Goal: Task Accomplishment & Management: Manage account settings

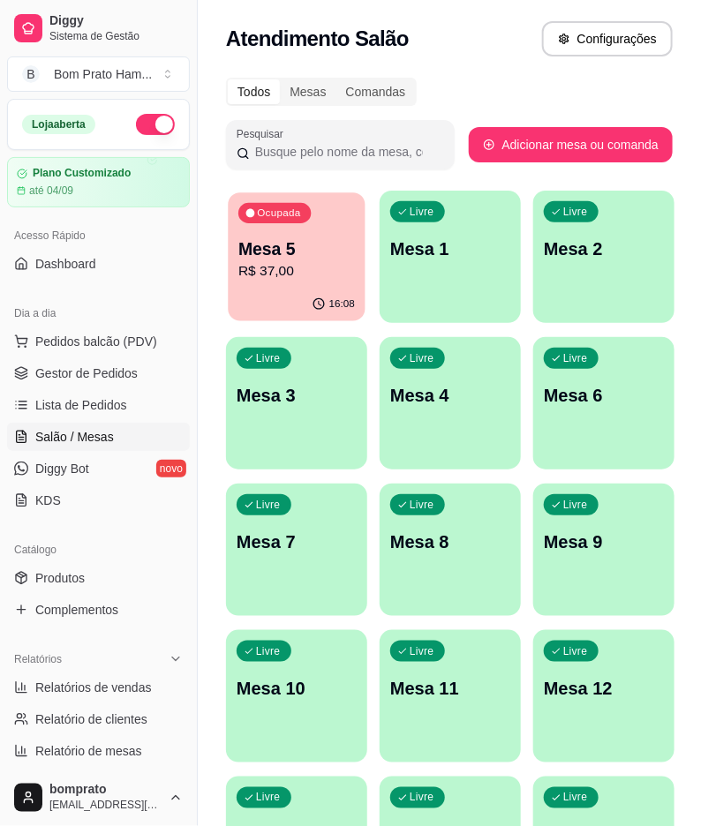
click at [306, 294] on div "16:08" at bounding box center [296, 305] width 137 height 34
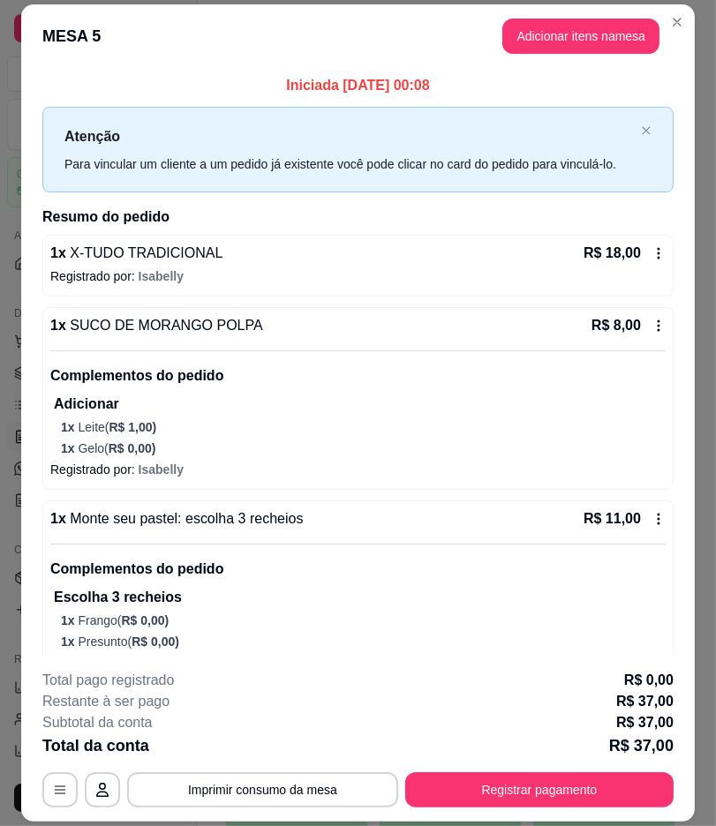
click at [651, 260] on icon at bounding box center [658, 253] width 14 height 14
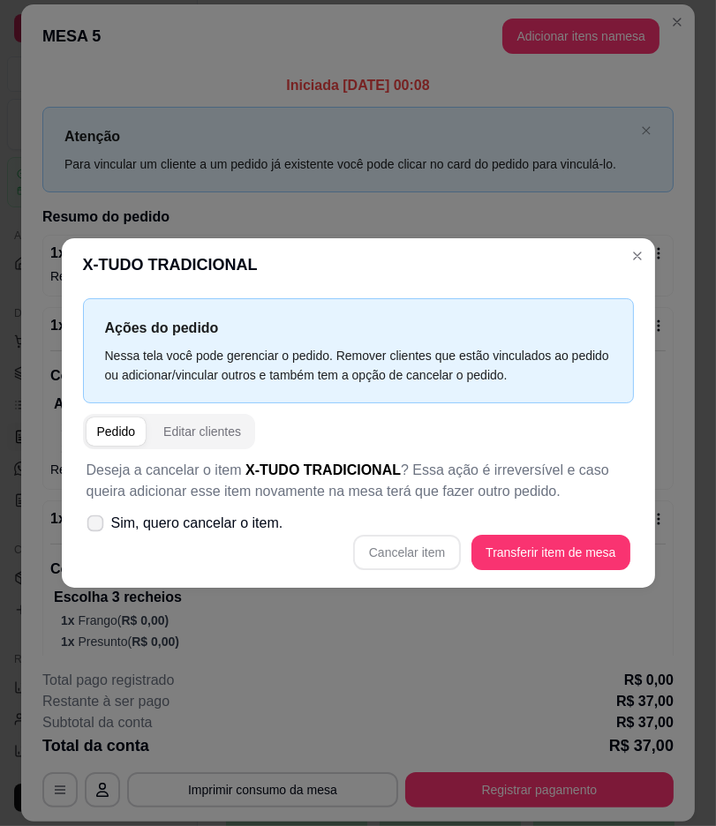
click at [107, 525] on label "Sim, quero cancelar o item." at bounding box center [184, 523] width 211 height 35
click at [97, 527] on input "Sim, quero cancelar o item." at bounding box center [91, 532] width 11 height 11
checkbox input "true"
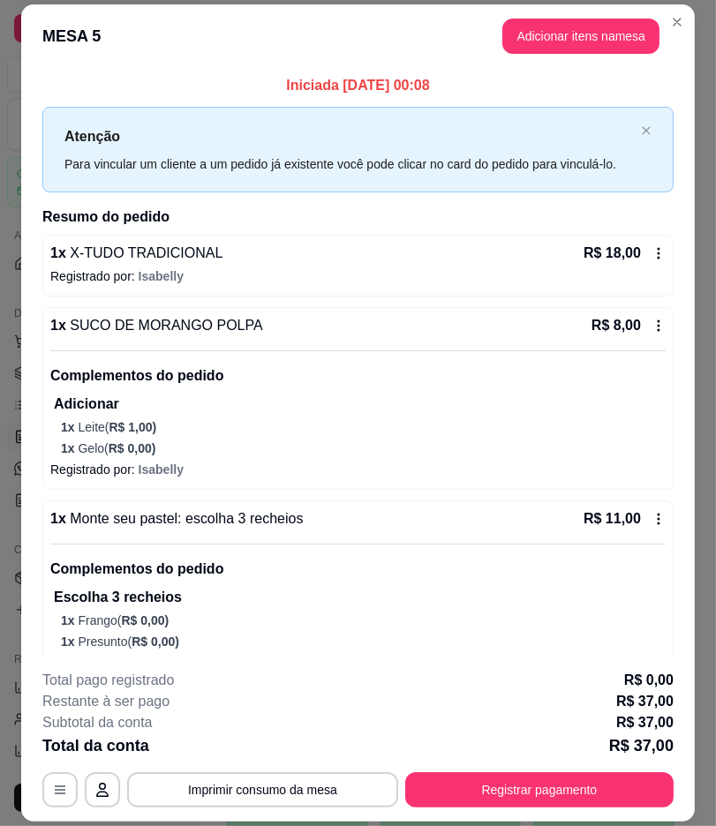
click at [651, 260] on icon at bounding box center [658, 253] width 14 height 14
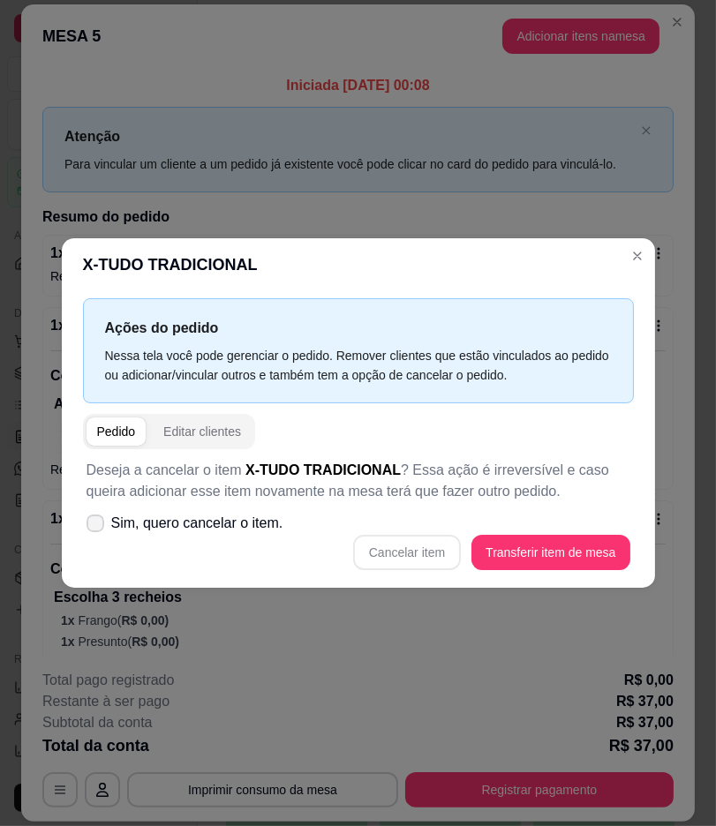
click at [91, 523] on icon at bounding box center [95, 523] width 14 height 11
click at [91, 527] on input "Sim, quero cancelar o item." at bounding box center [91, 532] width 11 height 11
checkbox input "true"
click at [437, 550] on button "Cancelar item" at bounding box center [407, 552] width 108 height 35
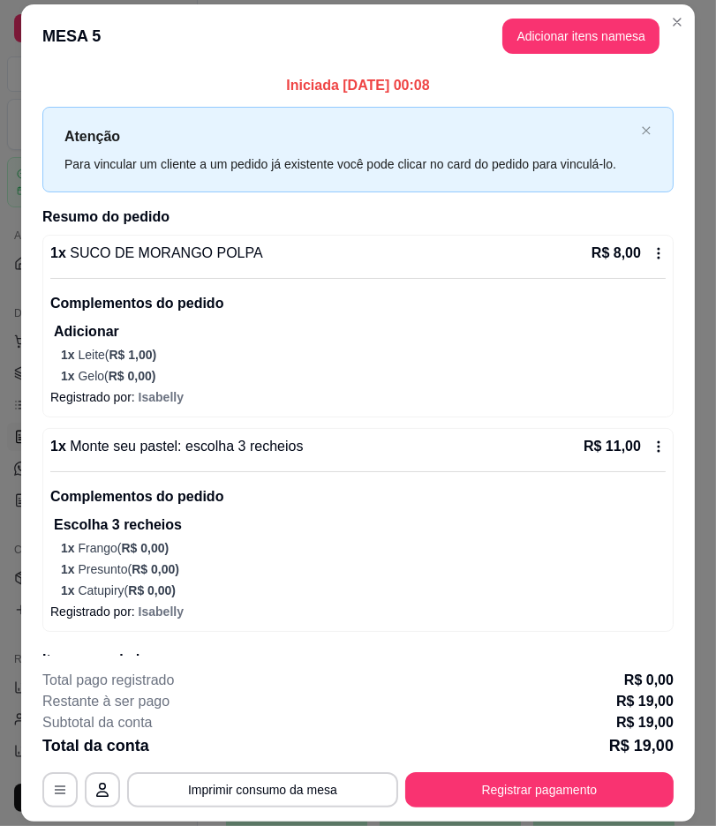
click at [657, 259] on icon at bounding box center [658, 252] width 3 height 11
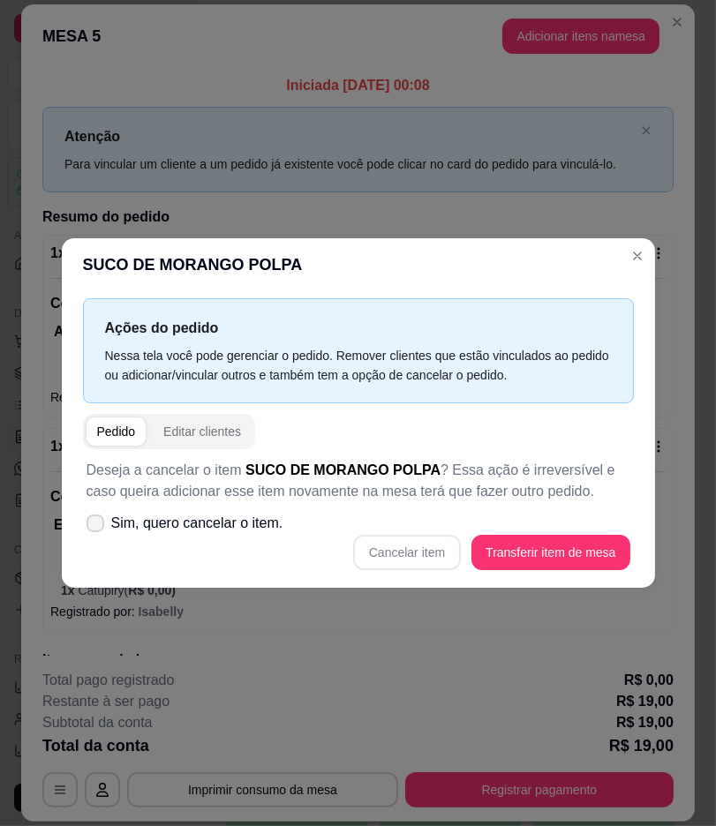
click at [147, 521] on span "Sim, quero cancelar o item." at bounding box center [197, 523] width 172 height 21
click at [97, 527] on input "Sim, quero cancelar o item." at bounding box center [91, 532] width 11 height 11
checkbox input "true"
click at [371, 547] on button "Cancelar item" at bounding box center [407, 552] width 108 height 35
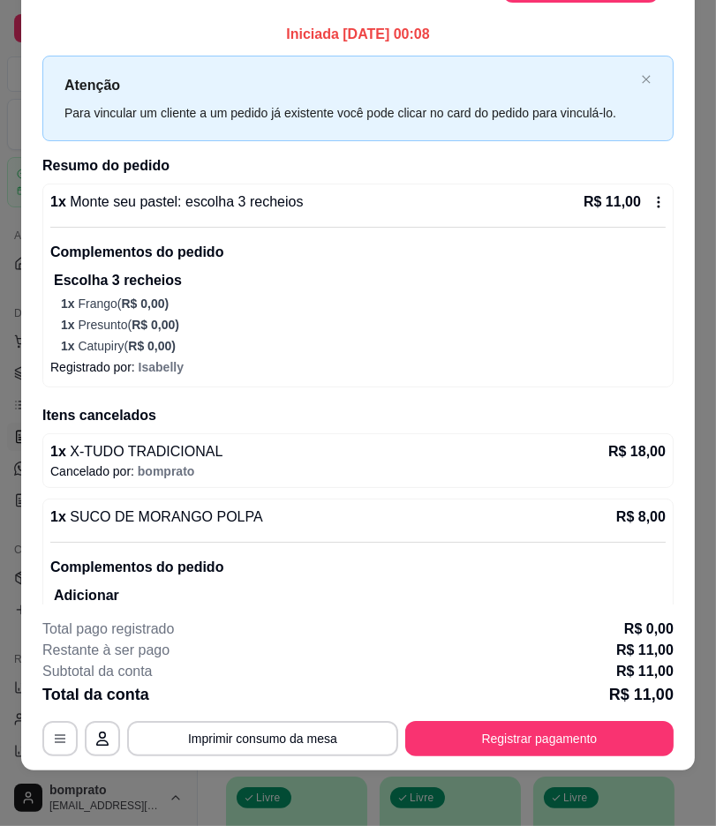
click at [651, 209] on icon at bounding box center [658, 202] width 14 height 14
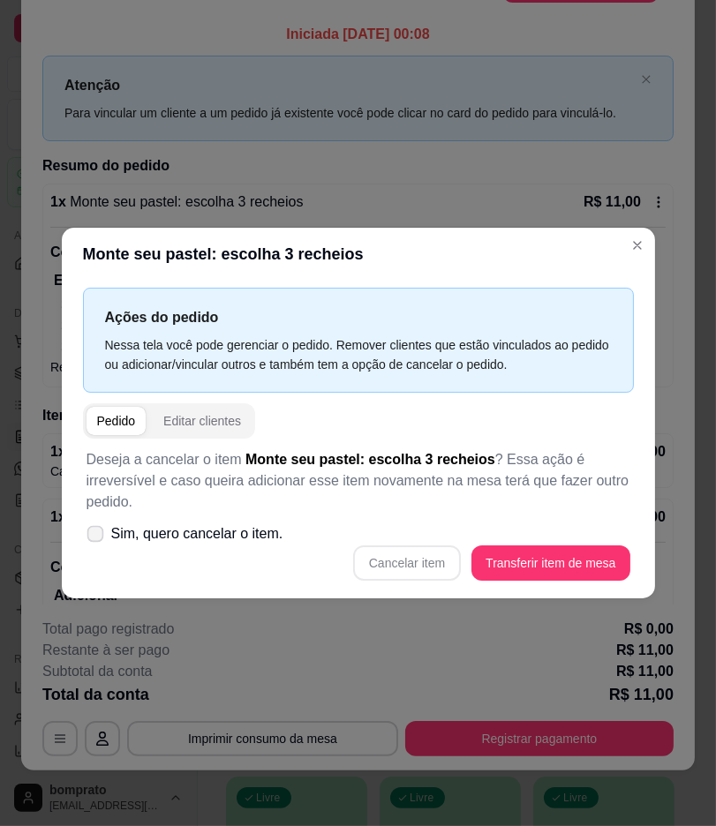
click at [103, 529] on label "Sim, quero cancelar o item." at bounding box center [184, 533] width 211 height 35
click at [97, 537] on input "Sim, quero cancelar o item." at bounding box center [91, 542] width 11 height 11
checkbox input "true"
click at [394, 557] on button "Cancelar item" at bounding box center [407, 563] width 105 height 34
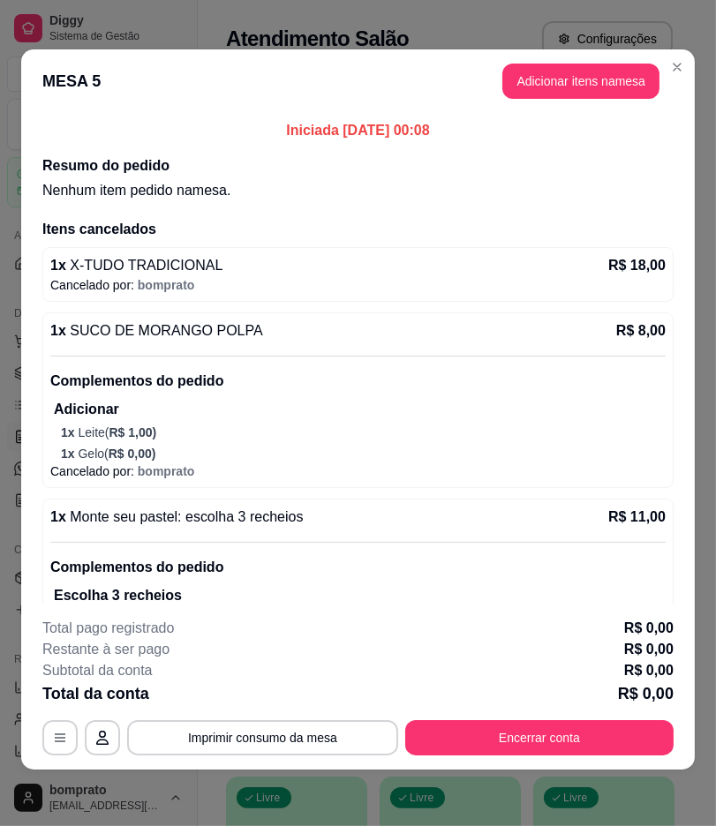
click at [536, 715] on div "Total pago registrado R$ 0,00 Restante à ser pago R$ 0,00 Subtotal da conta R$ …" at bounding box center [357, 687] width 631 height 138
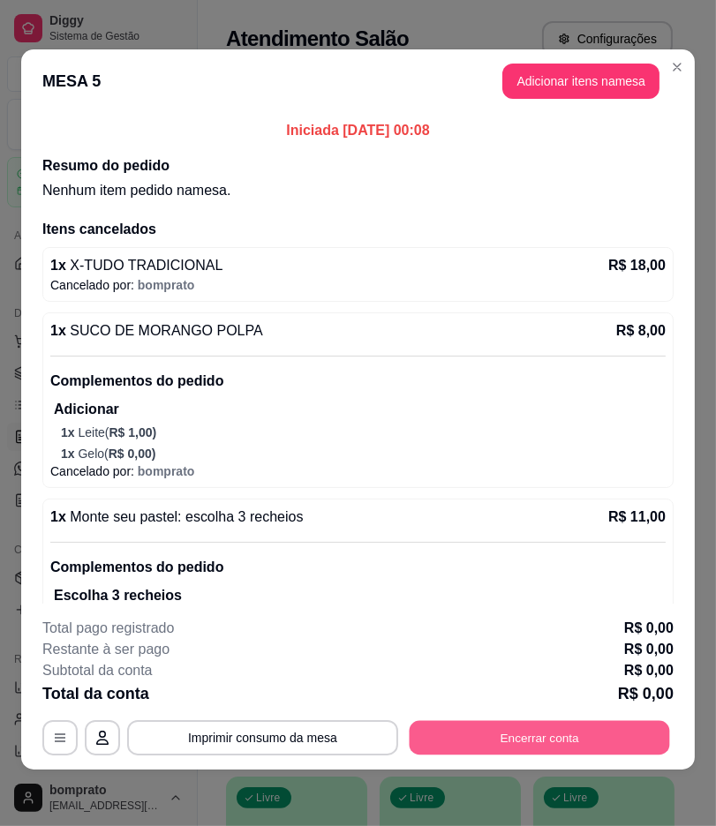
click at [536, 730] on button "Encerrar conta" at bounding box center [539, 738] width 260 height 34
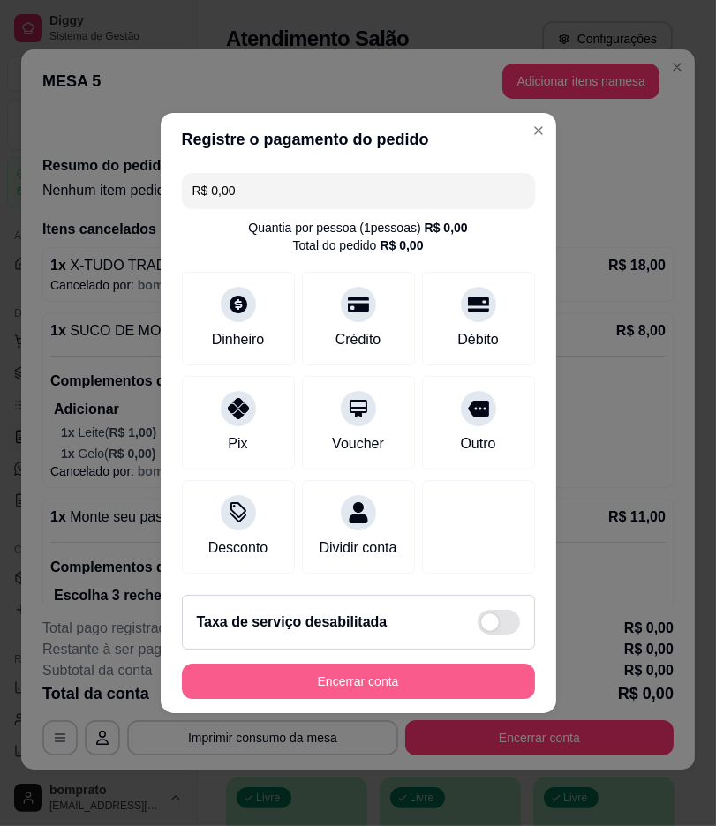
click at [500, 693] on button "Encerrar conta" at bounding box center [358, 681] width 353 height 35
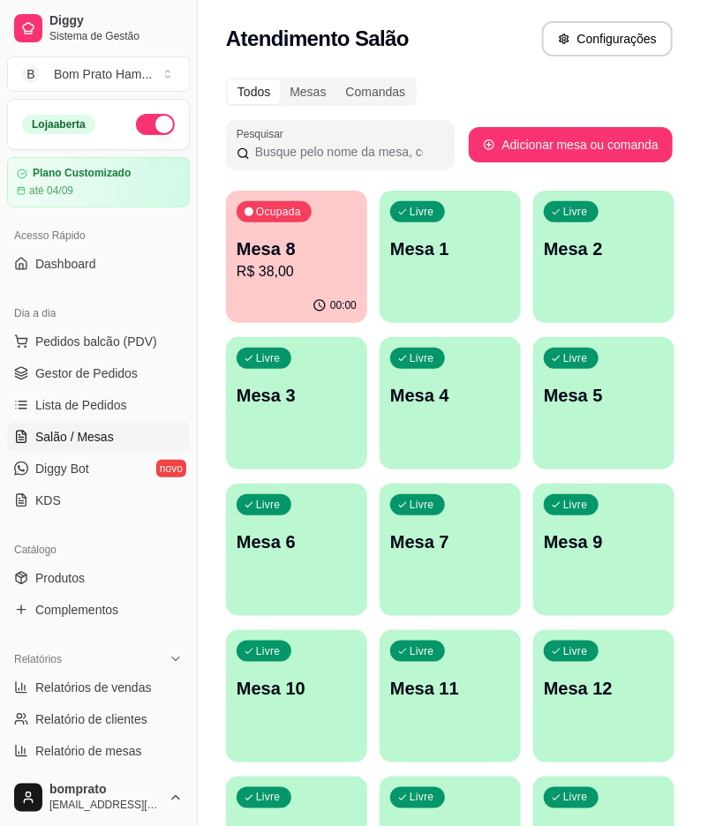
click at [270, 285] on div "Ocupada Mesa 8 R$ 38,00" at bounding box center [296, 240] width 141 height 98
click at [146, 379] on link "Gestor de Pedidos" at bounding box center [98, 373] width 183 height 28
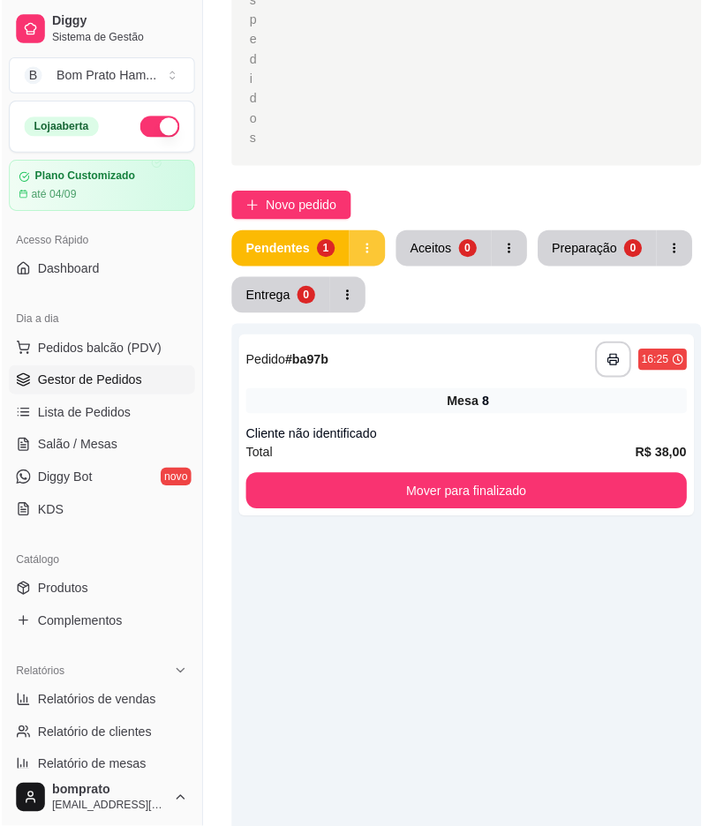
scroll to position [392, 0]
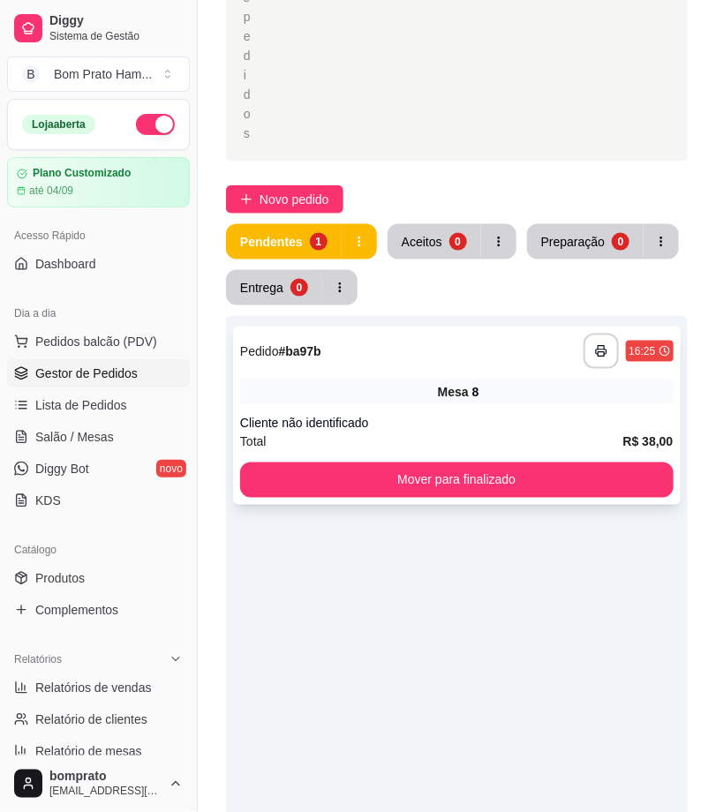
click at [395, 411] on div "**********" at bounding box center [456, 415] width 447 height 178
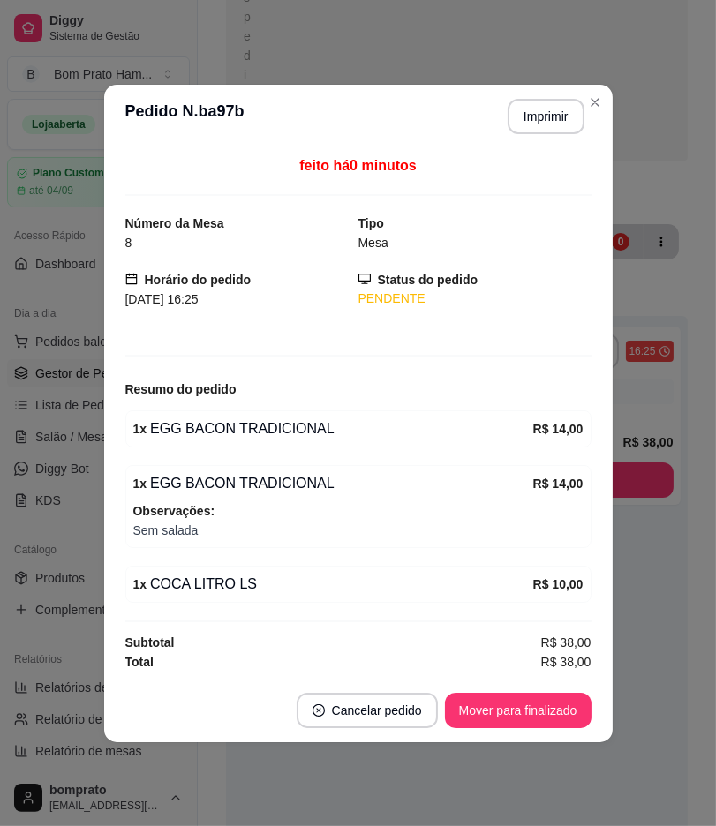
click at [515, 136] on header "**********" at bounding box center [358, 117] width 508 height 64
click at [524, 119] on button "Imprimir" at bounding box center [545, 116] width 74 height 34
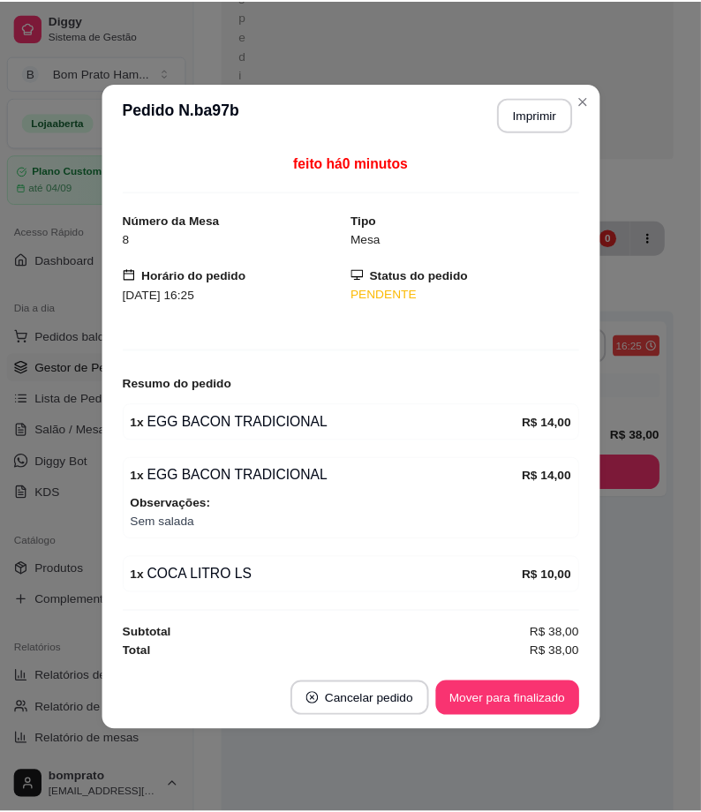
scroll to position [0, 0]
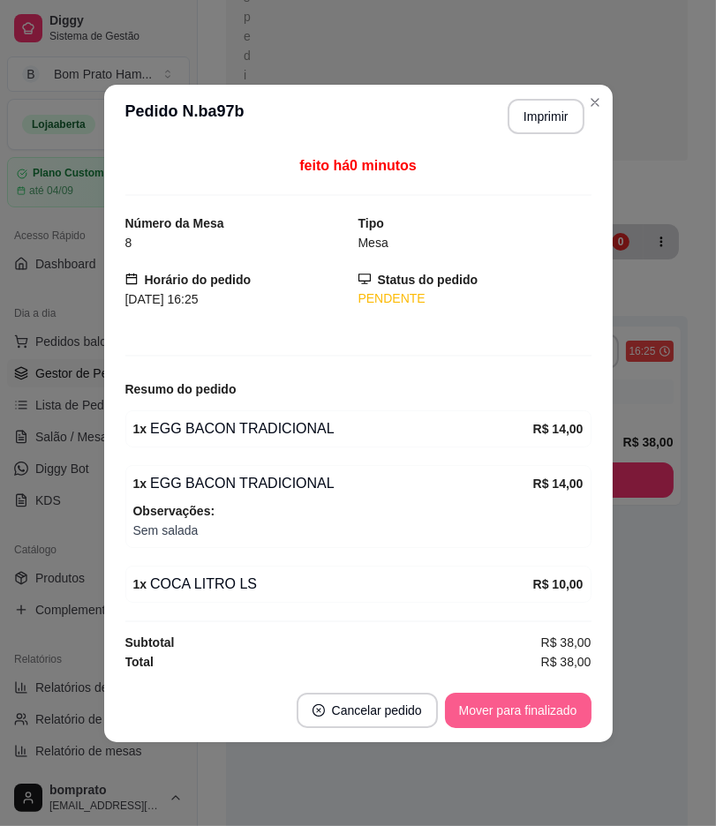
click at [544, 702] on button "Mover para finalizado" at bounding box center [518, 710] width 146 height 35
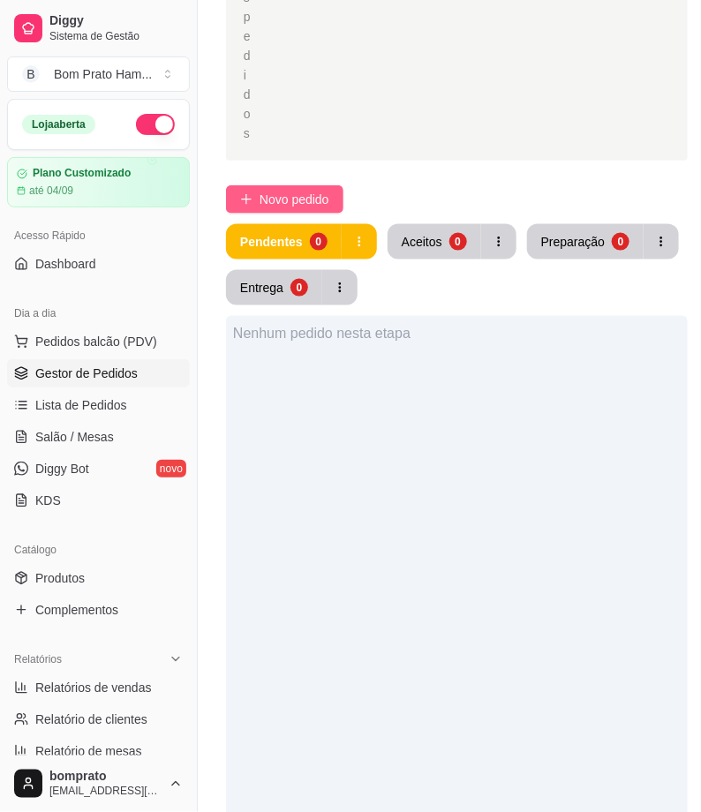
click at [322, 206] on span "Novo pedido" at bounding box center [294, 199] width 70 height 19
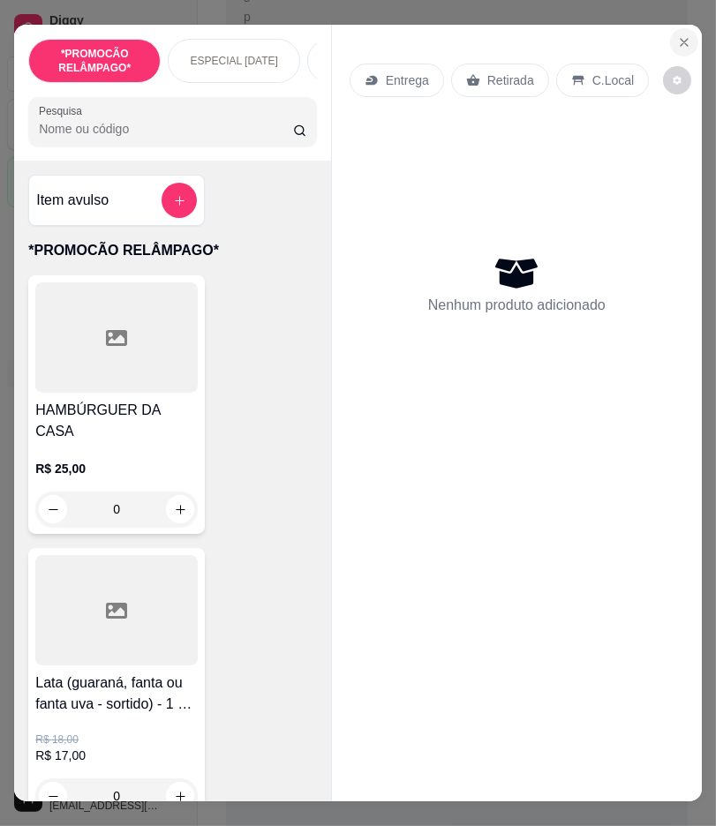
click at [672, 46] on button "Close" at bounding box center [684, 42] width 28 height 28
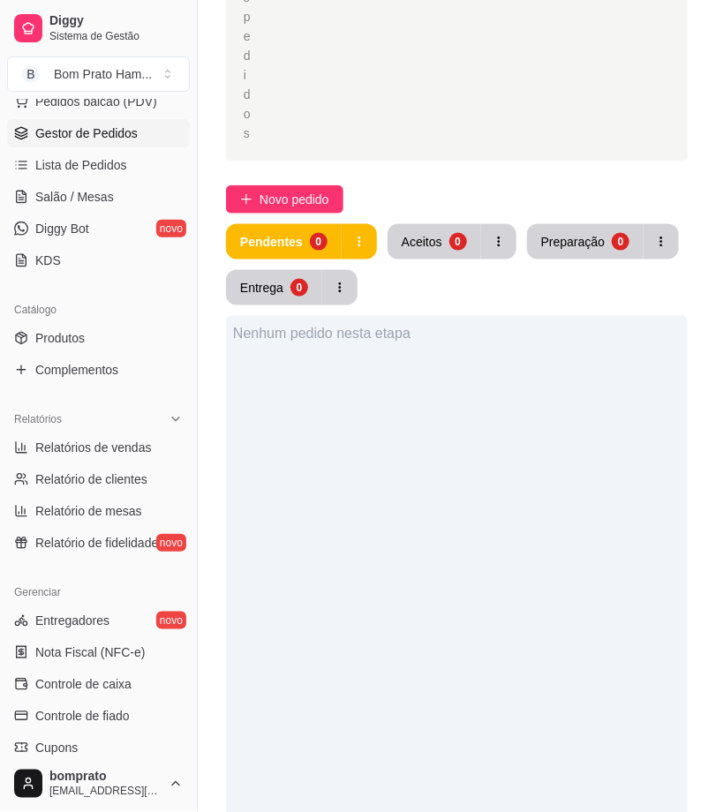
scroll to position [294, 0]
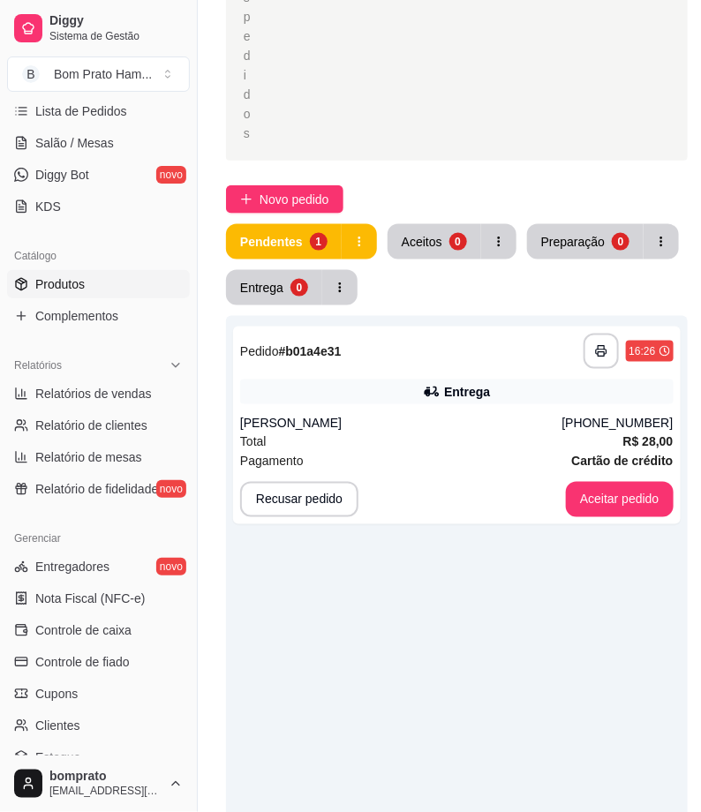
click at [117, 283] on link "Produtos" at bounding box center [98, 284] width 183 height 28
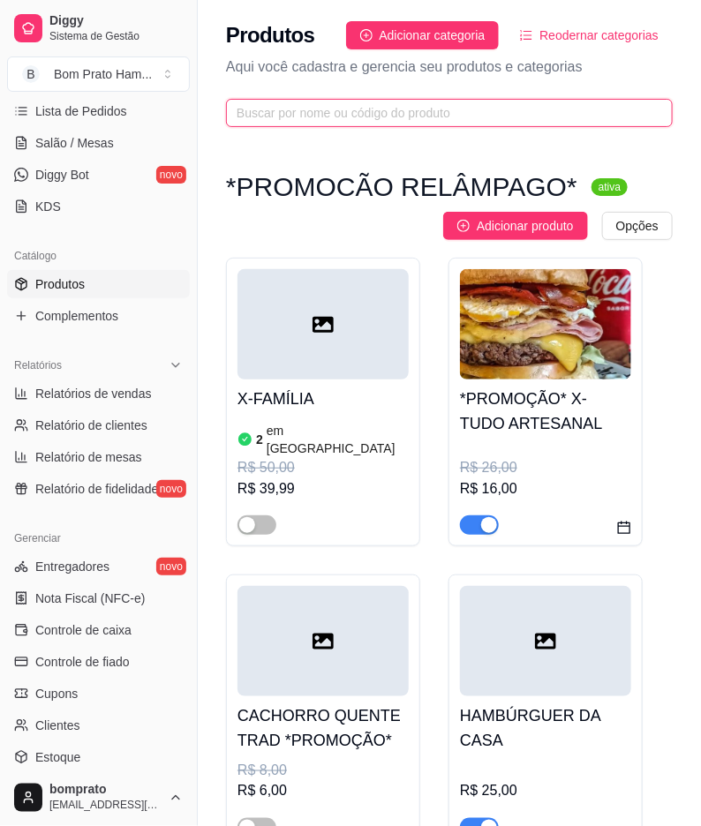
click at [351, 115] on input "text" at bounding box center [441, 112] width 411 height 19
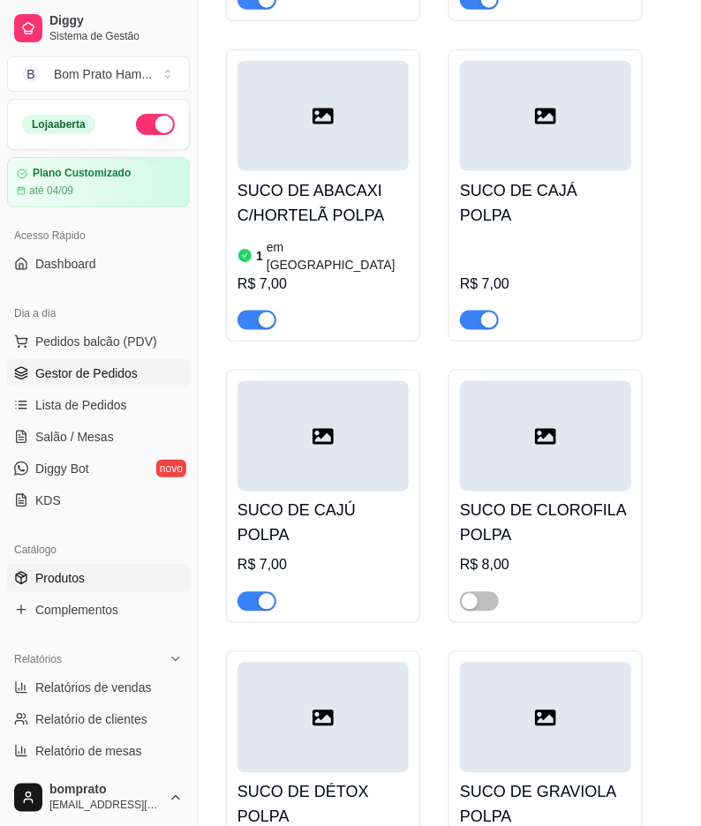
type input "suc"
click at [122, 366] on span "Gestor de Pedidos" at bounding box center [86, 373] width 102 height 18
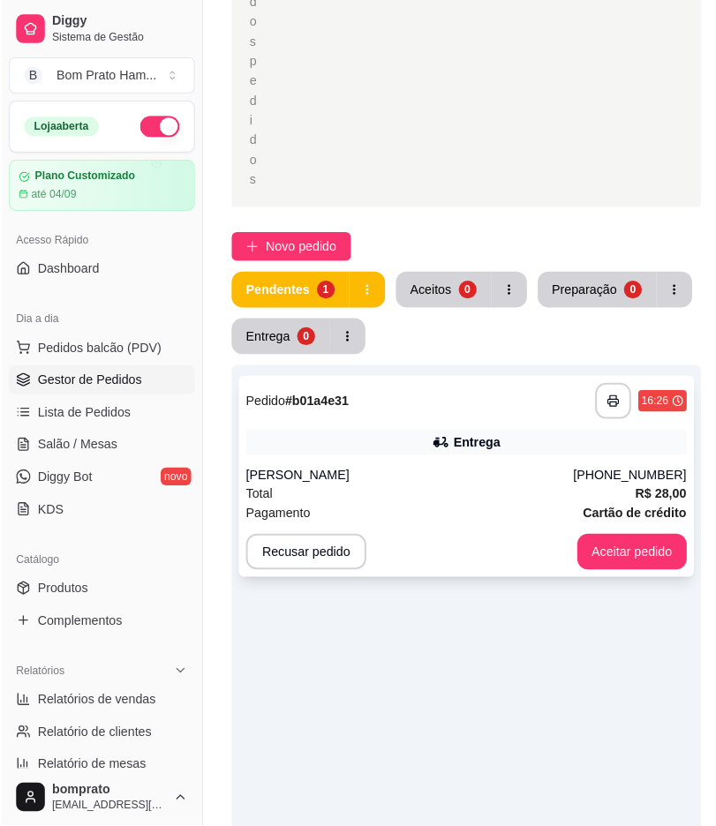
scroll to position [392, 0]
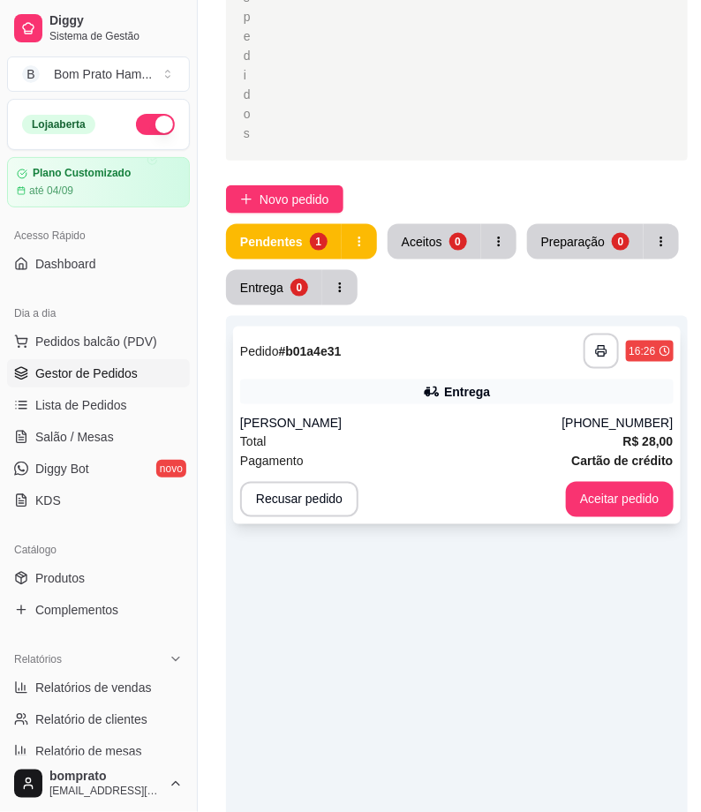
click at [412, 424] on div "João Emanuel" at bounding box center [401, 424] width 322 height 18
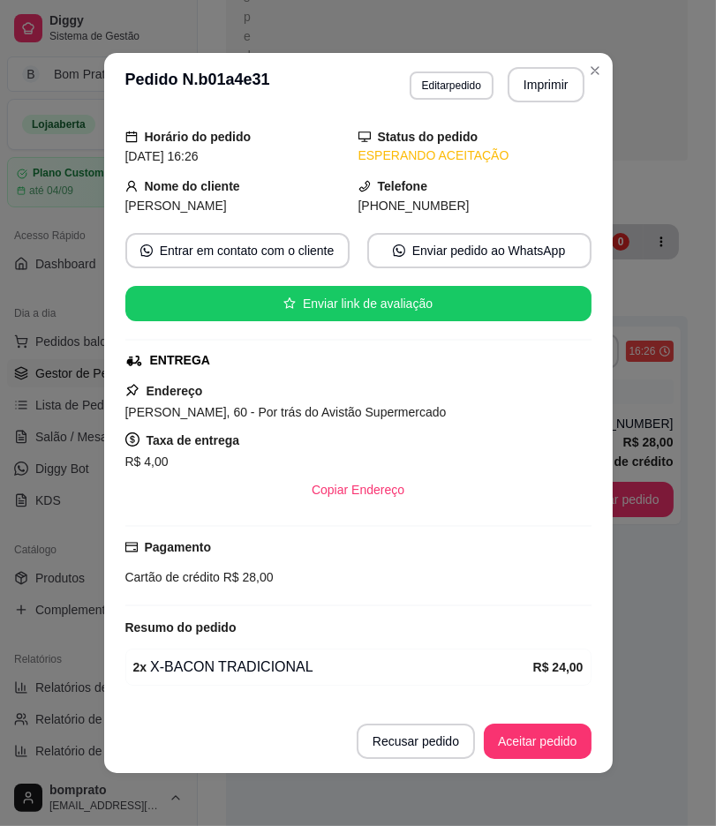
scroll to position [108, 0]
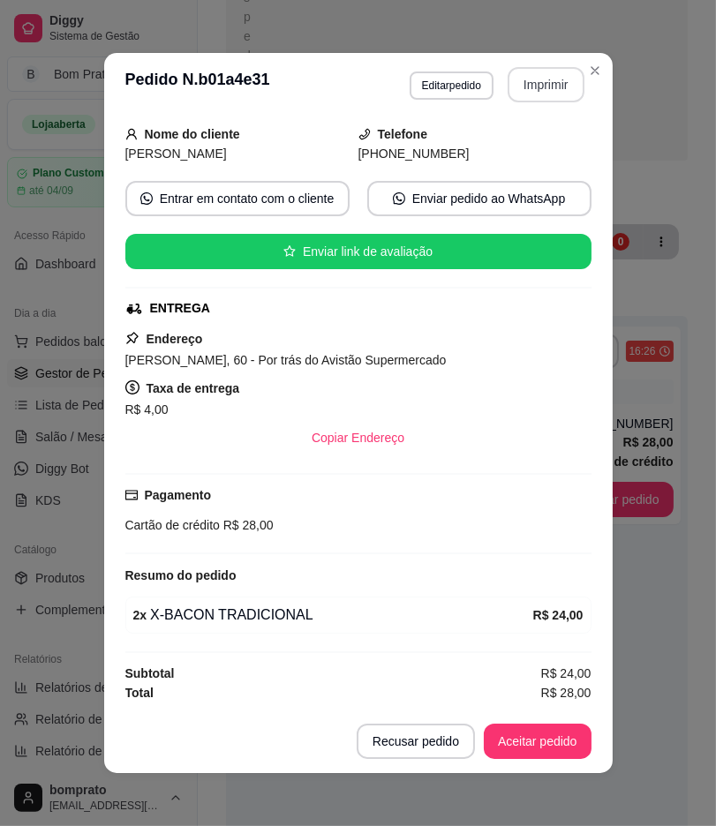
click at [547, 86] on button "Imprimir" at bounding box center [545, 84] width 77 height 35
click at [543, 747] on button "Aceitar pedido" at bounding box center [538, 741] width 108 height 35
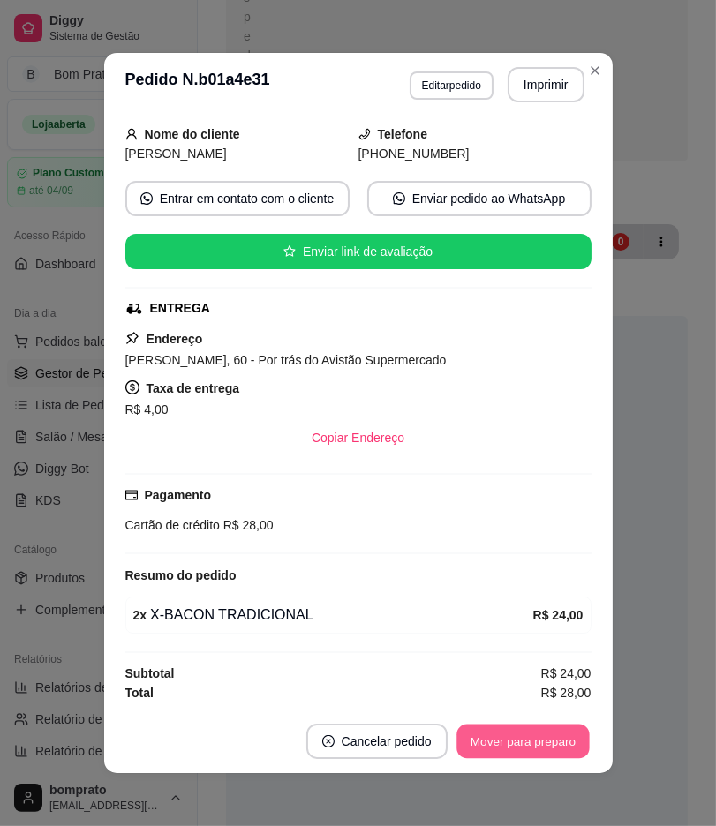
click at [543, 747] on button "Mover para preparo" at bounding box center [522, 741] width 132 height 34
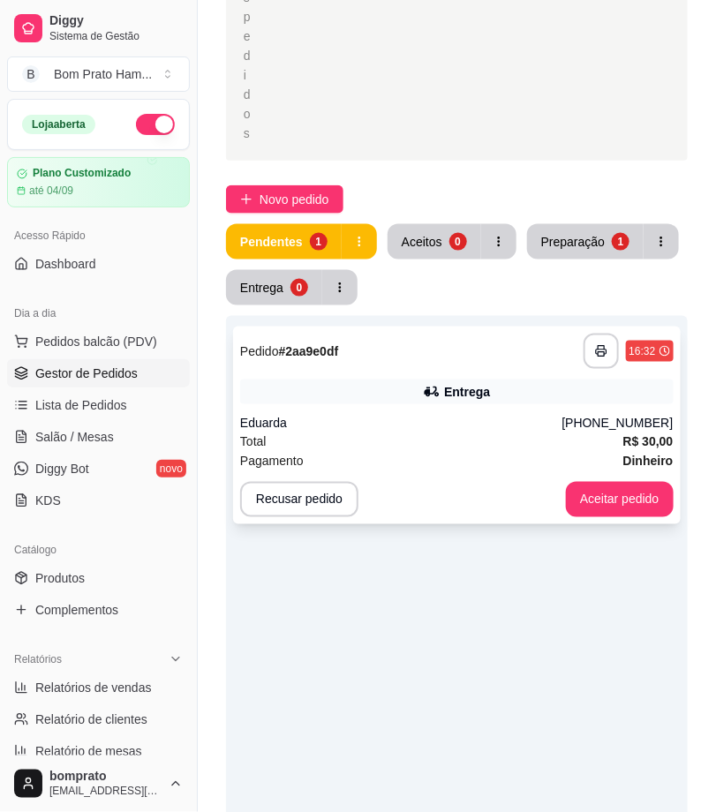
click at [416, 427] on div "Eduarda" at bounding box center [401, 424] width 322 height 18
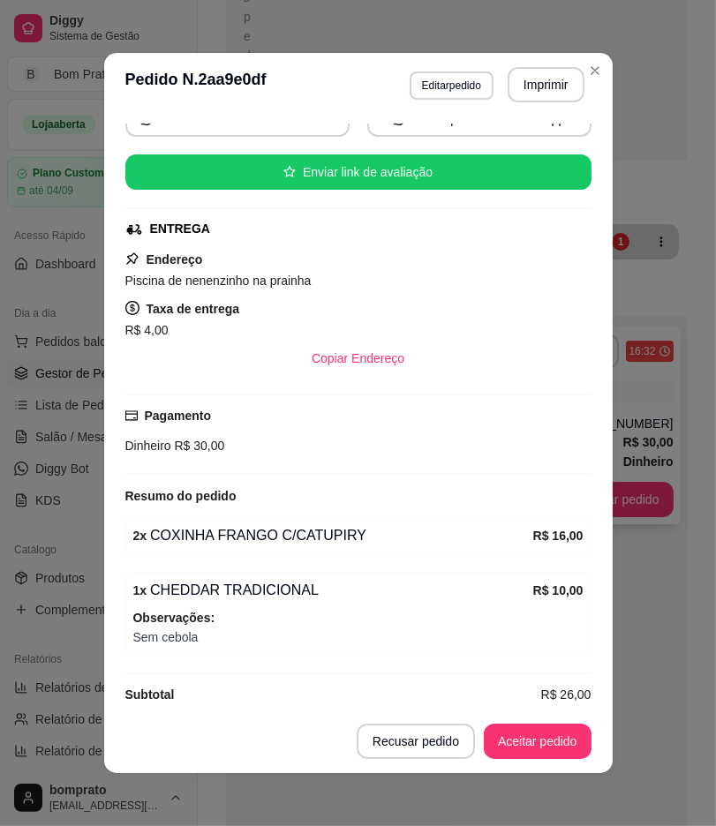
scroll to position [208, 0]
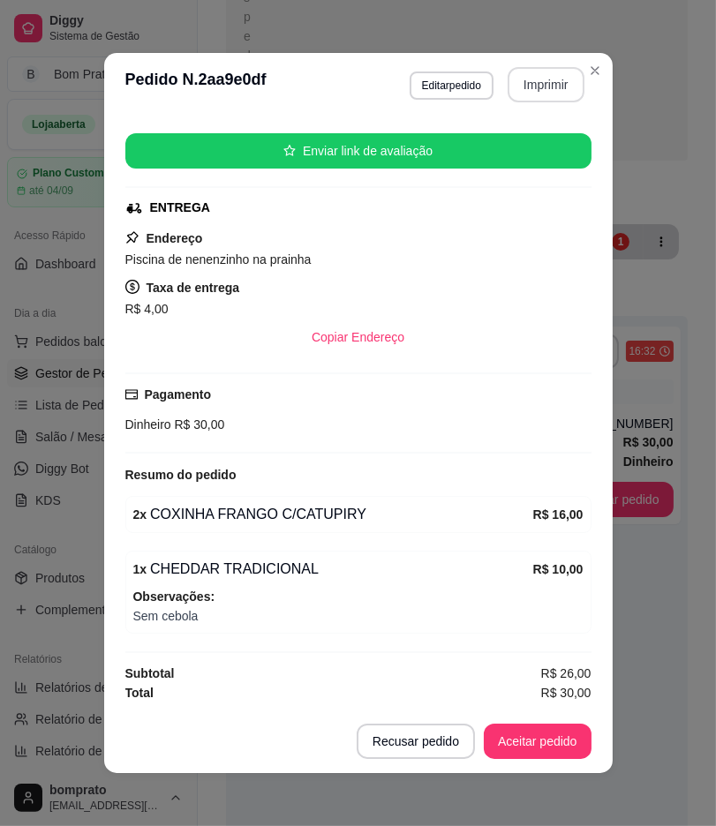
click at [543, 86] on button "Imprimir" at bounding box center [545, 84] width 77 height 35
click at [539, 748] on button "Aceitar pedido" at bounding box center [538, 741] width 108 height 35
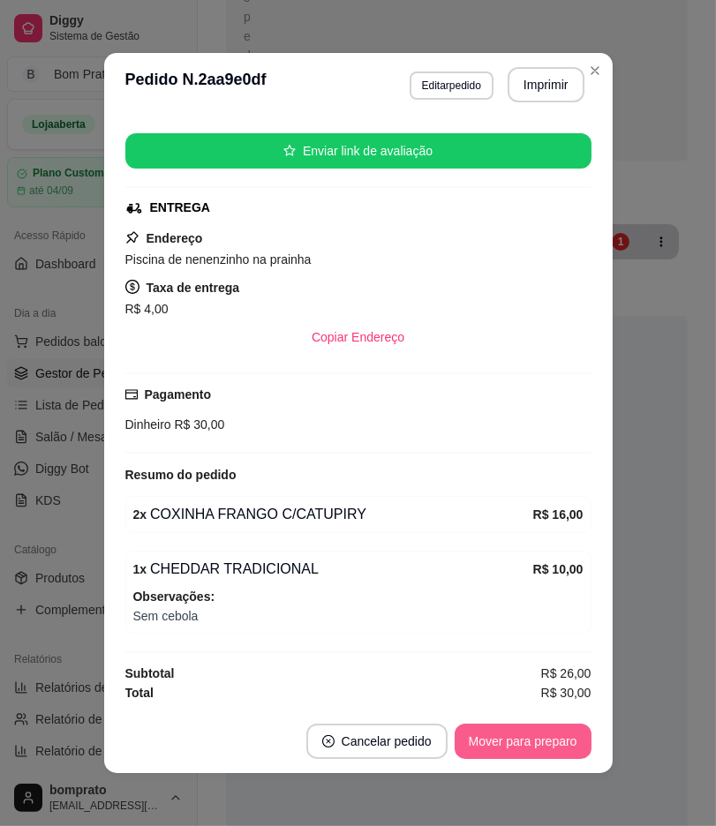
click at [539, 748] on button "Mover para preparo" at bounding box center [522, 741] width 137 height 35
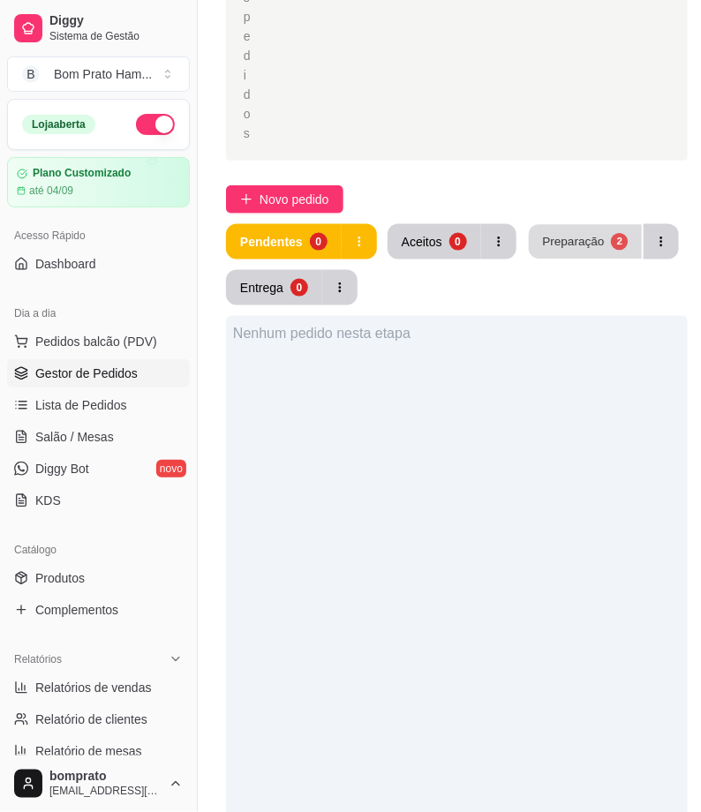
click at [559, 242] on div "Preparação" at bounding box center [573, 241] width 62 height 17
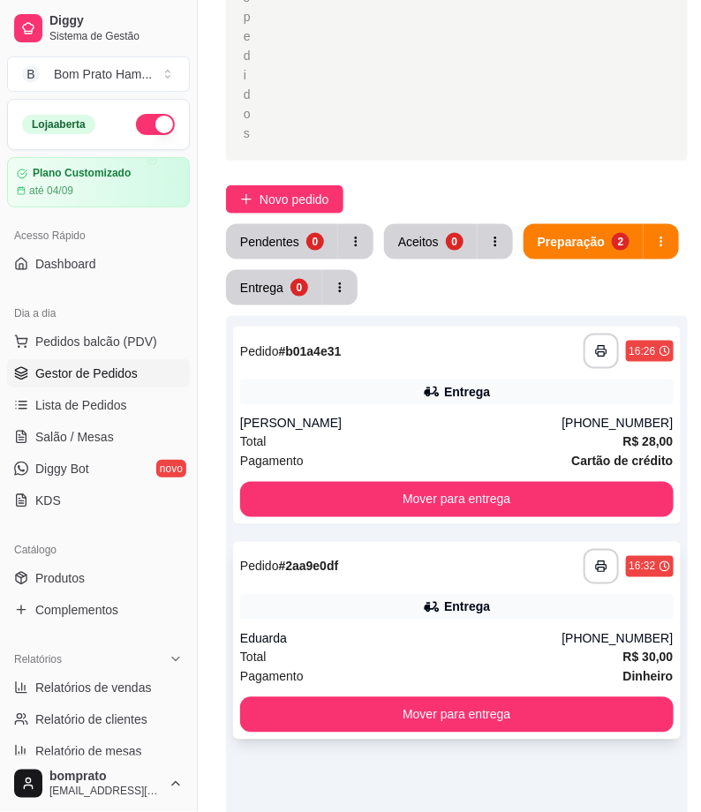
click at [385, 616] on div "Entrega" at bounding box center [456, 607] width 433 height 25
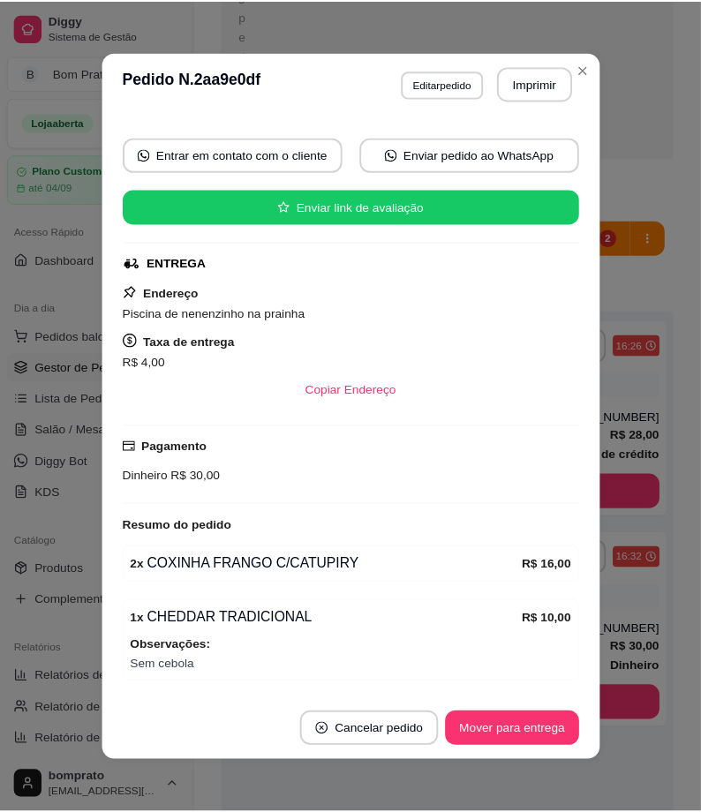
scroll to position [208, 0]
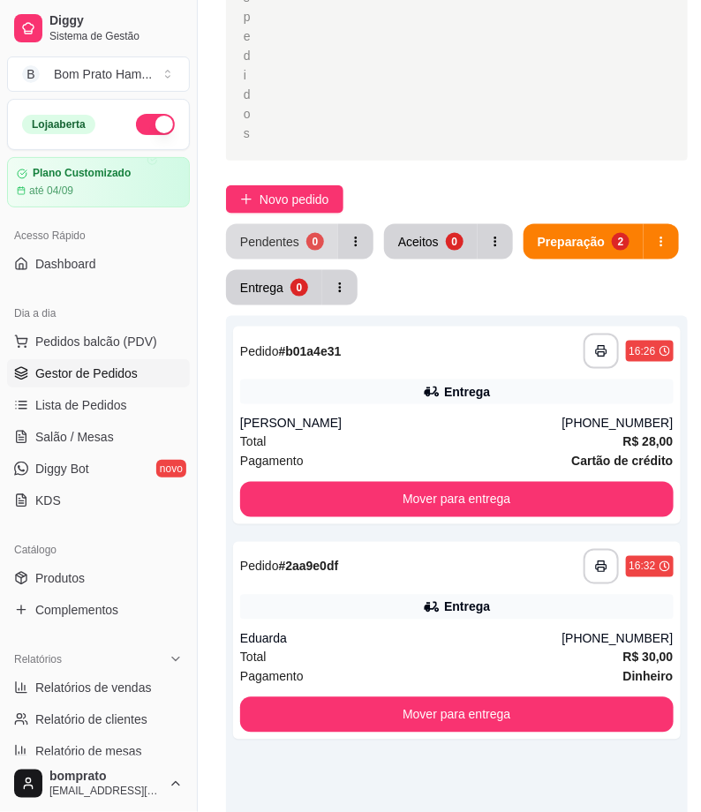
click at [297, 245] on button "Pendentes 0" at bounding box center [282, 241] width 112 height 35
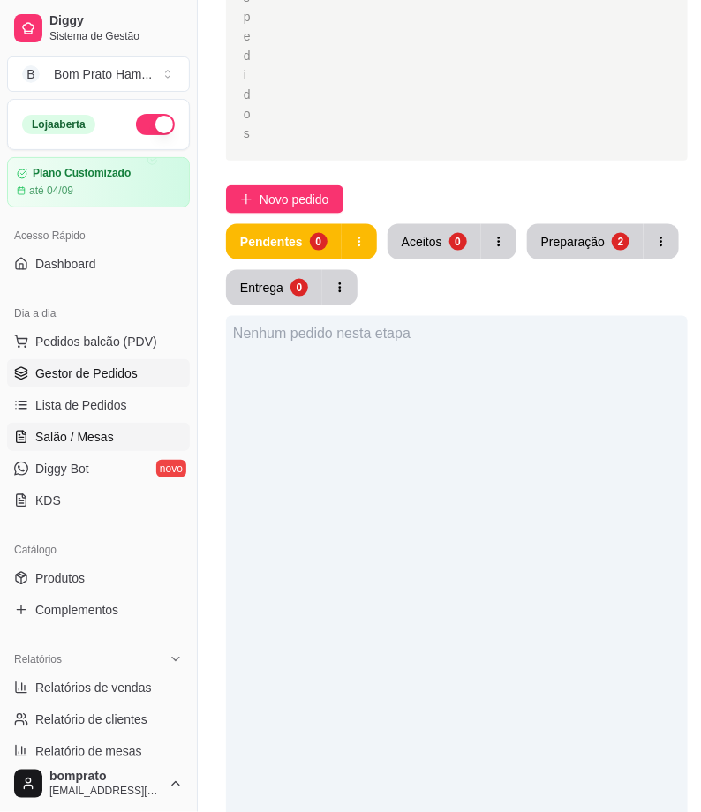
click at [136, 424] on link "Salão / Mesas" at bounding box center [98, 437] width 183 height 28
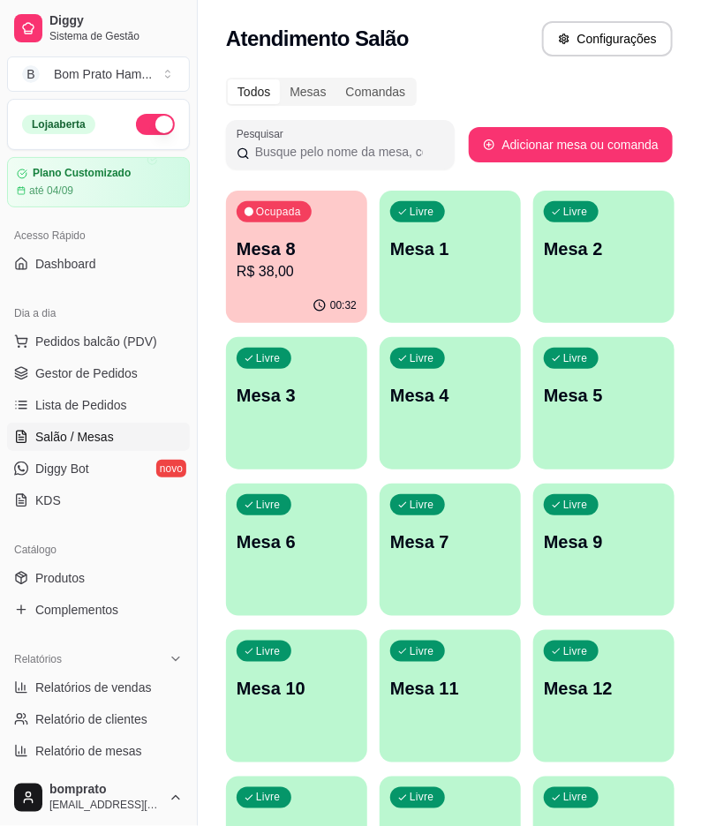
click at [257, 206] on p "Ocupada" at bounding box center [278, 212] width 45 height 14
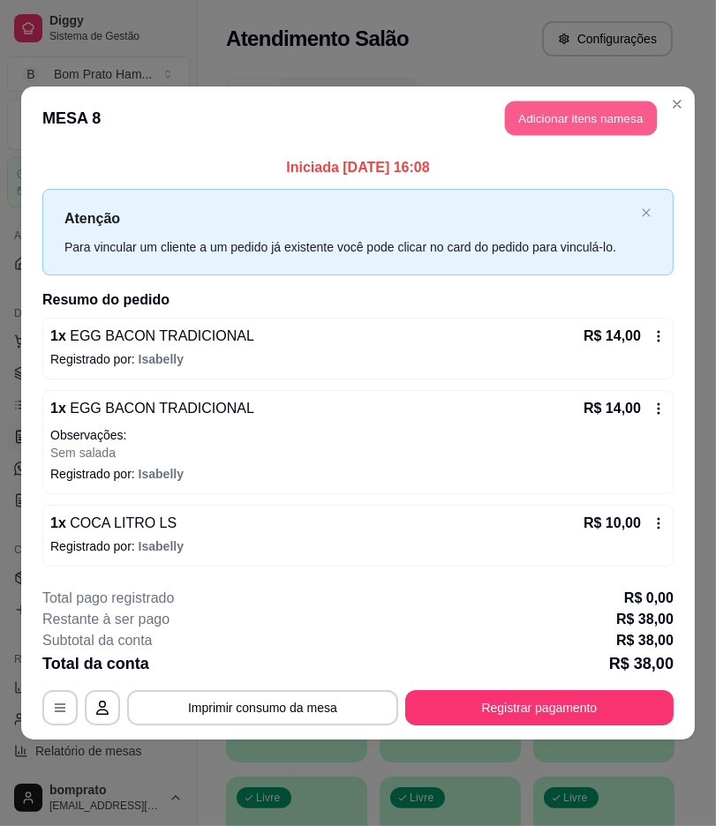
click at [558, 124] on button "Adicionar itens na mesa" at bounding box center [581, 118] width 152 height 34
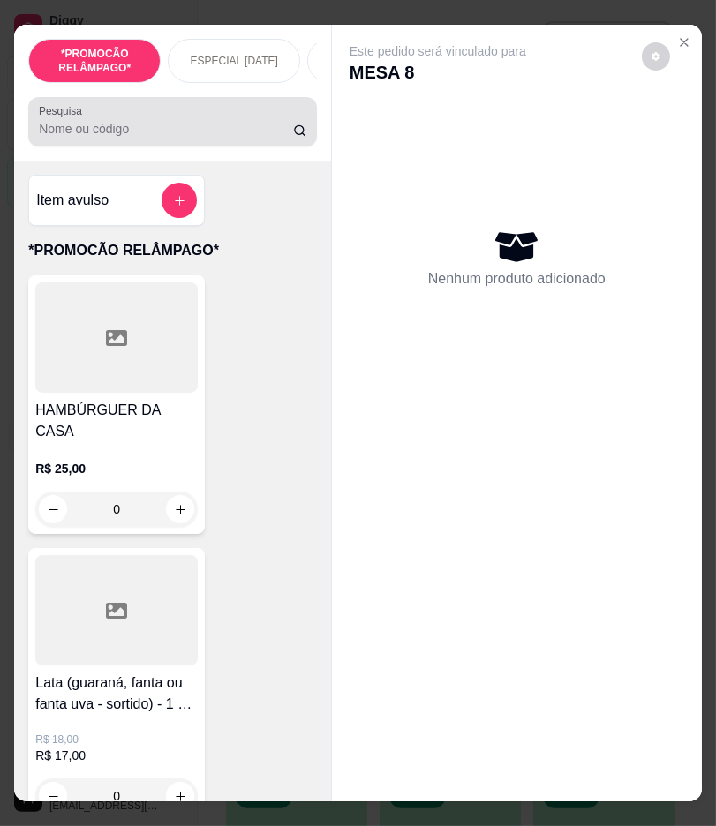
click at [209, 121] on div at bounding box center [172, 121] width 267 height 35
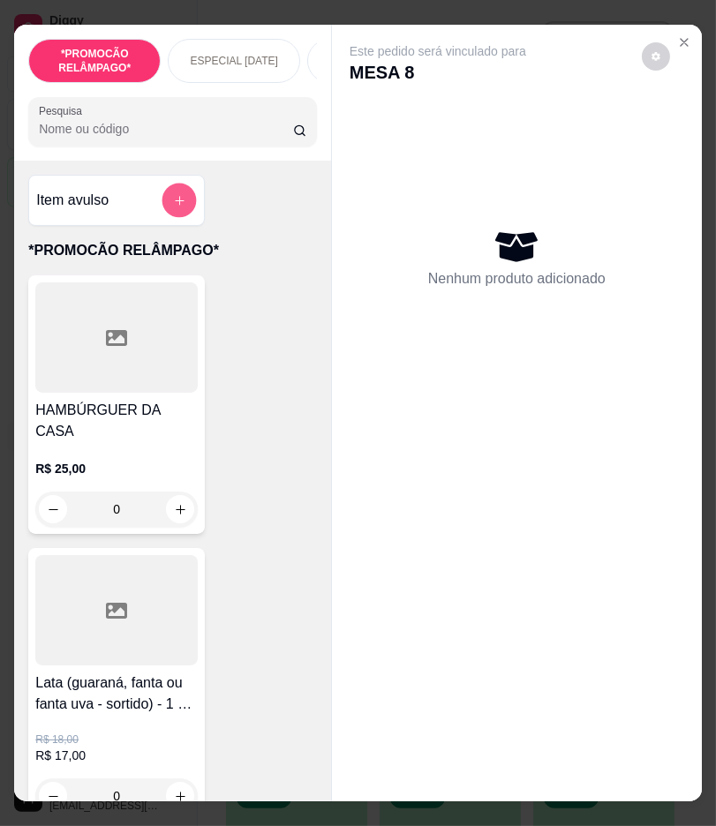
click at [163, 206] on button "add-separate-item" at bounding box center [179, 201] width 34 height 34
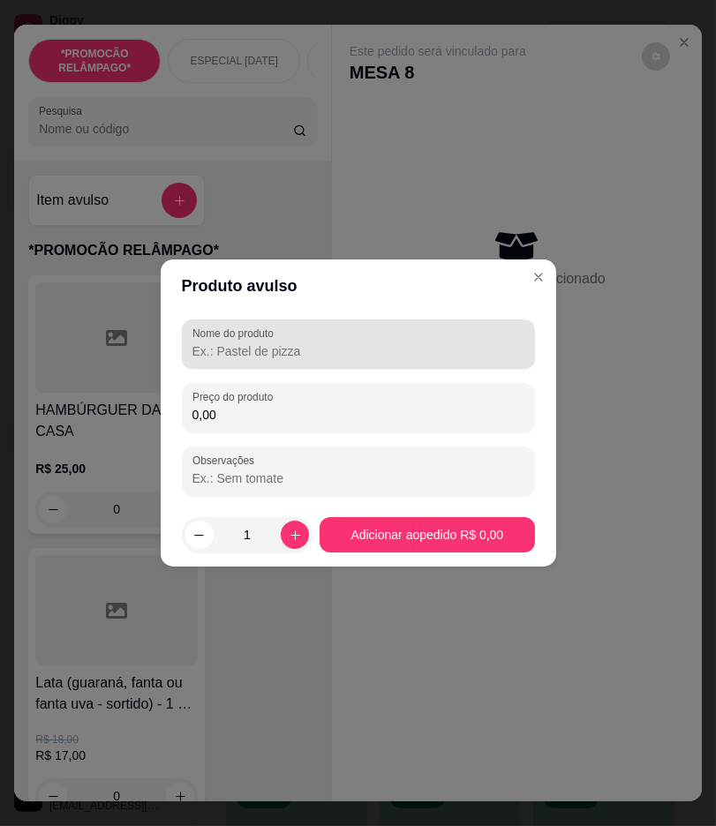
click at [319, 335] on div at bounding box center [358, 343] width 332 height 35
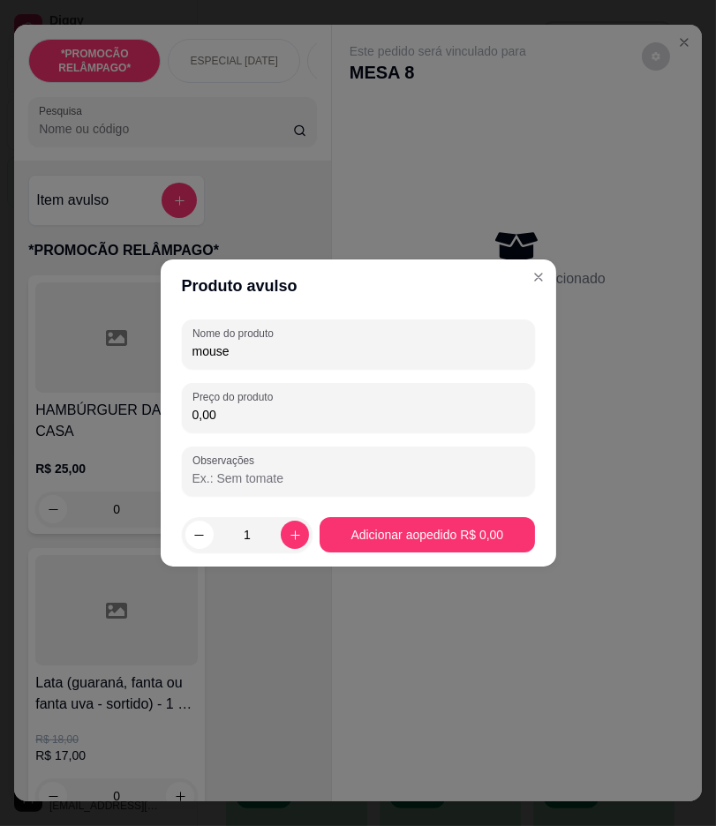
type input "mouse"
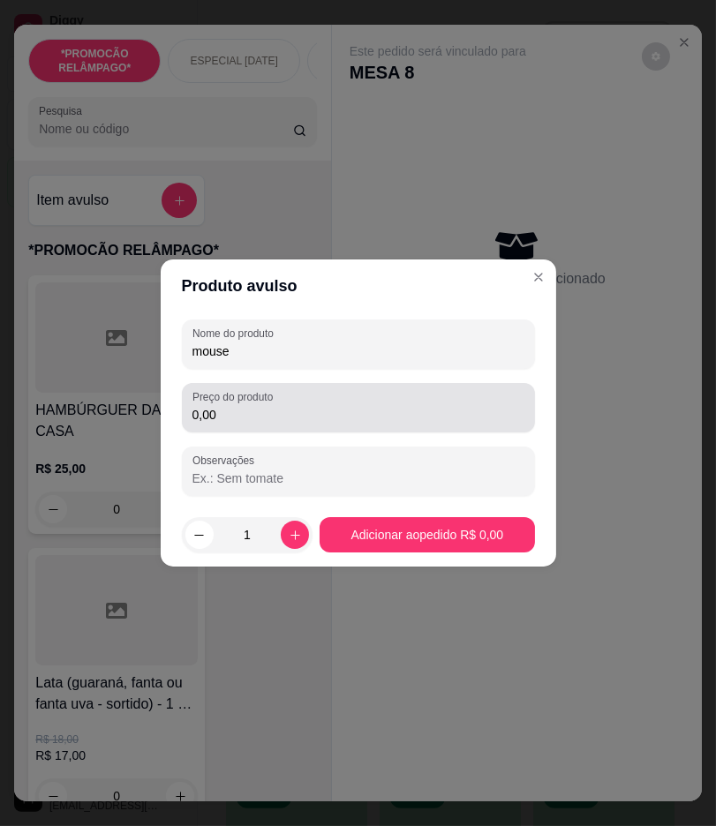
click at [337, 393] on div "0,00" at bounding box center [358, 407] width 332 height 35
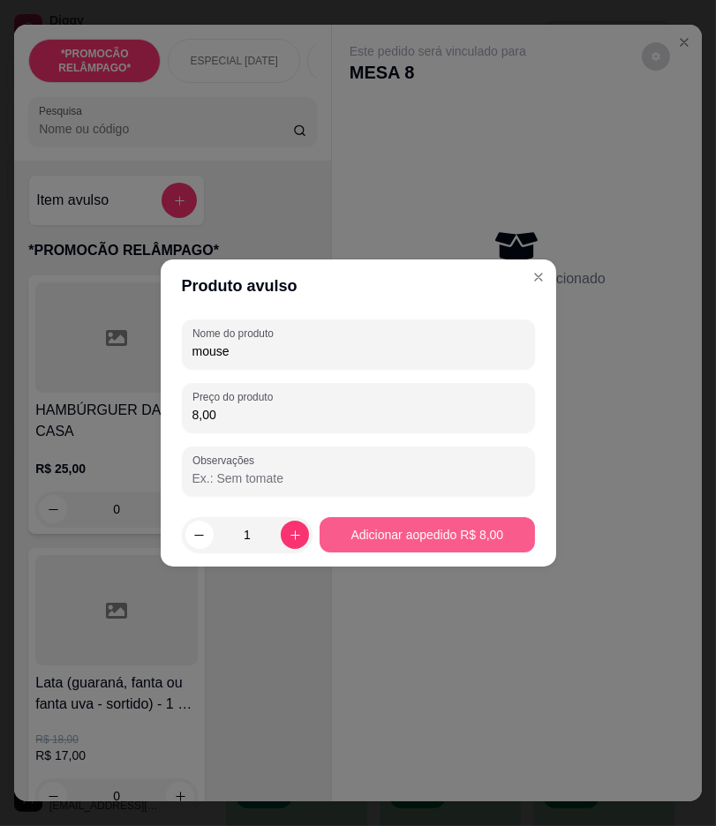
type input "8,00"
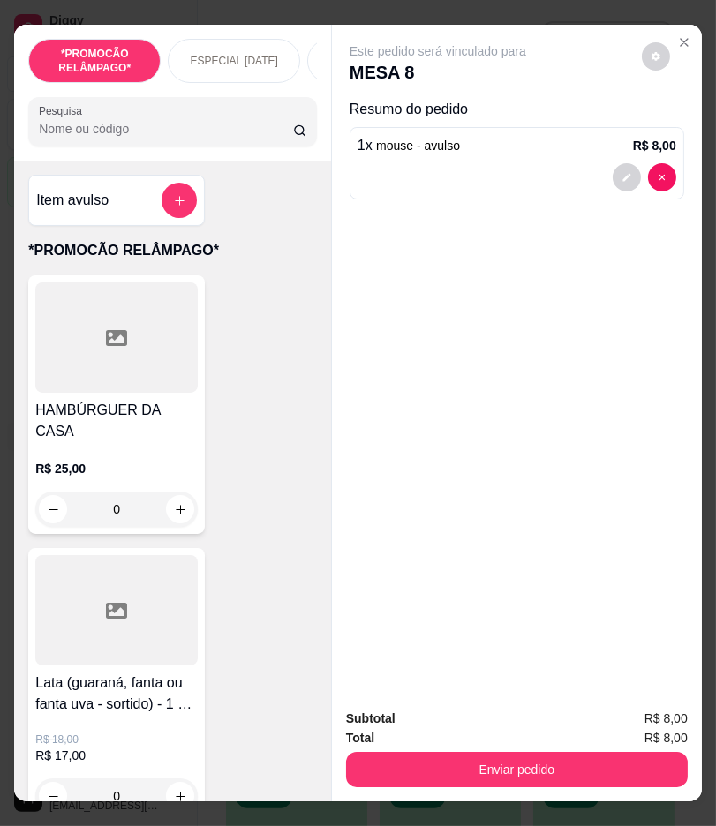
click at [567, 780] on div "Subtotal R$ 8,00 Total R$ 8,00 Enviar pedido" at bounding box center [517, 747] width 370 height 107
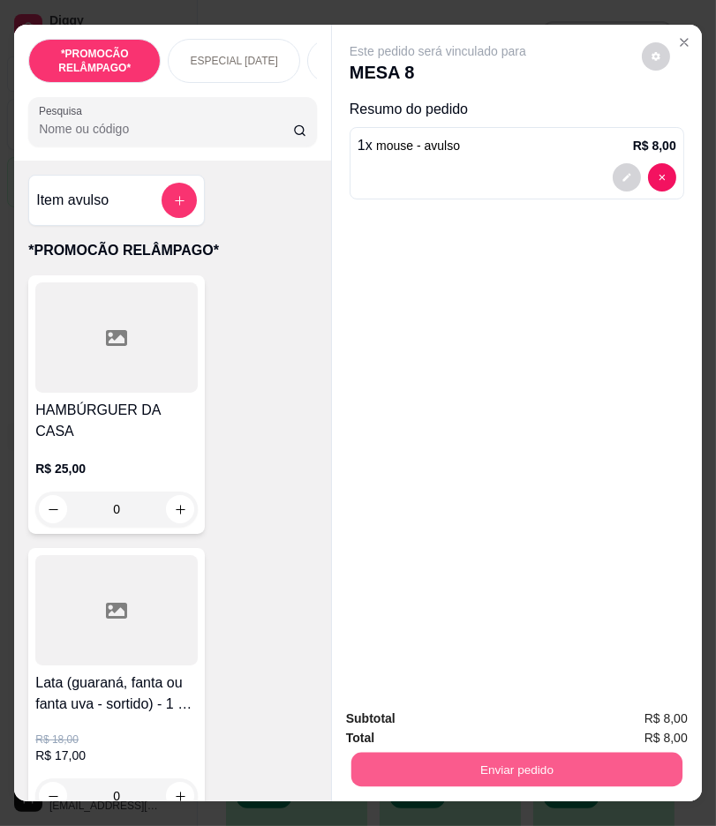
click at [552, 763] on button "Enviar pedido" at bounding box center [516, 770] width 331 height 34
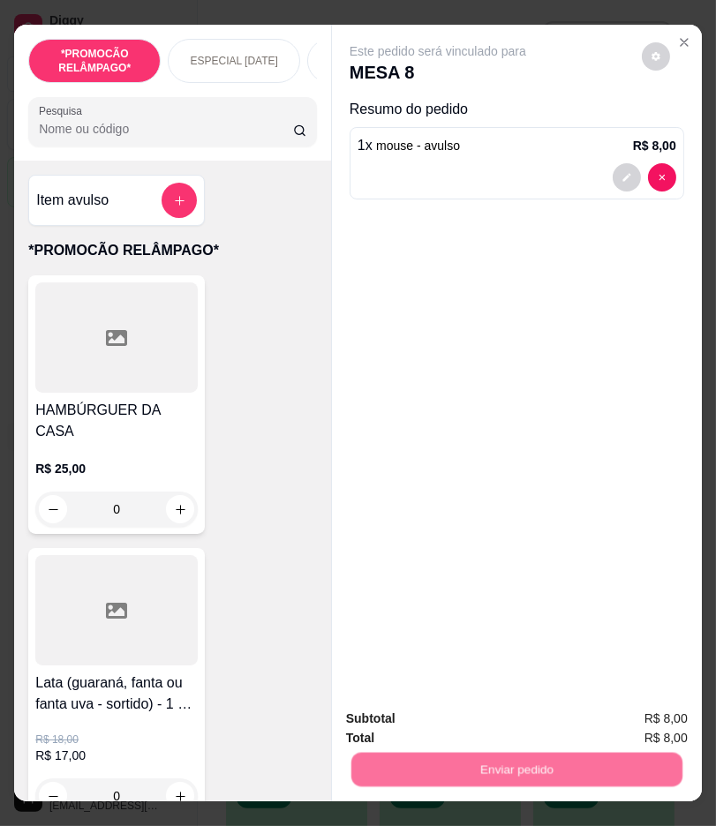
click at [480, 710] on button "Não registrar e enviar pedido" at bounding box center [456, 718] width 178 height 33
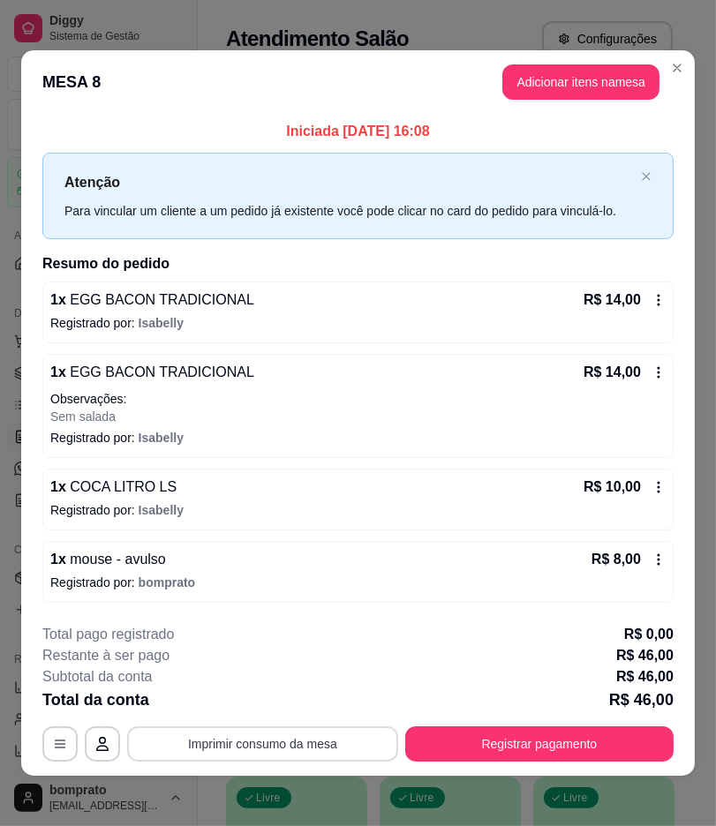
click at [328, 745] on button "Imprimir consumo da mesa" at bounding box center [262, 743] width 271 height 35
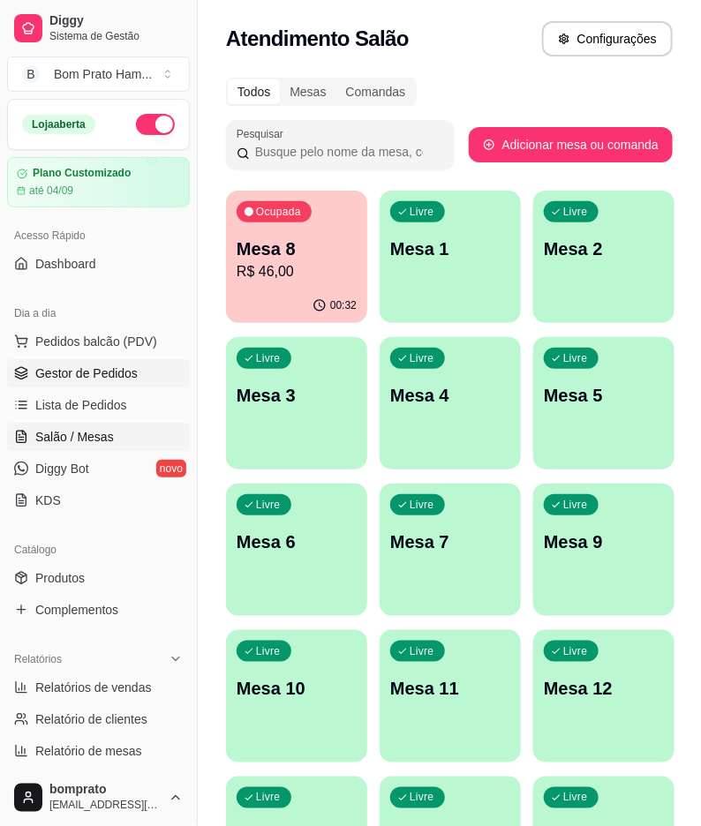
click at [137, 371] on link "Gestor de Pedidos" at bounding box center [98, 373] width 183 height 28
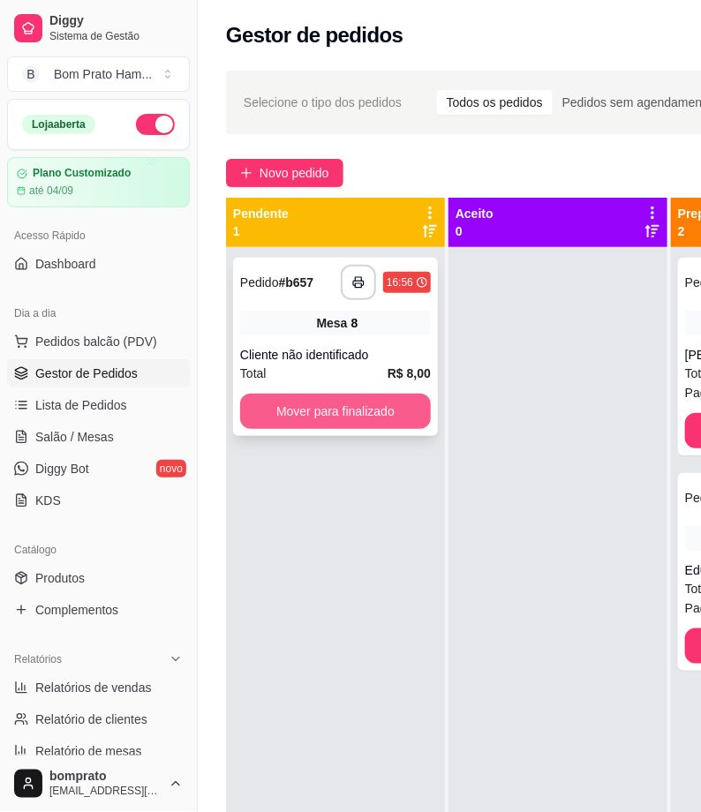
click at [376, 416] on button "Mover para finalizado" at bounding box center [335, 411] width 191 height 35
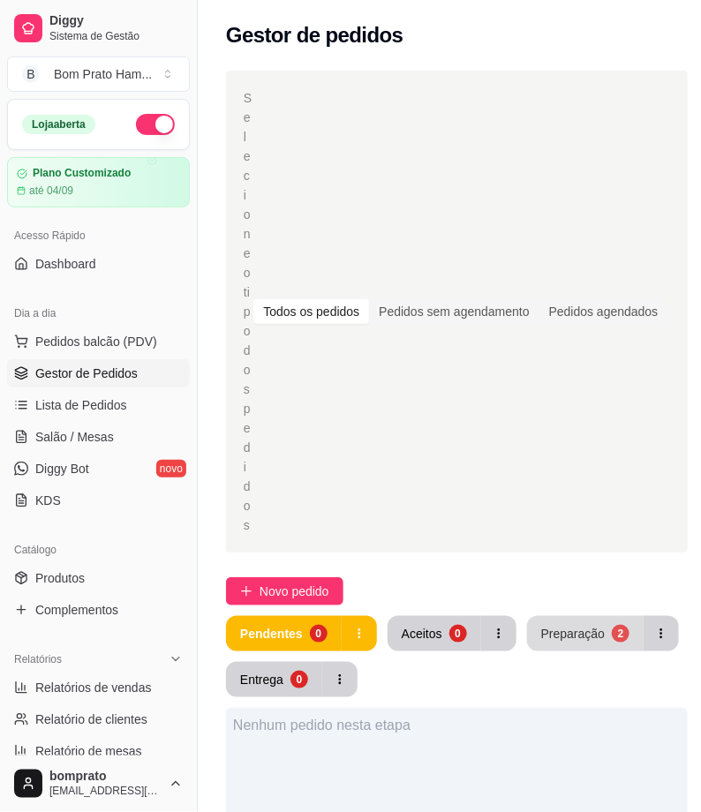
click at [563, 637] on div "Preparação" at bounding box center [573, 634] width 64 height 18
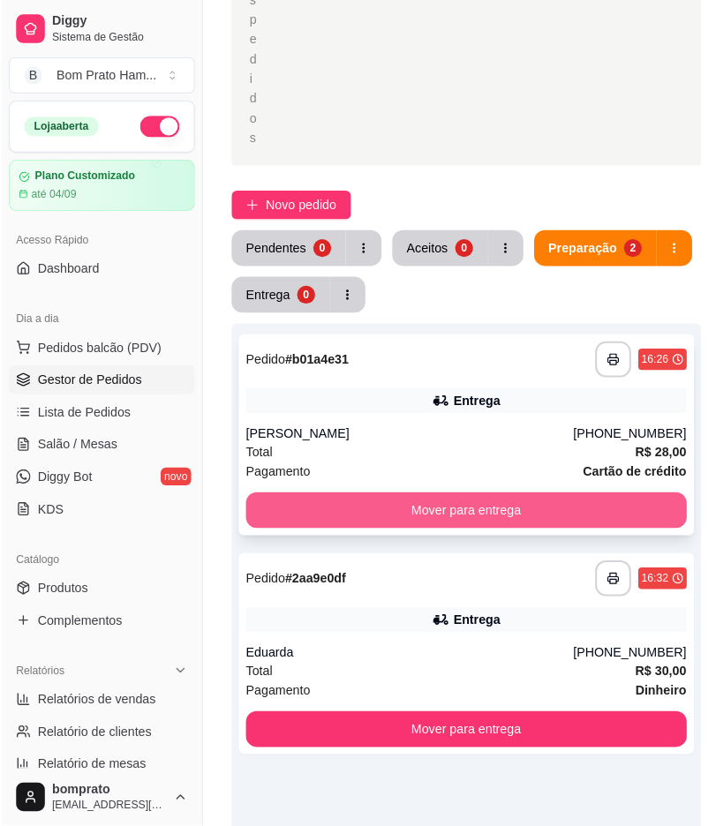
scroll to position [392, 0]
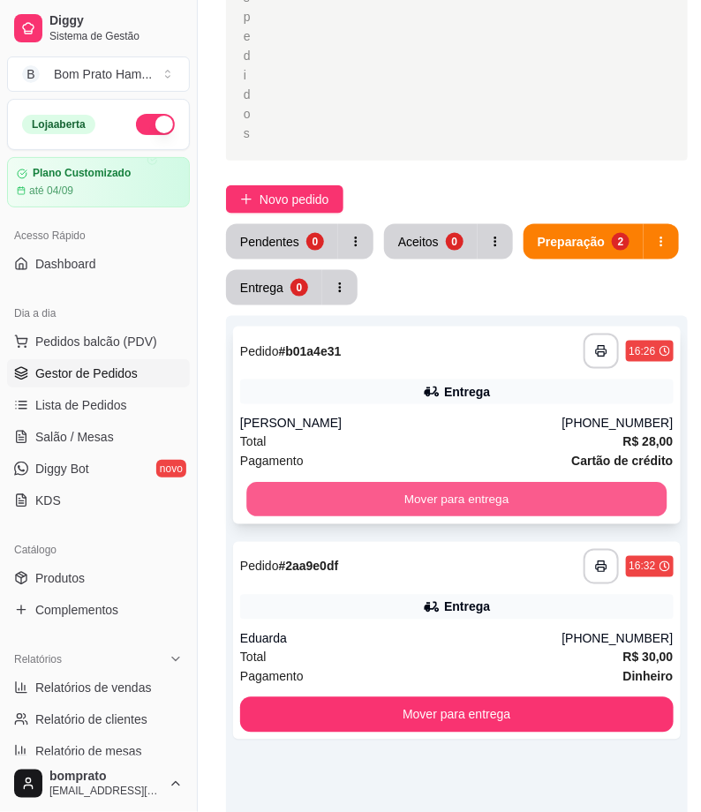
click at [454, 495] on button "Mover para entrega" at bounding box center [456, 500] width 420 height 34
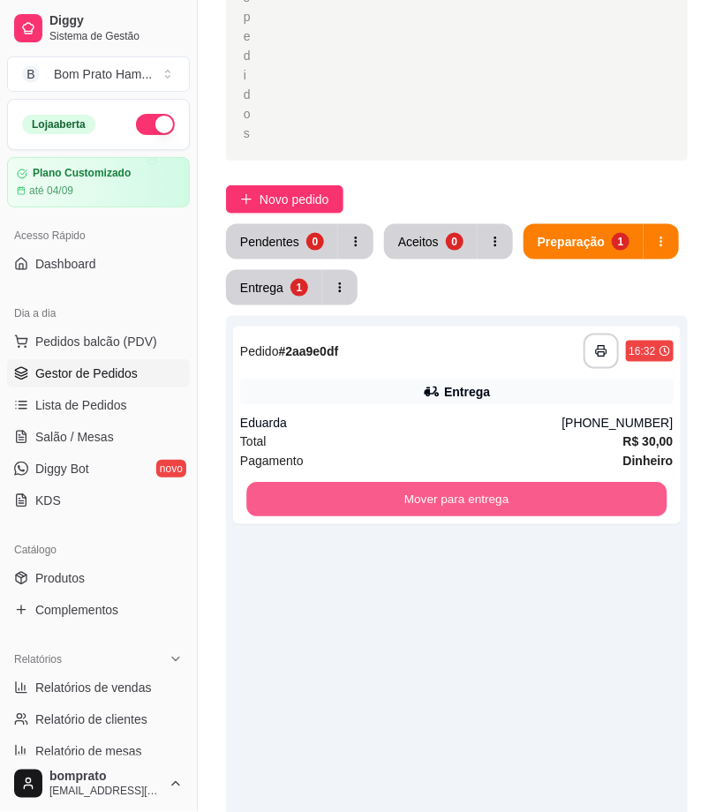
click at [454, 495] on button "Mover para entrega" at bounding box center [456, 500] width 420 height 34
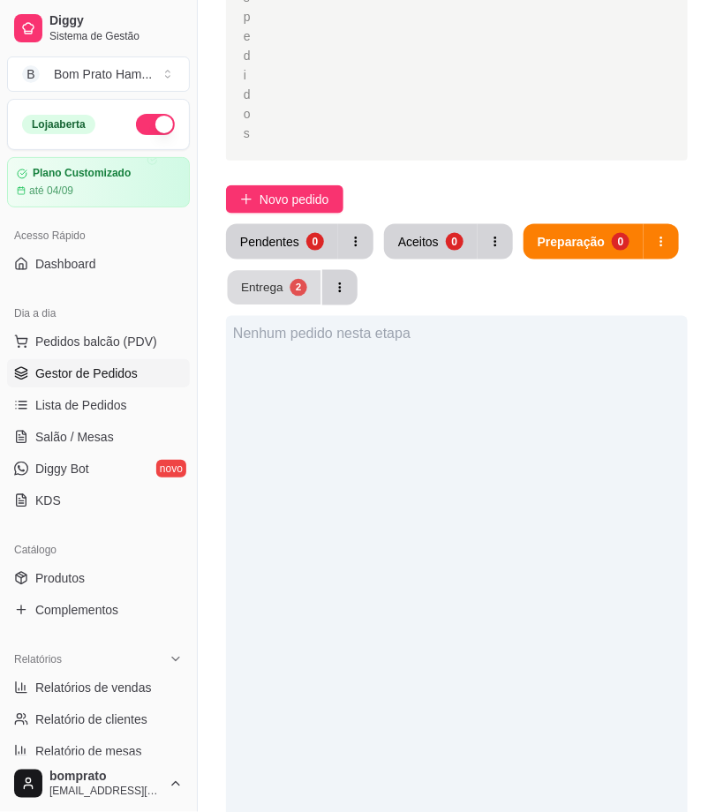
click at [293, 271] on button "Entrega 2" at bounding box center [275, 288] width 94 height 34
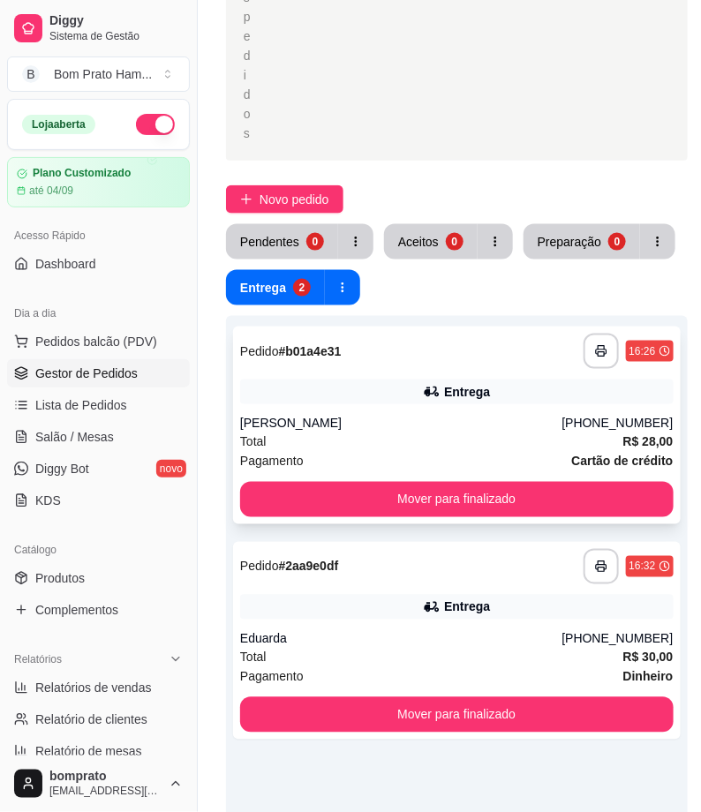
click at [452, 415] on div "João Emanuel" at bounding box center [401, 424] width 322 height 18
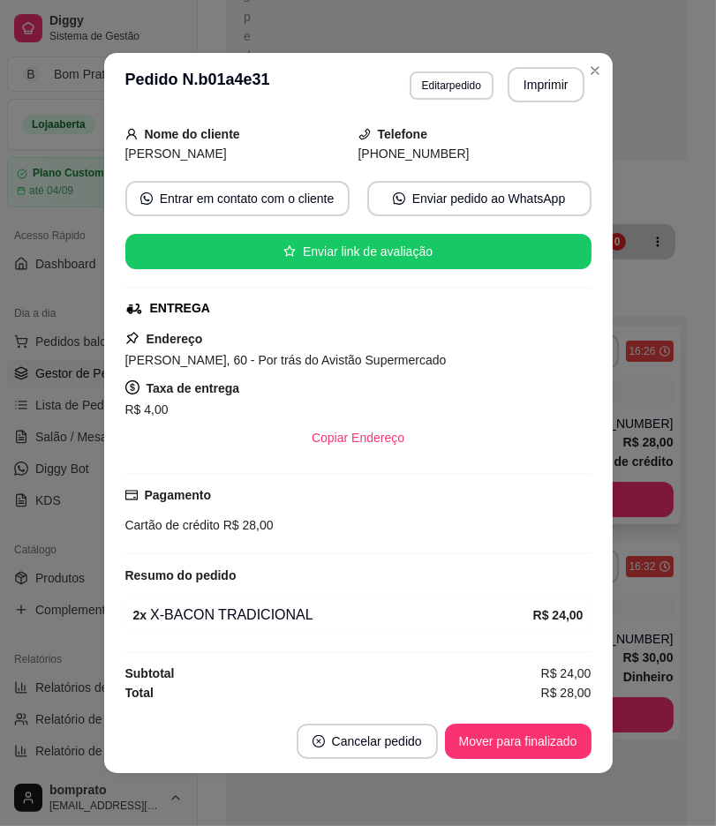
scroll to position [108, 0]
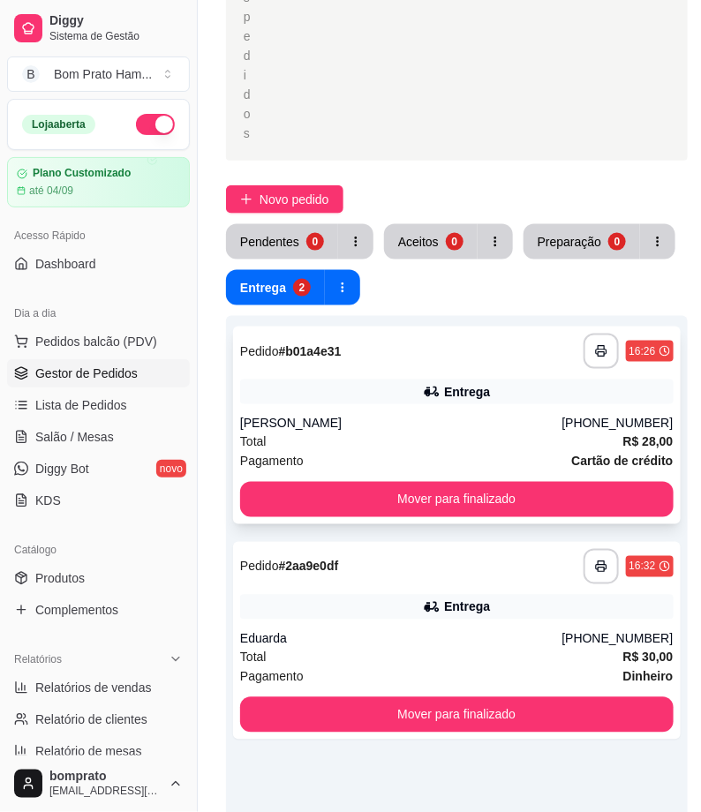
click at [486, 447] on div "Total R$ 28,00" at bounding box center [456, 441] width 433 height 19
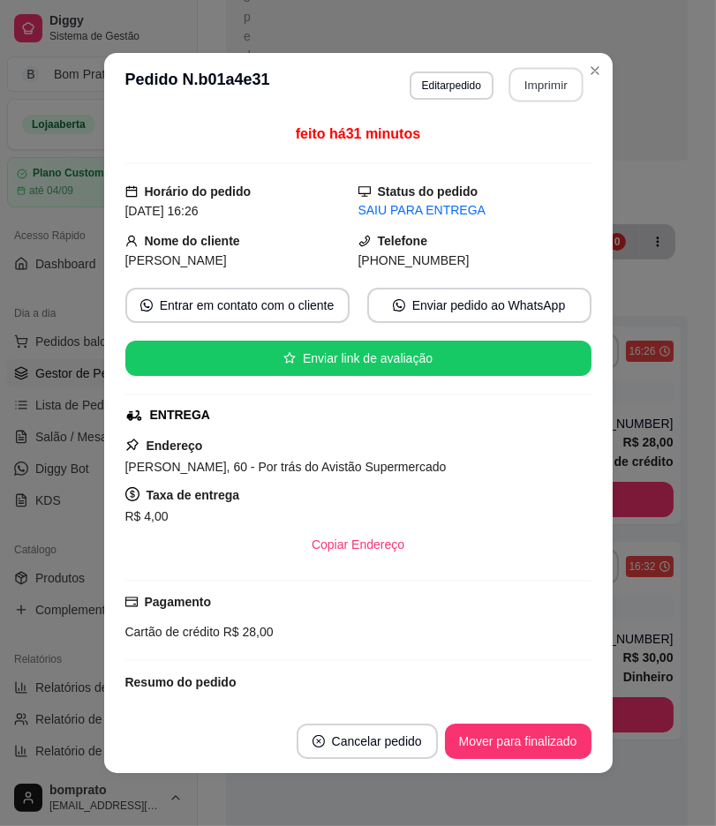
click at [568, 80] on button "Imprimir" at bounding box center [545, 85] width 74 height 34
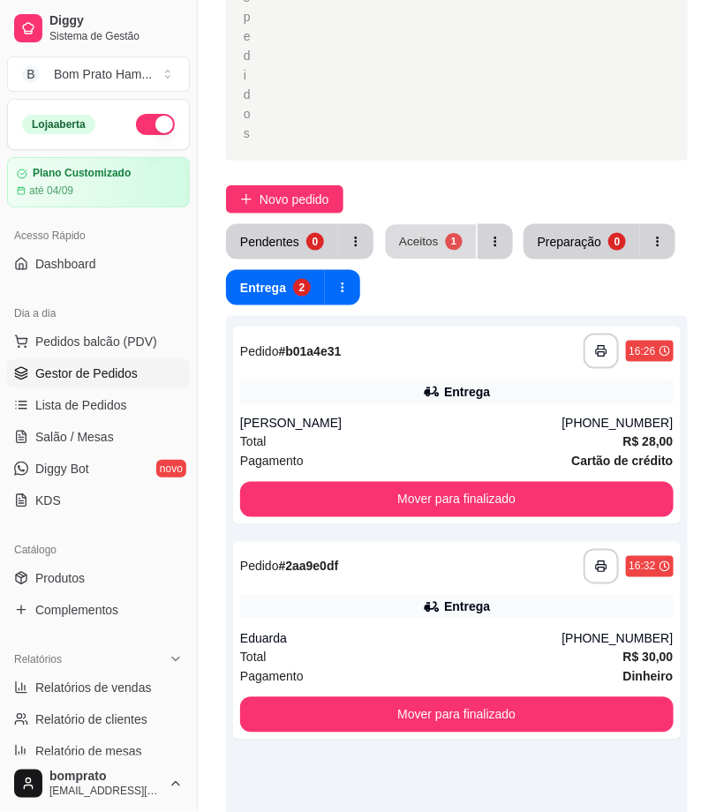
click at [439, 234] on button "Aceitos 1" at bounding box center [431, 242] width 91 height 34
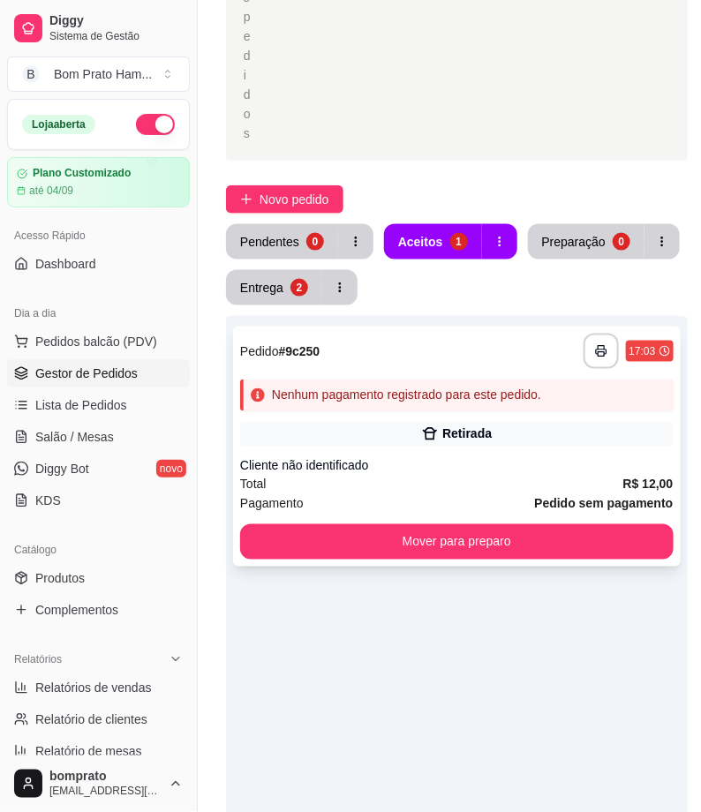
click at [484, 432] on div "Retirada" at bounding box center [466, 434] width 49 height 18
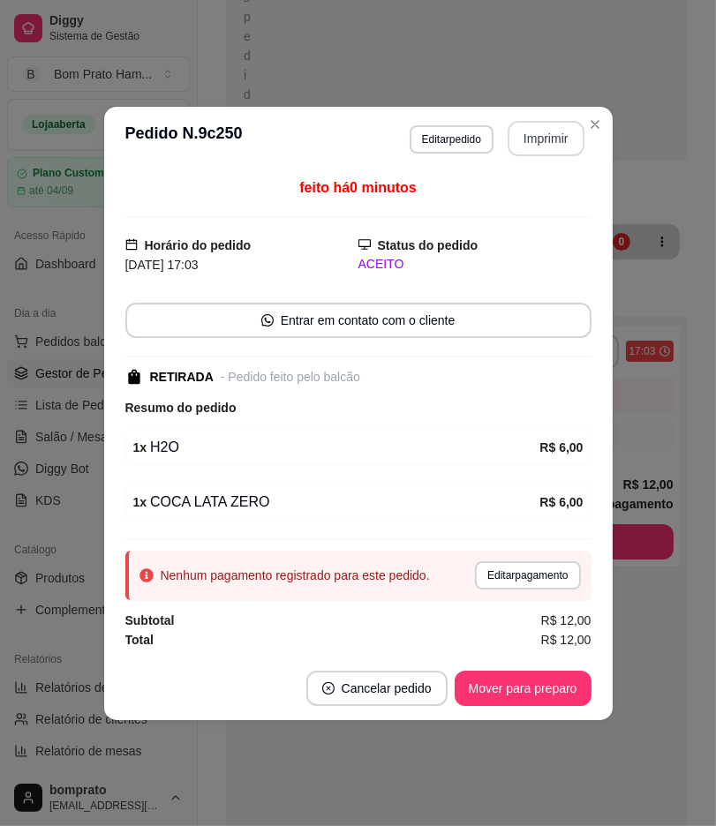
click at [529, 131] on button "Imprimir" at bounding box center [545, 138] width 77 height 35
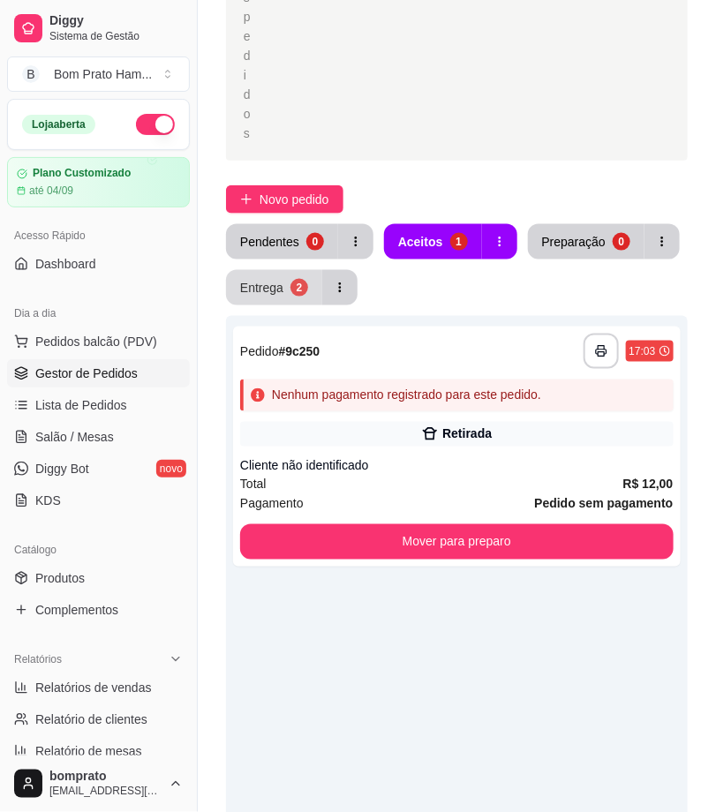
click at [258, 292] on div "Entrega" at bounding box center [261, 288] width 43 height 18
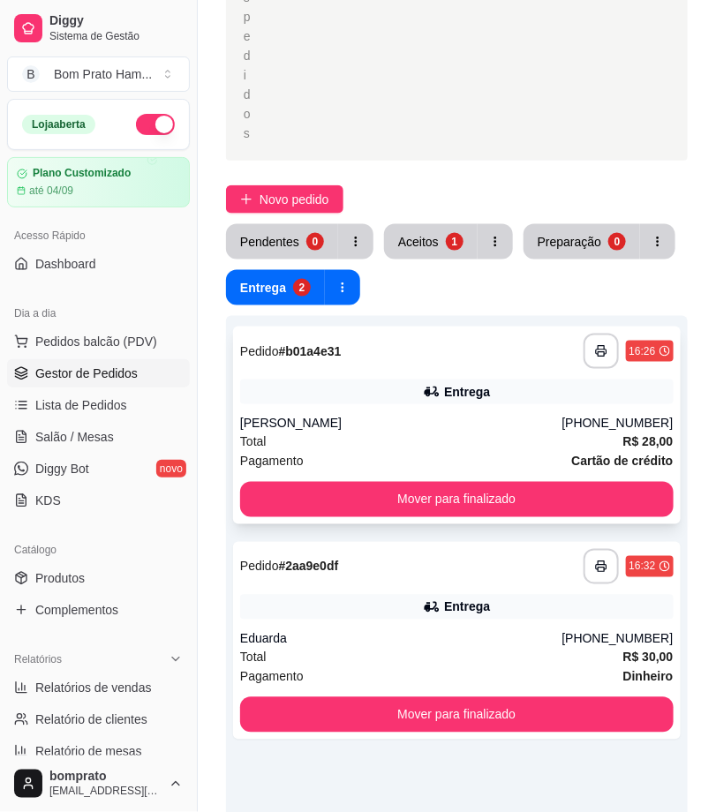
click at [461, 411] on div "**********" at bounding box center [456, 425] width 447 height 198
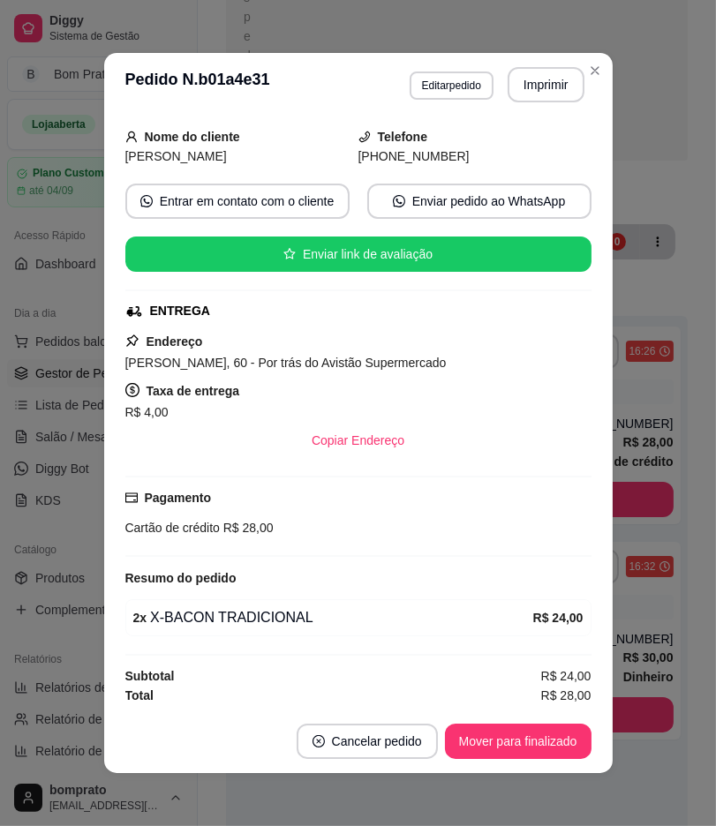
scroll to position [108, 0]
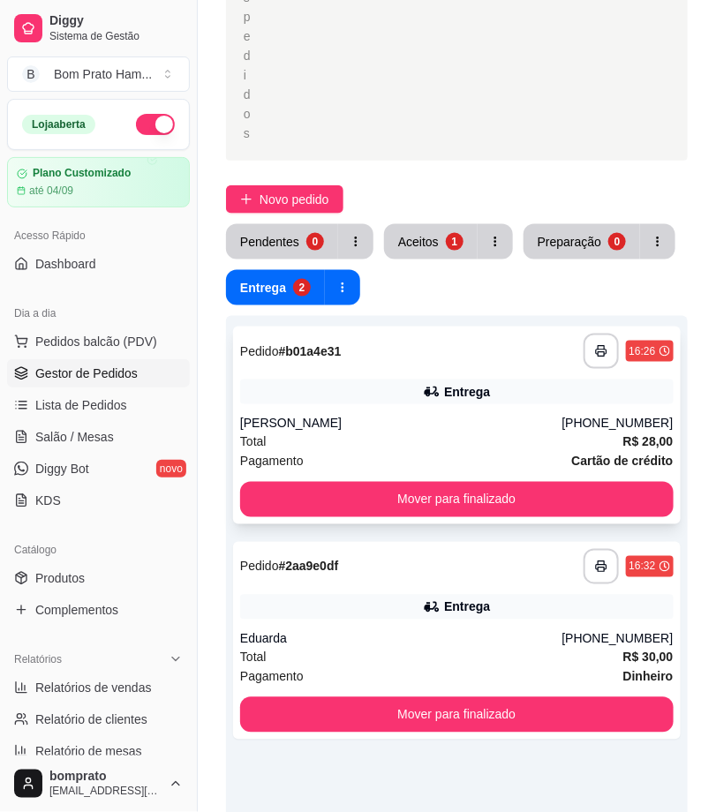
click at [380, 434] on div "Total R$ 28,00" at bounding box center [456, 441] width 433 height 19
click at [438, 243] on button "Aceitos 1" at bounding box center [431, 242] width 91 height 34
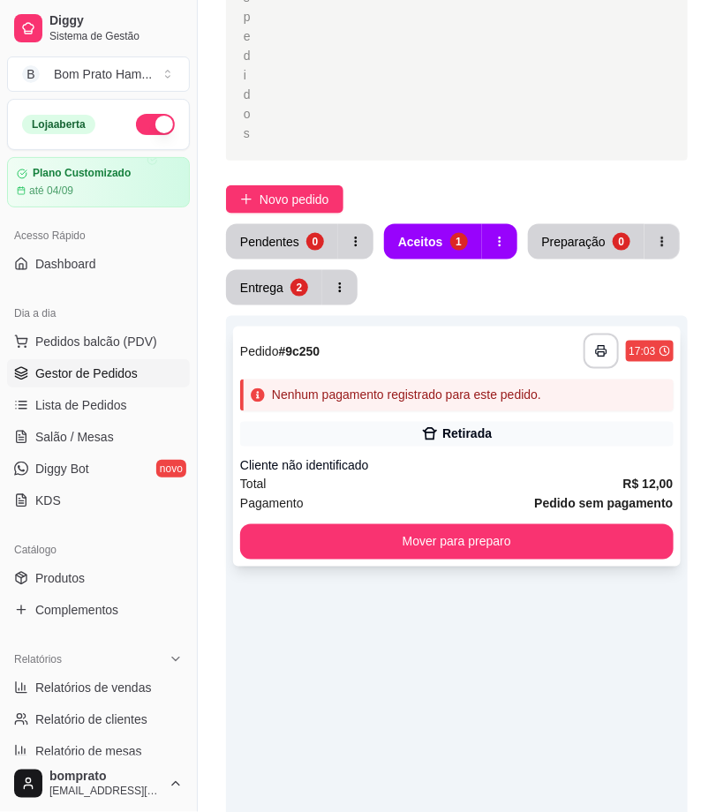
click at [477, 425] on div "Retirada" at bounding box center [466, 434] width 49 height 18
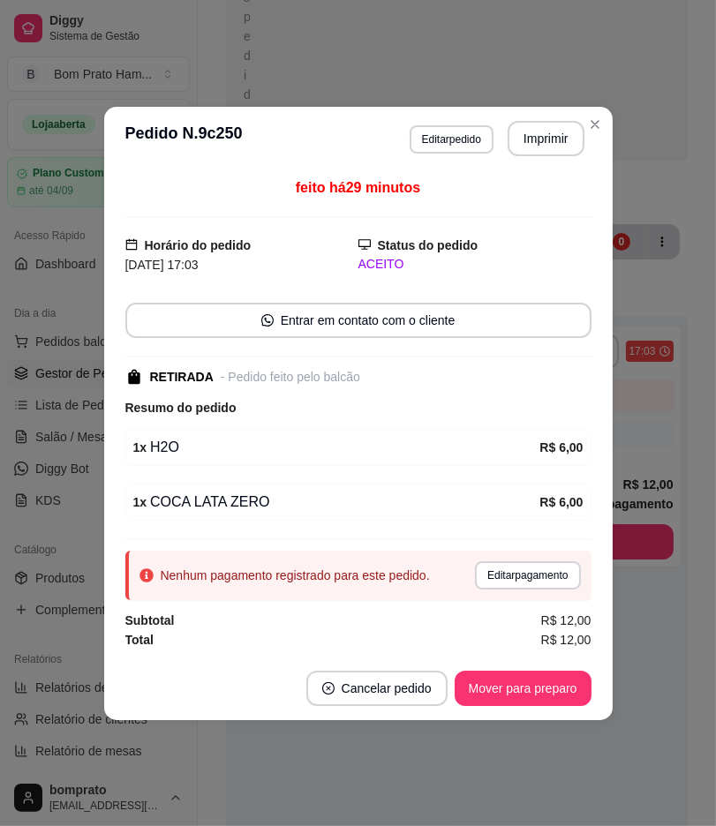
click at [538, 595] on div "Nenhum pagamento registrado para este pedido. Editar pagamento" at bounding box center [358, 575] width 466 height 49
click at [536, 584] on button "Editar pagamento" at bounding box center [527, 574] width 102 height 27
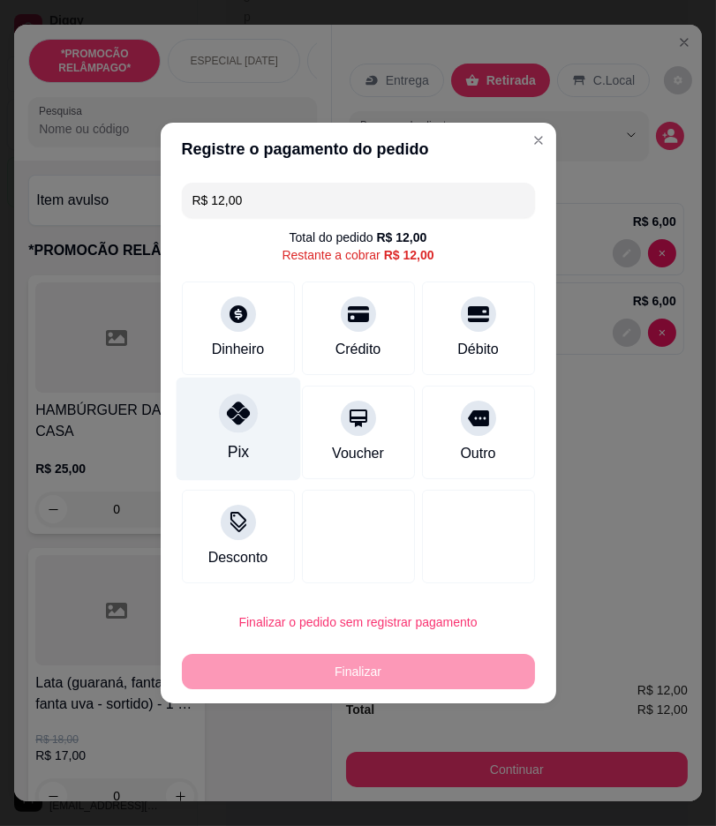
click at [263, 433] on div "Pix" at bounding box center [238, 429] width 124 height 103
type input "R$ 0,00"
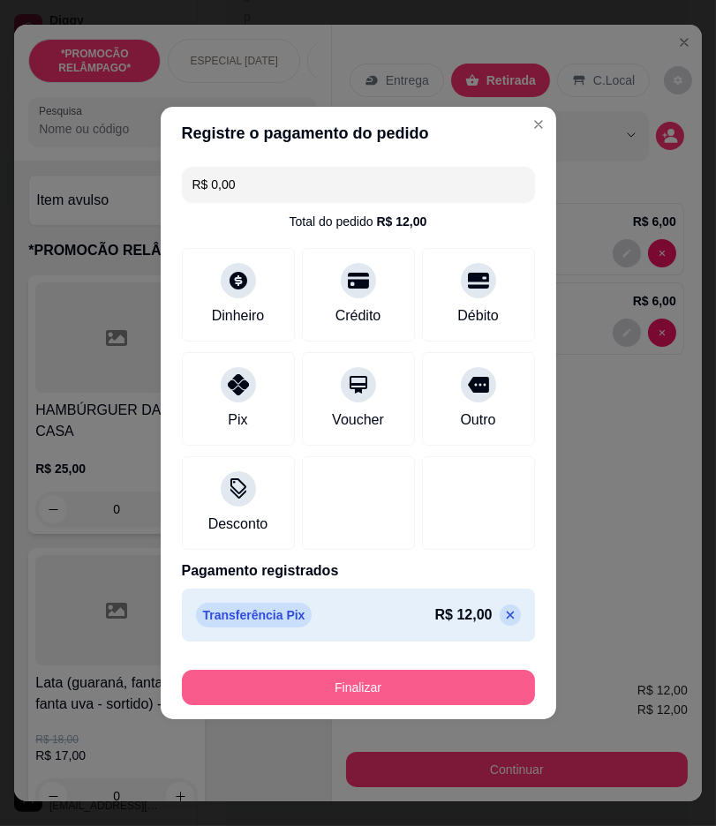
click at [371, 699] on button "Finalizar" at bounding box center [358, 687] width 353 height 35
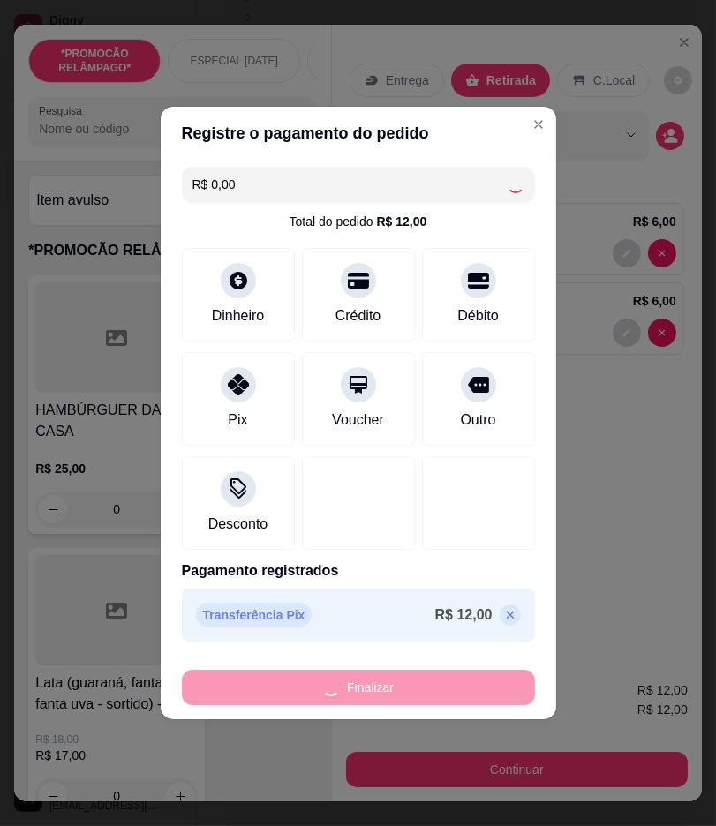
type input "0"
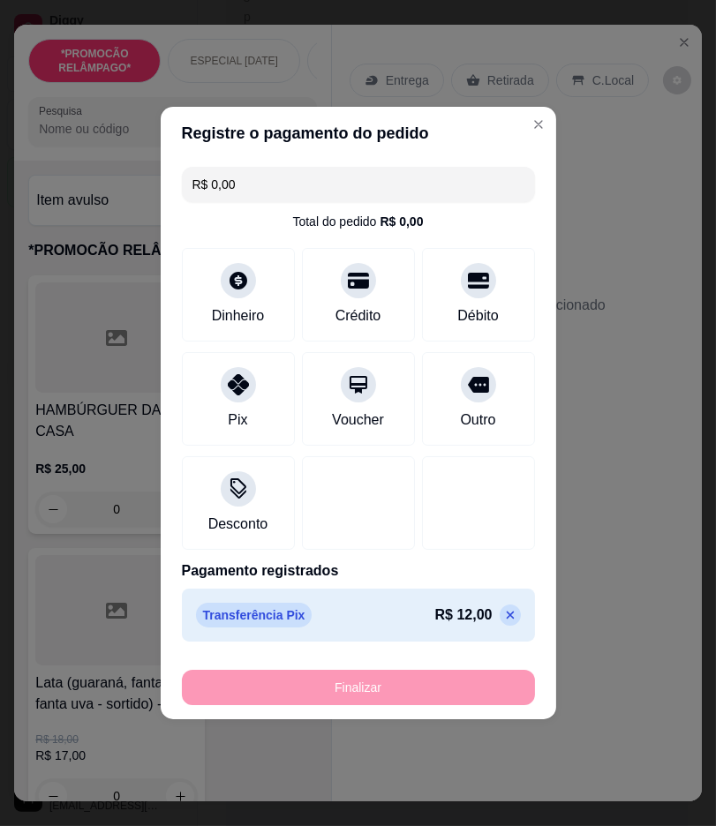
type input "-R$ 12,00"
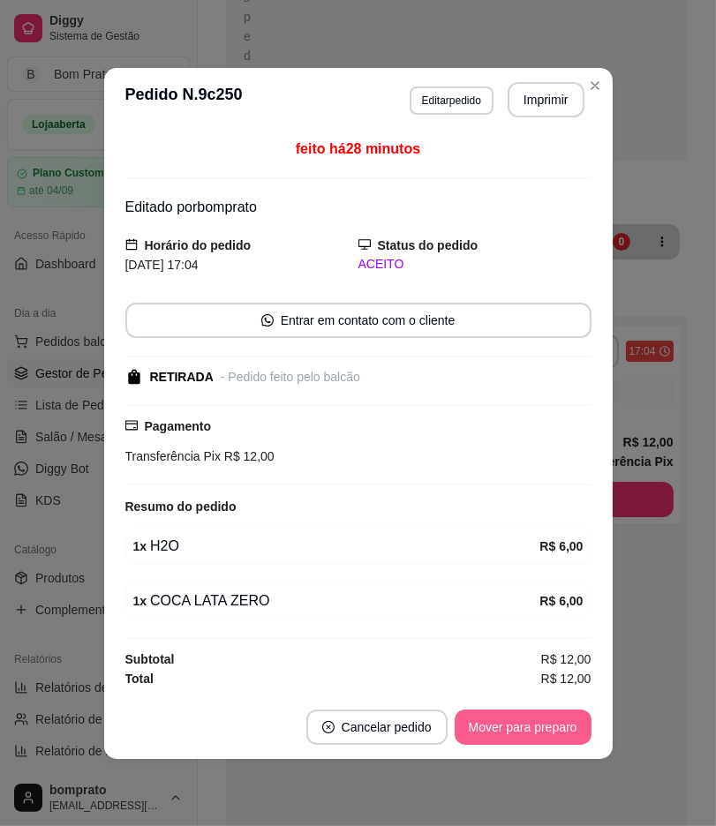
click at [530, 719] on button "Mover para preparo" at bounding box center [522, 726] width 137 height 35
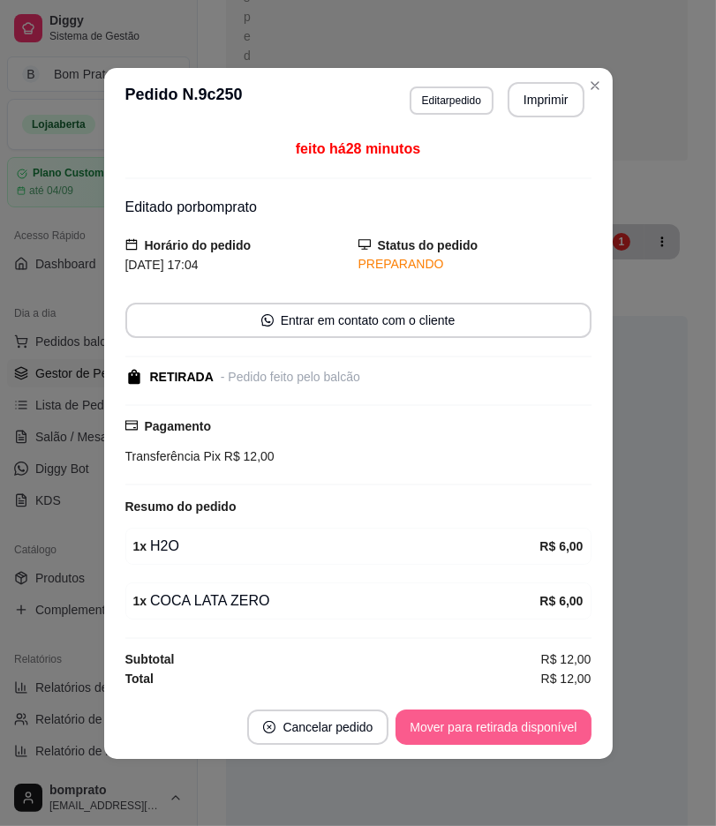
click at [538, 734] on button "Mover para retirada disponível" at bounding box center [492, 726] width 195 height 35
click at [538, 733] on button "Mover para finalizado" at bounding box center [518, 726] width 146 height 35
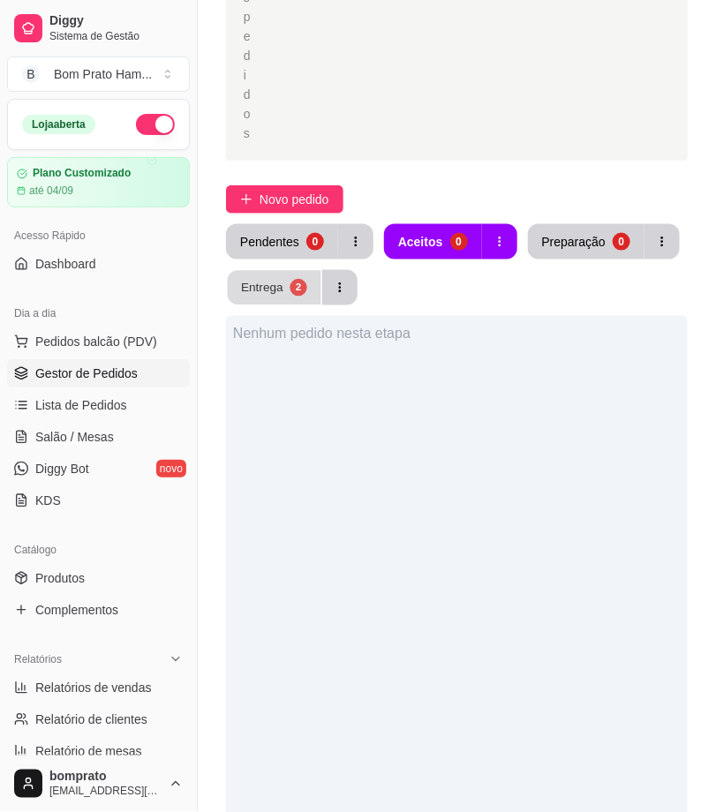
click at [244, 286] on div "Entrega" at bounding box center [262, 287] width 42 height 17
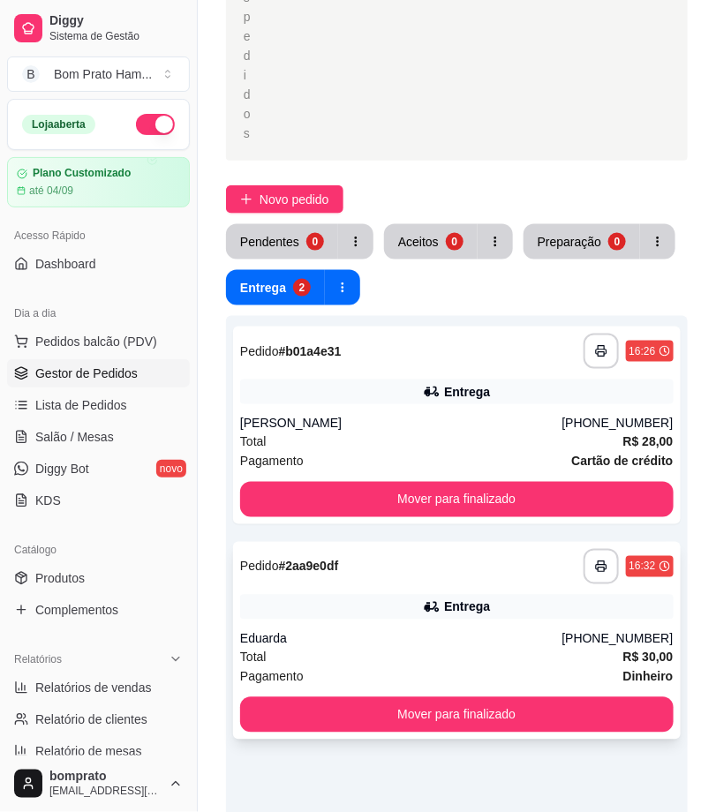
click at [399, 582] on div "**********" at bounding box center [456, 566] width 433 height 35
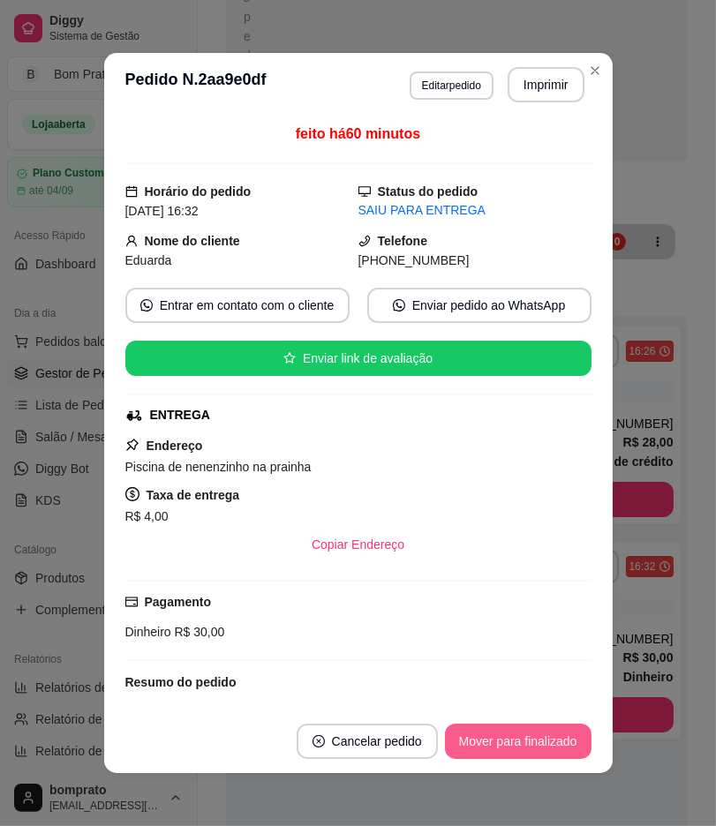
click at [482, 750] on button "Mover para finalizado" at bounding box center [518, 741] width 146 height 35
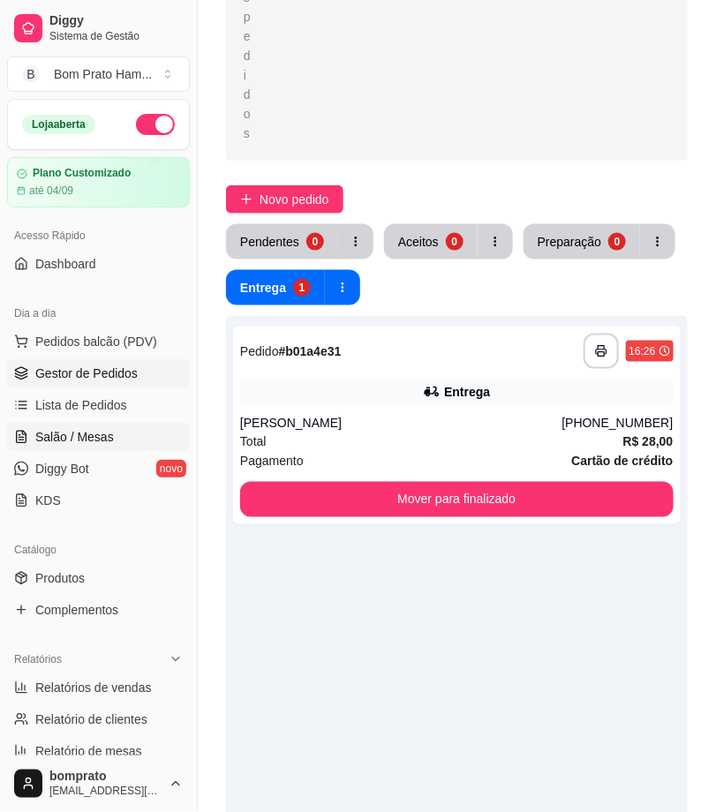
click at [106, 424] on link "Salão / Mesas" at bounding box center [98, 437] width 183 height 28
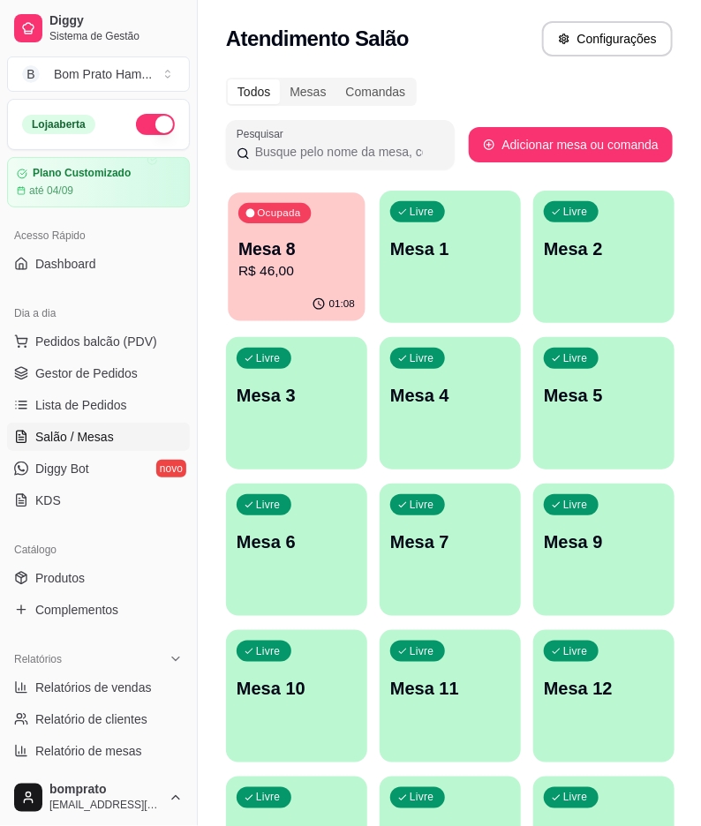
click at [324, 268] on p "R$ 46,00" at bounding box center [296, 271] width 116 height 20
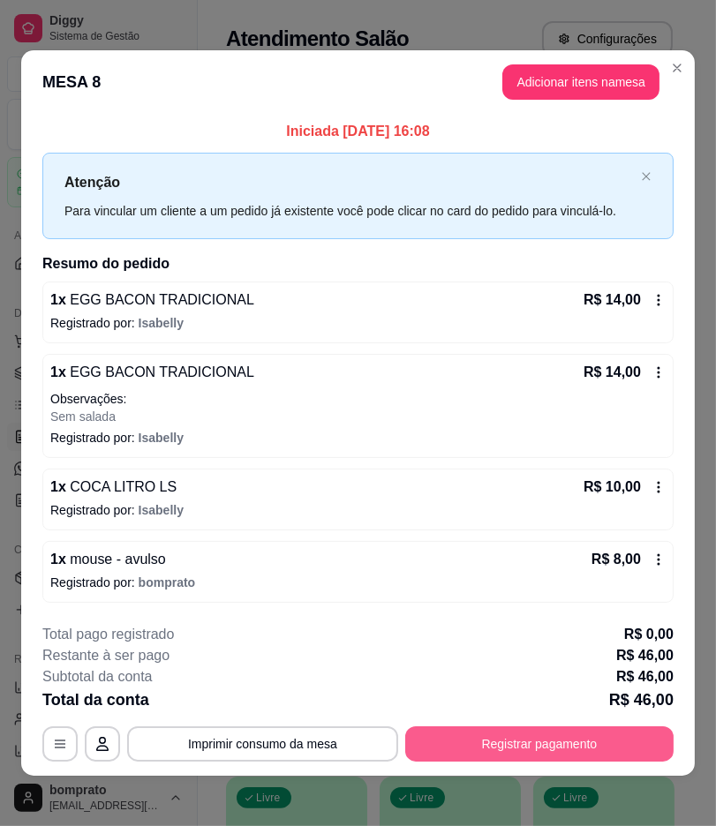
click at [568, 732] on button "Registrar pagamento" at bounding box center [539, 743] width 268 height 35
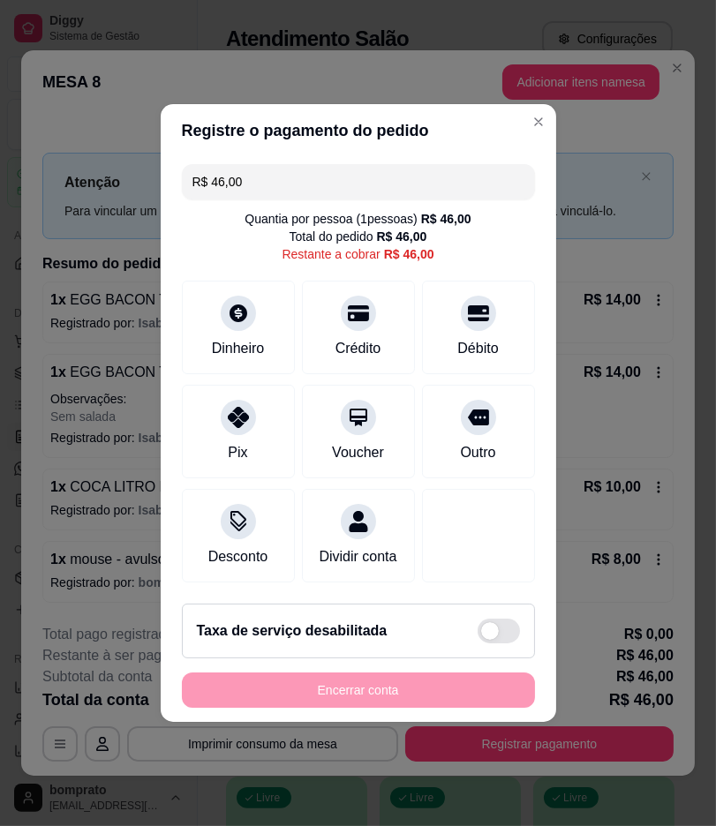
drag, startPoint x: 259, startPoint y: 168, endPoint x: 131, endPoint y: 182, distance: 129.6
click at [132, 182] on div "Registre o pagamento do pedido R$ 46,00 Quantia por pessoa ( 1 pessoas) R$ 46,0…" at bounding box center [358, 413] width 716 height 826
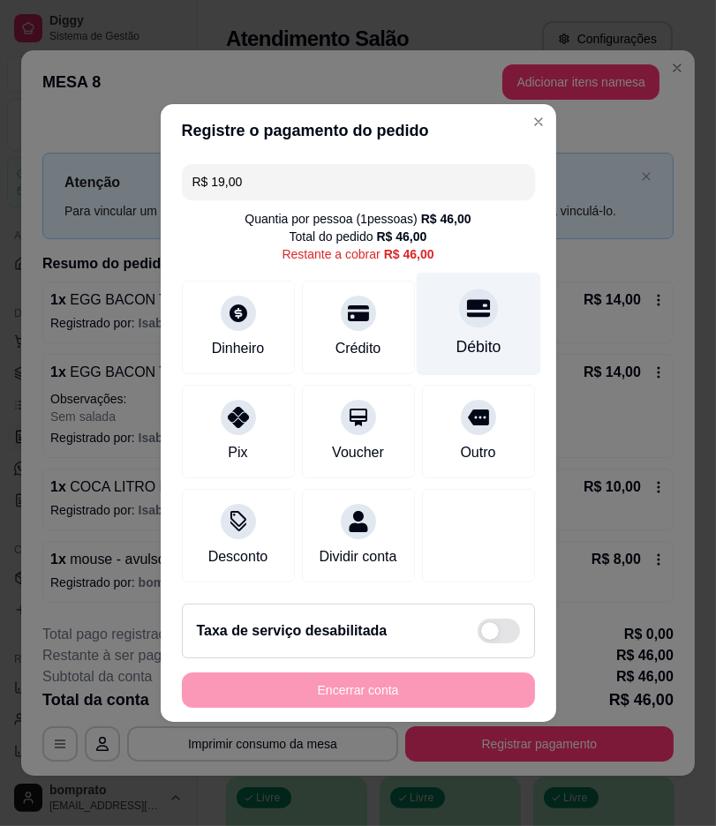
click at [462, 322] on div "Débito" at bounding box center [478, 324] width 124 height 103
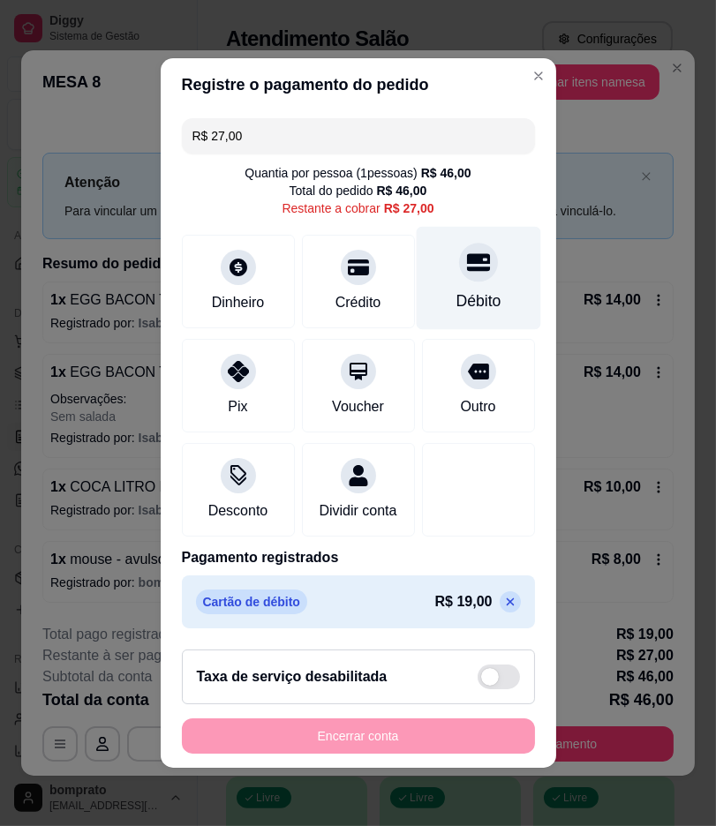
click at [437, 270] on div "Débito" at bounding box center [478, 278] width 124 height 103
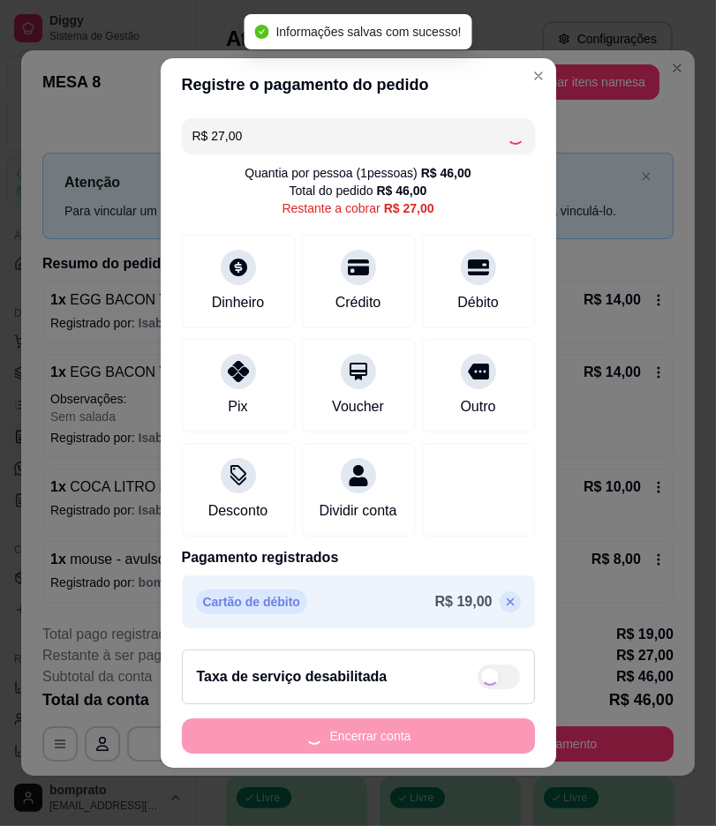
type input "R$ 0,00"
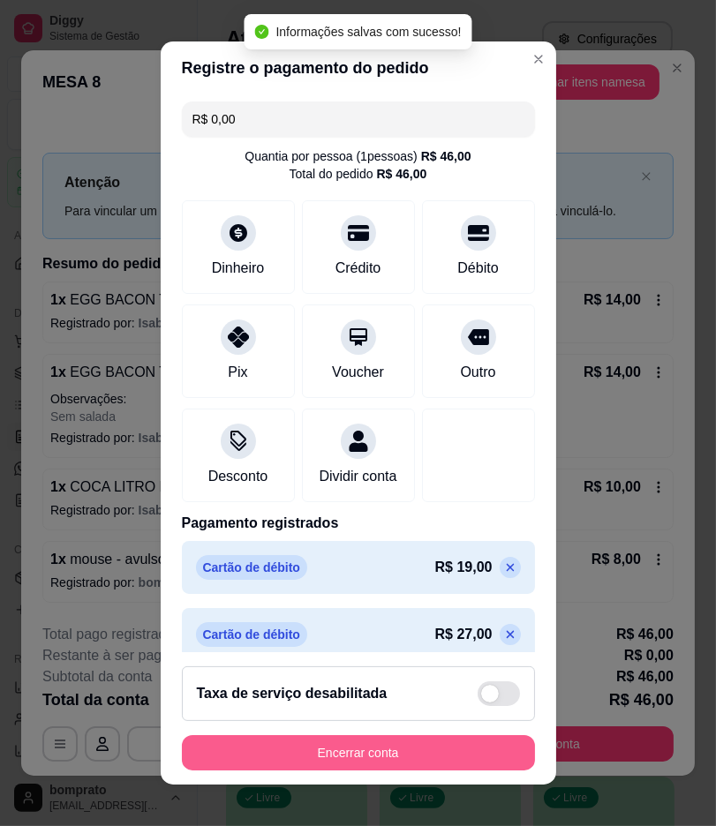
click at [451, 757] on button "Encerrar conta" at bounding box center [358, 752] width 353 height 35
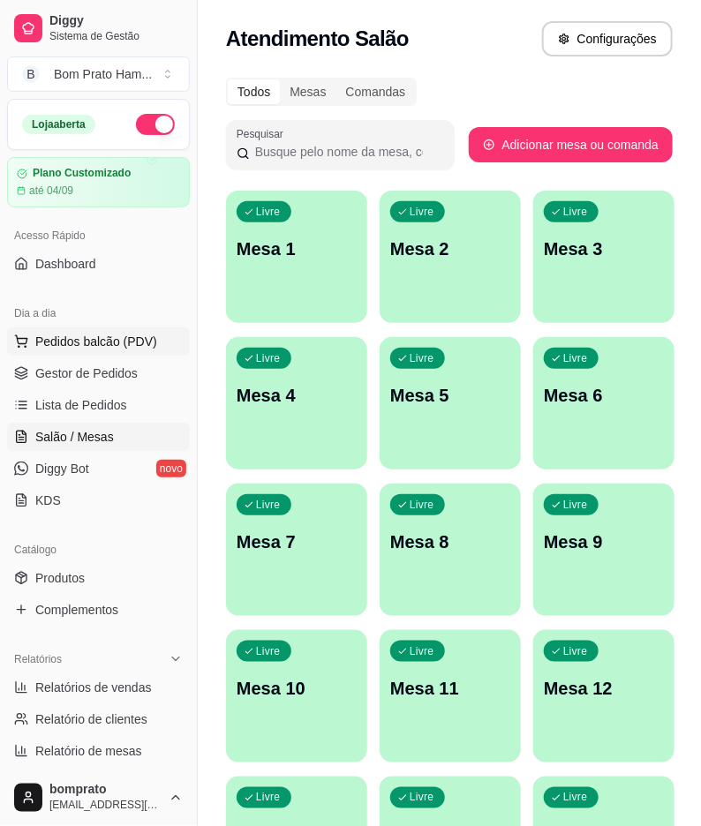
click at [106, 347] on span "Pedidos balcão (PDV)" at bounding box center [96, 342] width 122 height 18
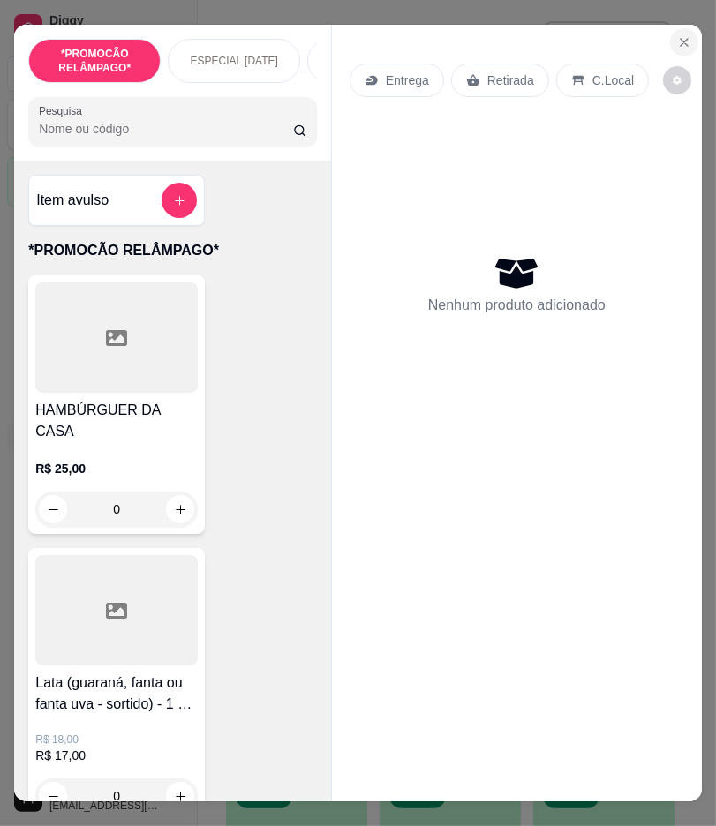
click at [680, 39] on icon "Close" at bounding box center [683, 42] width 7 height 7
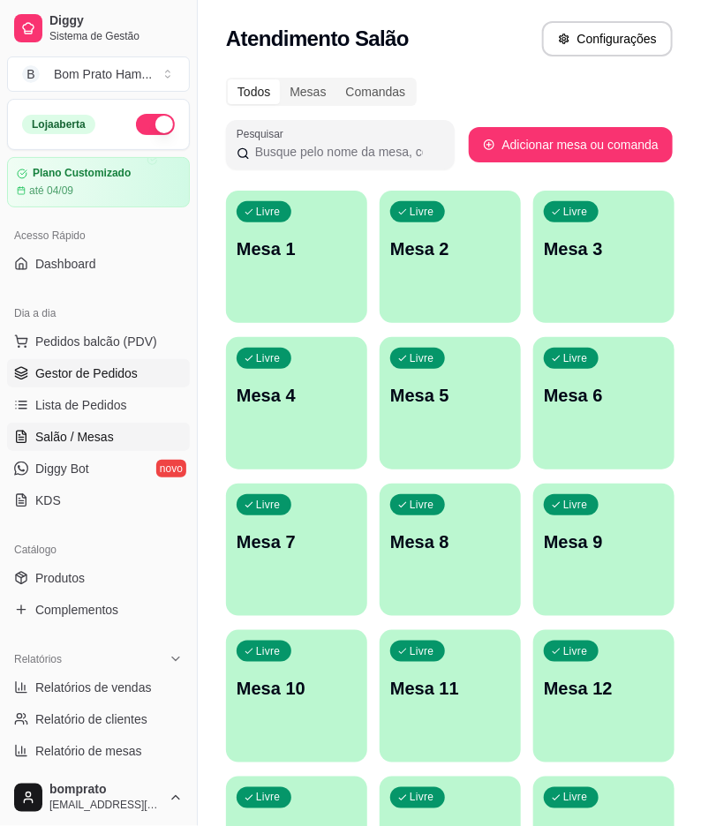
click at [112, 364] on span "Gestor de Pedidos" at bounding box center [86, 373] width 102 height 18
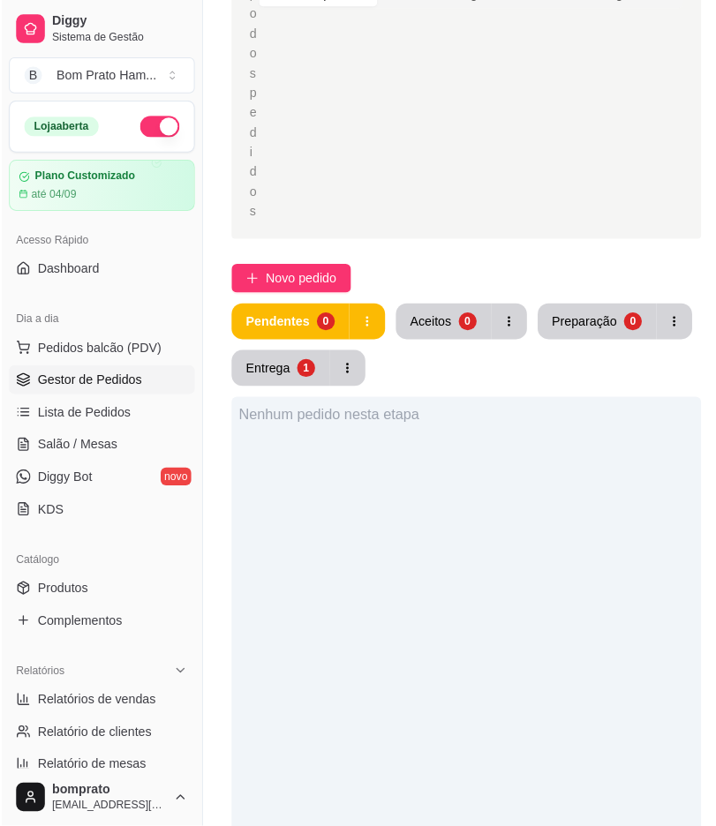
scroll to position [392, 0]
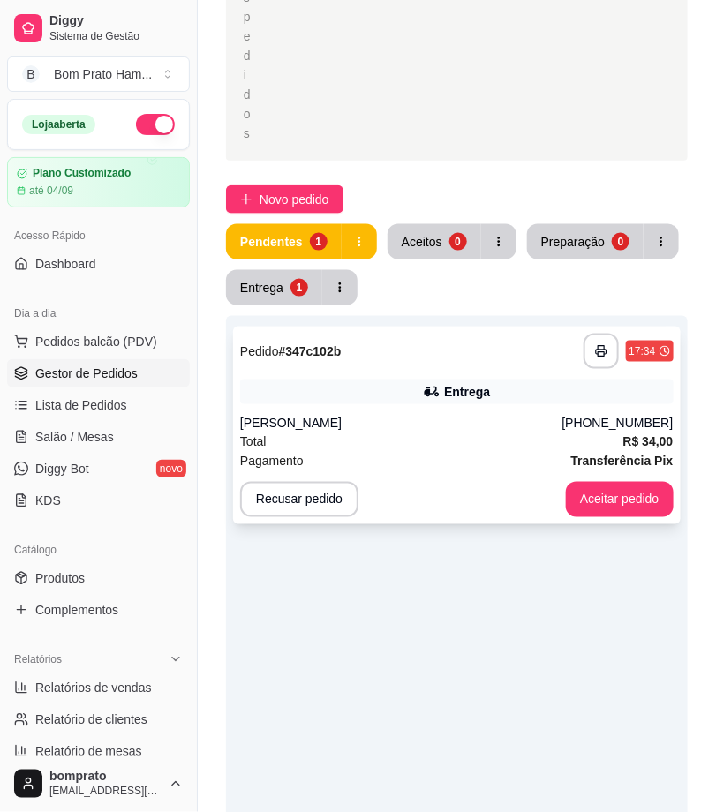
click at [460, 372] on div "**********" at bounding box center [456, 425] width 447 height 198
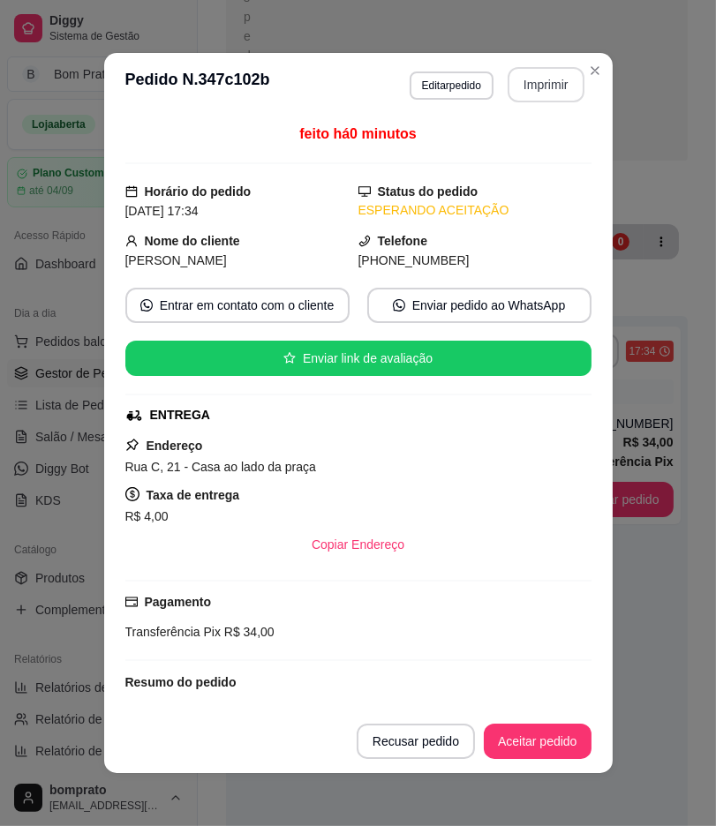
click at [543, 74] on button "Imprimir" at bounding box center [545, 84] width 77 height 35
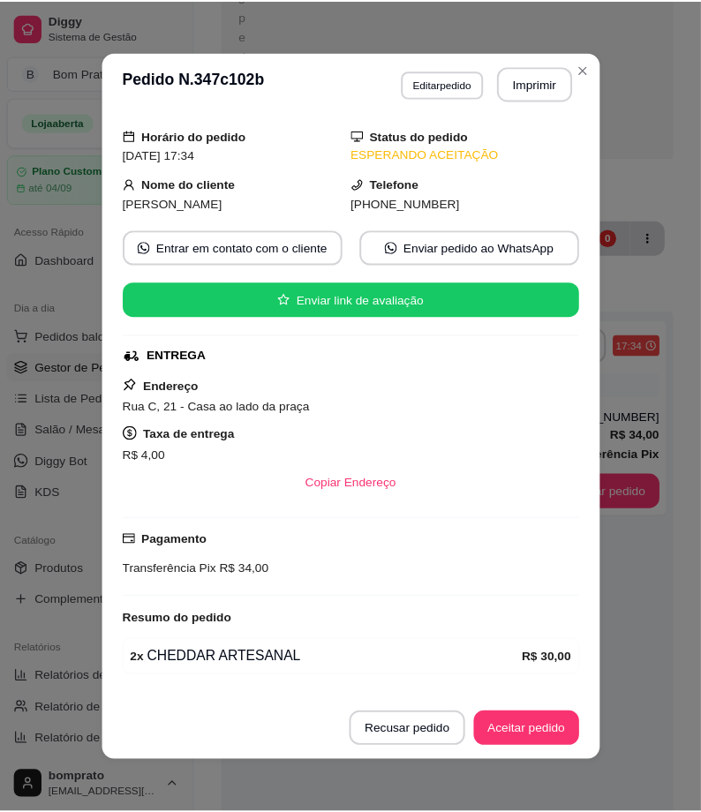
scroll to position [108, 0]
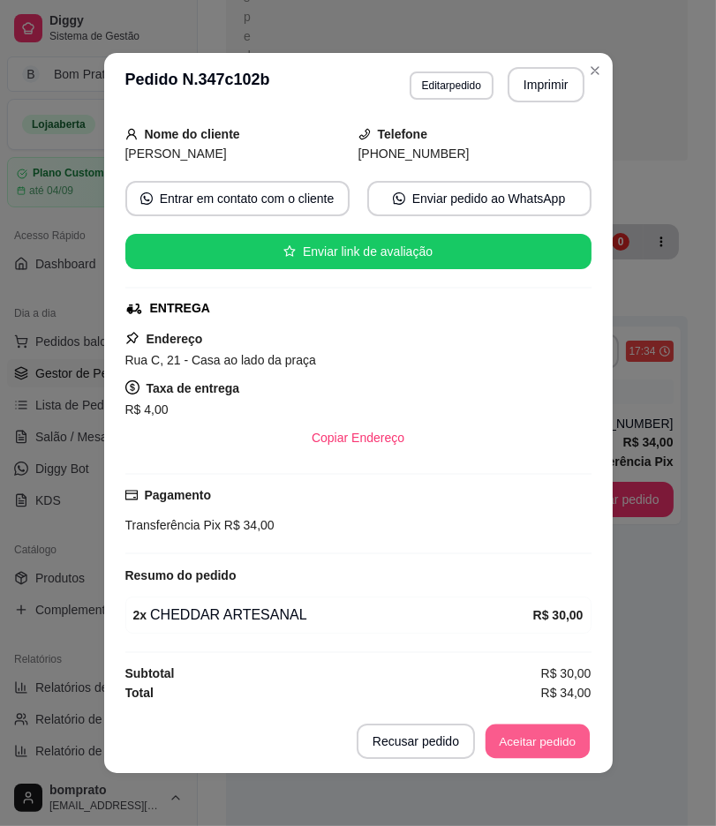
click at [526, 736] on button "Aceitar pedido" at bounding box center [537, 741] width 104 height 34
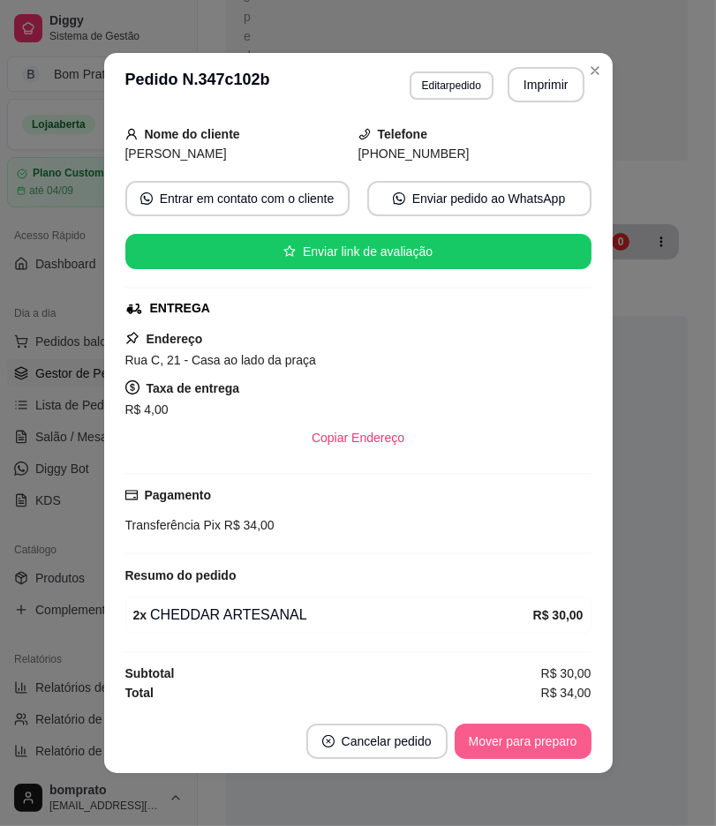
click at [526, 736] on button "Mover para preparo" at bounding box center [522, 741] width 137 height 35
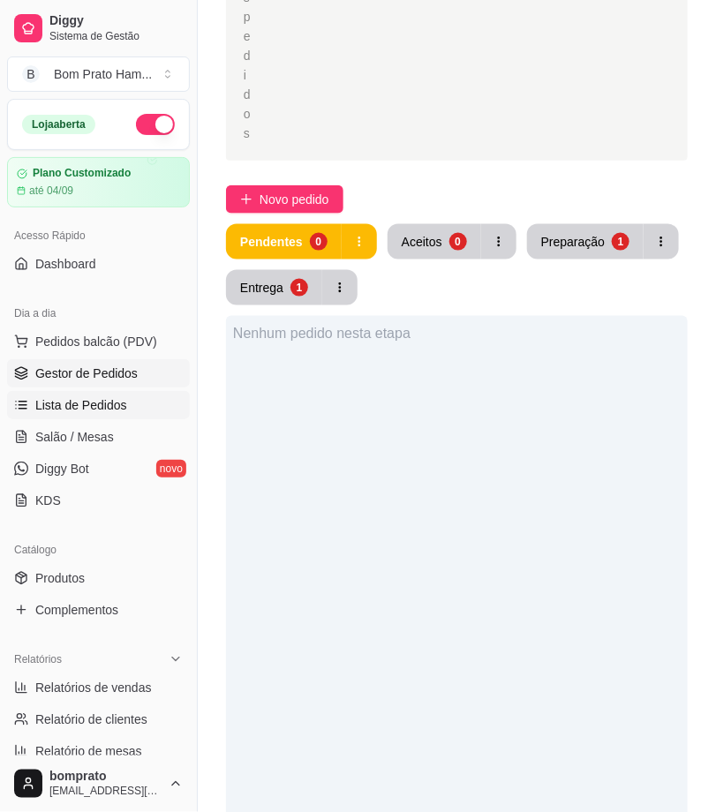
click at [131, 411] on link "Lista de Pedidos" at bounding box center [98, 405] width 183 height 28
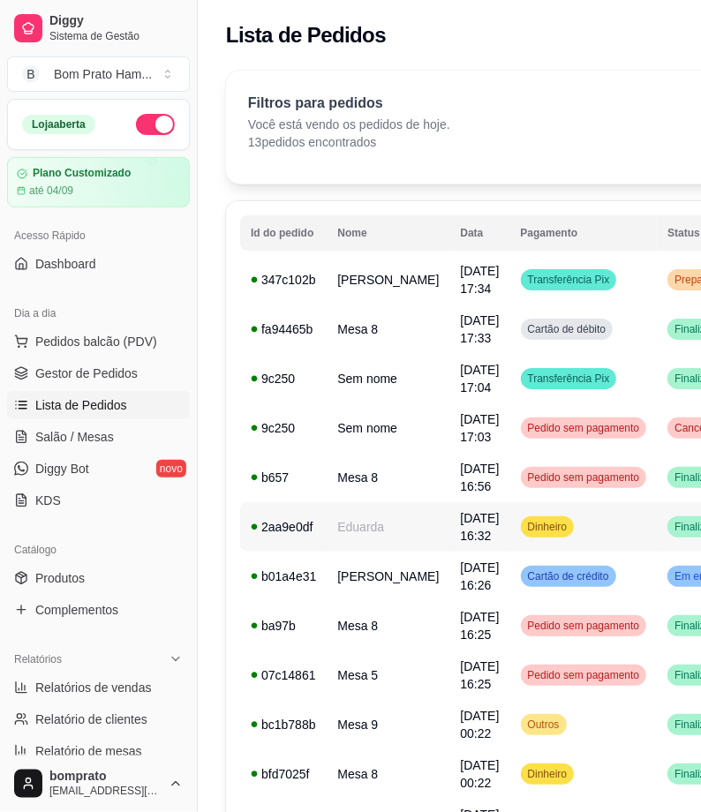
click at [522, 534] on div "Dinheiro" at bounding box center [548, 526] width 54 height 21
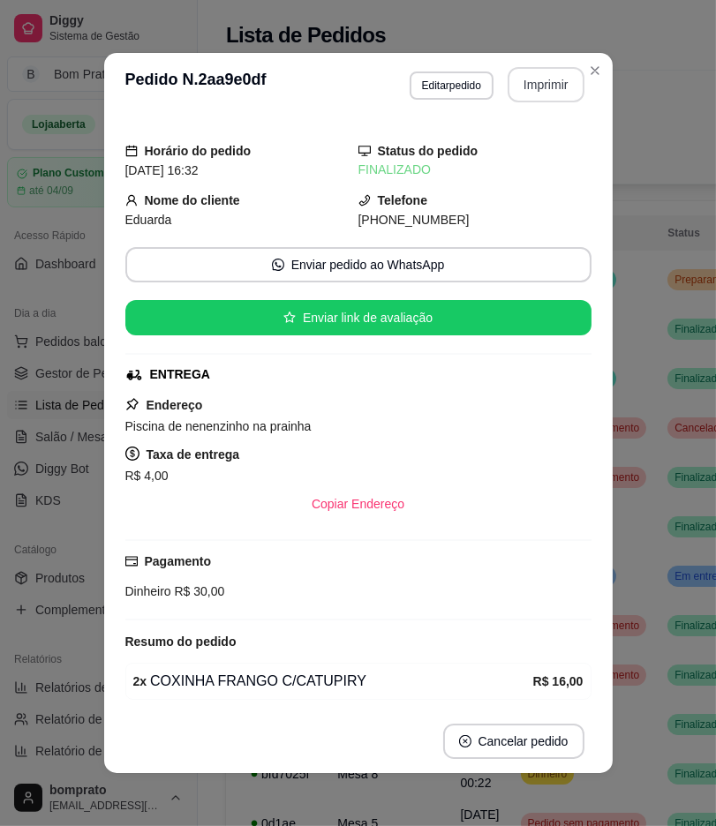
click at [543, 85] on button "Imprimir" at bounding box center [545, 84] width 77 height 35
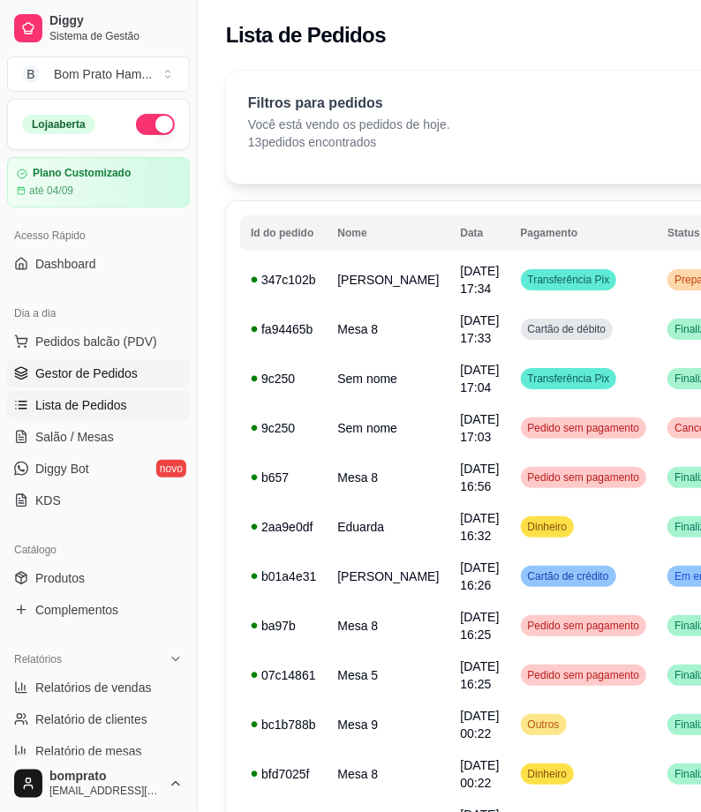
click at [129, 365] on span "Gestor de Pedidos" at bounding box center [86, 373] width 102 height 18
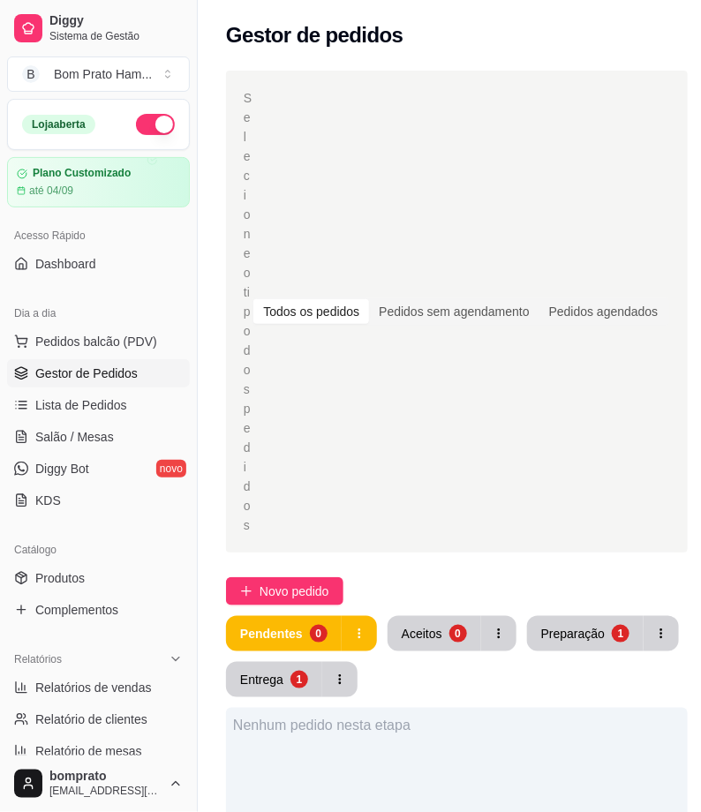
click at [282, 691] on button "Entrega 1" at bounding box center [274, 679] width 96 height 35
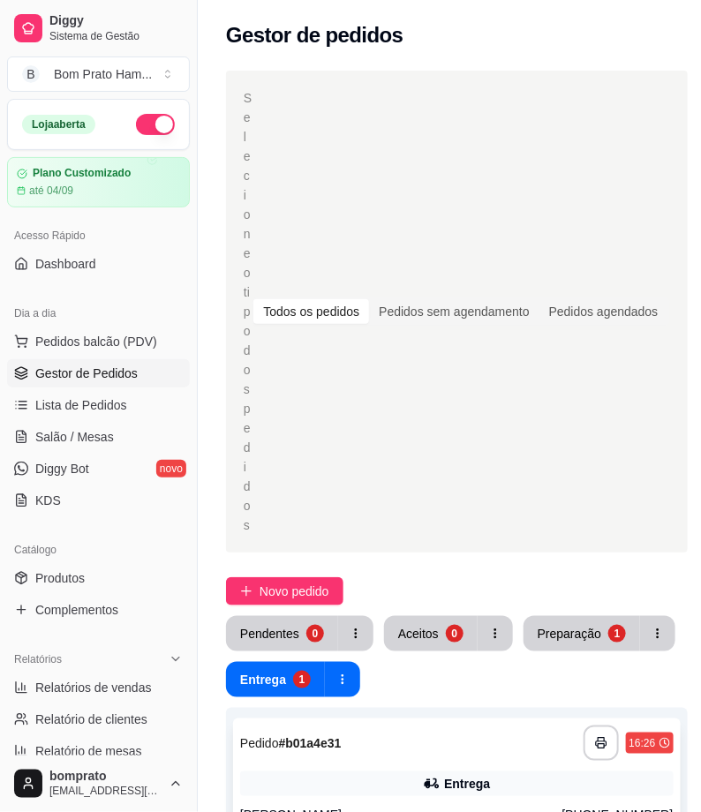
click at [427, 760] on div "**********" at bounding box center [456, 742] width 433 height 35
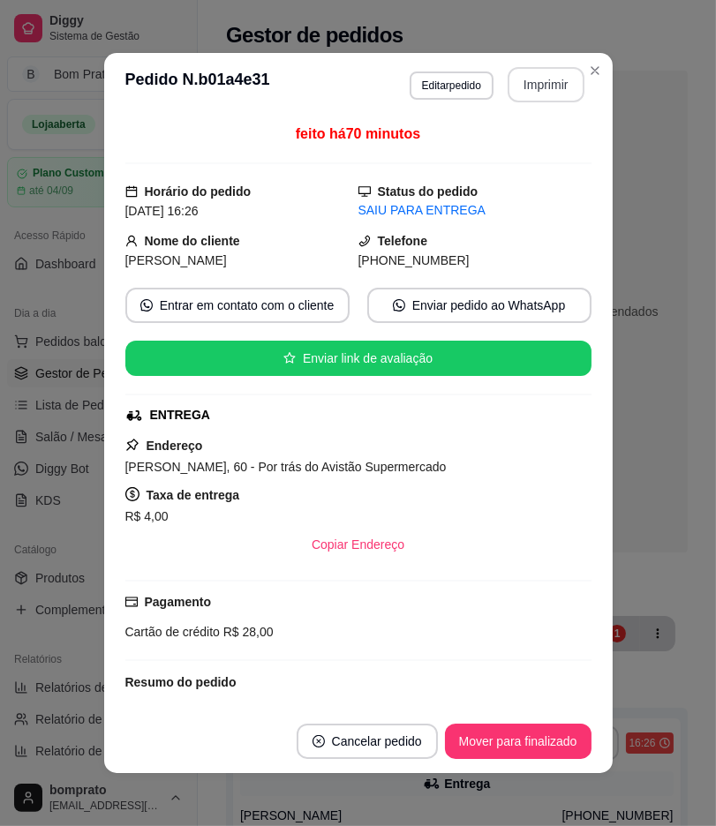
click at [558, 92] on button "Imprimir" at bounding box center [545, 84] width 77 height 35
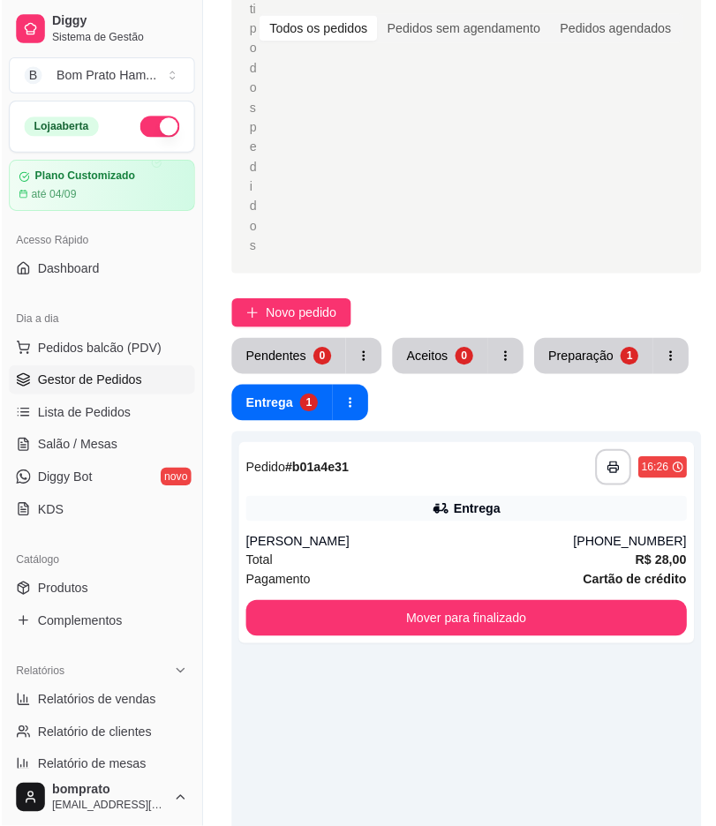
scroll to position [294, 0]
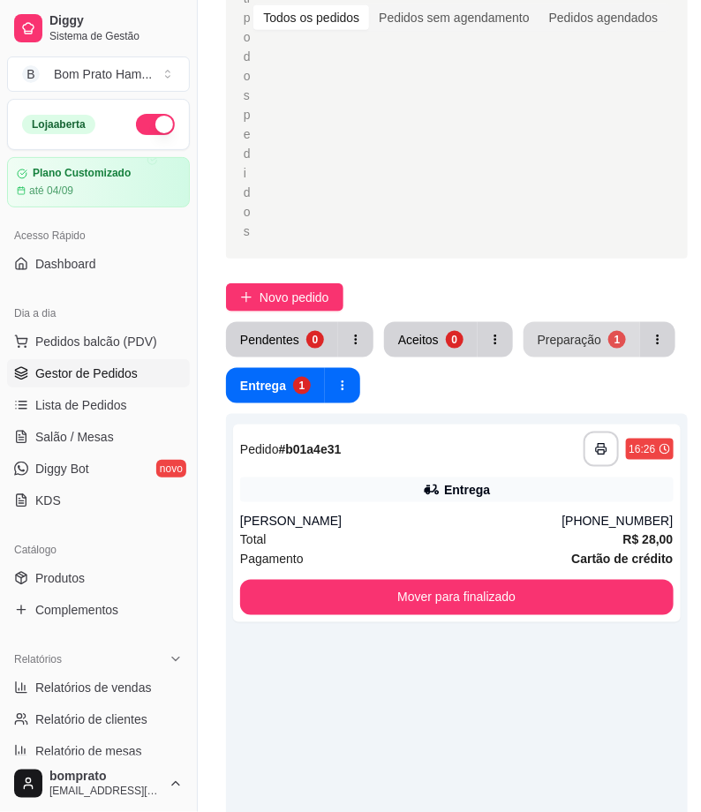
click at [567, 338] on div "Preparação" at bounding box center [569, 340] width 64 height 18
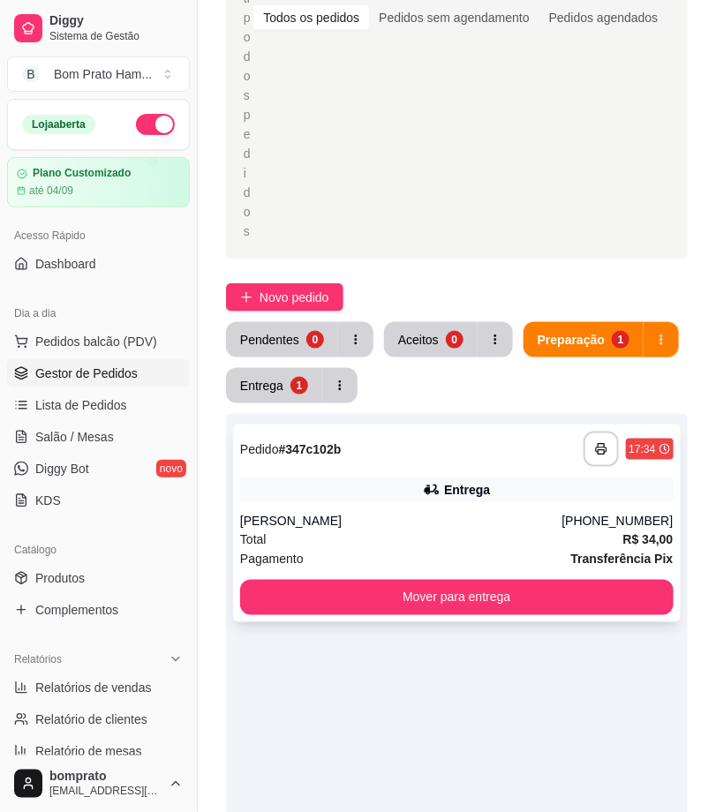
click at [425, 513] on div "Roberto Thomás" at bounding box center [401, 522] width 322 height 18
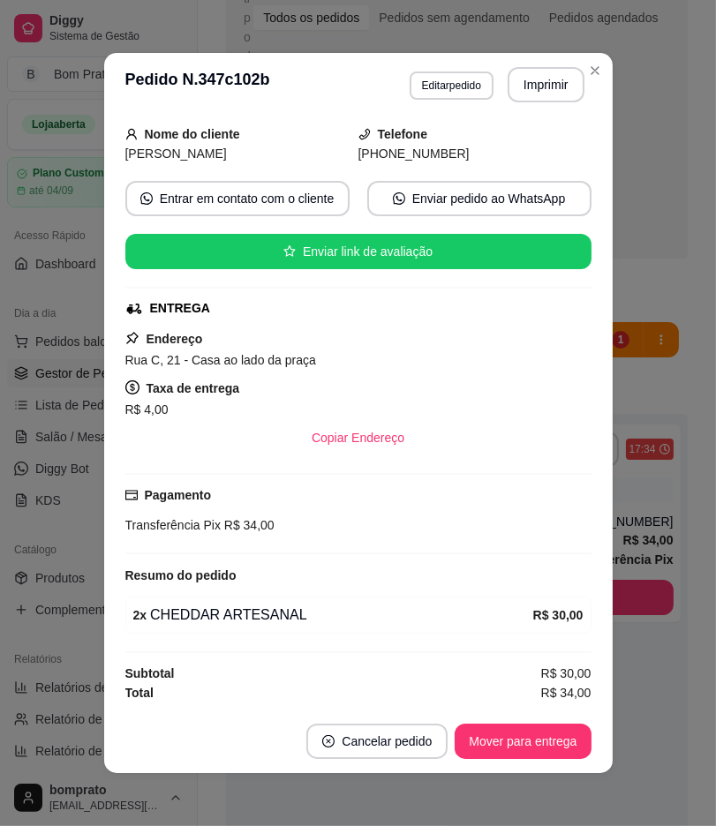
scroll to position [108, 0]
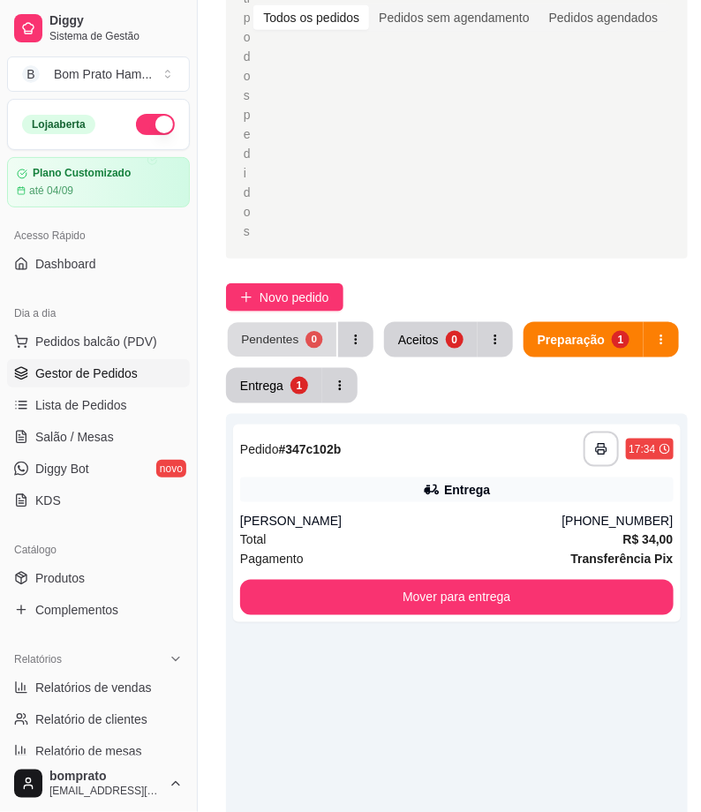
click at [268, 332] on div "Pendentes" at bounding box center [269, 339] width 57 height 17
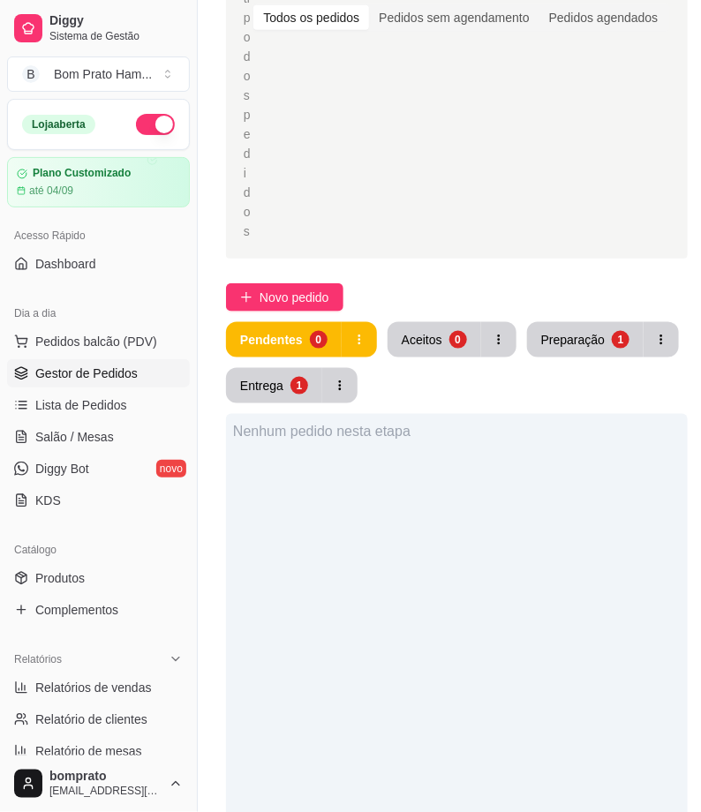
click at [295, 266] on div "Selecione o tipo dos pedidos Todos os pedidos Pedidos sem agendamento Pedidos a…" at bounding box center [457, 506] width 518 height 1481
click at [307, 292] on span "Novo pedido" at bounding box center [294, 297] width 70 height 19
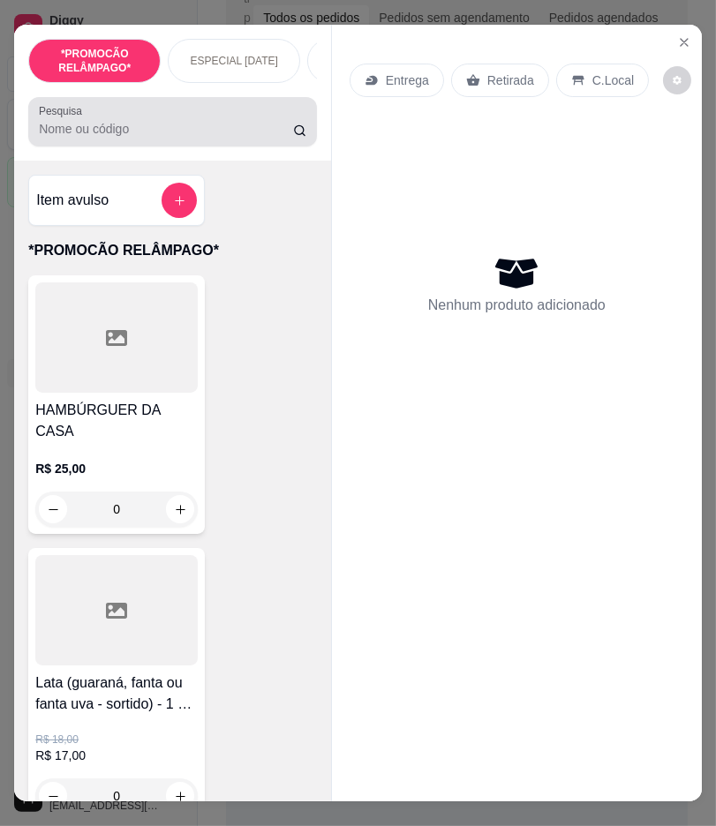
click at [244, 121] on div at bounding box center [172, 121] width 267 height 35
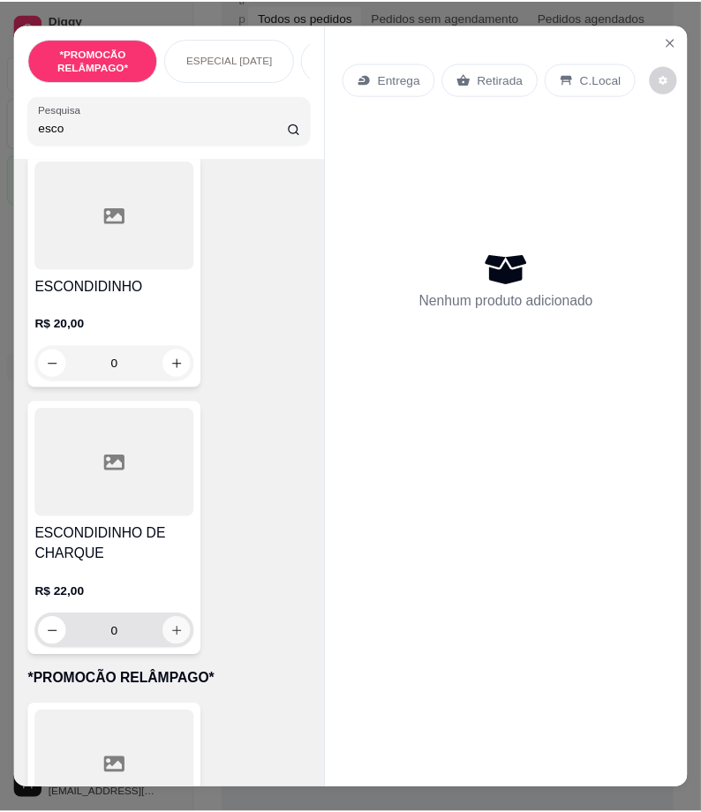
scroll to position [294, 0]
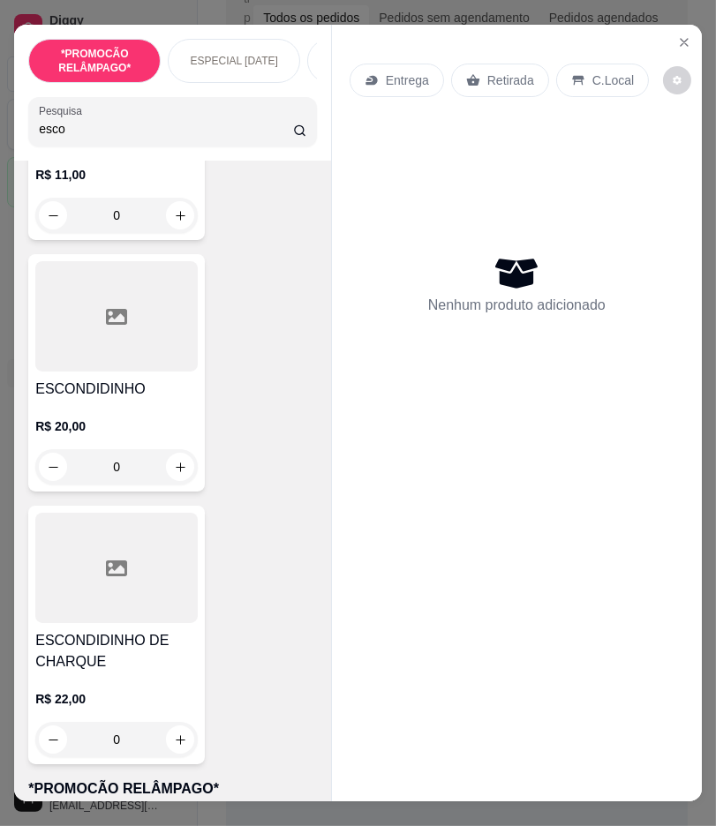
type input "esco"
click at [112, 371] on div at bounding box center [116, 316] width 162 height 110
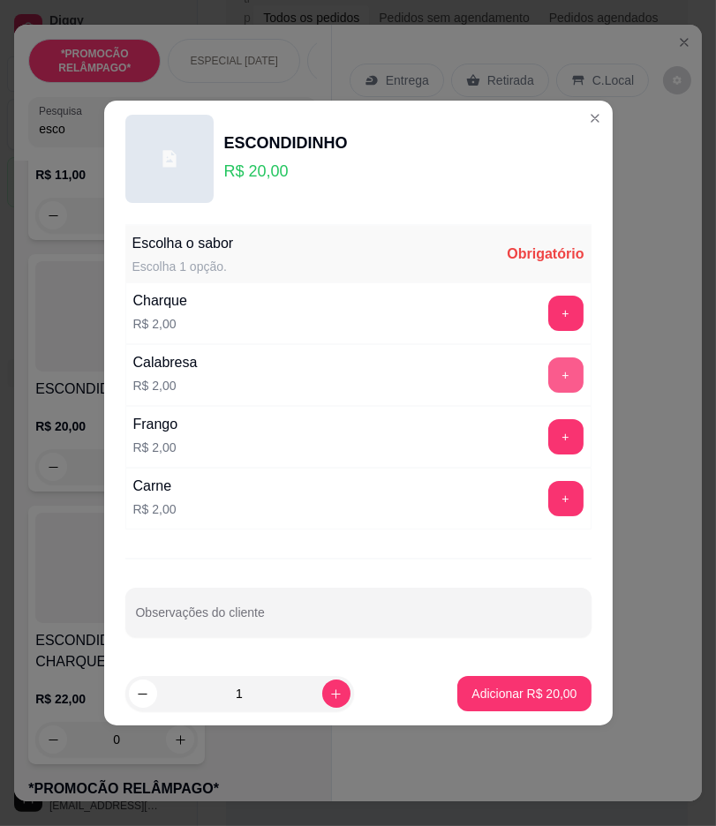
click at [549, 376] on button "+" at bounding box center [565, 374] width 35 height 35
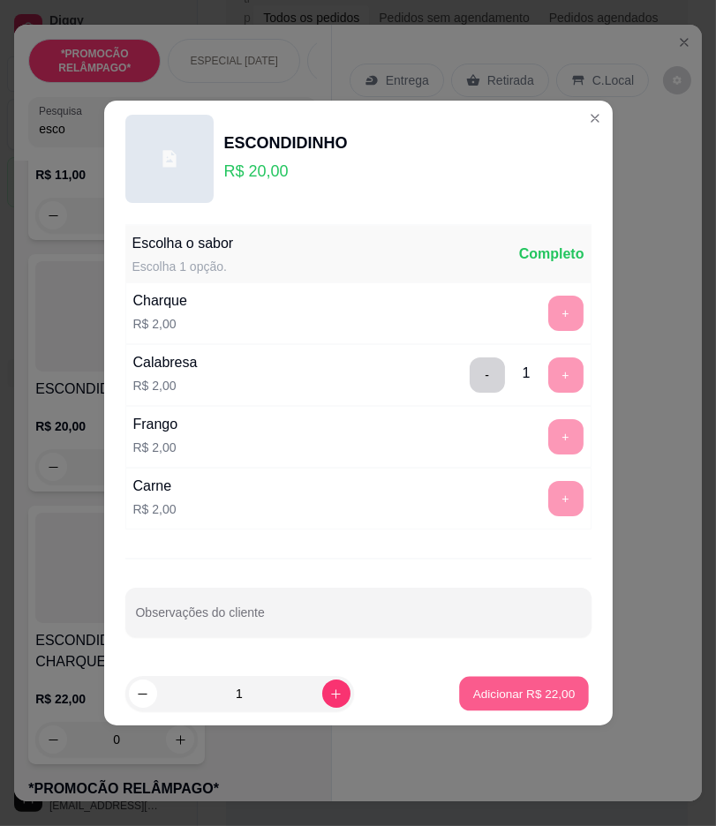
click at [535, 698] on p "Adicionar R$ 22,00" at bounding box center [524, 693] width 102 height 17
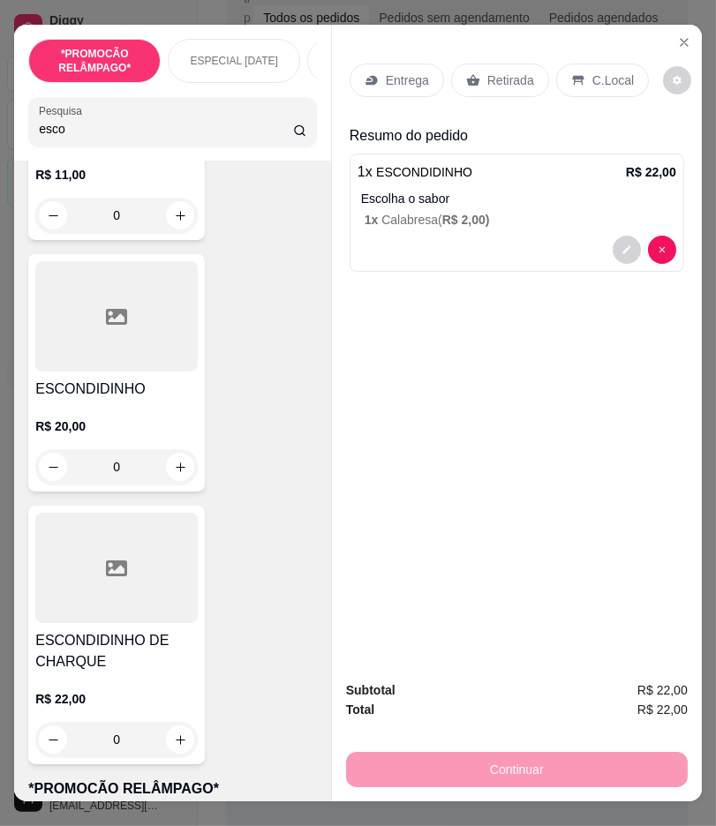
click at [386, 76] on p "Entrega" at bounding box center [407, 80] width 43 height 18
click at [677, 38] on icon "Close" at bounding box center [684, 42] width 14 height 14
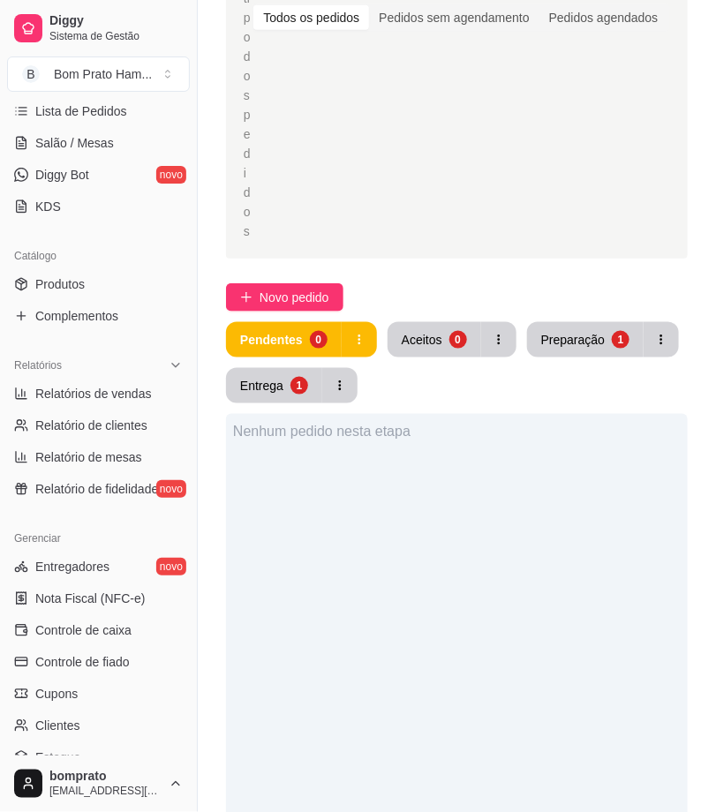
scroll to position [392, 0]
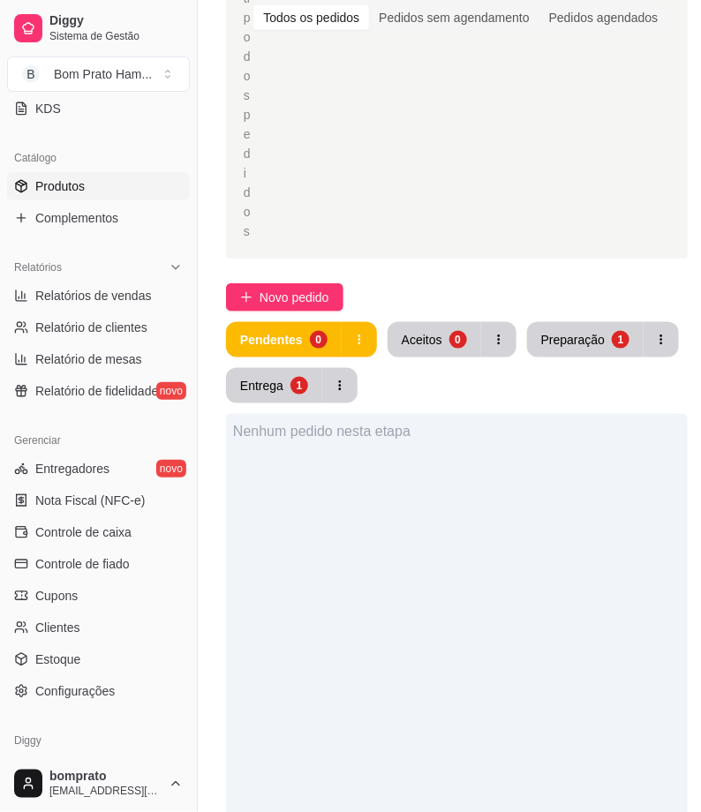
click at [126, 189] on link "Produtos" at bounding box center [98, 186] width 183 height 28
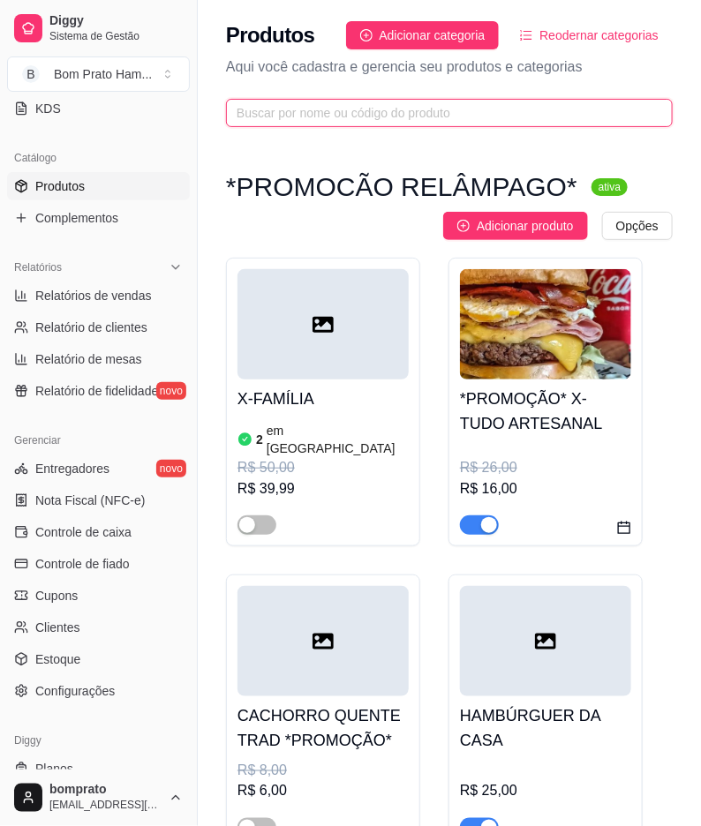
click at [491, 104] on input "text" at bounding box center [441, 112] width 411 height 19
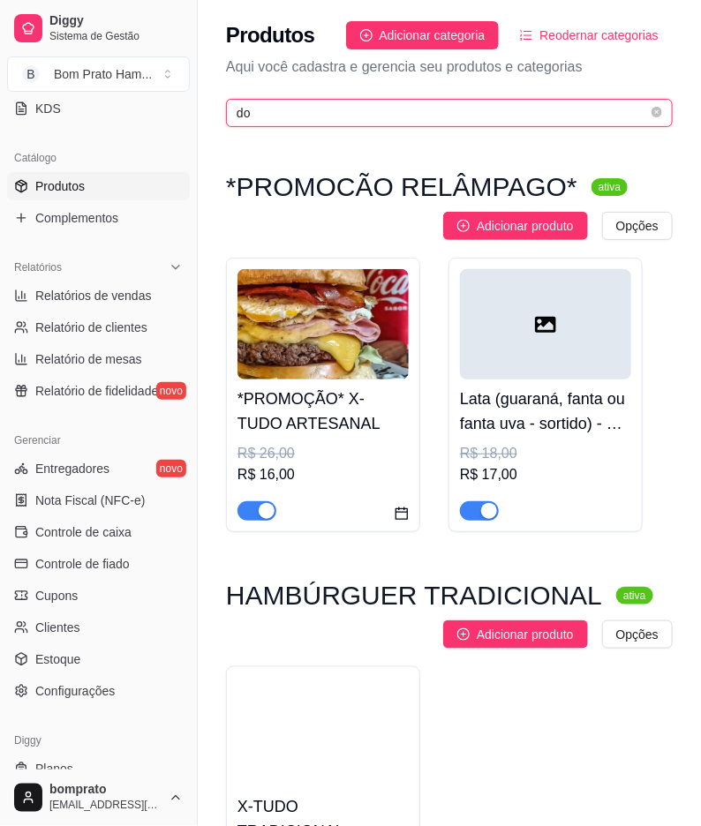
type input "d"
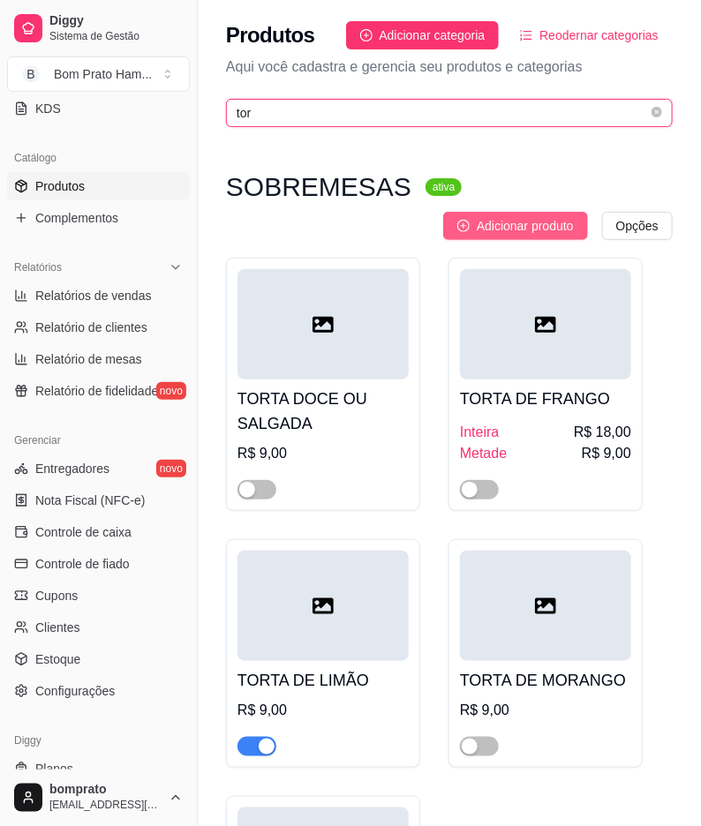
type input "tor"
click at [552, 230] on span "Adicionar produto" at bounding box center [524, 225] width 97 height 19
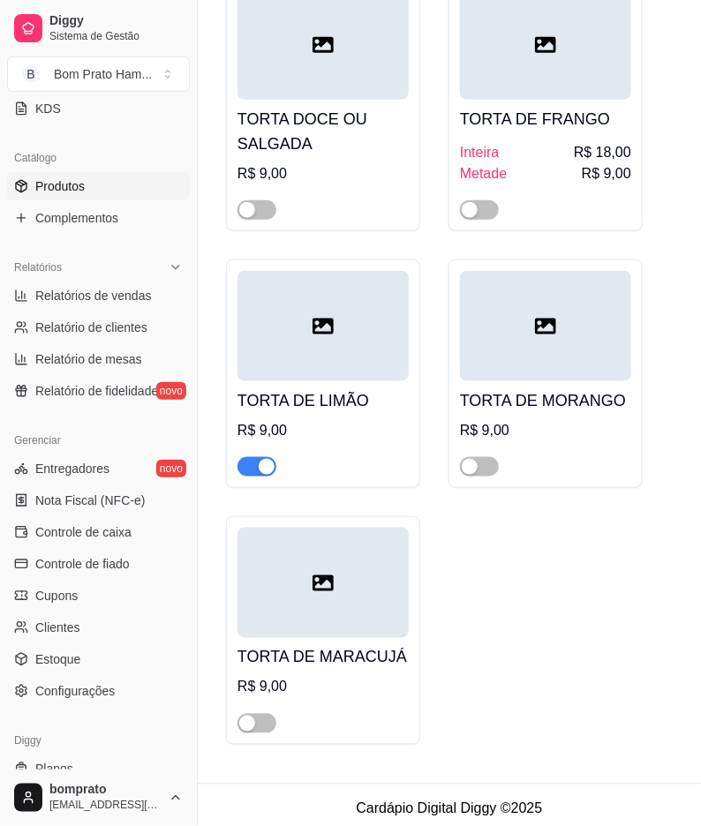
scroll to position [289, 0]
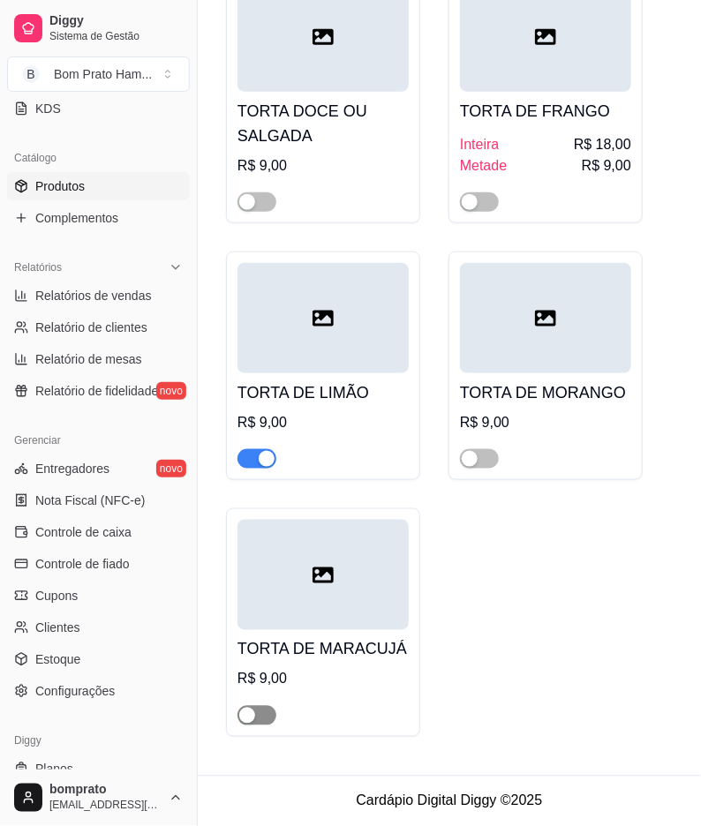
click at [268, 709] on span "button" at bounding box center [256, 715] width 39 height 19
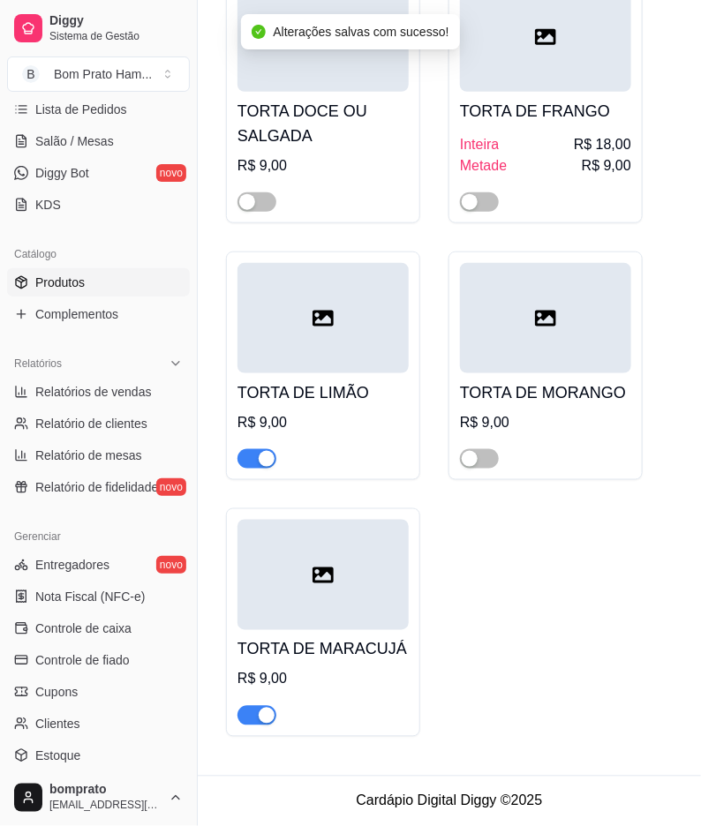
scroll to position [0, 0]
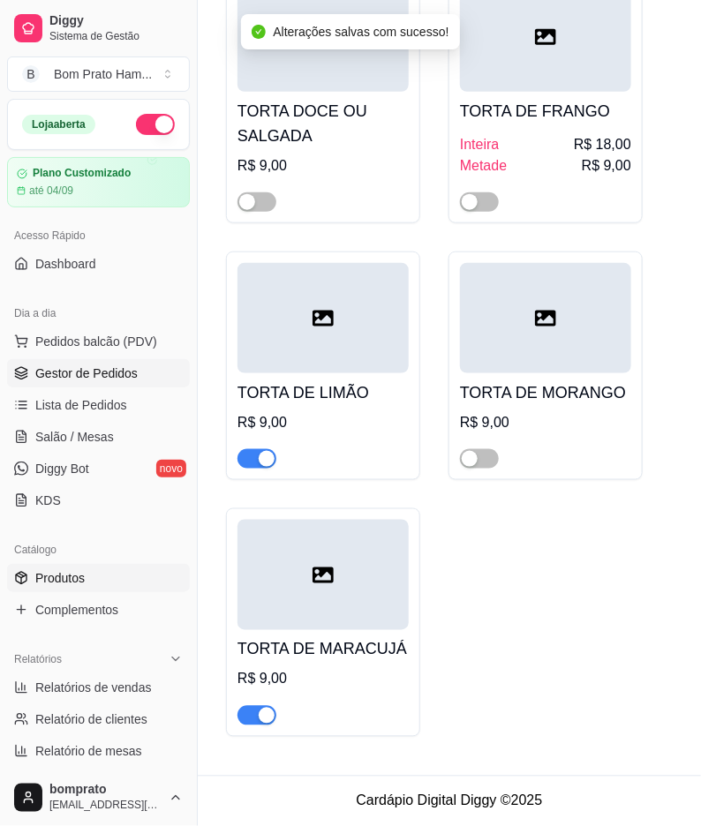
click at [126, 364] on span "Gestor de Pedidos" at bounding box center [86, 373] width 102 height 18
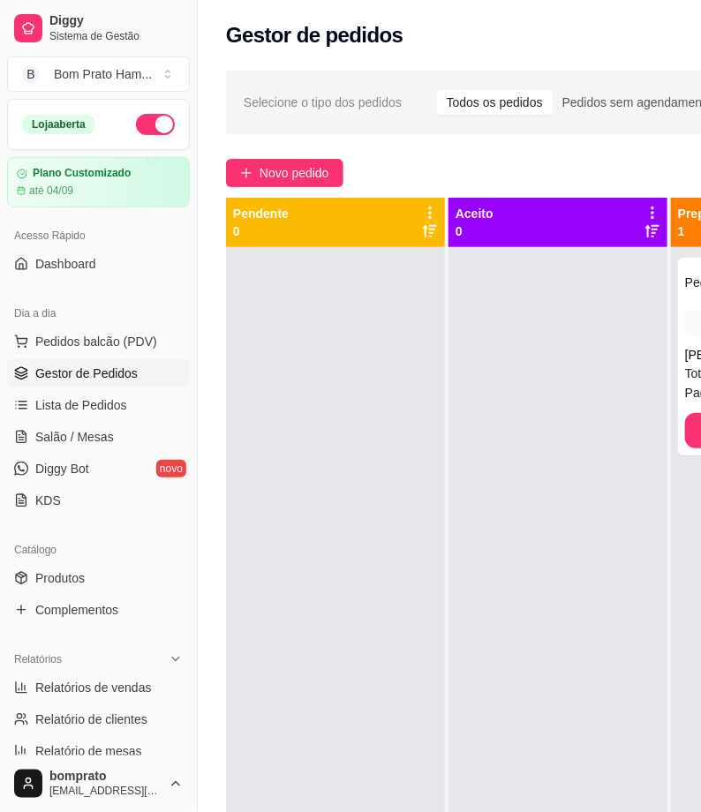
click at [421, 439] on div at bounding box center [335, 653] width 219 height 812
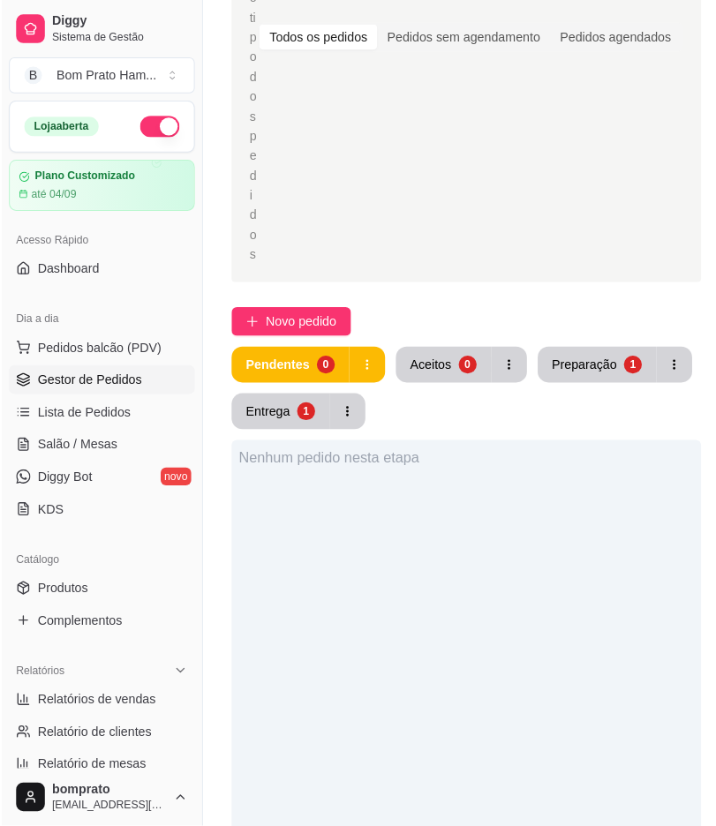
scroll to position [294, 0]
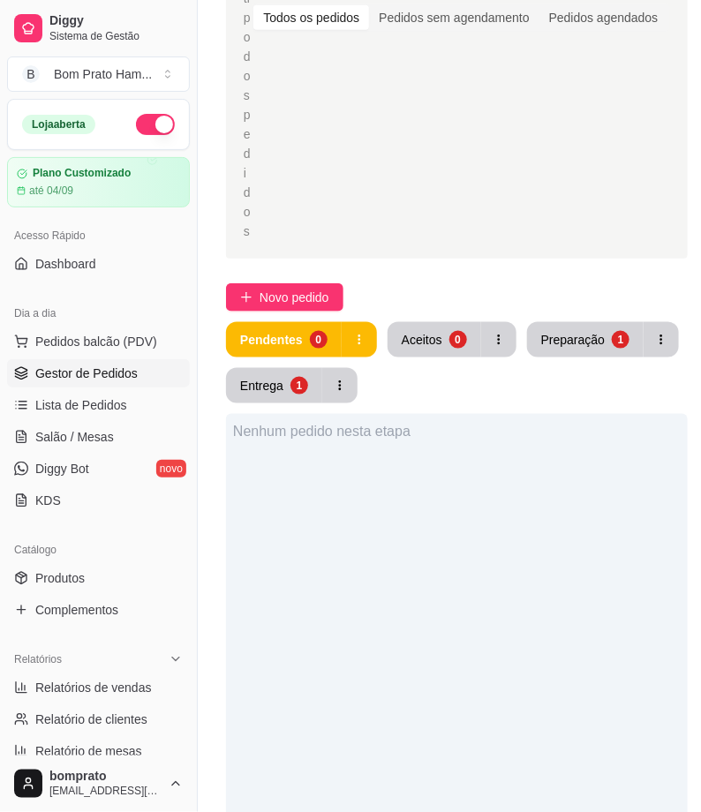
drag, startPoint x: 514, startPoint y: 373, endPoint x: 559, endPoint y: 349, distance: 51.3
click at [514, 373] on div "Pendentes 0 Aceitos 0 Preparação 1 Entrega 1" at bounding box center [456, 362] width 461 height 81
click at [559, 349] on button "Preparação 1" at bounding box center [585, 340] width 113 height 34
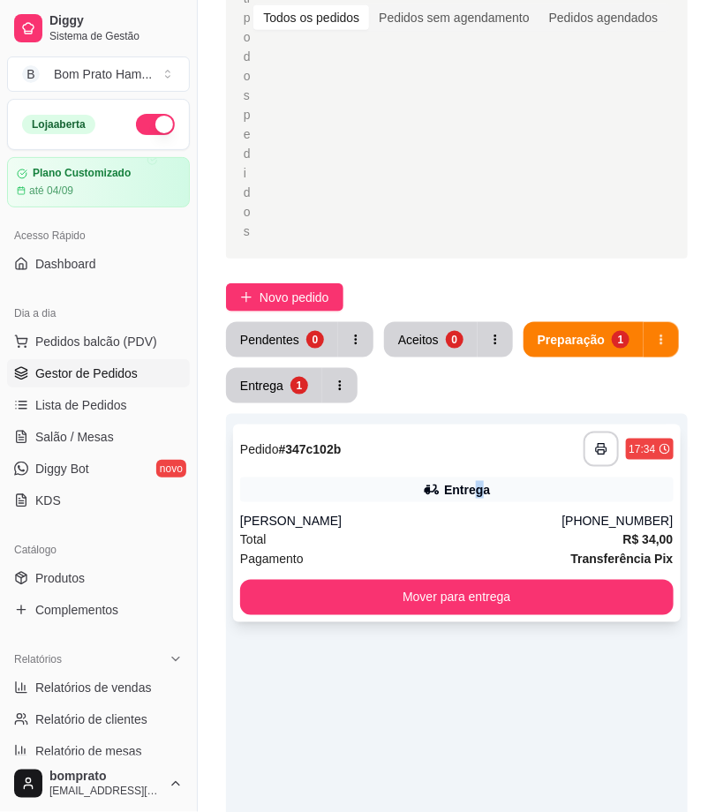
click at [472, 482] on div "Entrega" at bounding box center [467, 490] width 46 height 18
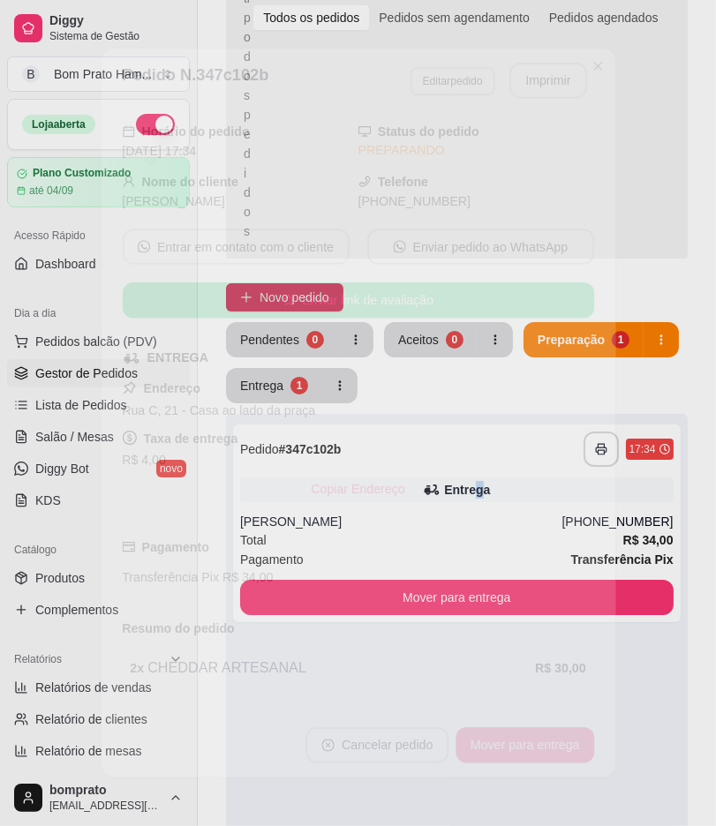
scroll to position [108, 0]
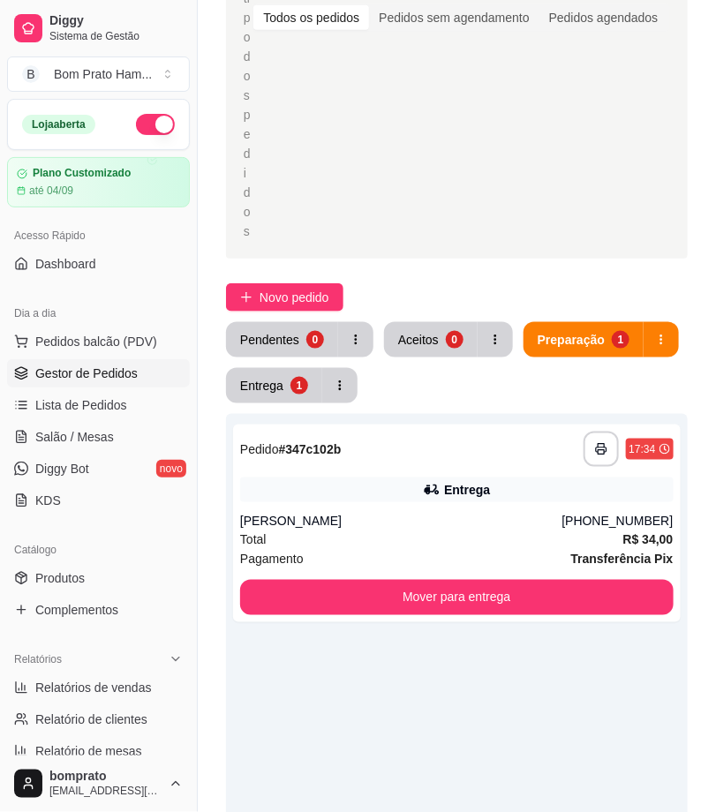
click at [293, 403] on div "**********" at bounding box center [456, 774] width 461 height 904
click at [296, 386] on div "1" at bounding box center [299, 386] width 18 height 18
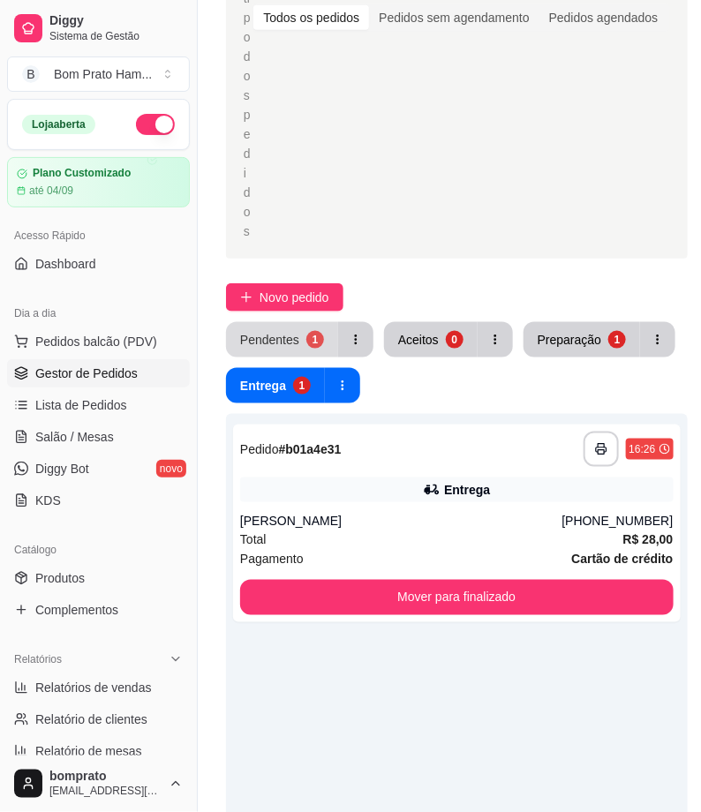
click at [306, 337] on div "1" at bounding box center [315, 340] width 18 height 18
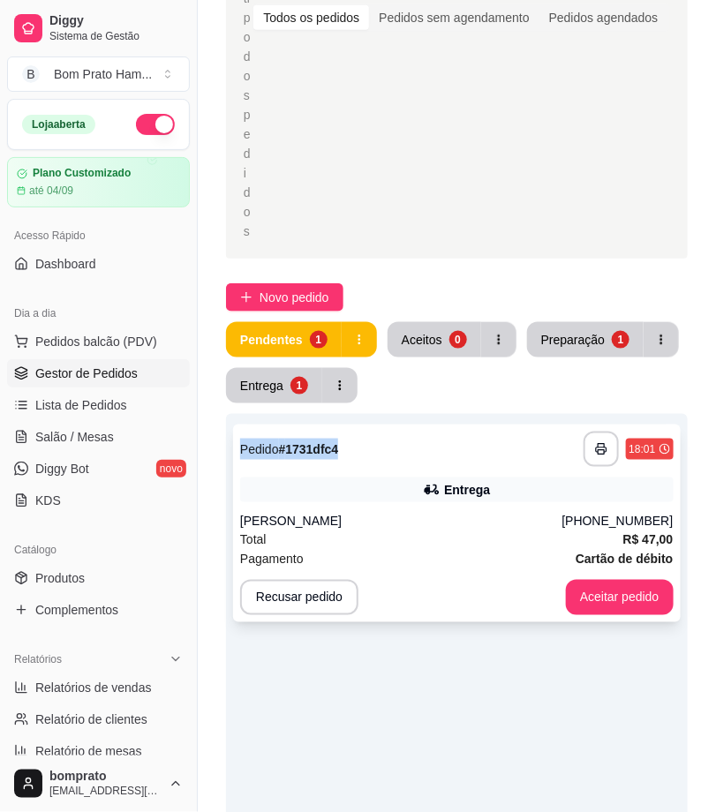
drag, startPoint x: 366, startPoint y: 389, endPoint x: 400, endPoint y: 455, distance: 74.2
click at [384, 438] on div "**********" at bounding box center [456, 774] width 461 height 904
click at [413, 470] on div "**********" at bounding box center [456, 523] width 447 height 198
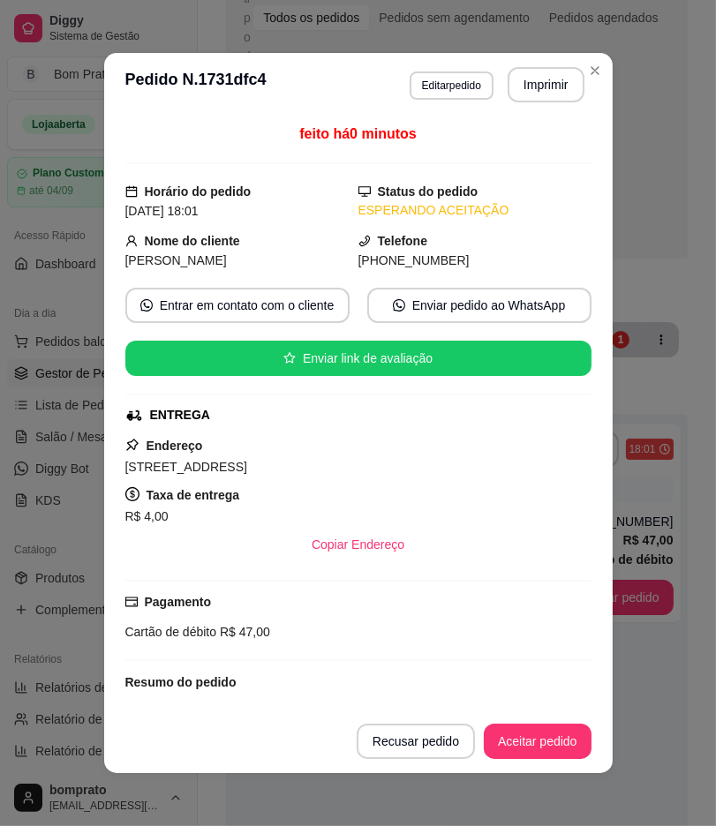
scroll to position [162, 0]
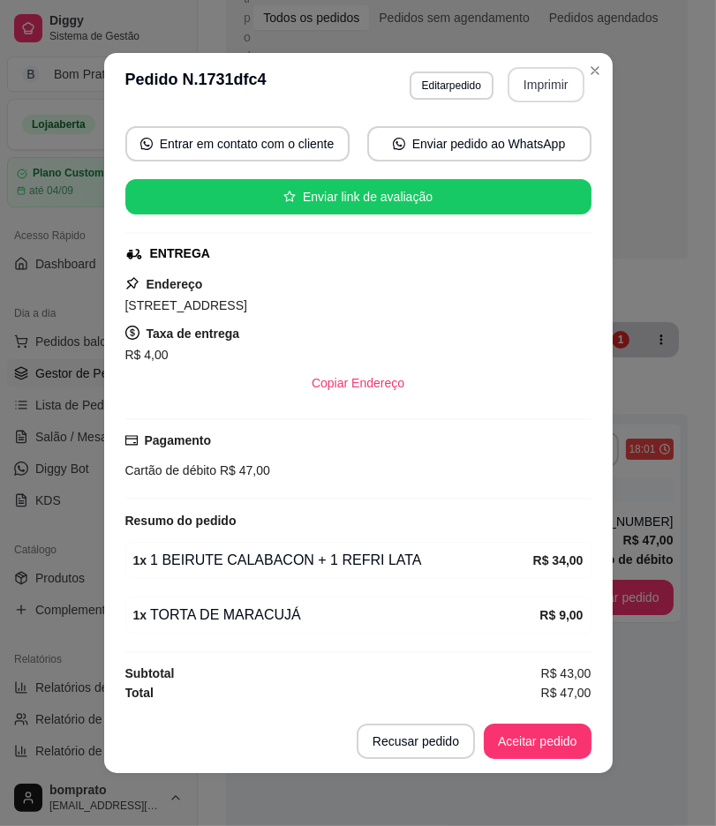
click at [552, 76] on button "Imprimir" at bounding box center [545, 84] width 77 height 35
click at [554, 742] on button "Aceitar pedido" at bounding box center [538, 741] width 108 height 35
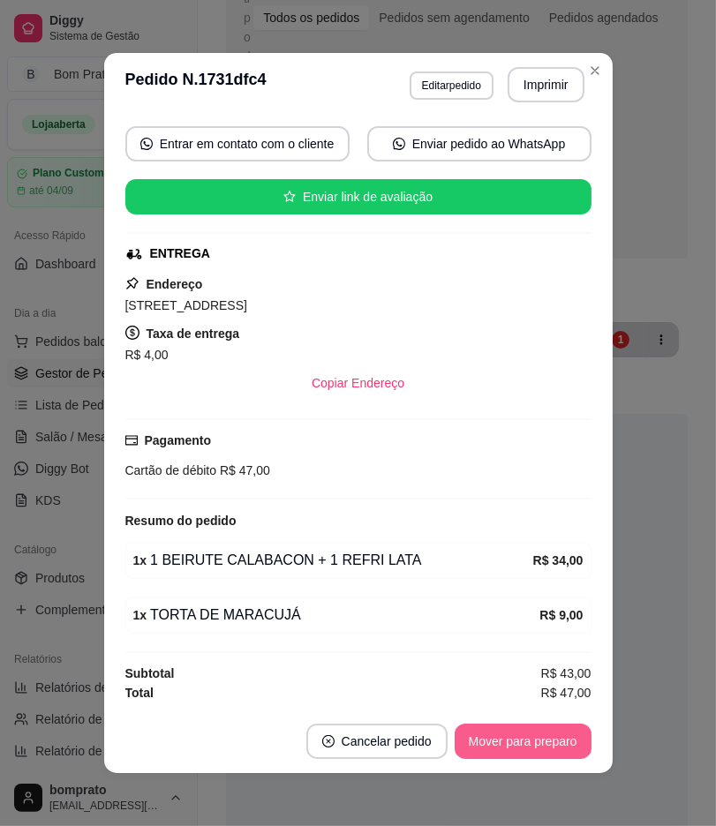
click at [554, 742] on button "Mover para preparo" at bounding box center [522, 741] width 137 height 35
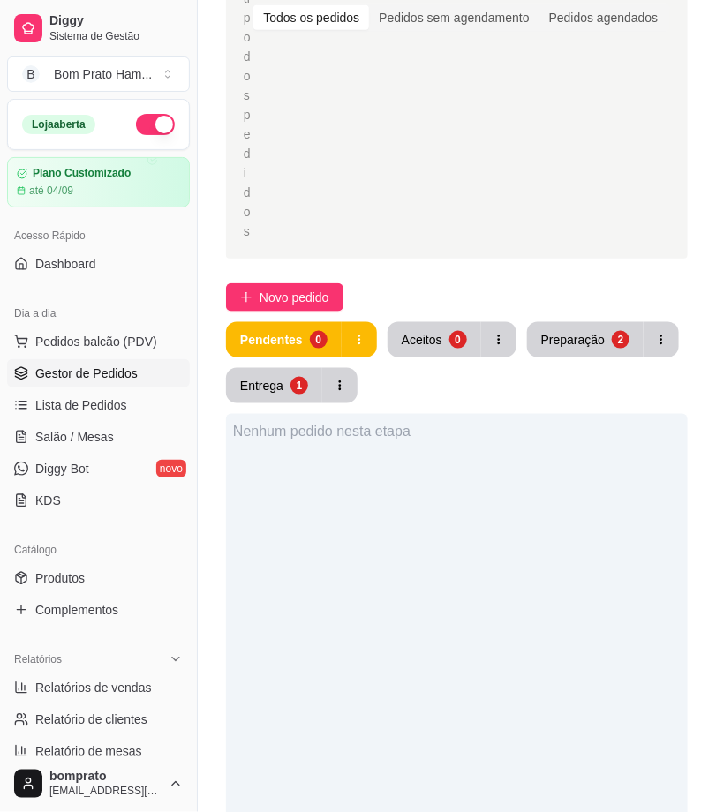
click at [296, 280] on div "Selecione o tipo dos pedidos Todos os pedidos Pedidos sem agendamento Pedidos a…" at bounding box center [457, 506] width 518 height 1481
click at [316, 296] on span "Novo pedido" at bounding box center [294, 297] width 70 height 19
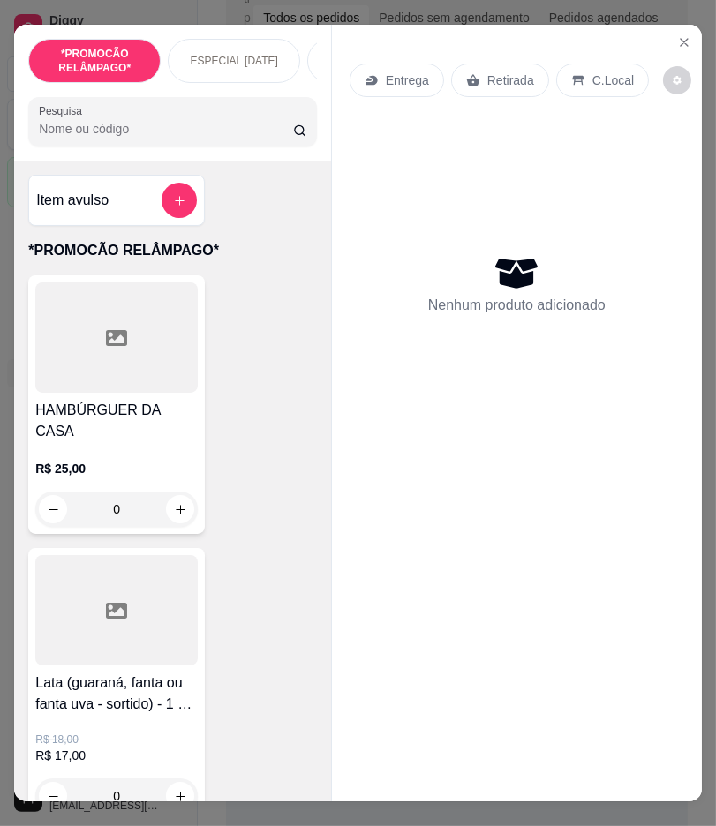
click at [169, 138] on input "Pesquisa" at bounding box center [165, 129] width 253 height 18
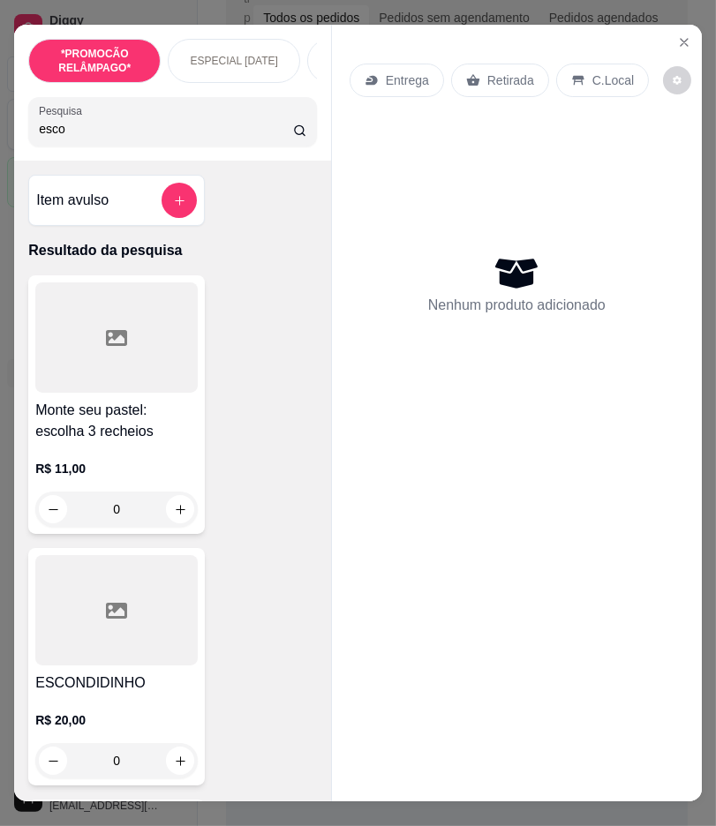
type input "esco"
click at [145, 611] on div at bounding box center [116, 610] width 162 height 110
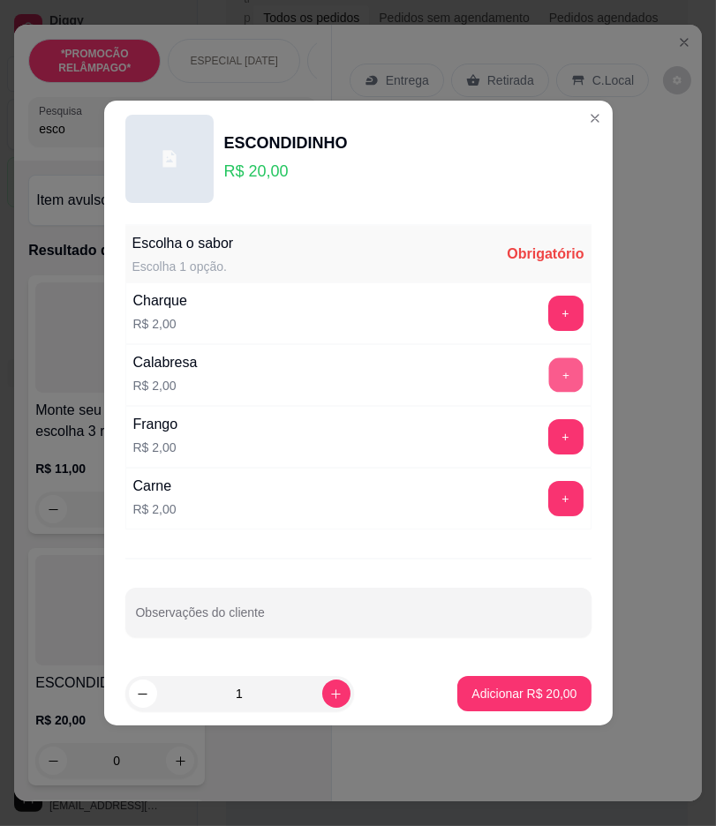
click at [559, 368] on button "+" at bounding box center [565, 375] width 34 height 34
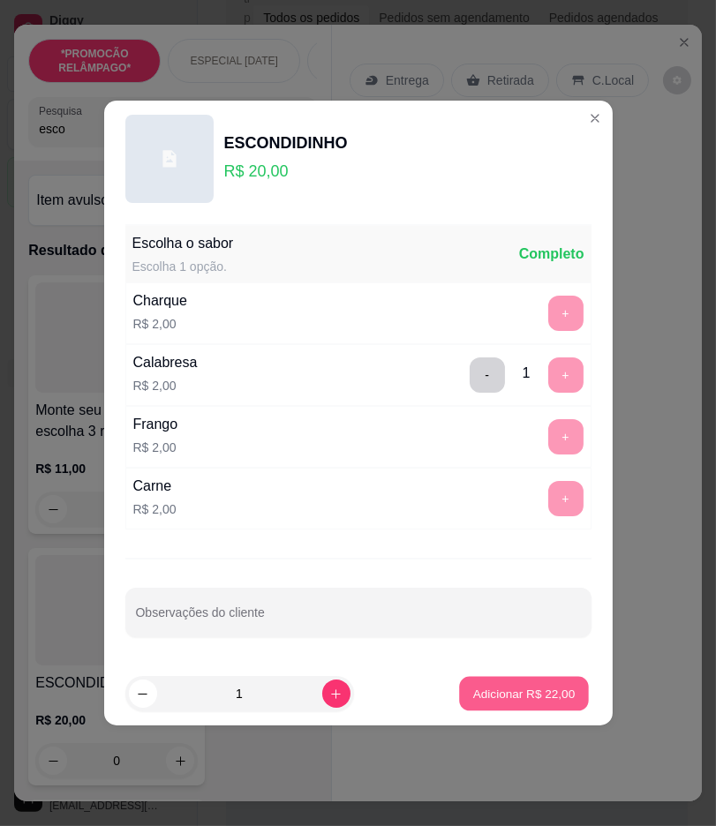
click at [553, 694] on p "Adicionar R$ 22,00" at bounding box center [524, 693] width 102 height 17
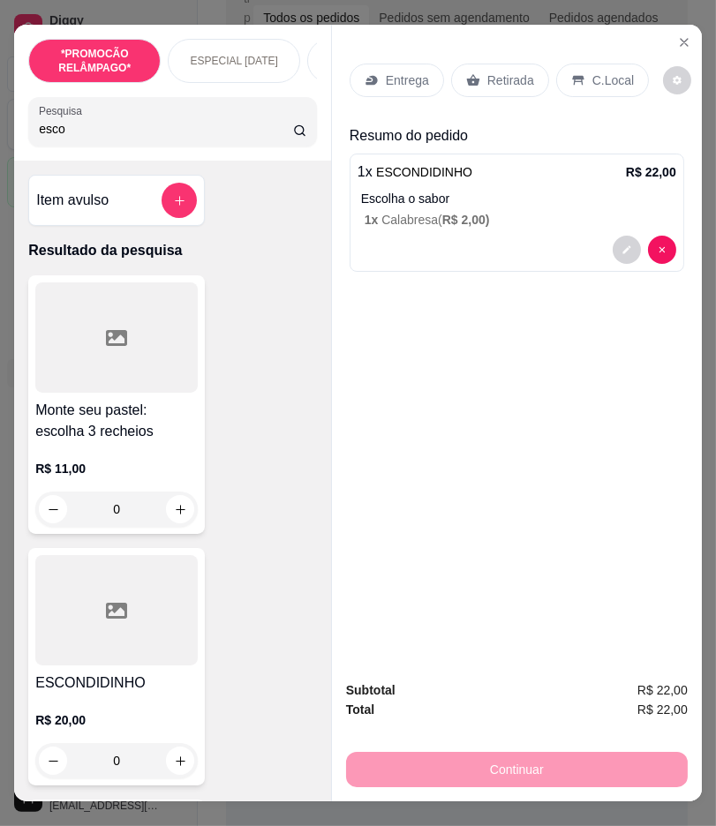
click at [386, 80] on p "Entrega" at bounding box center [407, 80] width 43 height 18
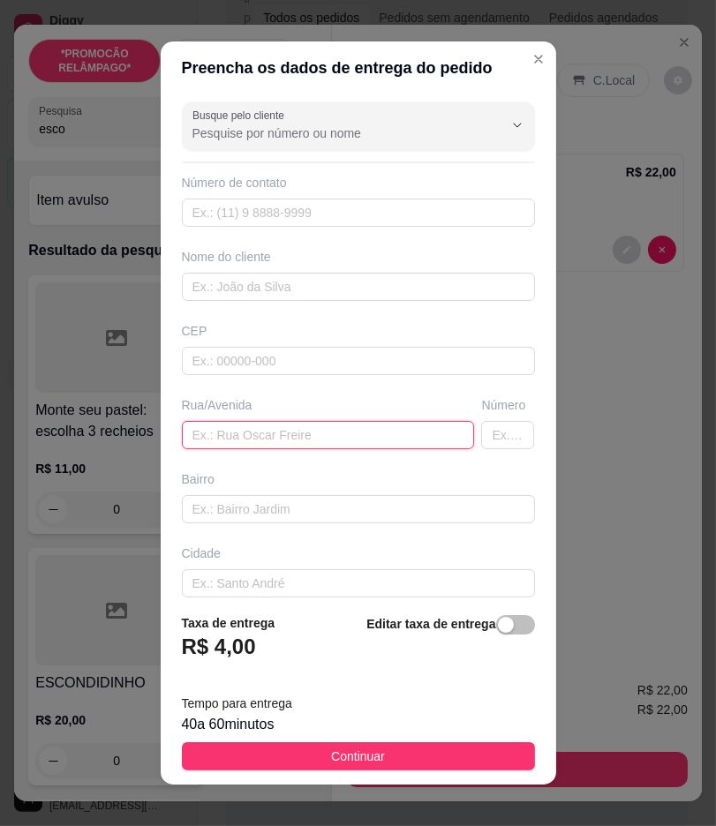
click at [296, 438] on input "text" at bounding box center [328, 435] width 293 height 28
type input "Rua Luiz Almeida de sales"
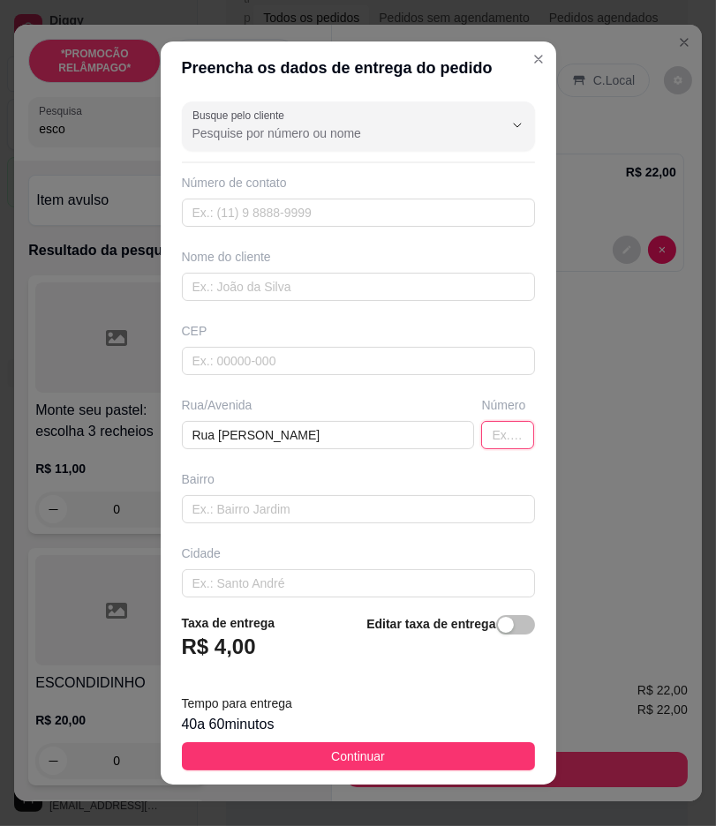
click at [481, 428] on input "text" at bounding box center [507, 435] width 53 height 28
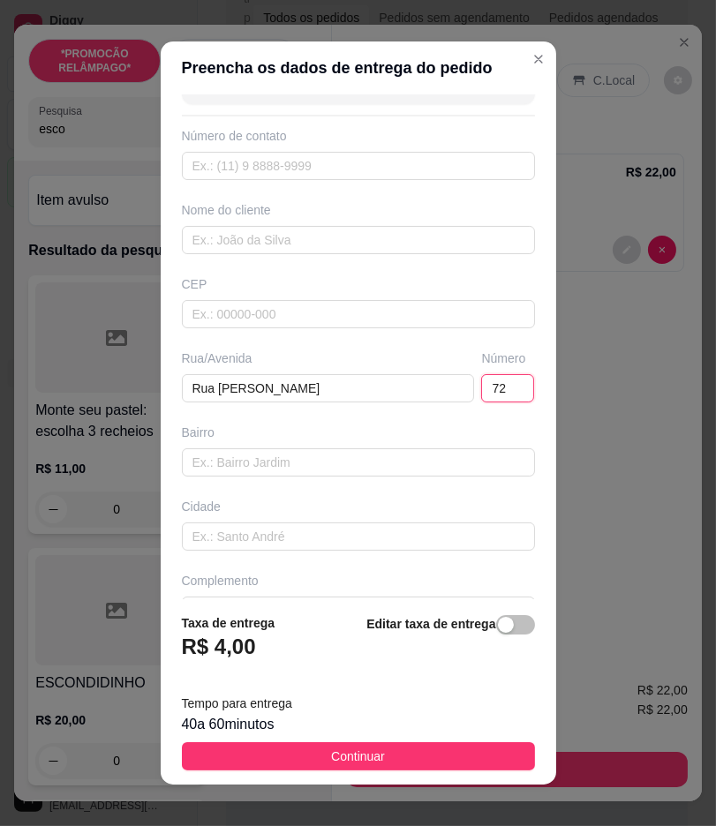
scroll to position [90, 0]
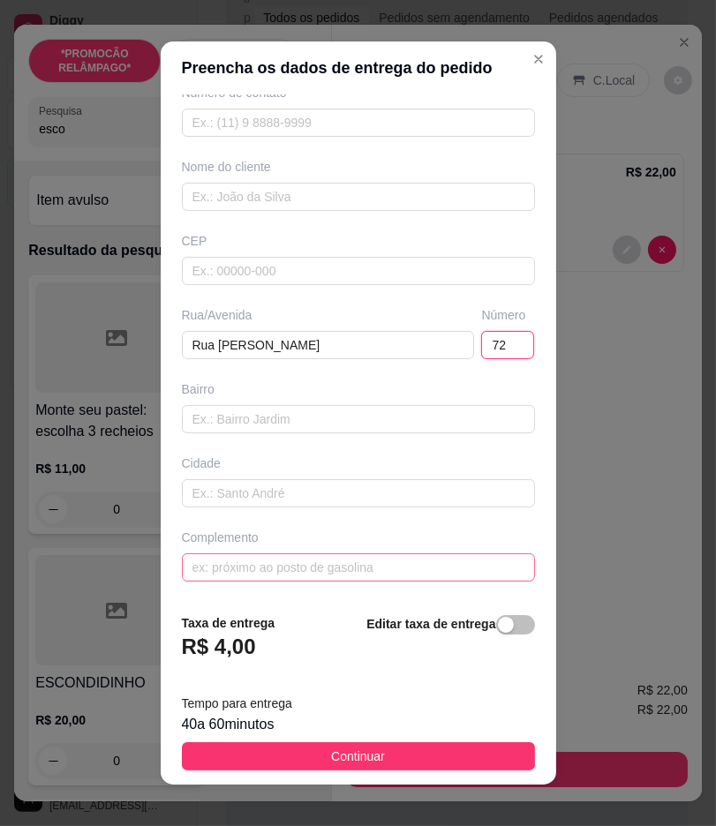
type input "72"
click at [358, 568] on input "text" at bounding box center [358, 567] width 353 height 28
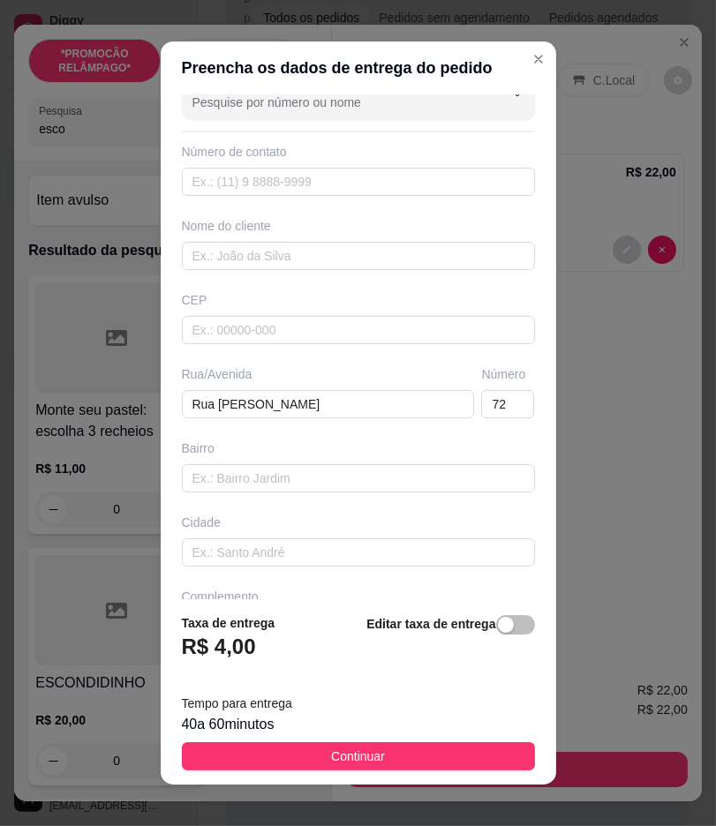
scroll to position [0, 0]
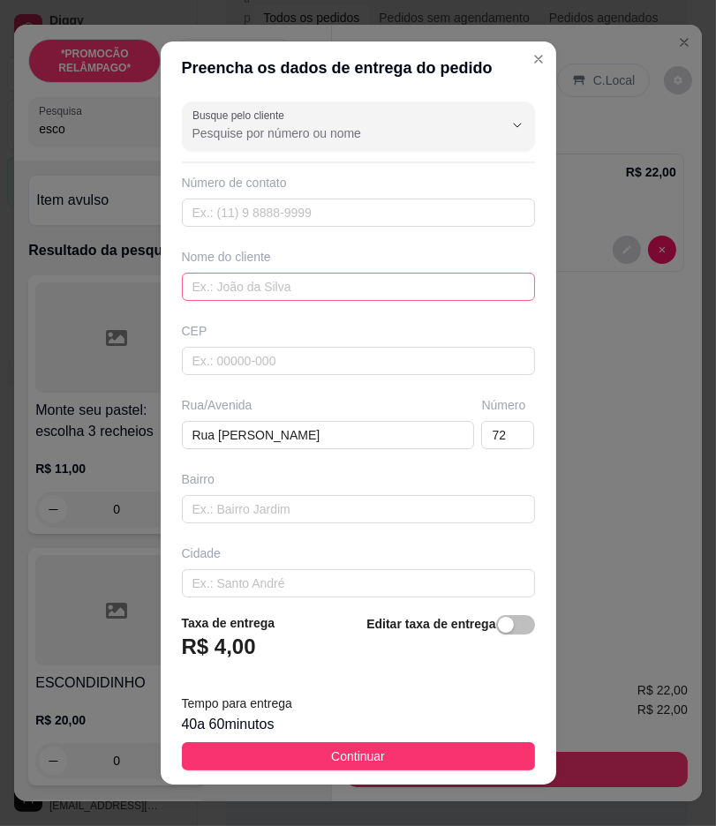
type input "Rua do campo depois da padaria de césar entre a primeira a esquerda"
click at [386, 288] on input "text" at bounding box center [358, 287] width 353 height 28
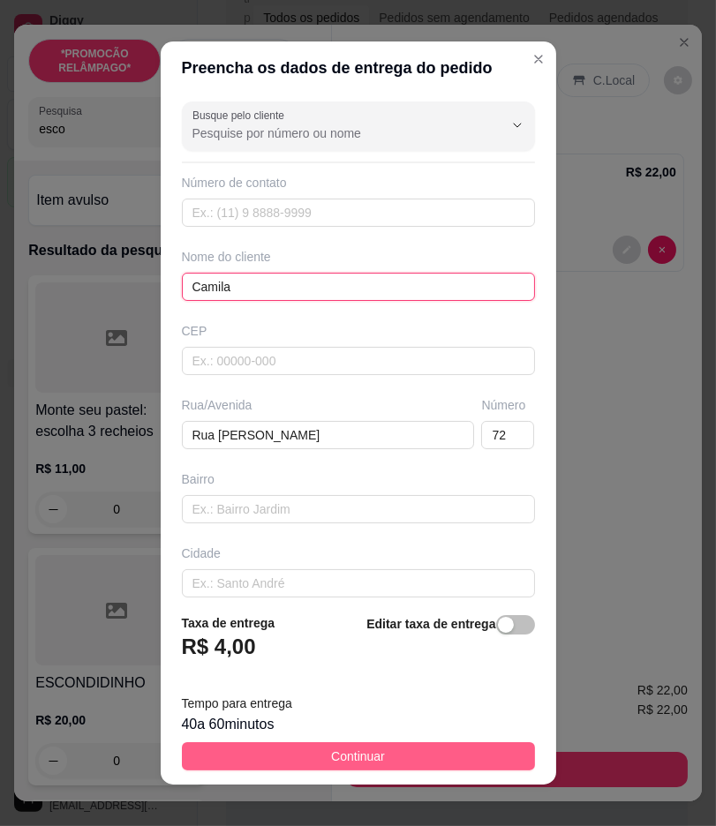
type input "Camila"
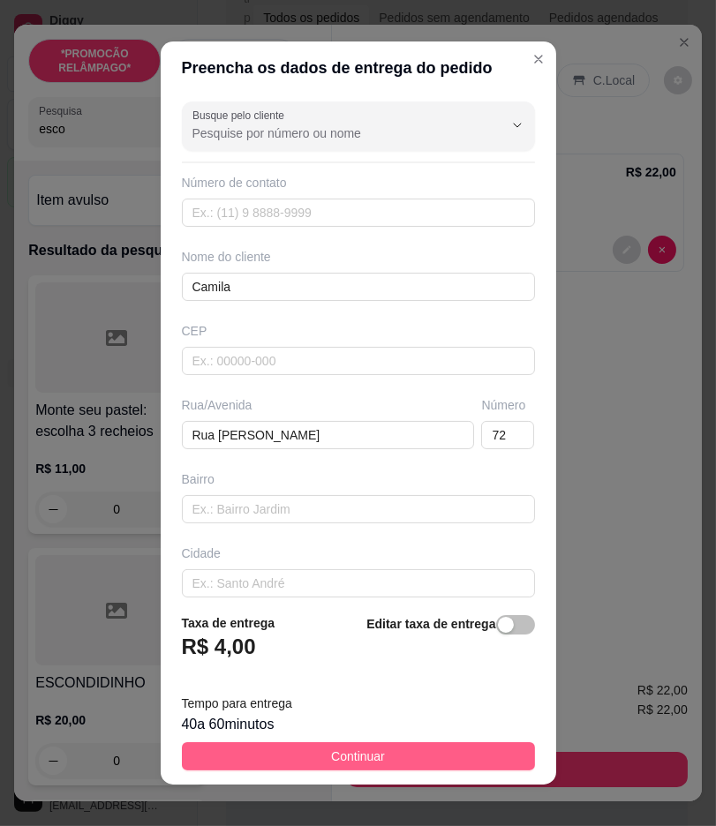
click at [403, 754] on button "Continuar" at bounding box center [358, 756] width 353 height 28
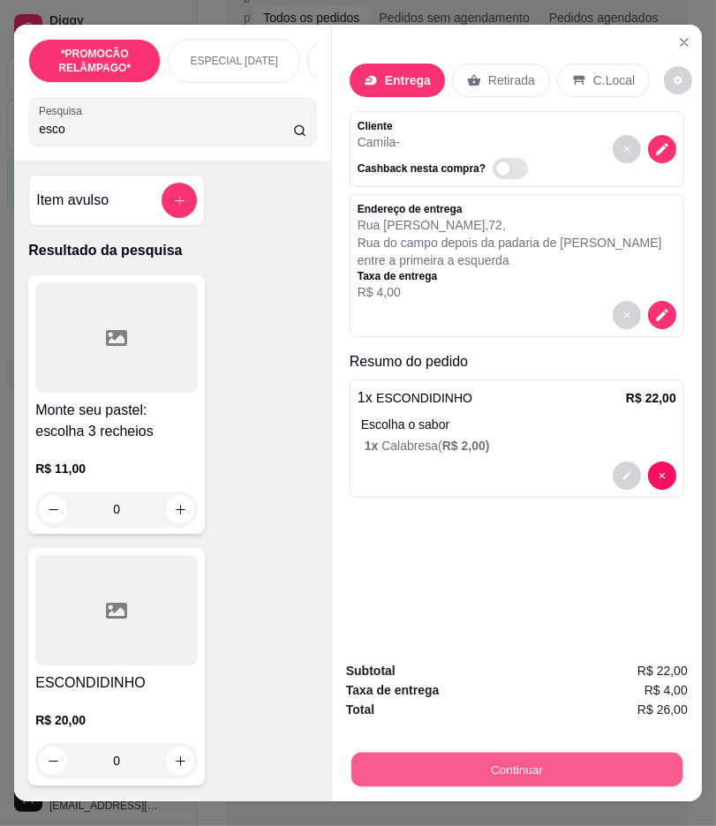
click at [547, 762] on button "Continuar" at bounding box center [516, 770] width 331 height 34
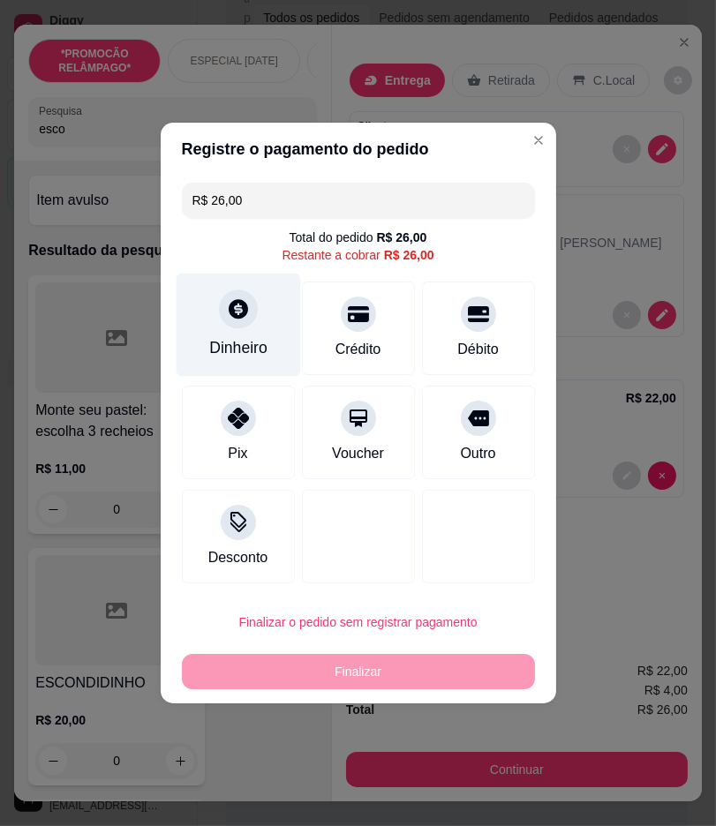
click at [230, 304] on icon at bounding box center [237, 308] width 23 height 23
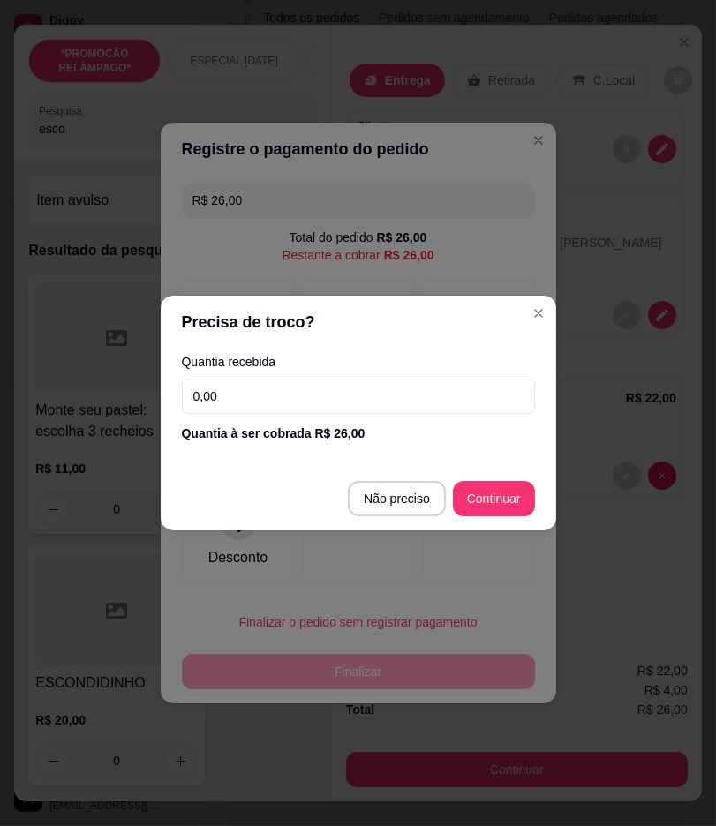
click at [394, 397] on input "0,00" at bounding box center [358, 396] width 353 height 35
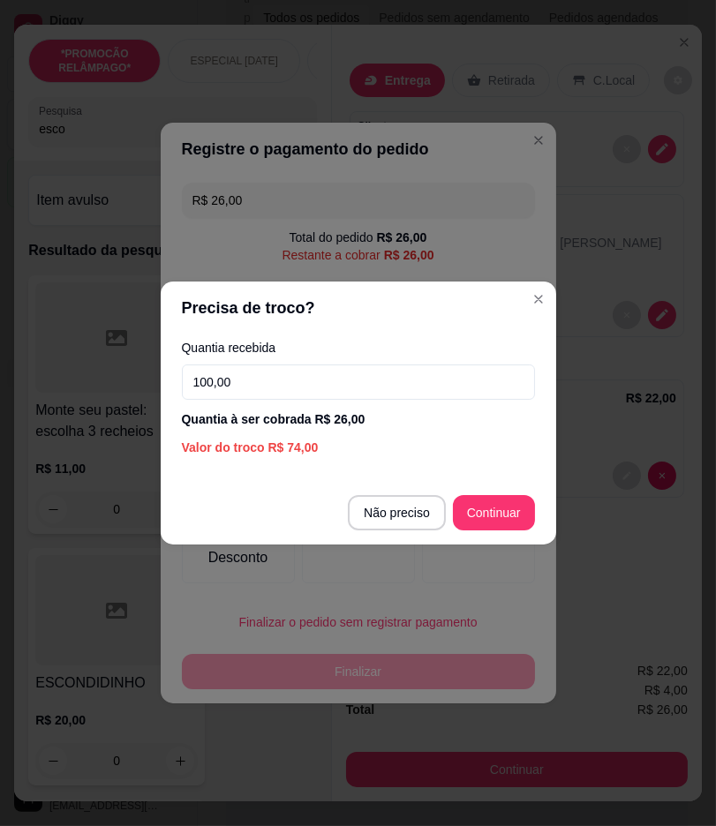
type input "100,00"
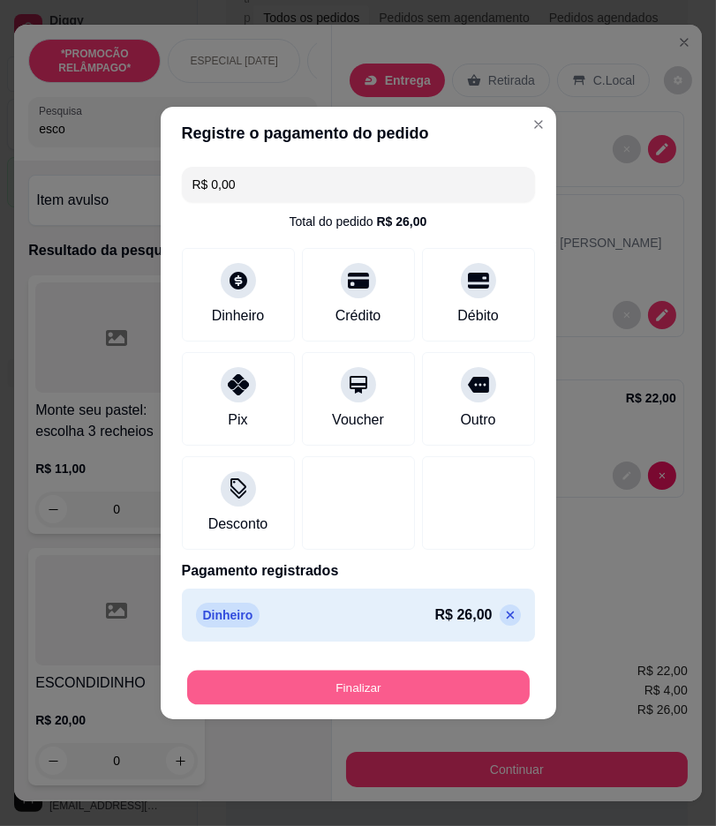
click at [494, 679] on button "Finalizar" at bounding box center [358, 688] width 342 height 34
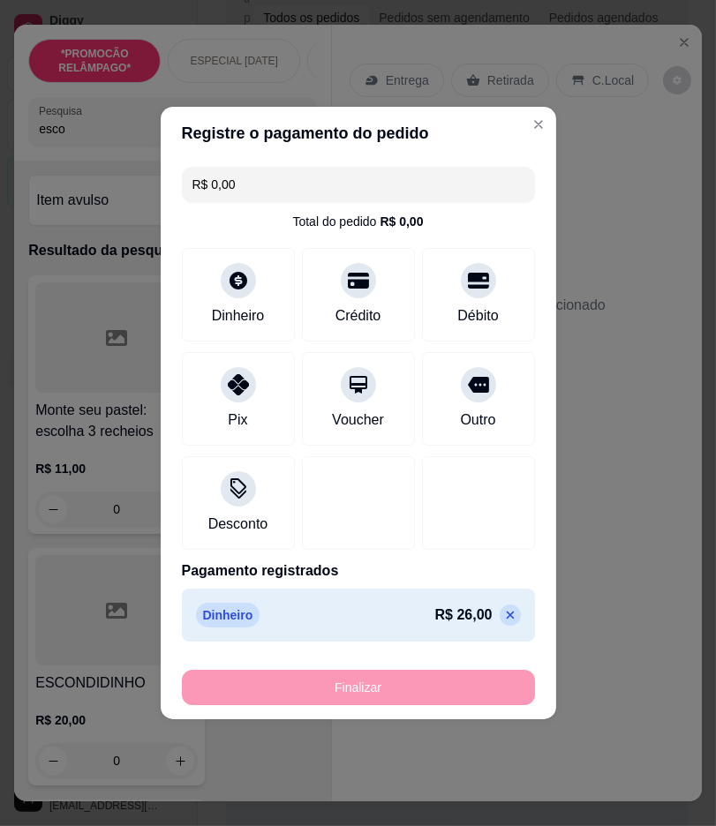
type input "-R$ 26,00"
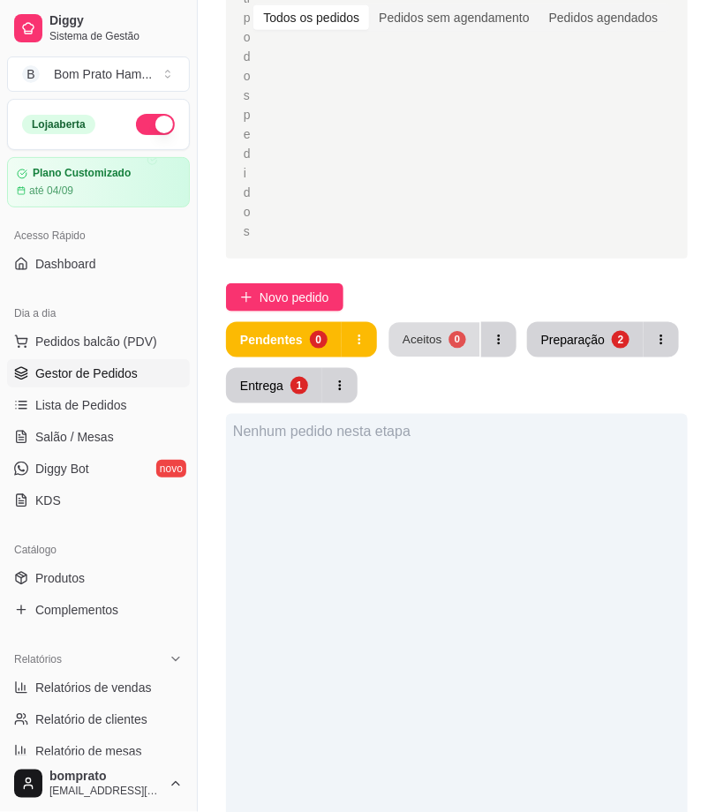
click at [452, 337] on div "0" at bounding box center [456, 339] width 17 height 17
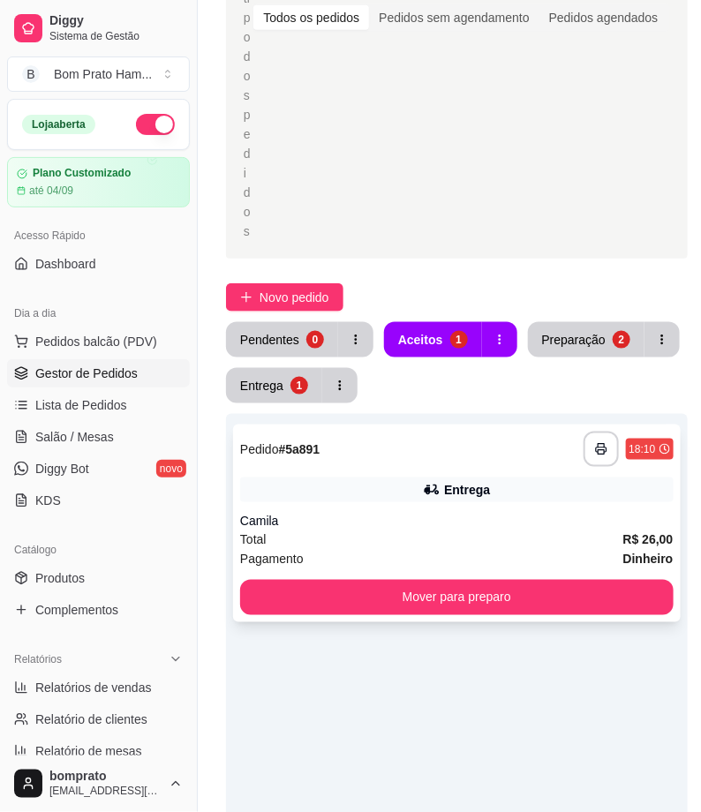
click at [469, 486] on div "Entrega" at bounding box center [467, 490] width 46 height 18
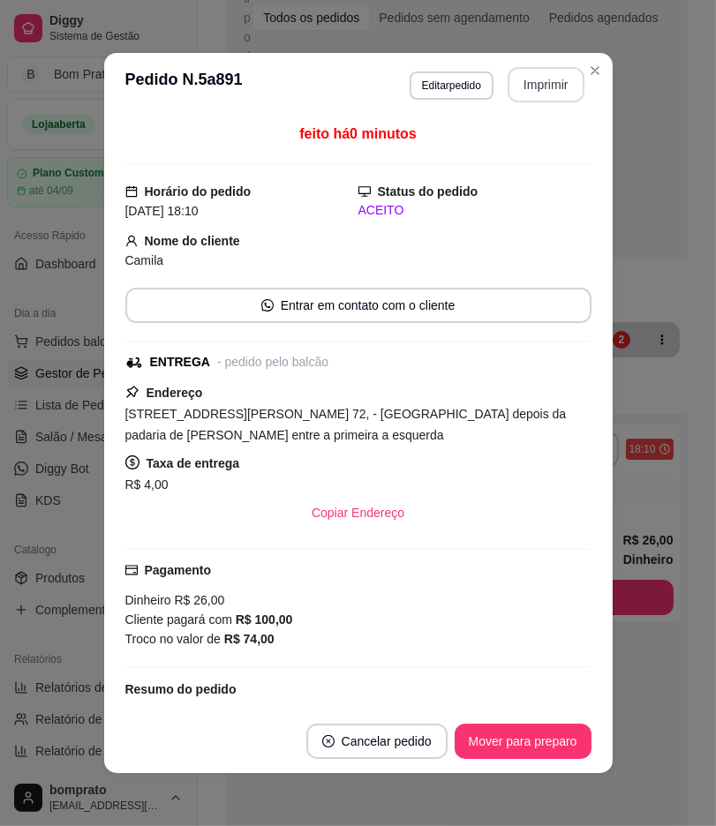
click at [536, 80] on button "Imprimir" at bounding box center [545, 84] width 77 height 35
drag, startPoint x: 567, startPoint y: 703, endPoint x: 567, endPoint y: 717, distance: 13.2
click at [567, 712] on section "**********" at bounding box center [358, 413] width 508 height 720
click at [567, 738] on button "Mover para preparo" at bounding box center [522, 741] width 132 height 34
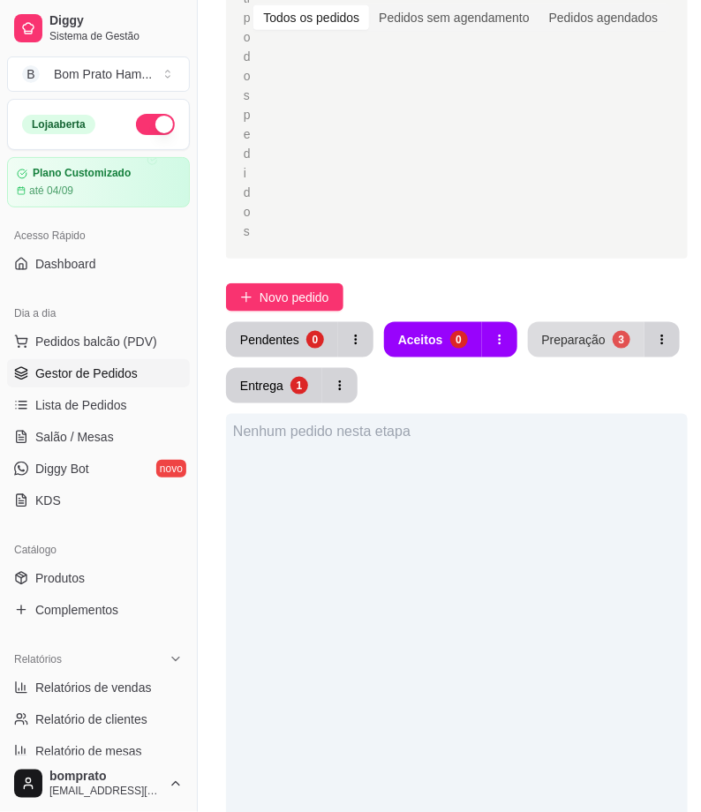
click at [566, 345] on div "Preparação" at bounding box center [574, 340] width 64 height 18
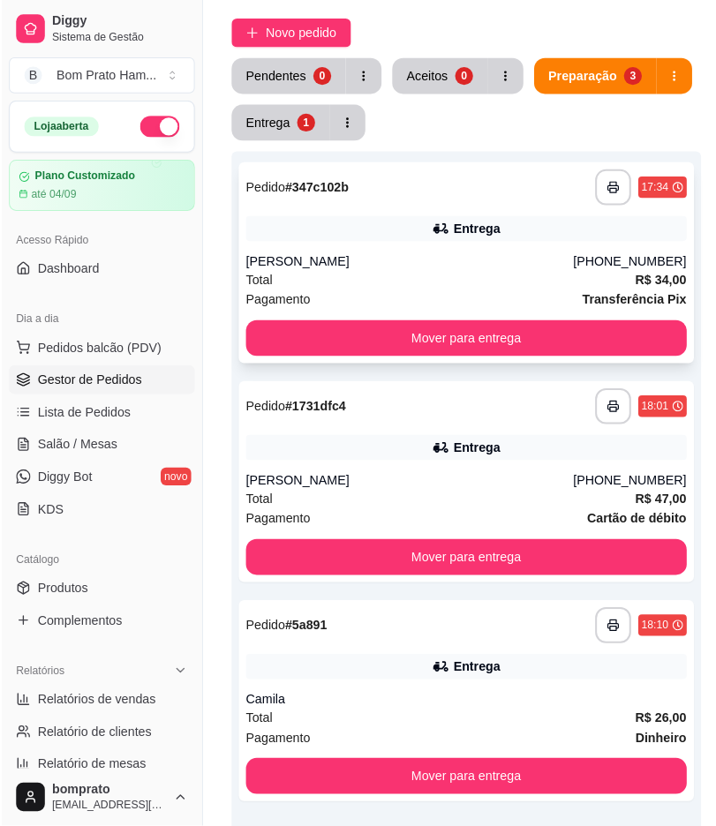
scroll to position [588, 0]
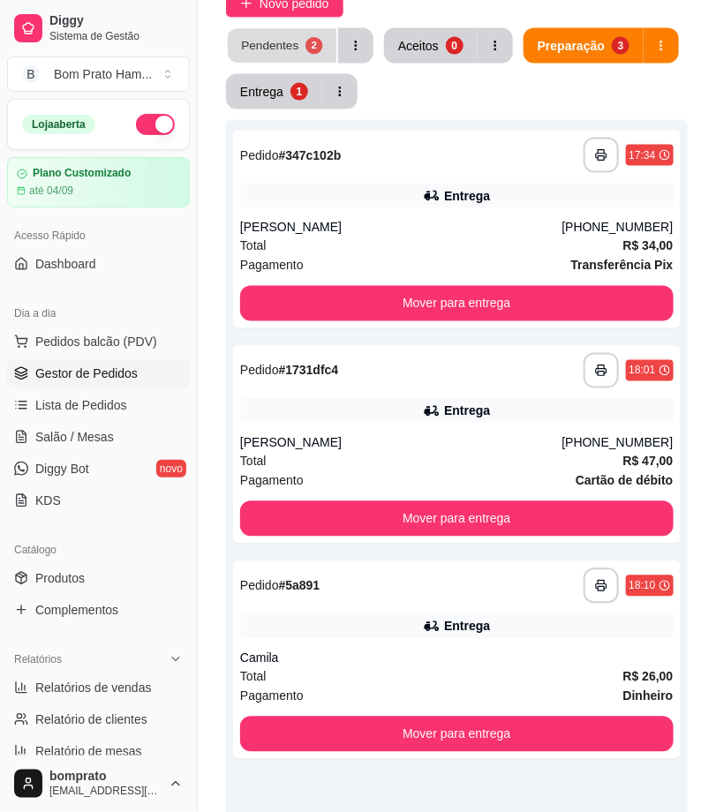
click at [267, 44] on div "Pendentes" at bounding box center [269, 45] width 57 height 17
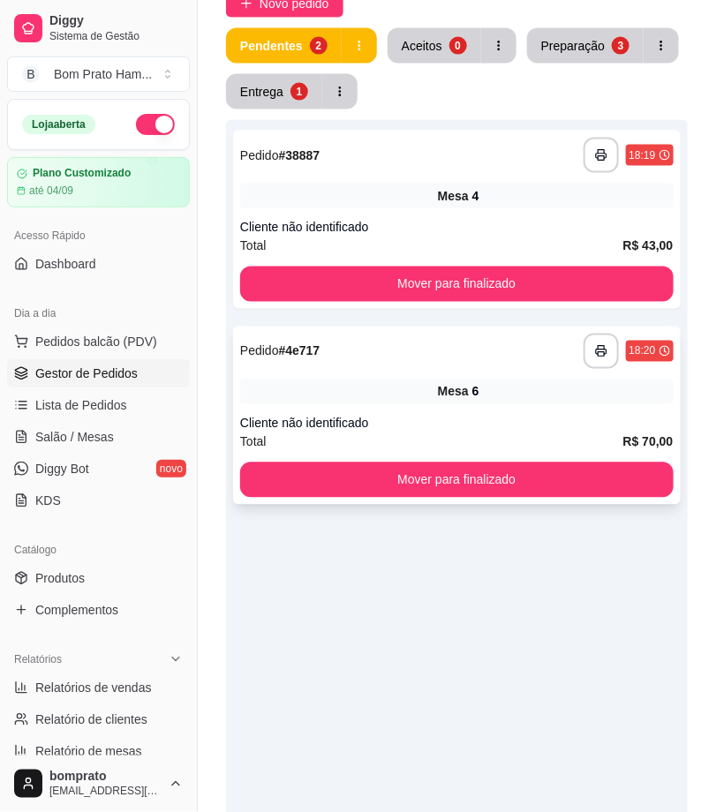
click at [356, 386] on div "Mesa 6" at bounding box center [456, 391] width 433 height 25
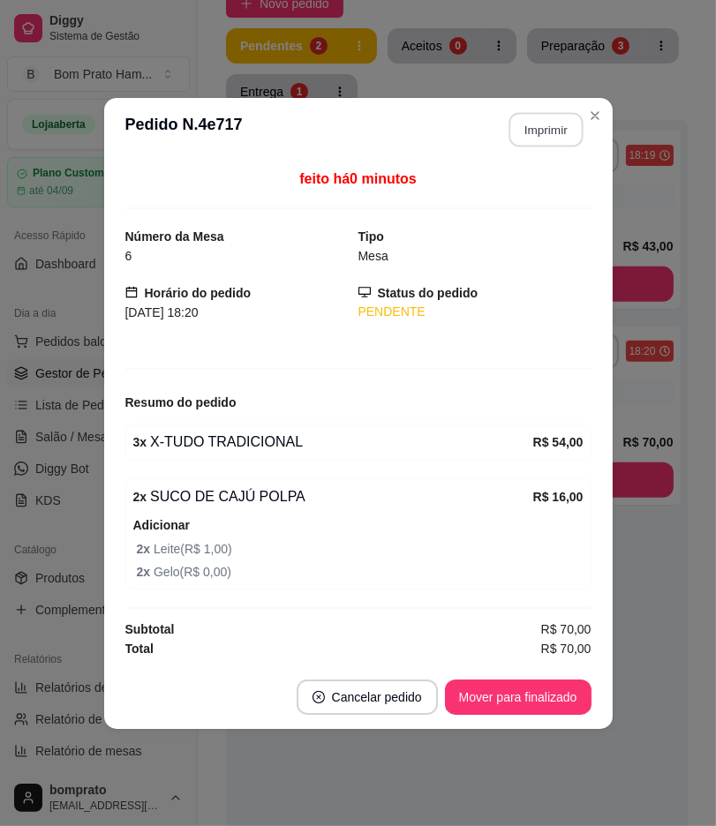
click at [535, 125] on button "Imprimir" at bounding box center [545, 129] width 74 height 34
click at [544, 138] on button "Imprimir" at bounding box center [545, 129] width 74 height 34
drag, startPoint x: 557, startPoint y: 721, endPoint x: 637, endPoint y: 578, distance: 164.0
click at [561, 717] on footer "Cancelar pedido Mover para finalizado" at bounding box center [358, 697] width 508 height 64
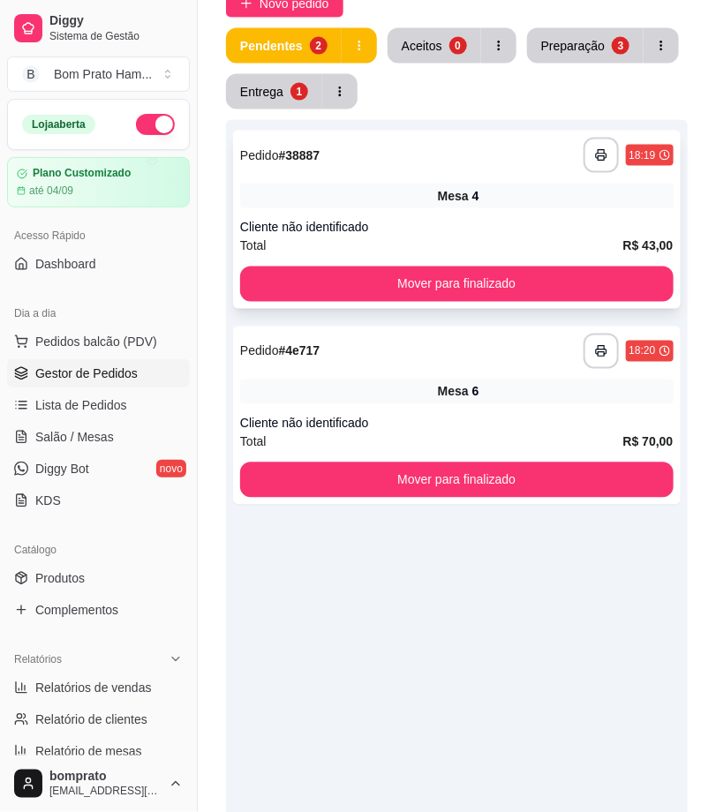
click at [456, 216] on div "**********" at bounding box center [456, 220] width 447 height 178
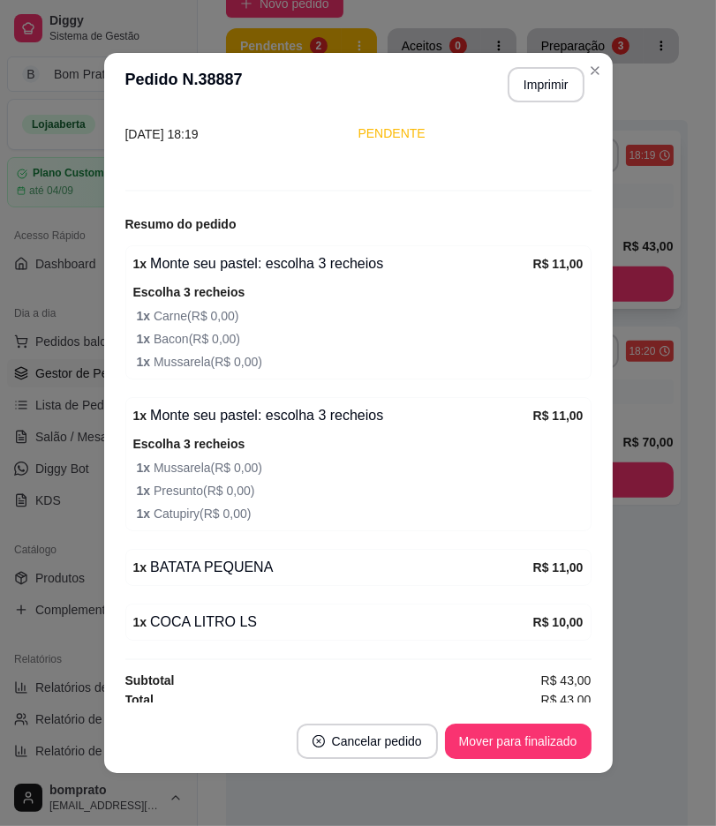
scroll to position [141, 0]
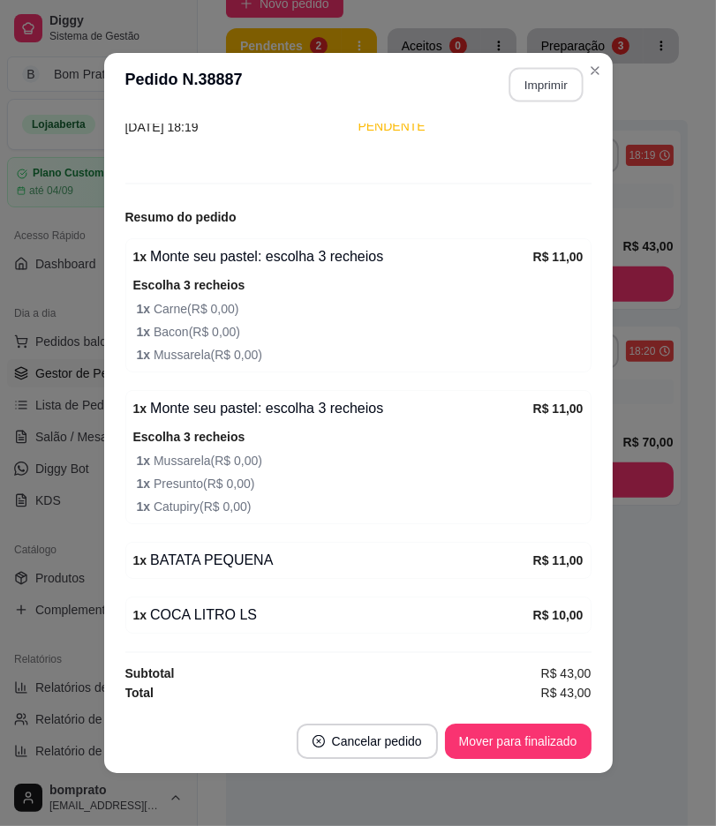
click at [523, 85] on button "Imprimir" at bounding box center [545, 85] width 74 height 34
click at [561, 739] on button "Mover para finalizado" at bounding box center [518, 741] width 146 height 35
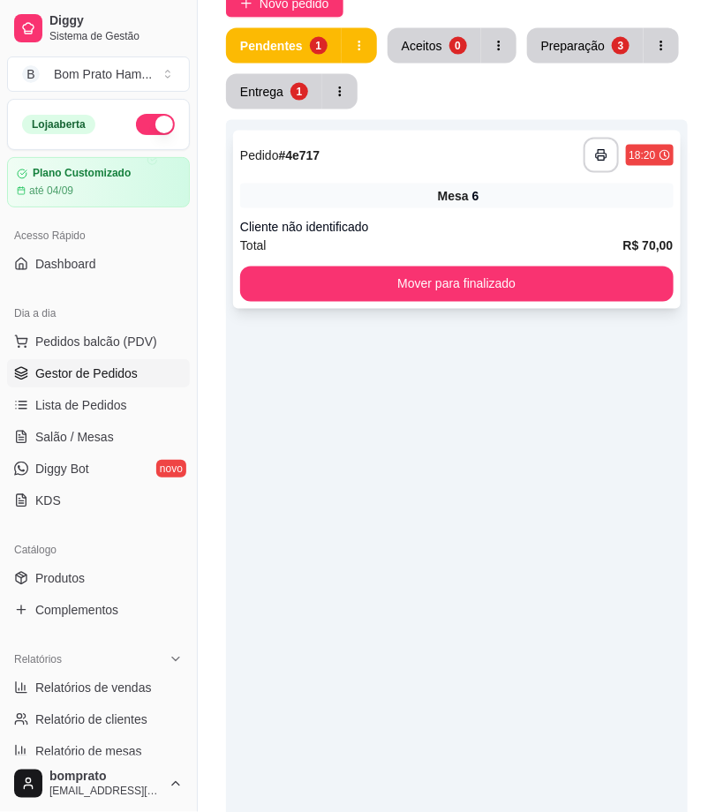
click at [409, 147] on div "**********" at bounding box center [456, 155] width 433 height 35
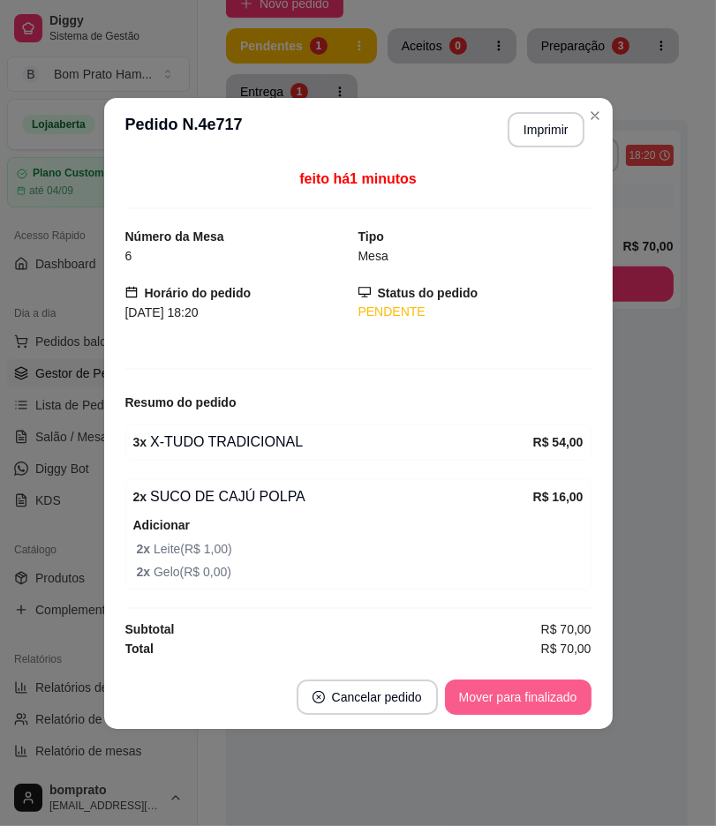
click at [551, 694] on button "Mover para finalizado" at bounding box center [518, 696] width 146 height 35
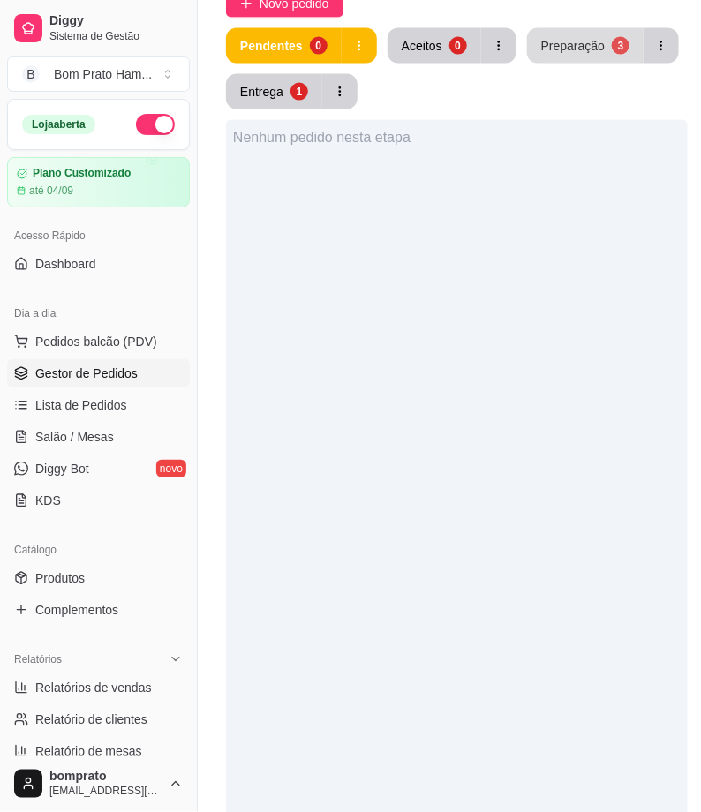
click at [551, 56] on button "Preparação 3" at bounding box center [585, 45] width 116 height 35
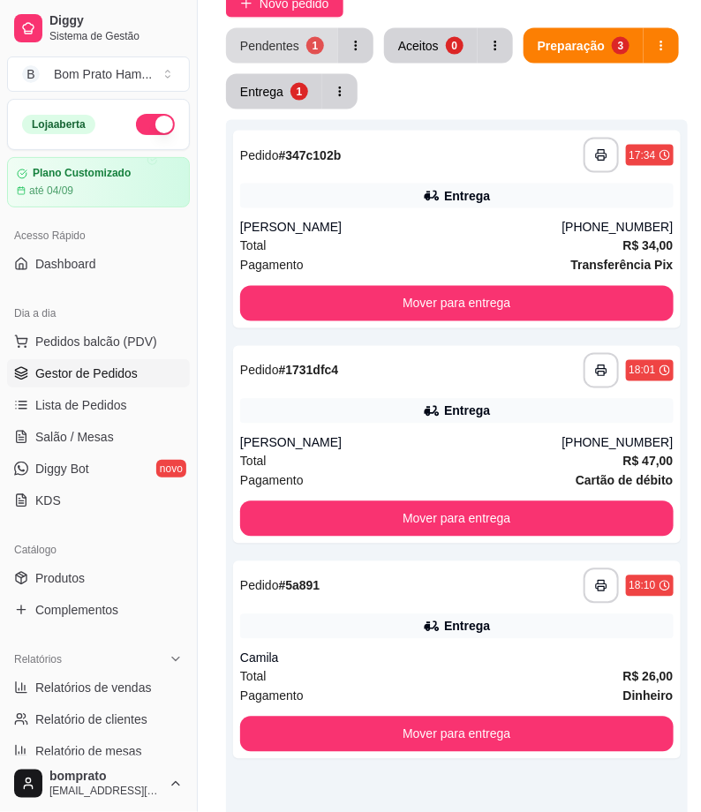
click at [310, 49] on div "1" at bounding box center [315, 46] width 18 height 18
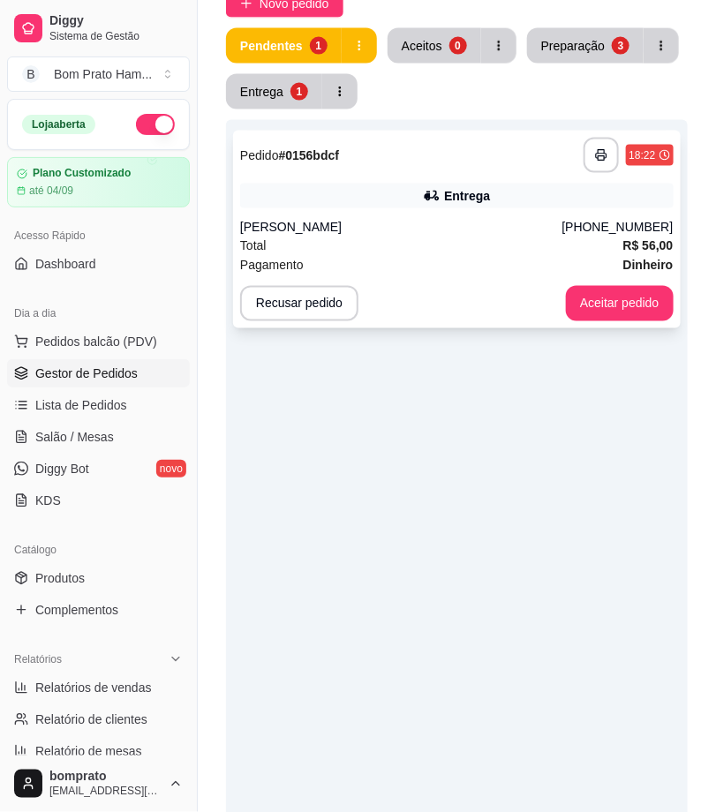
click at [424, 230] on div "Jadson martins" at bounding box center [401, 228] width 322 height 18
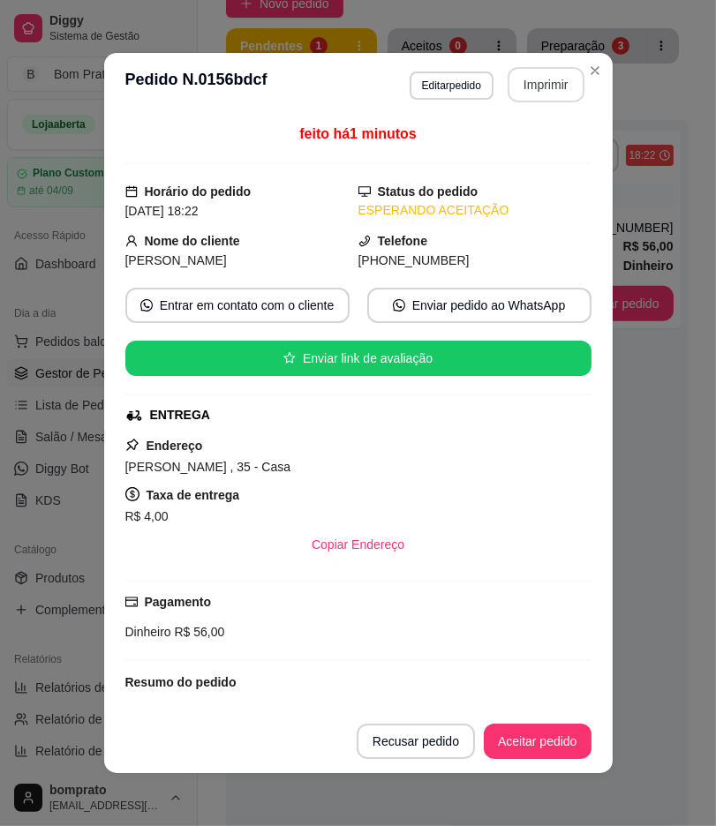
click at [536, 72] on button "Imprimir" at bounding box center [545, 84] width 77 height 35
click at [559, 742] on button "Aceitar pedido" at bounding box center [538, 741] width 108 height 35
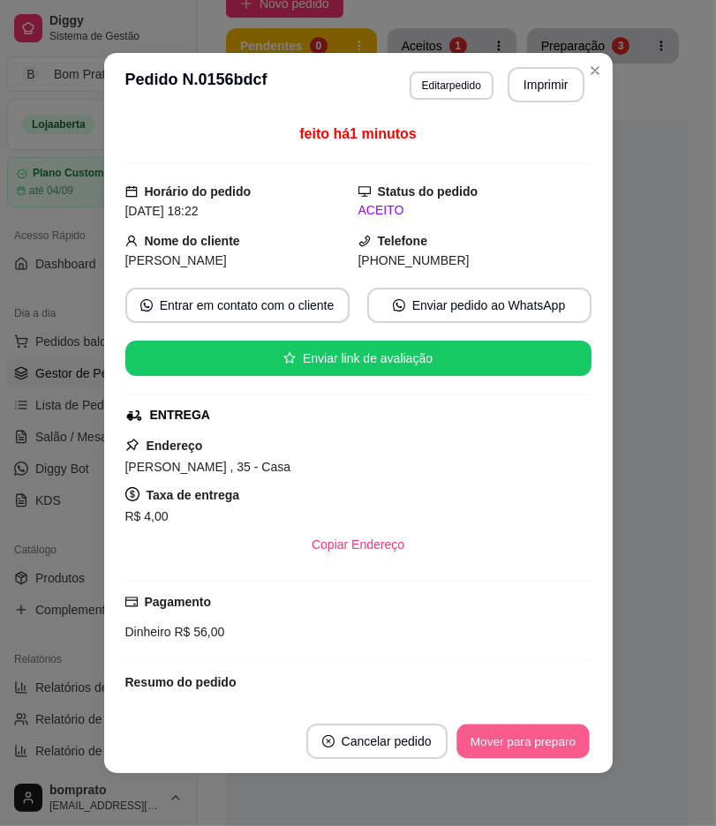
click at [559, 742] on button "Mover para preparo" at bounding box center [522, 741] width 132 height 34
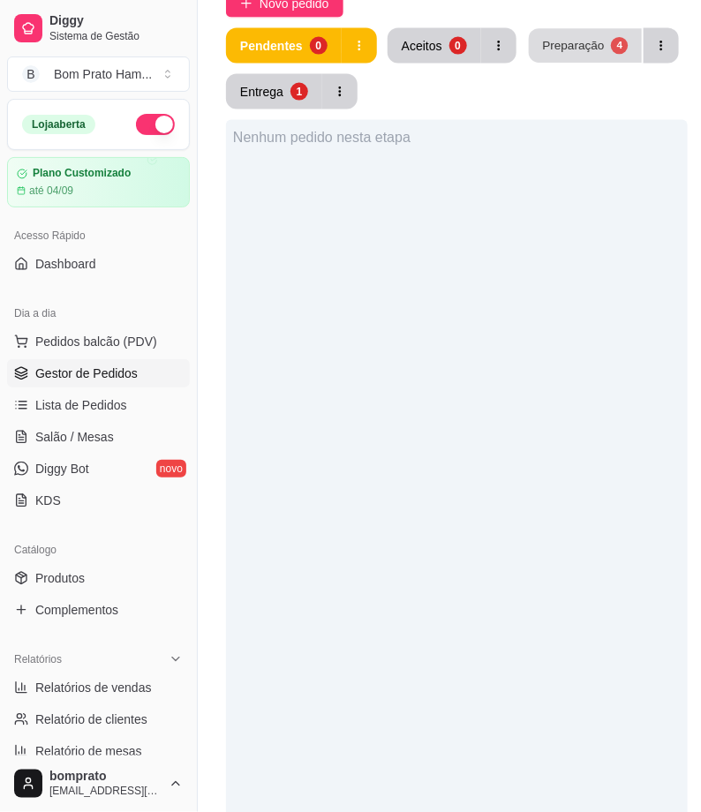
click at [586, 48] on div "Preparação" at bounding box center [573, 45] width 62 height 17
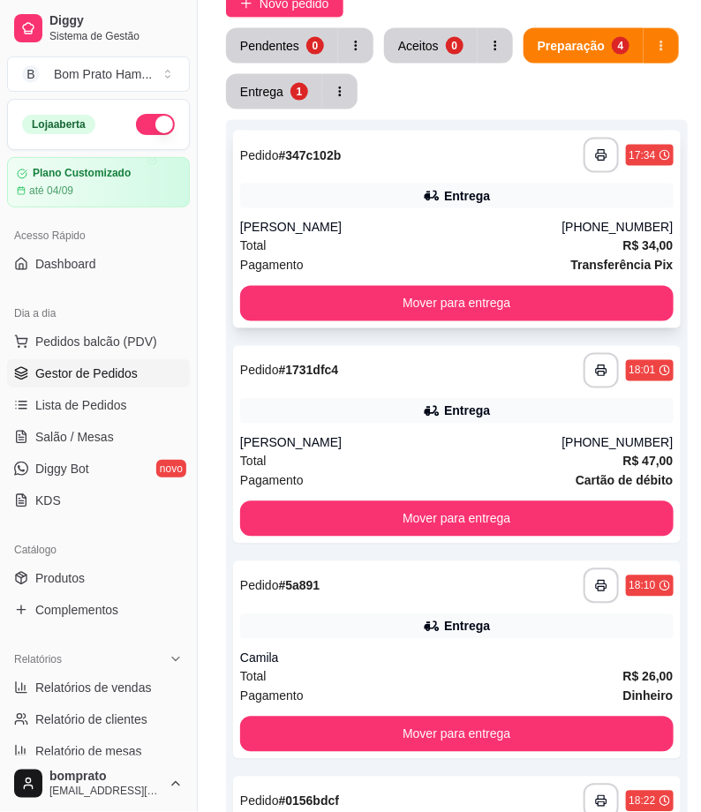
click at [471, 197] on div "Entrega" at bounding box center [467, 196] width 46 height 18
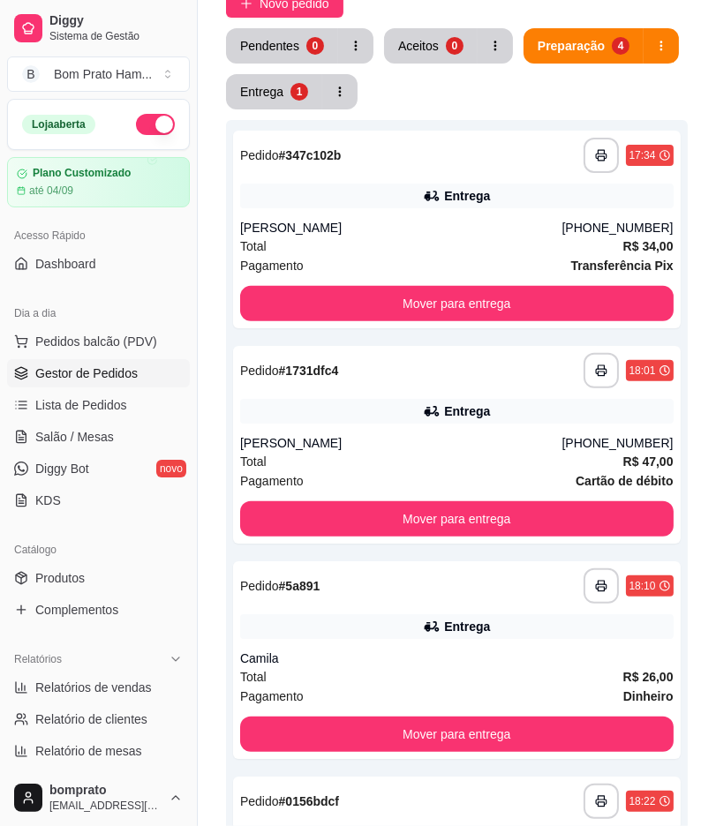
scroll to position [108, 0]
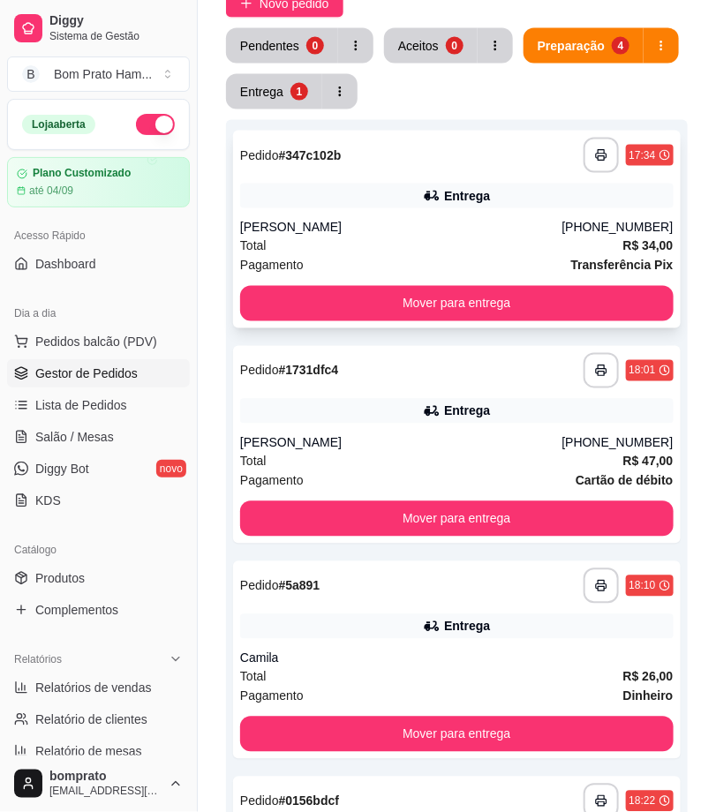
click at [627, 295] on button "Mover para entrega" at bounding box center [456, 303] width 433 height 35
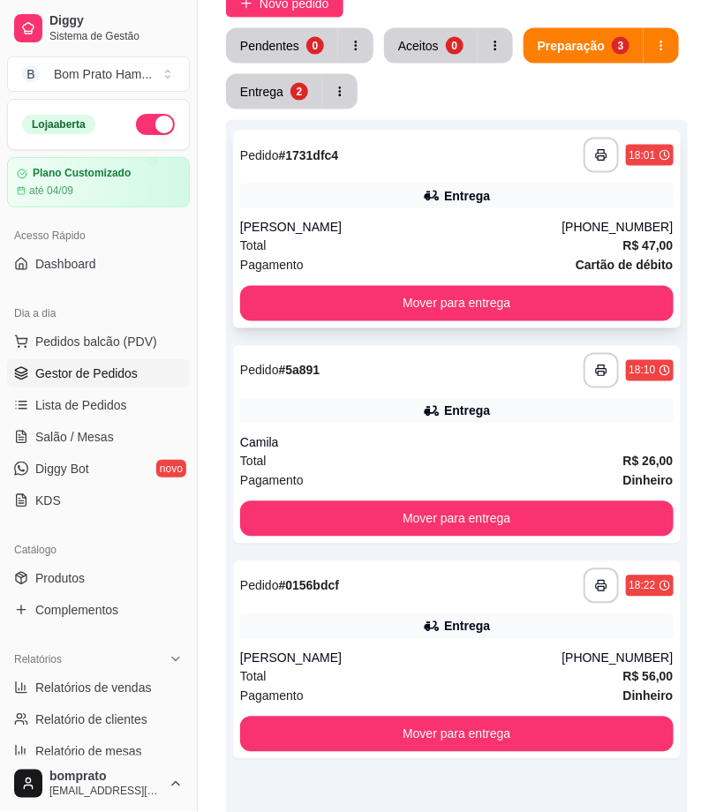
click at [553, 224] on div "Gabriela" at bounding box center [401, 228] width 322 height 18
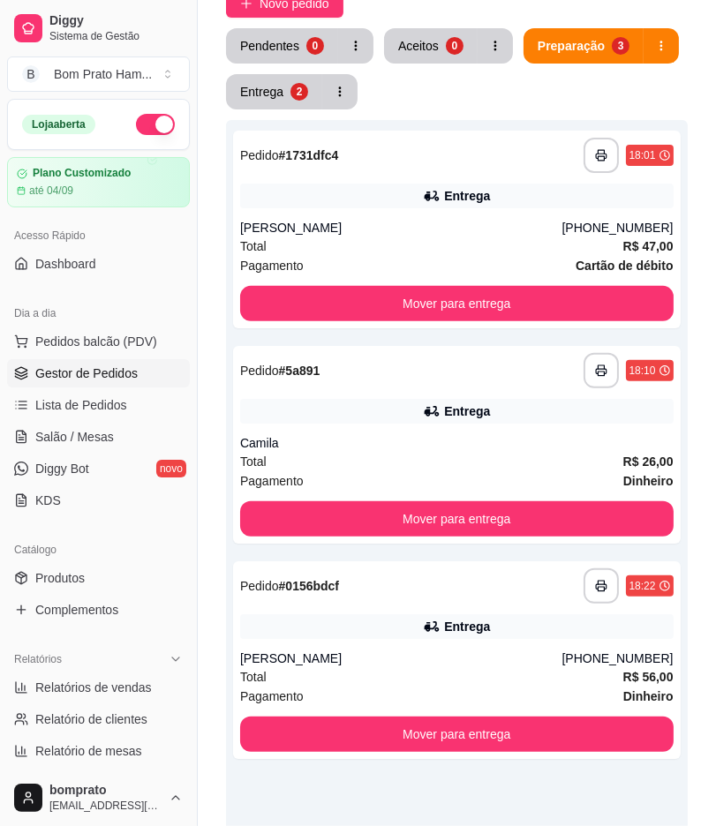
scroll to position [162, 0]
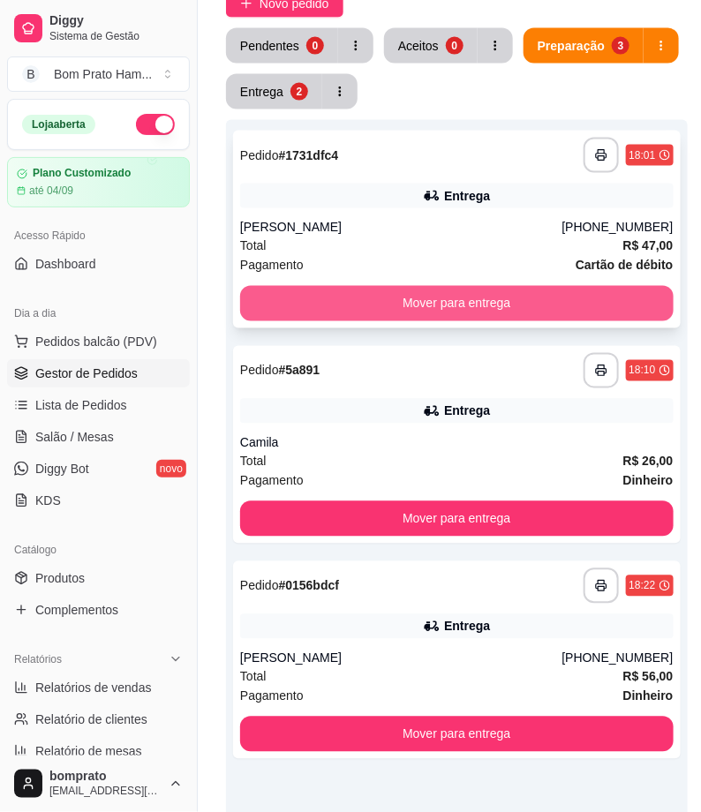
click at [559, 303] on button "Mover para entrega" at bounding box center [456, 303] width 433 height 35
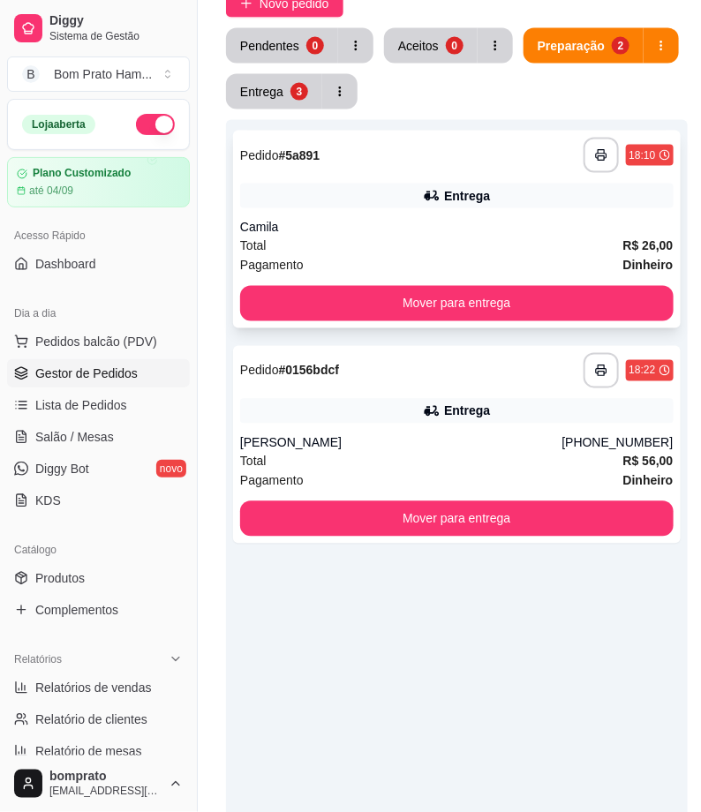
click at [517, 250] on div "Total R$ 26,00" at bounding box center [456, 245] width 433 height 19
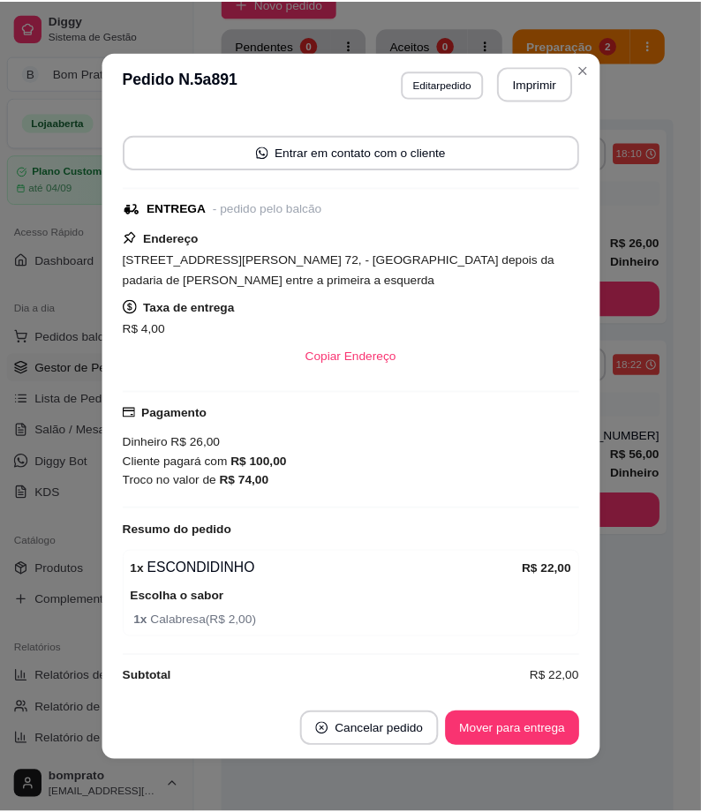
scroll to position [166, 0]
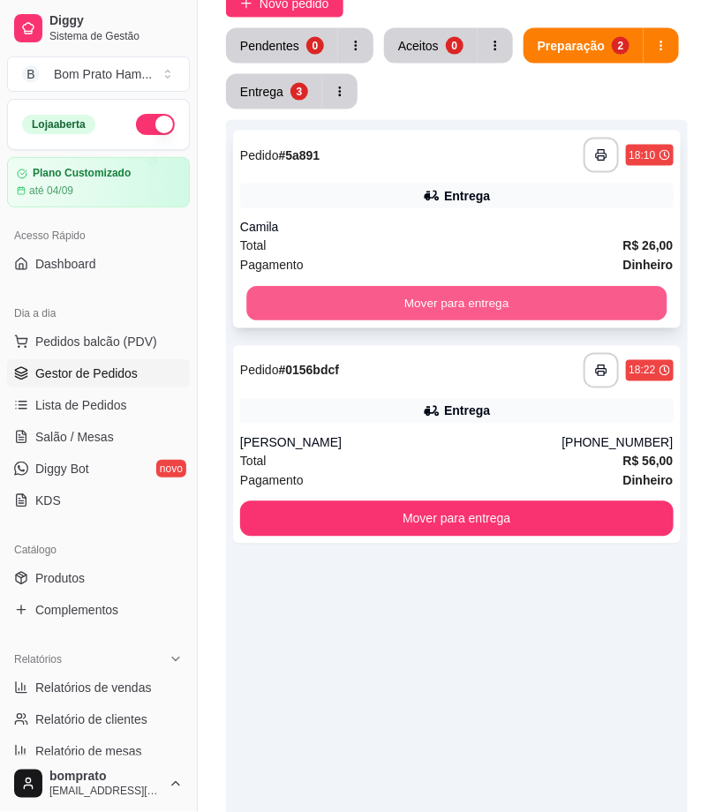
click at [542, 310] on button "Mover para entrega" at bounding box center [456, 304] width 420 height 34
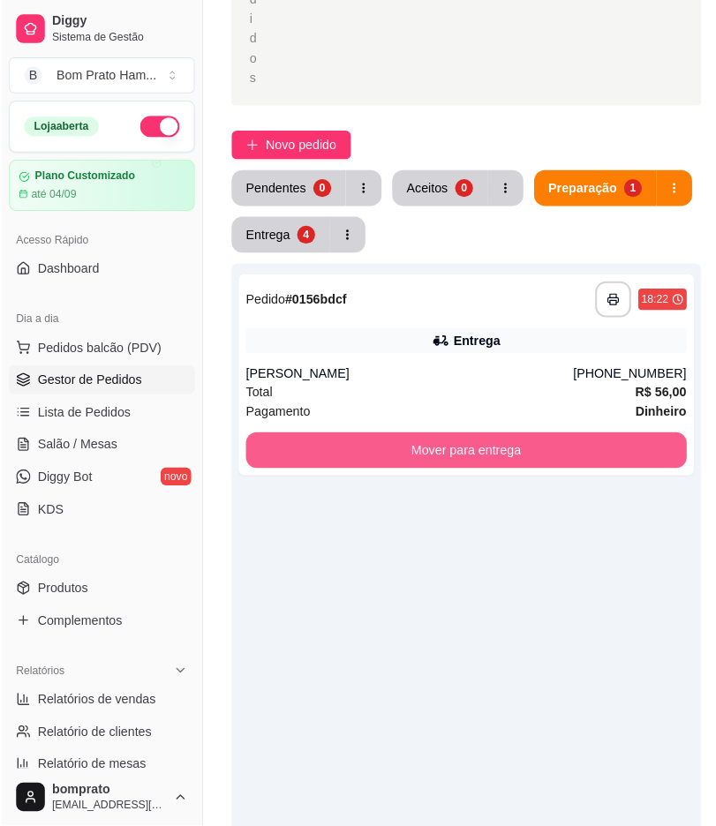
scroll to position [392, 0]
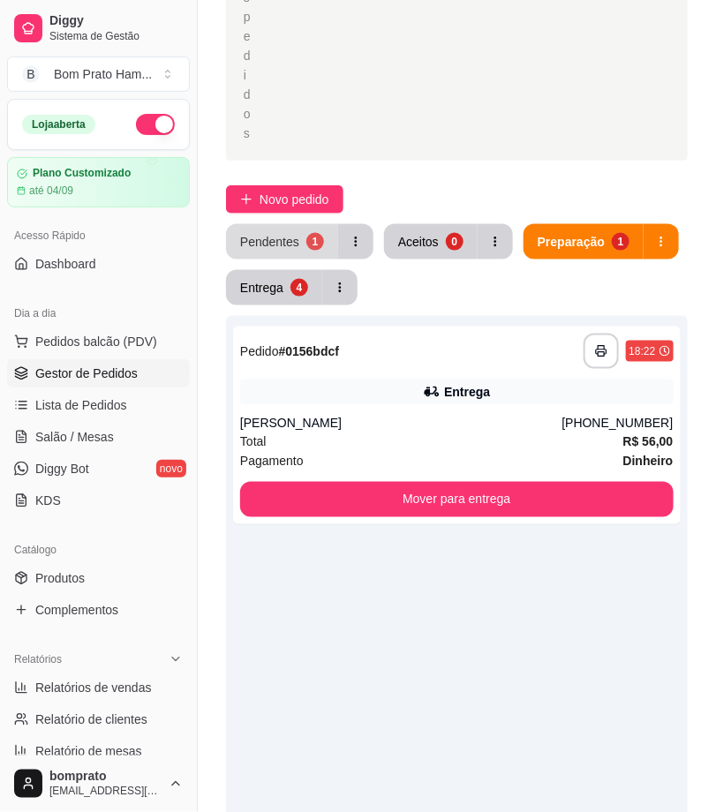
click at [311, 239] on div "1" at bounding box center [315, 242] width 18 height 18
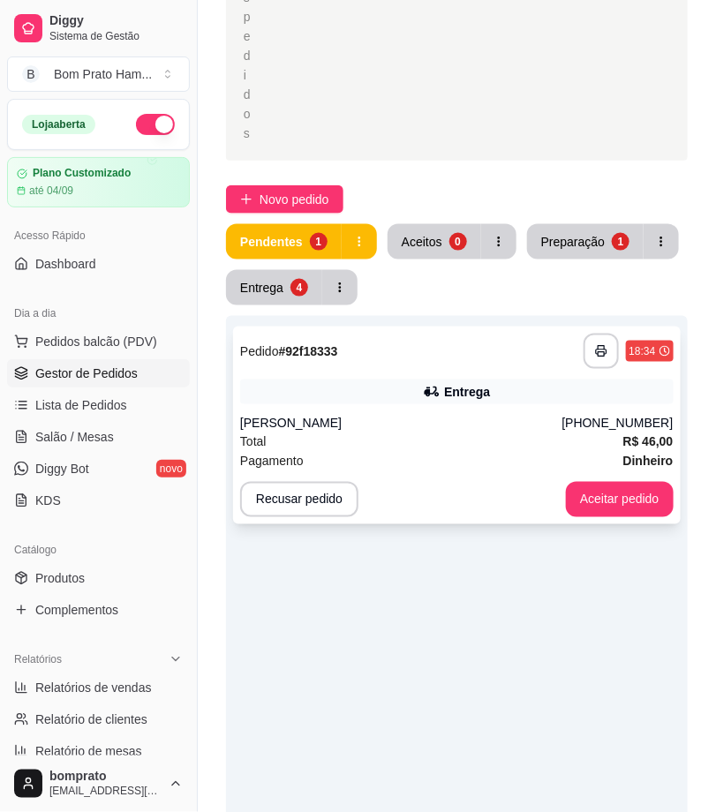
click at [389, 429] on div "Lara" at bounding box center [401, 424] width 322 height 18
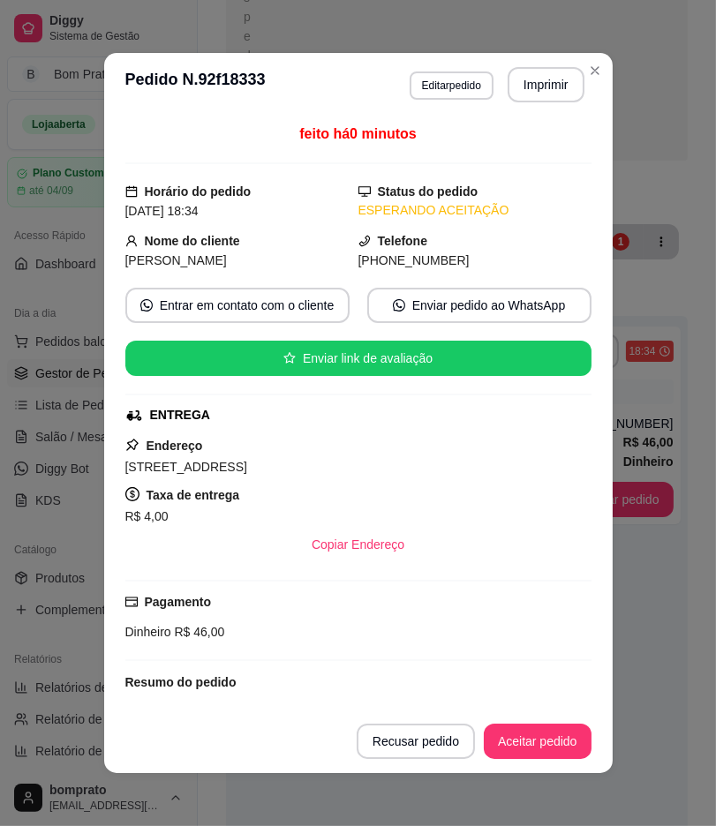
scroll to position [162, 0]
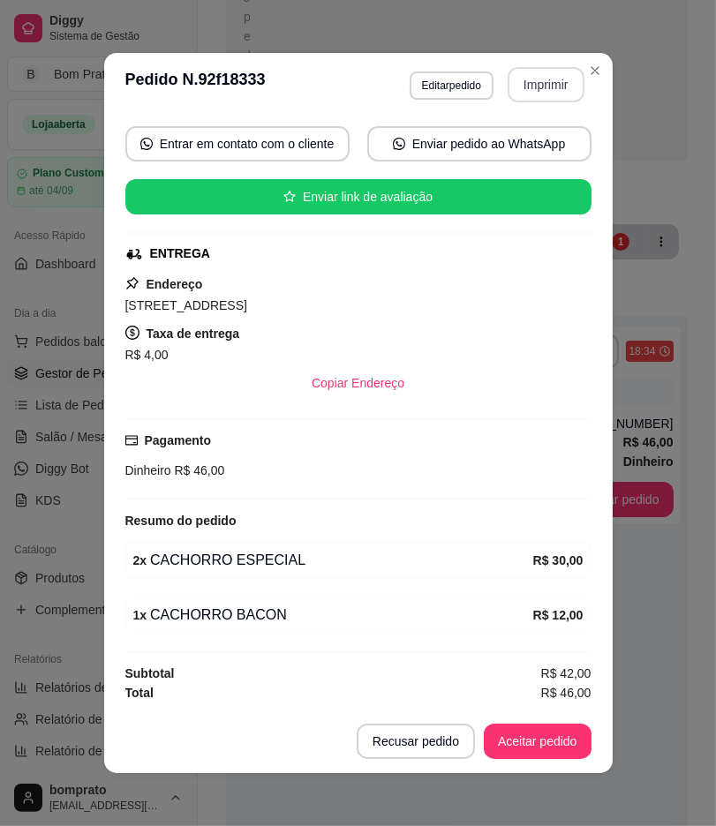
click at [559, 83] on button "Imprimir" at bounding box center [545, 84] width 77 height 35
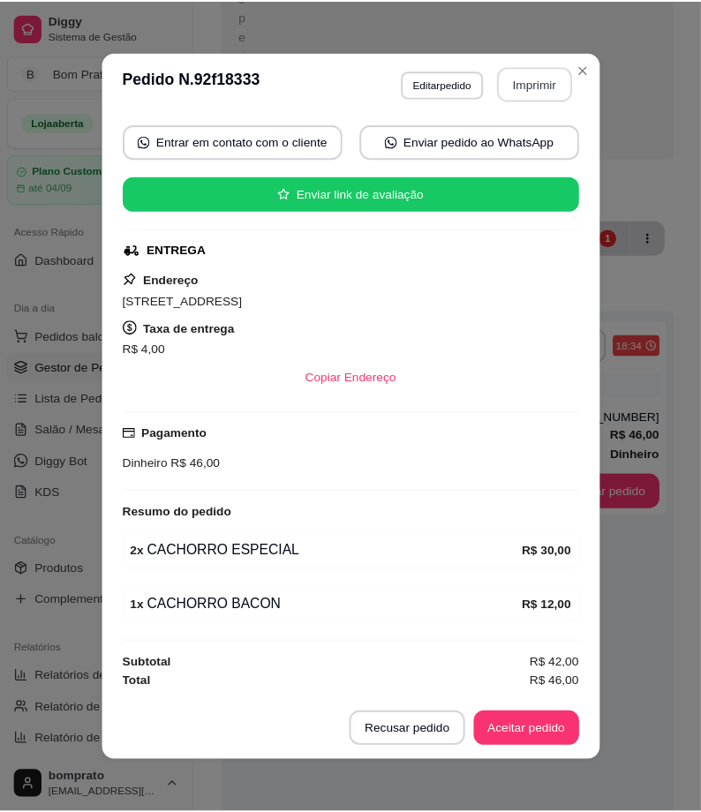
scroll to position [0, 0]
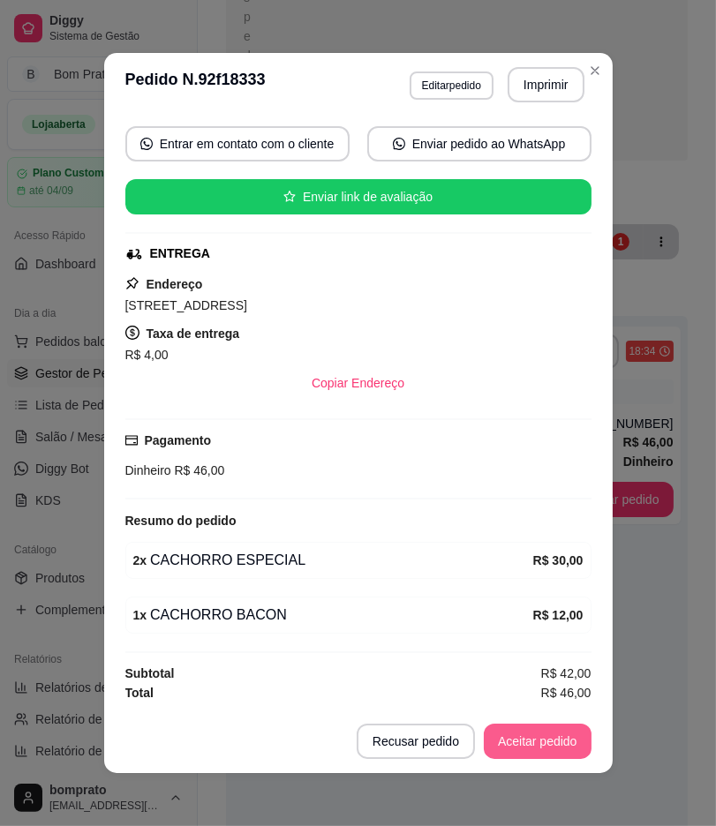
click at [557, 734] on button "Aceitar pedido" at bounding box center [538, 741] width 108 height 35
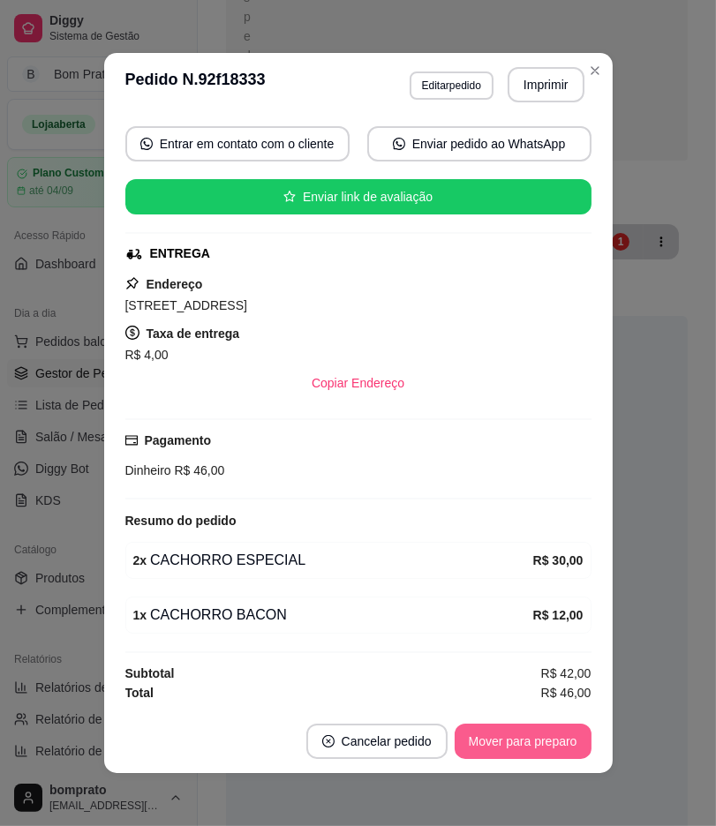
click at [557, 734] on button "Mover para preparo" at bounding box center [522, 741] width 137 height 35
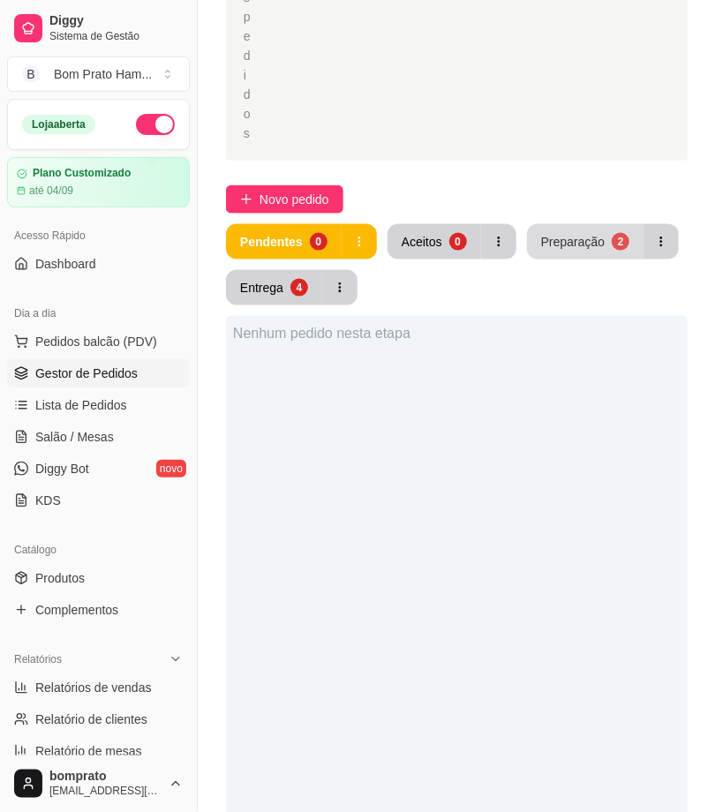
click at [585, 244] on div "Preparação" at bounding box center [573, 242] width 64 height 18
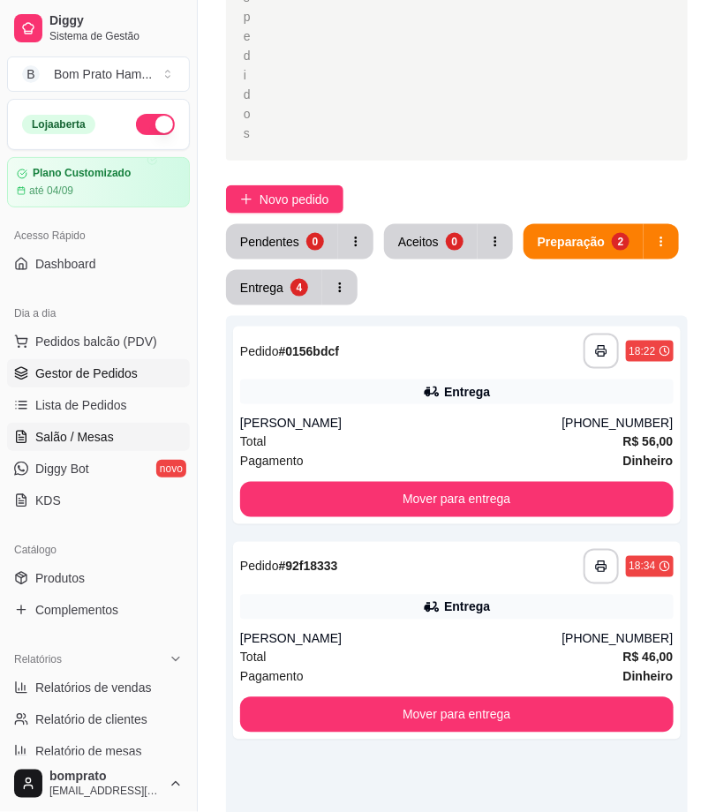
click at [90, 430] on span "Salão / Mesas" at bounding box center [74, 437] width 79 height 18
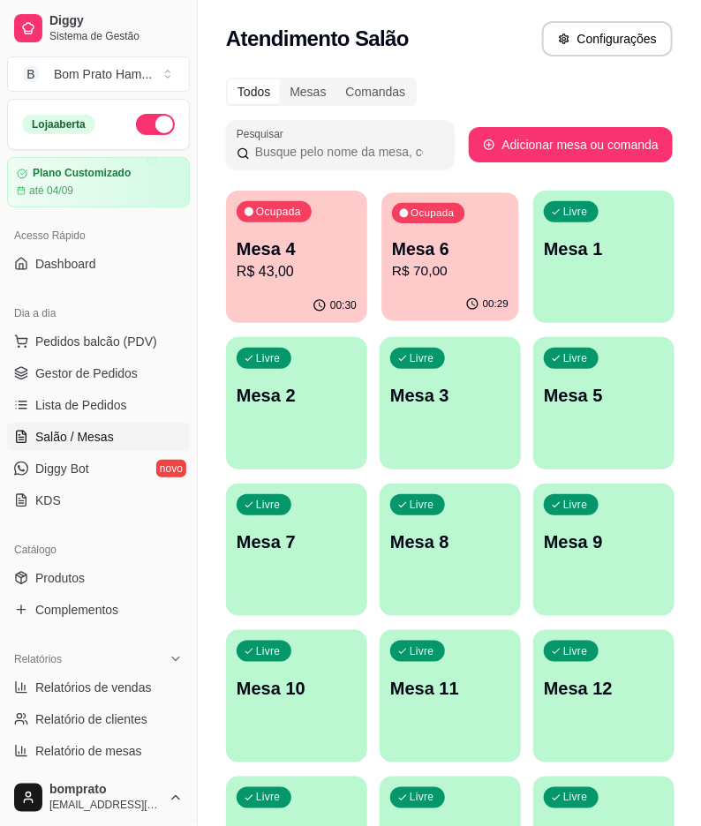
click at [422, 289] on div "00:29" at bounding box center [449, 305] width 137 height 34
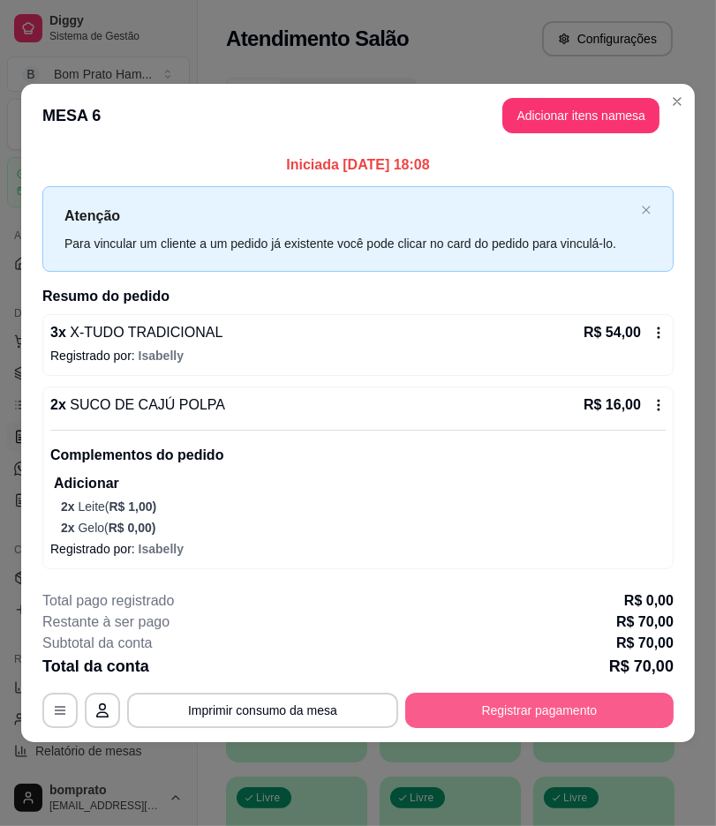
click at [613, 725] on button "Registrar pagamento" at bounding box center [539, 710] width 268 height 35
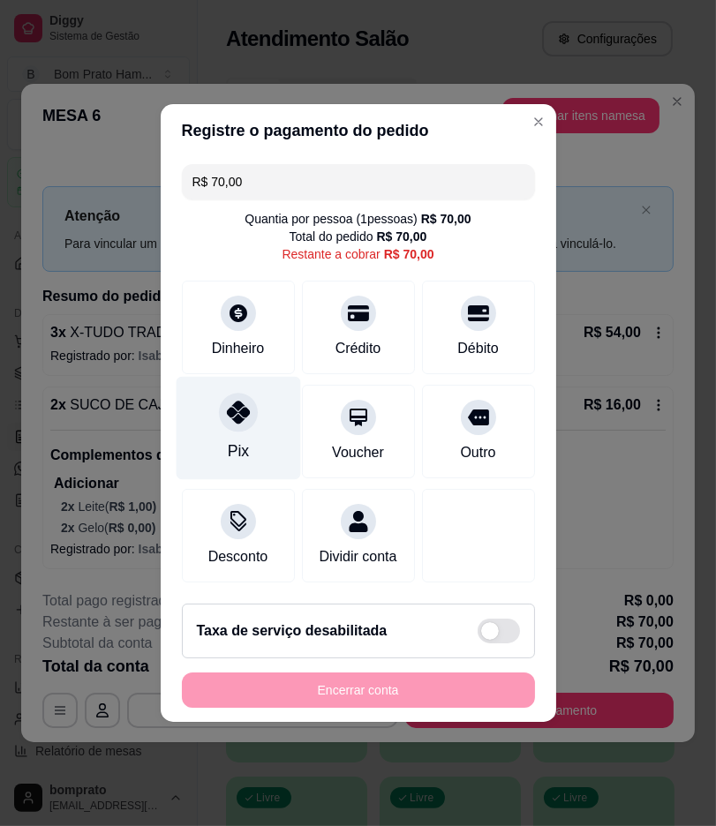
click at [270, 406] on div "Pix" at bounding box center [238, 428] width 124 height 103
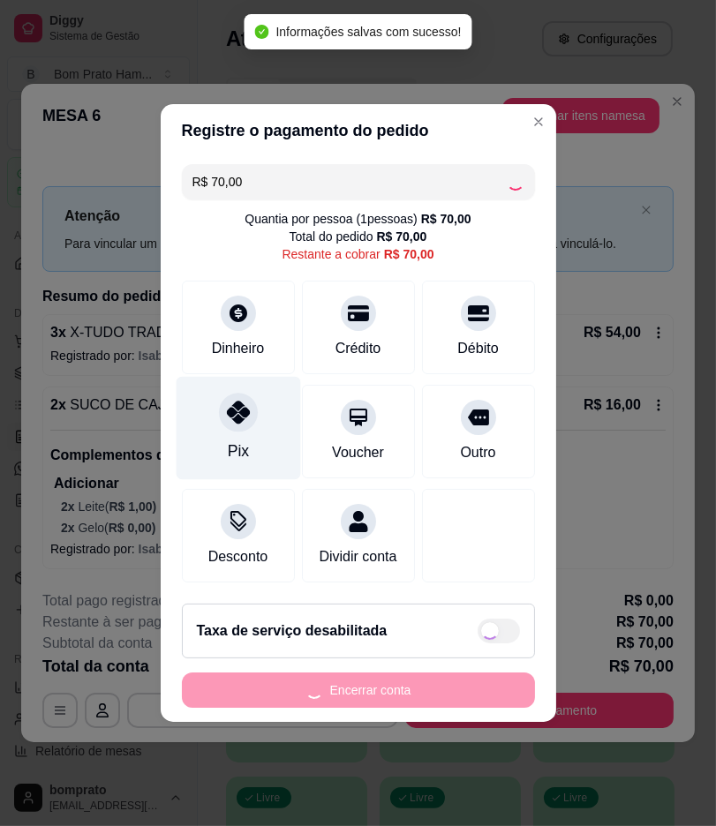
type input "R$ 0,00"
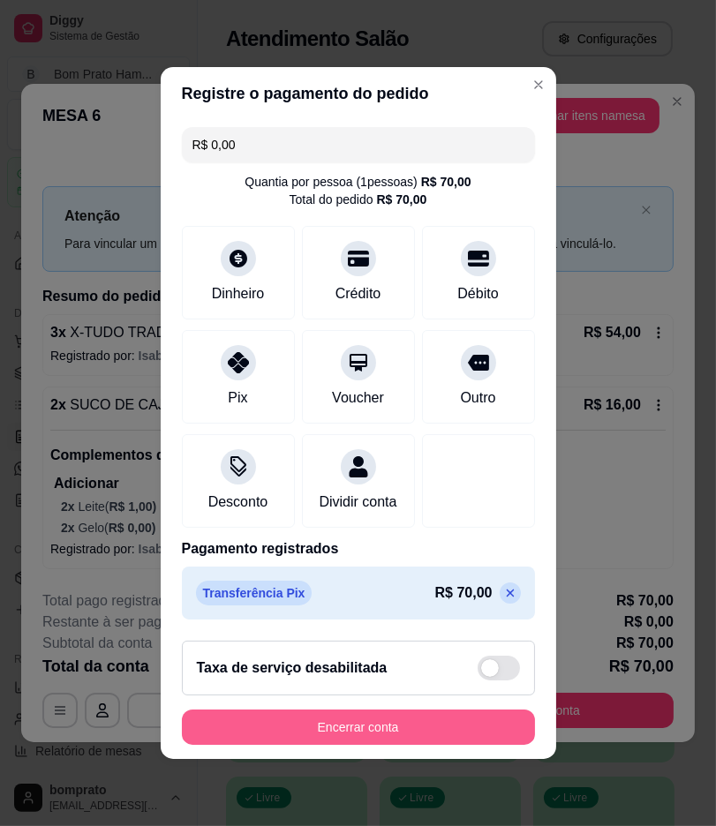
click at [474, 739] on button "Encerrar conta" at bounding box center [358, 726] width 353 height 35
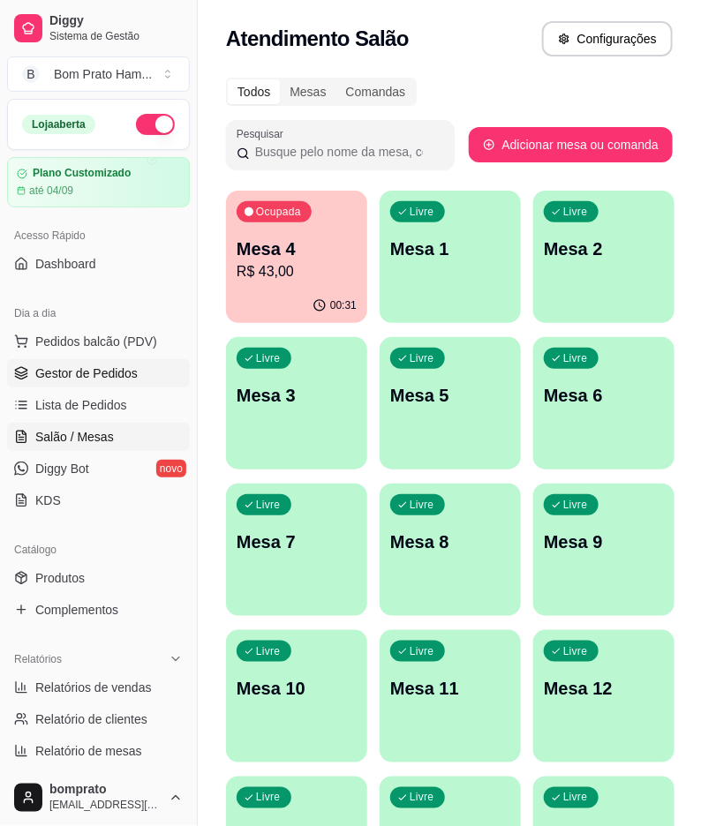
click at [99, 379] on span "Gestor de Pedidos" at bounding box center [86, 373] width 102 height 18
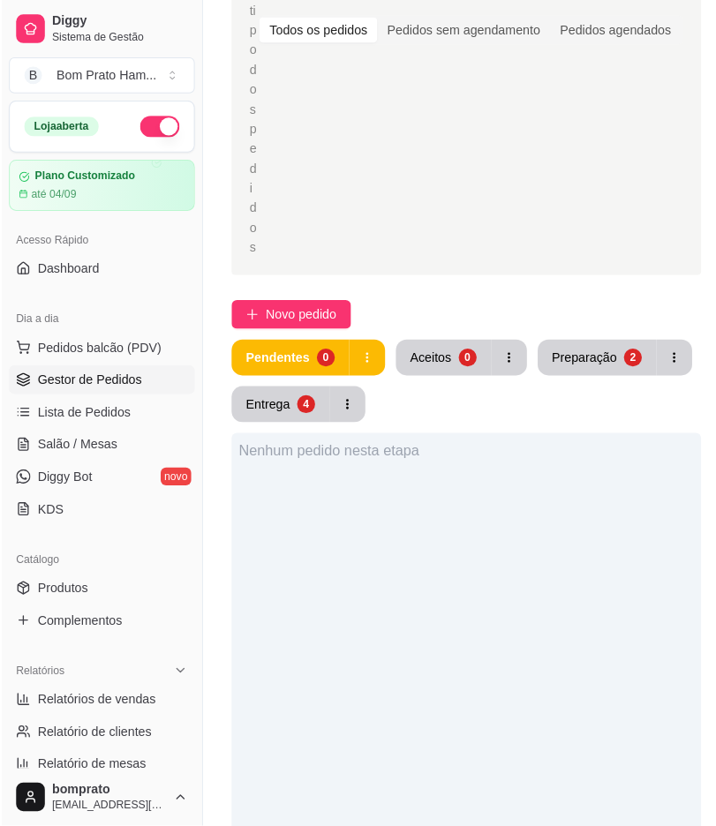
scroll to position [294, 0]
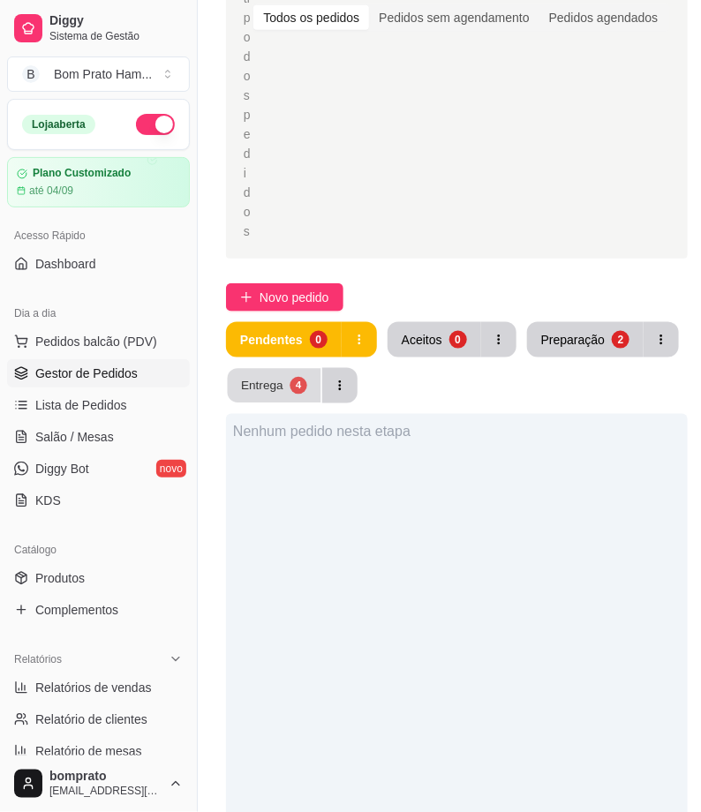
click at [302, 385] on div "4" at bounding box center [297, 385] width 17 height 17
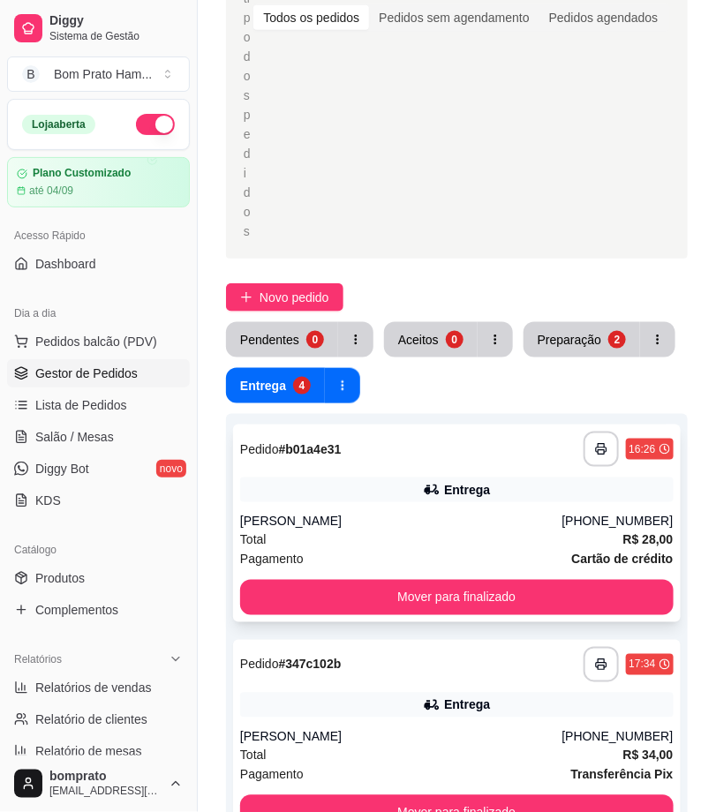
click at [401, 506] on div "**********" at bounding box center [456, 523] width 447 height 198
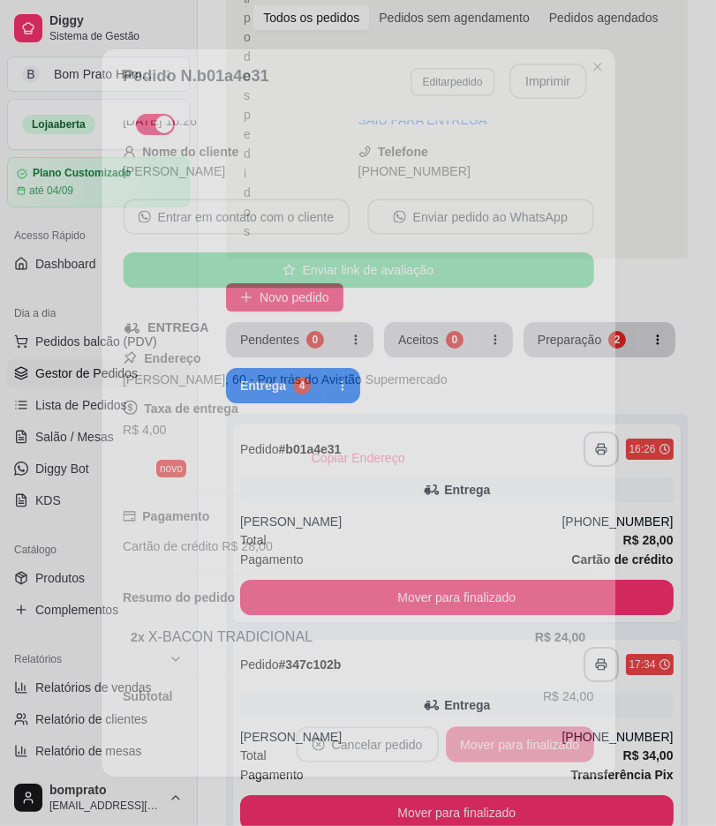
scroll to position [108, 0]
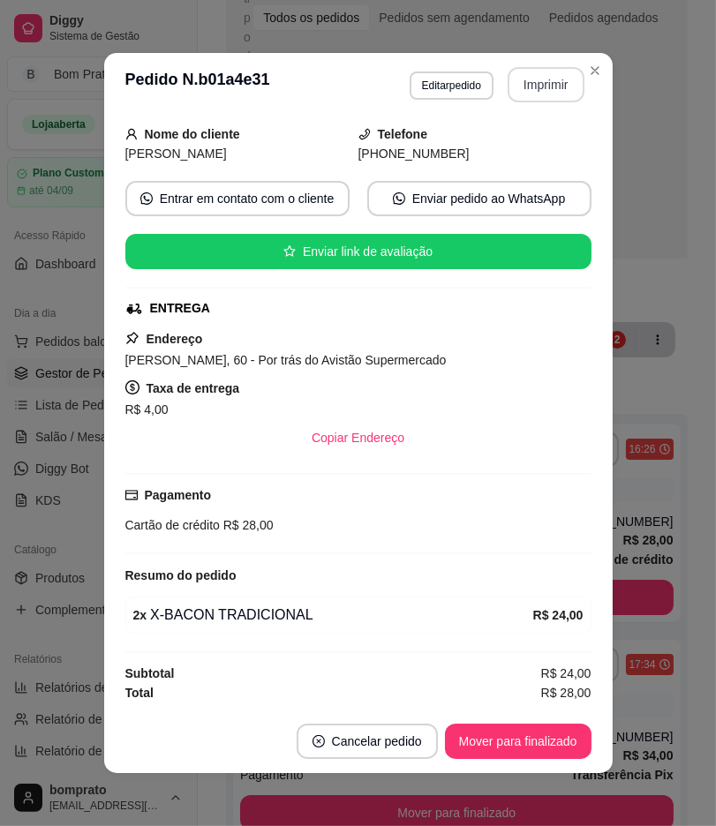
click at [526, 86] on button "Imprimir" at bounding box center [545, 84] width 77 height 35
click at [506, 733] on button "Mover para finalizado" at bounding box center [518, 741] width 146 height 35
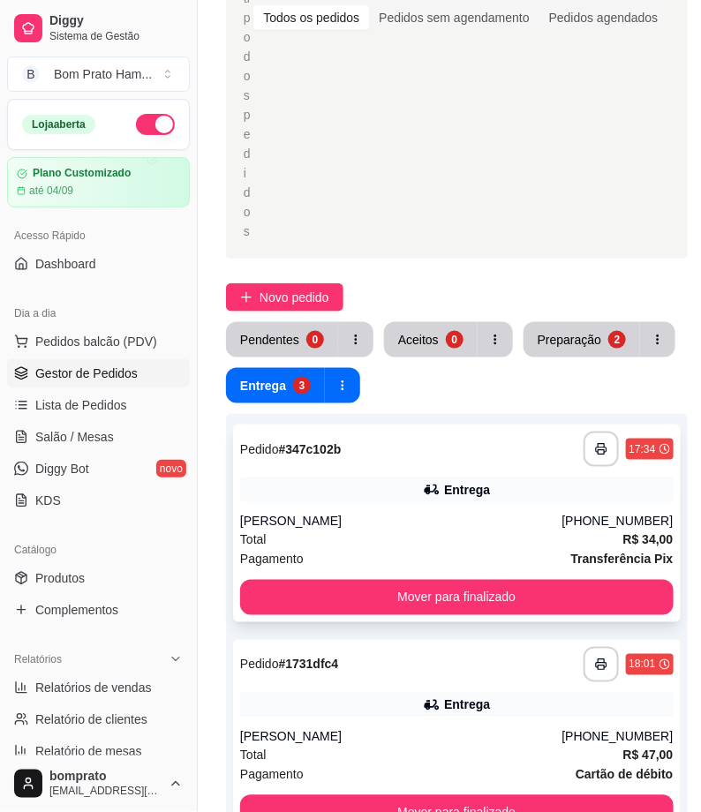
click at [445, 485] on div "Entrega" at bounding box center [467, 490] width 46 height 18
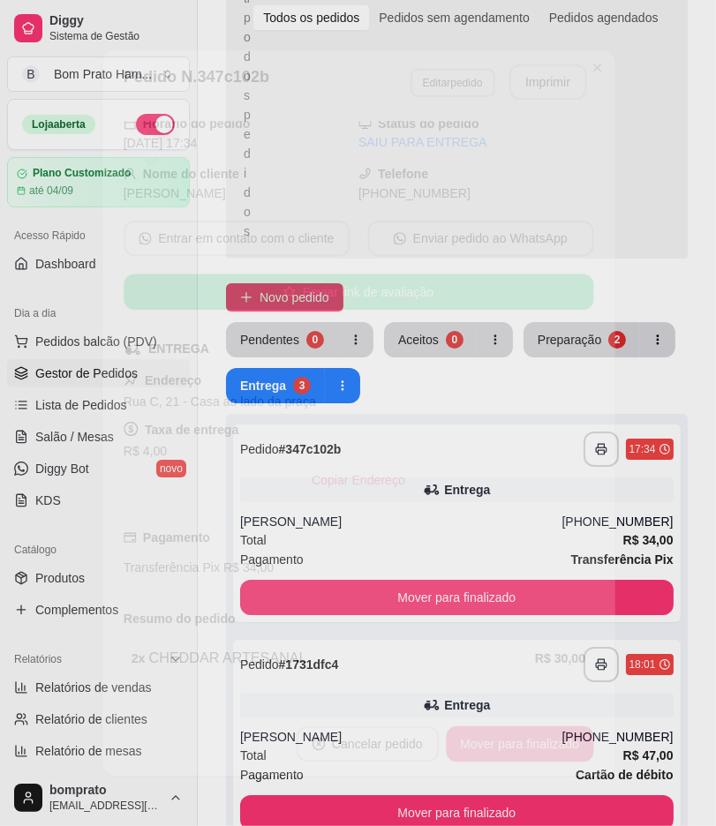
scroll to position [108, 0]
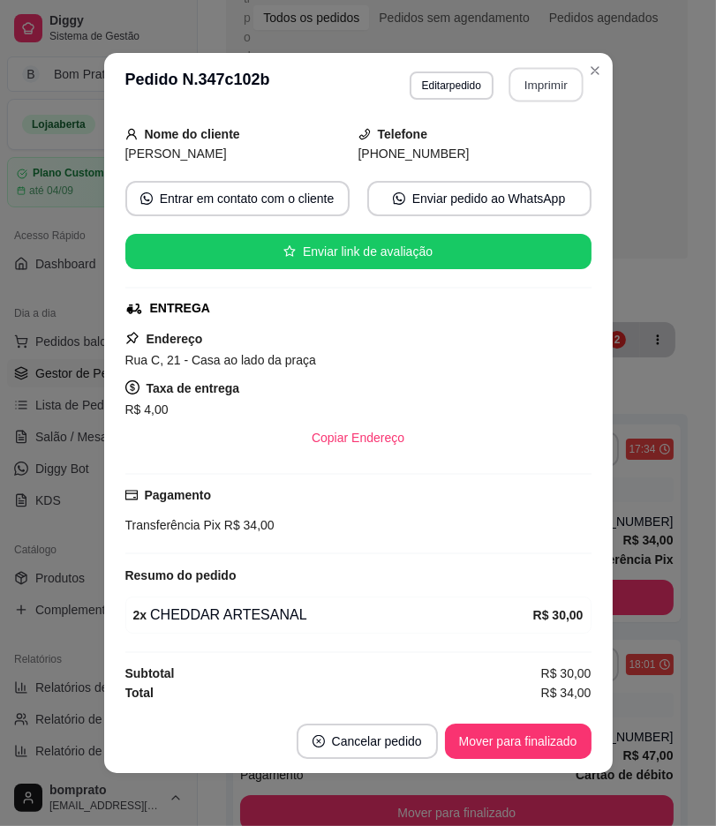
click at [534, 90] on button "Imprimir" at bounding box center [545, 85] width 74 height 34
click at [559, 752] on button "Mover para finalizado" at bounding box center [517, 741] width 142 height 34
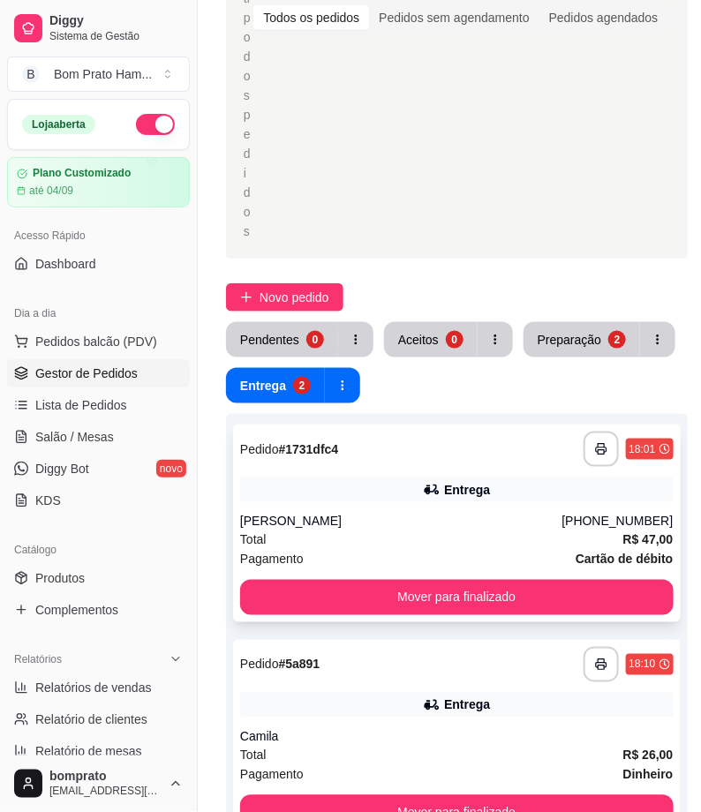
click at [469, 531] on div "Total R$ 47,00" at bounding box center [456, 539] width 433 height 19
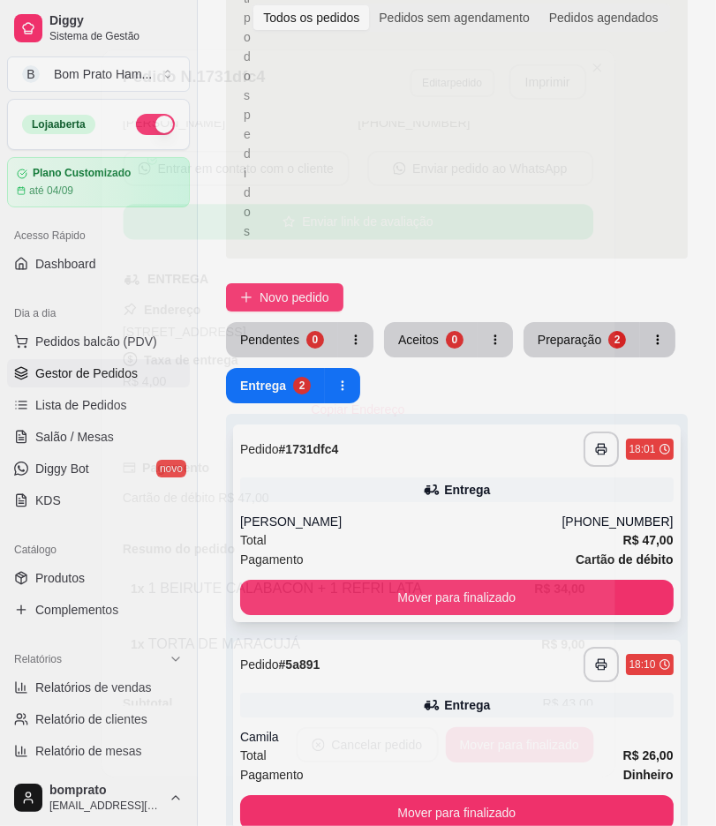
scroll to position [162, 0]
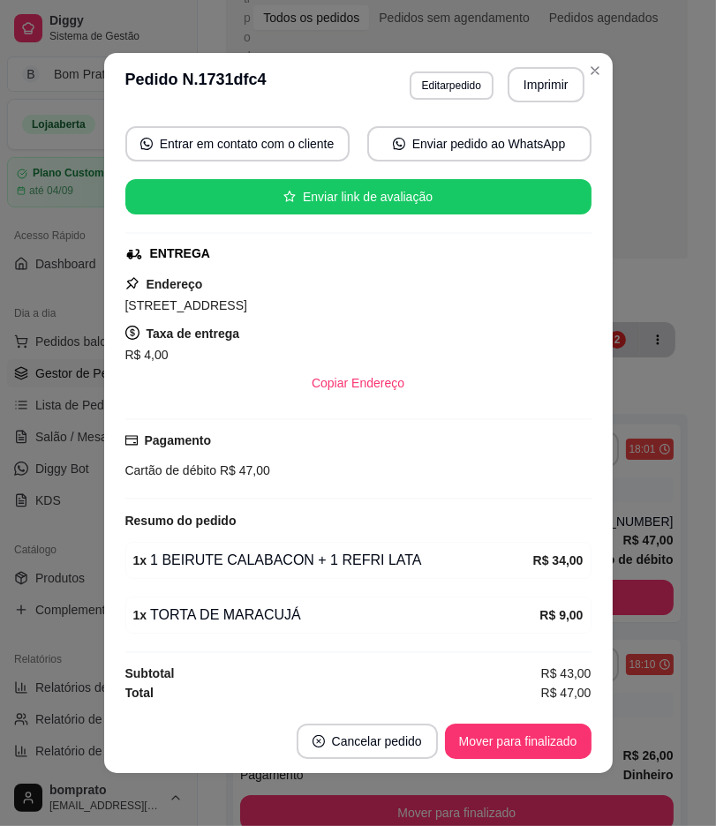
click at [527, 64] on header "**********" at bounding box center [358, 85] width 508 height 64
click at [527, 90] on button "Imprimir" at bounding box center [545, 85] width 74 height 34
click at [530, 733] on button "Mover para finalizado" at bounding box center [517, 741] width 142 height 34
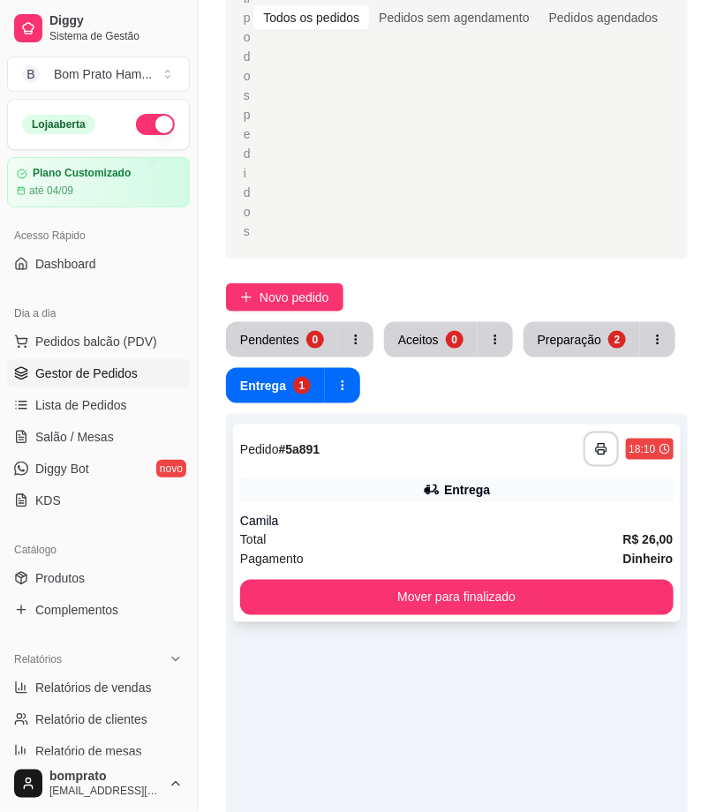
click at [477, 530] on div "Total R$ 26,00" at bounding box center [456, 539] width 433 height 19
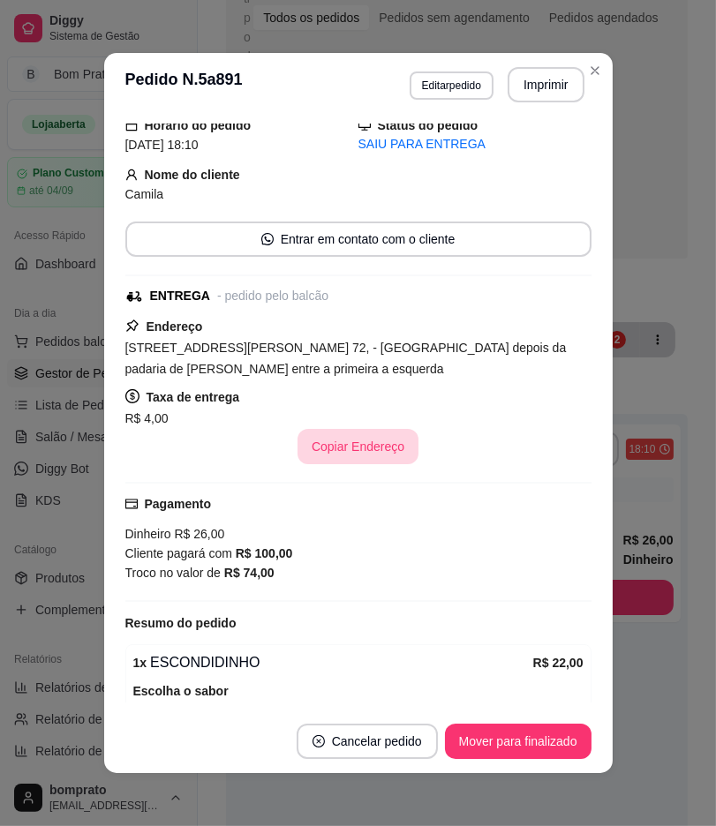
scroll to position [166, 0]
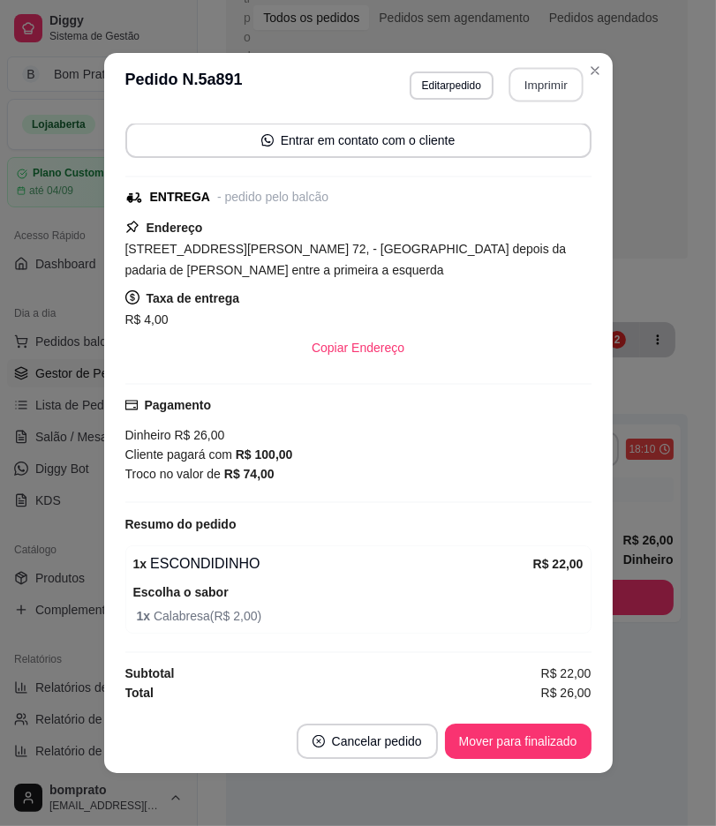
click at [532, 73] on button "Imprimir" at bounding box center [545, 85] width 74 height 34
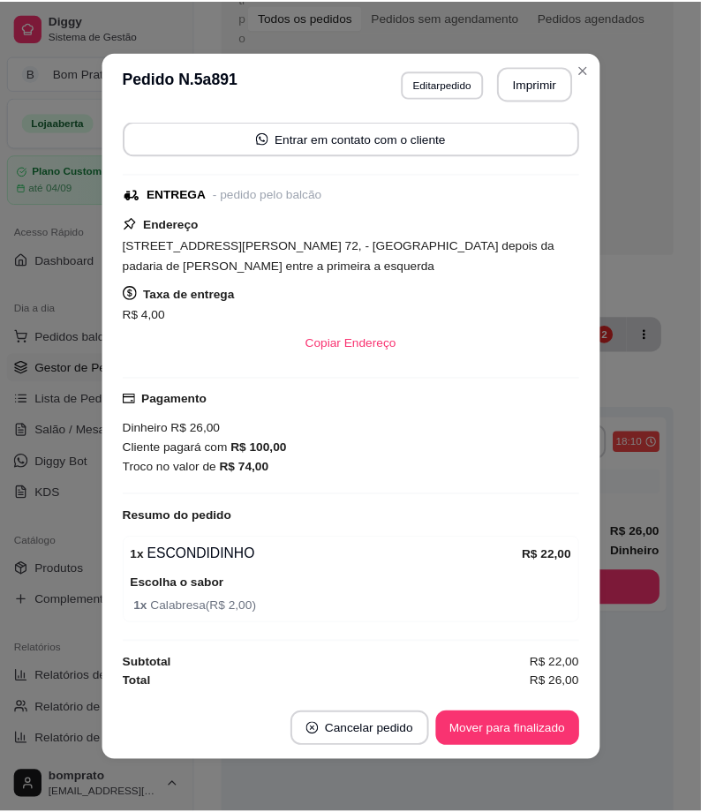
scroll to position [0, 0]
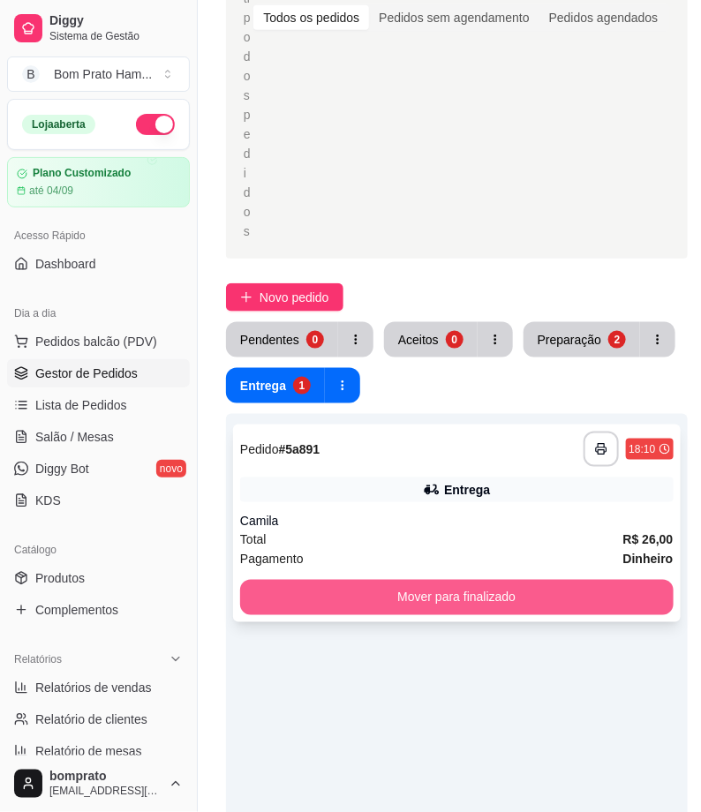
click at [538, 588] on button "Mover para finalizado" at bounding box center [456, 597] width 433 height 35
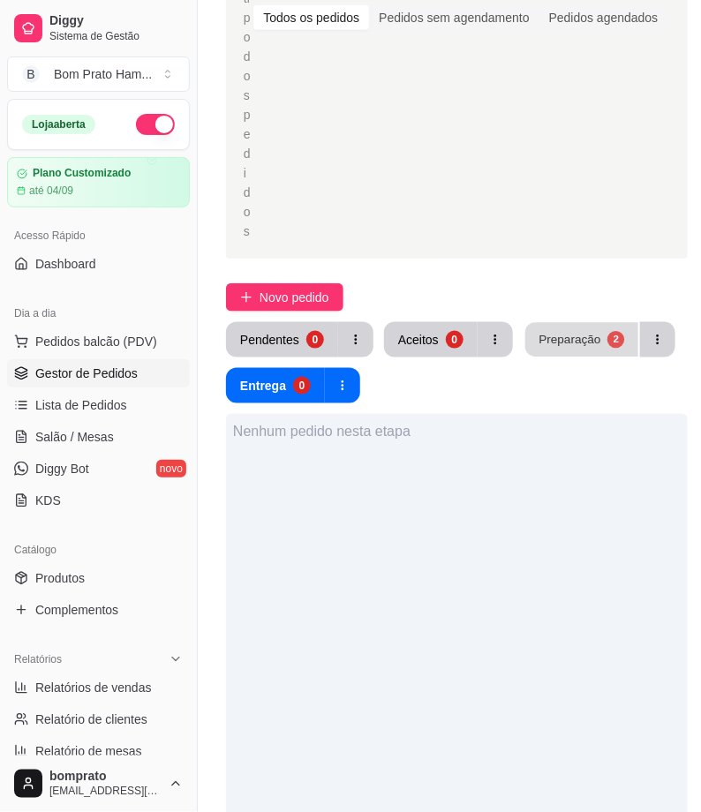
click at [567, 349] on button "Preparação 2" at bounding box center [581, 340] width 113 height 34
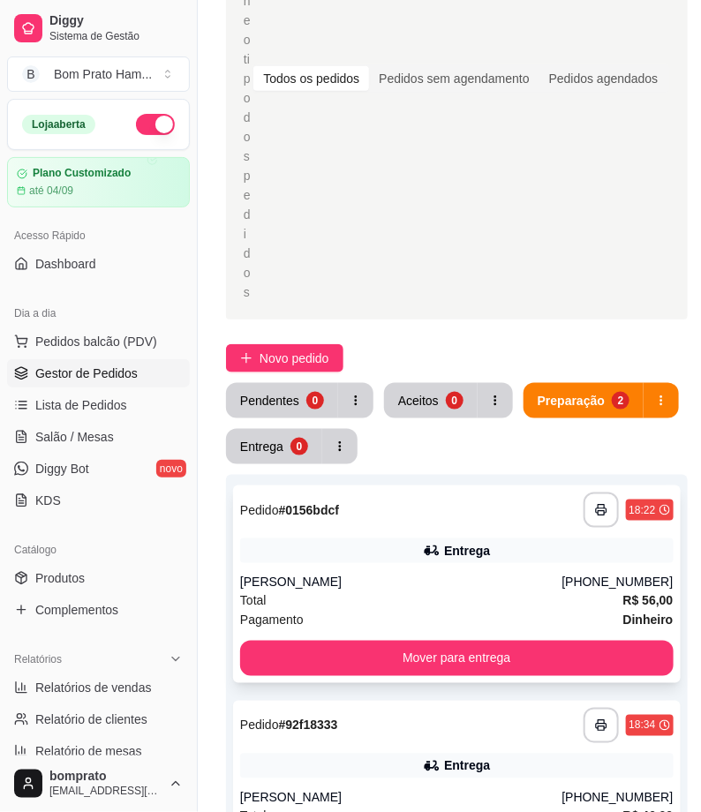
scroll to position [196, 0]
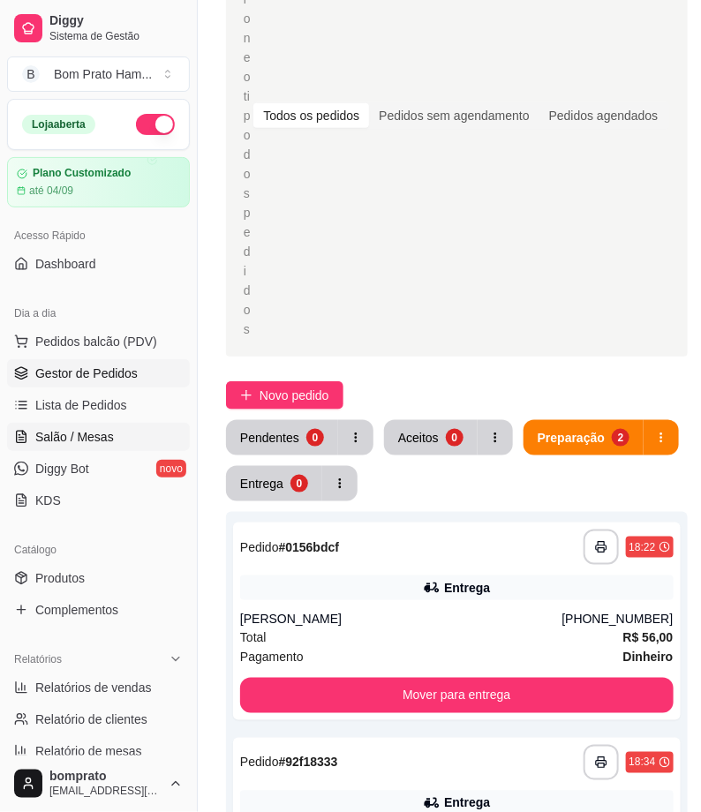
click at [141, 441] on link "Salão / Mesas" at bounding box center [98, 437] width 183 height 28
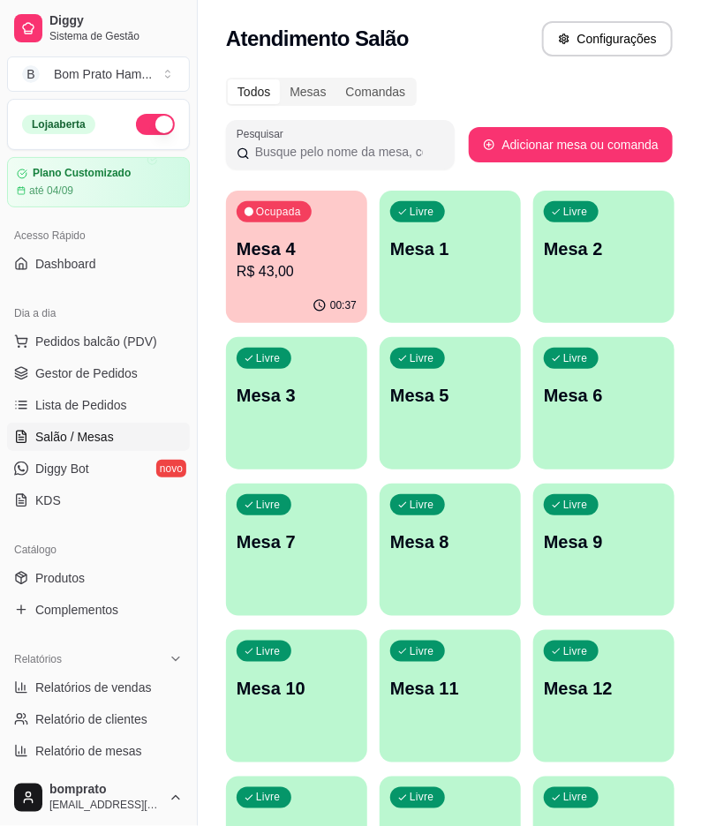
click at [341, 274] on p "R$ 43,00" at bounding box center [296, 271] width 120 height 21
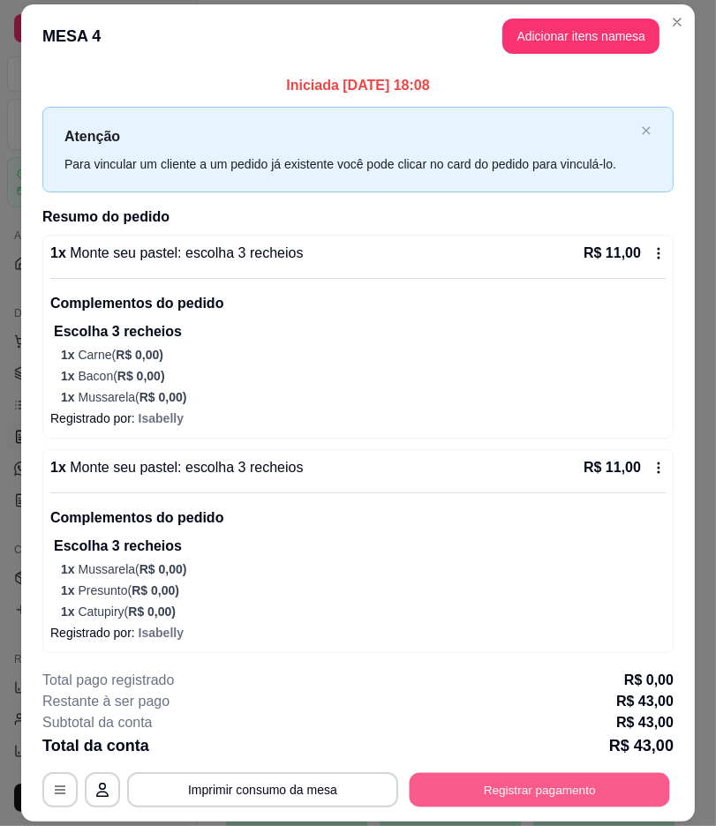
click at [508, 781] on button "Registrar pagamento" at bounding box center [539, 790] width 260 height 34
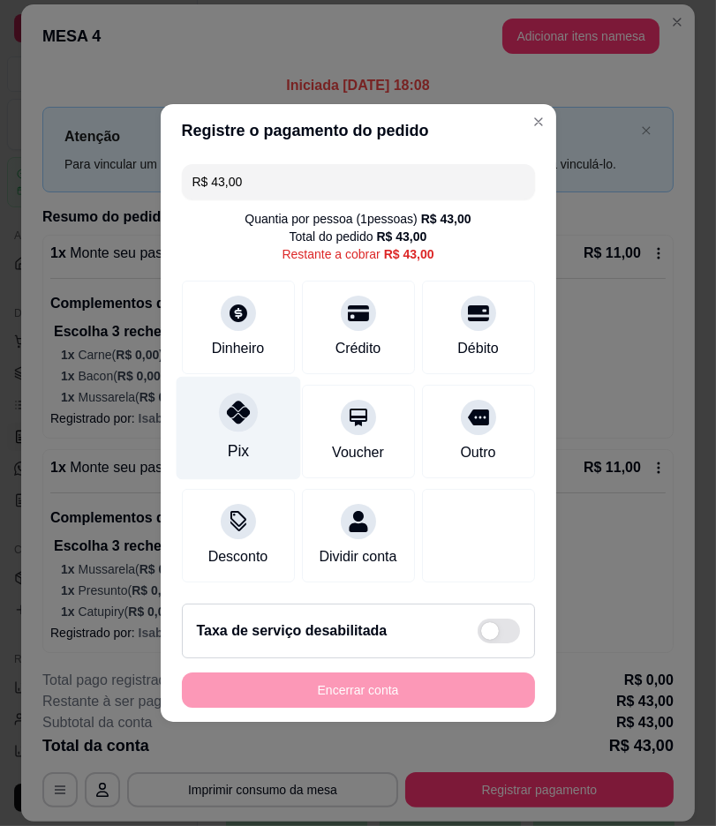
click at [245, 400] on div at bounding box center [238, 412] width 39 height 39
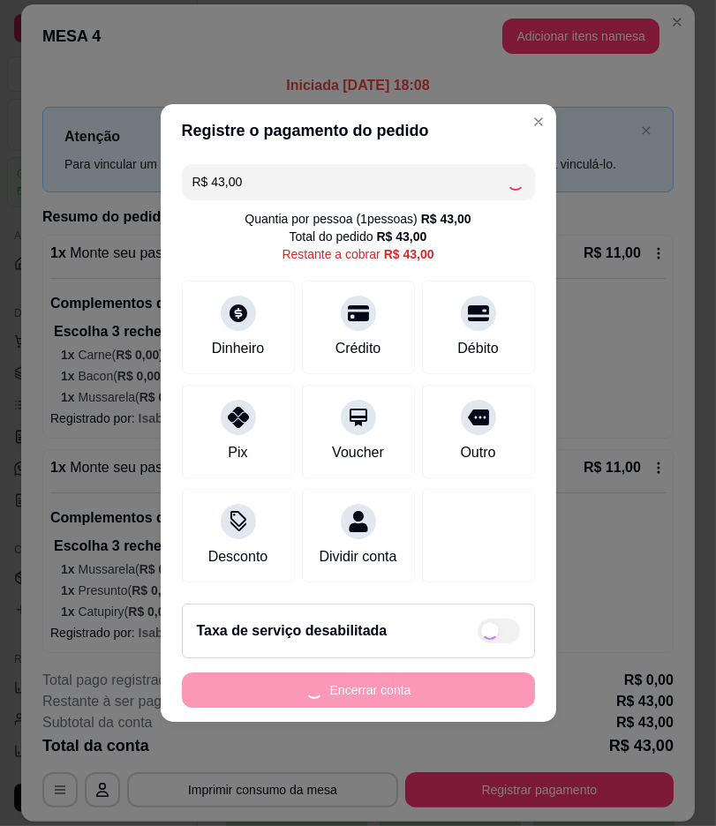
type input "R$ 0,00"
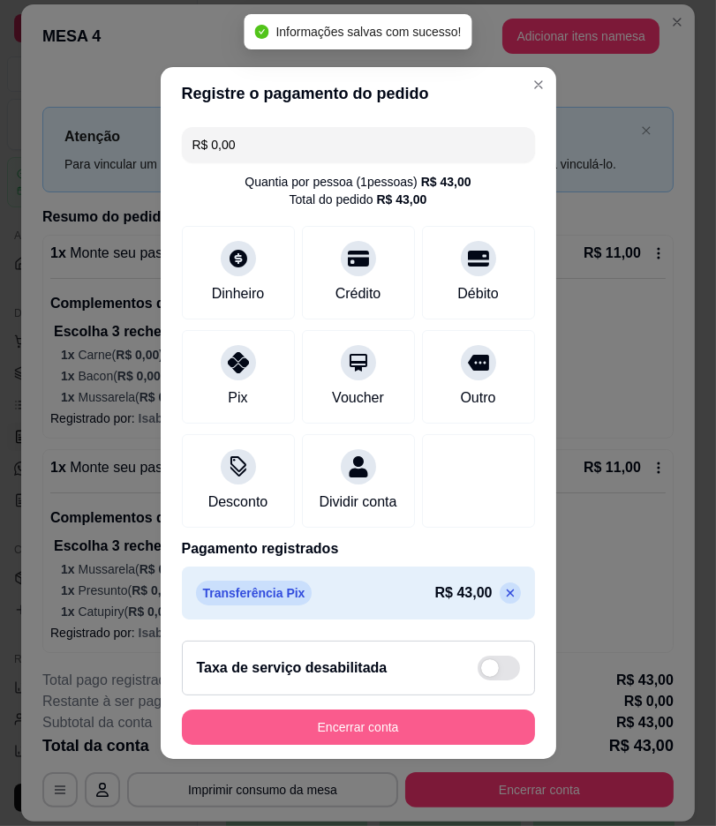
click at [456, 733] on button "Encerrar conta" at bounding box center [358, 726] width 353 height 35
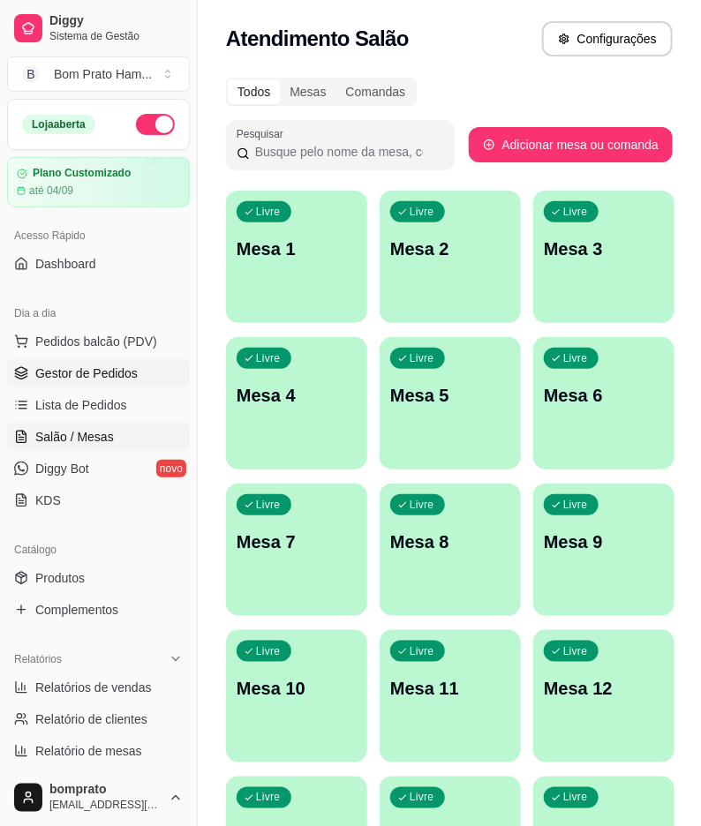
click at [148, 374] on link "Gestor de Pedidos" at bounding box center [98, 373] width 183 height 28
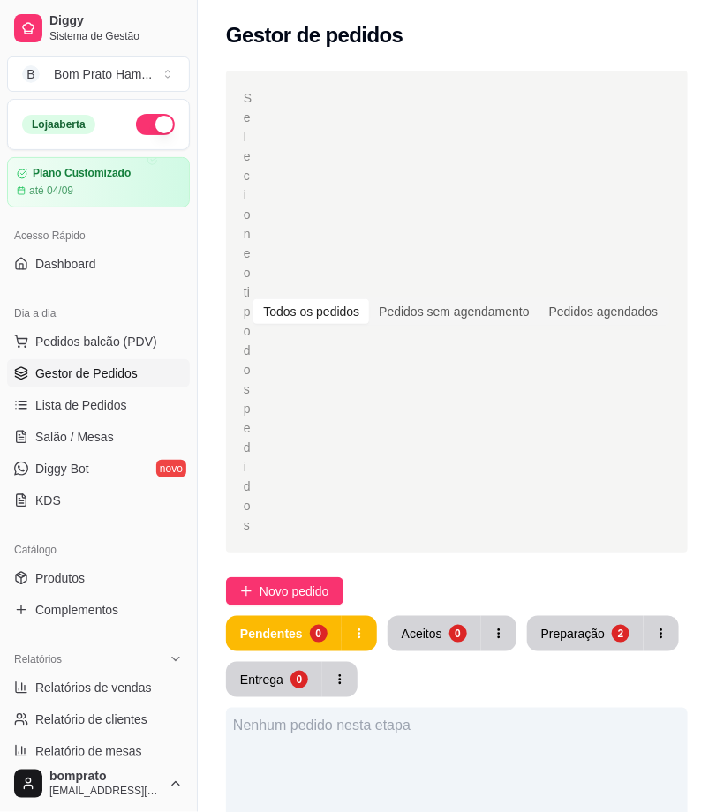
scroll to position [196, 0]
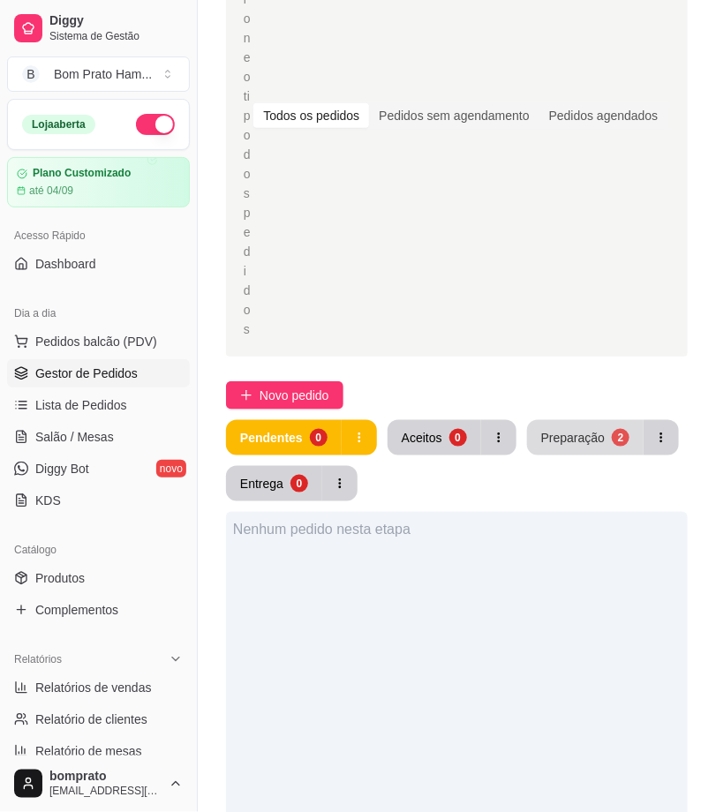
click at [542, 416] on div "Selecione o tipo dos pedidos Todos os pedidos Pedidos sem agendamento Pedidos a…" at bounding box center [457, 604] width 518 height 1481
click at [544, 429] on div "Preparação" at bounding box center [573, 437] width 62 height 17
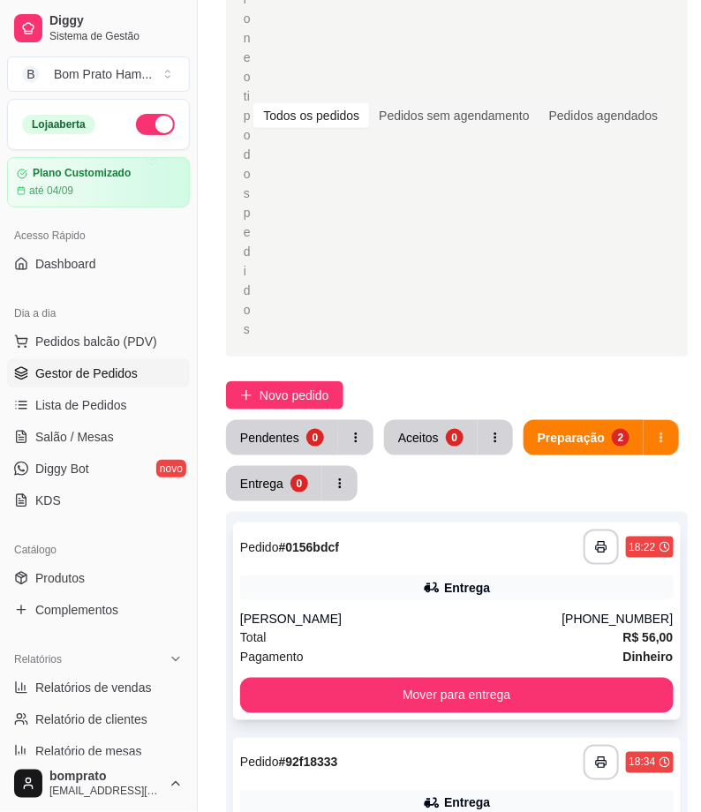
click at [376, 591] on div "Entrega" at bounding box center [456, 587] width 433 height 25
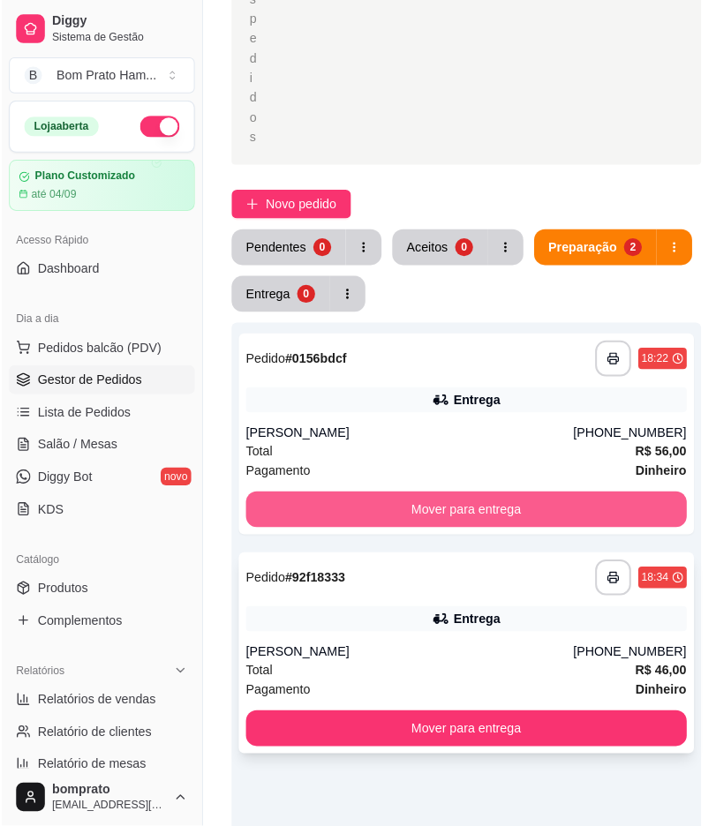
scroll to position [392, 0]
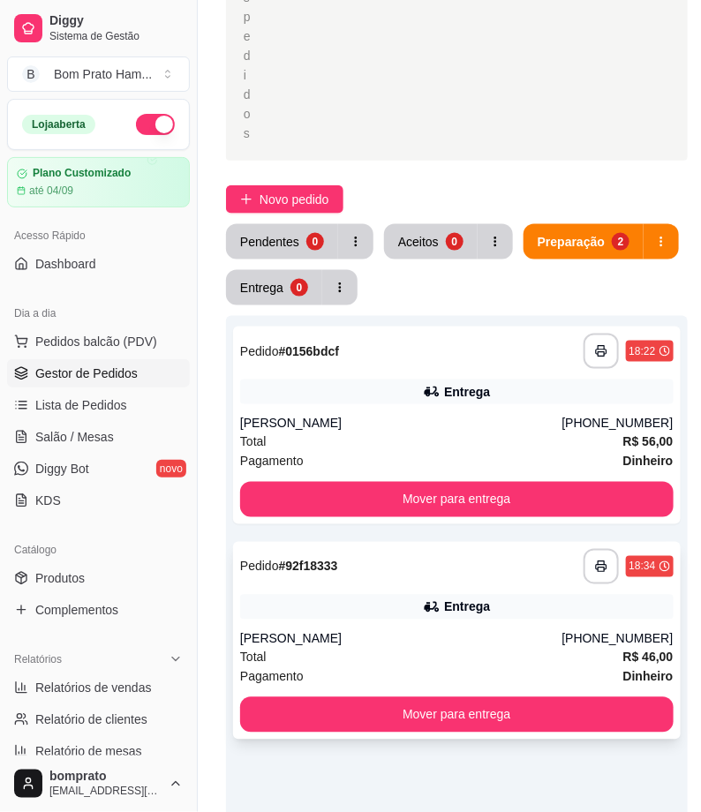
click at [477, 581] on div "**********" at bounding box center [456, 566] width 433 height 35
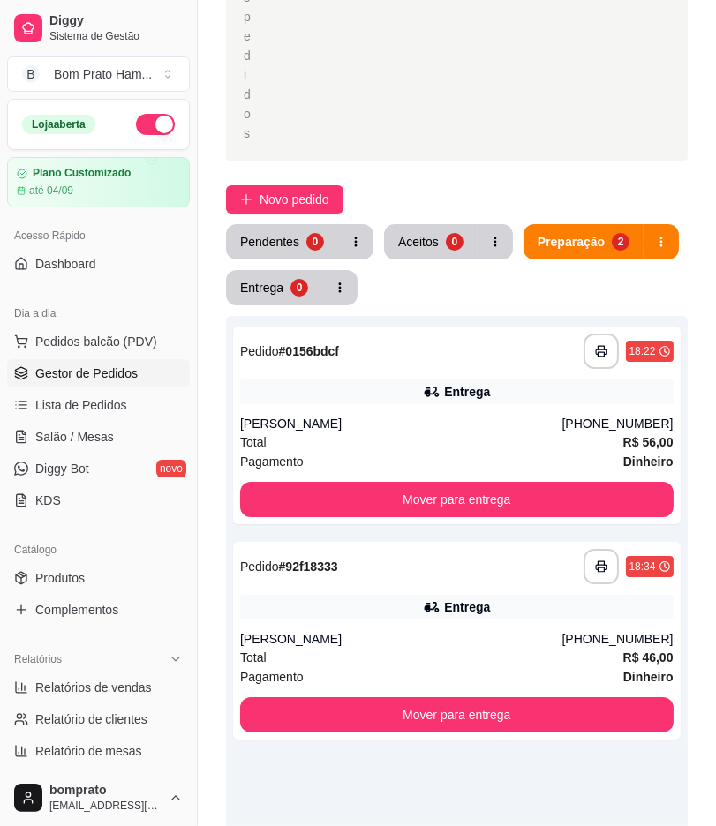
scroll to position [162, 0]
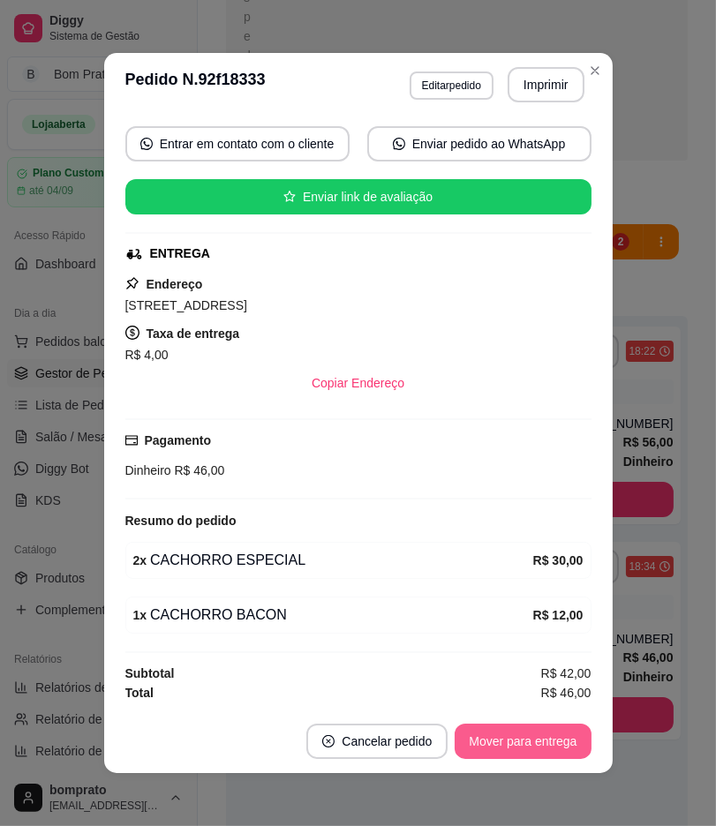
click at [504, 753] on button "Mover para entrega" at bounding box center [522, 741] width 136 height 35
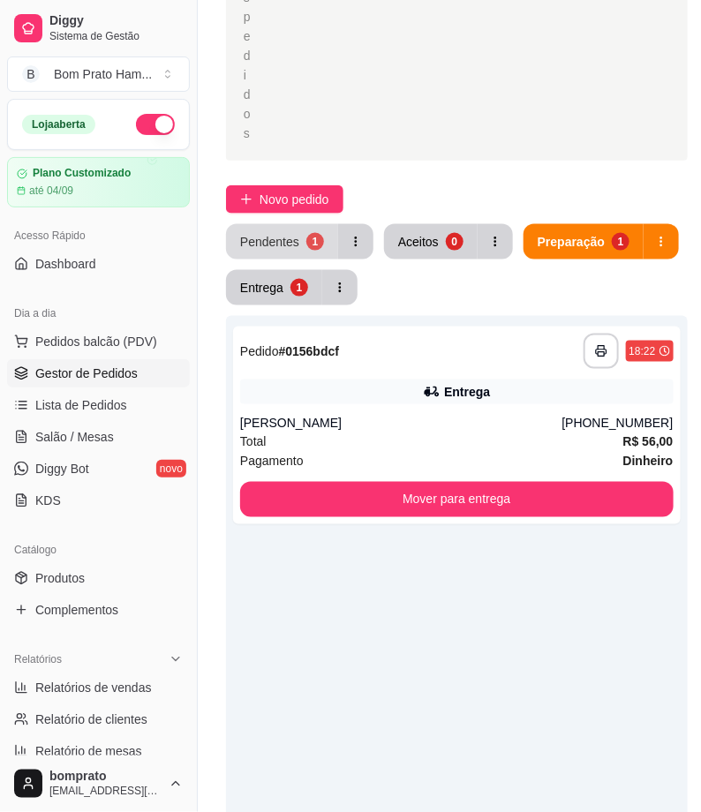
click at [315, 249] on button "Pendentes 1" at bounding box center [282, 241] width 112 height 35
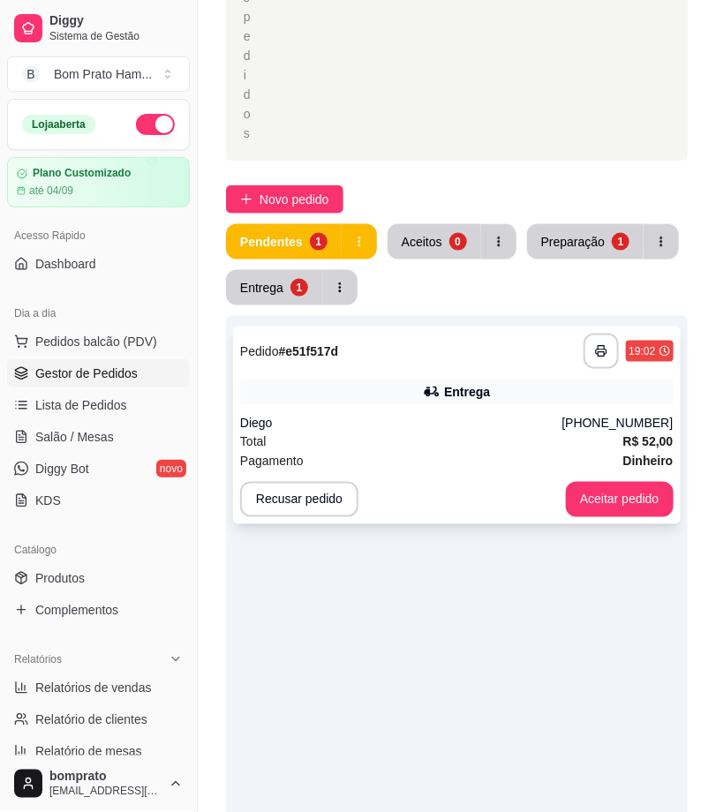
click at [484, 408] on div "**********" at bounding box center [456, 425] width 447 height 198
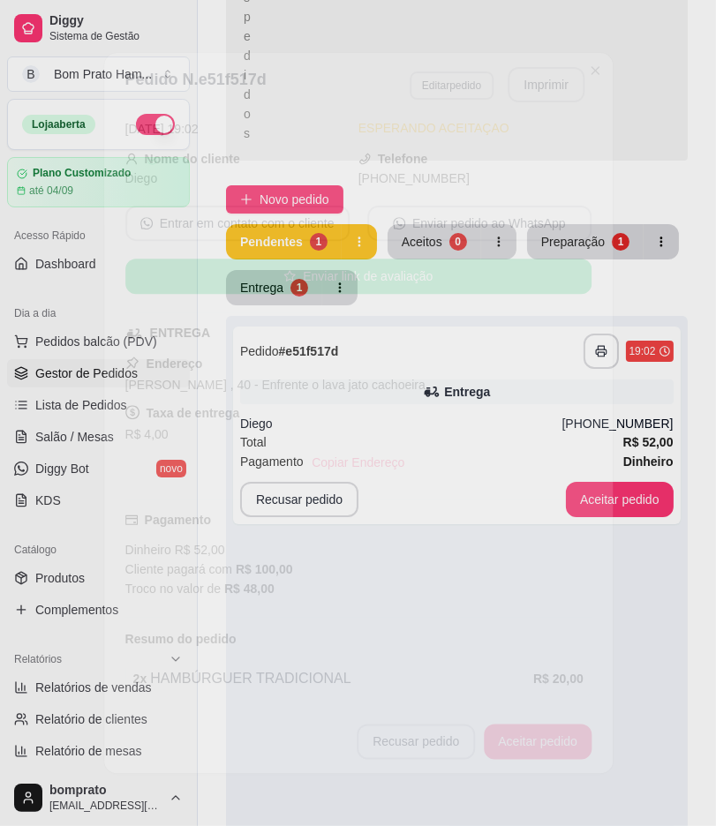
scroll to position [257, 0]
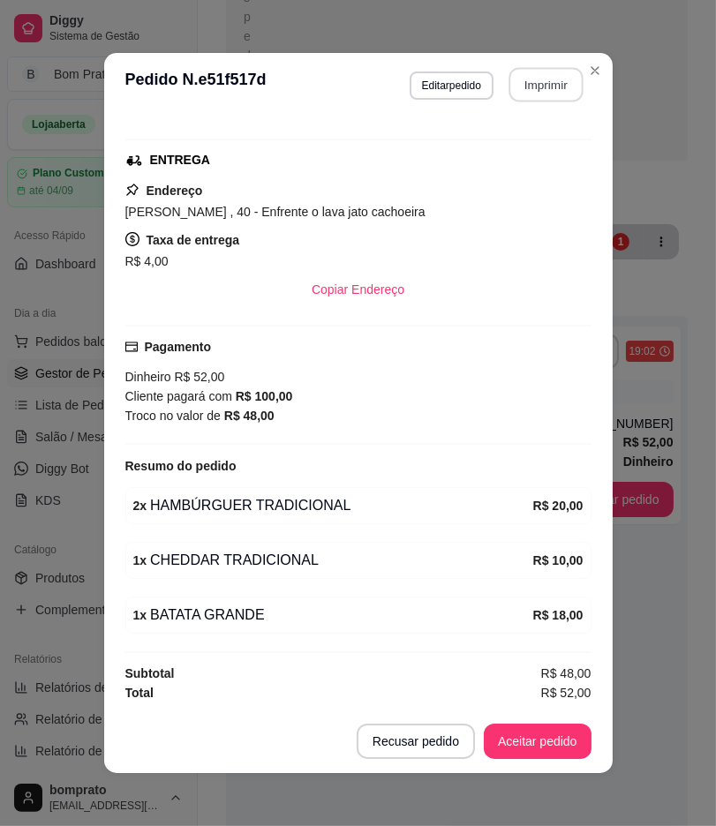
click at [547, 86] on button "Imprimir" at bounding box center [545, 85] width 74 height 34
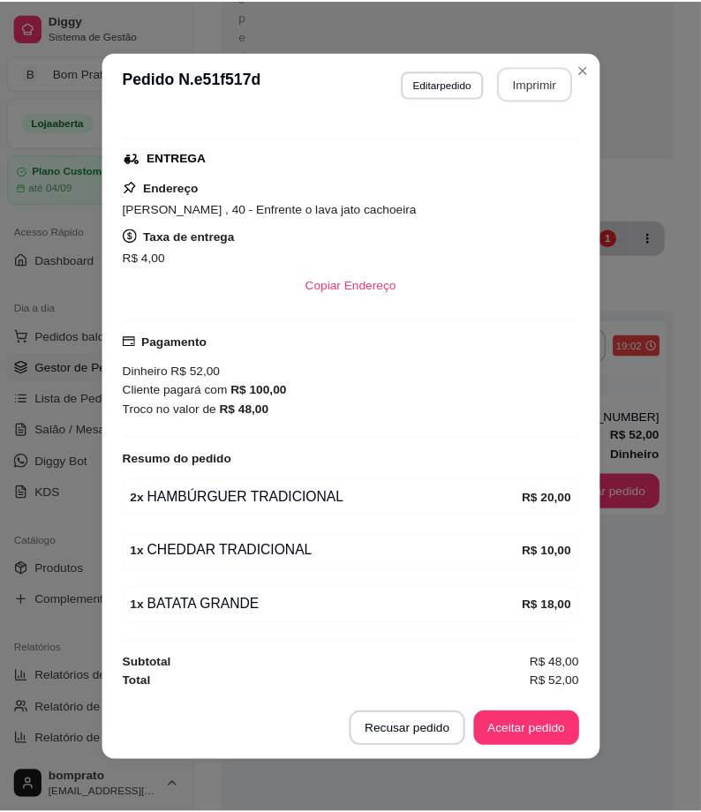
scroll to position [0, 0]
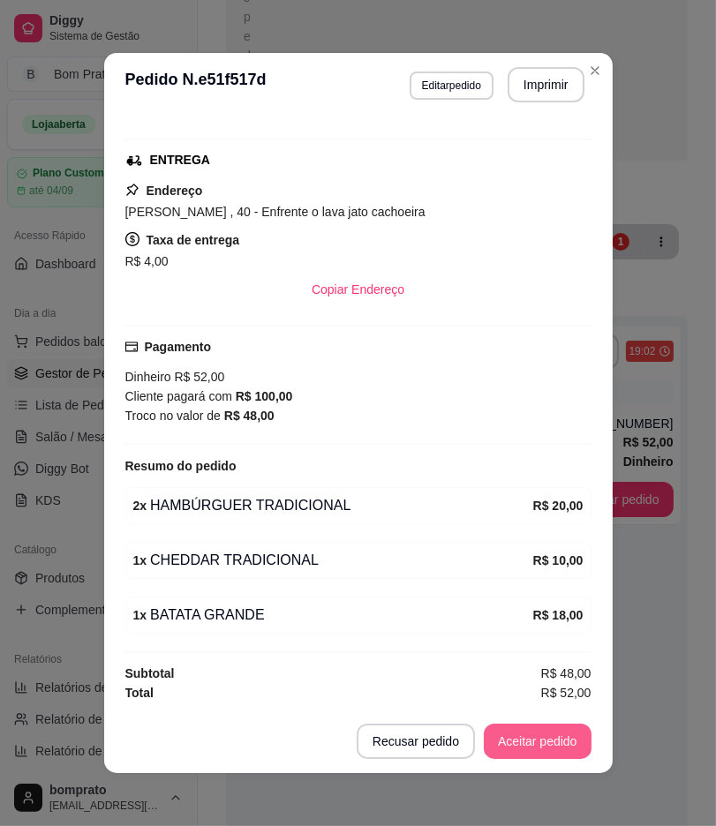
click at [541, 747] on button "Aceitar pedido" at bounding box center [538, 741] width 108 height 35
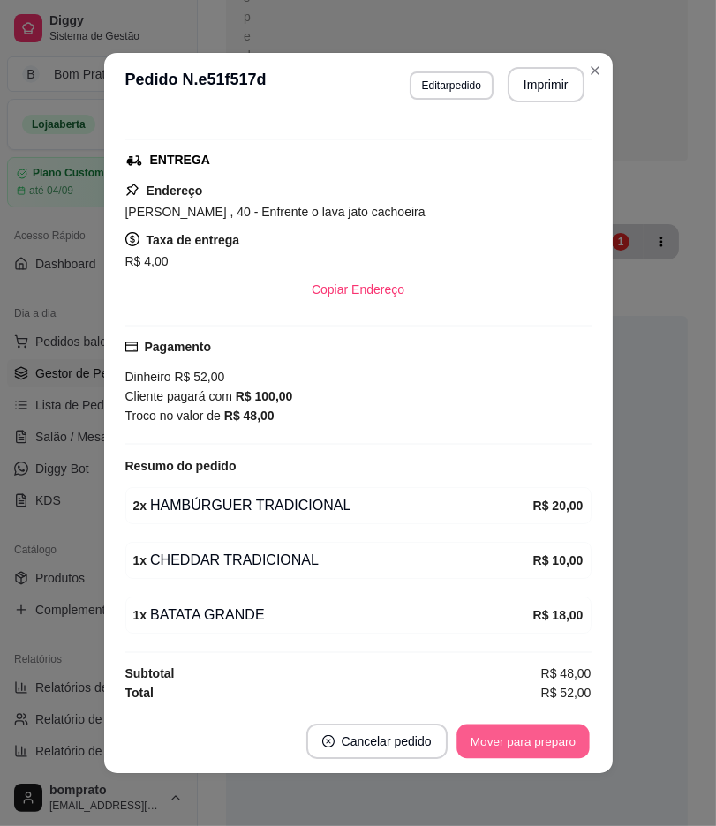
click at [540, 744] on button "Mover para preparo" at bounding box center [522, 741] width 132 height 34
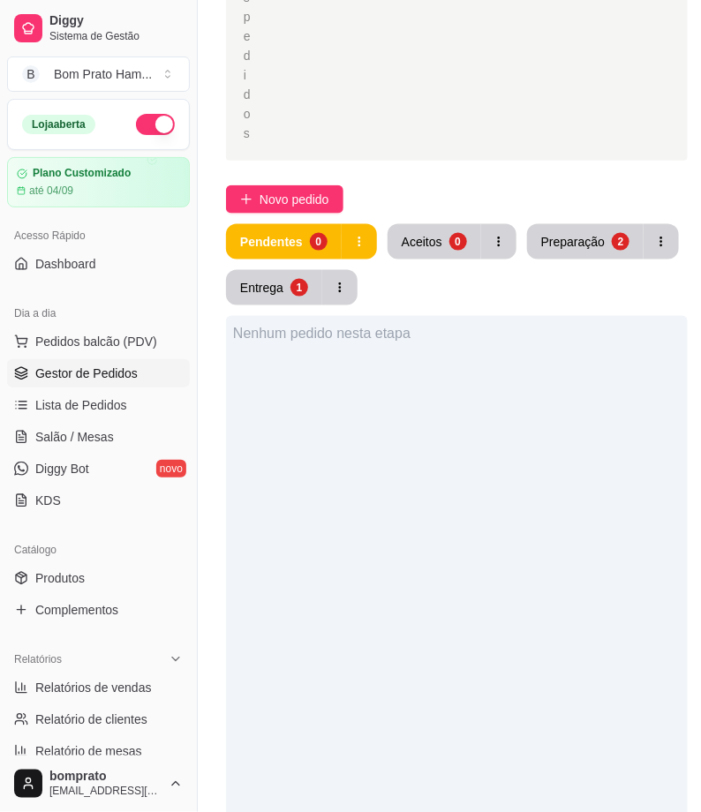
click at [110, 593] on ul "Produtos Complementos" at bounding box center [98, 594] width 183 height 60
click at [110, 587] on link "Produtos" at bounding box center [98, 578] width 183 height 28
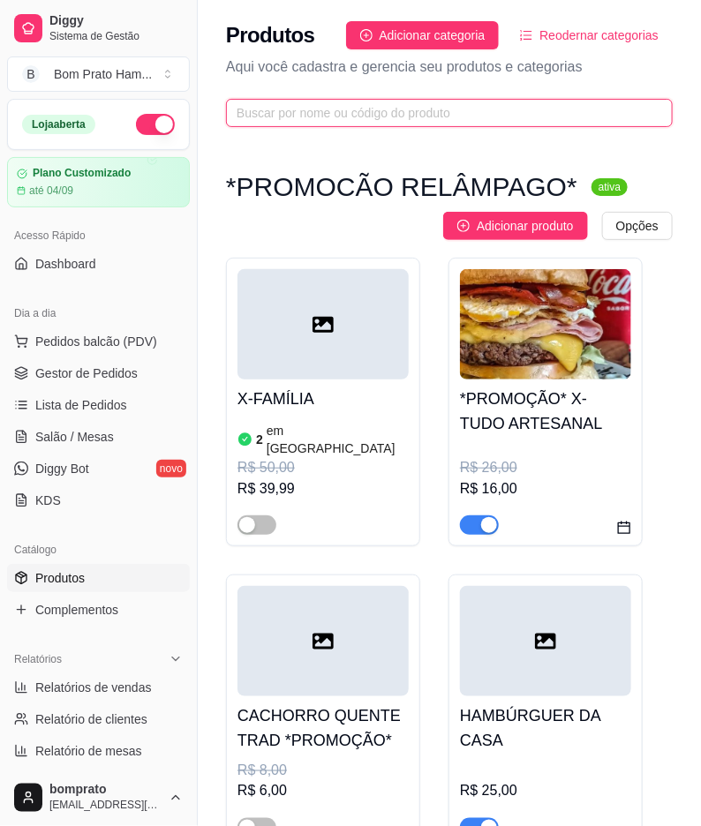
click at [434, 104] on input "text" at bounding box center [441, 112] width 411 height 19
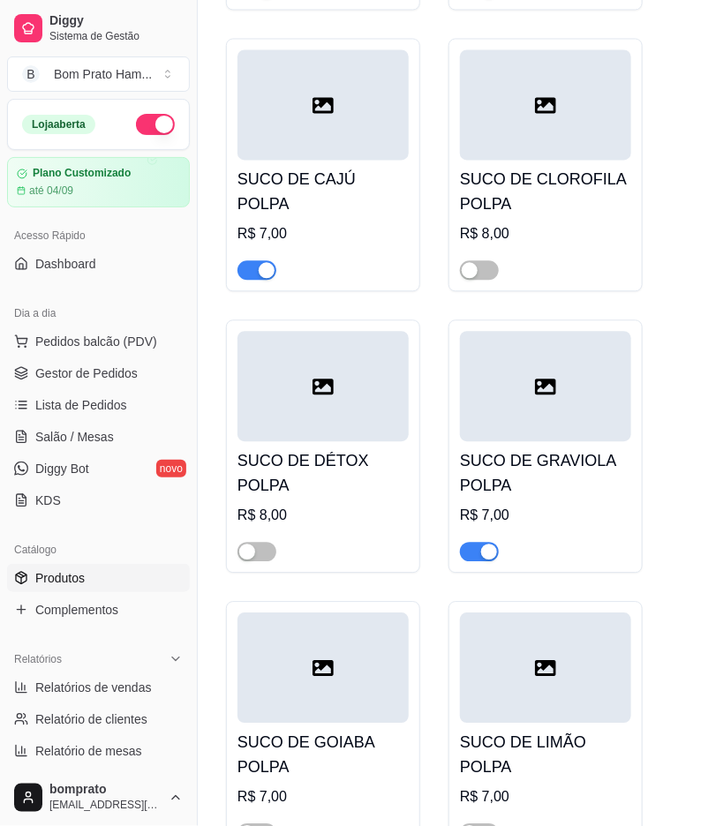
scroll to position [882, 0]
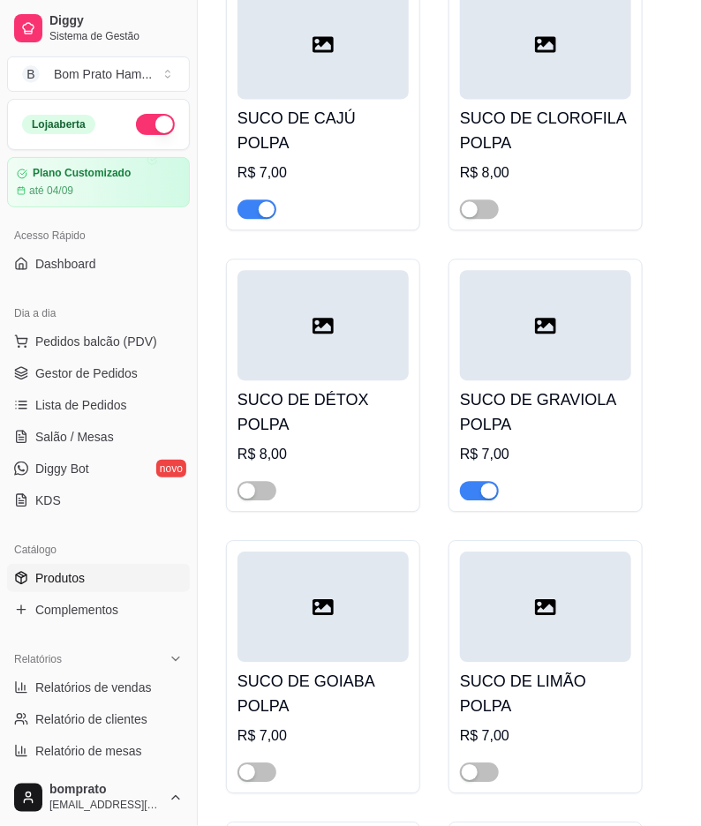
click at [472, 481] on span "button" at bounding box center [479, 490] width 39 height 19
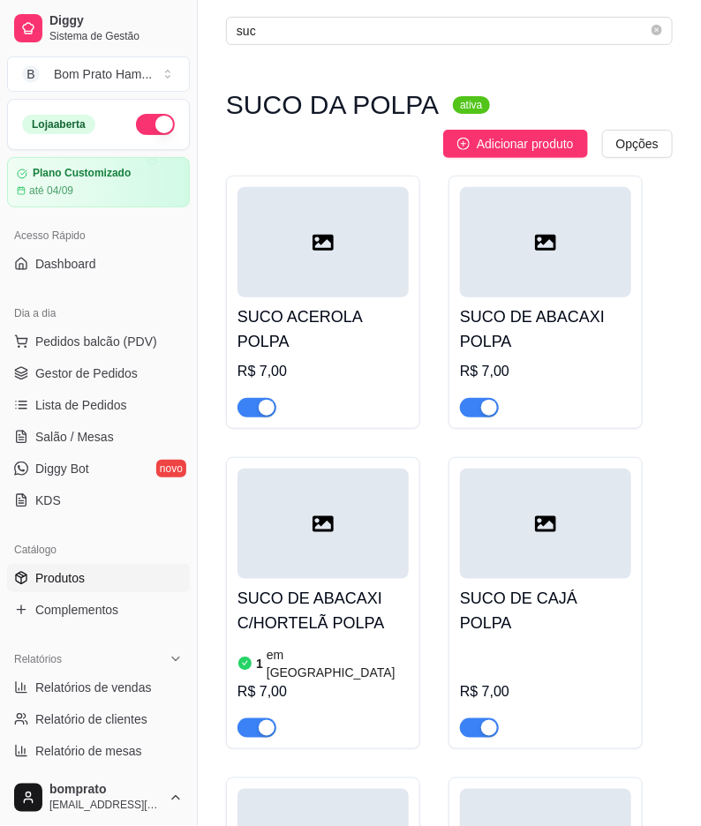
scroll to position [0, 0]
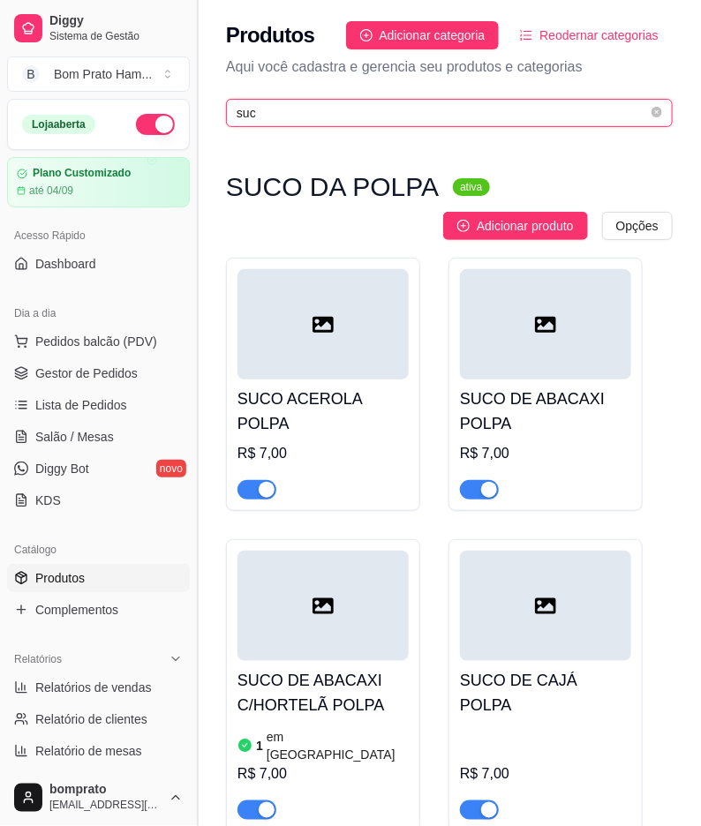
drag, startPoint x: 261, startPoint y: 112, endPoint x: 203, endPoint y: 116, distance: 58.4
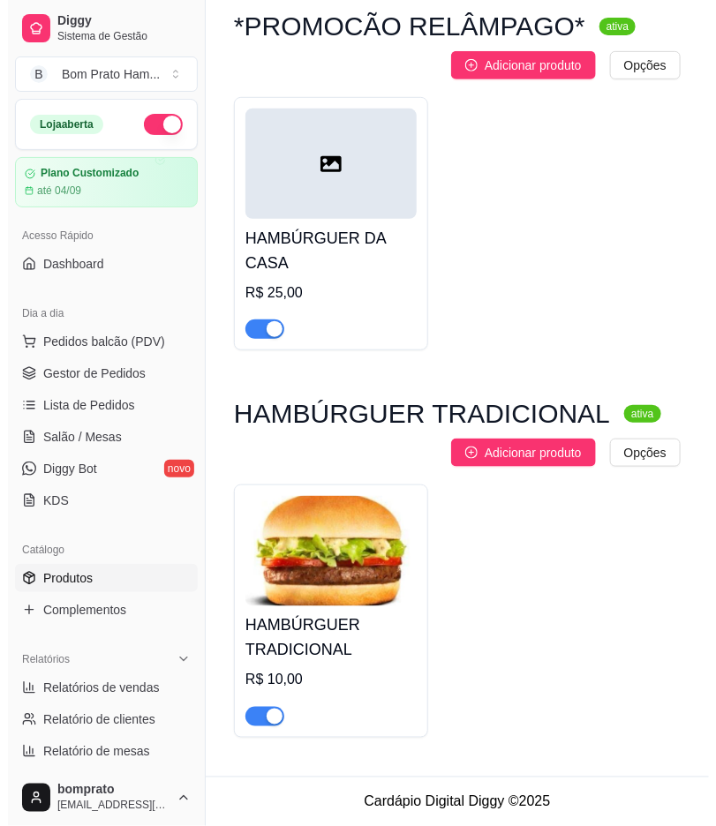
scroll to position [162, 0]
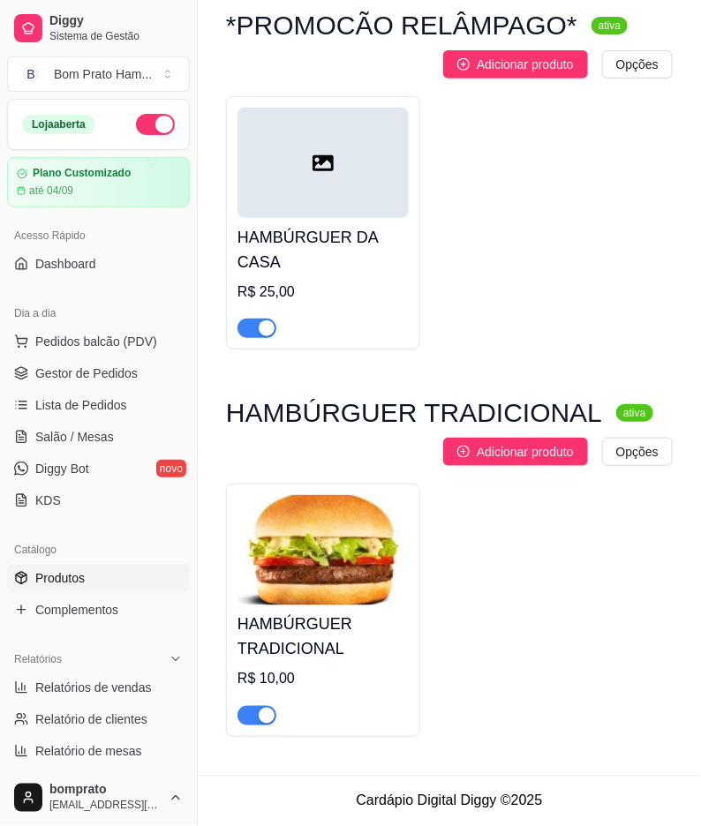
type input "ham"
click at [356, 581] on img at bounding box center [322, 550] width 171 height 110
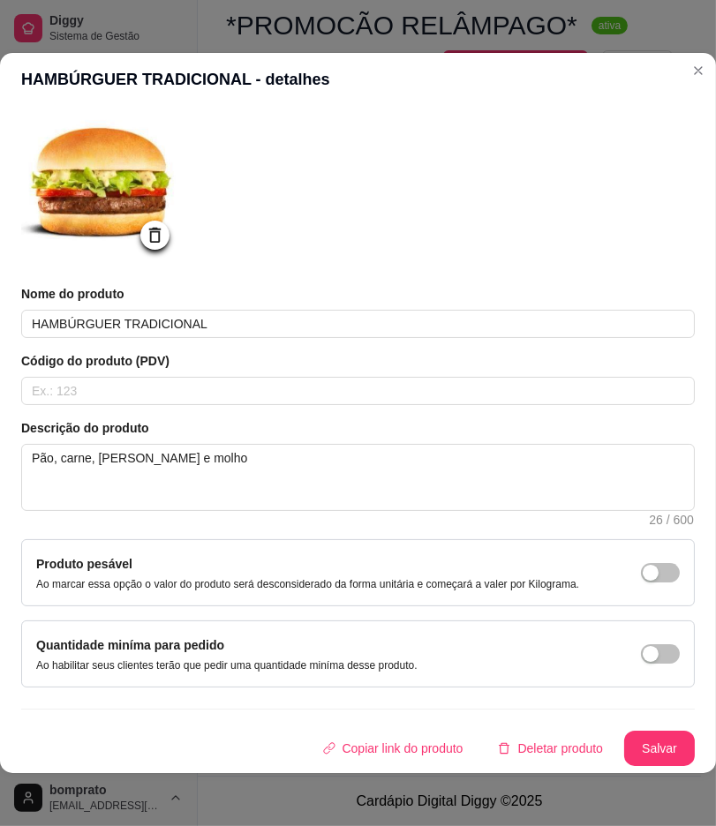
scroll to position [0, 0]
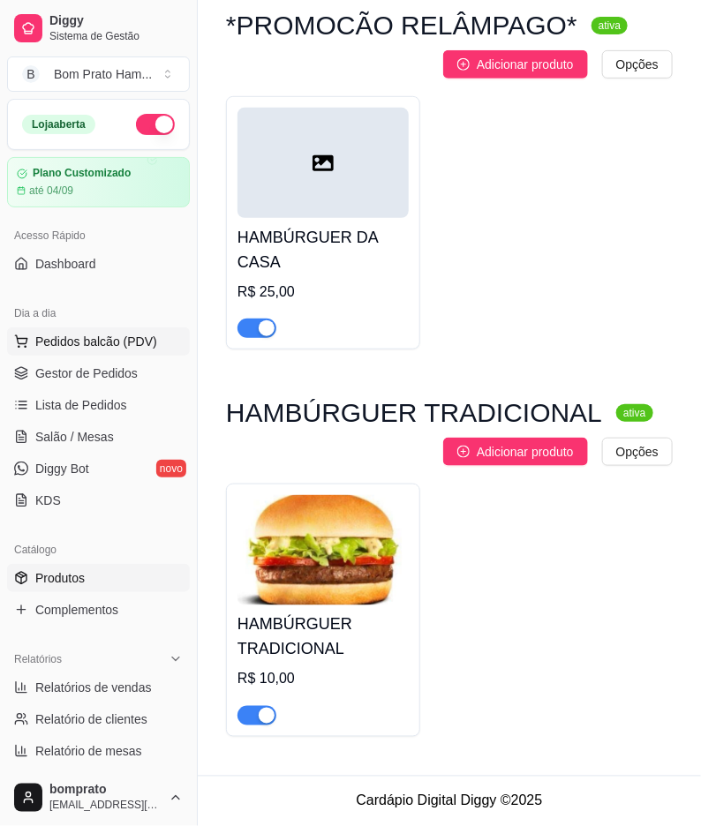
click at [110, 338] on span "Pedidos balcão (PDV)" at bounding box center [96, 342] width 122 height 18
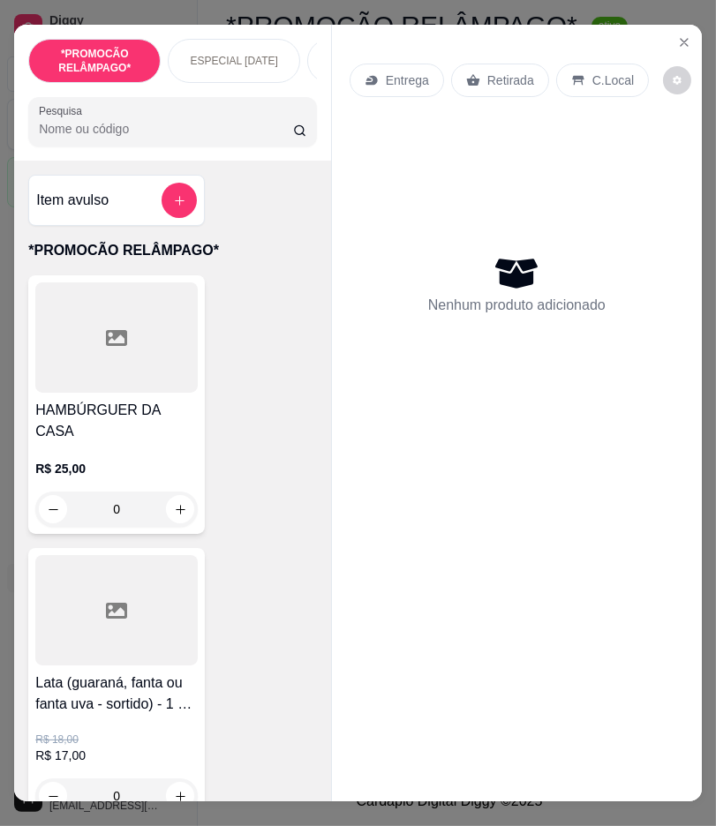
click at [236, 133] on input "Pesquisa" at bounding box center [165, 129] width 253 height 18
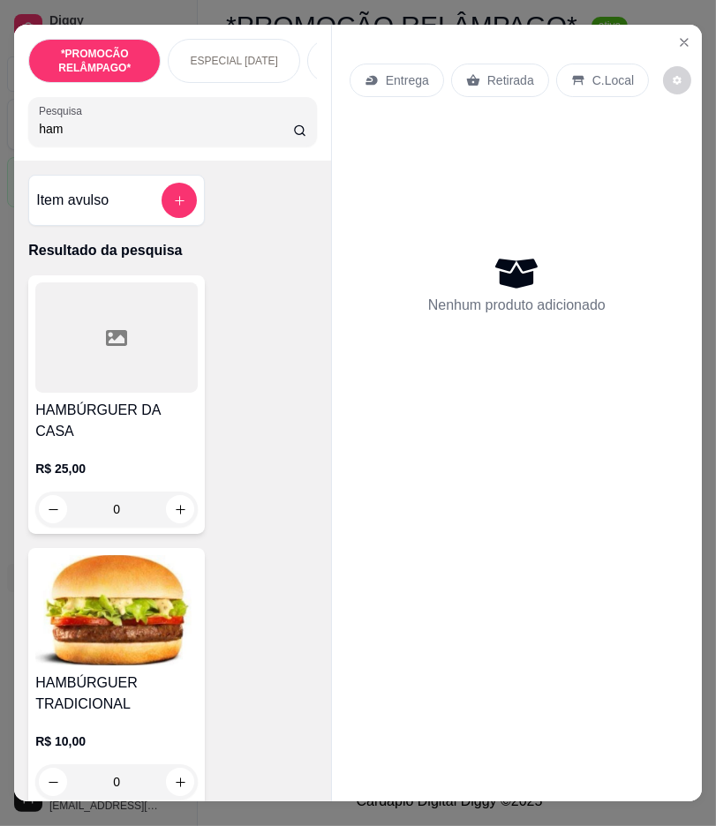
click at [146, 672] on h4 "HAMBÚRGUER TRADICIONAL" at bounding box center [116, 693] width 162 height 42
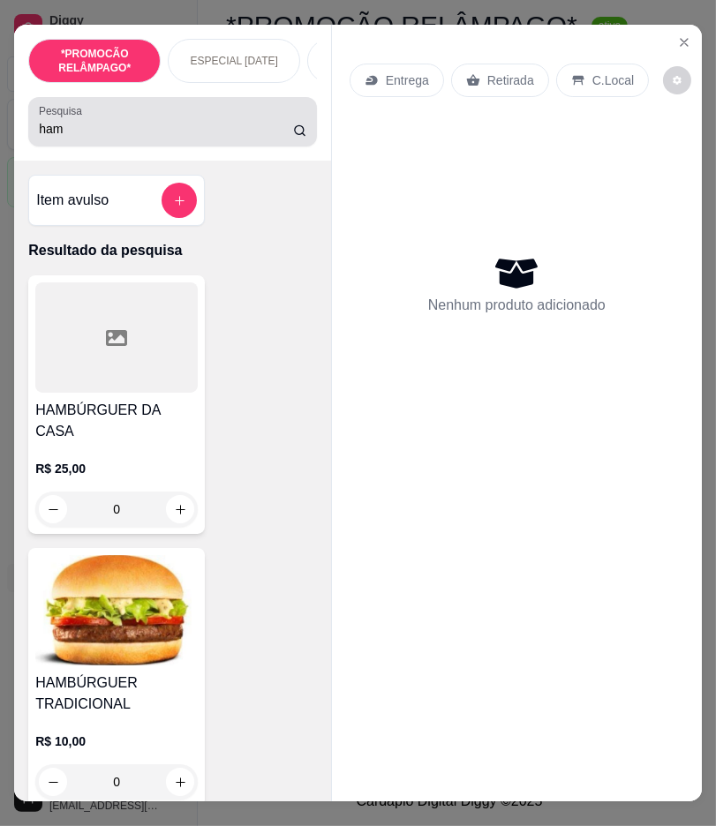
click at [74, 128] on input "ham" at bounding box center [165, 129] width 253 height 18
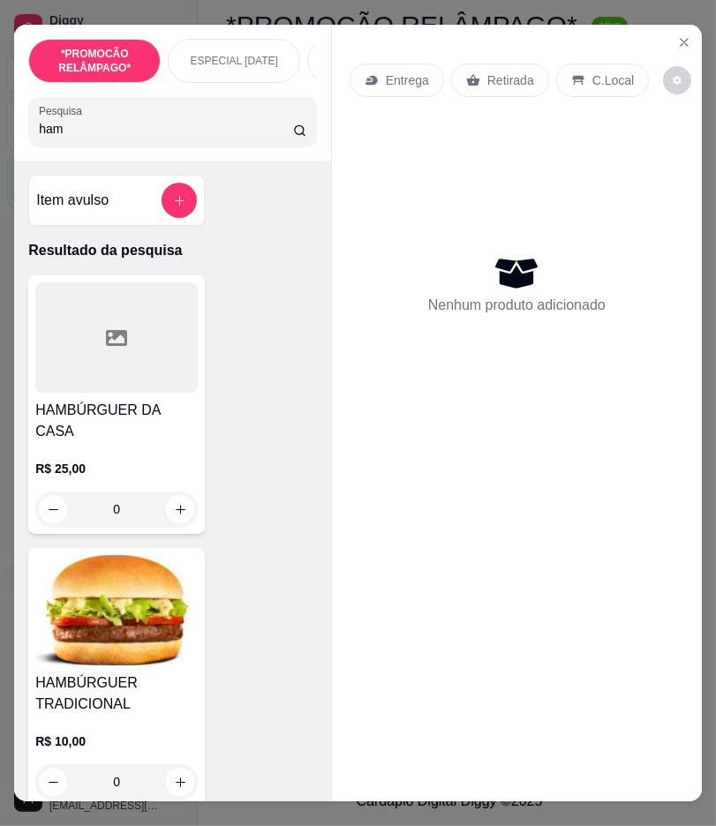
click at [74, 129] on input "ham" at bounding box center [165, 129] width 253 height 18
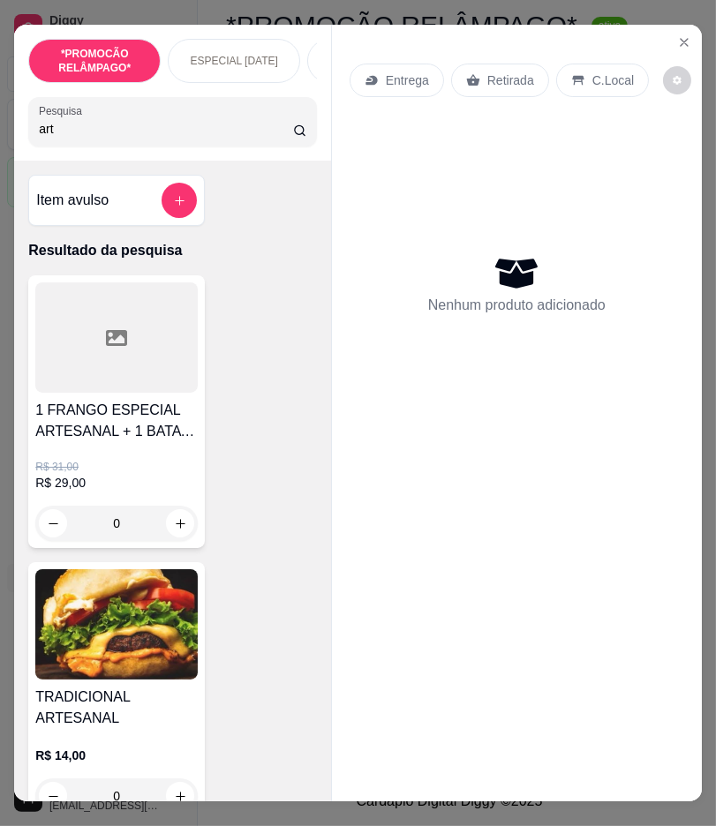
type input "art"
click at [169, 592] on img at bounding box center [116, 624] width 162 height 110
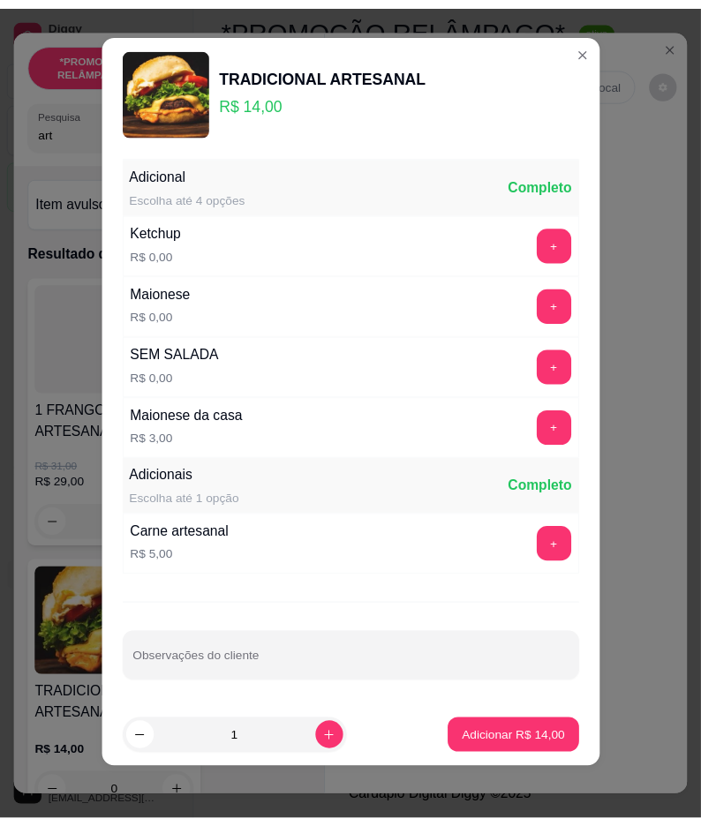
scroll to position [14, 0]
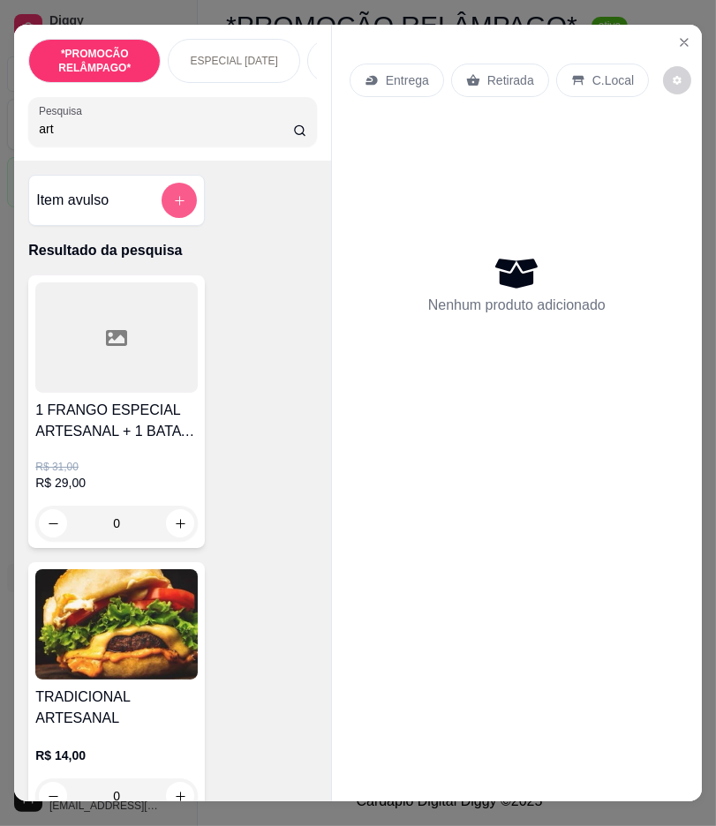
click at [176, 204] on icon "add-separate-item" at bounding box center [179, 200] width 13 height 13
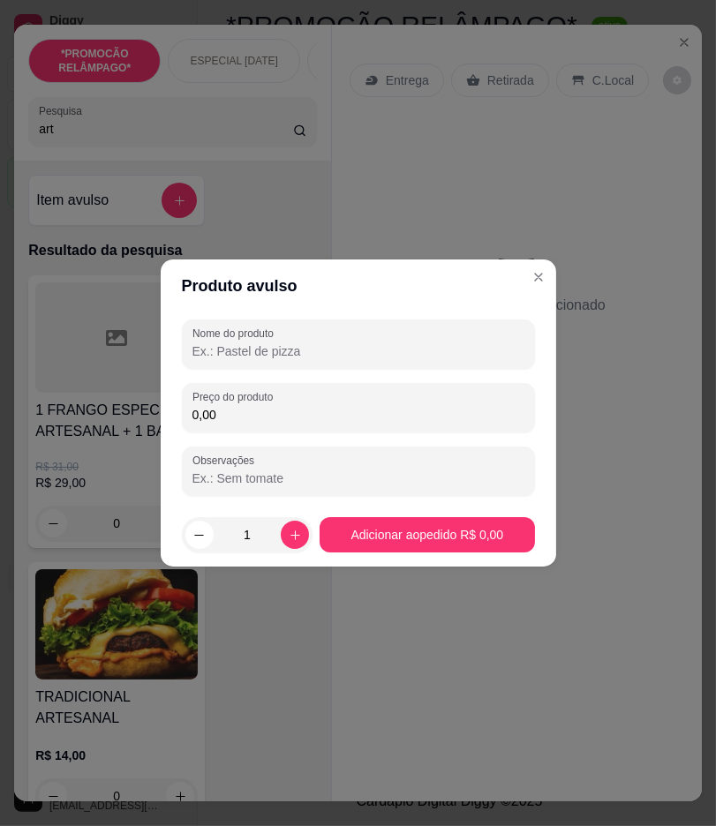
drag, startPoint x: 271, startPoint y: 356, endPoint x: 260, endPoint y: 347, distance: 14.4
click at [260, 347] on input "Nome do produto" at bounding box center [358, 351] width 332 height 18
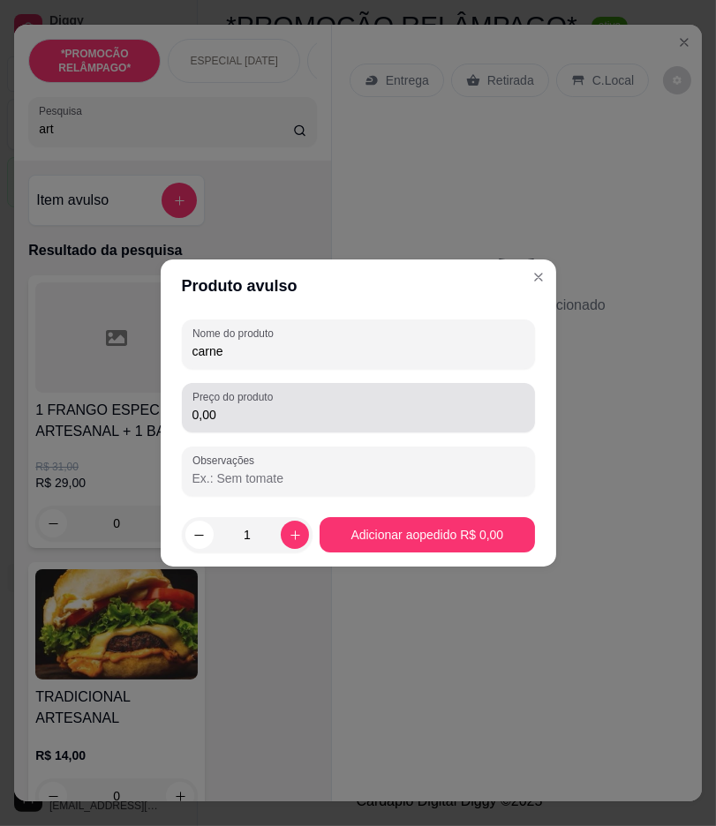
type input "carne"
click at [303, 409] on input "0,00" at bounding box center [358, 415] width 332 height 18
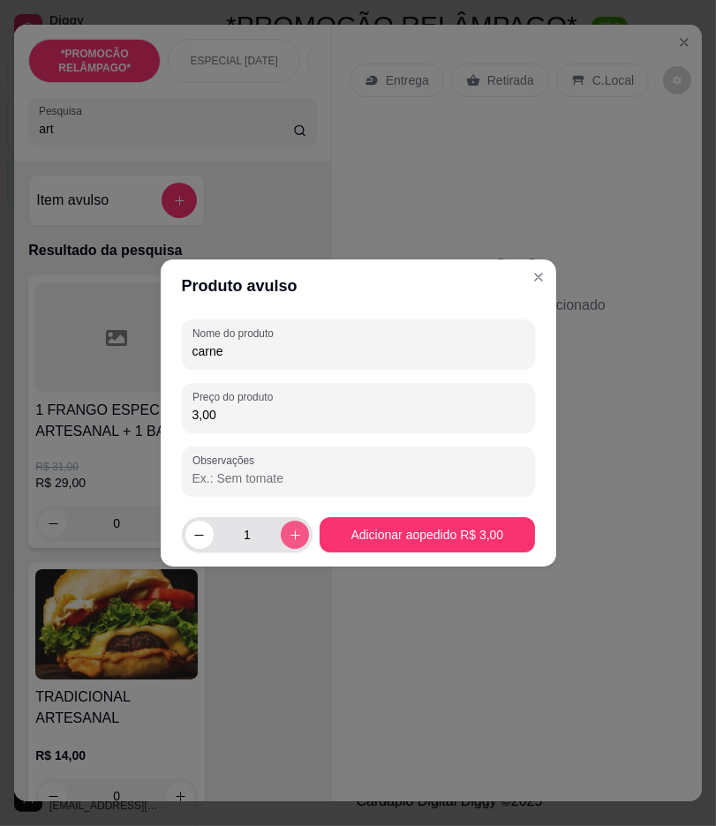
type input "3,00"
click at [292, 530] on icon "increase-product-quantity" at bounding box center [295, 535] width 13 height 13
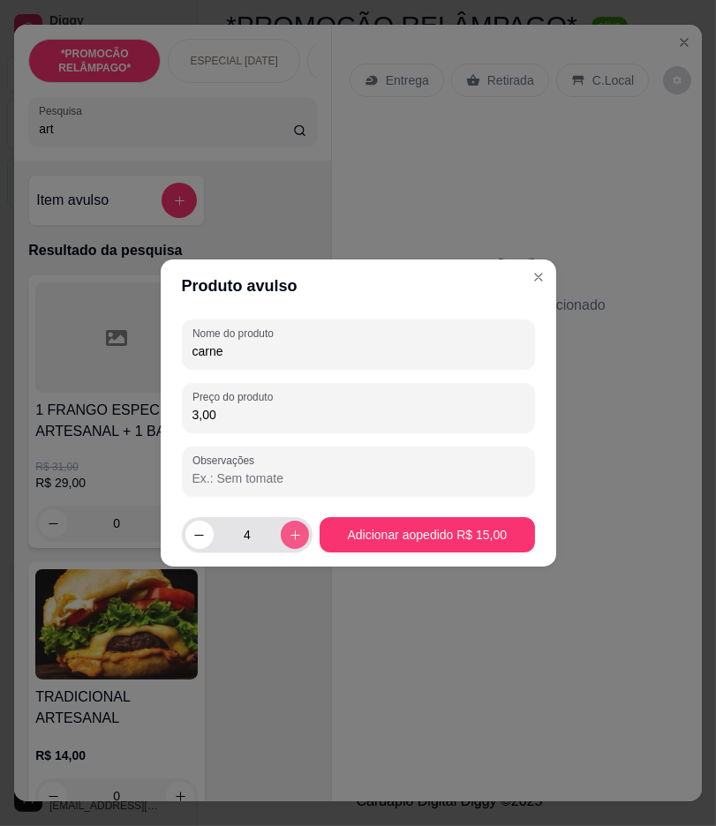
type input "5"
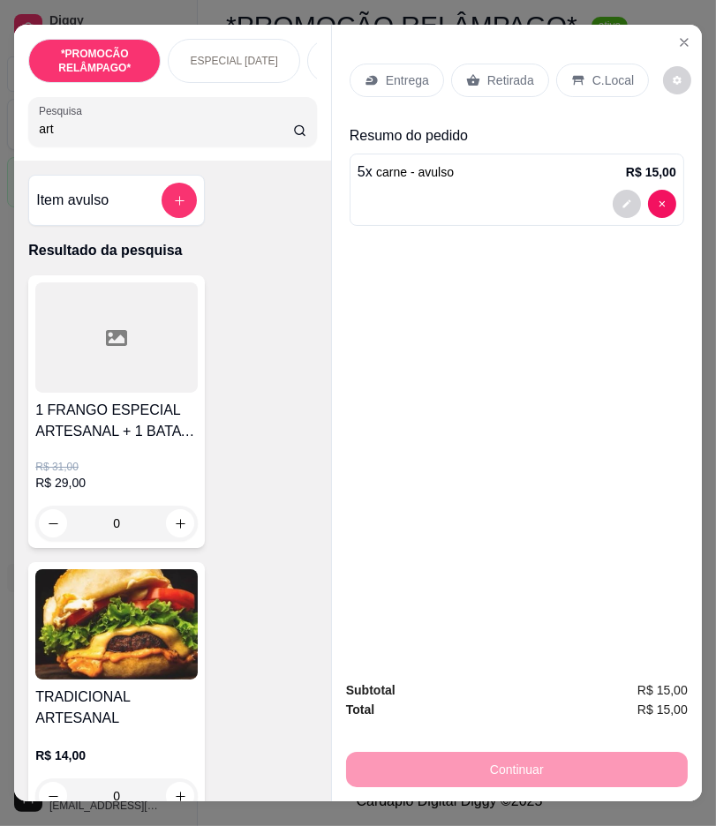
click at [516, 76] on p "Retirada" at bounding box center [510, 80] width 47 height 18
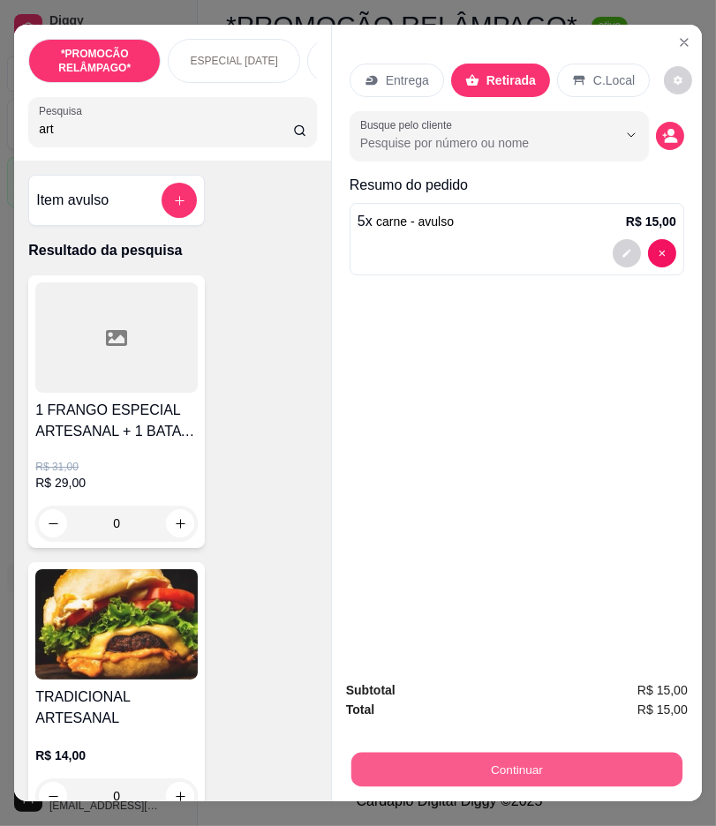
click at [606, 754] on button "Continuar" at bounding box center [516, 770] width 331 height 34
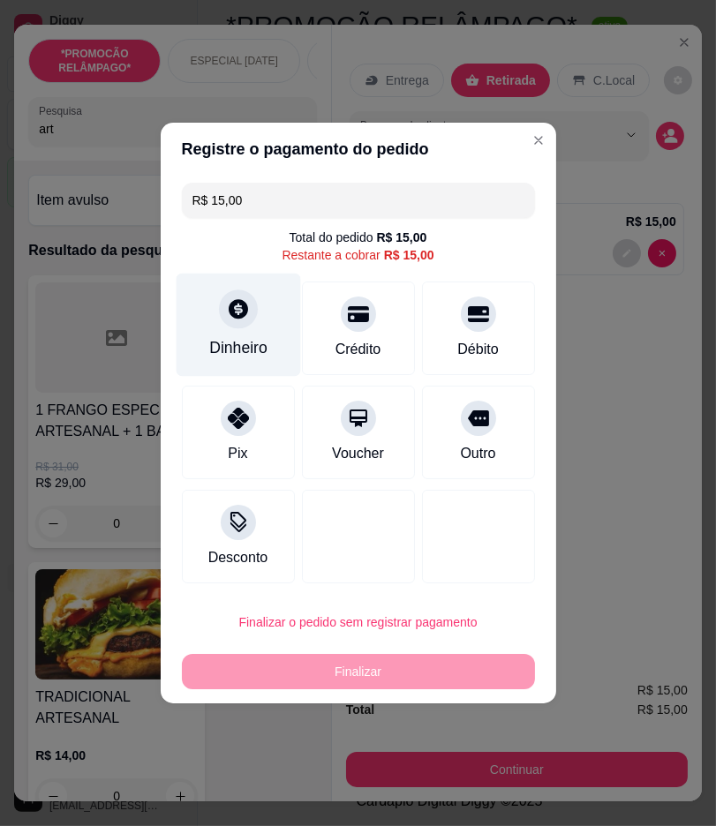
click at [244, 355] on div "Dinheiro" at bounding box center [238, 347] width 58 height 23
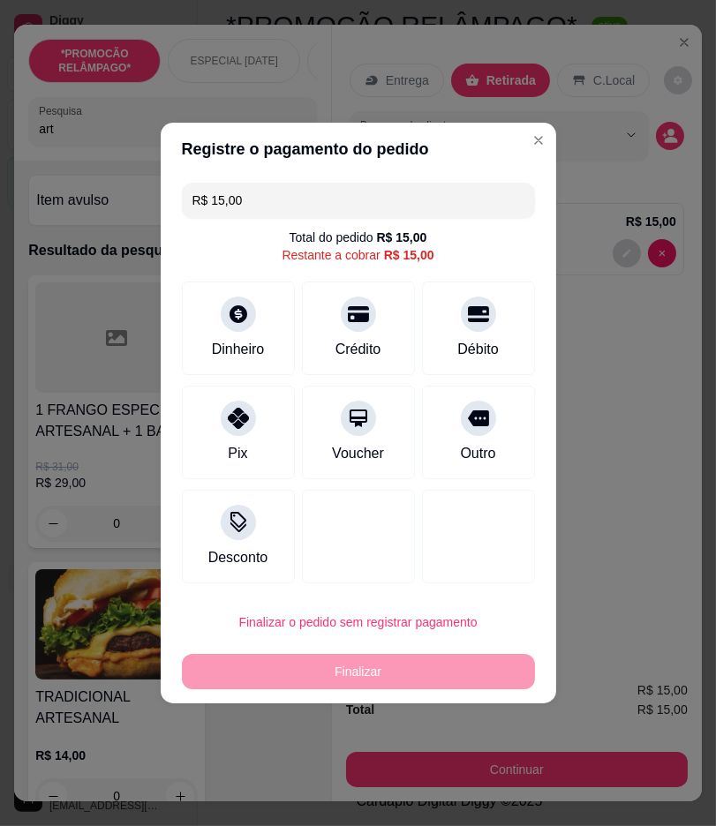
click at [392, 393] on input "0,00" at bounding box center [357, 396] width 353 height 35
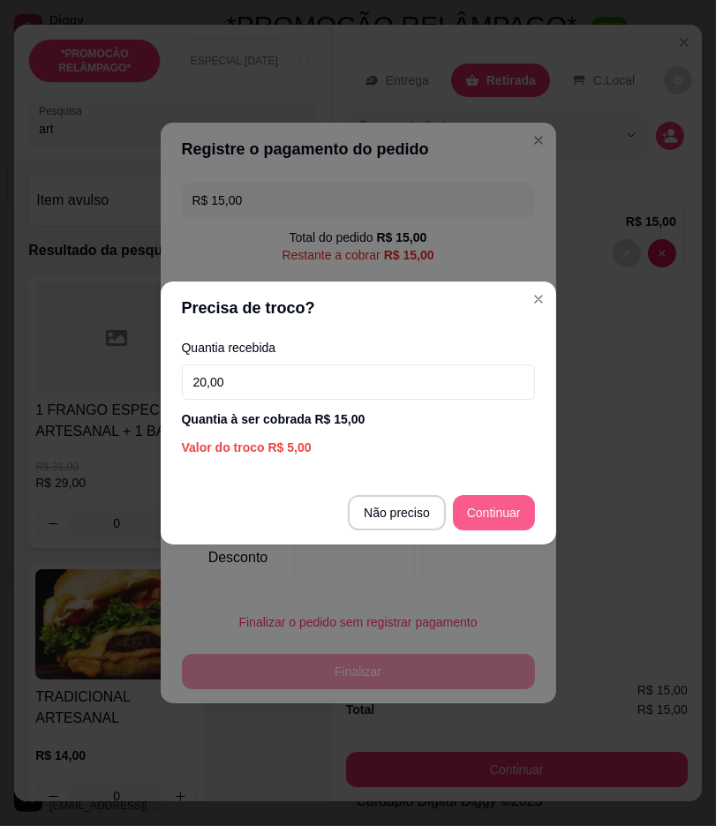
type input "20,00"
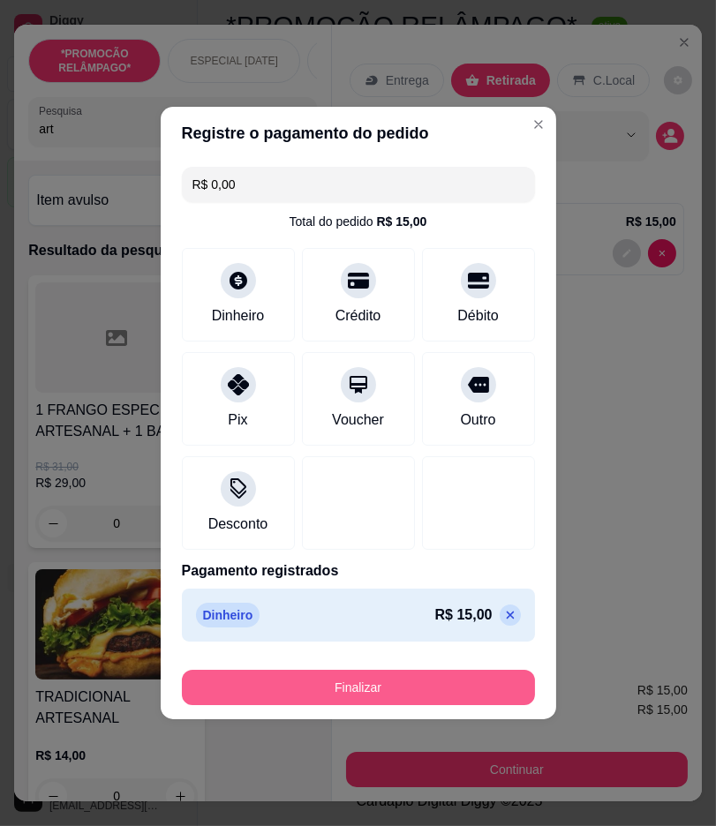
click at [505, 672] on button "Finalizar" at bounding box center [358, 687] width 353 height 35
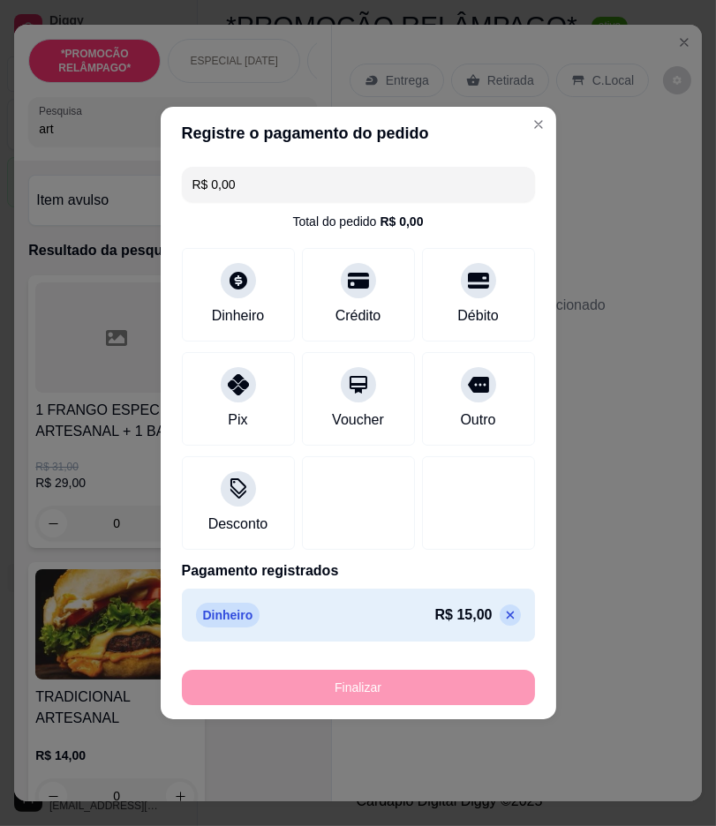
type input "-R$ 15,00"
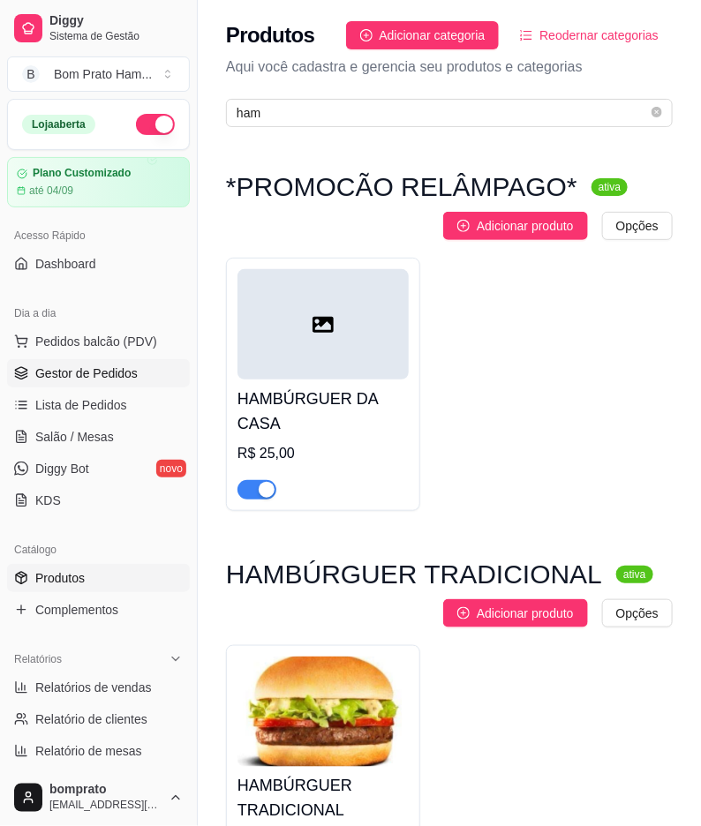
click at [141, 371] on link "Gestor de Pedidos" at bounding box center [98, 373] width 183 height 28
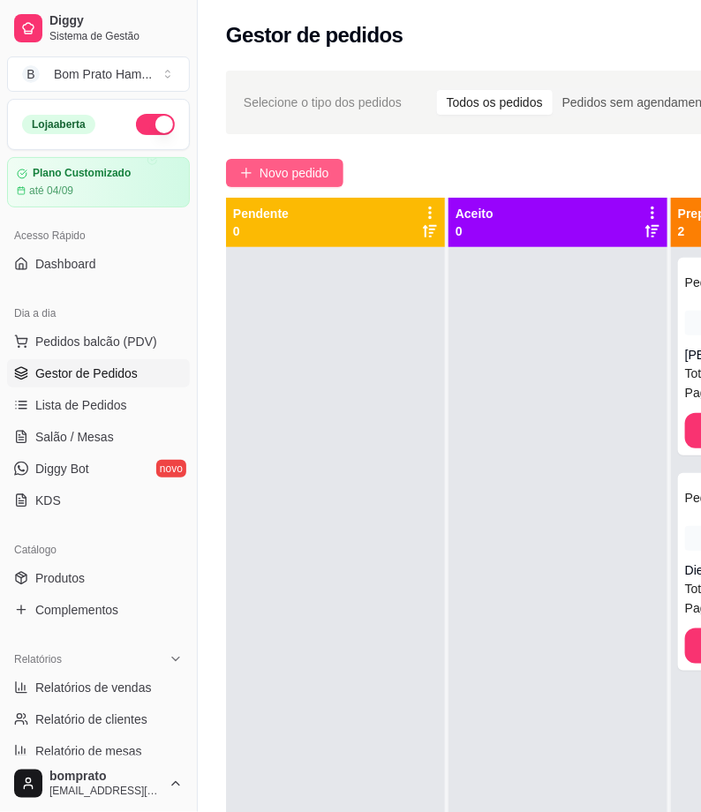
click at [306, 173] on span "Novo pedido" at bounding box center [294, 172] width 70 height 19
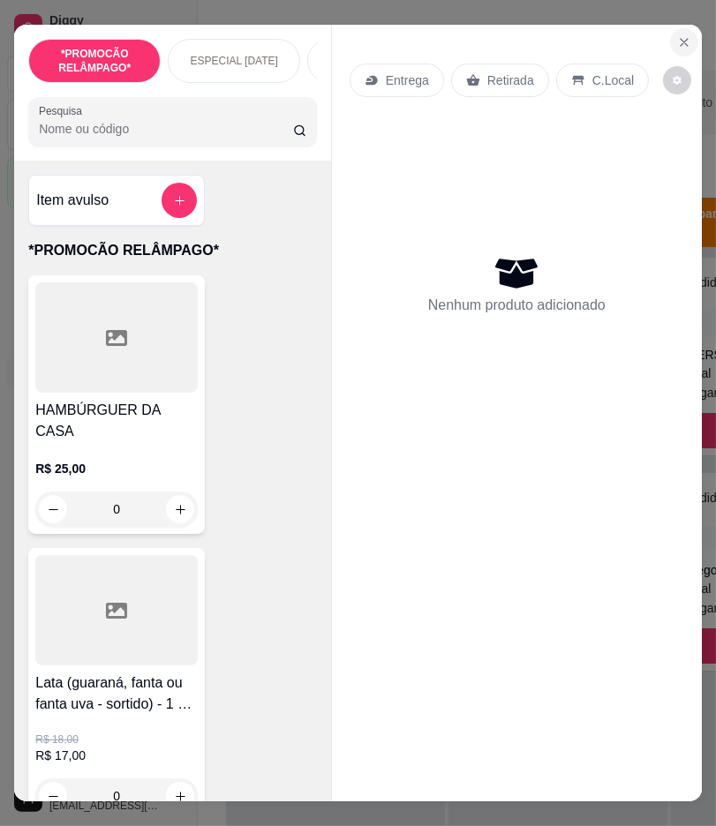
click at [677, 38] on icon "Close" at bounding box center [684, 42] width 14 height 14
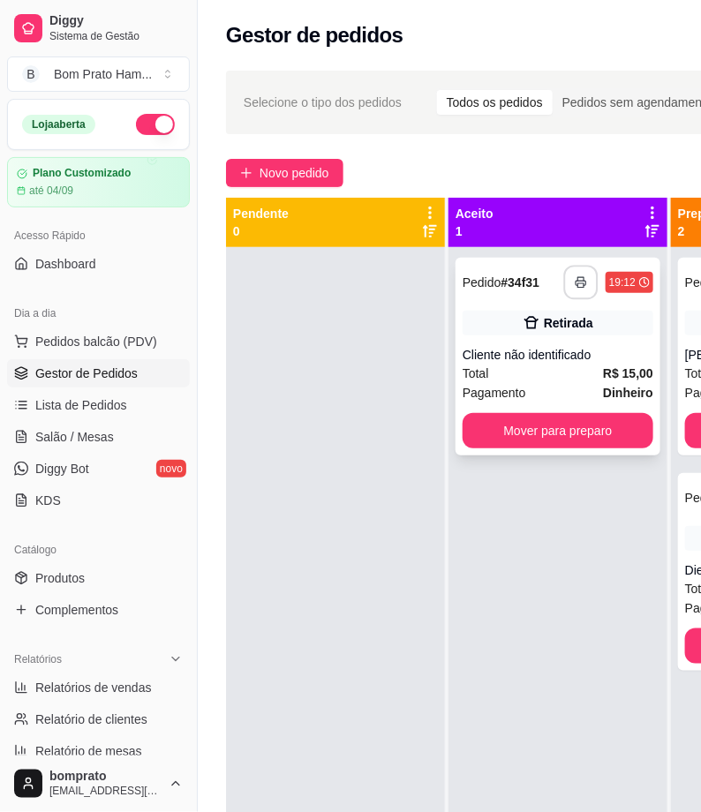
click at [577, 302] on div "**********" at bounding box center [557, 357] width 205 height 198
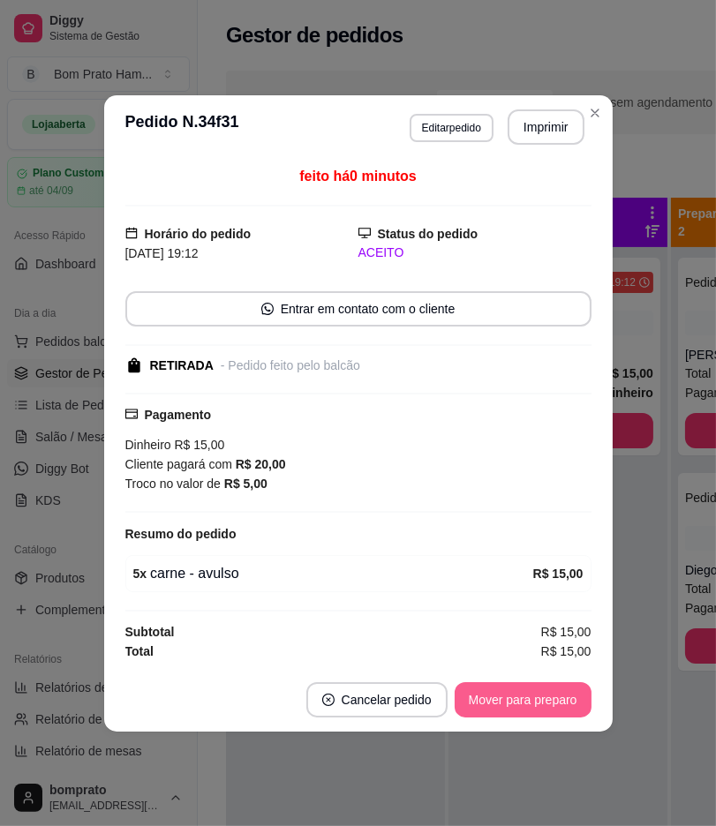
click at [569, 704] on button "Mover para preparo" at bounding box center [522, 699] width 137 height 35
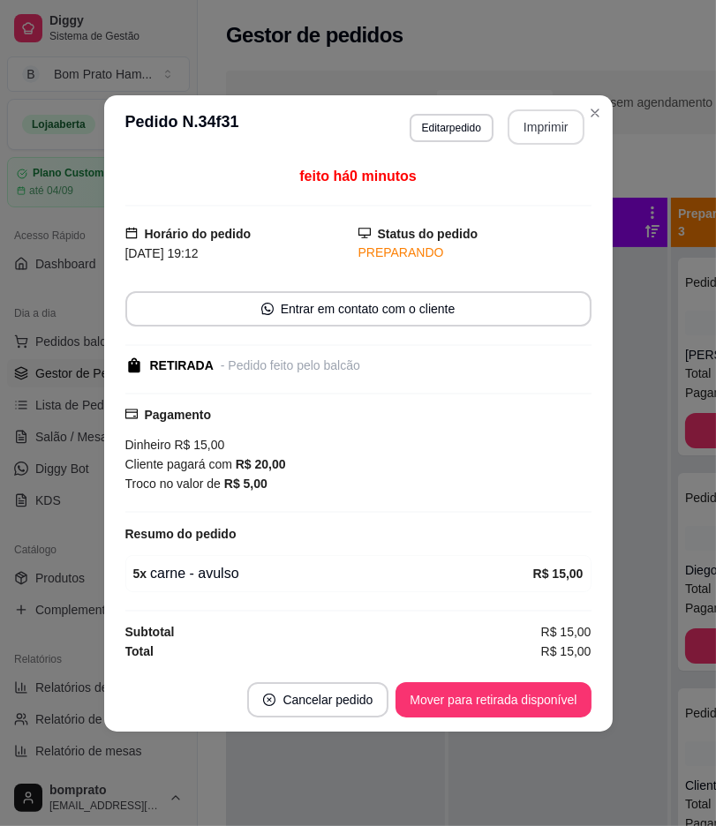
click at [551, 120] on button "Imprimir" at bounding box center [545, 126] width 77 height 35
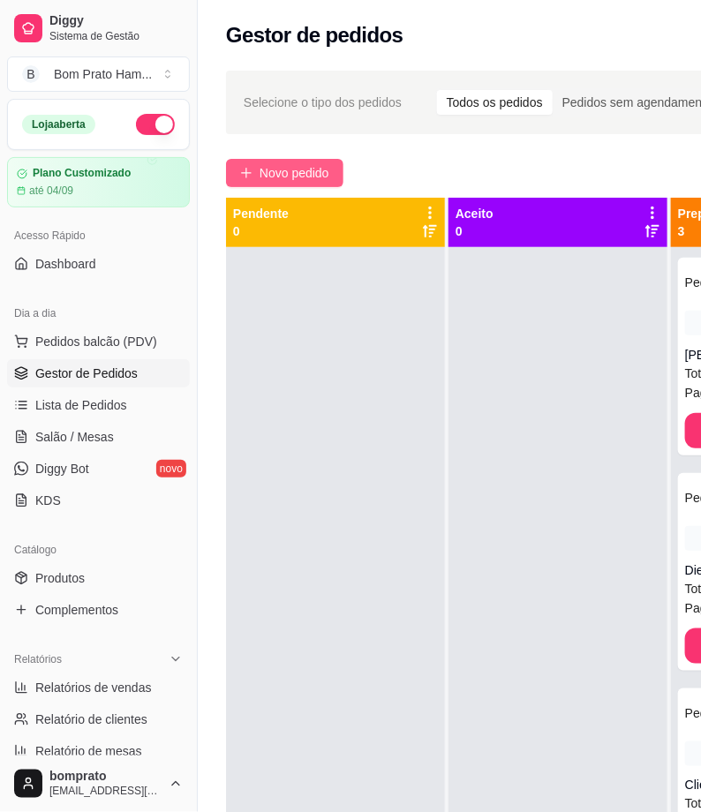
click at [305, 174] on span "Novo pedido" at bounding box center [294, 172] width 70 height 19
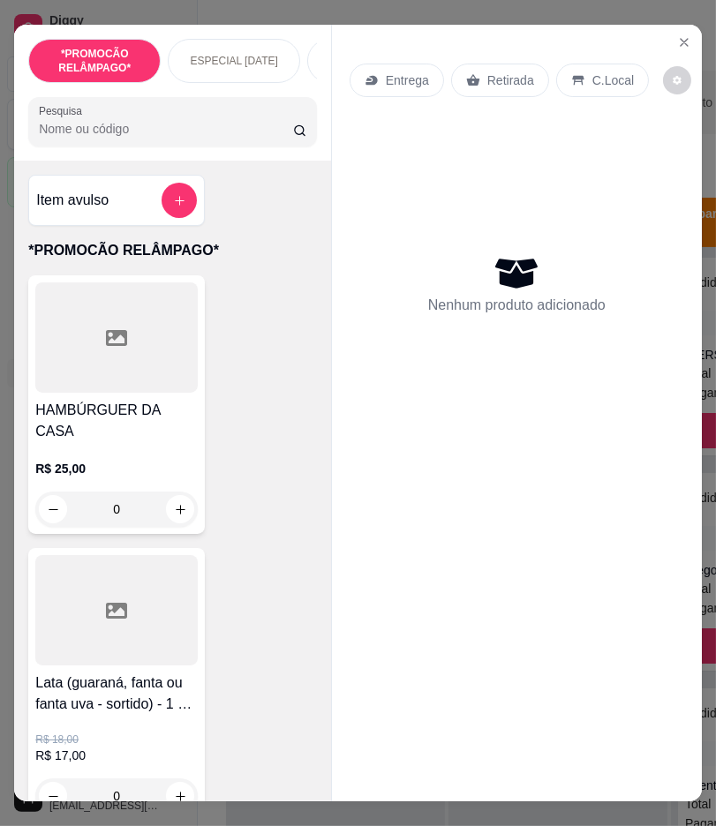
click at [136, 138] on input "Pesquisa" at bounding box center [165, 129] width 253 height 18
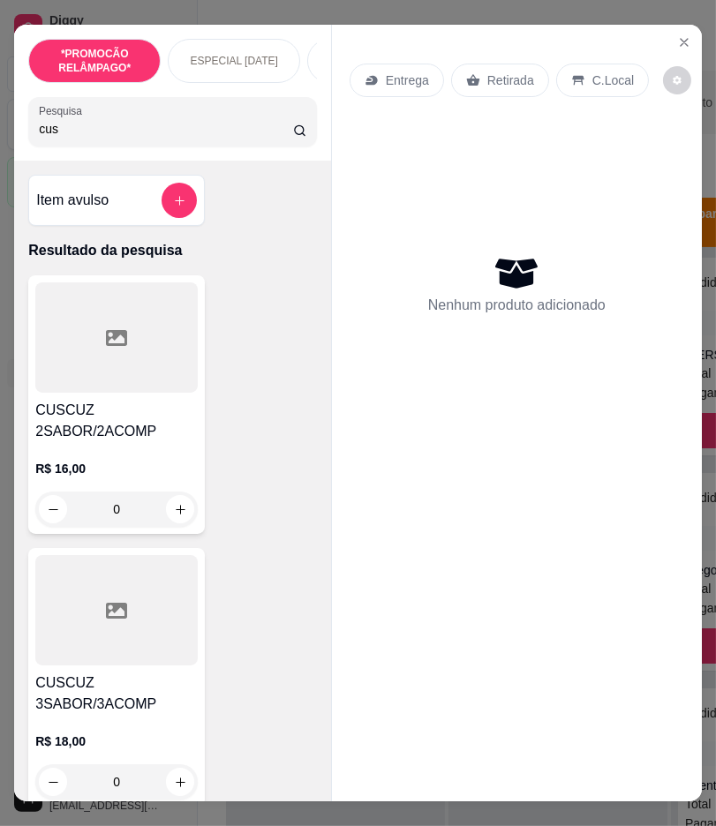
type input "cus"
click at [147, 646] on div at bounding box center [116, 610] width 162 height 110
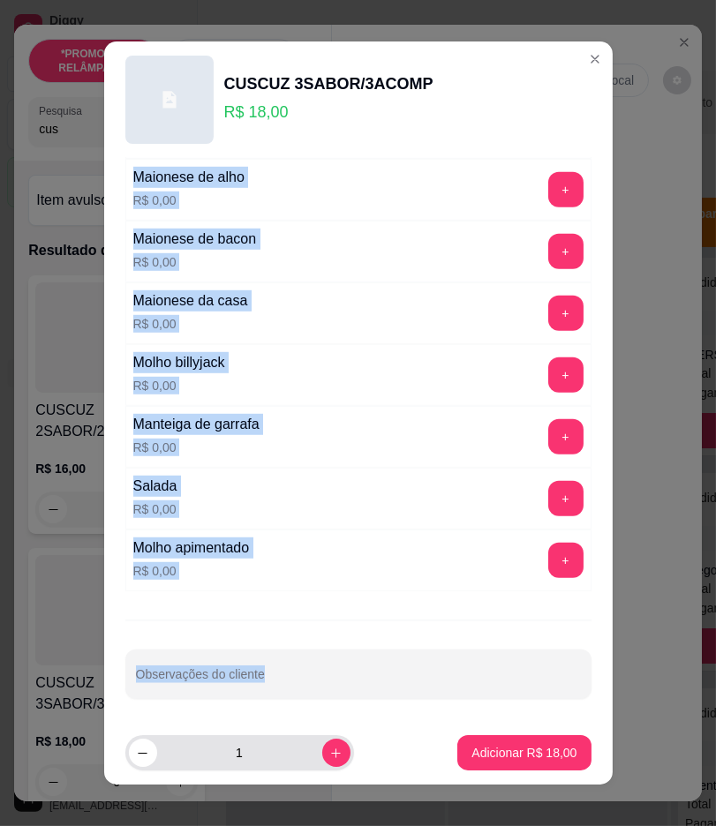
scroll to position [1109, 0]
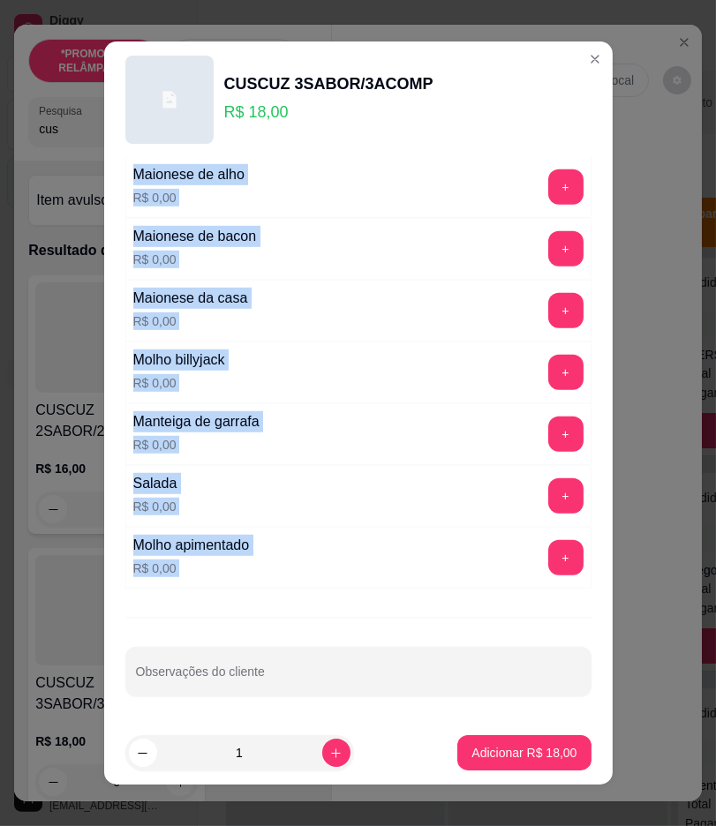
drag, startPoint x: 124, startPoint y: 348, endPoint x: 259, endPoint y: 604, distance: 290.1
click at [259, 604] on div "Adicional Escolha até 4 opções Completo Ketchup R$ 0,00 + Maionese R$ 0,00 + SE…" at bounding box center [358, 439] width 508 height 563
copy div "Carne moída R$ 0,00 + Frango R$ 0,00 + Calabresa R$ 0,00 + Mussarela R$ 0,00 + …"
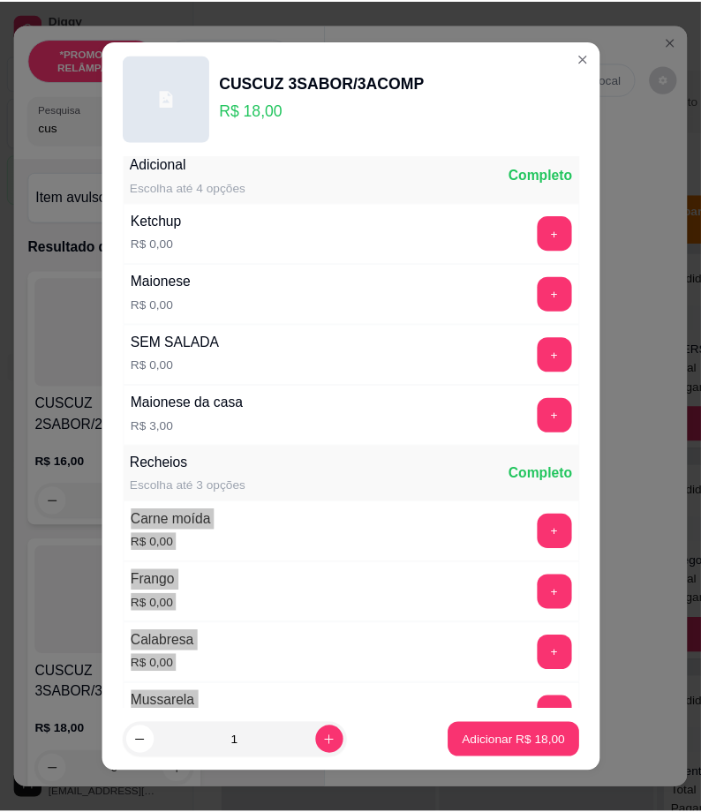
scroll to position [0, 0]
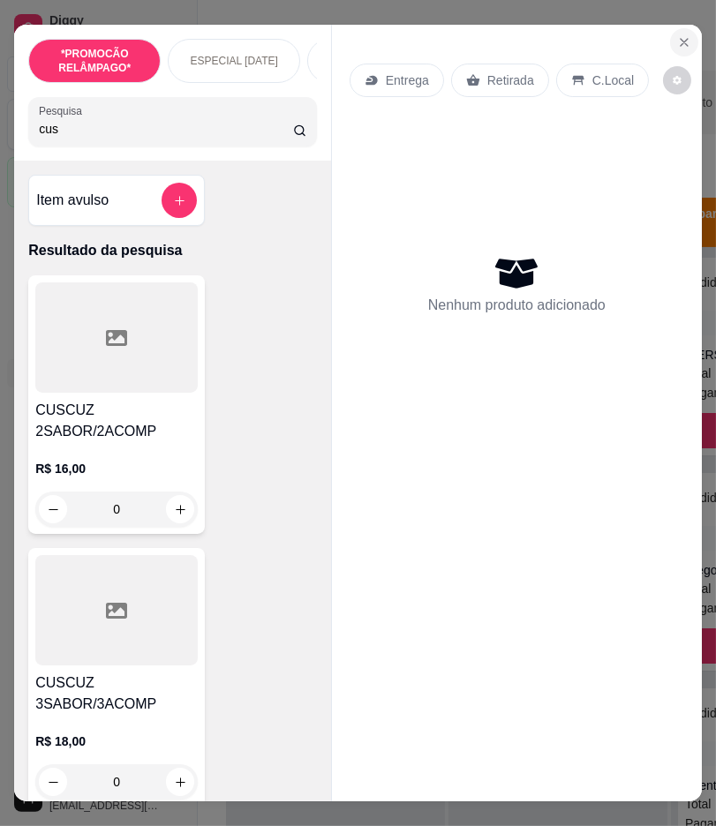
click at [680, 39] on icon "Close" at bounding box center [683, 42] width 7 height 7
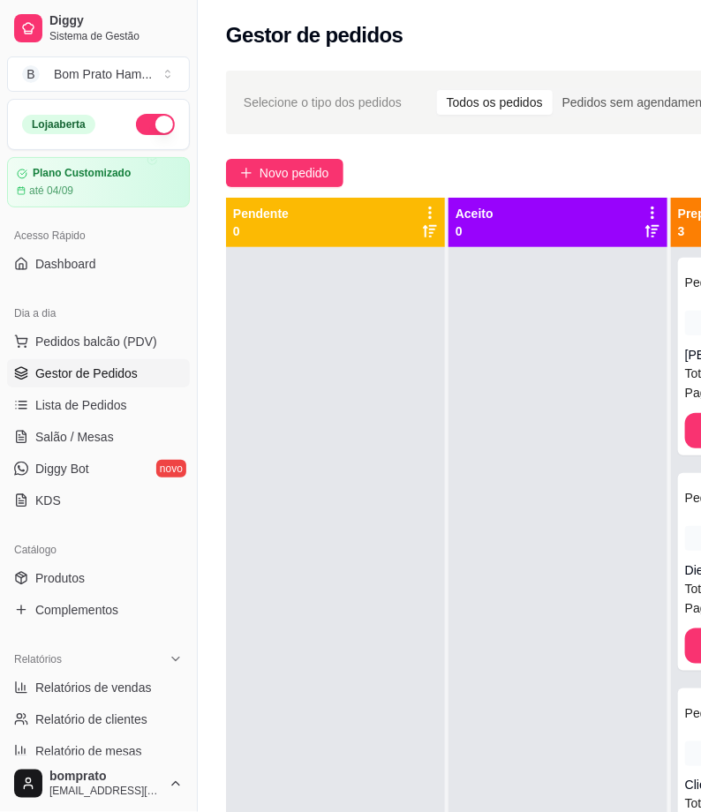
click at [562, 333] on div at bounding box center [557, 653] width 219 height 812
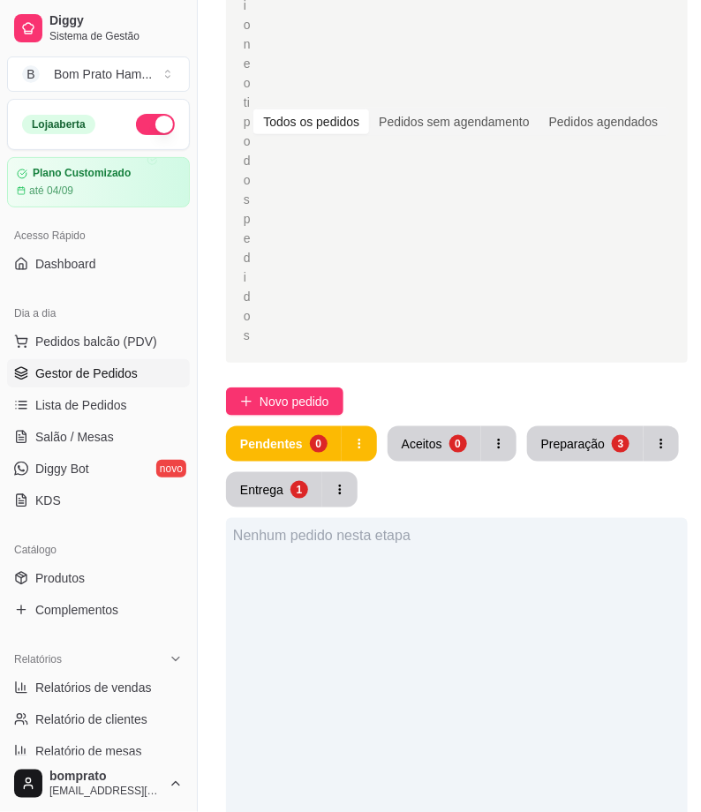
scroll to position [294, 0]
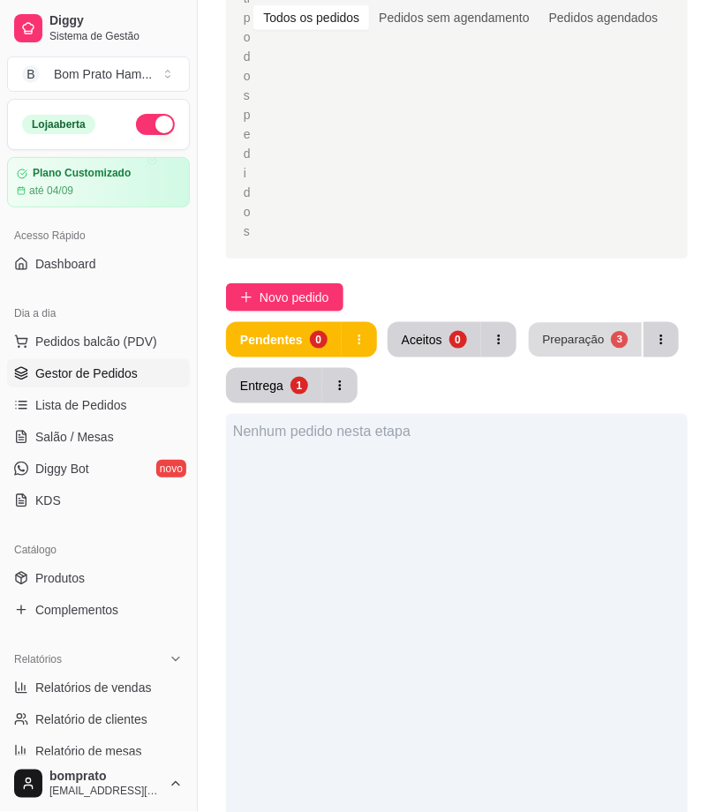
click at [562, 333] on div "Preparação" at bounding box center [573, 339] width 62 height 17
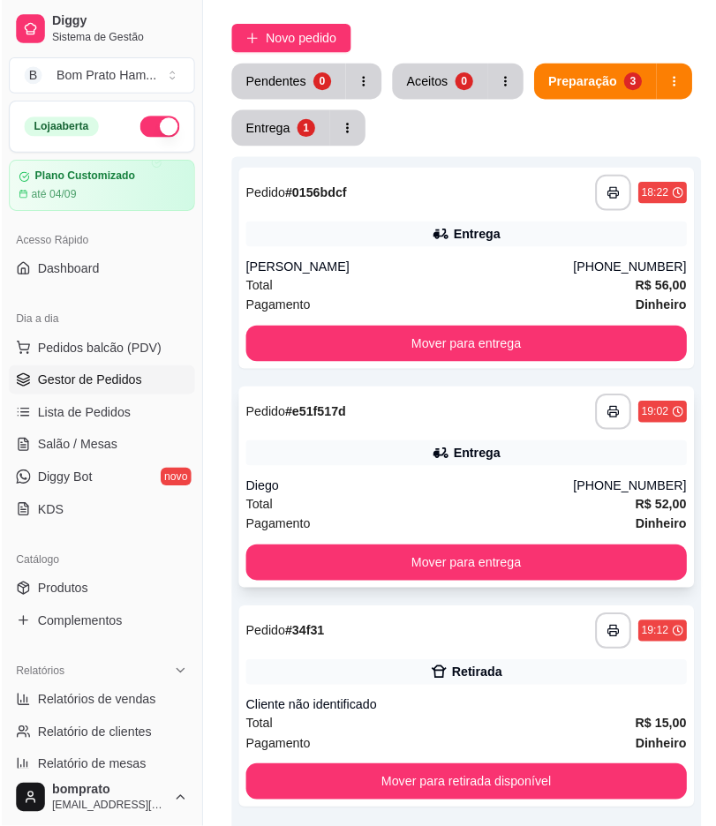
scroll to position [588, 0]
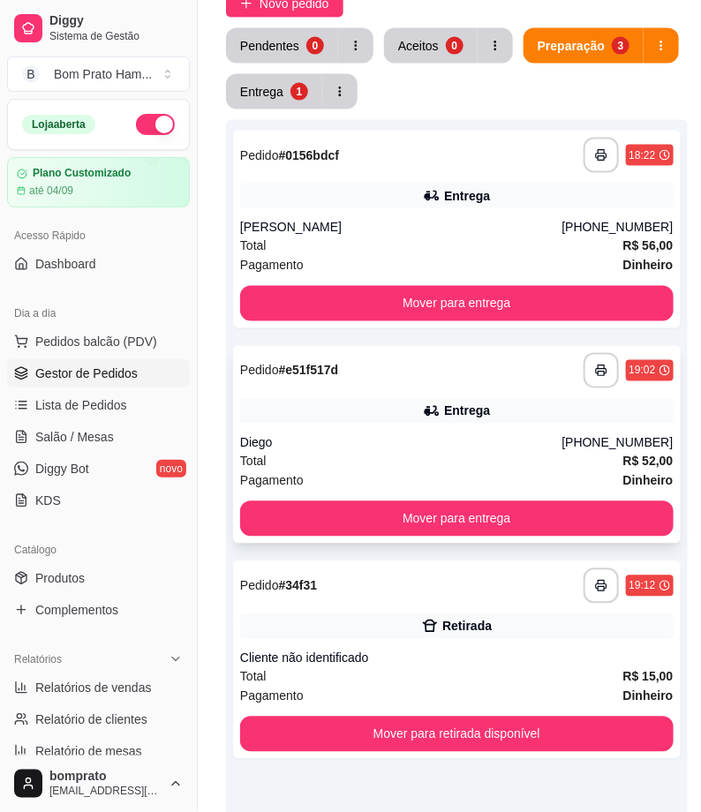
click at [457, 426] on div "**********" at bounding box center [456, 445] width 447 height 198
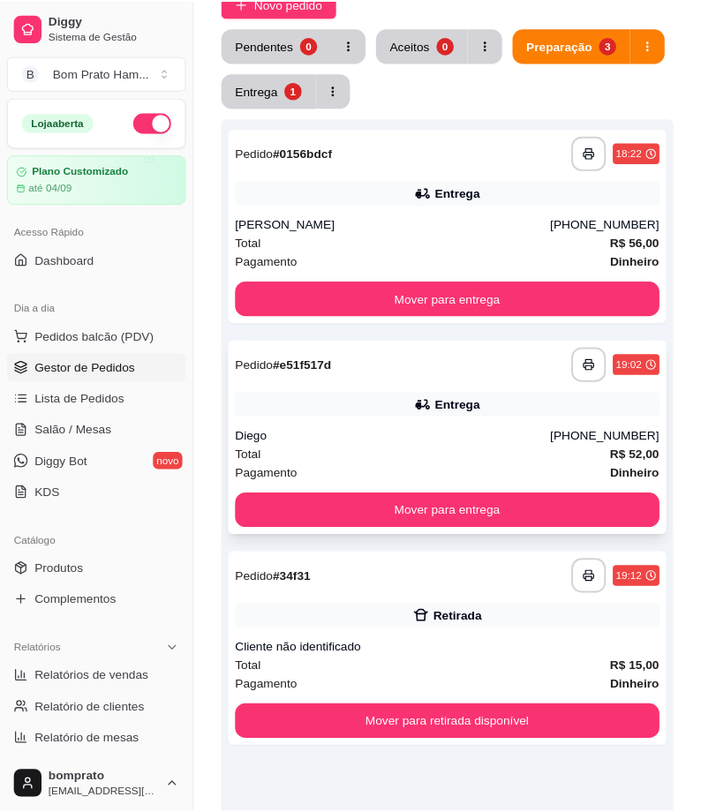
scroll to position [257, 0]
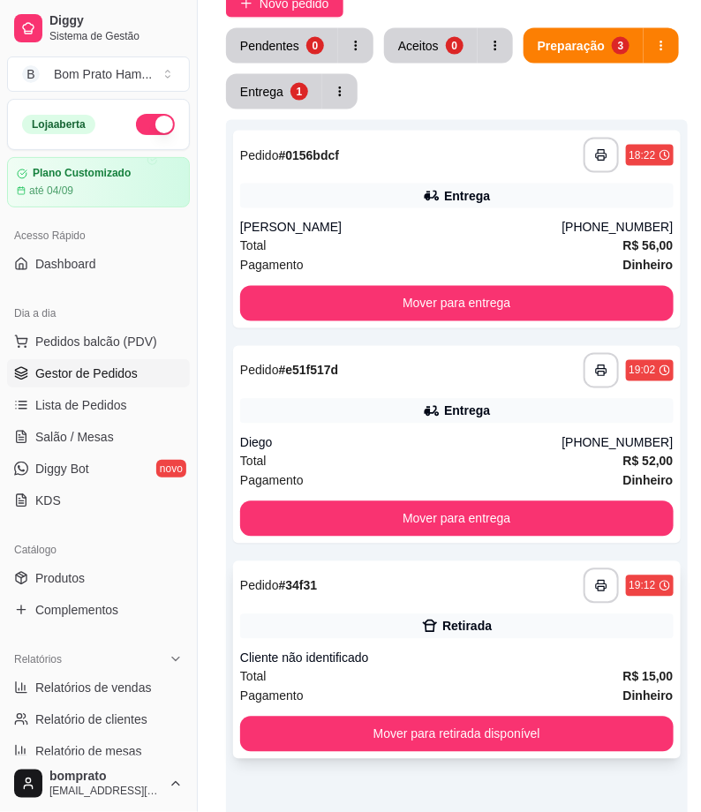
click at [465, 671] on div "Total R$ 15,00" at bounding box center [456, 676] width 433 height 19
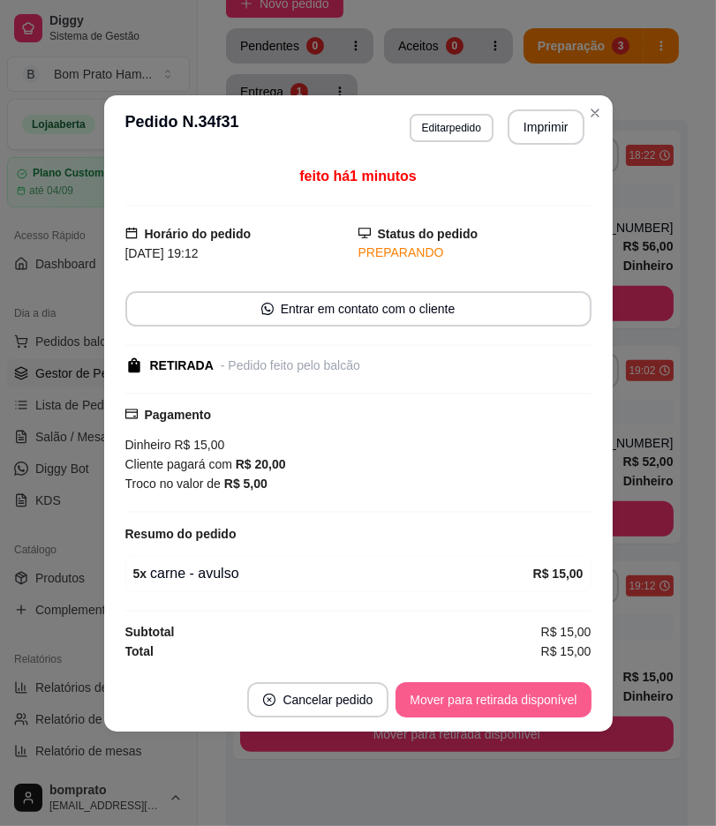
click at [521, 700] on button "Mover para retirada disponível" at bounding box center [492, 699] width 195 height 35
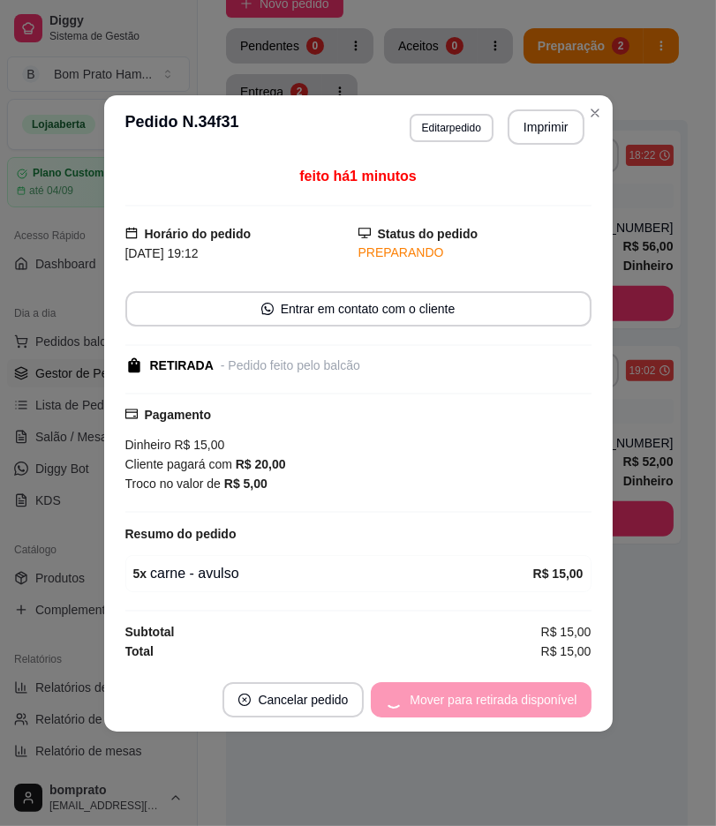
click at [521, 700] on div "Mover para retirada disponível" at bounding box center [481, 699] width 220 height 35
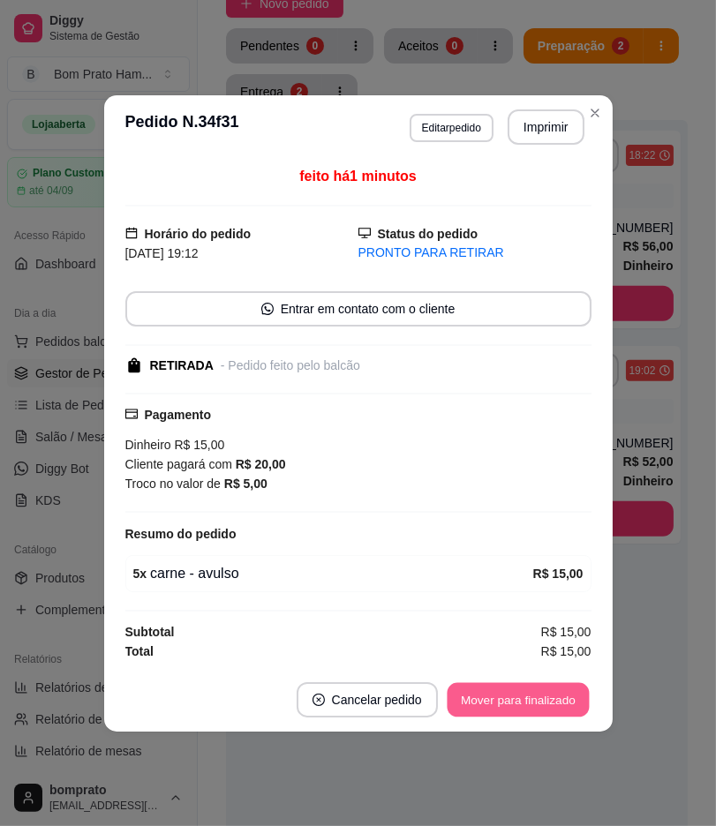
click at [529, 700] on button "Mover para finalizado" at bounding box center [517, 699] width 142 height 34
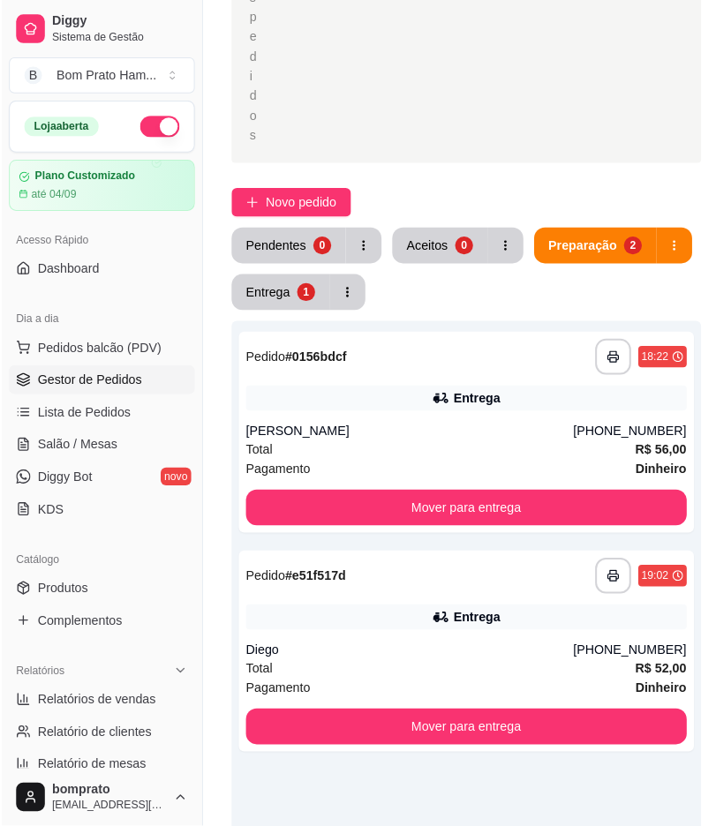
scroll to position [392, 0]
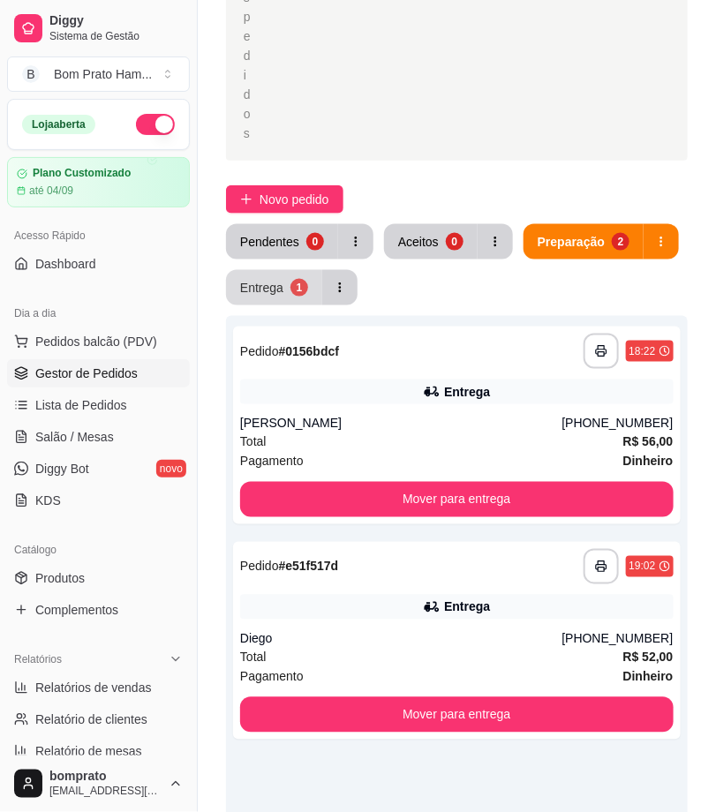
click at [310, 282] on button "Entrega 1" at bounding box center [274, 287] width 96 height 35
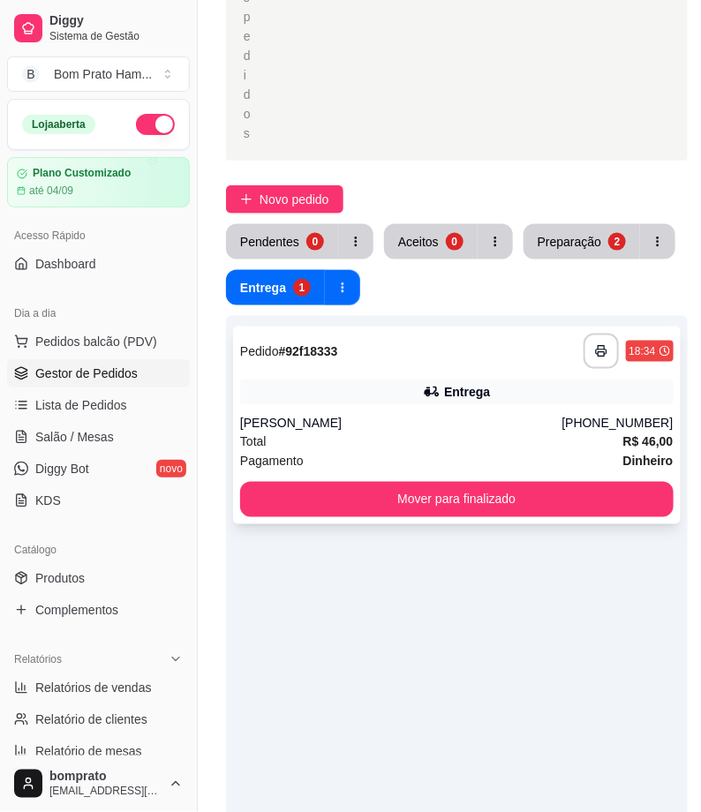
click at [382, 432] on div "Total R$ 46,00" at bounding box center [456, 441] width 433 height 19
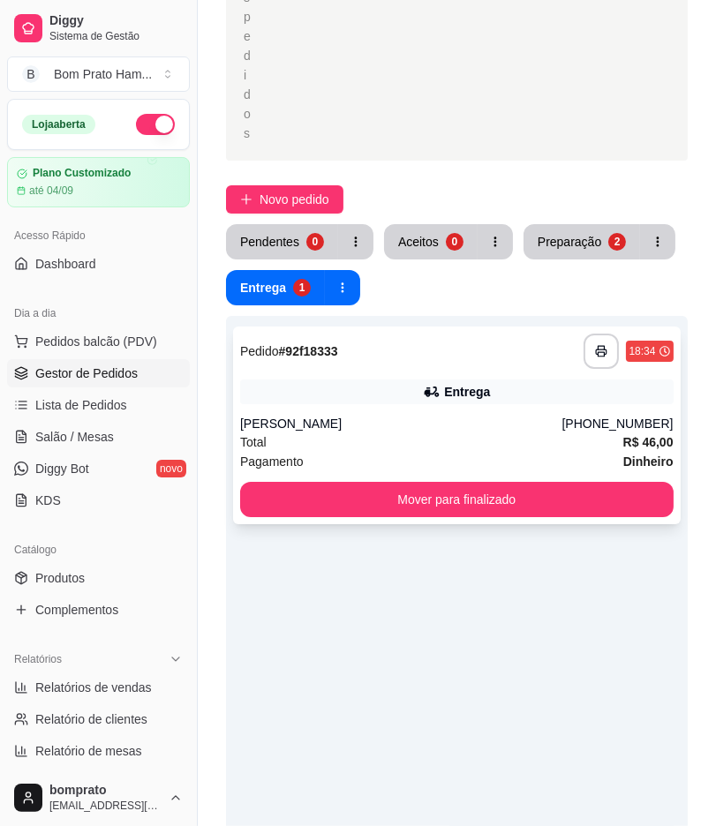
scroll to position [162, 0]
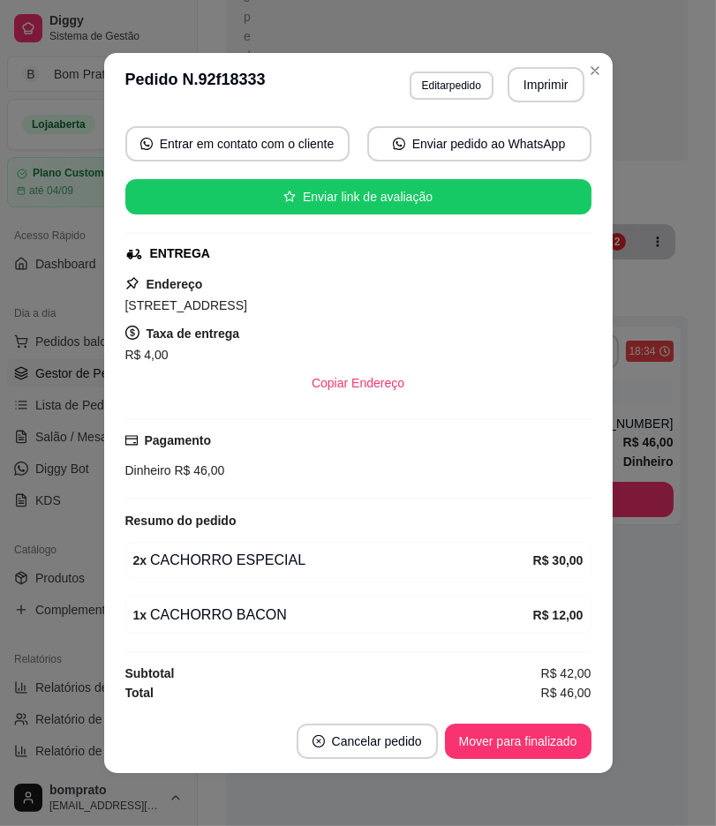
drag, startPoint x: 543, startPoint y: 351, endPoint x: 585, endPoint y: 346, distance: 42.7
click at [547, 351] on div "R$ 4,00" at bounding box center [358, 354] width 466 height 21
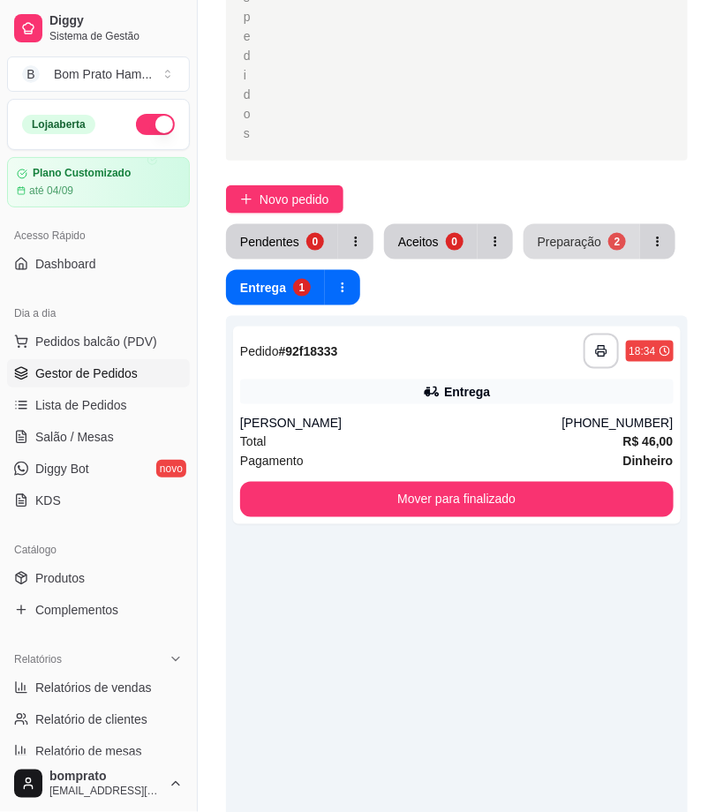
click at [583, 244] on div "Preparação" at bounding box center [569, 242] width 64 height 18
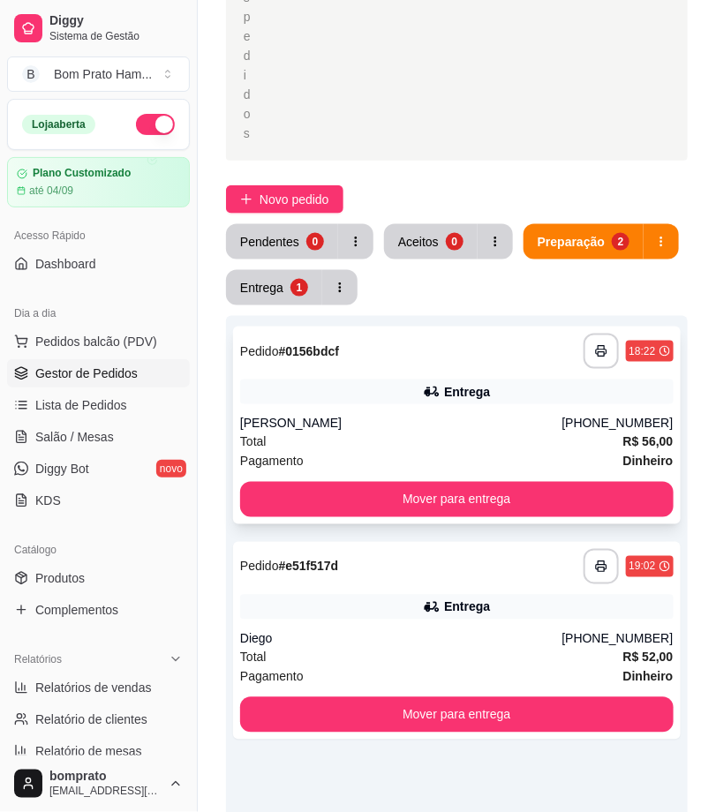
click at [465, 390] on div "Entrega" at bounding box center [467, 392] width 46 height 18
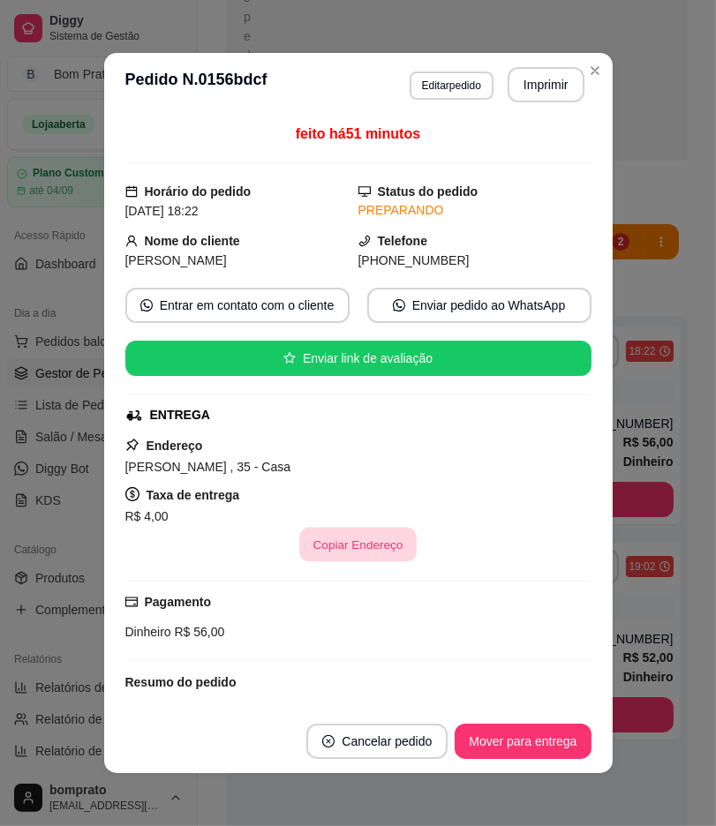
click at [378, 544] on button "Copiar Endereço" at bounding box center [357, 545] width 117 height 34
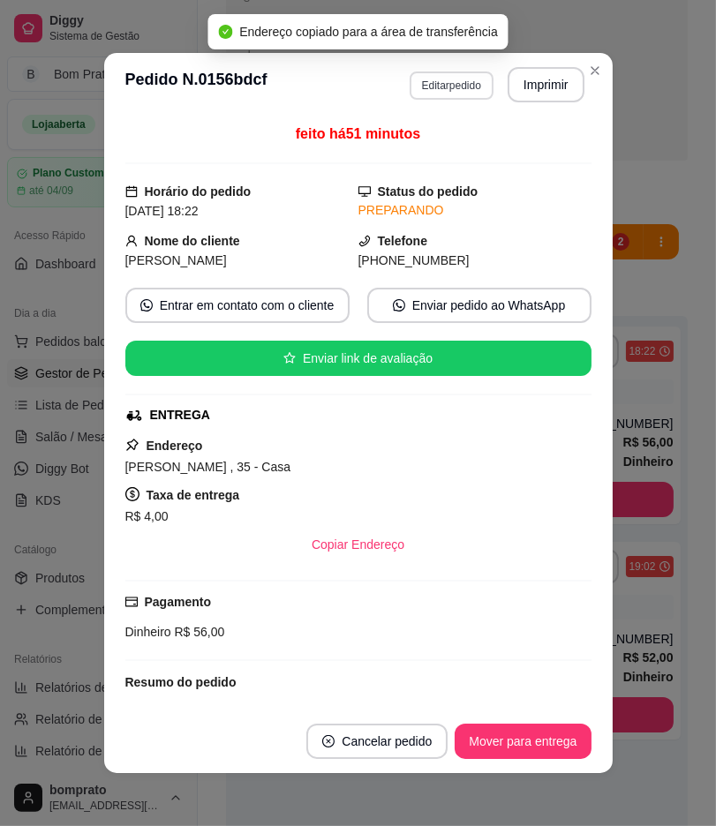
click at [446, 86] on button "Editar pedido" at bounding box center [451, 85] width 84 height 28
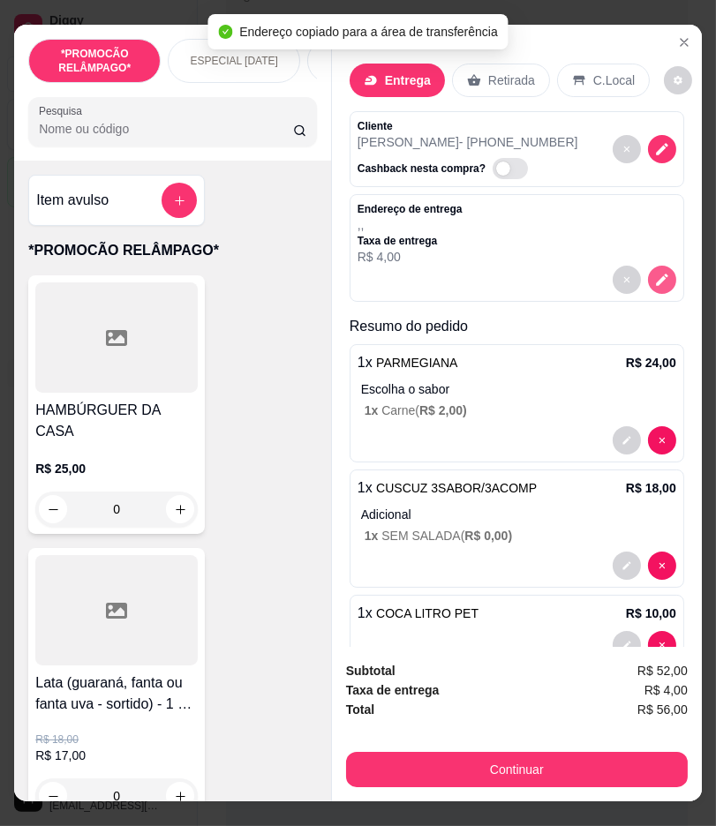
click at [654, 272] on icon "decrease-product-quantity" at bounding box center [662, 280] width 16 height 16
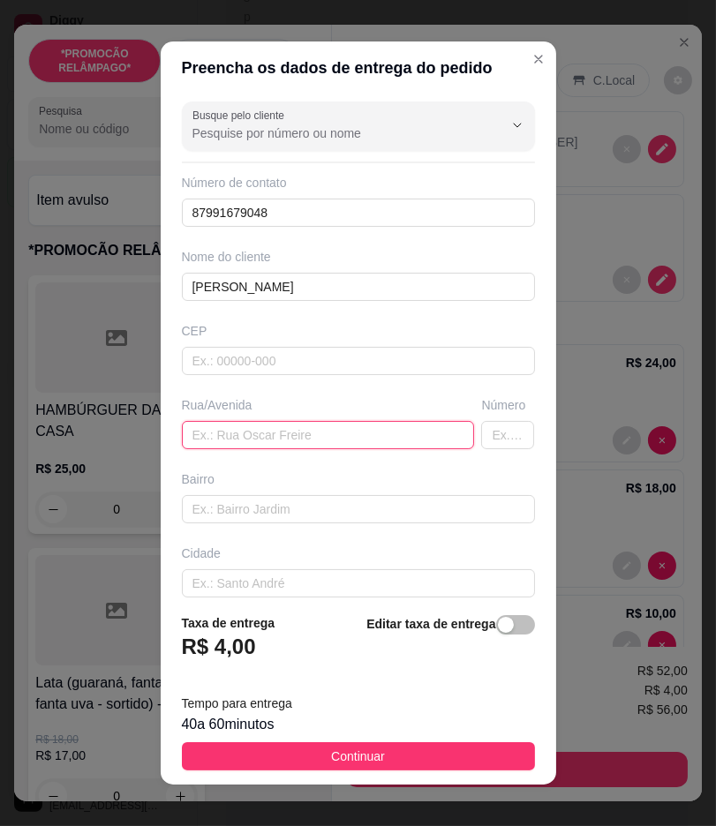
paste input "Maria aleixo , 35 - Casa"
type input "Maria aleixo , 35 - Casa"
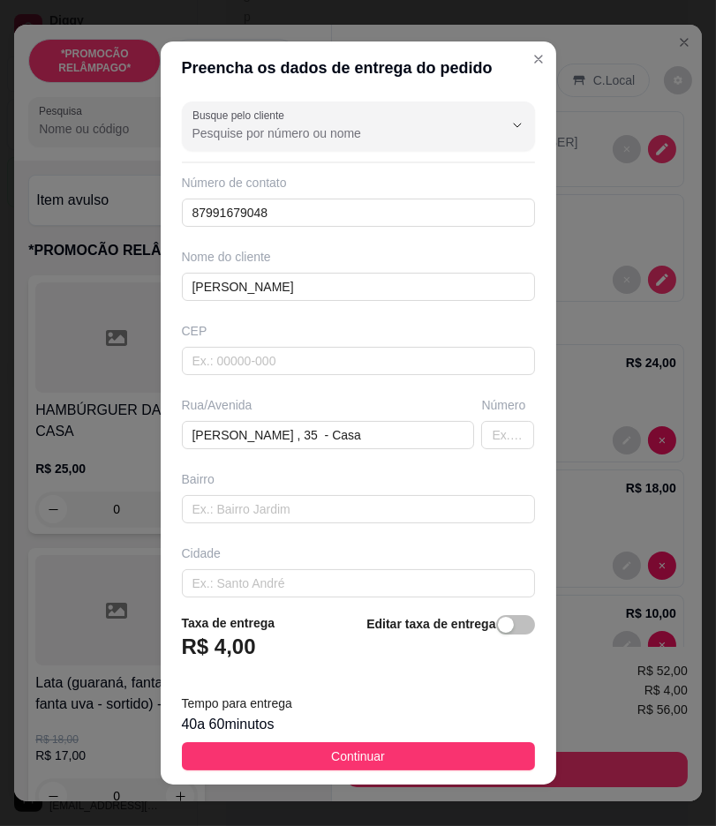
click at [462, 750] on button "Continuar" at bounding box center [358, 756] width 353 height 28
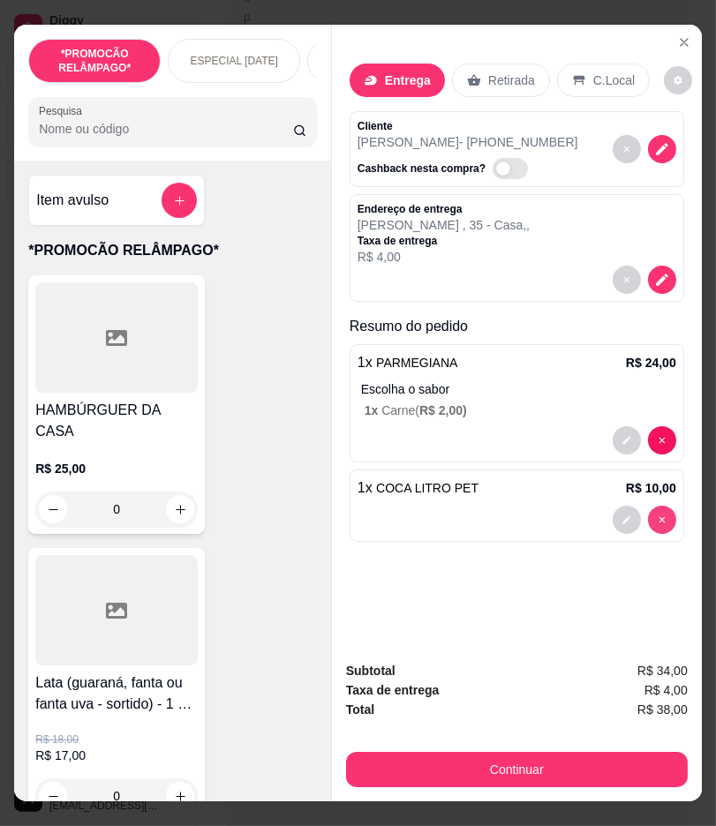
scroll to position [0, 0]
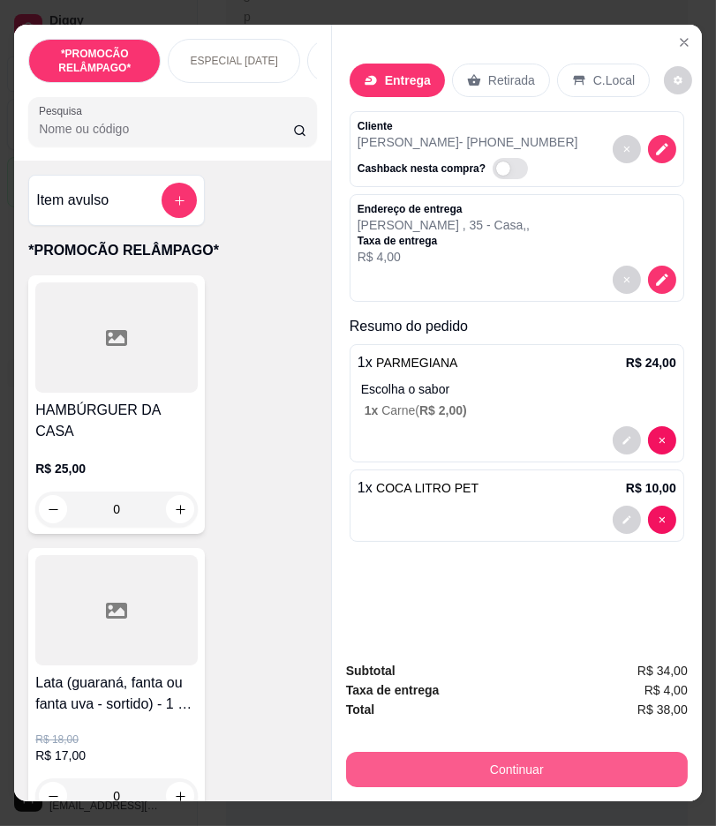
click at [596, 766] on button "Continuar" at bounding box center [516, 769] width 341 height 35
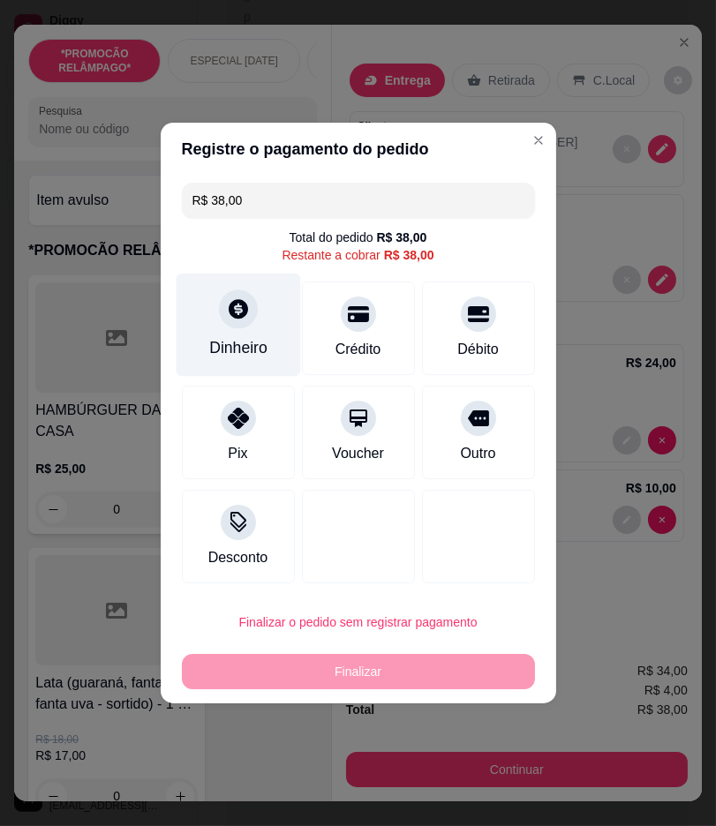
click at [266, 325] on div "Dinheiro" at bounding box center [238, 325] width 124 height 103
click at [389, 402] on input "0,00" at bounding box center [358, 396] width 353 height 35
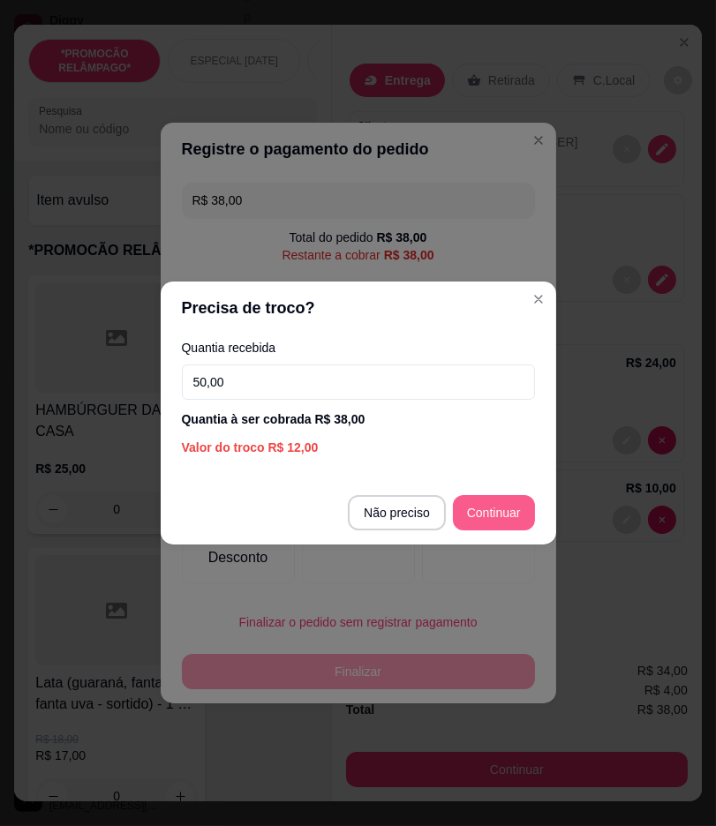
type input "50,00"
type input "R$ 0,00"
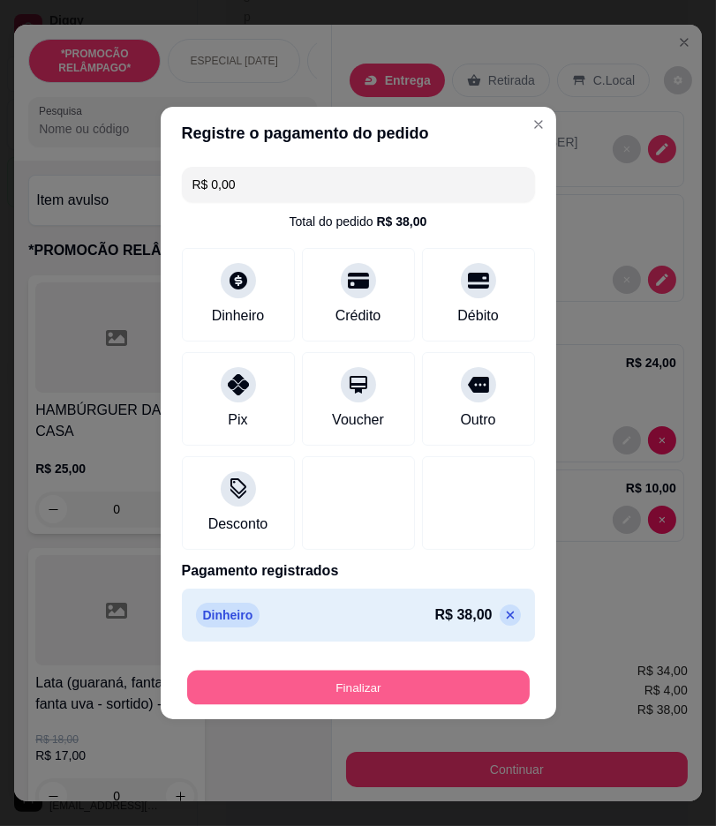
click at [446, 699] on button "Finalizar" at bounding box center [358, 688] width 342 height 34
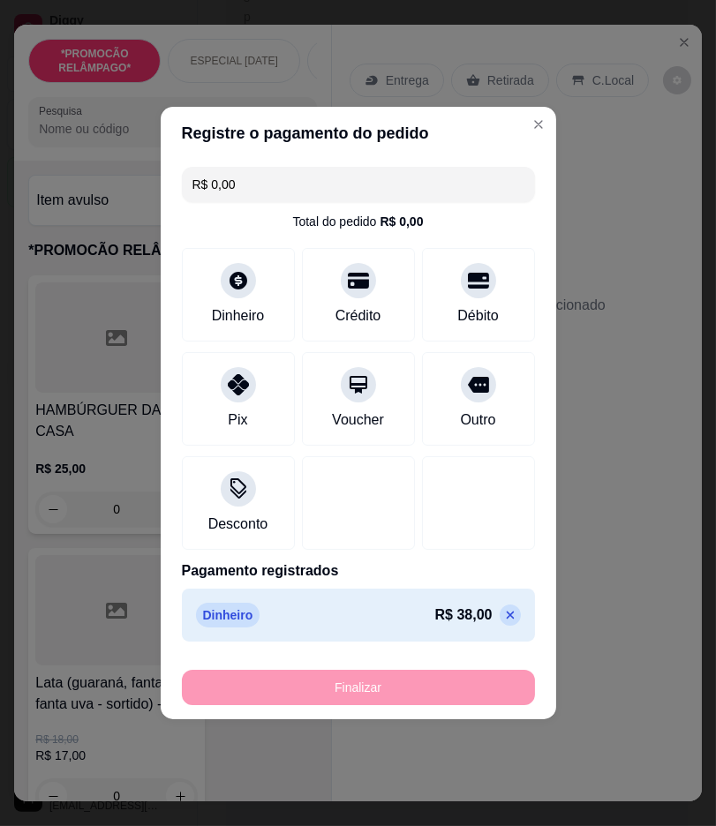
type input "0"
type input "-R$ 38,00"
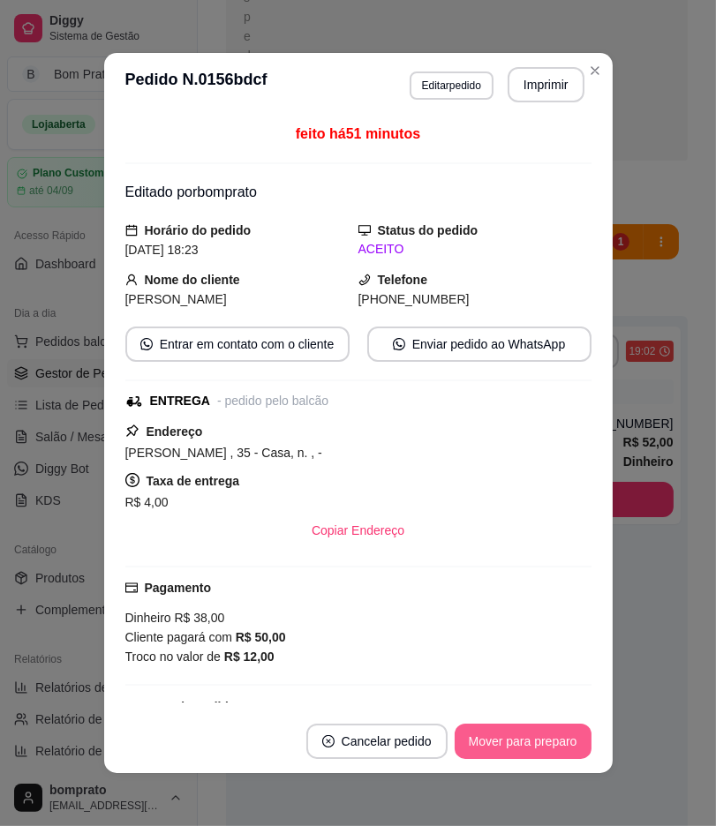
click at [531, 738] on button "Mover para preparo" at bounding box center [522, 741] width 137 height 35
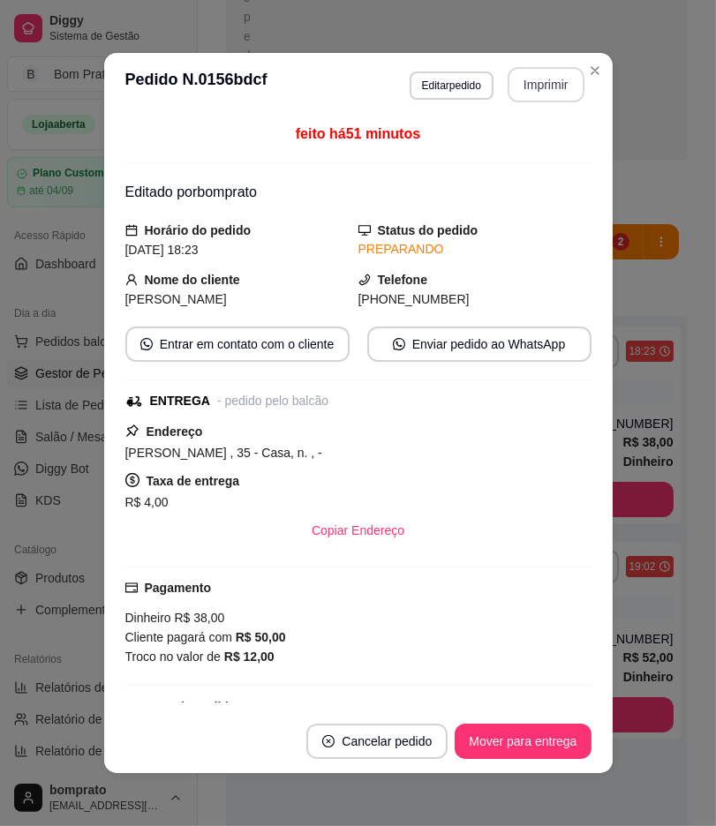
click at [529, 95] on button "Imprimir" at bounding box center [545, 84] width 77 height 35
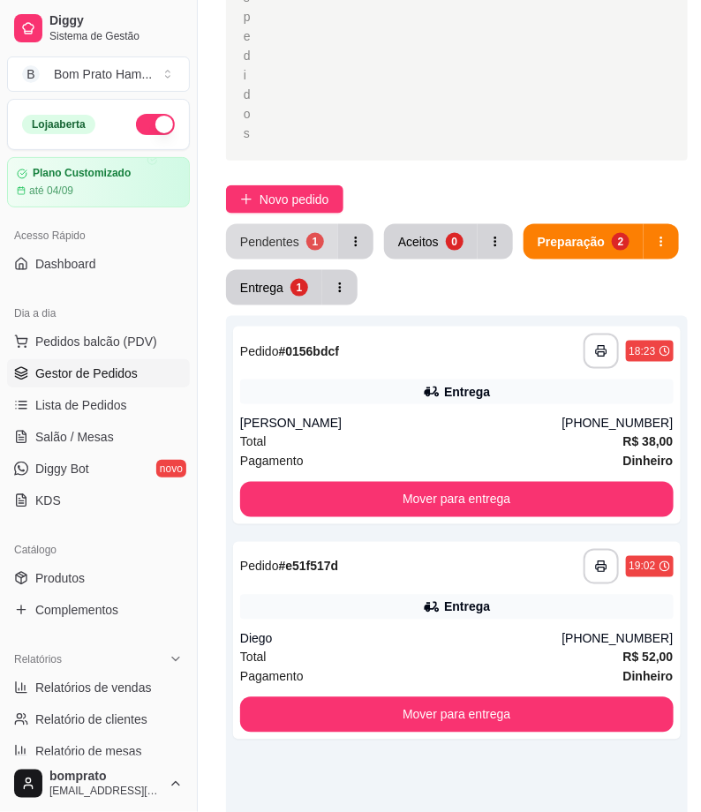
click at [297, 251] on button "Pendentes 1" at bounding box center [282, 241] width 112 height 35
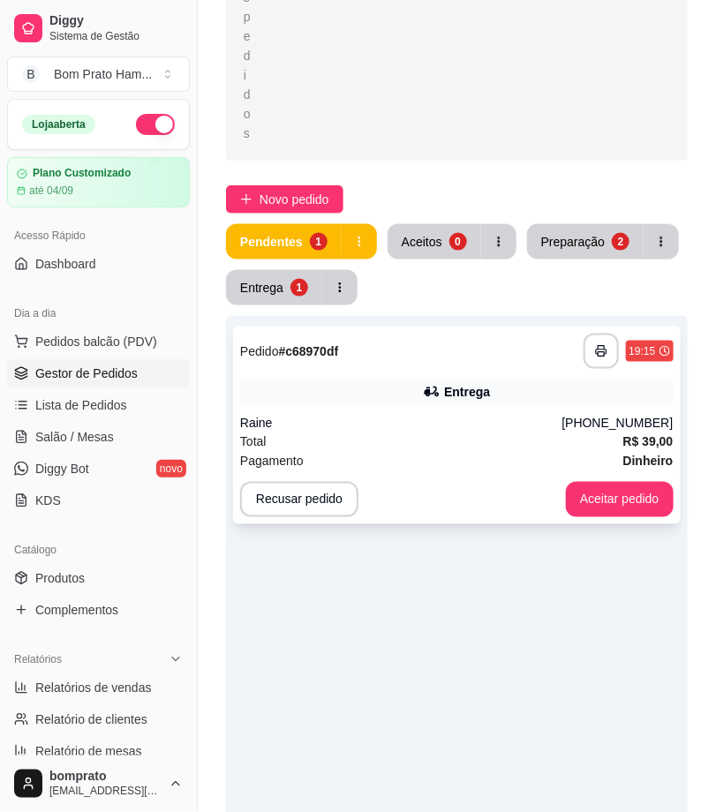
click at [404, 394] on div "Entrega" at bounding box center [456, 391] width 433 height 25
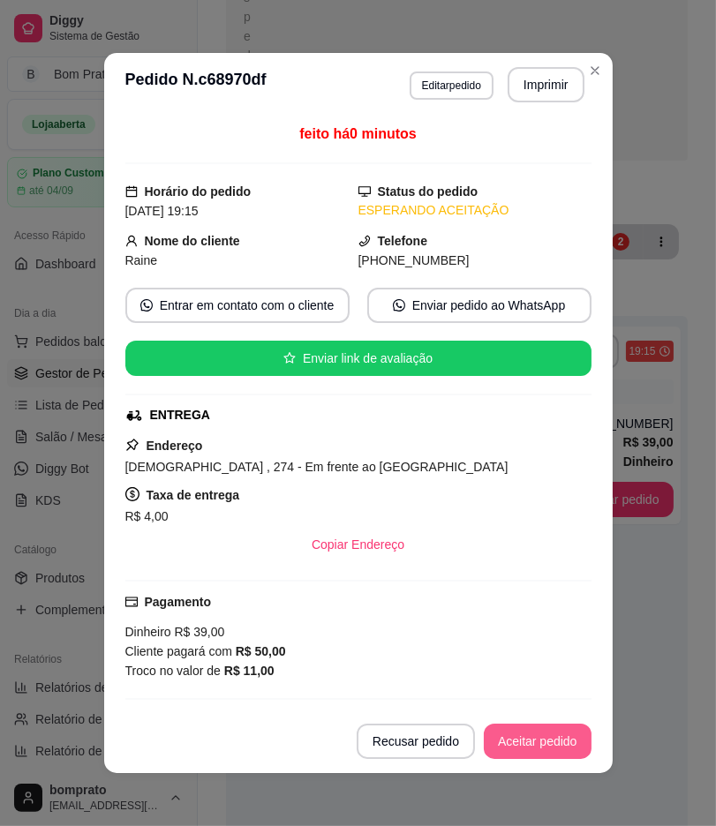
click at [536, 735] on button "Aceitar pedido" at bounding box center [538, 741] width 108 height 35
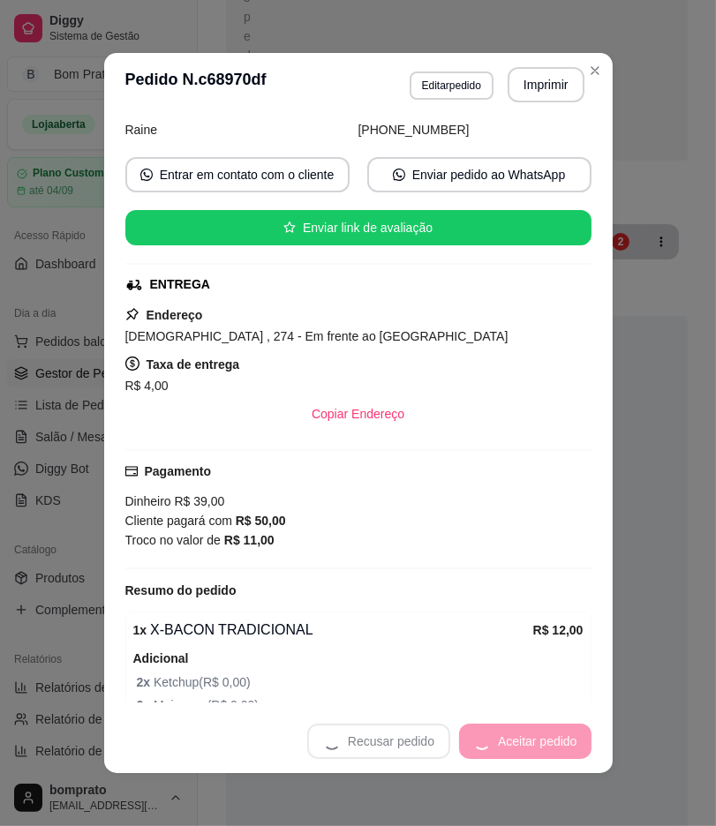
scroll to position [376, 0]
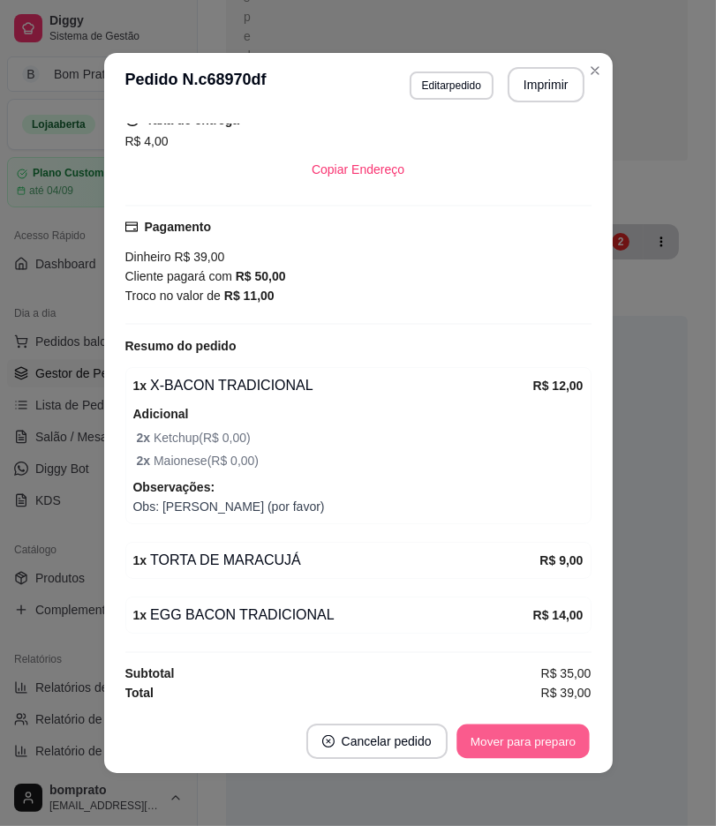
click at [525, 742] on button "Mover para preparo" at bounding box center [522, 741] width 132 height 34
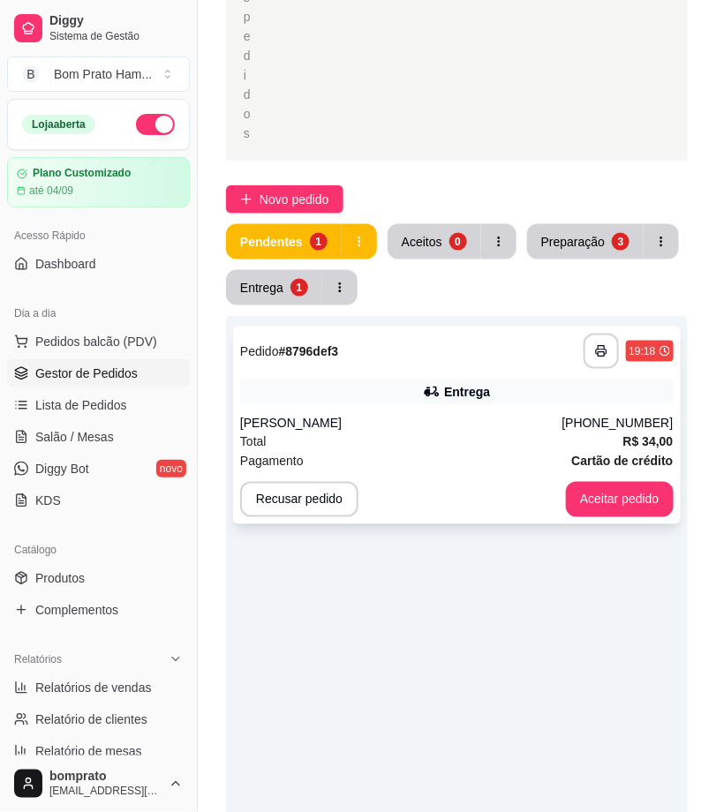
click at [497, 399] on div "Entrega" at bounding box center [456, 391] width 433 height 25
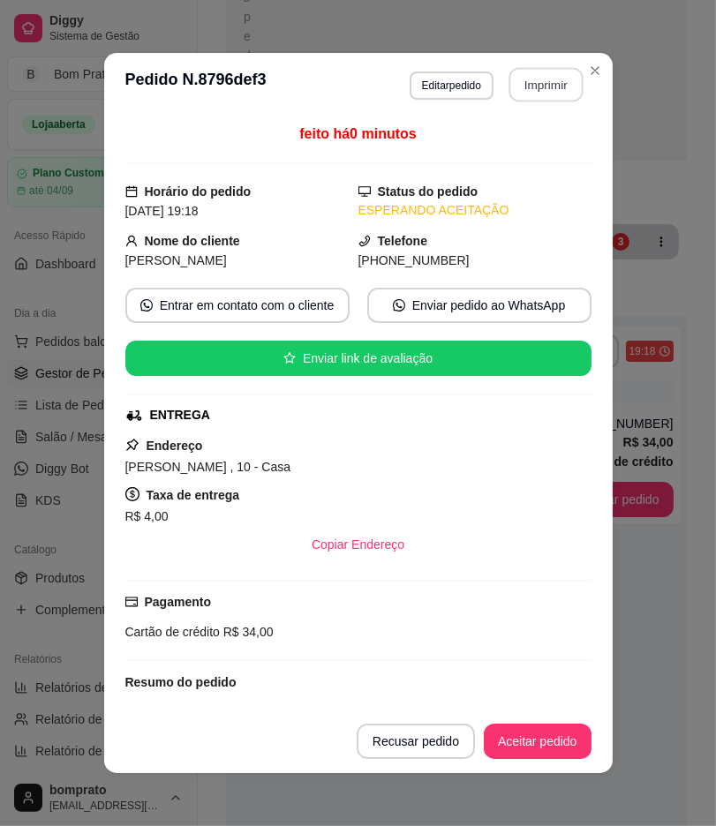
click at [539, 85] on button "Imprimir" at bounding box center [545, 85] width 74 height 34
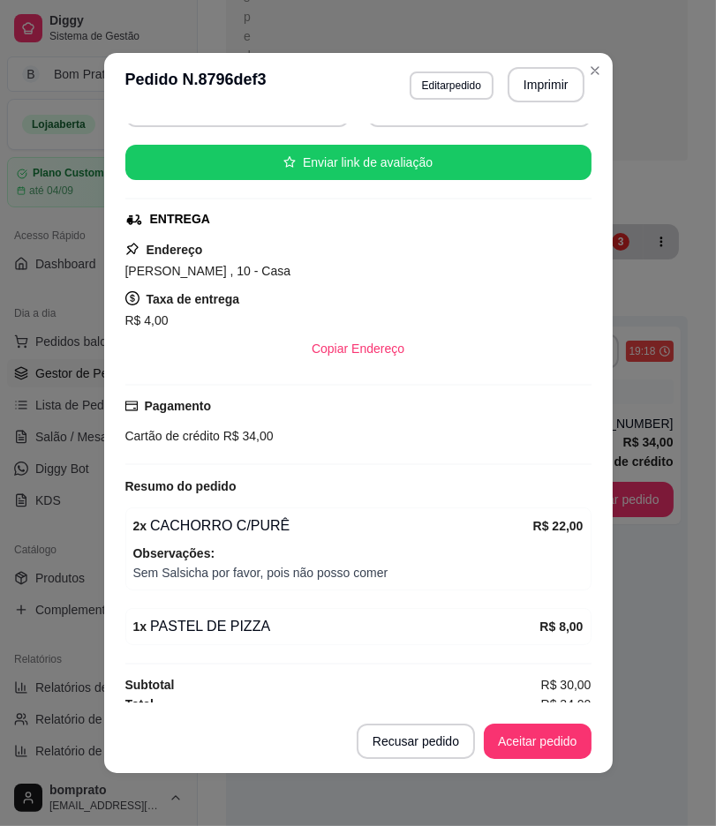
scroll to position [208, 0]
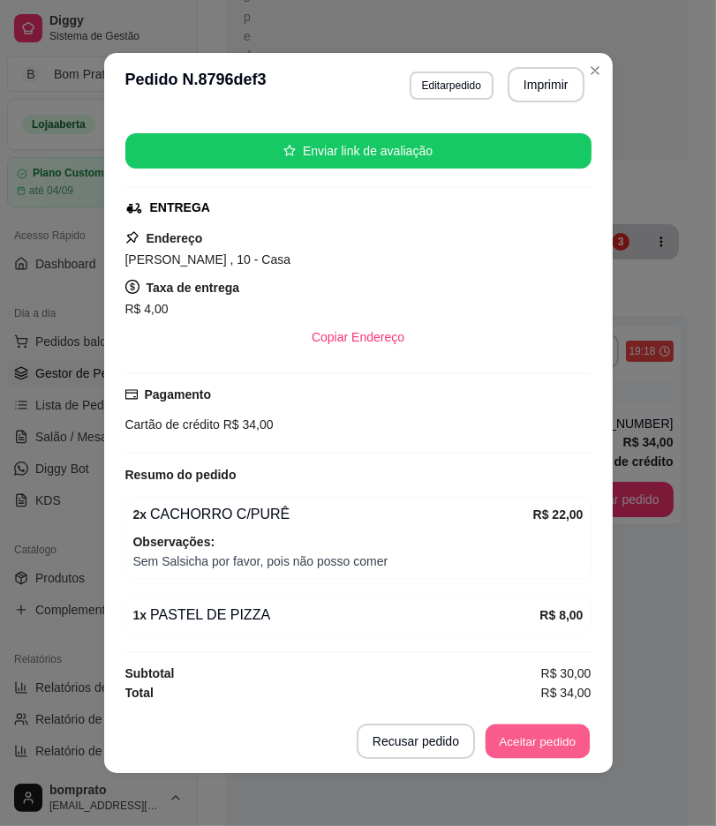
click at [545, 747] on button "Aceitar pedido" at bounding box center [537, 741] width 104 height 34
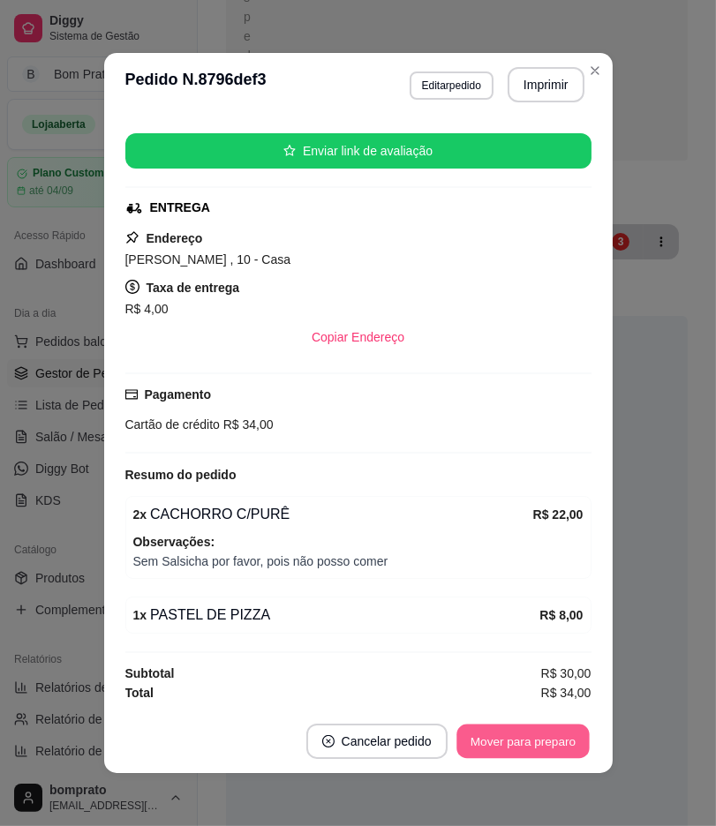
click at [545, 747] on button "Mover para preparo" at bounding box center [522, 741] width 132 height 34
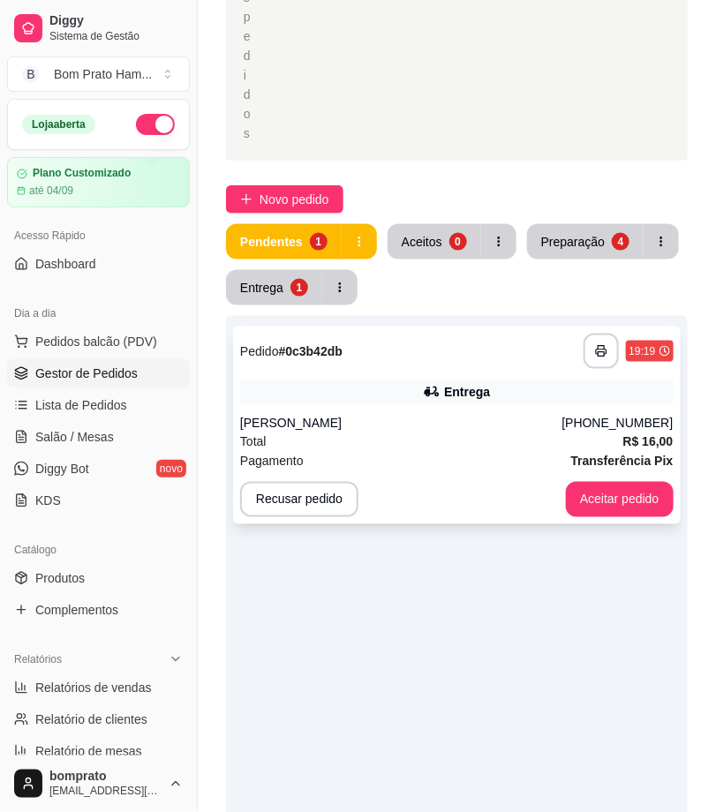
click at [394, 380] on div "Entrega" at bounding box center [456, 391] width 433 height 25
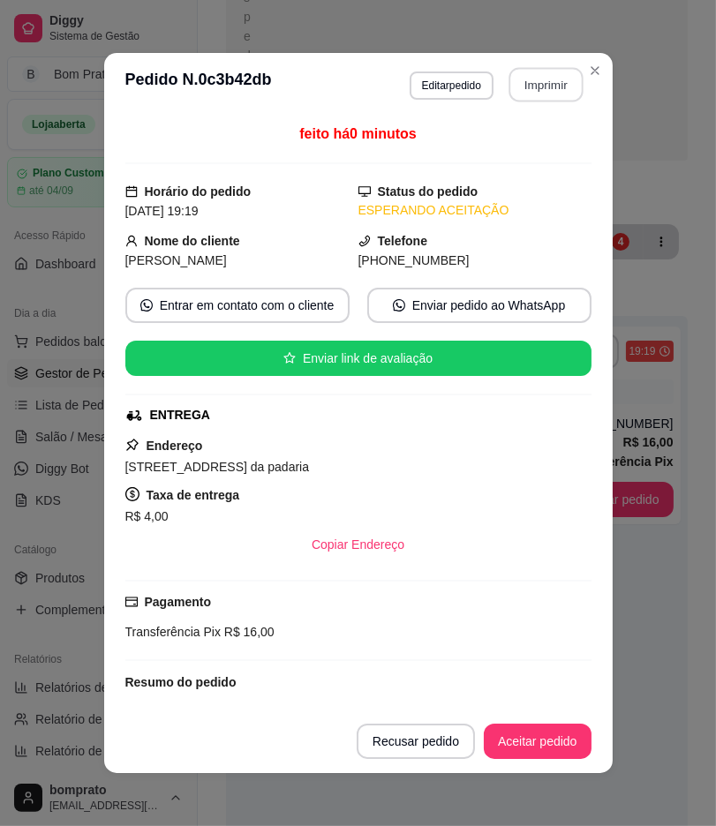
click at [547, 93] on button "Imprimir" at bounding box center [545, 85] width 74 height 34
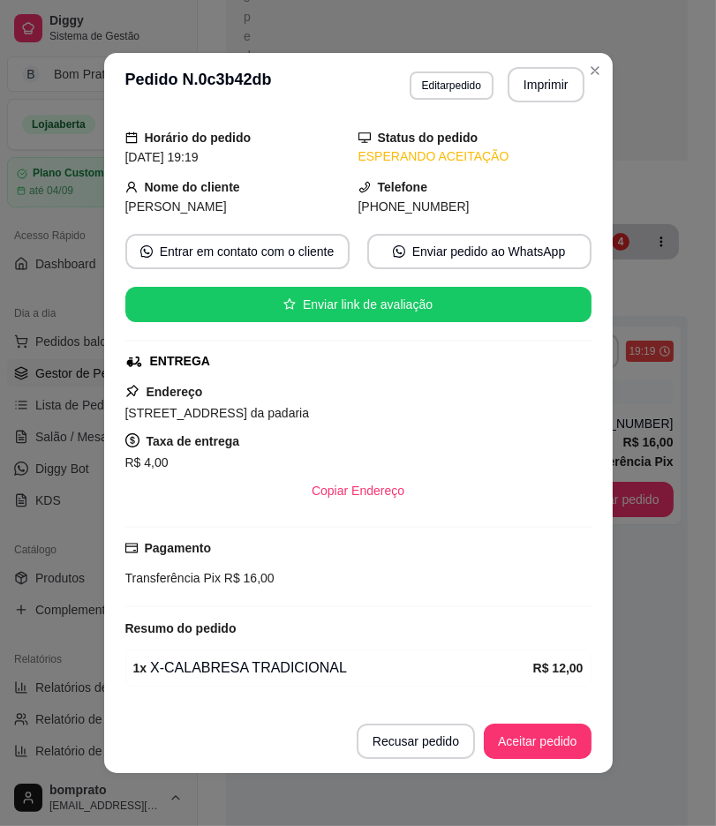
scroll to position [108, 0]
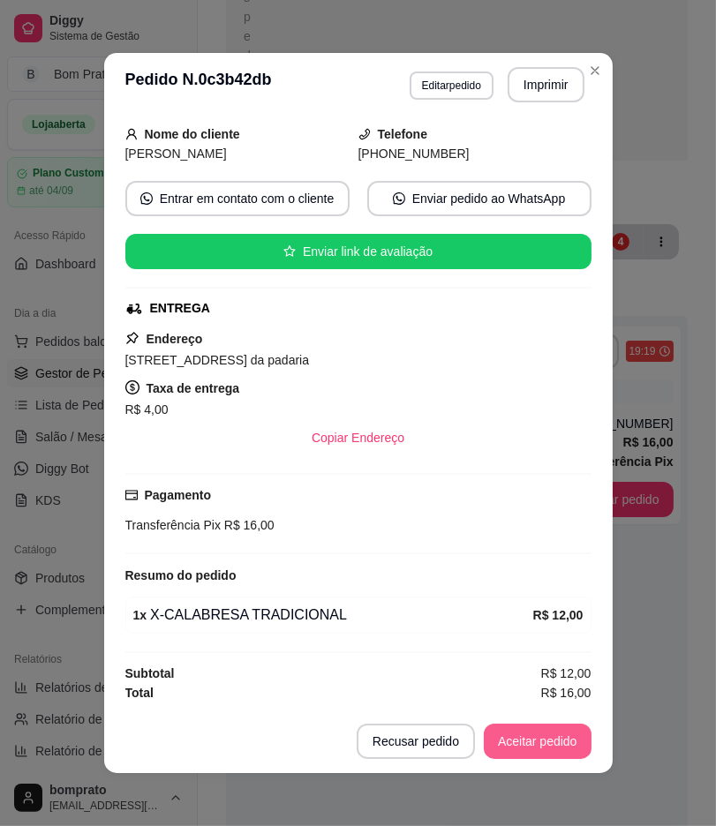
click at [517, 727] on button "Aceitar pedido" at bounding box center [538, 741] width 108 height 35
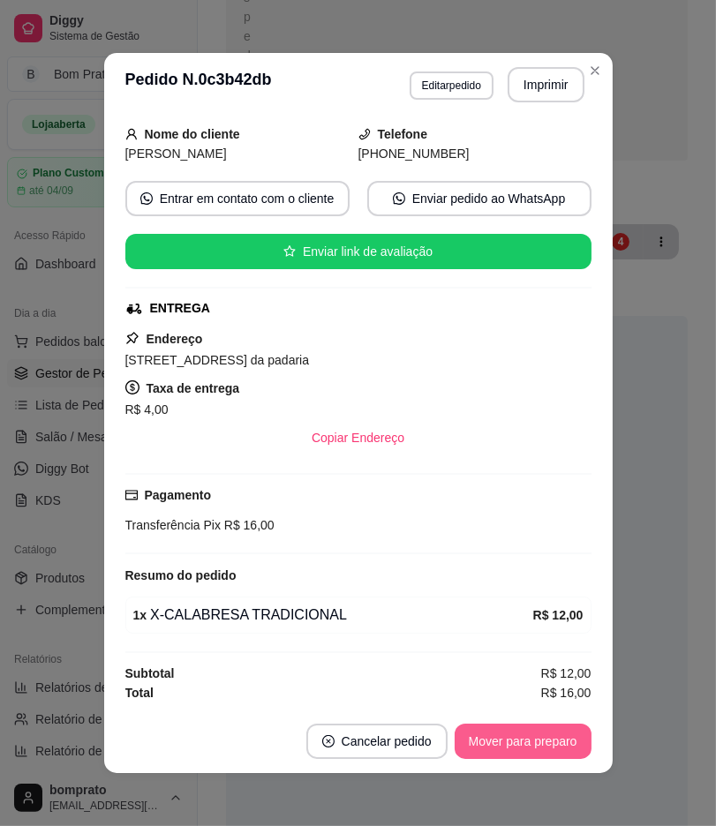
click at [522, 739] on button "Mover para preparo" at bounding box center [522, 741] width 137 height 35
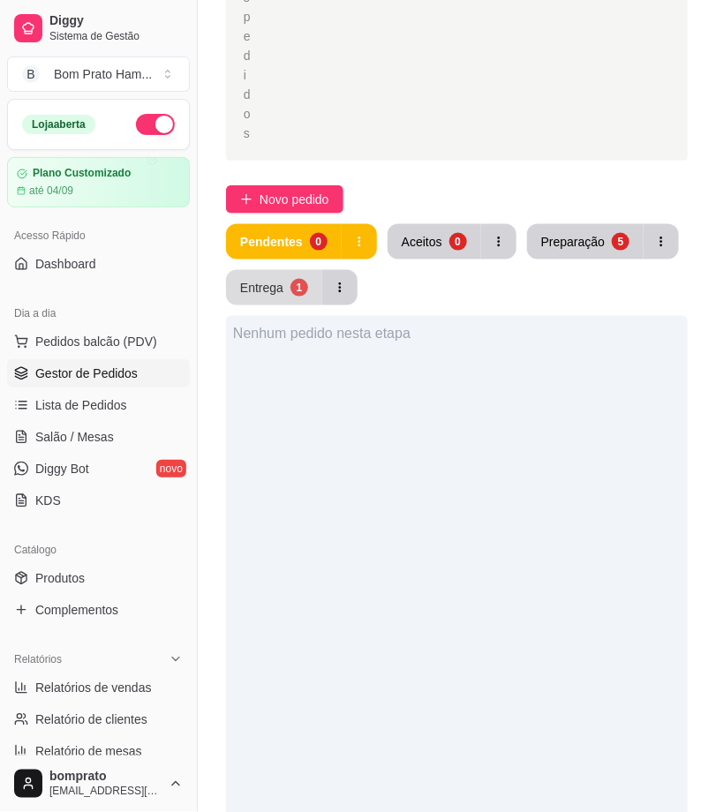
click at [303, 293] on div "1" at bounding box center [299, 288] width 18 height 18
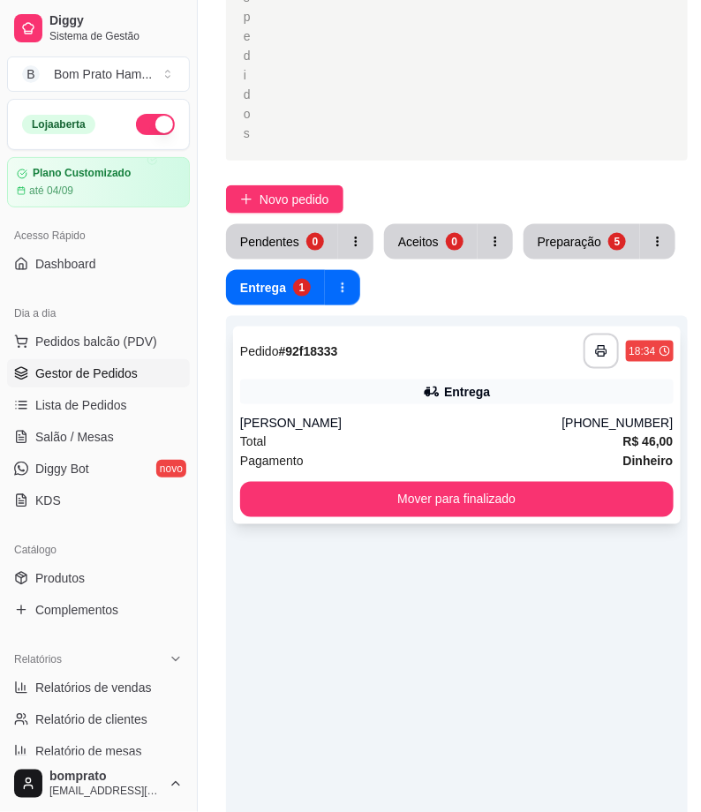
click at [380, 386] on div "Entrega" at bounding box center [456, 391] width 433 height 25
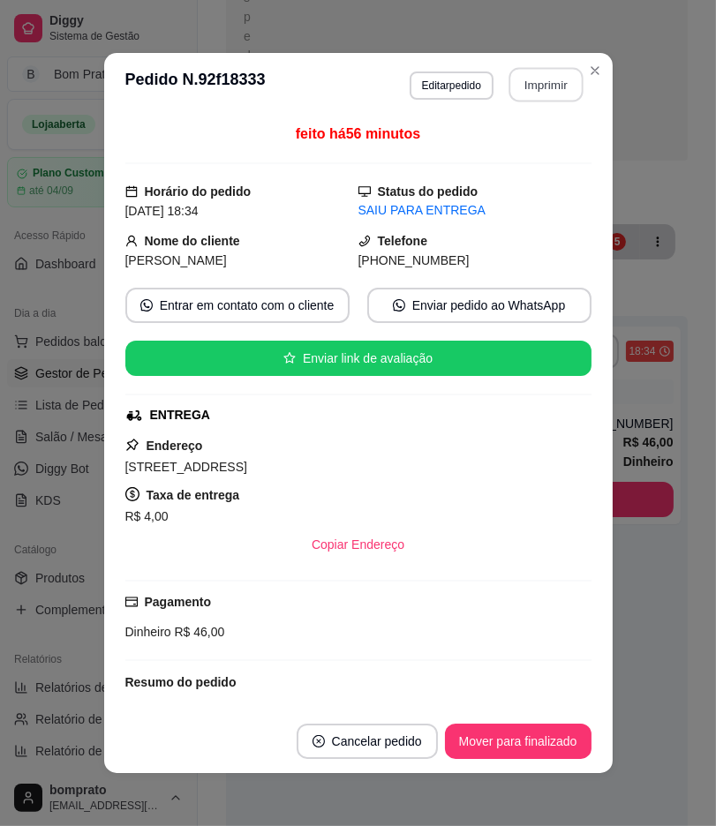
click at [550, 79] on button "Imprimir" at bounding box center [545, 85] width 74 height 34
click at [561, 743] on button "Mover para finalizado" at bounding box center [517, 741] width 142 height 34
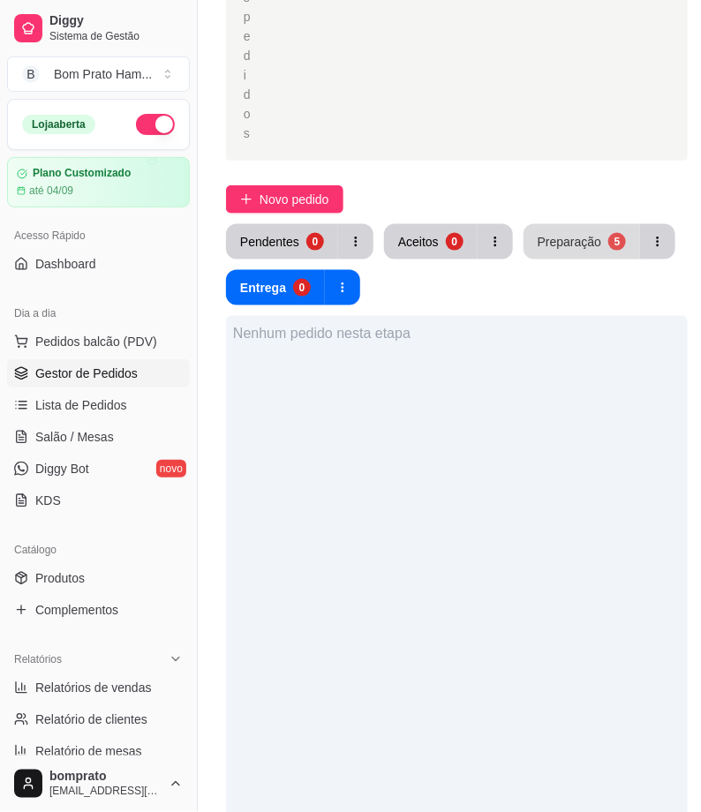
click at [576, 227] on button "Preparação 5" at bounding box center [581, 241] width 116 height 35
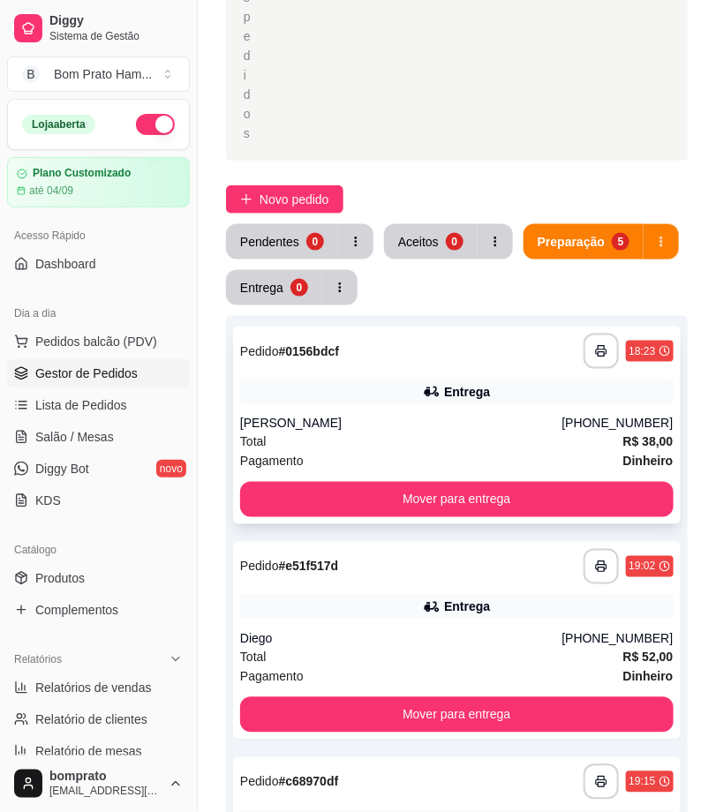
click at [461, 398] on div "Entrega" at bounding box center [467, 392] width 46 height 18
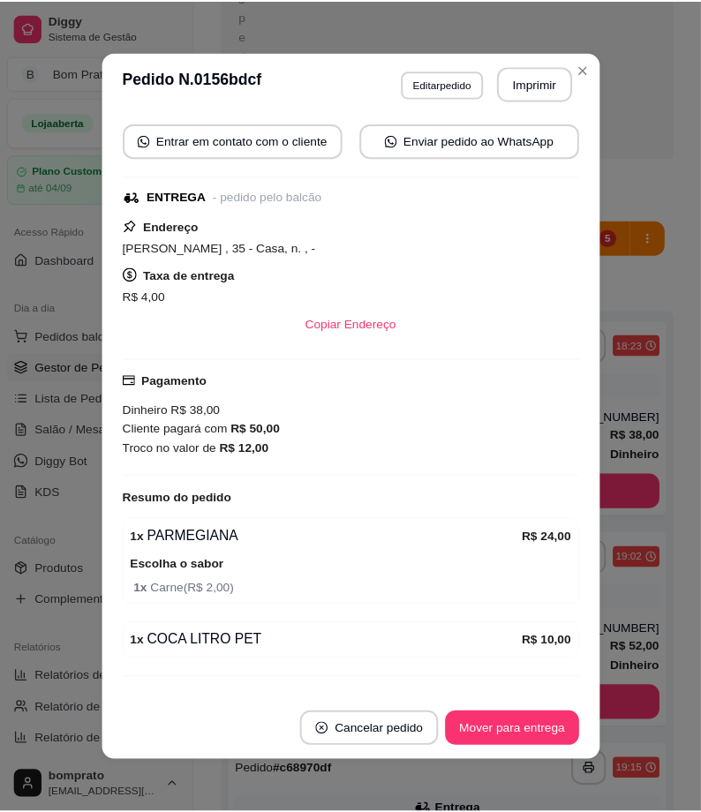
scroll to position [239, 0]
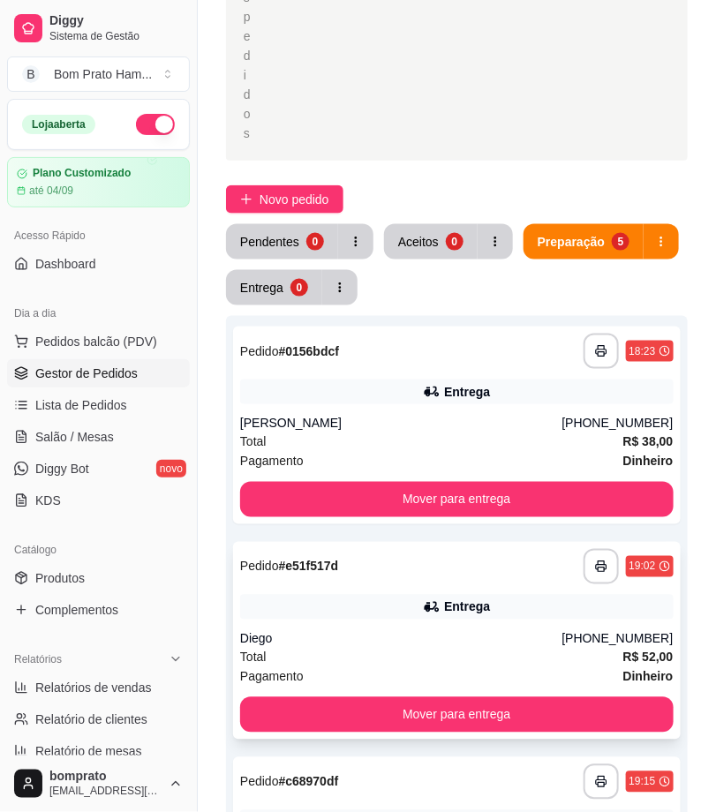
click at [411, 611] on div "Entrega" at bounding box center [456, 607] width 433 height 25
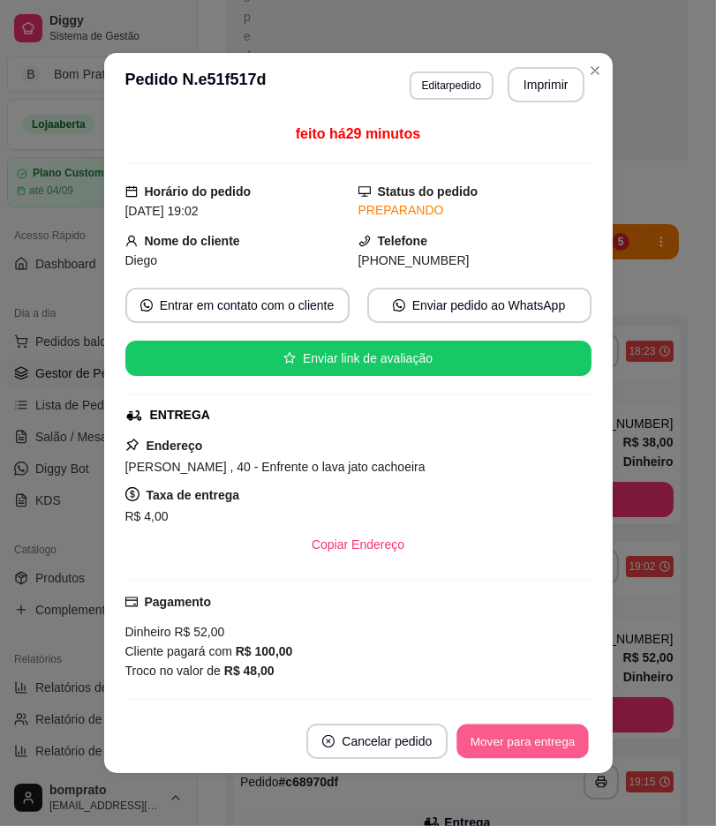
click at [508, 736] on button "Mover para entrega" at bounding box center [523, 741] width 132 height 34
click at [593, 653] on div "feito há 29 minutos Horário do pedido 31/08/2025 19:02 Status do pedido PREPARA…" at bounding box center [358, 412] width 508 height 593
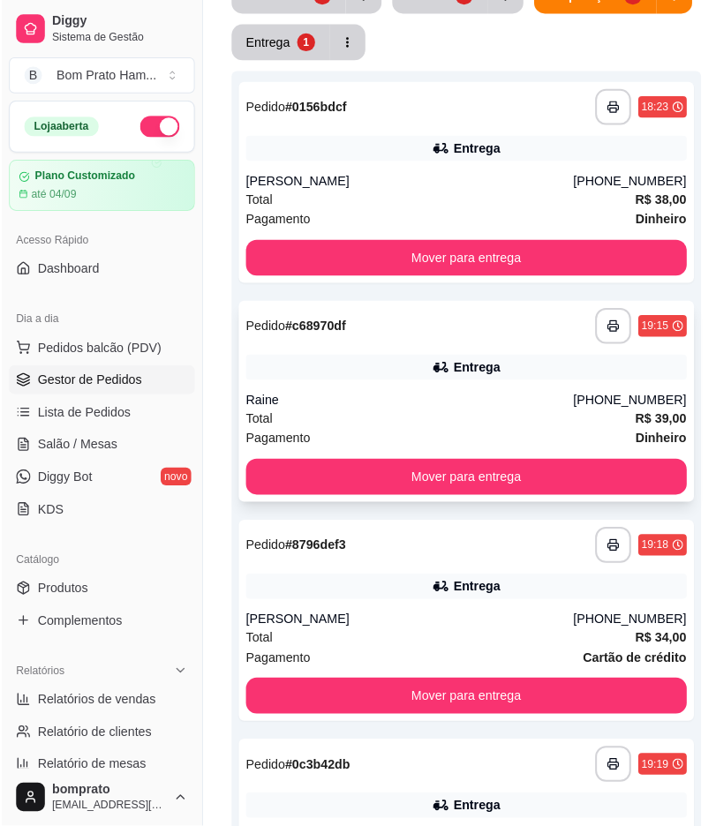
scroll to position [686, 0]
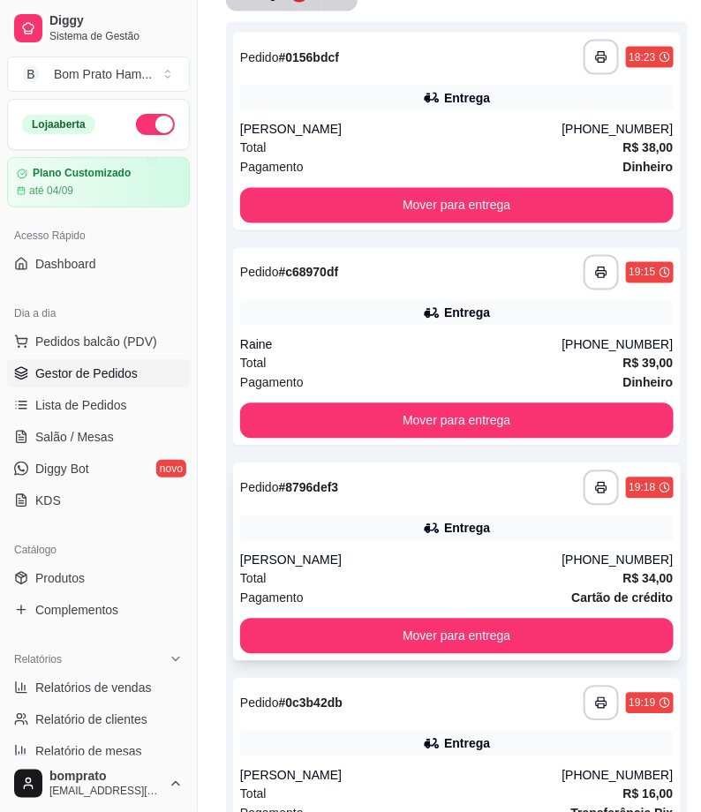
click at [451, 552] on div "Maria Mayara Bezerra Gomes" at bounding box center [401, 561] width 322 height 18
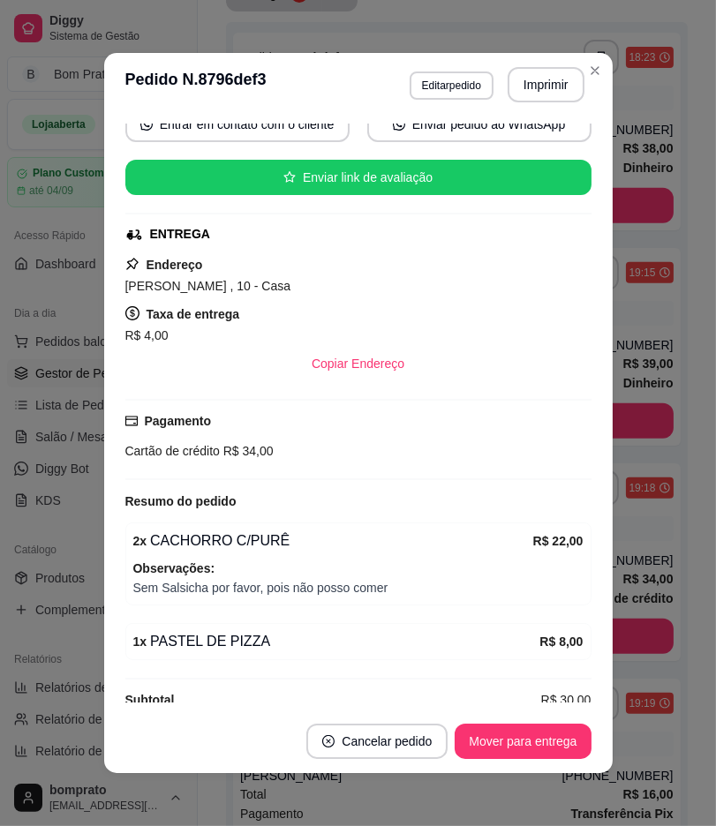
scroll to position [196, 0]
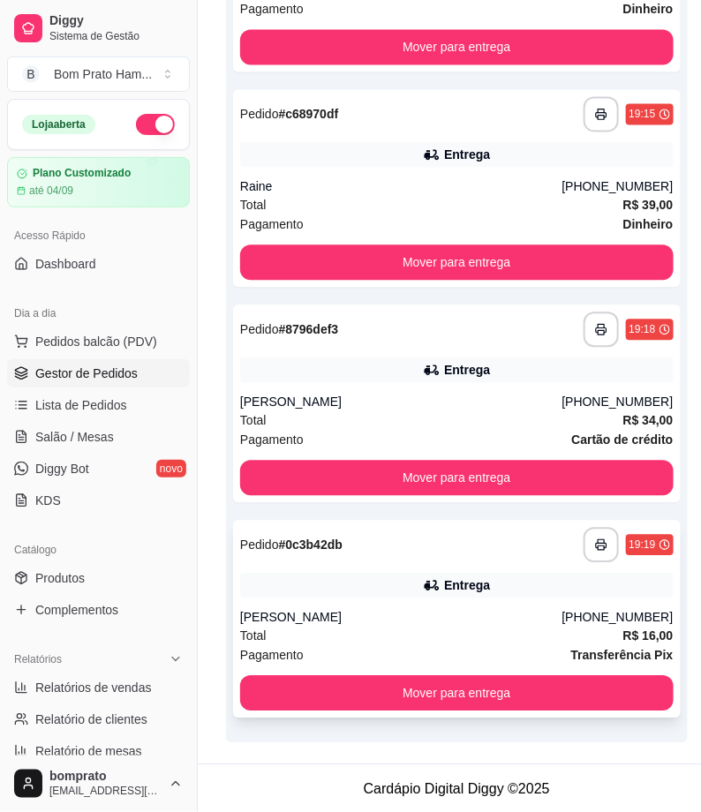
click at [472, 581] on div "Entrega" at bounding box center [467, 585] width 46 height 18
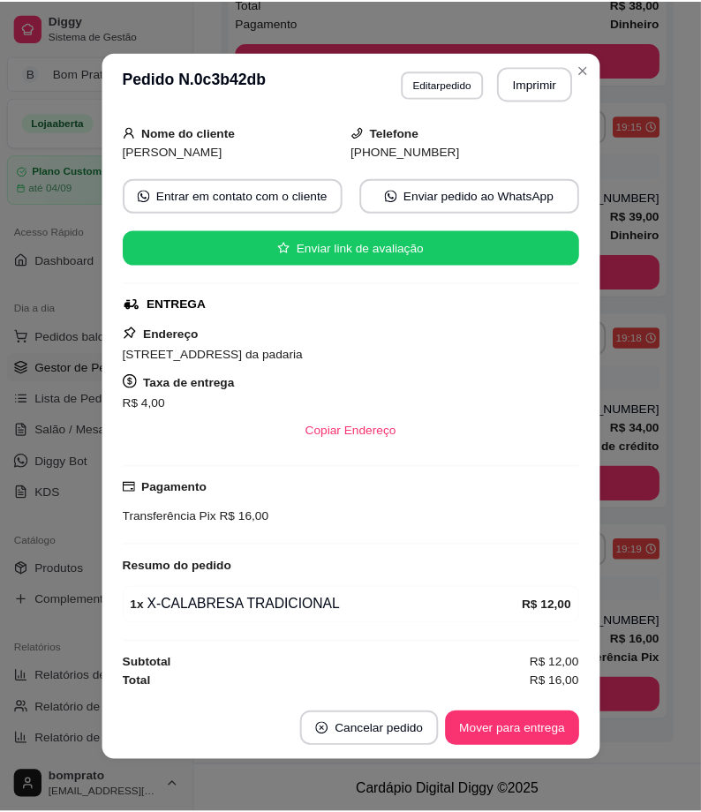
scroll to position [656, 0]
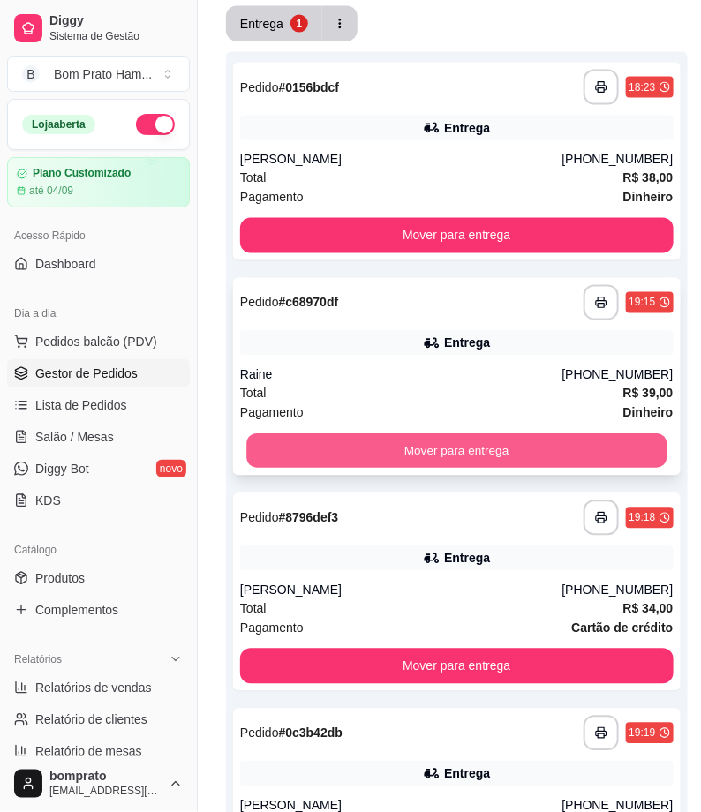
click at [488, 444] on button "Mover para entrega" at bounding box center [456, 451] width 420 height 34
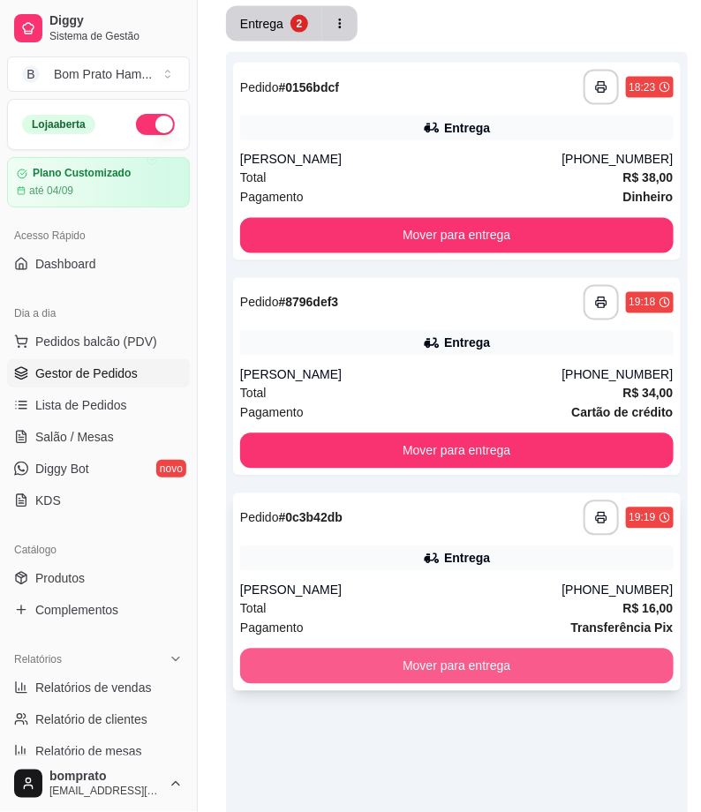
click at [491, 660] on button "Mover para entrega" at bounding box center [456, 666] width 433 height 35
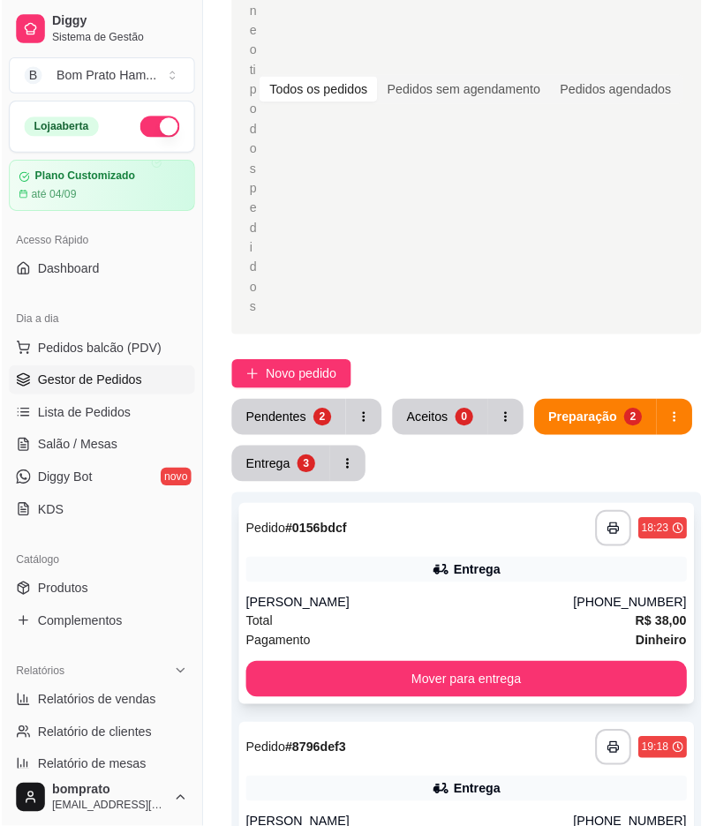
scroll to position [165, 0]
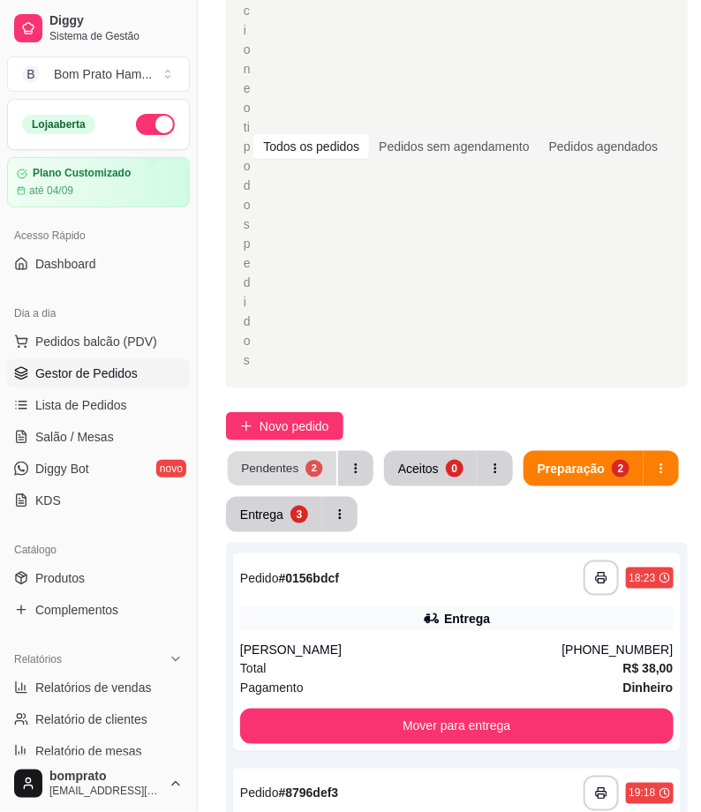
click at [306, 473] on div "2" at bounding box center [313, 468] width 17 height 17
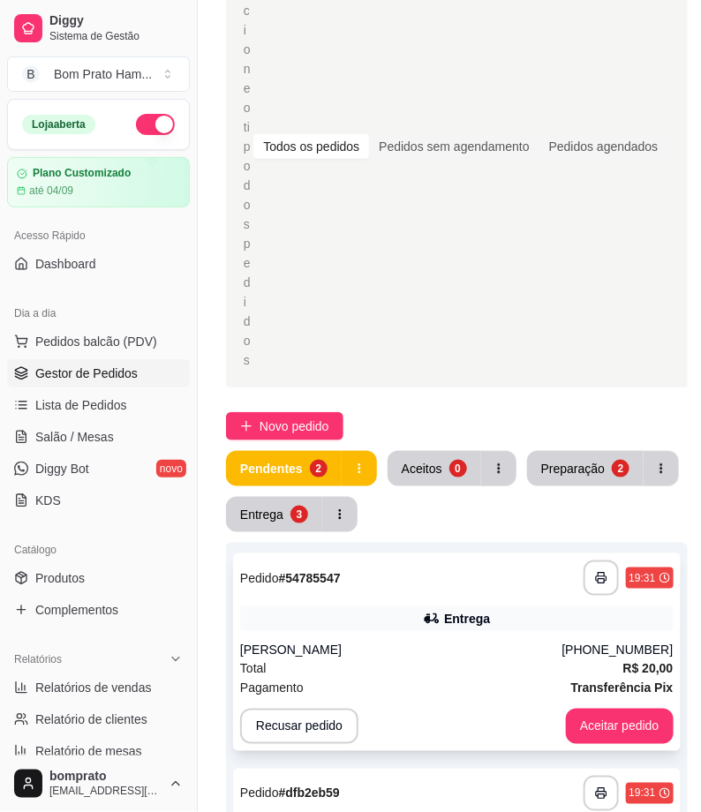
click at [450, 627] on div "Entrega" at bounding box center [456, 618] width 433 height 25
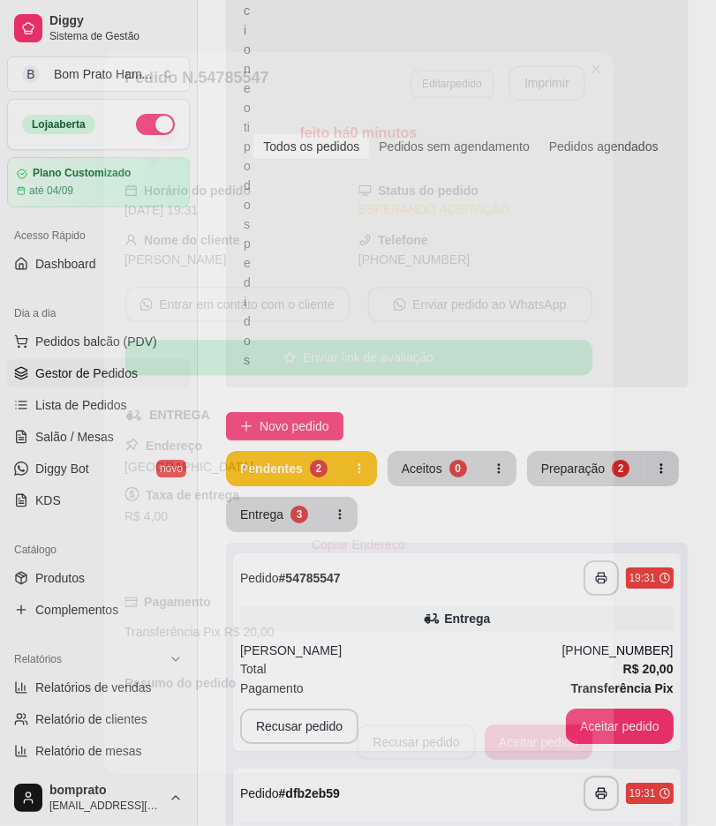
scroll to position [98, 0]
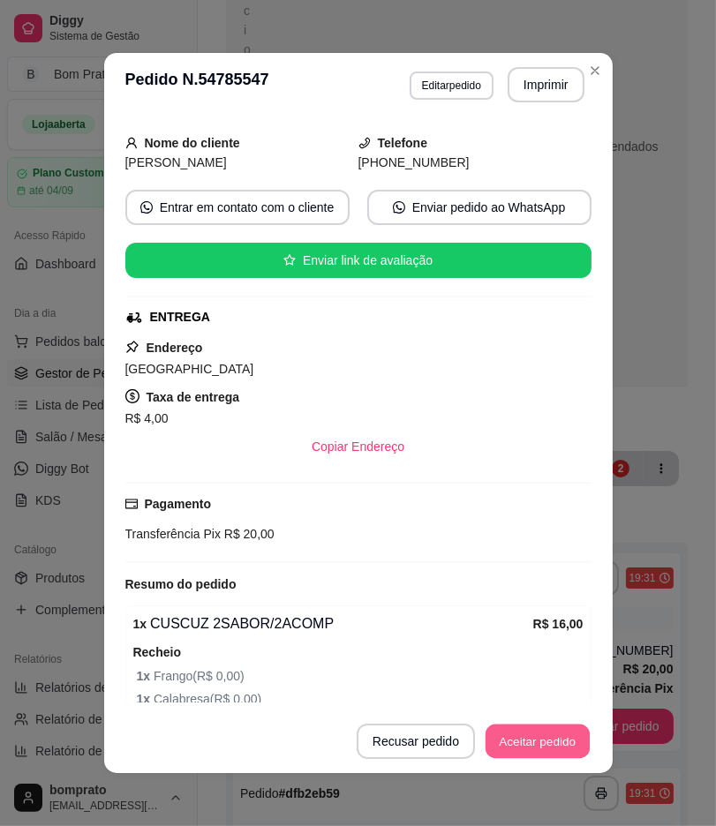
click at [543, 726] on button "Aceitar pedido" at bounding box center [537, 741] width 104 height 34
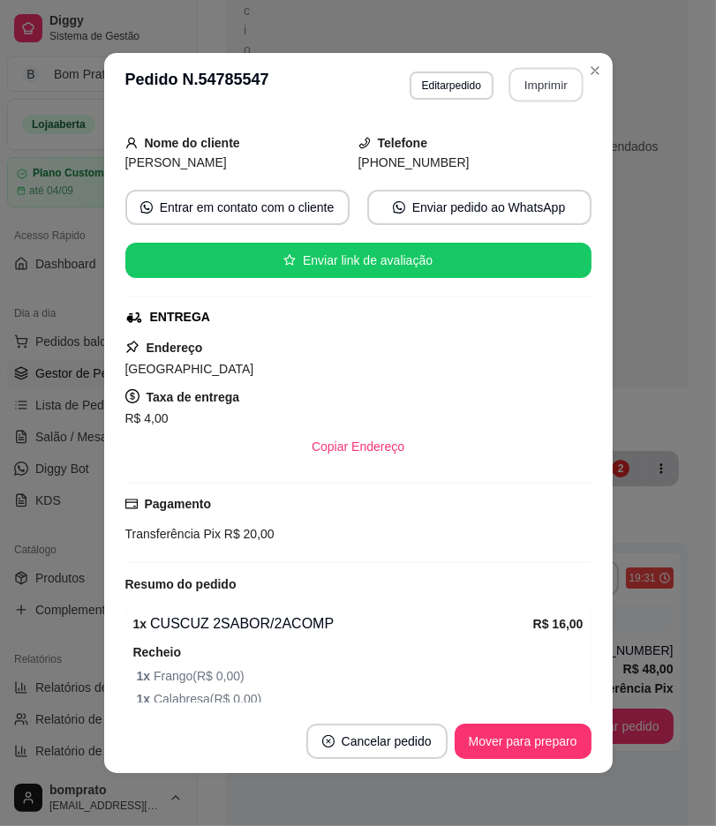
click at [536, 101] on button "Imprimir" at bounding box center [545, 85] width 74 height 34
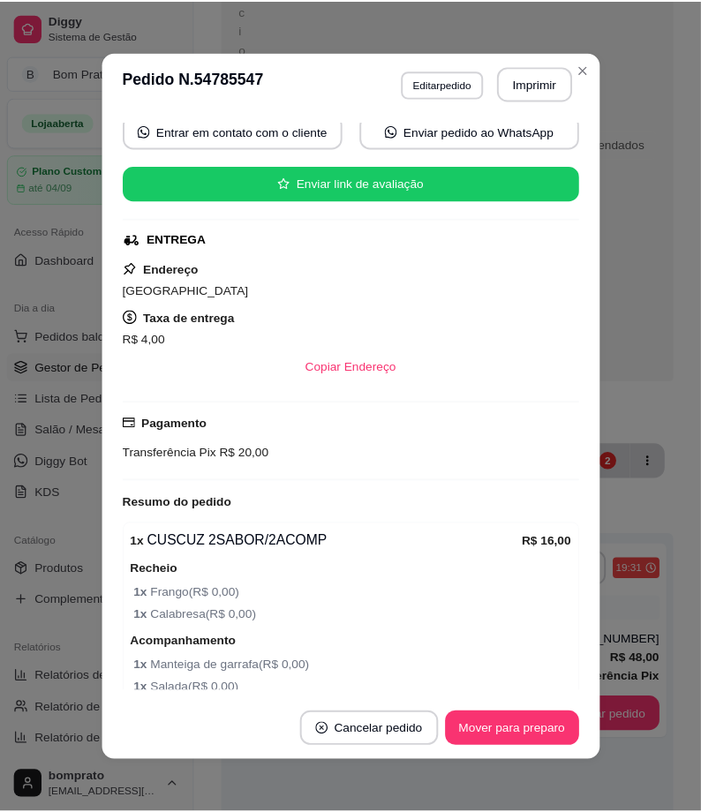
scroll to position [256, 0]
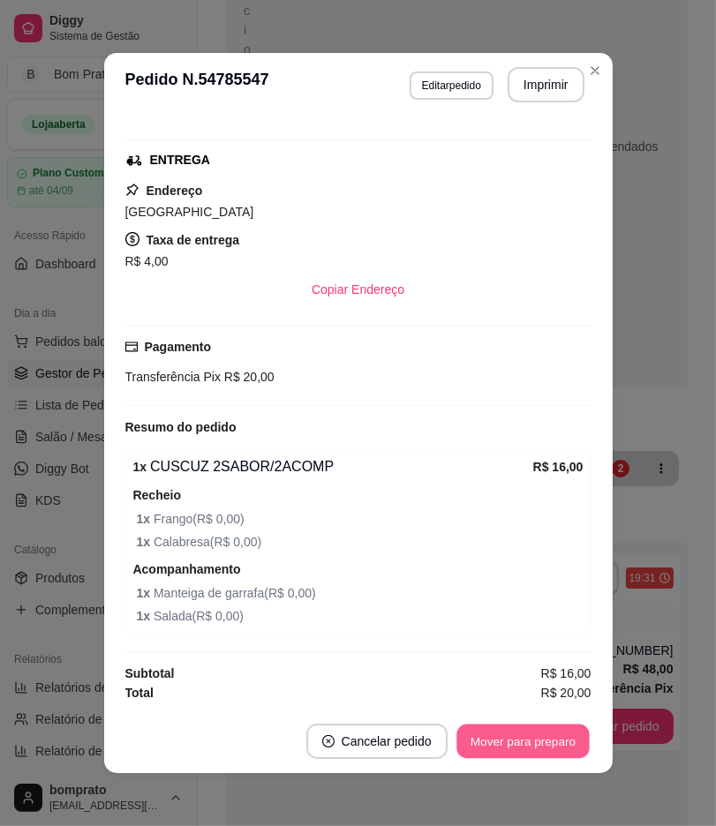
click at [544, 747] on button "Mover para preparo" at bounding box center [522, 741] width 132 height 34
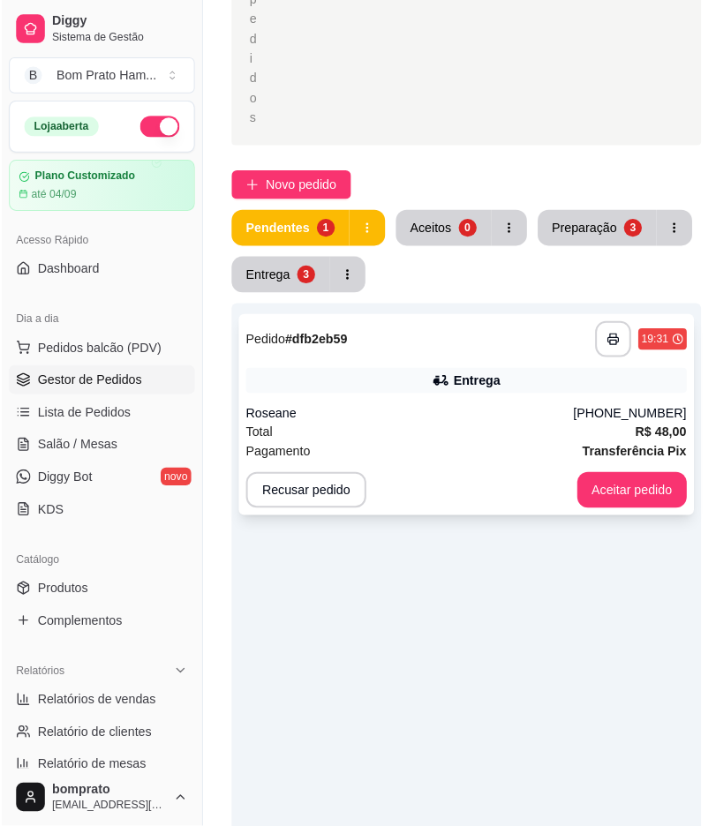
scroll to position [460, 0]
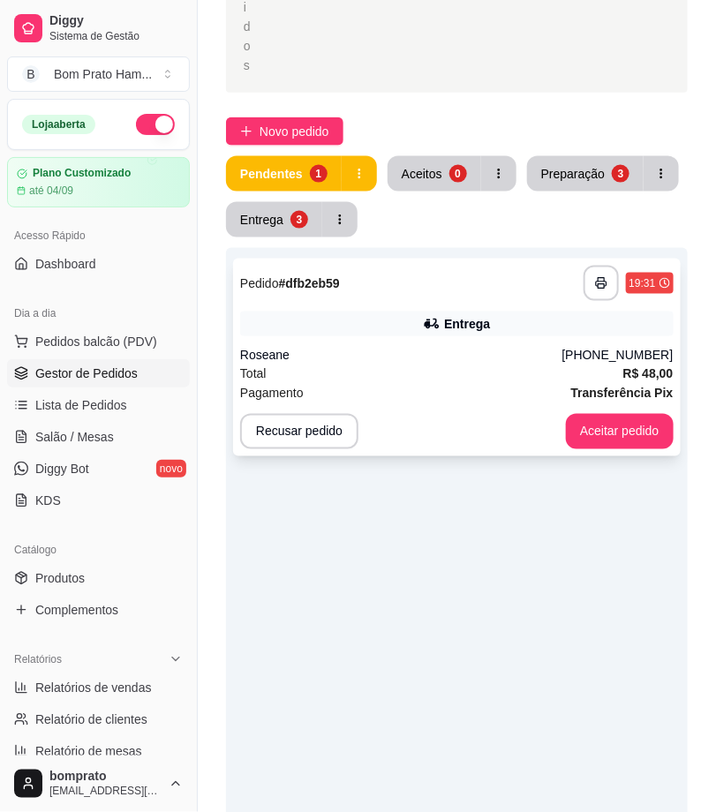
click at [455, 350] on div "Roseane" at bounding box center [401, 356] width 322 height 18
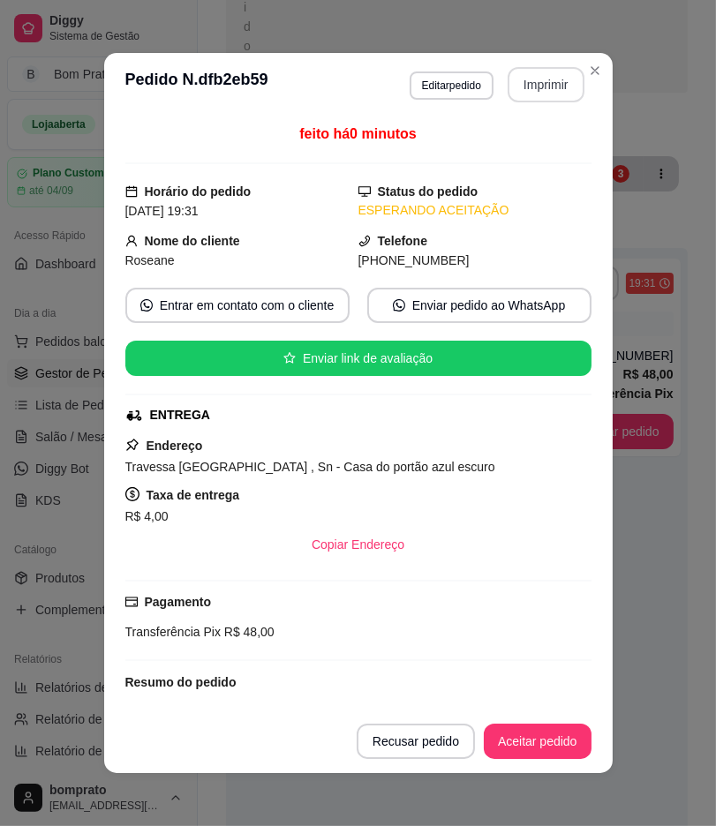
click at [536, 83] on button "Imprimir" at bounding box center [545, 84] width 77 height 35
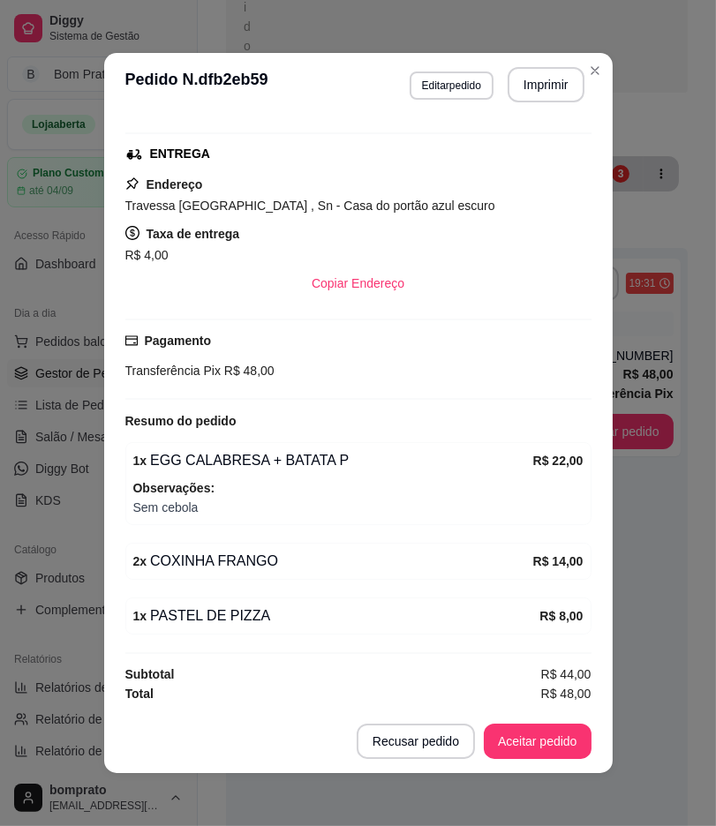
scroll to position [263, 0]
click at [530, 752] on button "Aceitar pedido" at bounding box center [538, 741] width 108 height 35
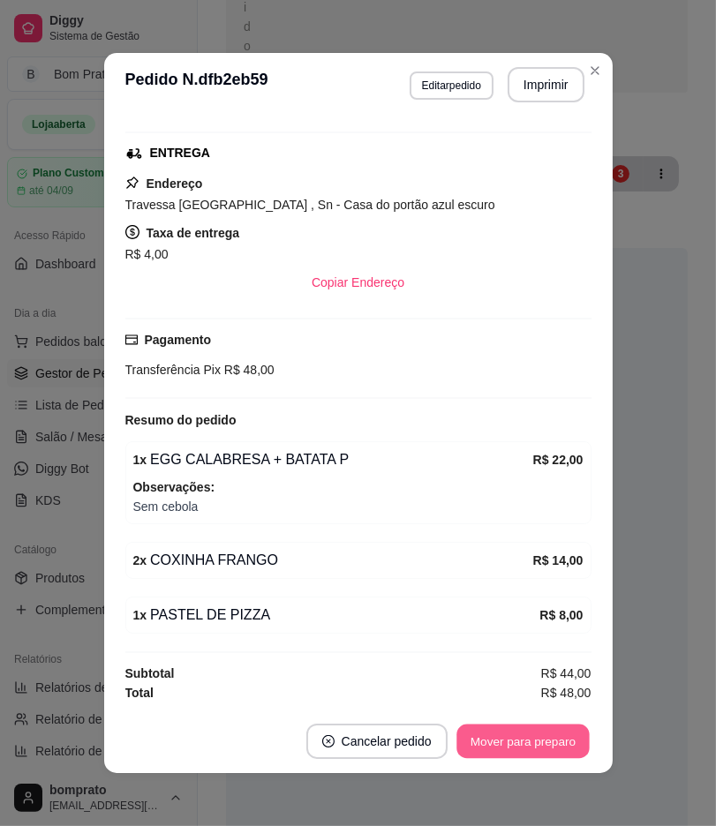
click at [530, 752] on button "Mover para preparo" at bounding box center [522, 741] width 132 height 34
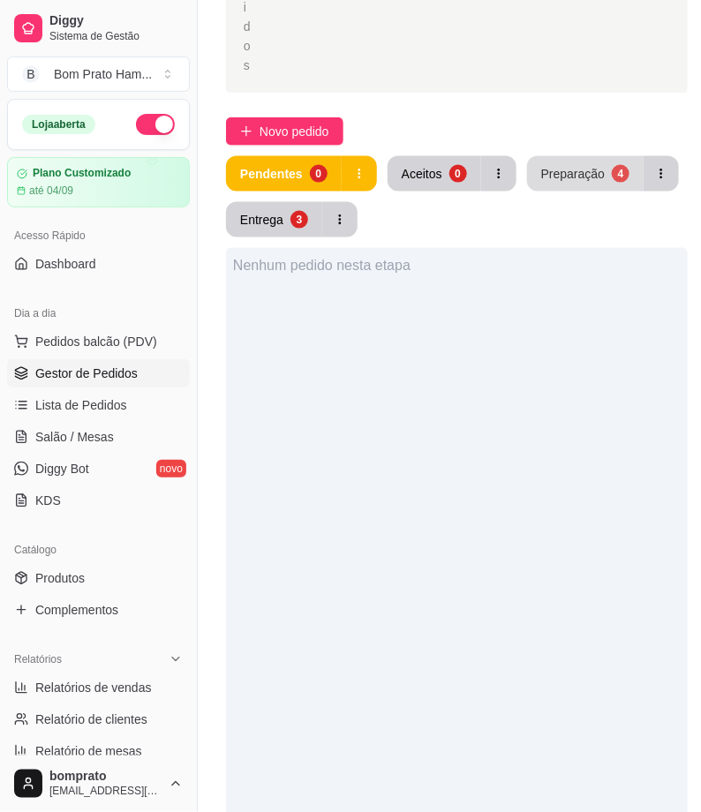
click at [570, 171] on div "Preparação" at bounding box center [573, 174] width 64 height 18
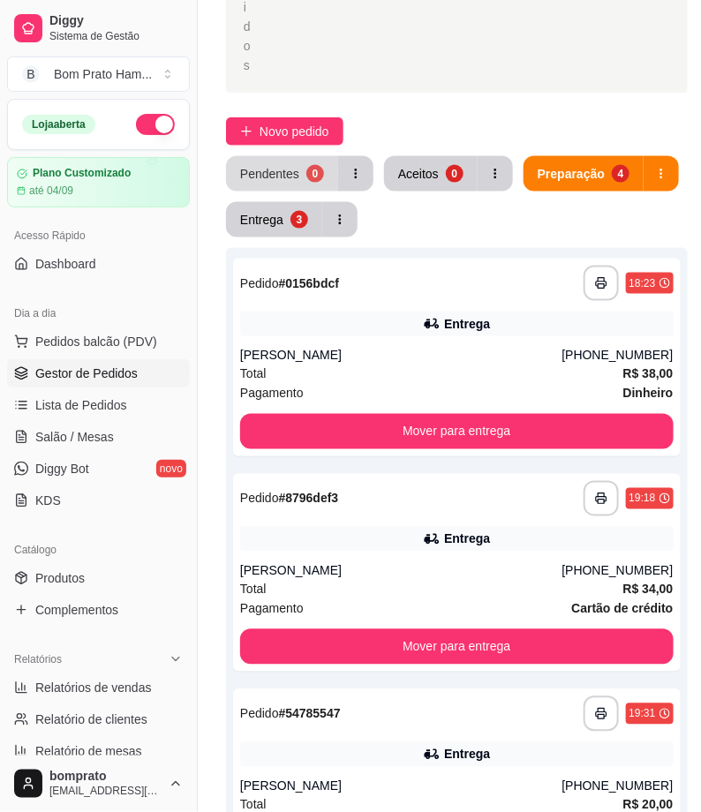
click at [323, 162] on button "Pendentes 0" at bounding box center [282, 173] width 112 height 35
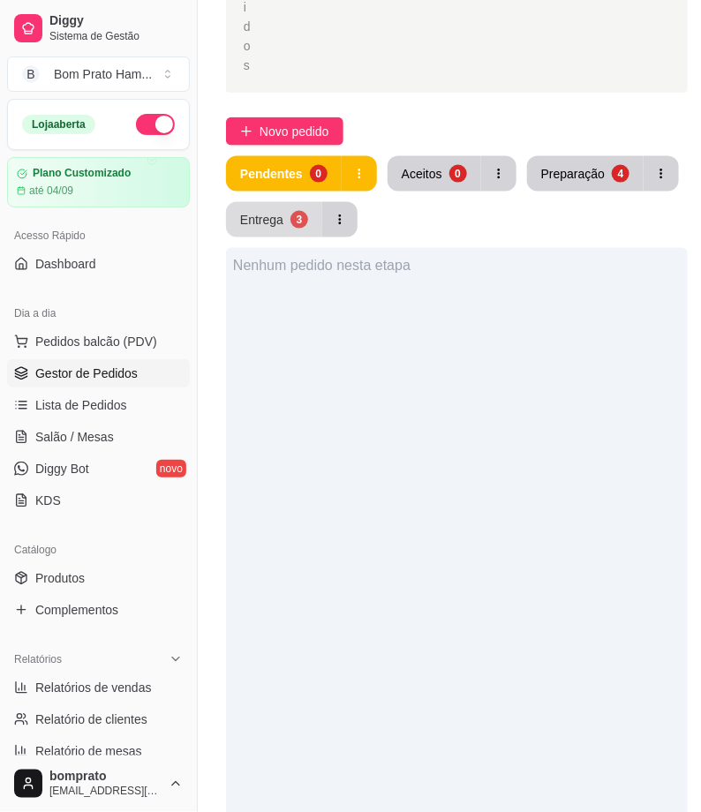
click at [290, 221] on div "3" at bounding box center [299, 220] width 18 height 18
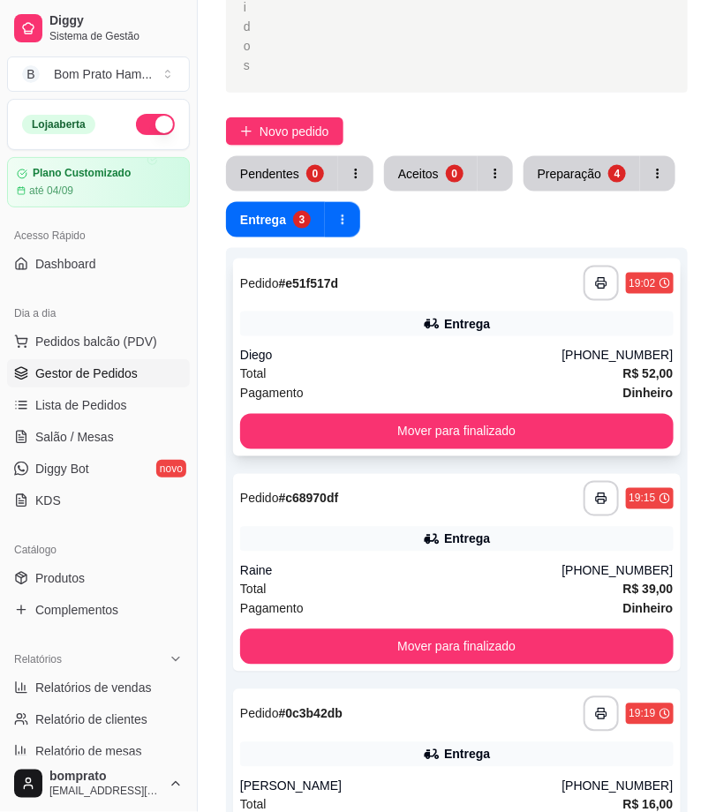
click at [394, 359] on div "Diego" at bounding box center [401, 356] width 322 height 18
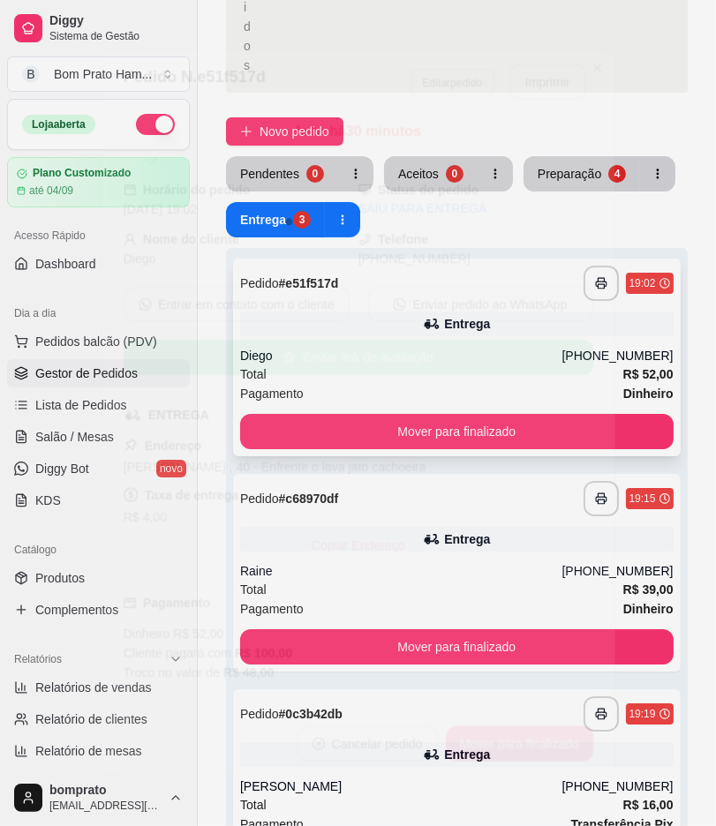
scroll to position [257, 0]
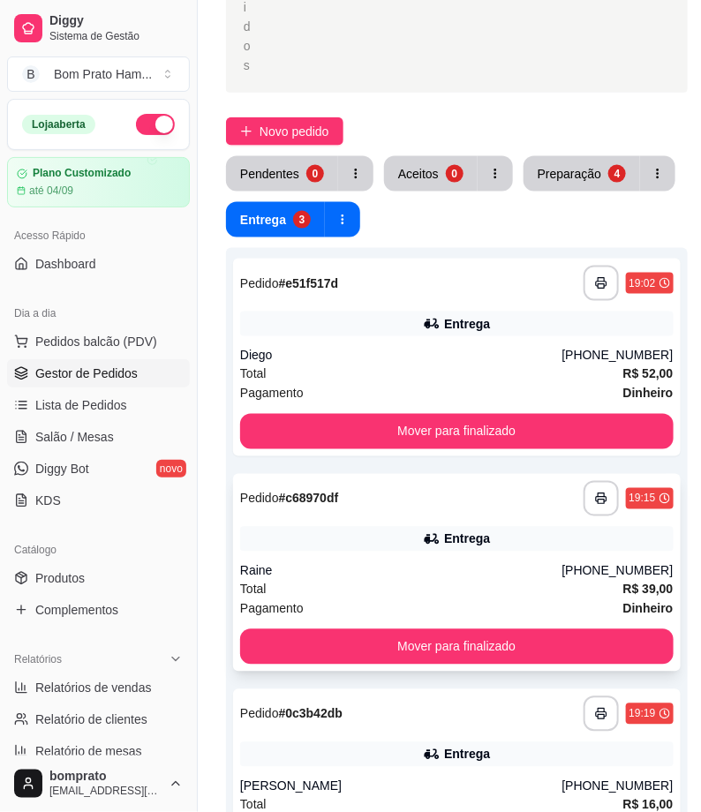
click at [349, 535] on div "Entrega" at bounding box center [456, 539] width 433 height 25
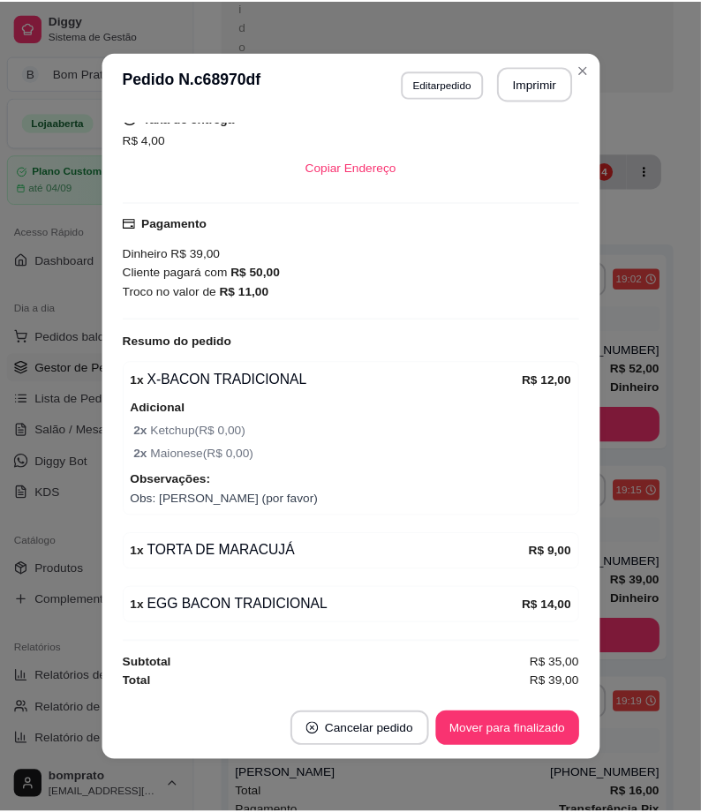
scroll to position [4, 0]
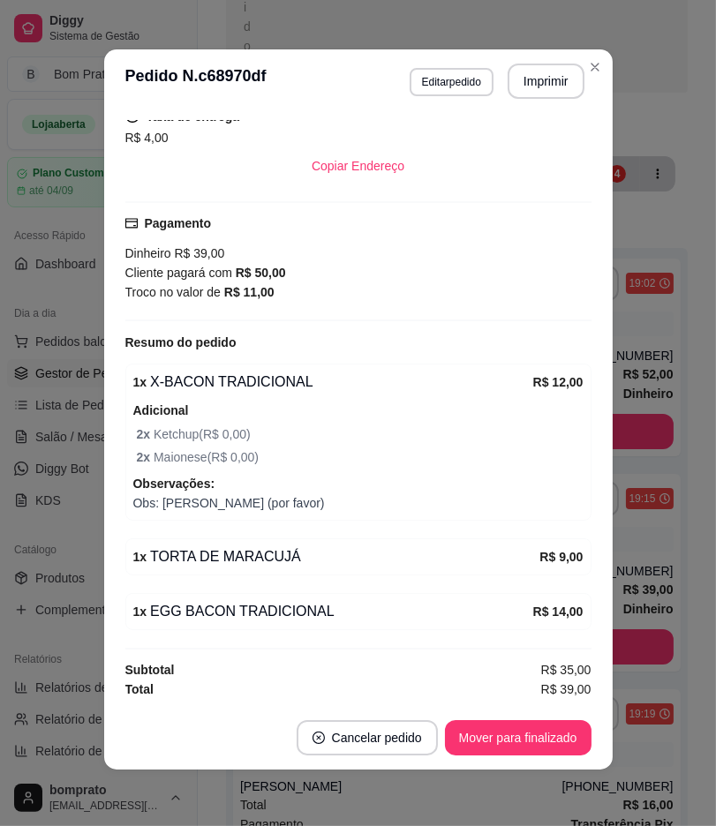
click at [596, 487] on div "feito há 17 minutos Horário do pedido 31/08/2025 19:15 Status do pedido SAIU PA…" at bounding box center [358, 409] width 508 height 593
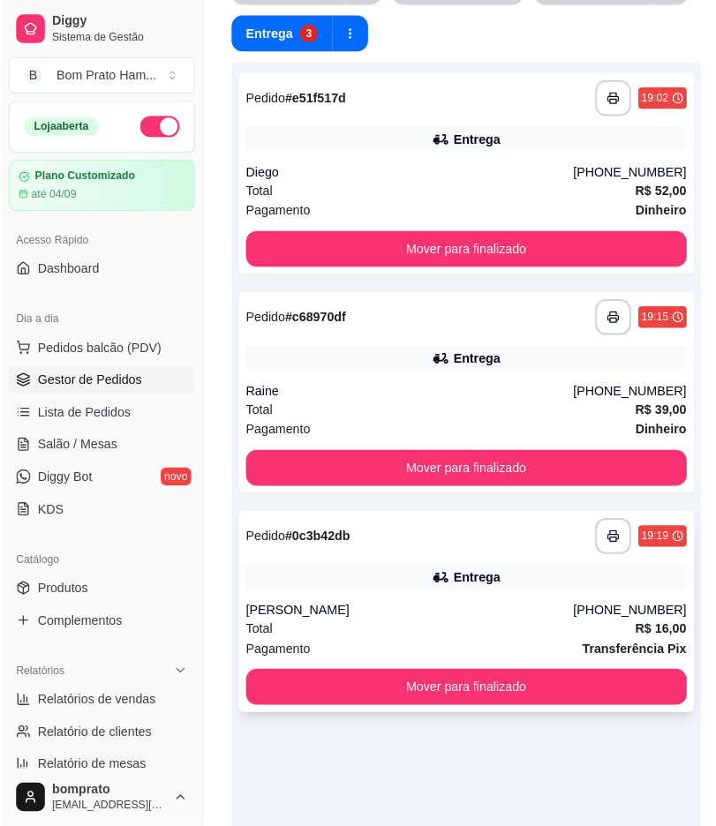
scroll to position [656, 0]
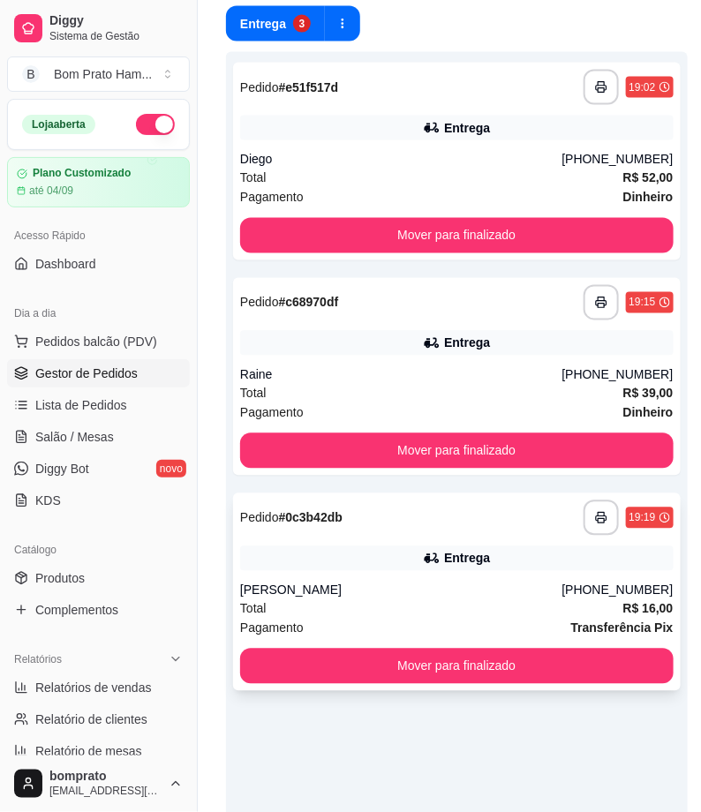
click at [507, 559] on div "Entrega" at bounding box center [456, 558] width 433 height 25
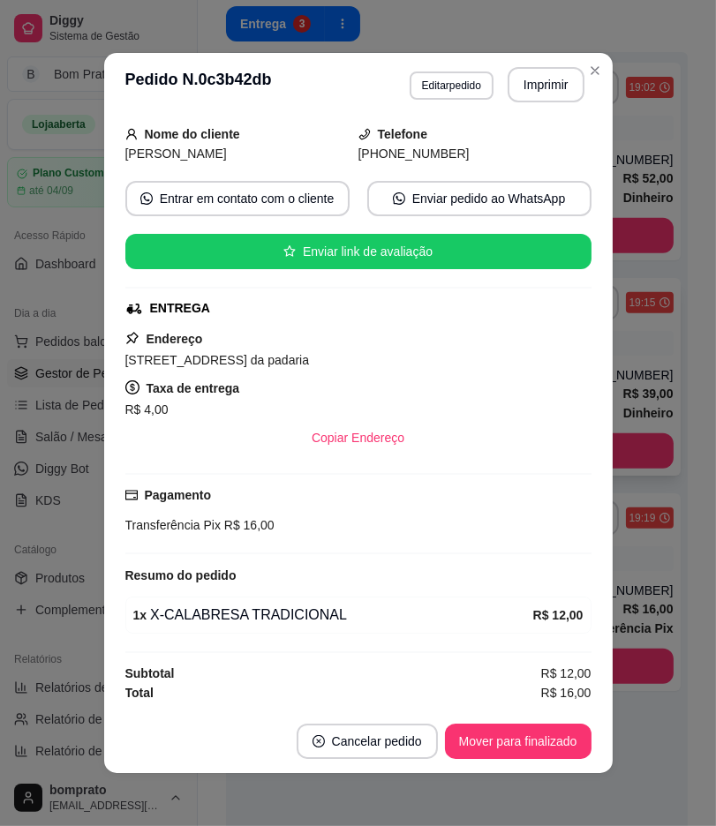
scroll to position [604, 0]
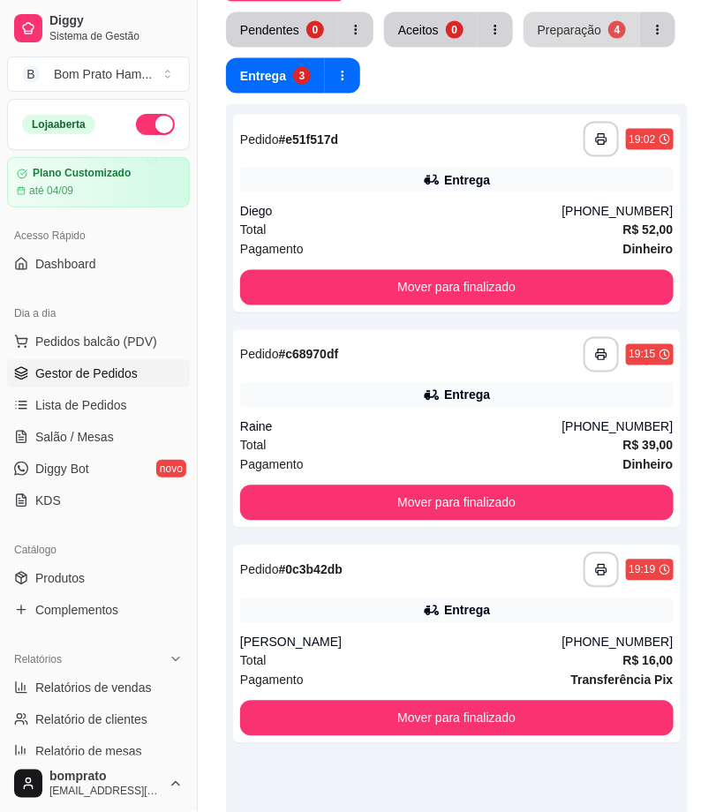
click at [559, 23] on div "Preparação" at bounding box center [569, 30] width 64 height 18
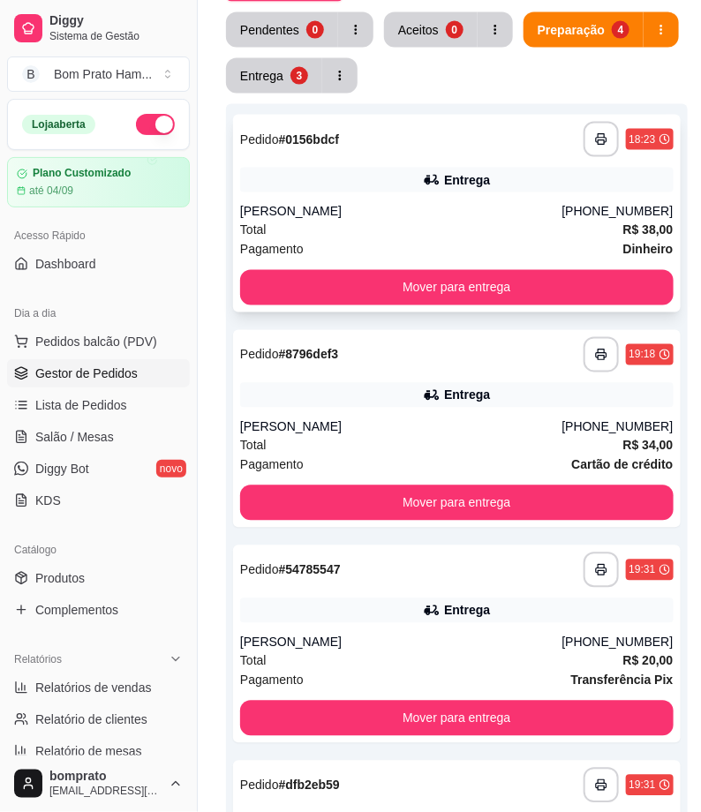
click at [448, 232] on div "Total R$ 38,00" at bounding box center [456, 230] width 433 height 19
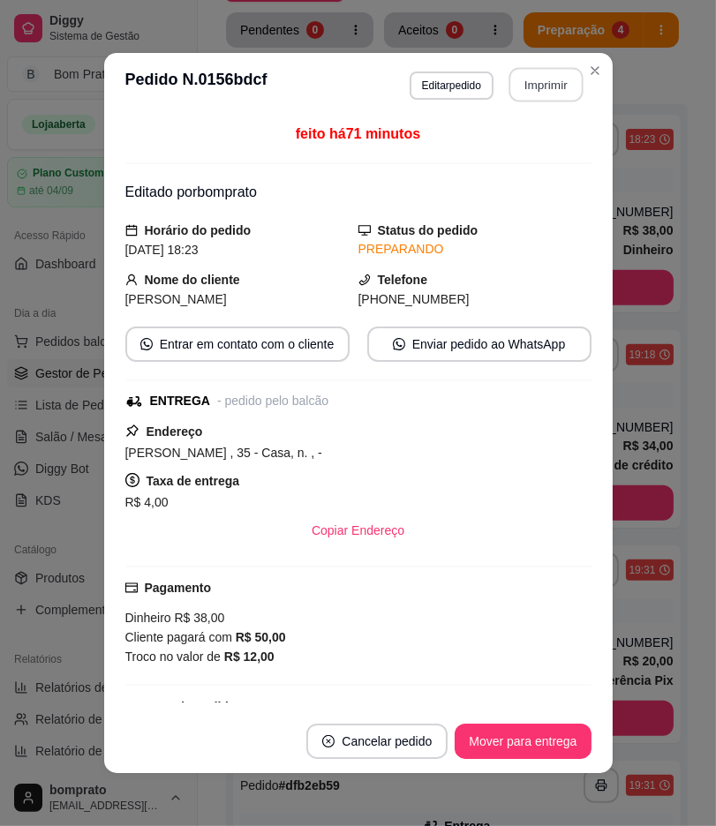
click at [538, 97] on button "Imprimir" at bounding box center [545, 85] width 74 height 34
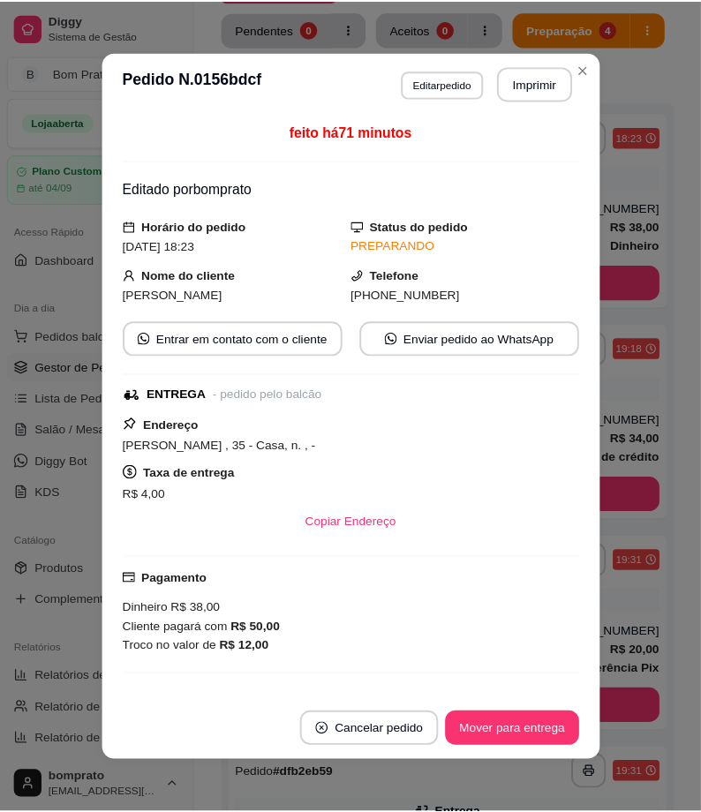
scroll to position [0, 0]
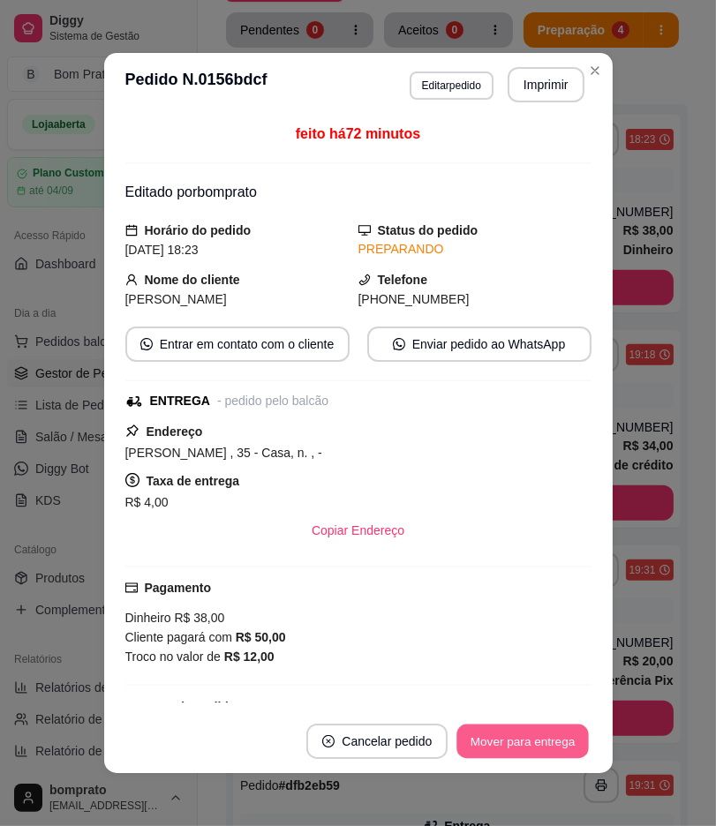
click at [547, 732] on button "Mover para entrega" at bounding box center [523, 741] width 132 height 34
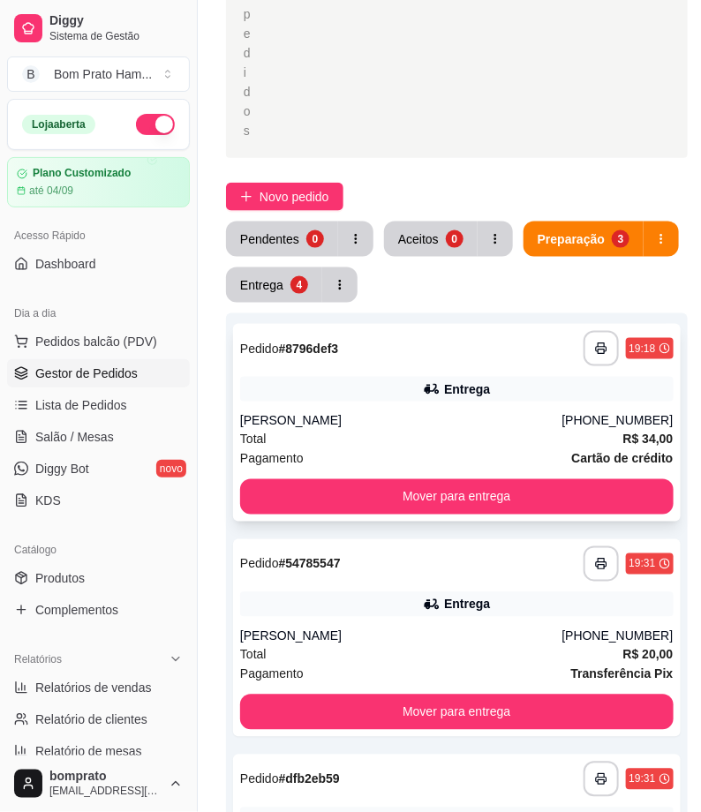
scroll to position [408, 0]
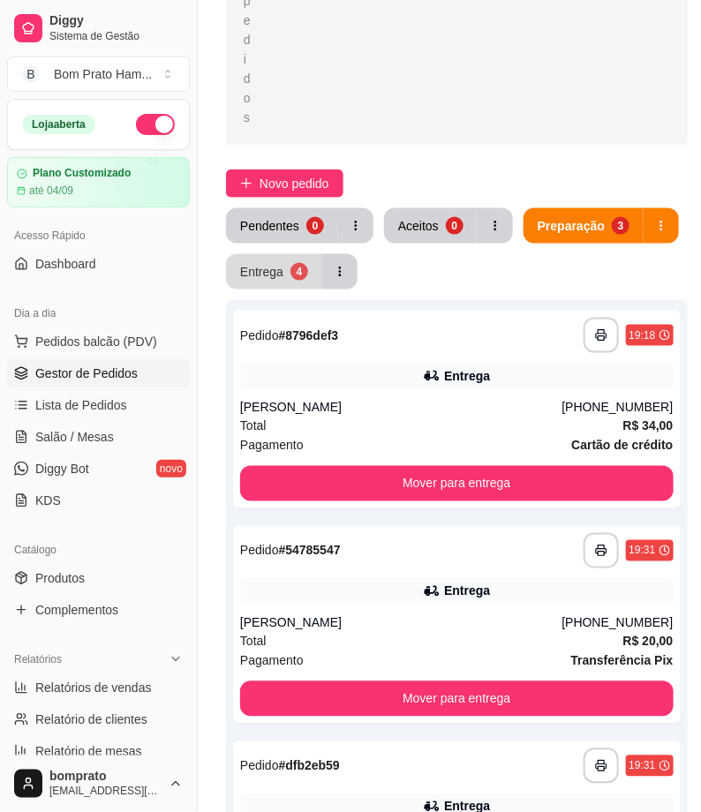
click at [292, 278] on div "4" at bounding box center [299, 272] width 18 height 18
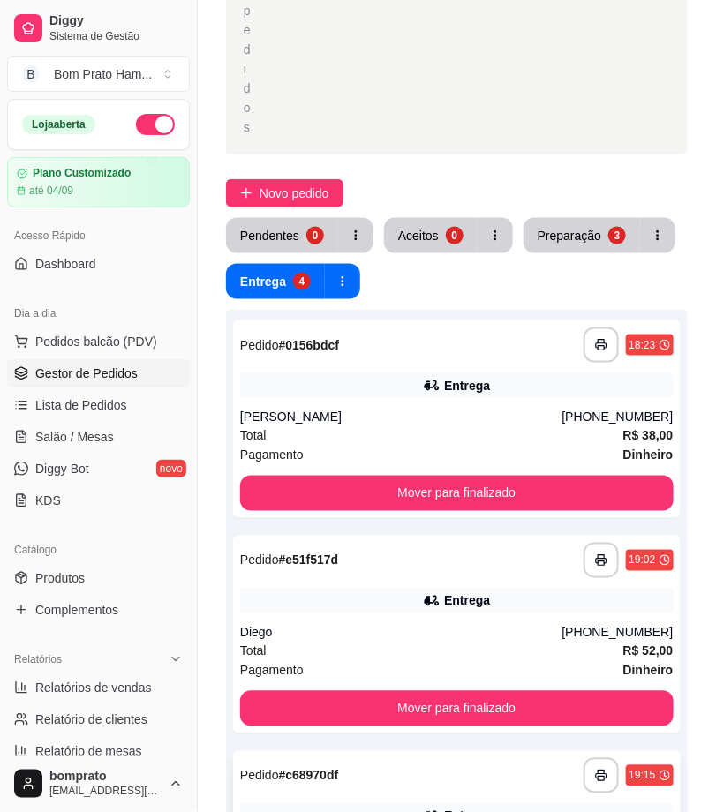
scroll to position [310, 0]
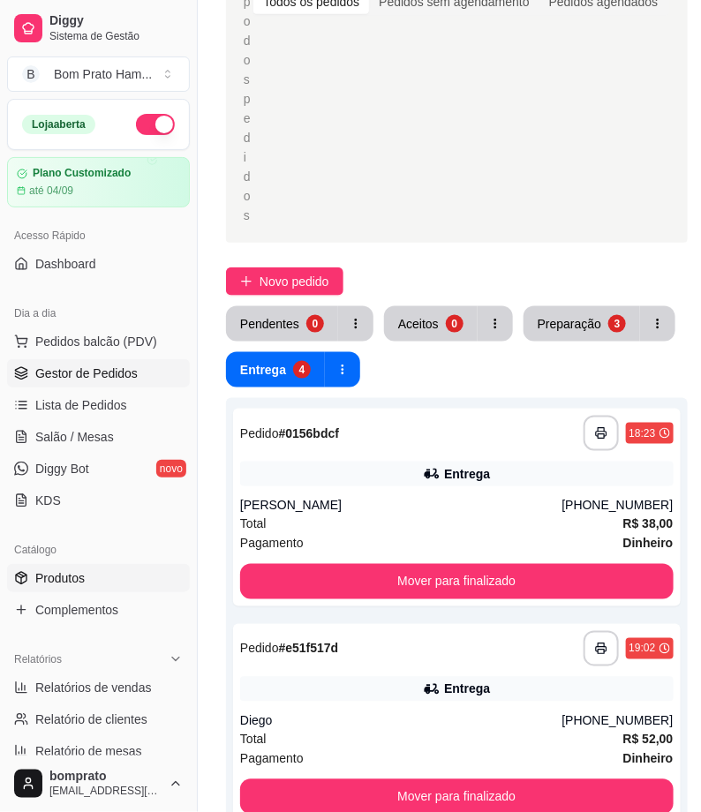
click at [88, 586] on link "Produtos" at bounding box center [98, 578] width 183 height 28
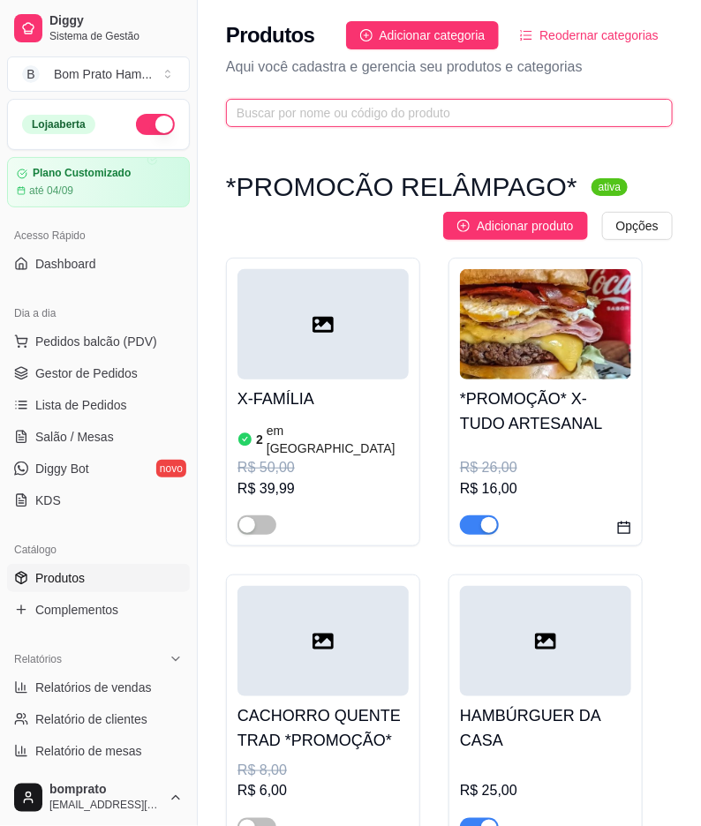
click at [422, 103] on input "text" at bounding box center [441, 112] width 411 height 19
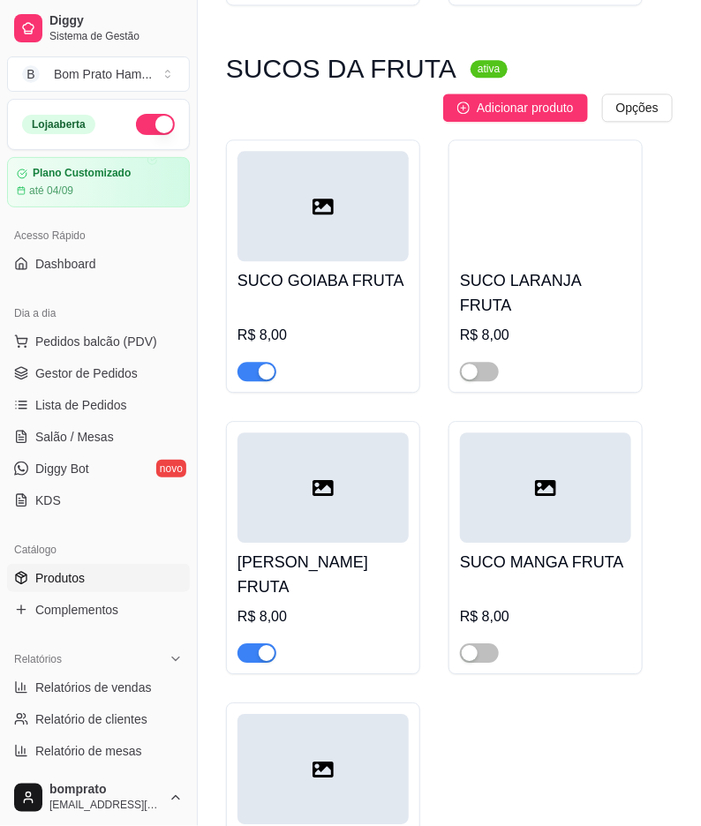
scroll to position [2548, 0]
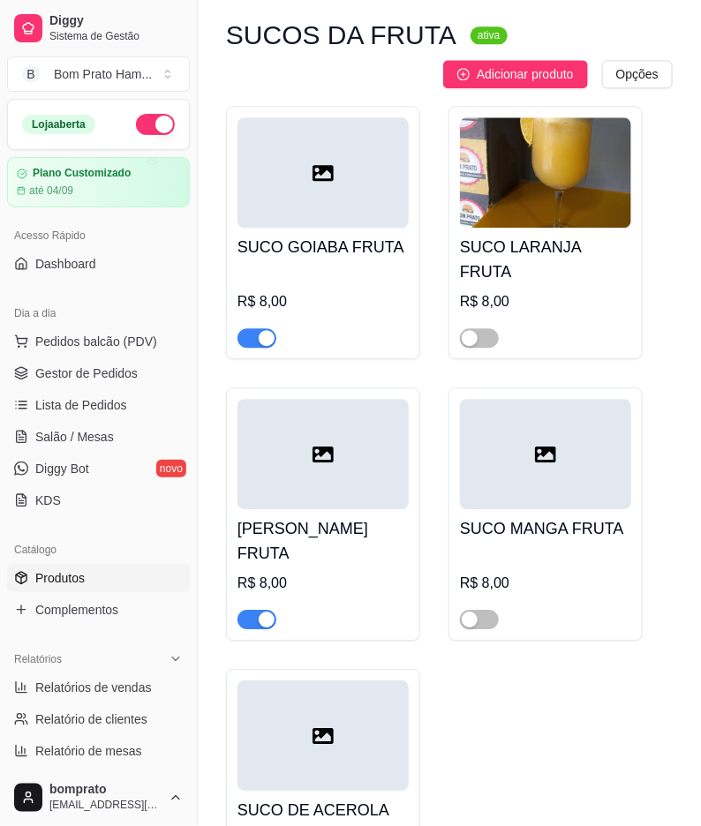
type input "suc"
click at [486, 608] on div at bounding box center [479, 618] width 39 height 21
click at [491, 610] on span "button" at bounding box center [479, 619] width 39 height 19
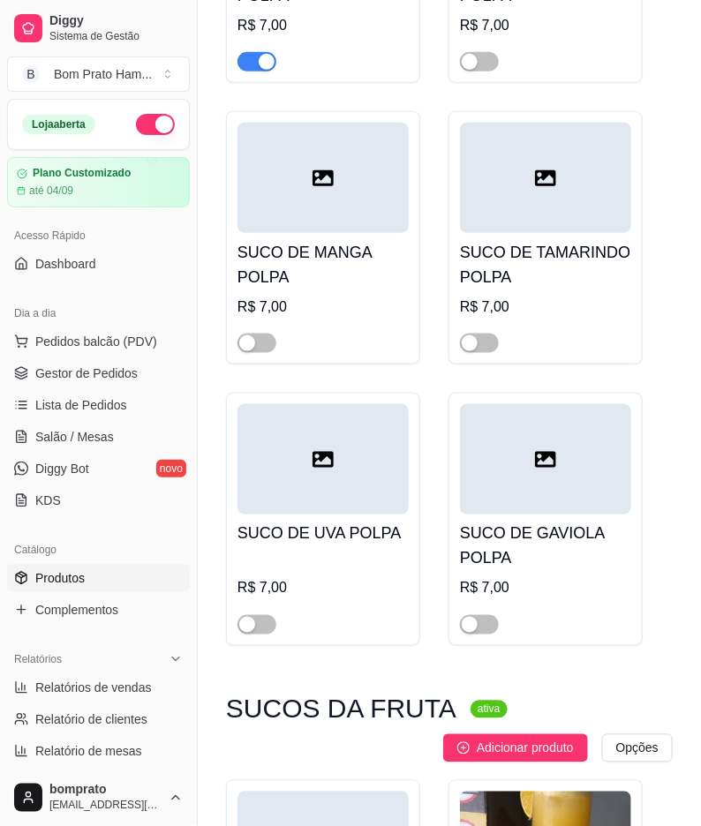
scroll to position [1961, 0]
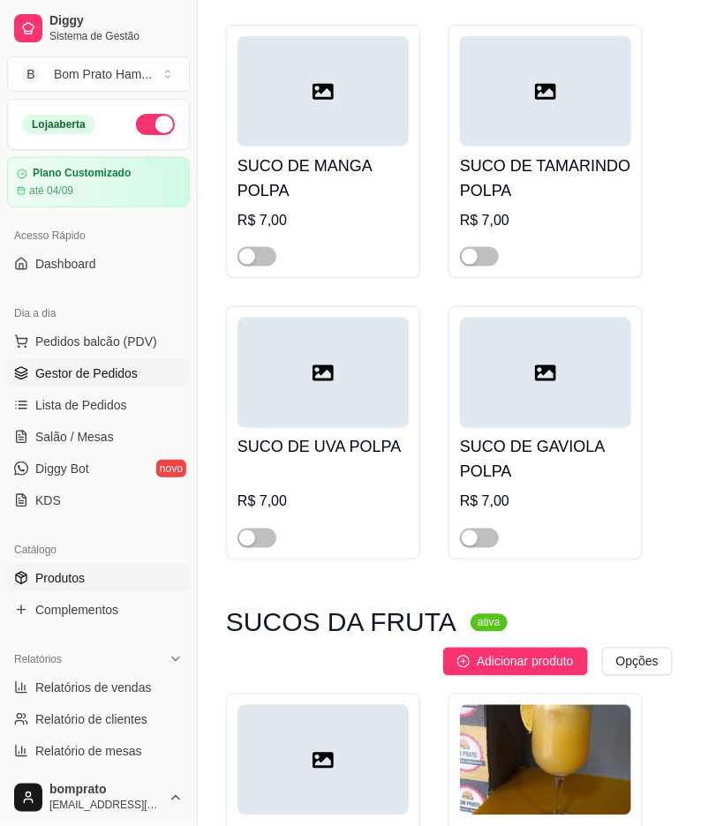
click at [104, 376] on span "Gestor de Pedidos" at bounding box center [86, 373] width 102 height 18
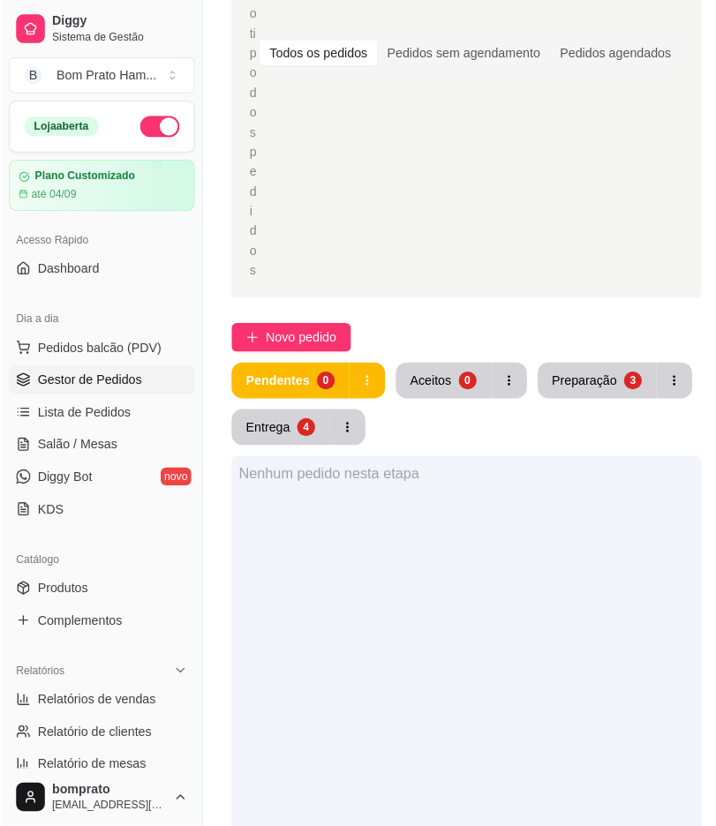
scroll to position [294, 0]
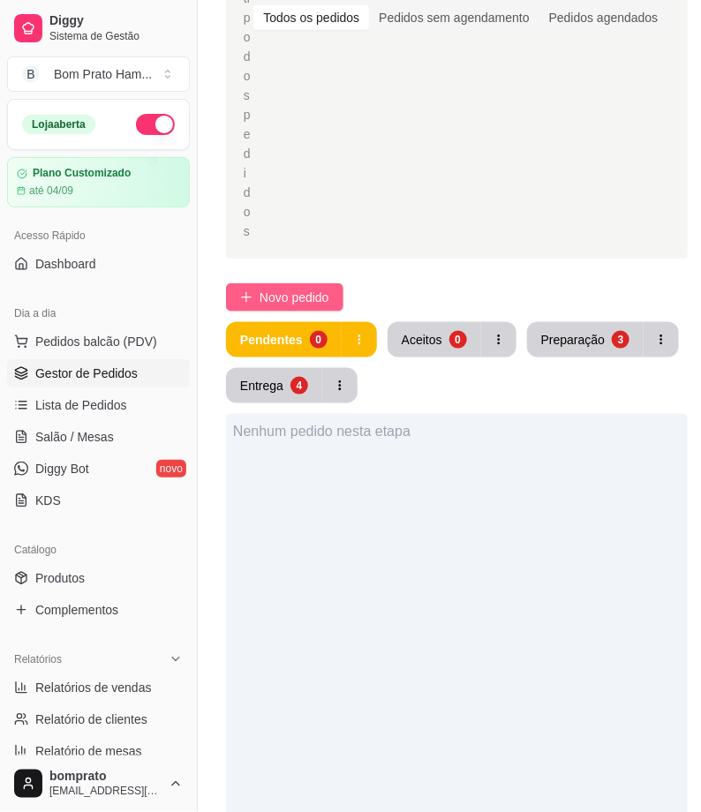
click at [303, 295] on span "Novo pedido" at bounding box center [294, 297] width 70 height 19
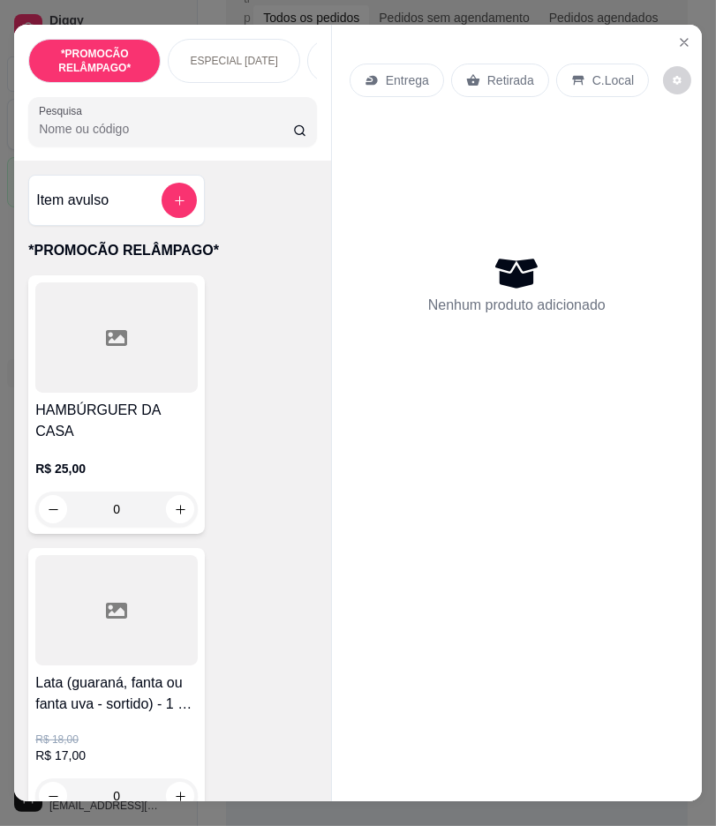
click at [153, 138] on input "Pesquisa" at bounding box center [165, 129] width 253 height 18
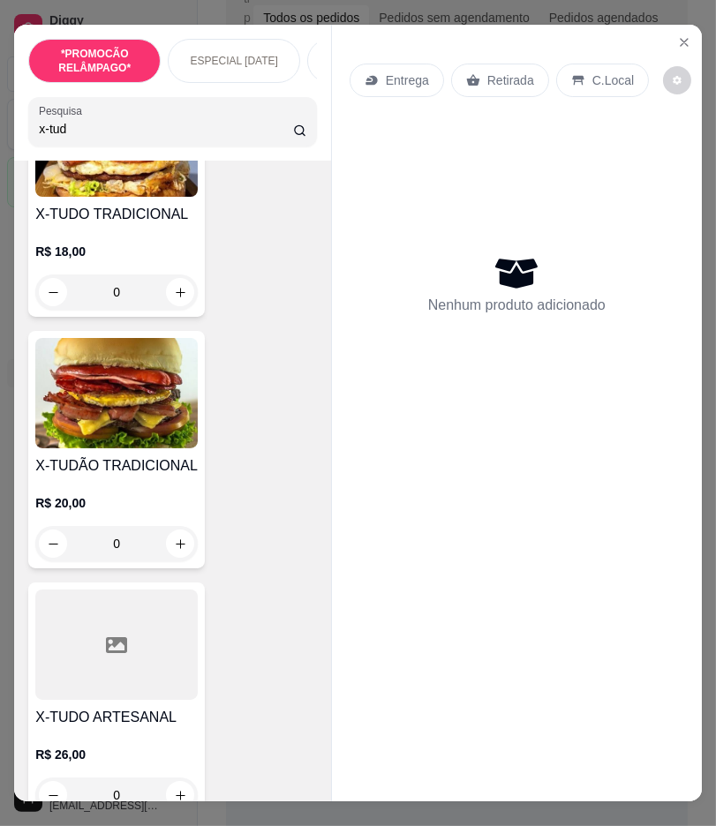
type input "x-tud"
click at [169, 439] on img at bounding box center [116, 393] width 162 height 110
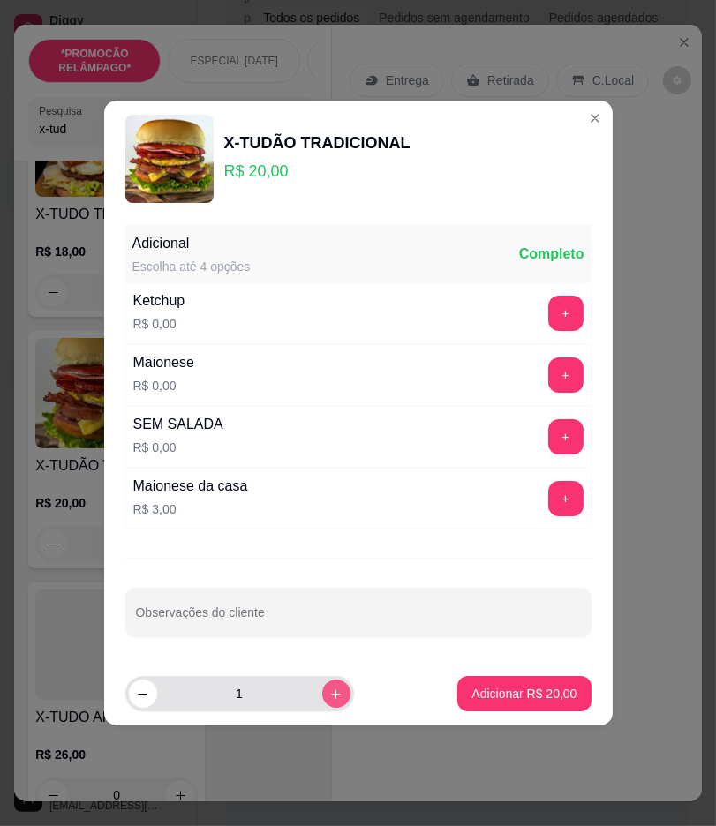
click at [322, 690] on button "increase-product-quantity" at bounding box center [336, 693] width 28 height 28
type input "2"
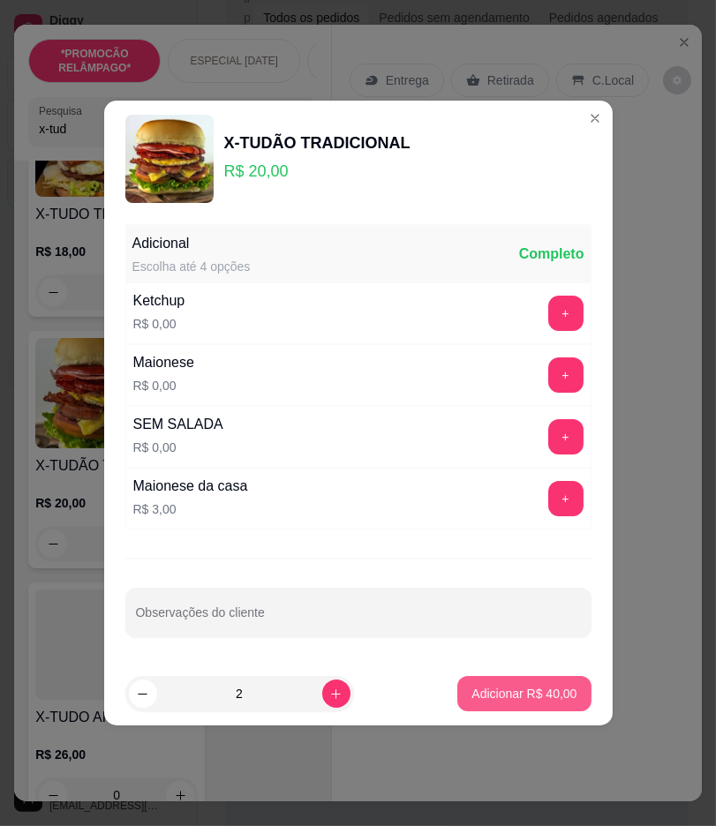
click at [484, 702] on button "Adicionar R$ 40,00" at bounding box center [523, 693] width 133 height 35
type input "2"
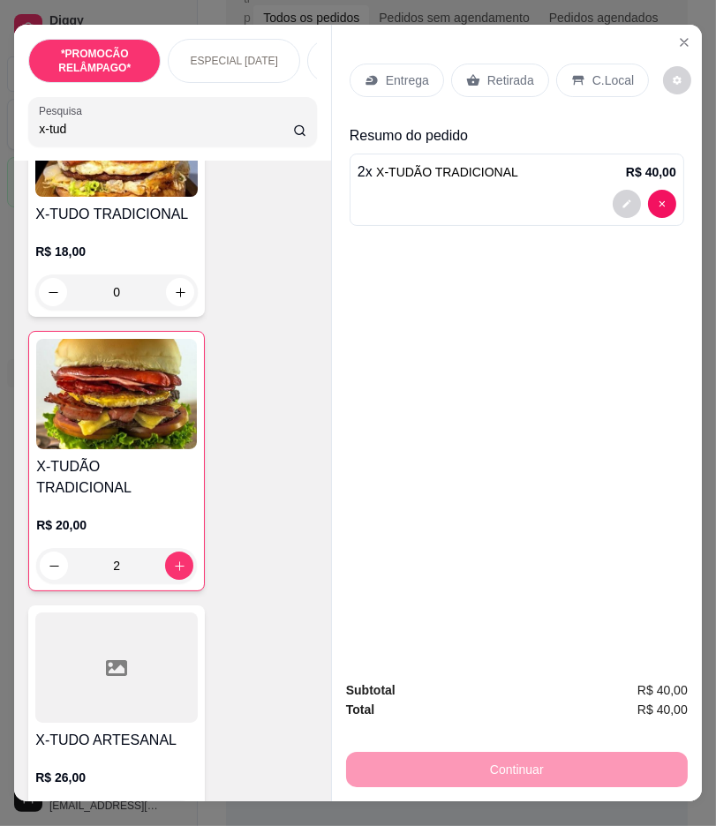
click at [146, 128] on input "x-tud" at bounding box center [165, 129] width 253 height 18
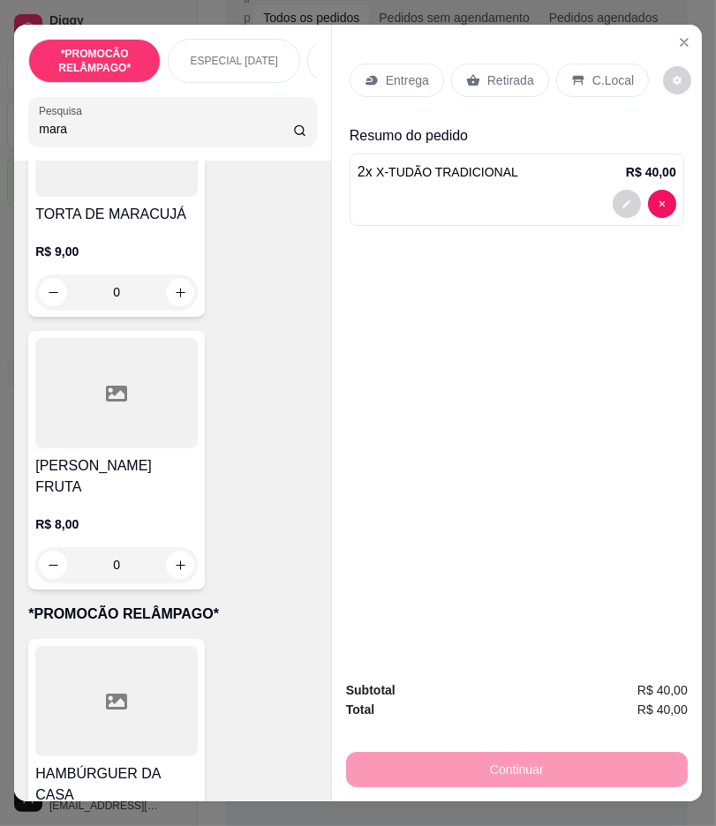
click at [160, 460] on div "SUCO MARACUJÁ FRUTA R$ 8,00 0" at bounding box center [116, 460] width 176 height 259
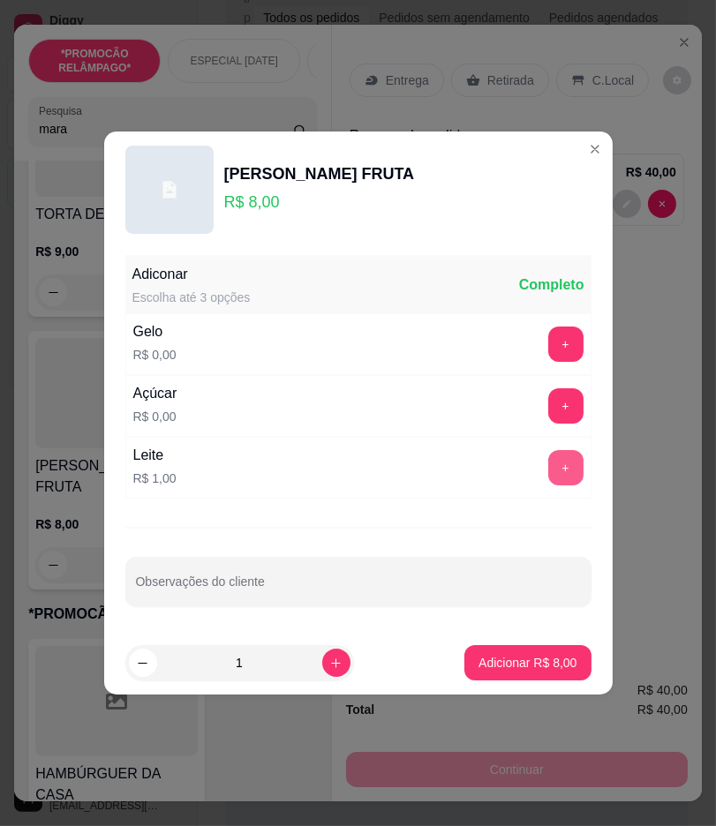
click at [562, 466] on button "+" at bounding box center [565, 467] width 35 height 35
click at [527, 655] on p "Adicionar R$ 9,00" at bounding box center [527, 663] width 98 height 18
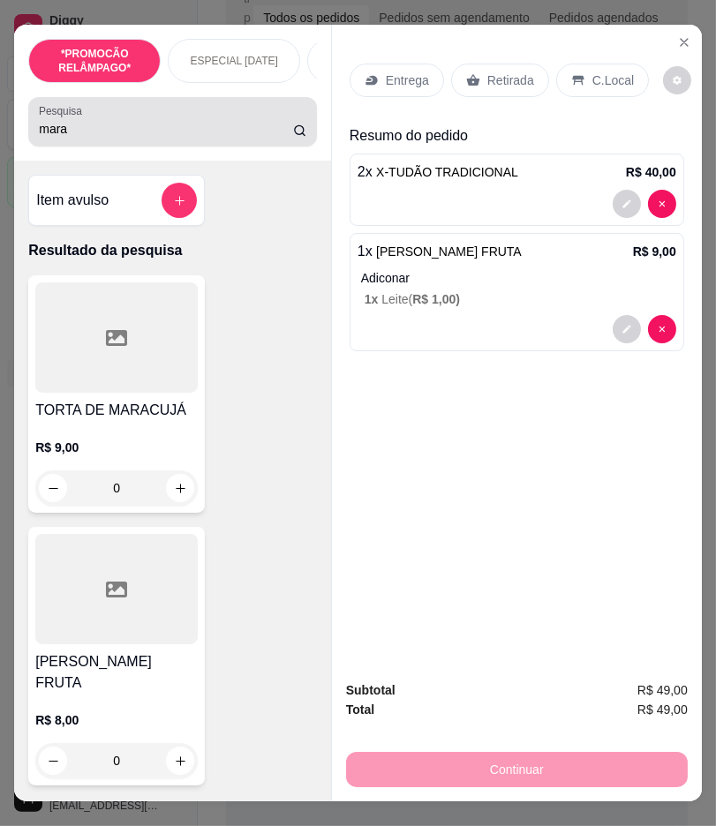
click at [103, 129] on input "mara" at bounding box center [165, 129] width 253 height 18
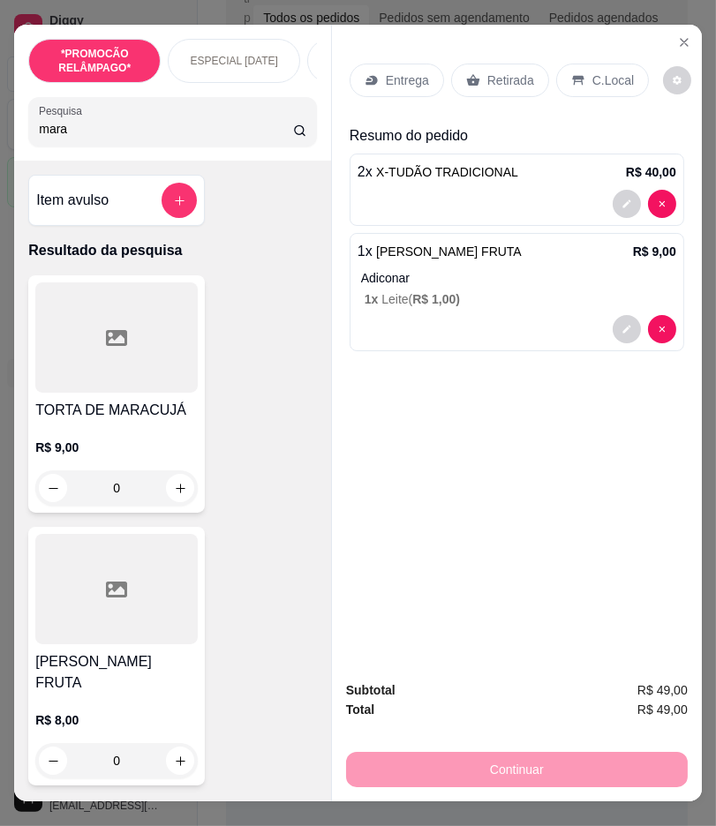
click at [103, 129] on input "mara" at bounding box center [165, 129] width 253 height 18
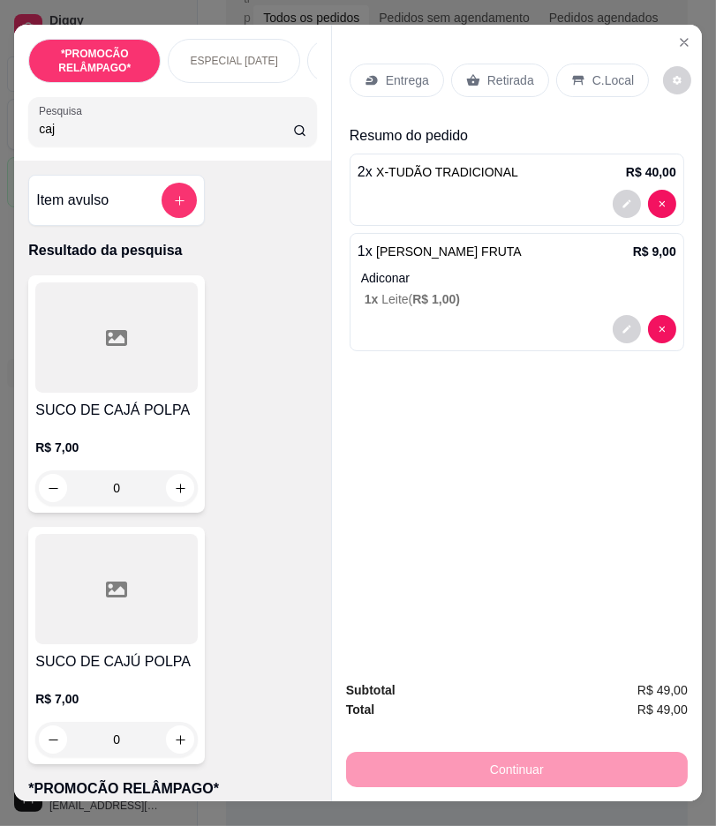
type input "caj"
click at [129, 418] on h4 "SUCO DE CAJÁ POLPA" at bounding box center [116, 410] width 162 height 21
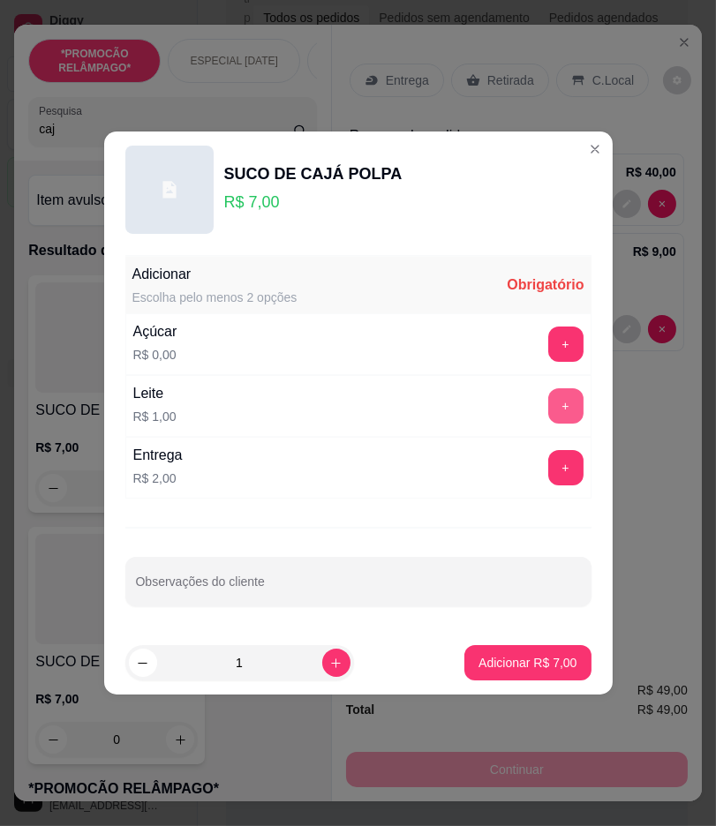
click at [549, 402] on button "+" at bounding box center [565, 405] width 35 height 35
click at [549, 345] on button "+" at bounding box center [565, 344] width 34 height 34
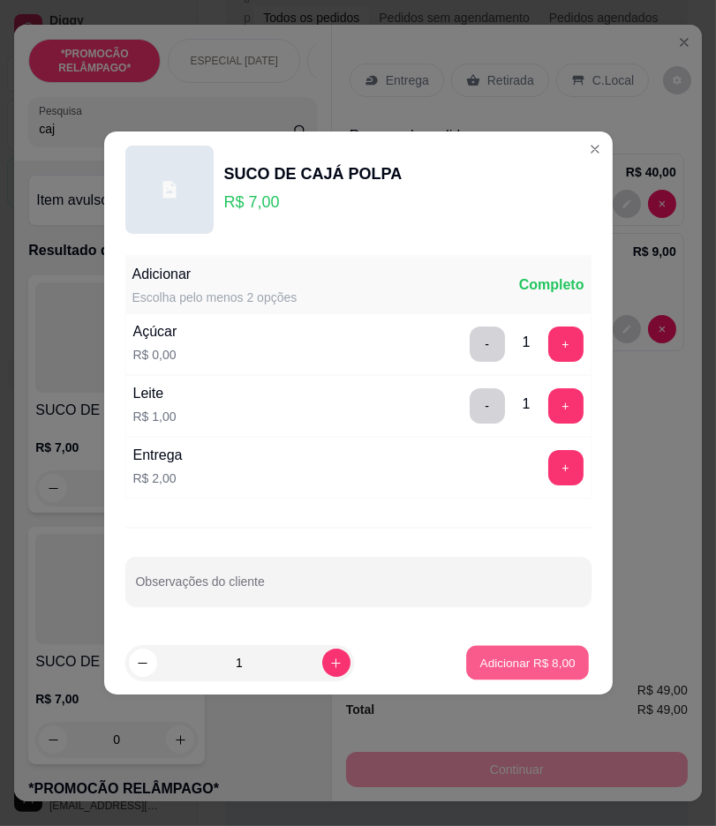
click at [521, 672] on button "Adicionar R$ 8,00" at bounding box center [527, 663] width 123 height 34
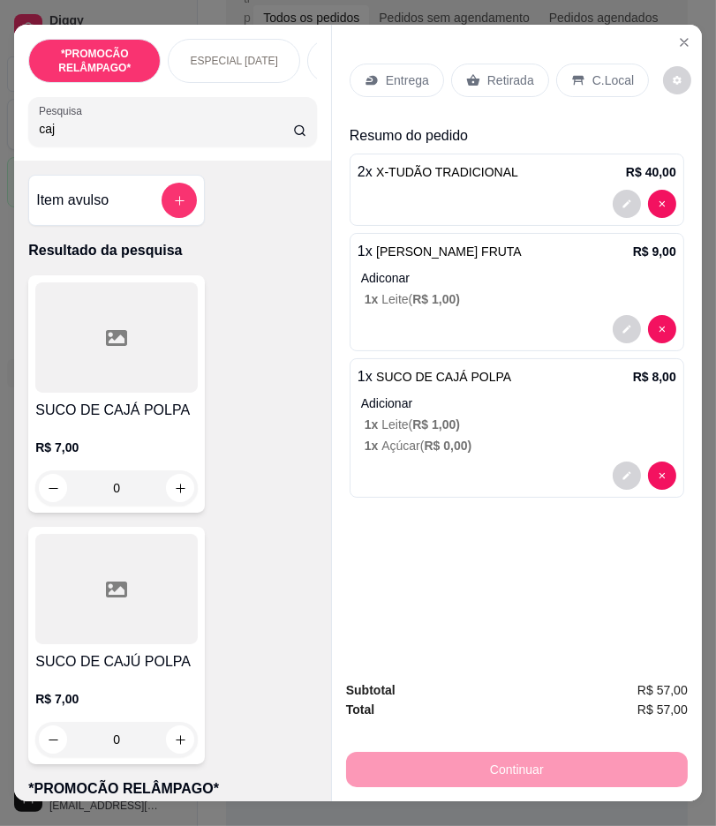
click at [395, 72] on p "Entrega" at bounding box center [407, 80] width 43 height 18
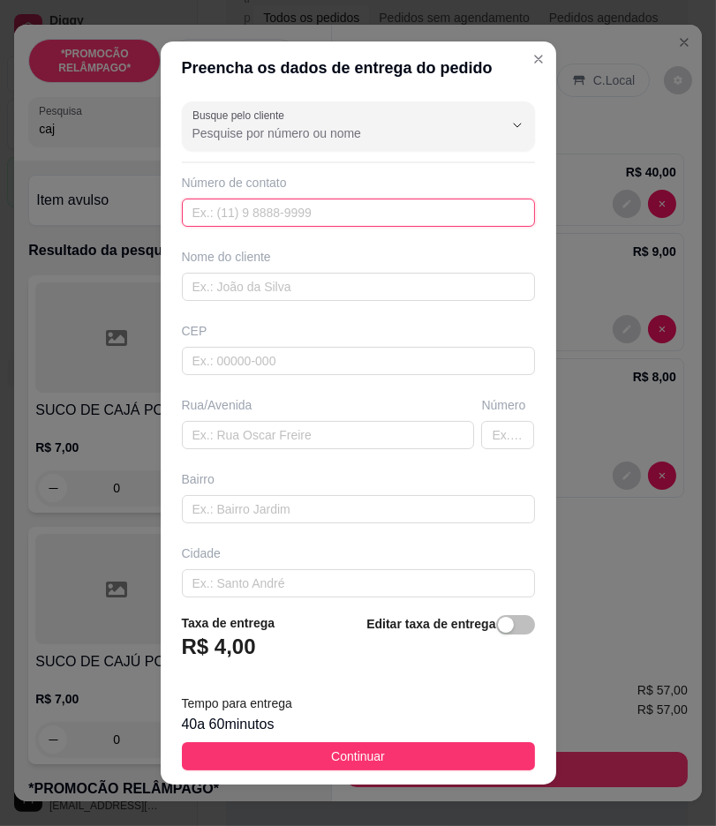
paste input "(83) 8898-4234"
type input "(83) 8898-4234"
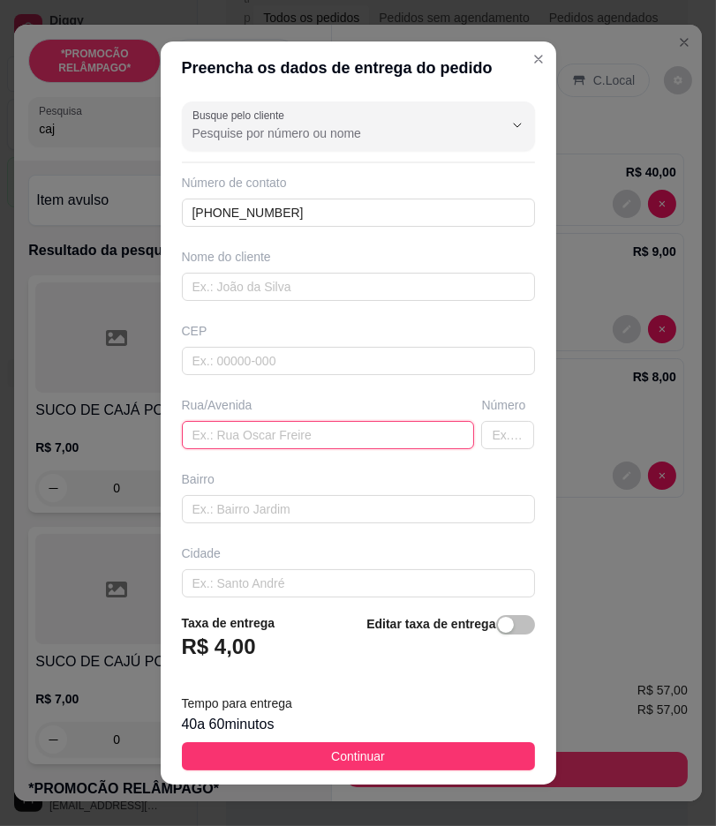
click at [274, 439] on input "text" at bounding box center [328, 435] width 293 height 28
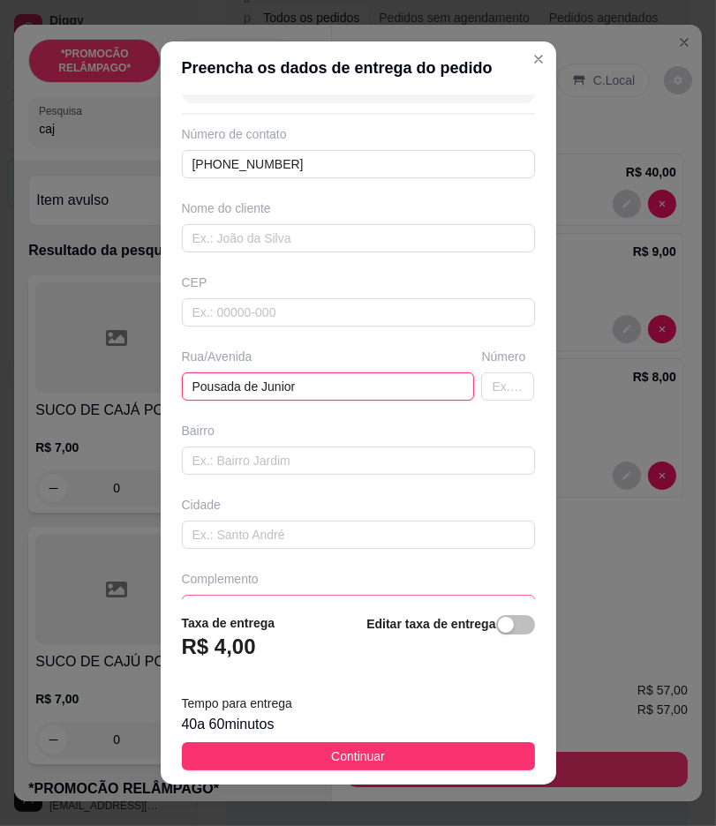
scroll to position [90, 0]
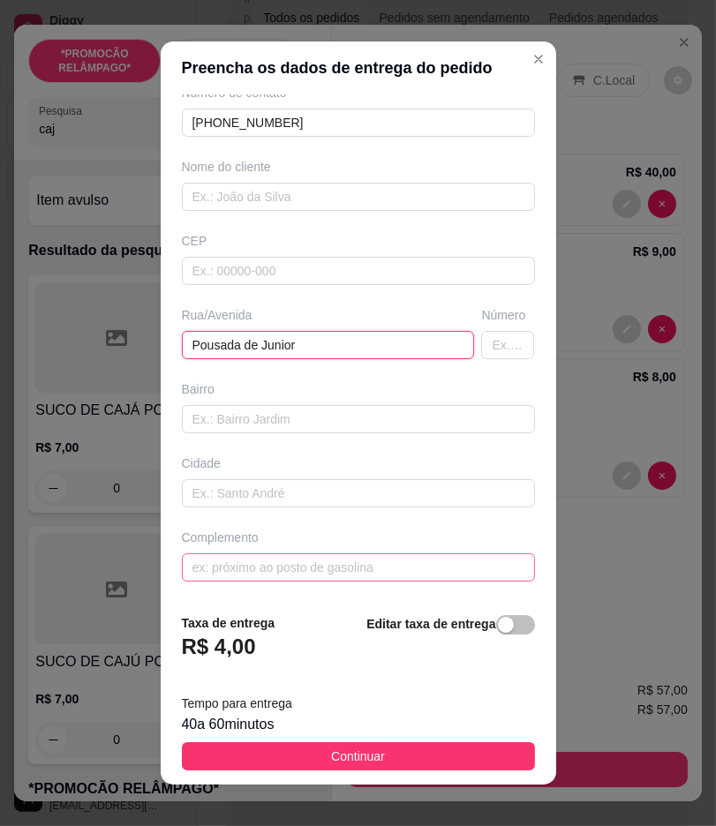
type input "Pousada de Junior"
click at [393, 571] on input "text" at bounding box center [358, 567] width 353 height 28
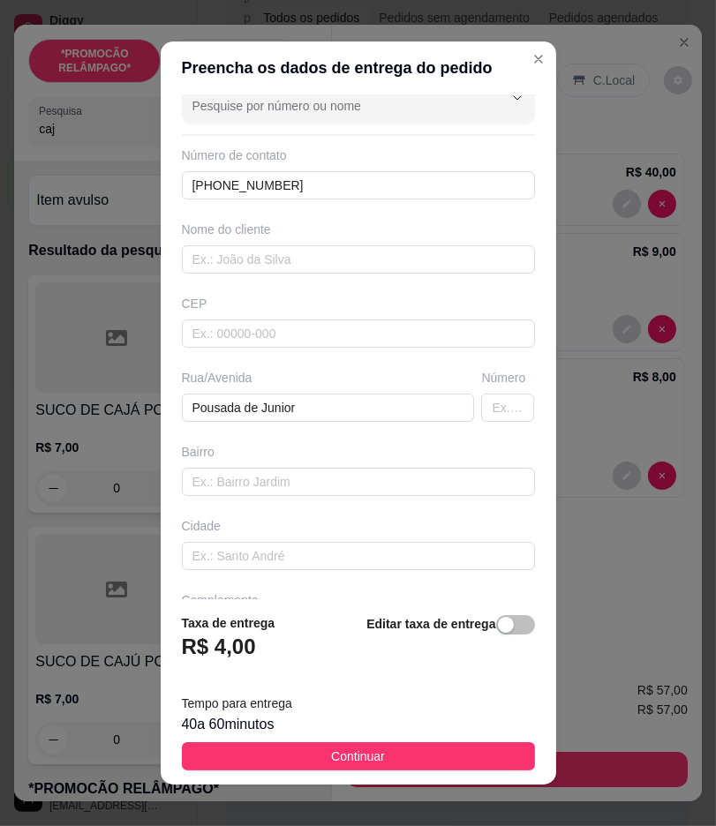
scroll to position [0, 0]
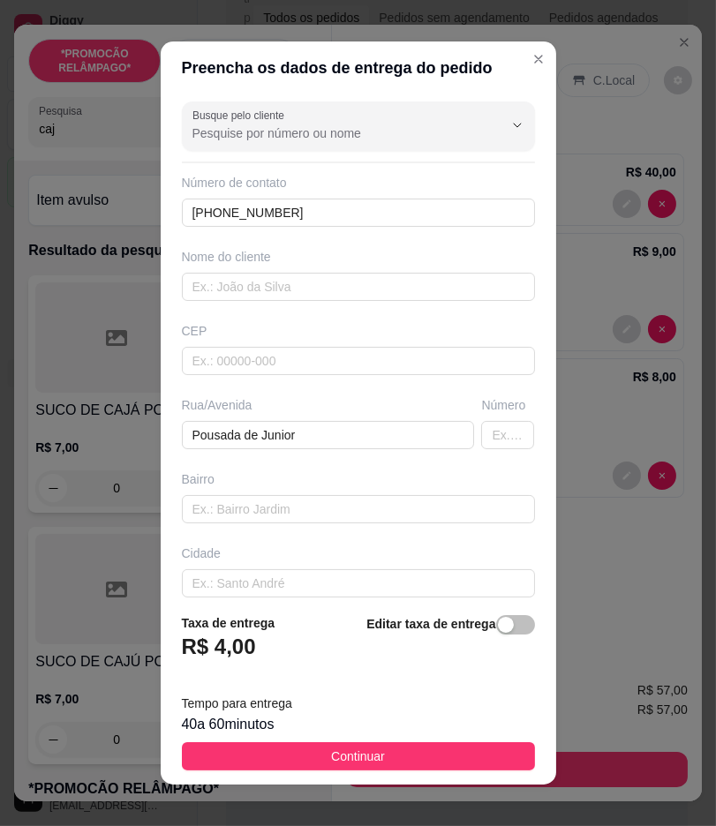
type input "Saída pra Arcoverde"
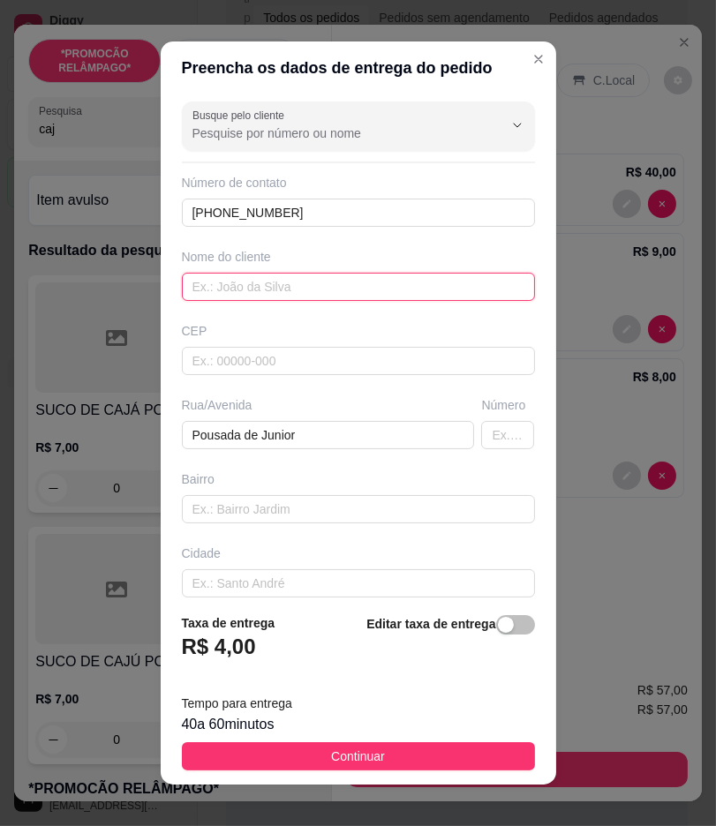
drag, startPoint x: 313, startPoint y: 284, endPoint x: 225, endPoint y: 272, distance: 89.1
paste input "Eugênio"
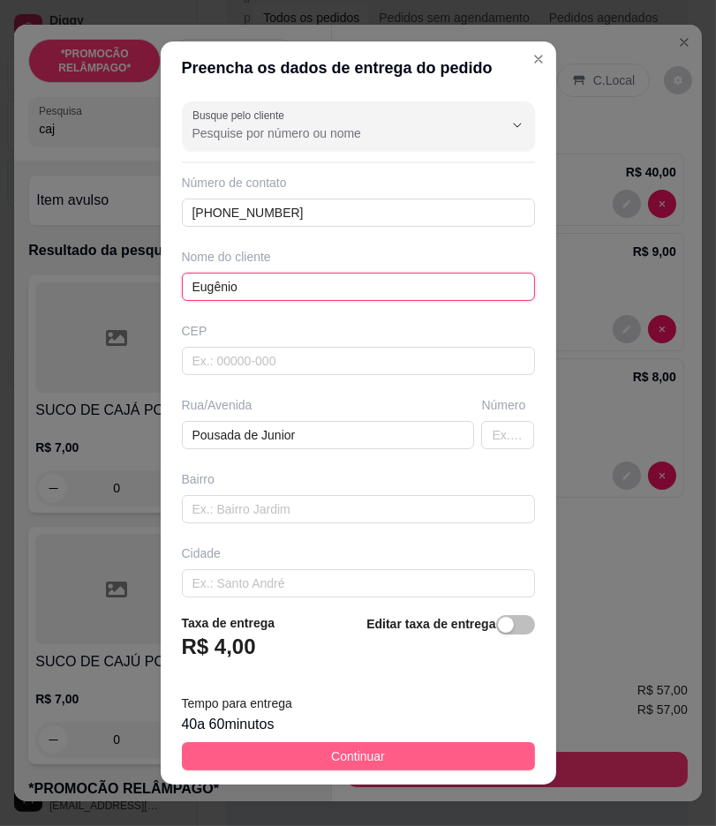
type input "Eugênio"
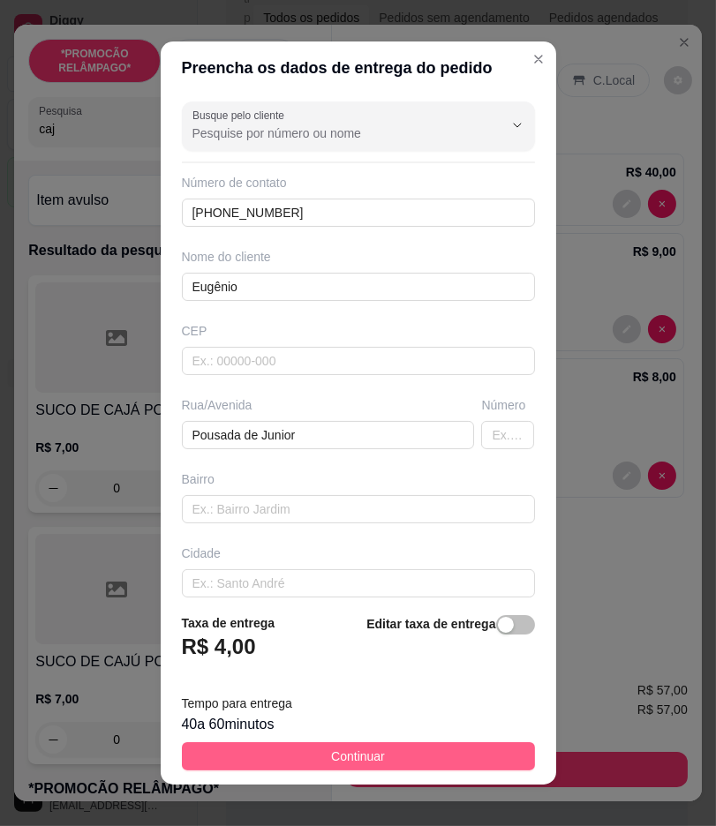
click at [430, 756] on button "Continuar" at bounding box center [358, 756] width 353 height 28
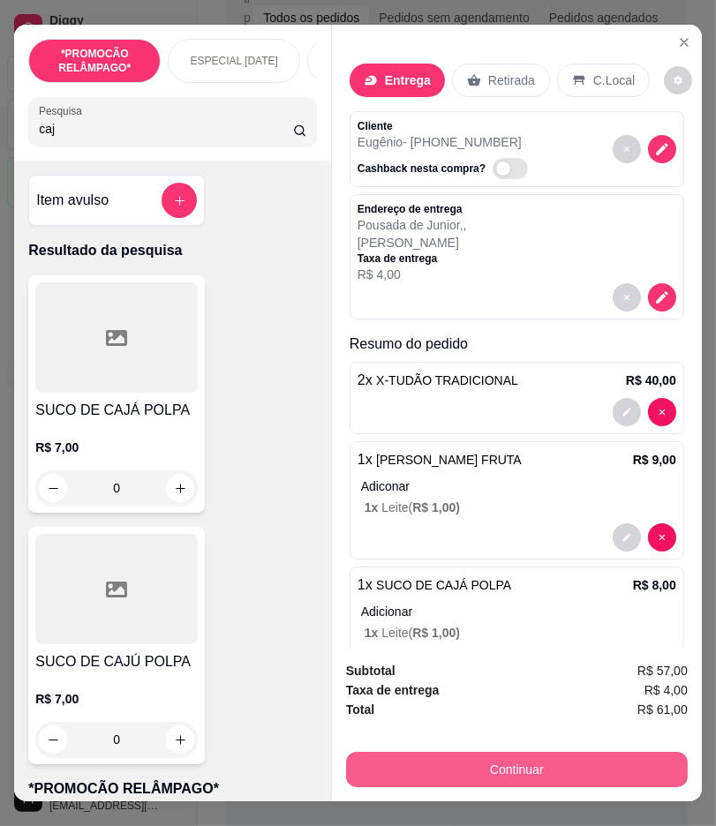
click at [541, 757] on button "Continuar" at bounding box center [516, 769] width 341 height 35
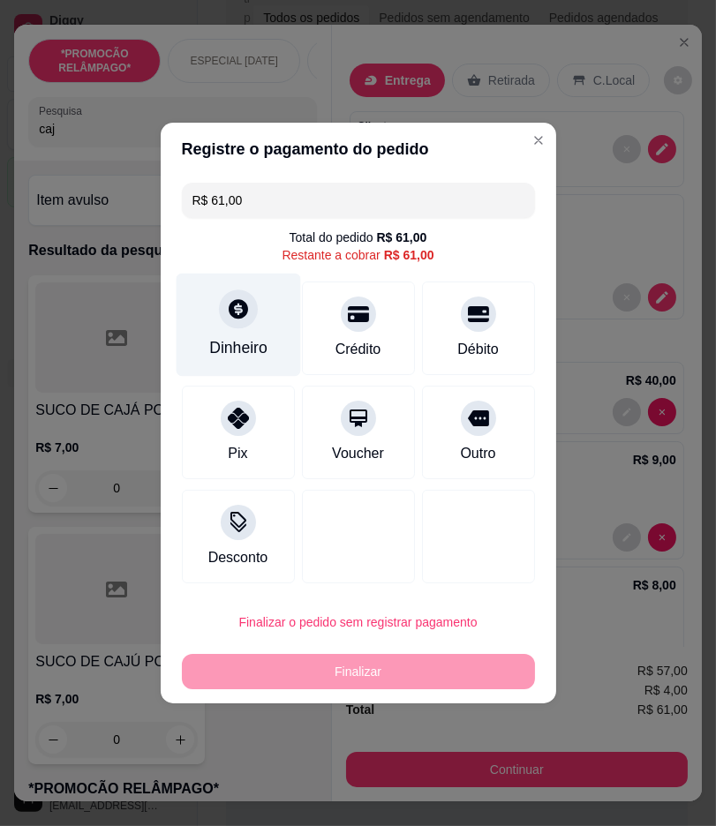
click at [266, 315] on div "Dinheiro" at bounding box center [238, 325] width 124 height 103
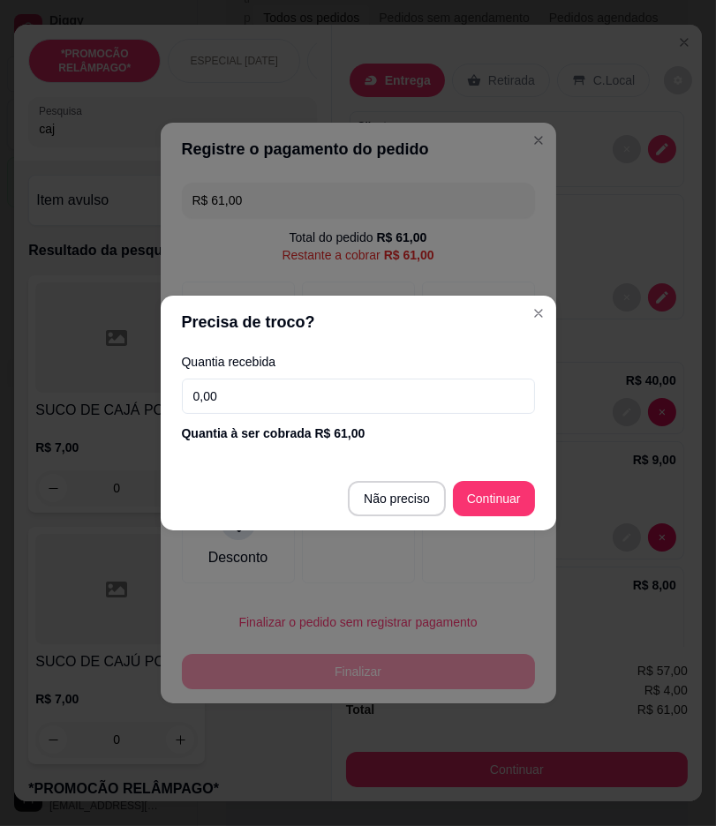
click at [400, 401] on input "0,00" at bounding box center [358, 396] width 353 height 35
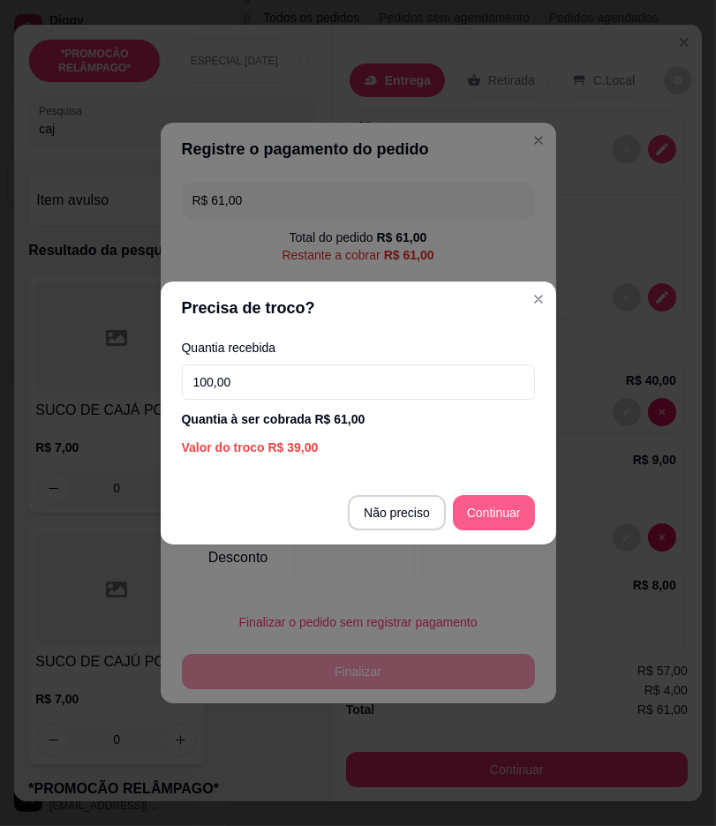
type input "100,00"
type input "R$ 0,00"
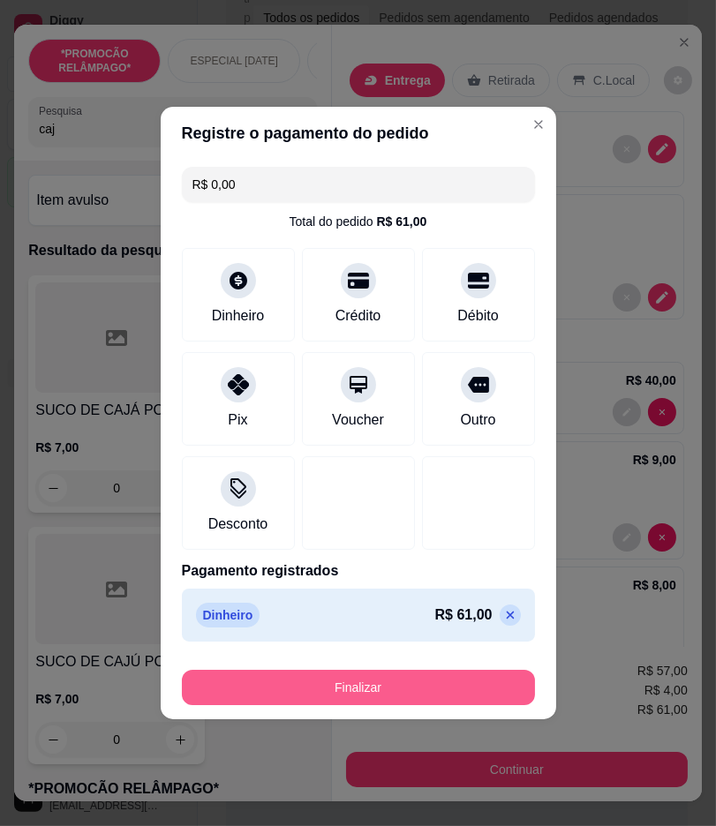
click at [479, 685] on button "Finalizar" at bounding box center [358, 687] width 353 height 35
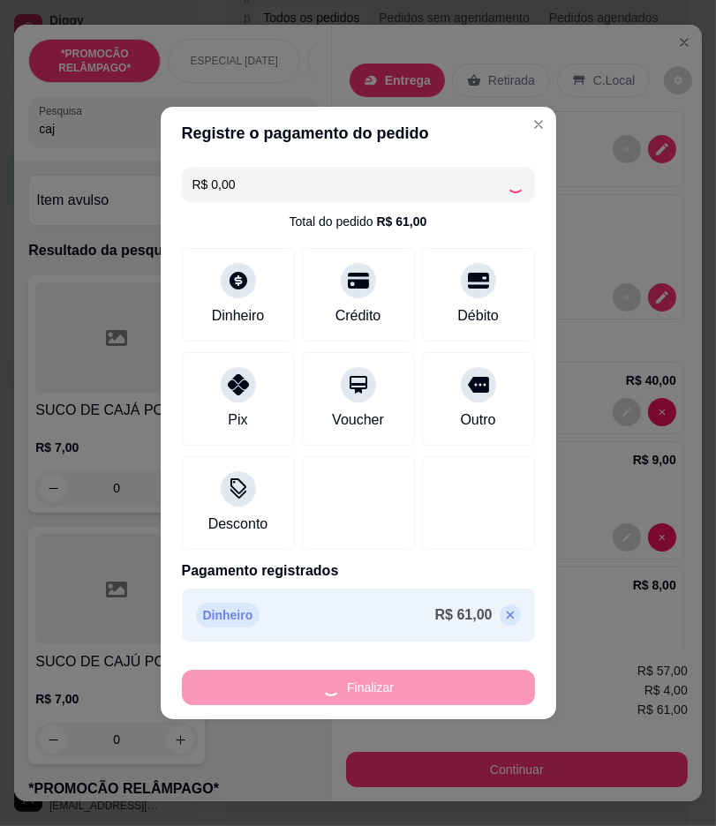
type input "0"
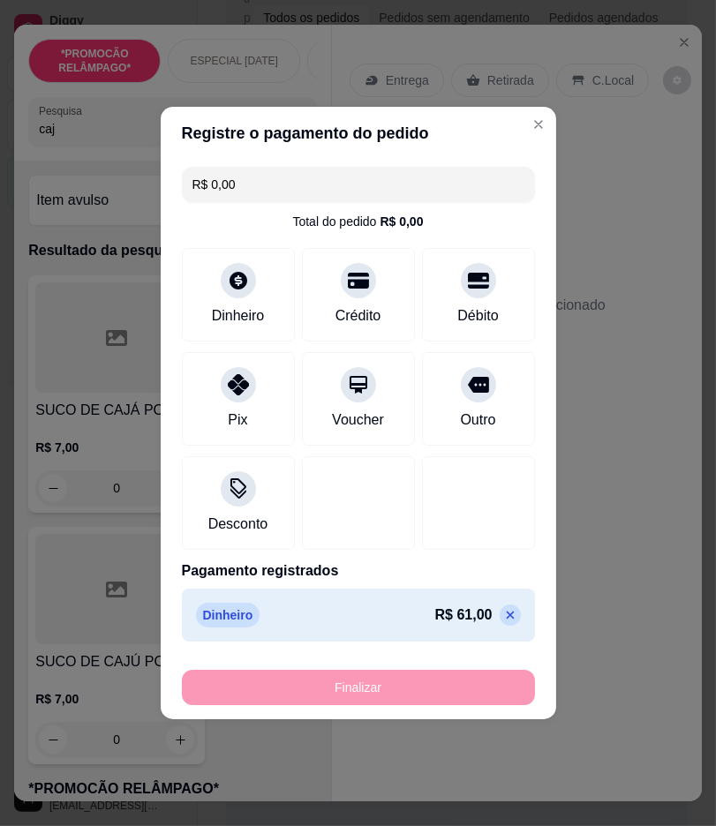
type input "-R$ 61,00"
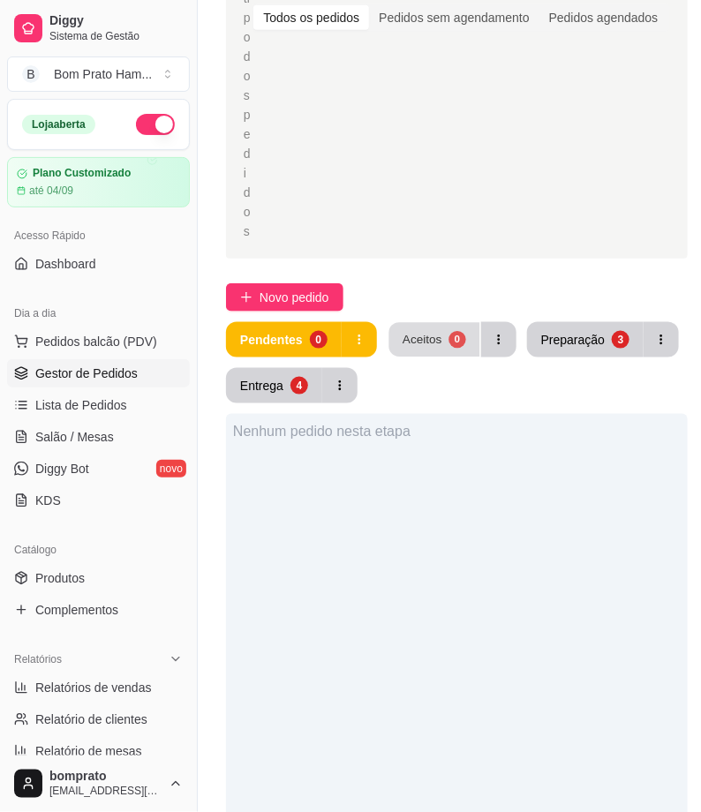
click at [424, 348] on button "Aceitos 0" at bounding box center [433, 340] width 91 height 34
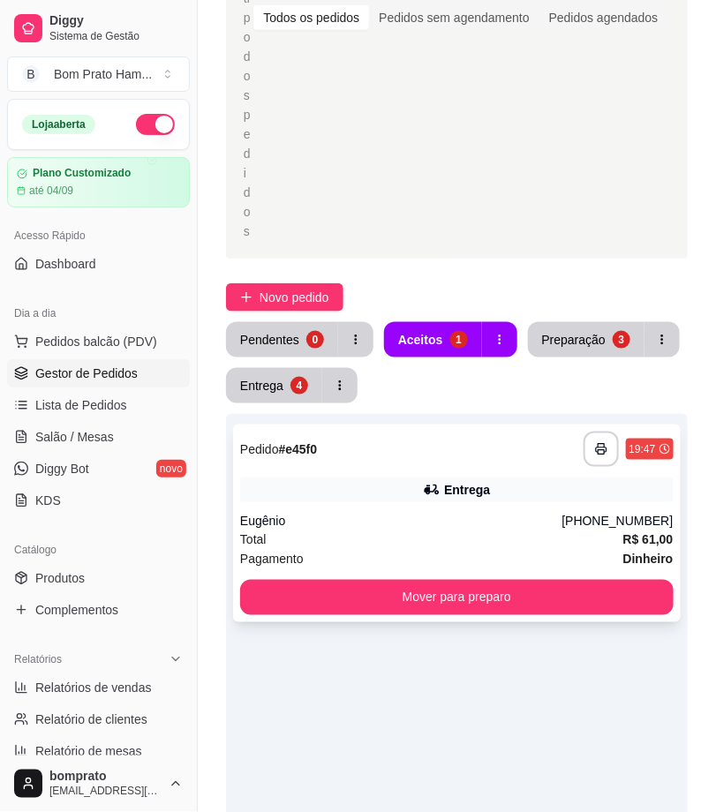
click at [443, 516] on div "Eugênio" at bounding box center [401, 522] width 322 height 18
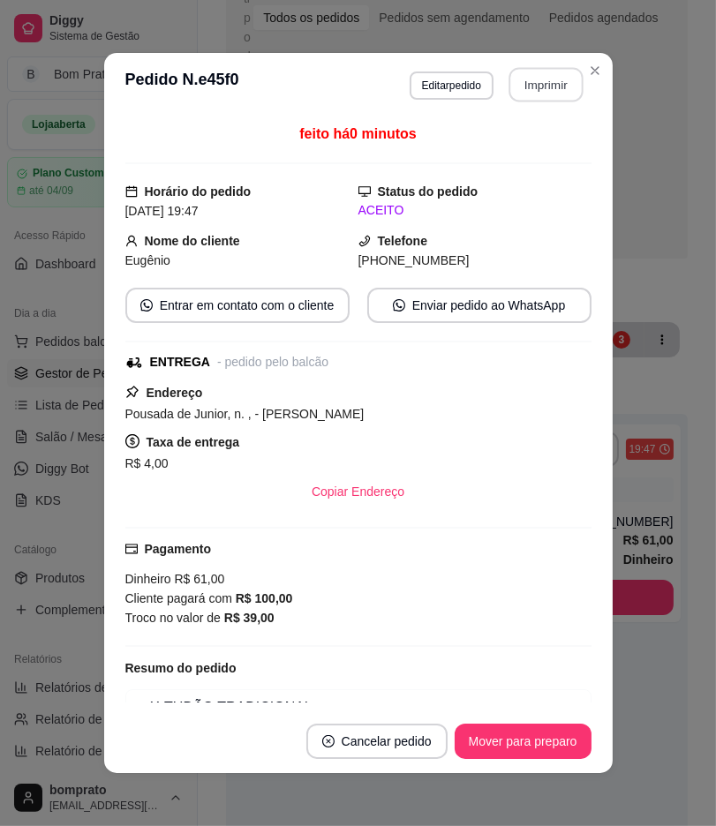
click at [550, 85] on button "Imprimir" at bounding box center [545, 85] width 74 height 34
click at [559, 731] on button "Mover para preparo" at bounding box center [522, 741] width 132 height 34
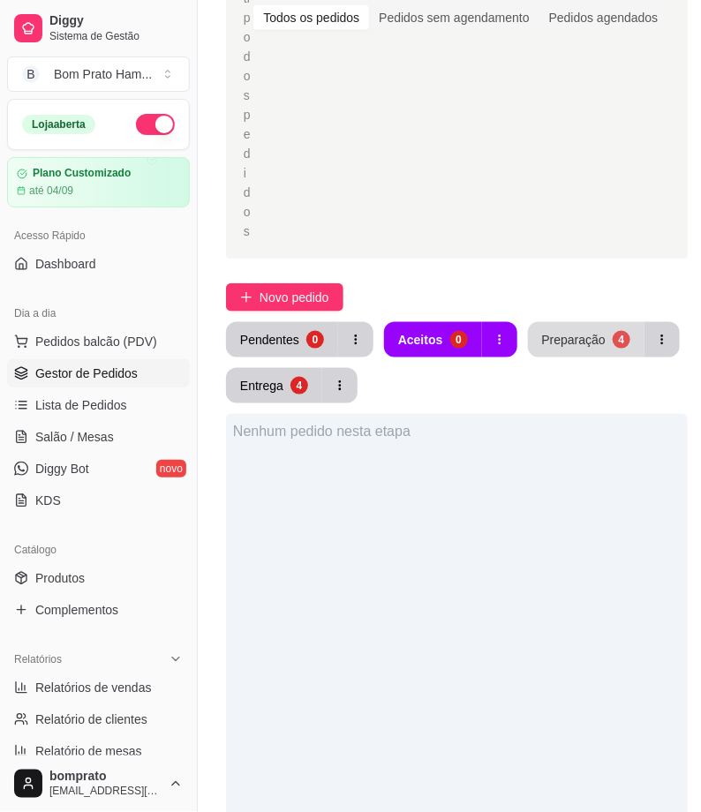
click at [568, 351] on button "Preparação 4" at bounding box center [586, 339] width 116 height 35
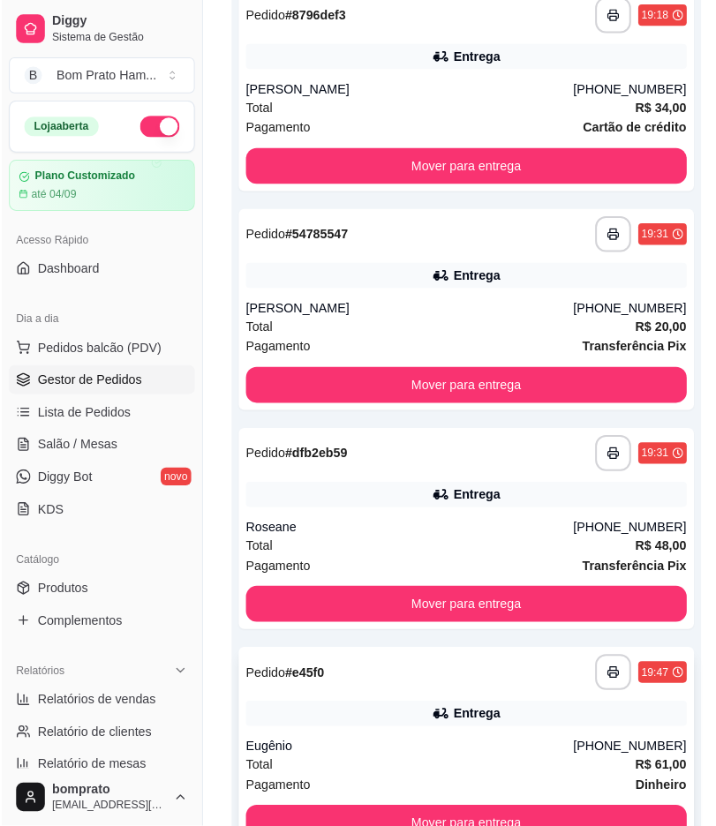
scroll to position [355, 0]
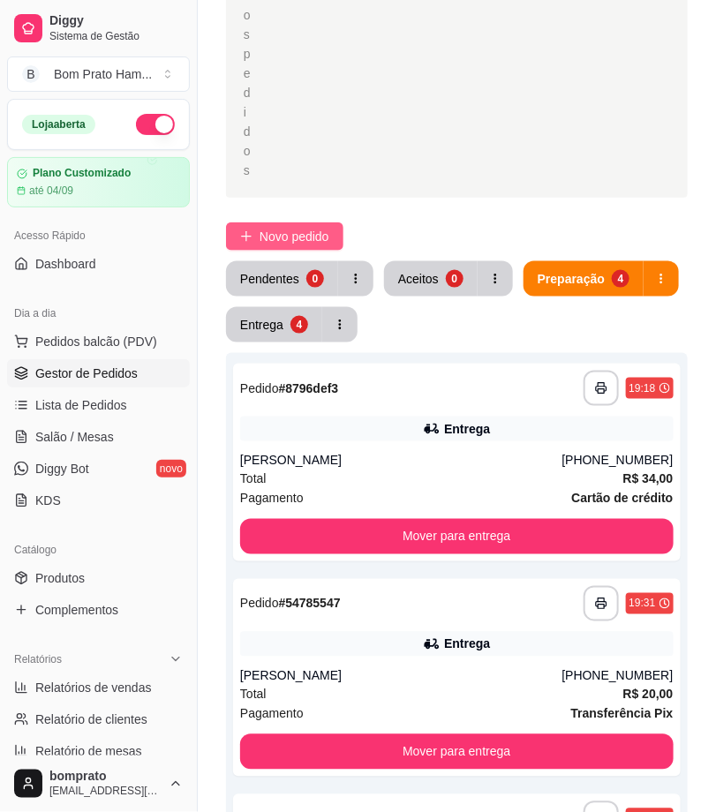
click at [258, 229] on button "Novo pedido" at bounding box center [284, 236] width 117 height 28
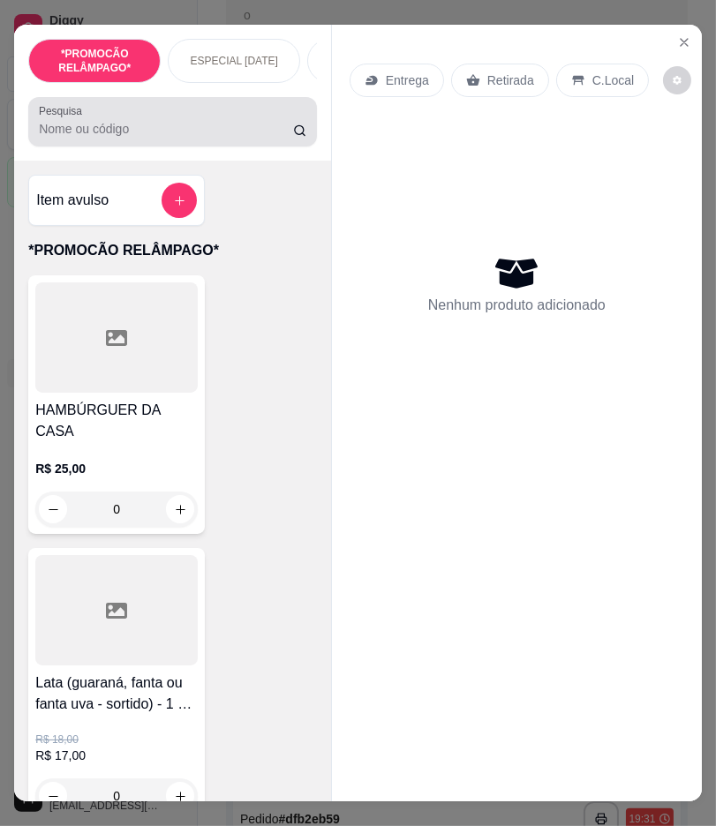
click at [207, 146] on div "Pesquisa" at bounding box center [172, 121] width 289 height 49
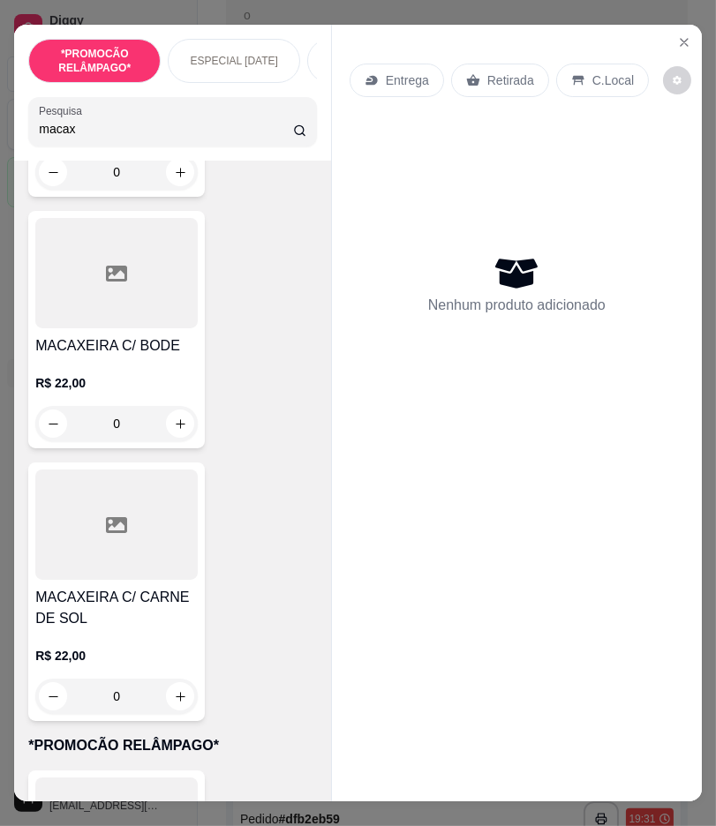
scroll to position [980, 0]
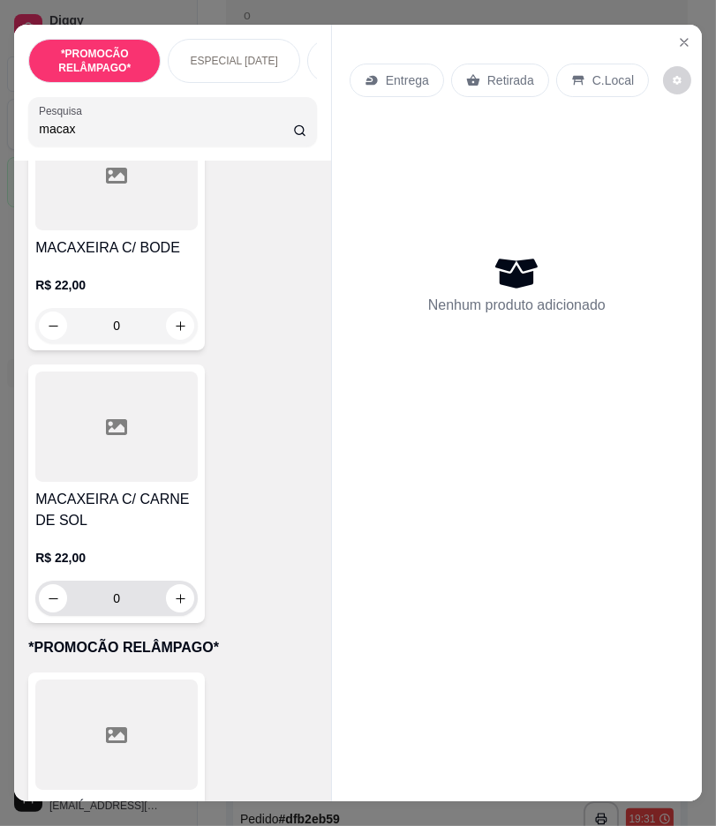
type input "macax"
click at [176, 594] on icon "increase-product-quantity" at bounding box center [180, 598] width 9 height 9
type input "1"
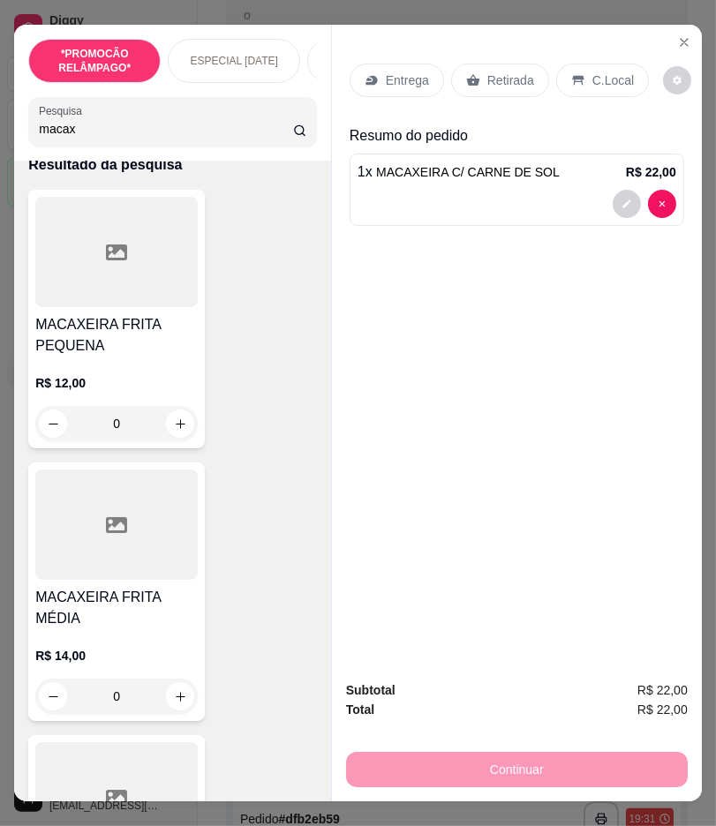
scroll to position [0, 0]
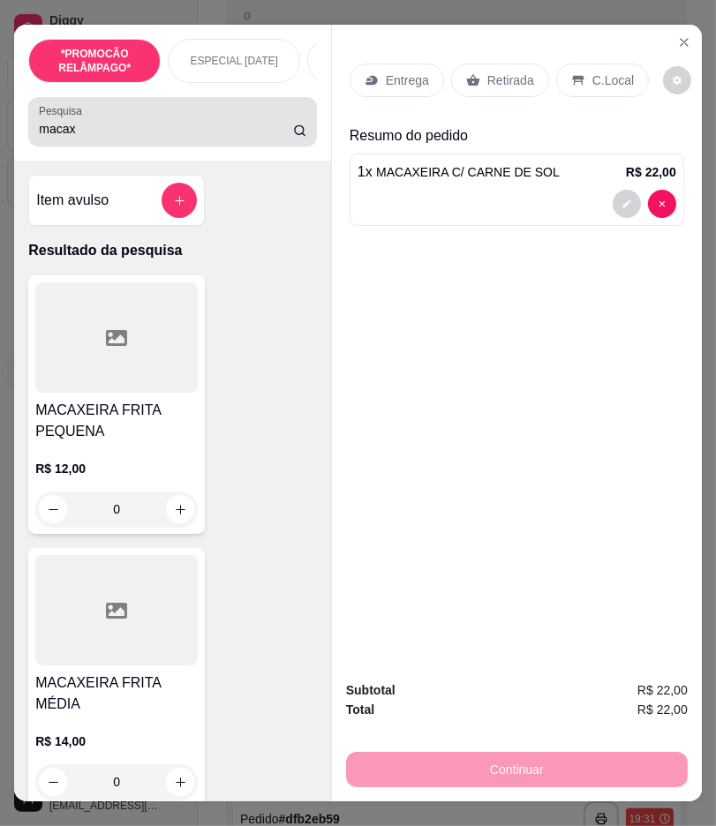
click at [69, 135] on input "macax" at bounding box center [165, 129] width 253 height 18
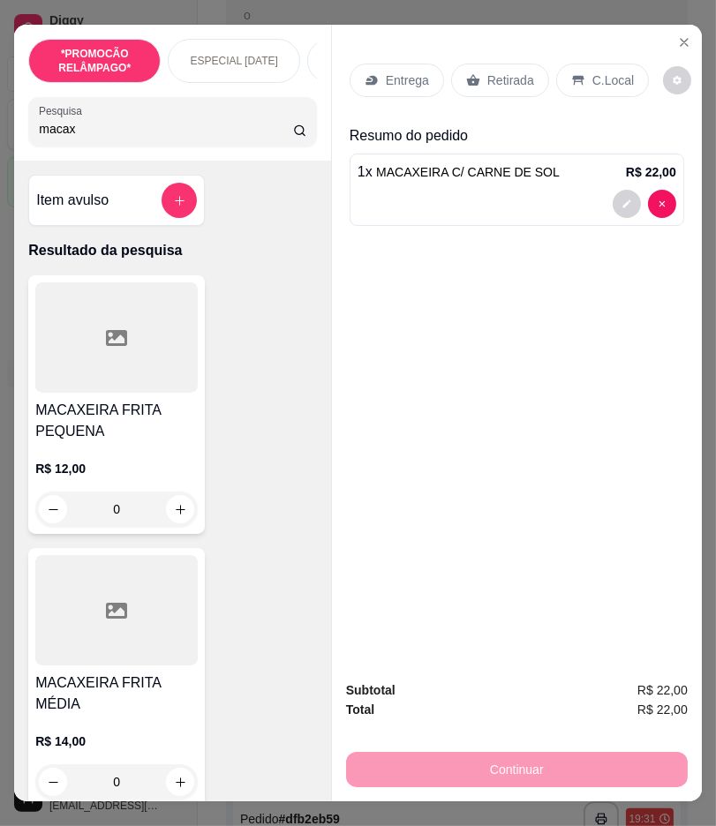
click at [69, 135] on input "macax" at bounding box center [165, 129] width 253 height 18
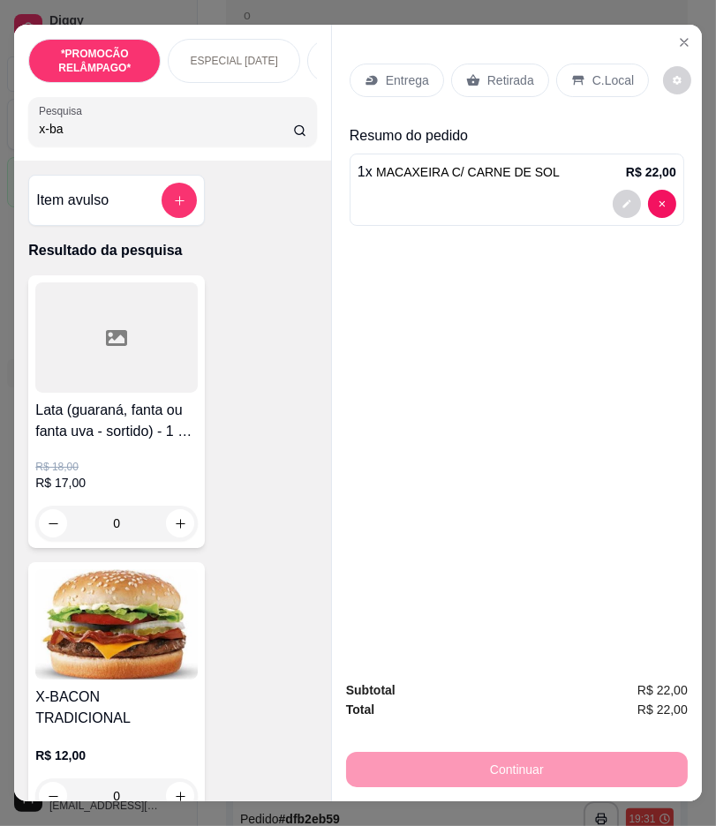
type input "x-ba"
click at [157, 688] on div "X-BACON TRADICIONAL R$ 12,00 0" at bounding box center [116, 691] width 176 height 259
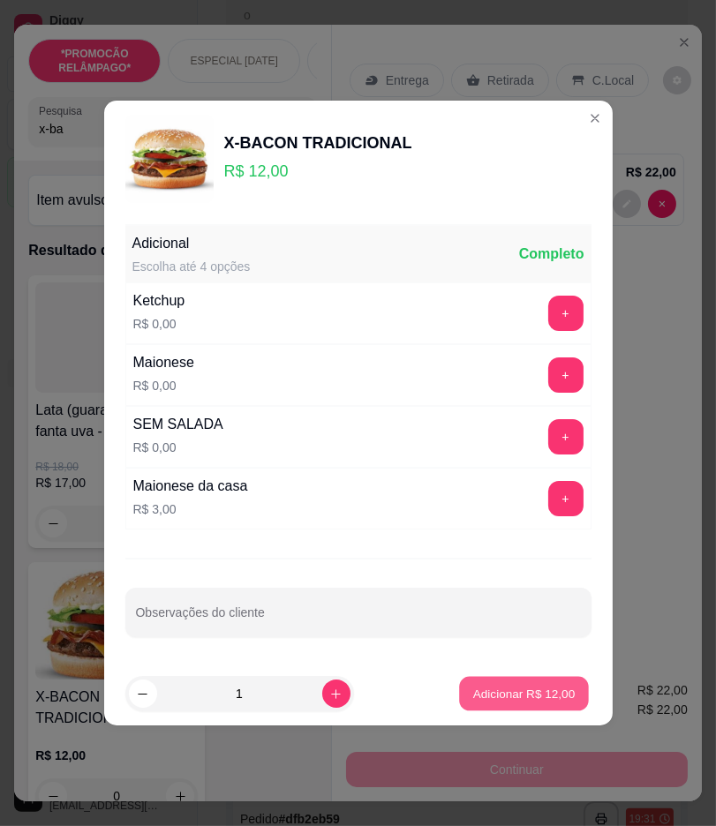
click at [473, 686] on p "Adicionar R$ 12,00" at bounding box center [524, 693] width 102 height 17
type input "1"
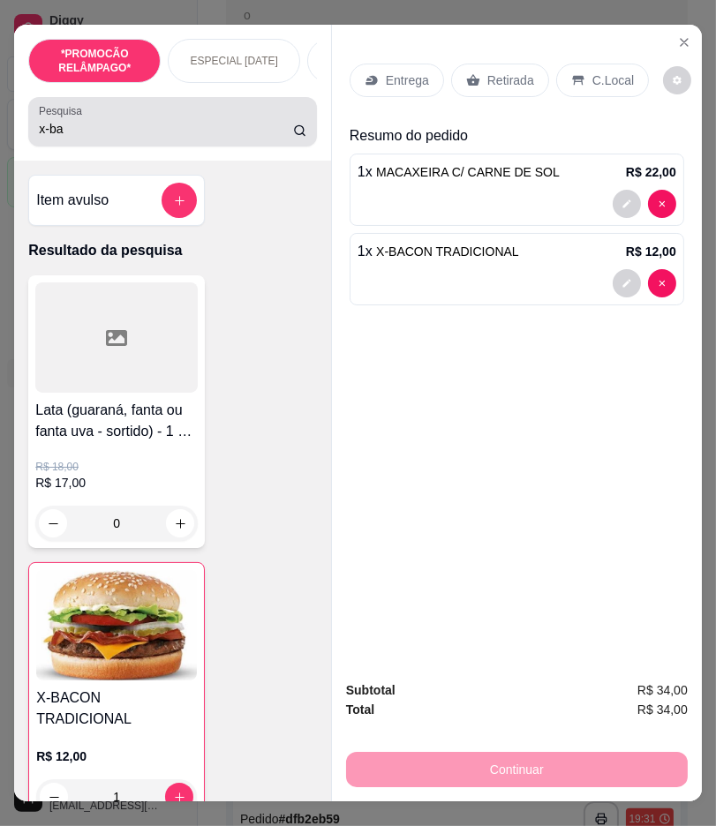
click at [86, 138] on input "x-ba" at bounding box center [165, 129] width 253 height 18
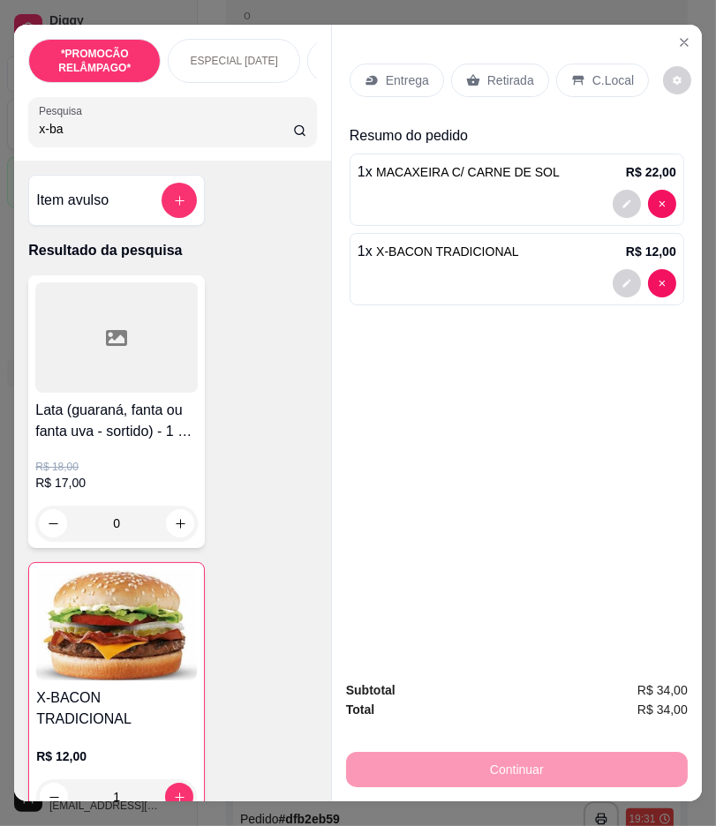
click at [86, 138] on input "x-ba" at bounding box center [165, 129] width 253 height 18
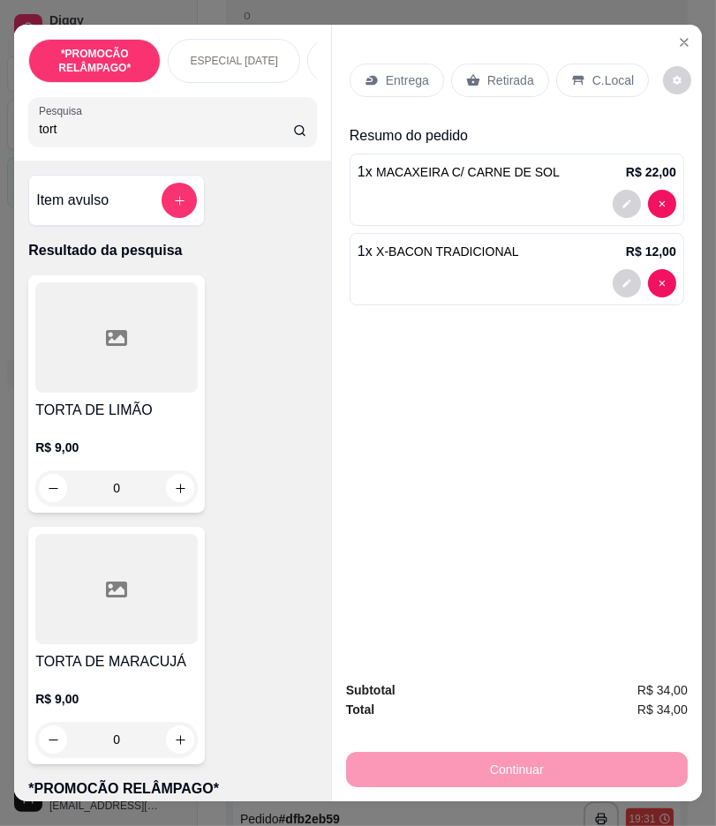
scroll to position [98, 0]
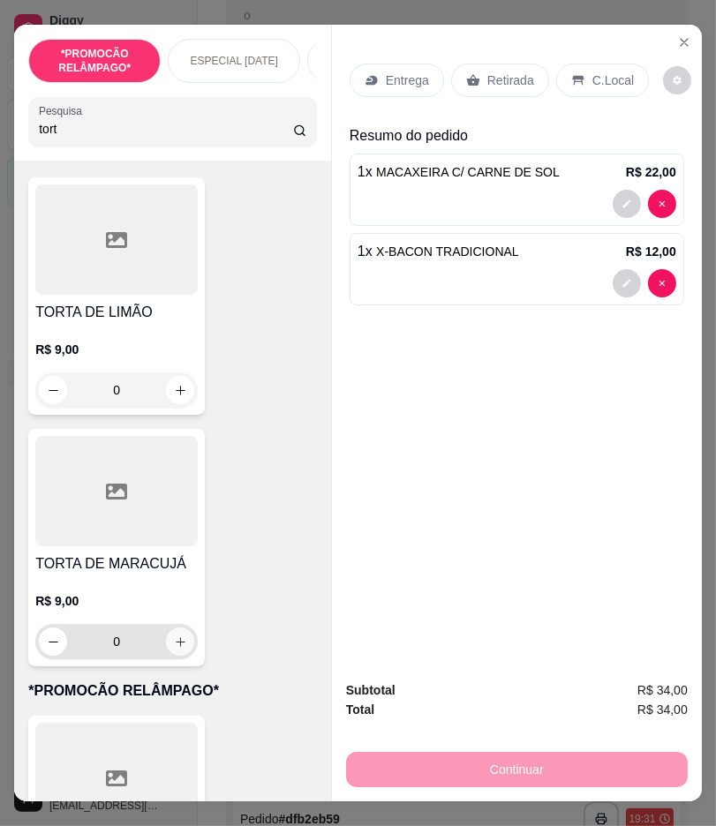
type input "tort"
click at [174, 642] on icon "increase-product-quantity" at bounding box center [180, 641] width 13 height 13
type input "1"
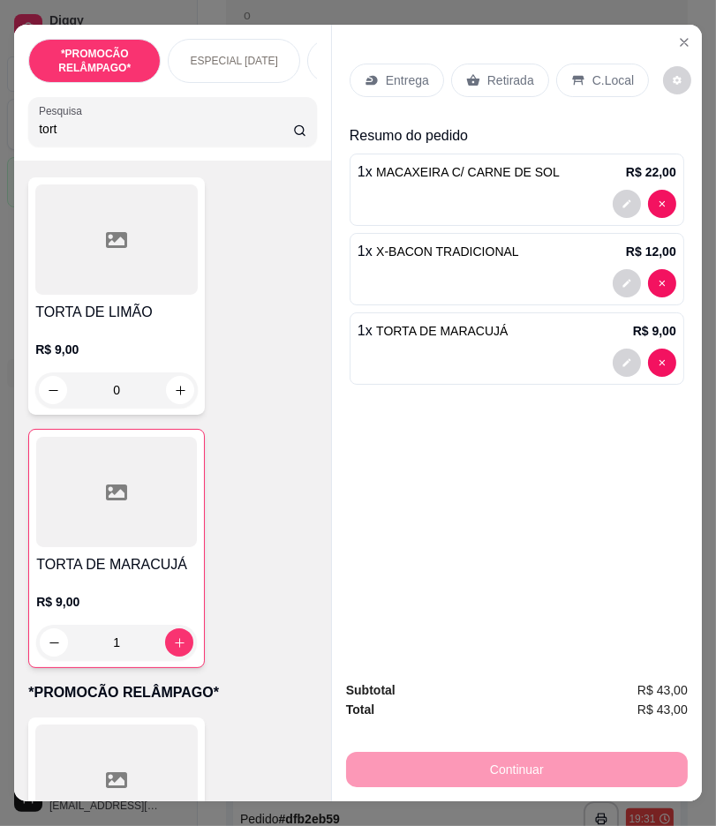
click at [398, 71] on p "Entrega" at bounding box center [407, 80] width 43 height 18
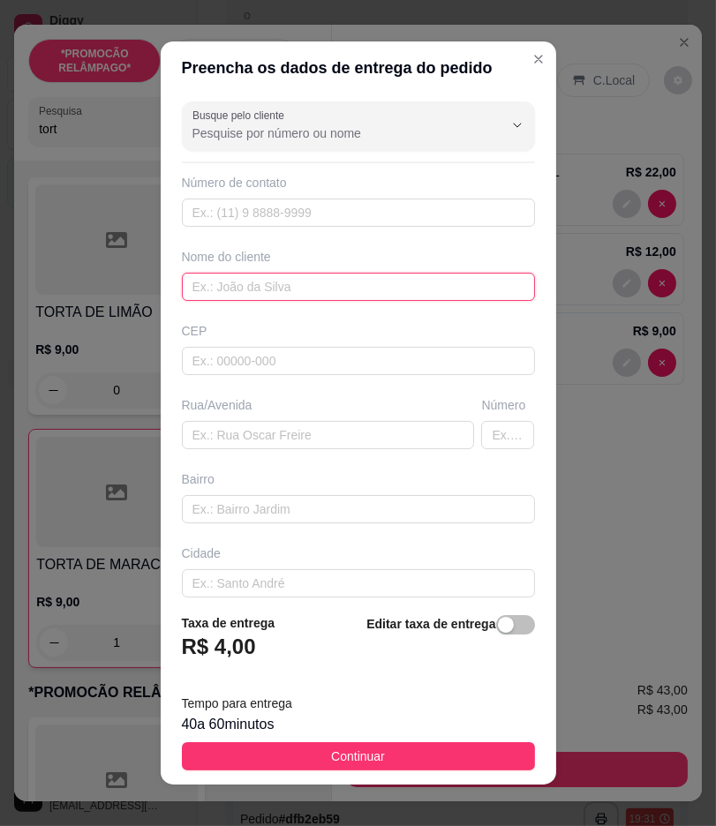
click at [345, 281] on input "text" at bounding box center [358, 287] width 353 height 28
paste input "Victor"
type input "Victor"
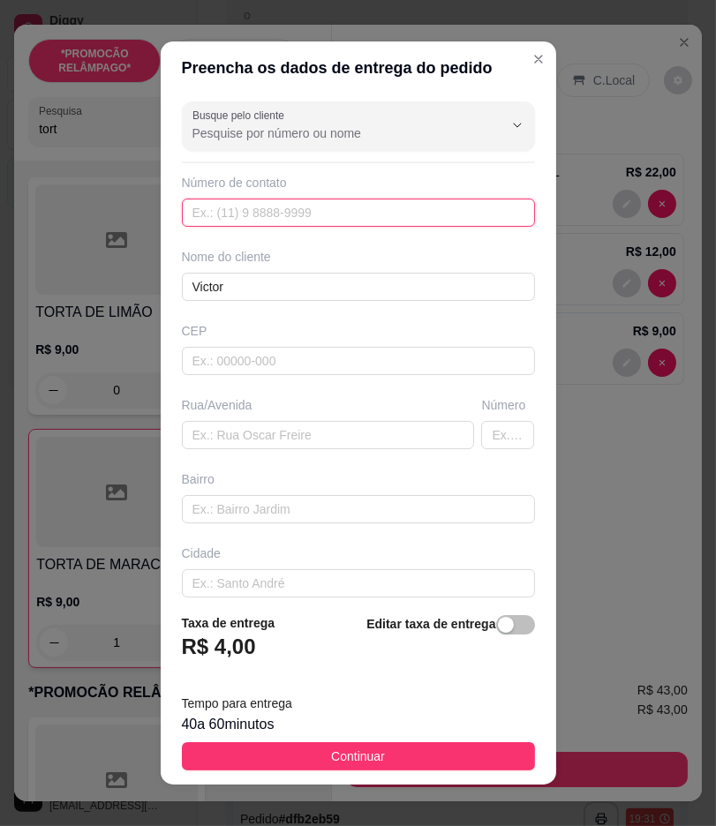
click at [413, 221] on input "text" at bounding box center [358, 213] width 353 height 28
paste input "(87) 8137-2228"
type input "(87) 8137-2228"
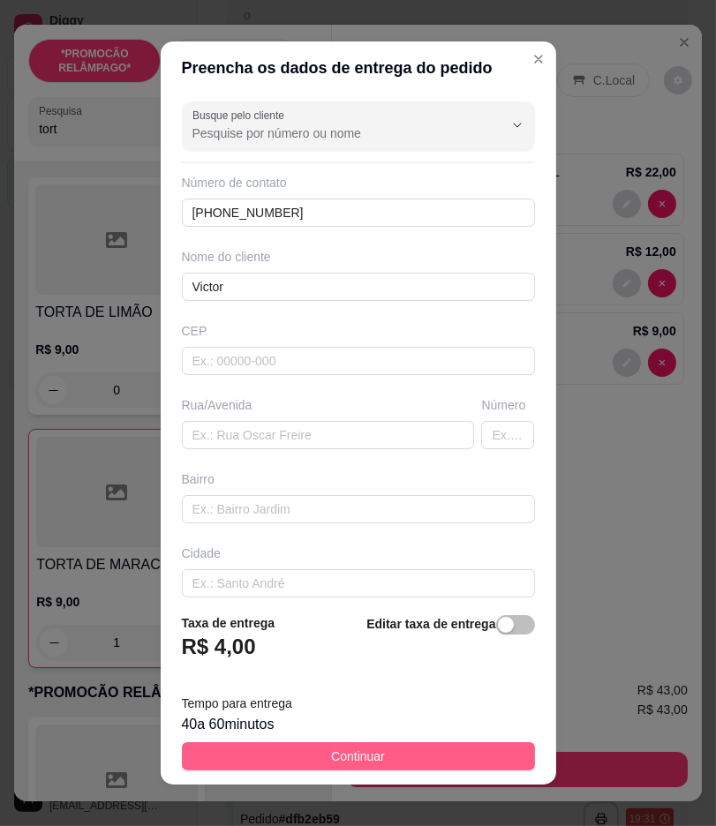
click at [468, 752] on button "Continuar" at bounding box center [358, 756] width 353 height 28
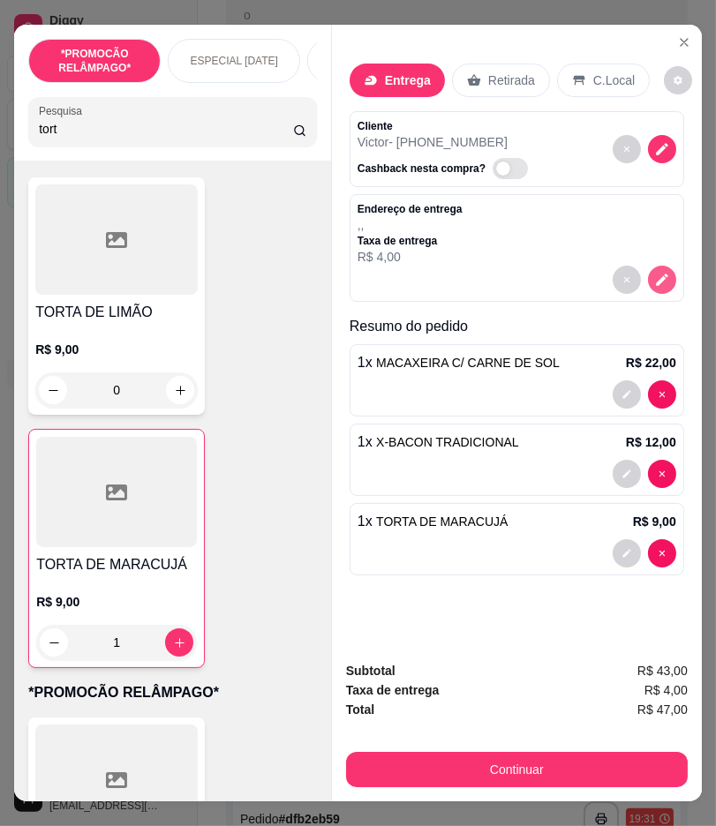
click at [662, 272] on icon "decrease-product-quantity" at bounding box center [662, 280] width 16 height 16
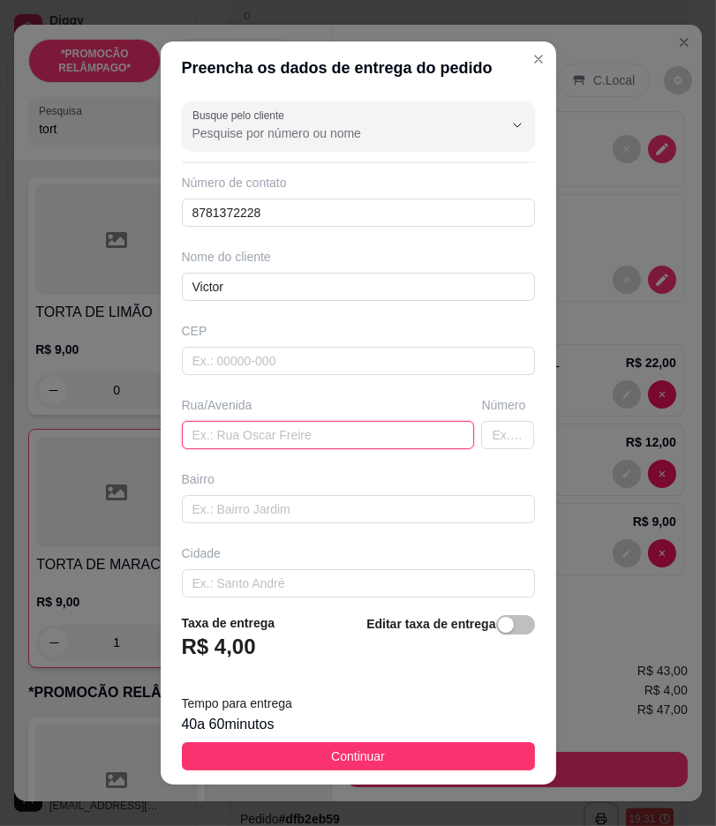
drag, startPoint x: 244, startPoint y: 428, endPoint x: 235, endPoint y: 437, distance: 13.1
click at [235, 437] on input "text" at bounding box center [328, 435] width 293 height 28
paste input "Mario Melo próximo a Luan das bolsas, casa de primeiro andar os portaos são bra…"
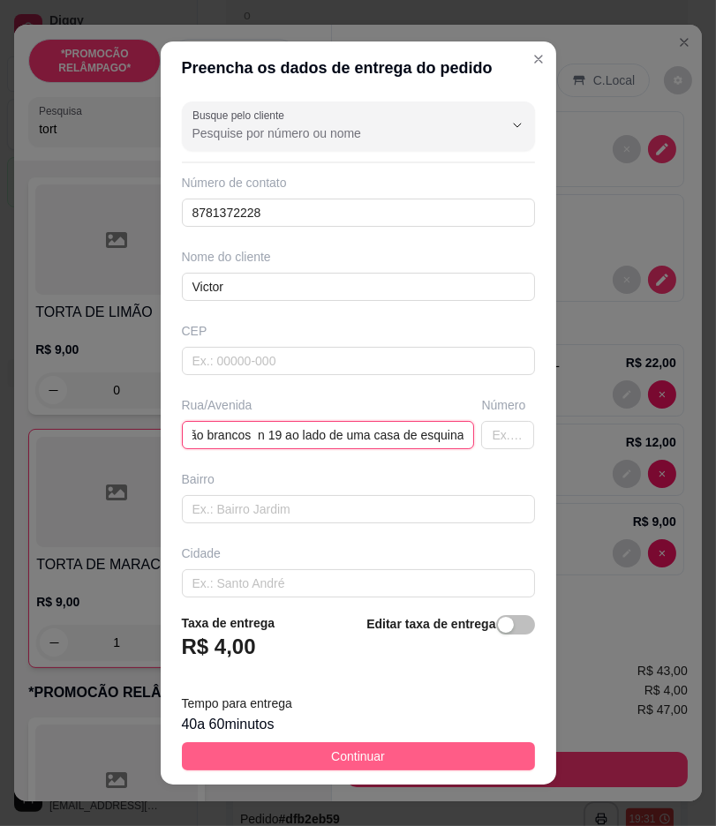
type input "Mario Melo próximo a Luan das bolsas, casa de primeiro andar os portaos são bra…"
click at [483, 747] on button "Continuar" at bounding box center [358, 756] width 353 height 28
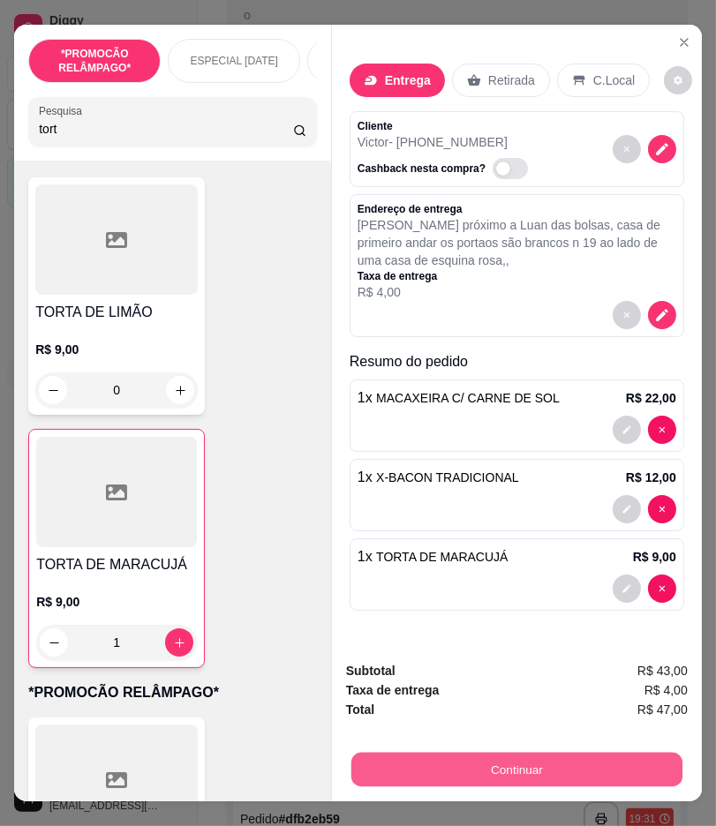
click at [572, 763] on button "Continuar" at bounding box center [516, 770] width 331 height 34
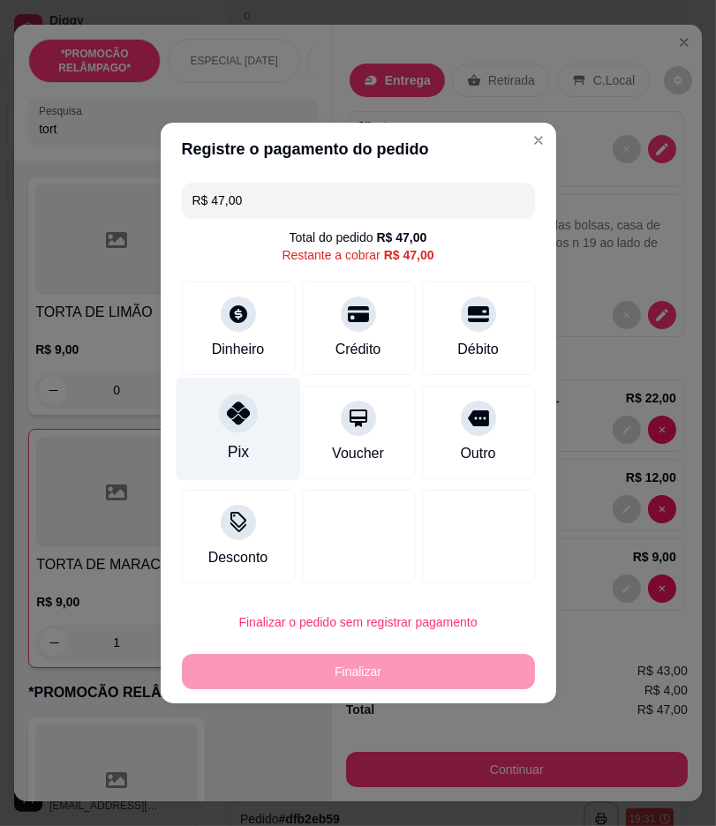
click at [266, 393] on div "Pix" at bounding box center [238, 429] width 124 height 103
type input "R$ 0,00"
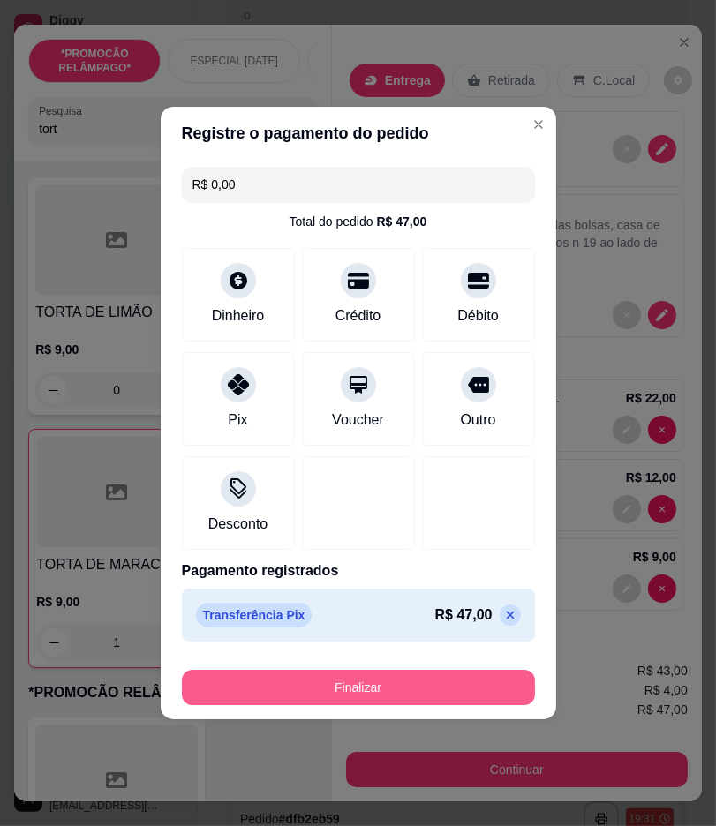
click at [436, 694] on button "Finalizar" at bounding box center [358, 687] width 353 height 35
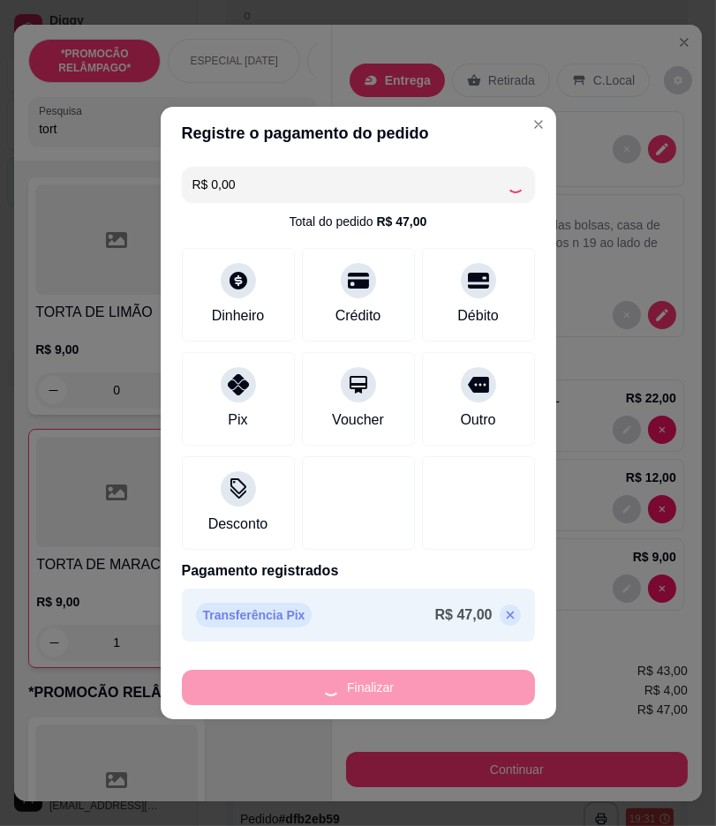
type input "0"
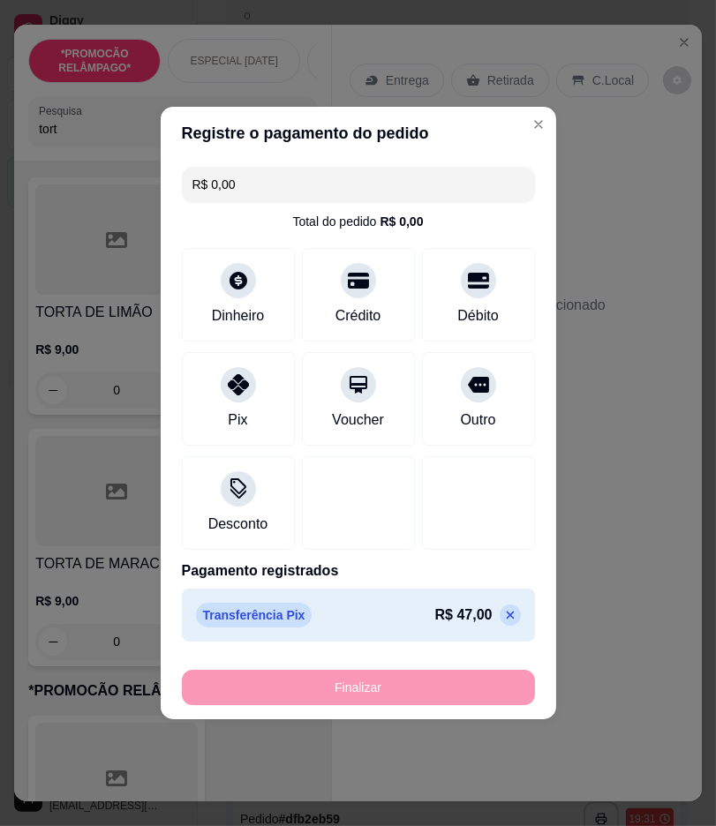
type input "-R$ 47,00"
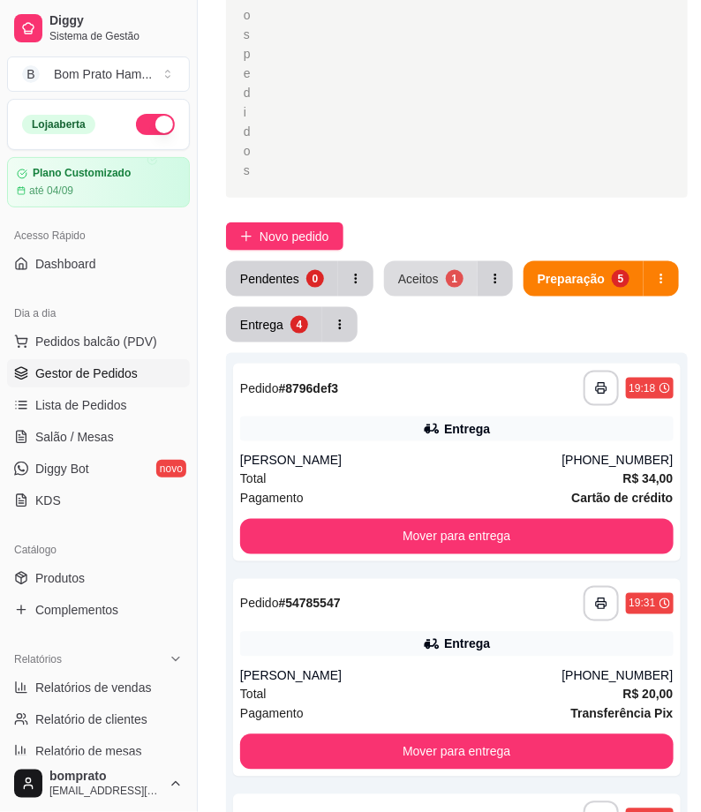
click at [409, 276] on div "Aceitos" at bounding box center [418, 279] width 41 height 18
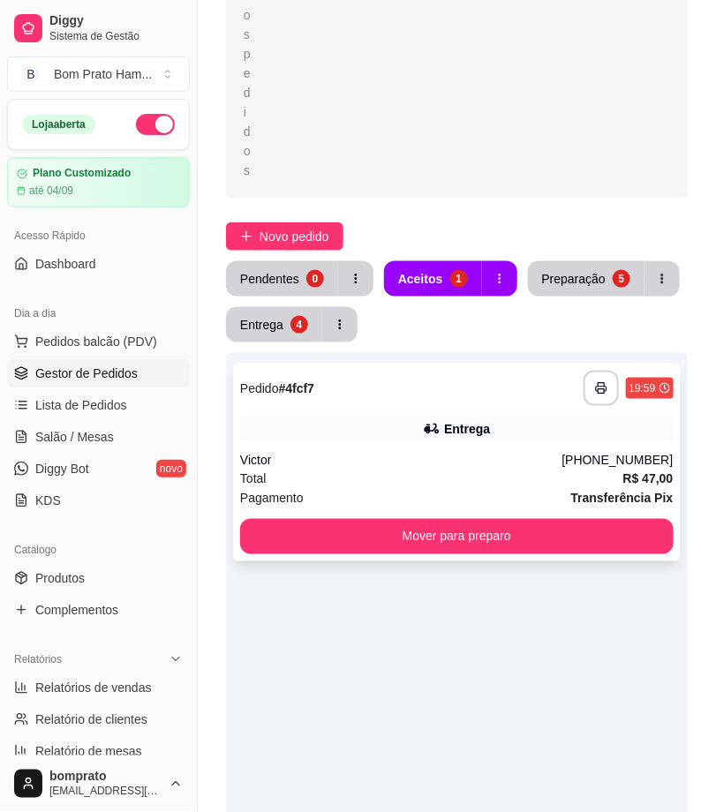
click at [424, 385] on div "**********" at bounding box center [456, 388] width 433 height 35
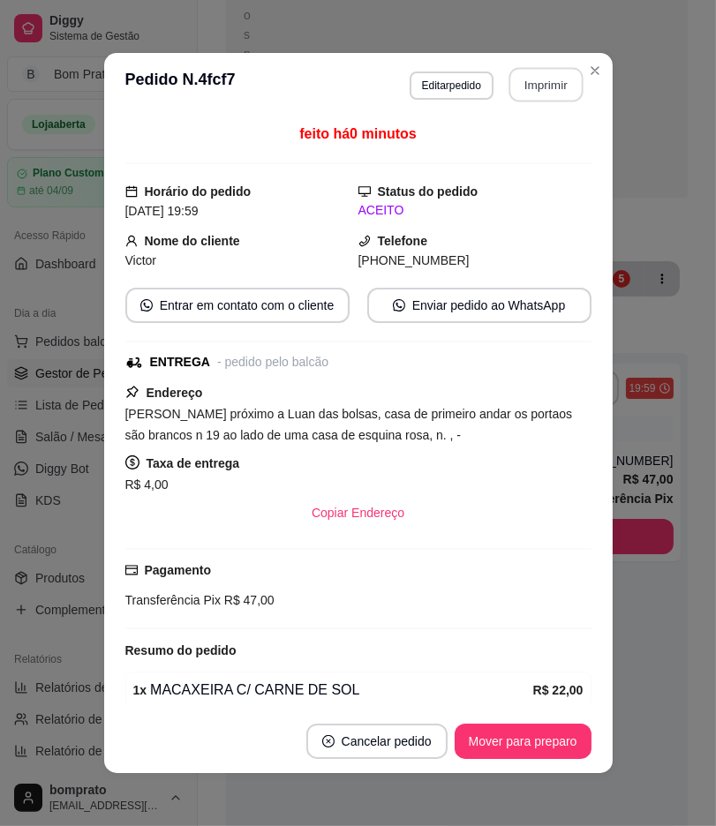
click at [525, 90] on button "Imprimir" at bounding box center [545, 85] width 74 height 34
click at [550, 612] on div "Pagamento Transferência Pix R$ 47,00" at bounding box center [358, 588] width 466 height 81
click at [553, 732] on button "Mover para preparo" at bounding box center [522, 741] width 132 height 34
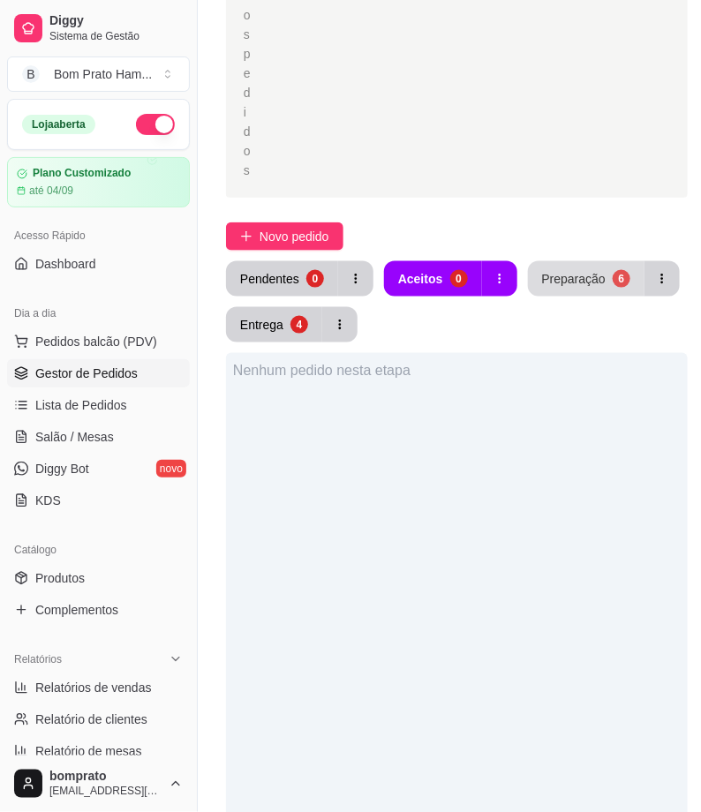
click at [566, 287] on button "Preparação 6" at bounding box center [586, 278] width 116 height 35
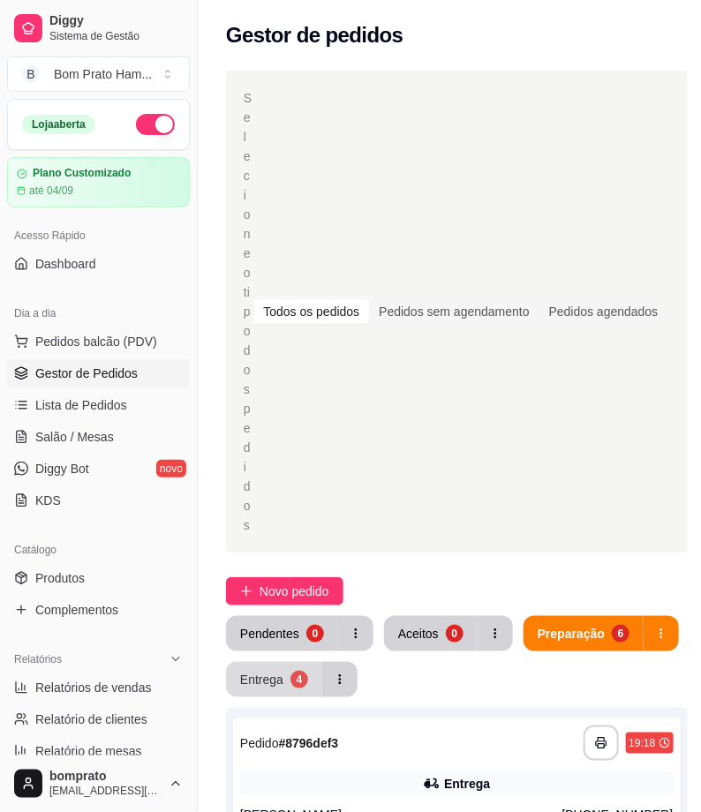
click at [262, 666] on button "Entrega 4" at bounding box center [274, 679] width 96 height 35
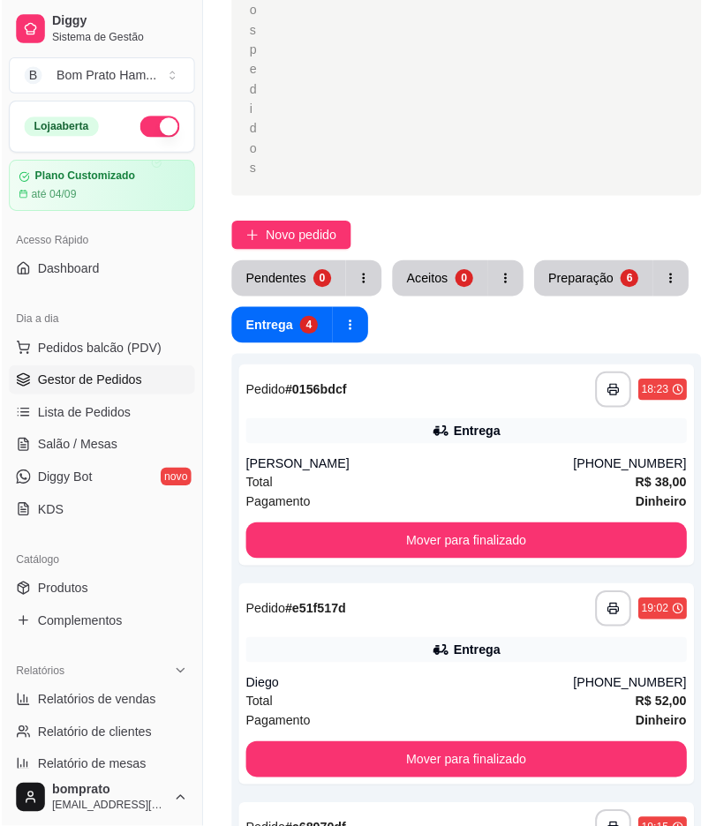
scroll to position [392, 0]
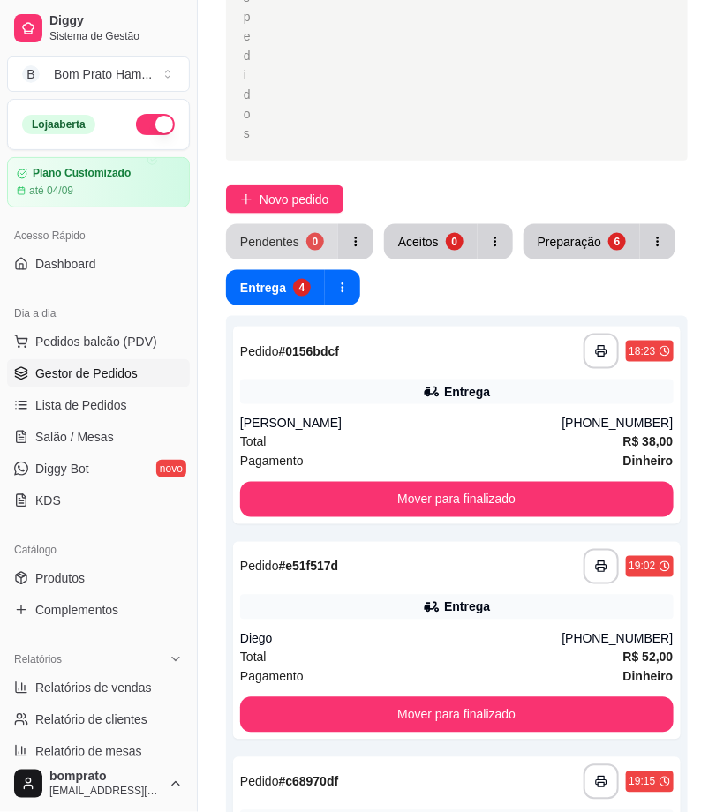
click at [296, 251] on button "Pendentes 0" at bounding box center [282, 241] width 112 height 35
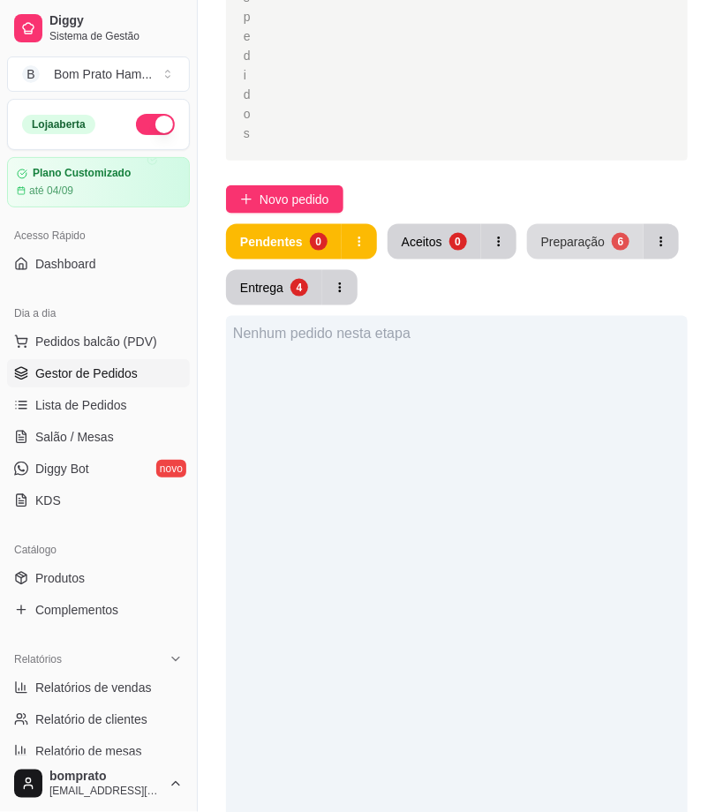
click at [600, 236] on button "Preparação 6" at bounding box center [585, 241] width 116 height 35
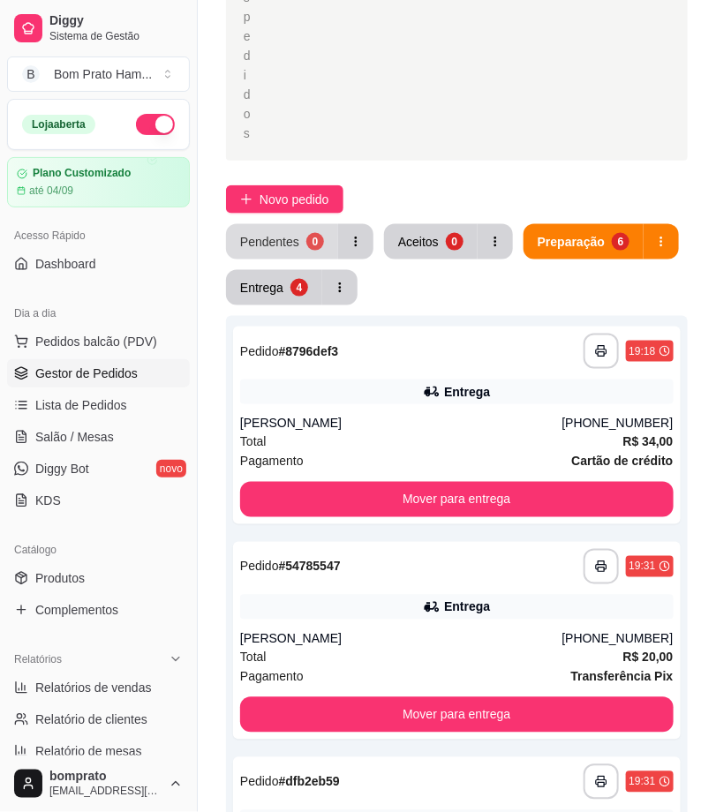
click at [271, 236] on div "Pendentes" at bounding box center [269, 242] width 59 height 18
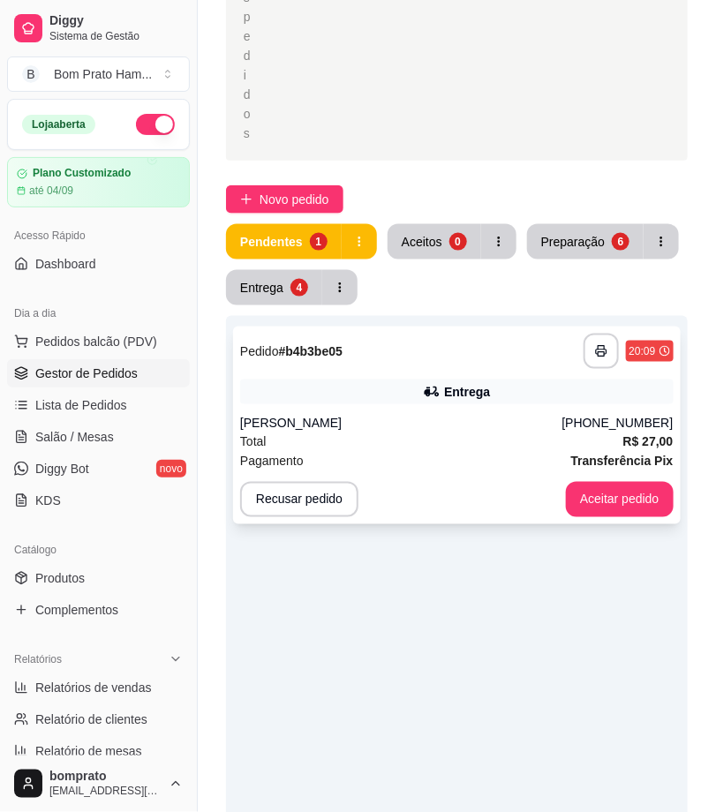
click at [483, 360] on div "**********" at bounding box center [456, 351] width 433 height 35
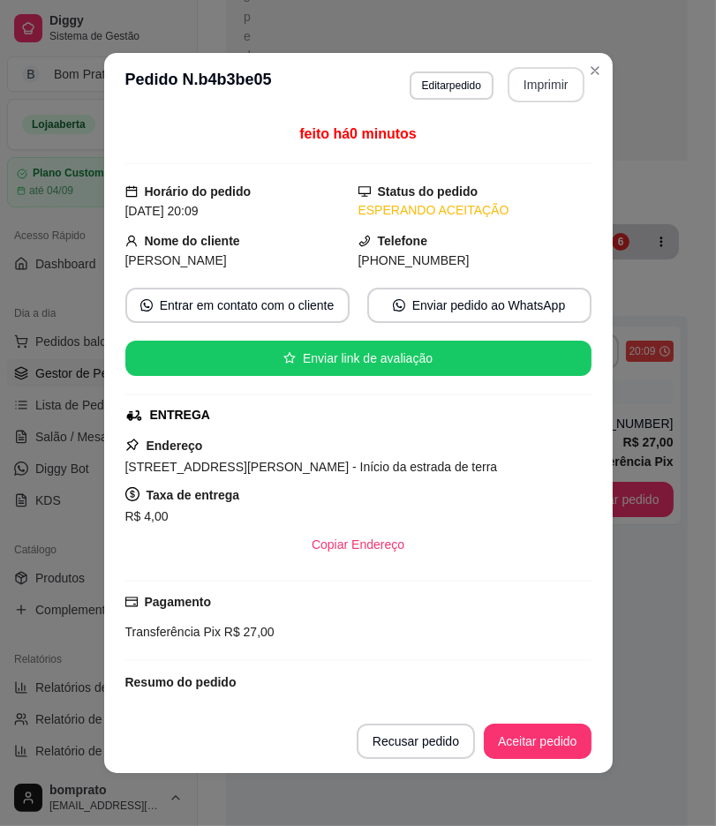
click at [528, 93] on button "Imprimir" at bounding box center [545, 84] width 77 height 35
click at [576, 744] on button "Aceitar pedido" at bounding box center [538, 741] width 108 height 35
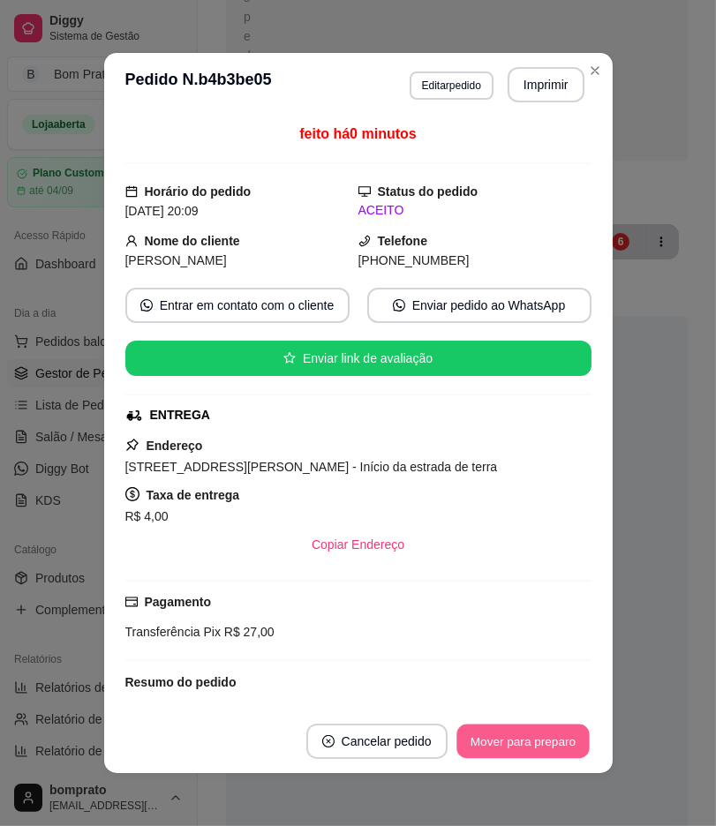
click at [567, 744] on button "Mover para preparo" at bounding box center [522, 741] width 132 height 34
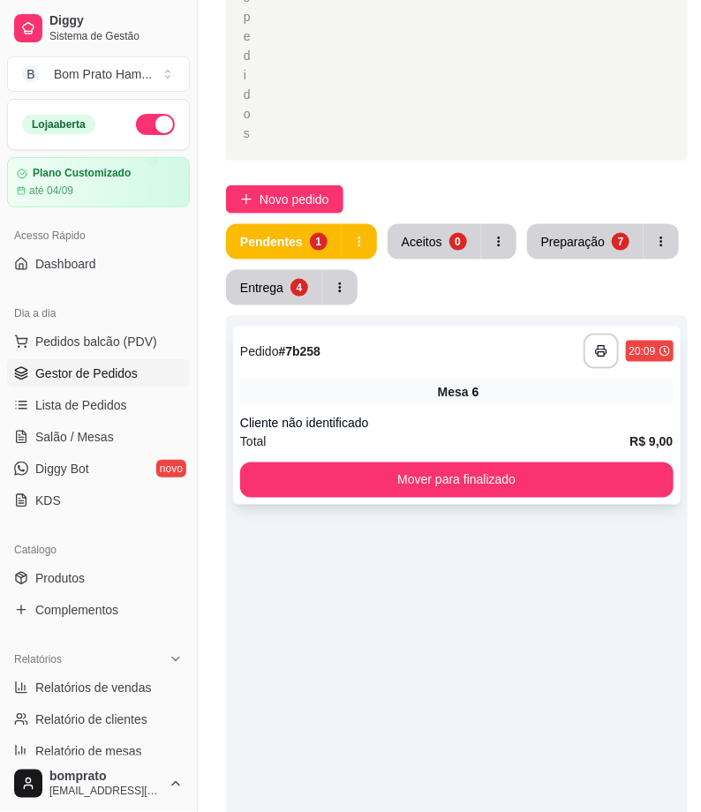
click at [448, 359] on div "**********" at bounding box center [456, 351] width 433 height 35
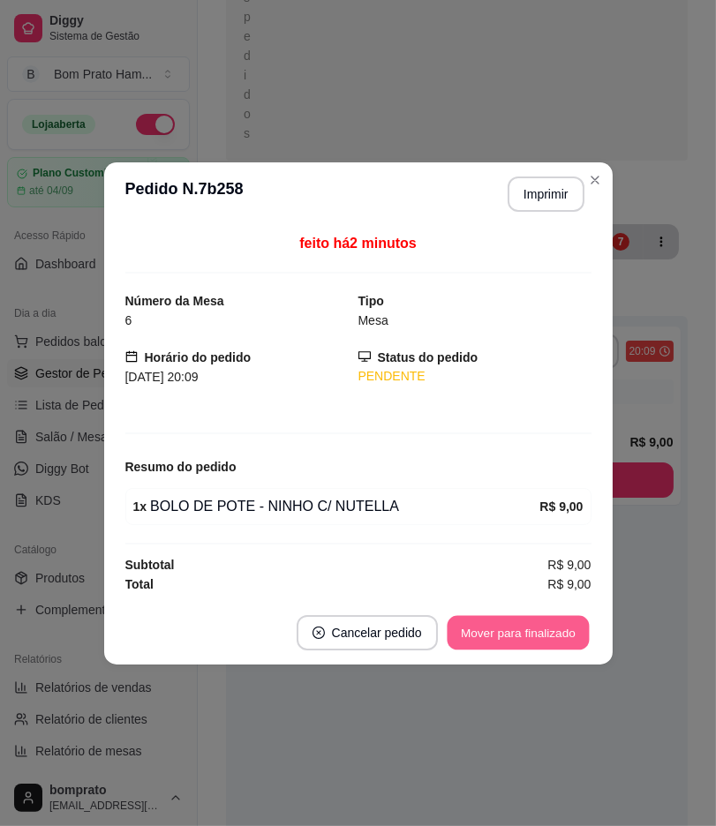
click at [534, 628] on button "Mover para finalizado" at bounding box center [517, 632] width 142 height 34
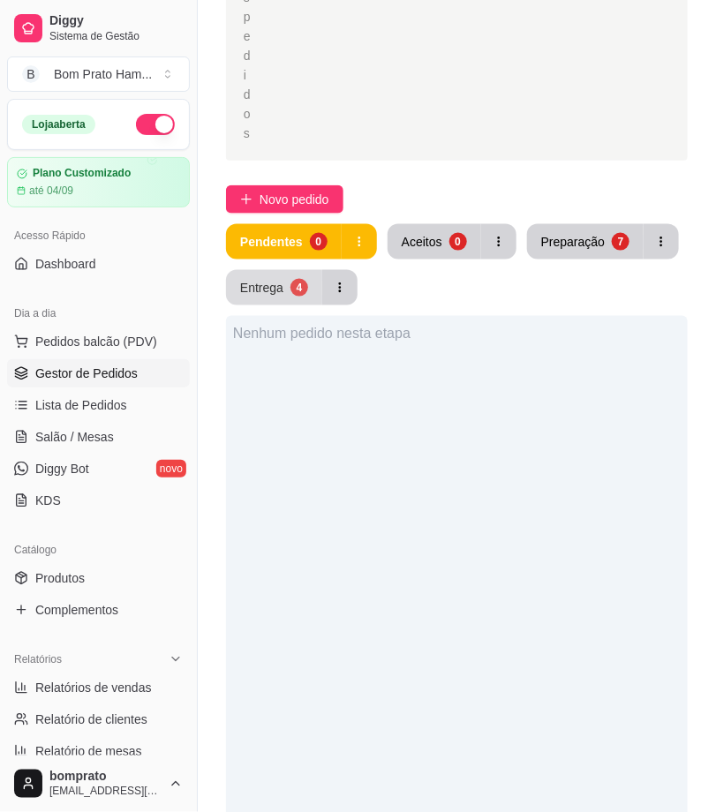
click at [310, 292] on button "Entrega 4" at bounding box center [274, 287] width 96 height 35
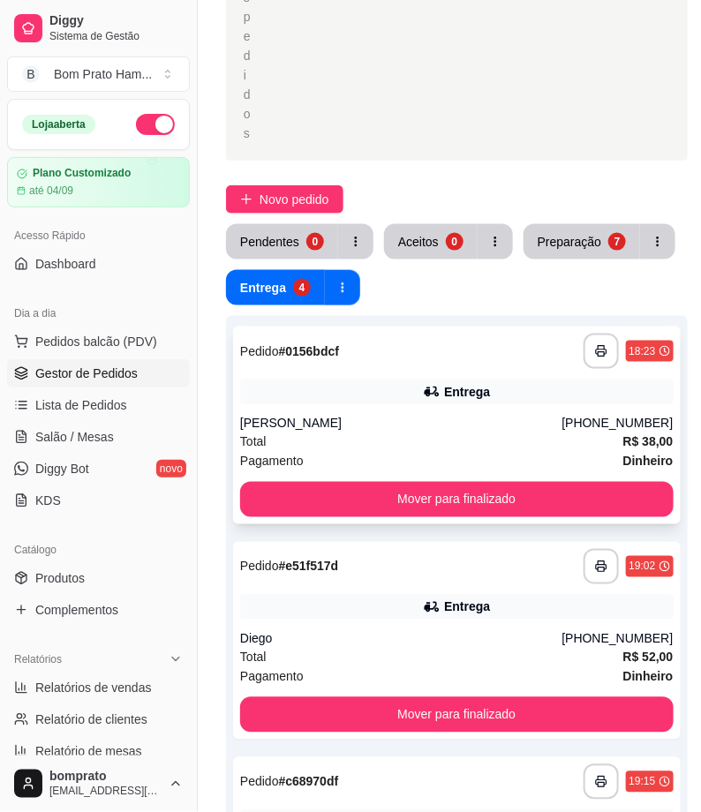
click at [438, 409] on div "**********" at bounding box center [456, 425] width 447 height 198
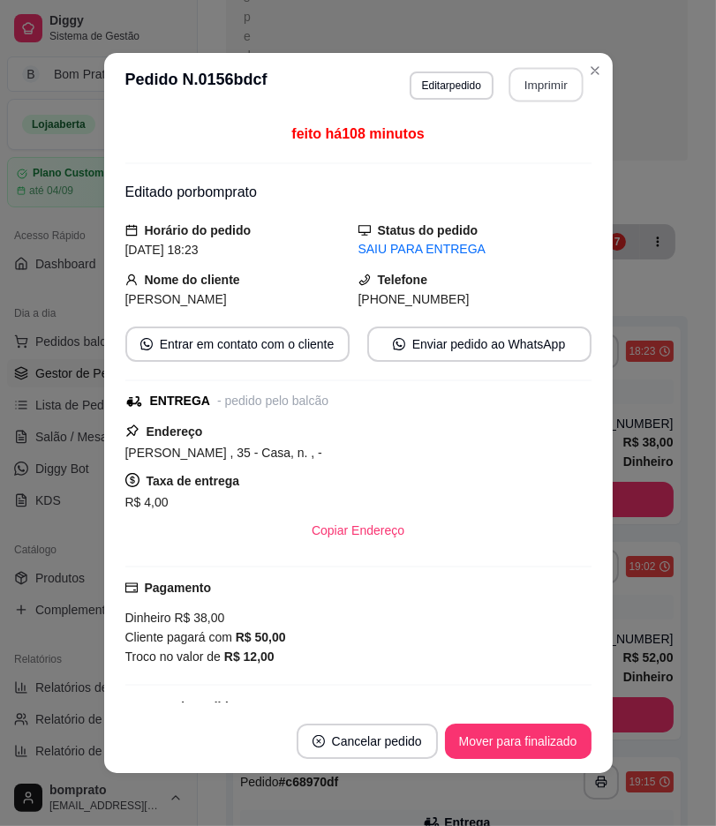
click at [547, 82] on button "Imprimir" at bounding box center [545, 85] width 74 height 34
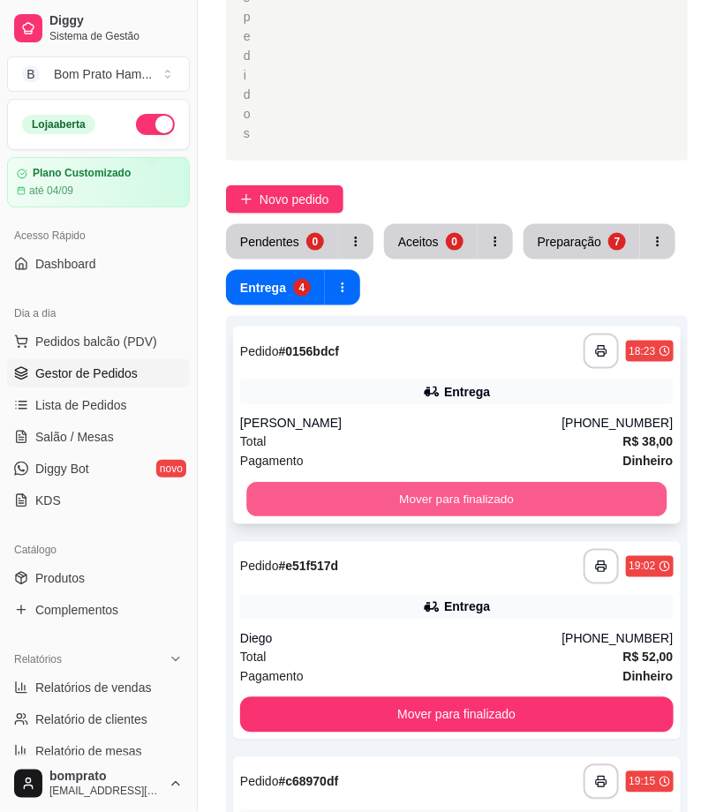
click at [428, 491] on button "Mover para finalizado" at bounding box center [456, 500] width 420 height 34
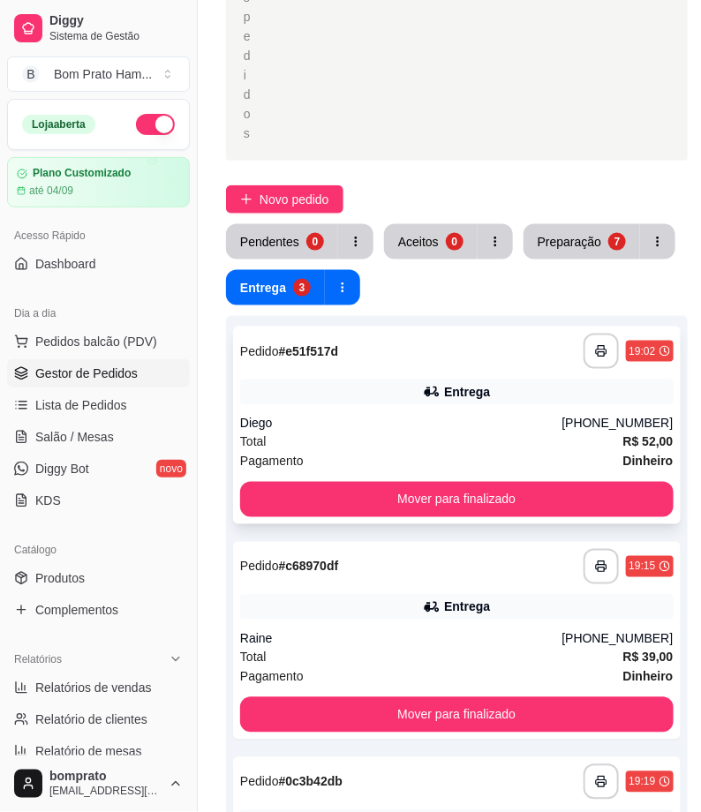
click at [483, 392] on div "Entrega" at bounding box center [467, 392] width 46 height 18
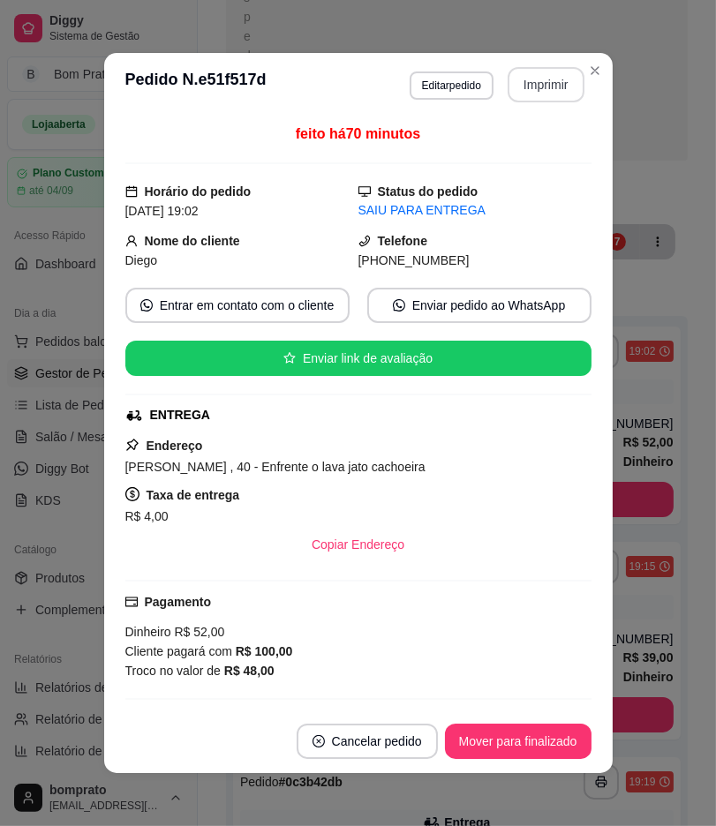
click at [534, 86] on button "Imprimir" at bounding box center [545, 84] width 77 height 35
click at [559, 739] on button "Mover para finalizado" at bounding box center [518, 741] width 146 height 35
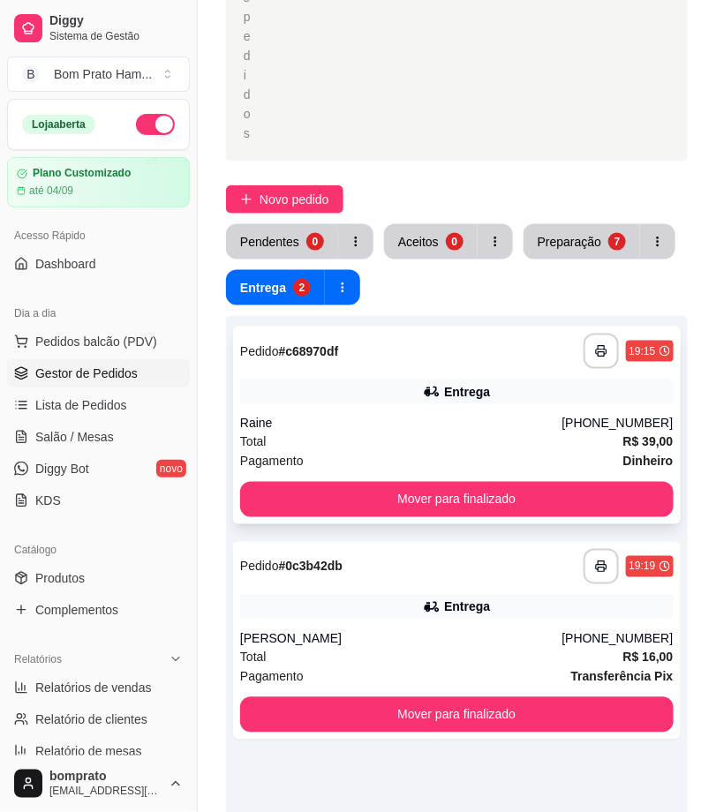
click at [471, 366] on div "**********" at bounding box center [456, 351] width 433 height 35
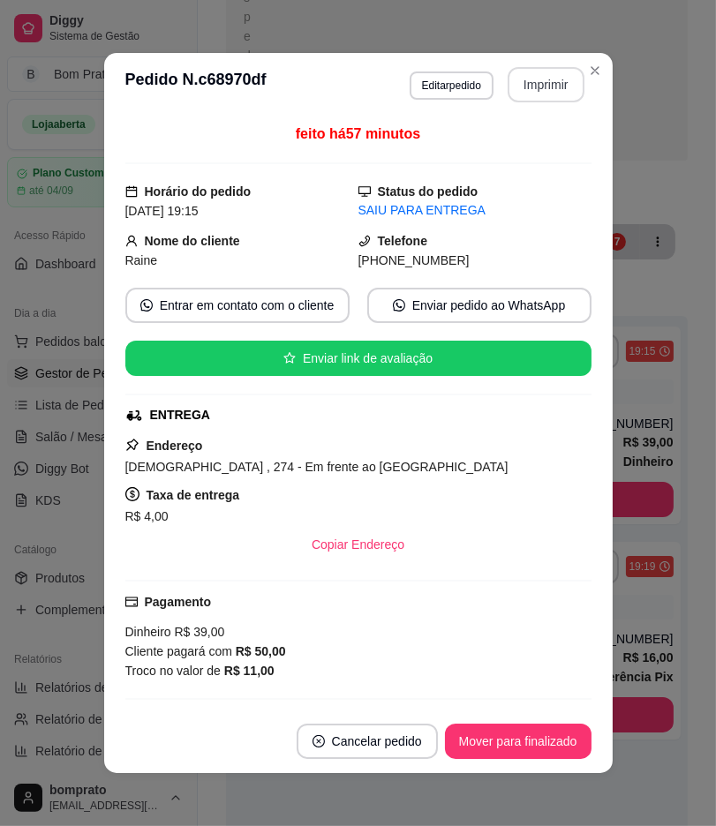
click at [516, 95] on button "Imprimir" at bounding box center [545, 84] width 77 height 35
click at [539, 728] on button "Mover para finalizado" at bounding box center [517, 741] width 142 height 34
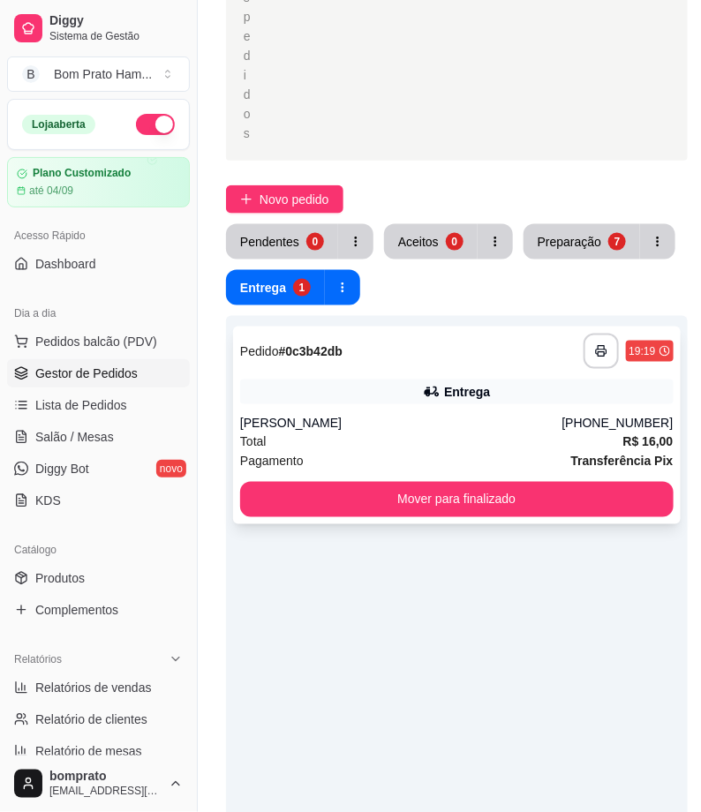
click at [535, 404] on div "**********" at bounding box center [456, 425] width 447 height 198
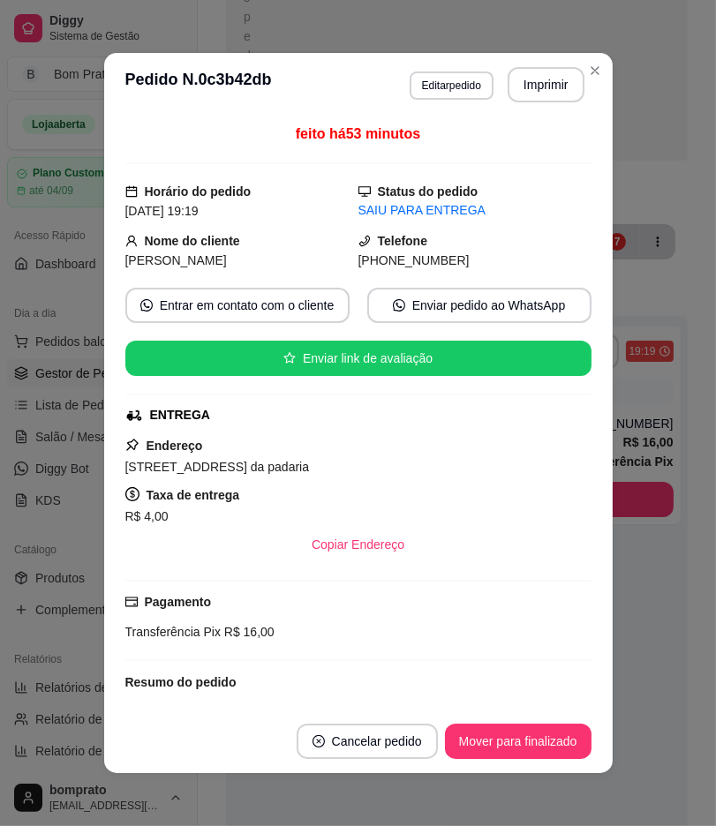
click at [540, 99] on button "Imprimir" at bounding box center [545, 84] width 77 height 35
click at [521, 747] on button "Mover para finalizado" at bounding box center [517, 741] width 142 height 34
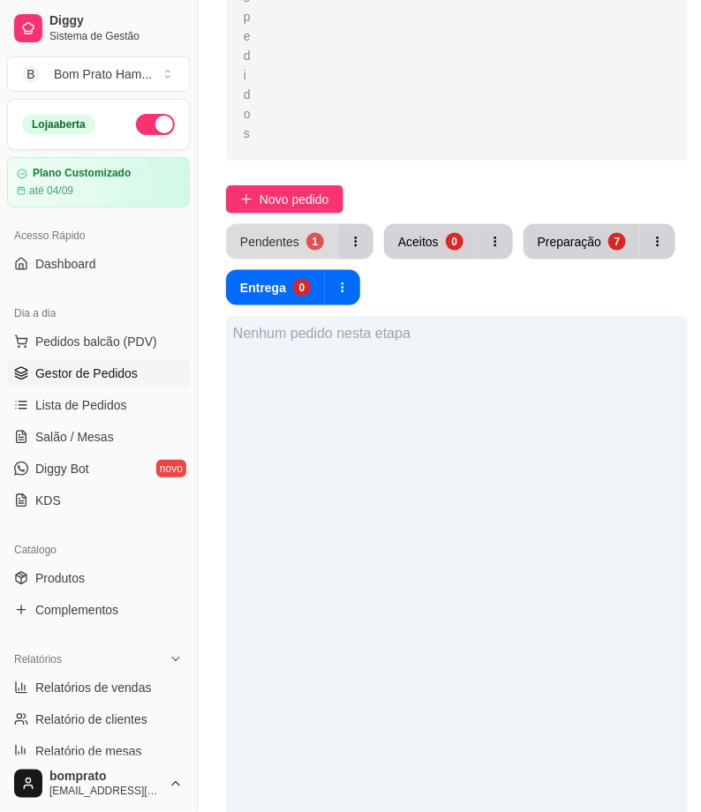
click at [313, 236] on div "1" at bounding box center [315, 242] width 18 height 18
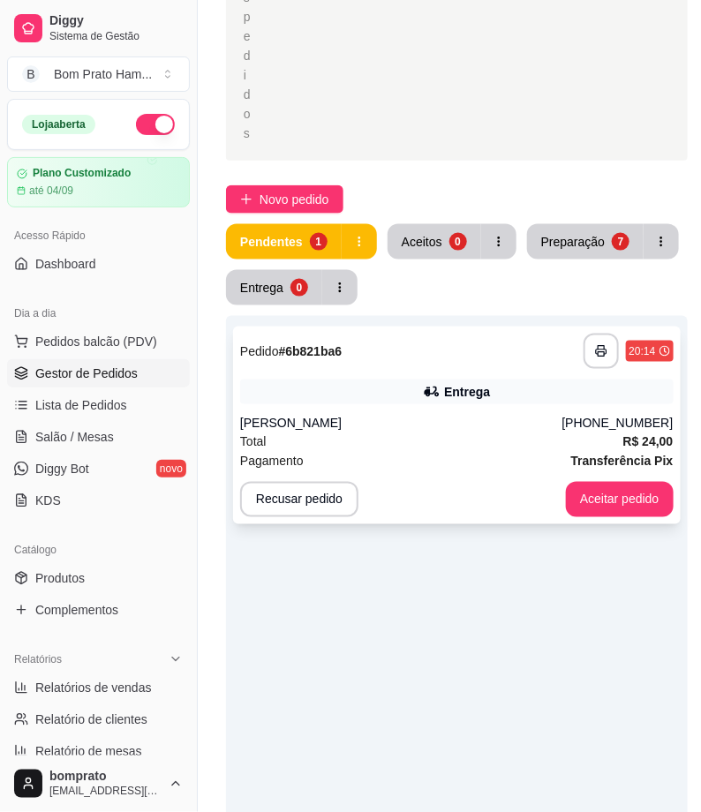
click at [483, 400] on div "Entrega" at bounding box center [456, 391] width 433 height 25
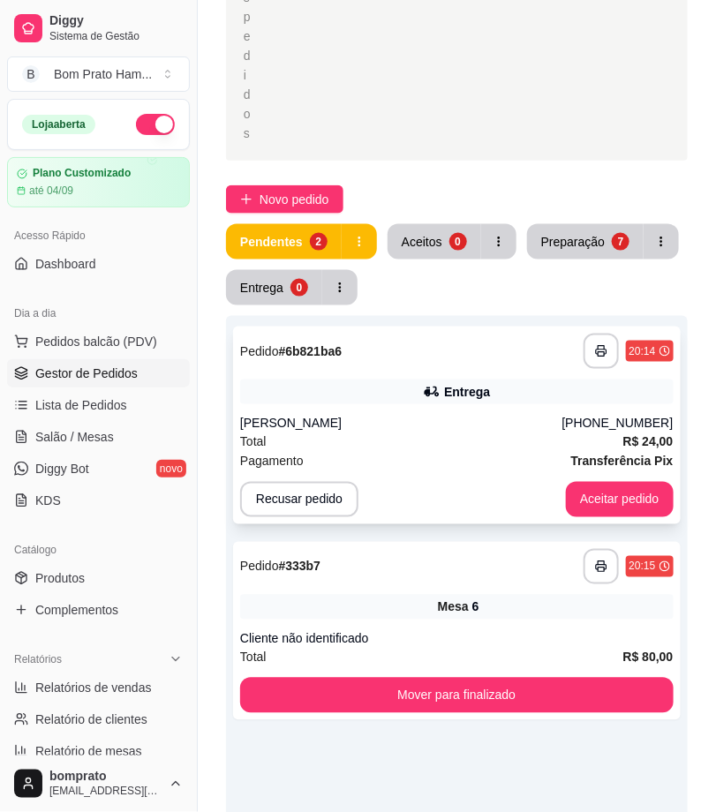
click at [351, 433] on div "Total R$ 24,00" at bounding box center [456, 441] width 433 height 19
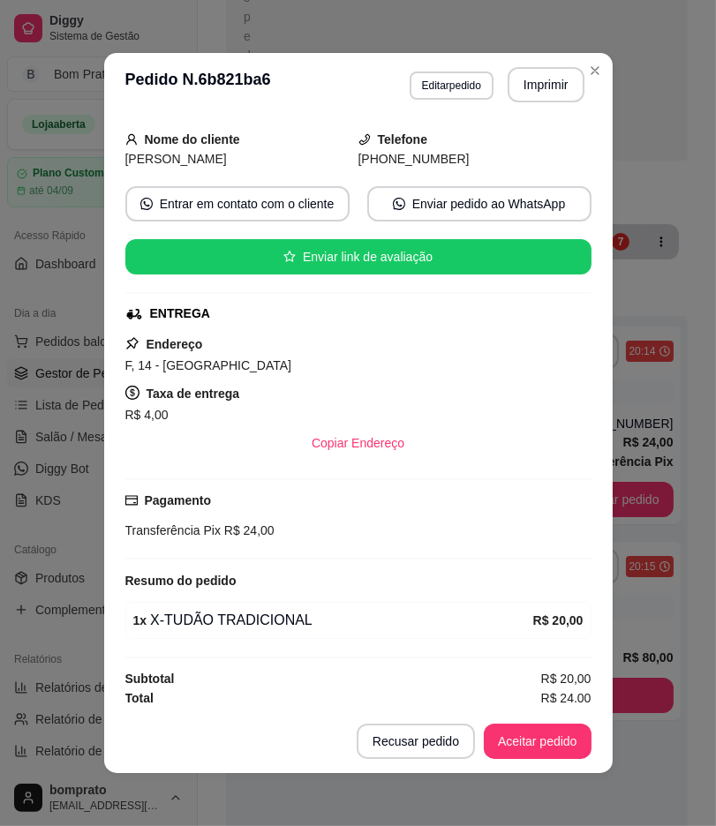
scroll to position [108, 0]
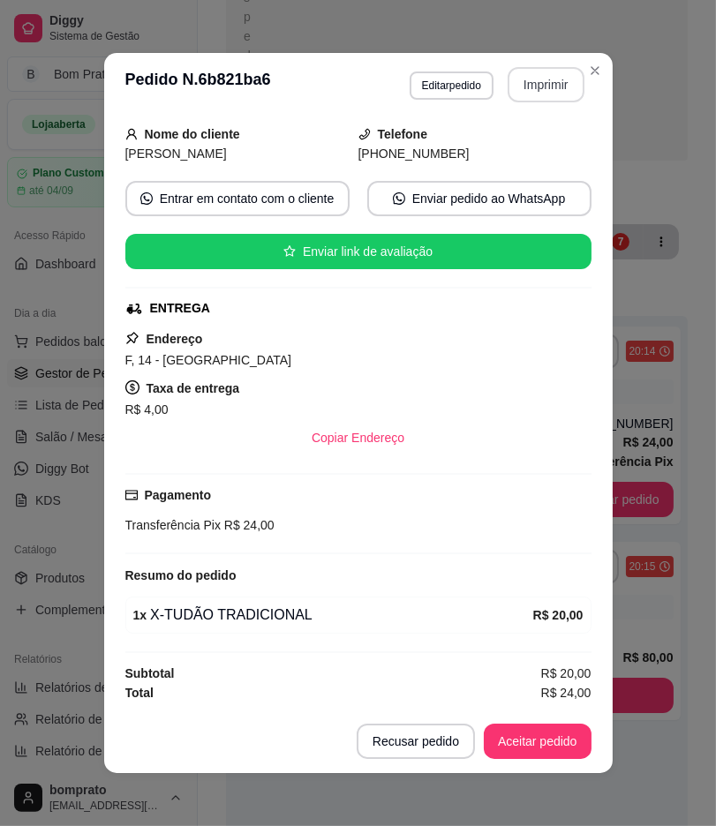
click at [554, 71] on button "Imprimir" at bounding box center [545, 84] width 77 height 35
click at [544, 748] on button "Aceitar pedido" at bounding box center [538, 741] width 108 height 35
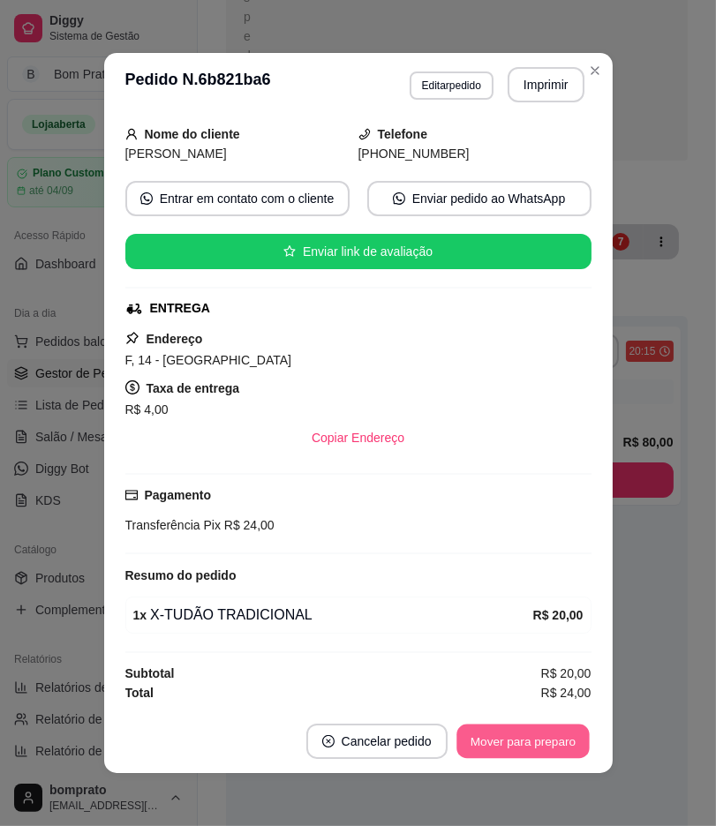
click at [544, 748] on button "Mover para preparo" at bounding box center [522, 741] width 132 height 34
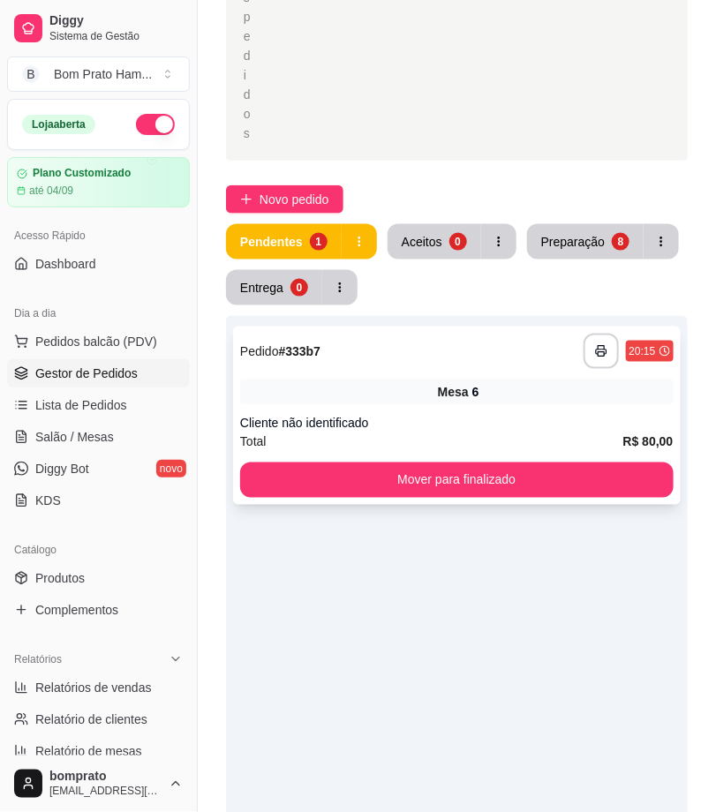
click at [469, 401] on div "Mesa 6" at bounding box center [456, 391] width 433 height 25
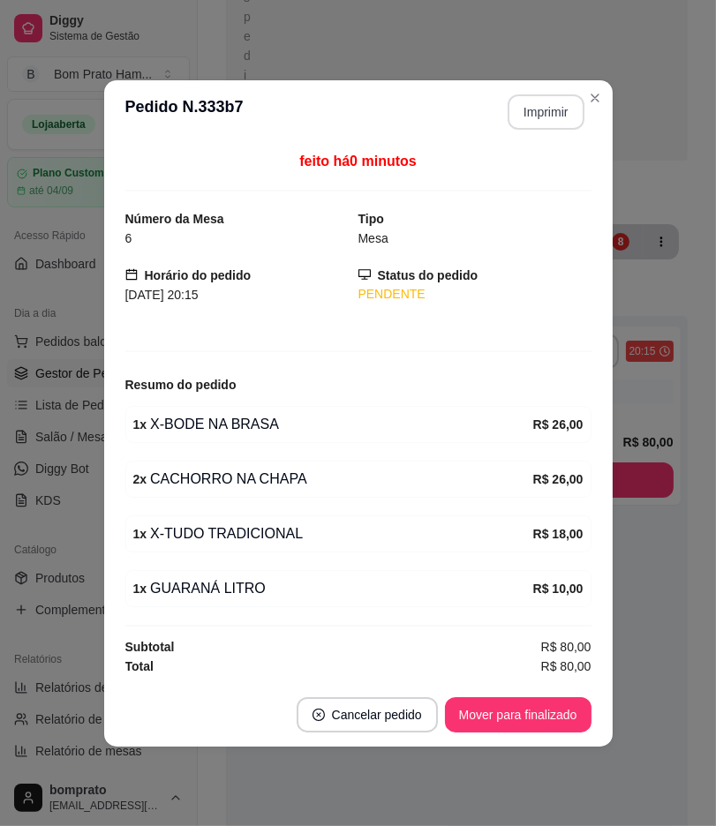
click at [556, 116] on button "Imprimir" at bounding box center [545, 111] width 77 height 35
click at [532, 729] on button "Mover para finalizado" at bounding box center [518, 714] width 146 height 35
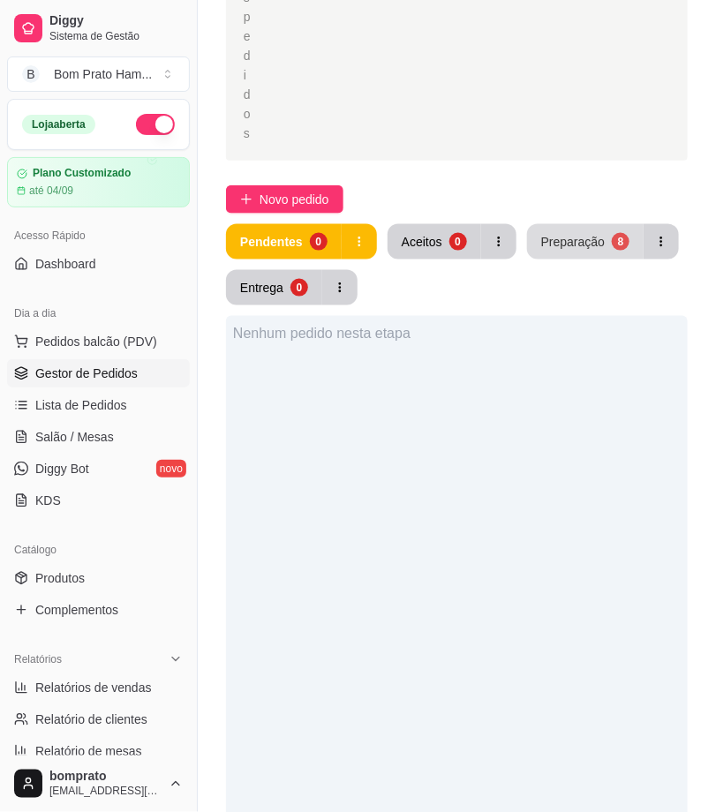
click at [605, 235] on button "Preparação 8" at bounding box center [585, 241] width 116 height 35
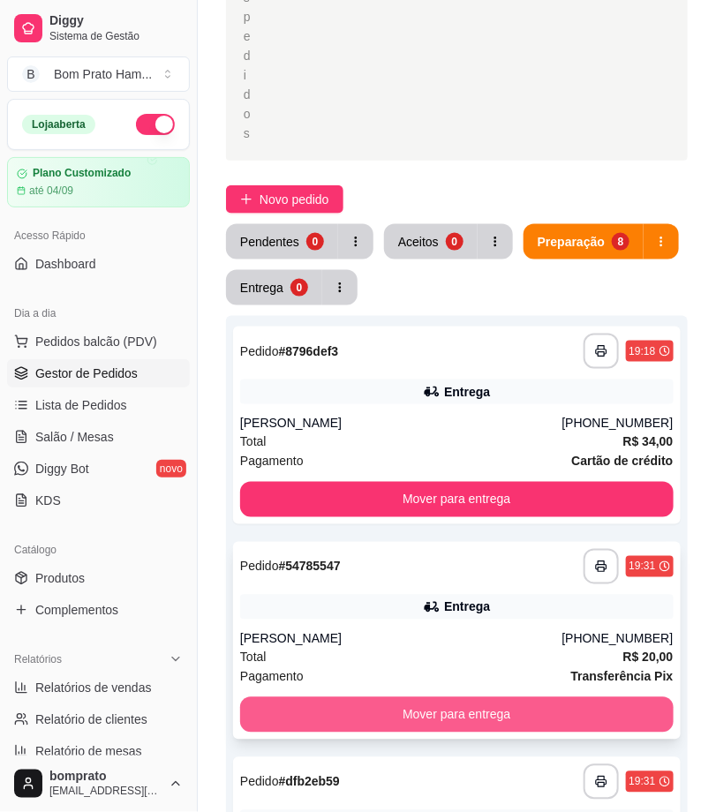
click at [506, 712] on button "Mover para entrega" at bounding box center [456, 714] width 433 height 35
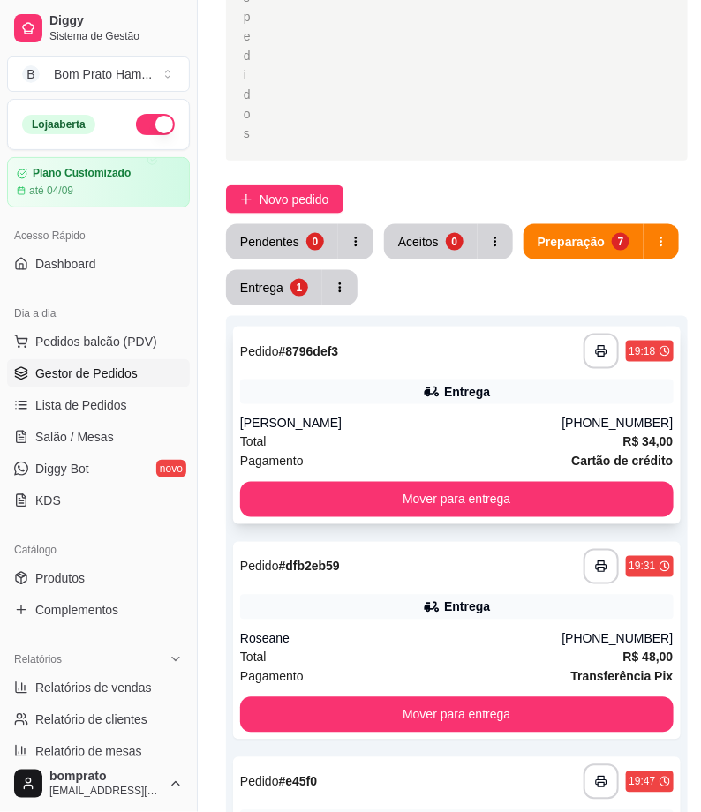
click at [448, 424] on div "Maria Mayara Bezerra Gomes" at bounding box center [401, 424] width 322 height 18
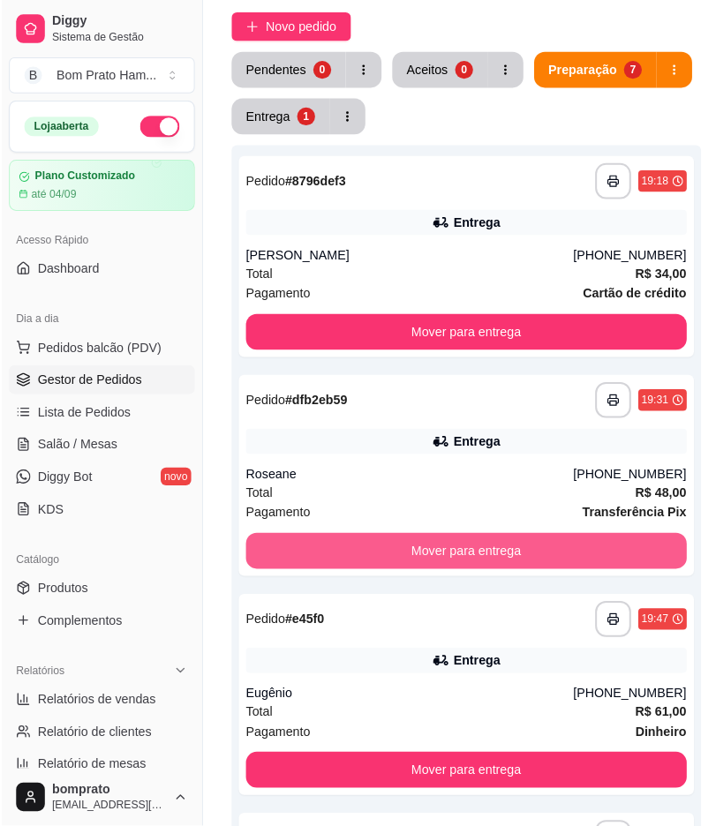
scroll to position [588, 0]
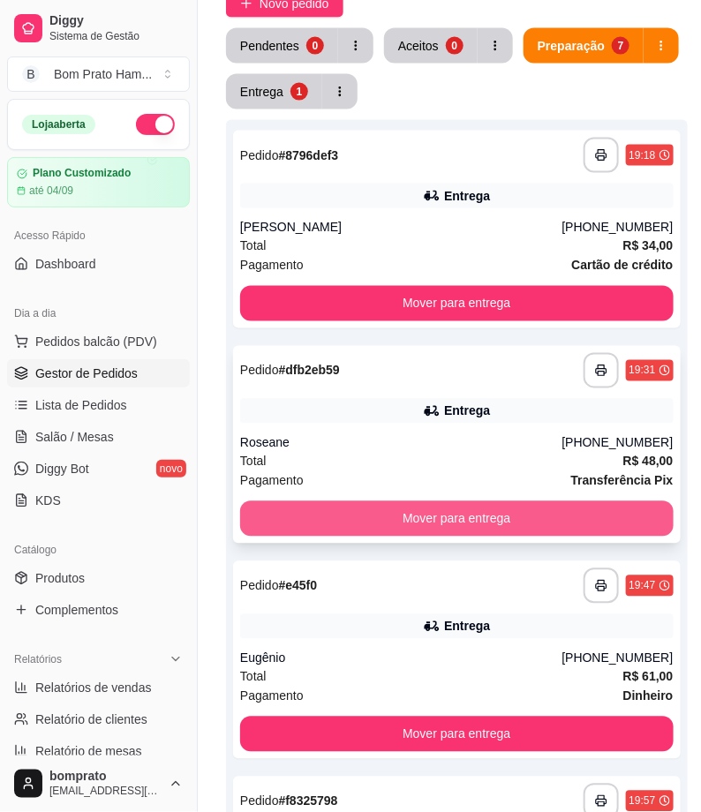
click at [504, 513] on button "Mover para entrega" at bounding box center [456, 518] width 433 height 35
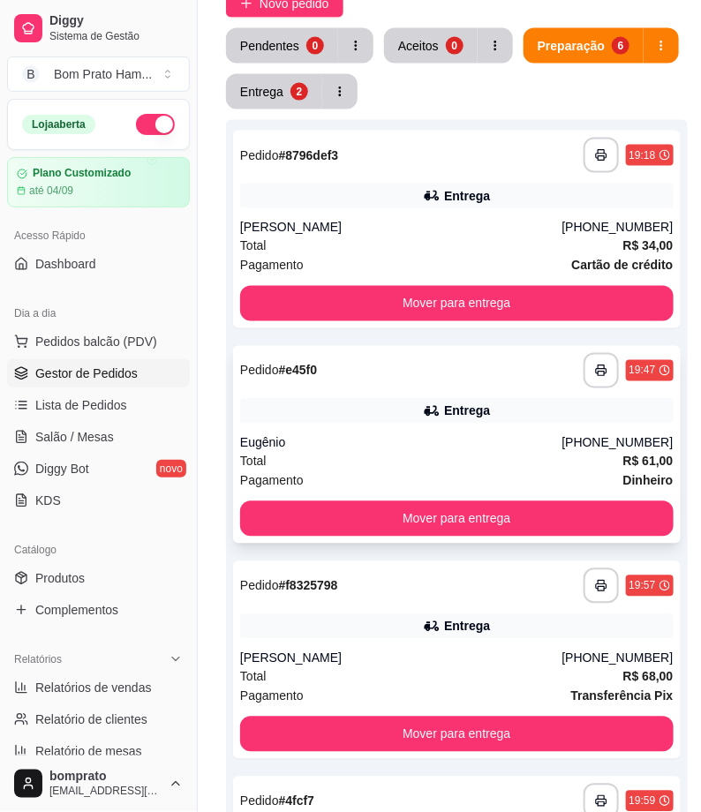
click at [490, 393] on div "**********" at bounding box center [456, 445] width 447 height 198
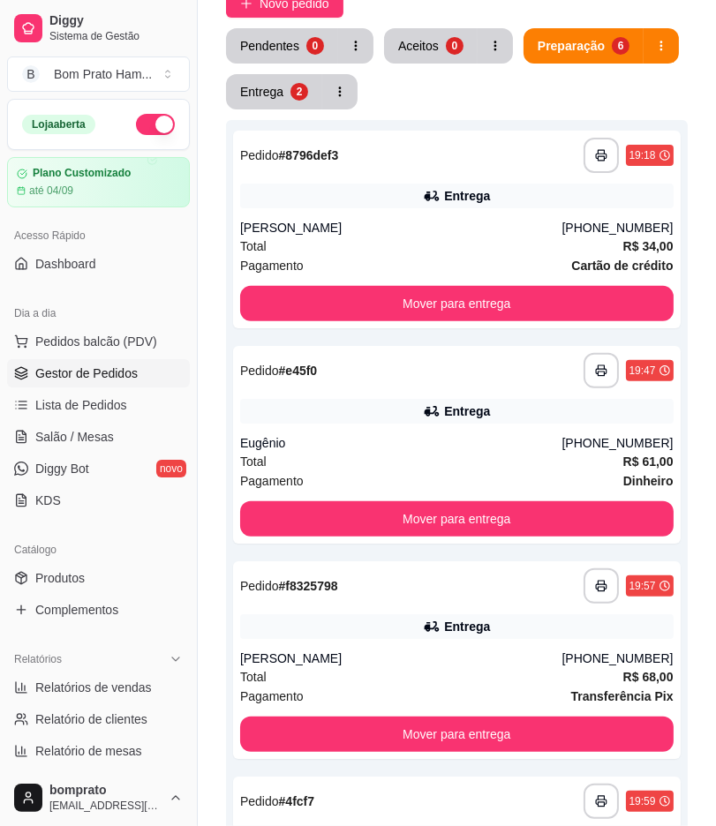
scroll to position [328, 0]
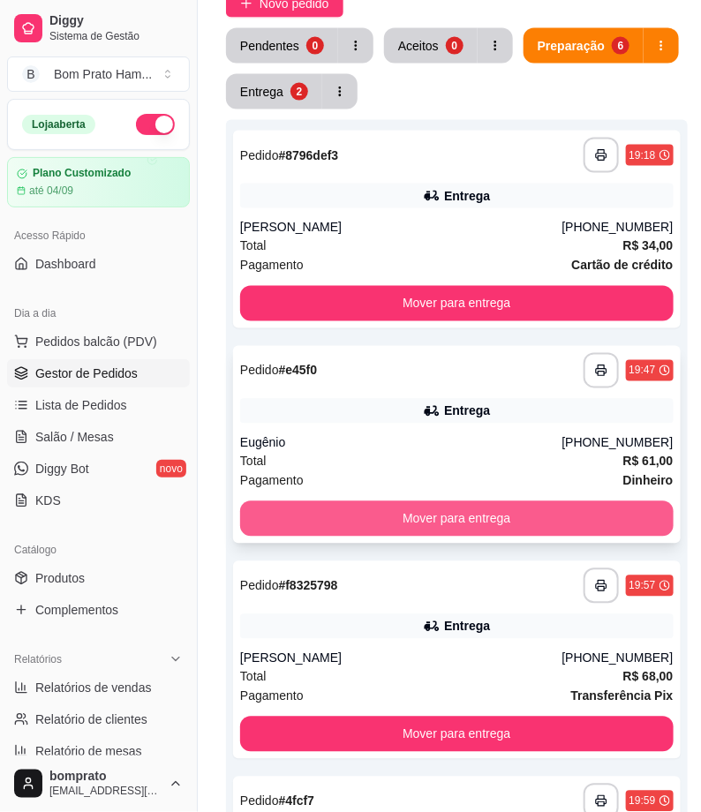
click at [538, 525] on button "Mover para entrega" at bounding box center [456, 518] width 433 height 35
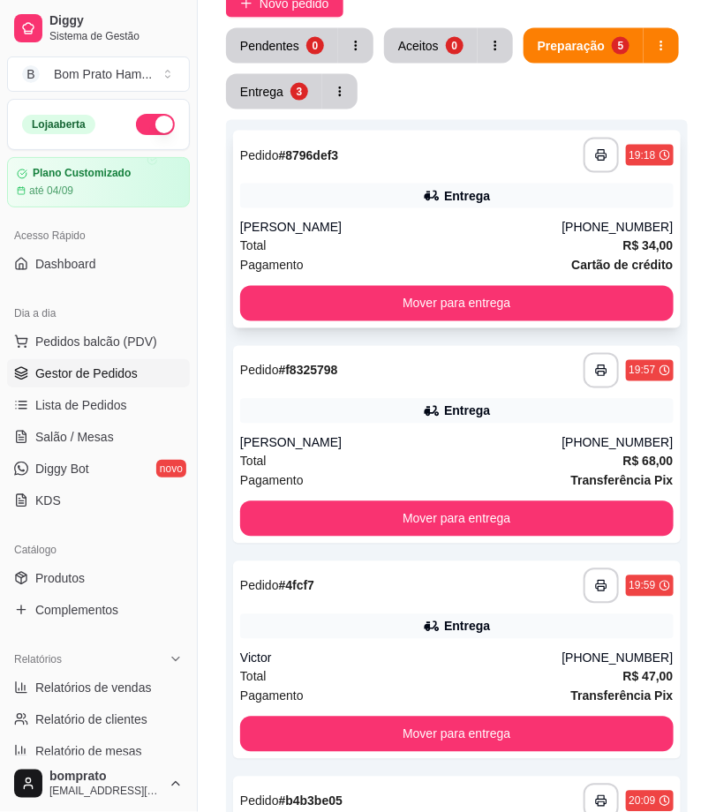
click at [429, 224] on div "Maria Mayara Bezerra Gomes" at bounding box center [401, 228] width 322 height 18
click at [439, 206] on div "Entrega" at bounding box center [456, 196] width 433 height 25
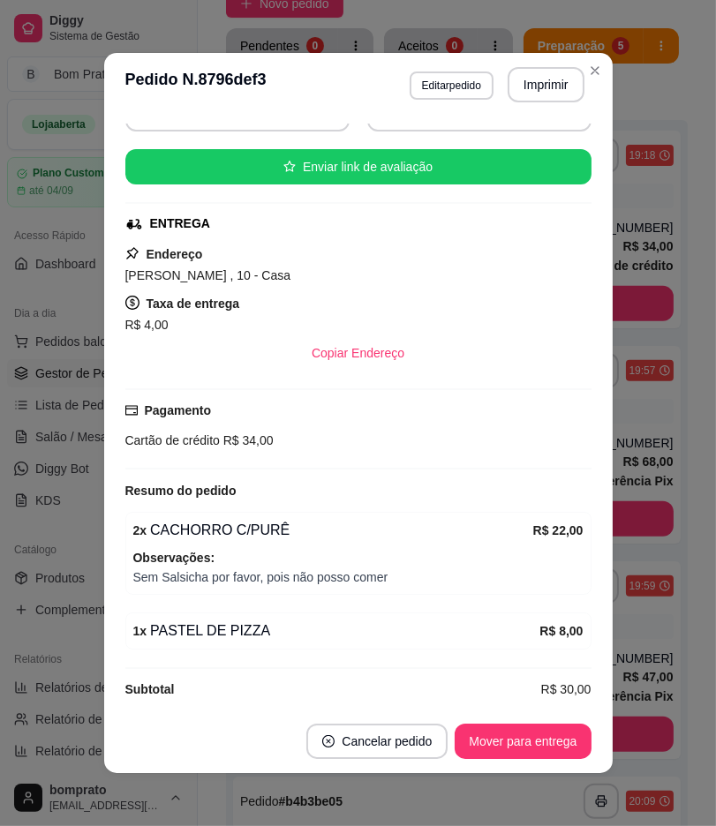
scroll to position [208, 0]
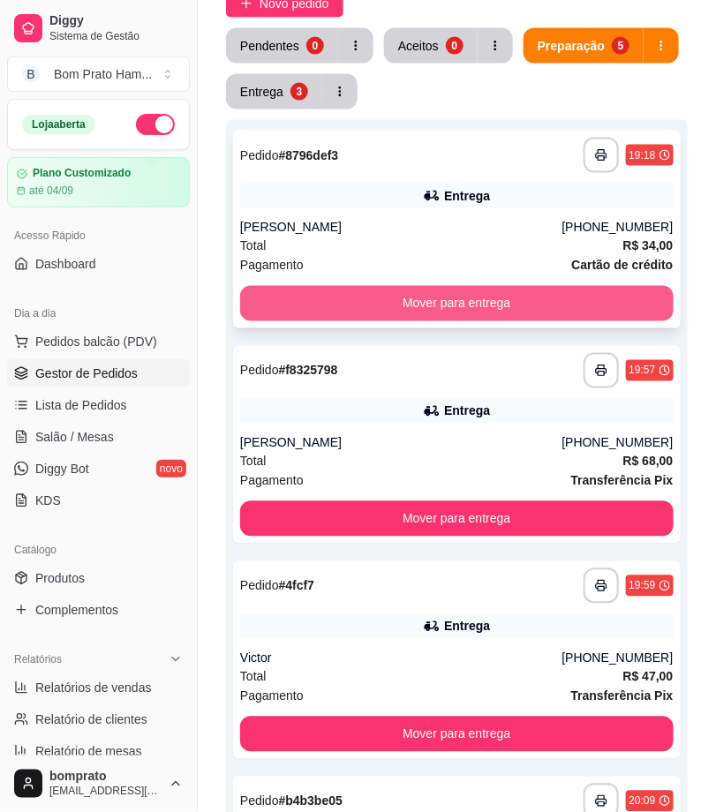
click at [515, 297] on button "Mover para entrega" at bounding box center [456, 303] width 433 height 35
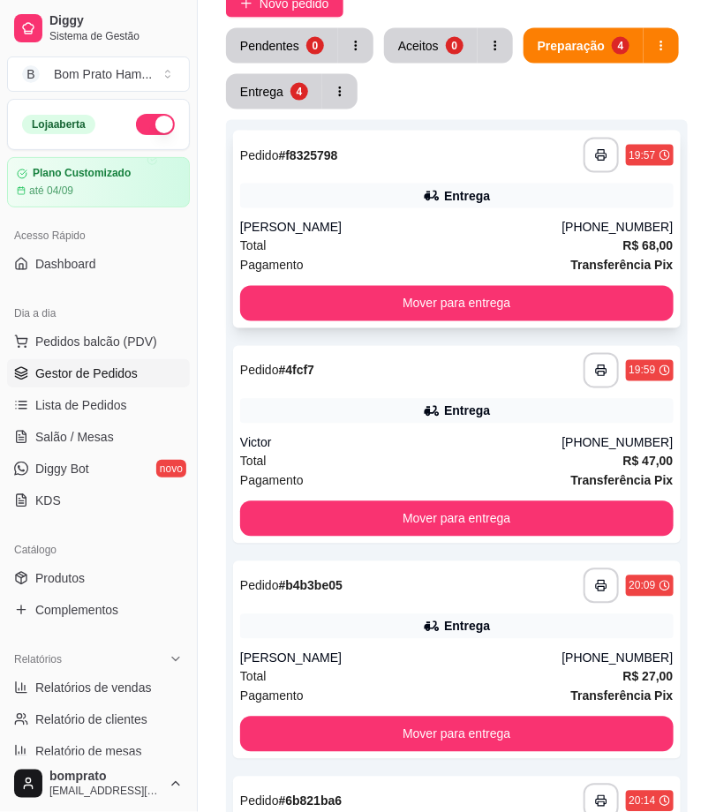
click at [453, 222] on div "Leandro" at bounding box center [401, 228] width 322 height 18
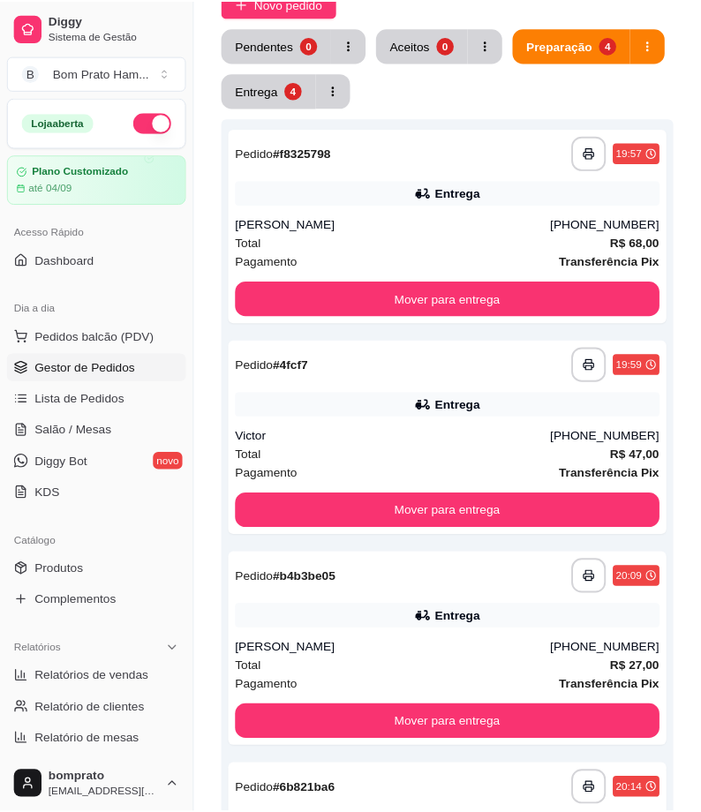
scroll to position [392, 0]
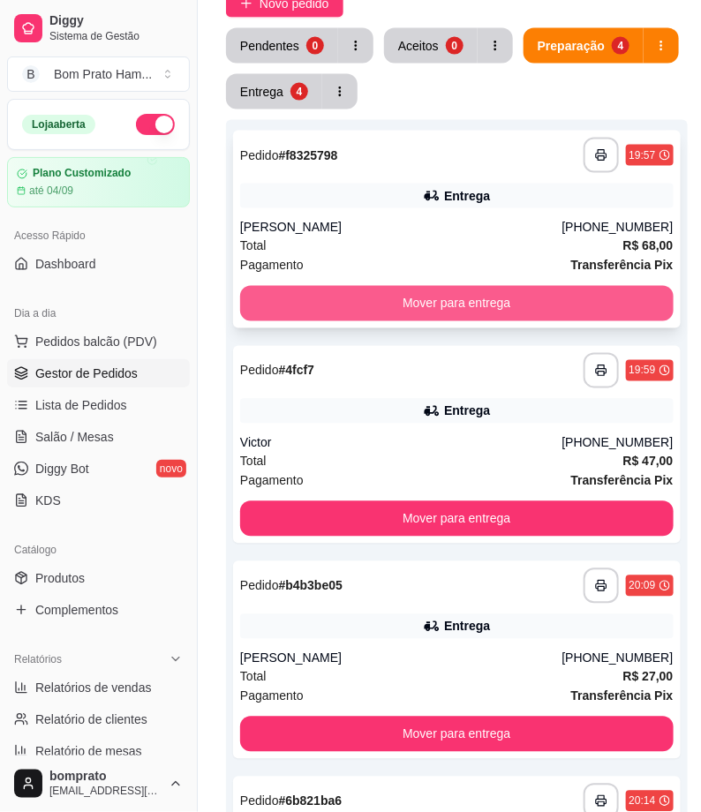
click at [459, 298] on button "Mover para entrega" at bounding box center [456, 303] width 433 height 35
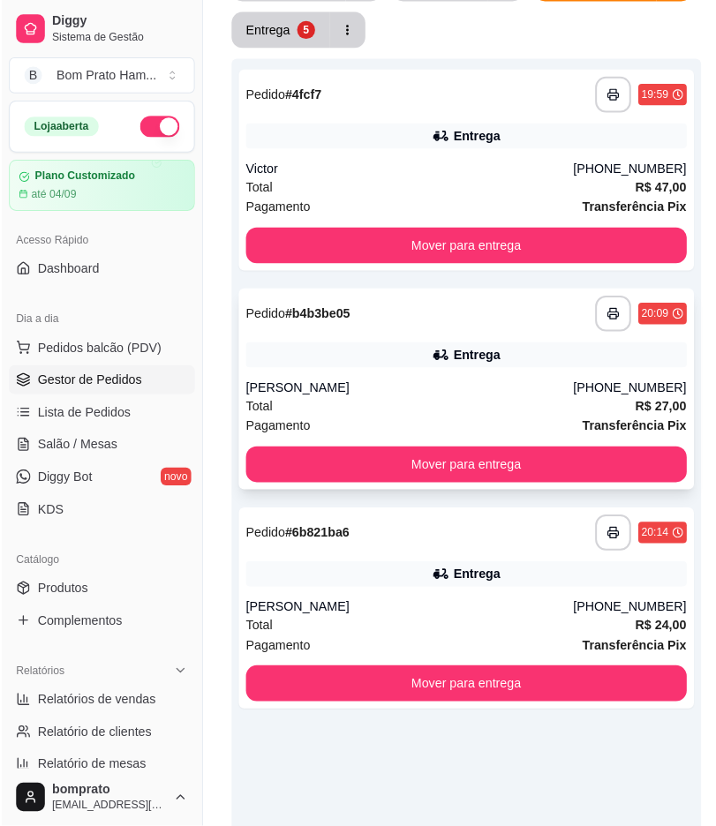
scroll to position [686, 0]
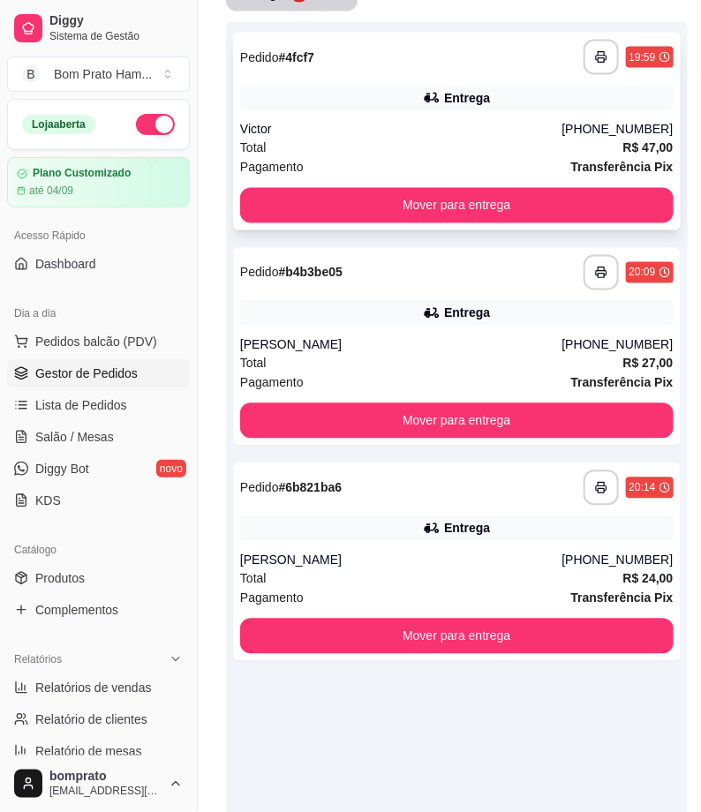
click at [441, 161] on div "Pagamento Transferência Pix" at bounding box center [456, 167] width 433 height 19
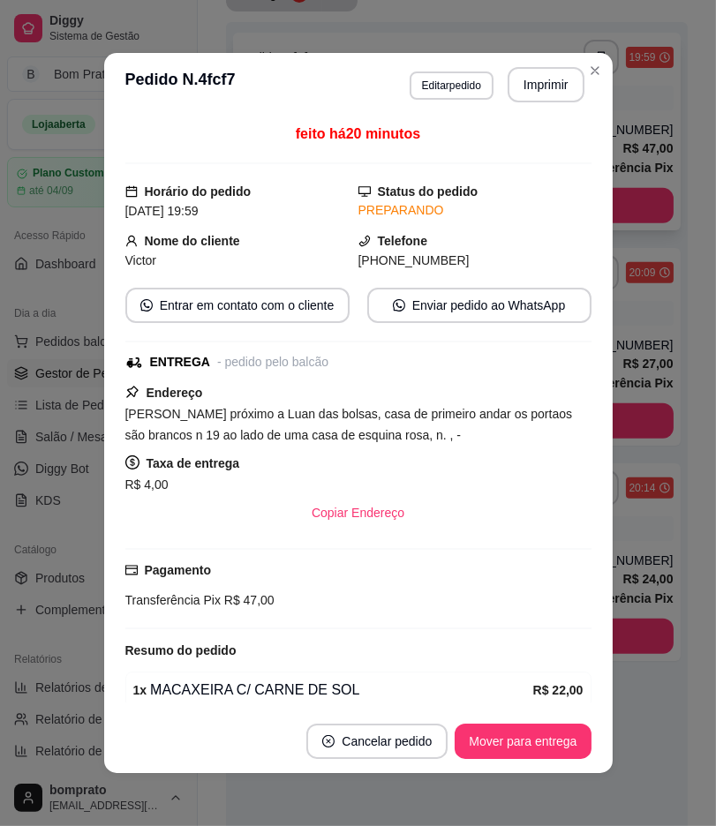
scroll to position [604, 0]
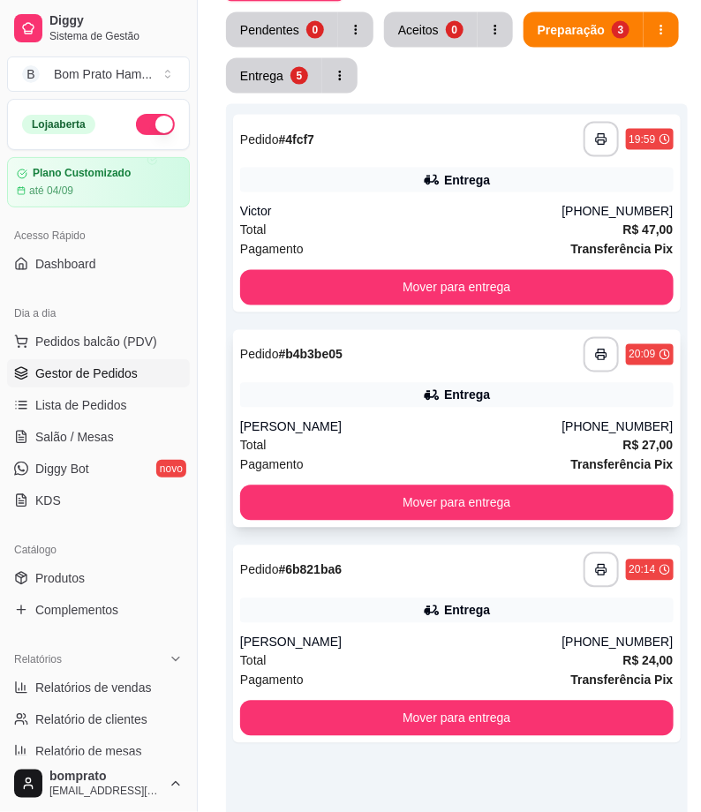
click at [461, 372] on div "**********" at bounding box center [456, 429] width 447 height 198
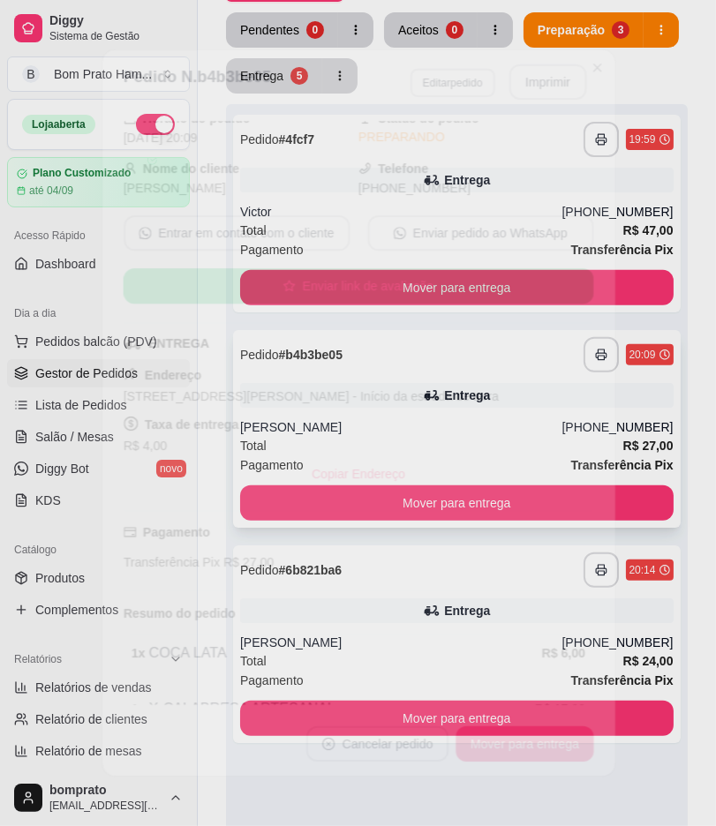
scroll to position [162, 0]
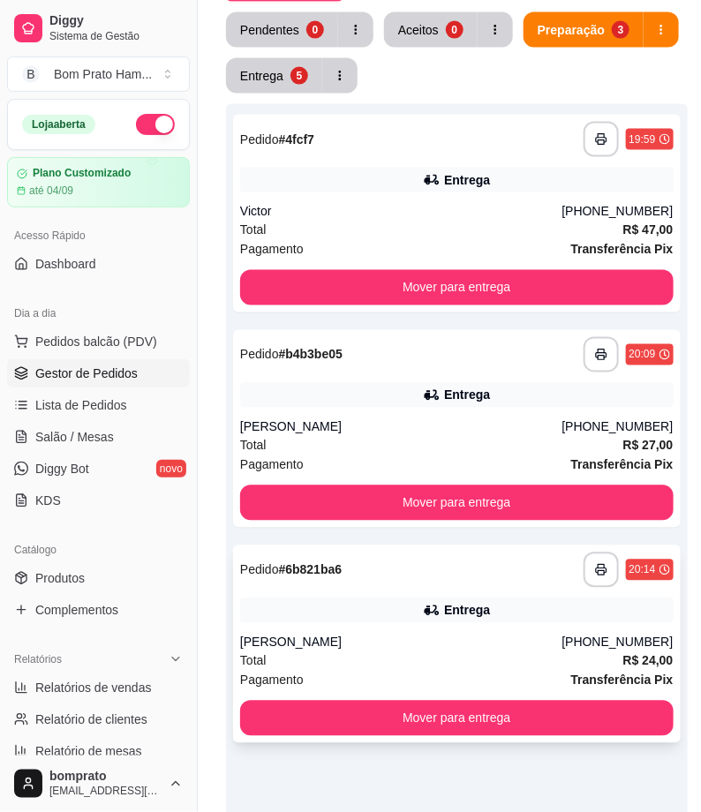
click at [463, 630] on div "**********" at bounding box center [456, 644] width 447 height 198
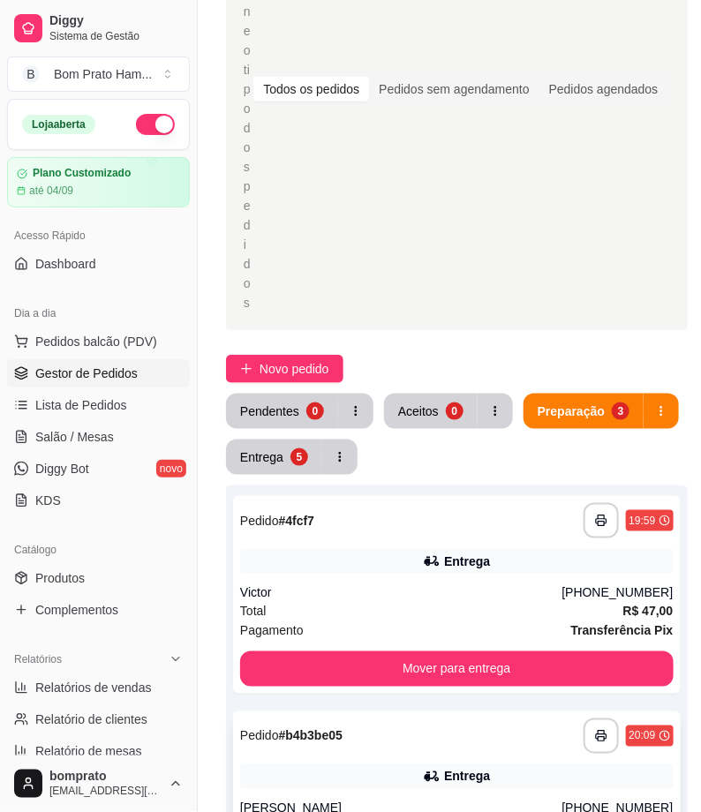
scroll to position [212, 0]
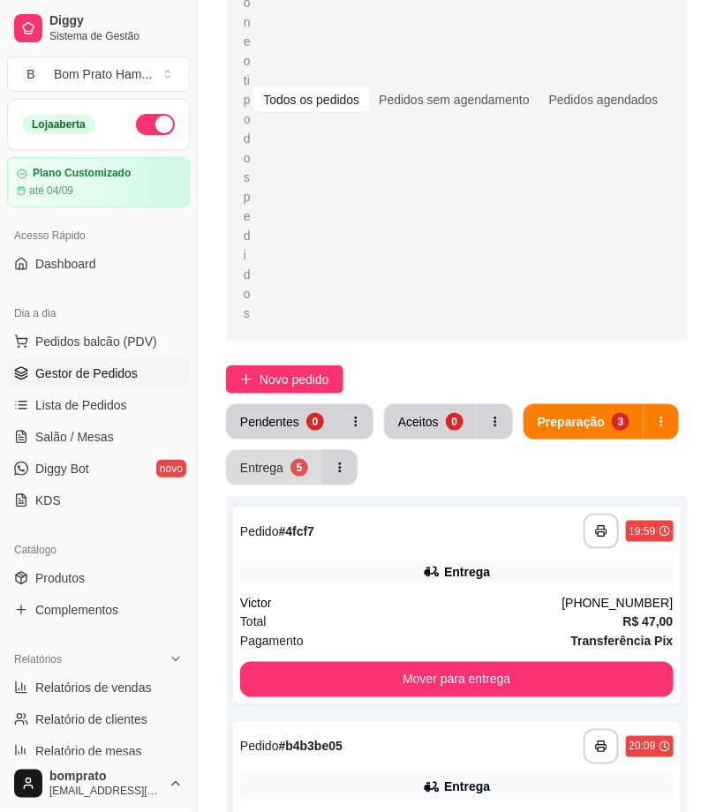
click at [296, 472] on div "5" at bounding box center [299, 468] width 18 height 18
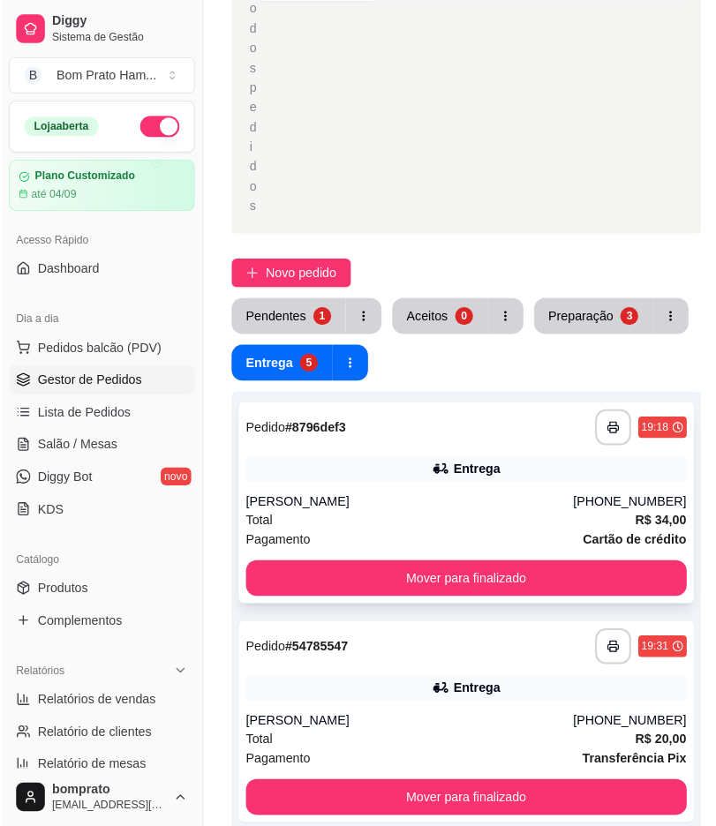
scroll to position [294, 0]
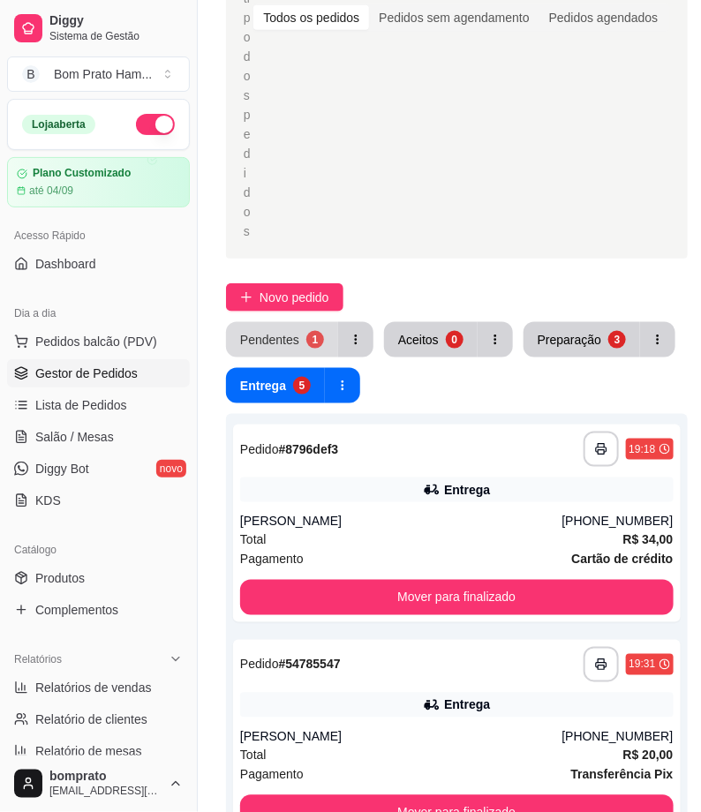
click at [262, 346] on div "Pendentes" at bounding box center [269, 340] width 59 height 18
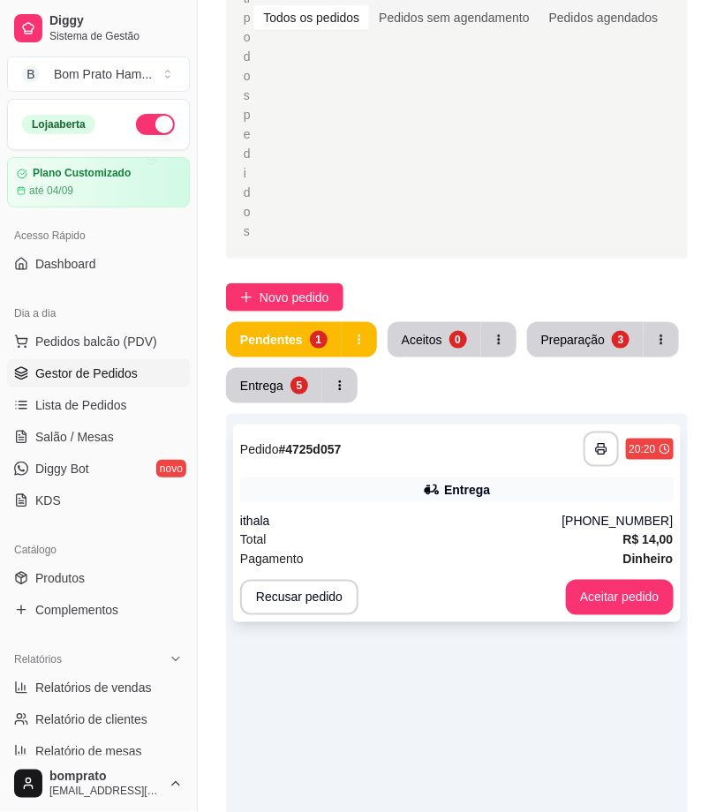
click at [506, 488] on div "Entrega" at bounding box center [456, 489] width 433 height 25
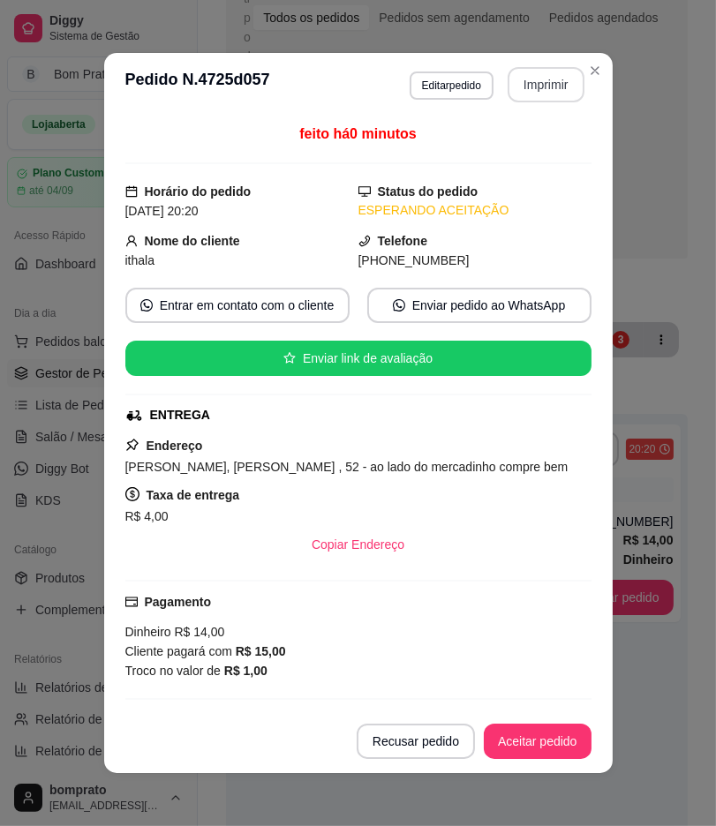
click at [547, 89] on button "Imprimir" at bounding box center [545, 84] width 77 height 35
click at [544, 754] on button "Aceitar pedido" at bounding box center [537, 741] width 104 height 34
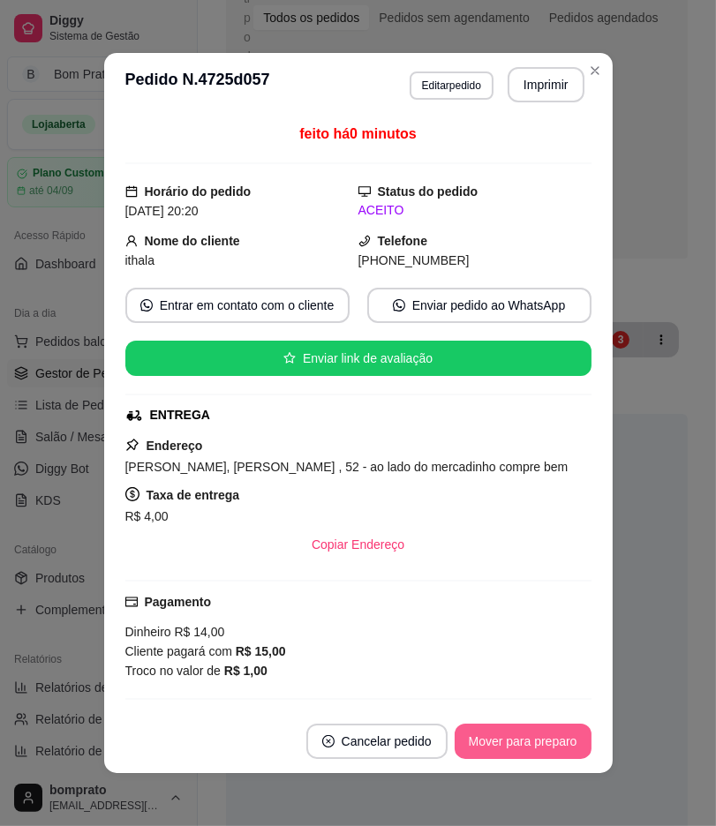
click at [548, 745] on button "Mover para preparo" at bounding box center [522, 741] width 137 height 35
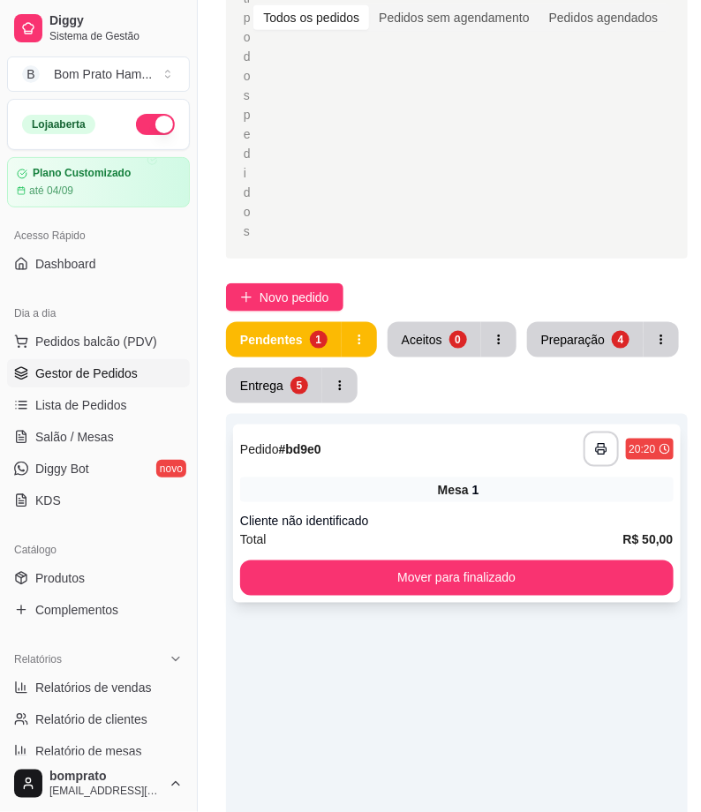
click at [400, 482] on div "Mesa 1" at bounding box center [456, 489] width 433 height 25
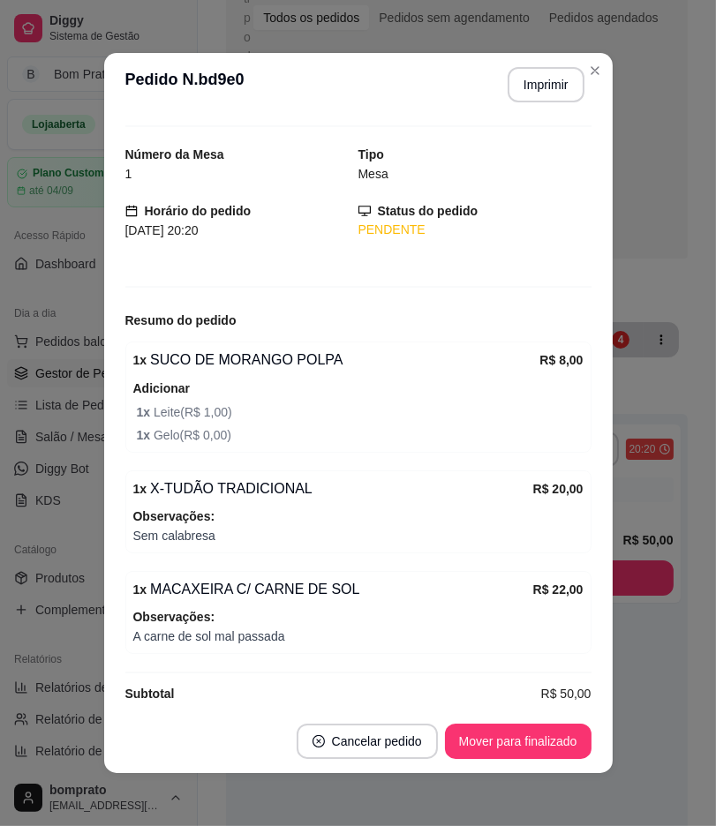
scroll to position [57, 0]
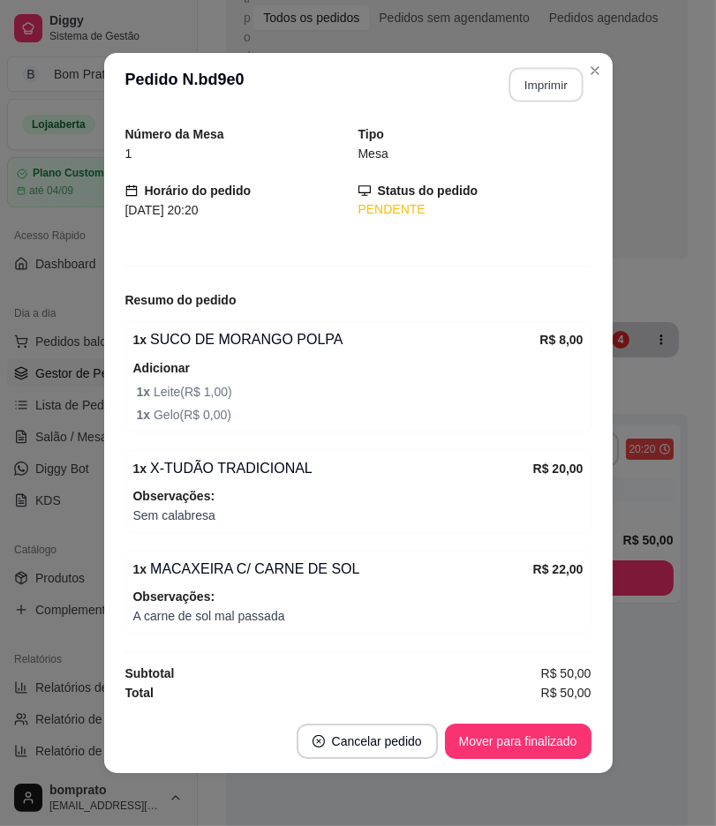
click at [538, 80] on button "Imprimir" at bounding box center [545, 85] width 74 height 34
click at [553, 737] on button "Mover para finalizado" at bounding box center [518, 741] width 146 height 35
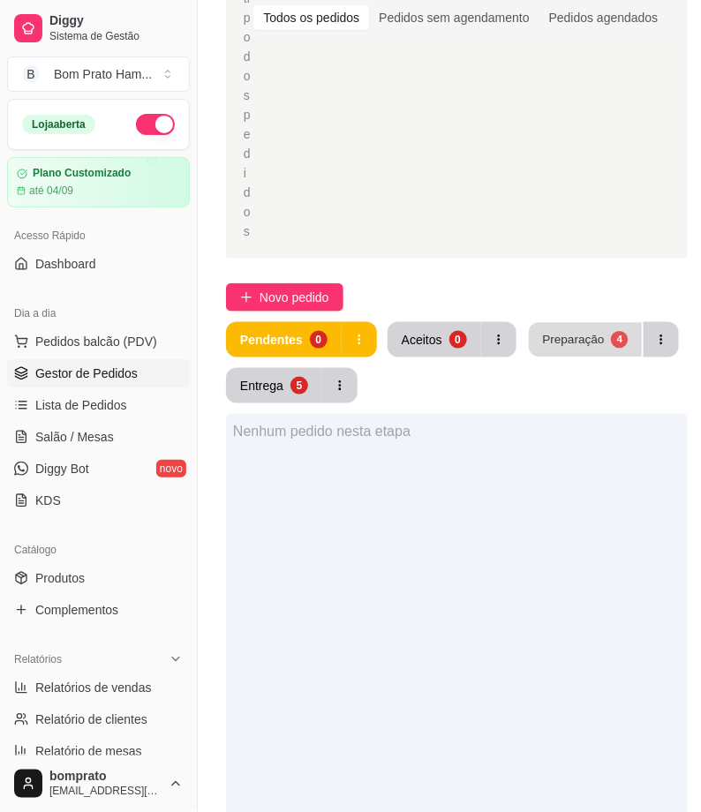
click at [533, 349] on button "Preparação 4" at bounding box center [585, 340] width 113 height 34
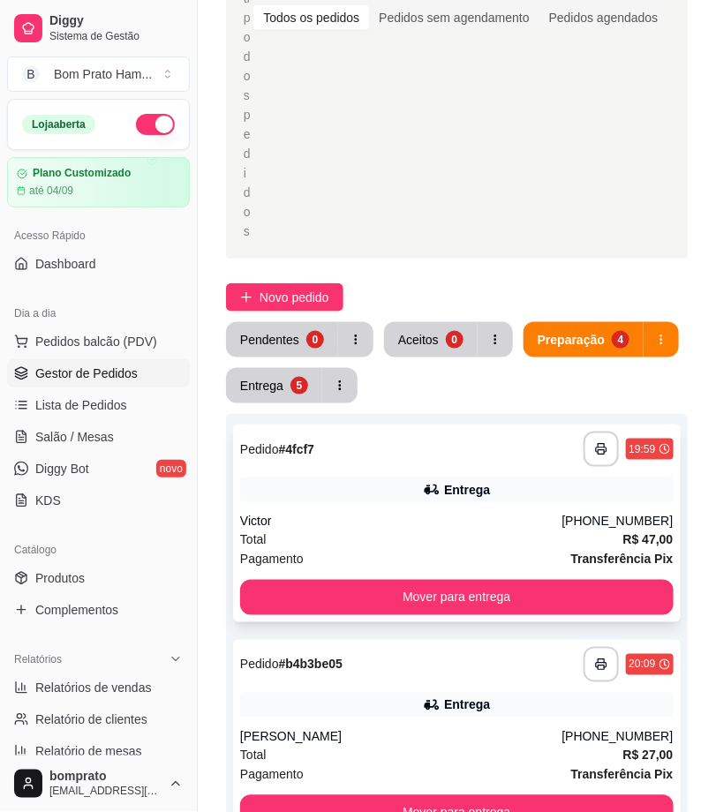
click at [463, 517] on div "Victor" at bounding box center [401, 522] width 322 height 18
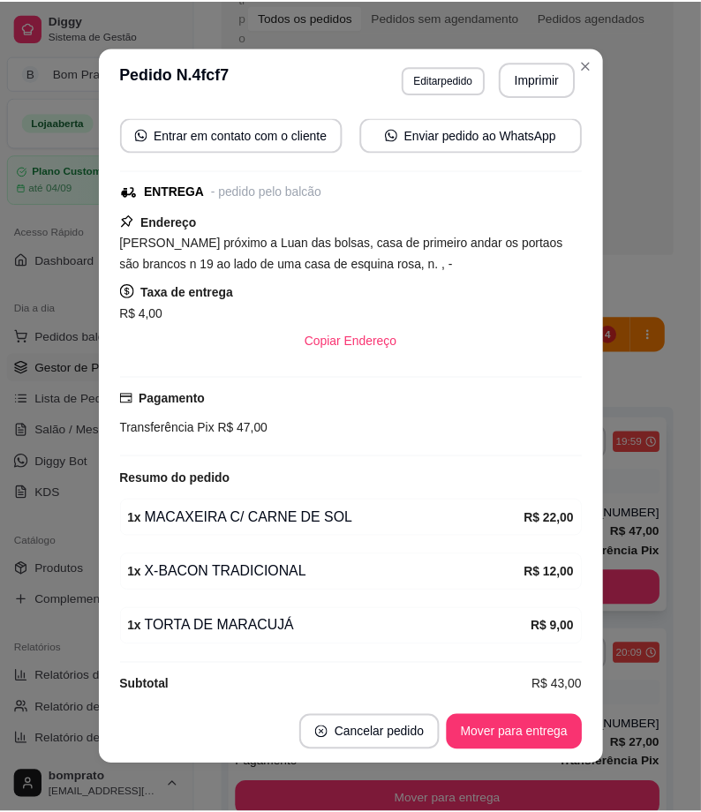
scroll to position [186, 0]
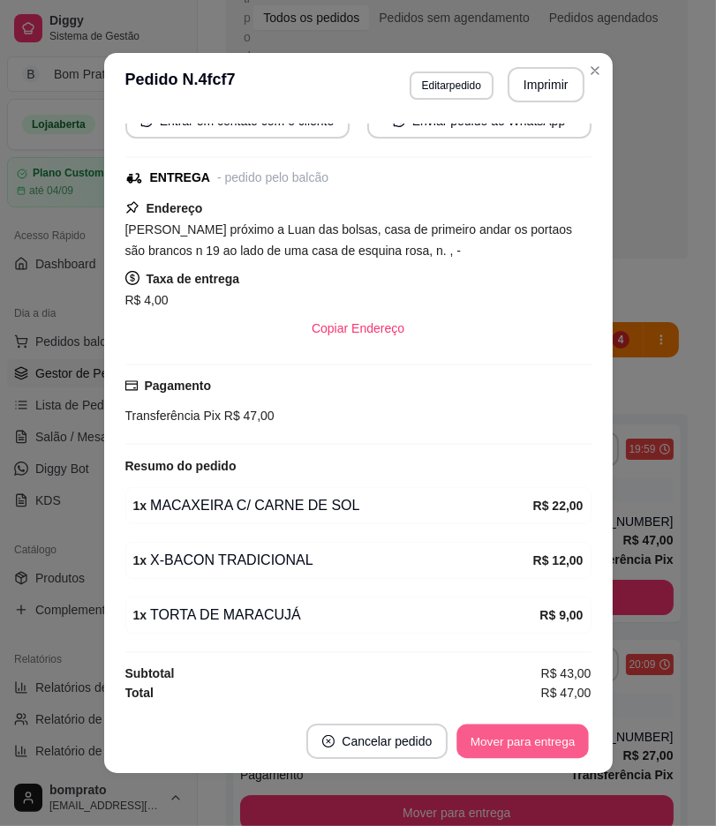
click at [536, 736] on button "Mover para entrega" at bounding box center [523, 741] width 132 height 34
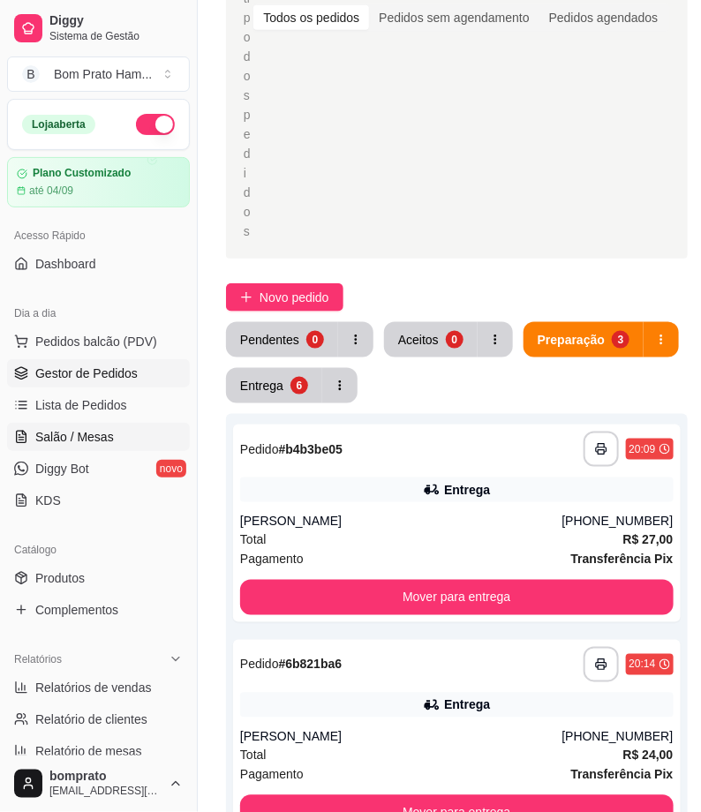
click at [65, 442] on span "Salão / Mesas" at bounding box center [74, 437] width 79 height 18
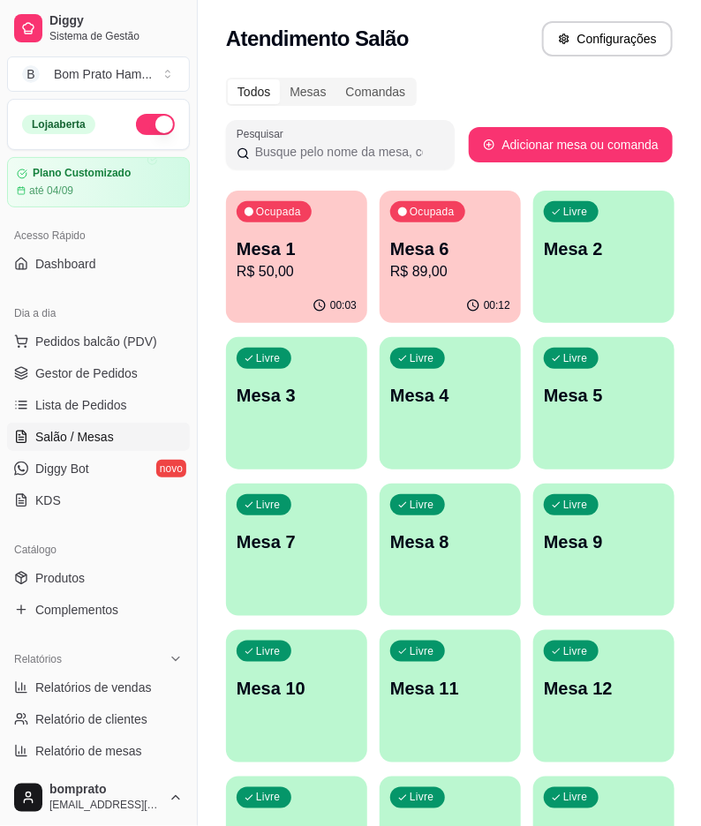
click at [468, 285] on div "Ocupada Mesa 6 R$ 89,00" at bounding box center [449, 240] width 141 height 98
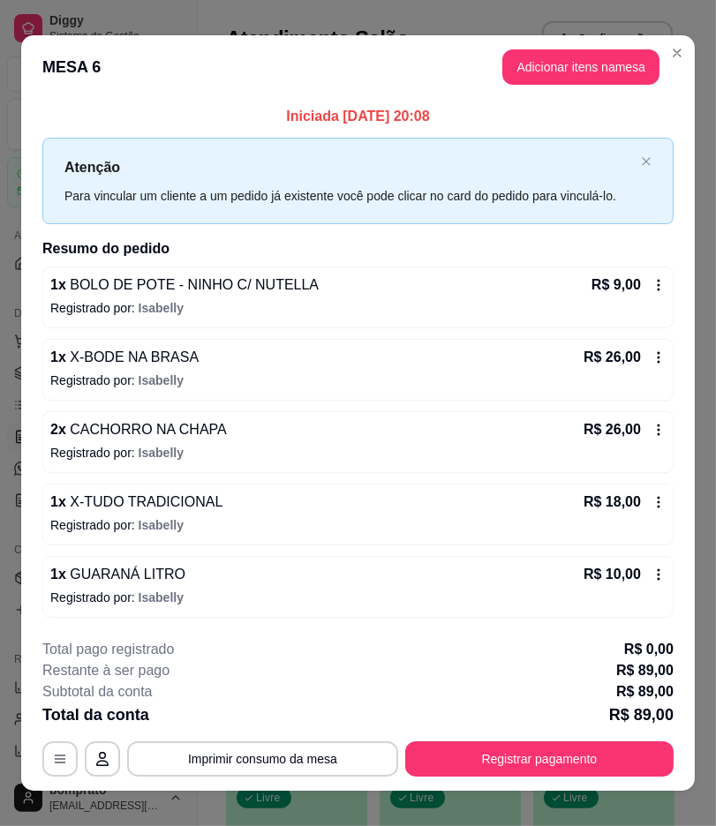
scroll to position [20, 0]
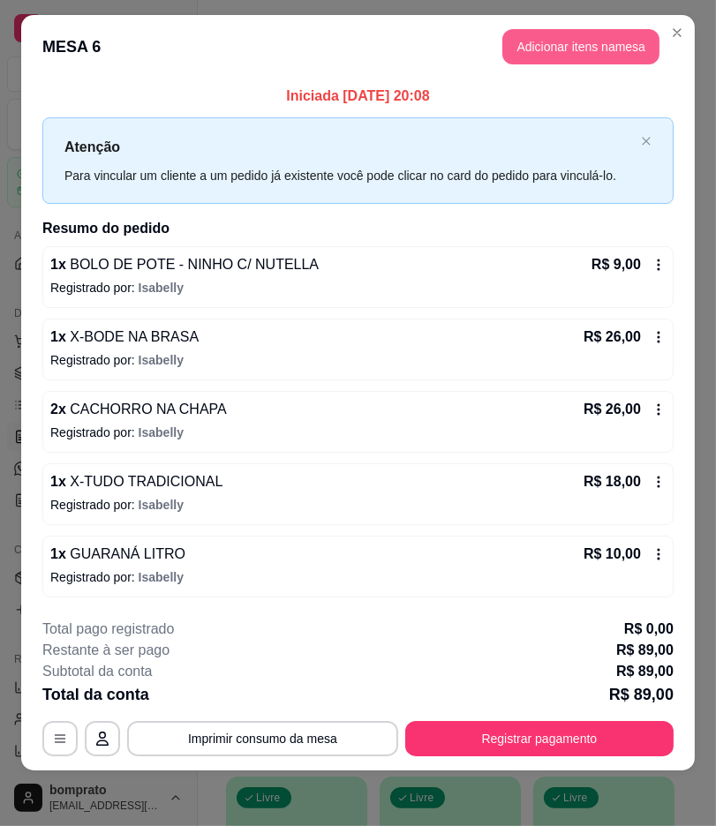
click at [536, 48] on button "Adicionar itens na mesa" at bounding box center [580, 46] width 157 height 35
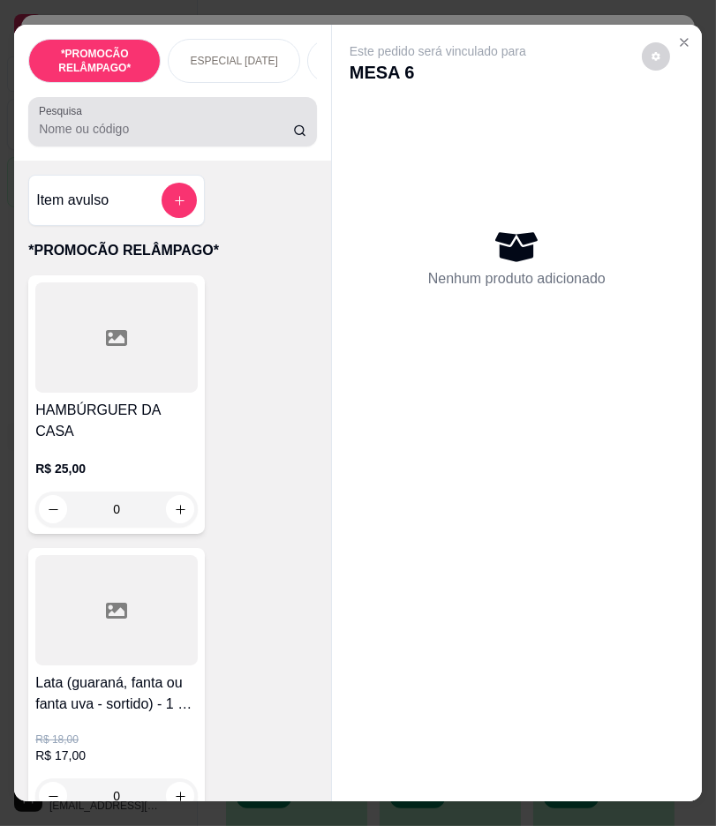
click at [205, 138] on input "Pesquisa" at bounding box center [165, 129] width 253 height 18
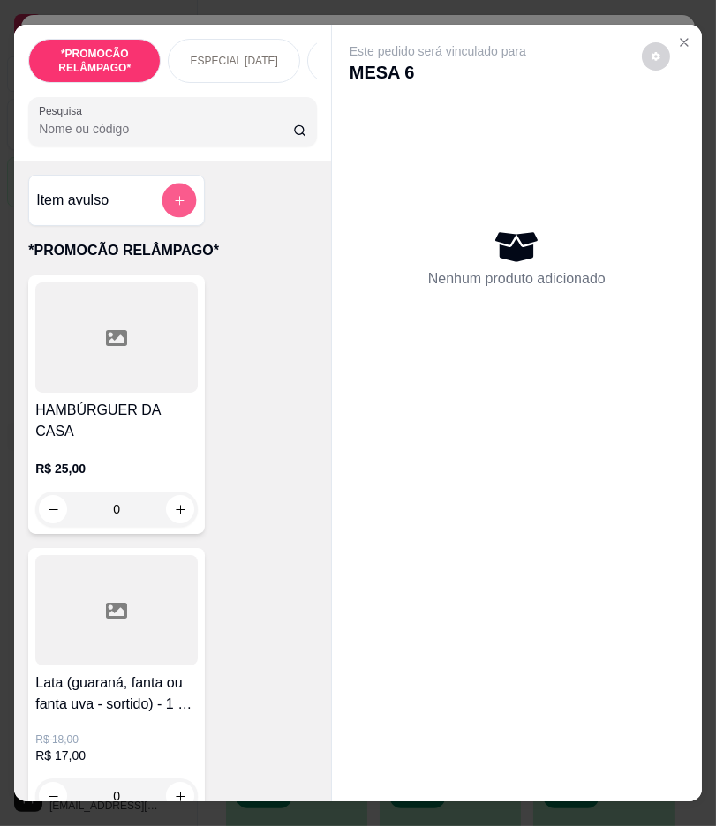
click at [173, 206] on icon "add-separate-item" at bounding box center [179, 200] width 13 height 13
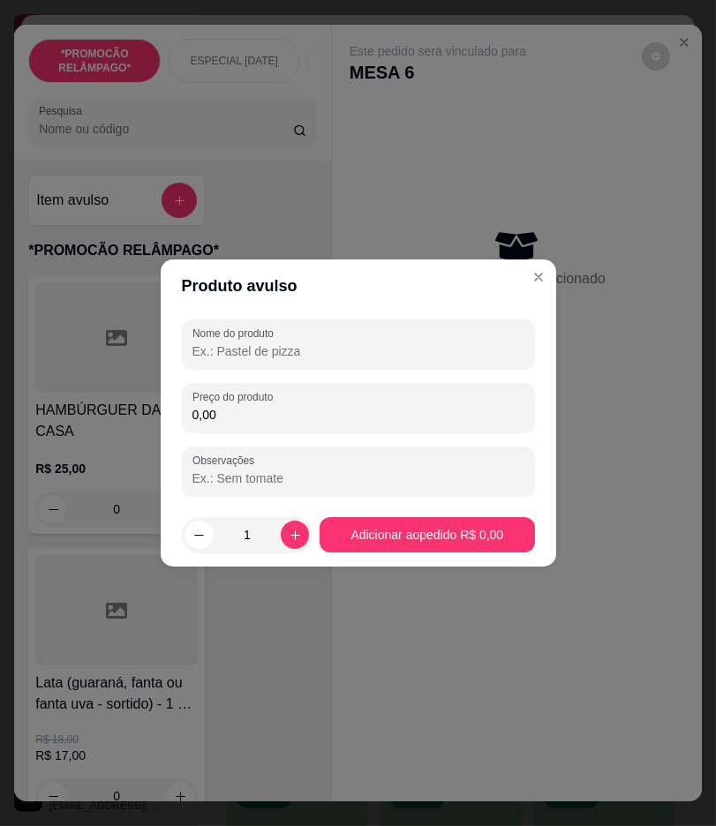
click at [365, 369] on div "Nome do produto Preço do produto 0,00 Observações" at bounding box center [358, 407] width 353 height 176
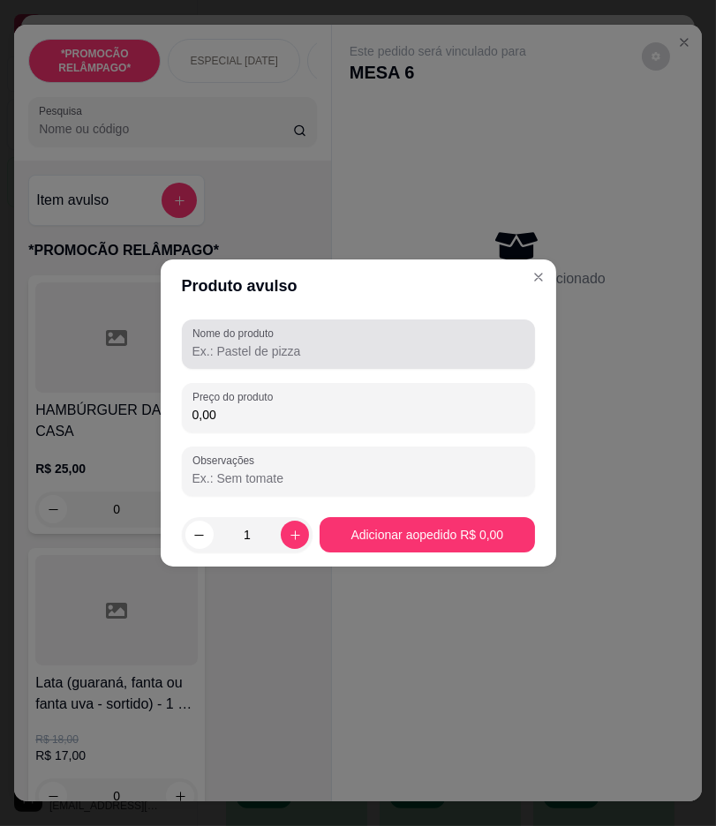
click at [365, 359] on div at bounding box center [358, 343] width 332 height 35
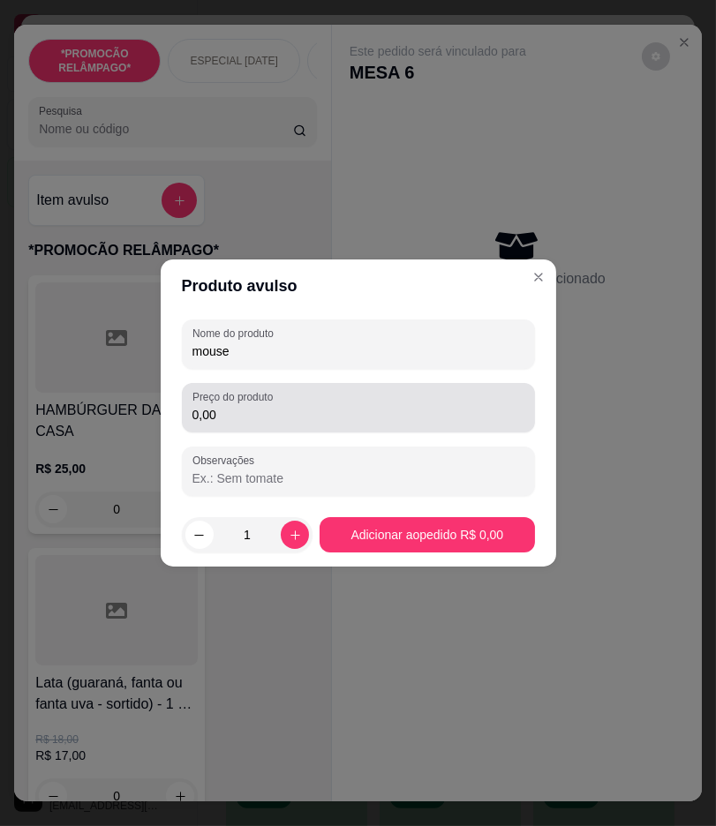
type input "mouse"
click at [413, 417] on input "0,00" at bounding box center [358, 415] width 332 height 18
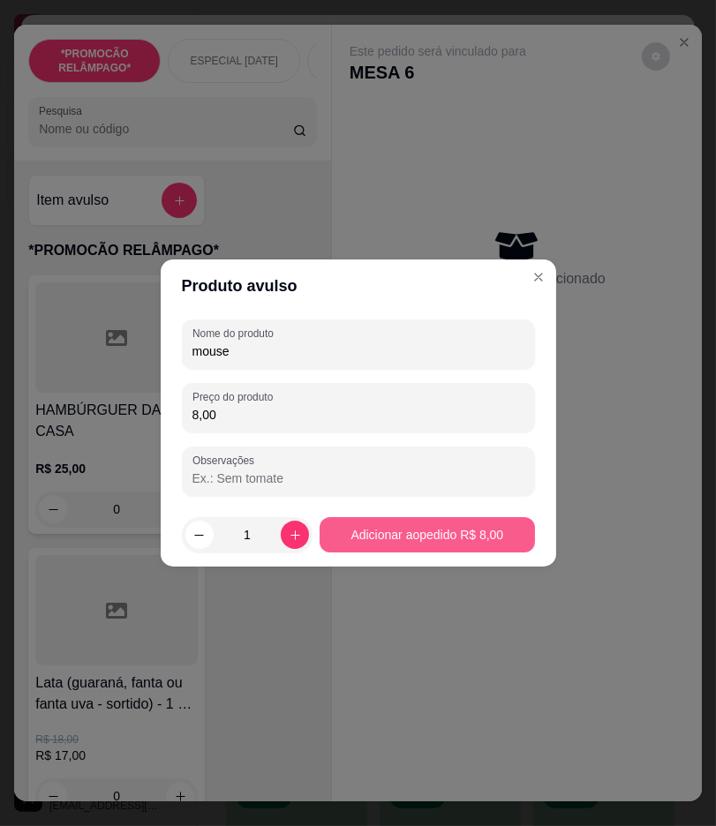
type input "8,00"
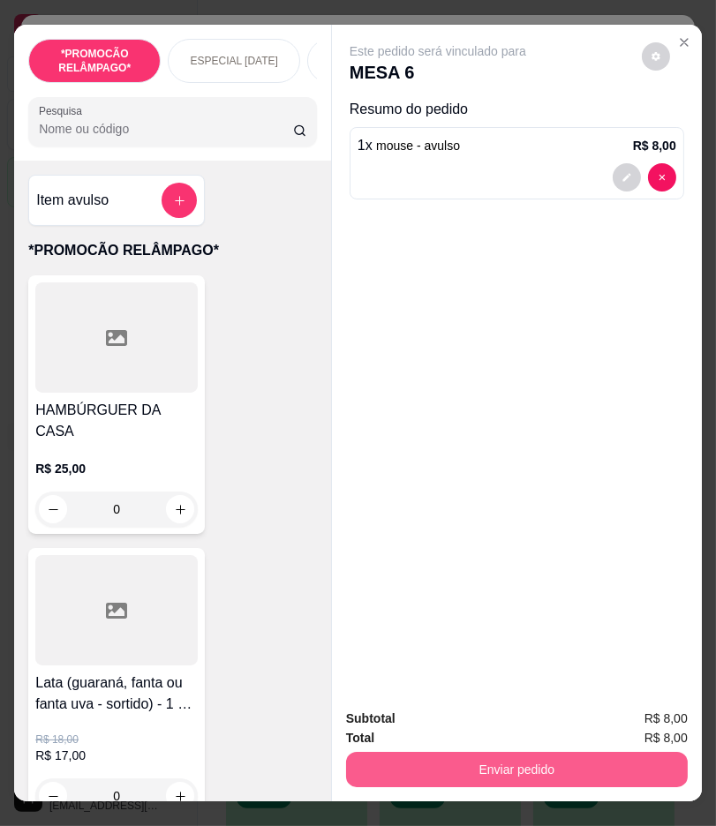
click at [550, 752] on button "Enviar pedido" at bounding box center [516, 769] width 341 height 35
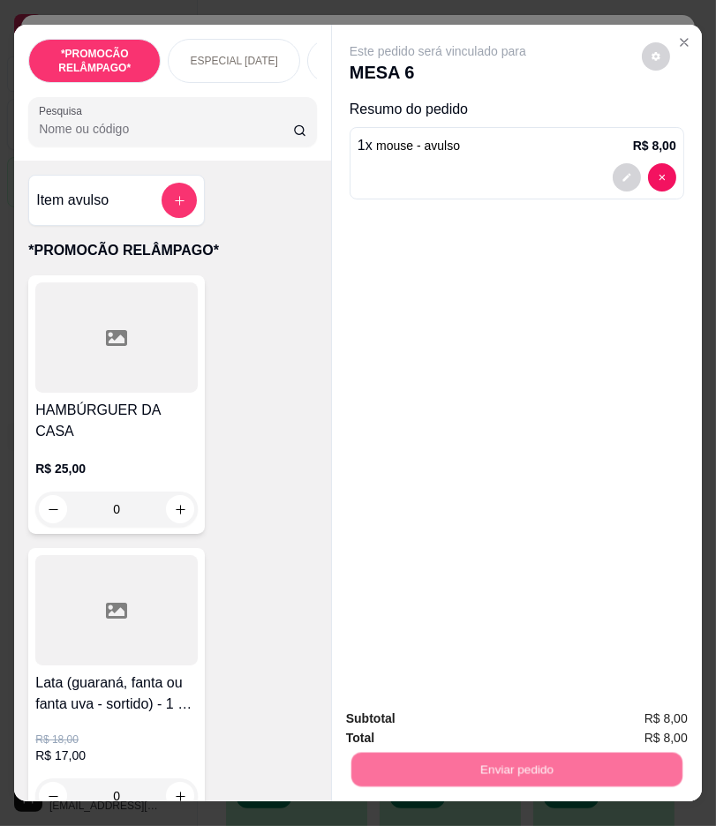
click at [469, 708] on button "Não registrar e enviar pedido" at bounding box center [456, 719] width 184 height 34
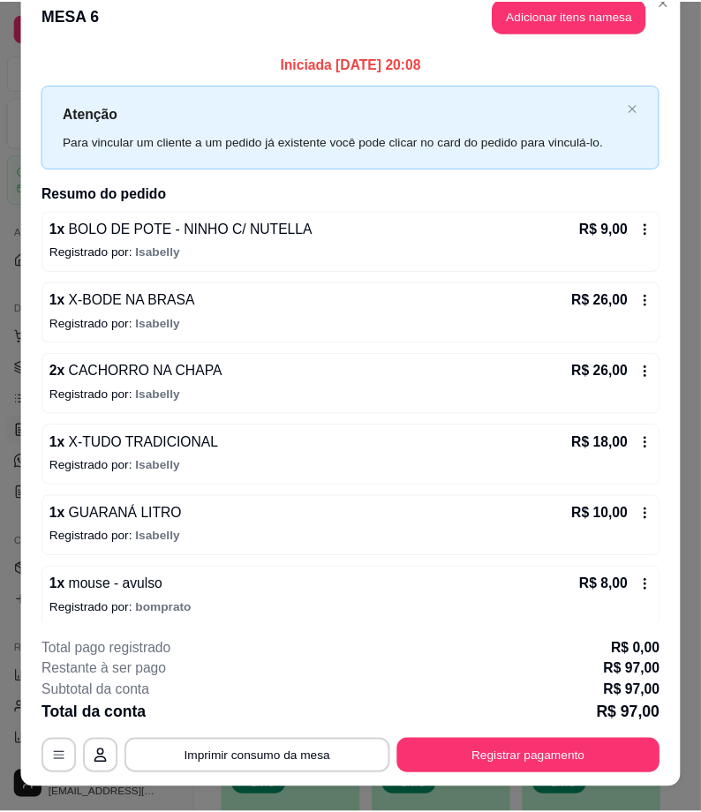
scroll to position [0, 0]
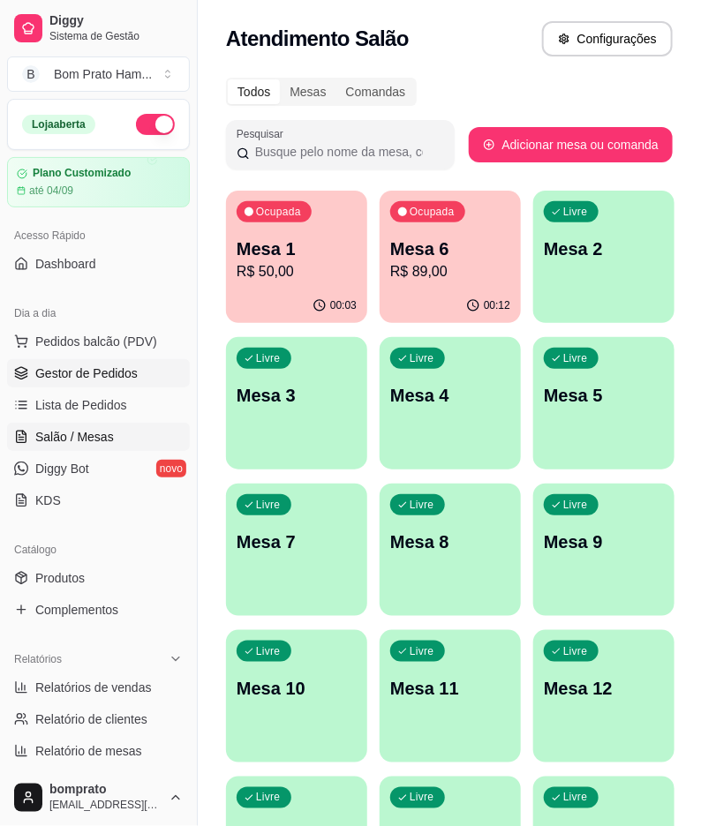
click at [109, 366] on span "Gestor de Pedidos" at bounding box center [86, 373] width 102 height 18
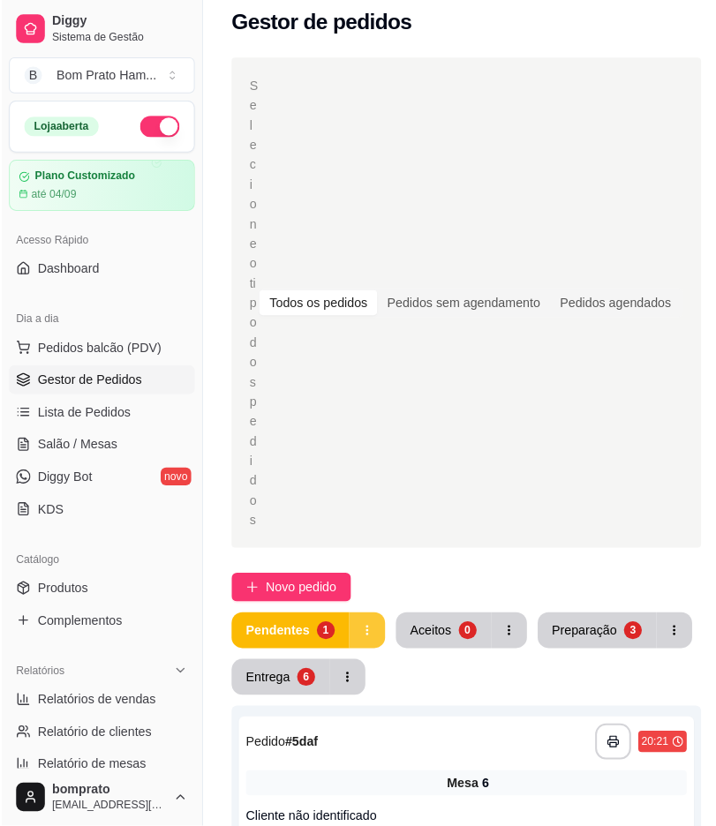
scroll to position [294, 0]
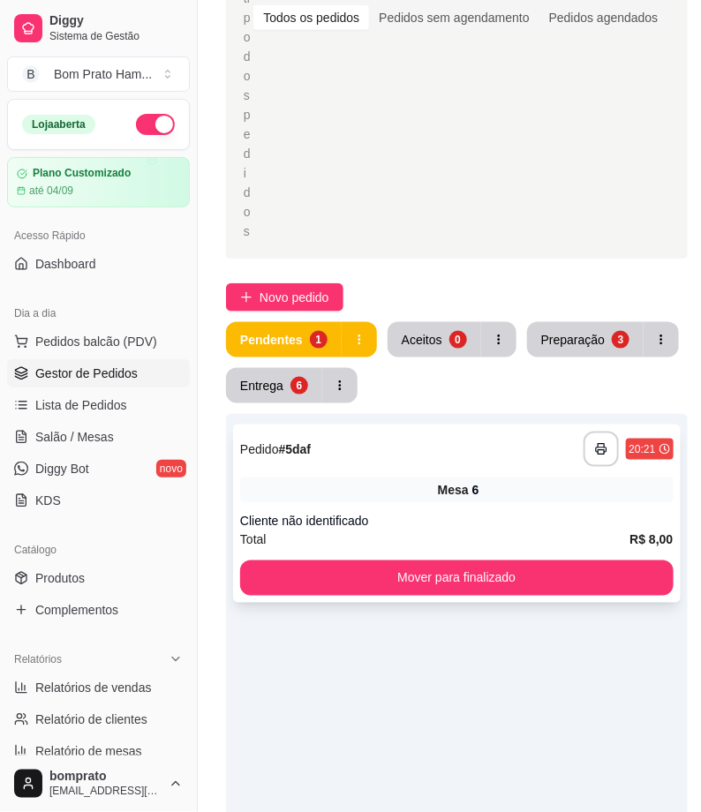
click at [415, 558] on div "**********" at bounding box center [456, 513] width 447 height 178
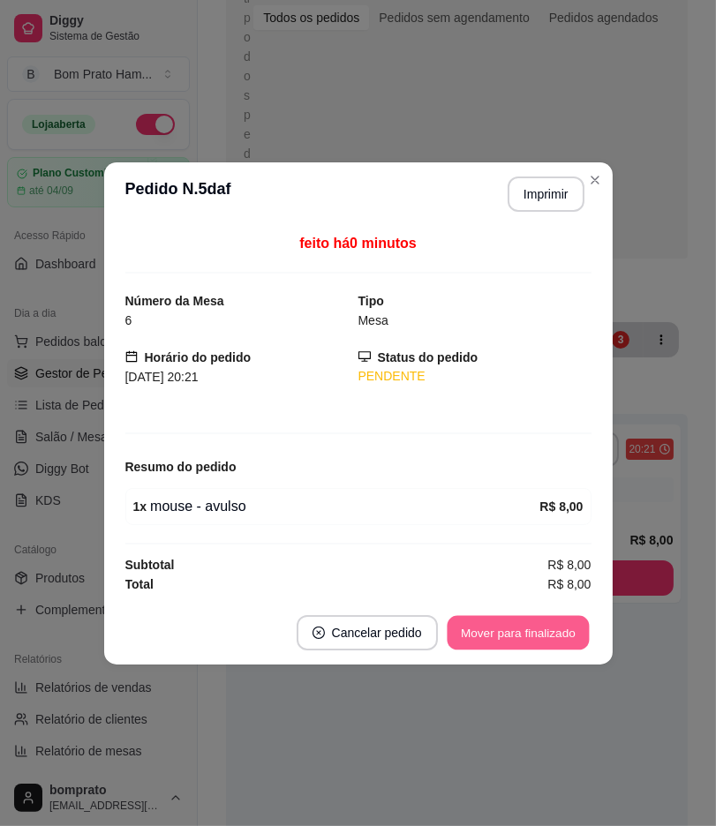
click at [556, 635] on button "Mover para finalizado" at bounding box center [517, 632] width 142 height 34
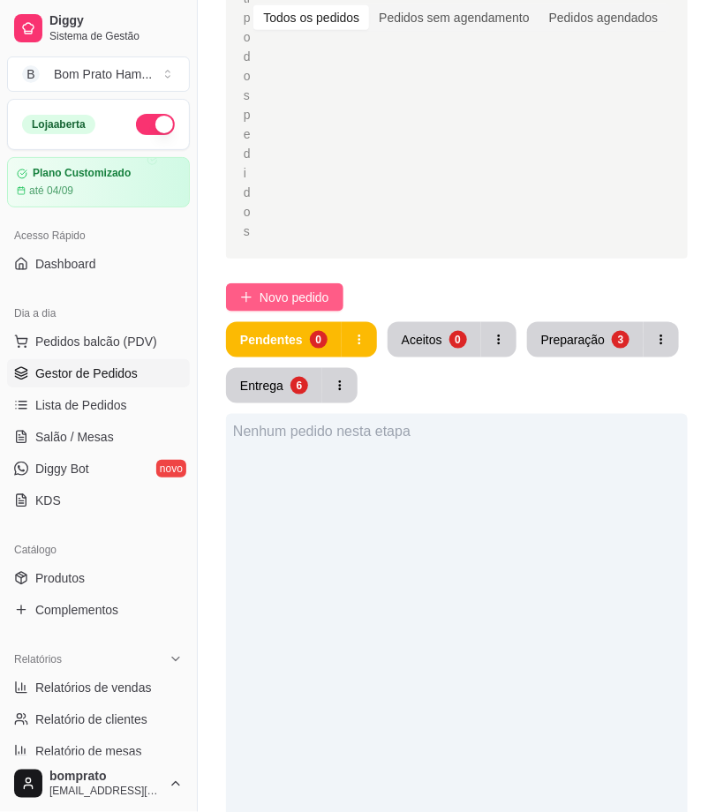
click at [319, 296] on span "Novo pedido" at bounding box center [294, 297] width 70 height 19
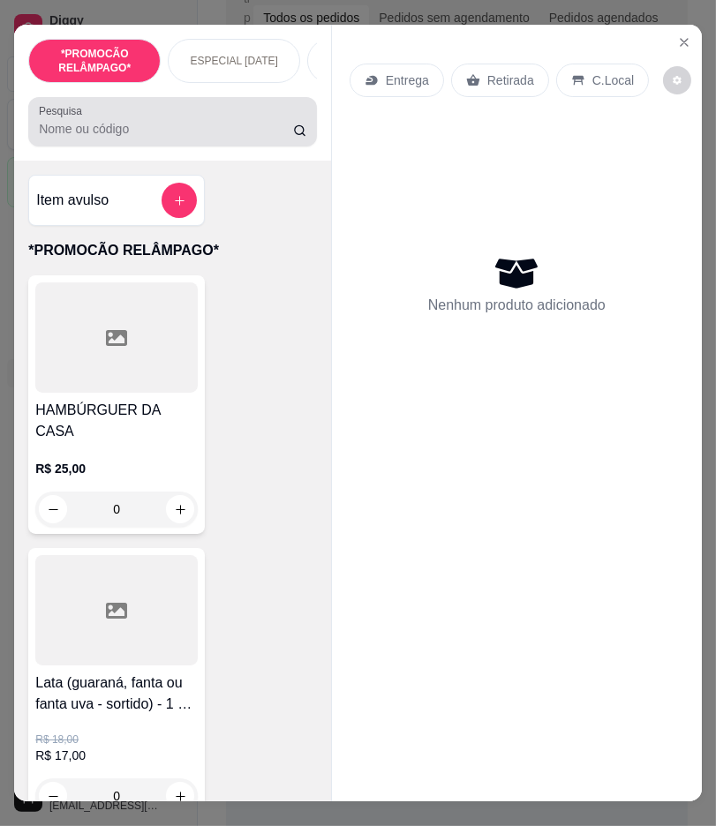
click at [197, 139] on div at bounding box center [172, 121] width 267 height 35
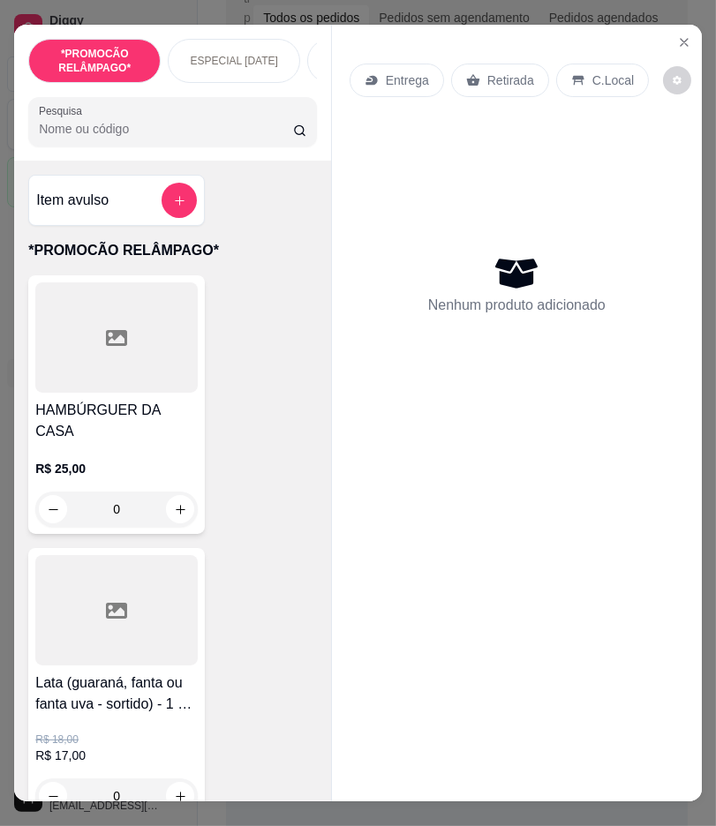
click at [164, 371] on div at bounding box center [116, 337] width 162 height 110
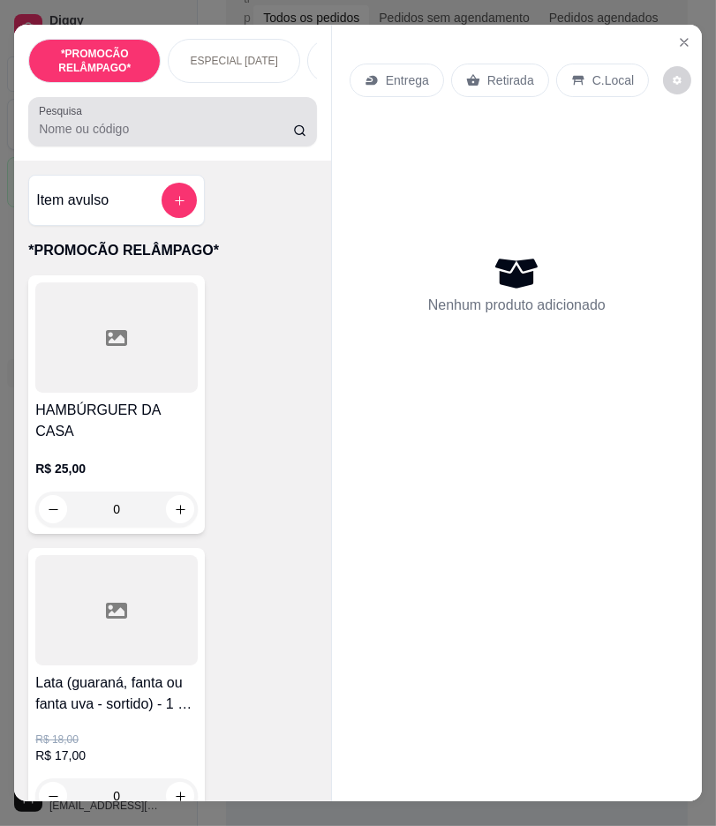
click at [250, 128] on input "Pesquisa" at bounding box center [165, 129] width 253 height 18
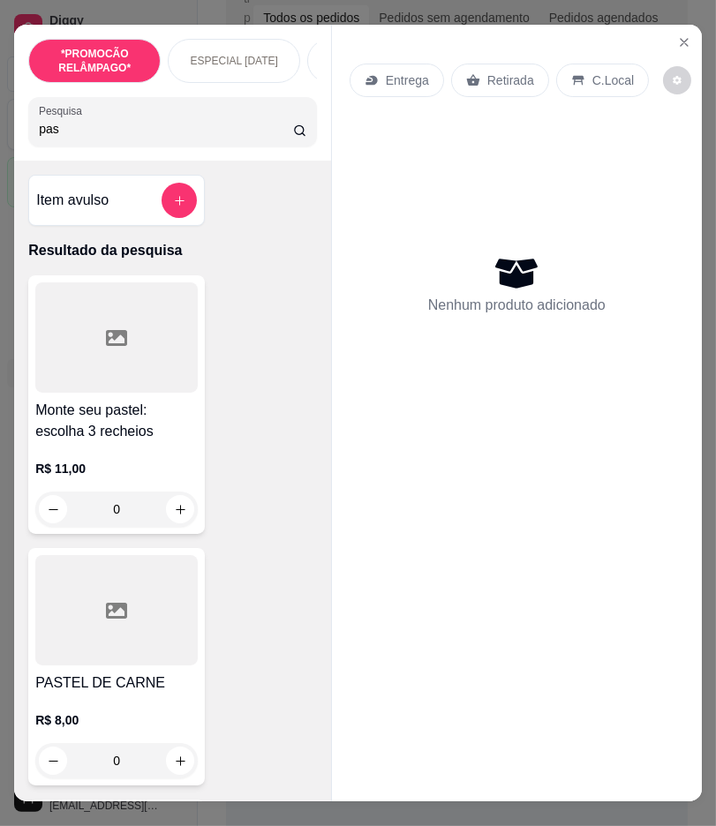
type input "pas"
click at [117, 330] on div at bounding box center [116, 337] width 162 height 110
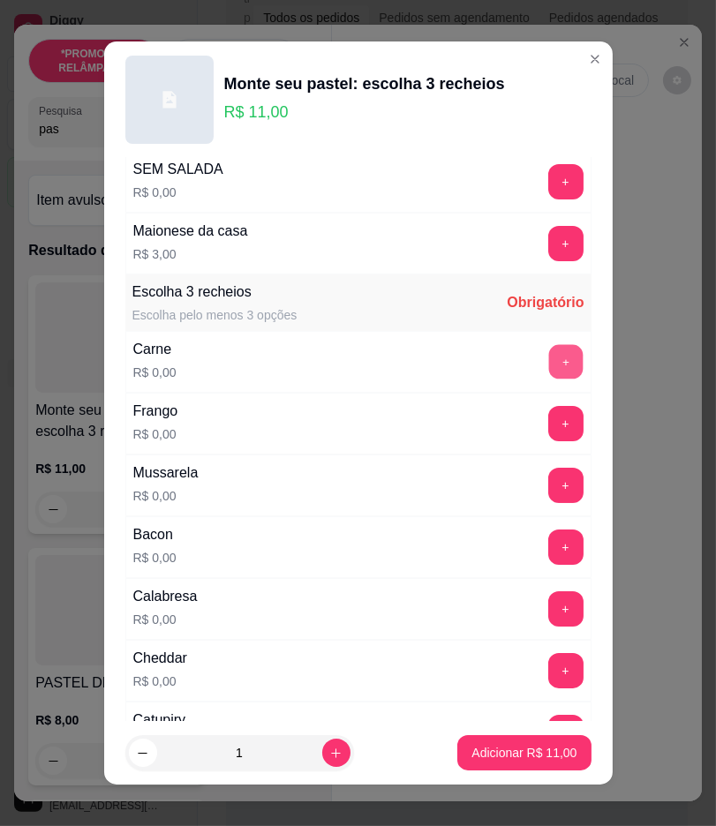
click at [548, 364] on button "+" at bounding box center [565, 361] width 34 height 34
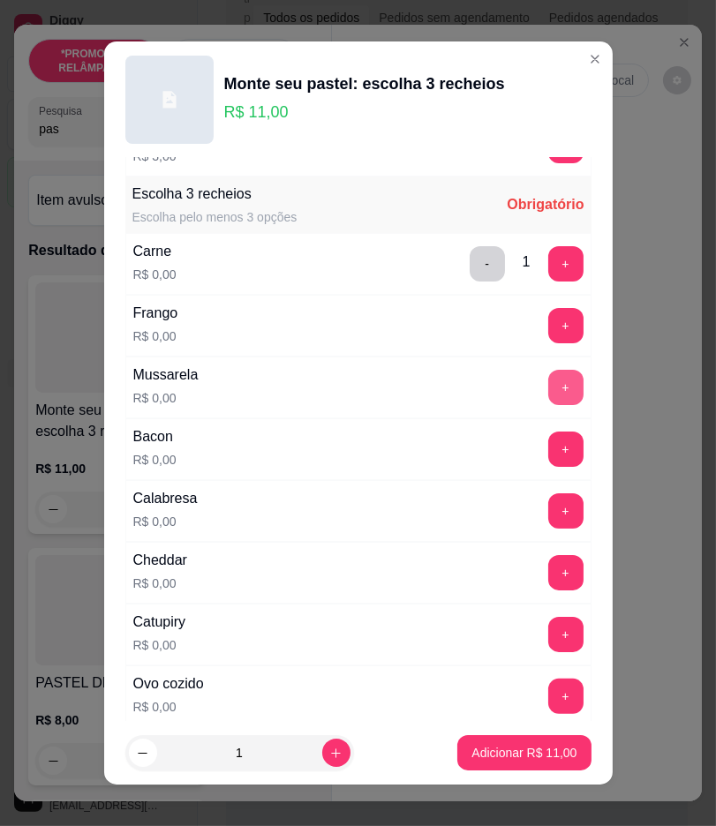
click at [548, 378] on button "+" at bounding box center [565, 387] width 35 height 35
click at [548, 446] on button "+" at bounding box center [565, 448] width 35 height 35
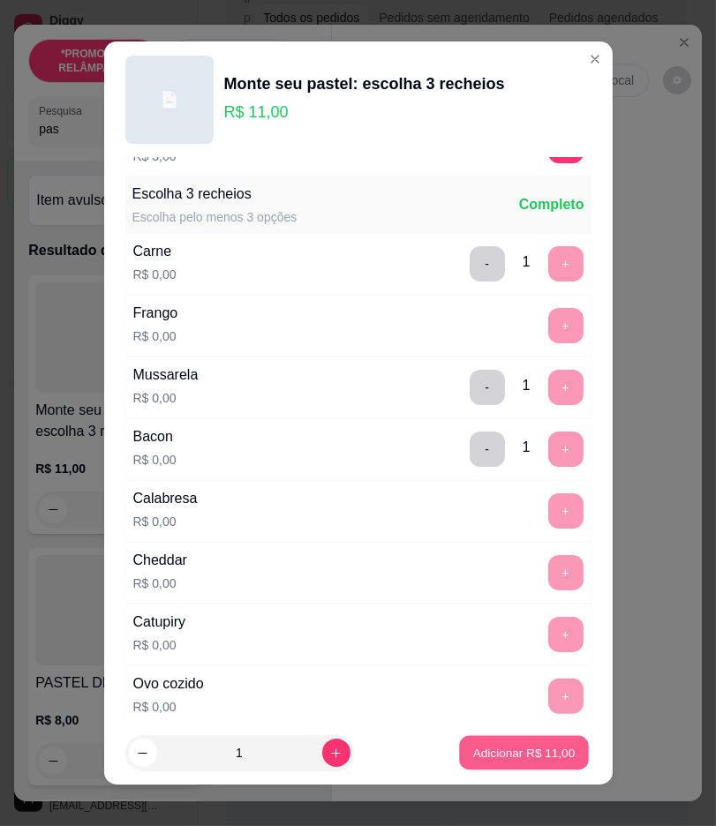
click at [509, 754] on p "Adicionar R$ 11,00" at bounding box center [524, 753] width 102 height 17
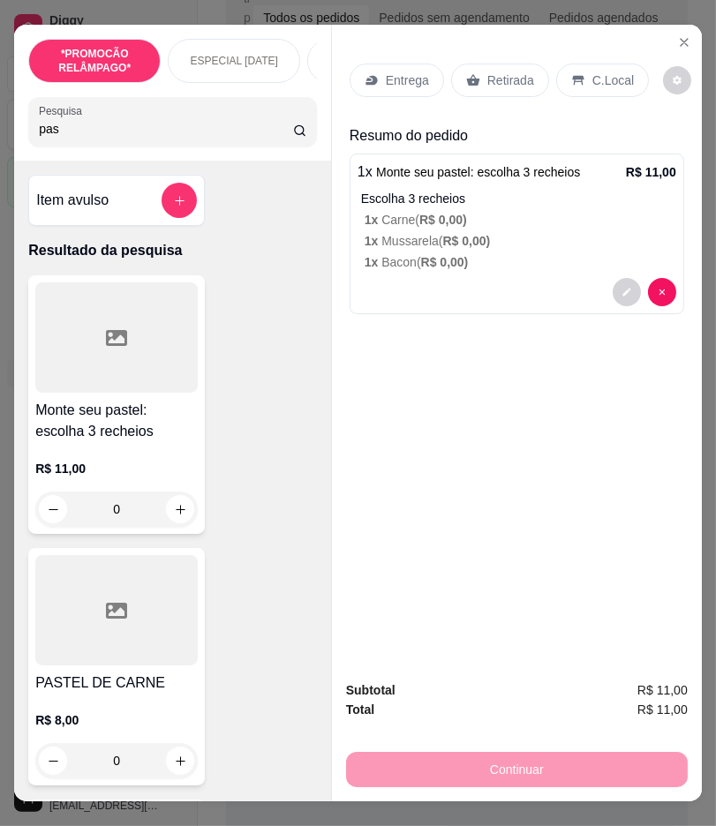
click at [150, 431] on h4 "Monte seu pastel: escolha 3 recheios" at bounding box center [116, 421] width 162 height 42
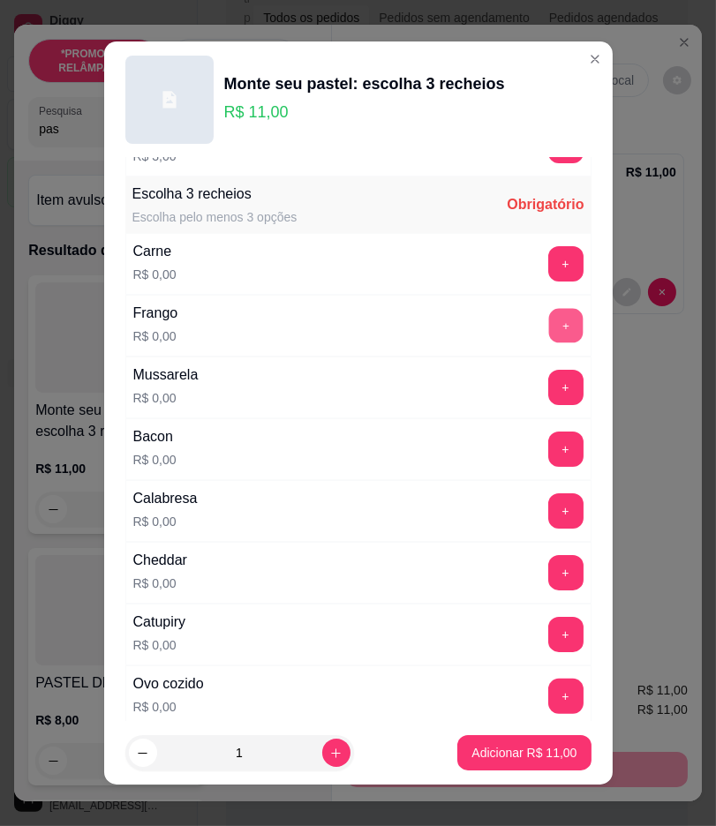
click at [548, 323] on button "+" at bounding box center [565, 325] width 34 height 34
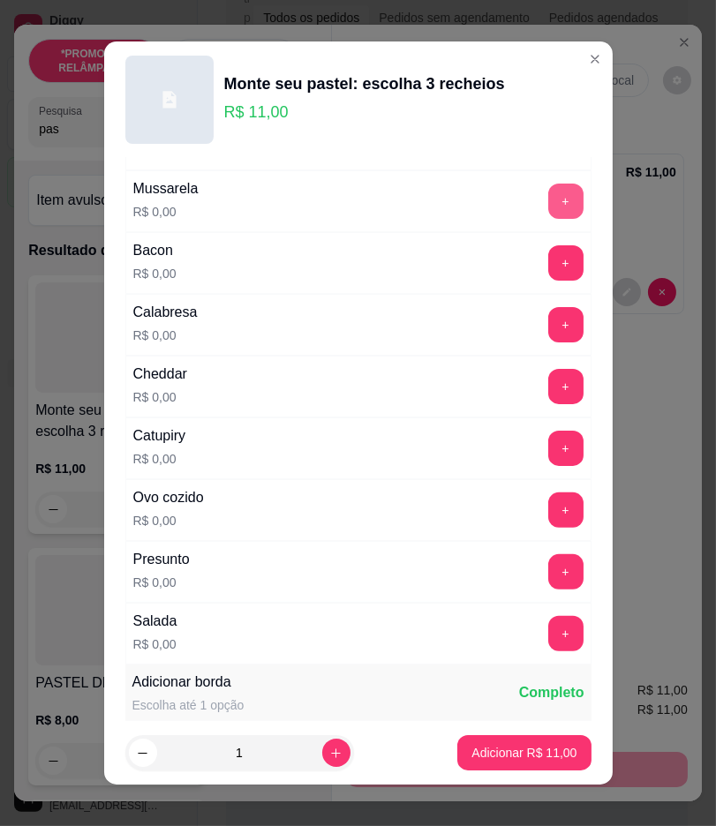
scroll to position [490, 0]
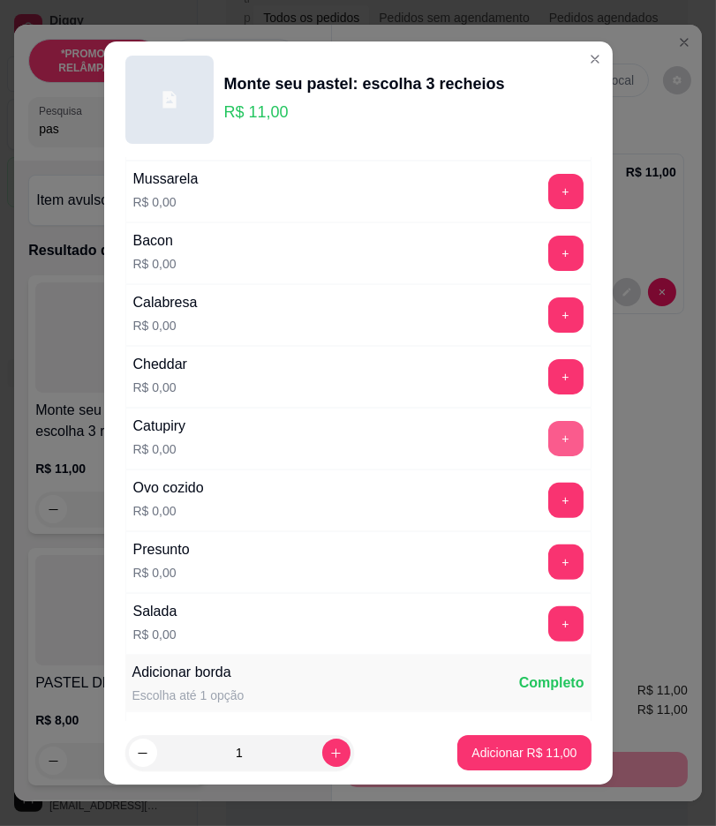
click at [548, 433] on button "+" at bounding box center [565, 438] width 35 height 35
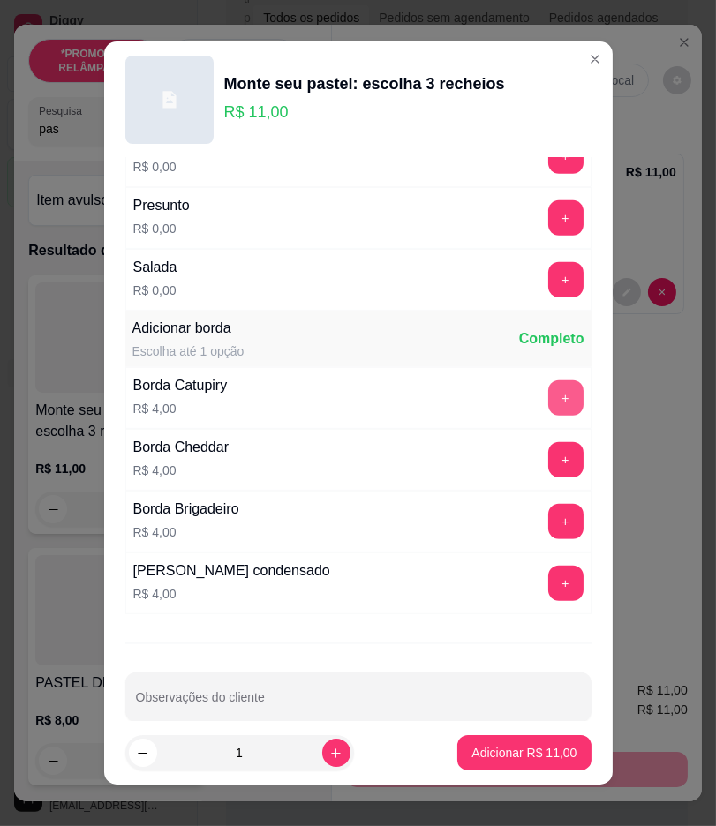
scroll to position [861, 0]
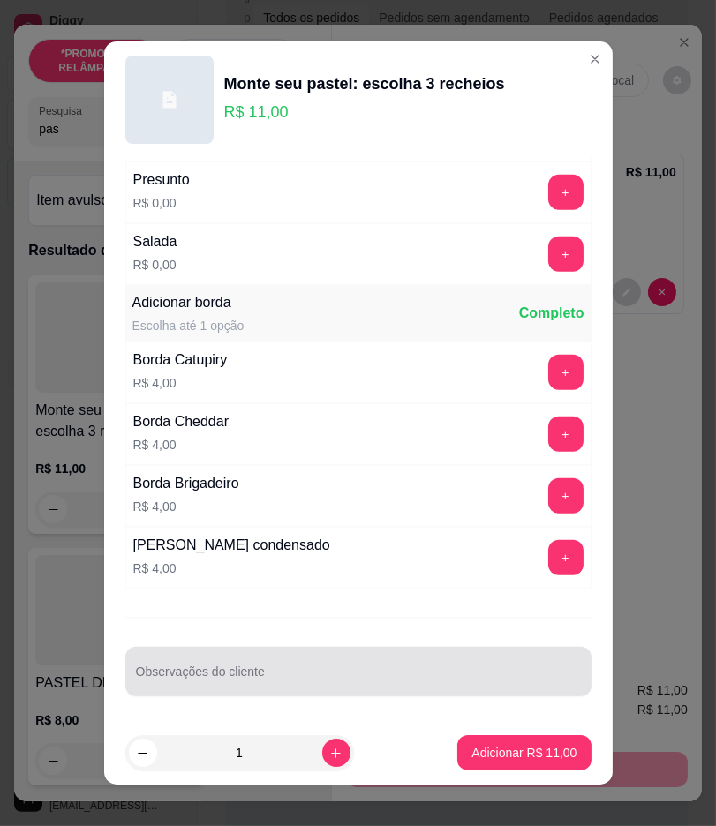
click at [349, 673] on input "Observações do cliente" at bounding box center [358, 679] width 445 height 18
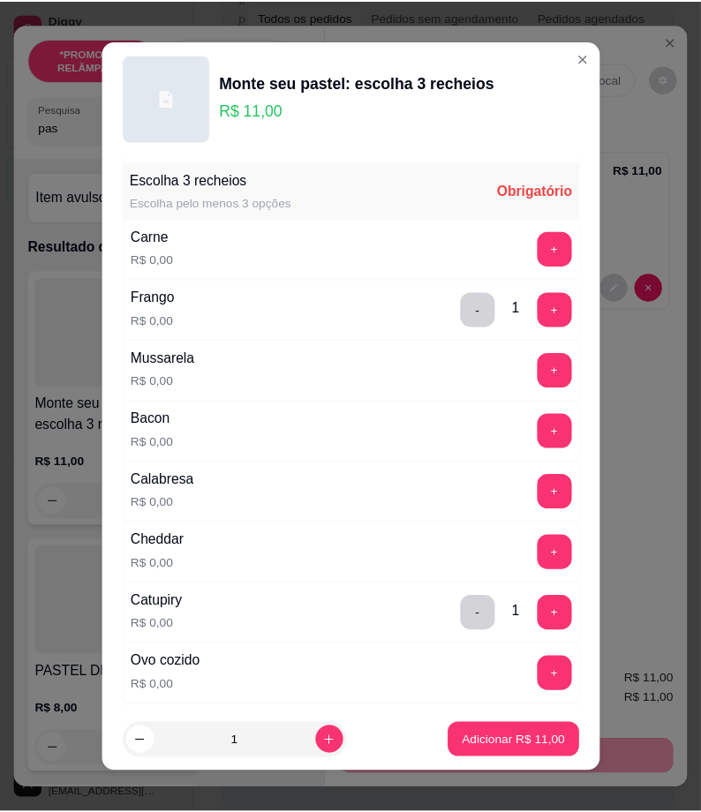
scroll to position [274, 0]
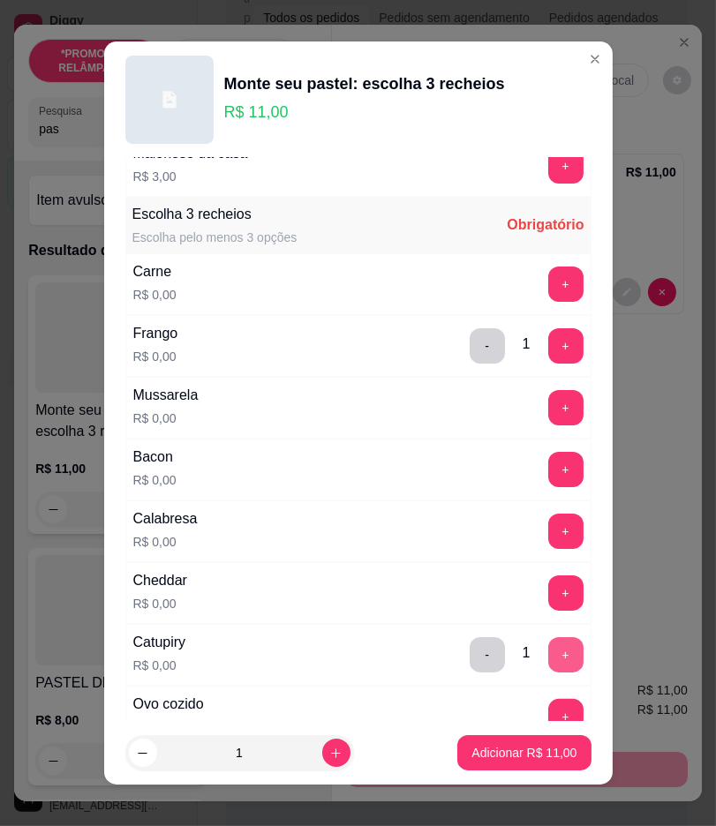
type input "MILHO VERDE"
click at [548, 658] on button "+" at bounding box center [565, 654] width 35 height 35
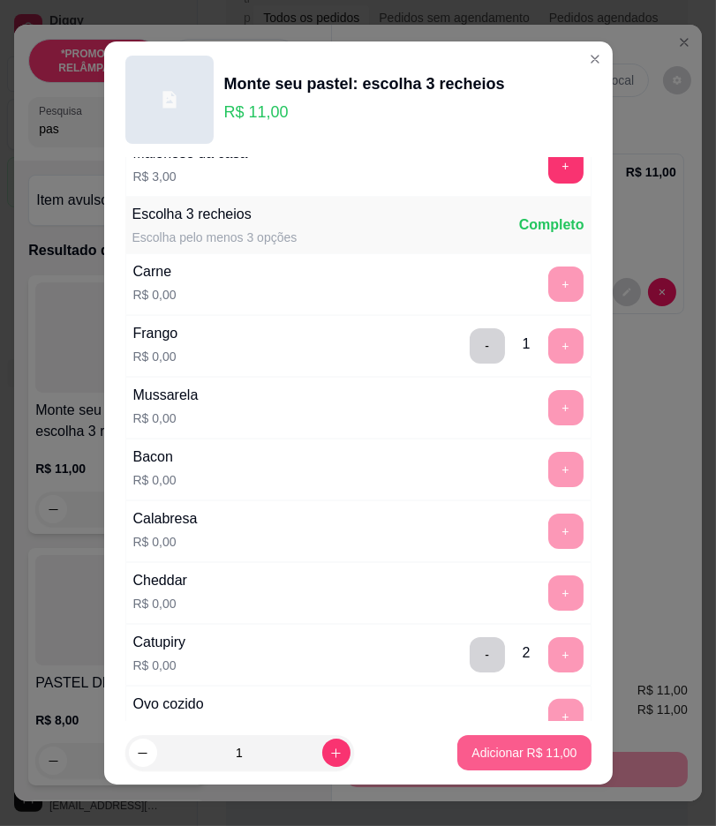
click at [512, 770] on div "Adicionar R$ 11,00" at bounding box center [523, 752] width 133 height 35
click at [512, 748] on p "Adicionar R$ 11,00" at bounding box center [524, 753] width 102 height 17
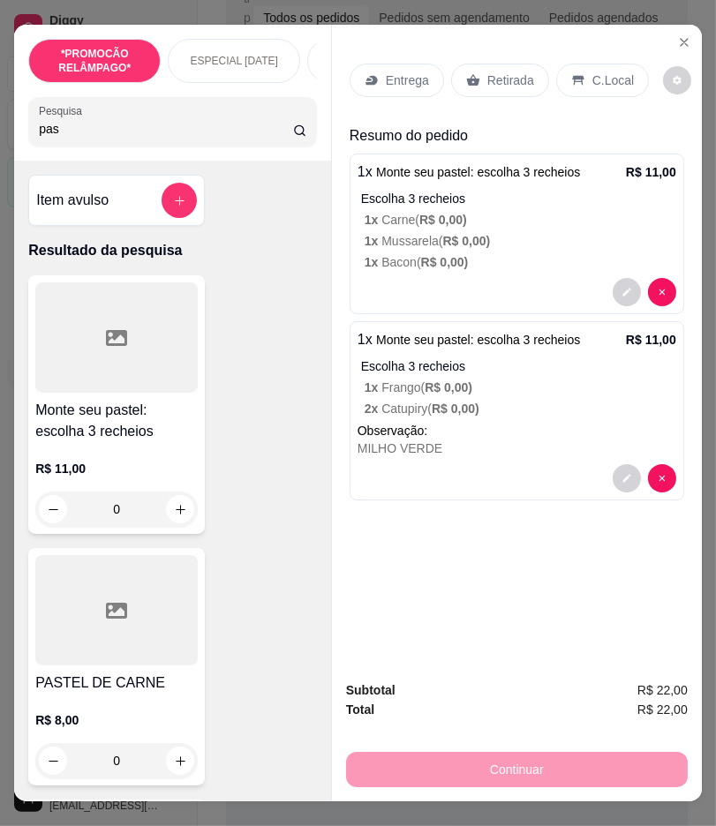
click at [490, 71] on p "Retirada" at bounding box center [510, 80] width 47 height 18
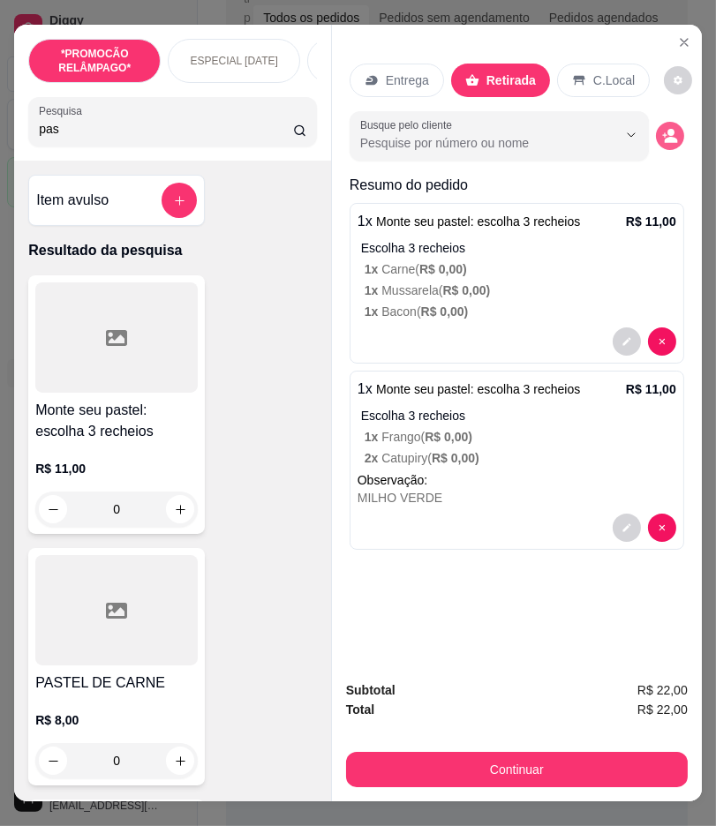
click at [660, 137] on button "decrease-product-quantity" at bounding box center [670, 136] width 28 height 28
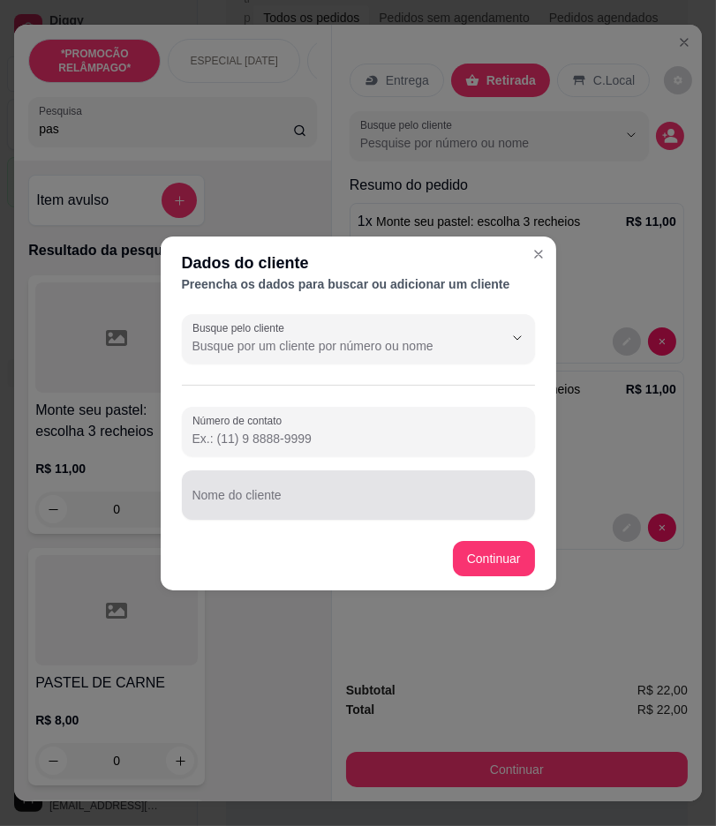
click at [239, 490] on div at bounding box center [358, 494] width 332 height 35
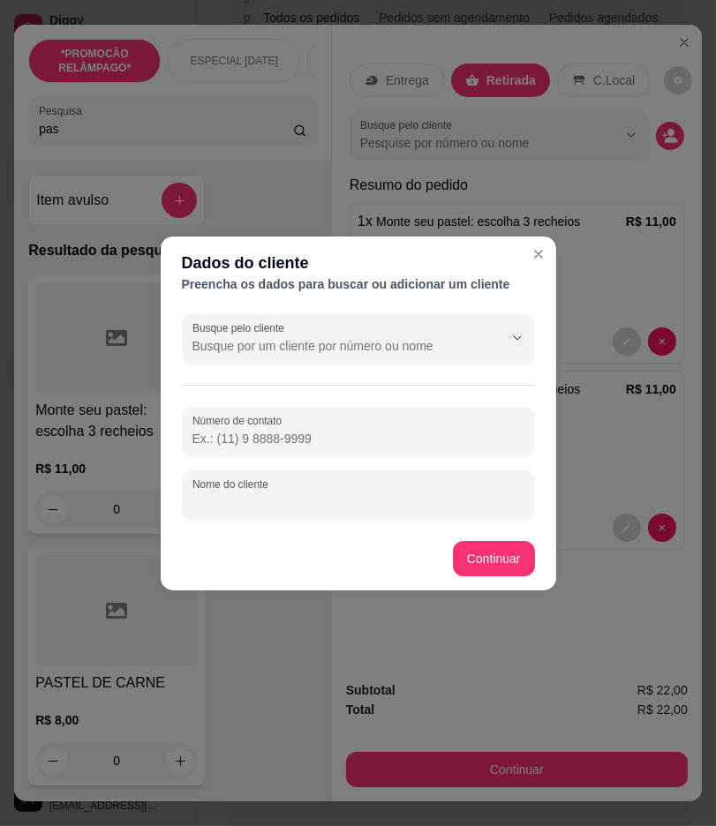
click at [231, 499] on input "Nome do cliente" at bounding box center [358, 502] width 332 height 18
paste input "Ana Paula"
type input "Ana Paula"
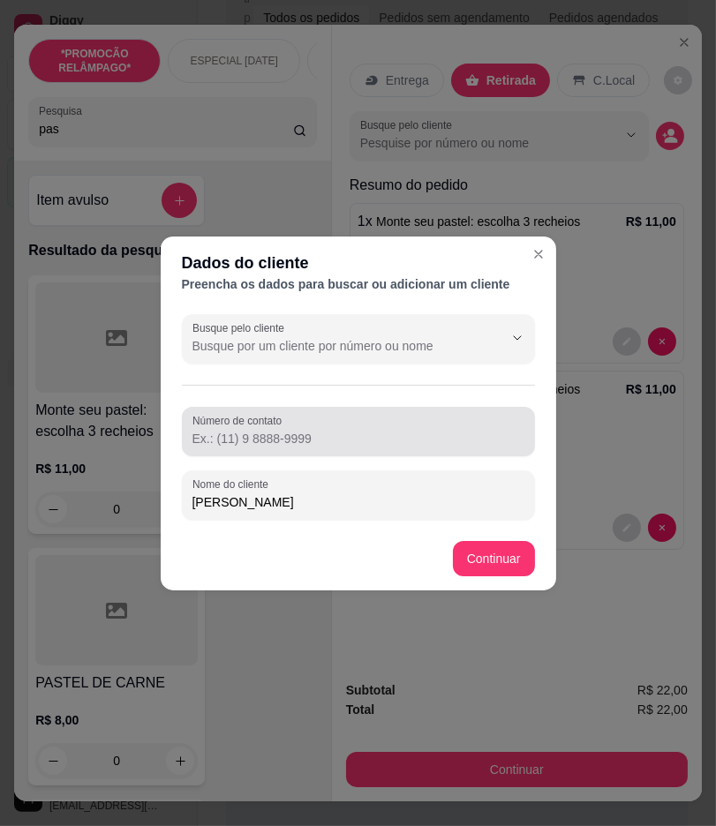
click at [309, 442] on input "Número de contato" at bounding box center [358, 439] width 332 height 18
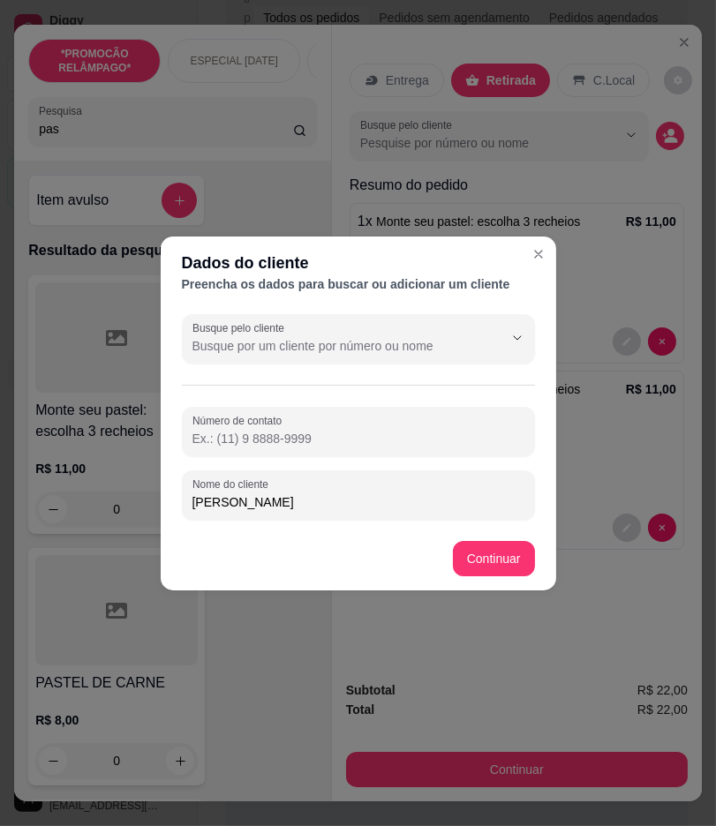
paste input "(87) 9116-5945"
type input "(87) 9116-5945"
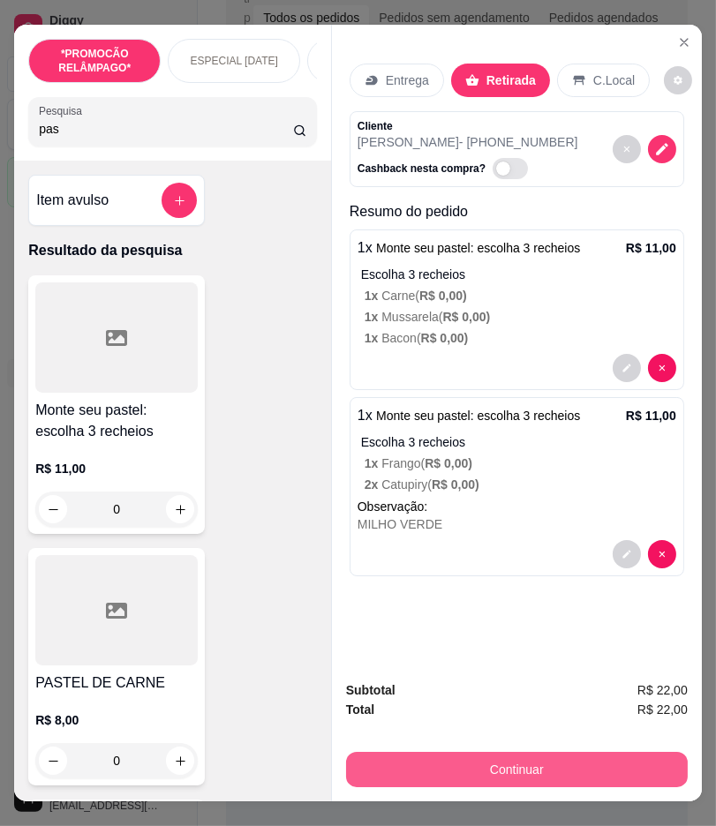
click at [633, 759] on button "Continuar" at bounding box center [516, 769] width 341 height 35
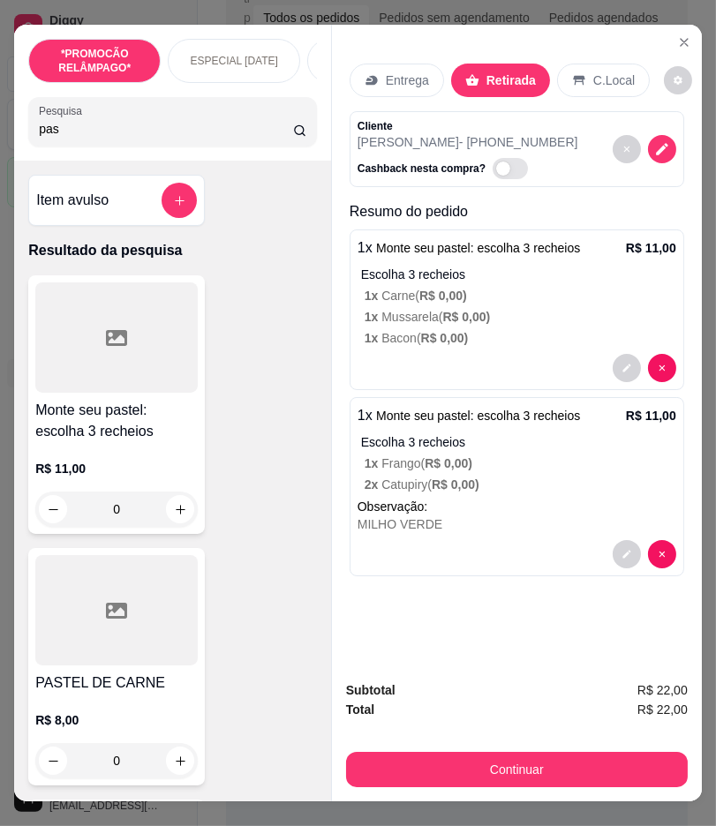
click at [671, 50] on div "Entrega Retirada C.Local" at bounding box center [516, 80] width 334 height 62
click at [677, 41] on icon "Close" at bounding box center [684, 42] width 14 height 14
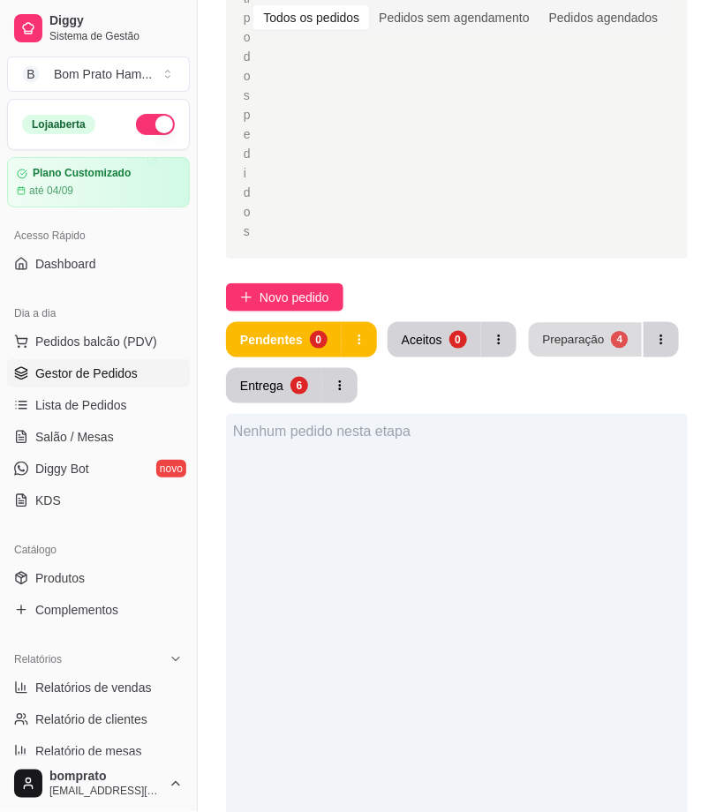
click at [580, 341] on div "Preparação" at bounding box center [573, 339] width 62 height 17
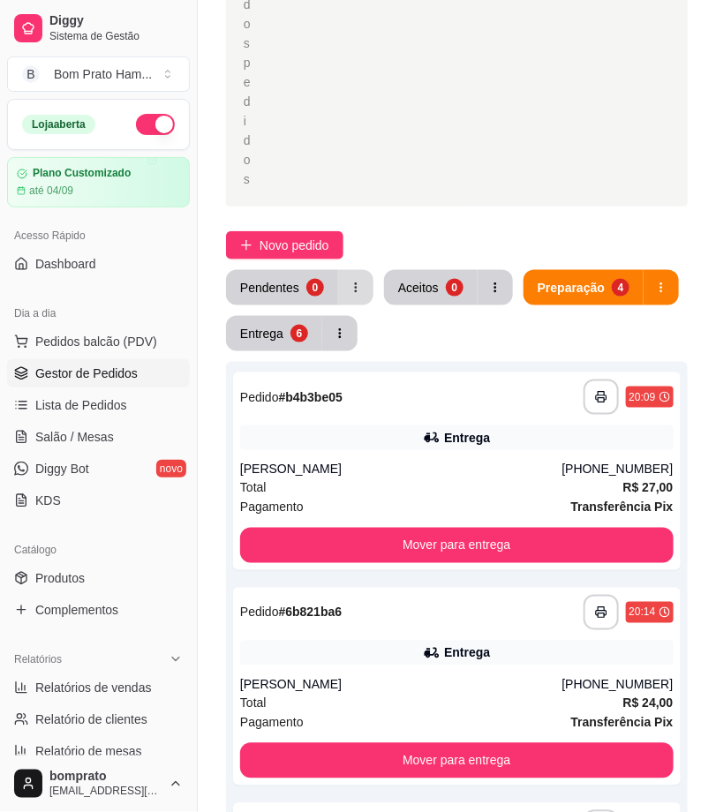
scroll to position [294, 0]
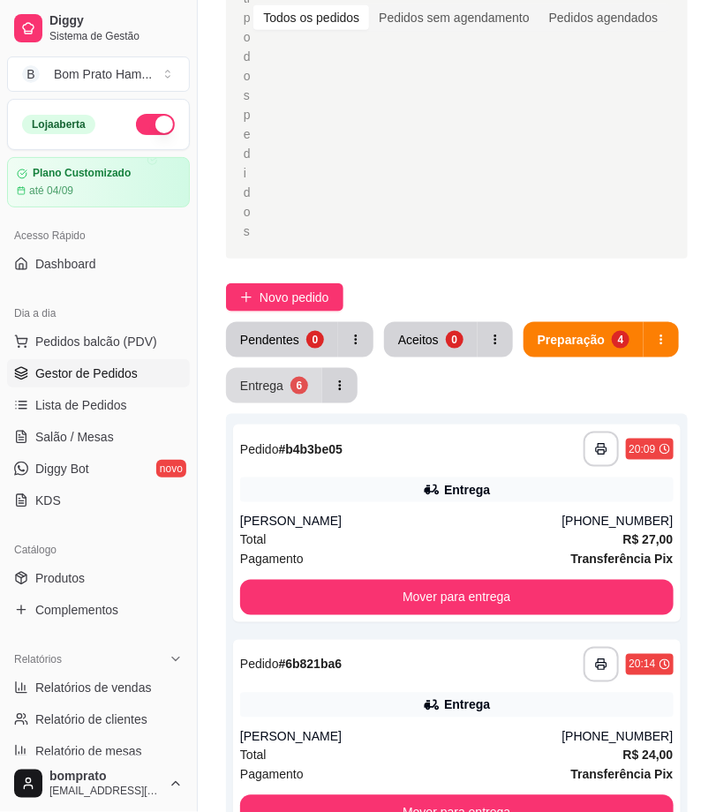
click at [285, 395] on button "Entrega 6" at bounding box center [274, 385] width 96 height 35
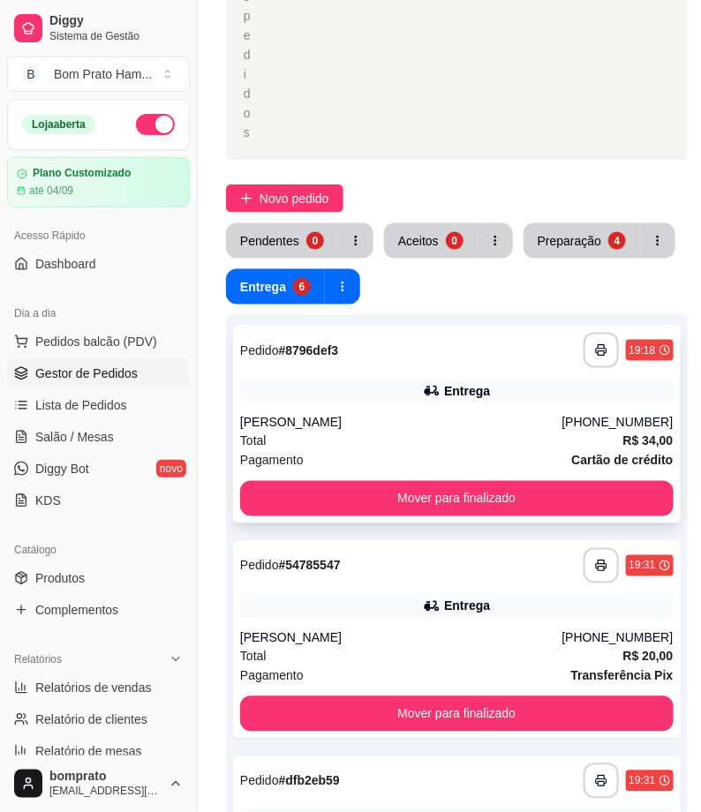
scroll to position [392, 0]
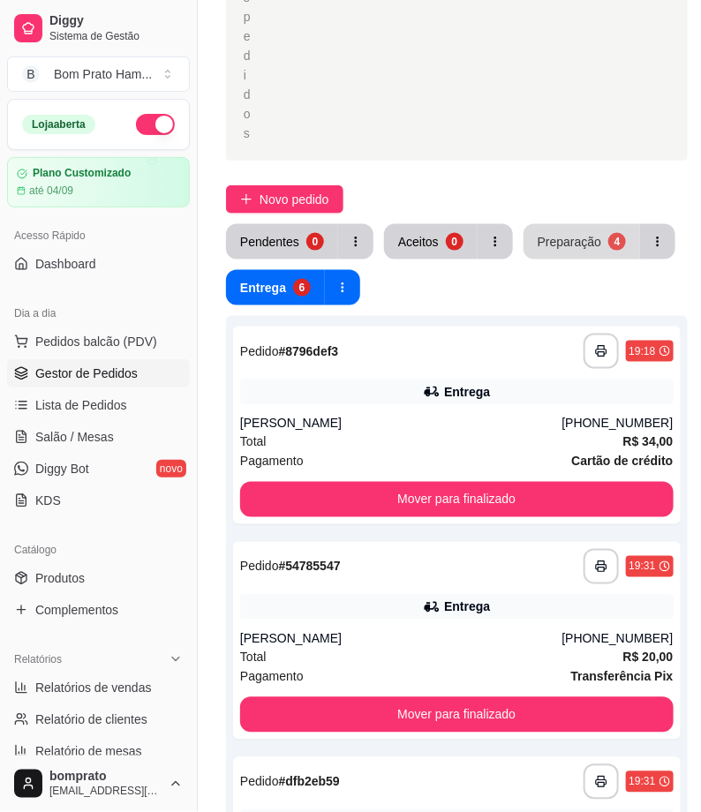
click at [553, 228] on button "Preparação 4" at bounding box center [581, 241] width 116 height 35
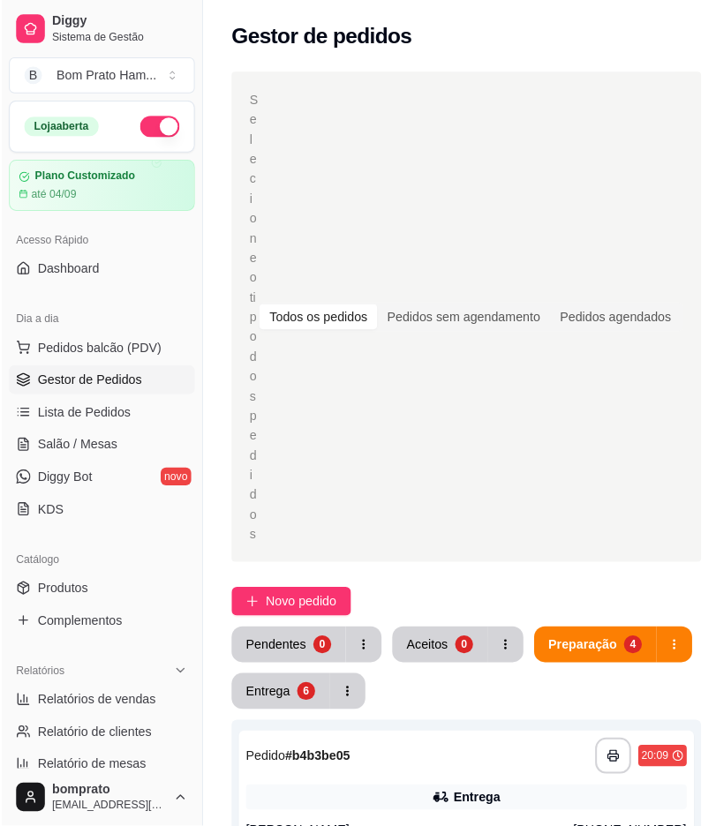
scroll to position [196, 0]
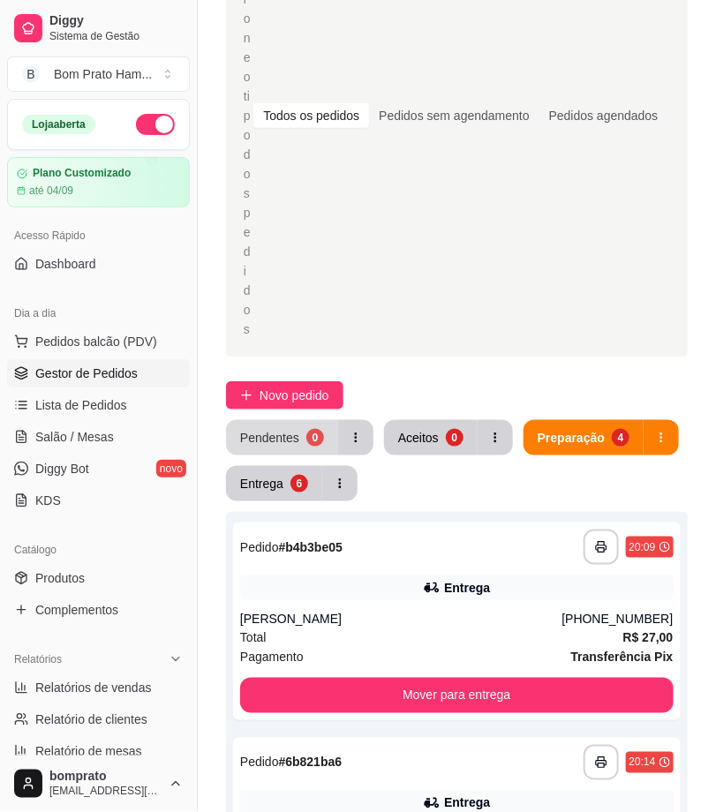
click at [303, 428] on button "Pendentes 0" at bounding box center [282, 437] width 112 height 35
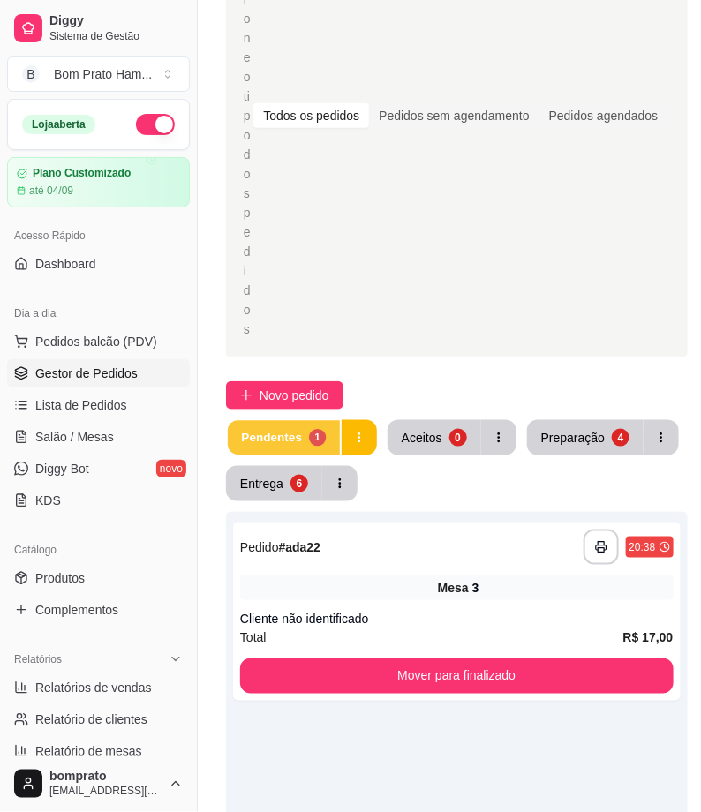
click at [265, 429] on div "Pendentes" at bounding box center [271, 437] width 61 height 17
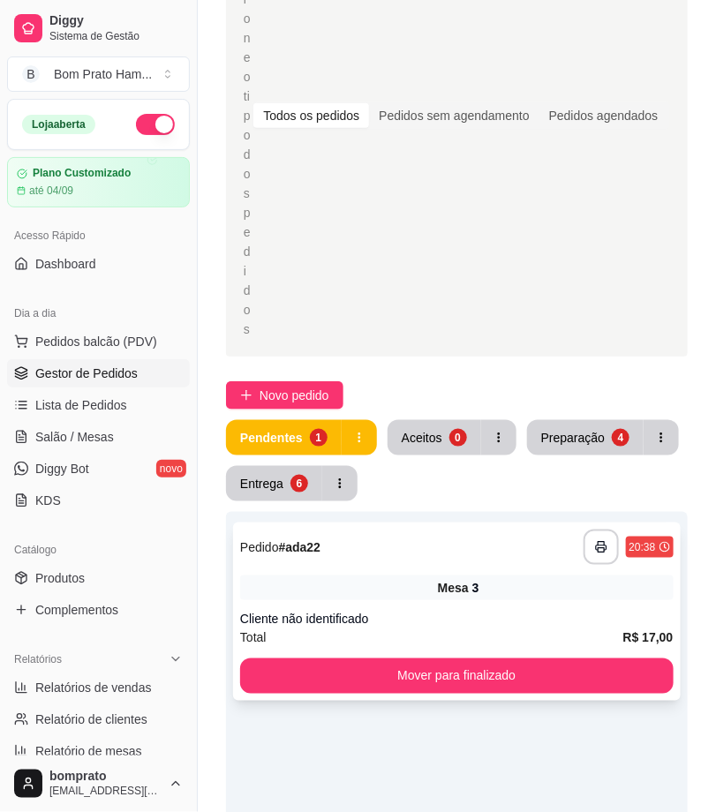
click at [464, 587] on div "Mesa 3" at bounding box center [456, 587] width 433 height 25
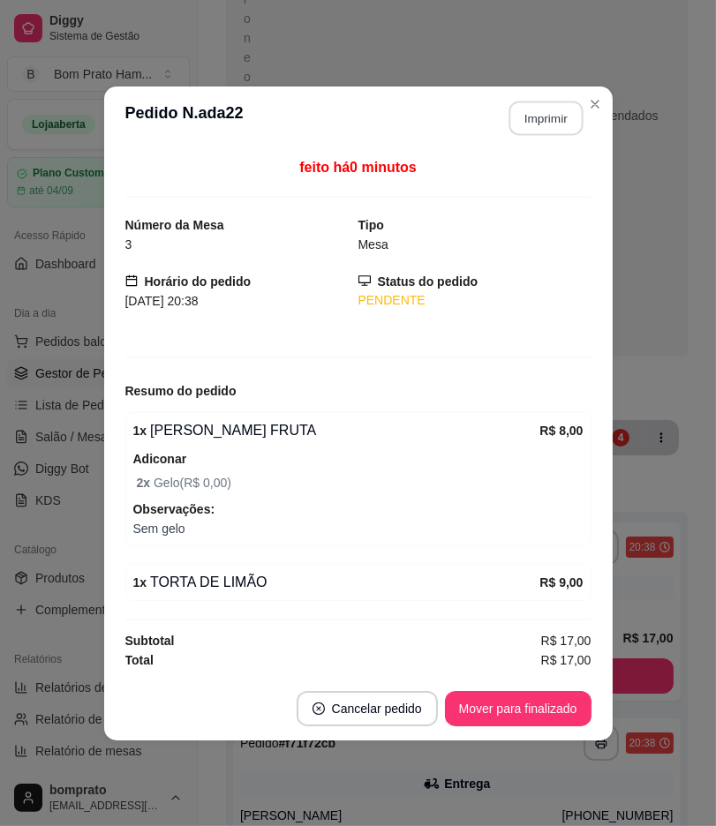
click at [523, 124] on button "Imprimir" at bounding box center [545, 118] width 74 height 34
click at [566, 713] on button "Mover para finalizado" at bounding box center [517, 708] width 142 height 34
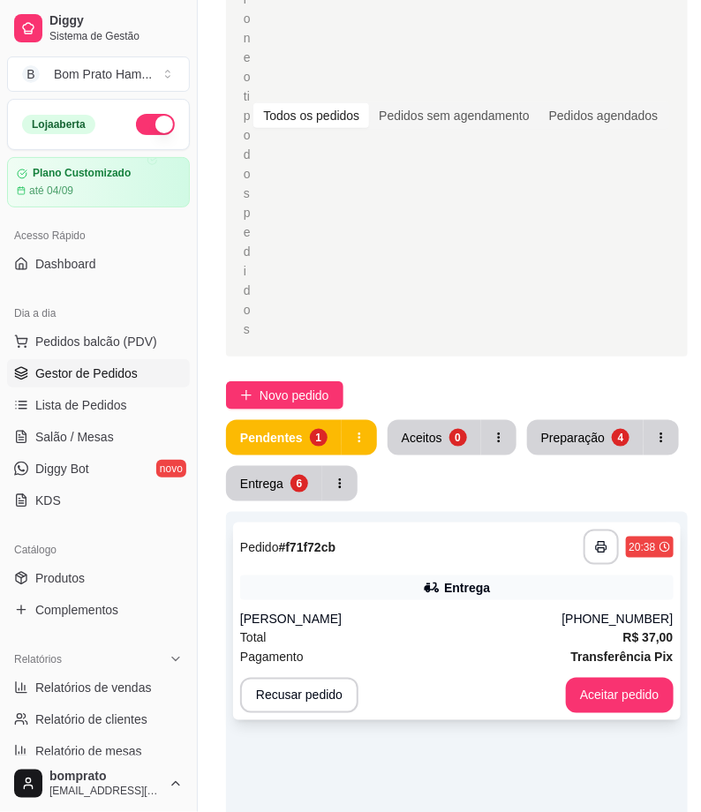
click at [381, 609] on div "**********" at bounding box center [456, 621] width 447 height 198
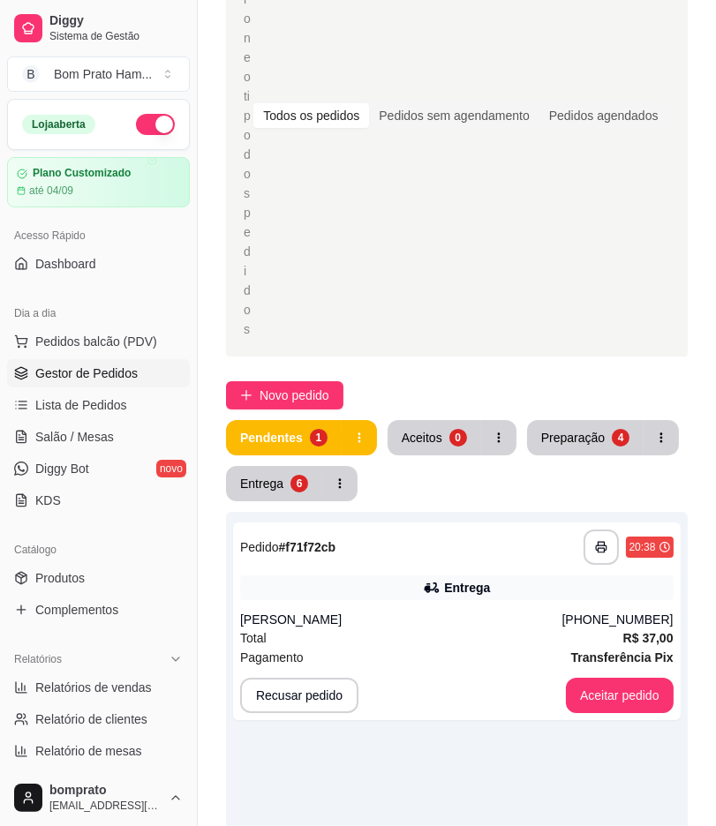
scroll to position [214, 0]
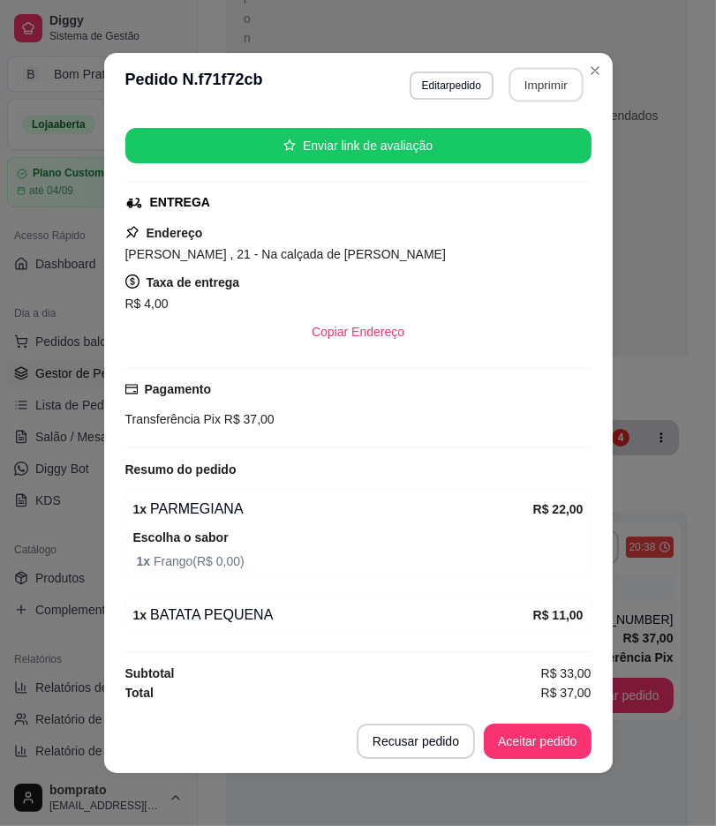
click at [533, 68] on button "Imprimir" at bounding box center [545, 85] width 74 height 34
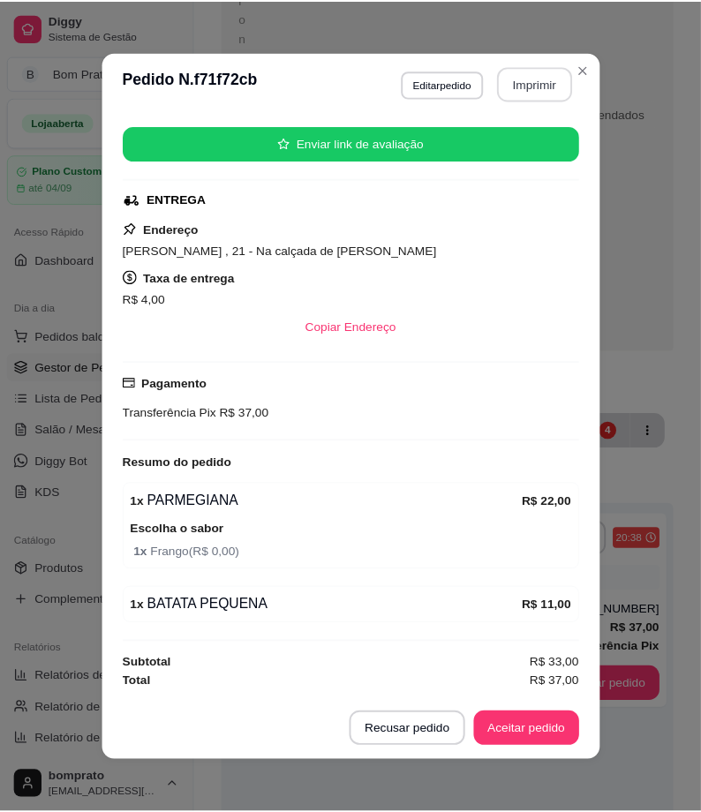
scroll to position [0, 0]
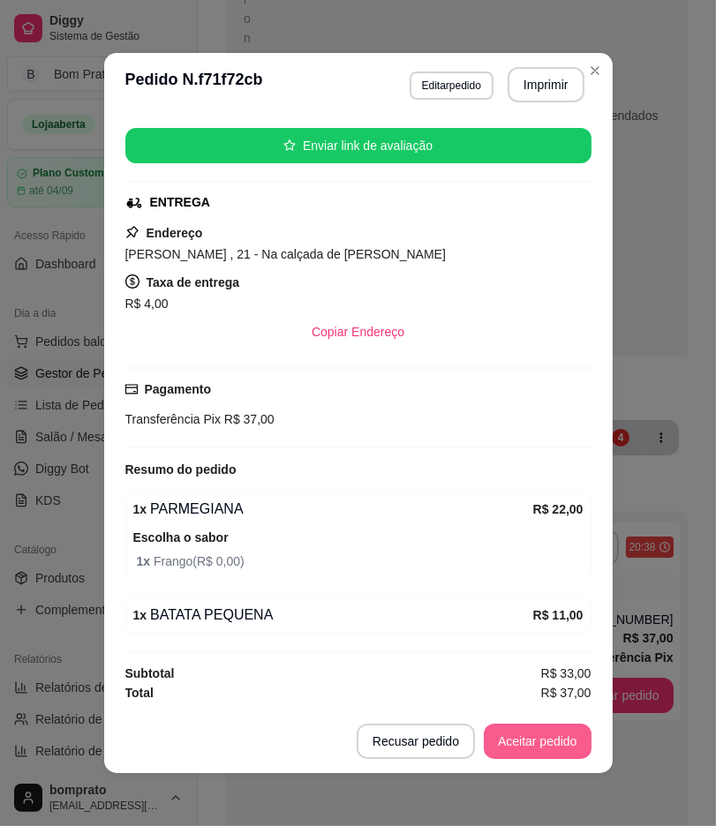
click at [550, 727] on button "Aceitar pedido" at bounding box center [538, 741] width 108 height 35
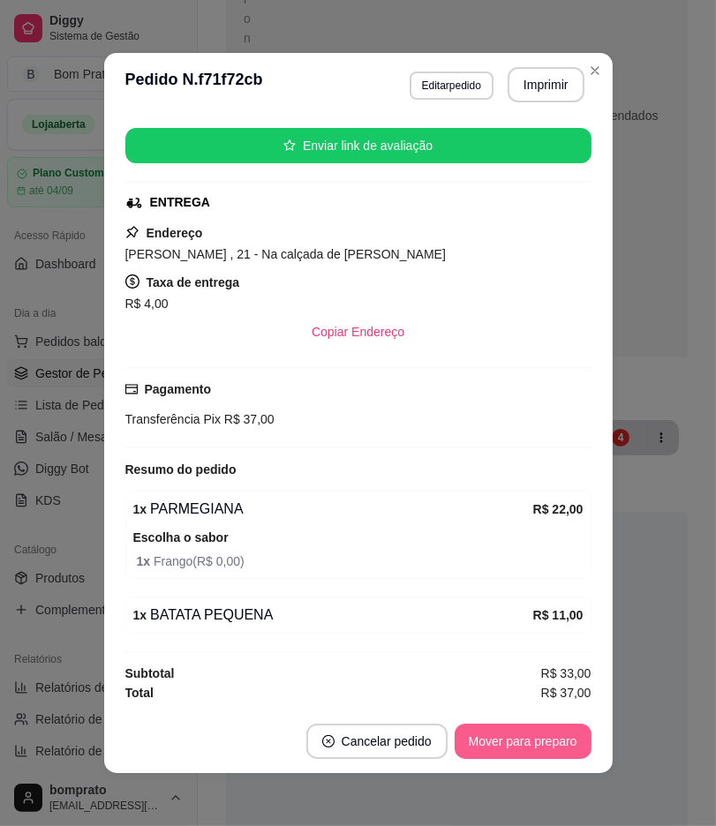
click at [549, 735] on button "Mover para preparo" at bounding box center [522, 741] width 137 height 35
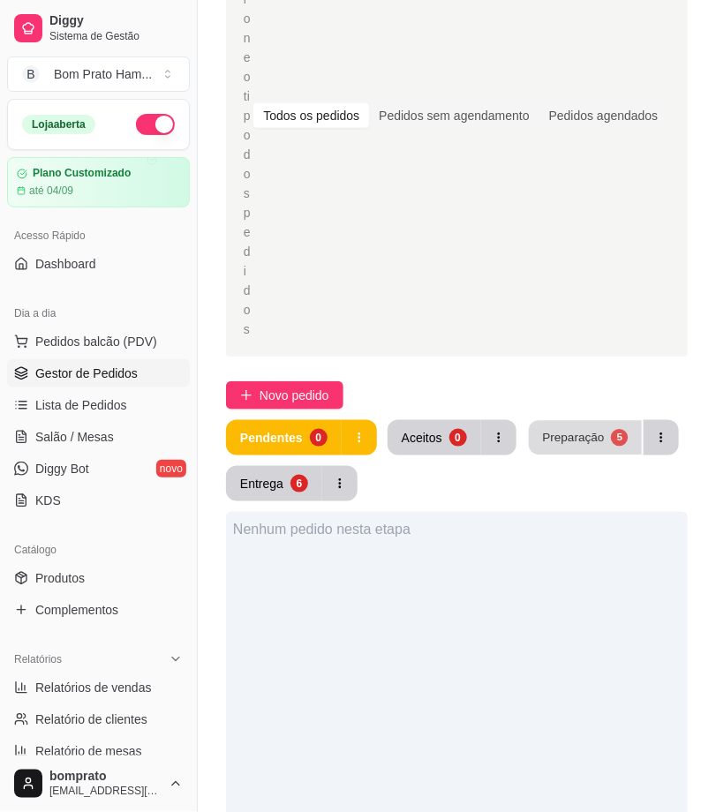
click at [557, 443] on div "Preparação" at bounding box center [573, 437] width 62 height 17
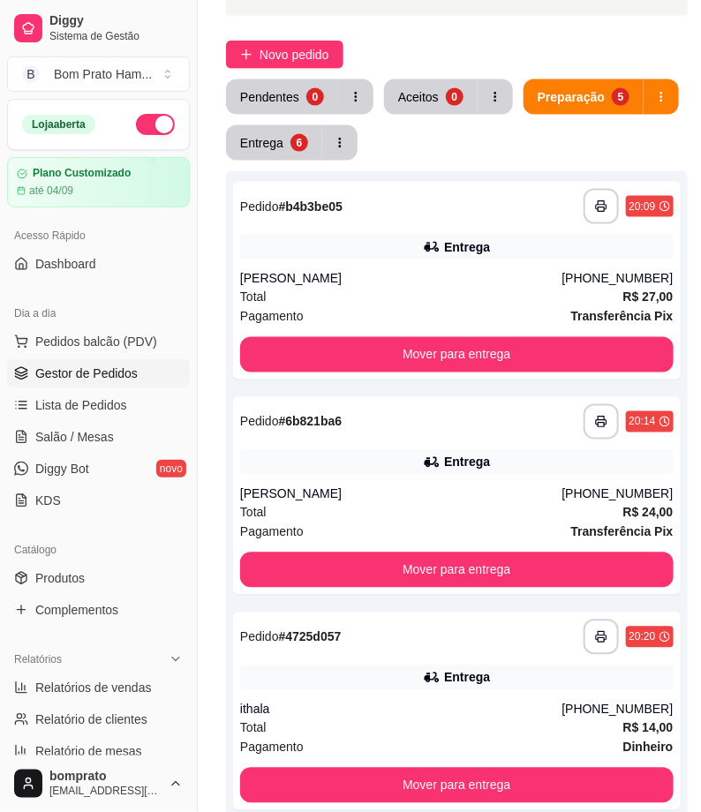
scroll to position [514, 0]
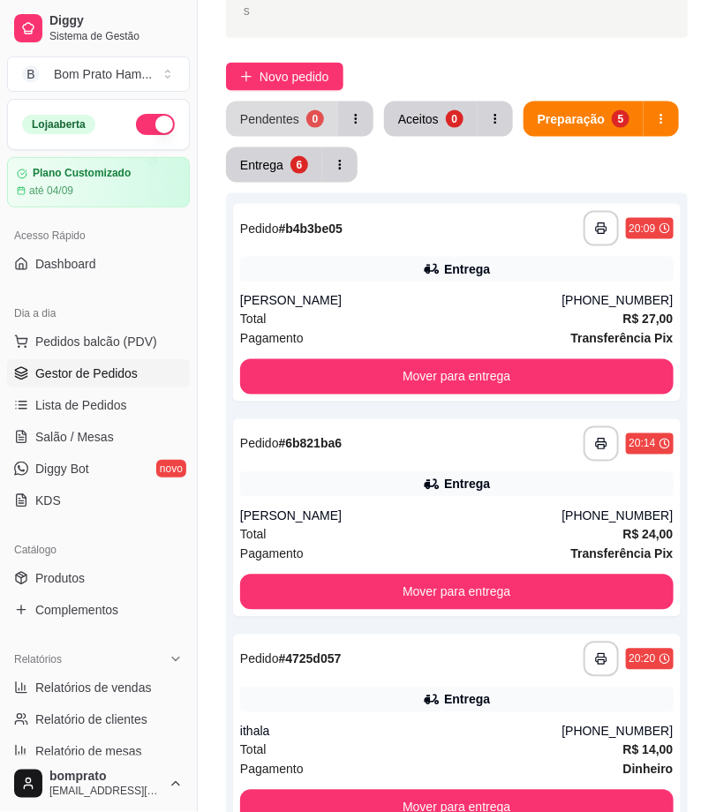
click at [309, 124] on div "0" at bounding box center [315, 119] width 18 height 18
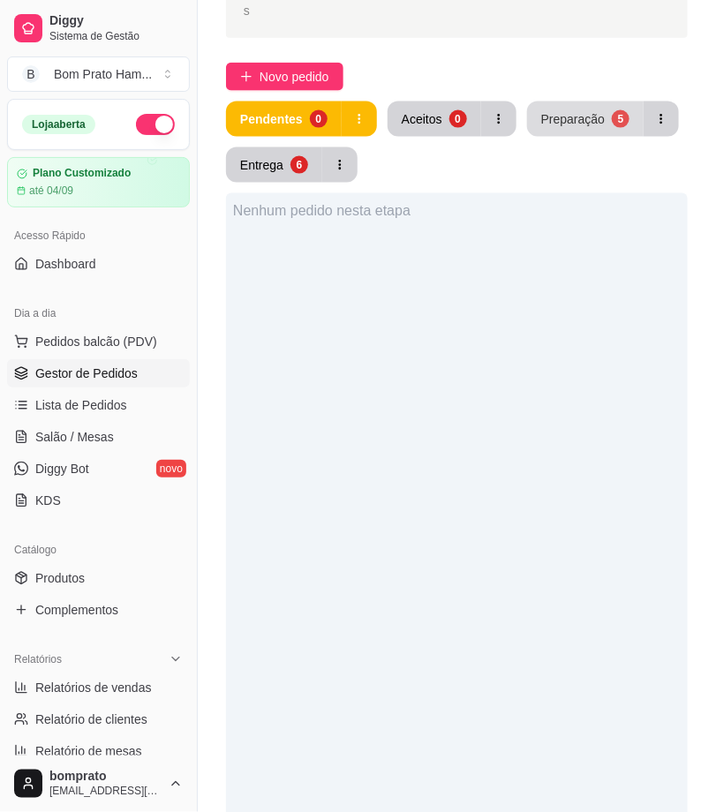
click at [586, 111] on div "Preparação" at bounding box center [573, 119] width 64 height 18
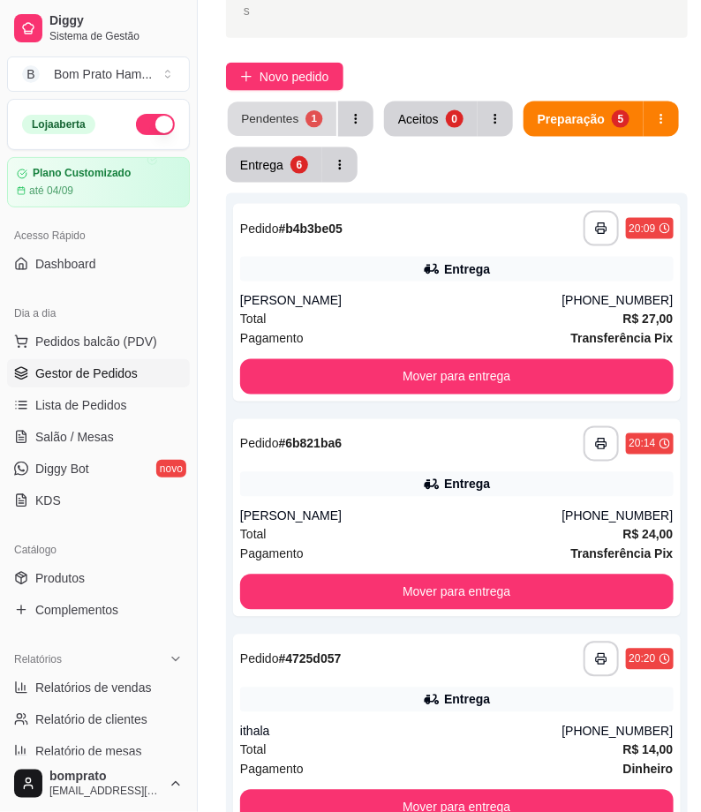
click at [296, 121] on button "Pendentes 1" at bounding box center [282, 119] width 109 height 34
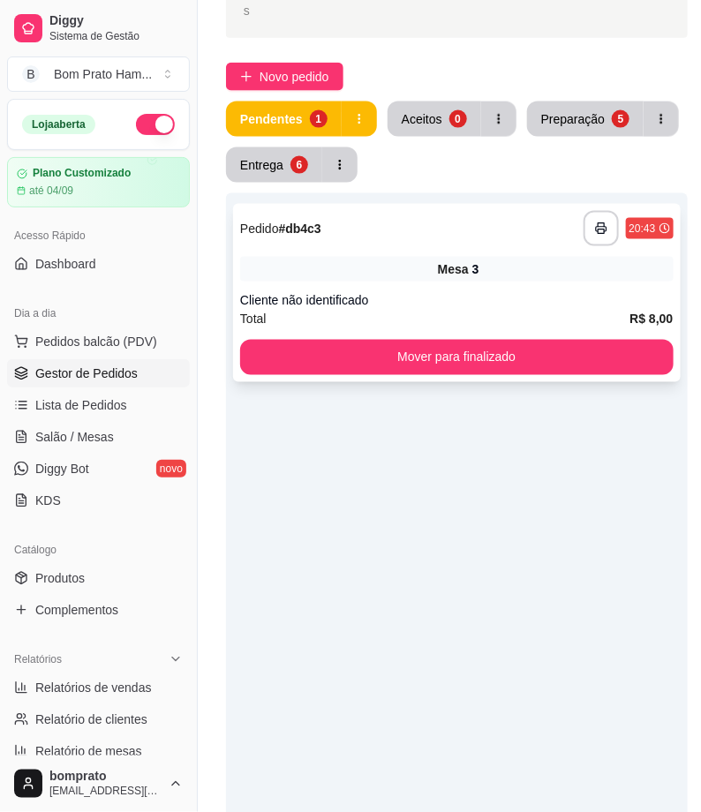
click at [341, 257] on div "Mesa 3" at bounding box center [456, 269] width 433 height 25
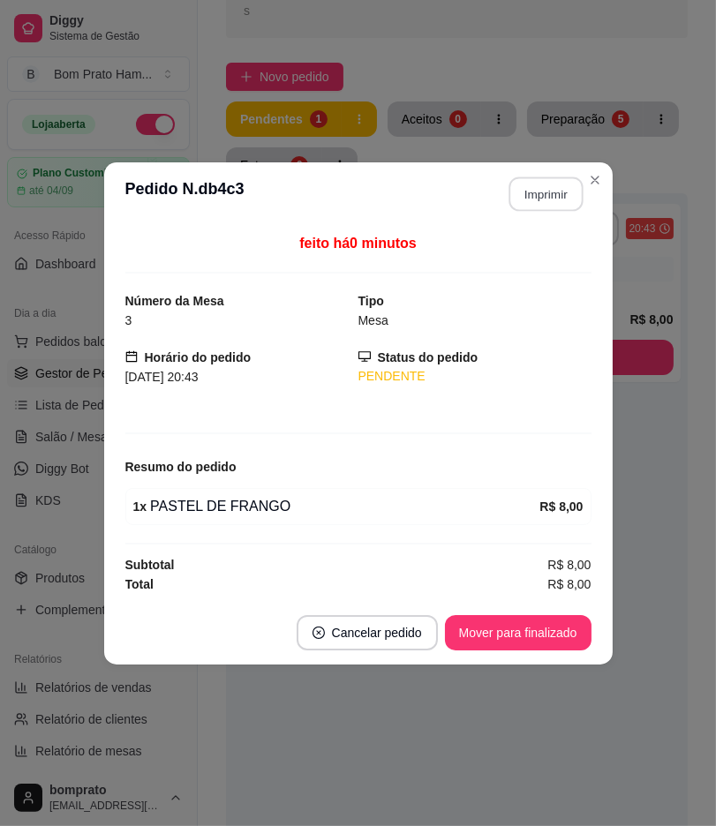
click at [567, 197] on button "Imprimir" at bounding box center [545, 193] width 74 height 34
click at [563, 638] on button "Mover para finalizado" at bounding box center [517, 632] width 142 height 34
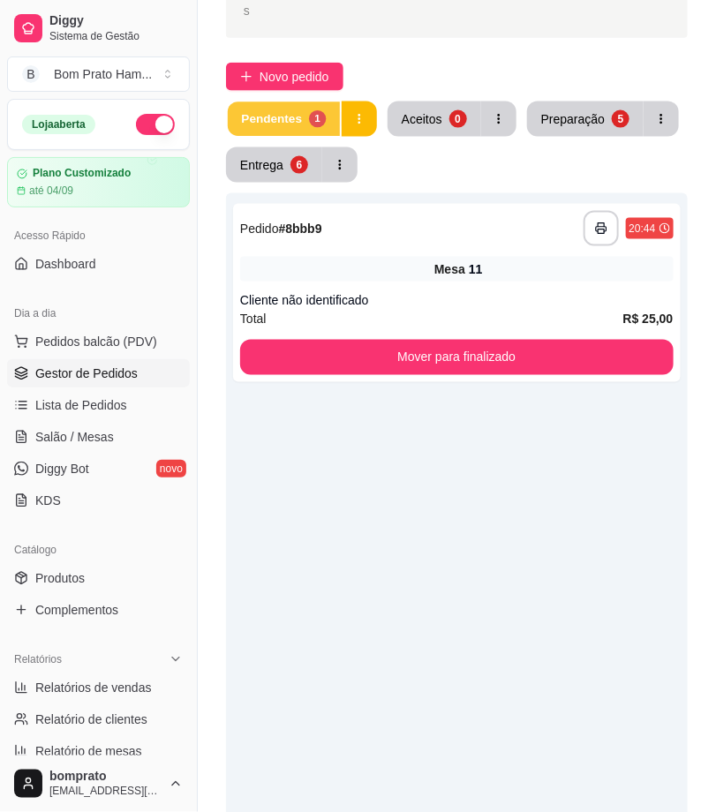
click at [304, 116] on button "Pendentes 1" at bounding box center [284, 119] width 112 height 34
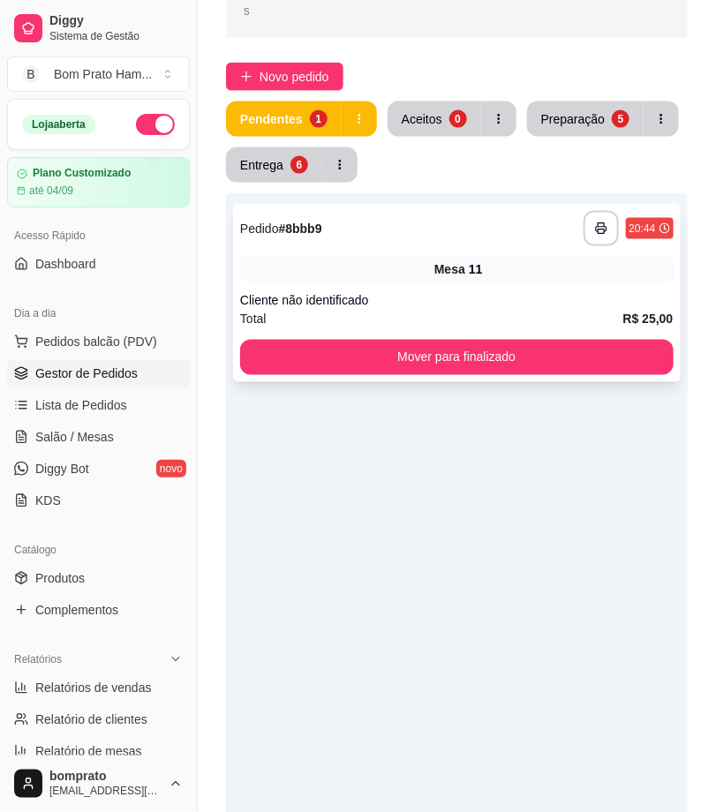
click at [469, 271] on div "11" at bounding box center [476, 269] width 14 height 18
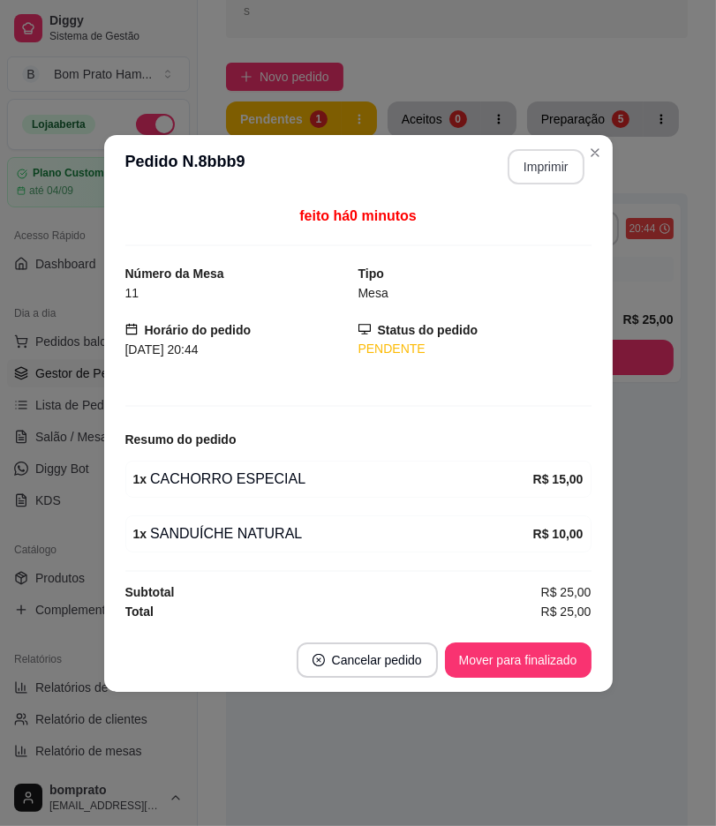
click at [526, 175] on button "Imprimir" at bounding box center [545, 166] width 77 height 35
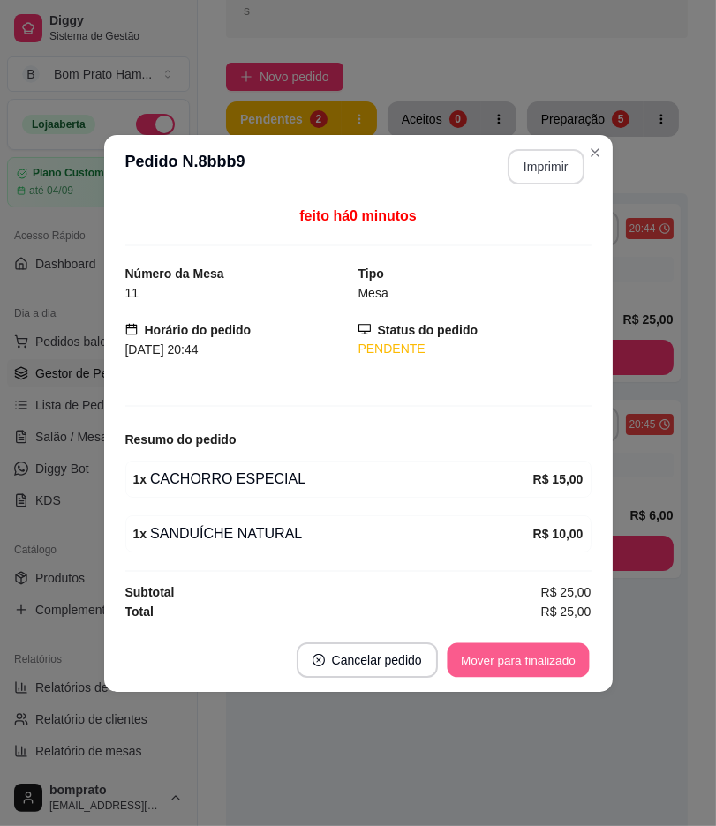
click at [536, 662] on button "Mover para finalizado" at bounding box center [517, 659] width 142 height 34
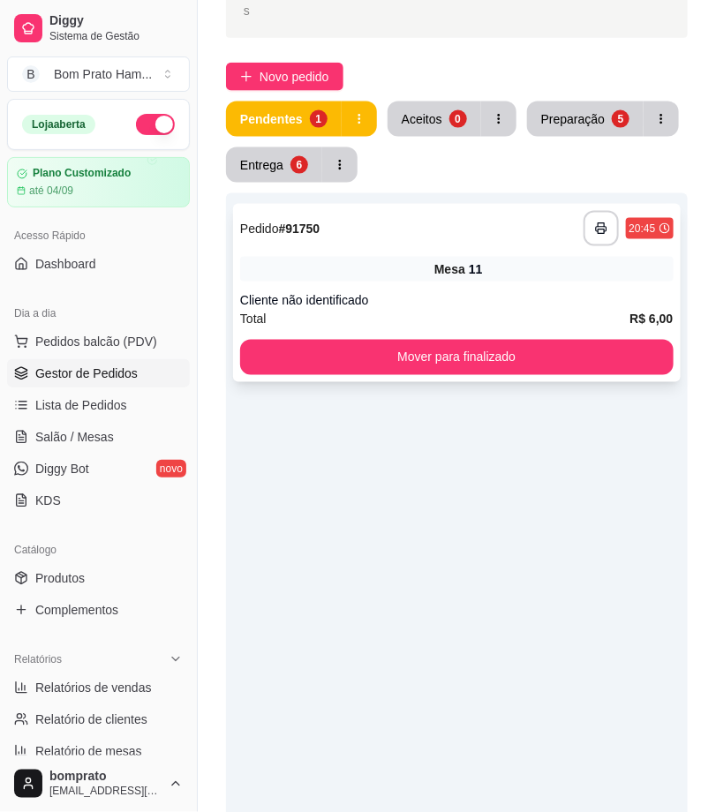
click at [463, 289] on div "**********" at bounding box center [456, 293] width 447 height 178
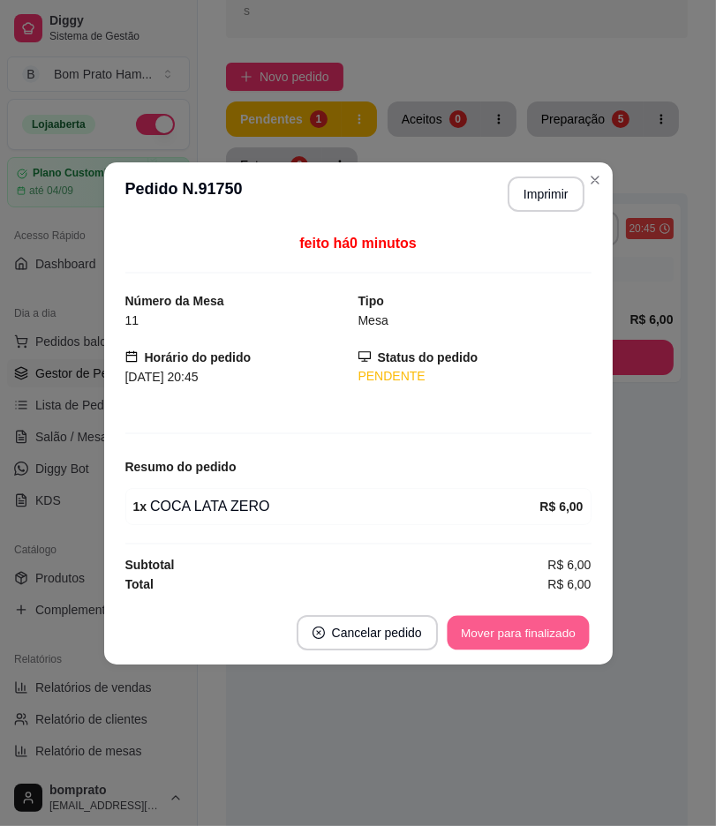
click at [522, 635] on button "Mover para finalizado" at bounding box center [517, 632] width 142 height 34
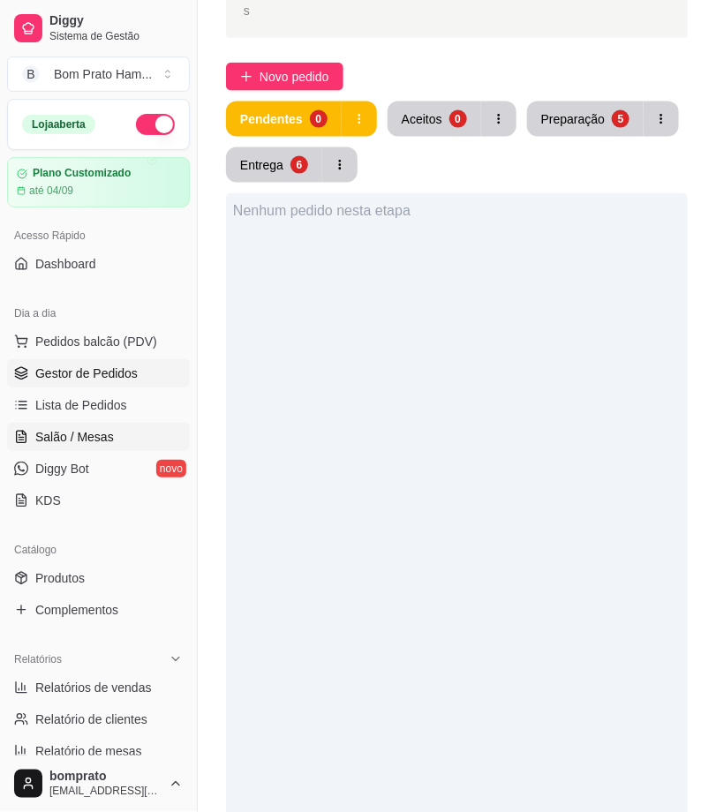
click at [106, 432] on span "Salão / Mesas" at bounding box center [74, 437] width 79 height 18
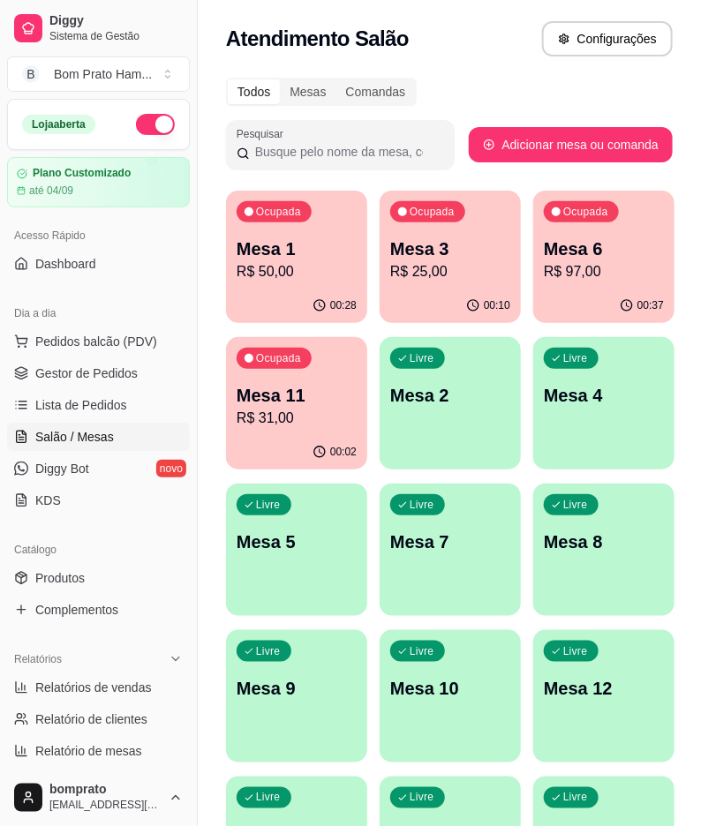
click at [601, 258] on p "Mesa 6" at bounding box center [604, 248] width 120 height 25
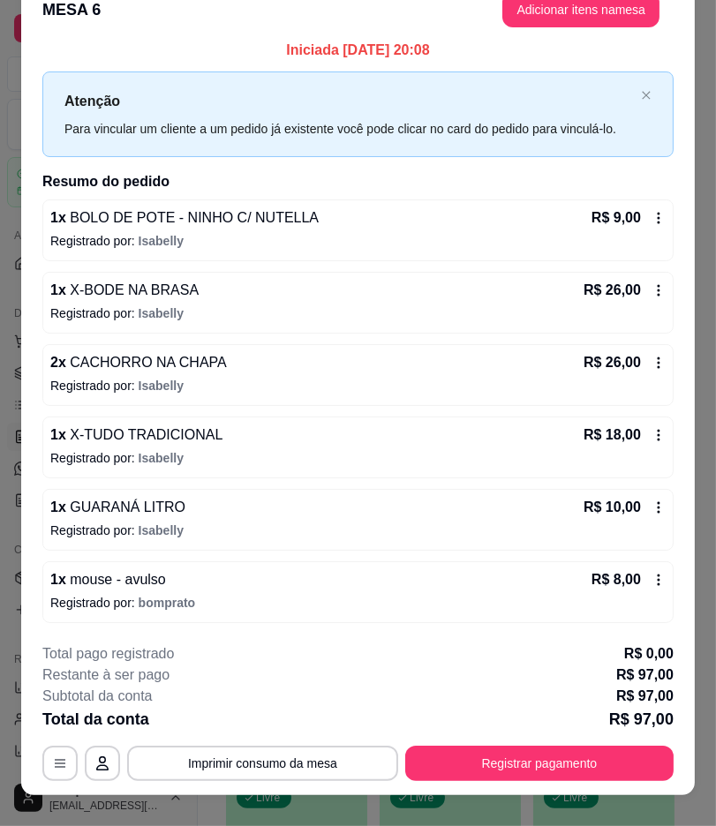
scroll to position [51, 0]
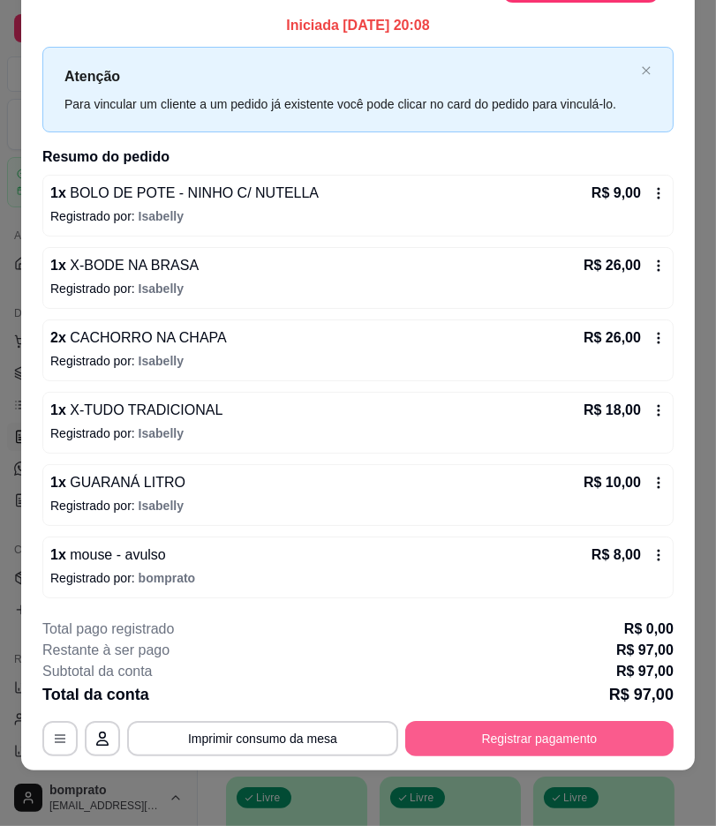
click at [553, 726] on button "Registrar pagamento" at bounding box center [539, 738] width 268 height 35
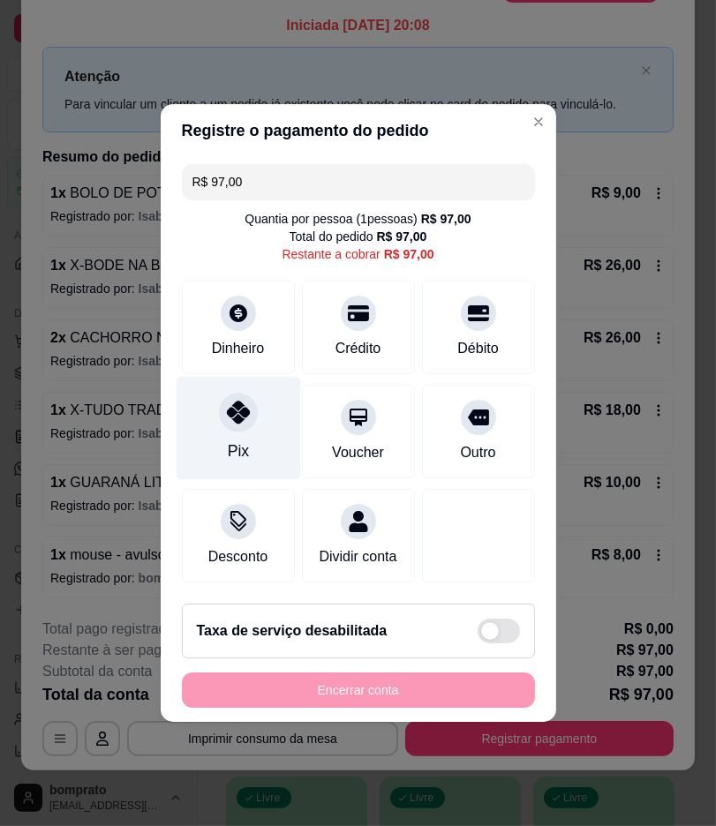
click at [230, 401] on icon at bounding box center [237, 412] width 23 height 23
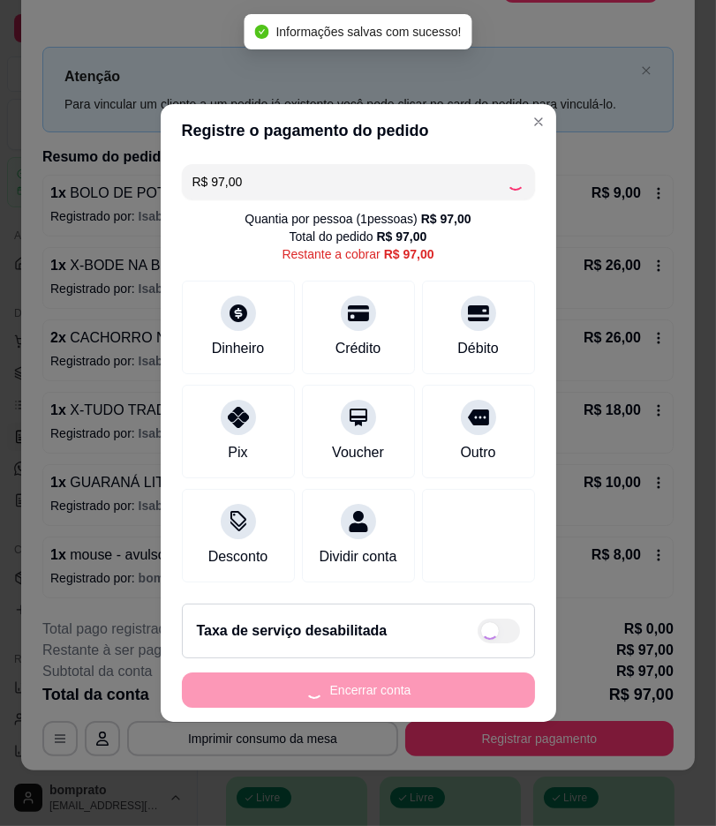
type input "R$ 0,00"
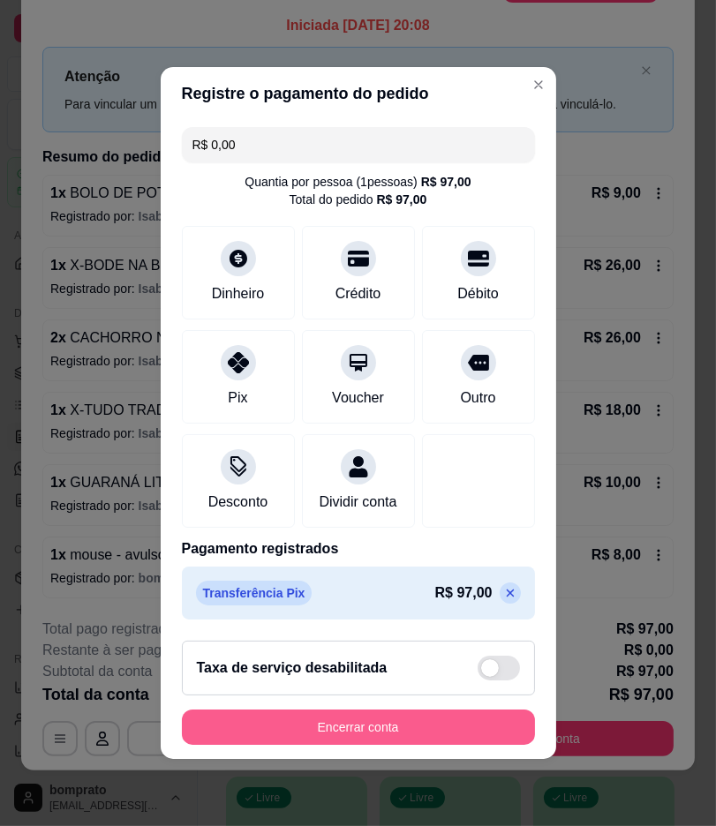
click at [480, 745] on button "Encerrar conta" at bounding box center [358, 726] width 353 height 35
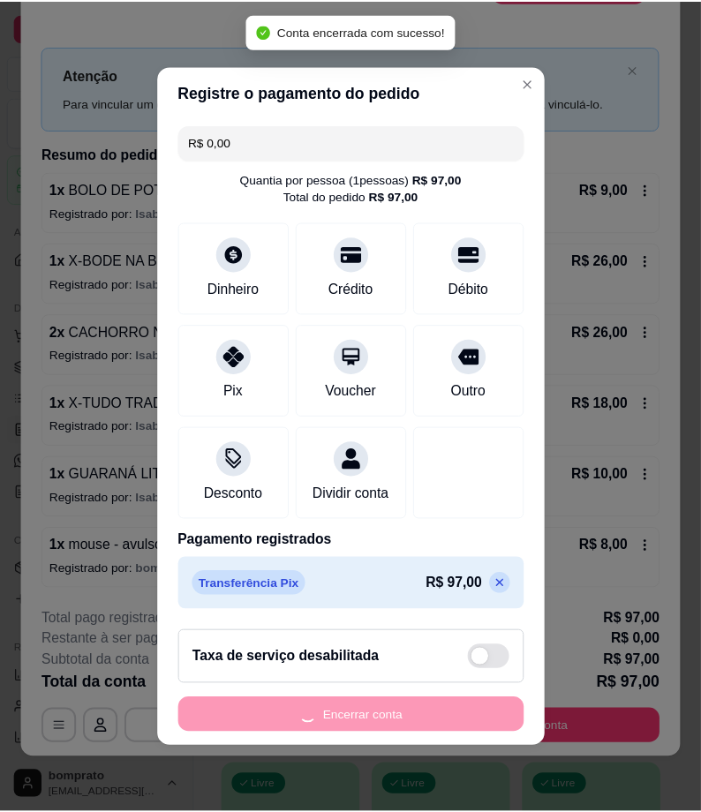
scroll to position [0, 0]
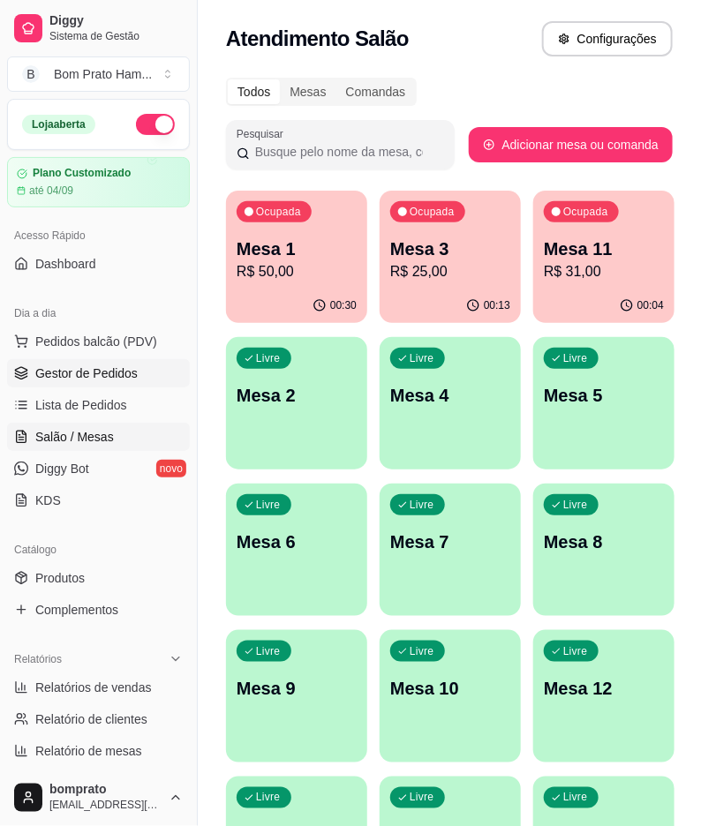
click at [137, 371] on link "Gestor de Pedidos" at bounding box center [98, 373] width 183 height 28
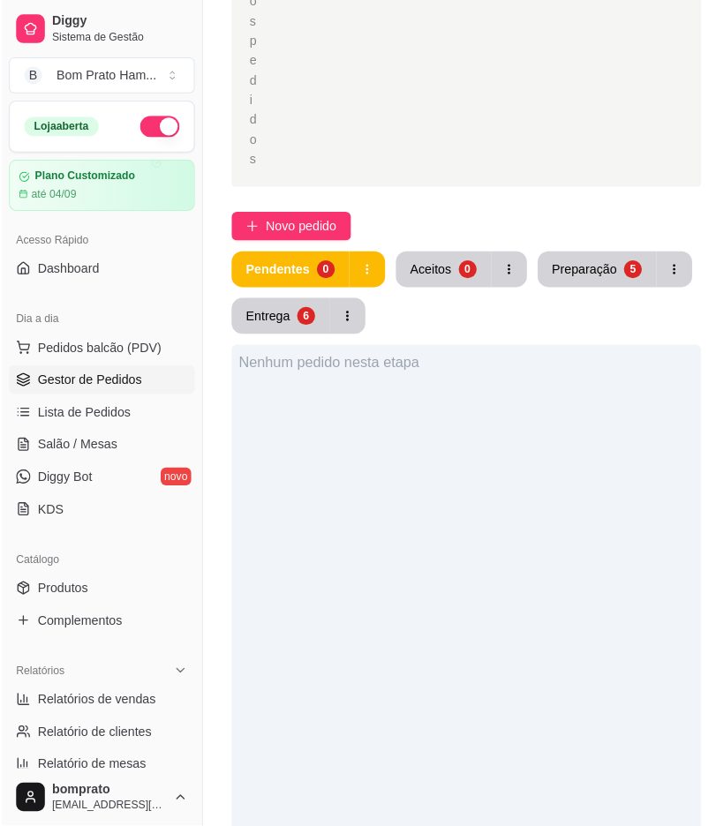
scroll to position [392, 0]
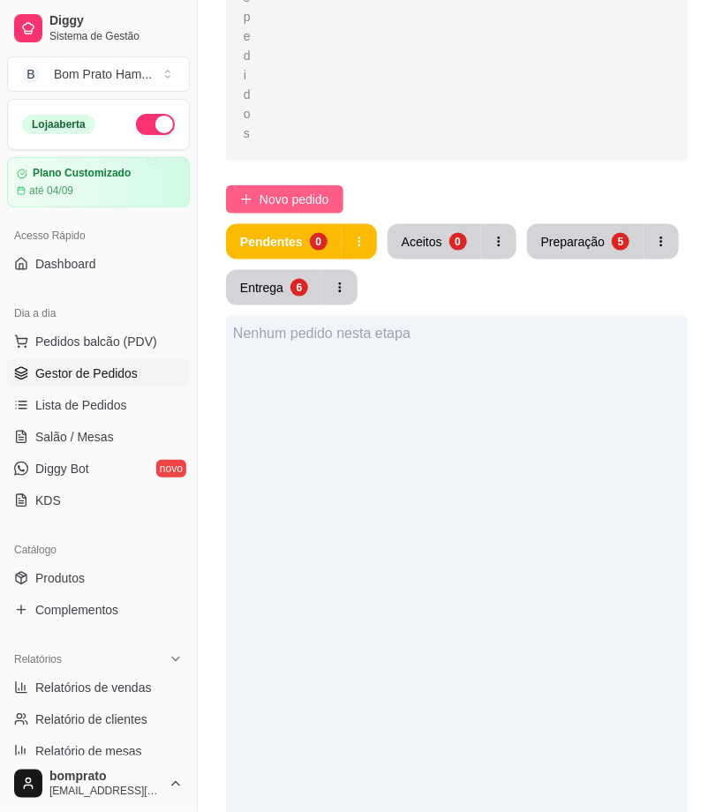
click at [313, 198] on span "Novo pedido" at bounding box center [294, 199] width 70 height 19
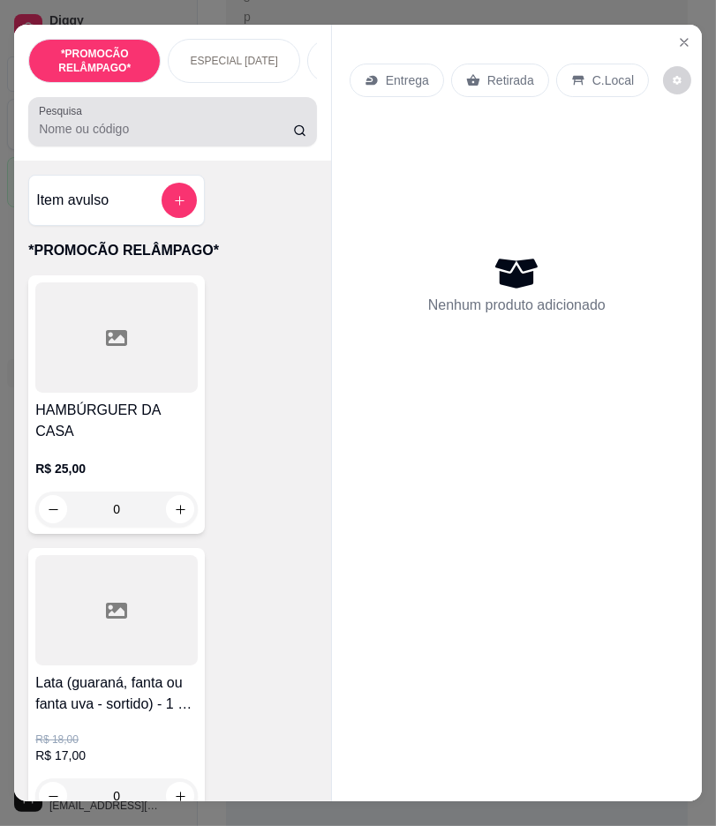
click at [127, 135] on input "Pesquisa" at bounding box center [165, 129] width 253 height 18
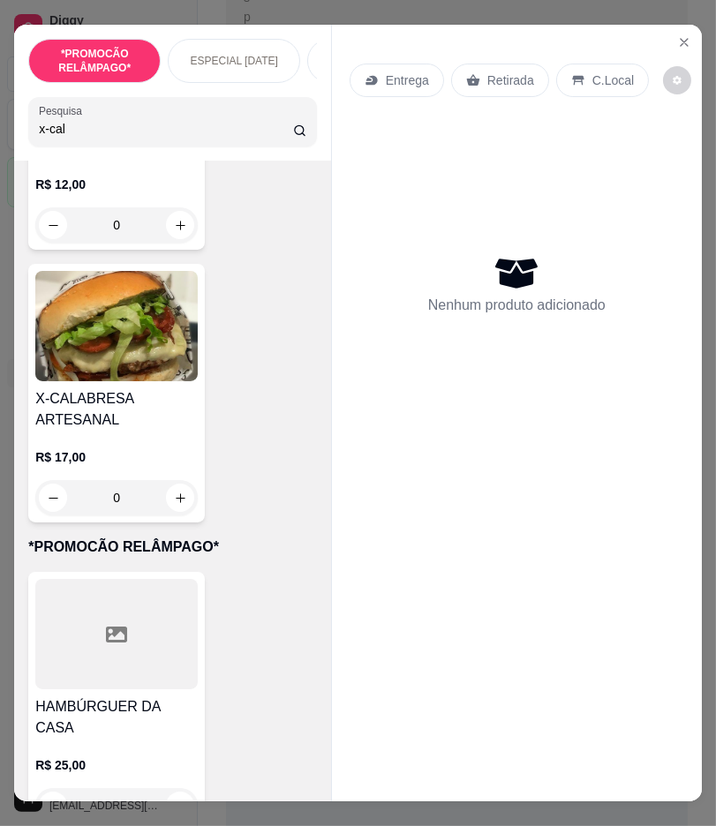
scroll to position [294, 0]
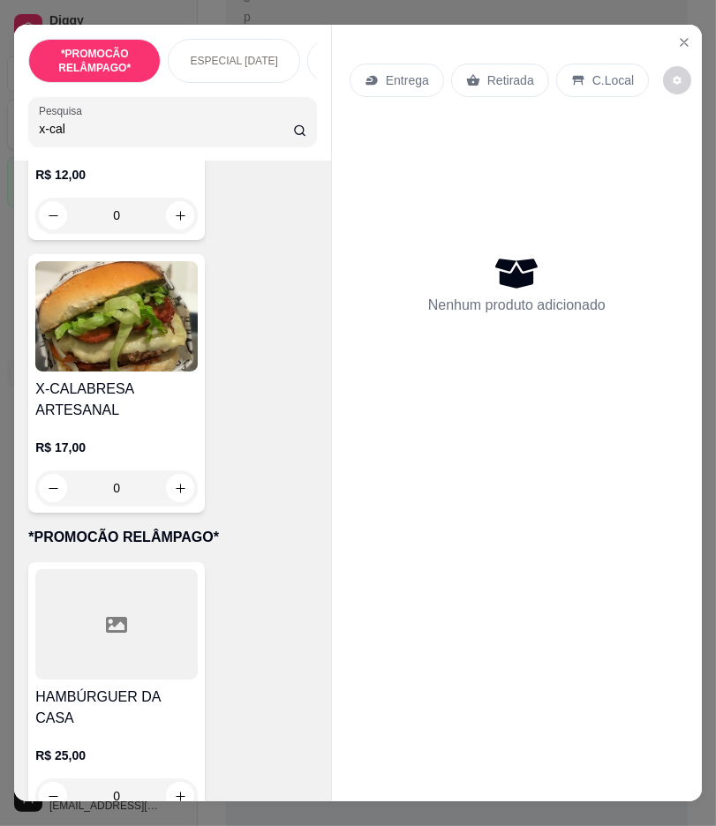
type input "x-cal"
click at [165, 499] on div "0" at bounding box center [116, 487] width 162 height 35
click at [477, 690] on p "Adicionar R$ 17,00" at bounding box center [523, 694] width 105 height 18
type input "1"
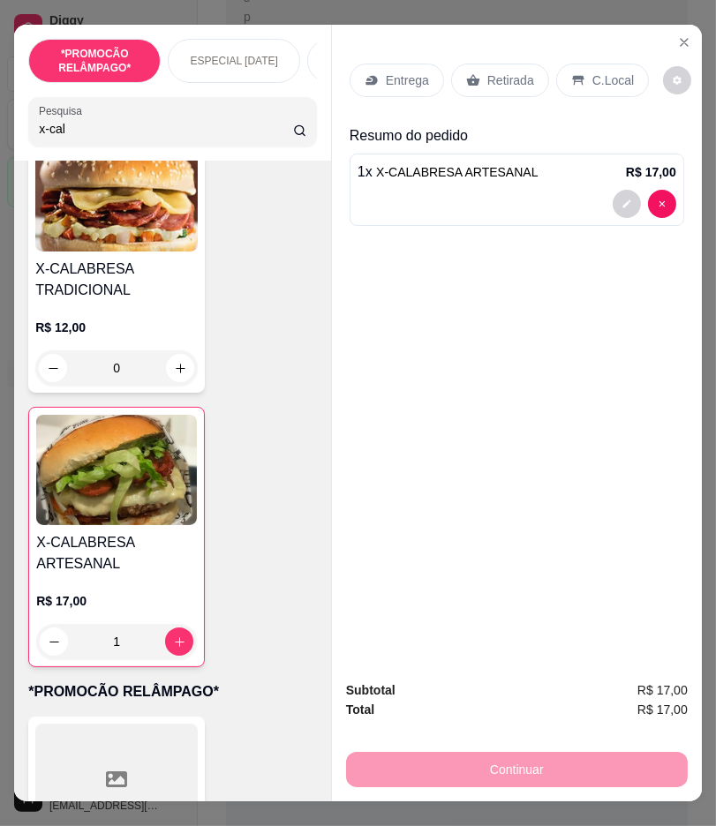
scroll to position [0, 0]
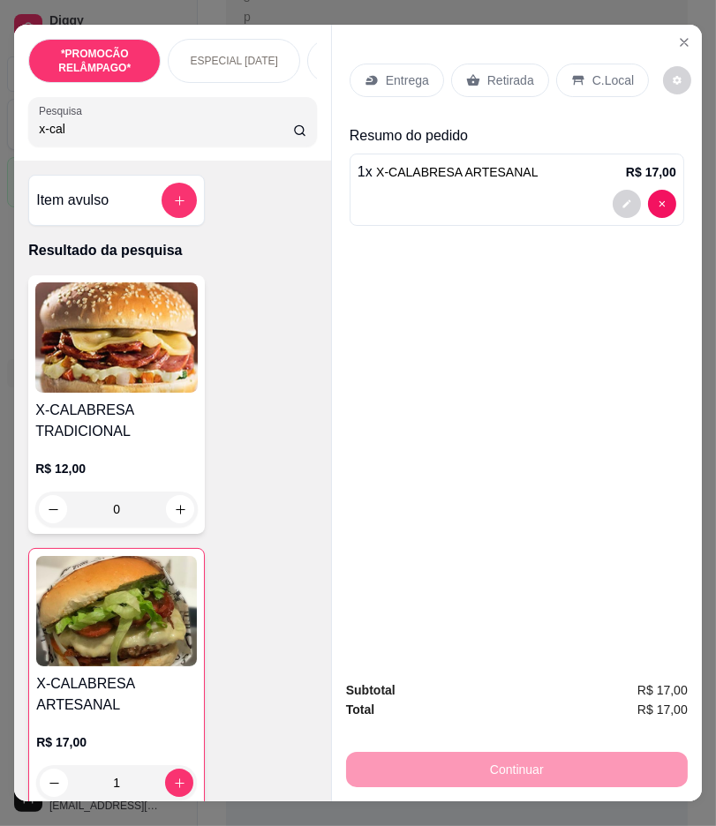
click at [97, 138] on input "x-cal" at bounding box center [165, 129] width 253 height 18
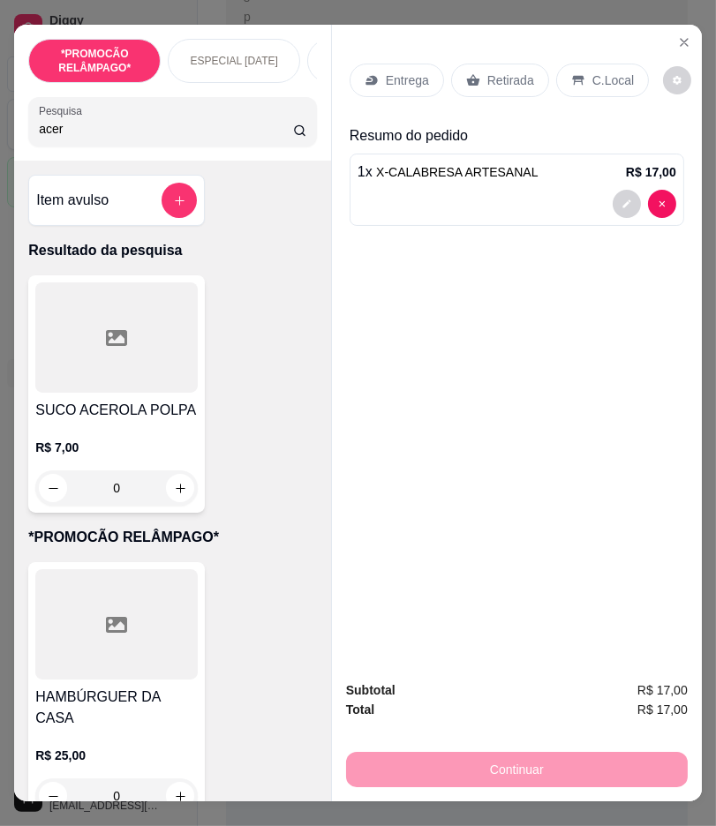
type input "acer"
click at [109, 401] on div "SUCO ACEROLA POLPA R$ 7,00 0" at bounding box center [116, 393] width 176 height 237
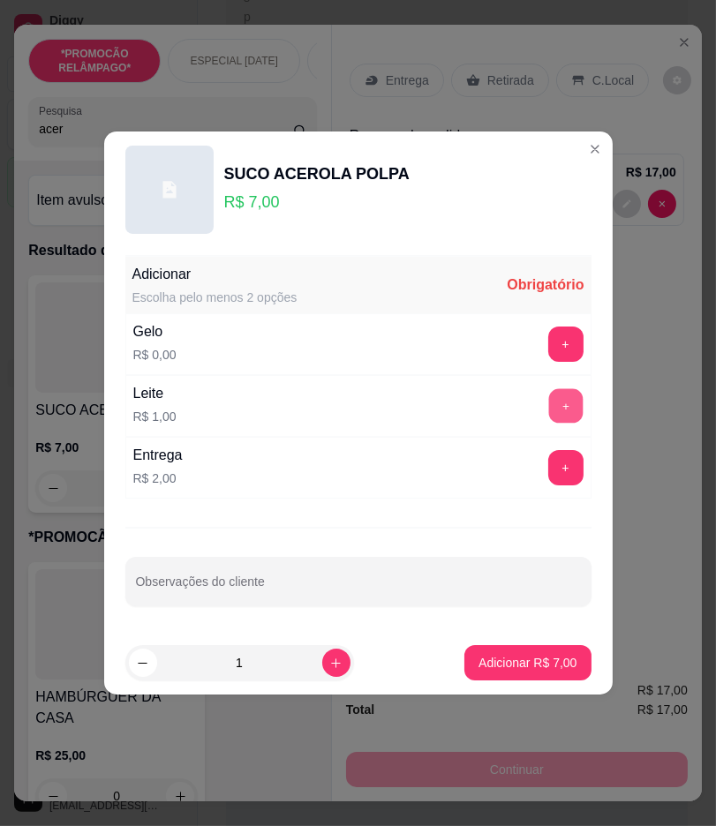
click at [561, 402] on button "+" at bounding box center [565, 406] width 34 height 34
click at [559, 354] on button "+" at bounding box center [565, 343] width 35 height 35
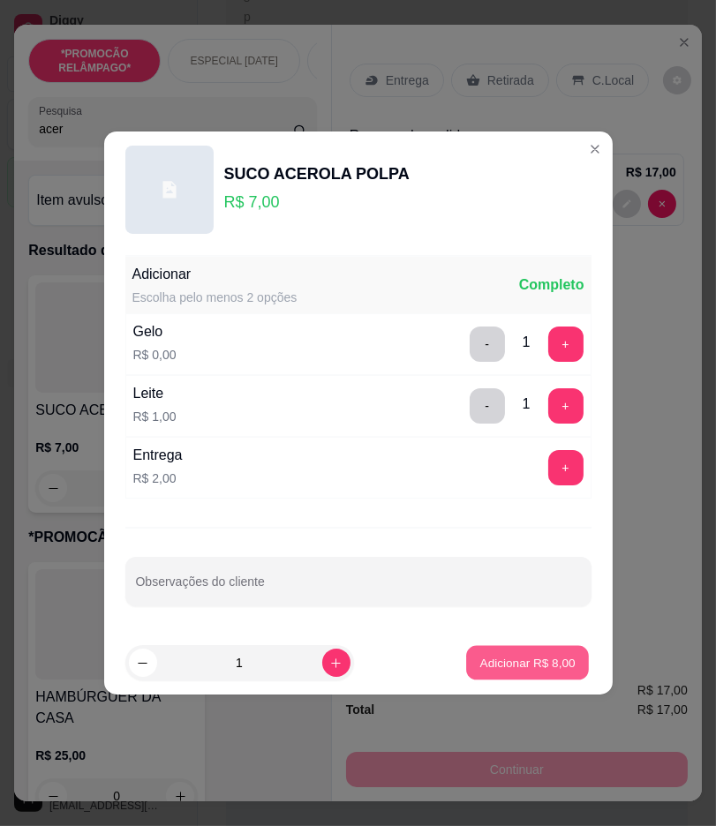
click at [542, 657] on p "Adicionar R$ 8,00" at bounding box center [527, 662] width 95 height 17
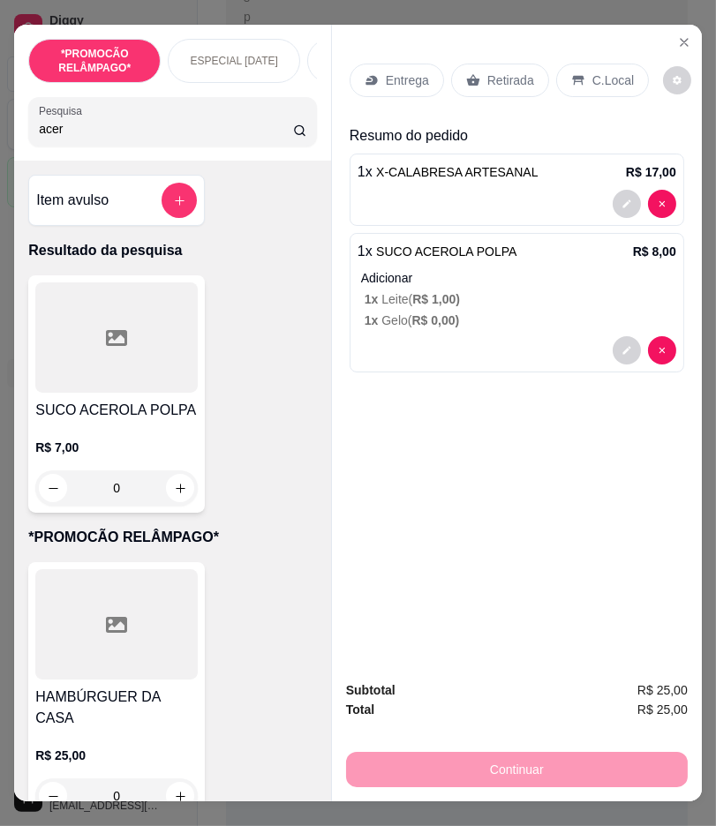
click at [401, 83] on div "Entrega" at bounding box center [396, 81] width 94 height 34
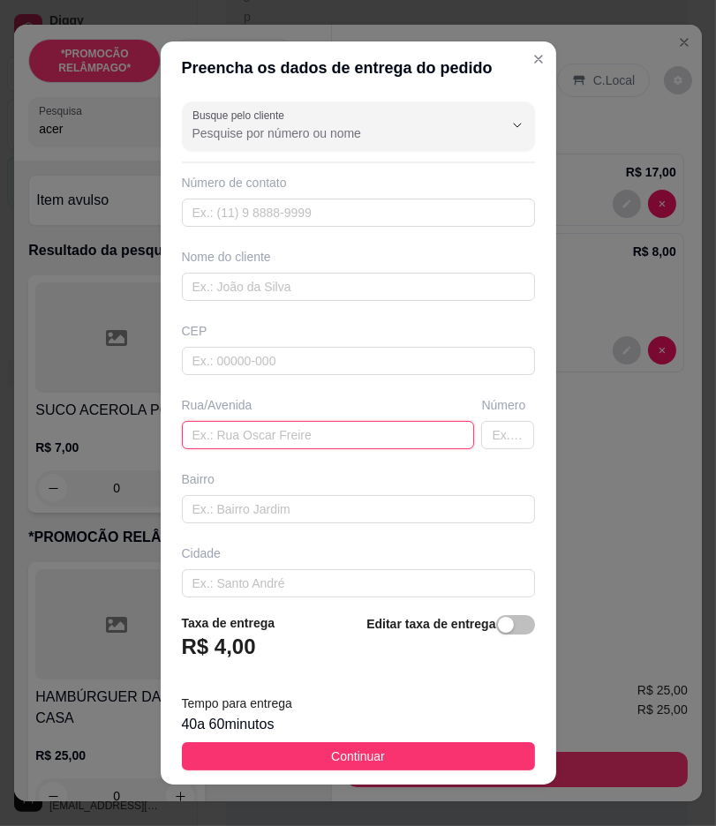
click at [331, 441] on input "text" at bounding box center [328, 435] width 293 height 28
paste input "[STREET_ADDRESS] De frente a padaria de [PERSON_NAME]"
type input "[STREET_ADDRESS] De frente a padaria de [PERSON_NAME]"
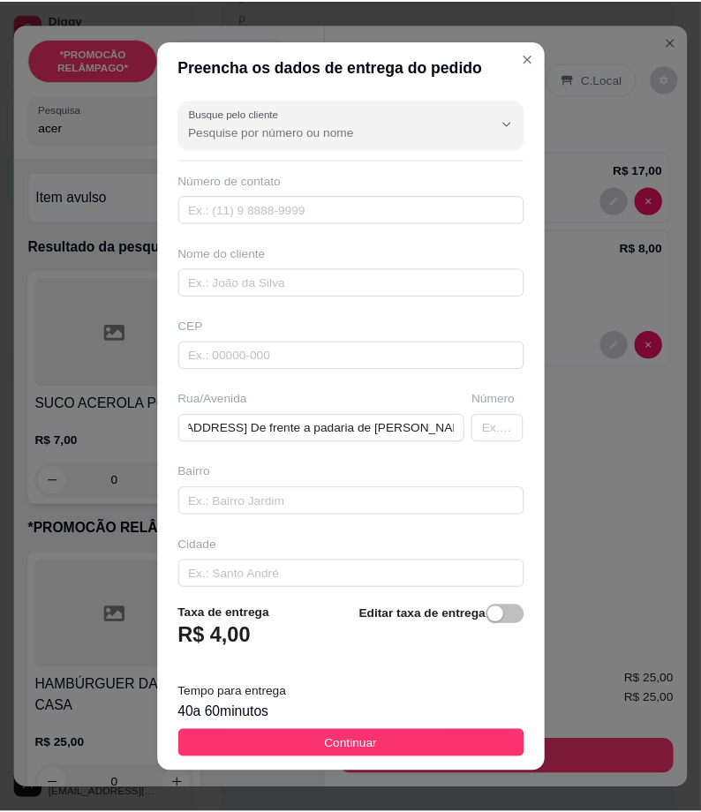
scroll to position [0, 0]
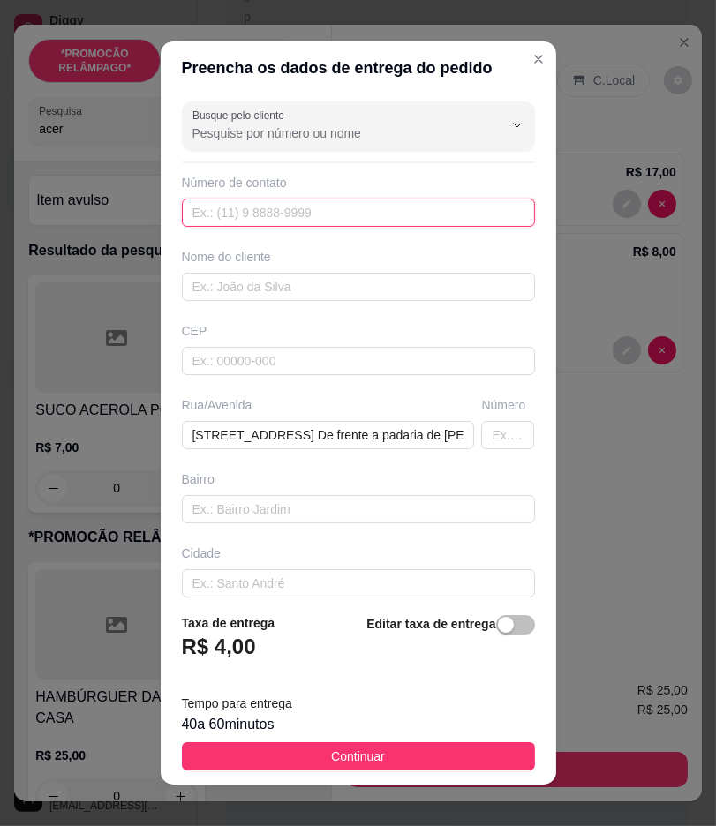
click at [424, 217] on input "text" at bounding box center [358, 213] width 353 height 28
paste input "(83) 8234-1897"
type input "(83) 8234-1897"
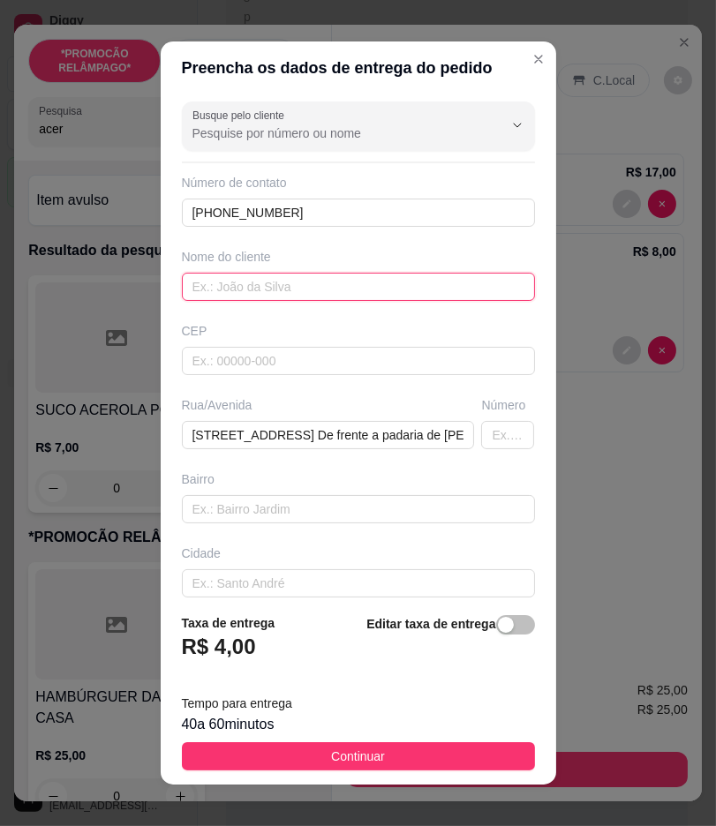
click at [438, 287] on input "text" at bounding box center [358, 287] width 353 height 28
paste input "Junior"
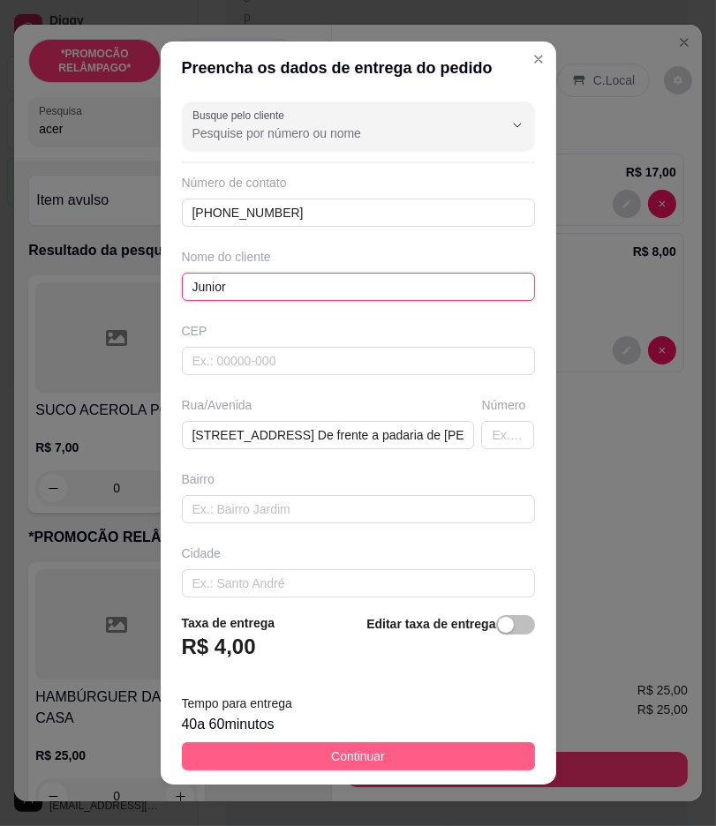
type input "Junior"
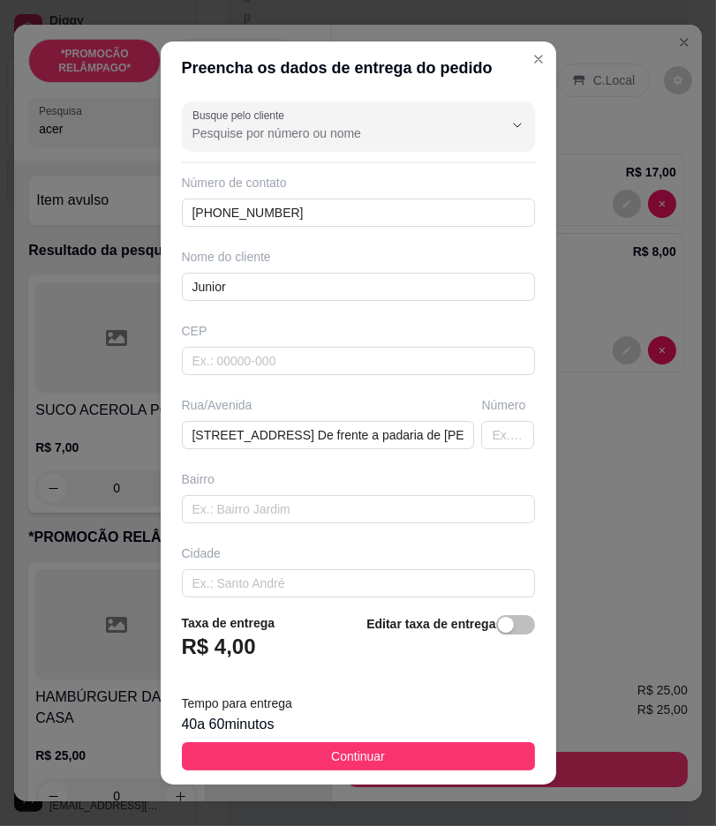
drag, startPoint x: 446, startPoint y: 751, endPoint x: 524, endPoint y: 745, distance: 78.8
click at [452, 750] on button "Continuar" at bounding box center [358, 756] width 353 height 28
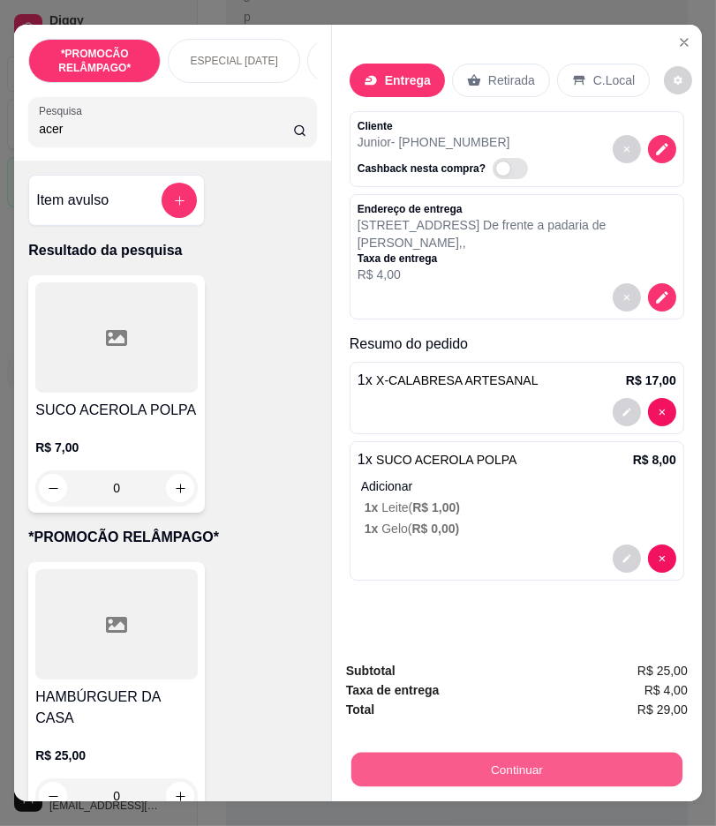
click at [524, 753] on button "Continuar" at bounding box center [516, 770] width 331 height 34
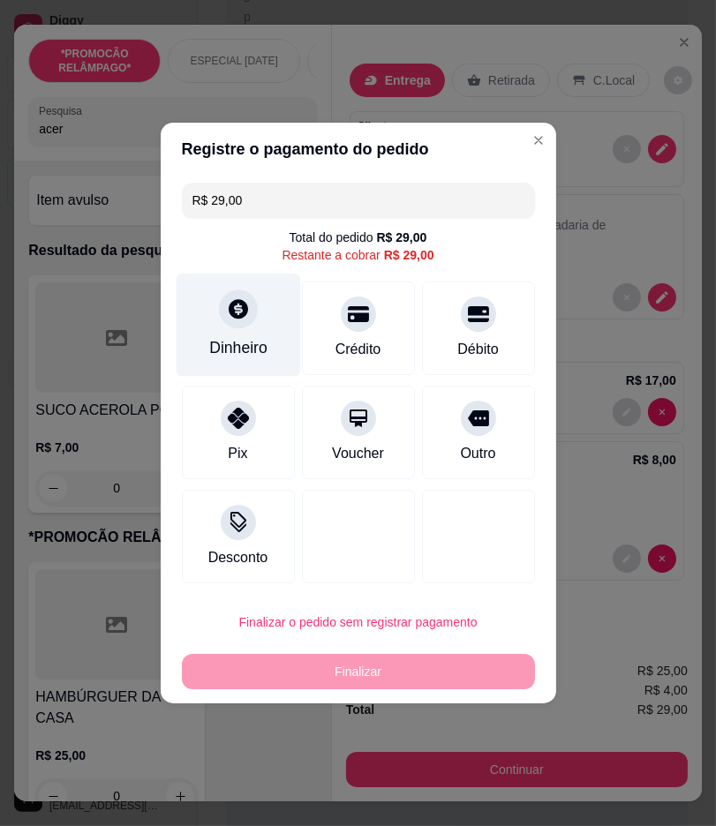
click at [251, 345] on div "Dinheiro" at bounding box center [238, 347] width 58 height 23
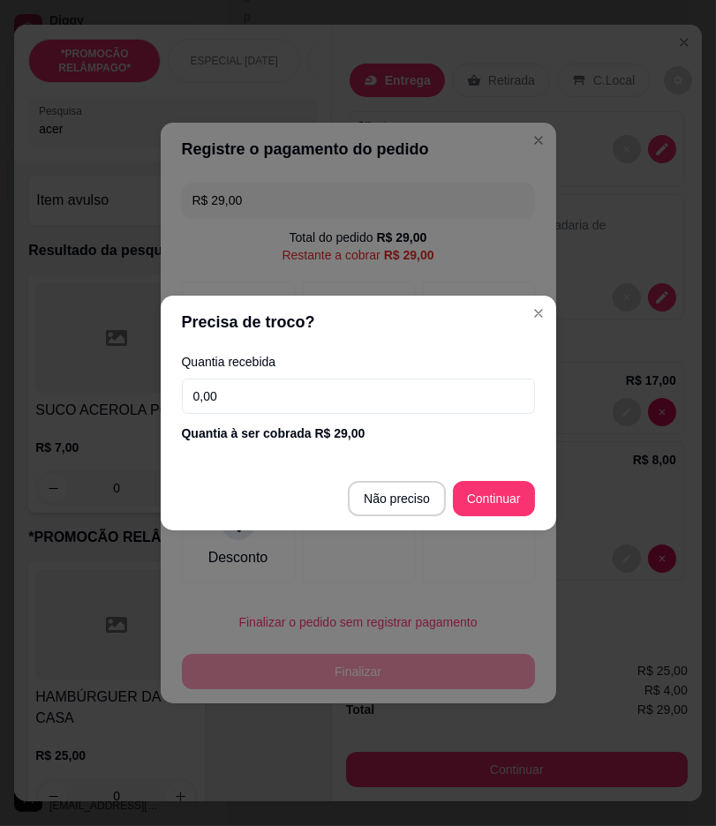
click at [323, 392] on input "0,00" at bounding box center [358, 396] width 353 height 35
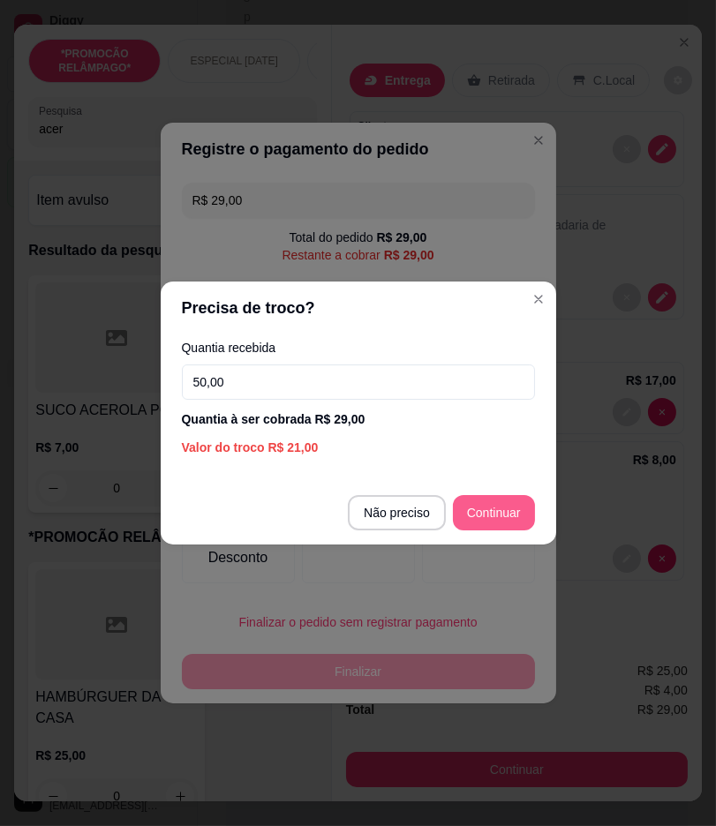
type input "50,00"
type input "R$ 0,00"
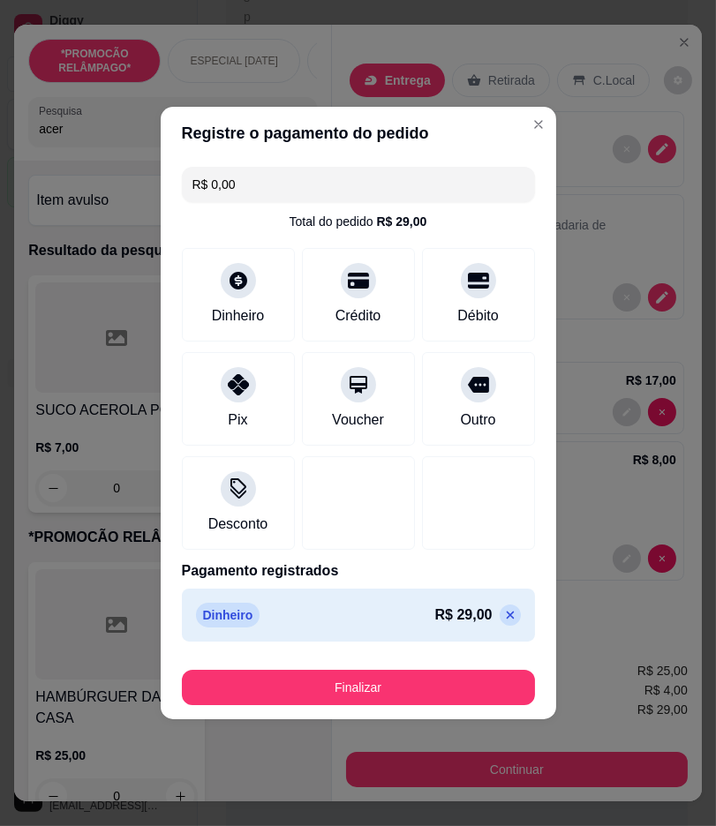
drag, startPoint x: 443, startPoint y: 659, endPoint x: 442, endPoint y: 675, distance: 15.9
click at [443, 660] on footer "Finalizar" at bounding box center [358, 684] width 395 height 71
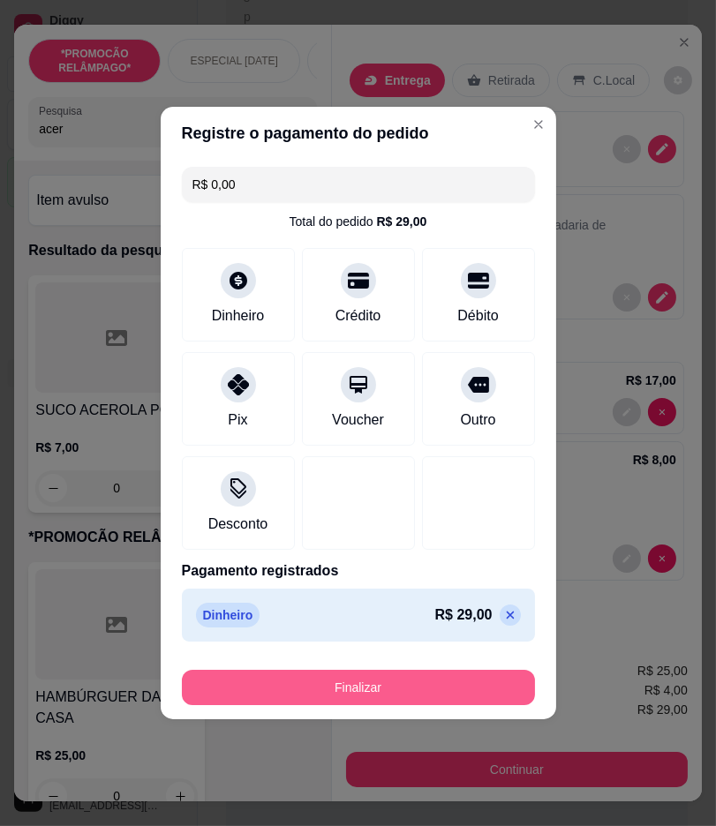
click at [442, 685] on button "Finalizar" at bounding box center [358, 687] width 353 height 35
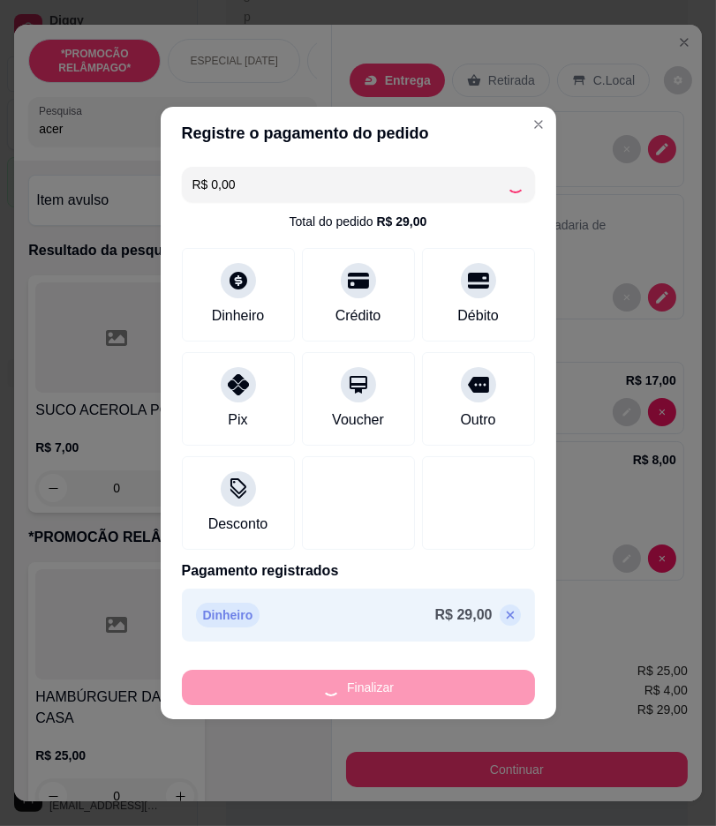
type input "0"
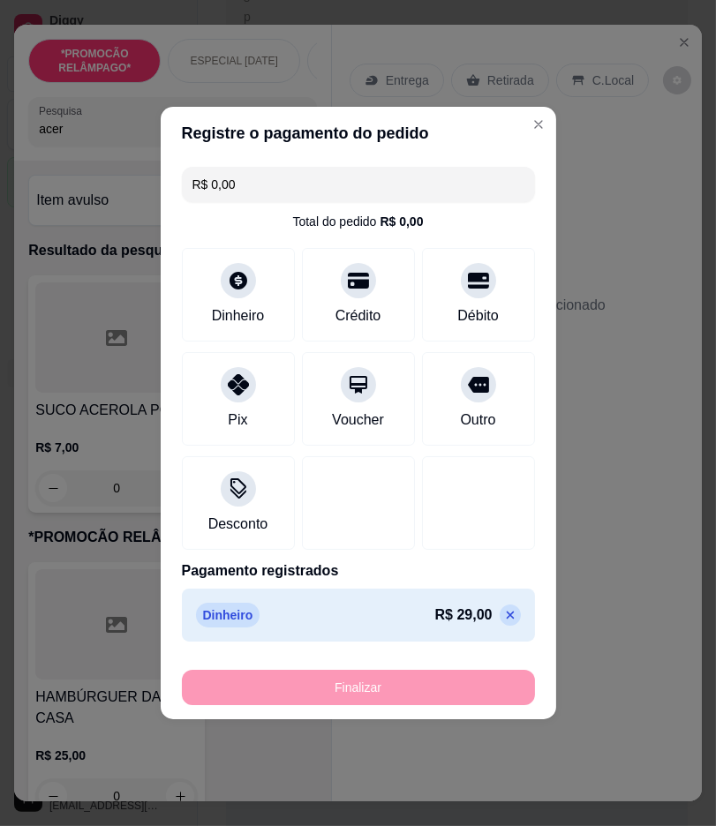
type input "-R$ 29,00"
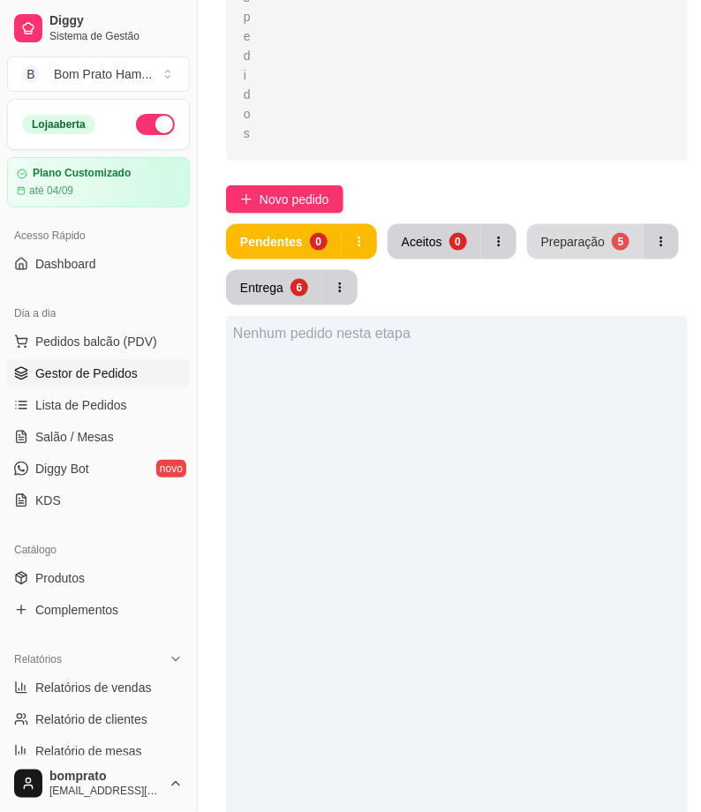
click at [551, 238] on div "Preparação" at bounding box center [573, 242] width 64 height 18
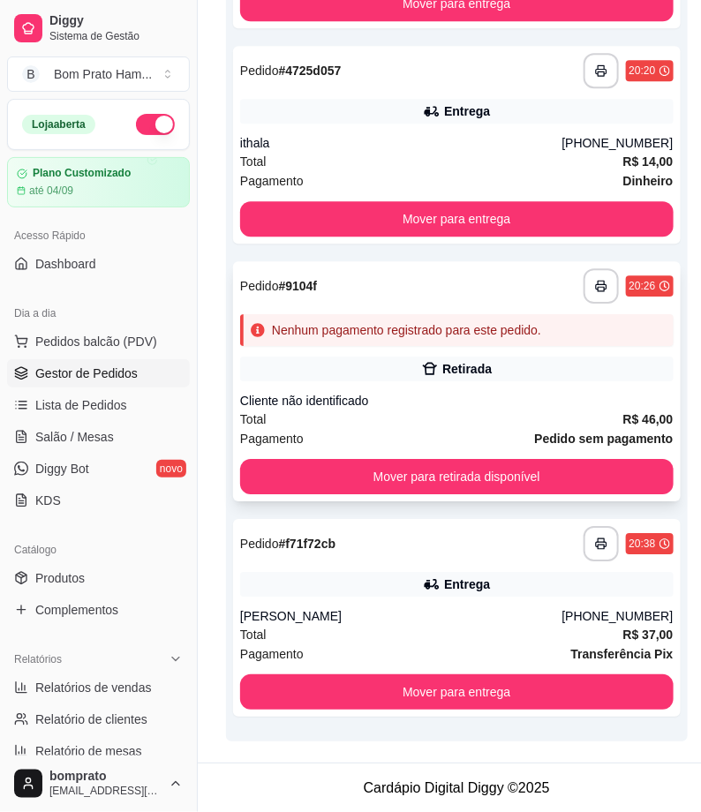
click at [477, 392] on div "Cliente não identificado" at bounding box center [456, 401] width 433 height 18
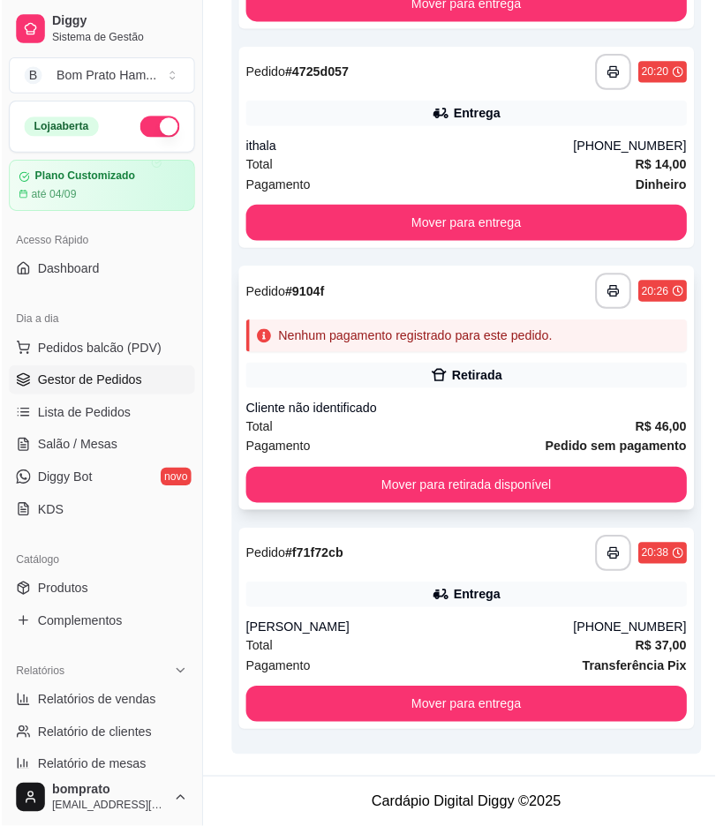
scroll to position [1088, 0]
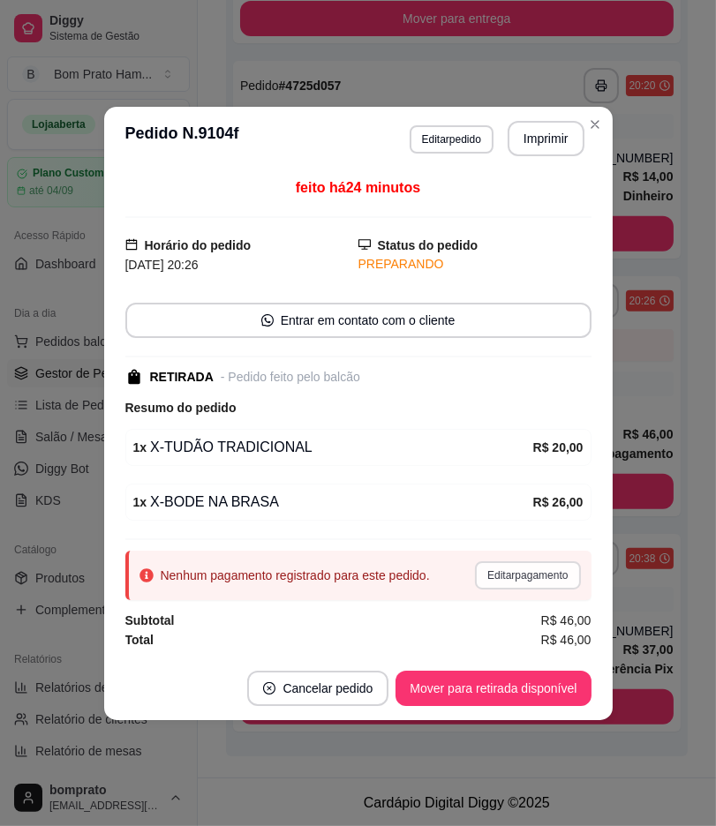
click at [526, 580] on button "Editar pagamento" at bounding box center [527, 575] width 105 height 28
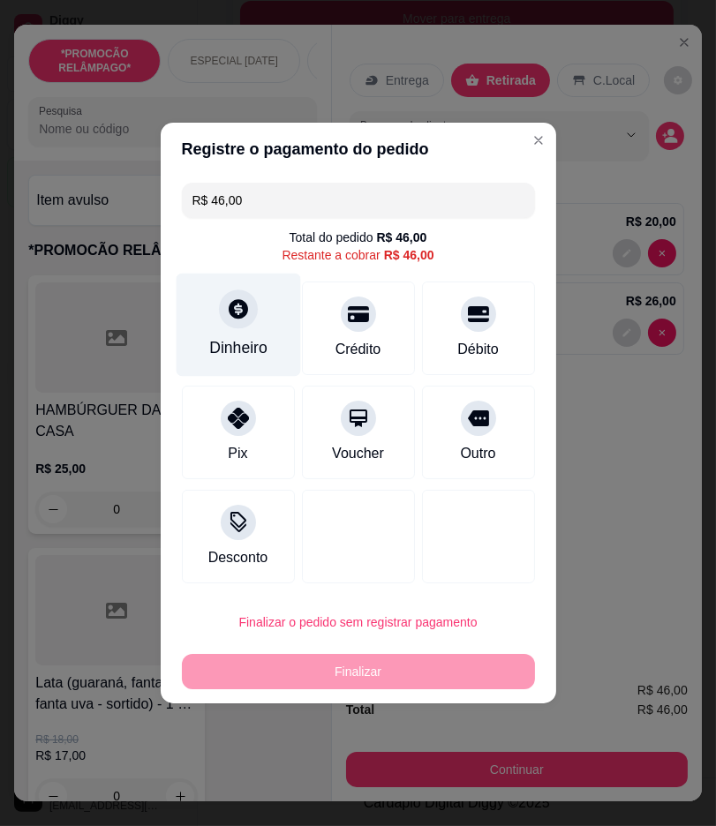
click at [268, 339] on div "Dinheiro" at bounding box center [238, 325] width 124 height 103
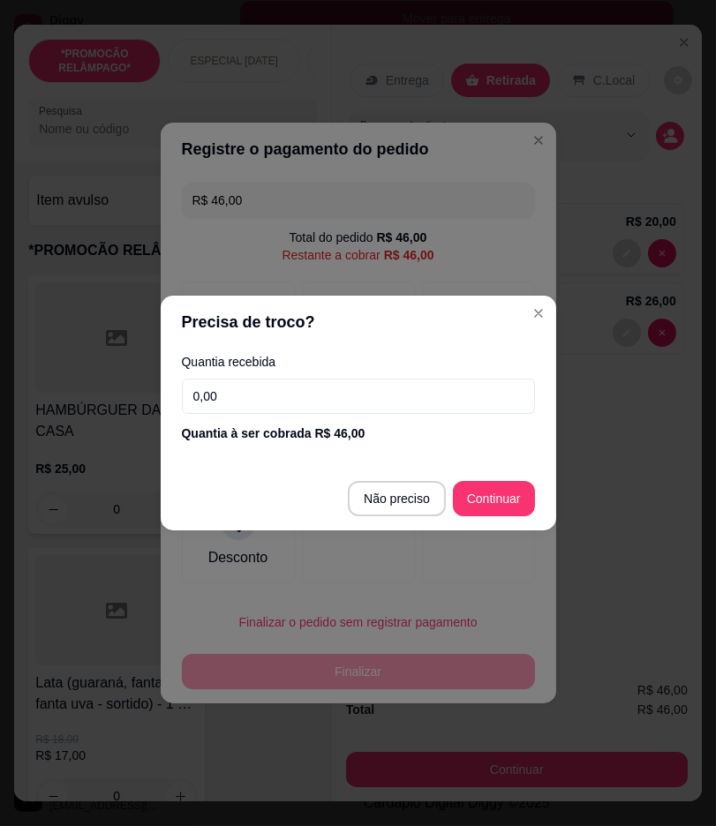
click at [349, 401] on input "0,00" at bounding box center [358, 396] width 353 height 35
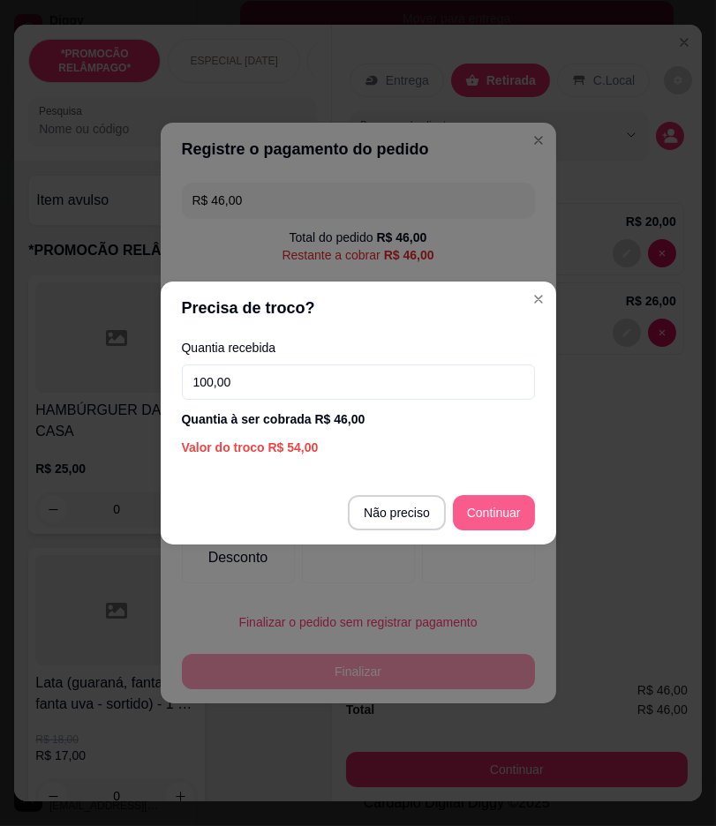
type input "100,00"
type input "R$ 0,00"
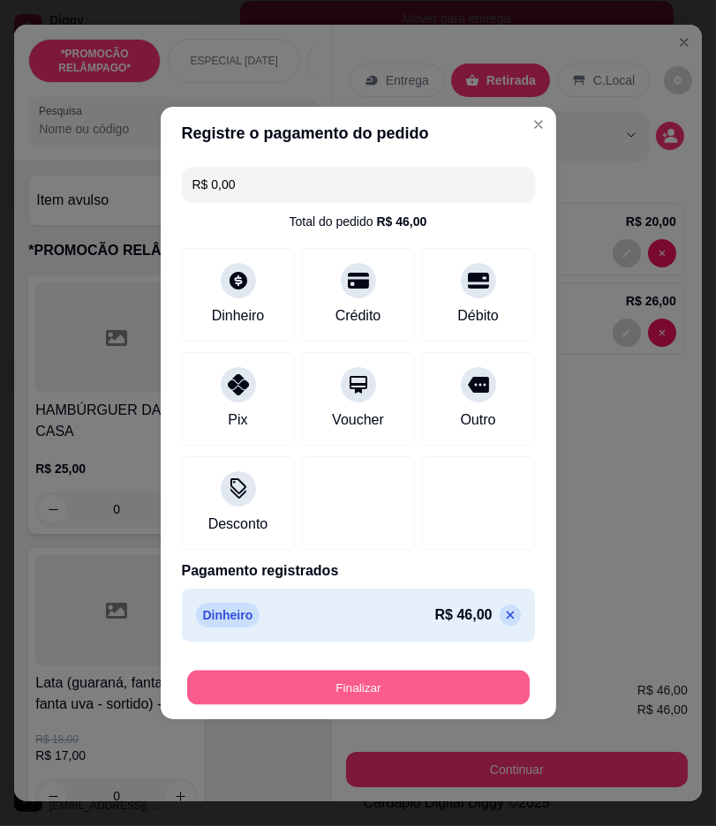
click at [463, 682] on button "Finalizar" at bounding box center [358, 688] width 342 height 34
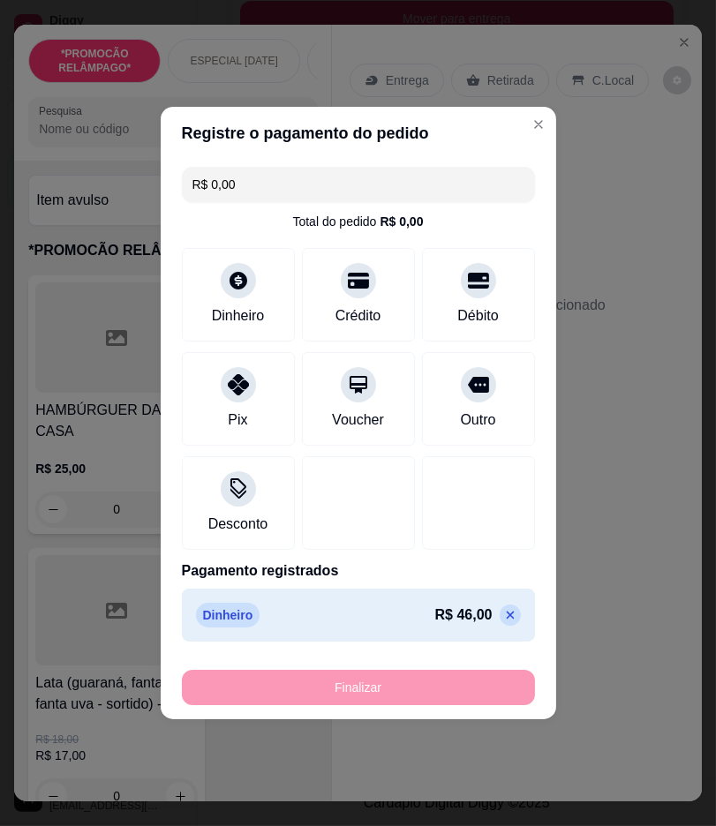
type input "0"
type input "-R$ 46,00"
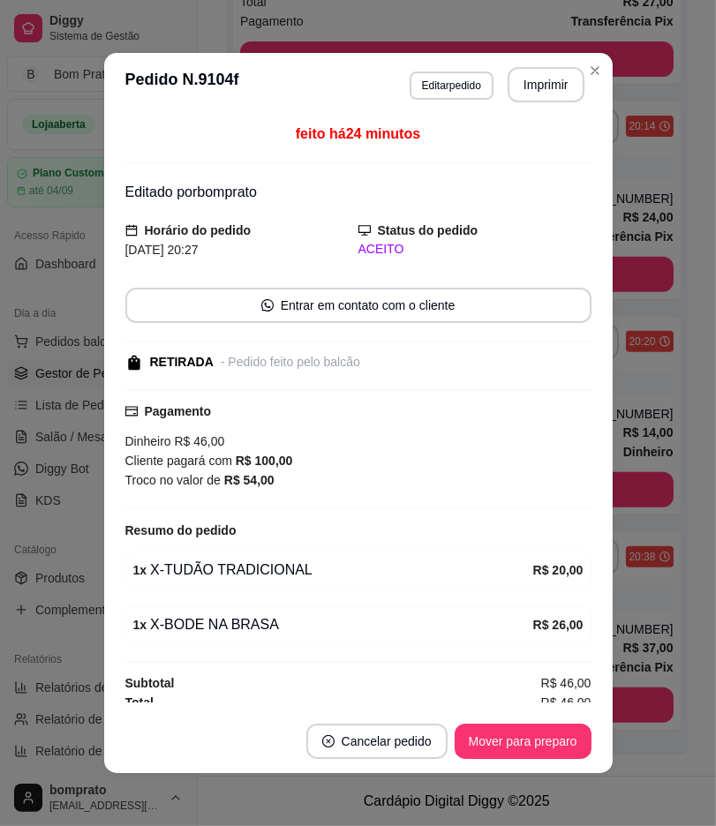
scroll to position [830, 0]
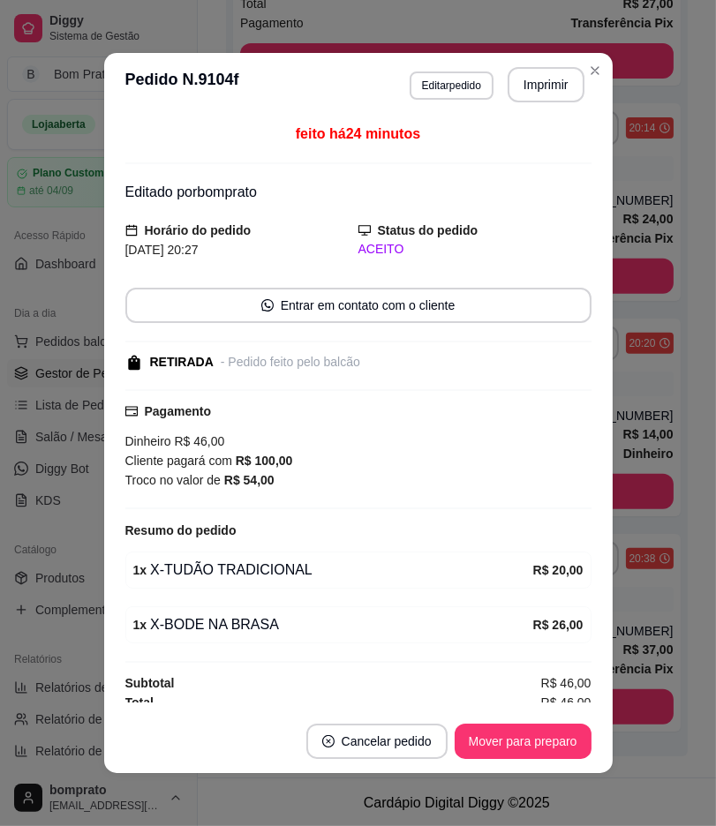
click at [594, 750] on footer "Cancelar pedido Mover para preparo" at bounding box center [358, 741] width 508 height 64
click at [586, 729] on footer "Cancelar pedido Mover para preparo" at bounding box center [358, 741] width 508 height 64
click at [579, 739] on button "Mover para preparo" at bounding box center [522, 741] width 137 height 35
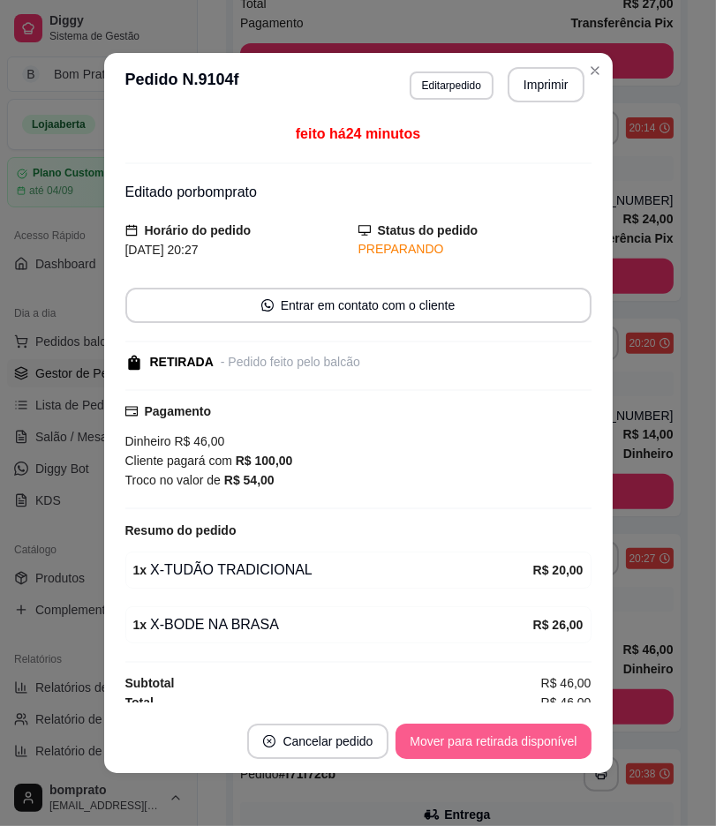
click at [566, 747] on button "Mover para retirada disponível" at bounding box center [492, 741] width 195 height 35
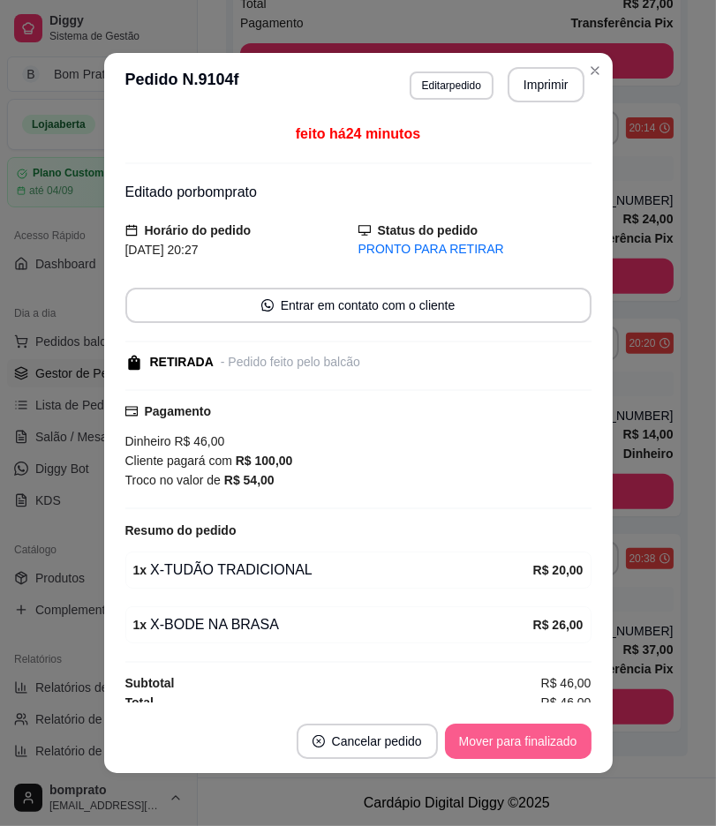
click at [541, 739] on button "Mover para finalizado" at bounding box center [518, 741] width 146 height 35
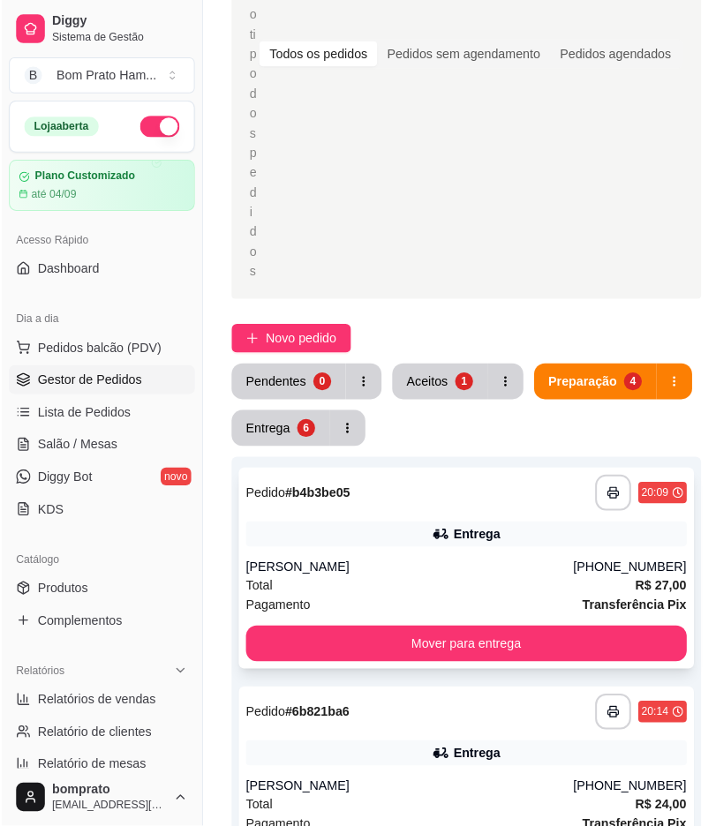
scroll to position [263, 0]
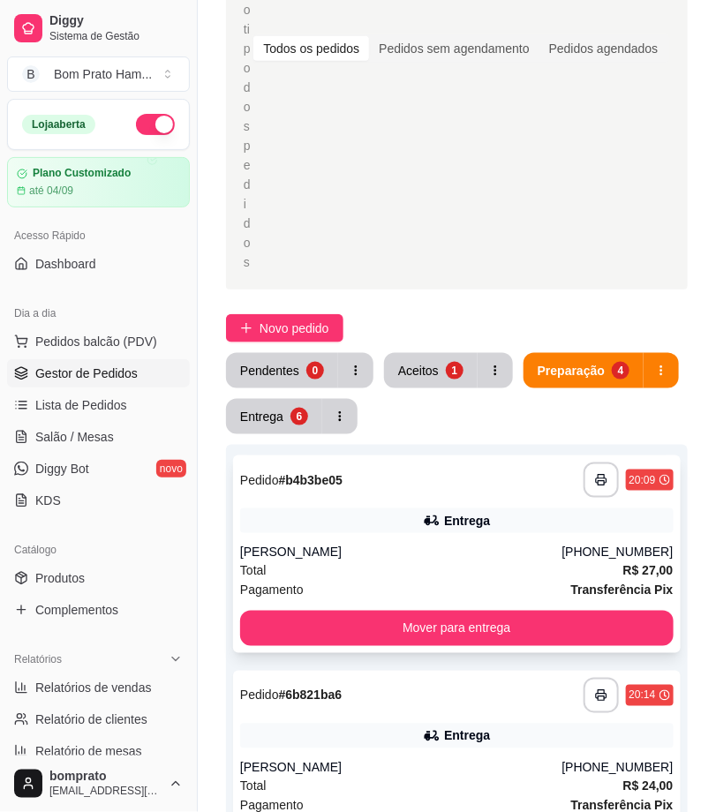
click at [443, 535] on div "**********" at bounding box center [456, 554] width 447 height 198
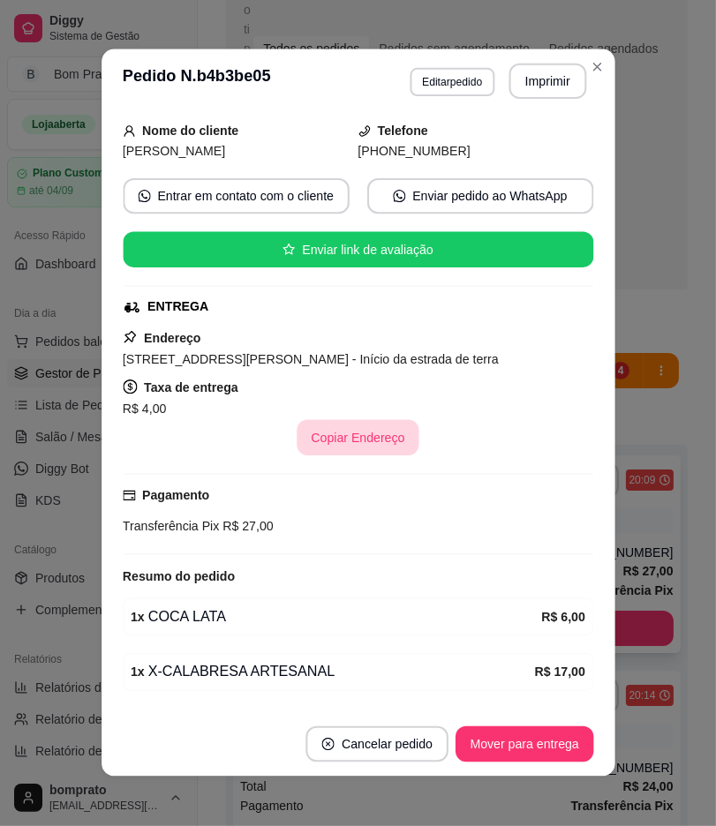
scroll to position [162, 0]
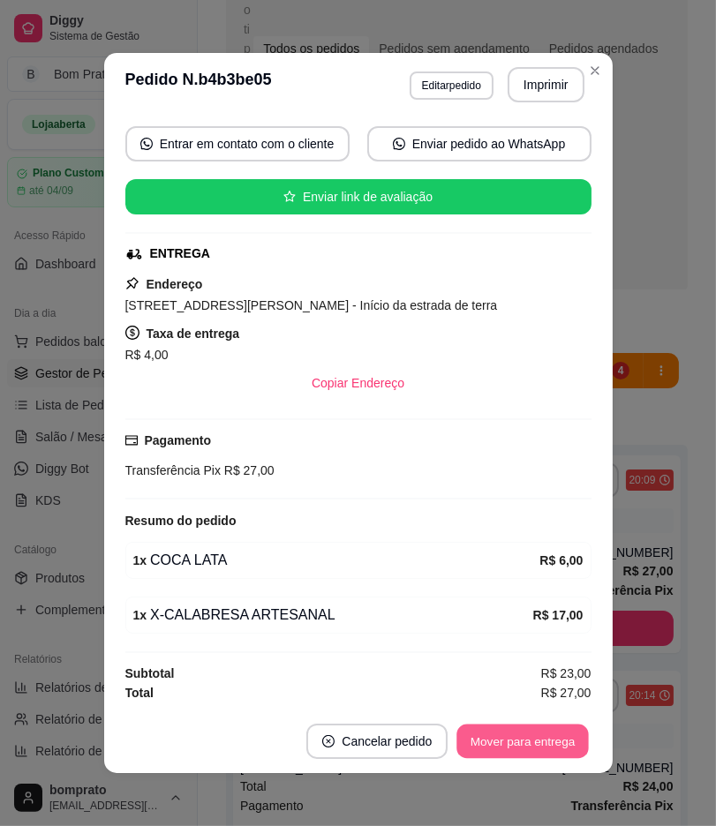
click at [530, 751] on button "Mover para entrega" at bounding box center [523, 741] width 132 height 34
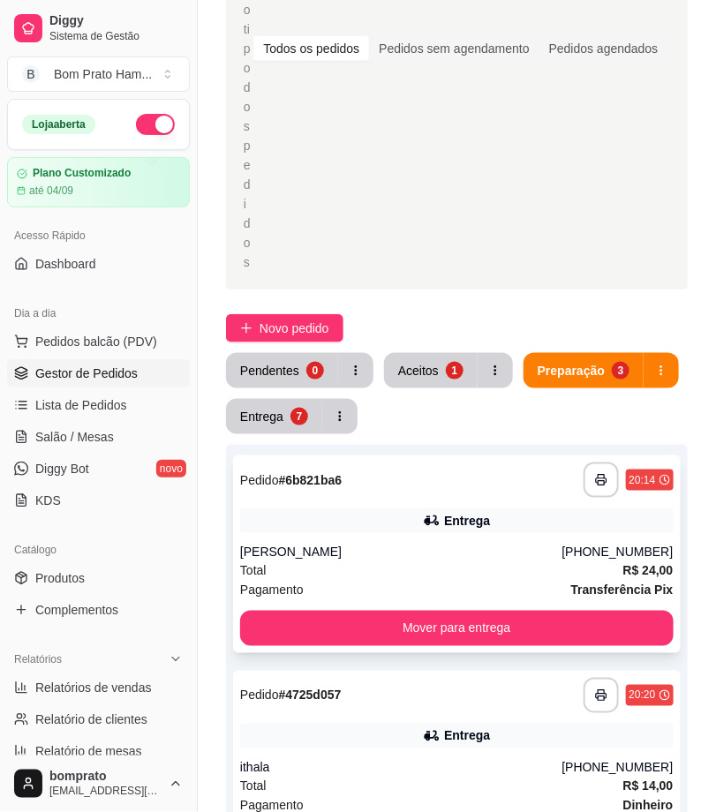
click at [455, 545] on div "[PERSON_NAME]" at bounding box center [401, 553] width 322 height 18
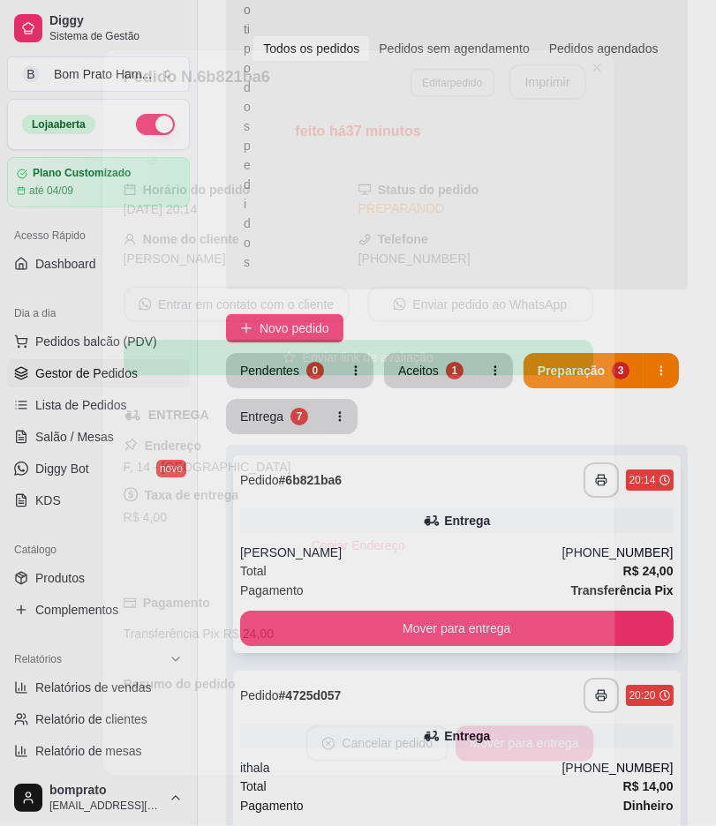
scroll to position [108, 0]
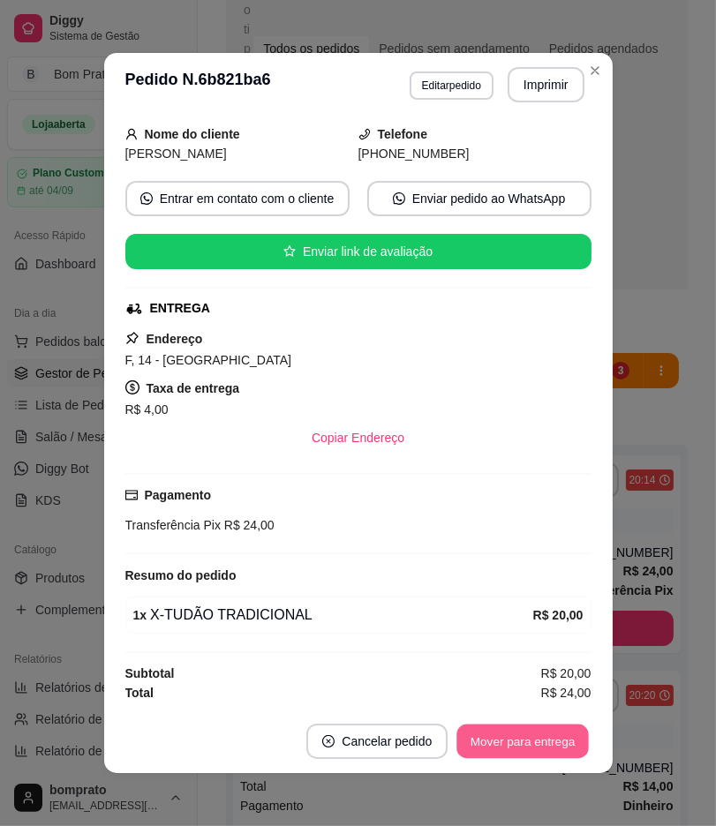
click at [510, 754] on button "Mover para entrega" at bounding box center [523, 741] width 132 height 34
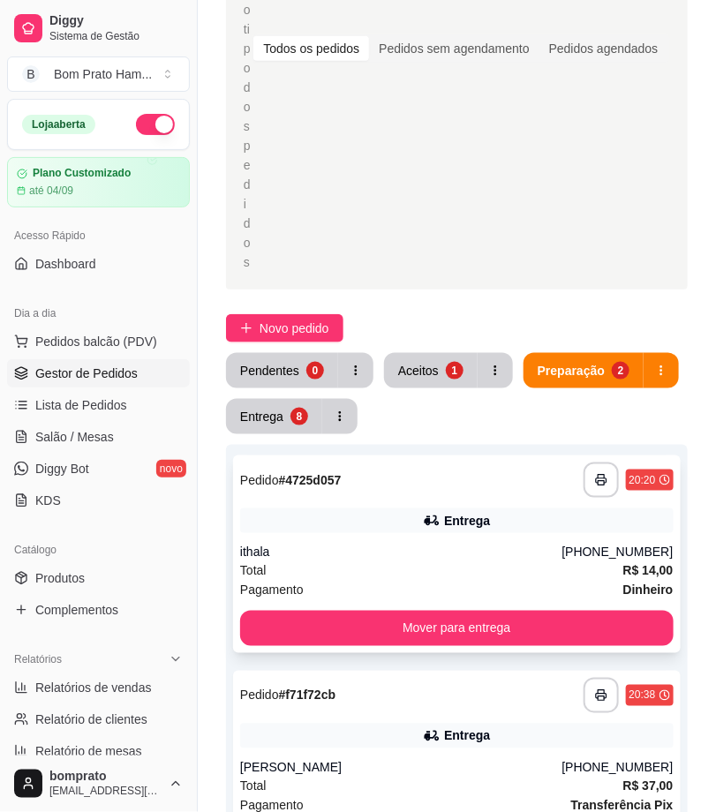
click at [446, 561] on div "Total R$ 14,00" at bounding box center [456, 570] width 433 height 19
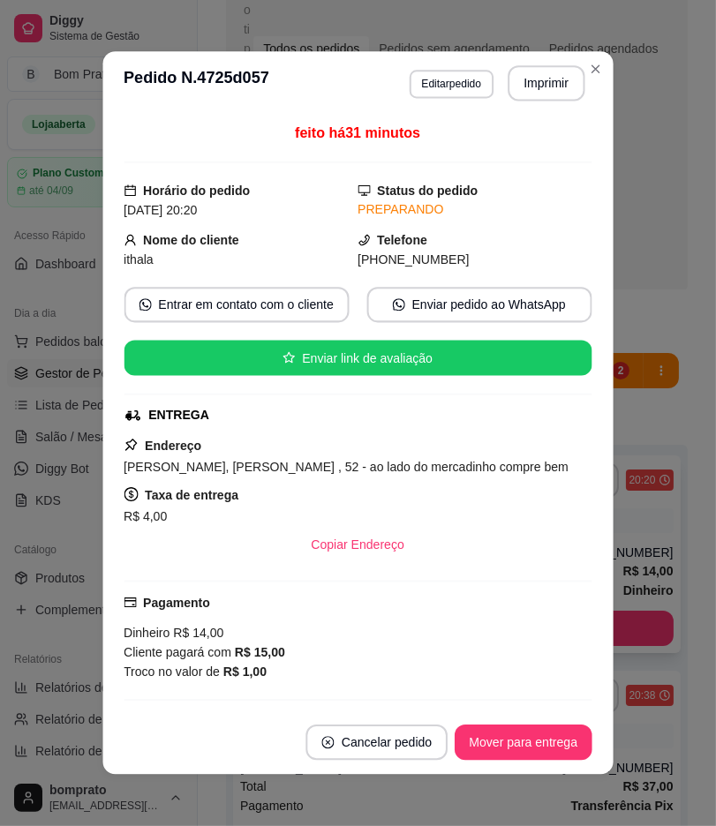
scroll to position [221, 0]
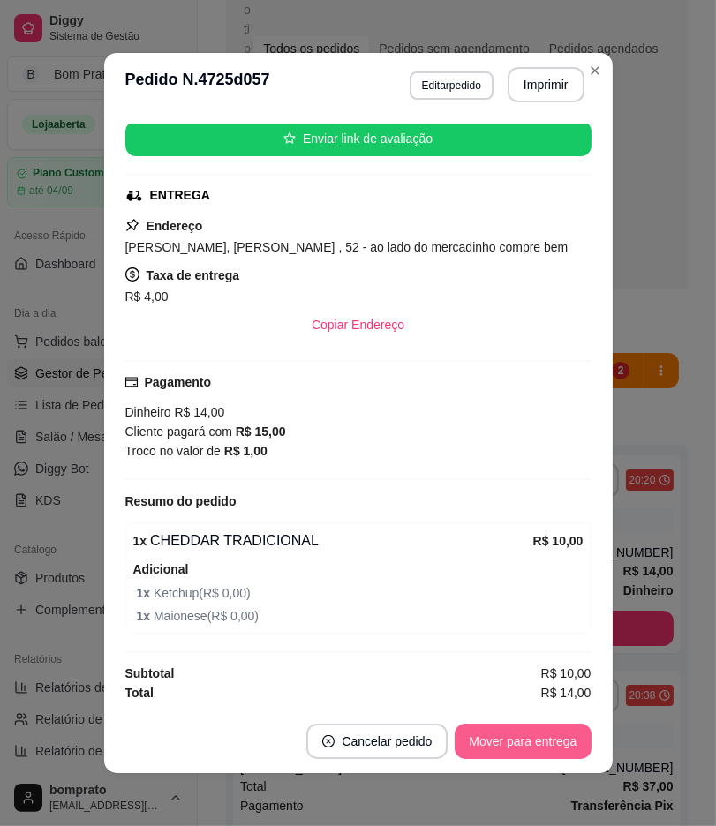
click at [549, 739] on button "Mover para entrega" at bounding box center [522, 741] width 136 height 35
click at [591, 712] on footer "Cancelar pedido Mover para entrega" at bounding box center [358, 741] width 508 height 64
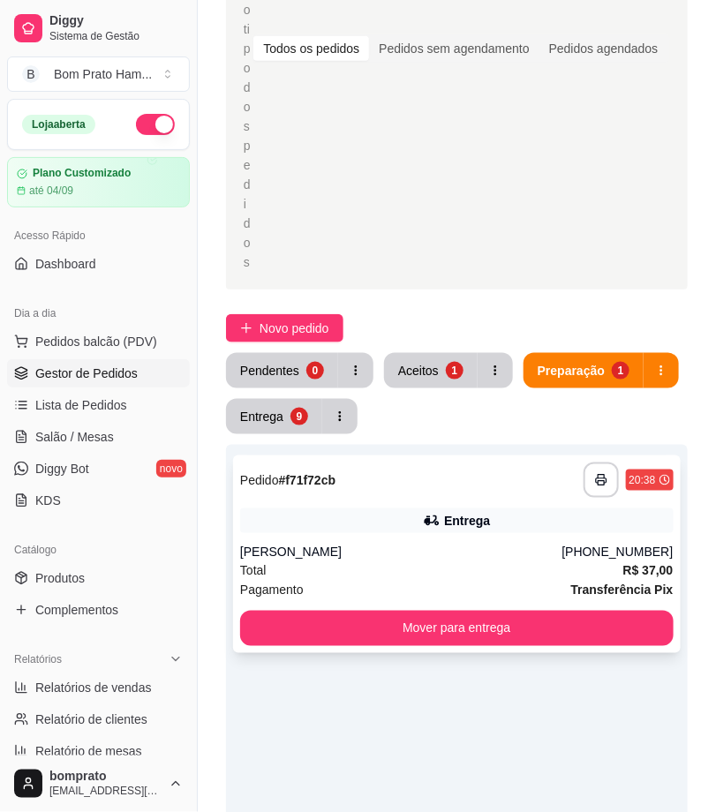
click at [477, 541] on div "**********" at bounding box center [456, 554] width 447 height 198
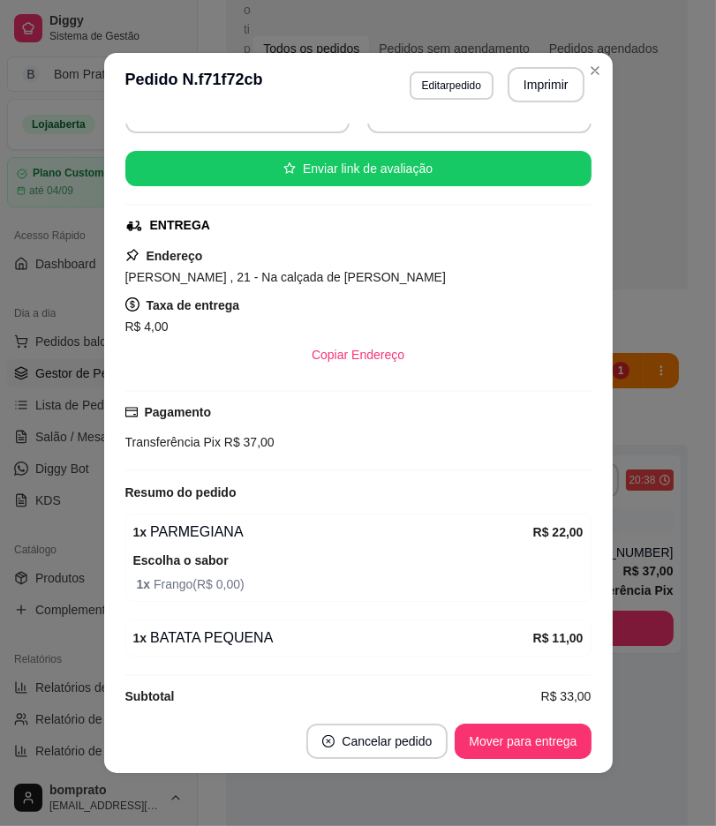
scroll to position [214, 0]
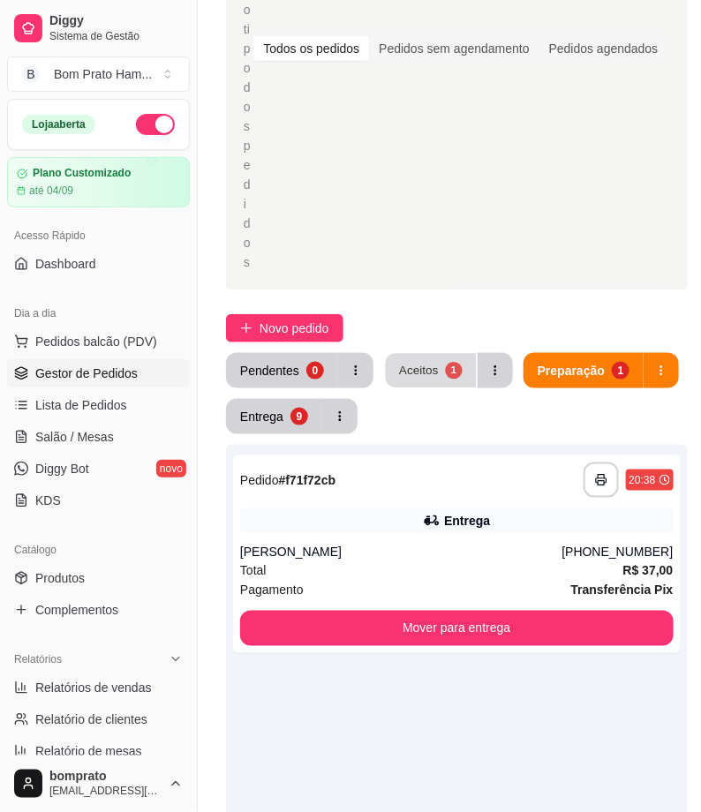
click at [433, 373] on div "Aceitos" at bounding box center [419, 370] width 40 height 17
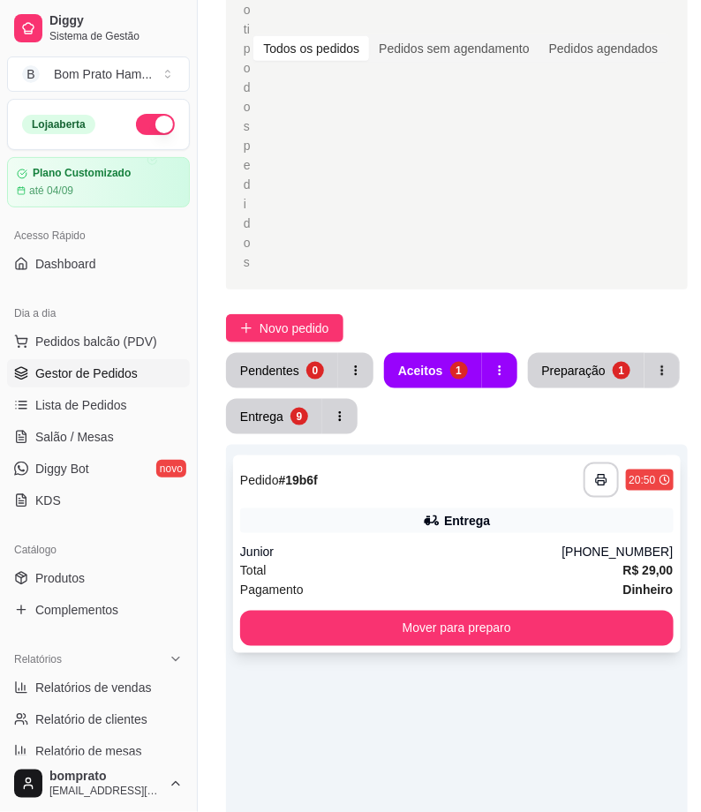
click at [482, 531] on div "Entrega" at bounding box center [456, 520] width 433 height 25
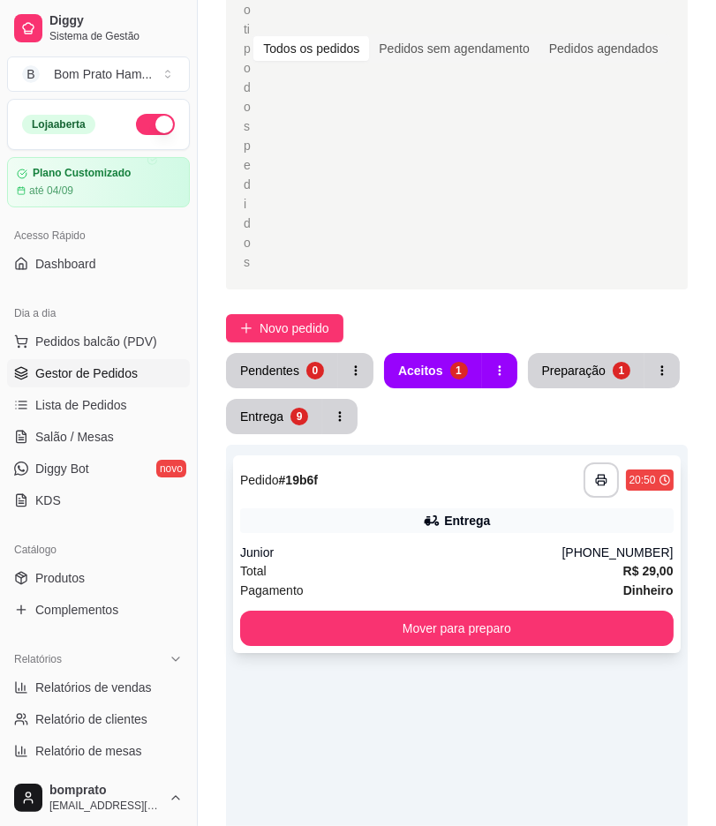
scroll to position [222, 0]
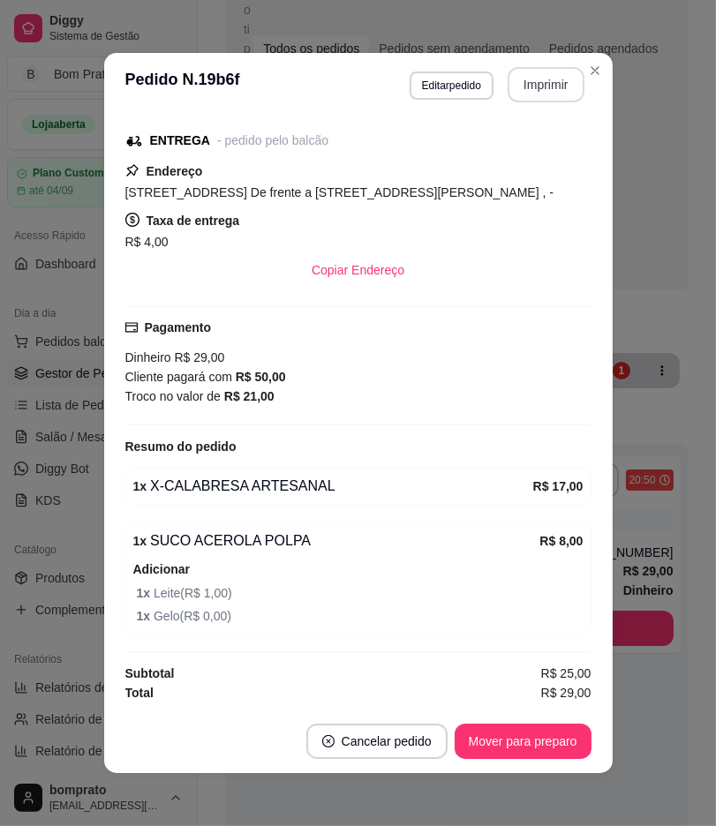
click at [521, 81] on button "Imprimir" at bounding box center [545, 84] width 77 height 35
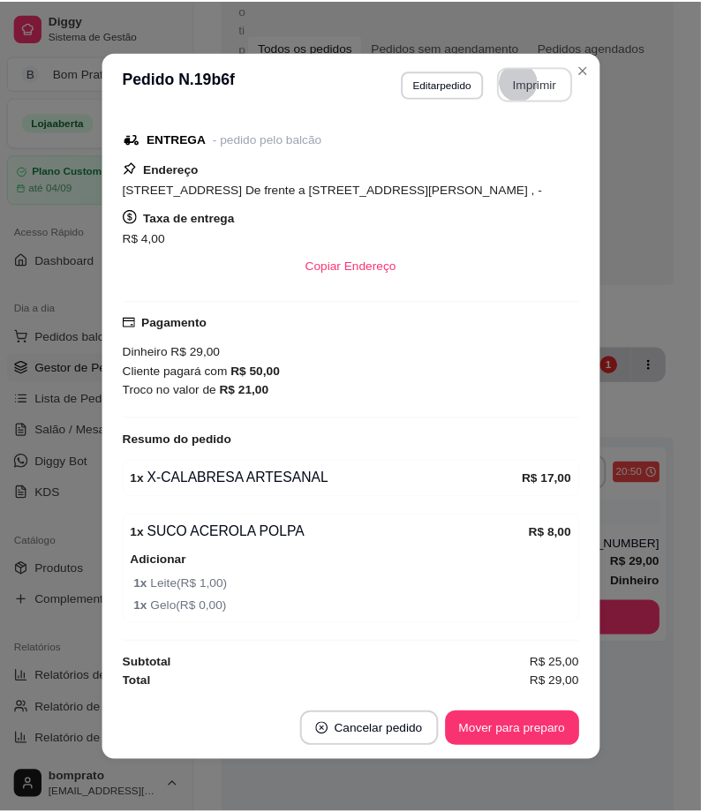
scroll to position [0, 0]
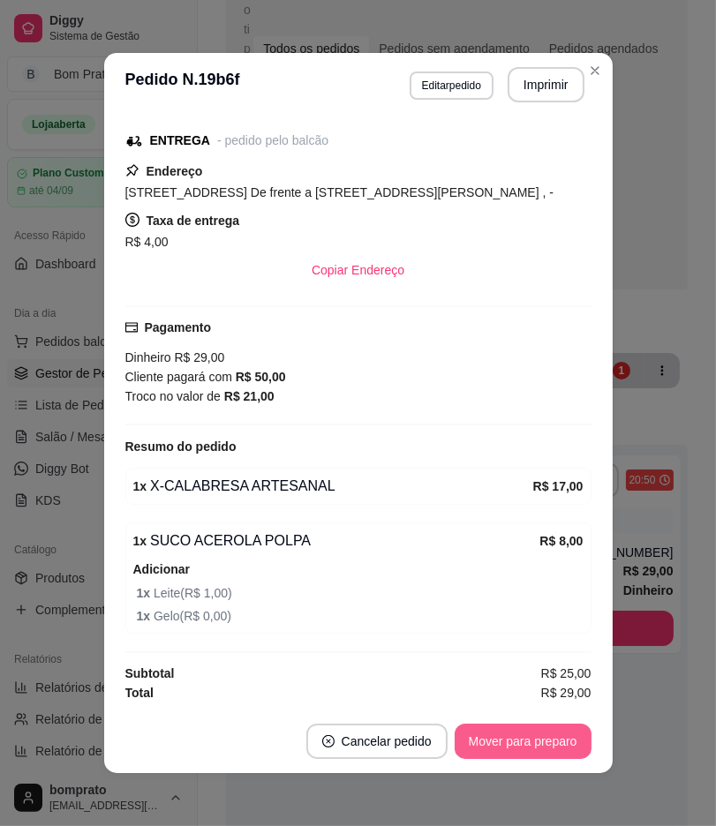
click at [558, 736] on button "Mover para preparo" at bounding box center [522, 741] width 137 height 35
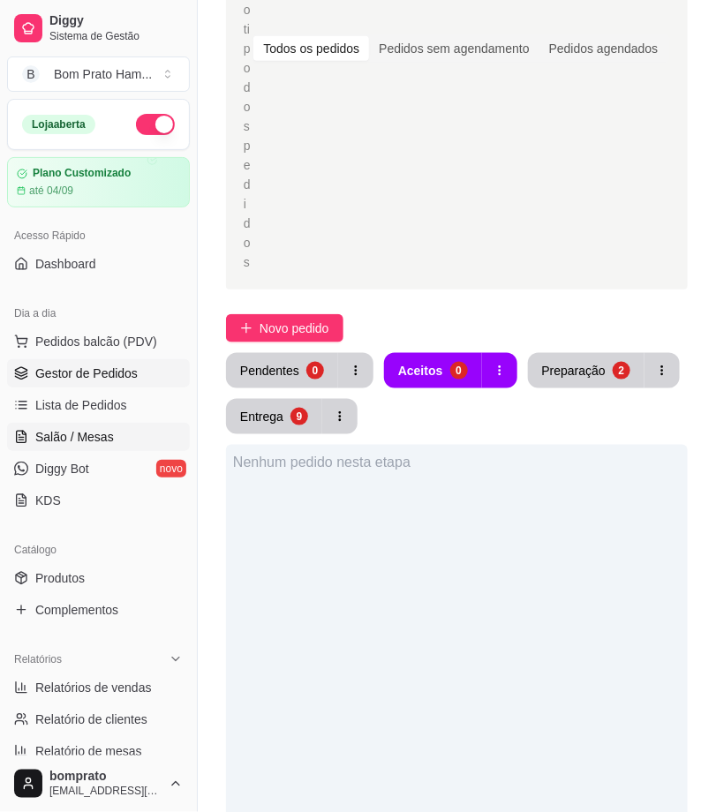
click at [53, 433] on span "Salão / Mesas" at bounding box center [74, 437] width 79 height 18
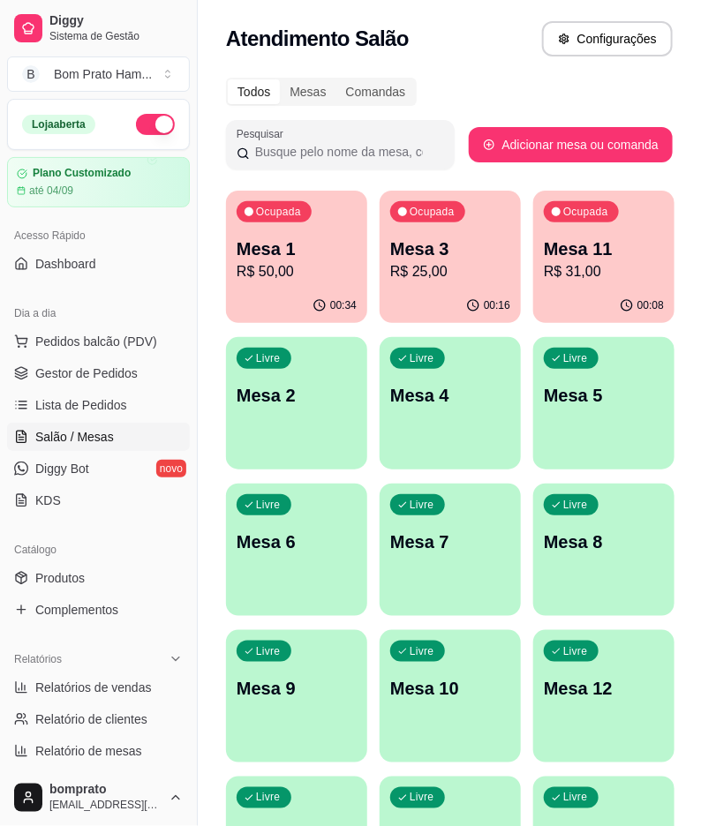
click at [300, 294] on div "00:34" at bounding box center [296, 306] width 141 height 34
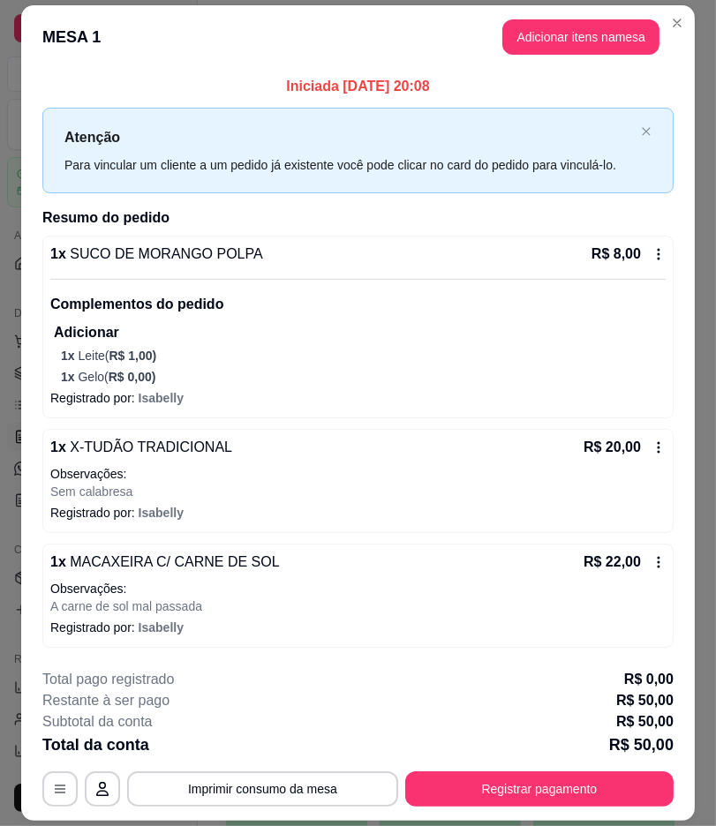
scroll to position [50, 0]
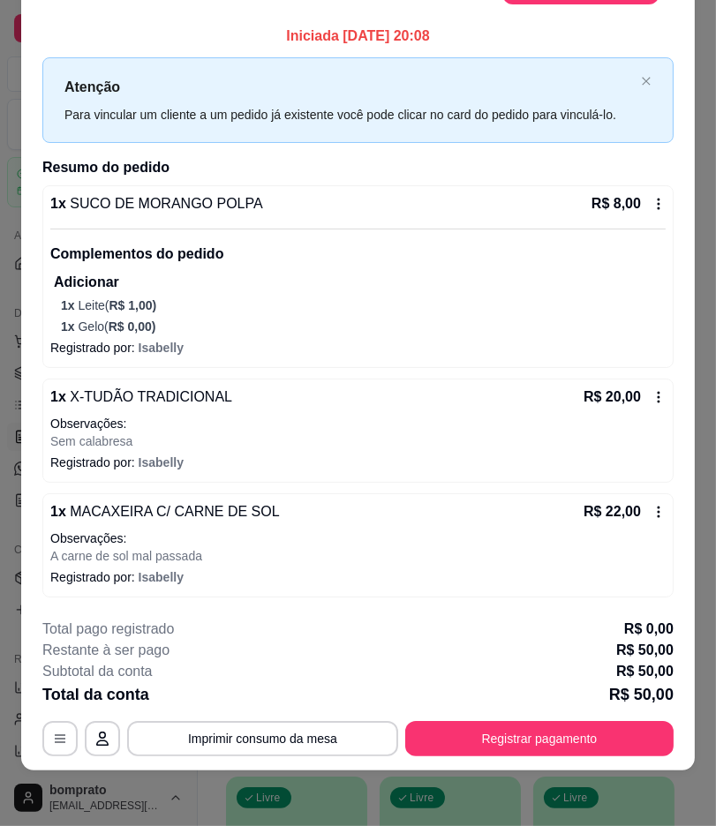
click at [533, 717] on div "**********" at bounding box center [357, 688] width 631 height 138
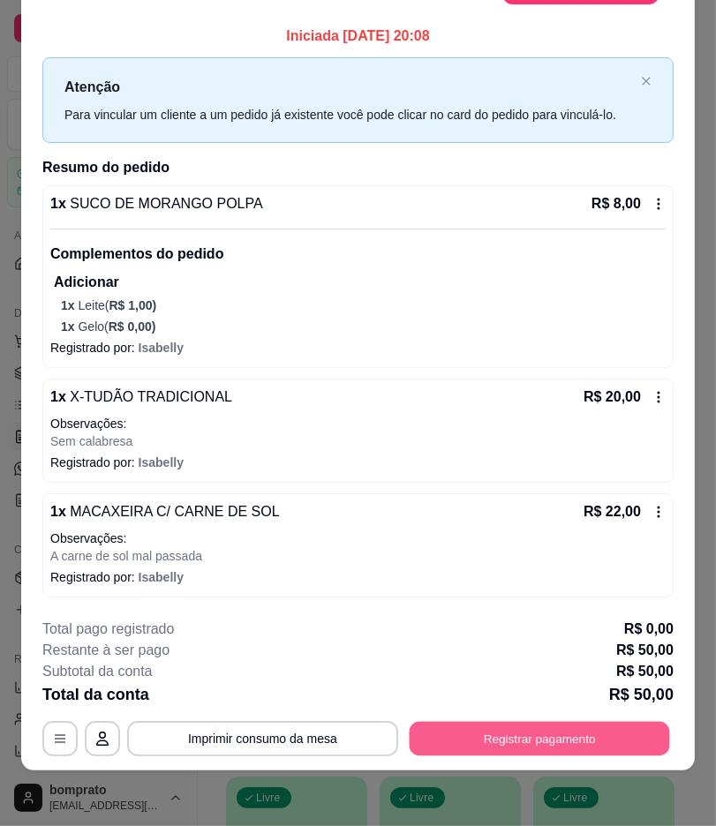
click at [534, 724] on button "Registrar pagamento" at bounding box center [539, 739] width 260 height 34
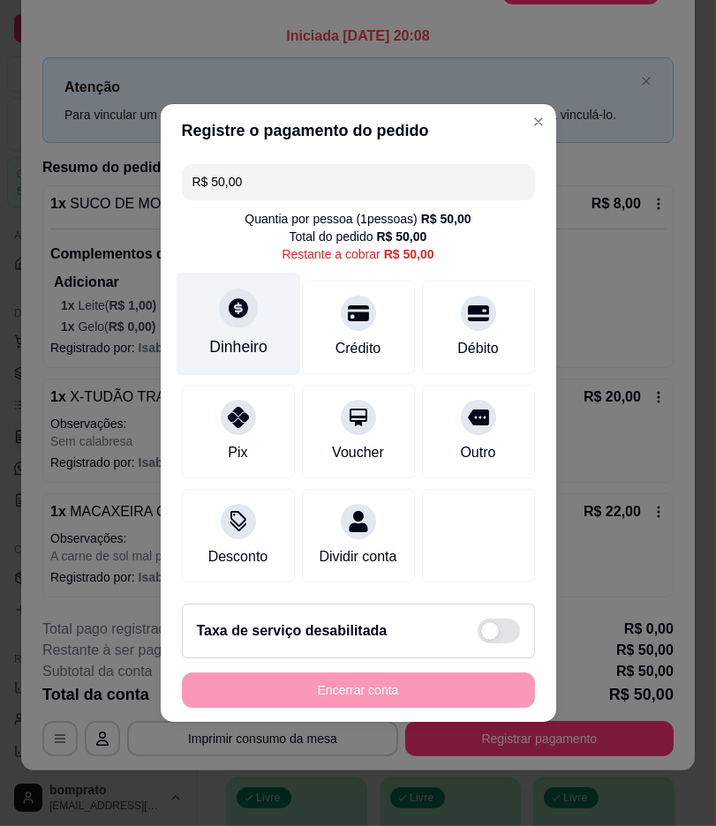
click at [243, 335] on div "Dinheiro" at bounding box center [238, 346] width 58 height 23
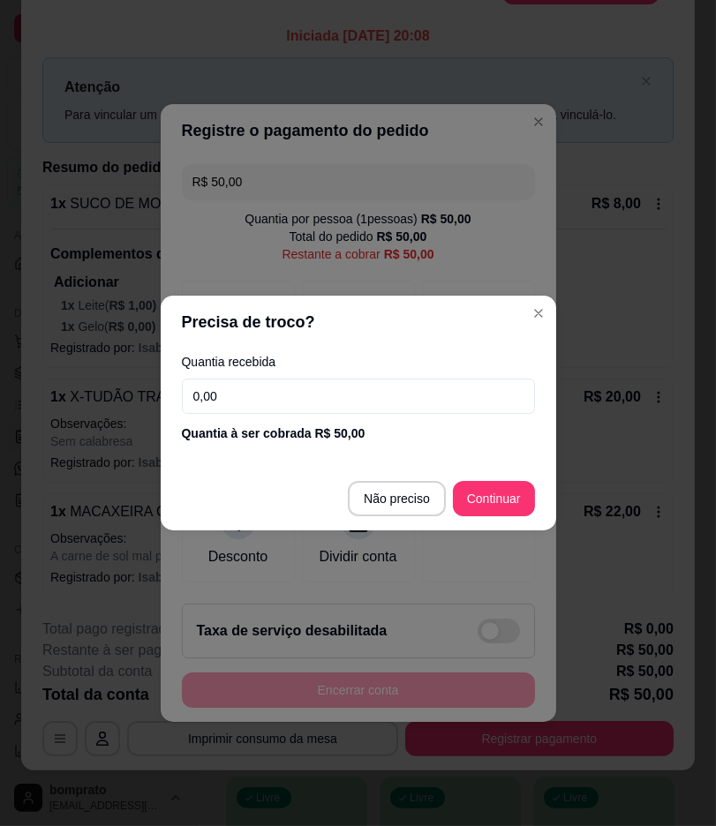
click at [417, 400] on input "0,00" at bounding box center [358, 396] width 353 height 35
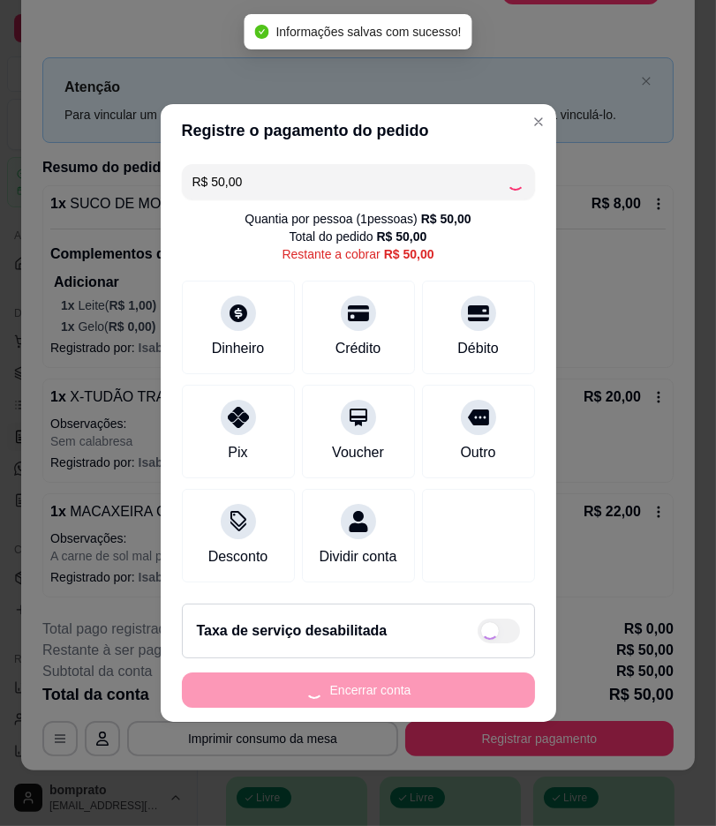
type input "R$ 0,00"
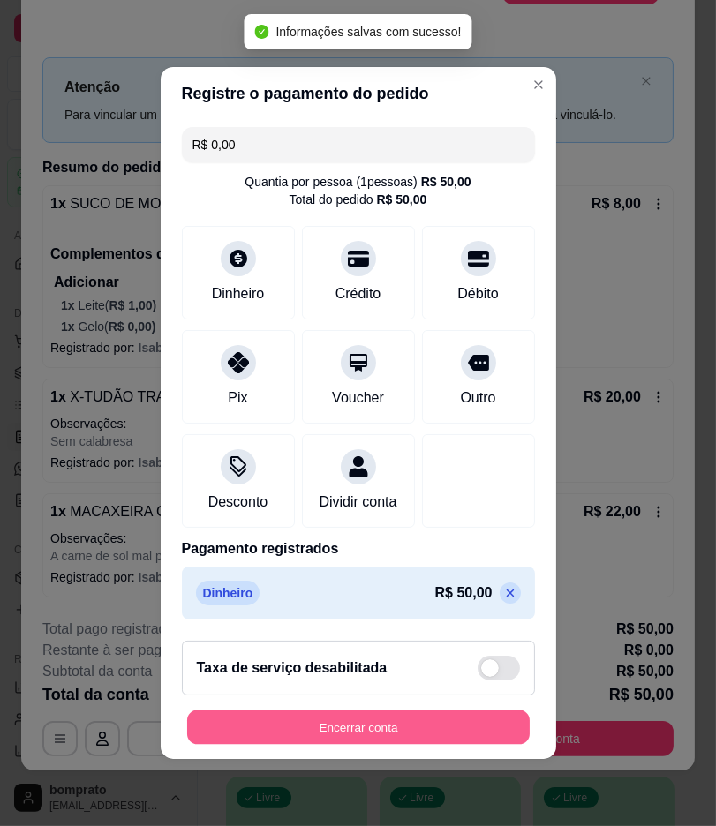
click at [432, 739] on button "Encerrar conta" at bounding box center [358, 727] width 342 height 34
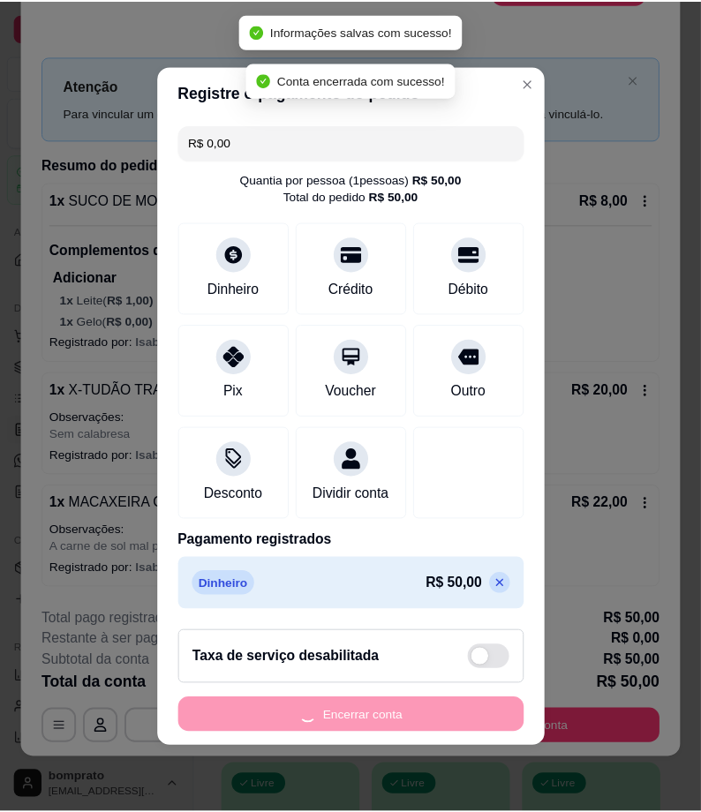
scroll to position [0, 0]
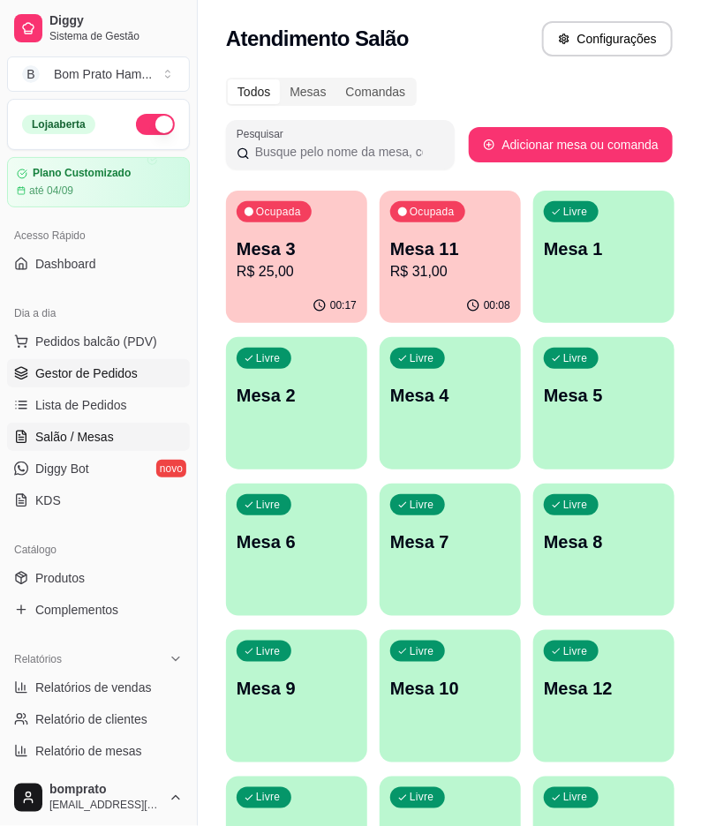
click at [62, 363] on link "Gestor de Pedidos" at bounding box center [98, 373] width 183 height 28
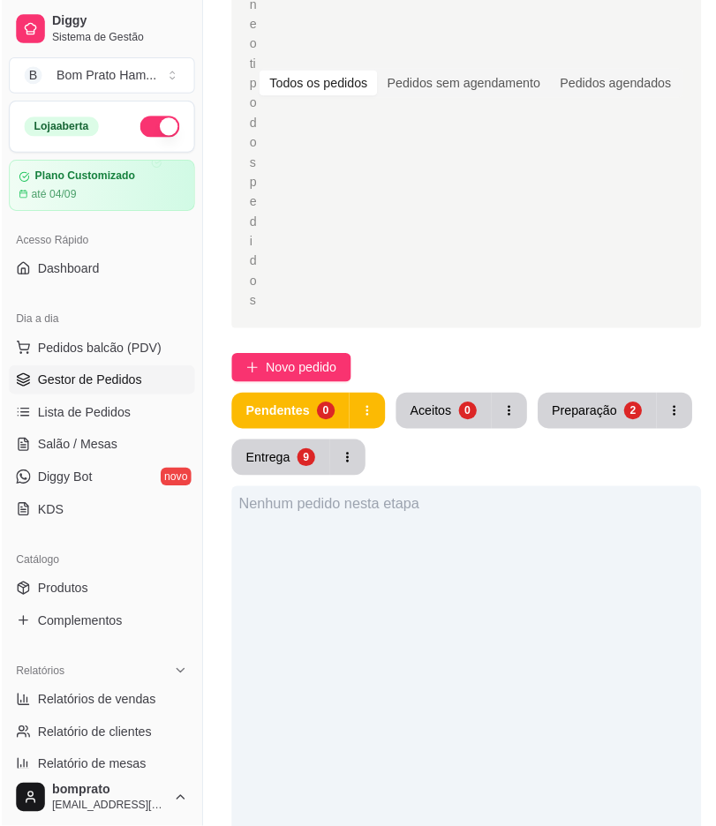
scroll to position [196, 0]
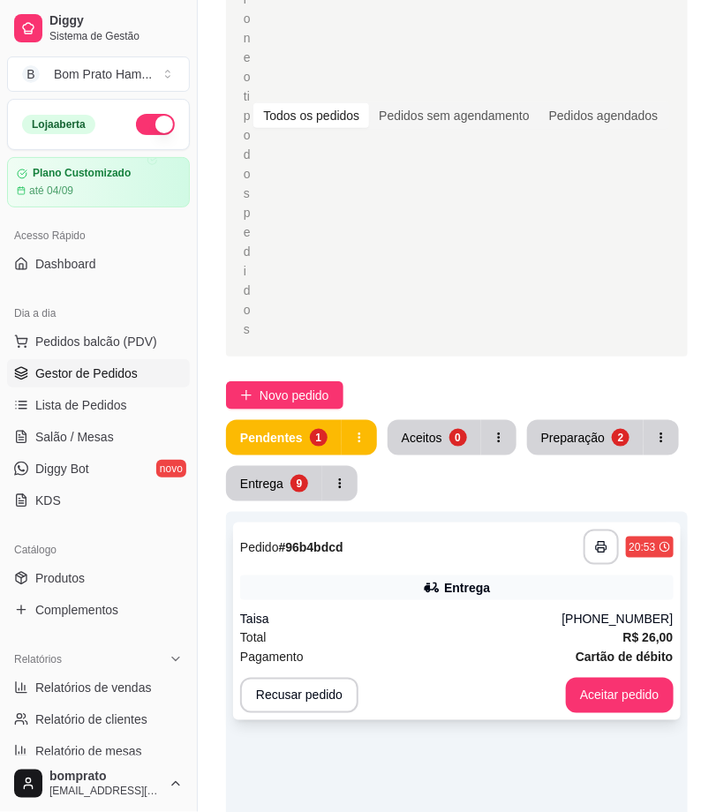
drag, startPoint x: 392, startPoint y: 648, endPoint x: 400, endPoint y: 642, distance: 10.1
click at [400, 642] on div "**********" at bounding box center [456, 621] width 447 height 198
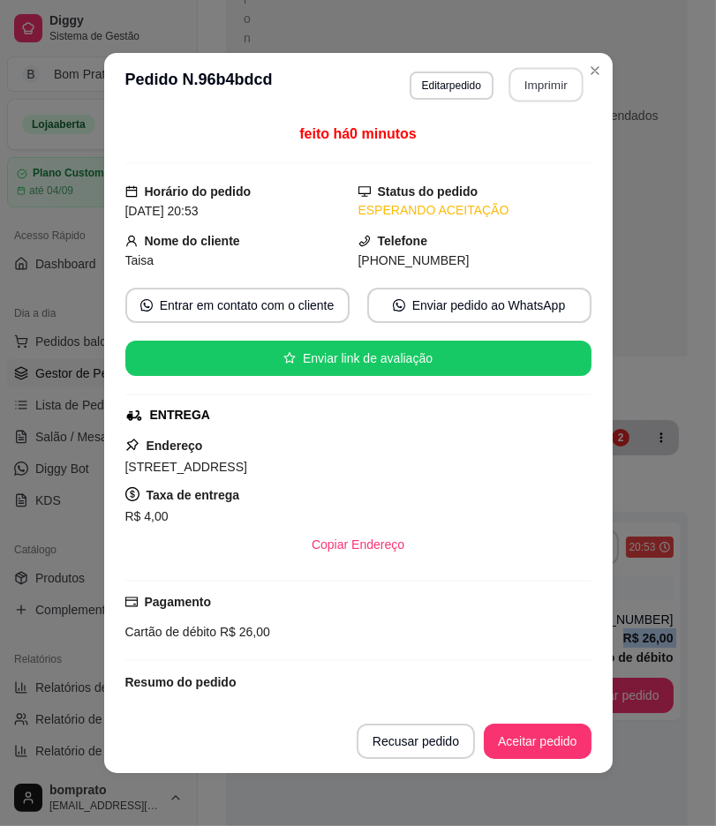
click at [508, 88] on button "Imprimir" at bounding box center [545, 85] width 74 height 34
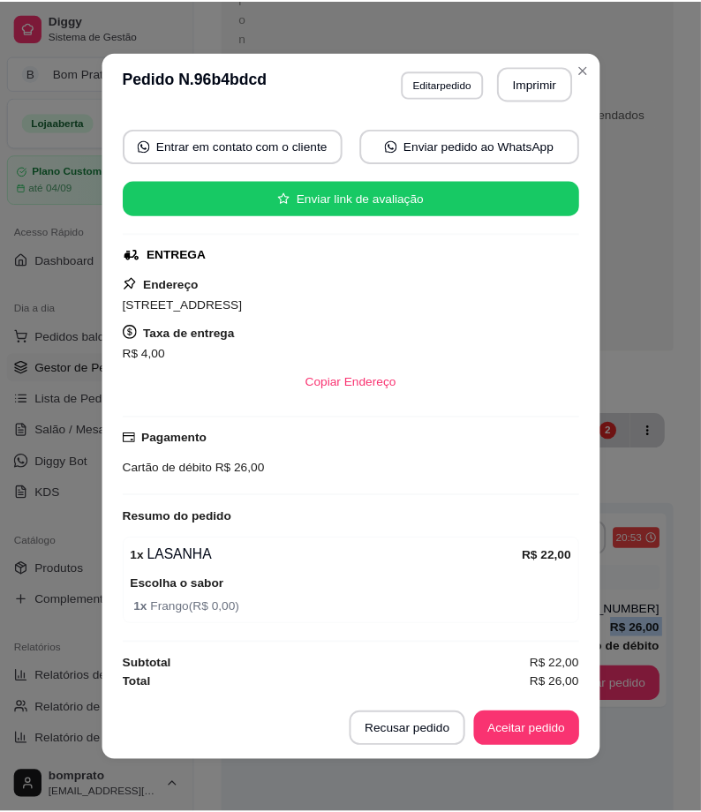
scroll to position [159, 0]
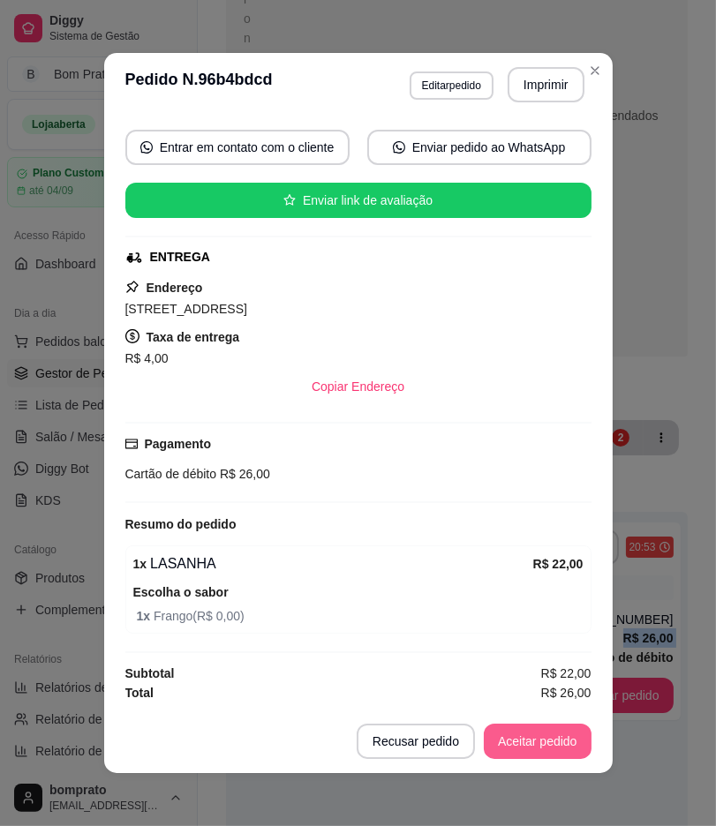
click at [514, 728] on button "Aceitar pedido" at bounding box center [538, 741] width 108 height 35
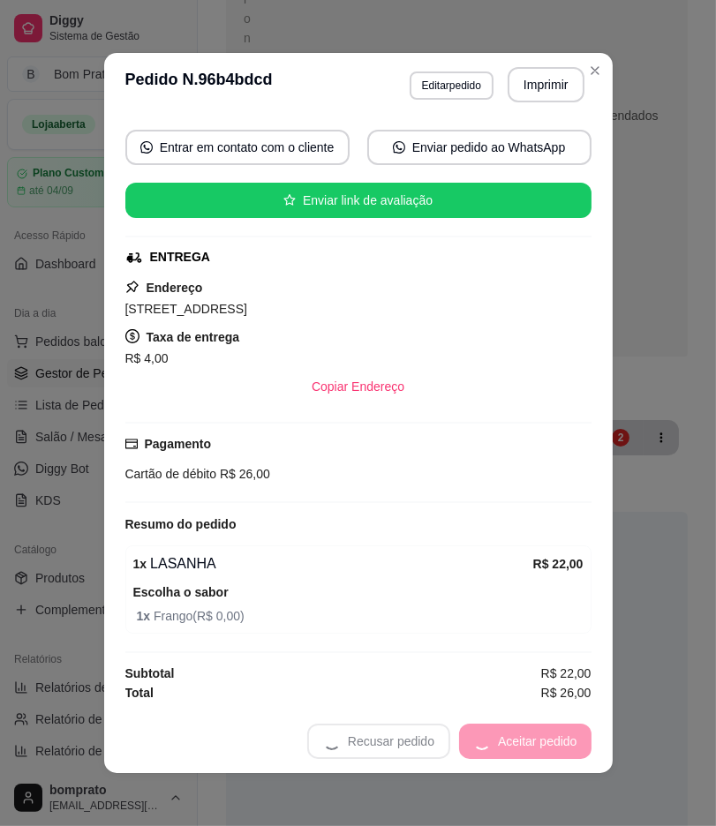
click at [524, 739] on div "Recusar pedido Aceitar pedido" at bounding box center [449, 741] width 284 height 35
click at [524, 739] on button "Mover para preparo" at bounding box center [522, 741] width 132 height 34
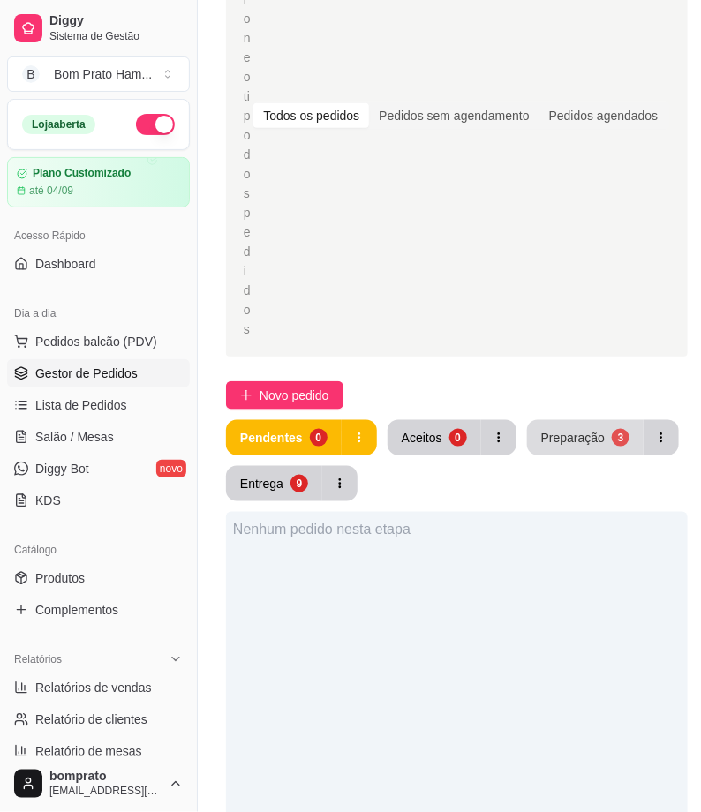
click at [557, 444] on div "Preparação" at bounding box center [573, 438] width 64 height 18
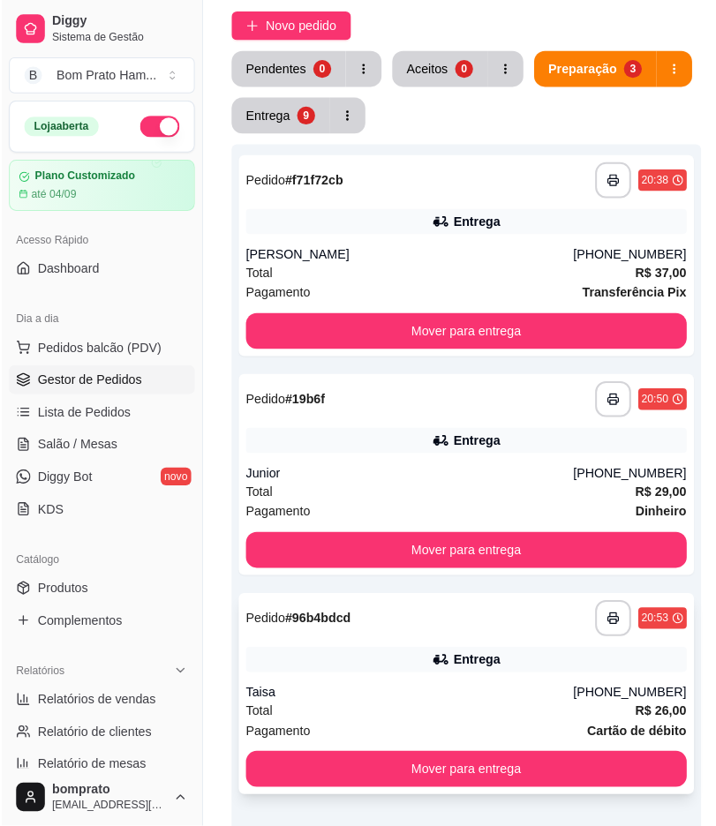
scroll to position [588, 0]
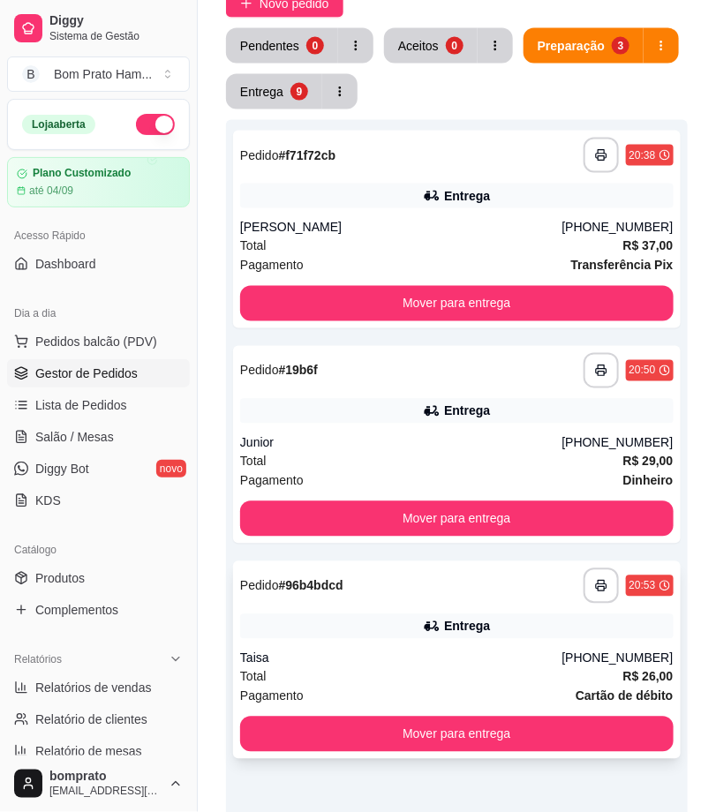
click at [401, 630] on div "Entrega" at bounding box center [456, 626] width 433 height 25
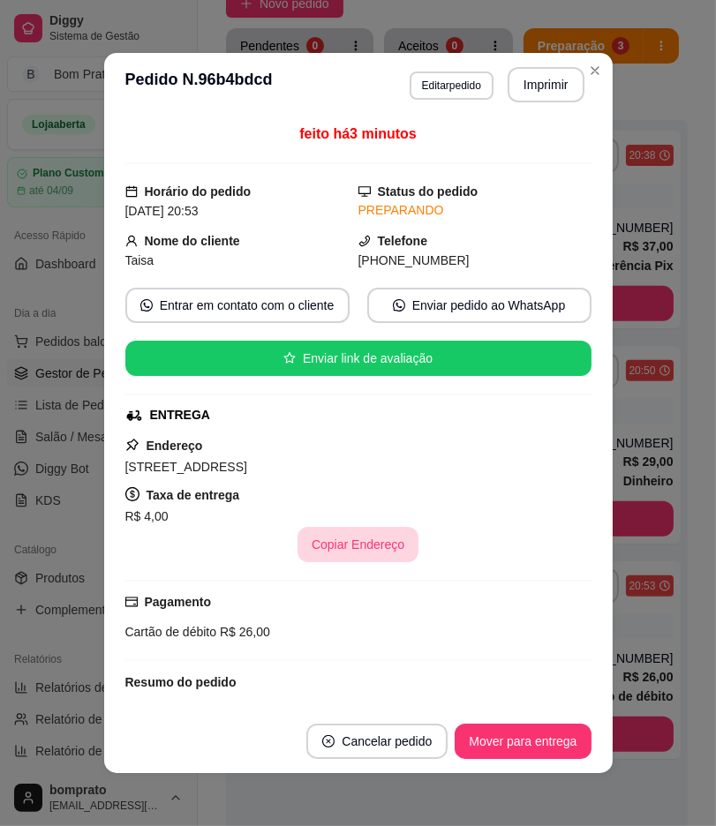
click at [342, 536] on button "Copiar Endereço" at bounding box center [357, 544] width 121 height 35
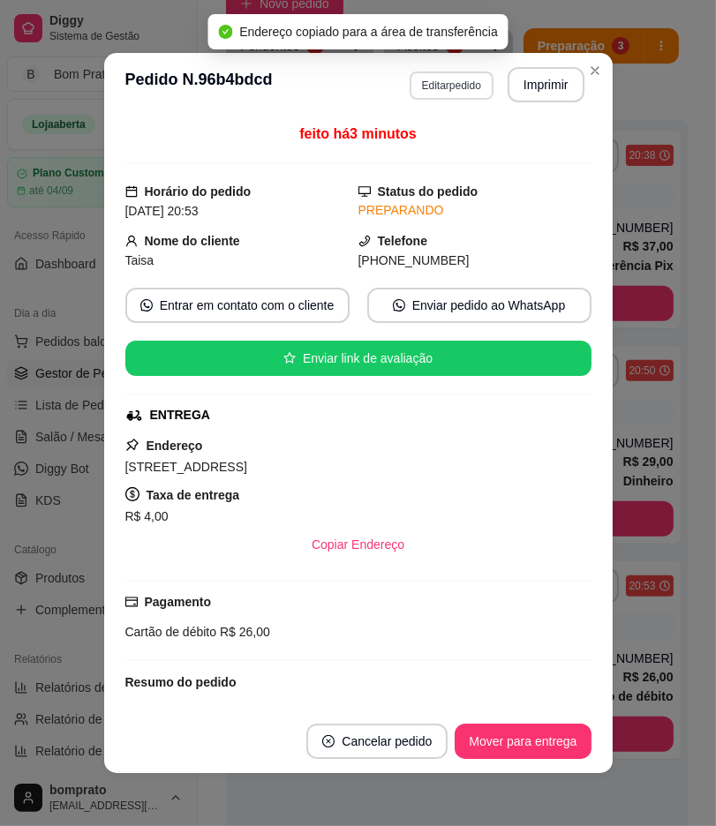
click at [430, 88] on button "Editar pedido" at bounding box center [451, 85] width 84 height 28
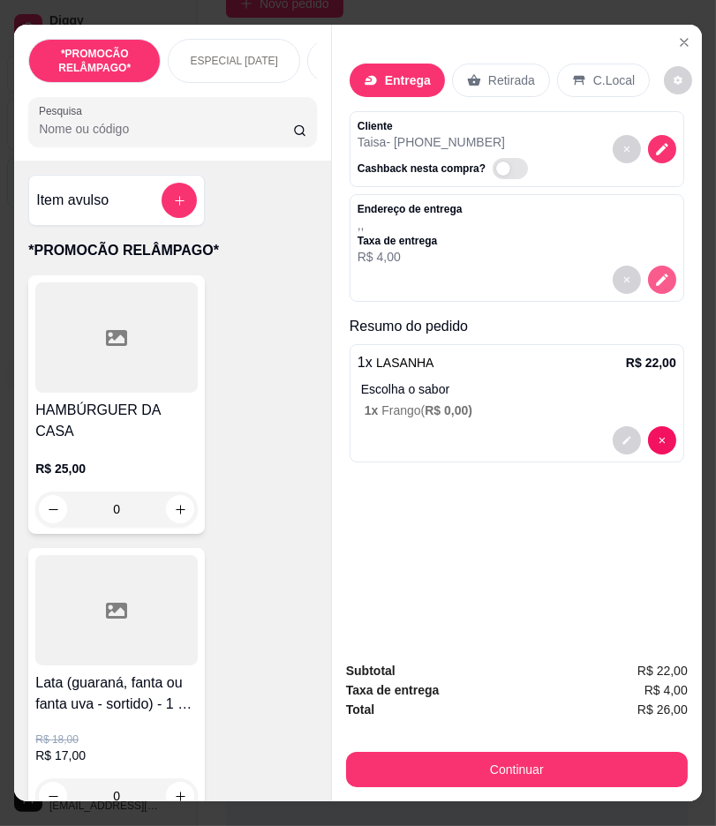
click at [648, 280] on button "decrease-product-quantity" at bounding box center [662, 280] width 28 height 28
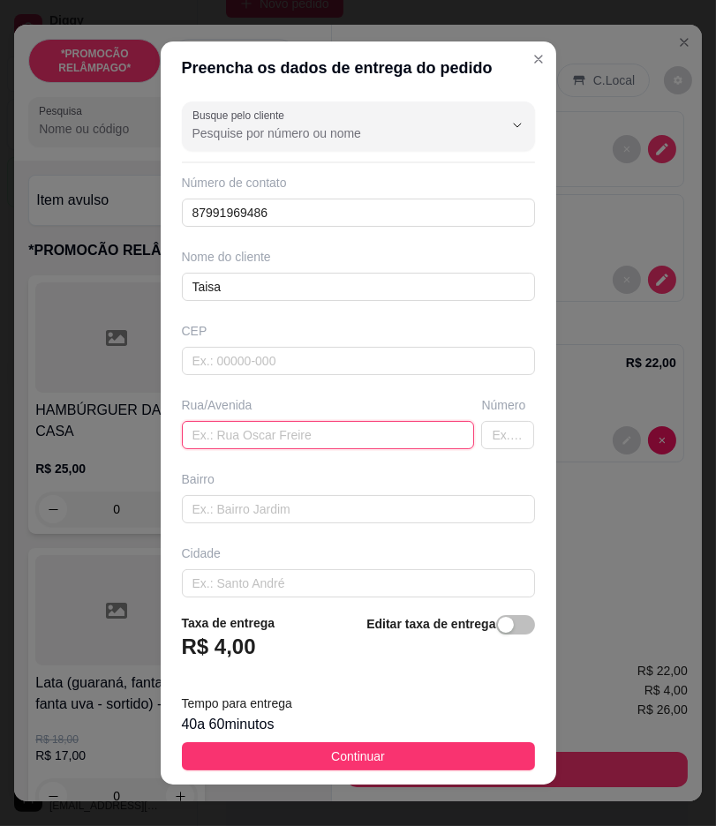
click at [345, 432] on input "text" at bounding box center [328, 435] width 293 height 28
paste input "[STREET_ADDRESS]"
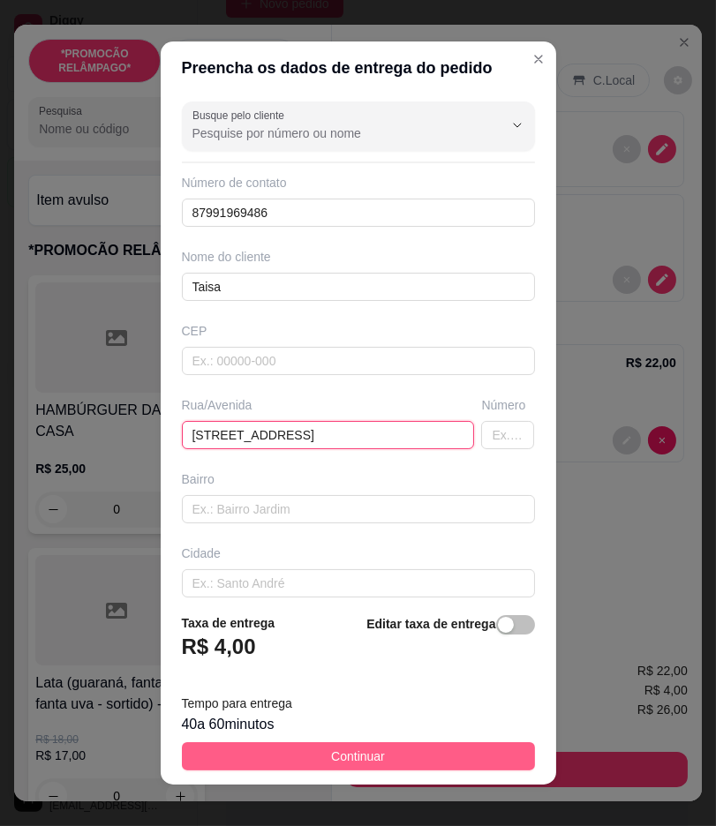
type input "[STREET_ADDRESS]"
click at [389, 761] on button "Continuar" at bounding box center [358, 756] width 353 height 28
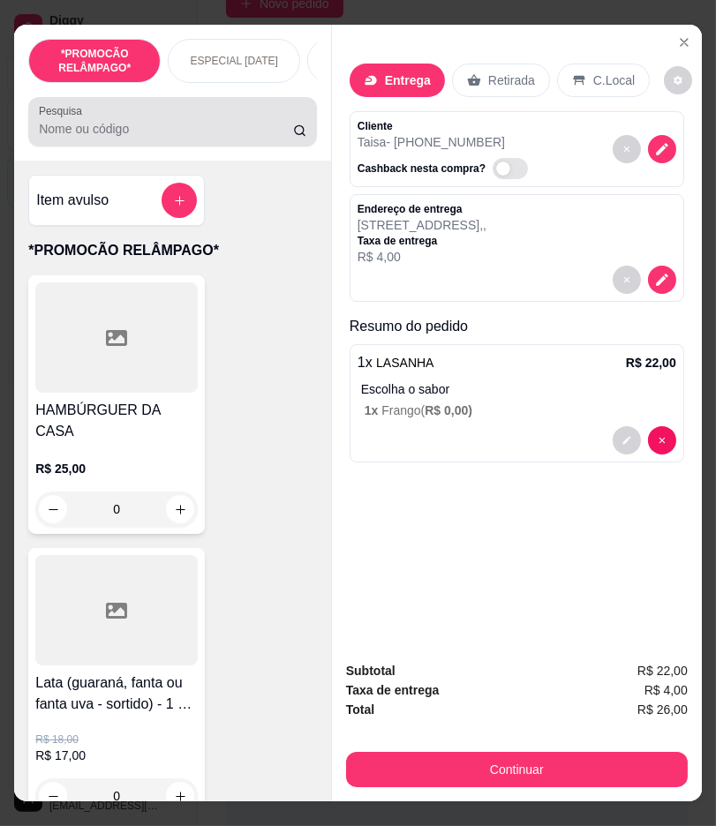
click at [80, 135] on input "Pesquisa" at bounding box center [165, 129] width 253 height 18
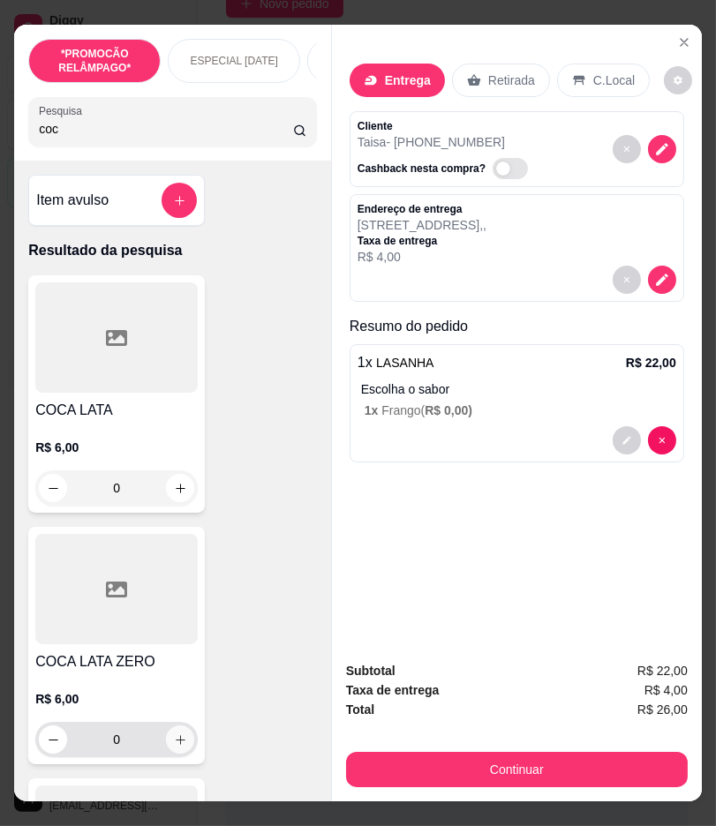
type input "coc"
click at [169, 738] on button "increase-product-quantity" at bounding box center [180, 739] width 27 height 27
type input "1"
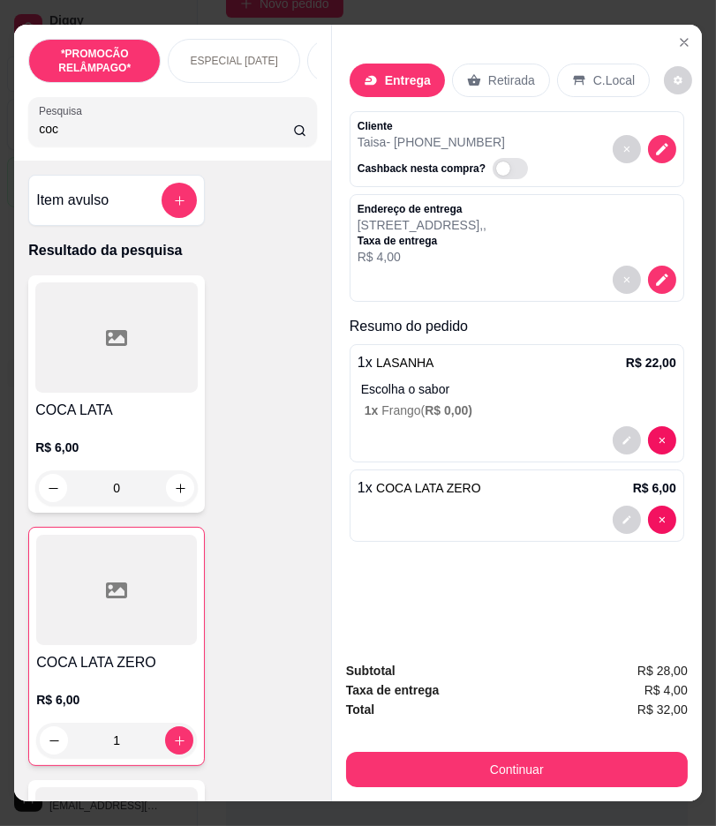
click at [582, 754] on button "Continuar" at bounding box center [516, 769] width 341 height 35
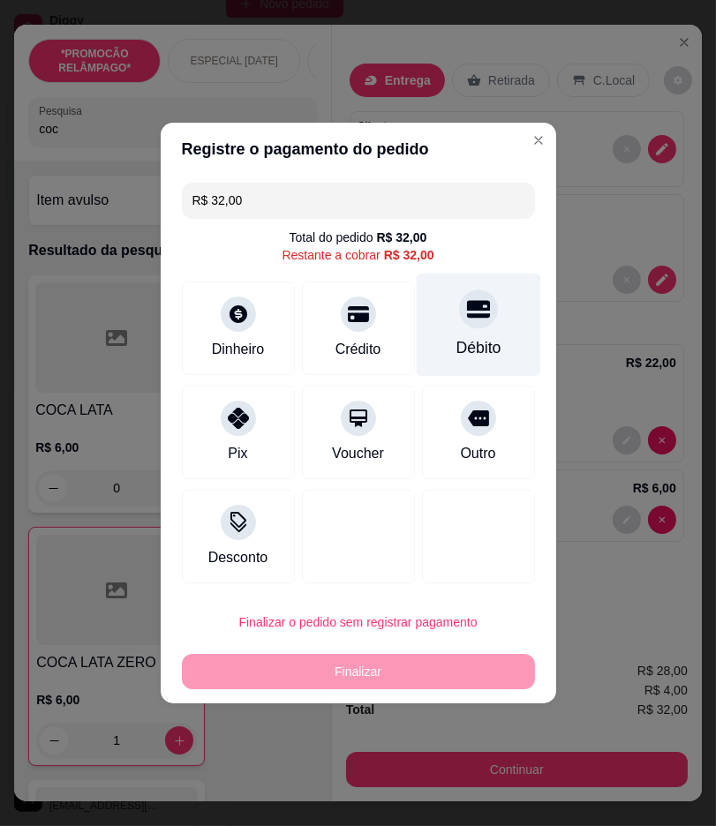
click at [470, 358] on div "Débito" at bounding box center [477, 347] width 45 height 23
type input "R$ 0,00"
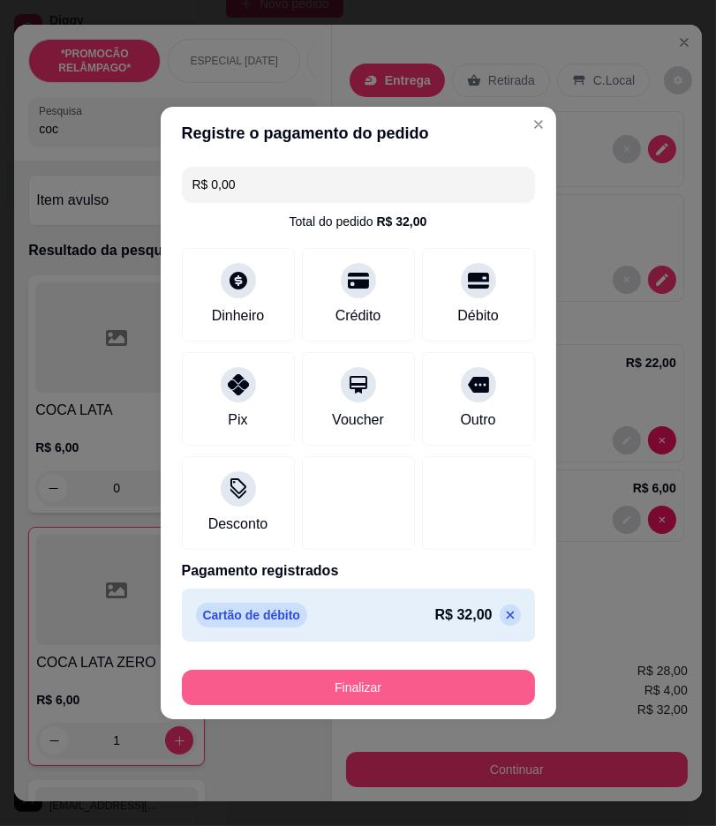
click at [451, 679] on button "Finalizar" at bounding box center [358, 687] width 353 height 35
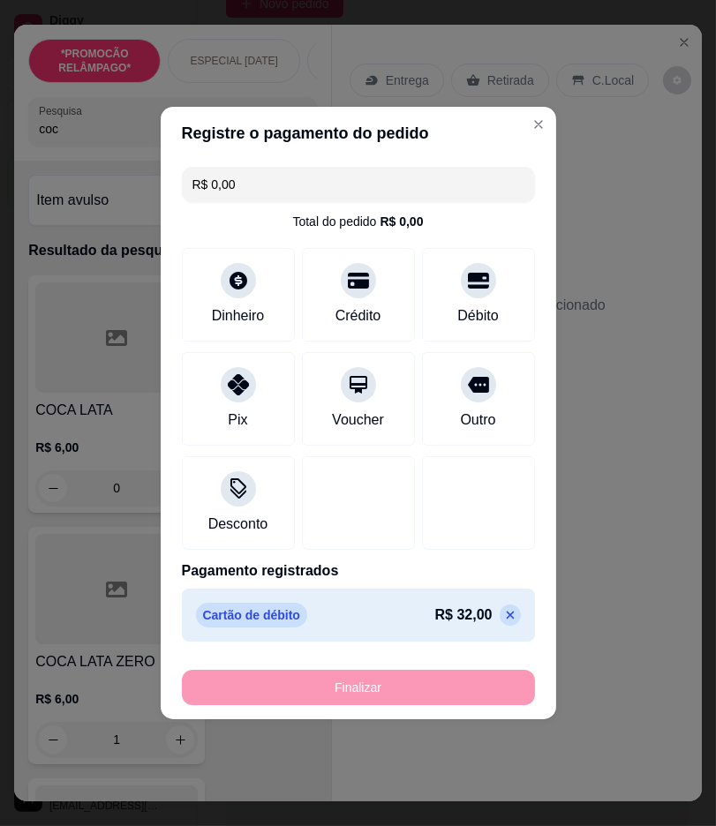
type input "0"
type input "-R$ 32,00"
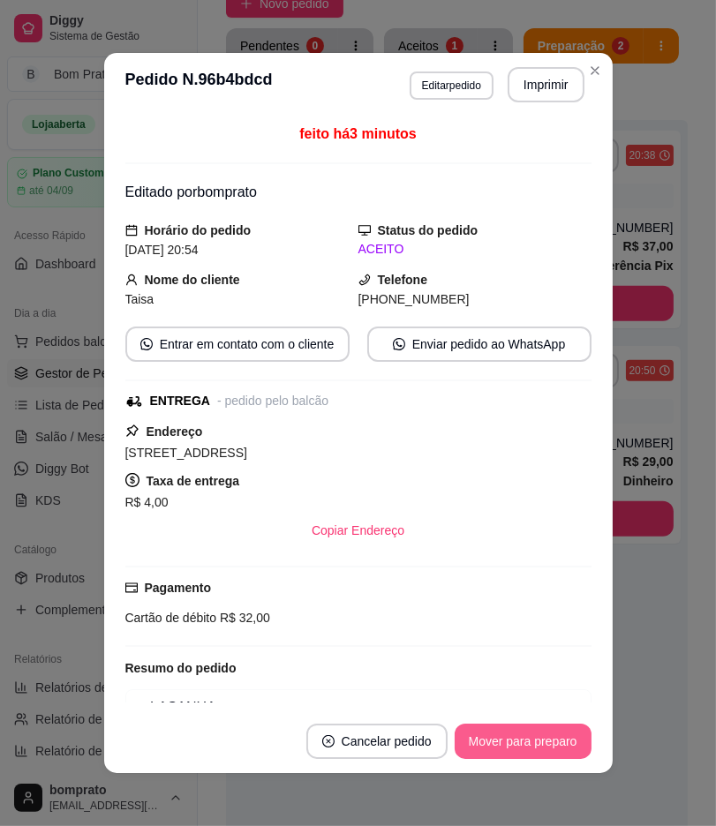
click at [510, 754] on button "Mover para preparo" at bounding box center [522, 741] width 137 height 35
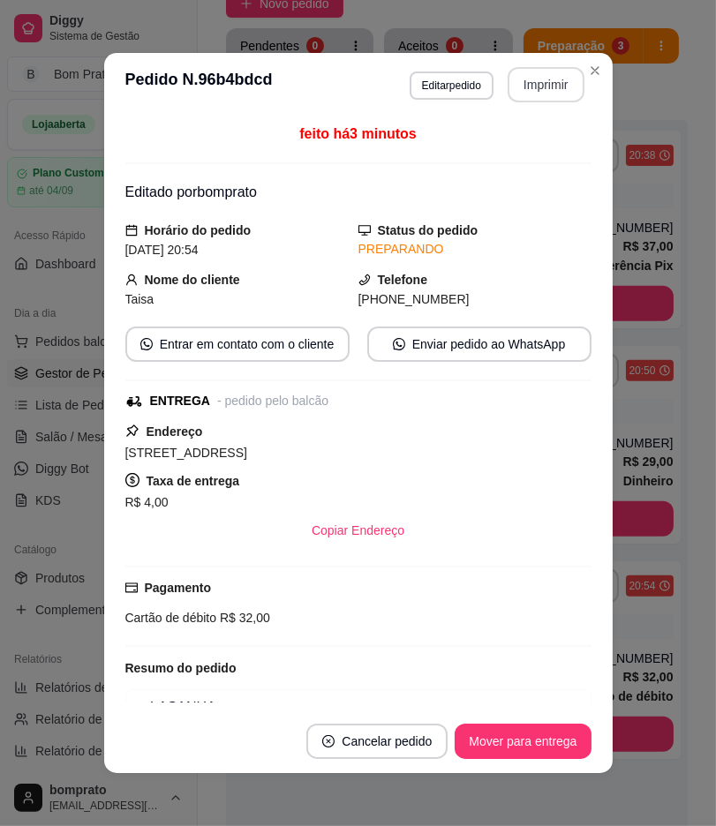
click at [527, 82] on button "Imprimir" at bounding box center [545, 84] width 77 height 35
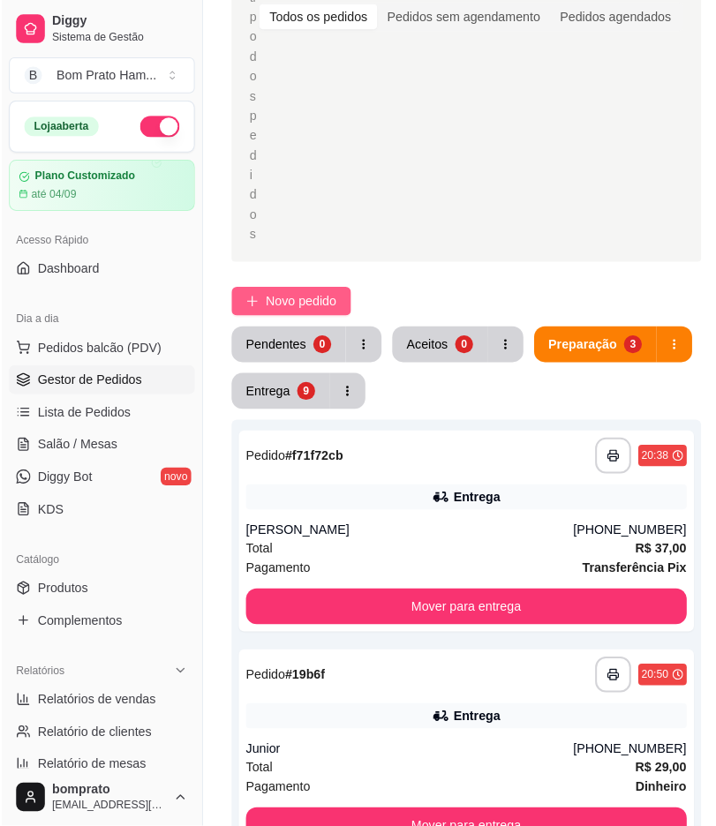
scroll to position [294, 0]
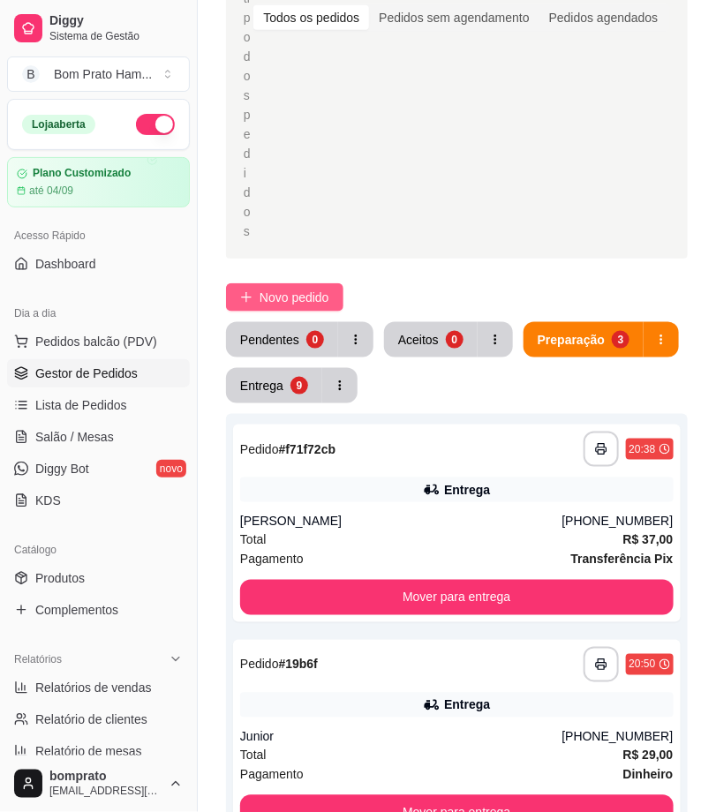
click at [285, 303] on span "Novo pedido" at bounding box center [294, 297] width 70 height 19
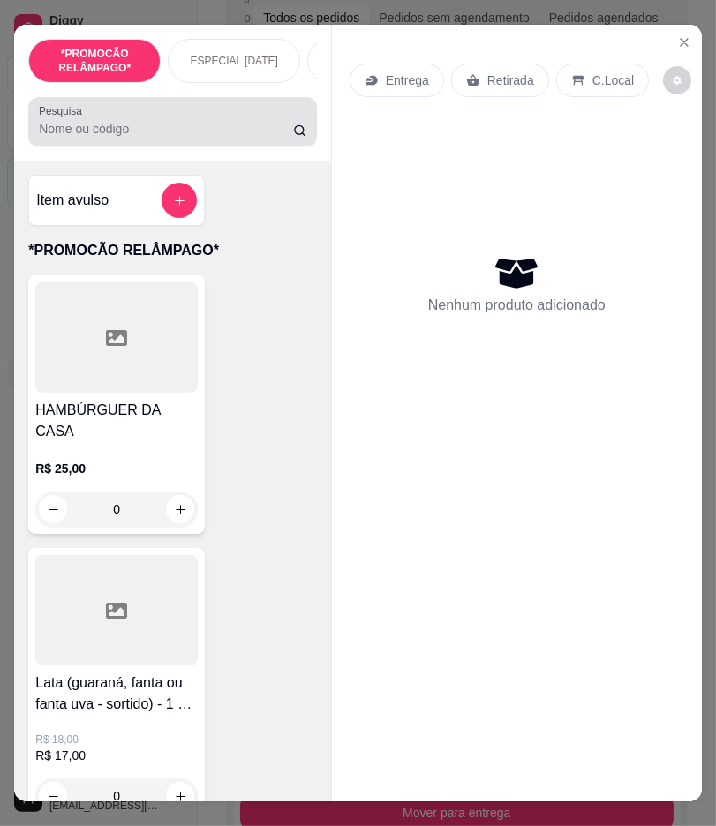
click at [190, 146] on div "Pesquisa" at bounding box center [172, 121] width 289 height 49
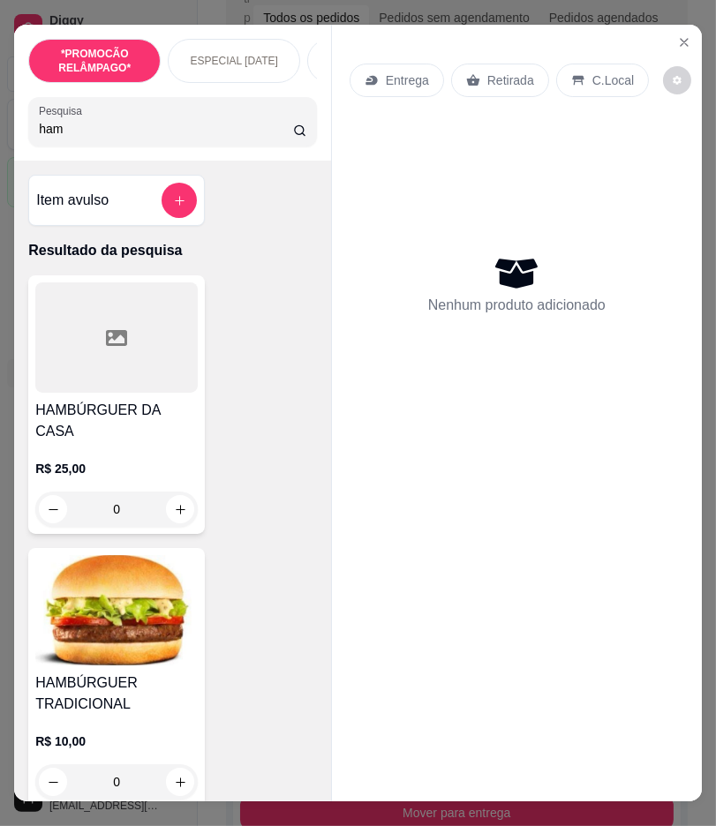
type input "ham"
click at [138, 691] on h4 "HAMBÚRGUER TRADICIONAL" at bounding box center [116, 693] width 162 height 42
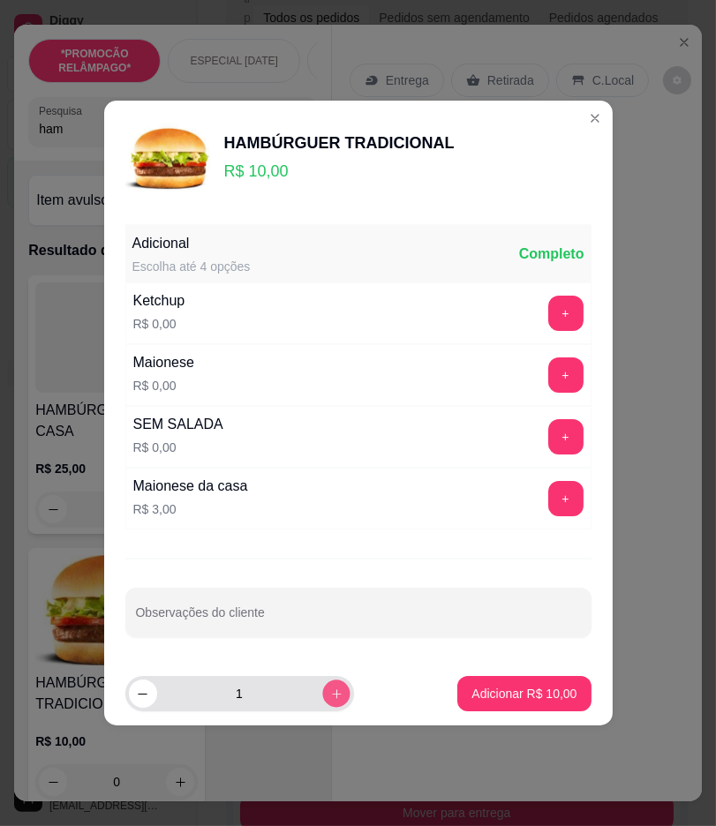
click at [327, 685] on button "increase-product-quantity" at bounding box center [335, 692] width 27 height 27
type input "2"
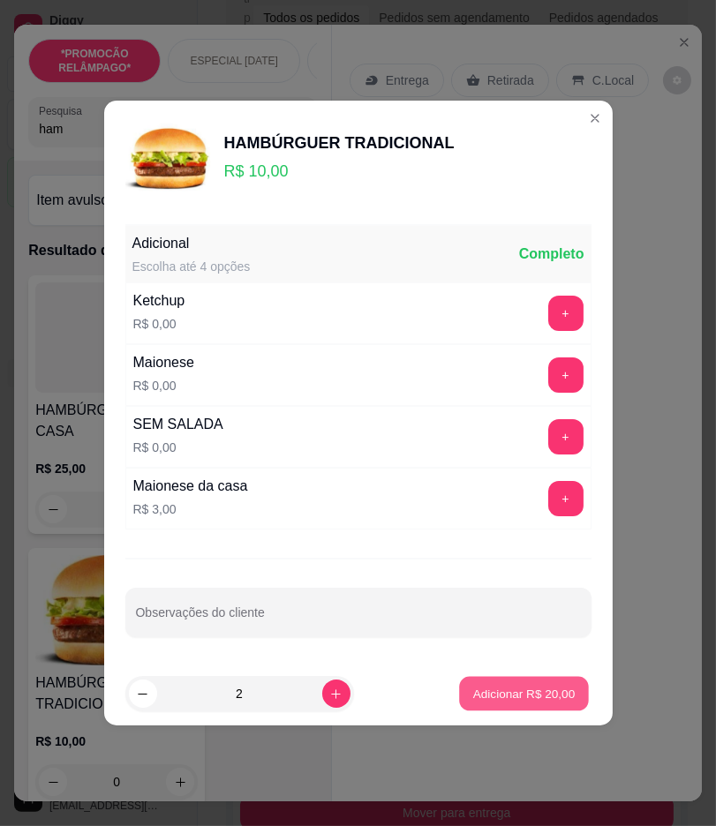
click at [473, 685] on p "Adicionar R$ 20,00" at bounding box center [524, 693] width 102 height 17
type input "2"
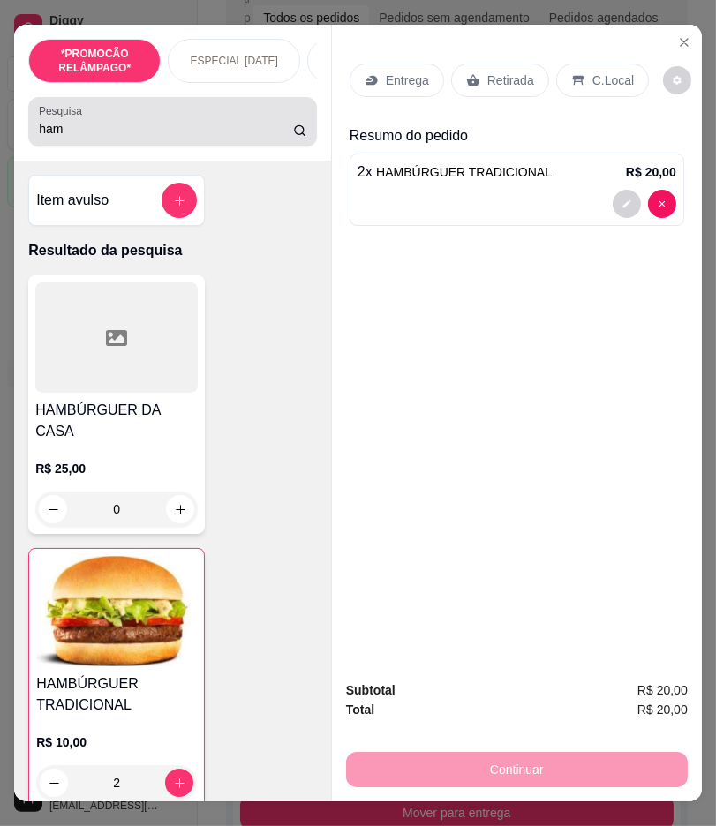
click at [74, 133] on input "ham" at bounding box center [165, 129] width 253 height 18
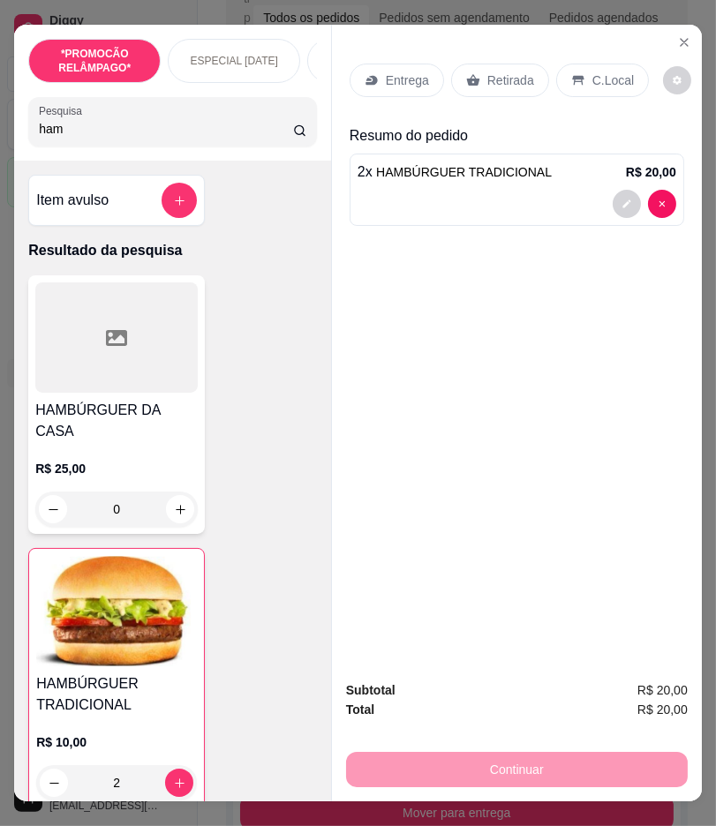
click at [74, 133] on input "ham" at bounding box center [165, 129] width 253 height 18
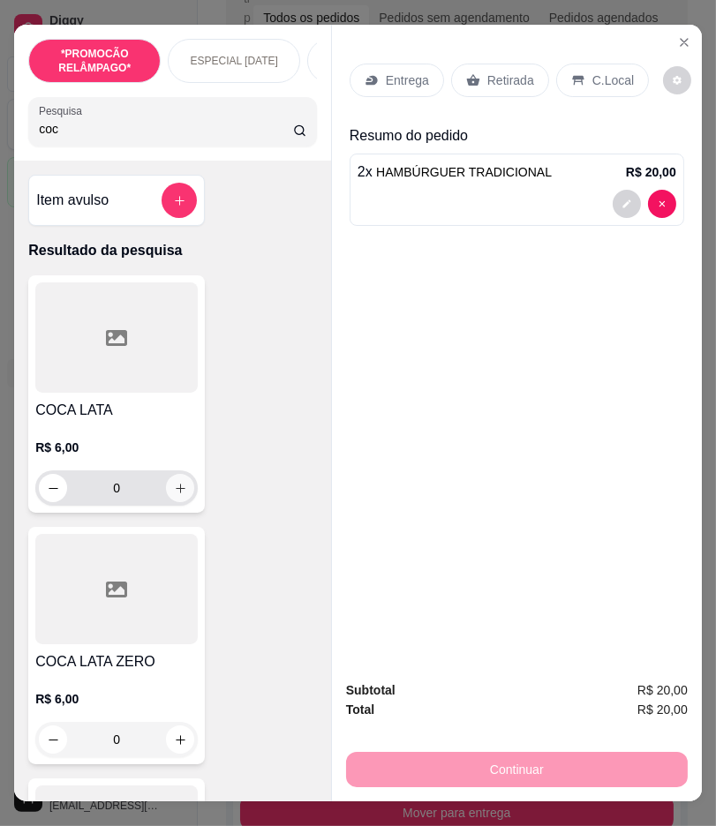
type input "coc"
click at [174, 495] on icon "increase-product-quantity" at bounding box center [180, 488] width 13 height 13
type input "1"
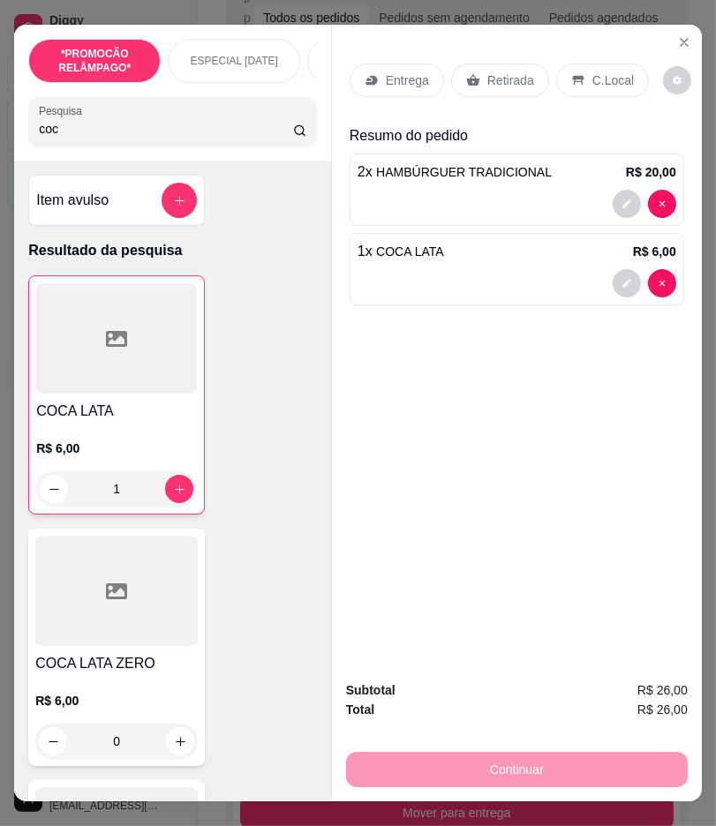
click at [109, 131] on input "coc" at bounding box center [165, 129] width 253 height 18
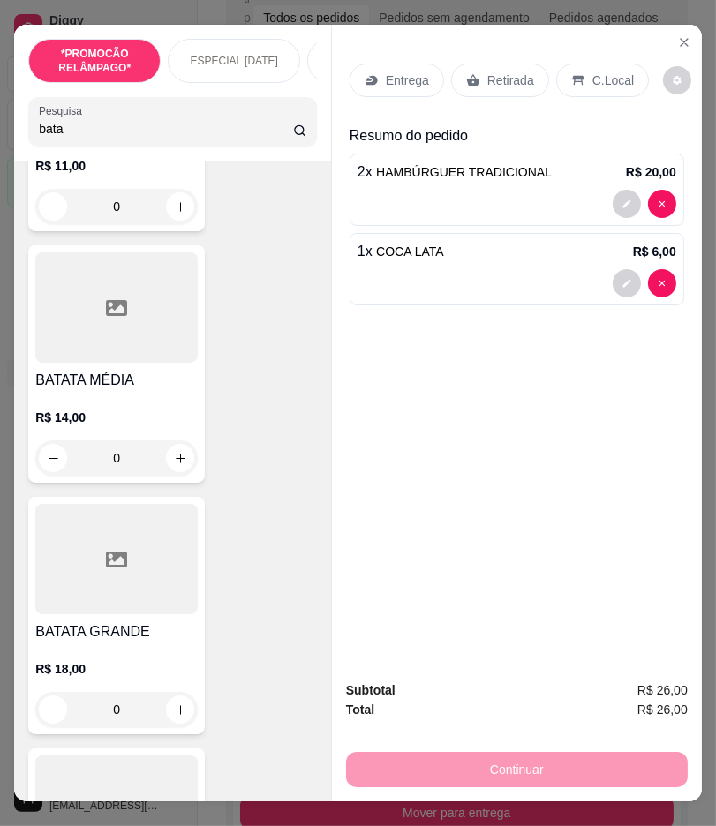
scroll to position [1176, 0]
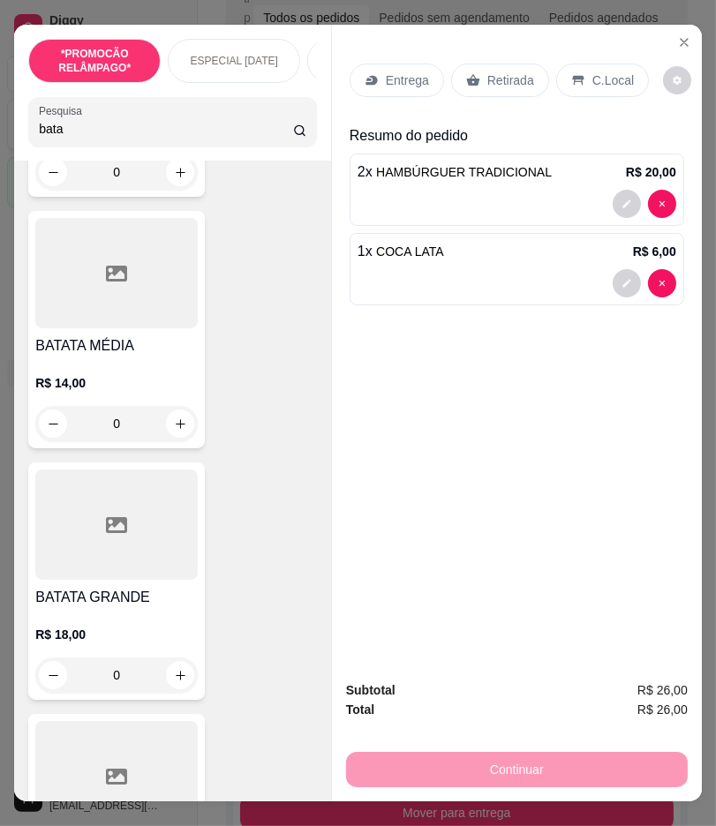
type input "bata"
click at [176, 672] on div "0" at bounding box center [116, 674] width 162 height 35
click at [152, 421] on div "0" at bounding box center [116, 423] width 162 height 35
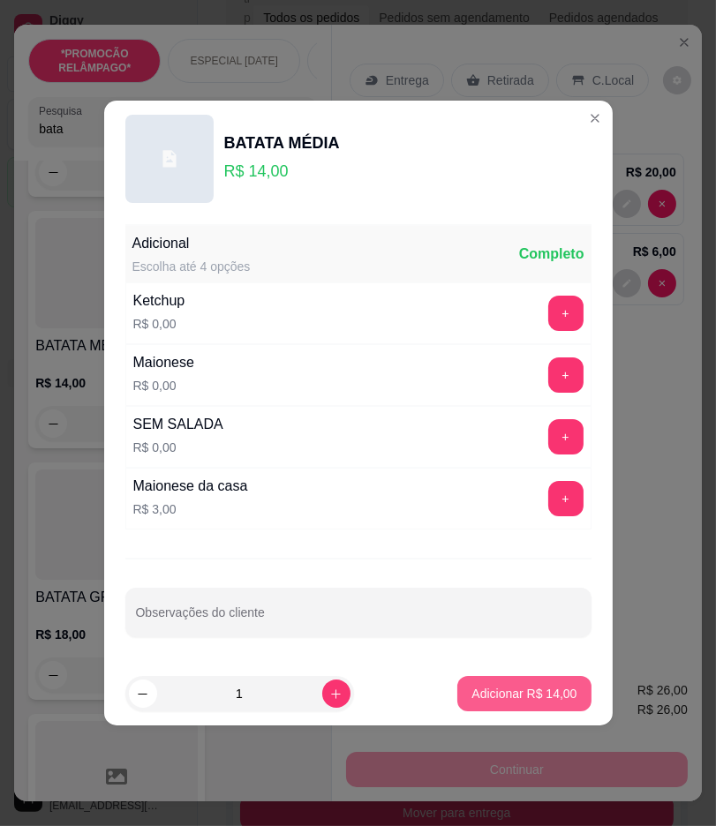
click at [481, 702] on button "Adicionar R$ 14,00" at bounding box center [523, 693] width 133 height 35
type input "1"
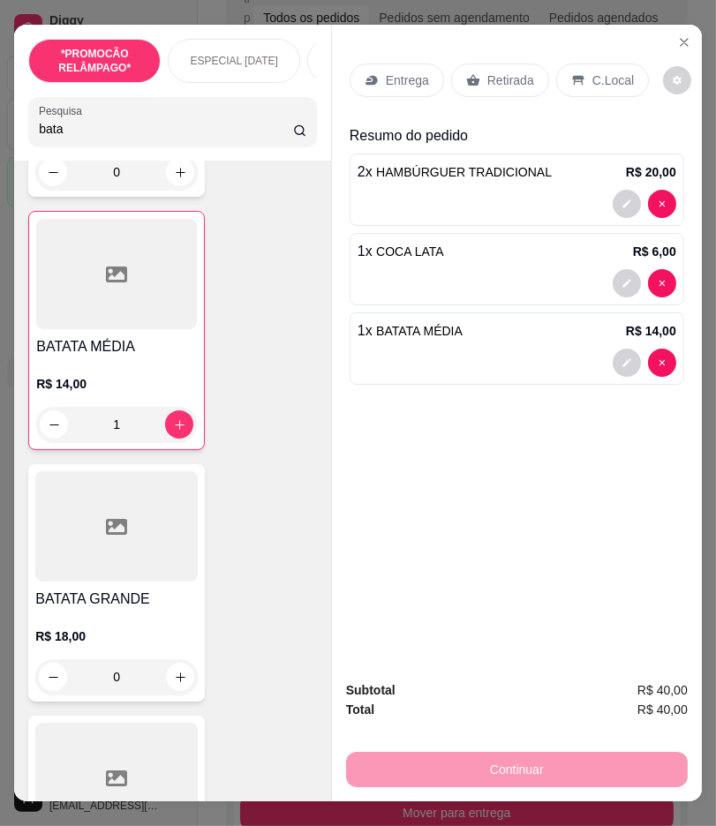
click at [399, 76] on p "Entrega" at bounding box center [407, 80] width 43 height 18
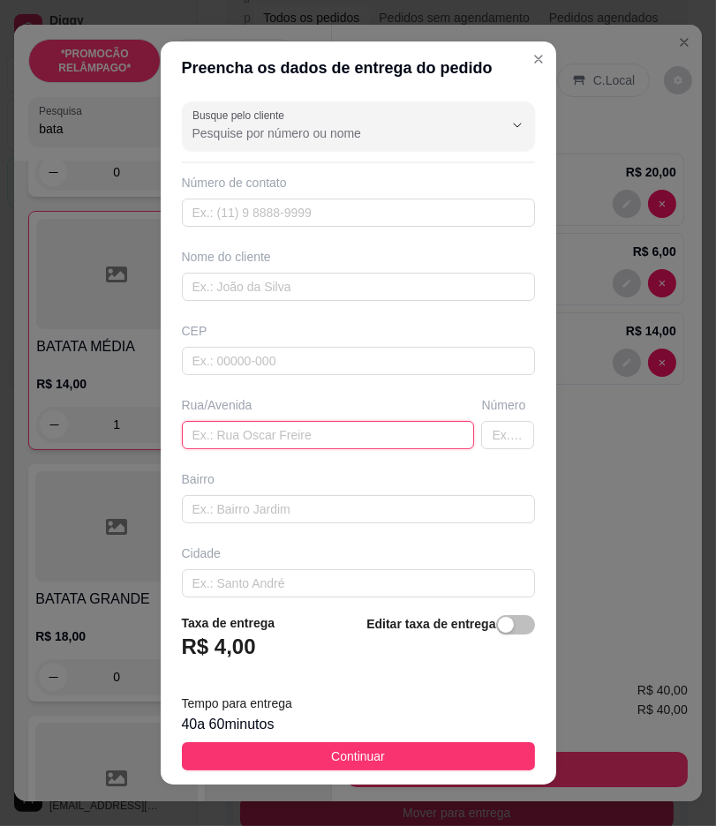
paste input "Na rua do ginásio subindo o Pereirão"
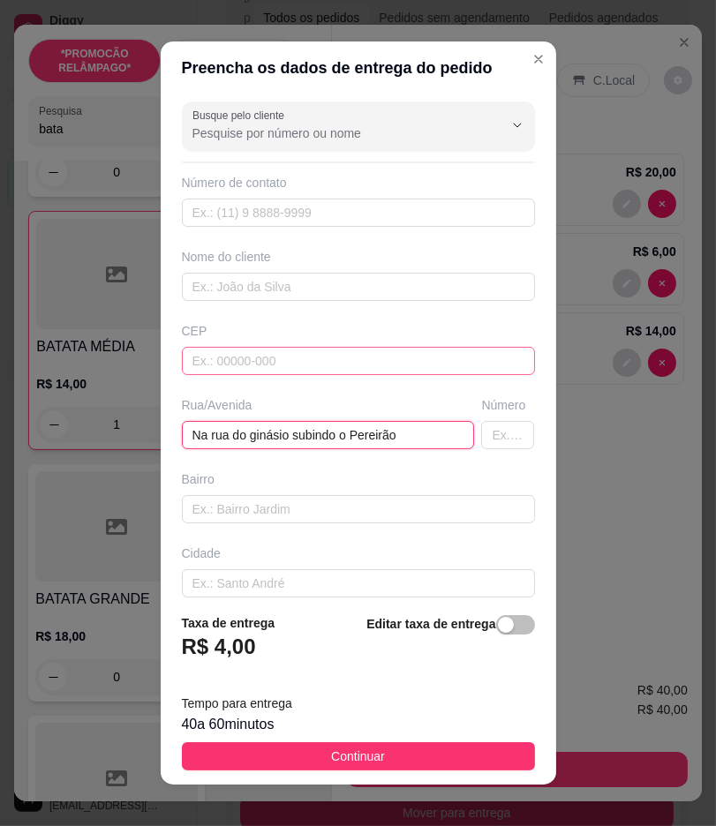
type input "Na rua do ginásio subindo o Pereirão"
click at [307, 354] on input "text" at bounding box center [358, 361] width 353 height 28
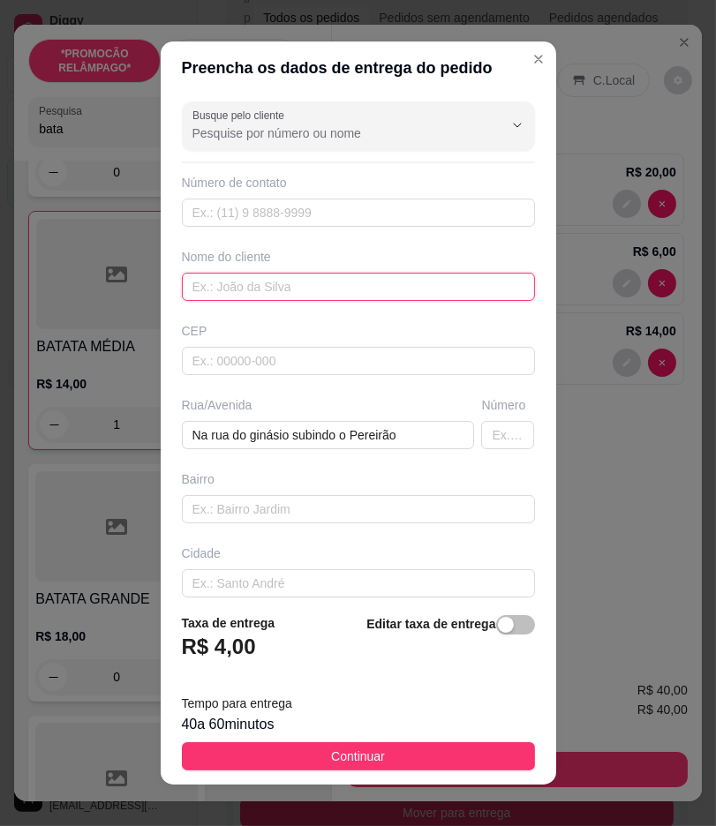
click at [300, 276] on input "text" at bounding box center [358, 287] width 353 height 28
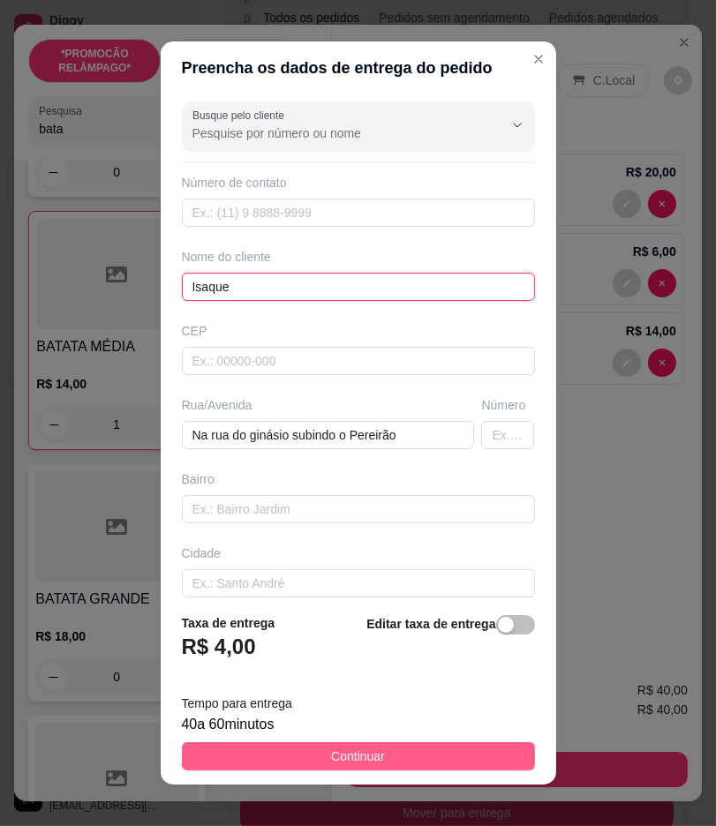
type input "Isaque"
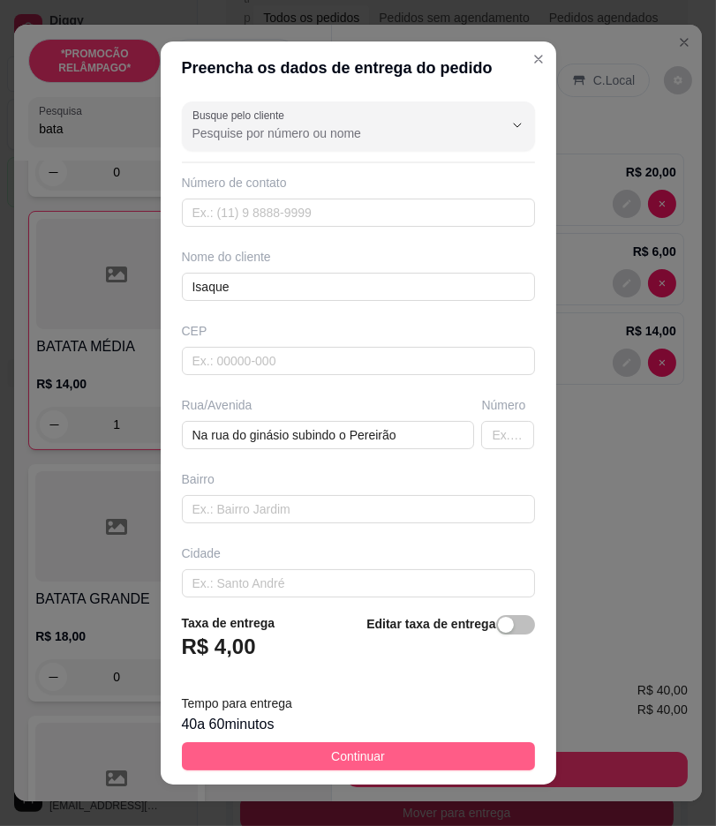
click at [334, 761] on span "Continuar" at bounding box center [358, 756] width 54 height 19
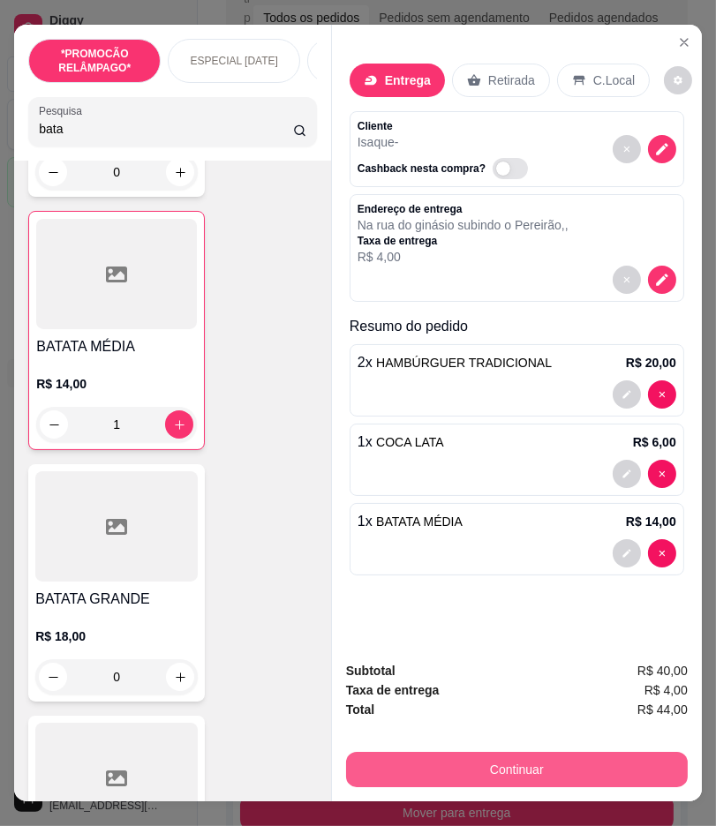
click at [586, 752] on button "Continuar" at bounding box center [516, 769] width 341 height 35
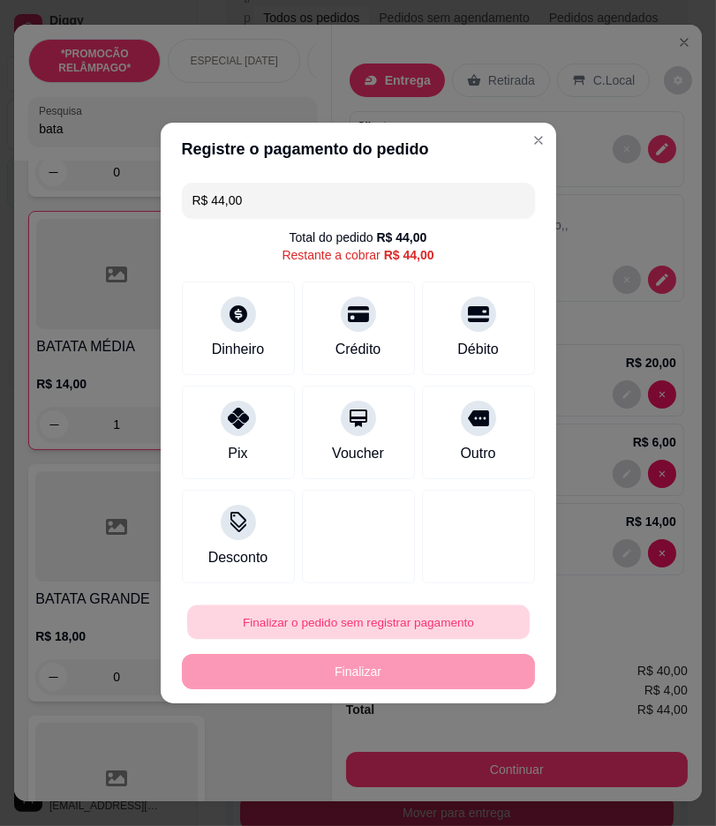
click at [425, 620] on button "Finalizar o pedido sem registrar pagamento" at bounding box center [358, 622] width 342 height 34
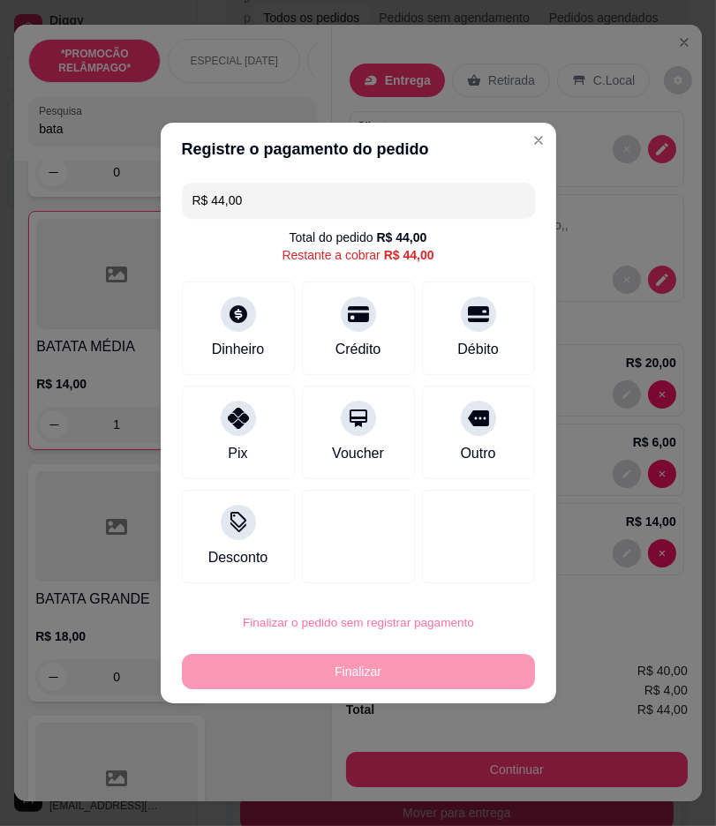
click at [454, 759] on button "Confirmar" at bounding box center [470, 767] width 63 height 26
type input "0"
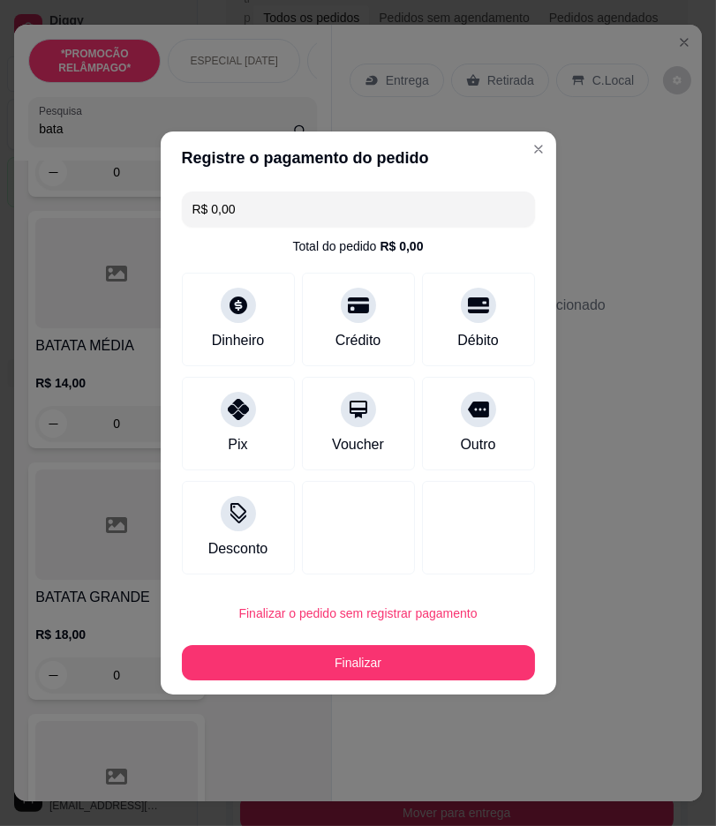
type input "R$ 0,00"
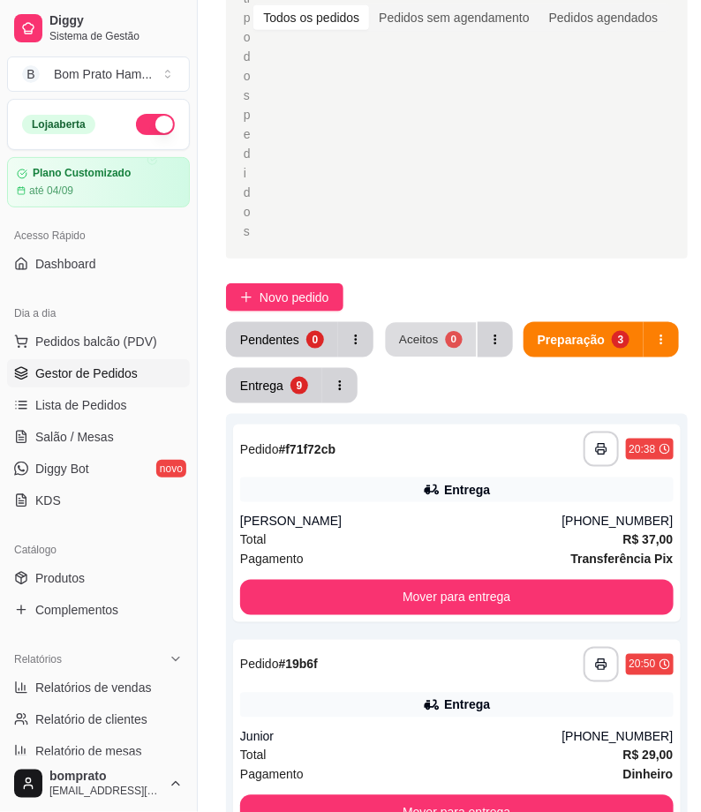
click at [434, 335] on div "Aceitos" at bounding box center [419, 339] width 40 height 17
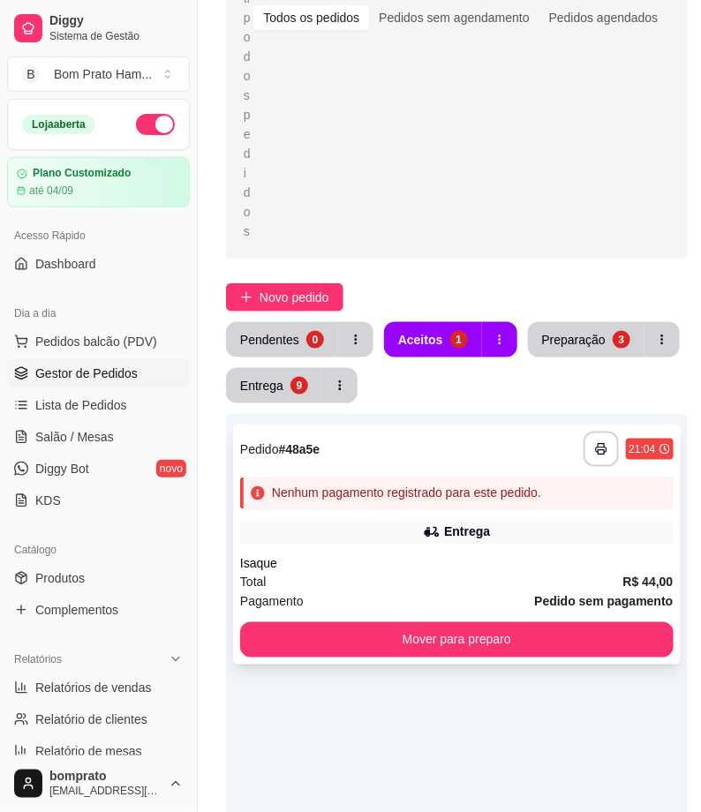
click at [422, 574] on div "Total R$ 44,00" at bounding box center [456, 582] width 433 height 19
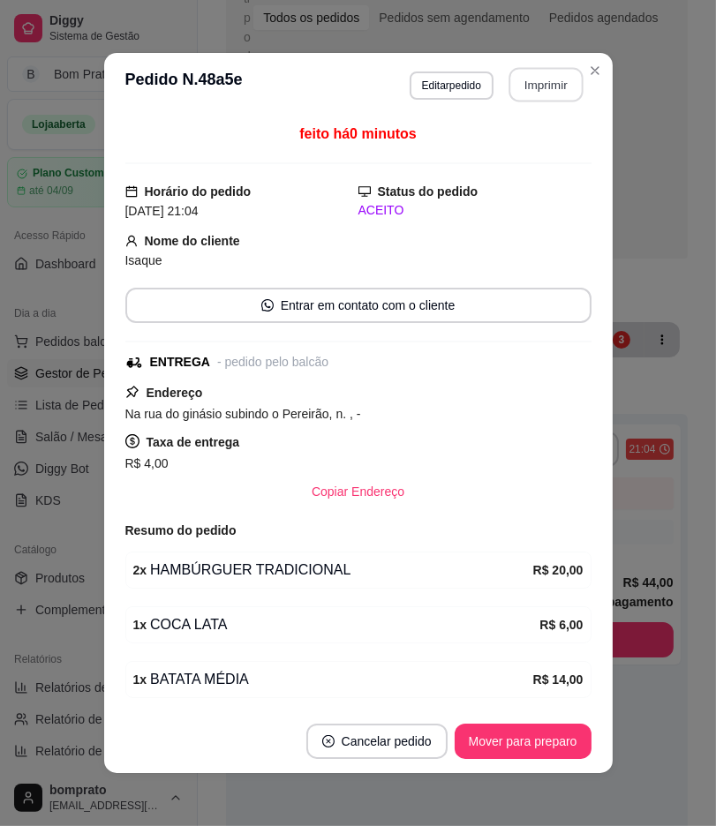
click at [552, 79] on button "Imprimir" at bounding box center [545, 85] width 74 height 34
click at [415, 746] on button "Cancelar pedido" at bounding box center [376, 741] width 141 height 35
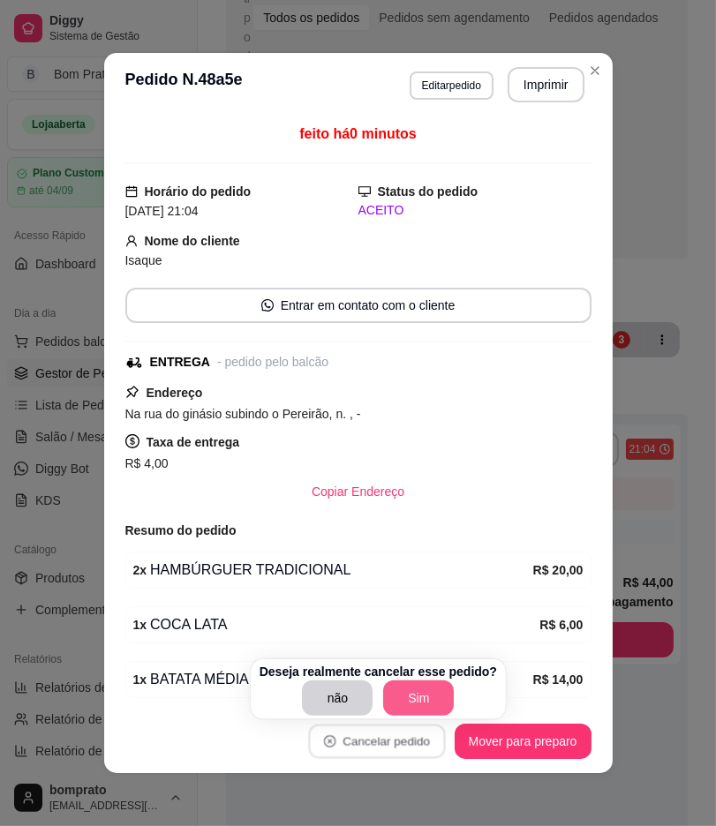
click at [433, 686] on button "Sim" at bounding box center [418, 697] width 71 height 35
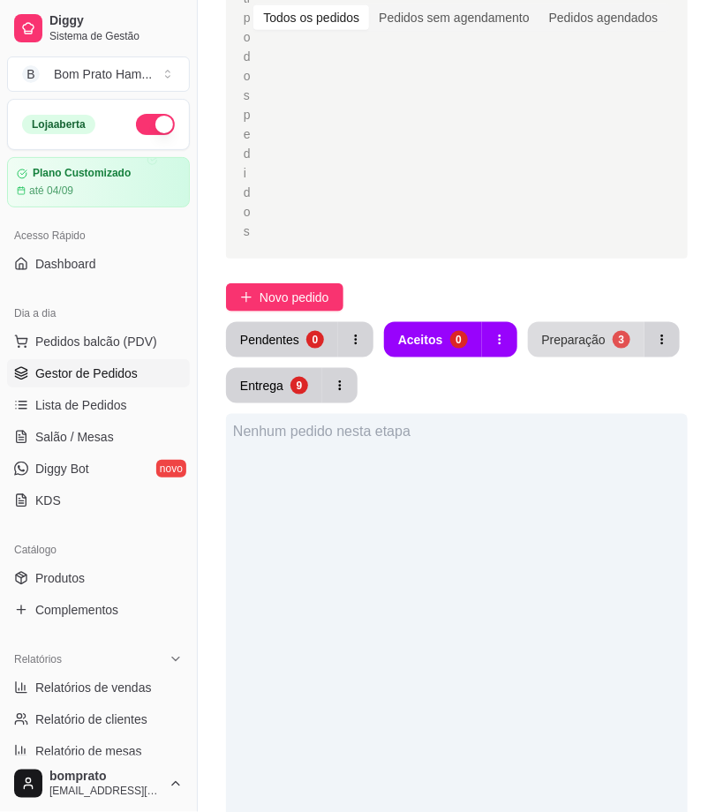
click at [585, 327] on button "Preparação 3" at bounding box center [586, 339] width 116 height 35
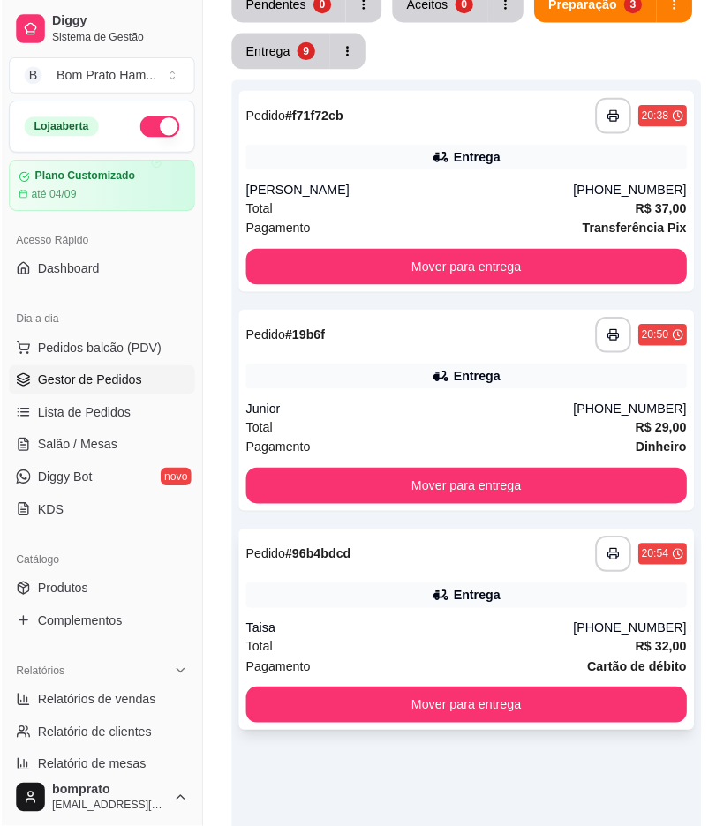
scroll to position [686, 0]
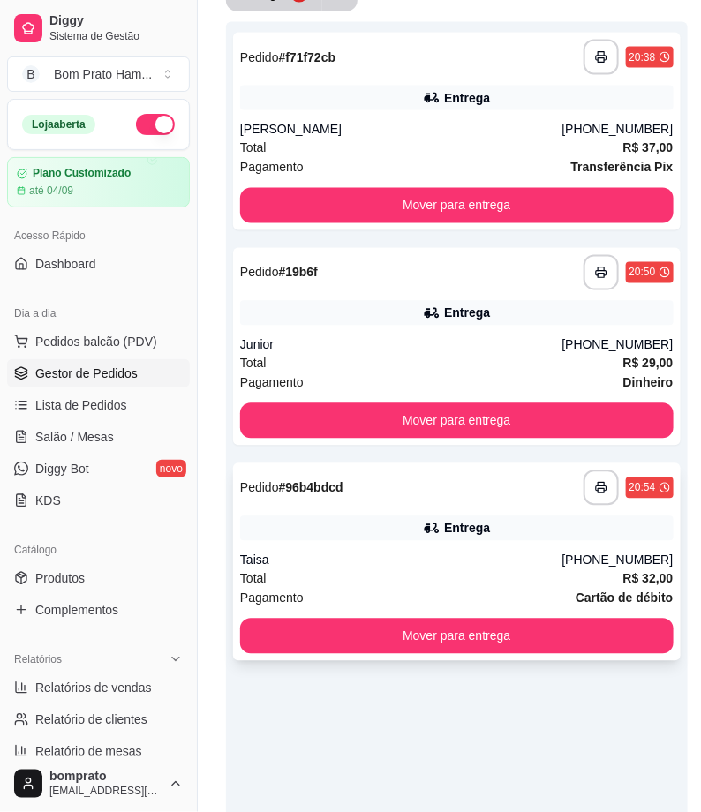
click at [409, 536] on div "Entrega" at bounding box center [456, 528] width 433 height 25
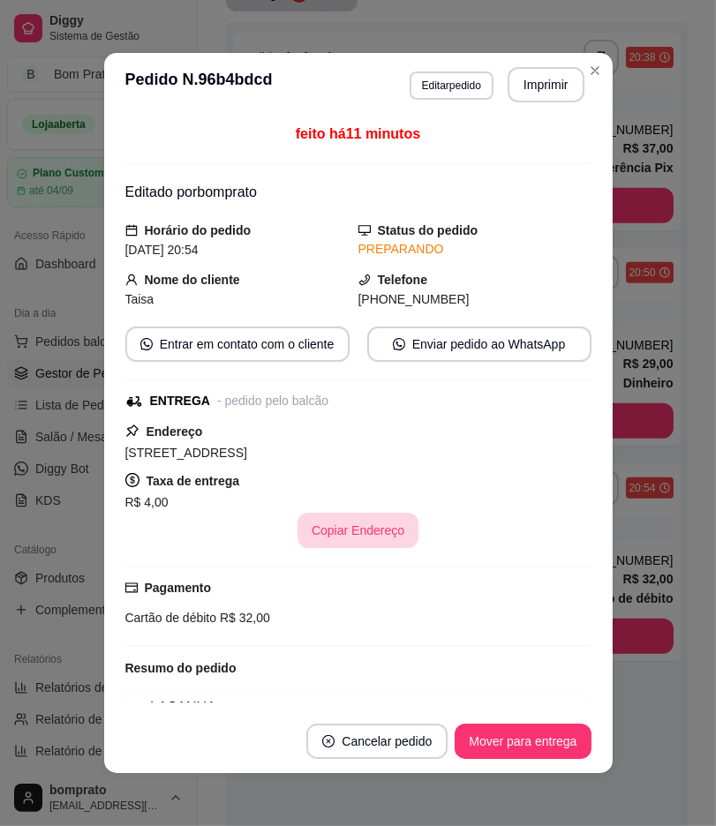
click at [339, 526] on button "Copiar Endereço" at bounding box center [357, 530] width 121 height 35
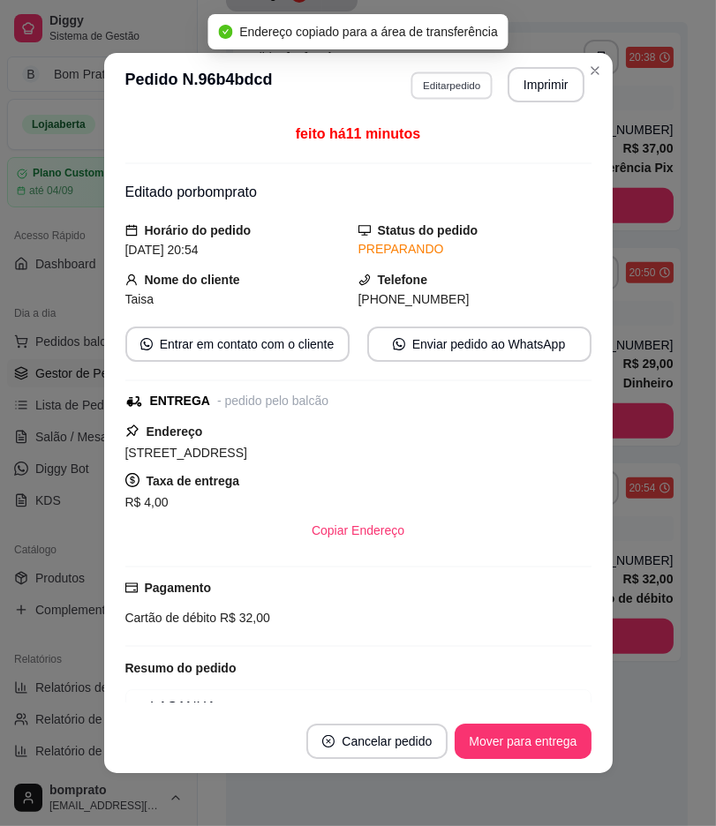
click at [441, 85] on button "Editar pedido" at bounding box center [451, 84] width 82 height 27
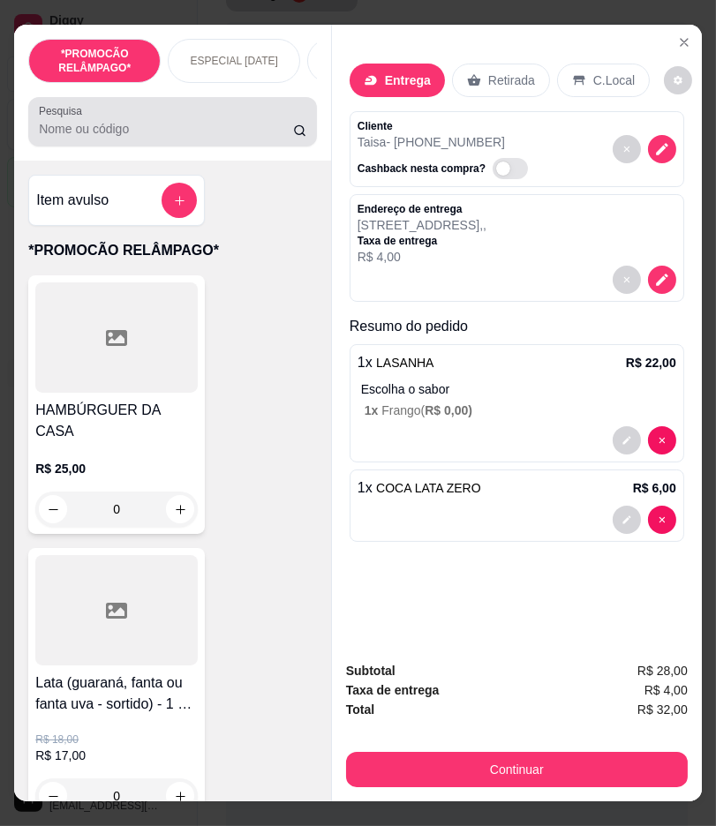
click at [122, 138] on input "Pesquisa" at bounding box center [165, 129] width 253 height 18
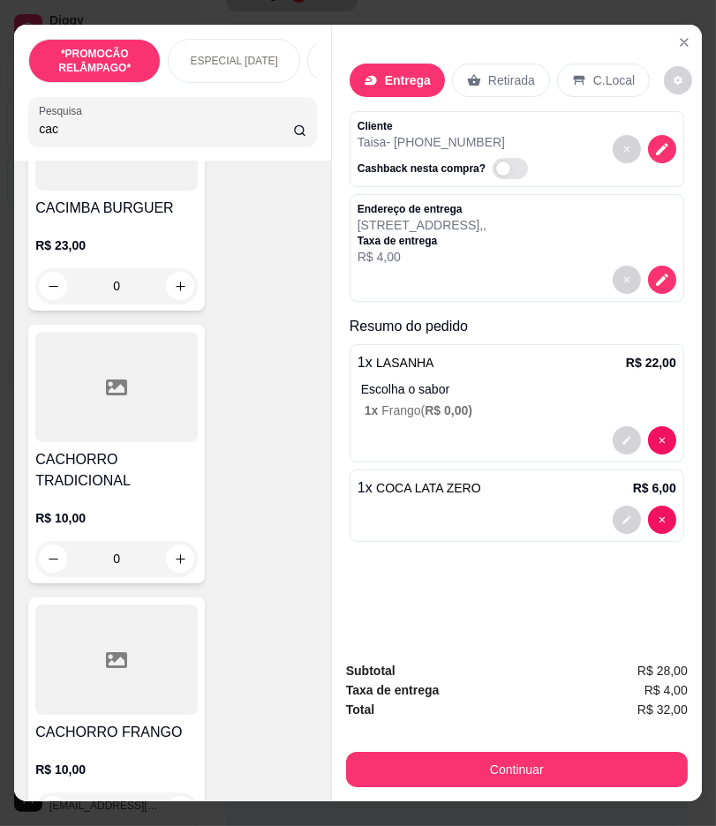
scroll to position [490, 0]
type input "cac"
click at [177, 559] on div "0" at bounding box center [116, 557] width 162 height 35
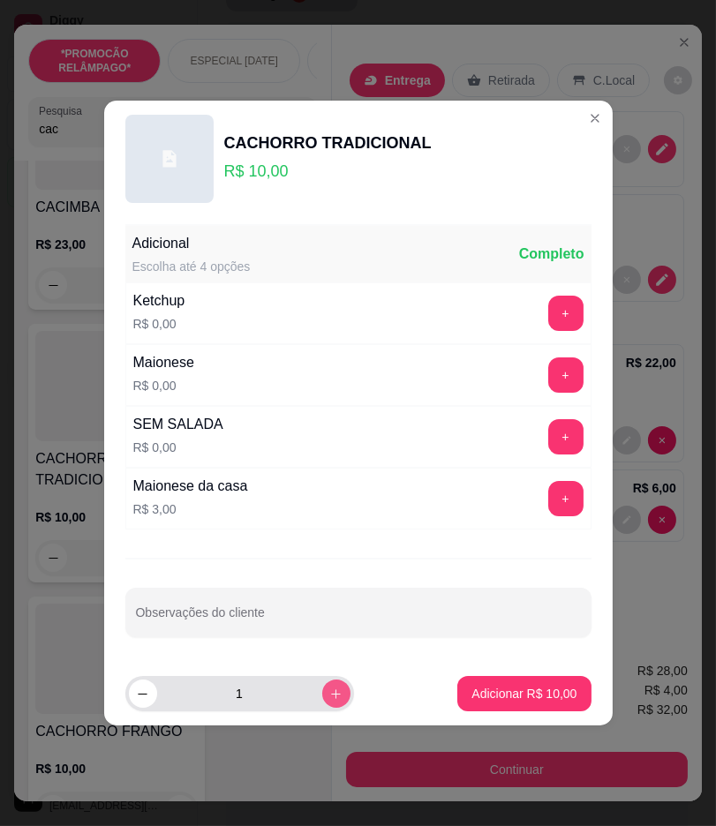
click at [329, 698] on icon "increase-product-quantity" at bounding box center [335, 693] width 13 height 13
type input "2"
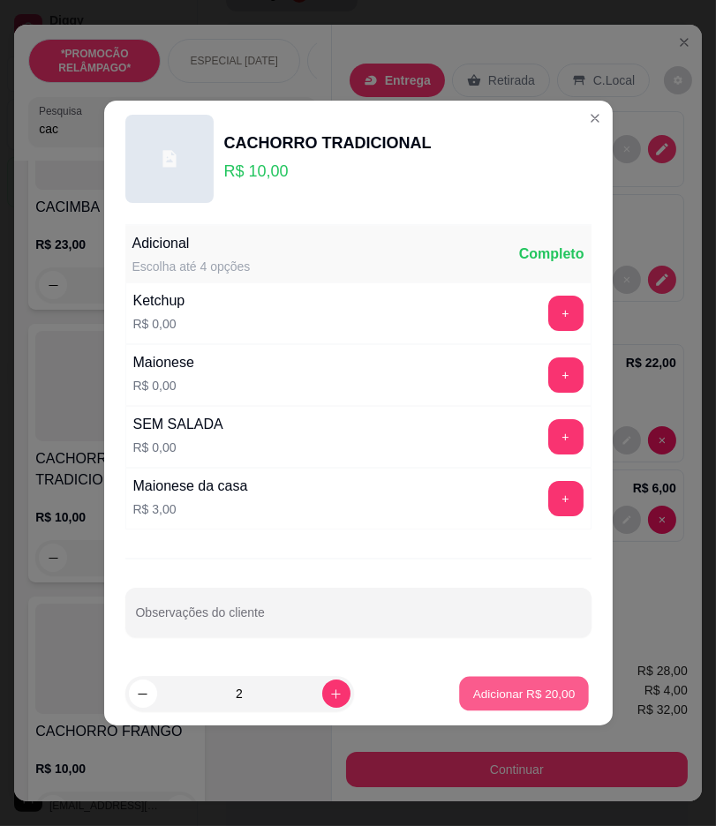
click at [473, 699] on p "Adicionar R$ 20,00" at bounding box center [524, 693] width 102 height 17
type input "2"
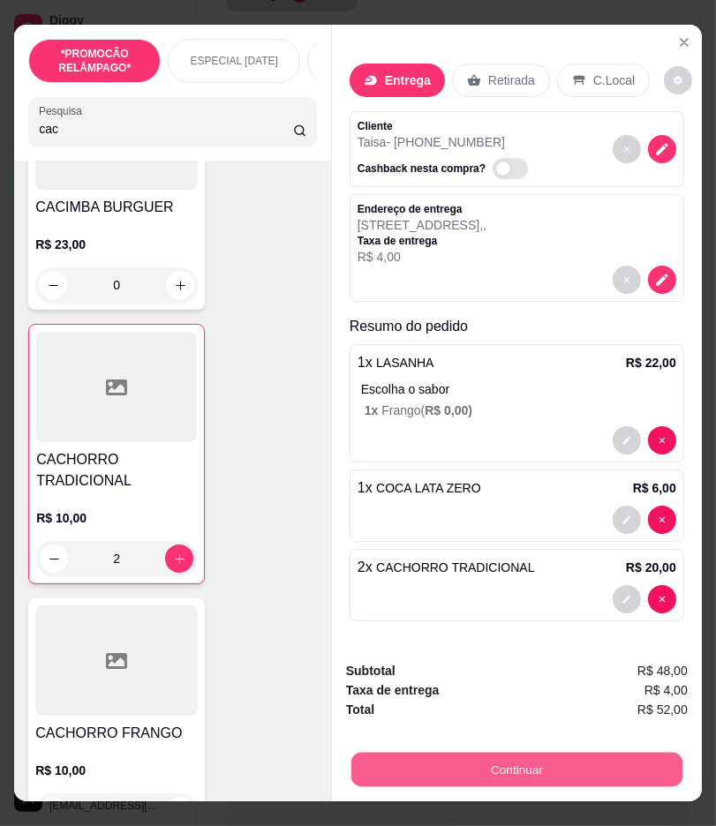
click at [562, 753] on button "Continuar" at bounding box center [516, 770] width 331 height 34
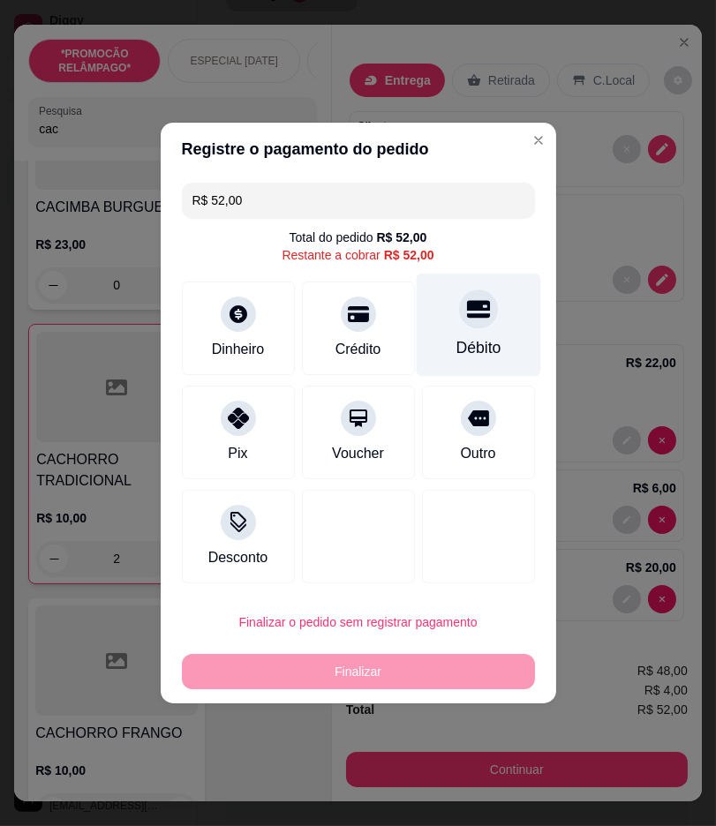
click at [462, 346] on div "Débito" at bounding box center [477, 347] width 45 height 23
type input "R$ 0,00"
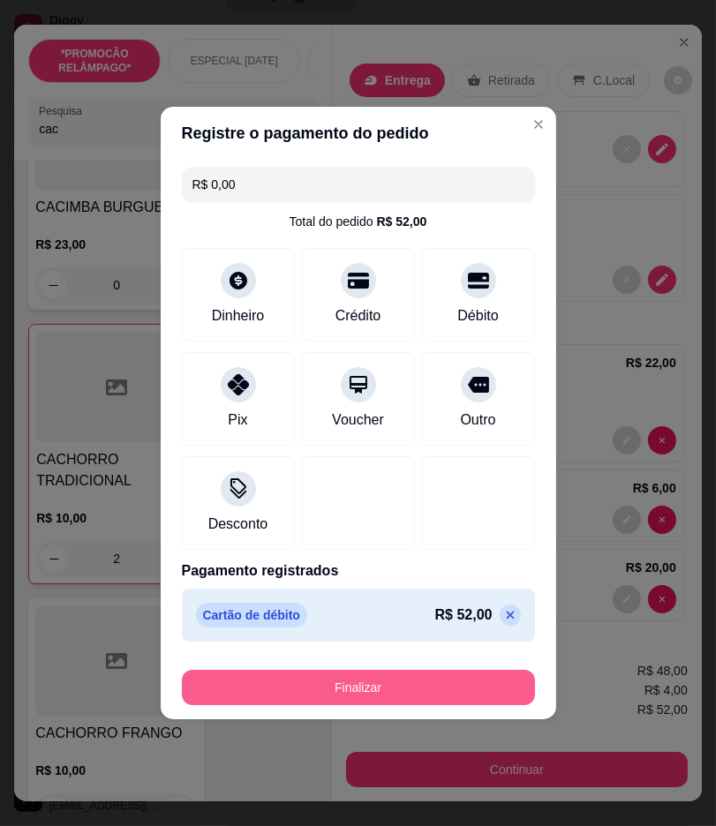
click at [465, 694] on button "Finalizar" at bounding box center [358, 687] width 353 height 35
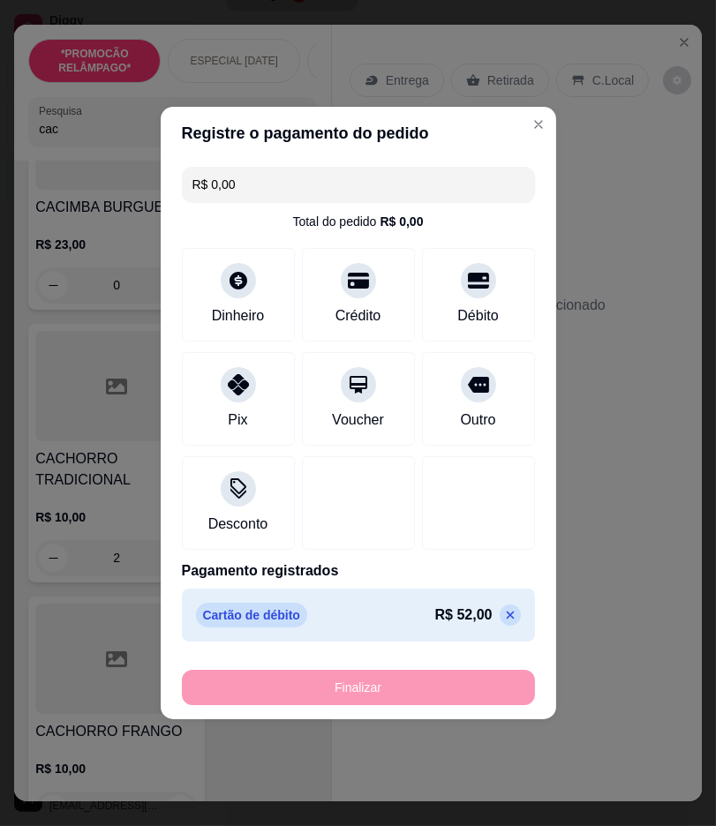
type input "0"
type input "-R$ 52,00"
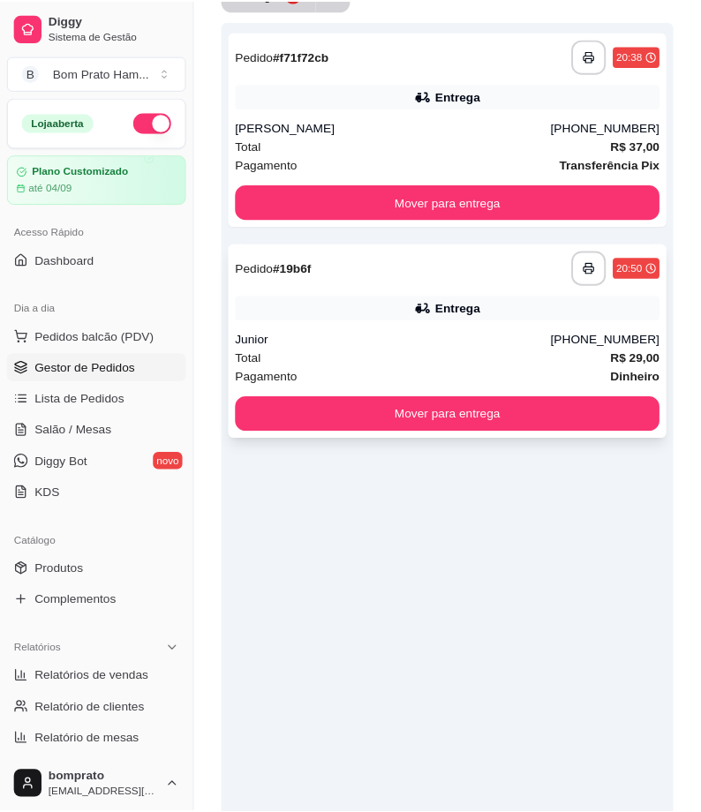
scroll to position [604, 0]
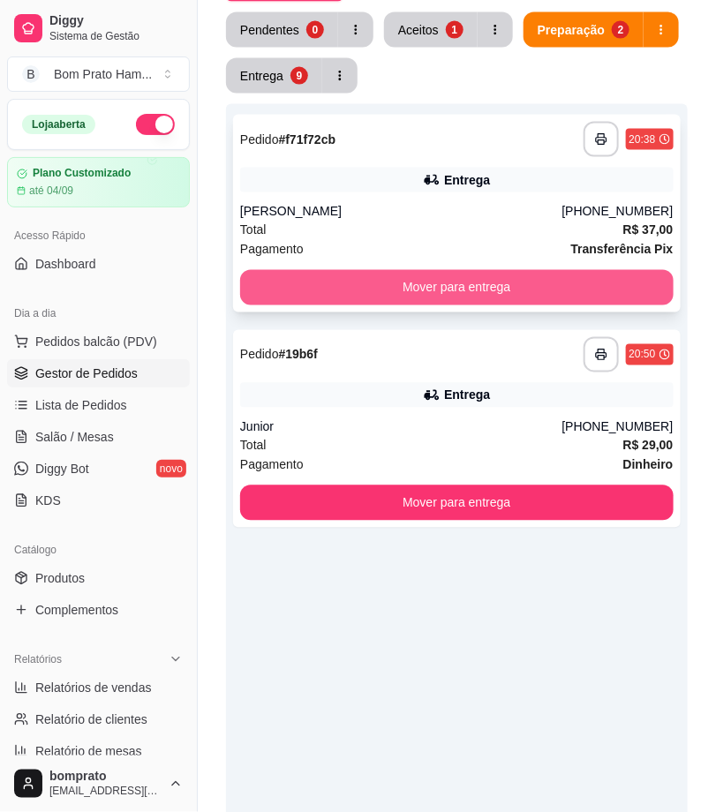
click at [486, 287] on button "Mover para entrega" at bounding box center [456, 287] width 433 height 35
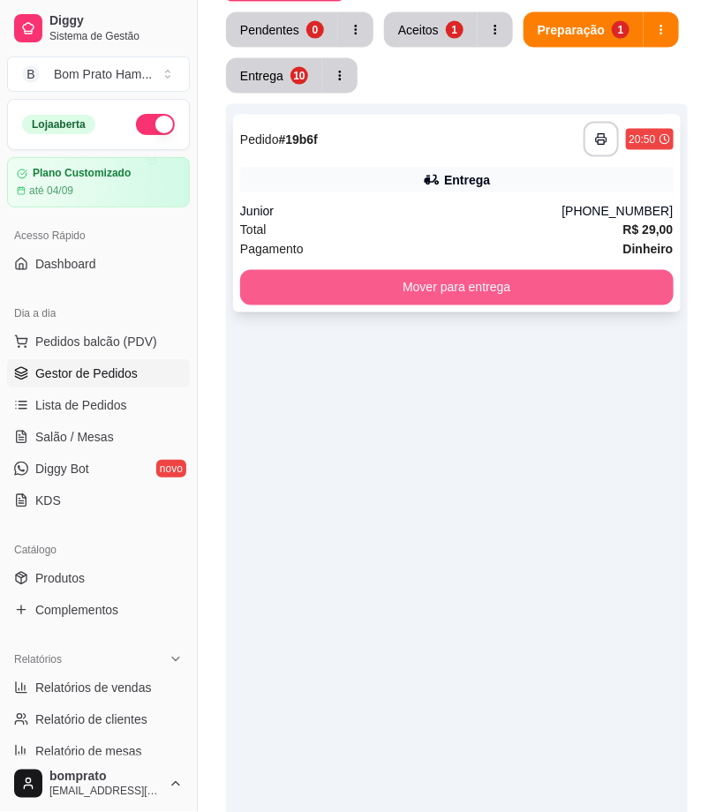
click at [491, 296] on button "Mover para entrega" at bounding box center [456, 287] width 433 height 35
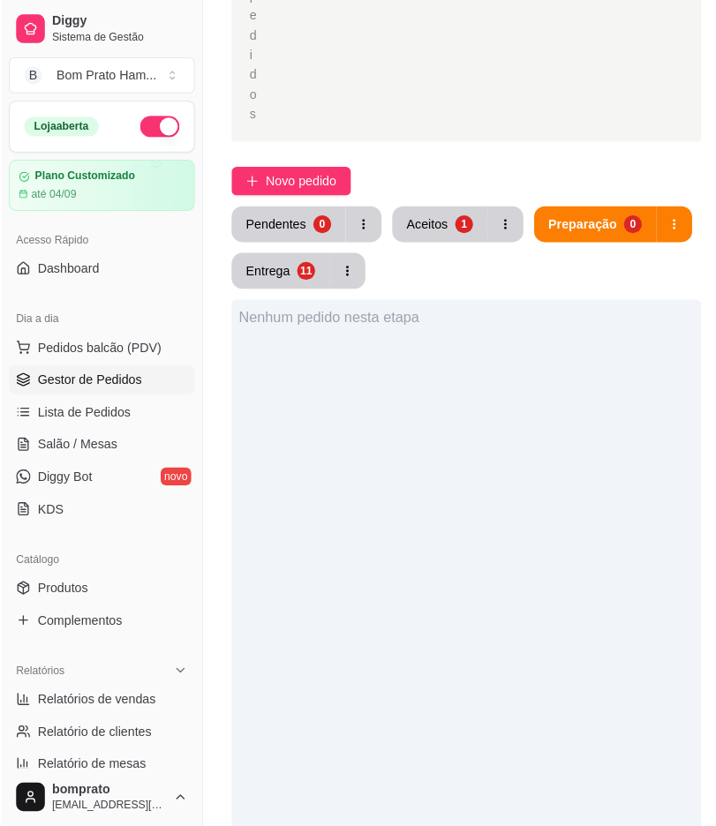
scroll to position [408, 0]
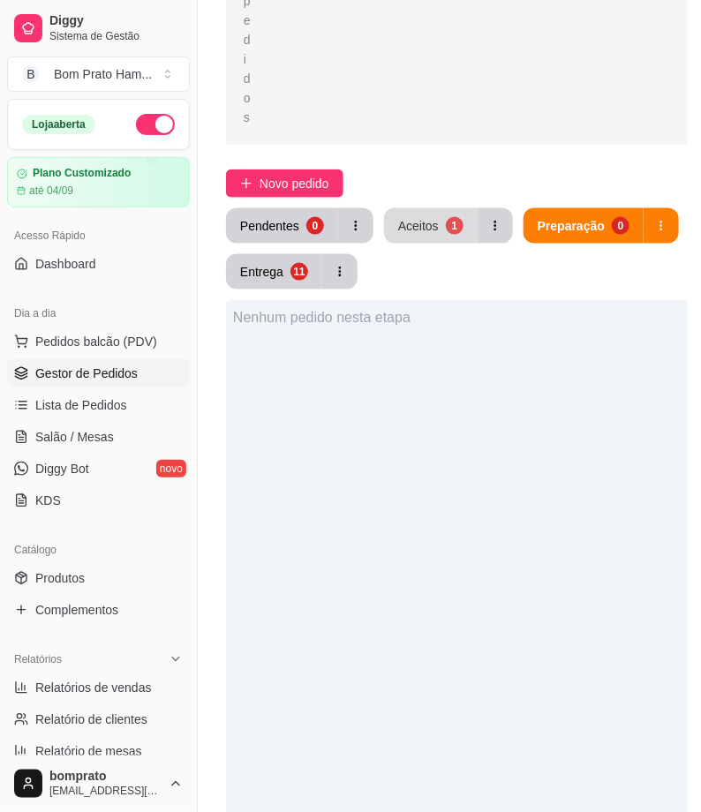
click at [442, 213] on button "Aceitos 1" at bounding box center [431, 225] width 94 height 35
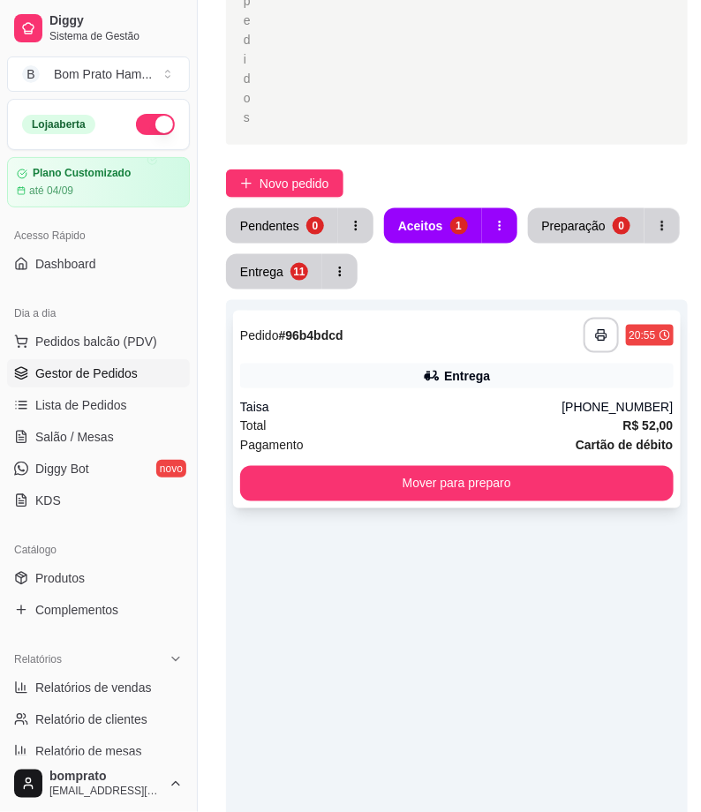
click at [468, 399] on div "Taisa" at bounding box center [401, 408] width 322 height 18
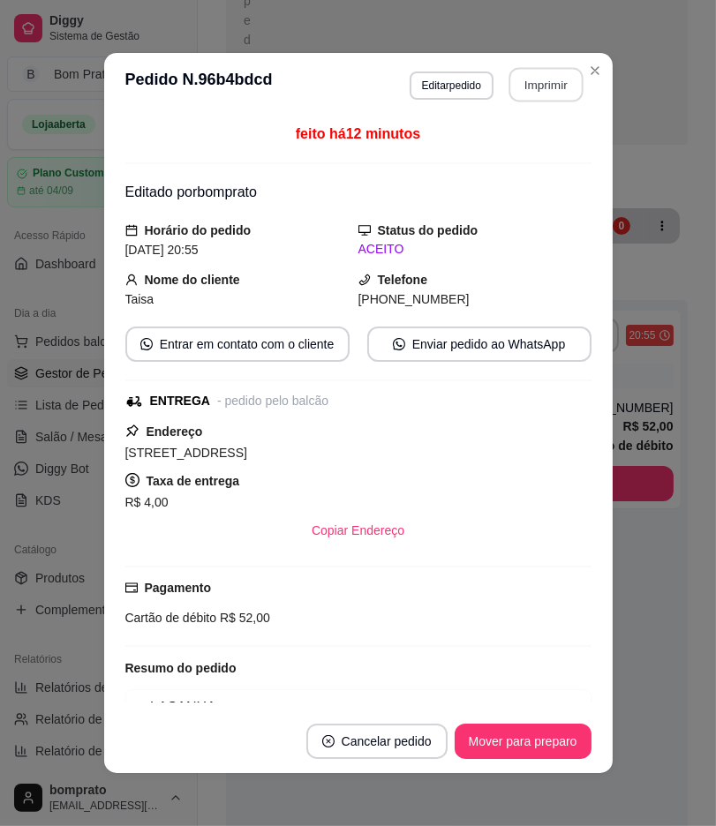
click at [540, 83] on button "Imprimir" at bounding box center [545, 85] width 74 height 34
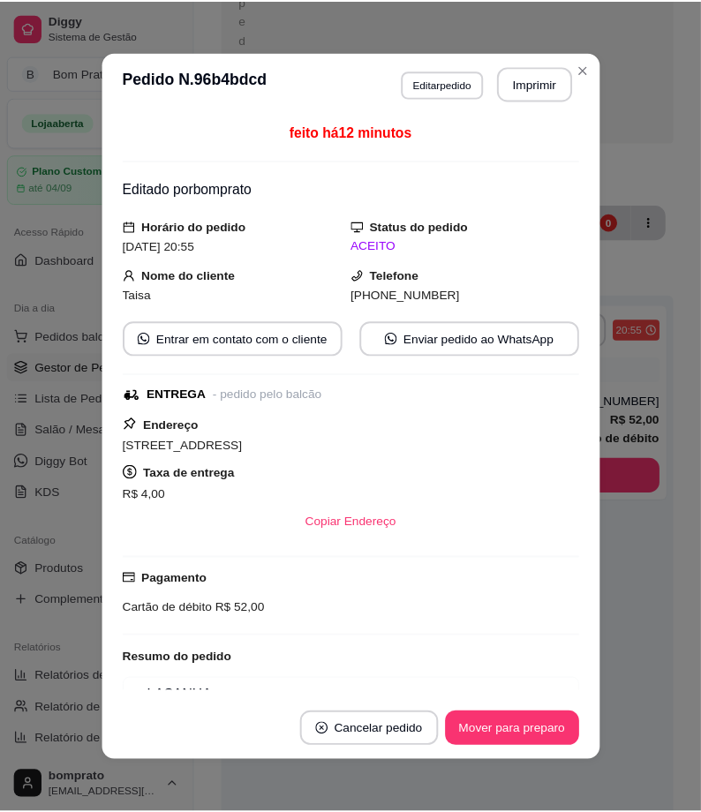
scroll to position [0, 0]
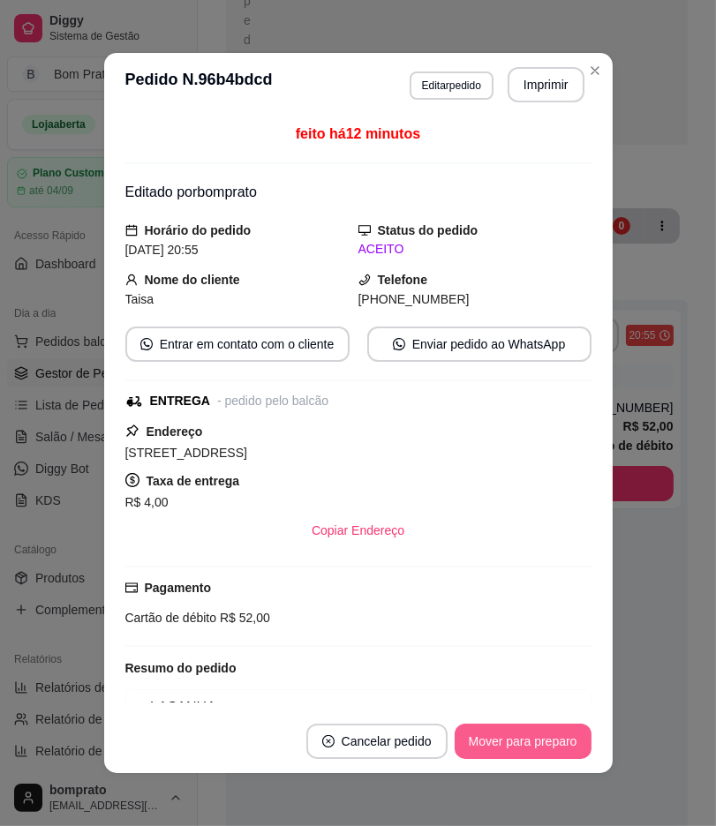
click at [529, 724] on button "Mover para preparo" at bounding box center [522, 741] width 137 height 35
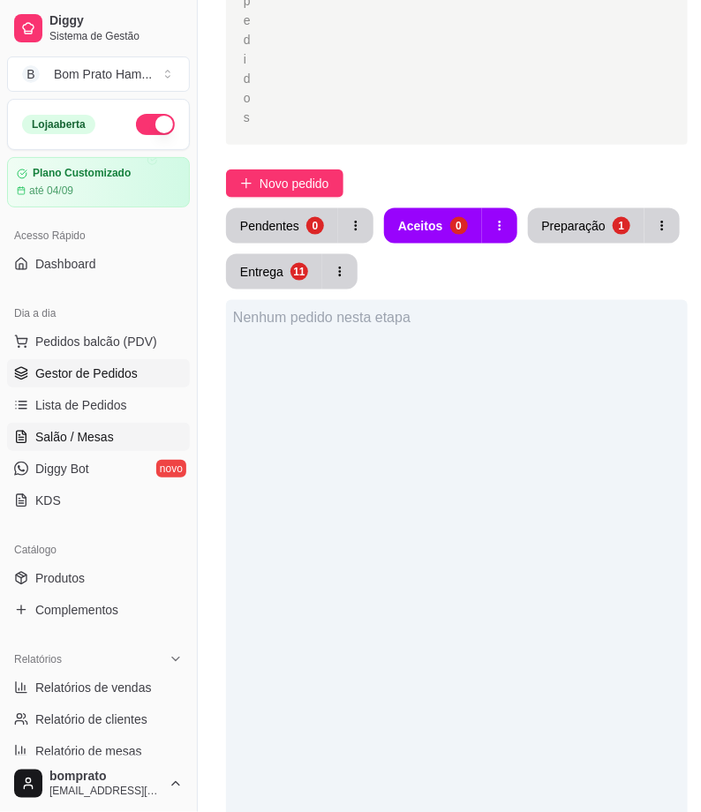
drag, startPoint x: 74, startPoint y: 432, endPoint x: 85, endPoint y: 432, distance: 10.6
click at [74, 432] on span "Salão / Mesas" at bounding box center [74, 437] width 79 height 18
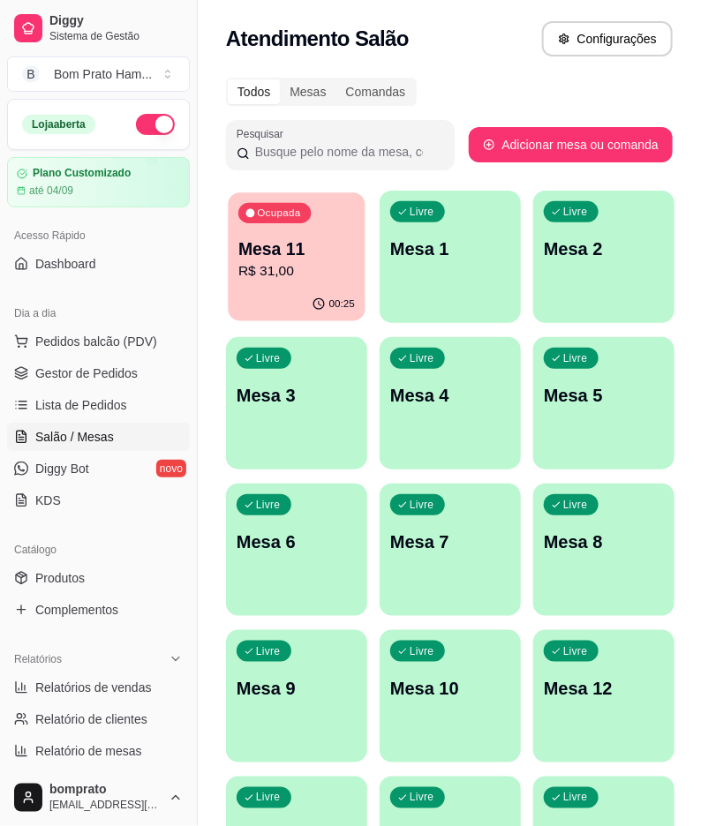
click at [304, 277] on p "R$ 31,00" at bounding box center [296, 271] width 116 height 20
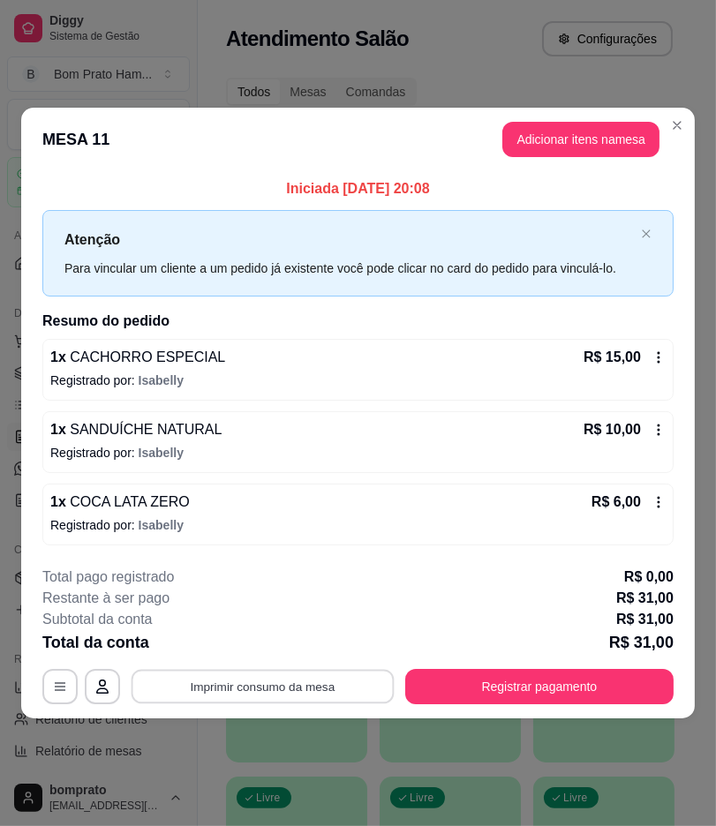
click at [312, 686] on button "Imprimir consumo da mesa" at bounding box center [262, 686] width 263 height 34
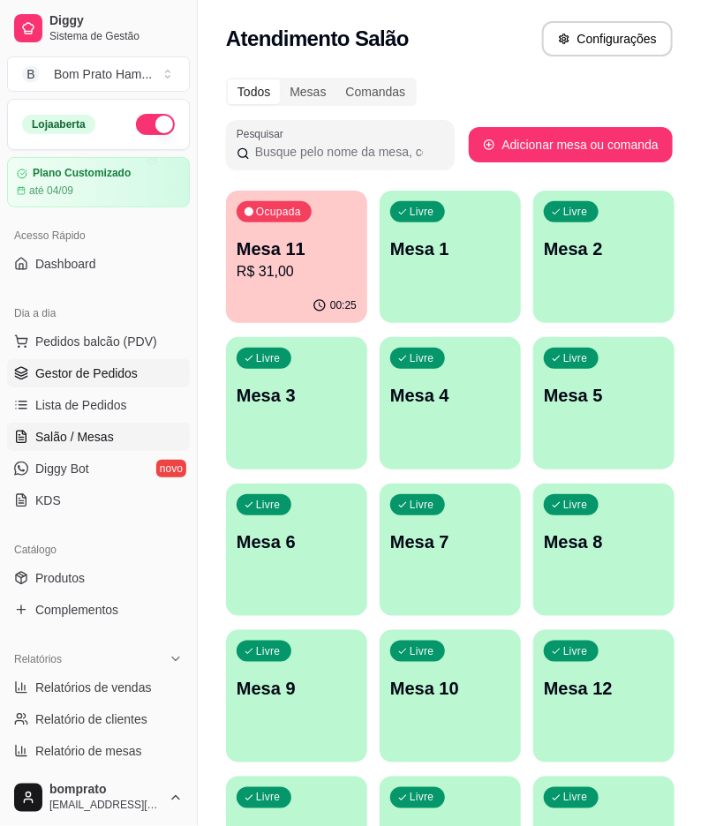
click at [135, 377] on link "Gestor de Pedidos" at bounding box center [98, 373] width 183 height 28
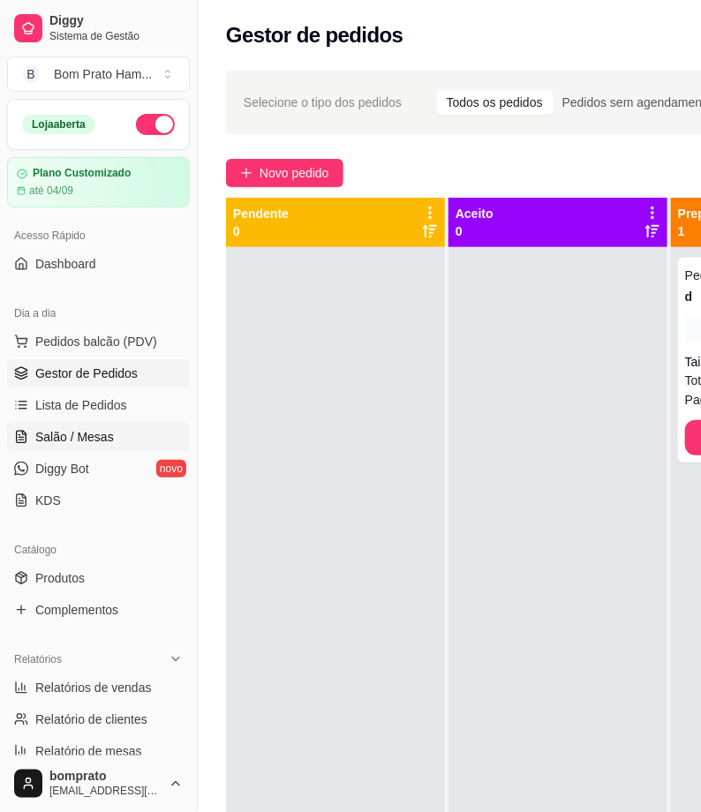
click at [109, 442] on span "Salão / Mesas" at bounding box center [74, 437] width 79 height 18
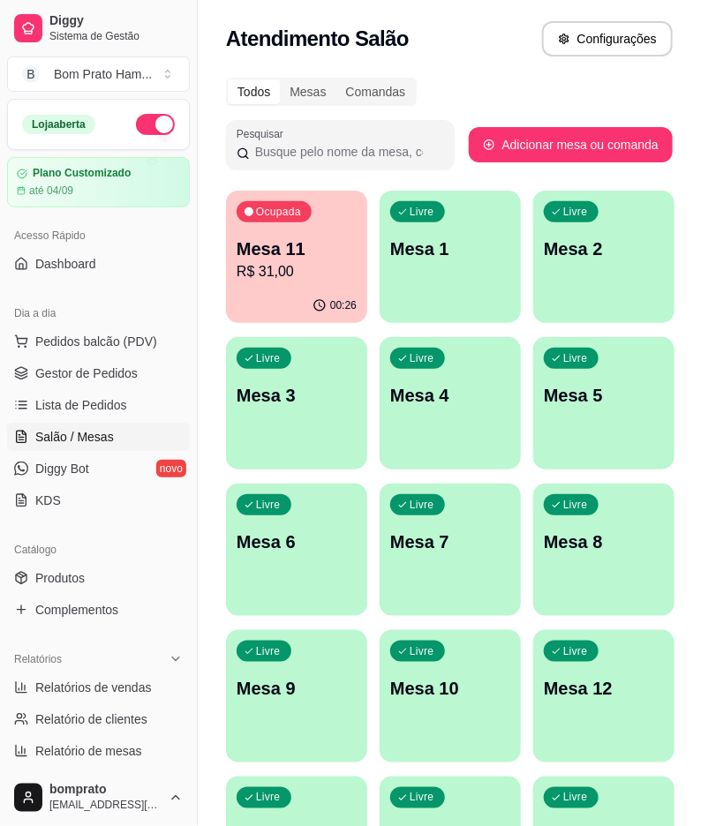
click at [291, 300] on div "00:26" at bounding box center [296, 306] width 141 height 34
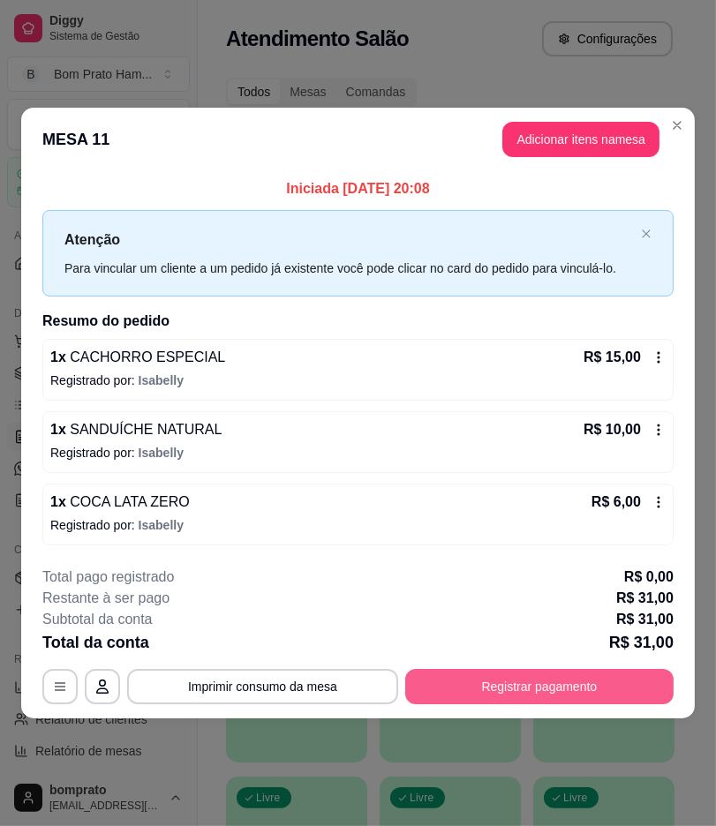
click at [498, 684] on button "Registrar pagamento" at bounding box center [539, 686] width 268 height 35
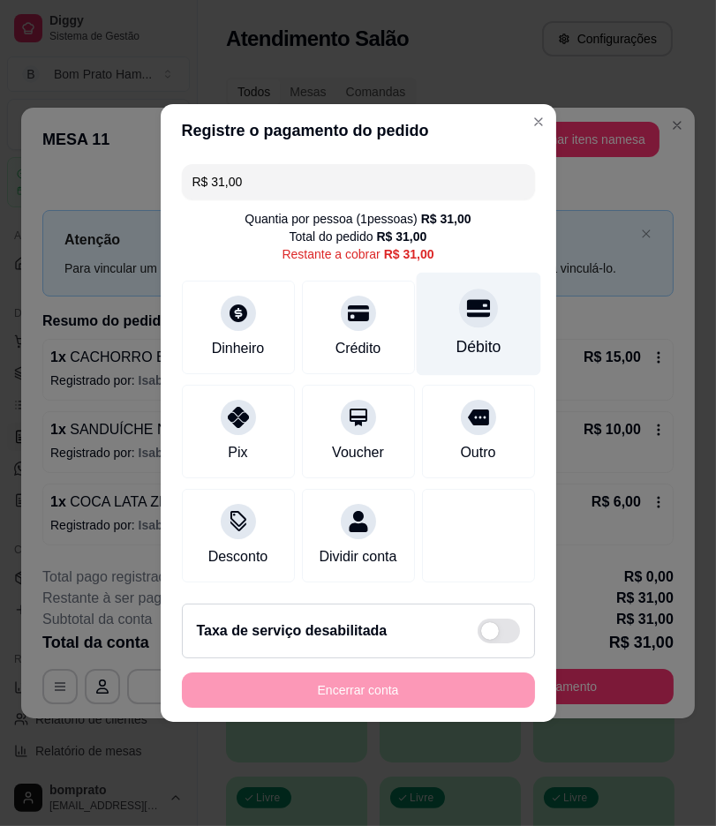
click at [459, 295] on div at bounding box center [478, 308] width 39 height 39
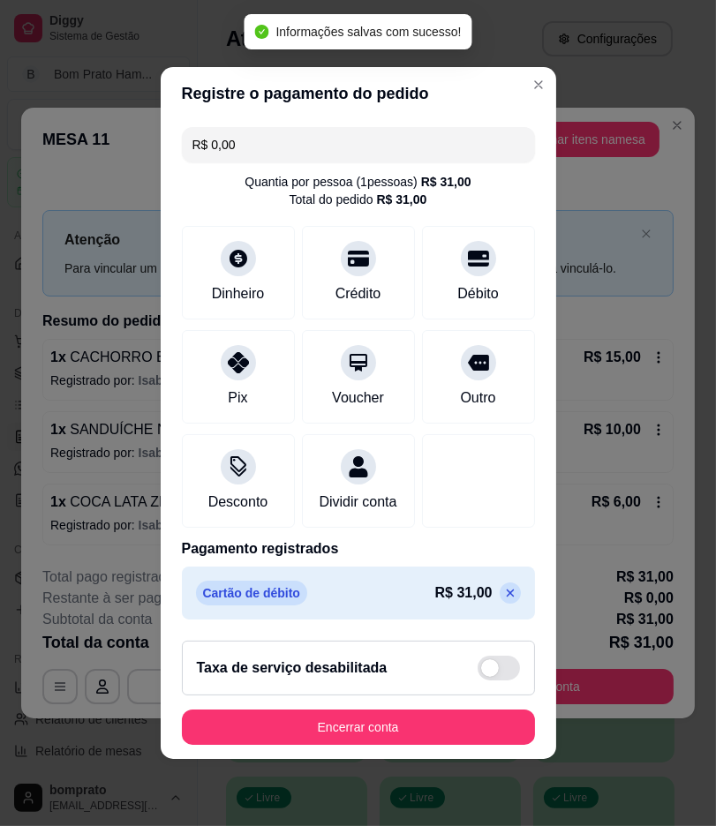
click at [503, 600] on icon at bounding box center [510, 593] width 14 height 14
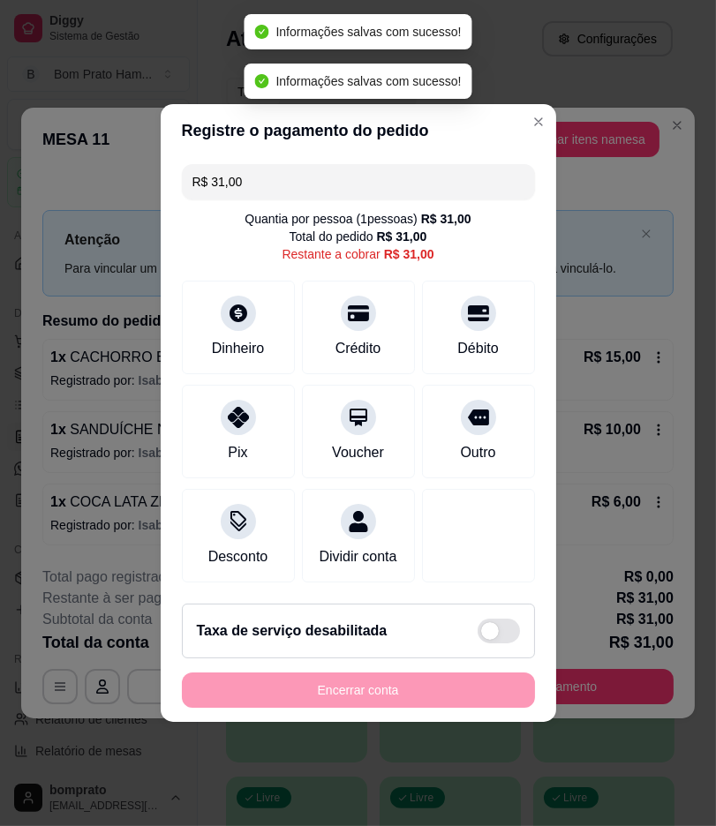
click at [364, 245] on div "Restante a cobrar R$ 31,00" at bounding box center [357, 254] width 152 height 18
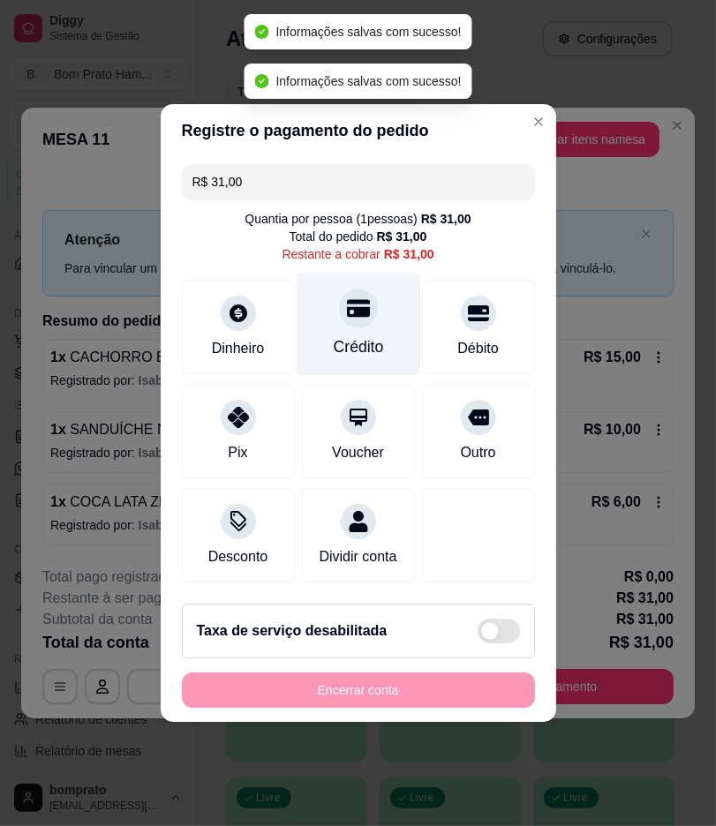
click at [365, 292] on div "Crédito" at bounding box center [358, 324] width 124 height 103
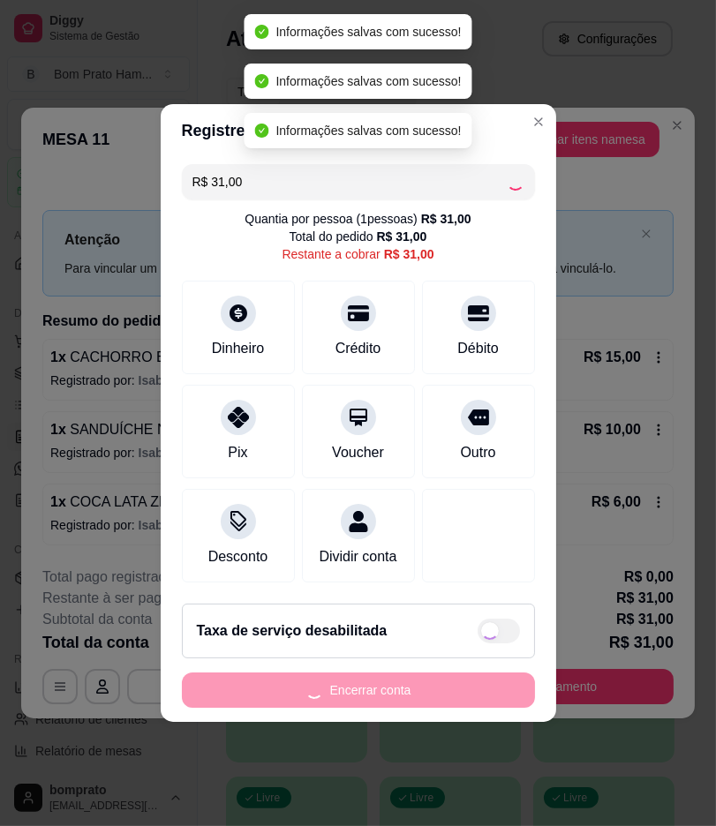
type input "R$ 0,00"
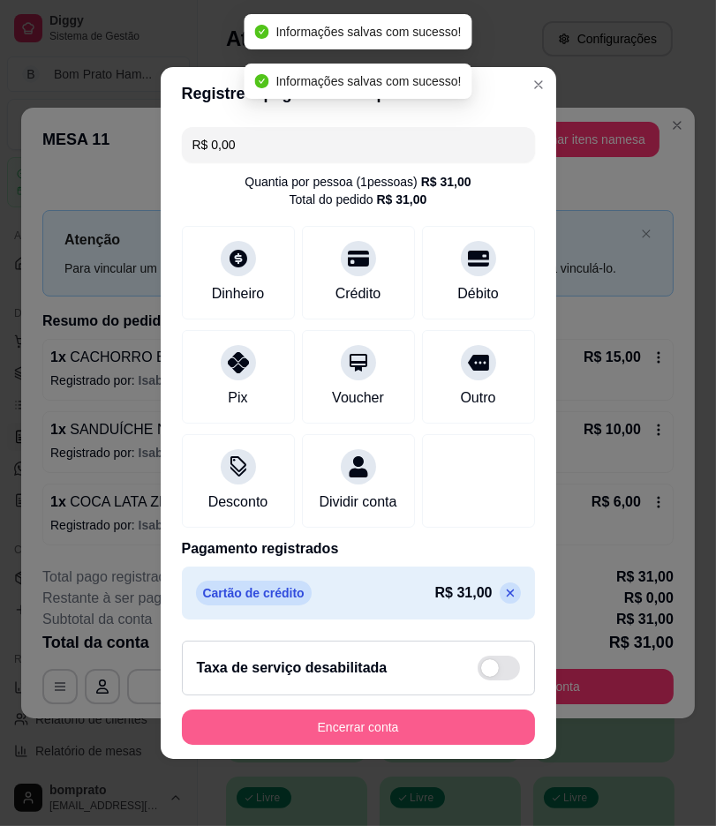
click at [461, 727] on button "Encerrar conta" at bounding box center [358, 726] width 353 height 35
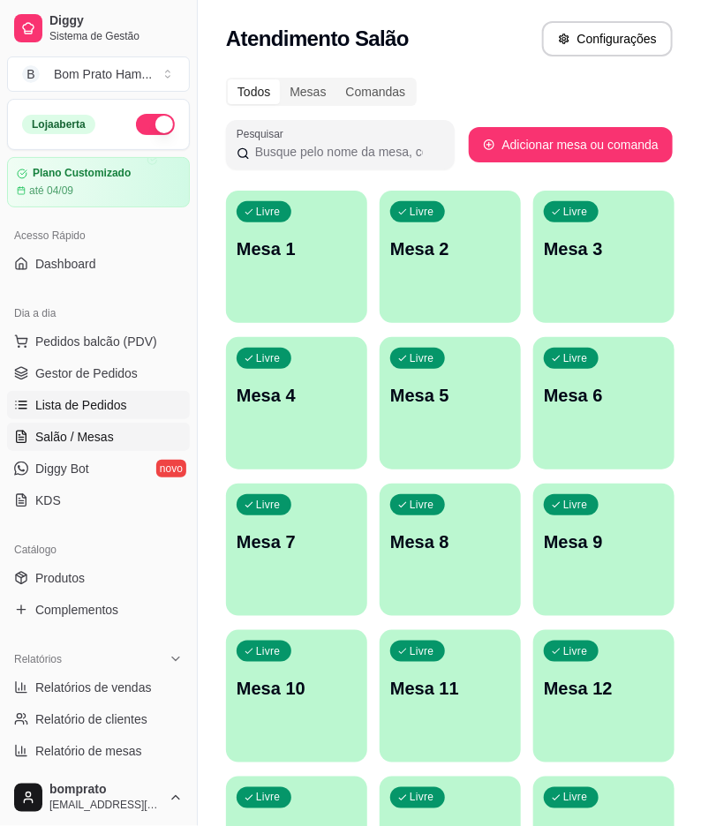
click at [71, 401] on span "Lista de Pedidos" at bounding box center [81, 405] width 92 height 18
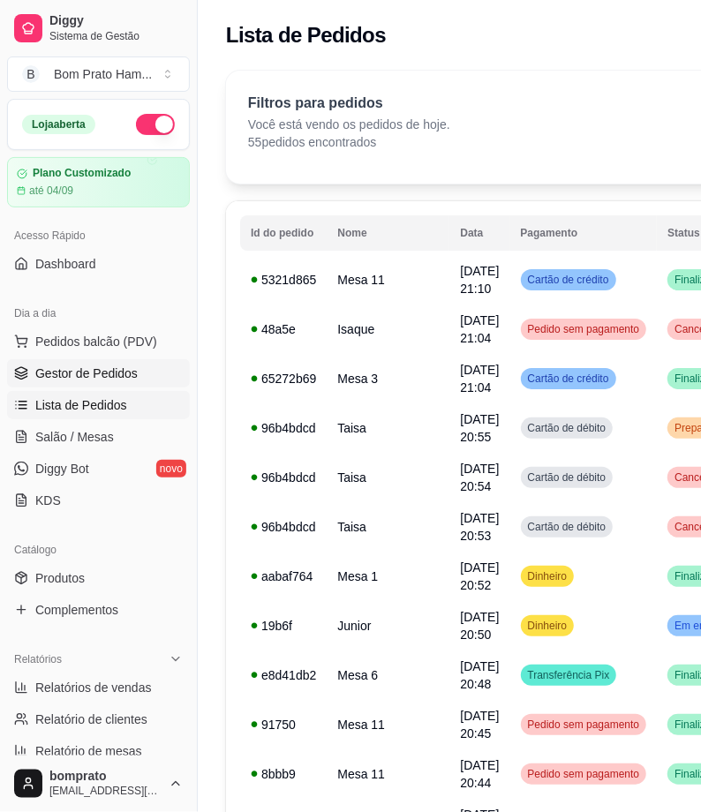
click at [73, 376] on span "Gestor de Pedidos" at bounding box center [86, 373] width 102 height 18
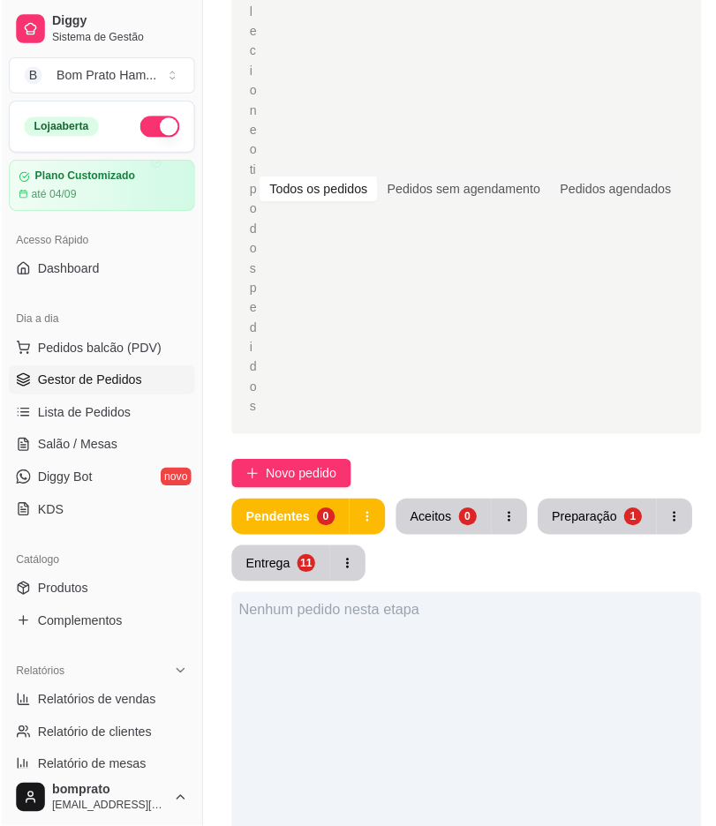
scroll to position [196, 0]
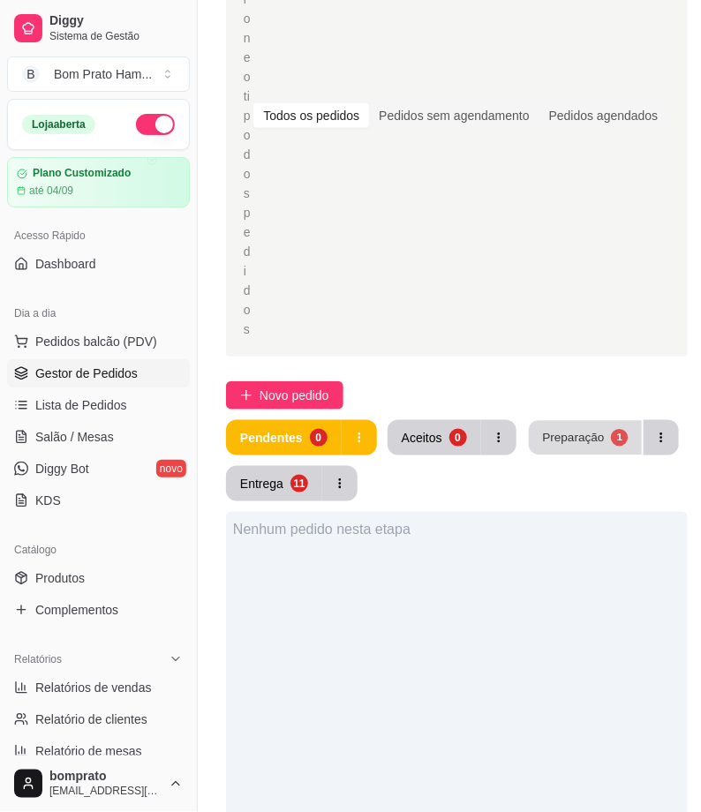
click at [577, 439] on div "Preparação" at bounding box center [573, 437] width 62 height 17
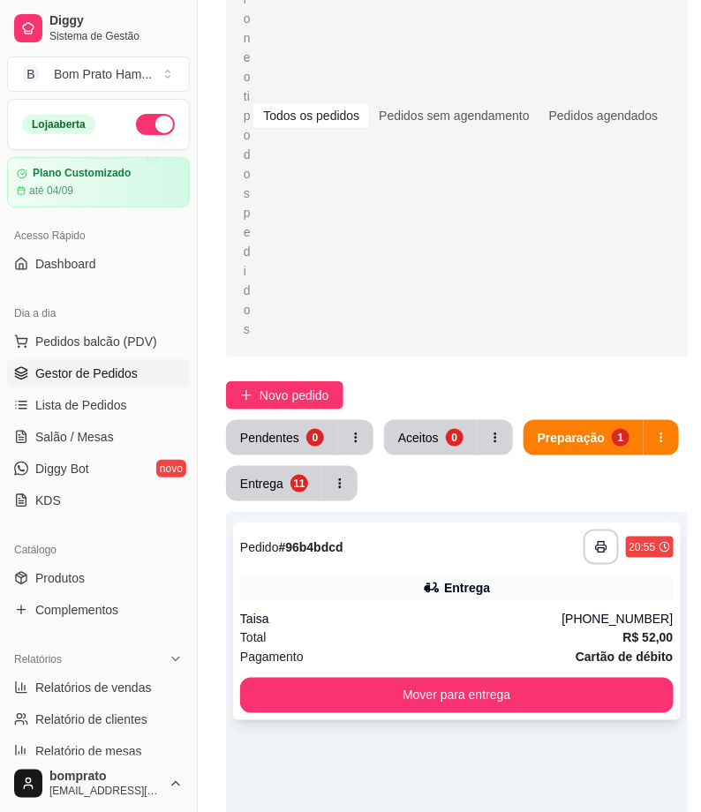
click at [488, 566] on div "**********" at bounding box center [456, 621] width 447 height 198
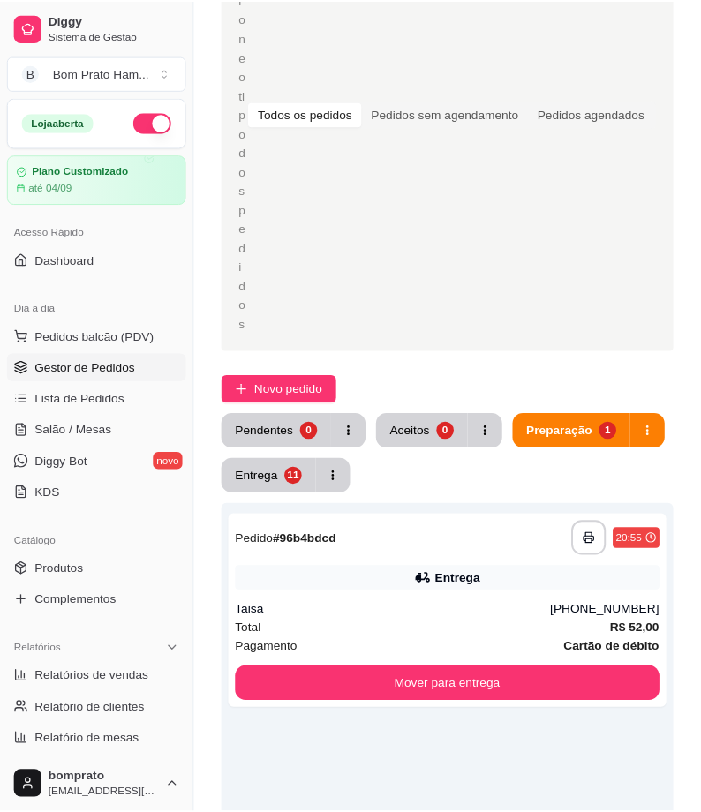
scroll to position [254, 0]
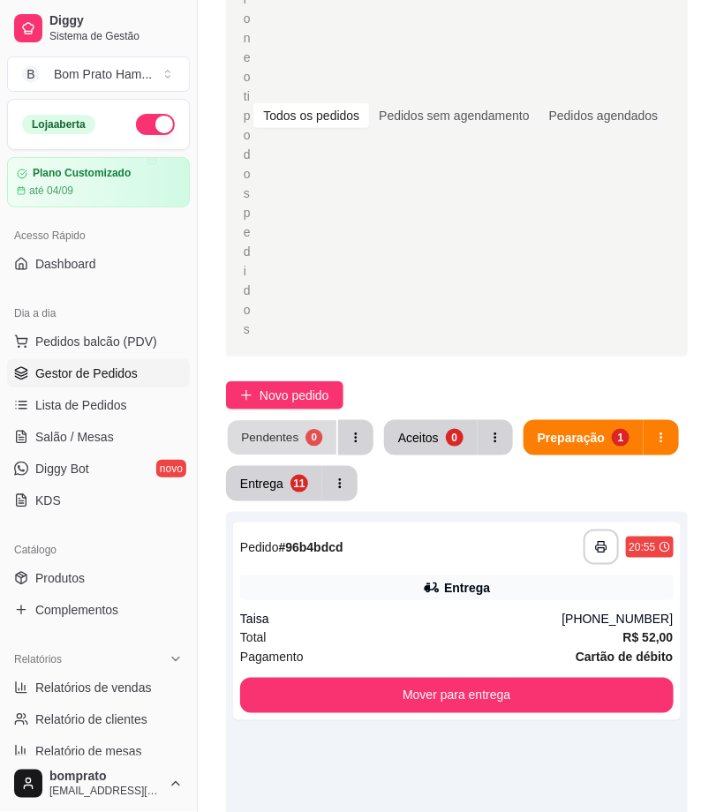
click at [311, 447] on button "Pendentes 0" at bounding box center [282, 438] width 109 height 34
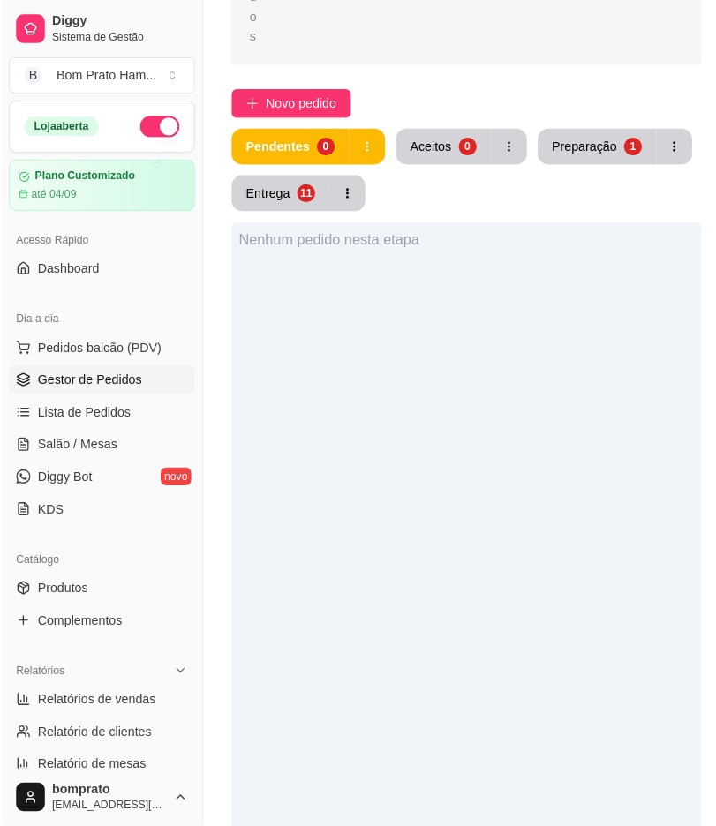
scroll to position [294, 0]
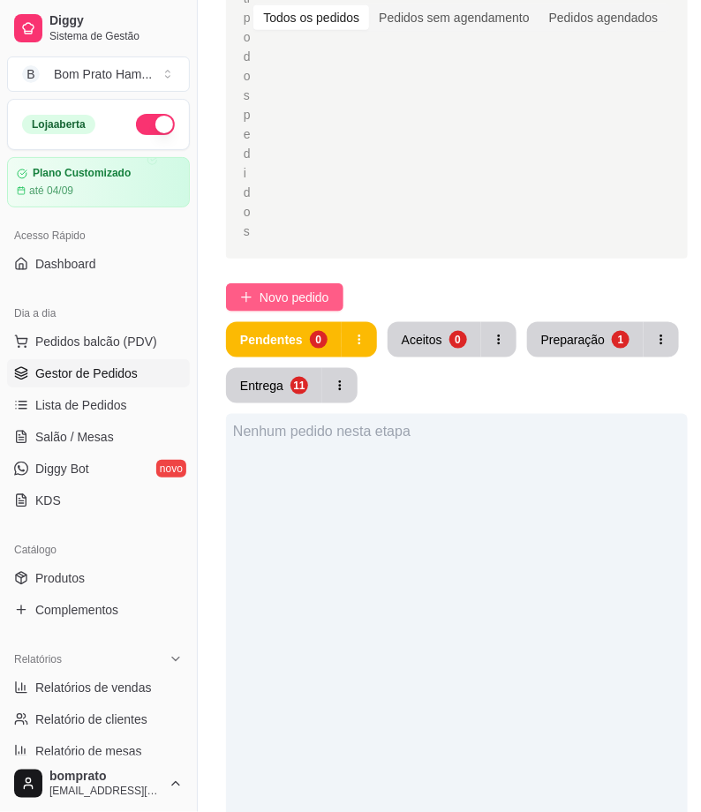
click at [283, 306] on button "Novo pedido" at bounding box center [284, 297] width 117 height 28
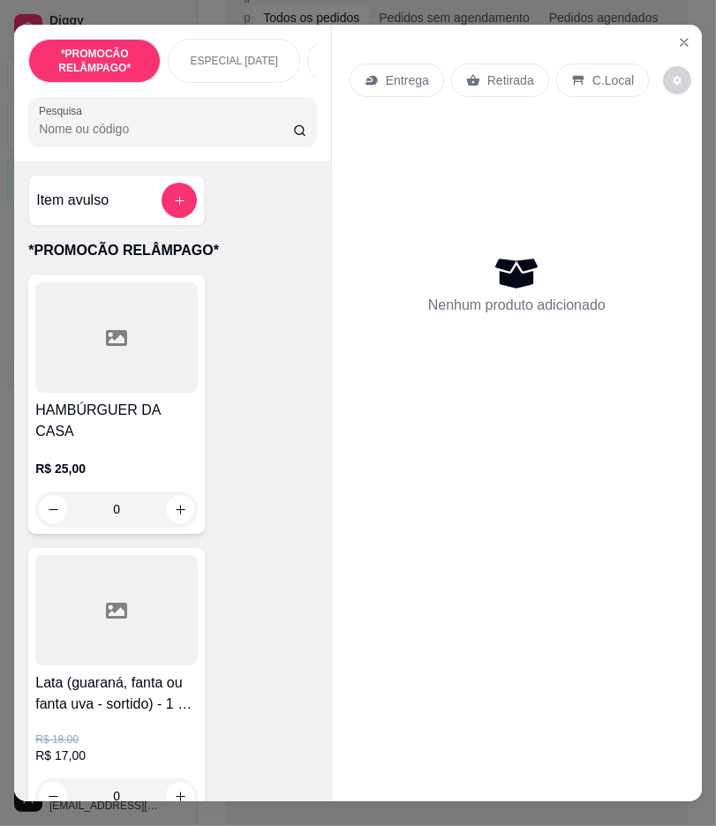
click at [112, 138] on input "Pesquisa" at bounding box center [165, 129] width 253 height 18
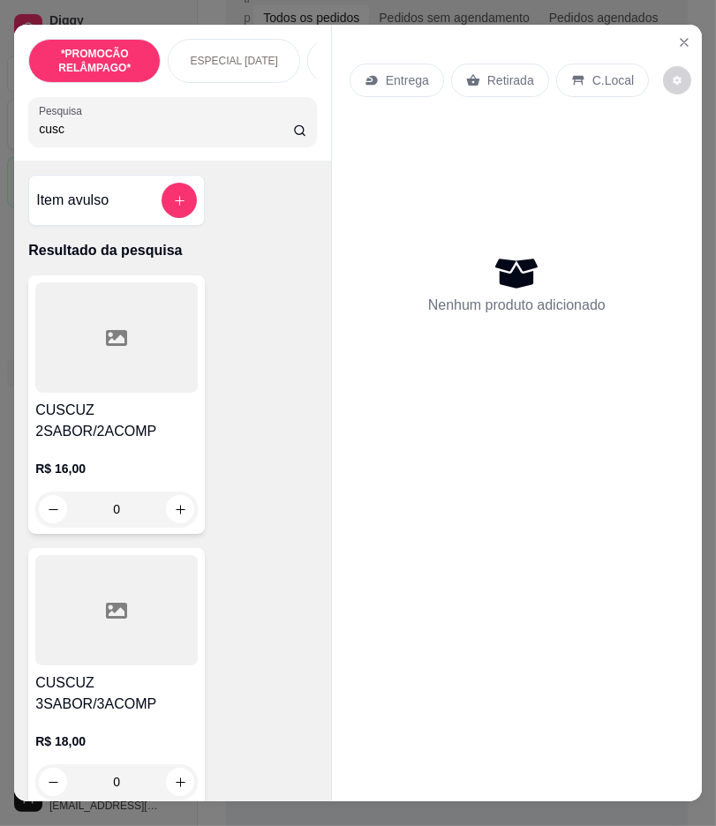
type input "cusc"
click at [146, 412] on h4 "CUSCUZ 2SABOR/2ACOMP" at bounding box center [116, 421] width 162 height 42
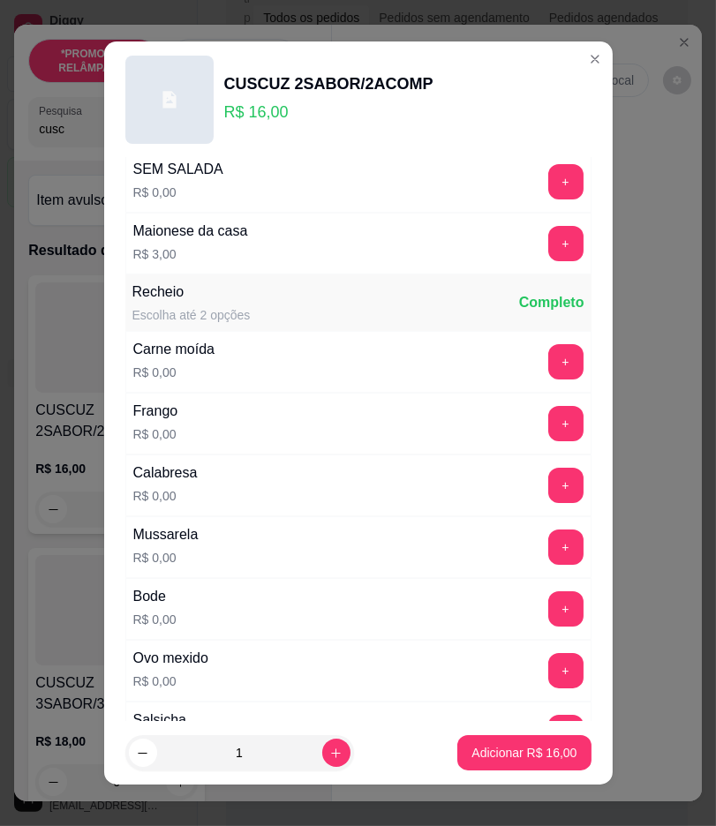
scroll to position [294, 0]
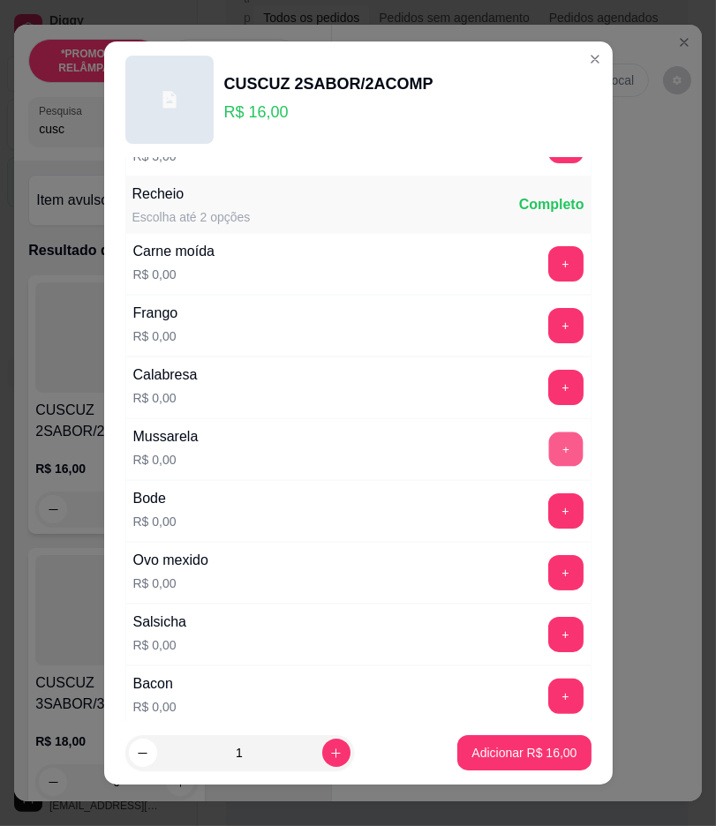
click at [548, 451] on button "+" at bounding box center [565, 448] width 34 height 34
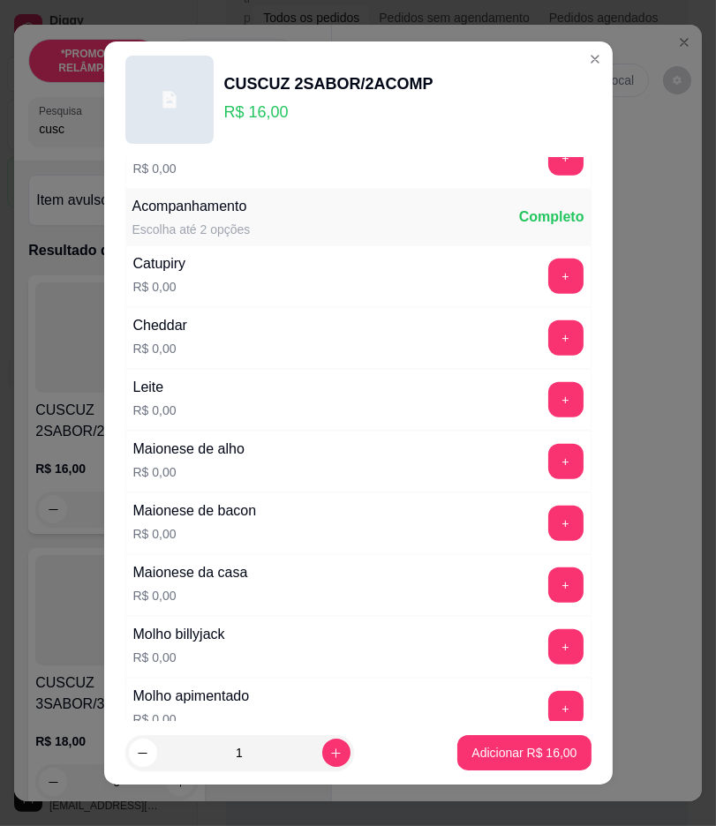
scroll to position [882, 0]
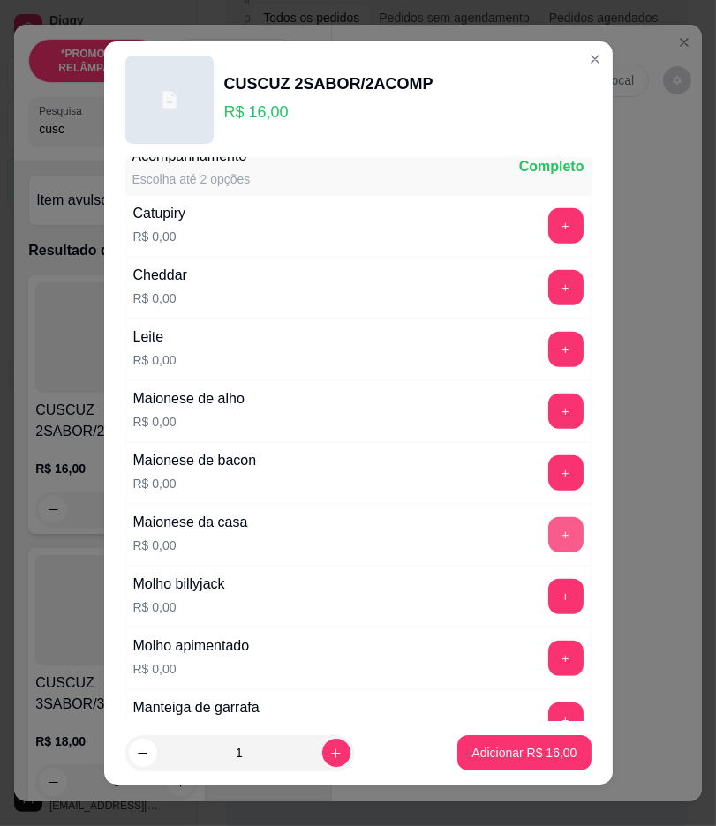
click at [548, 524] on button "+" at bounding box center [565, 534] width 35 height 35
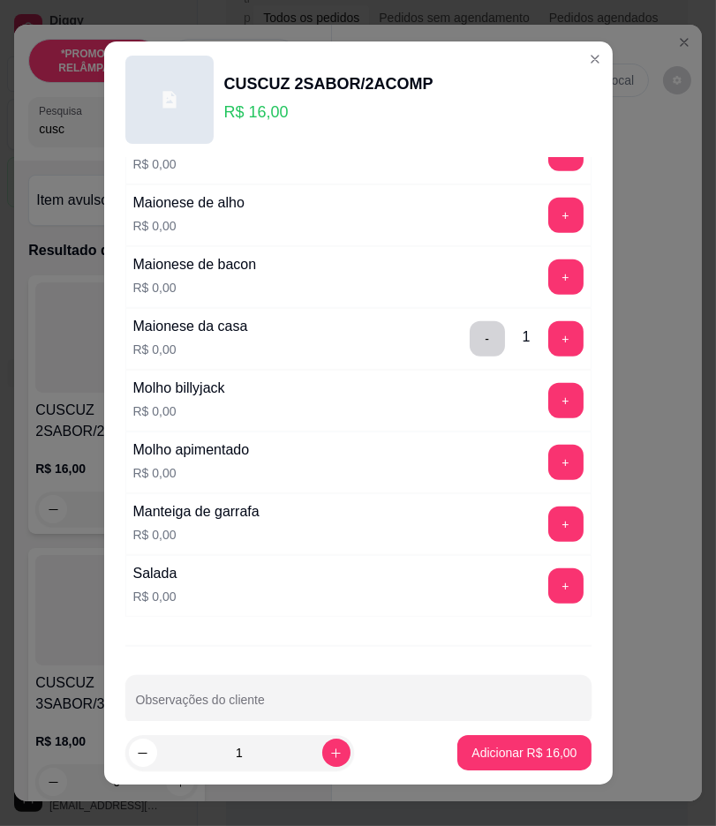
scroll to position [1109, 0]
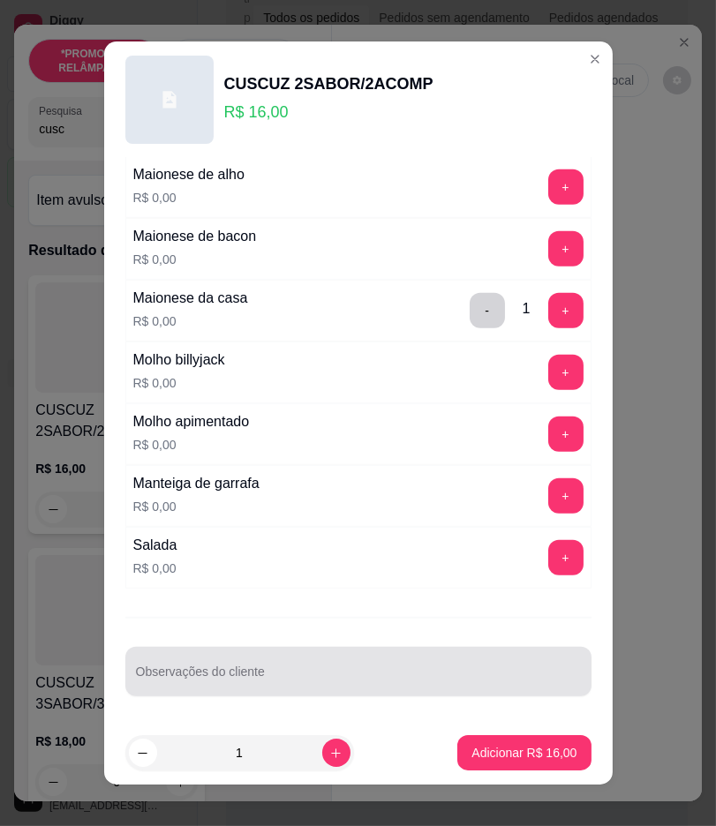
click at [311, 657] on div at bounding box center [358, 671] width 445 height 35
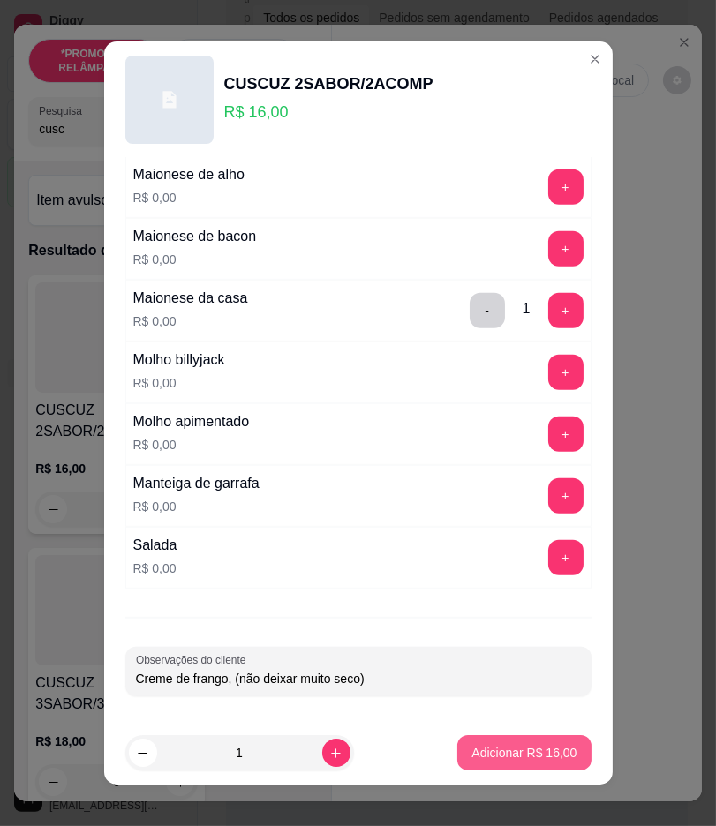
type input "Creme de frango, (não deixar muito seco)"
click at [562, 753] on button "Adicionar R$ 16,00" at bounding box center [523, 752] width 133 height 35
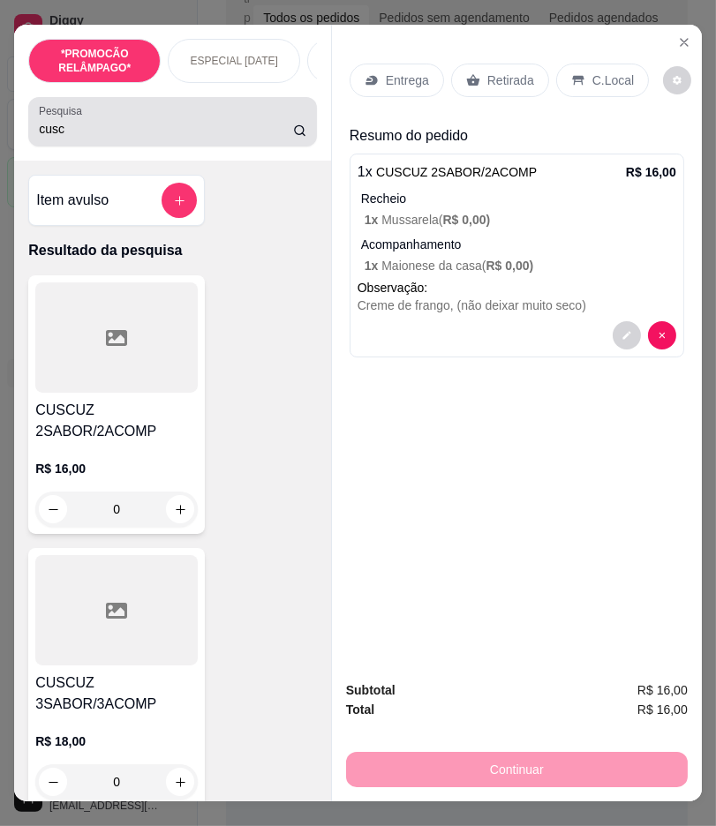
click at [109, 136] on input "cusc" at bounding box center [165, 129] width 253 height 18
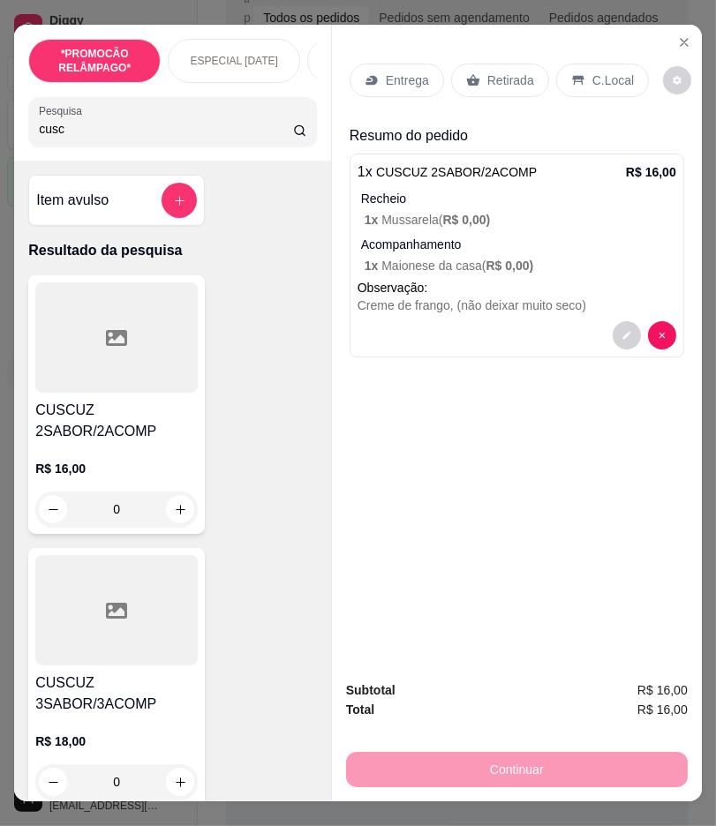
click at [109, 136] on input "cusc" at bounding box center [165, 129] width 253 height 18
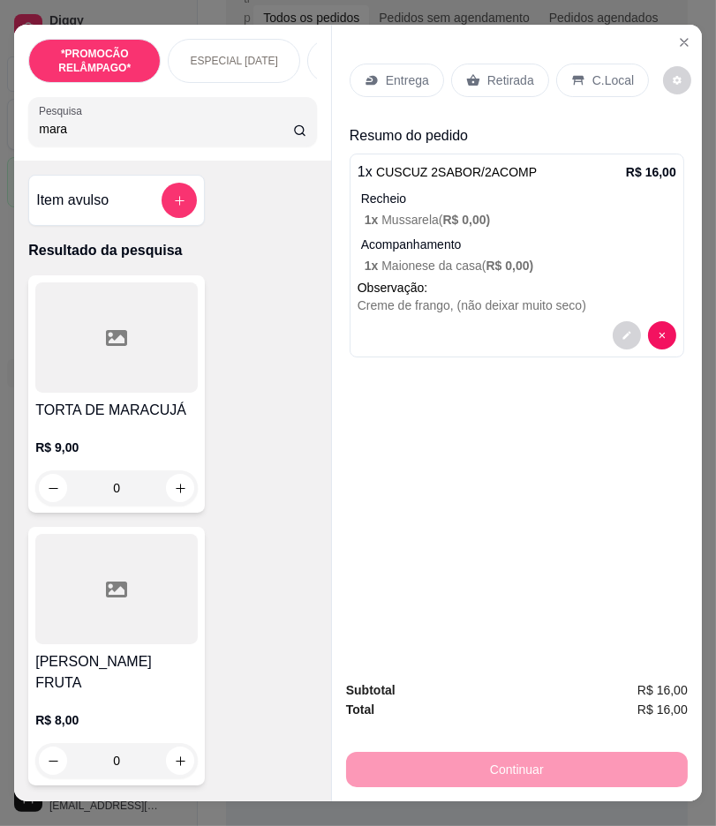
type input "mara"
click at [179, 593] on div at bounding box center [116, 589] width 162 height 110
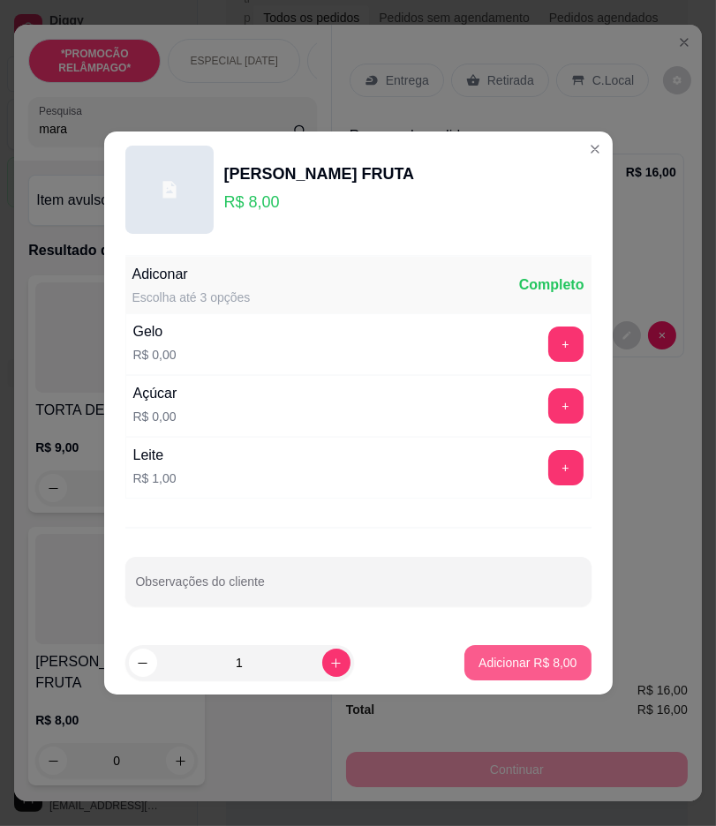
click at [539, 654] on button "Adicionar R$ 8,00" at bounding box center [527, 662] width 126 height 35
type input "1"
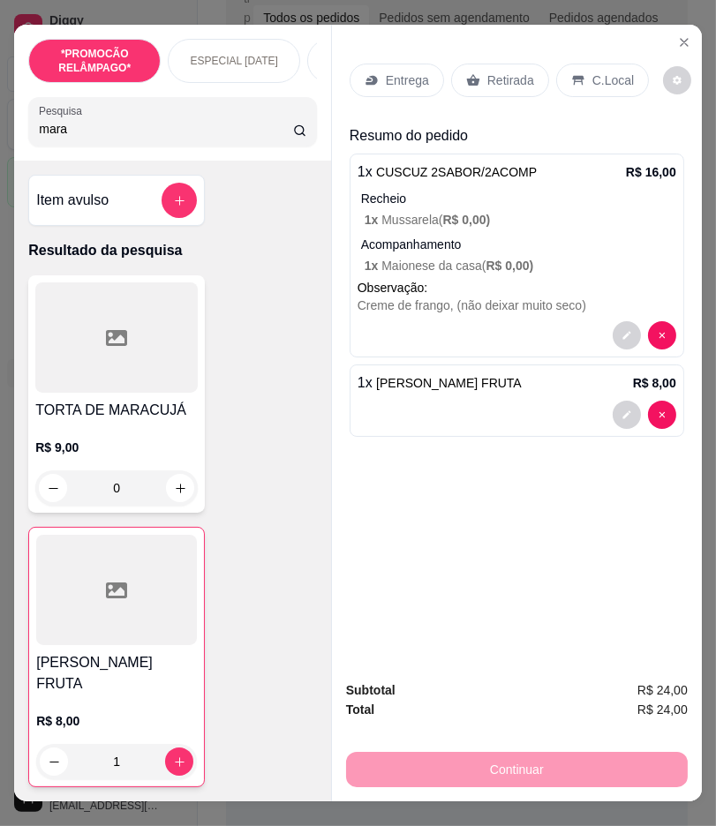
click at [424, 79] on div "Entrega" at bounding box center [396, 81] width 94 height 34
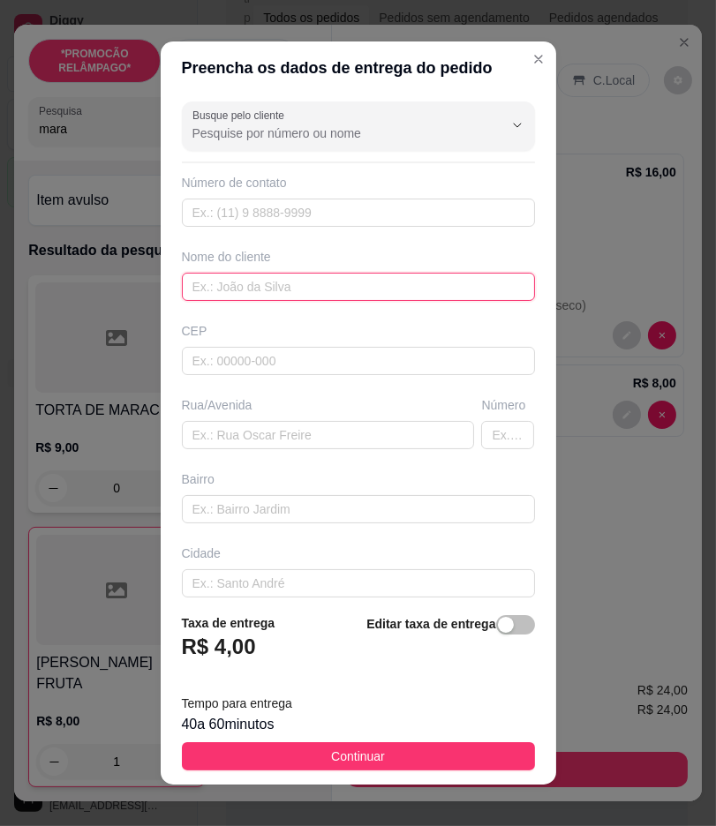
paste input "Priscila"
type input "Priscila"
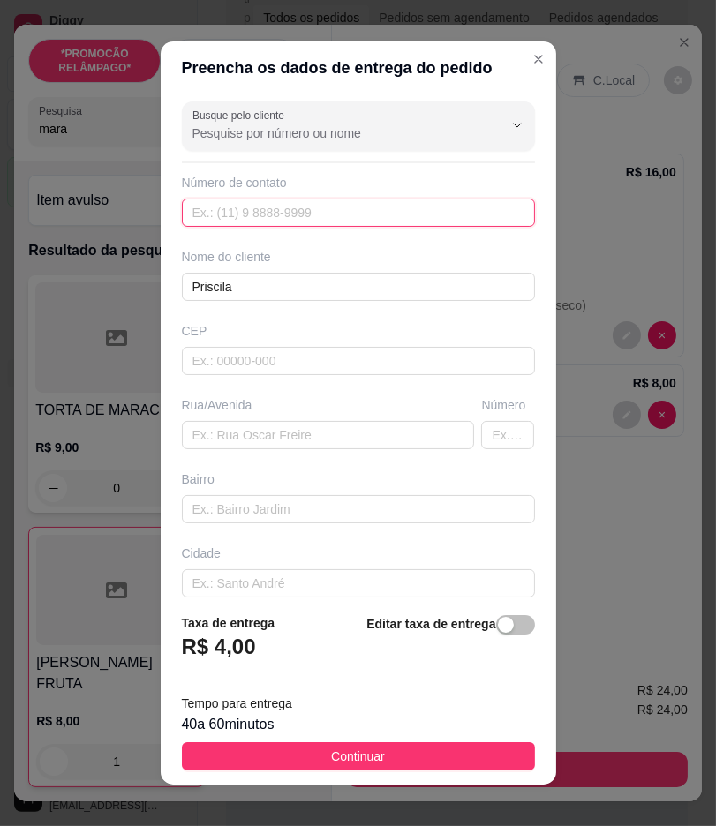
paste input "[PHONE_NUMBER]"
type input "[PHONE_NUMBER]"
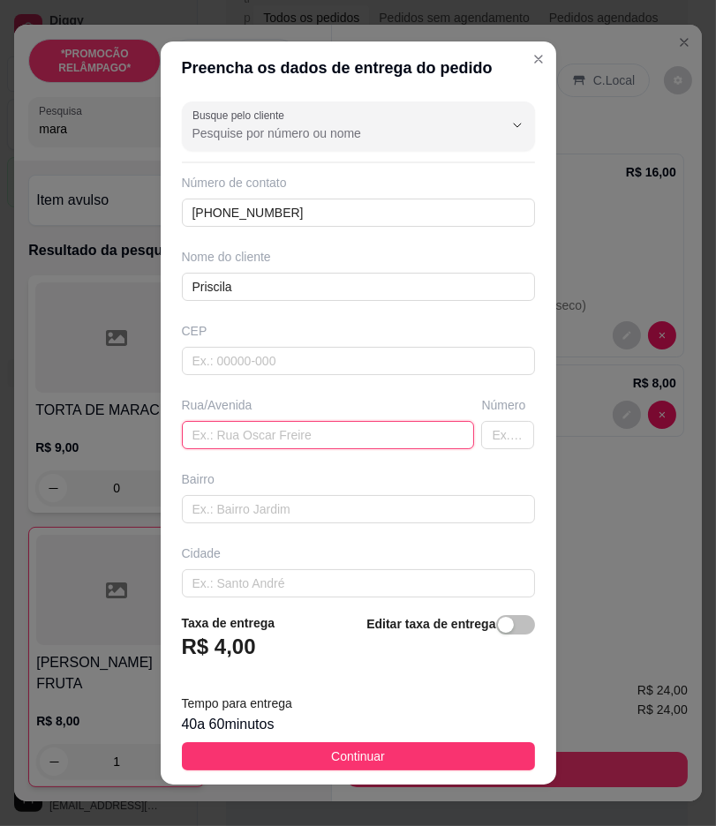
paste input "Rua [PERSON_NAME]"
type input "Rua [PERSON_NAME]"
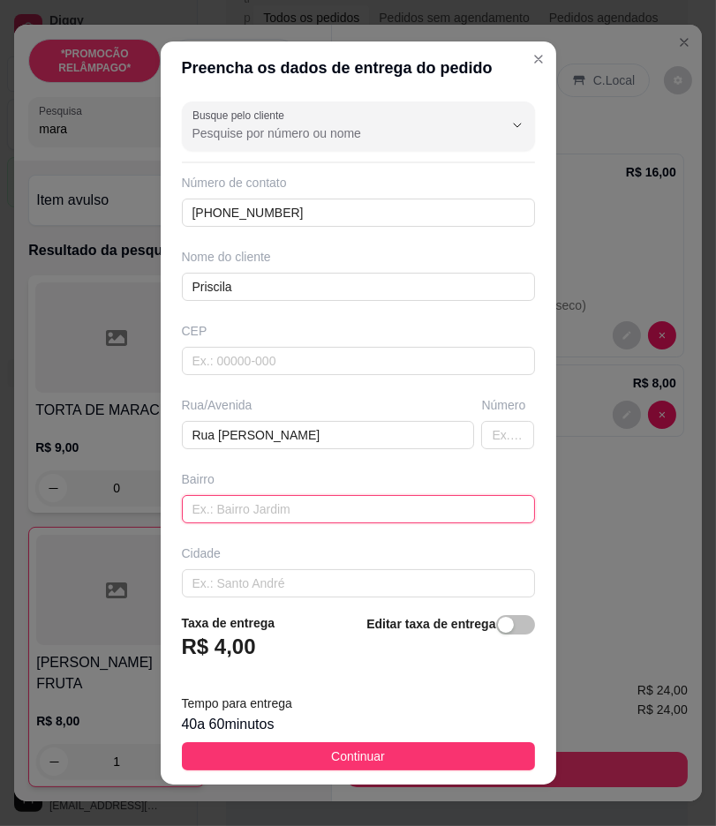
paste input "Nova Sertânia"
type input "Nova Sertânia"
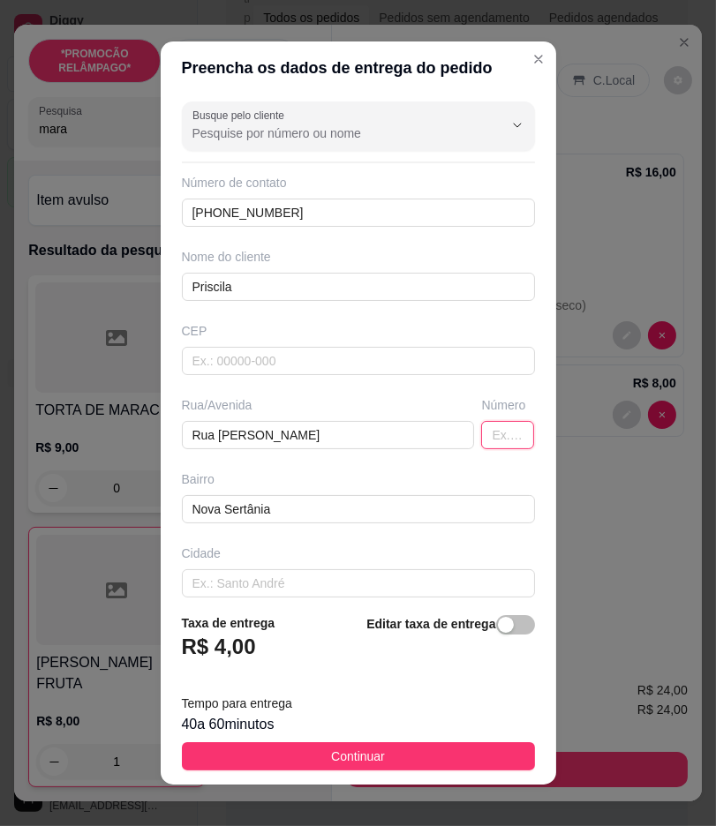
click at [481, 428] on input "text" at bounding box center [507, 435] width 53 height 28
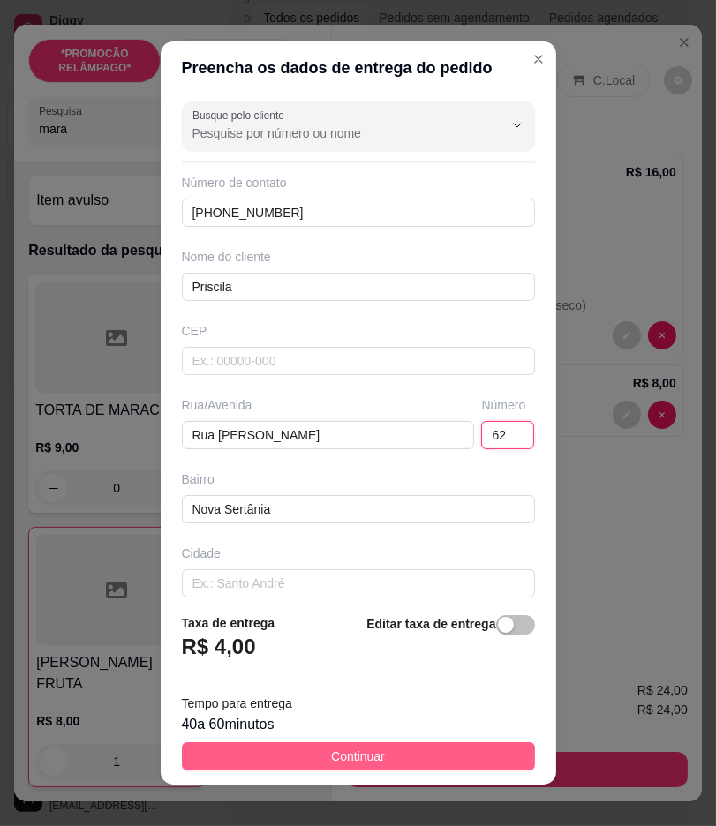
type input "62"
click at [491, 757] on button "Continuar" at bounding box center [358, 756] width 353 height 28
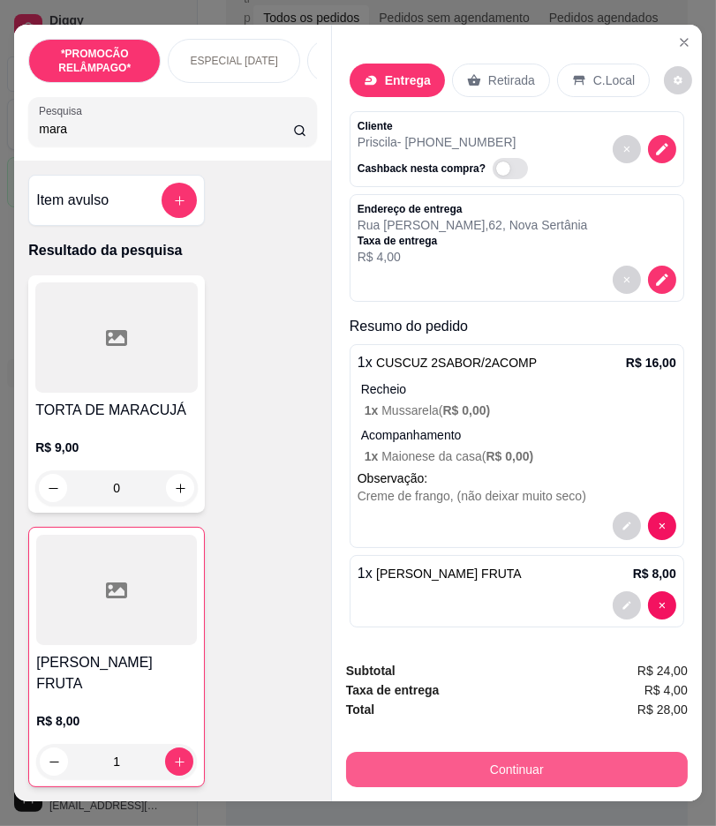
click at [622, 763] on button "Continuar" at bounding box center [516, 769] width 341 height 35
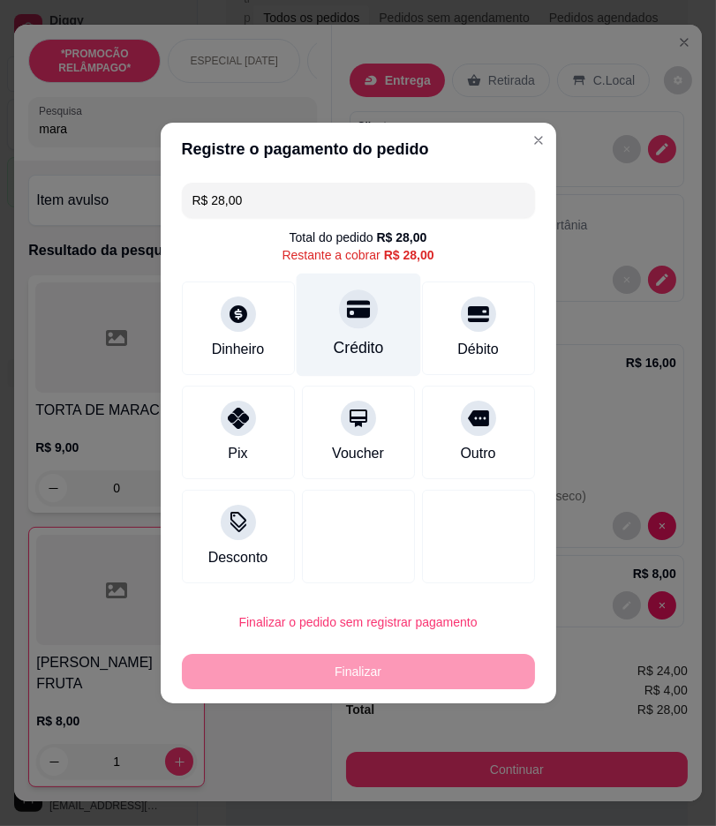
click at [379, 336] on div "Crédito" at bounding box center [358, 325] width 124 height 103
type input "R$ 0,00"
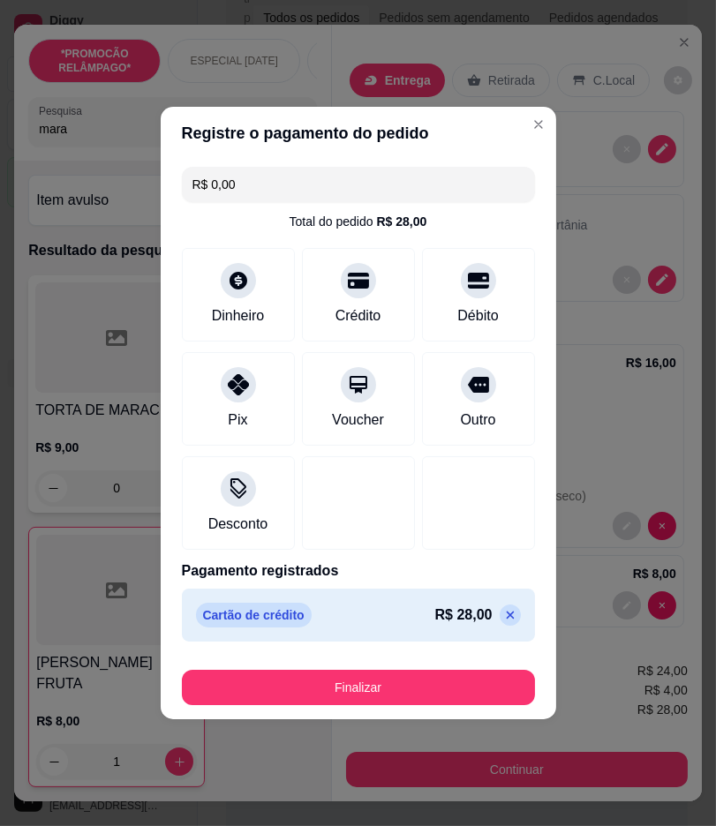
click at [394, 717] on footer "Finalizar" at bounding box center [358, 684] width 395 height 71
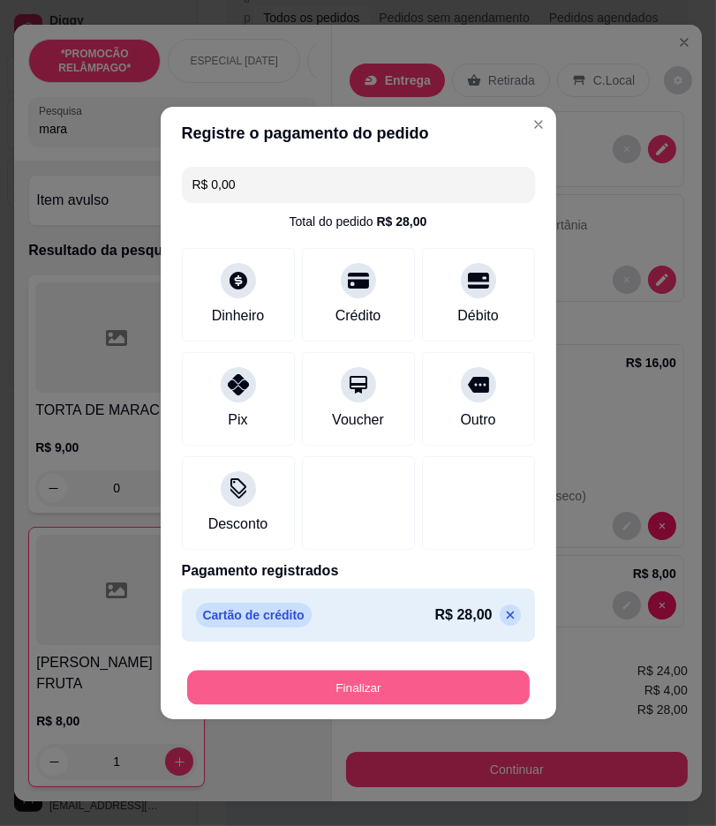
click at [417, 677] on button "Finalizar" at bounding box center [358, 688] width 342 height 34
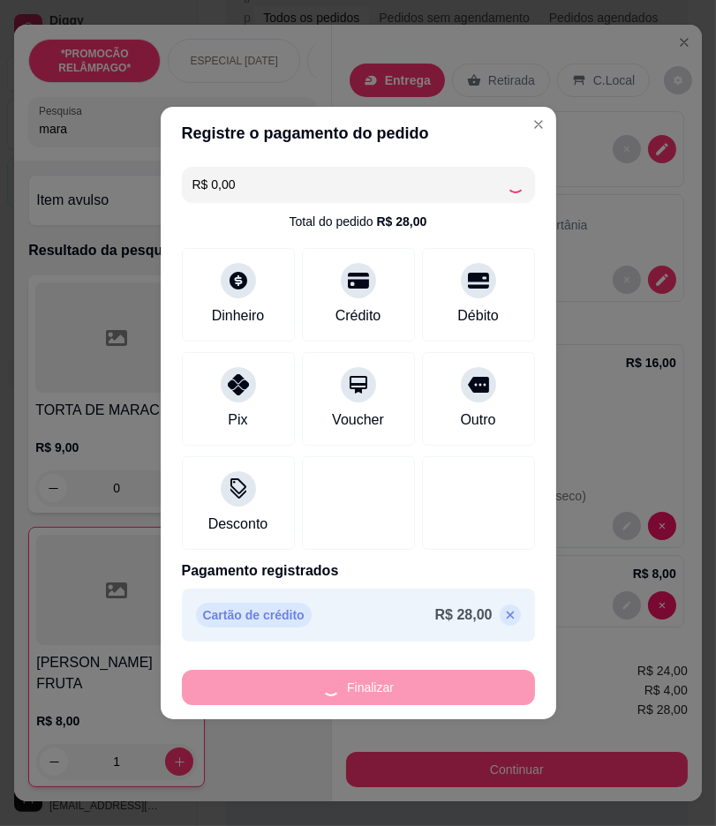
type input "0"
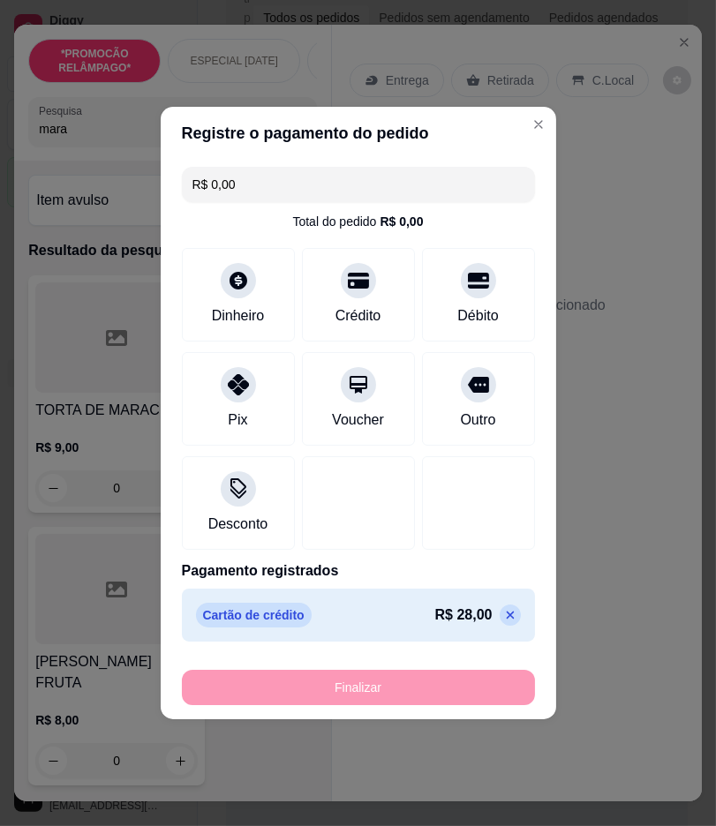
type input "-R$ 28,00"
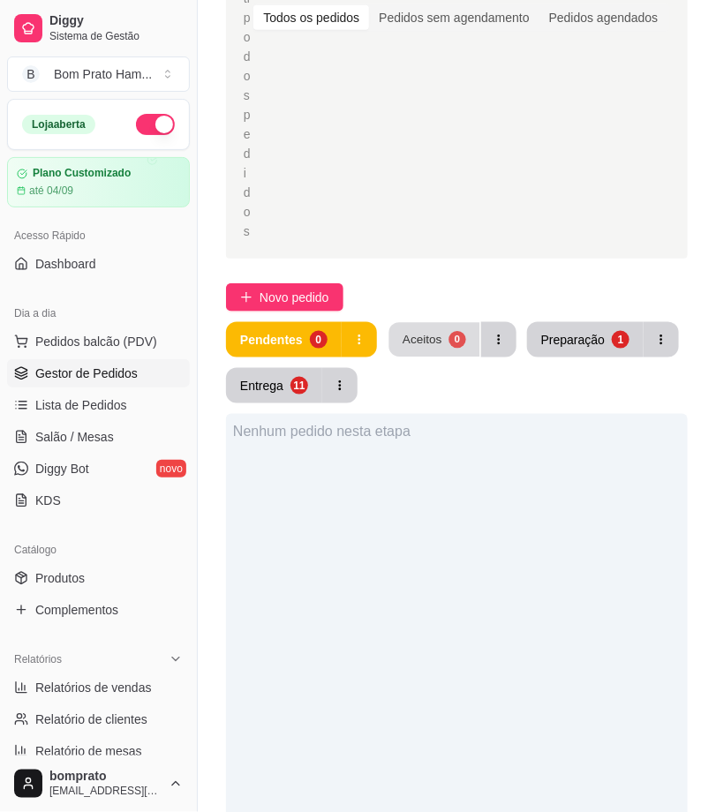
click at [409, 339] on div "Aceitos" at bounding box center [422, 339] width 40 height 17
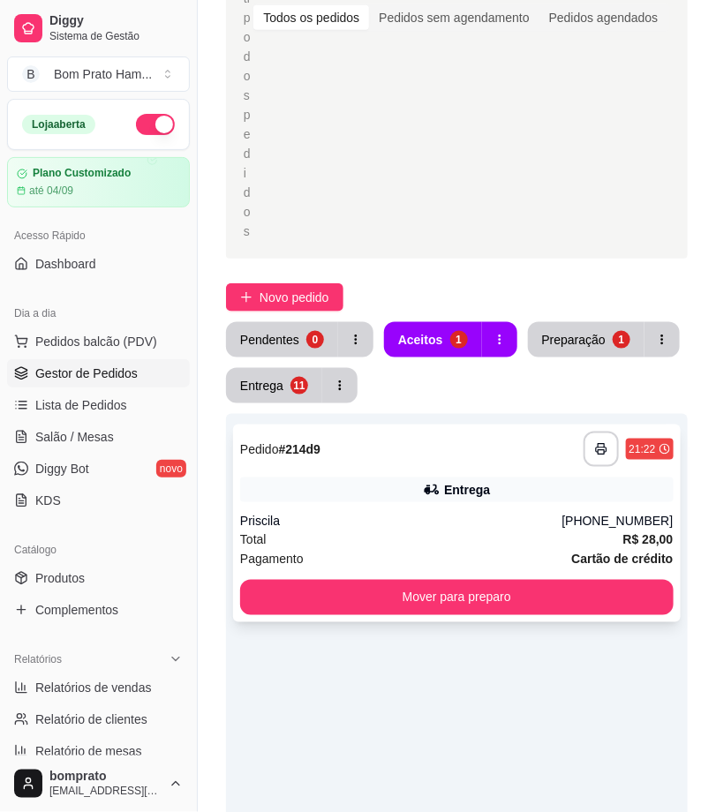
click at [461, 510] on div "**********" at bounding box center [456, 523] width 447 height 198
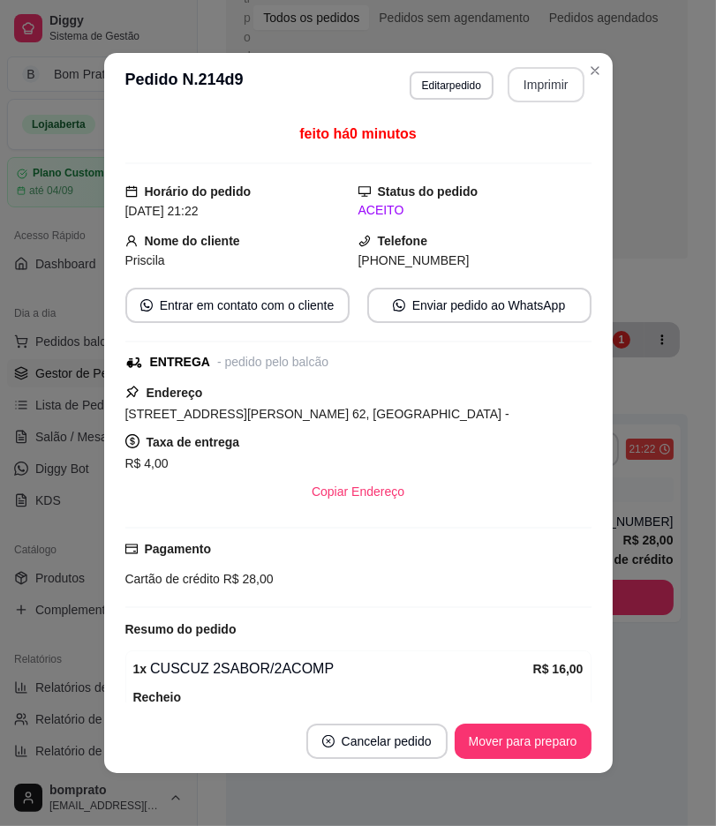
click at [541, 83] on button "Imprimir" at bounding box center [545, 84] width 77 height 35
click at [568, 735] on button "Mover para preparo" at bounding box center [522, 741] width 137 height 35
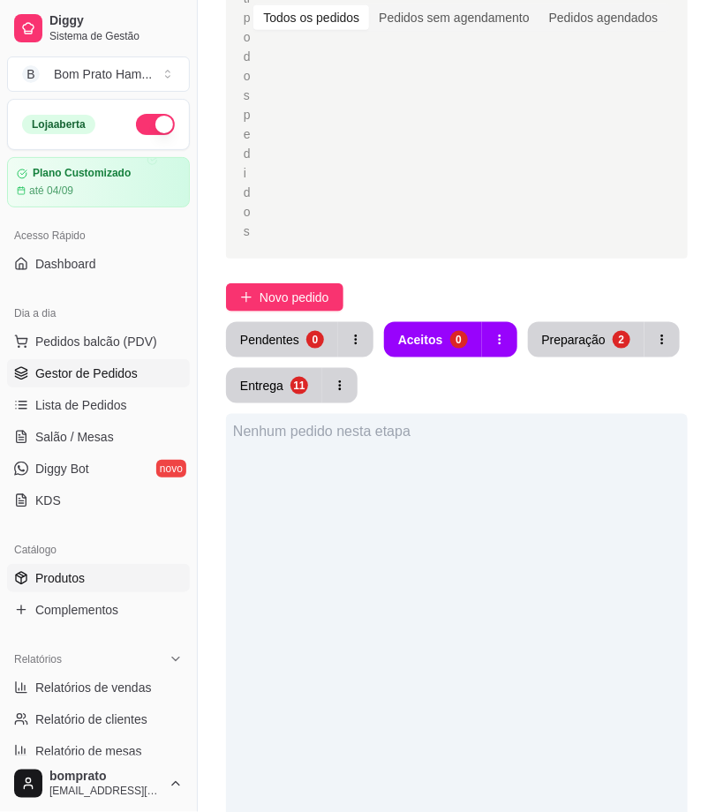
click at [109, 577] on link "Produtos" at bounding box center [98, 578] width 183 height 28
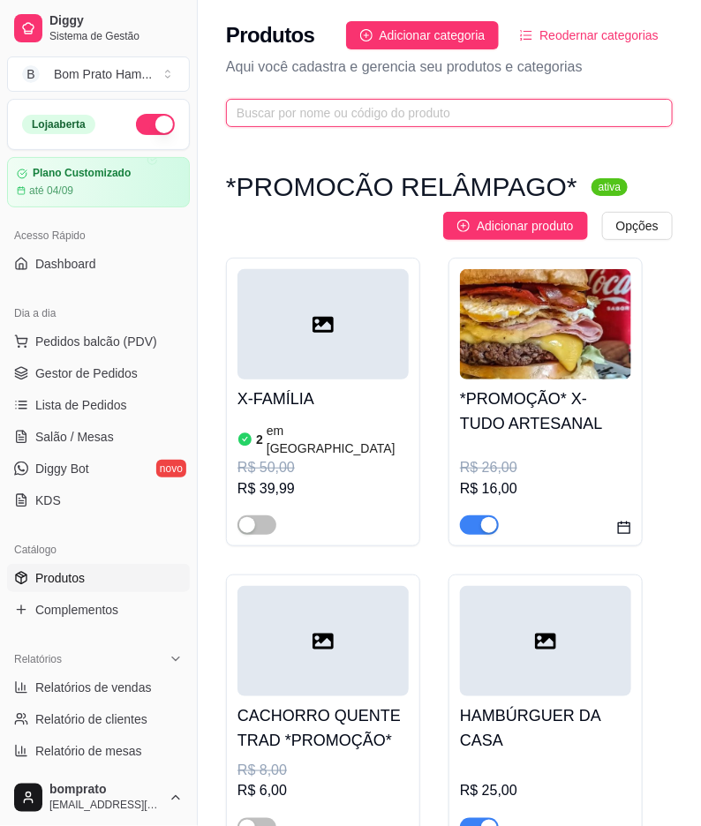
drag, startPoint x: 332, startPoint y: 119, endPoint x: 334, endPoint y: 110, distance: 9.0
click at [332, 118] on input "text" at bounding box center [441, 112] width 411 height 19
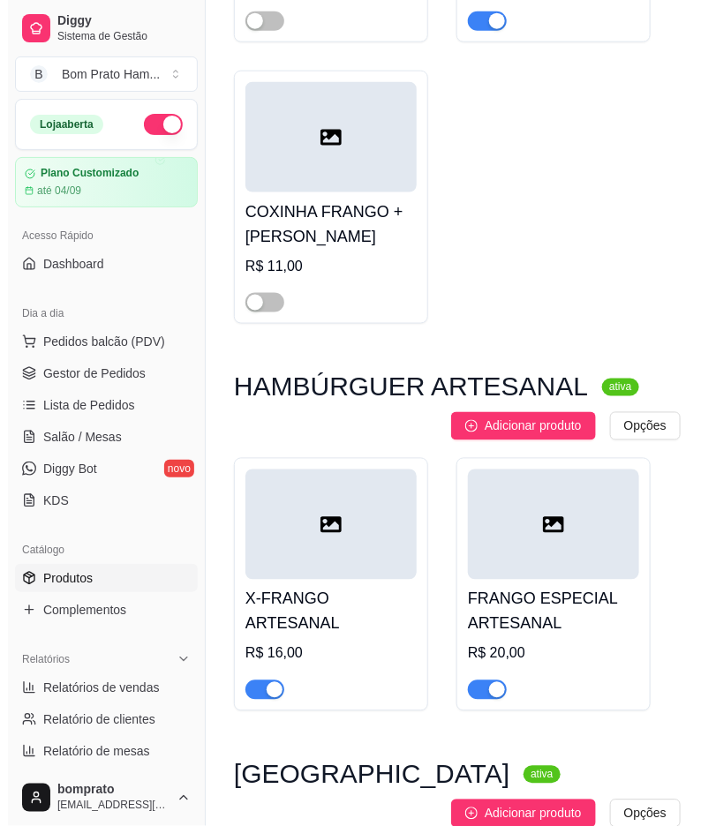
scroll to position [588, 0]
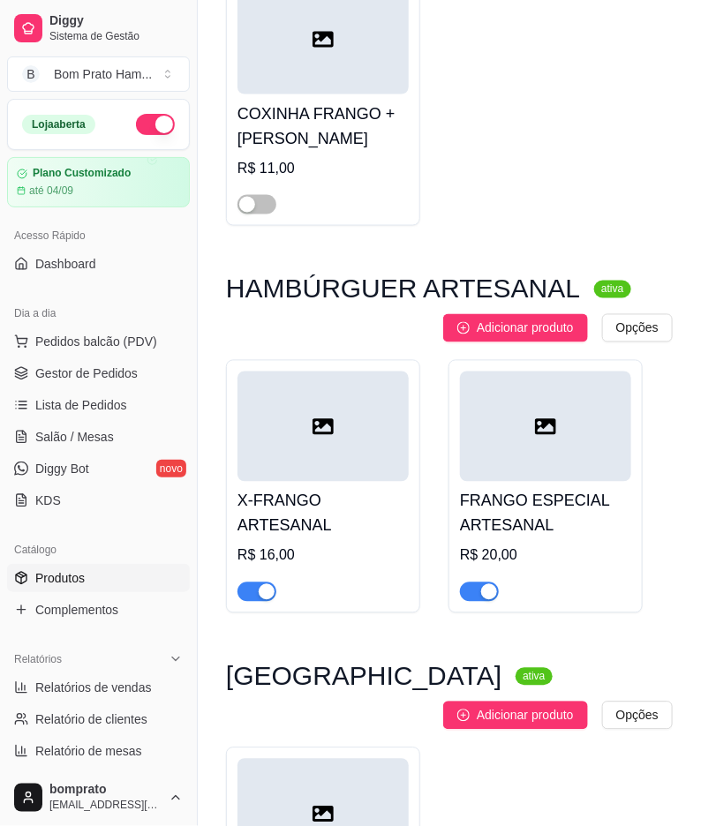
type input "fran"
click at [509, 512] on h4 "FRANGO ESPECIAL ARTESANAL" at bounding box center [545, 513] width 171 height 49
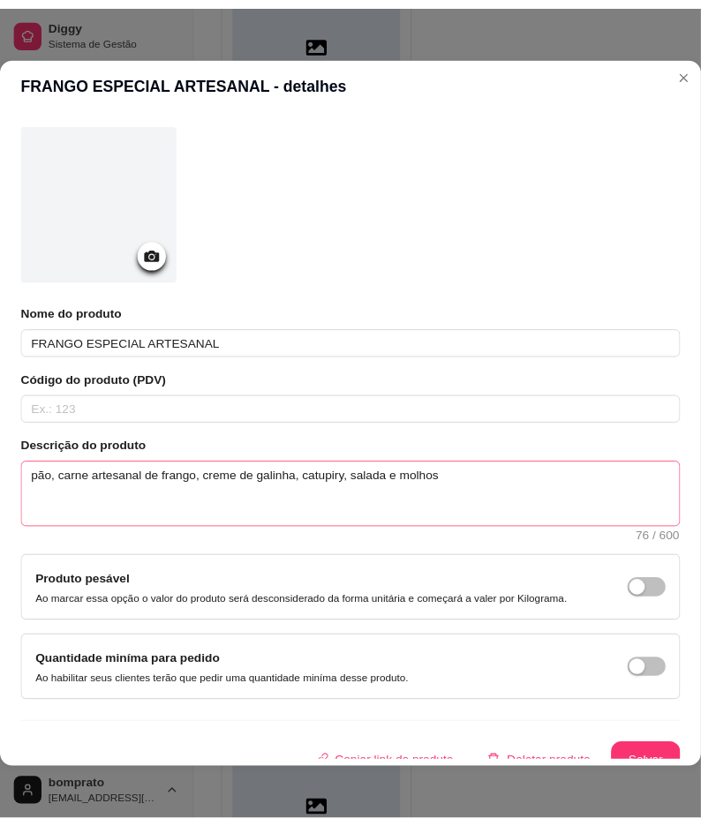
scroll to position [88, 0]
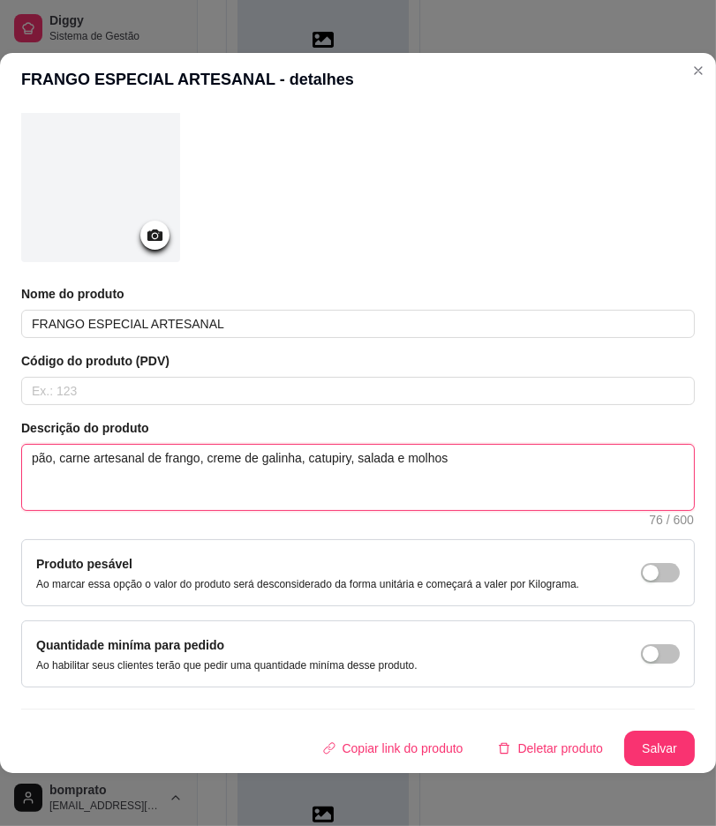
drag, startPoint x: 27, startPoint y: 444, endPoint x: 453, endPoint y: 439, distance: 425.4
click at [491, 445] on textarea "pão, carne artesanal de frango, creme de galinha, catupiry, salada e molhos" at bounding box center [358, 477] width 672 height 65
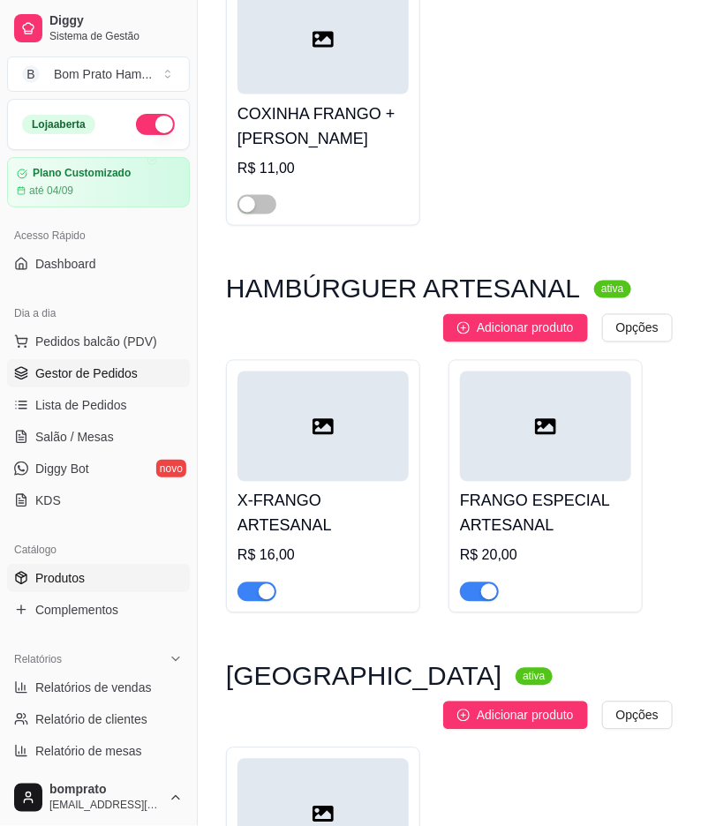
click at [101, 371] on span "Gestor de Pedidos" at bounding box center [86, 373] width 102 height 18
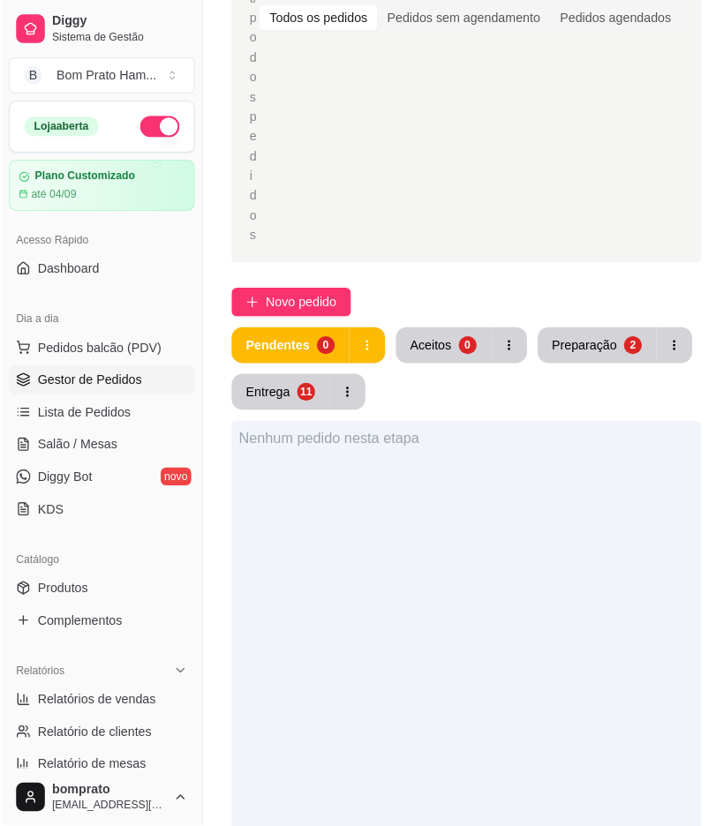
scroll to position [392, 0]
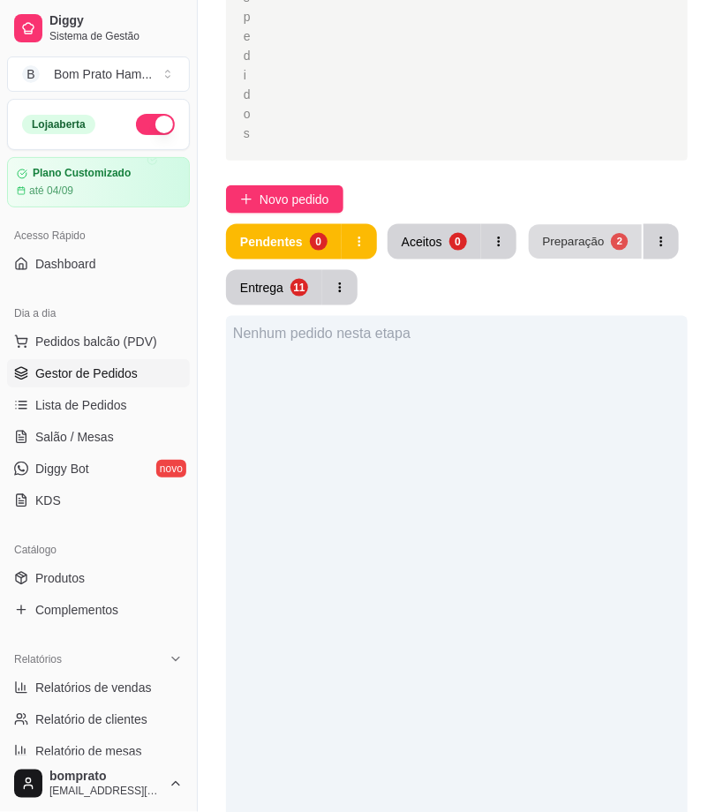
click at [550, 242] on div "Preparação" at bounding box center [573, 241] width 62 height 17
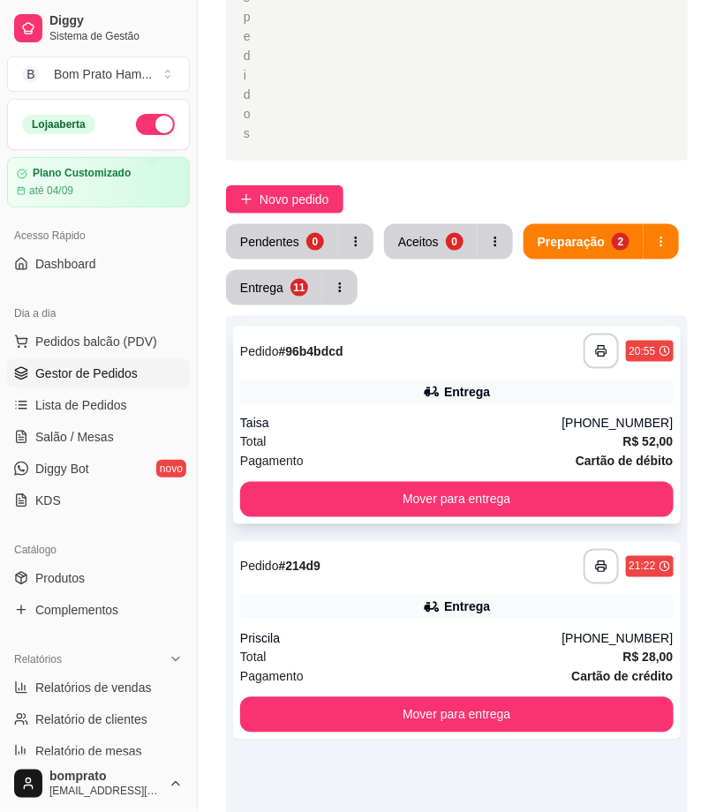
click at [459, 419] on div "Taisa" at bounding box center [401, 424] width 322 height 18
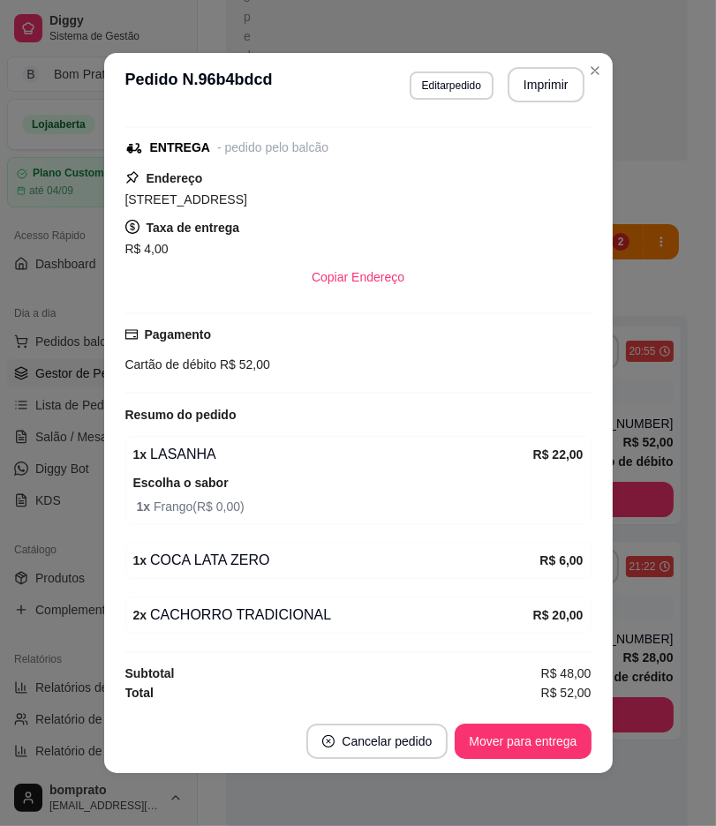
scroll to position [4, 0]
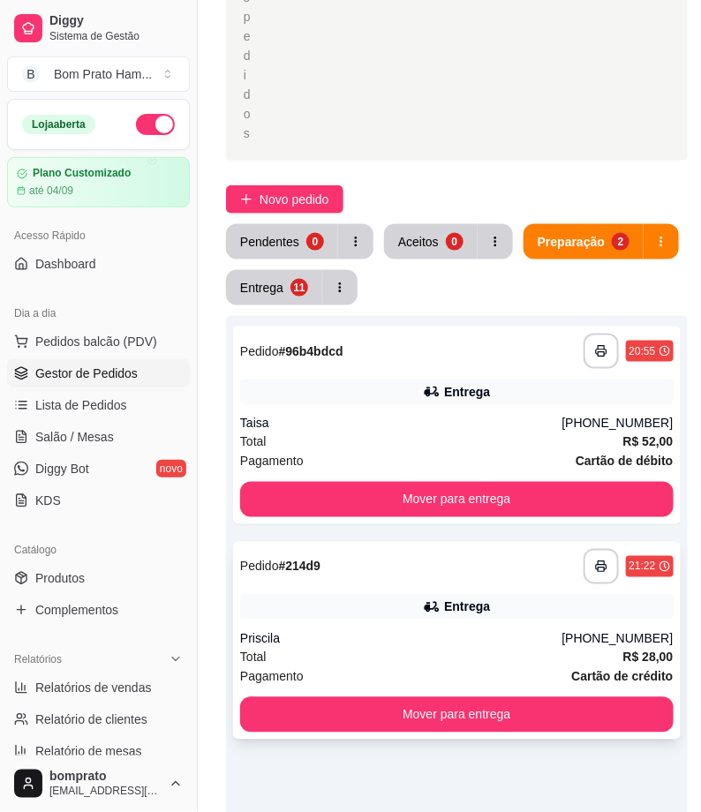
click at [473, 620] on div "**********" at bounding box center [456, 641] width 447 height 198
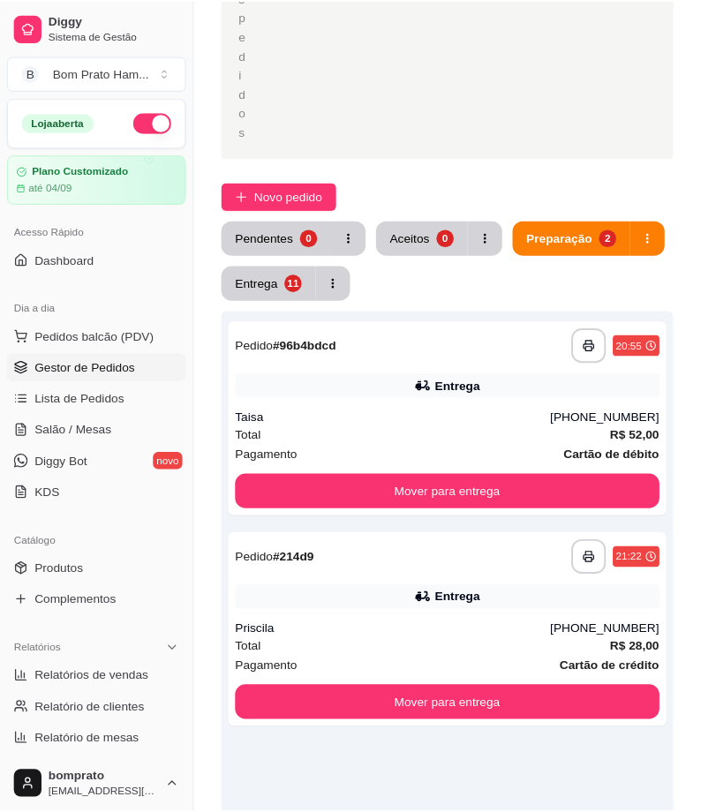
scroll to position [258, 0]
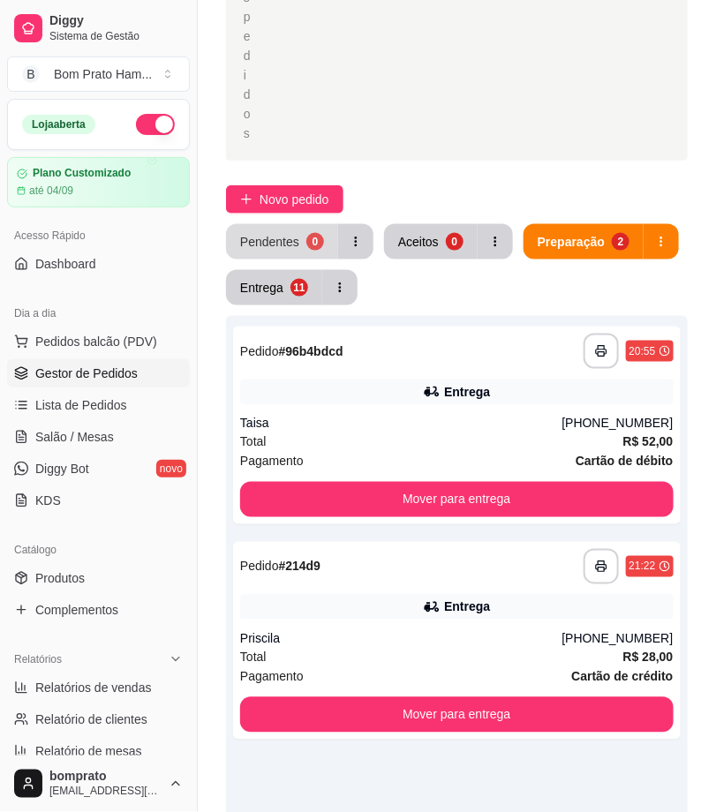
click at [302, 240] on button "Pendentes 0" at bounding box center [282, 241] width 112 height 35
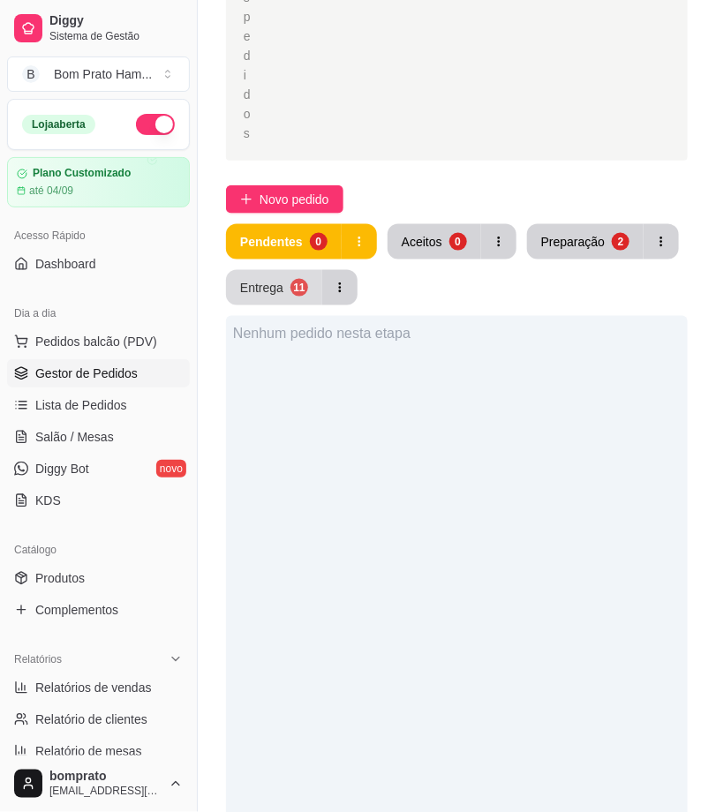
click at [283, 287] on button "Entrega 11" at bounding box center [274, 287] width 96 height 35
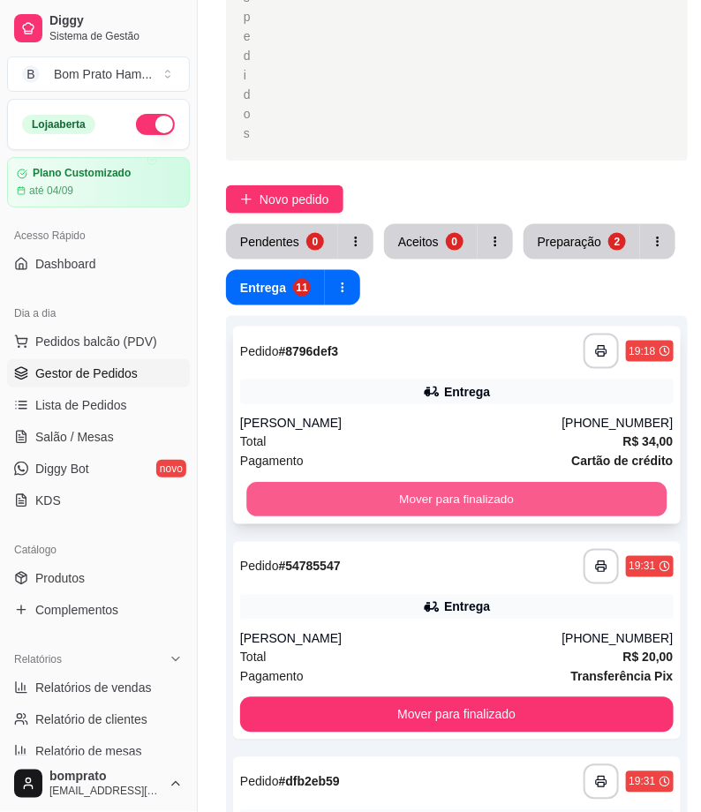
click at [391, 495] on button "Mover para finalizado" at bounding box center [456, 500] width 420 height 34
click at [391, 495] on button "Mover para finalizado" at bounding box center [456, 499] width 433 height 35
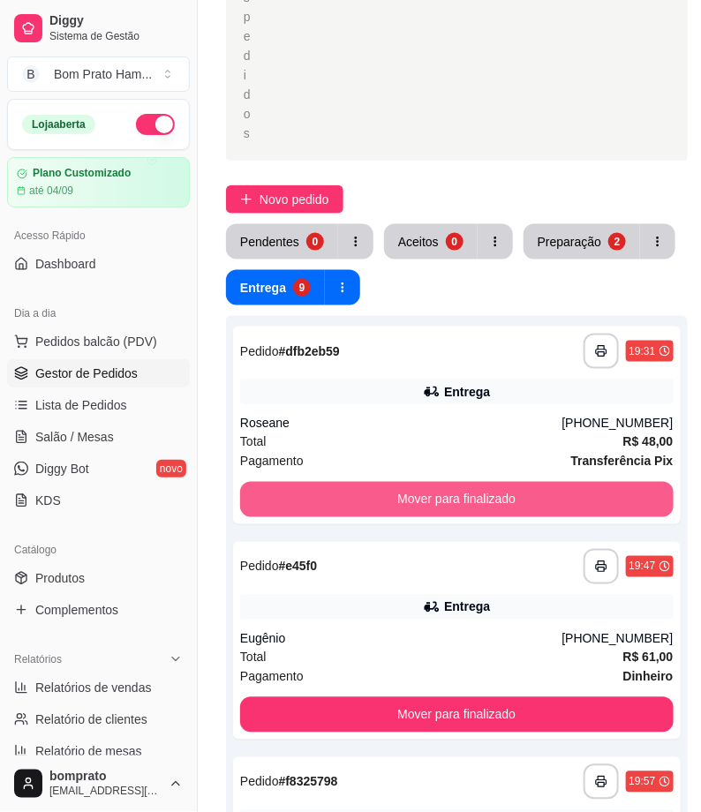
click at [391, 495] on button "Mover para finalizado" at bounding box center [456, 499] width 433 height 35
click at [391, 495] on button "Mover para finalizado" at bounding box center [456, 500] width 420 height 34
click at [391, 495] on button "Mover para finalizado" at bounding box center [456, 499] width 433 height 35
click at [391, 495] on button "Mover para finalizado" at bounding box center [456, 500] width 420 height 34
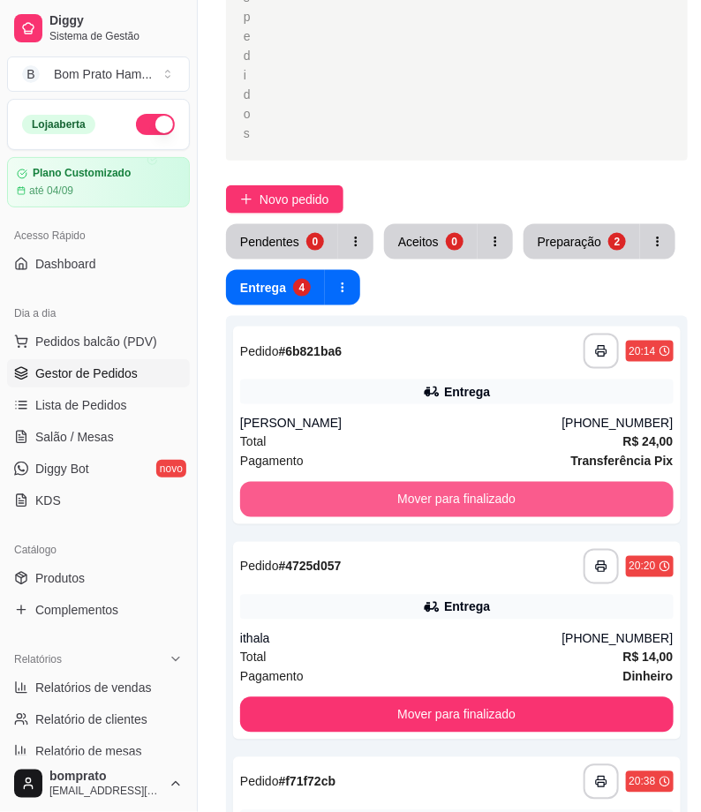
click at [391, 495] on button "Mover para finalizado" at bounding box center [456, 499] width 433 height 35
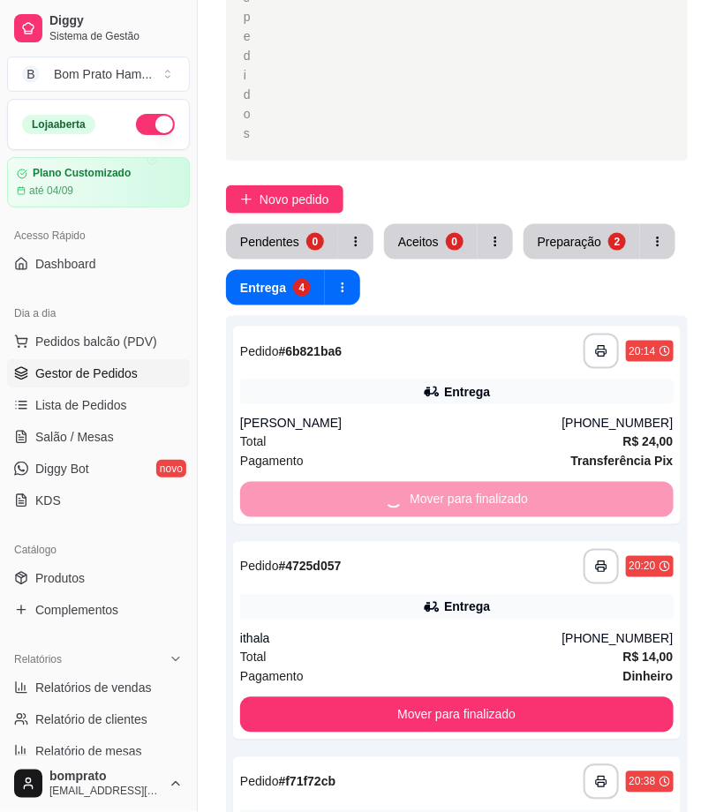
click at [391, 697] on button "Mover para finalizado" at bounding box center [456, 714] width 433 height 35
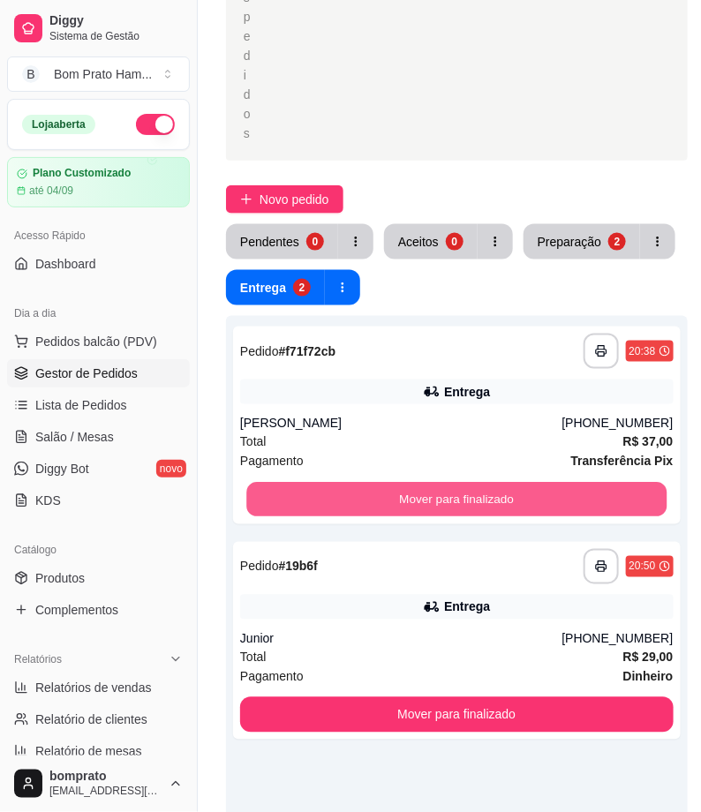
click at [391, 495] on button "Mover para finalizado" at bounding box center [456, 500] width 420 height 34
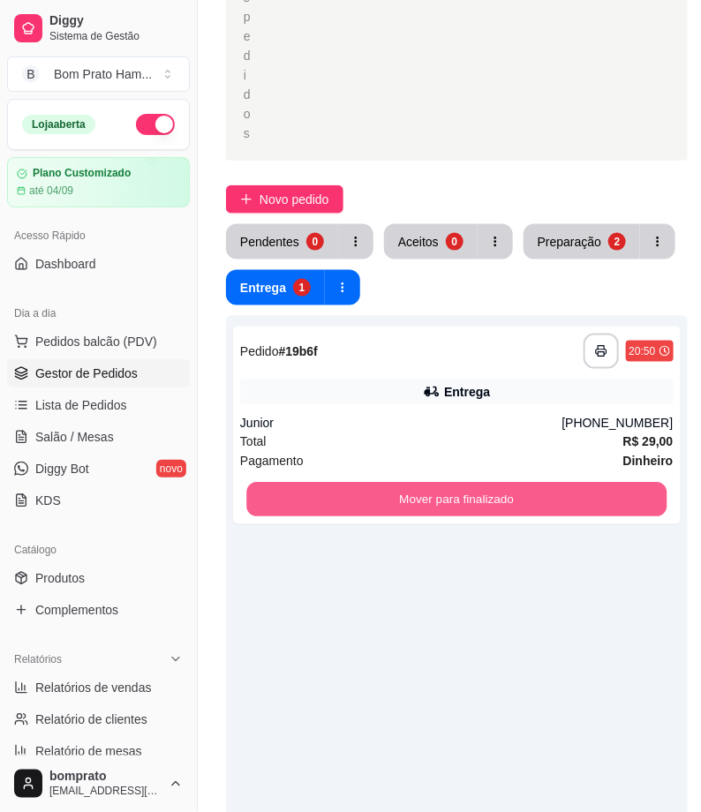
click at [391, 495] on button "Mover para finalizado" at bounding box center [456, 500] width 420 height 34
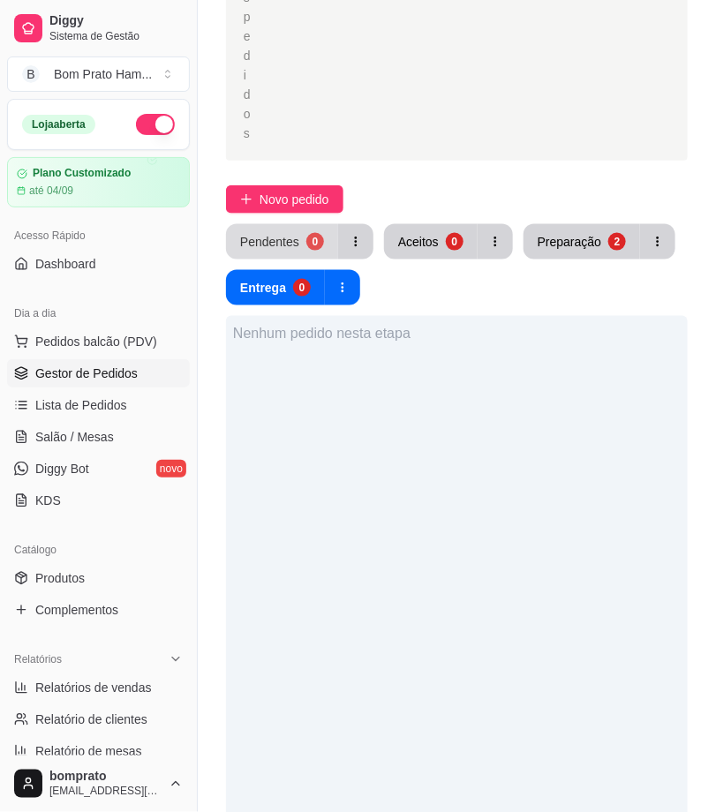
click at [330, 253] on button "Pendentes 0" at bounding box center [282, 241] width 112 height 35
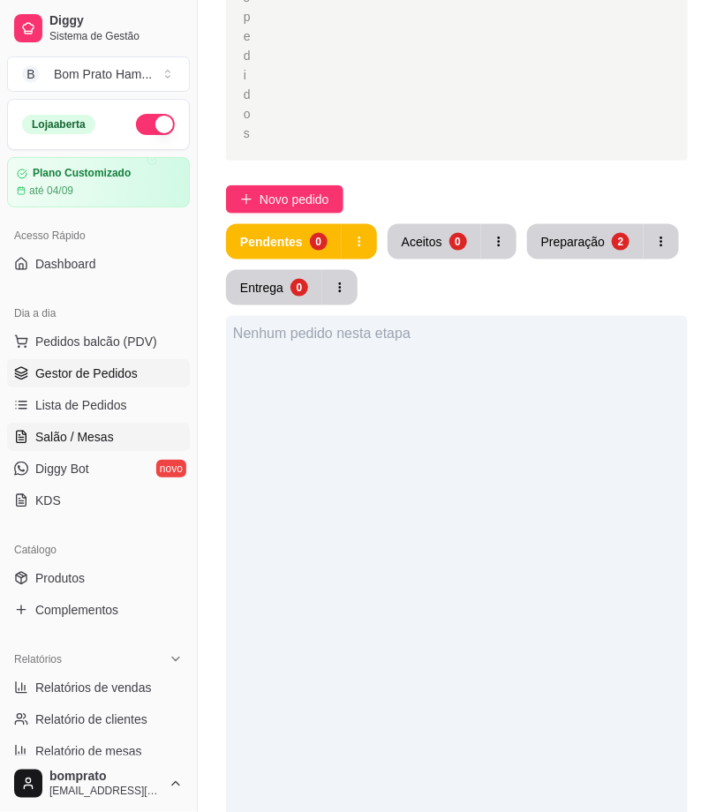
click at [115, 439] on link "Salão / Mesas" at bounding box center [98, 437] width 183 height 28
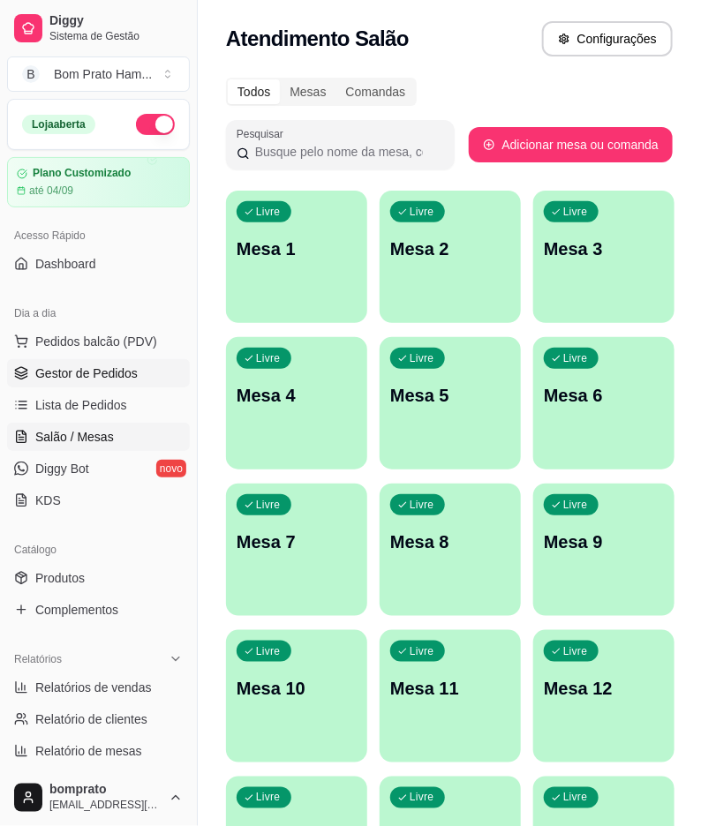
click at [133, 362] on link "Gestor de Pedidos" at bounding box center [98, 373] width 183 height 28
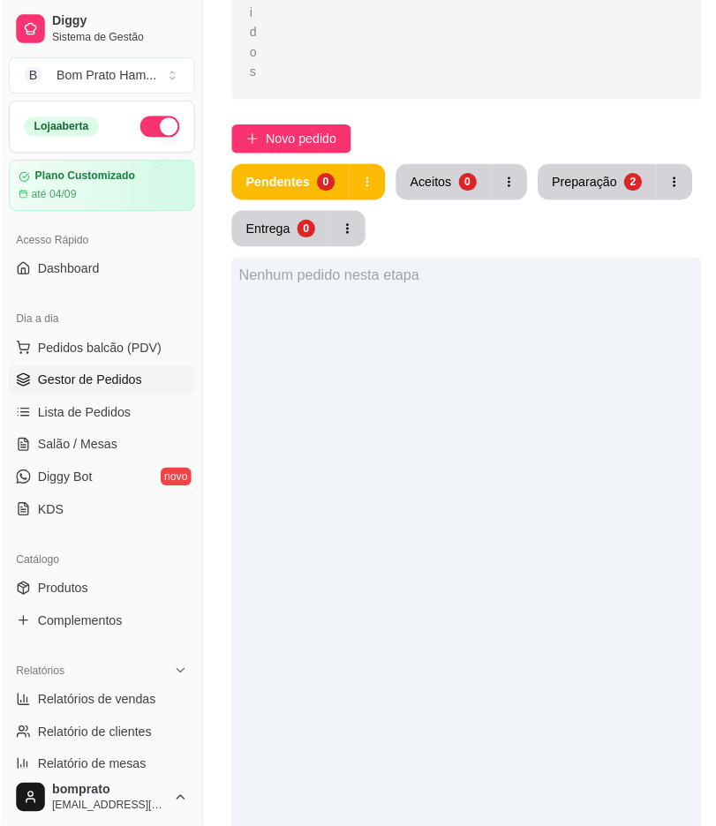
scroll to position [490, 0]
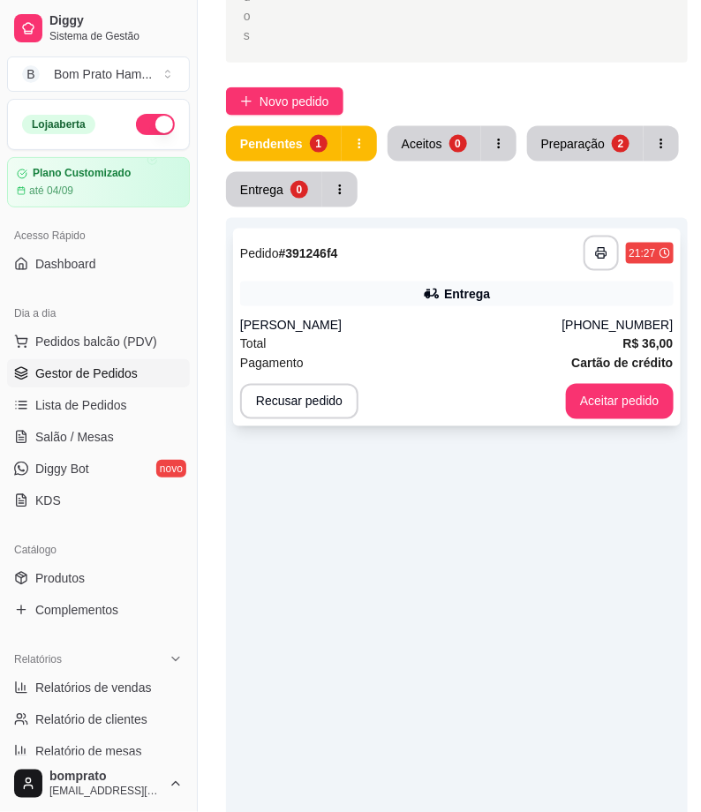
click at [439, 348] on div "Total R$ 36,00" at bounding box center [456, 343] width 433 height 19
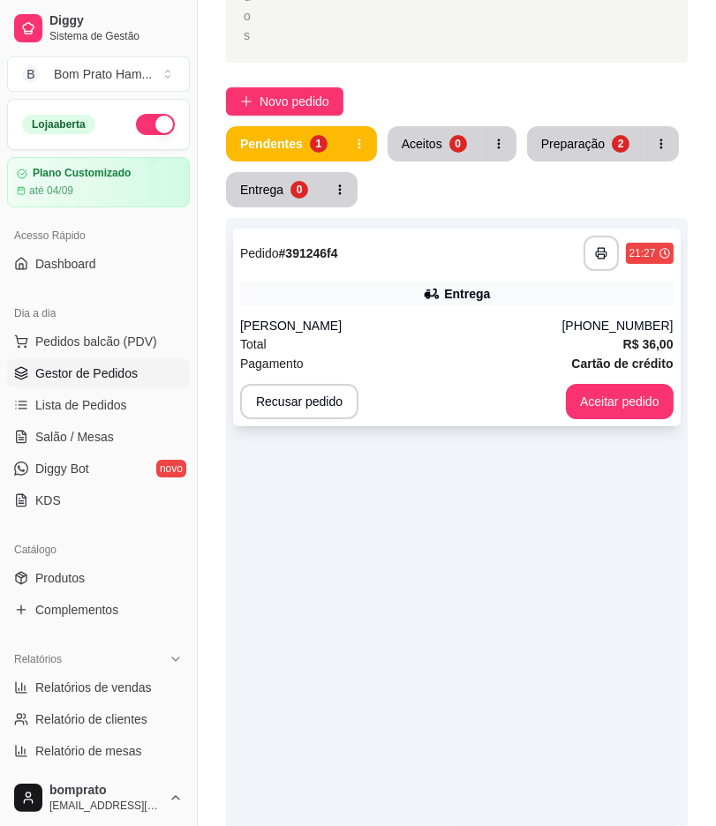
scroll to position [159, 0]
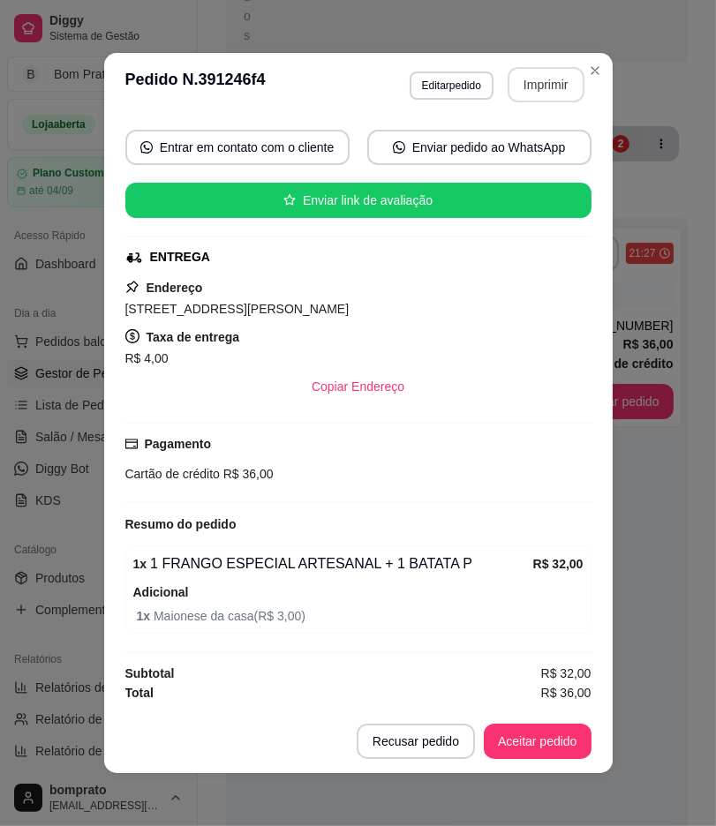
click at [540, 99] on button "Imprimir" at bounding box center [545, 84] width 77 height 35
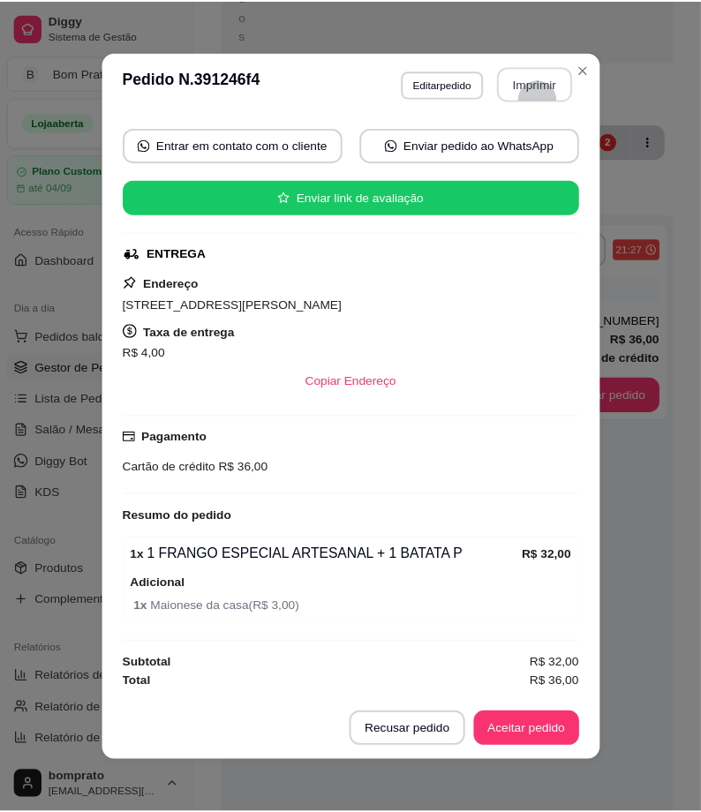
scroll to position [0, 0]
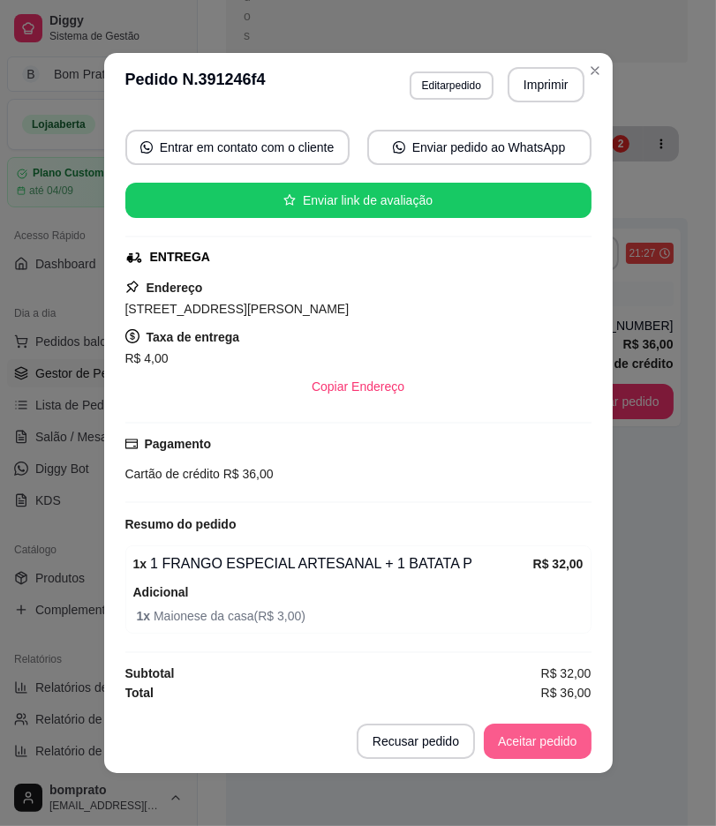
click at [544, 743] on button "Aceitar pedido" at bounding box center [538, 741] width 108 height 35
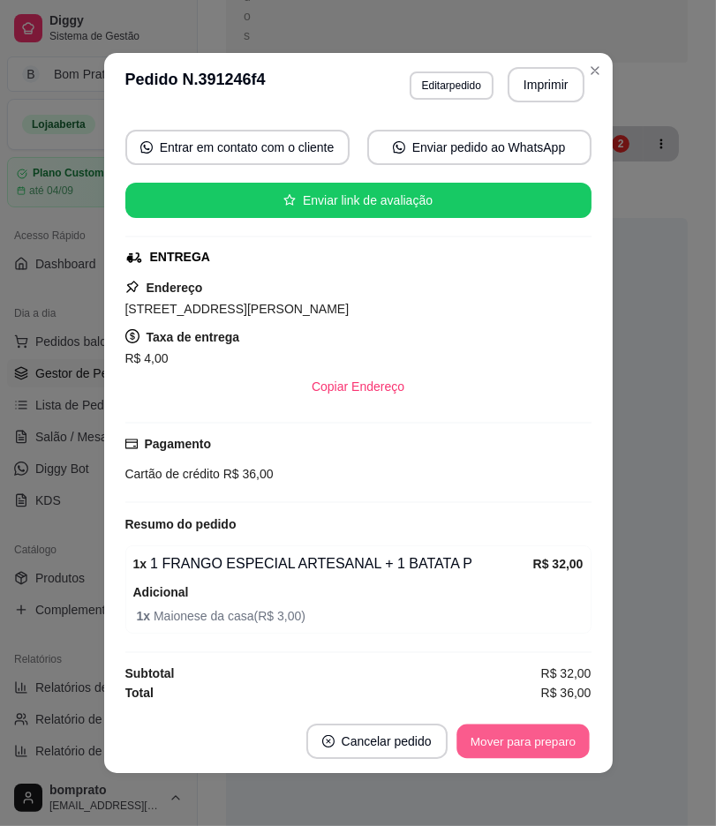
click at [544, 743] on button "Mover para preparo" at bounding box center [522, 741] width 132 height 34
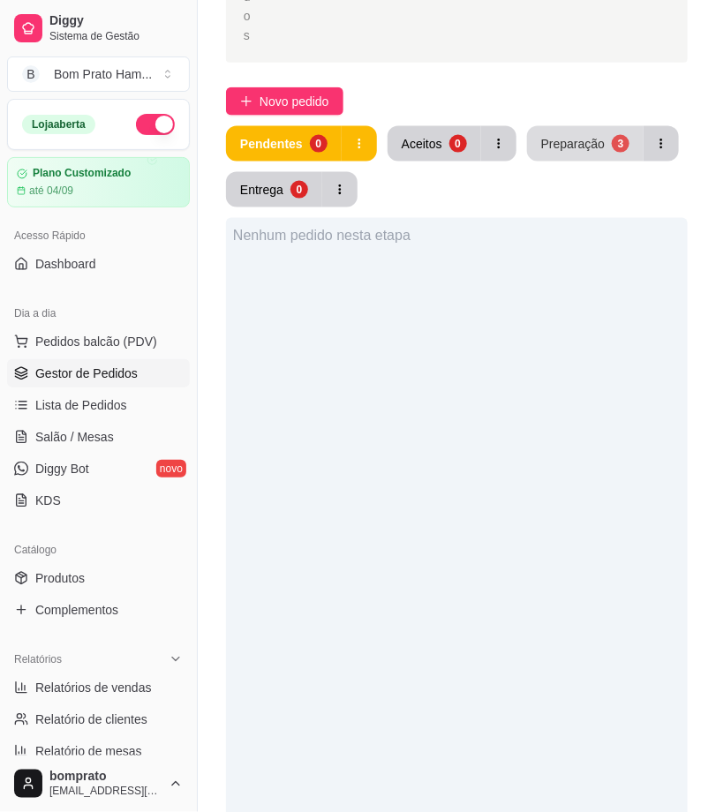
click at [572, 155] on button "Preparação 3" at bounding box center [585, 143] width 116 height 35
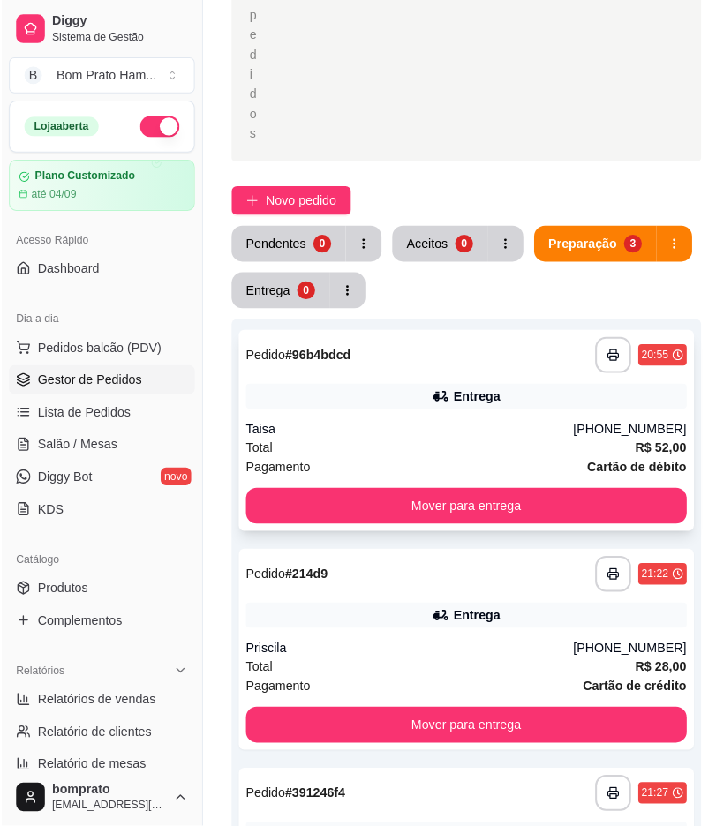
scroll to position [392, 0]
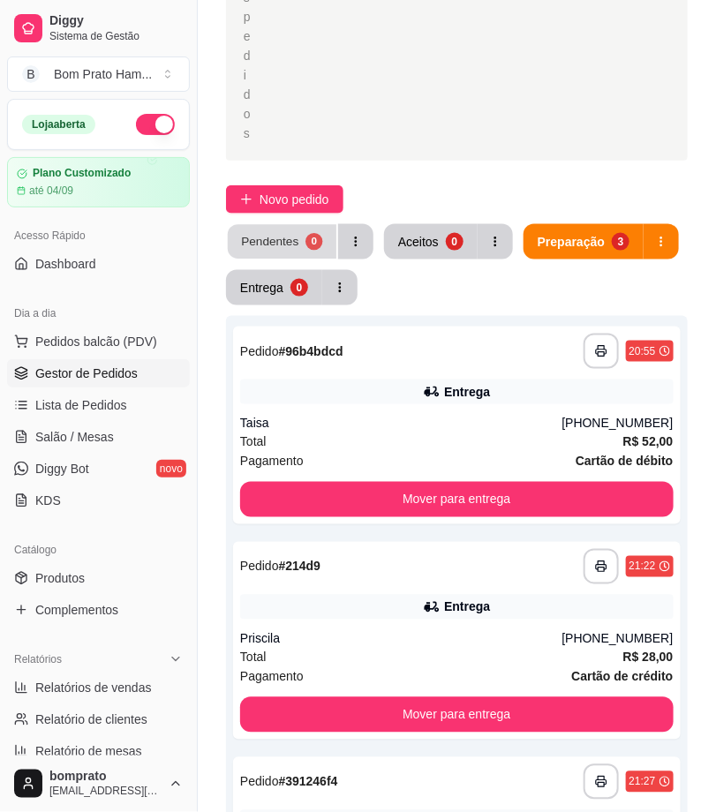
click at [276, 225] on button "Pendentes 0" at bounding box center [282, 242] width 109 height 34
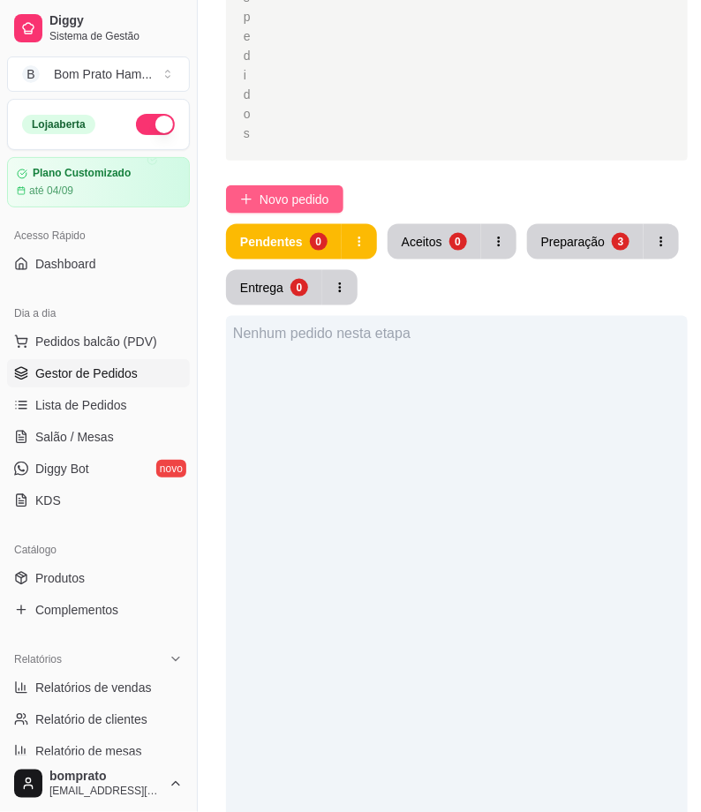
click at [267, 199] on span "Novo pedido" at bounding box center [294, 199] width 70 height 19
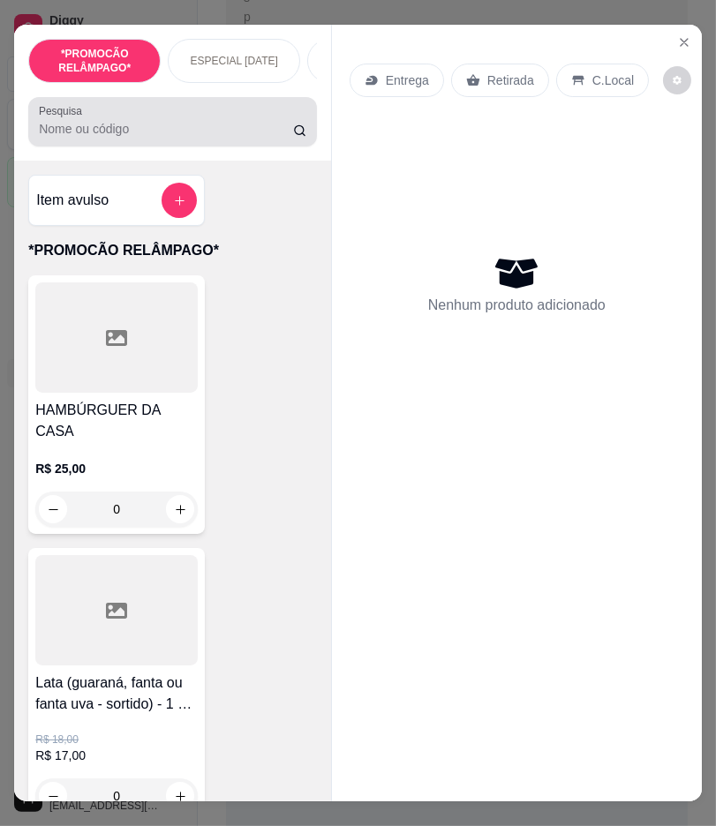
click at [162, 134] on input "Pesquisa" at bounding box center [165, 129] width 253 height 18
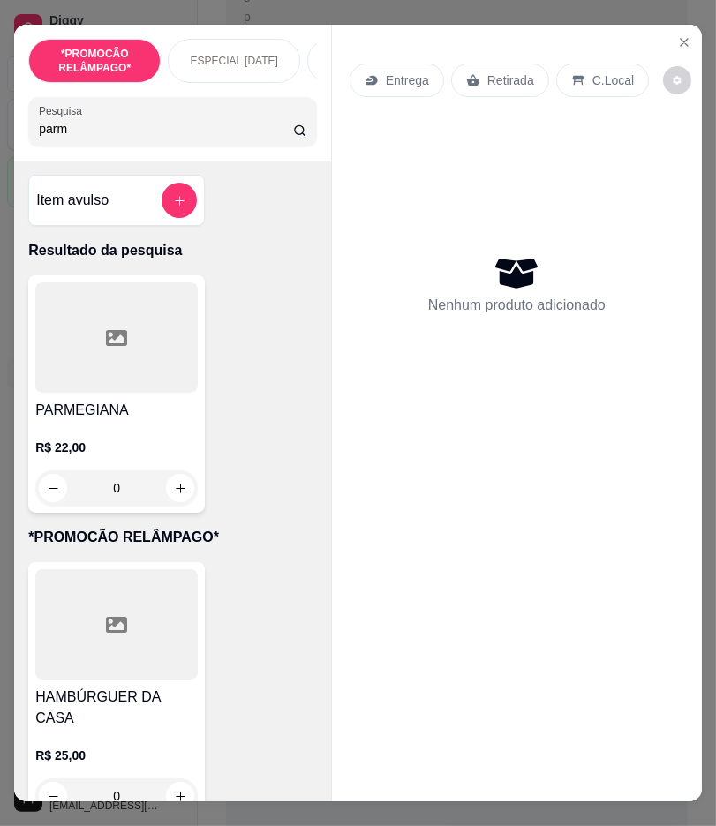
click at [79, 450] on p "R$ 22,00" at bounding box center [116, 448] width 162 height 18
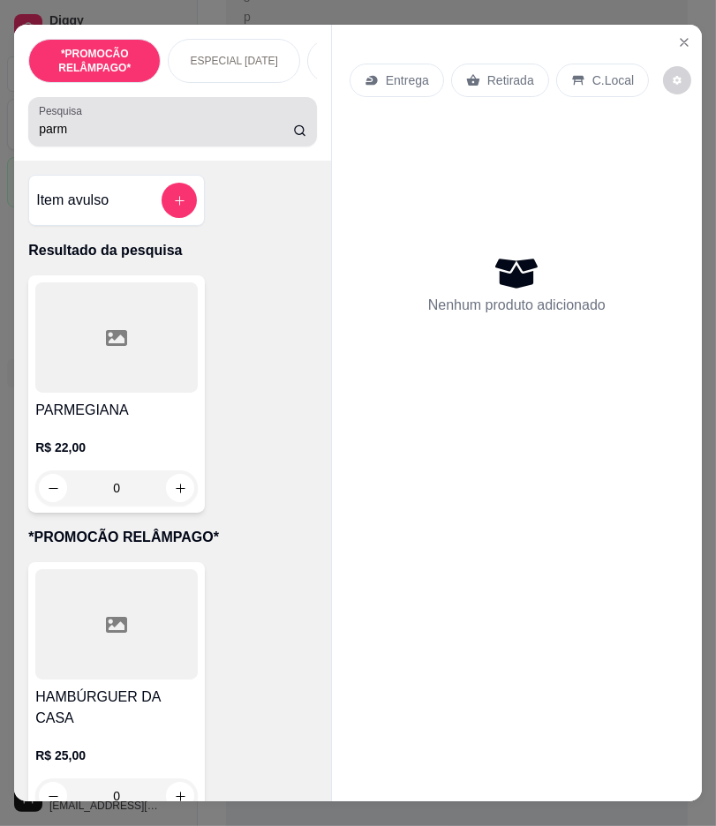
click at [150, 138] on input "parm" at bounding box center [165, 129] width 253 height 18
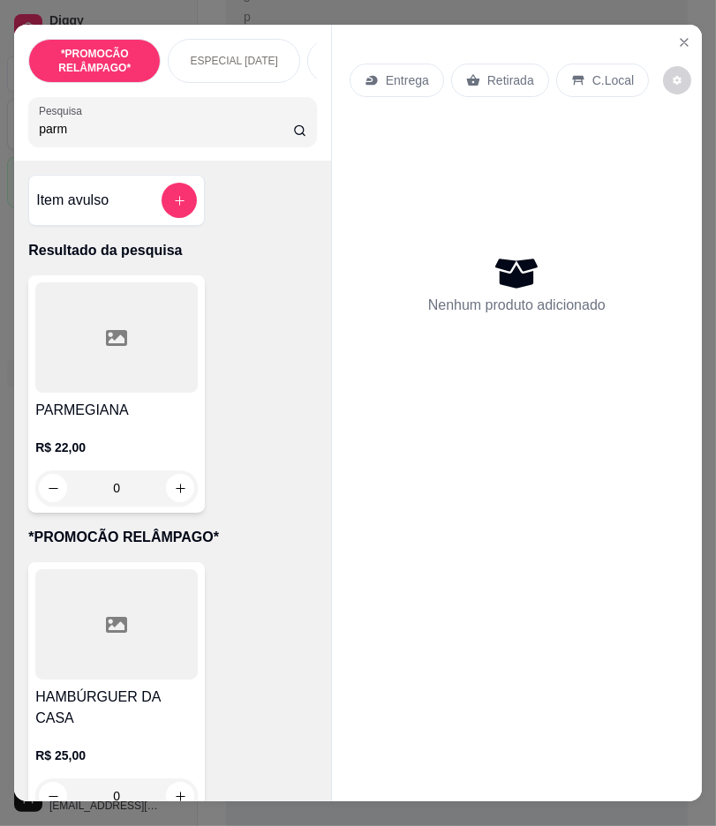
click at [150, 138] on input "parm" at bounding box center [165, 129] width 253 height 18
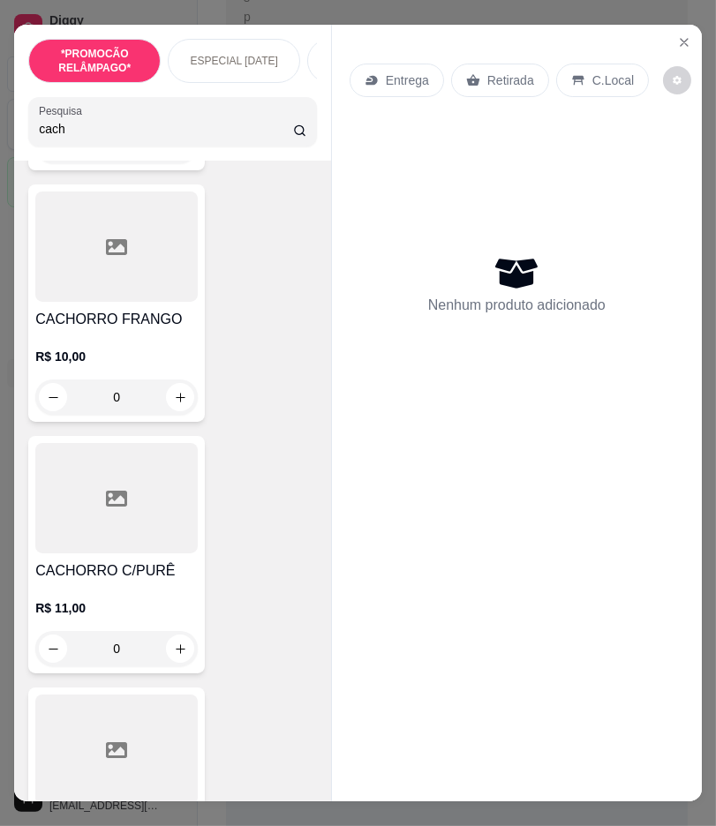
scroll to position [686, 0]
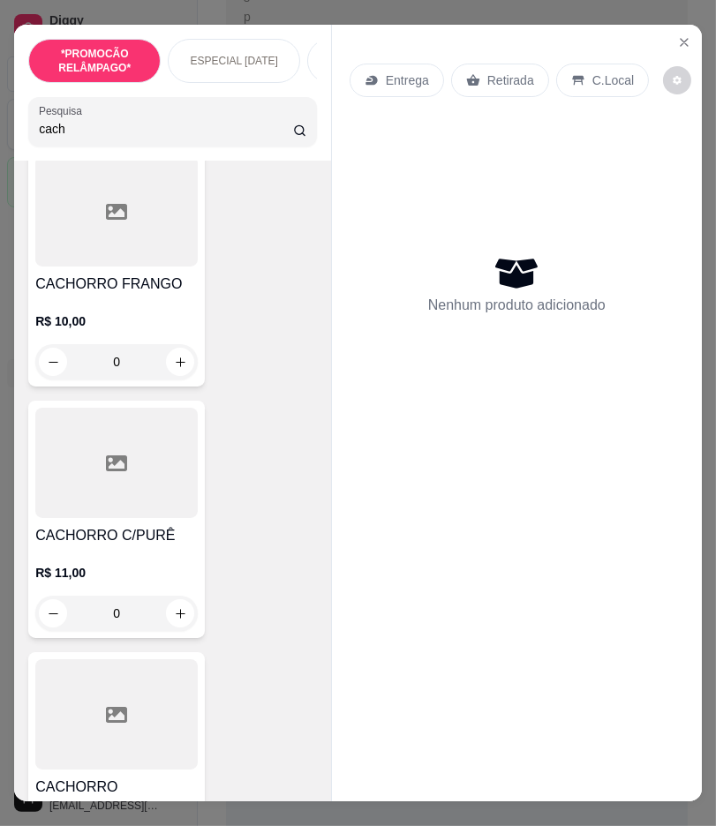
type input "cach"
click at [169, 621] on div "0" at bounding box center [116, 613] width 162 height 35
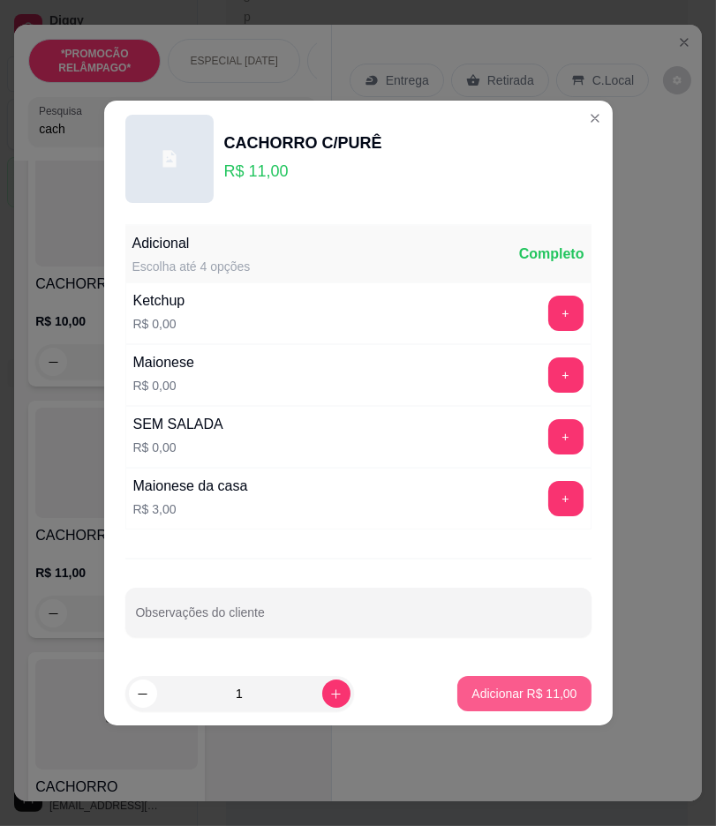
click at [460, 701] on button "Adicionar R$ 11,00" at bounding box center [523, 693] width 133 height 35
type input "1"
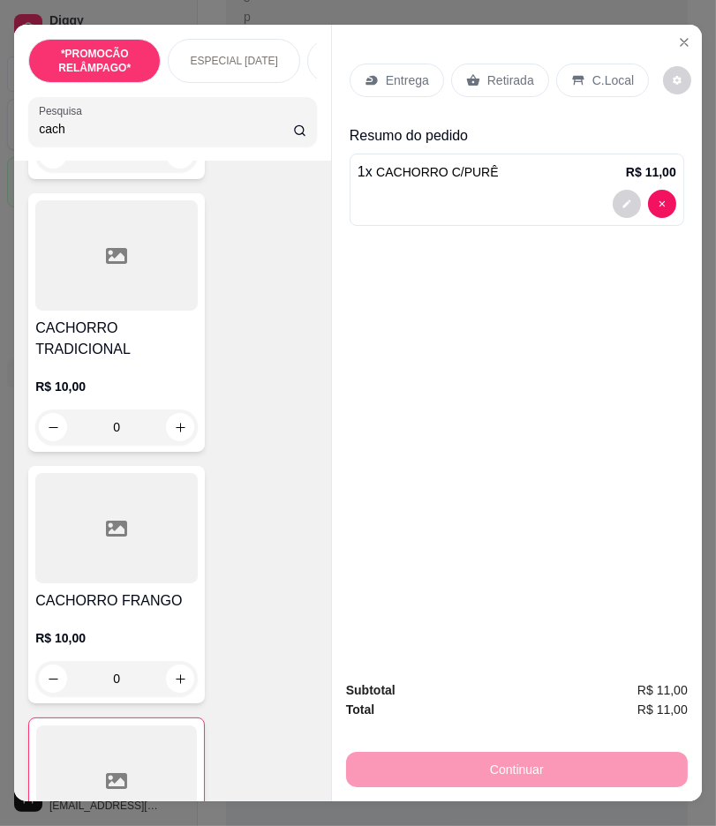
scroll to position [0, 0]
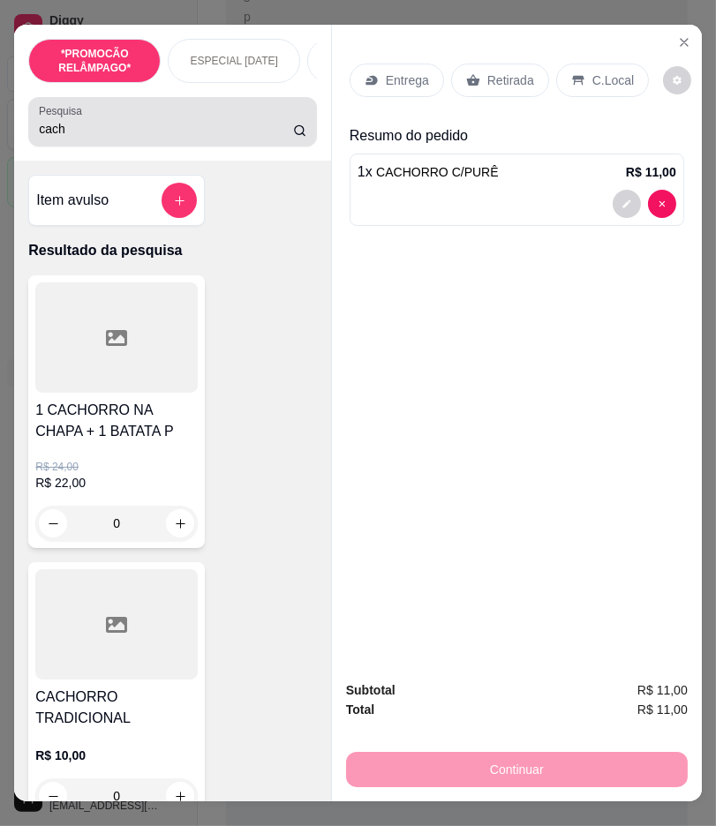
click at [71, 126] on div "cach" at bounding box center [172, 121] width 267 height 35
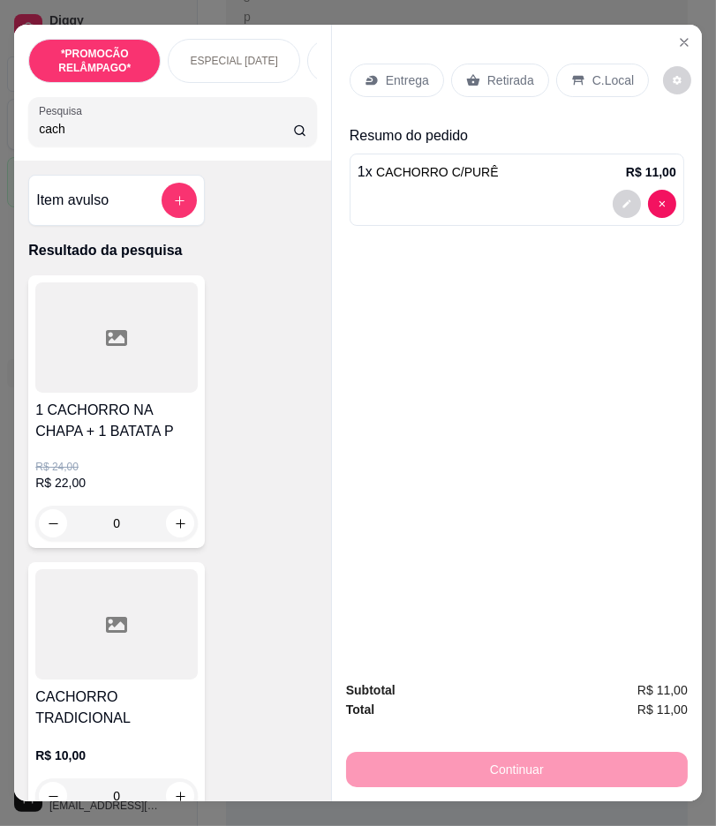
click at [71, 131] on input "cach" at bounding box center [165, 129] width 253 height 18
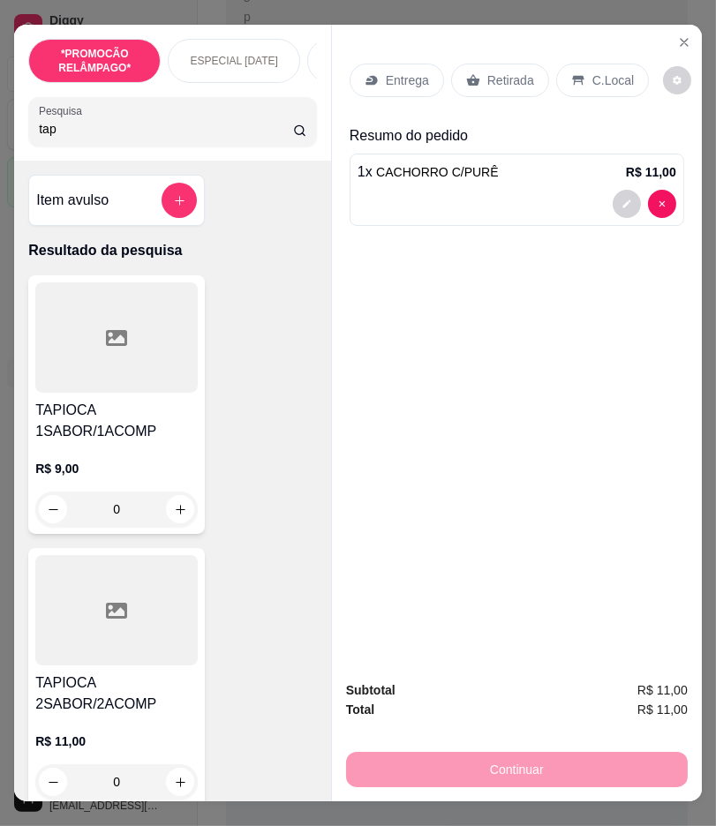
type input "tap"
click at [120, 559] on div "TAPIOCA 2SABOR/2ACOMP R$ 11,00 0" at bounding box center [116, 677] width 176 height 259
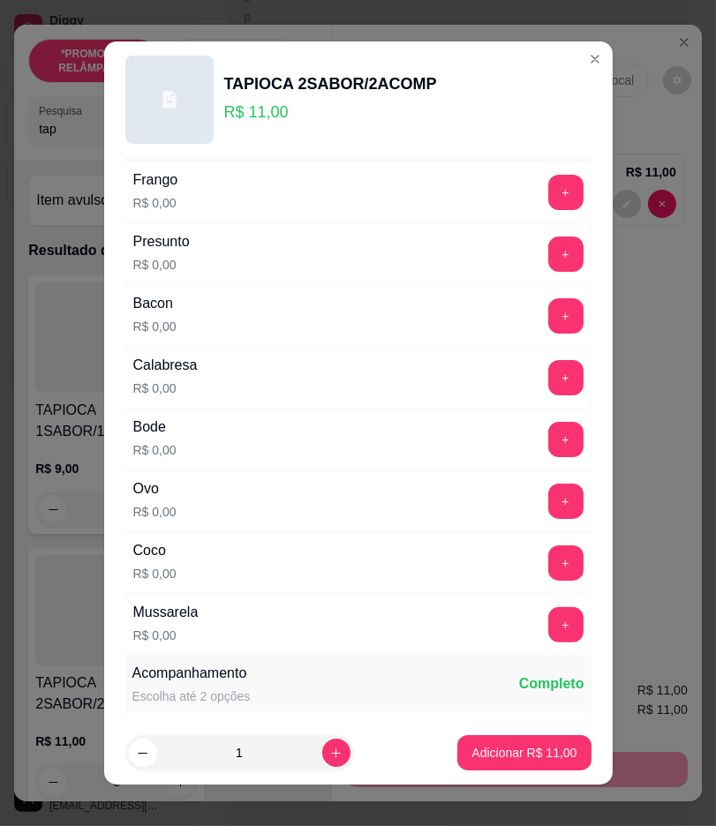
scroll to position [392, 0]
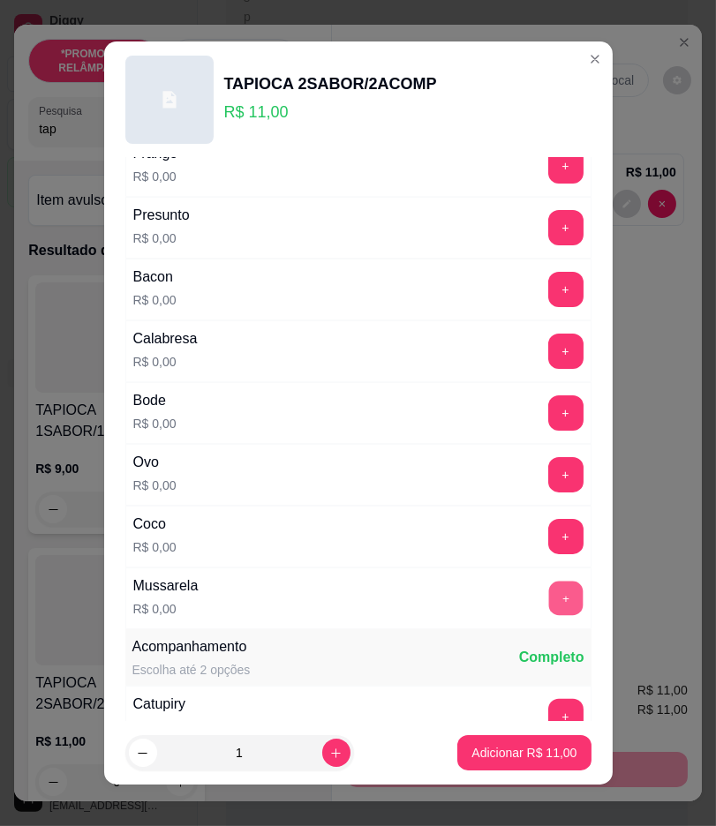
click at [548, 587] on button "+" at bounding box center [565, 598] width 34 height 34
click at [548, 540] on button "+" at bounding box center [565, 536] width 35 height 35
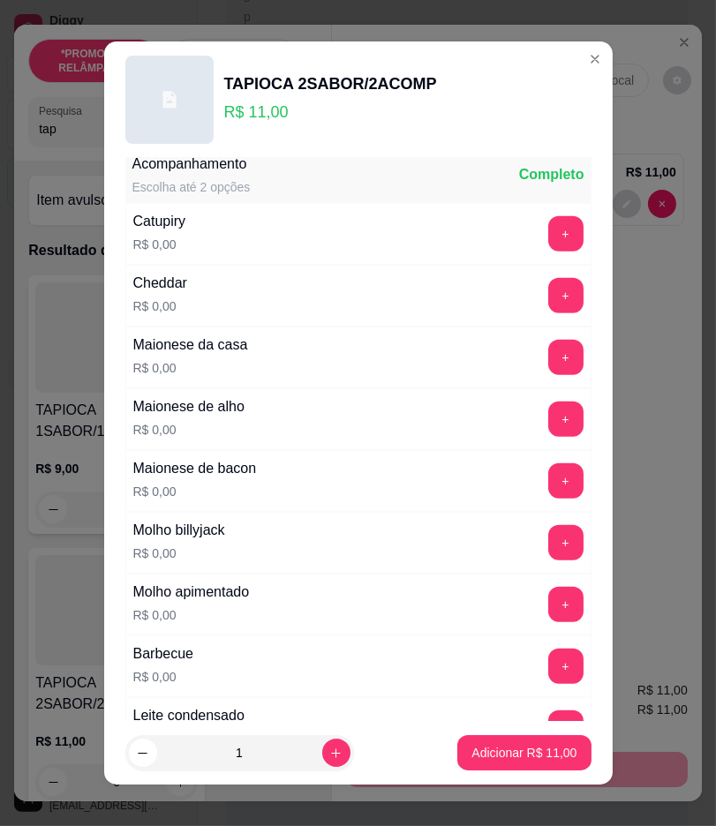
scroll to position [882, 0]
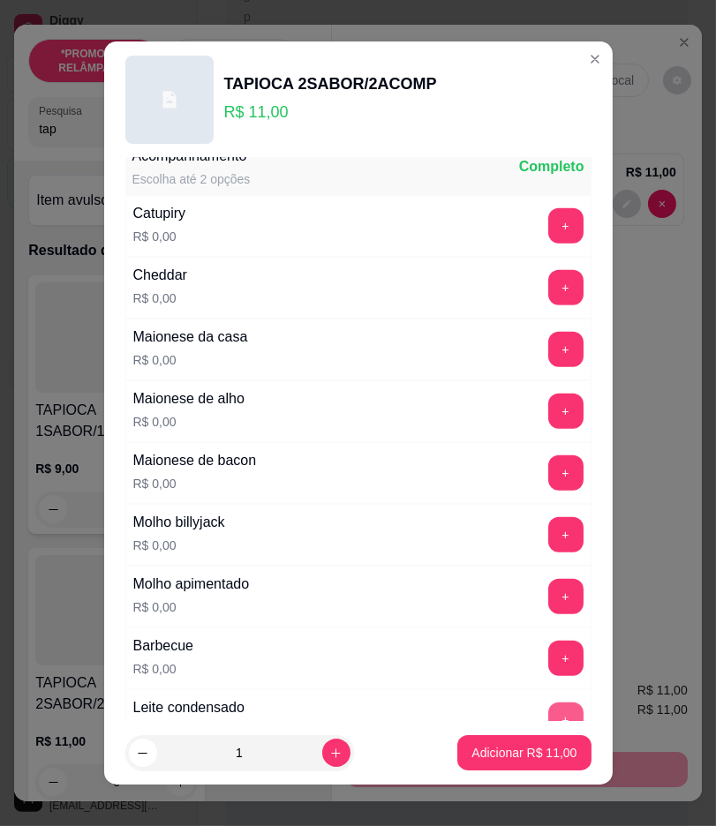
click at [548, 709] on button "+" at bounding box center [565, 719] width 35 height 35
click at [531, 762] on button "Adicionar R$ 11,00" at bounding box center [523, 752] width 133 height 35
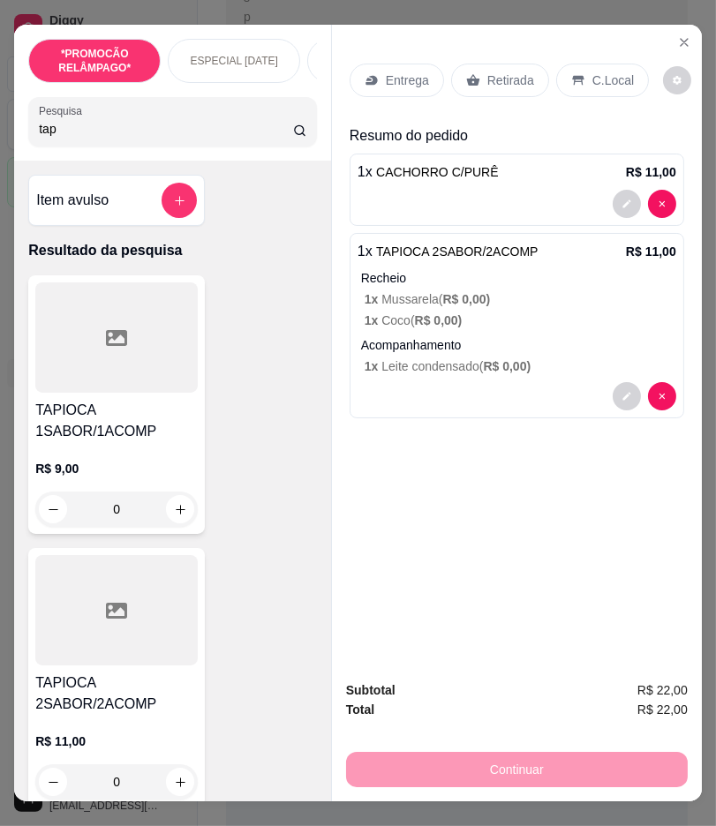
click at [131, 744] on p "R$ 11,00" at bounding box center [116, 741] width 162 height 18
click at [138, 468] on p "R$ 9,00" at bounding box center [116, 469] width 162 height 18
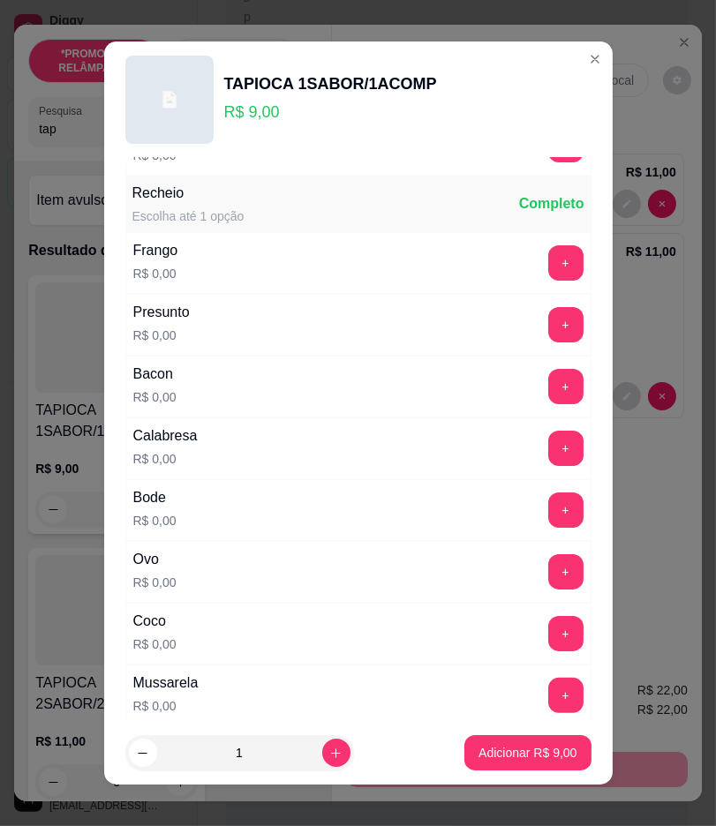
scroll to position [588, 0]
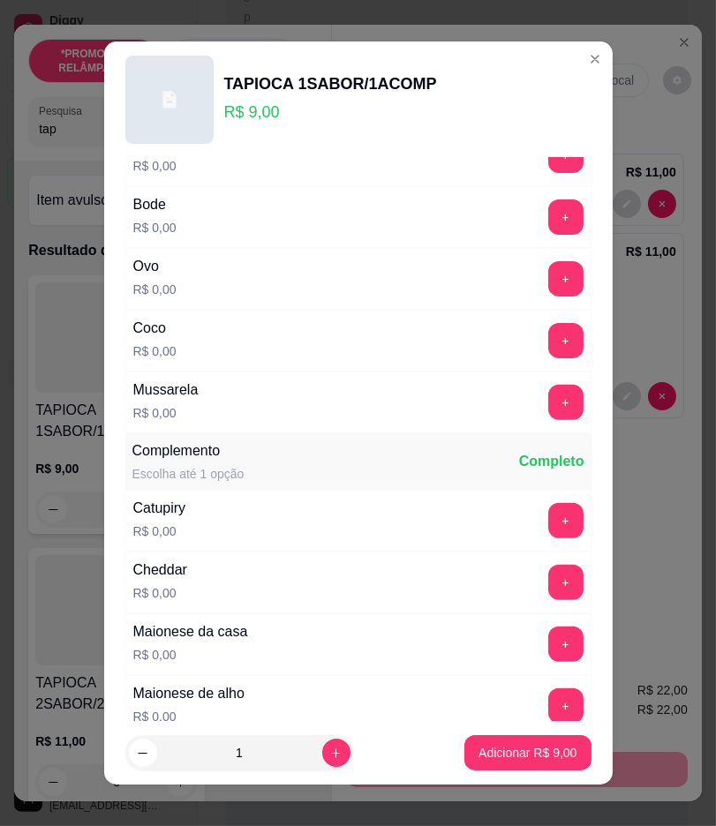
click at [548, 349] on button "+" at bounding box center [565, 340] width 35 height 35
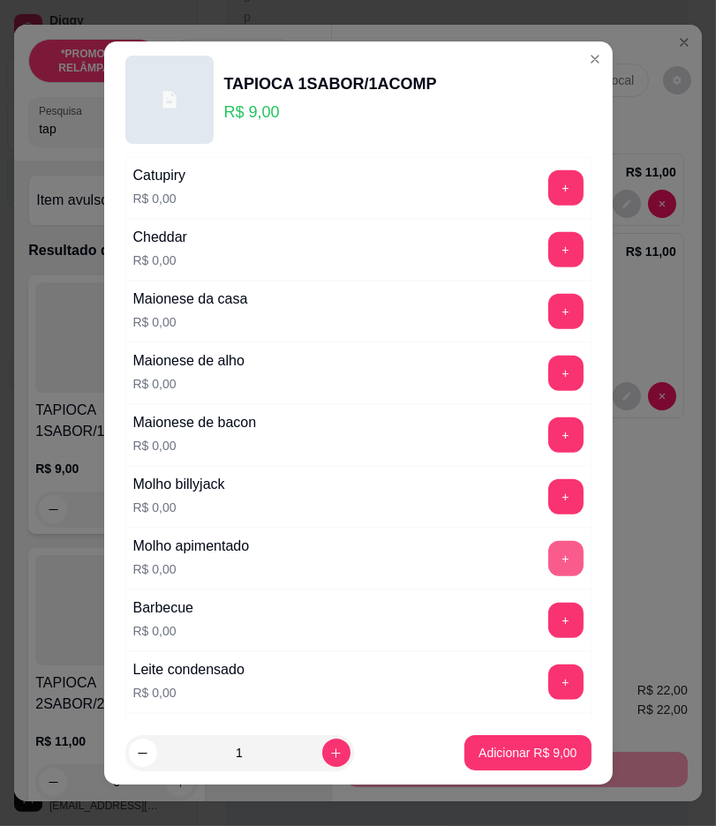
scroll to position [980, 0]
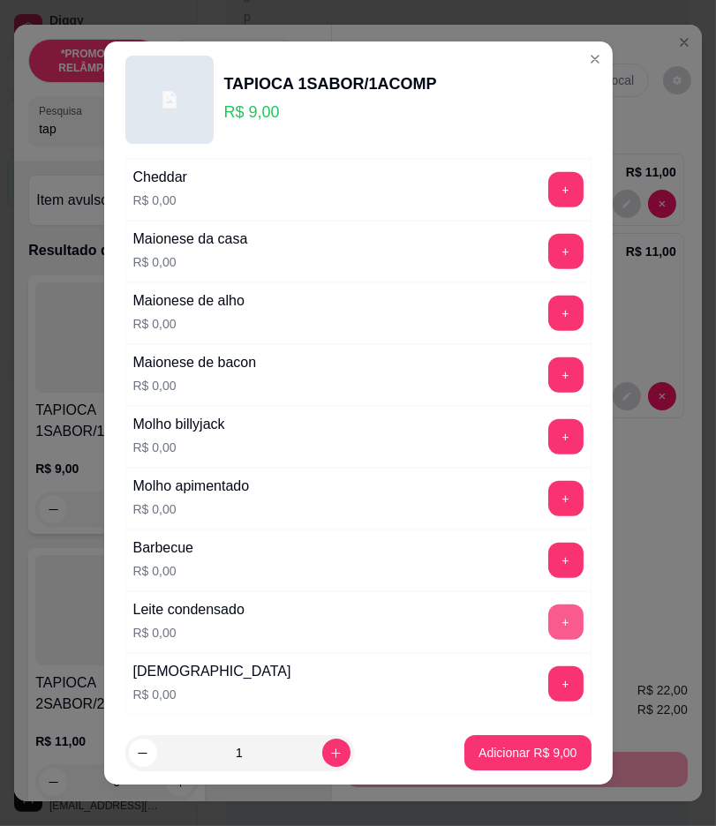
click at [548, 614] on button "+" at bounding box center [565, 621] width 35 height 35
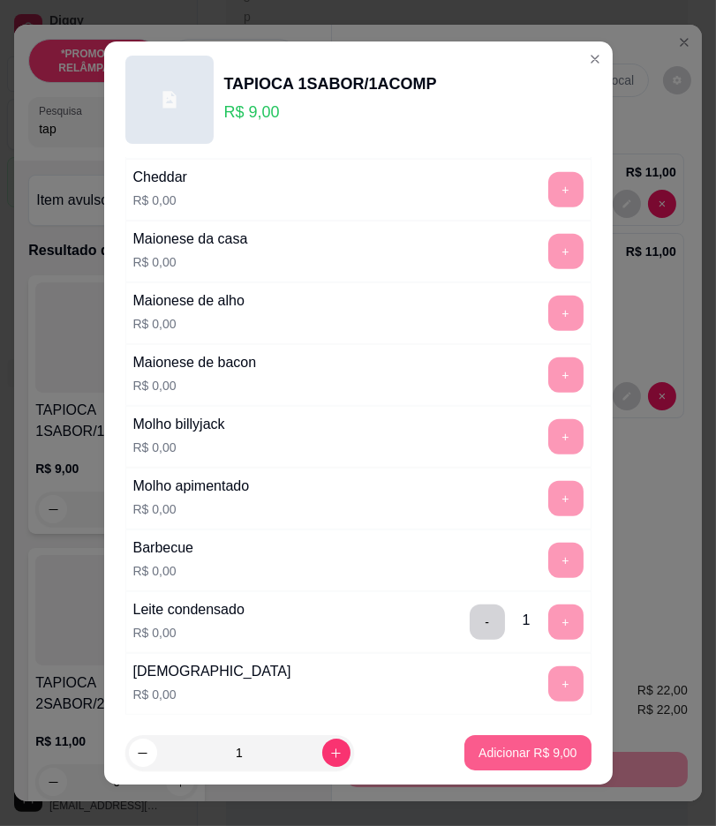
click at [516, 762] on button "Adicionar R$ 9,00" at bounding box center [527, 752] width 126 height 35
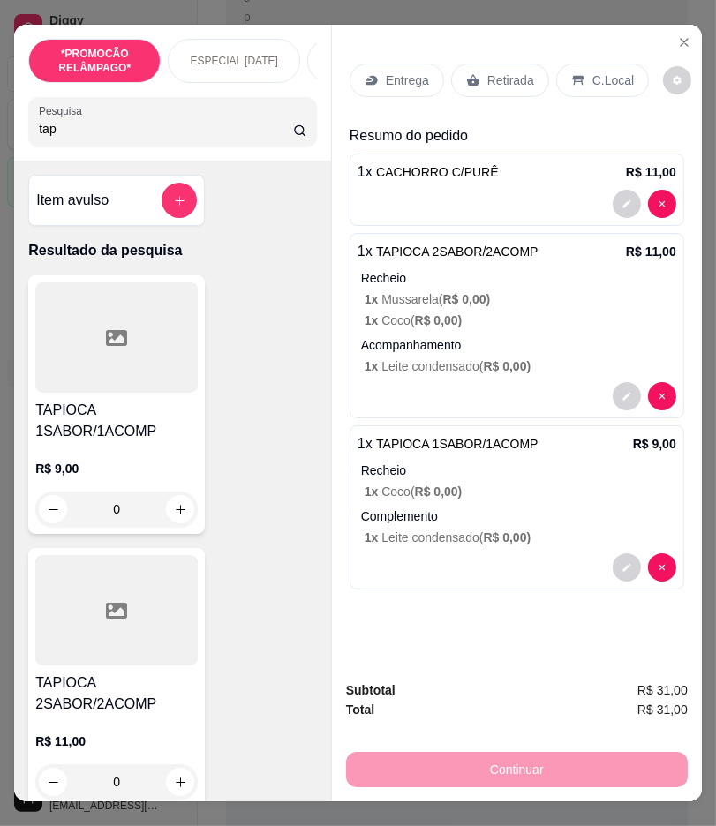
click at [433, 71] on div "Entrega" at bounding box center [396, 81] width 94 height 34
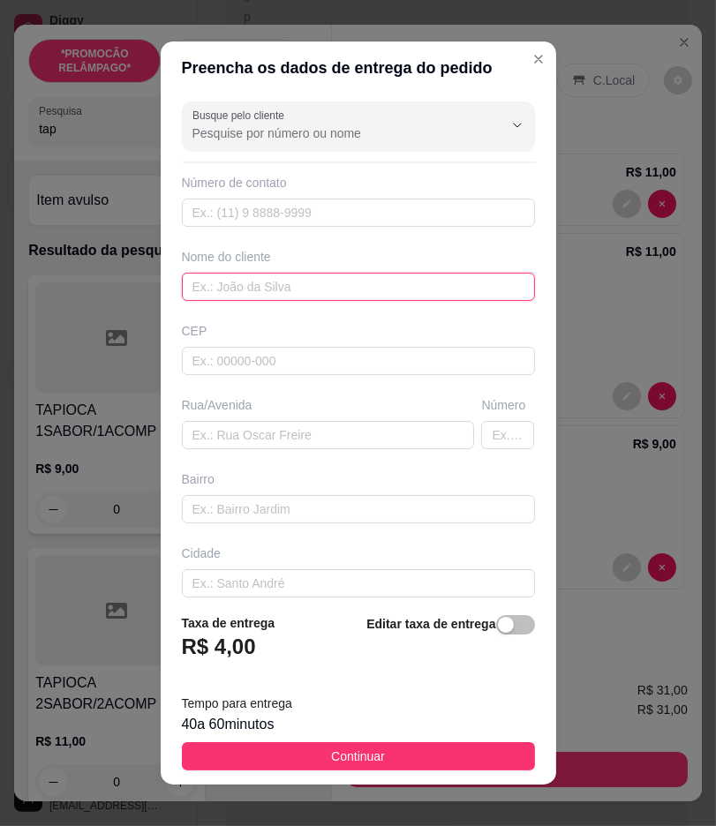
paste input "Jefersson"
type input "Jefersson"
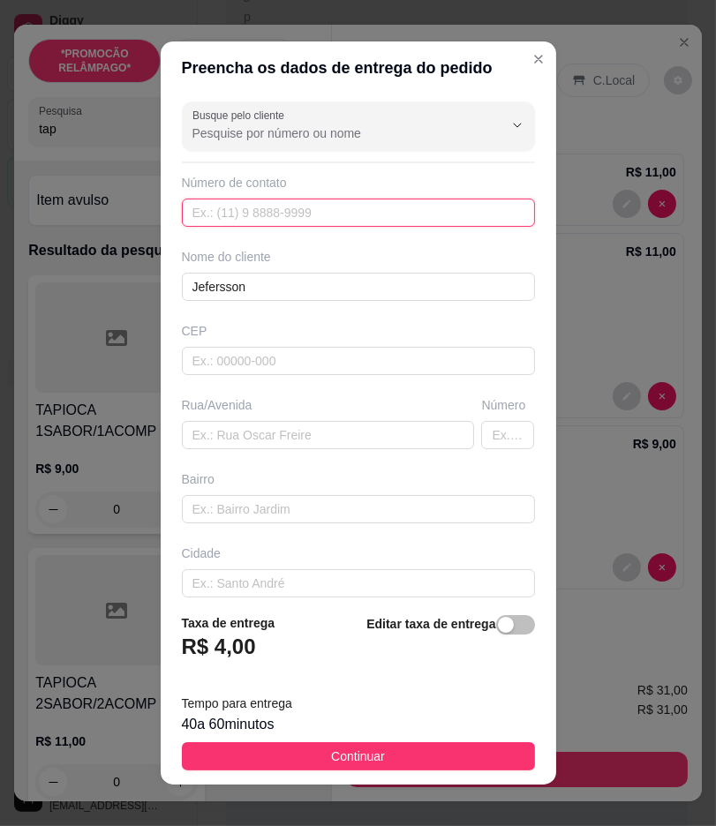
paste input "(87) 9196-3895"
type input "(87) 9196-3895"
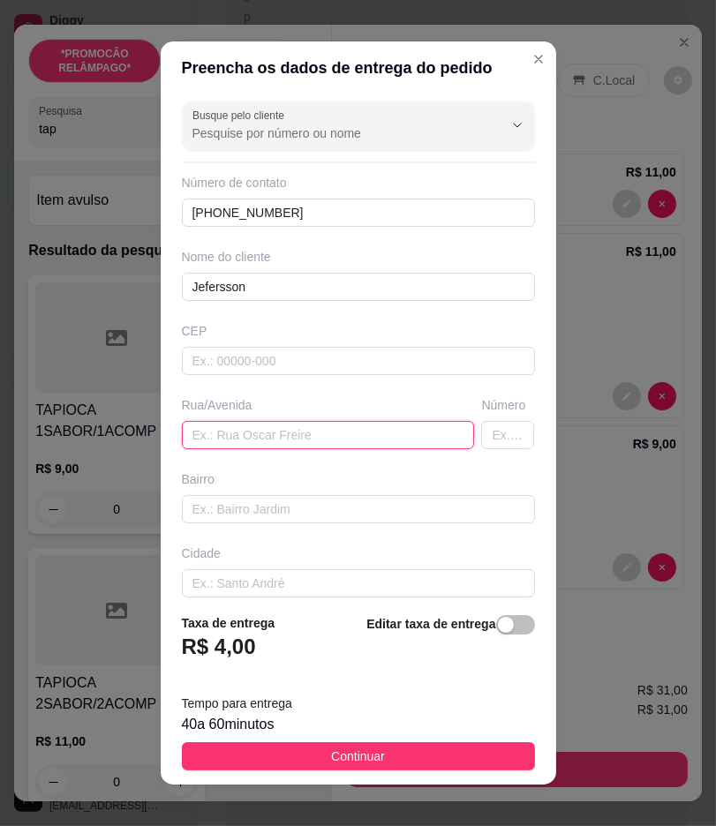
paste input "Depois do corredor de [PERSON_NAME], em frente ao condomínio Cruzeiro do sul, f…"
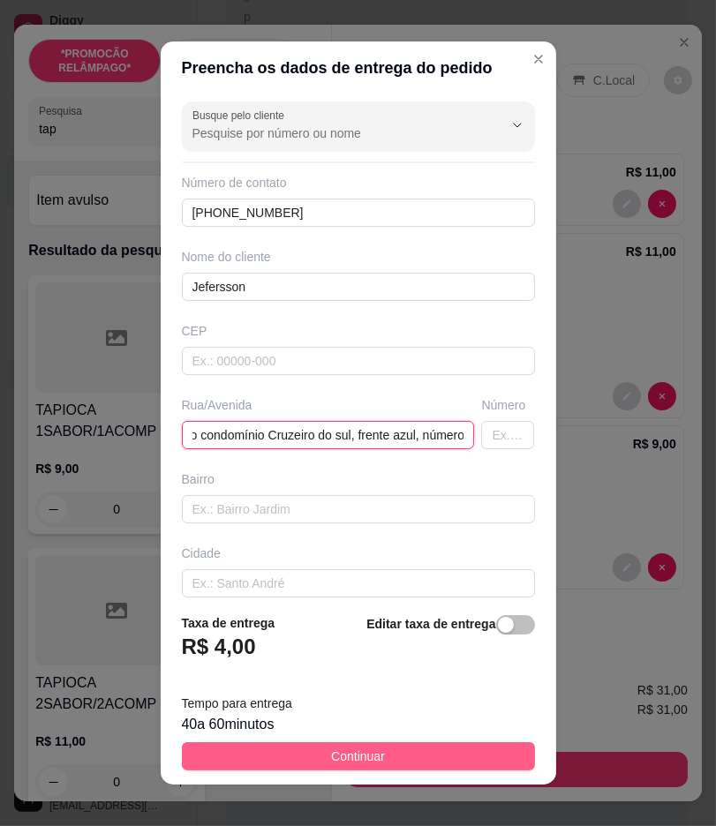
type input "Depois do corredor de [PERSON_NAME], em frente ao condomínio Cruzeiro do sul, f…"
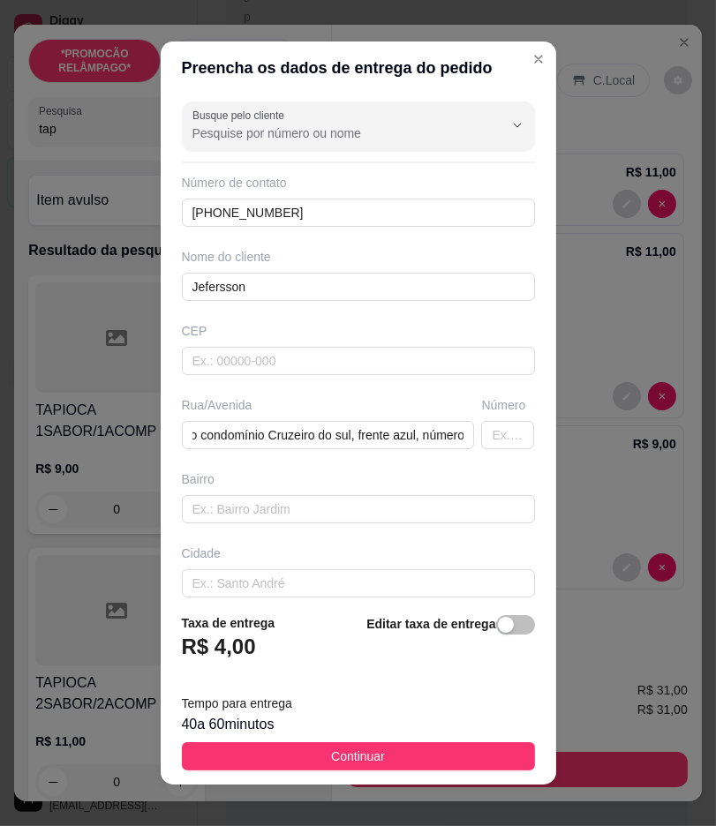
scroll to position [0, 0]
drag, startPoint x: 454, startPoint y: 762, endPoint x: 704, endPoint y: 784, distance: 250.6
click at [459, 762] on button "Continuar" at bounding box center [358, 756] width 353 height 28
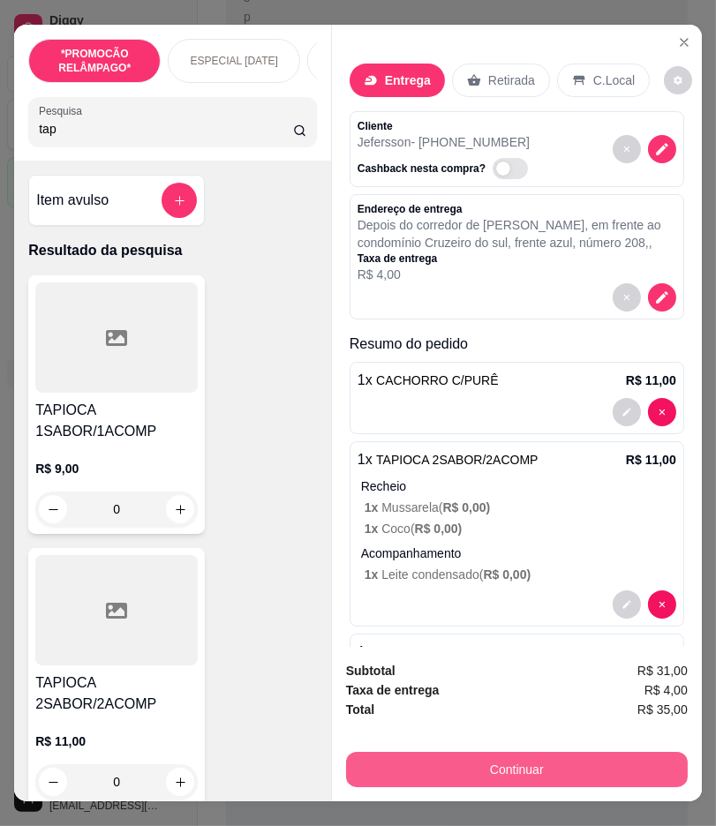
click at [621, 764] on button "Continuar" at bounding box center [516, 769] width 341 height 35
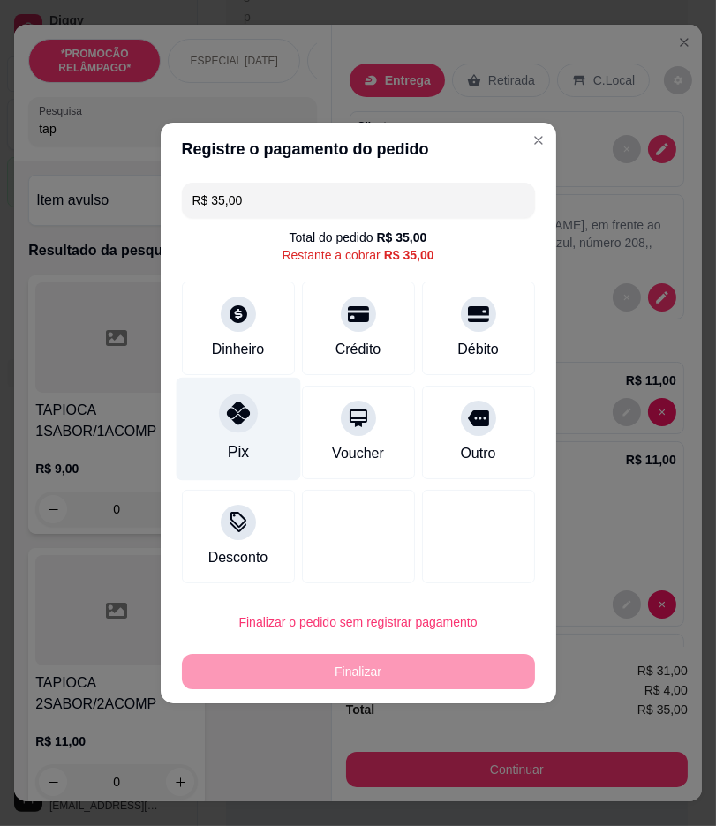
click at [259, 453] on div "Pix" at bounding box center [238, 429] width 124 height 103
type input "R$ 0,00"
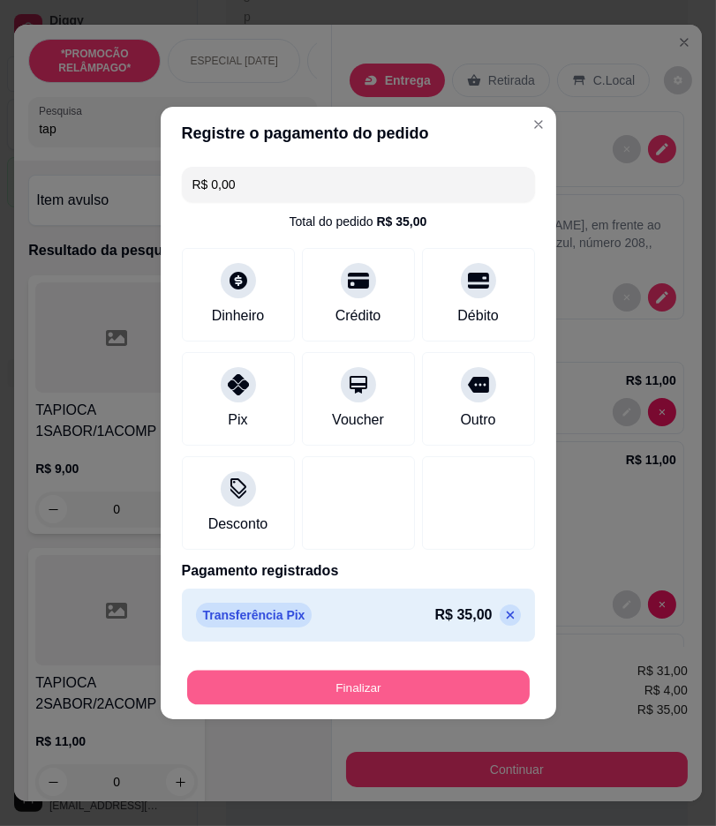
click at [356, 699] on button "Finalizar" at bounding box center [358, 688] width 342 height 34
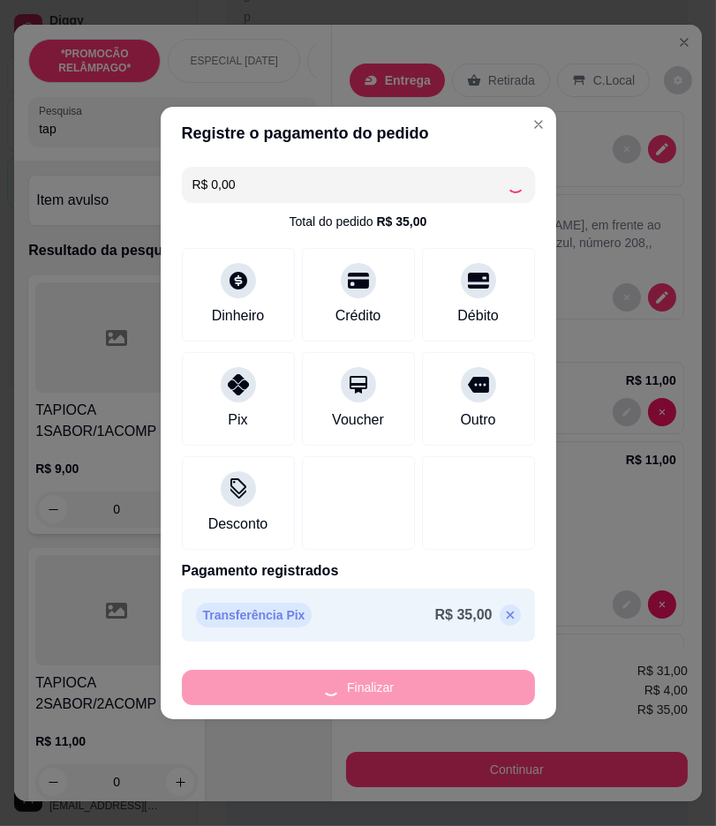
type input "0"
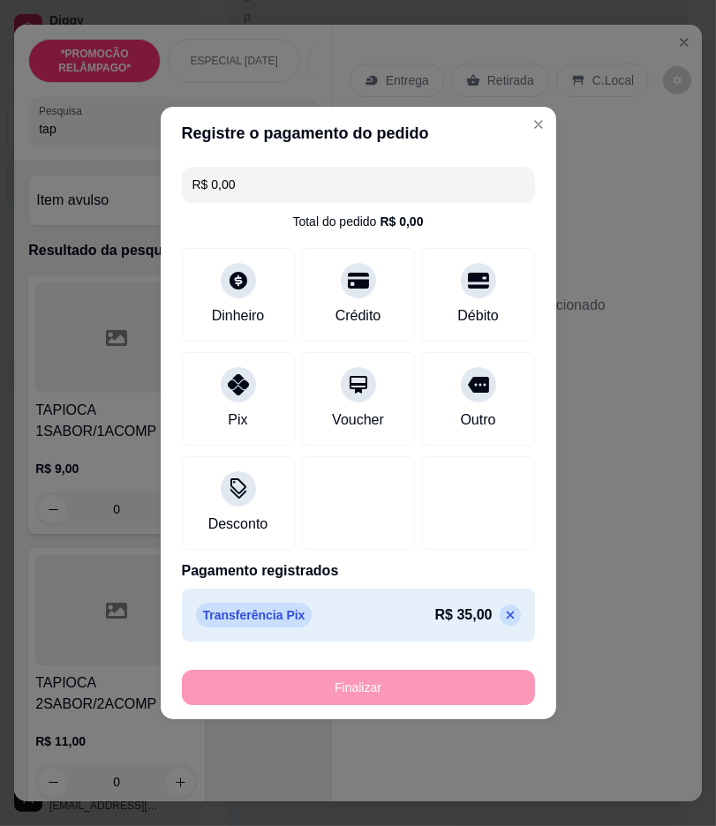
type input "-R$ 35,00"
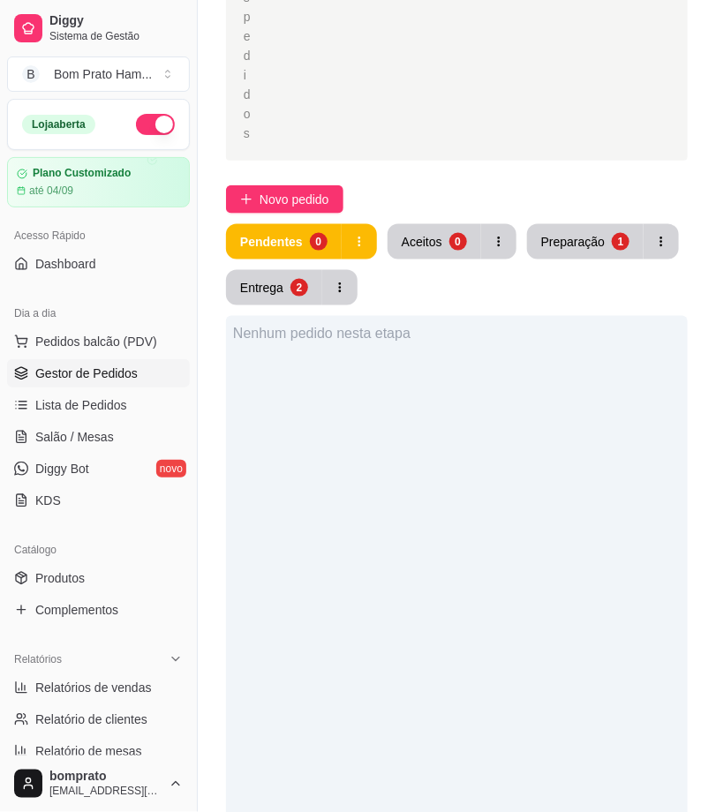
click at [444, 260] on div "Pendentes 0 Aceitos 0 Preparação 1 Entrega 2" at bounding box center [456, 264] width 461 height 81
click at [442, 235] on button "Aceitos 0" at bounding box center [433, 242] width 91 height 34
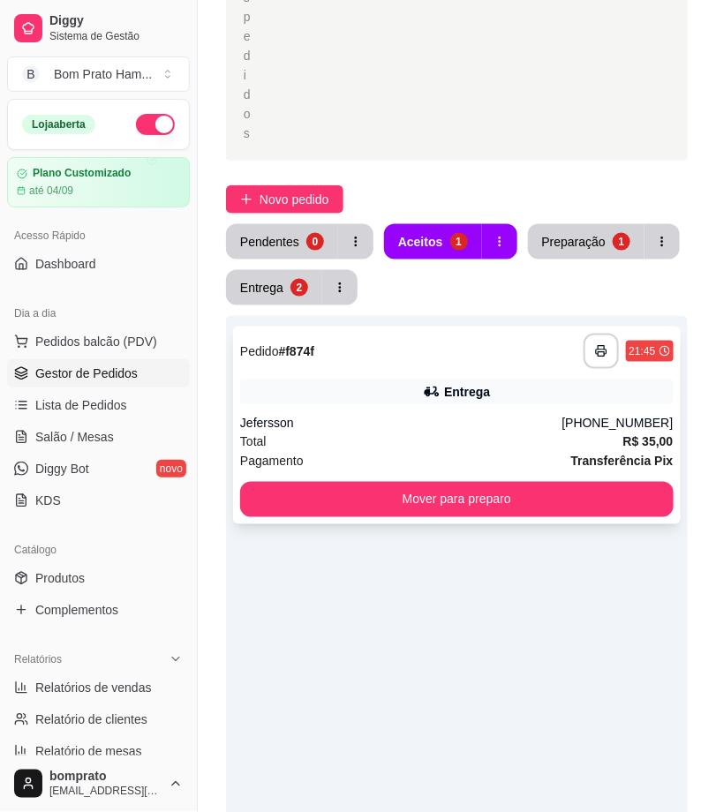
click at [408, 365] on div "**********" at bounding box center [456, 351] width 433 height 35
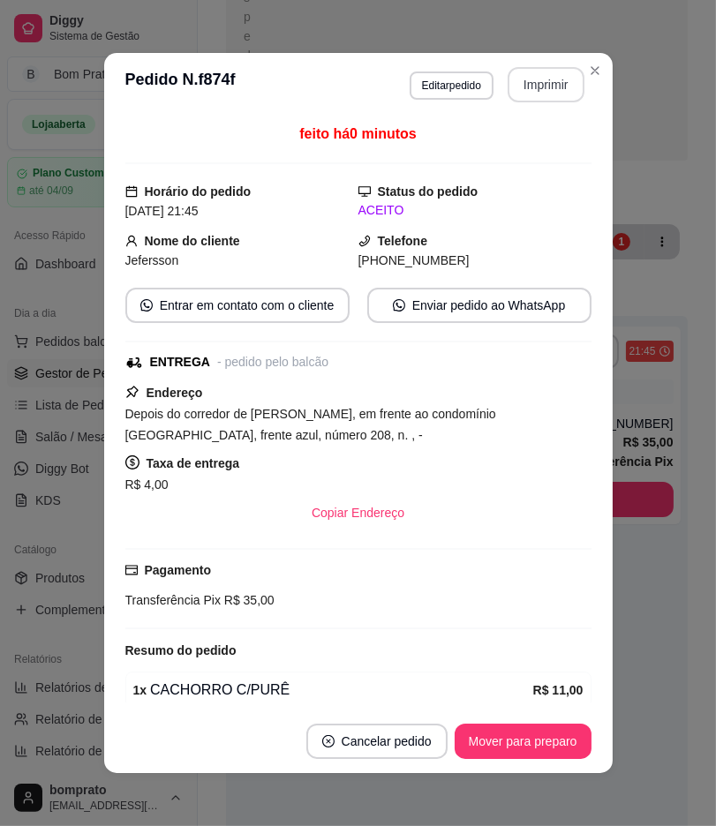
click at [521, 95] on button "Imprimir" at bounding box center [545, 84] width 77 height 35
click at [551, 730] on button "Mover para preparo" at bounding box center [522, 741] width 137 height 35
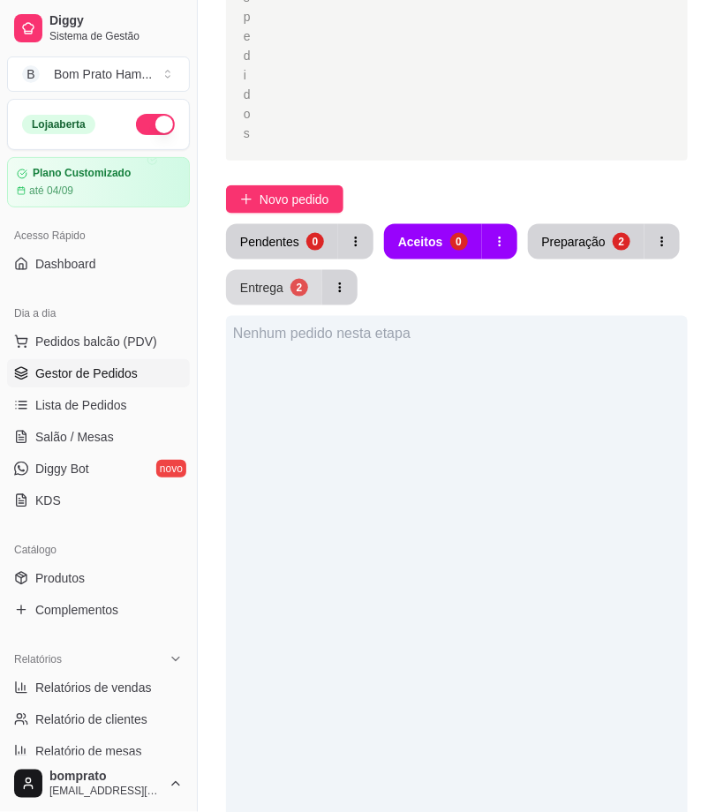
click at [288, 292] on button "Entrega 2" at bounding box center [274, 287] width 96 height 35
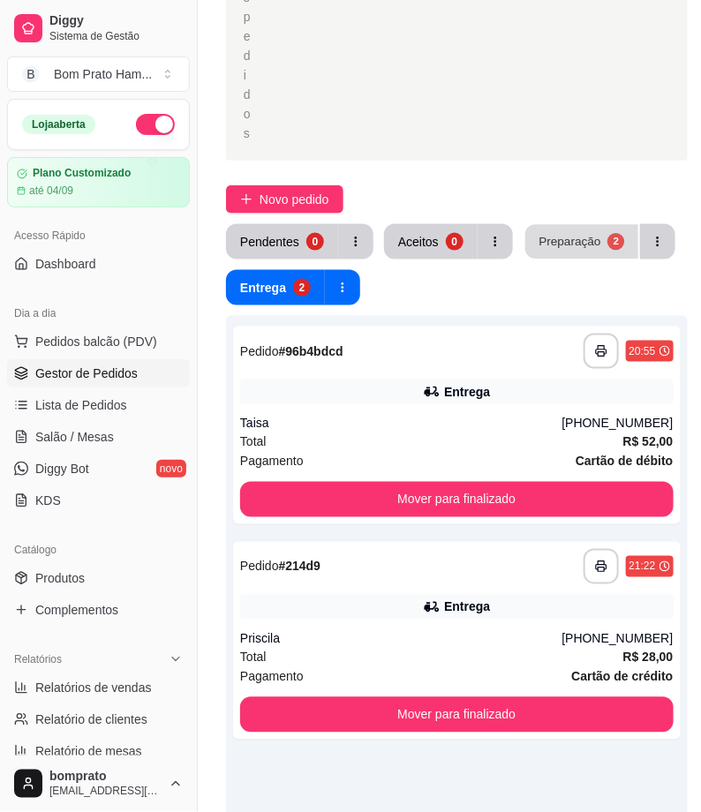
click at [597, 229] on button "Preparação 2" at bounding box center [581, 242] width 113 height 34
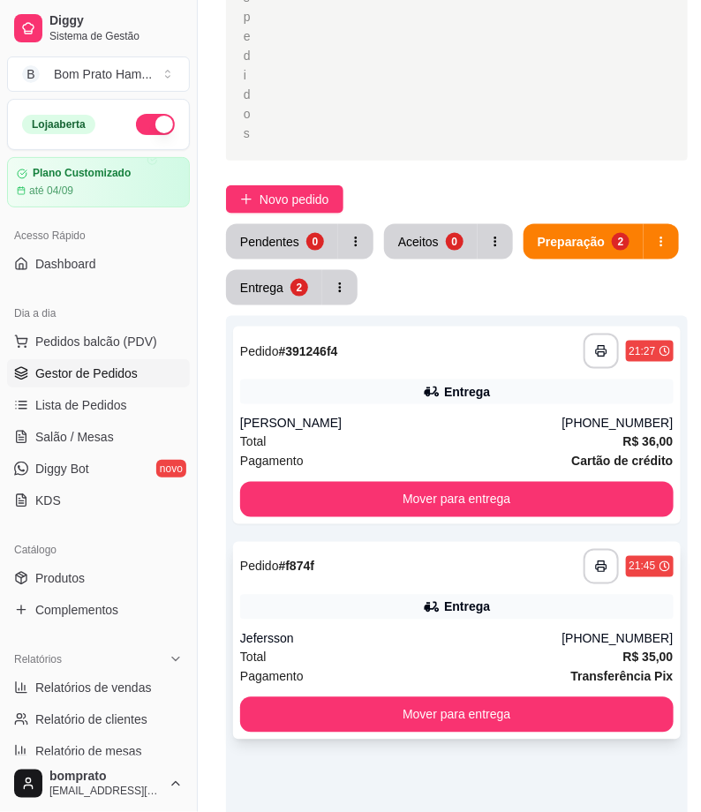
click at [471, 630] on div "Jefersson" at bounding box center [401, 639] width 322 height 18
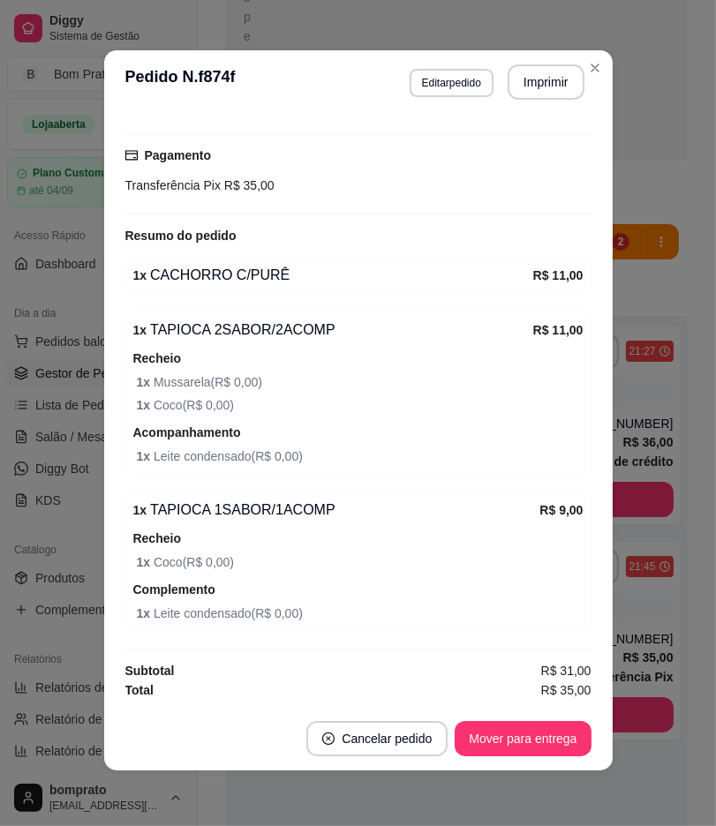
scroll to position [4, 0]
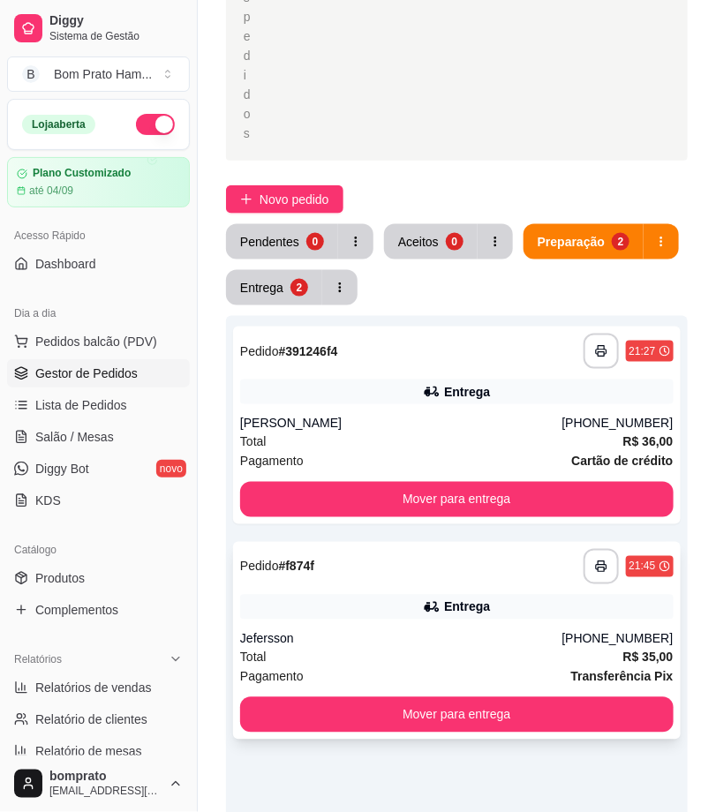
click at [438, 606] on icon at bounding box center [432, 607] width 18 height 18
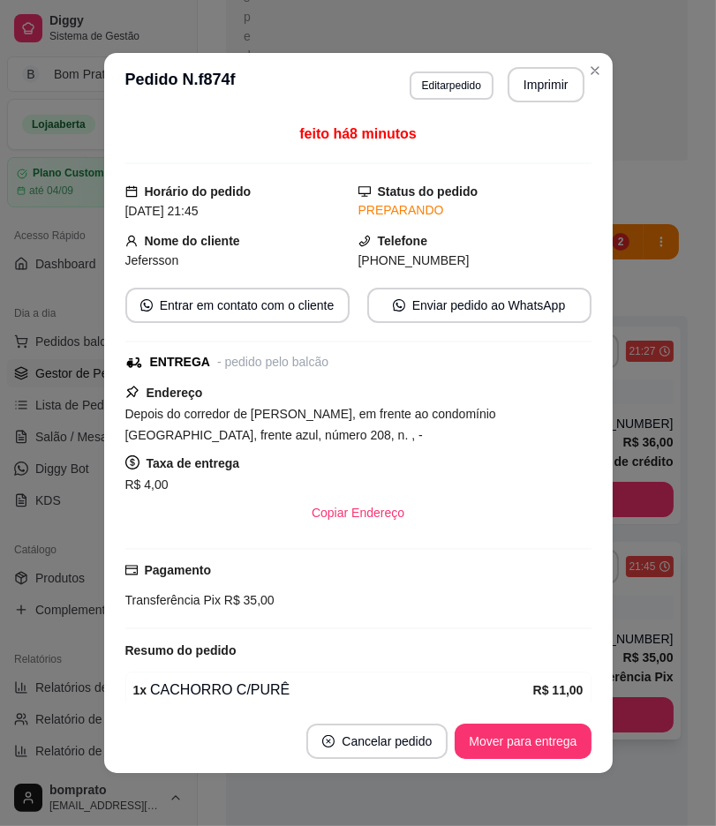
scroll to position [98, 0]
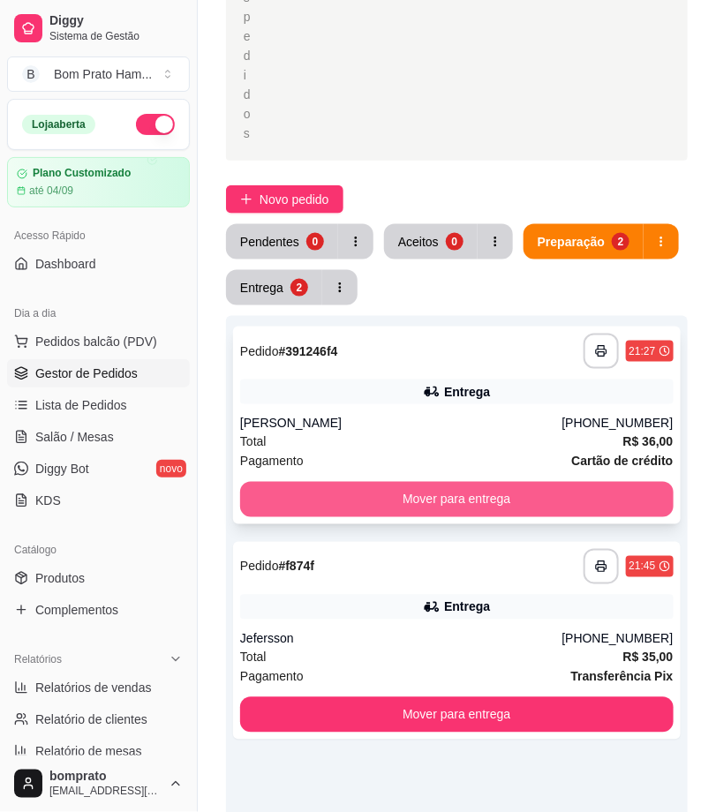
click at [460, 495] on button "Mover para entrega" at bounding box center [456, 499] width 433 height 35
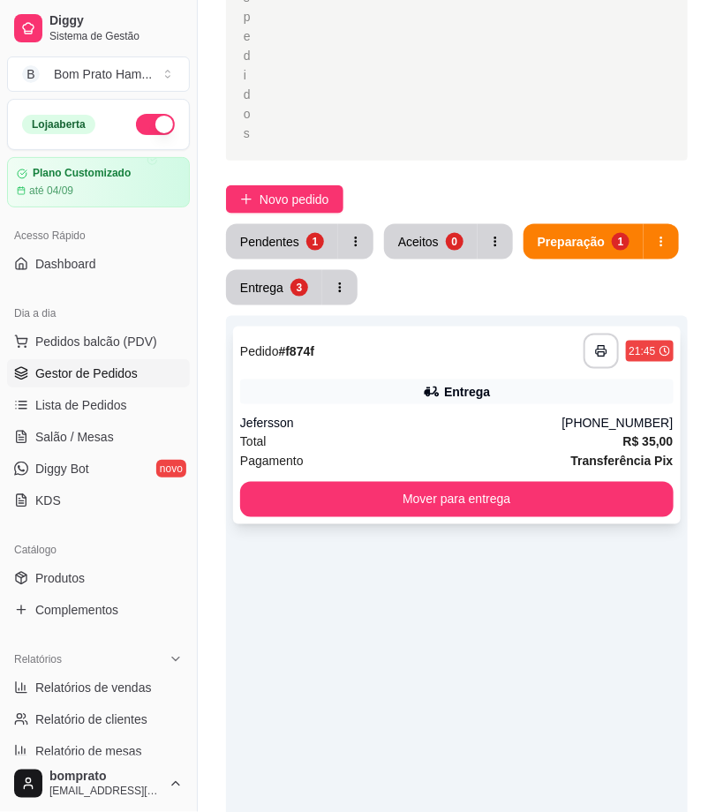
click at [454, 403] on div "**********" at bounding box center [456, 425] width 447 height 198
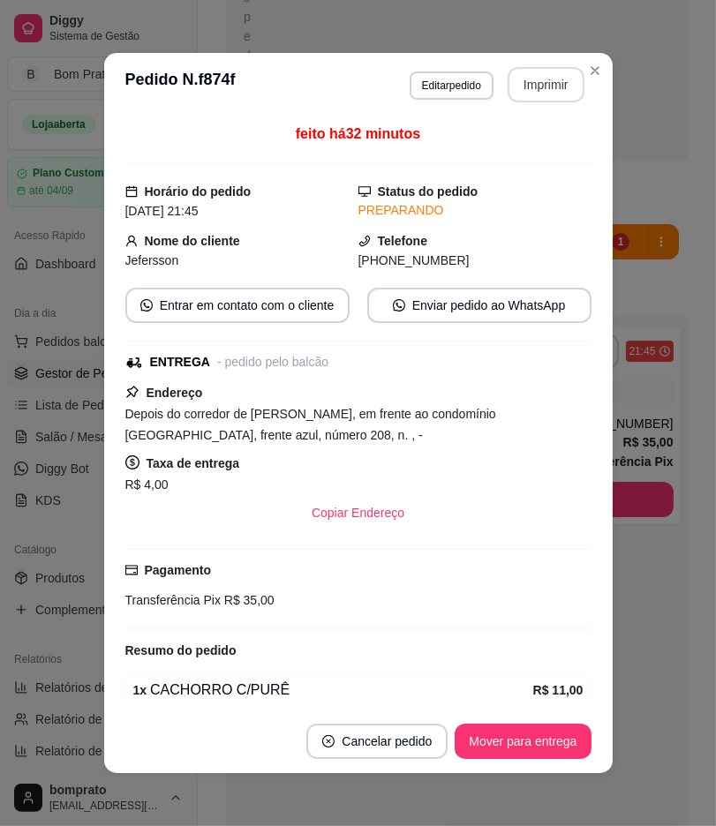
click at [521, 68] on button "Imprimir" at bounding box center [545, 84] width 77 height 35
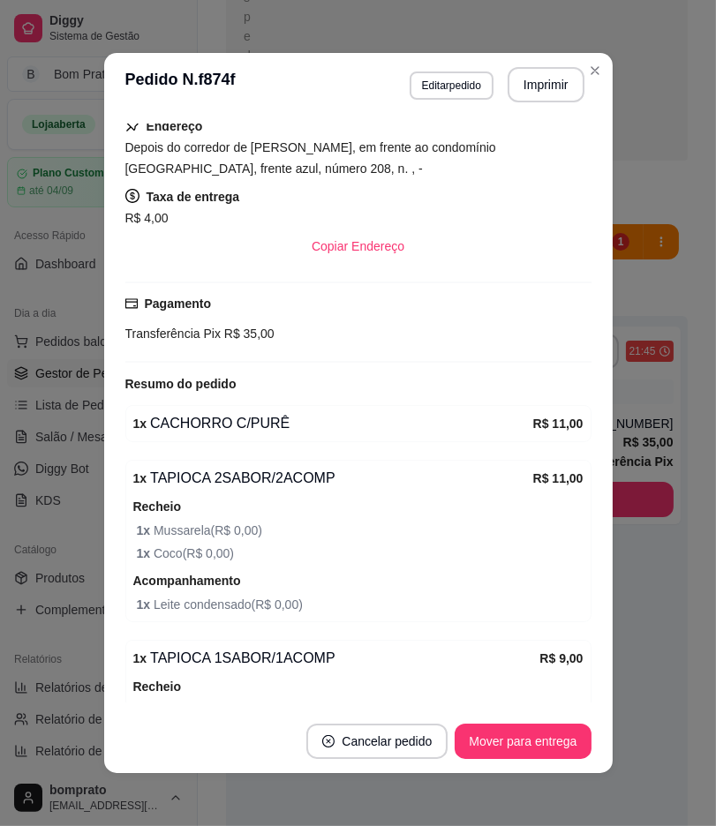
scroll to position [294, 0]
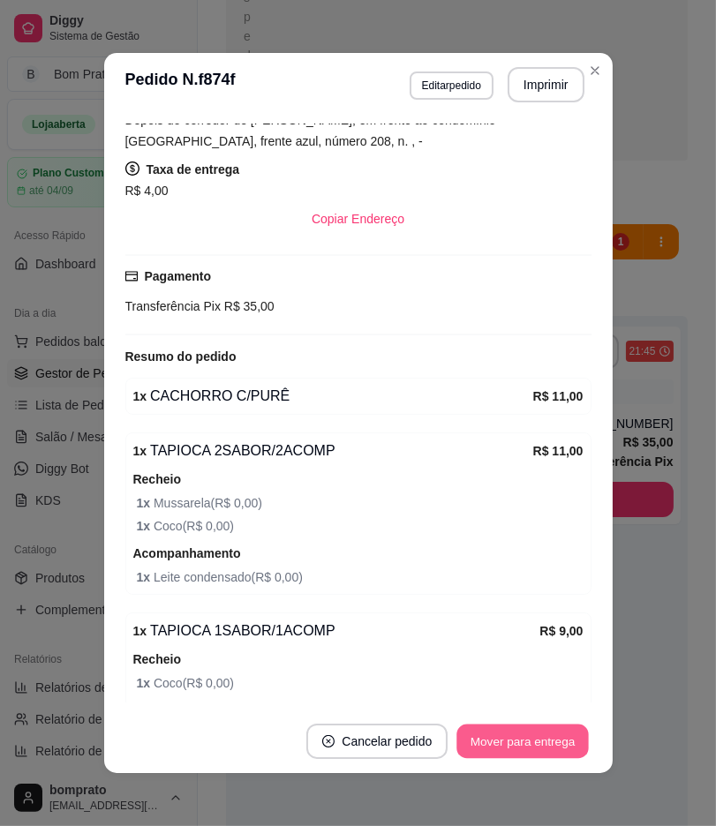
click at [486, 746] on button "Mover para entrega" at bounding box center [523, 741] width 132 height 34
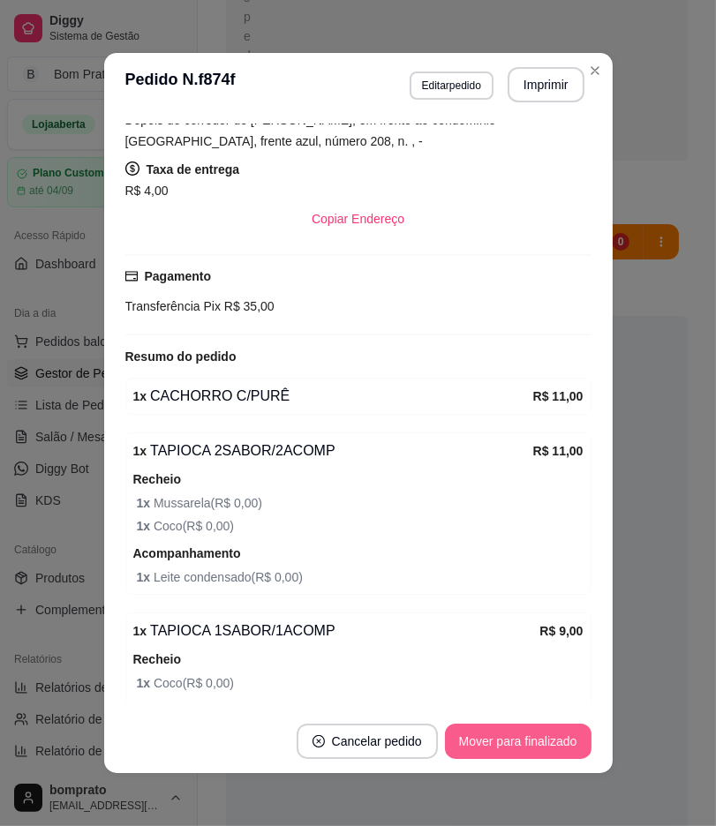
click at [486, 746] on button "Mover para finalizado" at bounding box center [518, 741] width 146 height 35
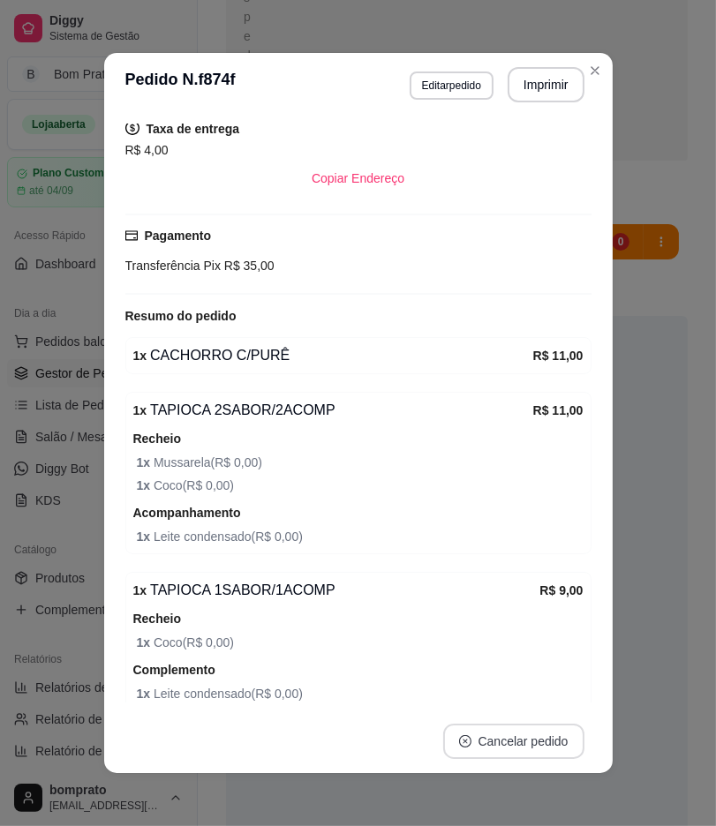
scroll to position [252, 0]
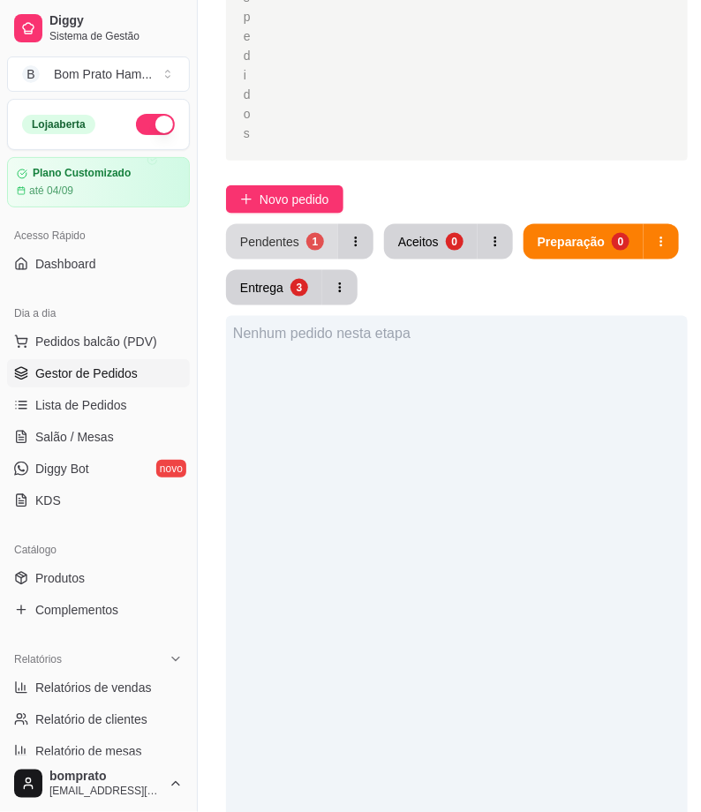
click at [297, 228] on button "Pendentes 1" at bounding box center [282, 241] width 112 height 35
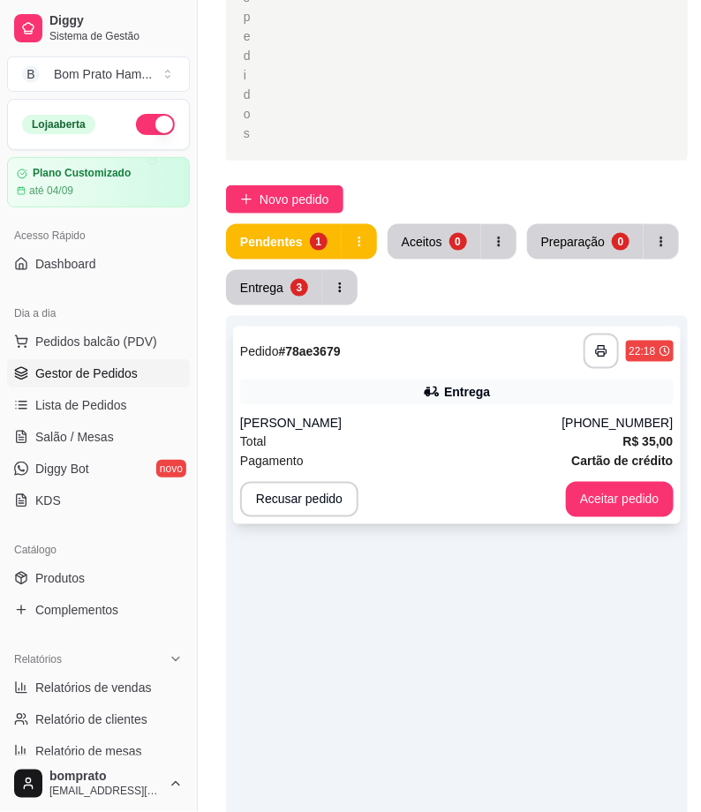
click at [411, 366] on div "**********" at bounding box center [456, 351] width 433 height 35
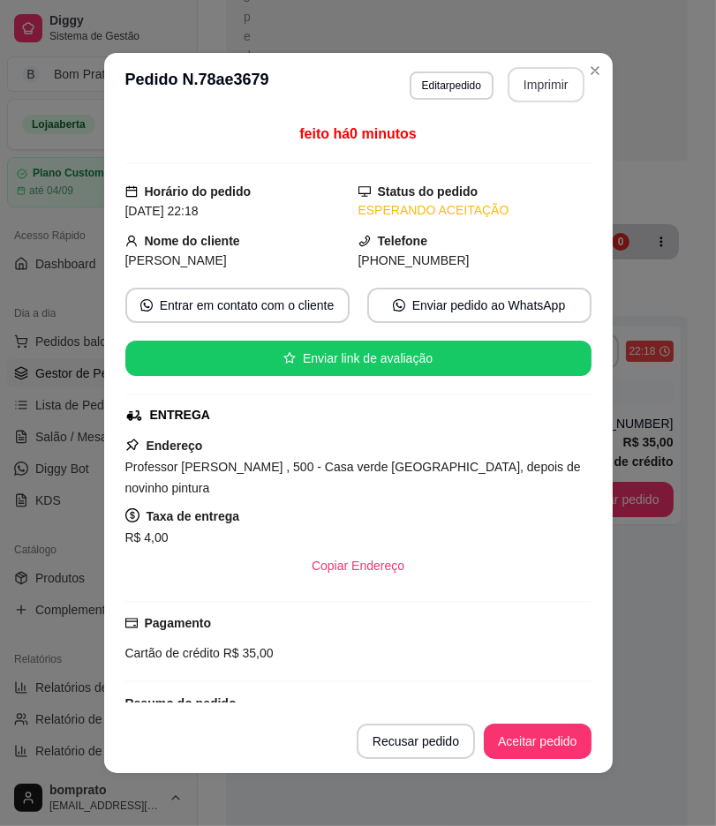
click at [540, 95] on button "Imprimir" at bounding box center [545, 84] width 77 height 35
click at [515, 747] on button "Aceitar pedido" at bounding box center [538, 741] width 108 height 35
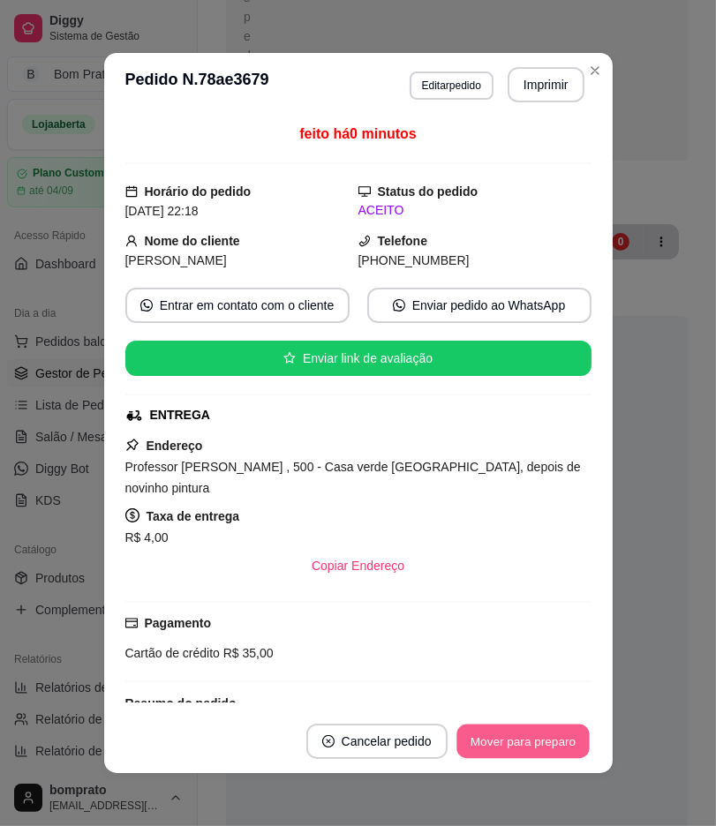
click at [515, 747] on button "Mover para preparo" at bounding box center [522, 741] width 132 height 34
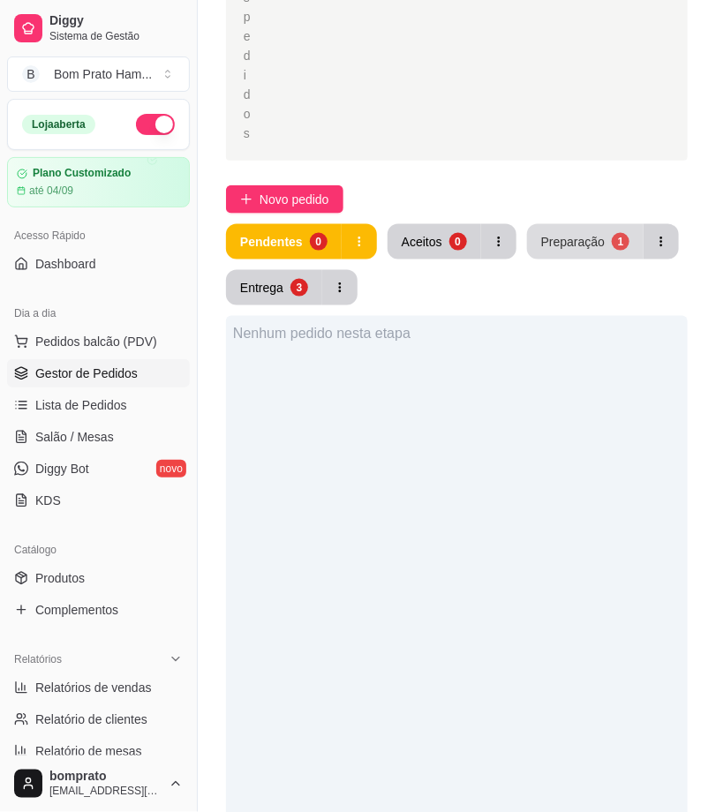
click at [563, 241] on div "Preparação" at bounding box center [573, 242] width 64 height 18
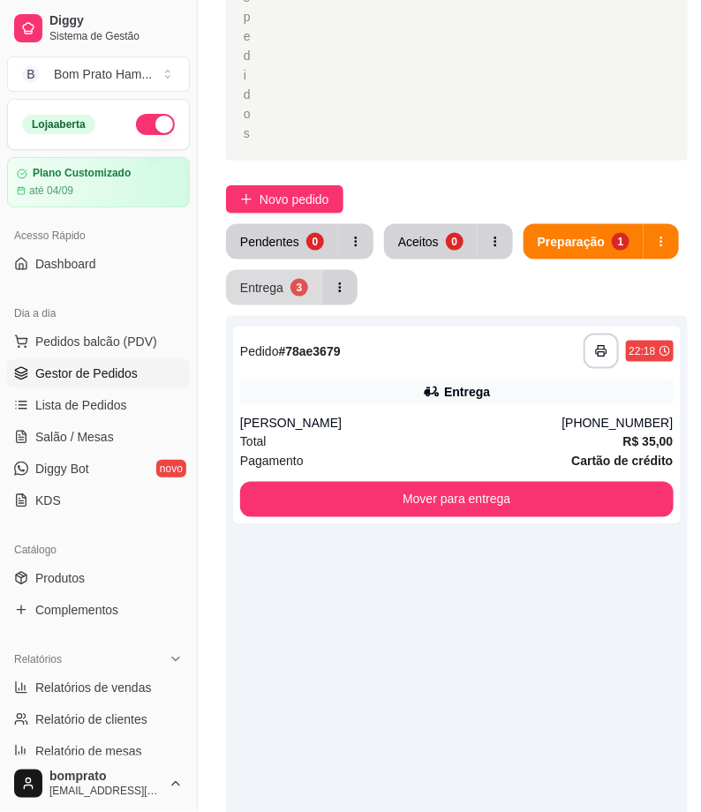
click at [294, 277] on button "Entrega 3" at bounding box center [274, 287] width 96 height 35
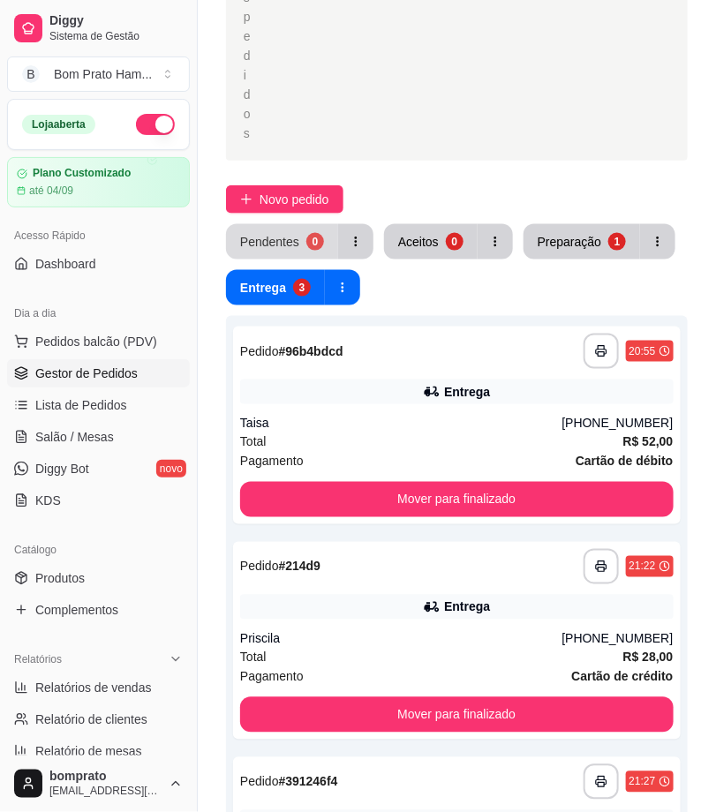
click at [296, 238] on button "Pendentes 0" at bounding box center [282, 241] width 112 height 35
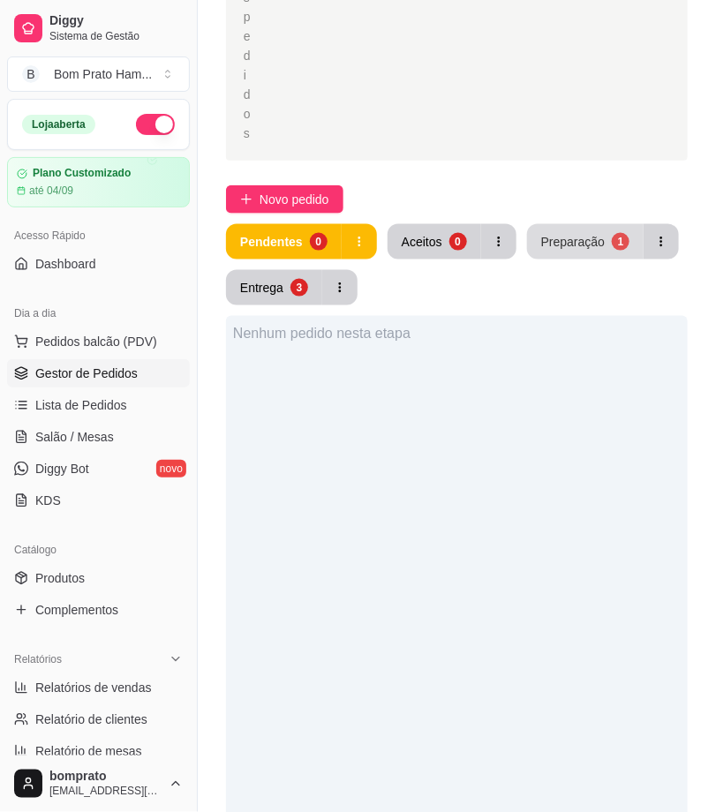
click at [615, 239] on div "1" at bounding box center [621, 242] width 18 height 18
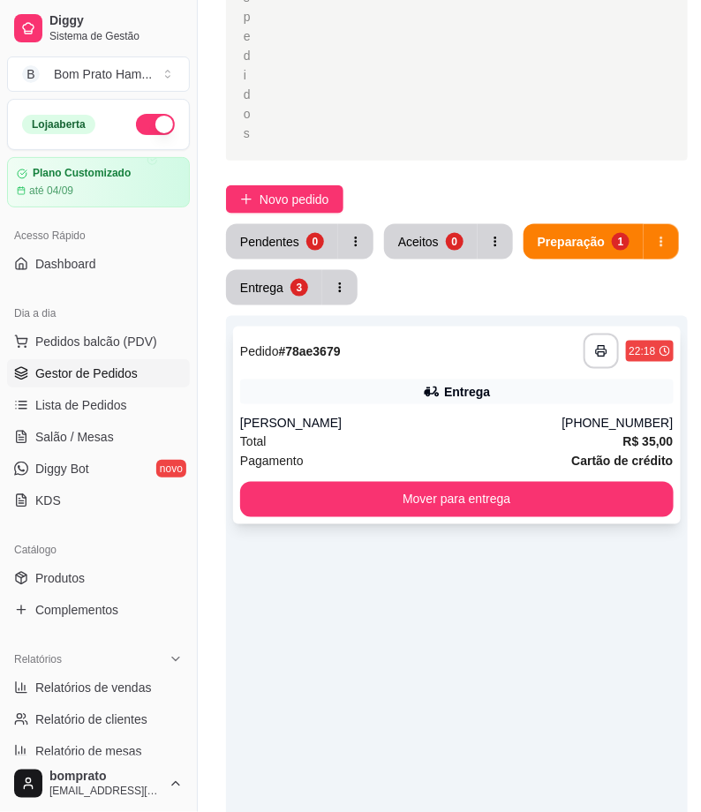
click at [562, 415] on div "[PERSON_NAME]" at bounding box center [401, 424] width 322 height 18
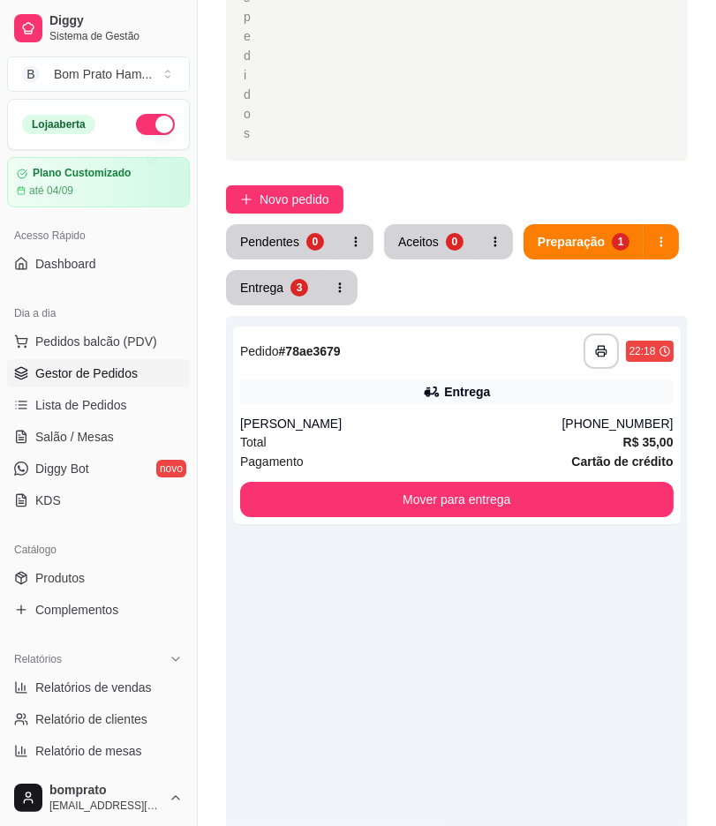
scroll to position [184, 0]
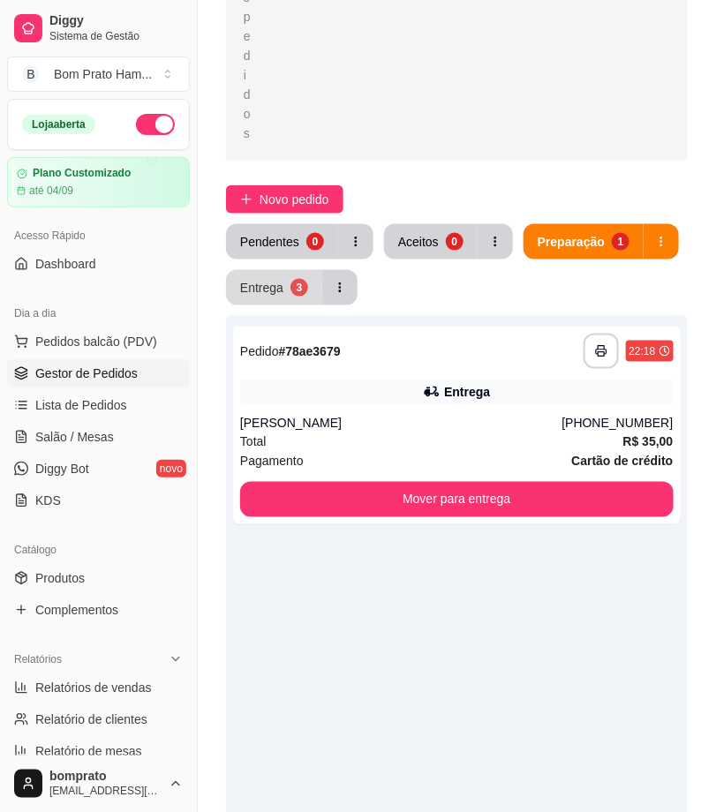
click at [298, 286] on div "3" at bounding box center [299, 288] width 18 height 18
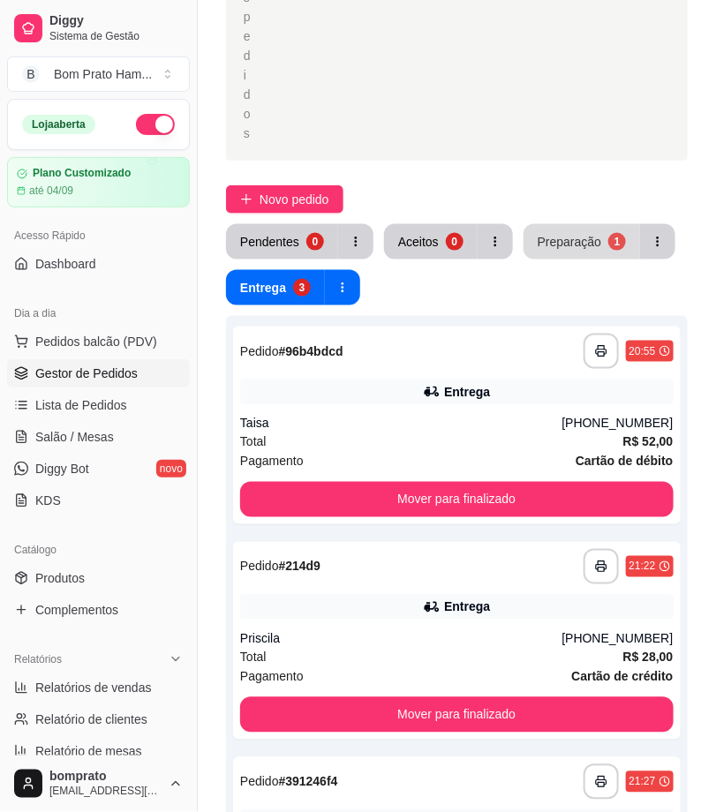
click at [557, 233] on div "Preparação" at bounding box center [569, 242] width 64 height 18
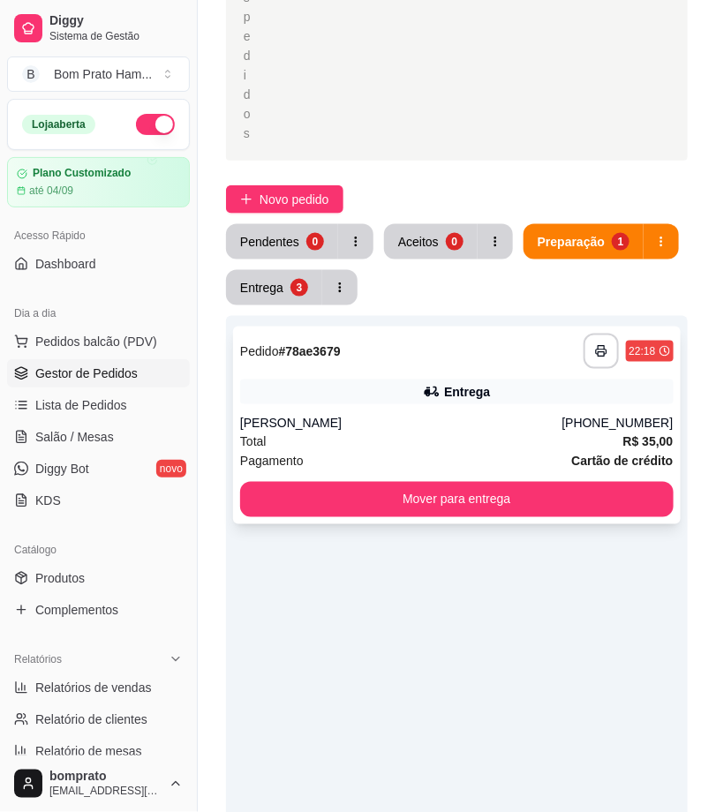
click at [451, 408] on div "**********" at bounding box center [456, 425] width 447 height 198
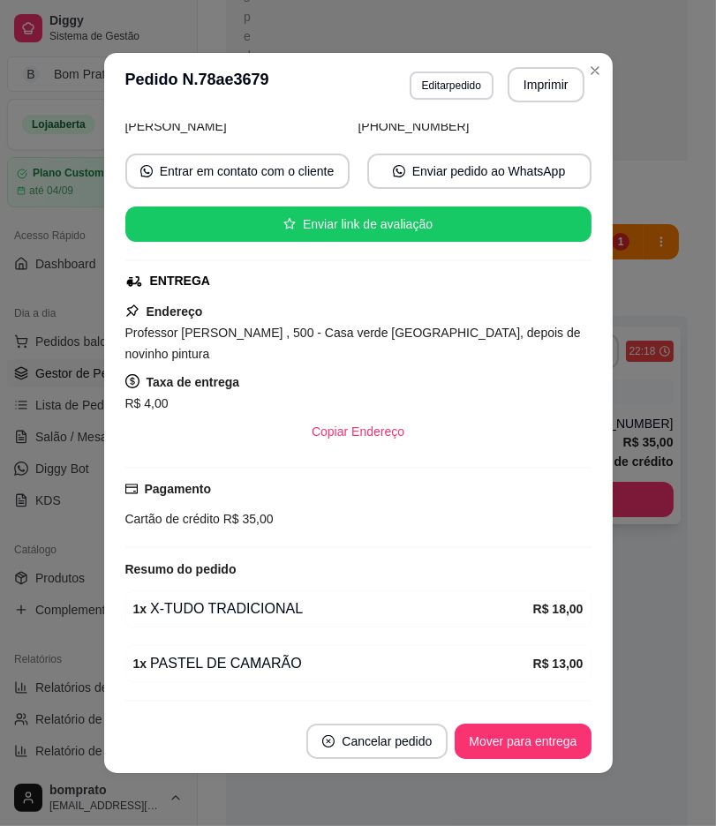
scroll to position [86, 0]
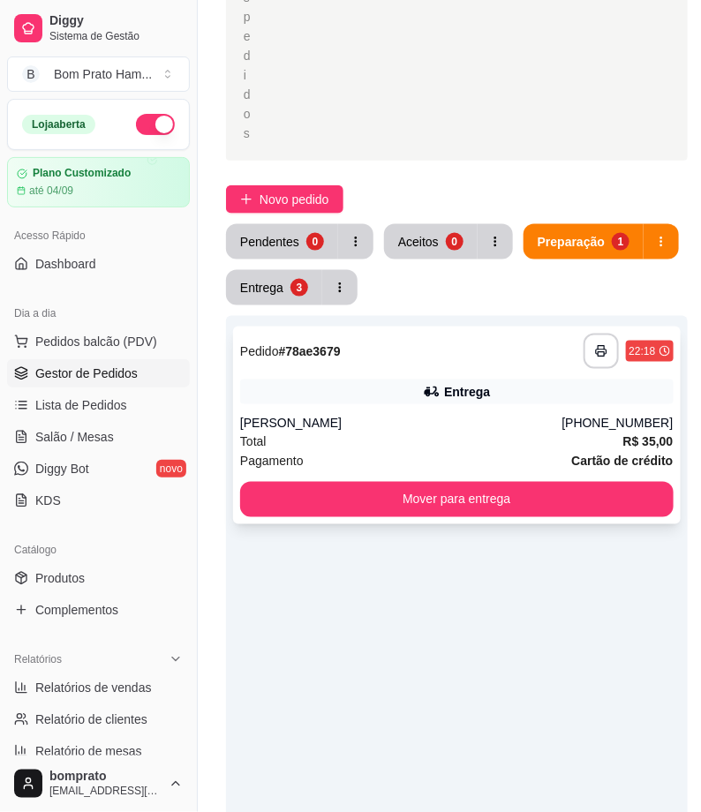
click at [444, 397] on div "Entrega" at bounding box center [467, 392] width 46 height 18
click at [429, 242] on div "Aceitos" at bounding box center [418, 242] width 41 height 18
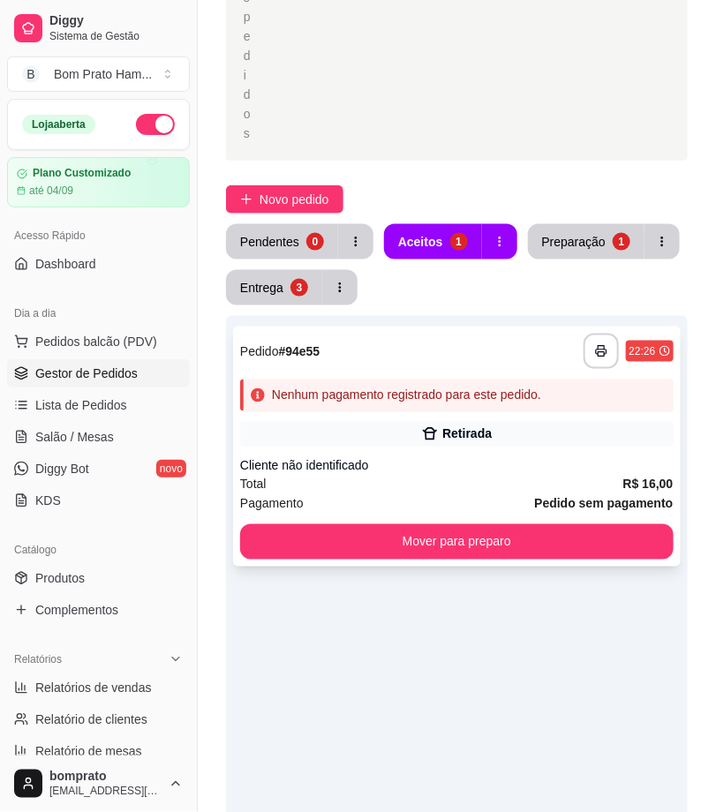
drag, startPoint x: 391, startPoint y: 428, endPoint x: 399, endPoint y: 419, distance: 11.9
click at [399, 419] on div "**********" at bounding box center [456, 446] width 447 height 240
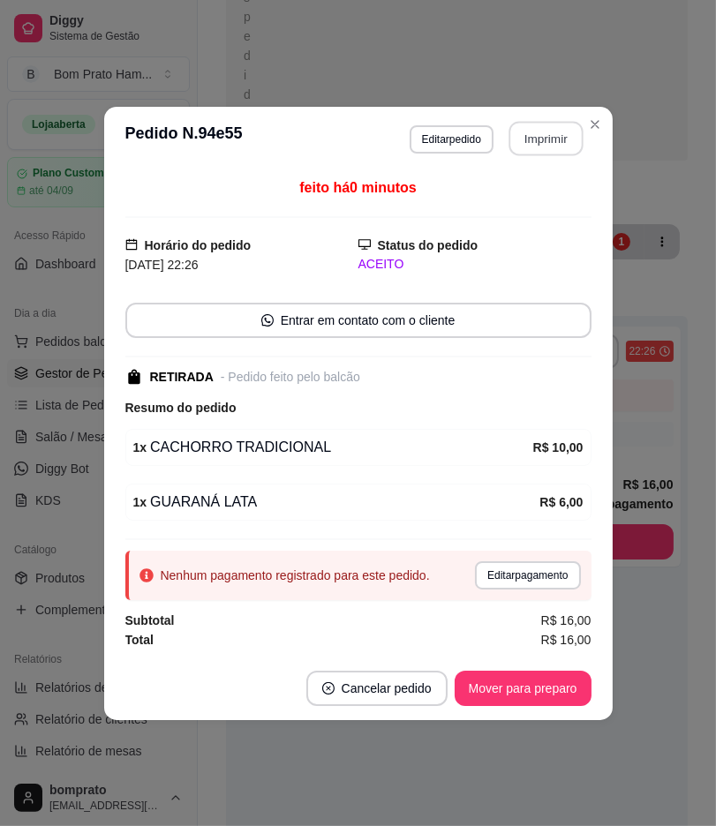
click at [529, 131] on button "Imprimir" at bounding box center [545, 138] width 74 height 34
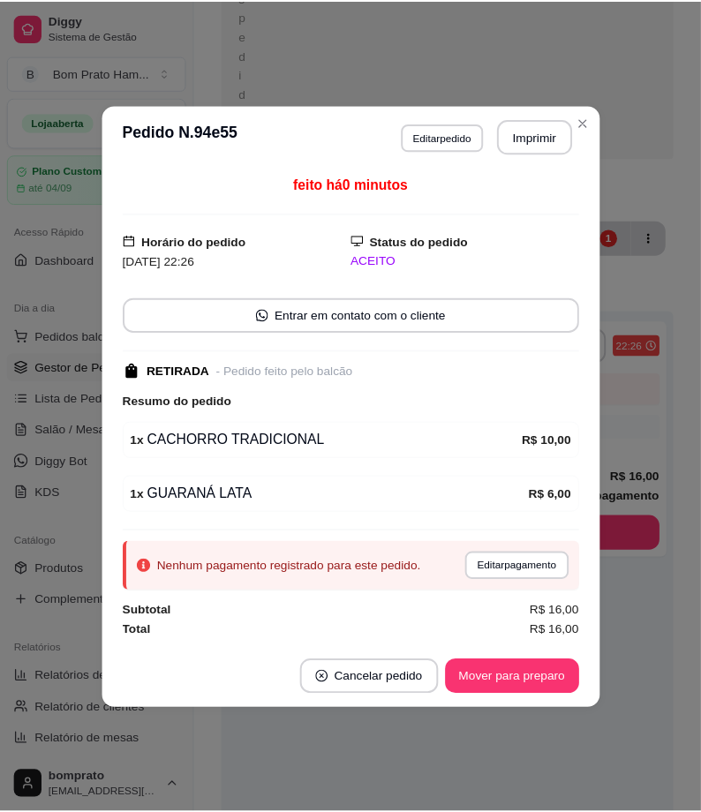
scroll to position [0, 0]
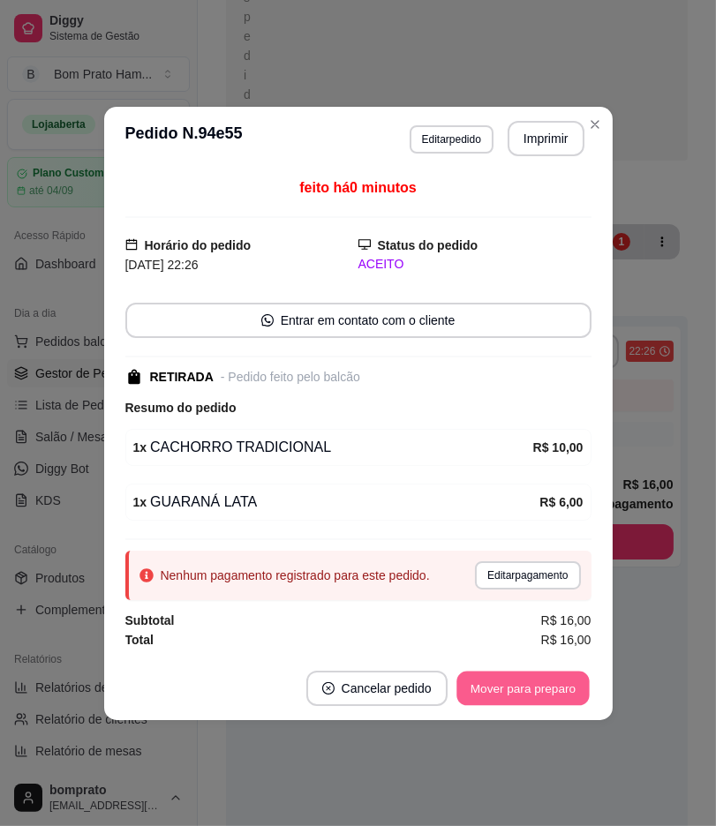
click at [582, 685] on button "Mover para preparo" at bounding box center [522, 688] width 132 height 34
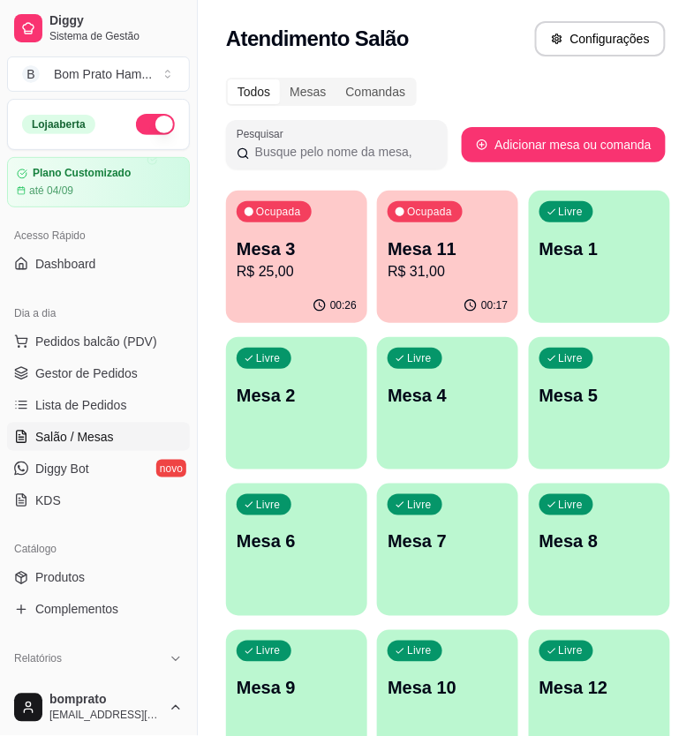
click at [258, 287] on div "Ocupada Mesa 3 R$ 25,00" at bounding box center [296, 240] width 141 height 98
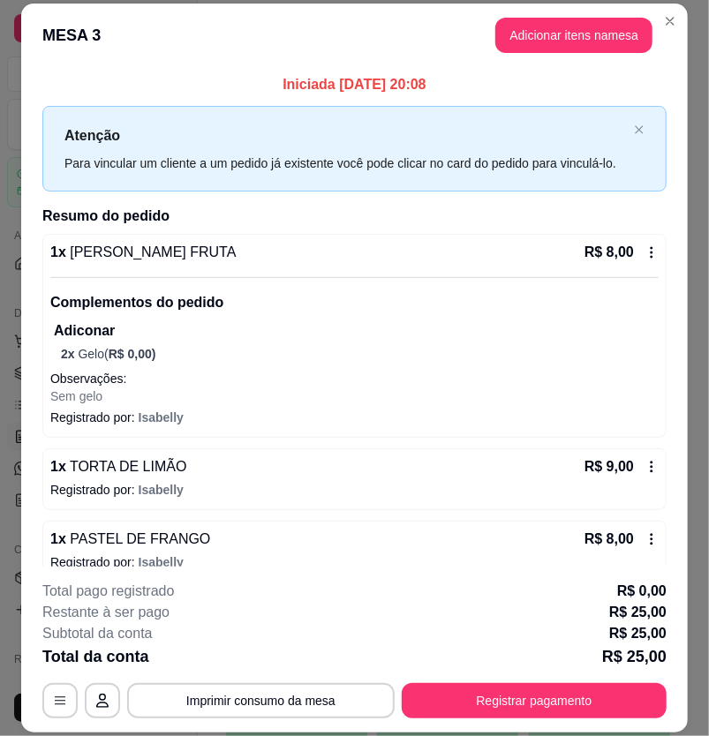
scroll to position [41, 0]
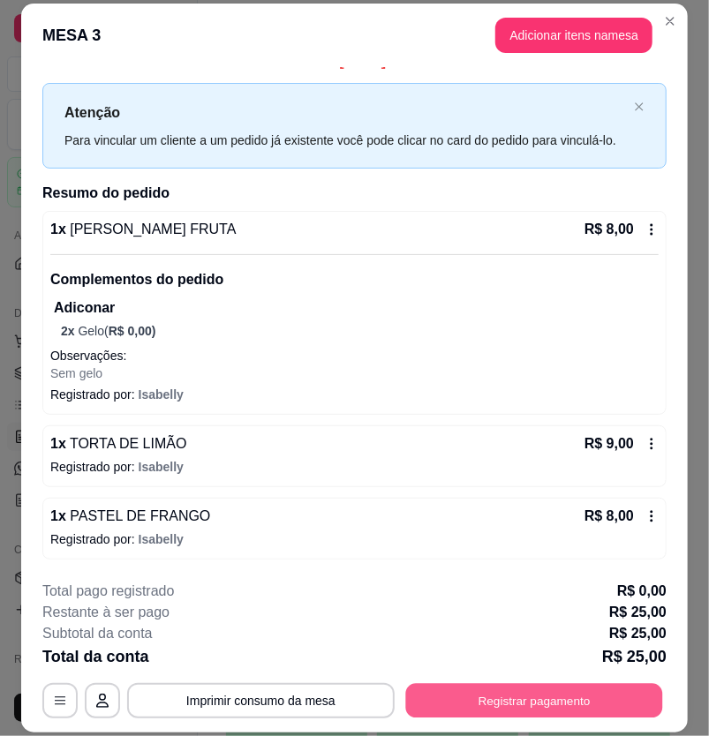
click at [499, 697] on button "Registrar pagamento" at bounding box center [533, 700] width 257 height 34
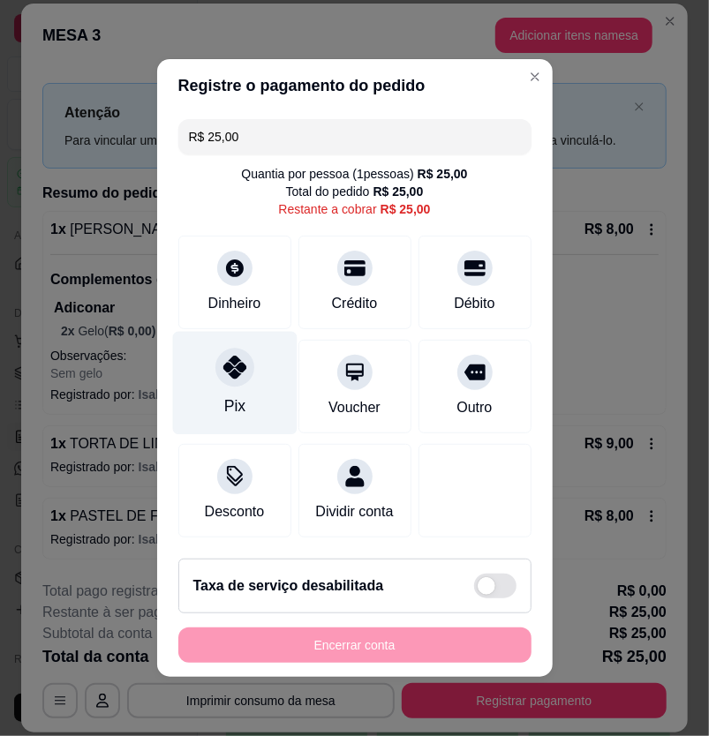
click at [223, 407] on div "Pix" at bounding box center [233, 405] width 21 height 23
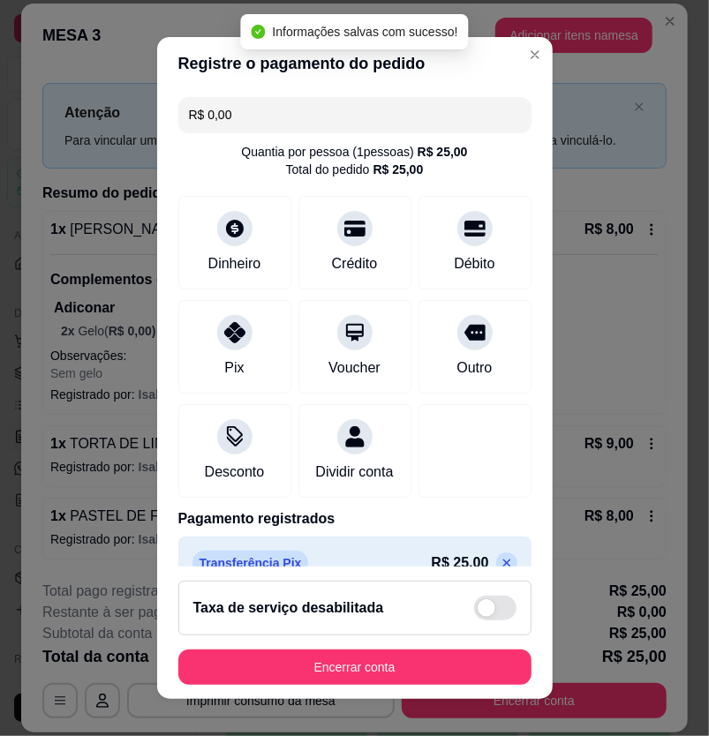
scroll to position [50, 0]
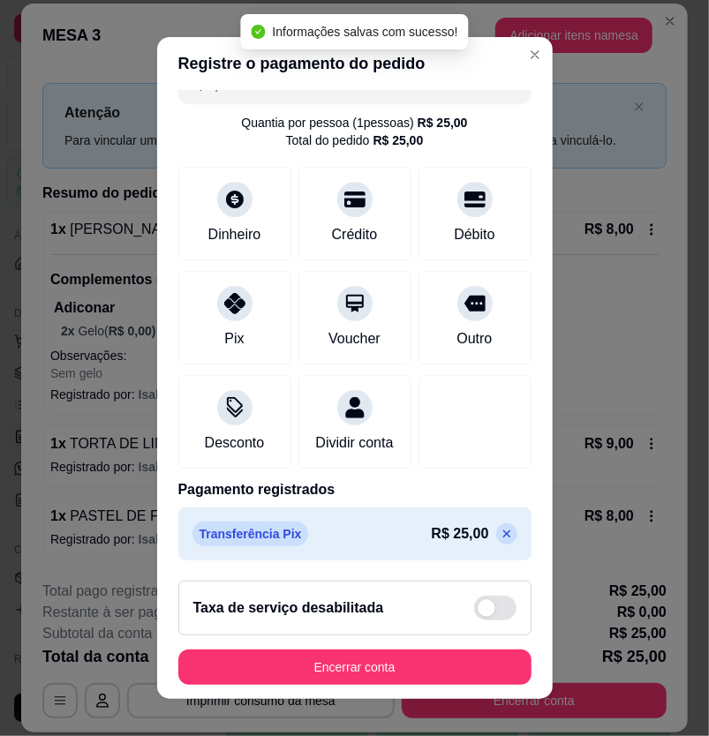
click at [499, 534] on icon at bounding box center [506, 534] width 14 height 14
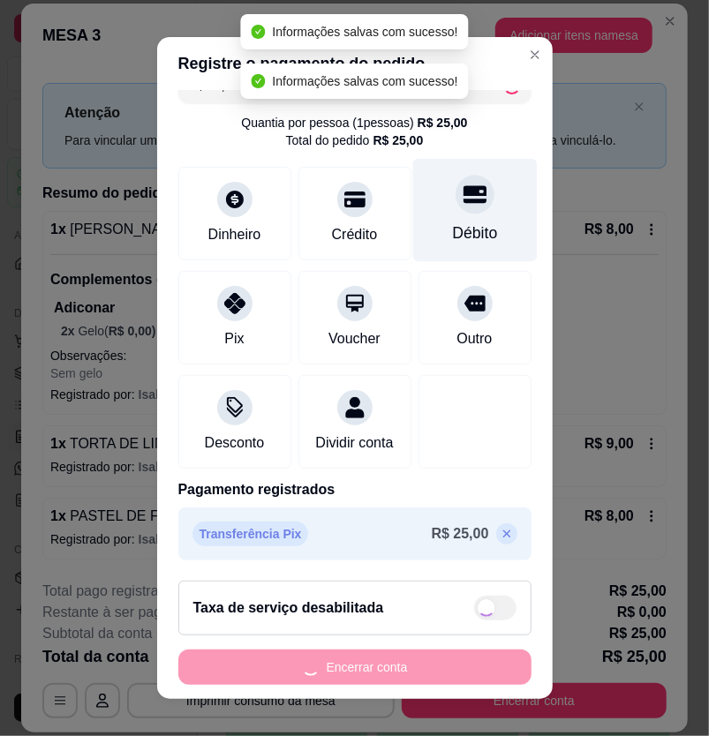
scroll to position [0, 0]
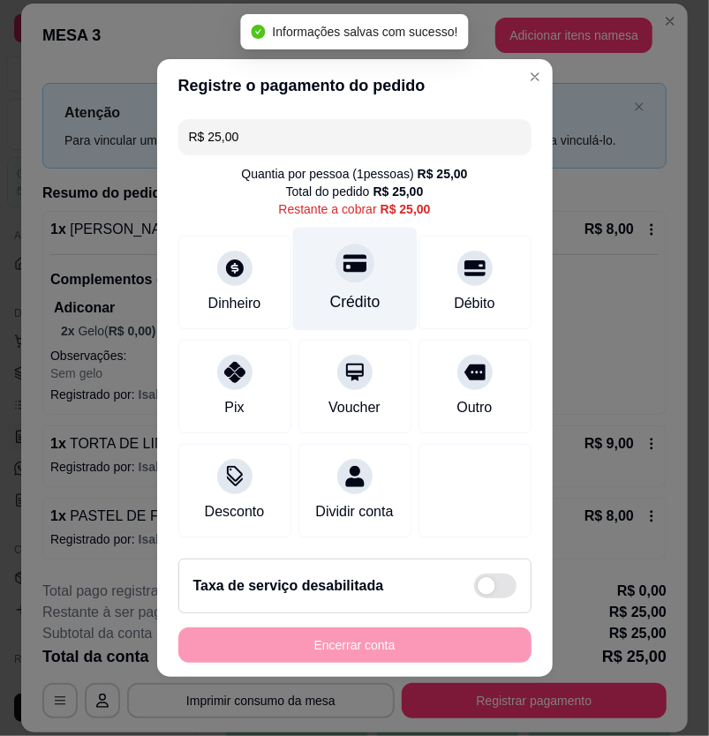
click at [377, 285] on div "Crédito" at bounding box center [354, 279] width 124 height 103
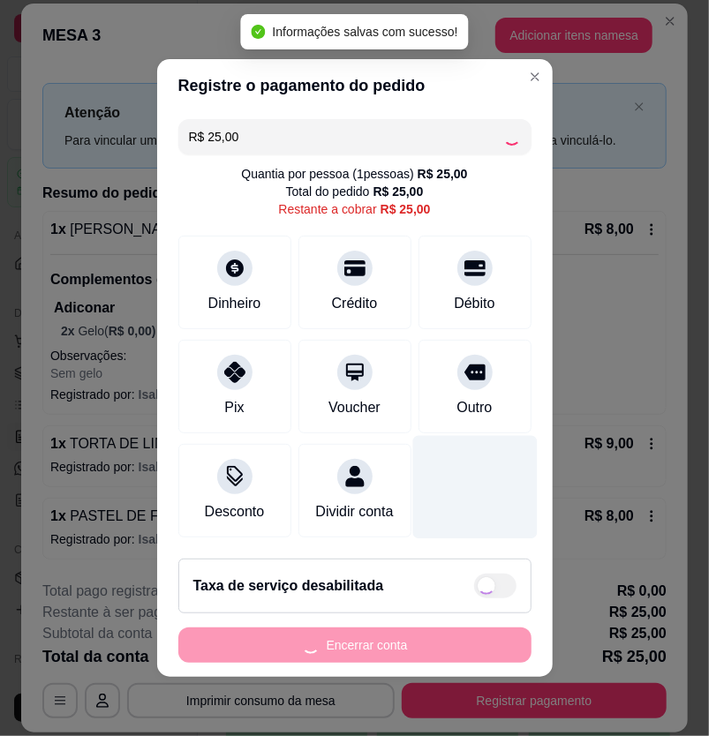
type input "R$ 0,00"
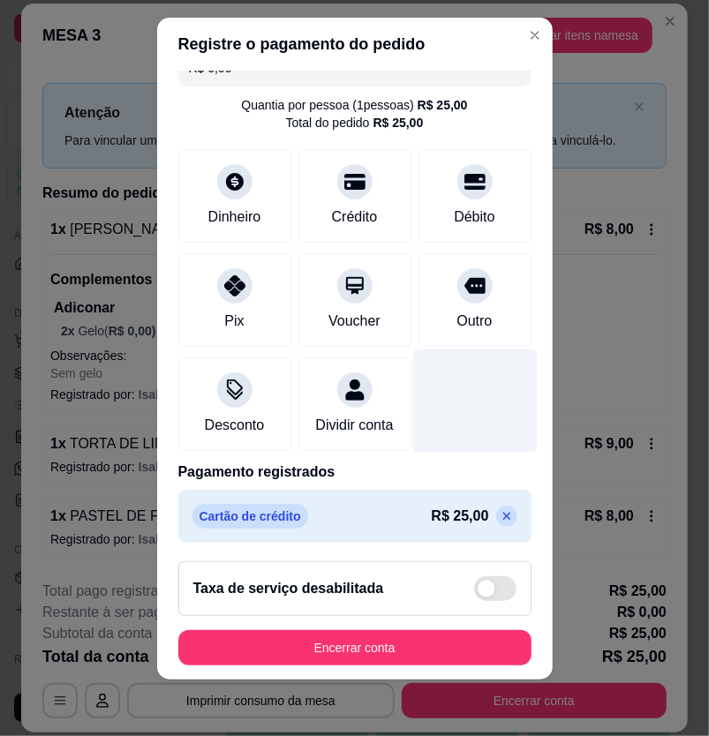
scroll to position [50, 0]
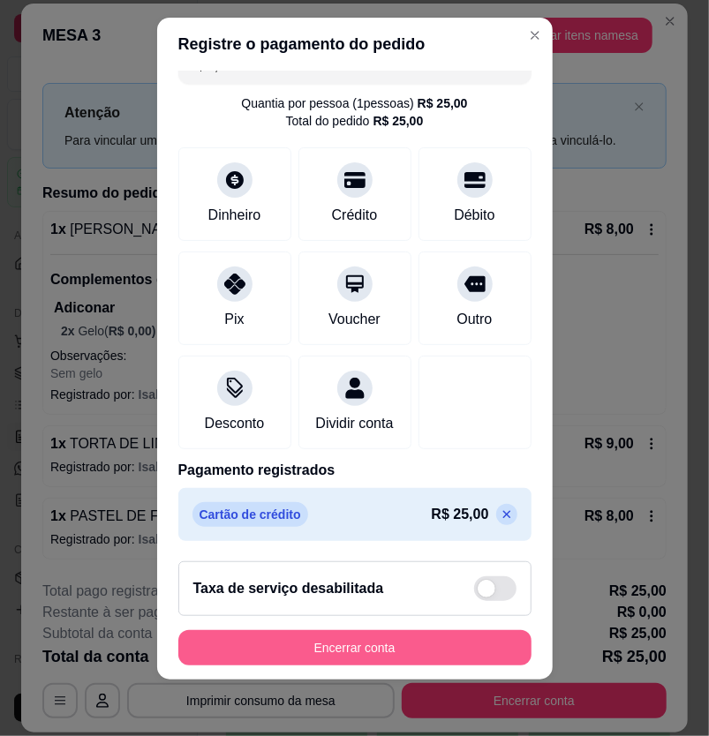
click at [456, 654] on button "Encerrar conta" at bounding box center [354, 647] width 353 height 35
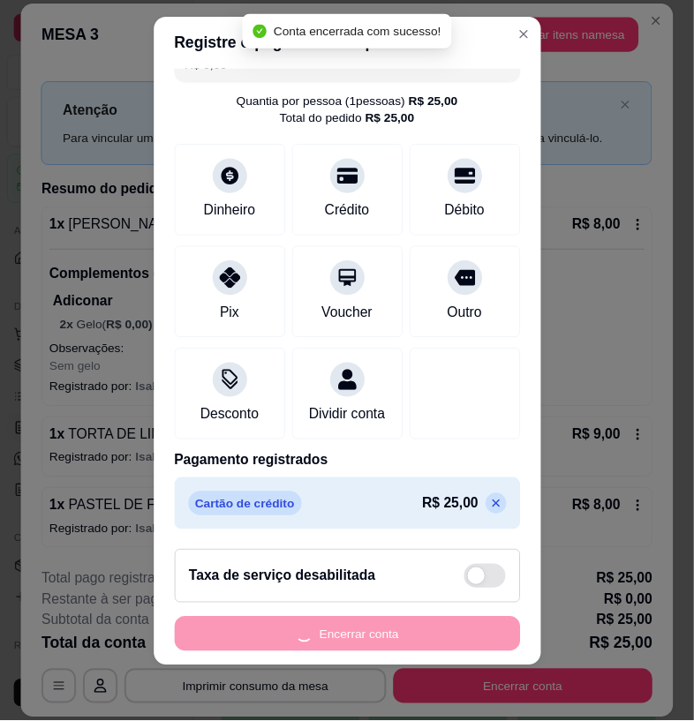
scroll to position [0, 0]
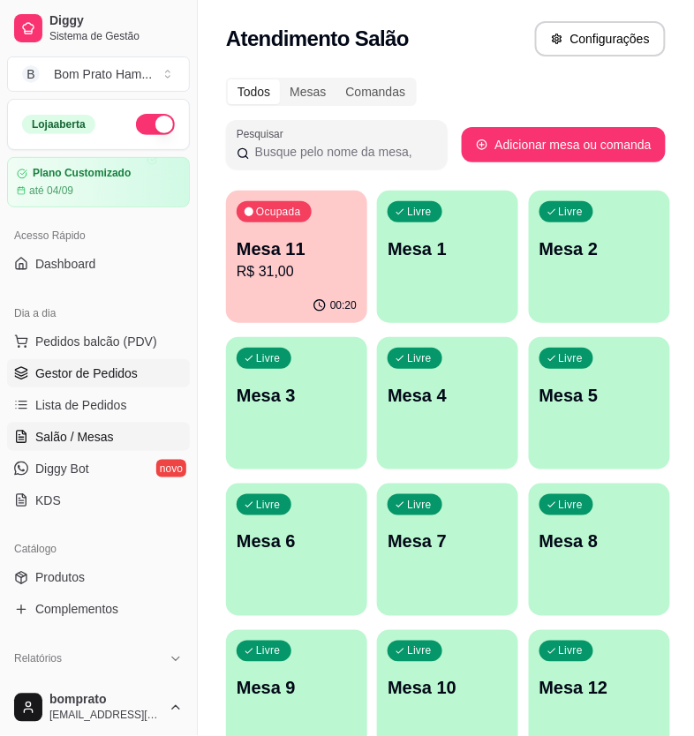
click at [153, 364] on link "Gestor de Pedidos" at bounding box center [98, 373] width 183 height 28
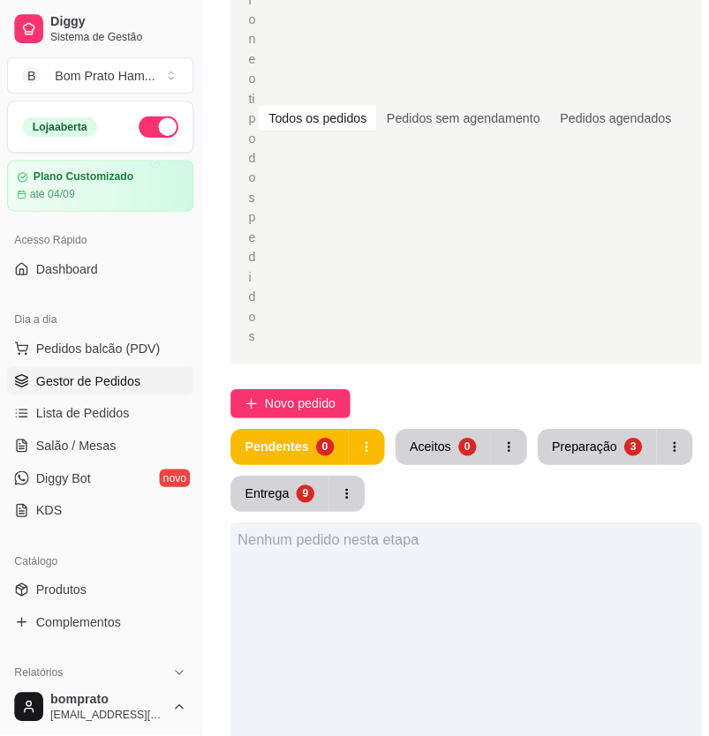
scroll to position [294, 0]
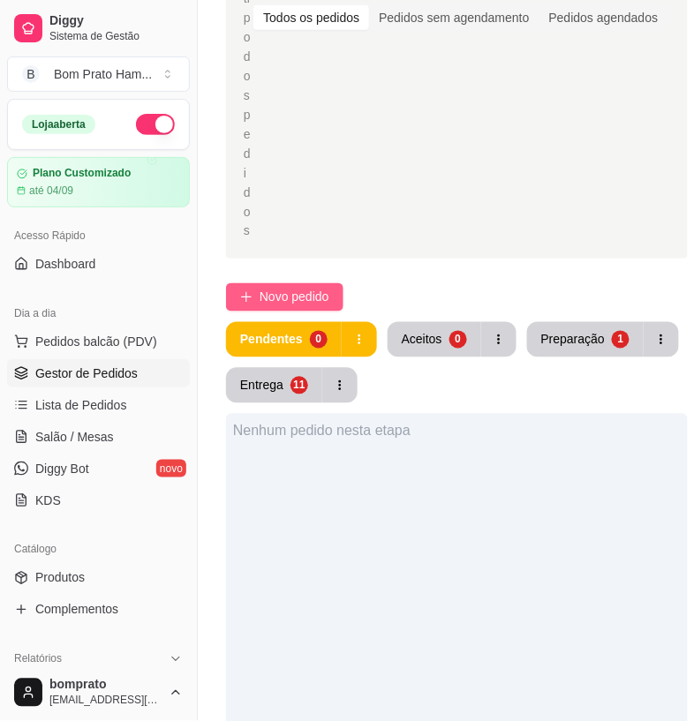
click at [311, 300] on span "Novo pedido" at bounding box center [294, 297] width 70 height 19
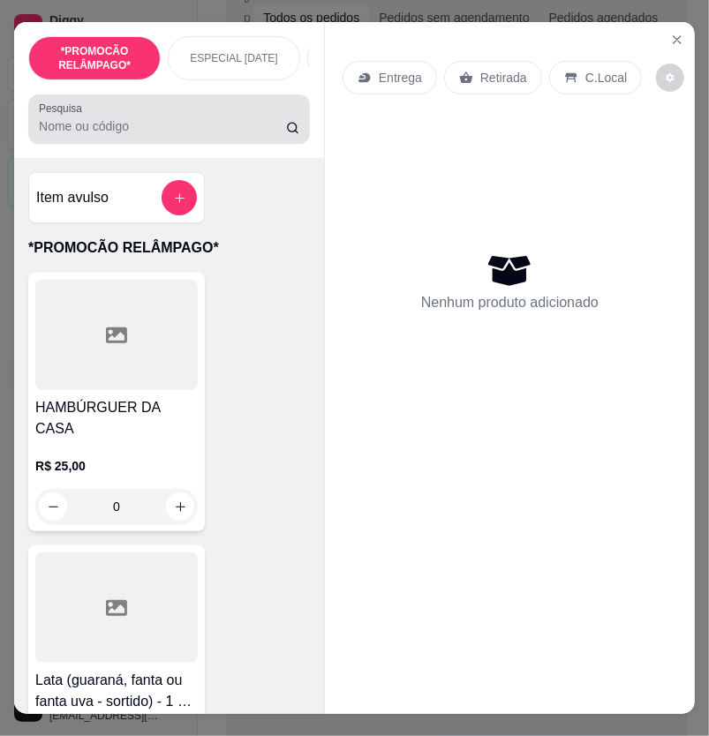
click at [183, 137] on div at bounding box center [169, 118] width 260 height 35
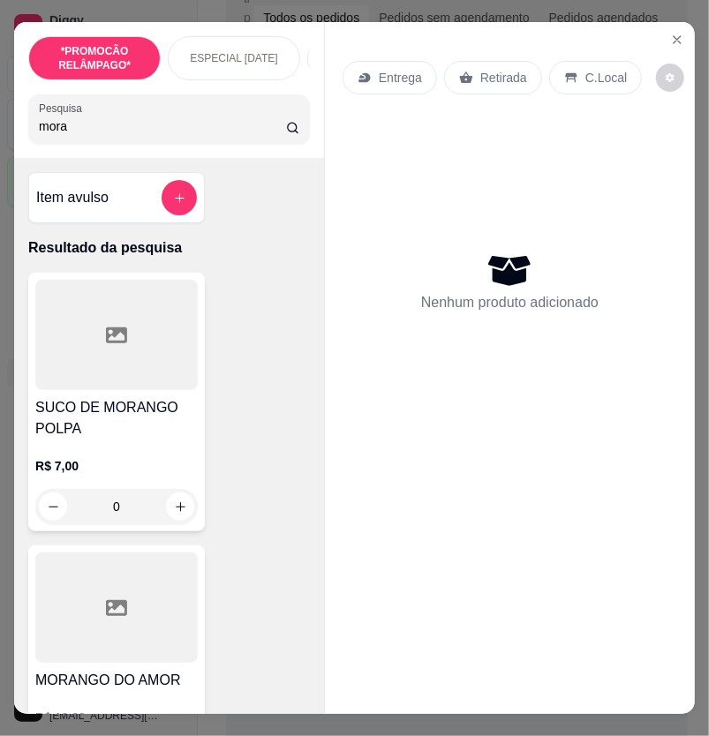
type input "mora"
click at [169, 375] on div at bounding box center [116, 335] width 162 height 110
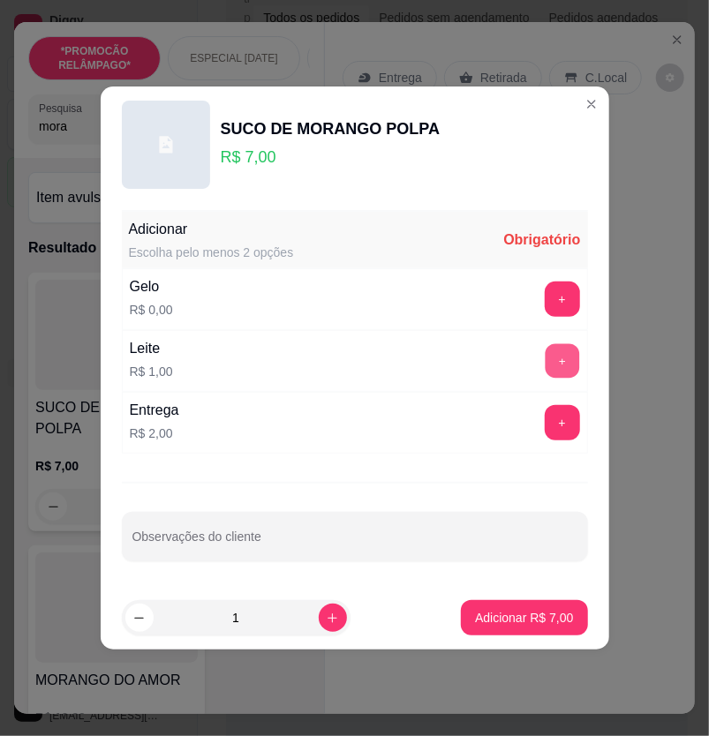
click at [544, 364] on button "+" at bounding box center [561, 361] width 34 height 34
click at [544, 291] on button "+" at bounding box center [561, 298] width 35 height 35
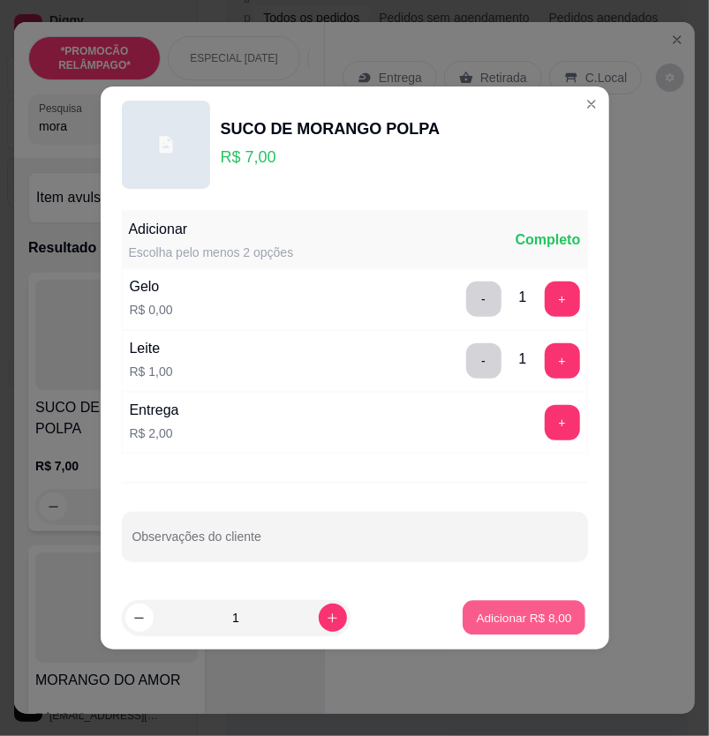
click at [544, 622] on p "Adicionar R$ 8,00" at bounding box center [523, 617] width 95 height 17
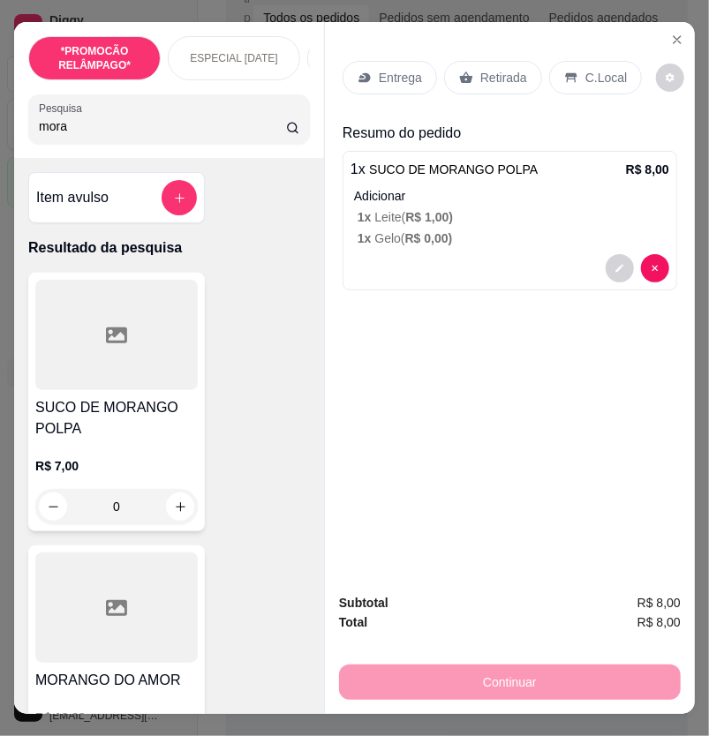
click at [492, 61] on div "Retirada" at bounding box center [493, 78] width 98 height 34
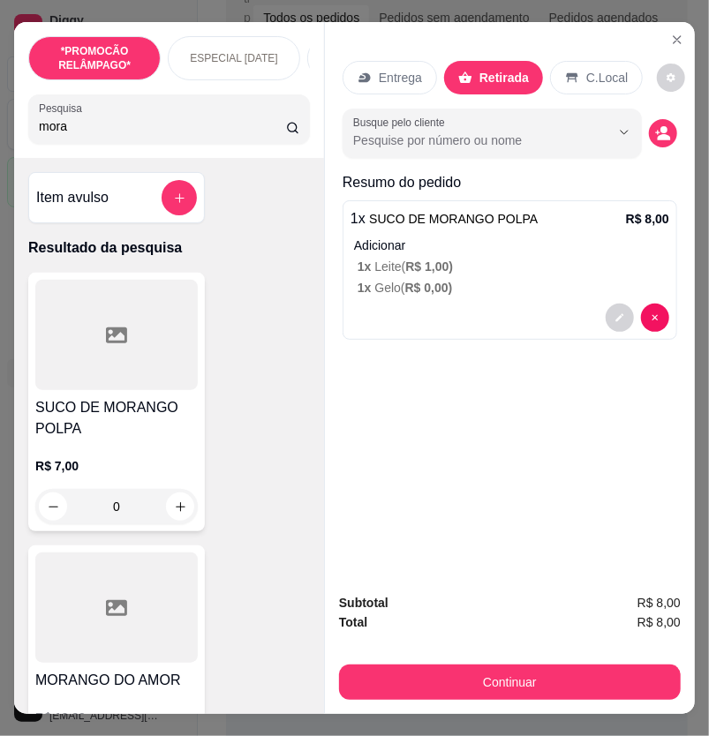
click at [572, 72] on div "C.Local" at bounding box center [596, 78] width 93 height 34
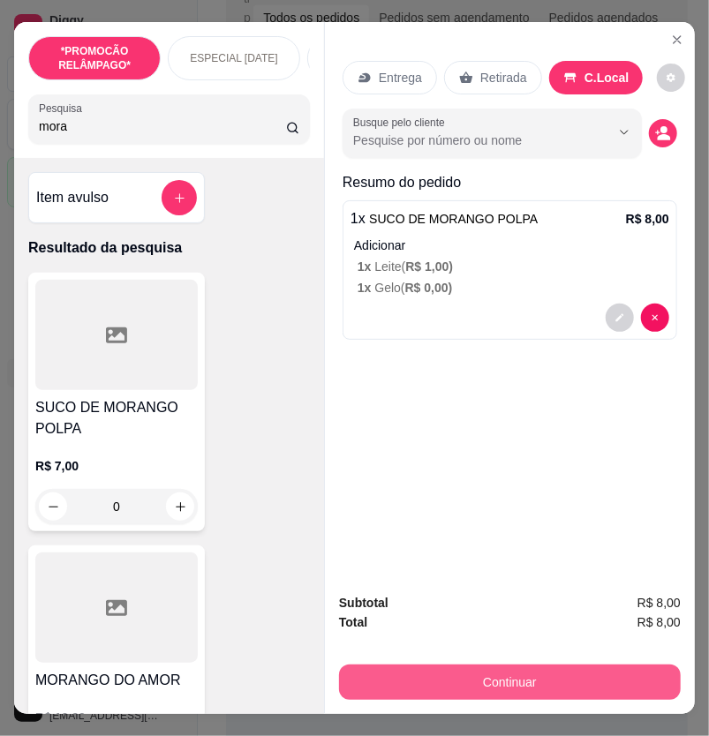
click at [568, 675] on button "Continuar" at bounding box center [509, 681] width 341 height 35
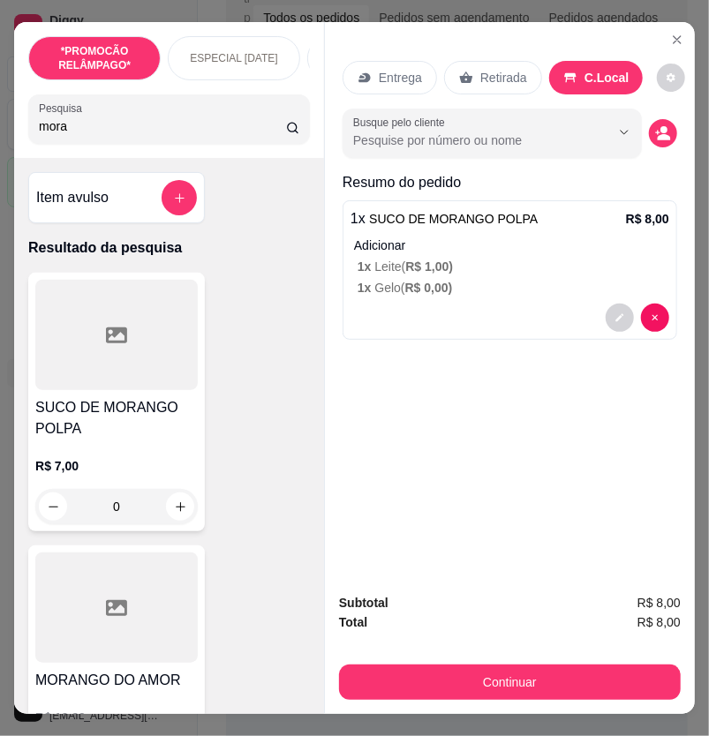
click at [259, 285] on div "Dinheiro" at bounding box center [234, 280] width 124 height 103
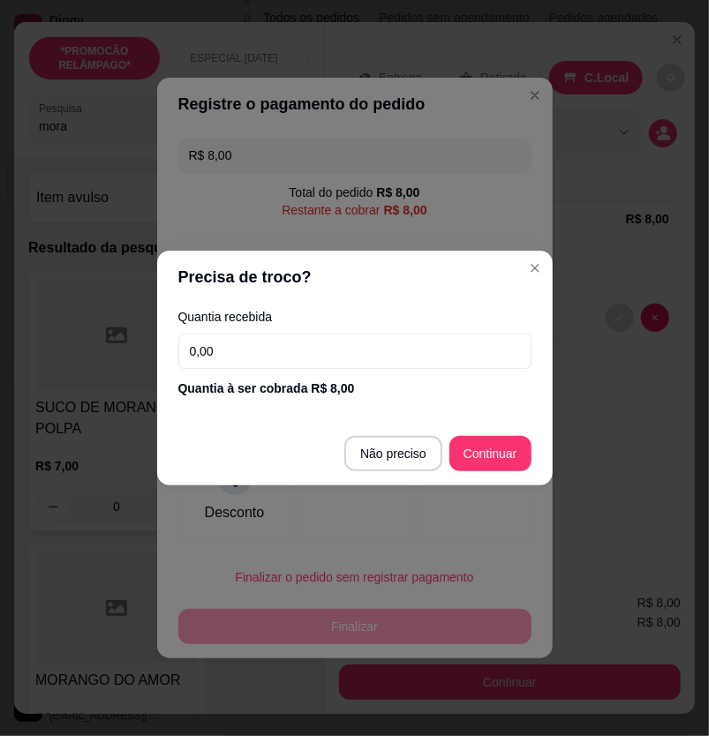
click at [359, 341] on input "0,00" at bounding box center [354, 351] width 353 height 35
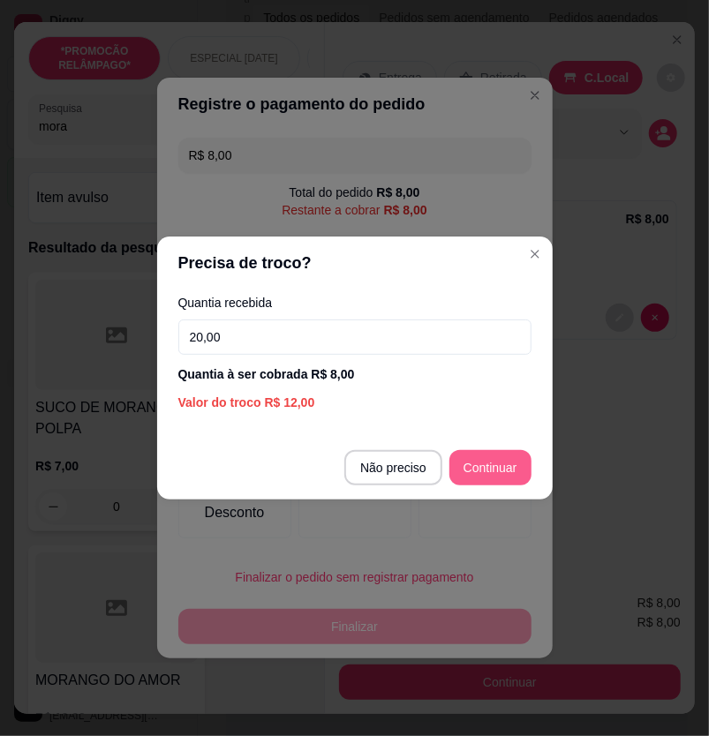
type input "20,00"
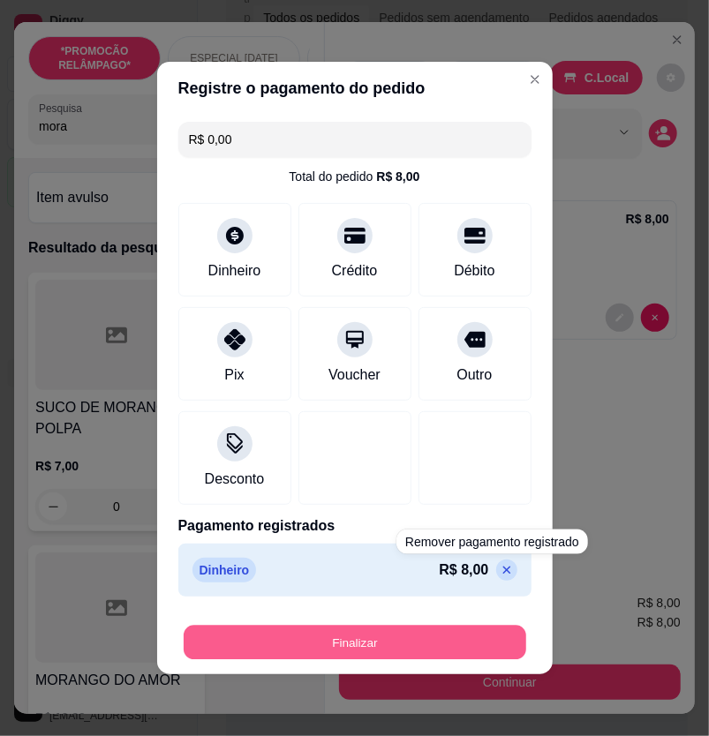
click at [490, 647] on button "Finalizar" at bounding box center [355, 643] width 342 height 34
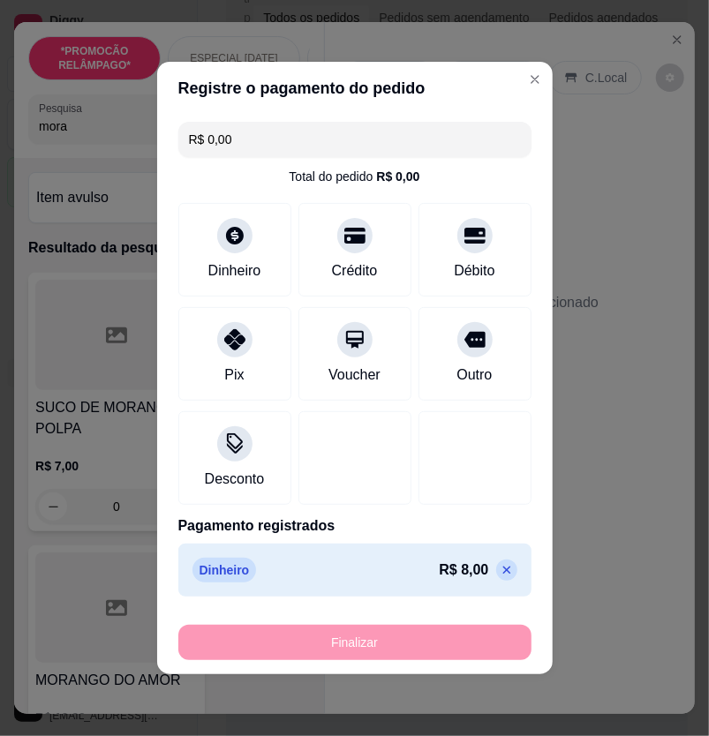
type input "-R$ 8,00"
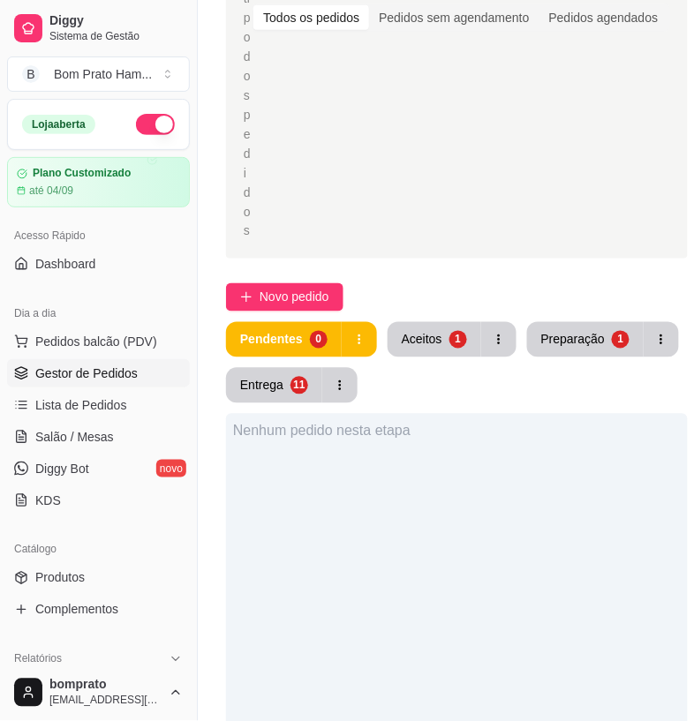
click at [421, 341] on div "Aceitos" at bounding box center [421, 340] width 41 height 18
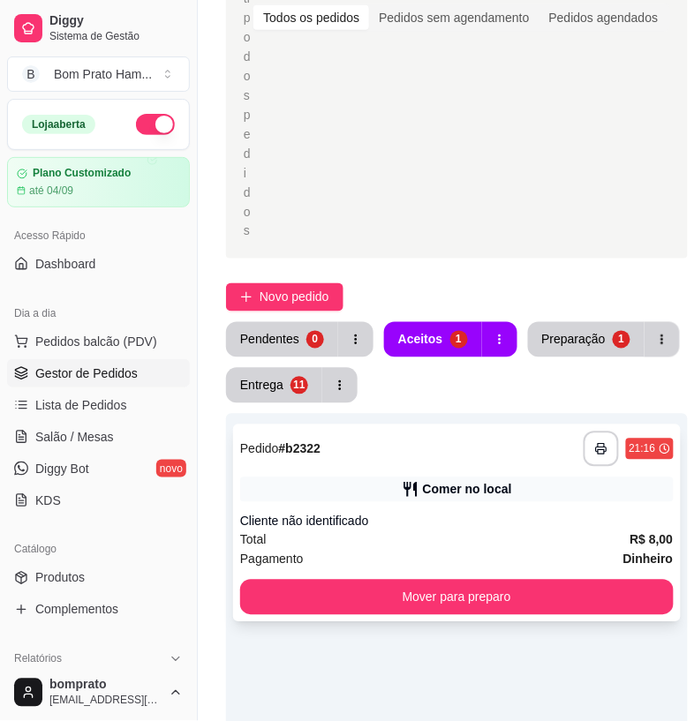
click at [439, 514] on div "Cliente não identificado" at bounding box center [456, 522] width 433 height 18
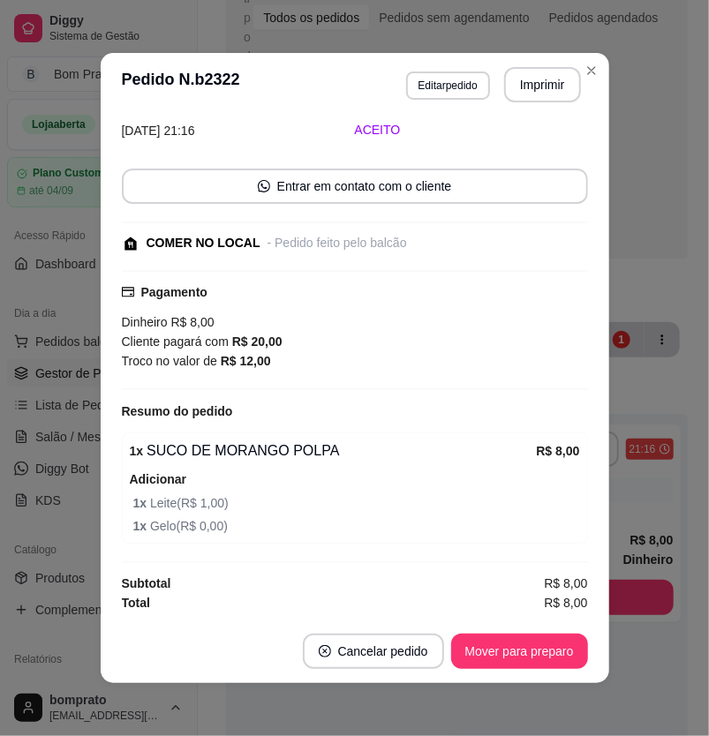
scroll to position [4, 0]
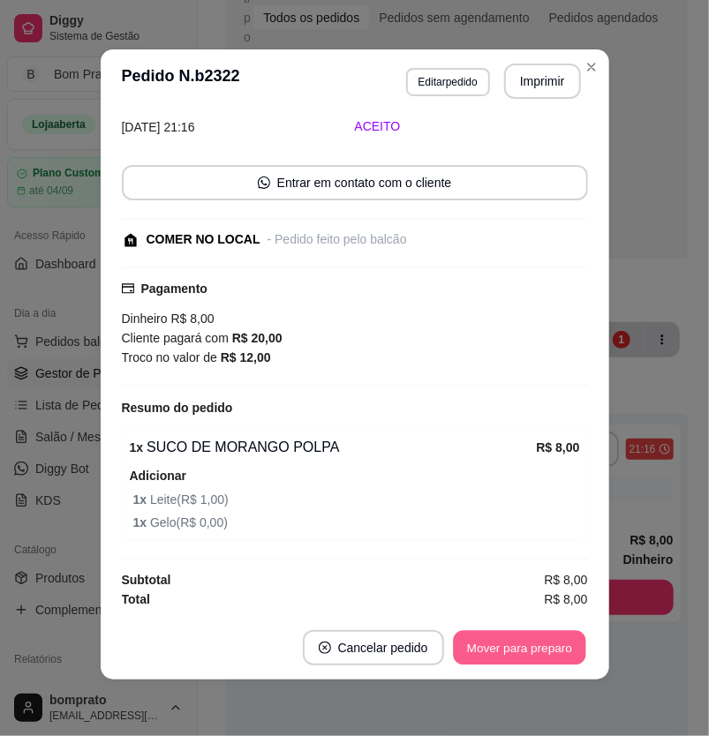
click at [543, 646] on button "Mover para preparo" at bounding box center [519, 648] width 132 height 34
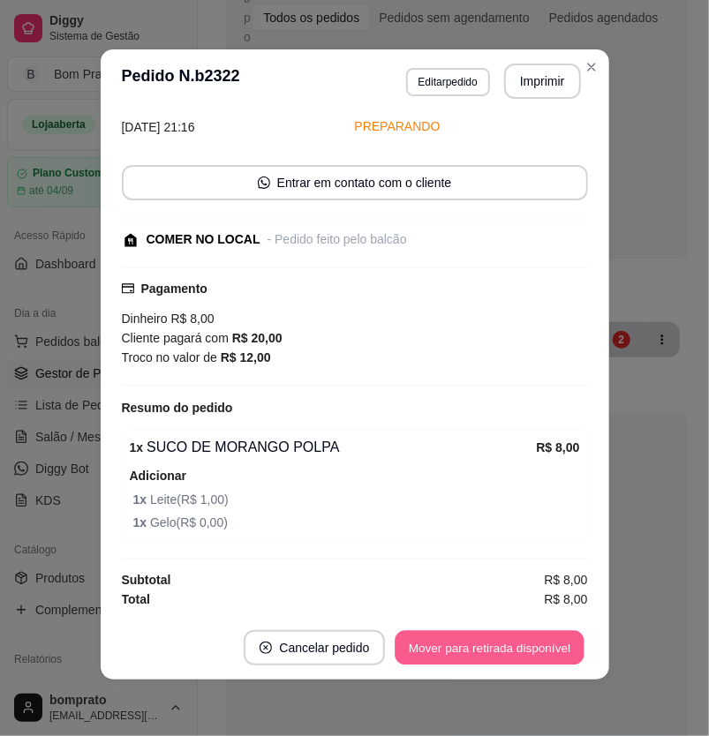
click at [543, 646] on button "Mover para retirada disponível" at bounding box center [489, 648] width 189 height 34
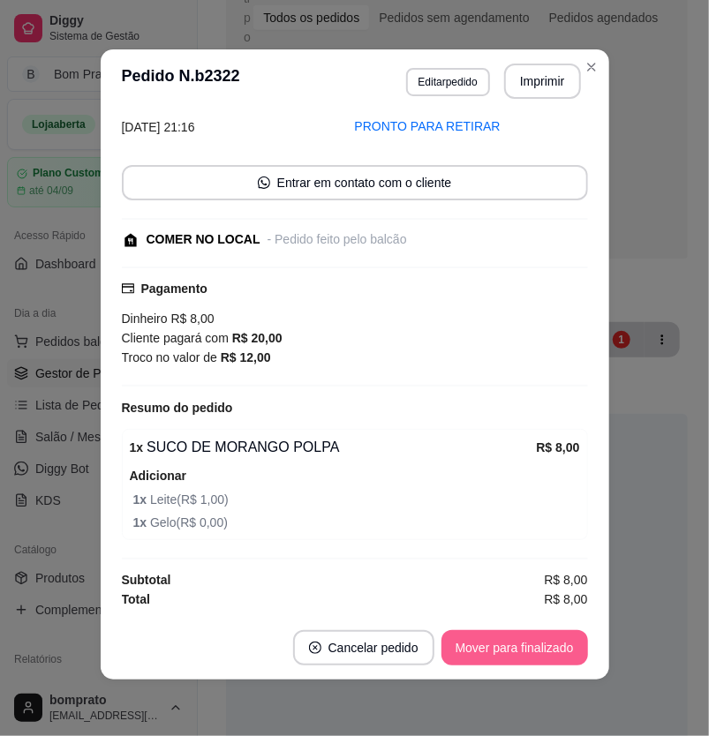
click at [543, 646] on button "Mover para finalizado" at bounding box center [514, 647] width 146 height 35
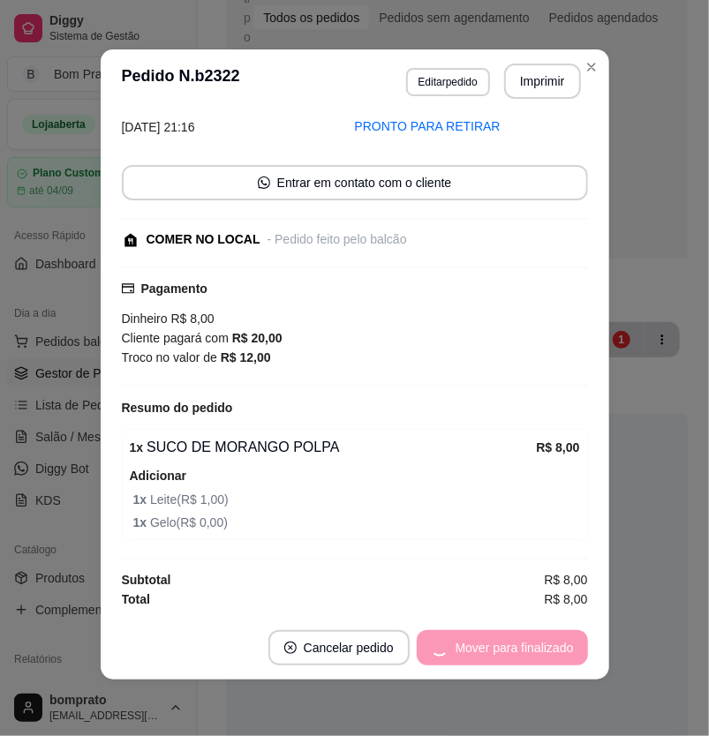
scroll to position [5, 0]
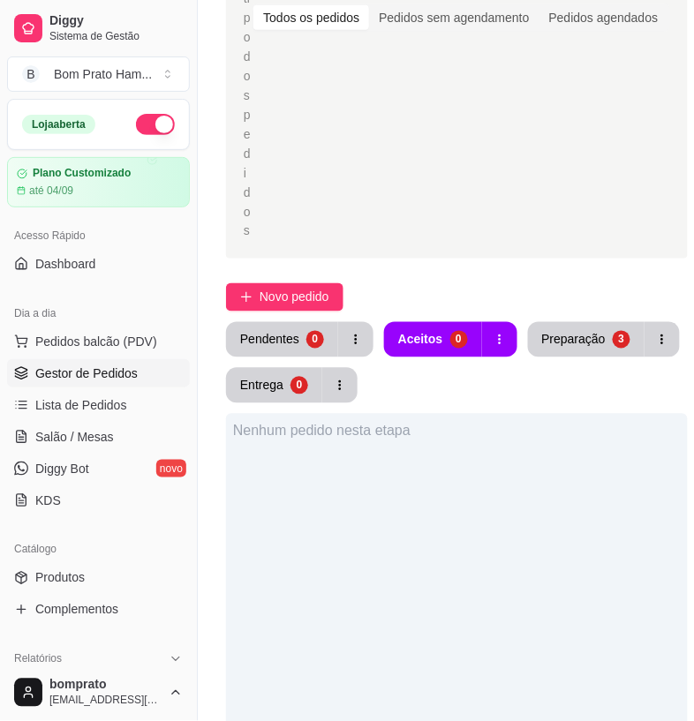
click at [552, 292] on div "Novo pedido" at bounding box center [456, 297] width 461 height 28
click at [559, 334] on div "Preparação" at bounding box center [574, 339] width 62 height 17
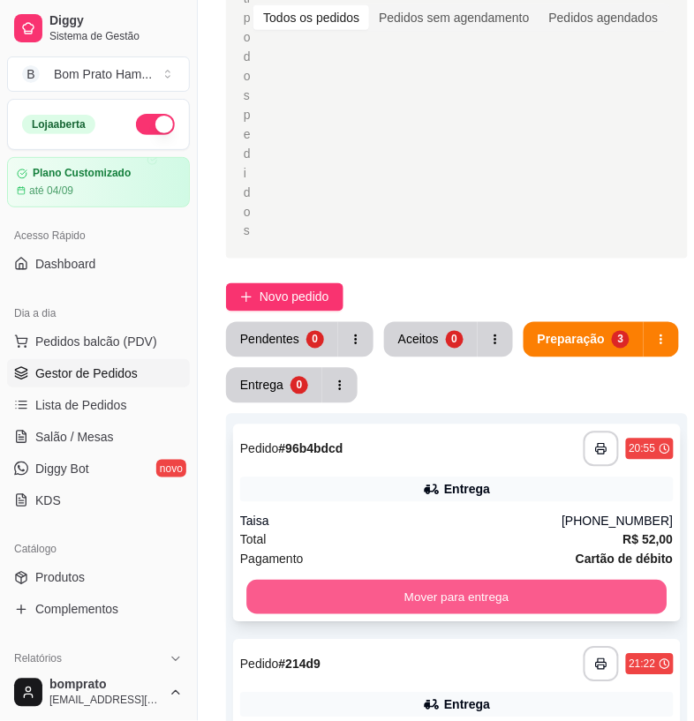
click at [464, 594] on button "Mover para entrega" at bounding box center [456, 598] width 420 height 34
click at [428, 589] on button "Mover para entrega" at bounding box center [456, 597] width 433 height 35
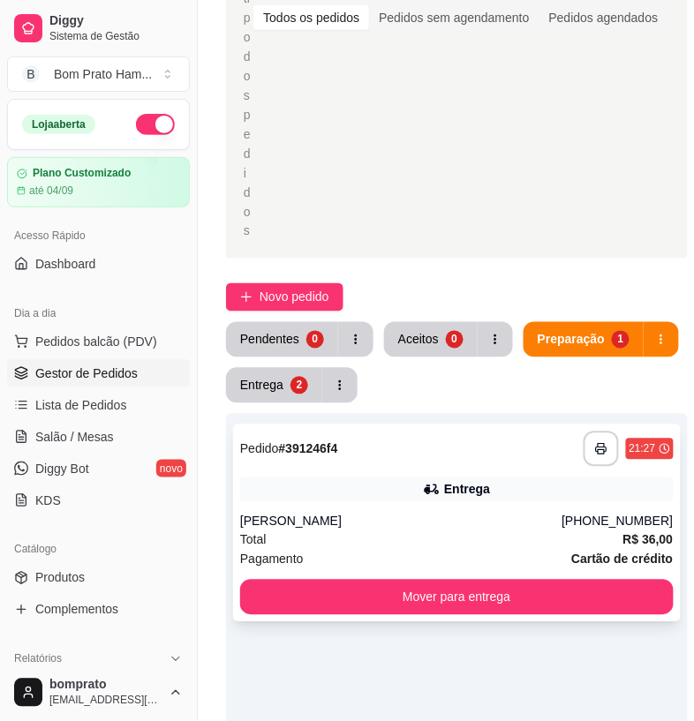
click at [411, 526] on div "Herbert" at bounding box center [401, 522] width 322 height 18
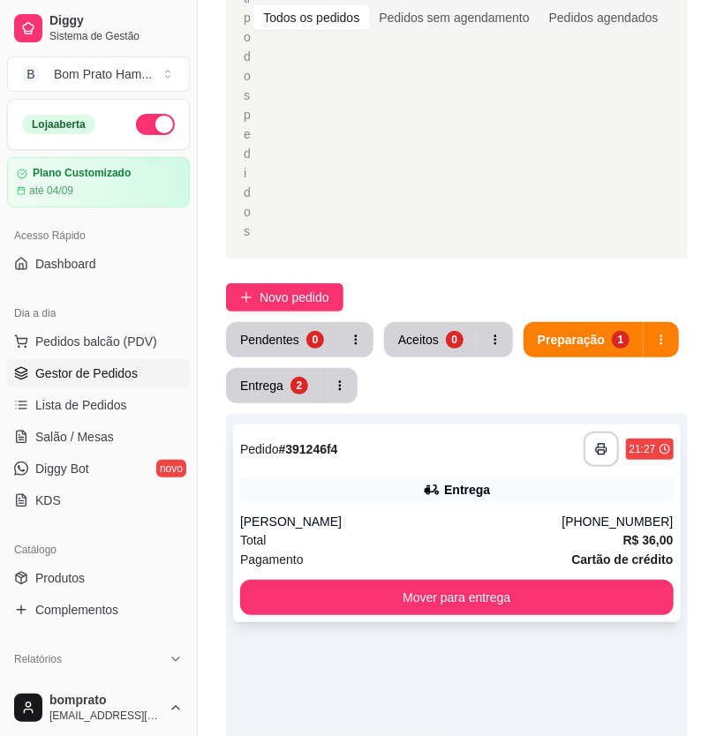
scroll to position [249, 0]
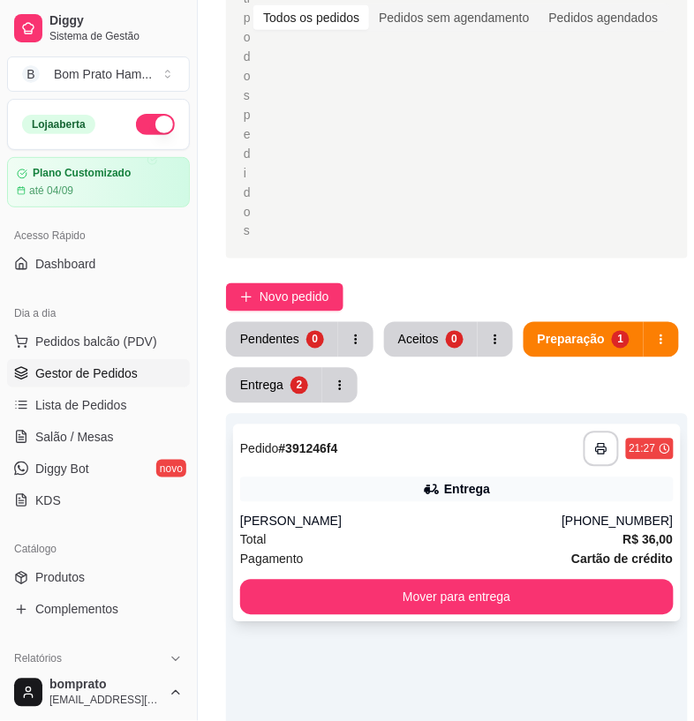
click at [478, 481] on div "Entrega" at bounding box center [467, 490] width 46 height 18
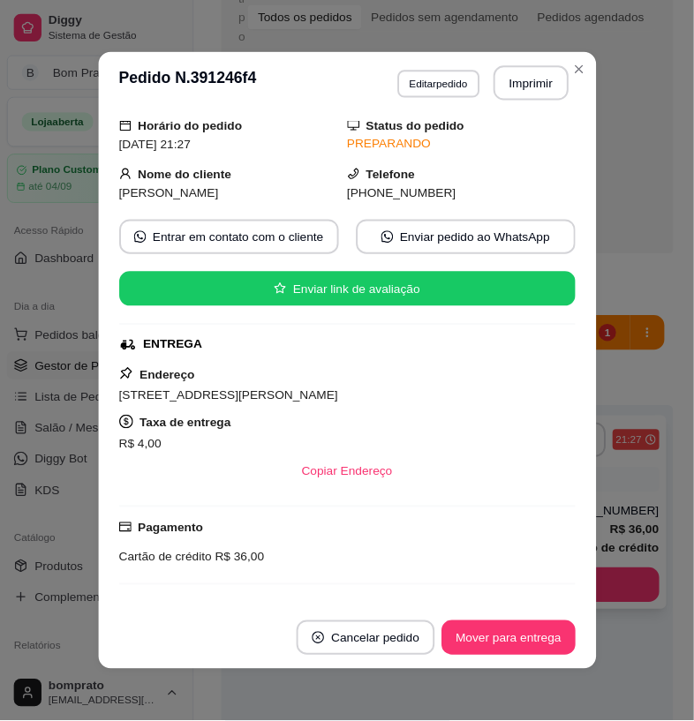
scroll to position [196, 0]
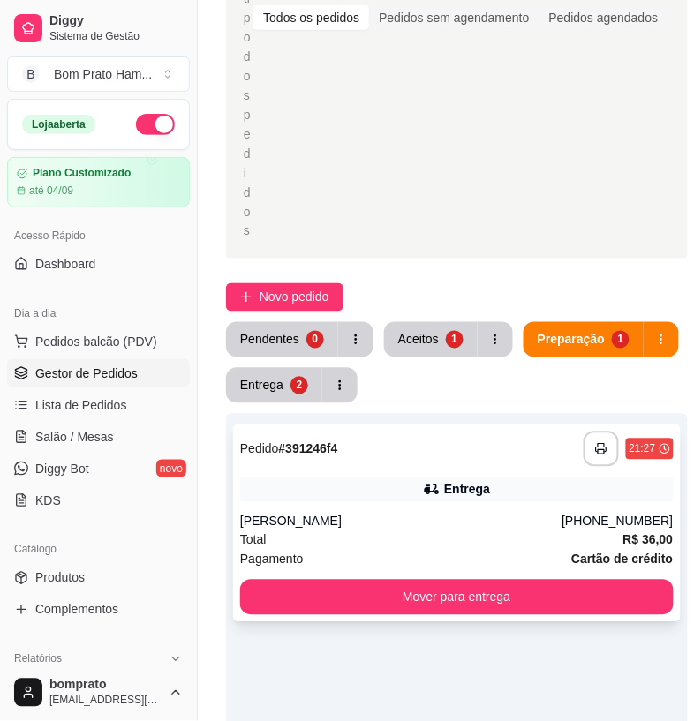
click at [477, 529] on div "Herbert" at bounding box center [401, 522] width 322 height 18
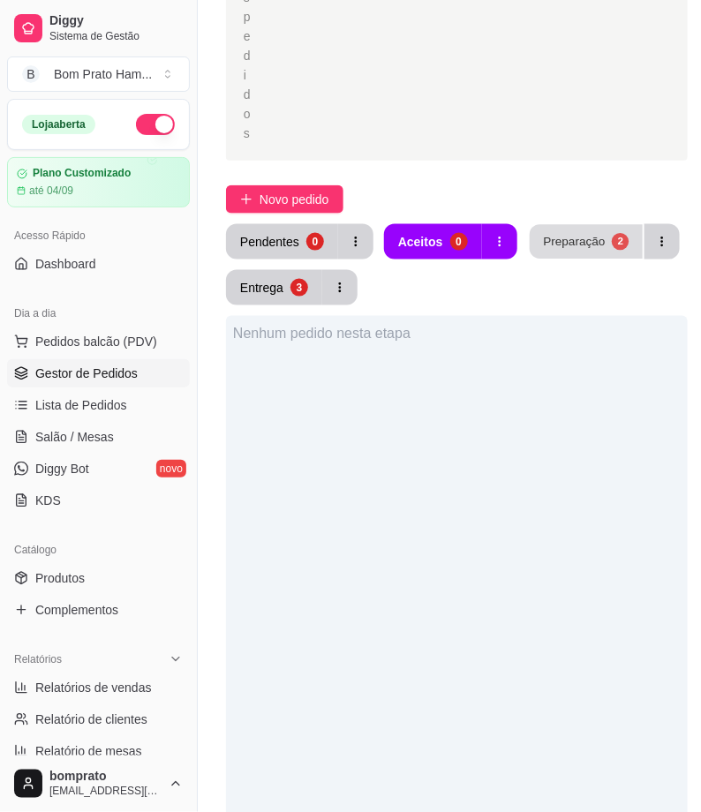
click at [559, 244] on div "Preparação" at bounding box center [574, 241] width 62 height 17
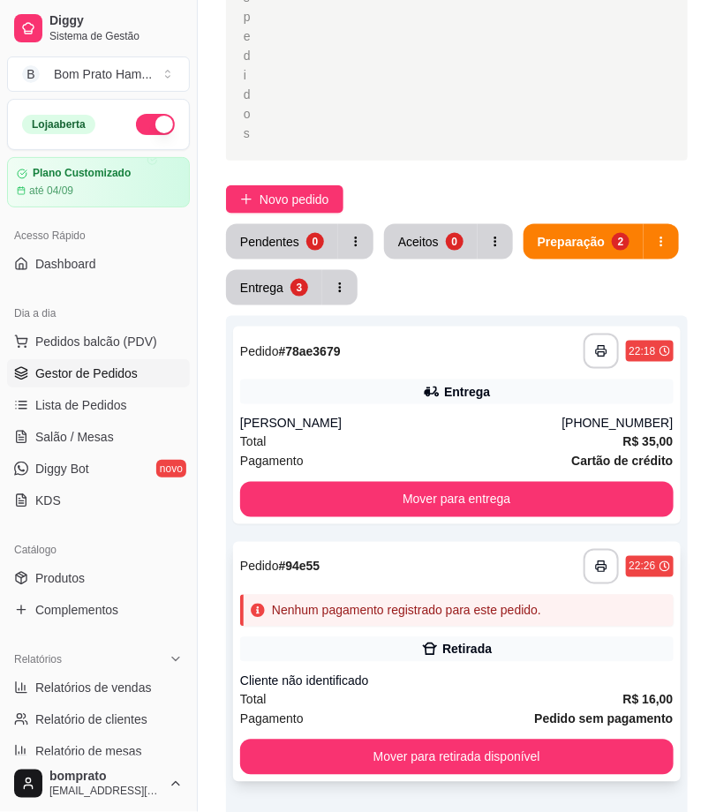
click at [416, 621] on div "Nenhum pagamento registrado para este pedido." at bounding box center [456, 611] width 433 height 32
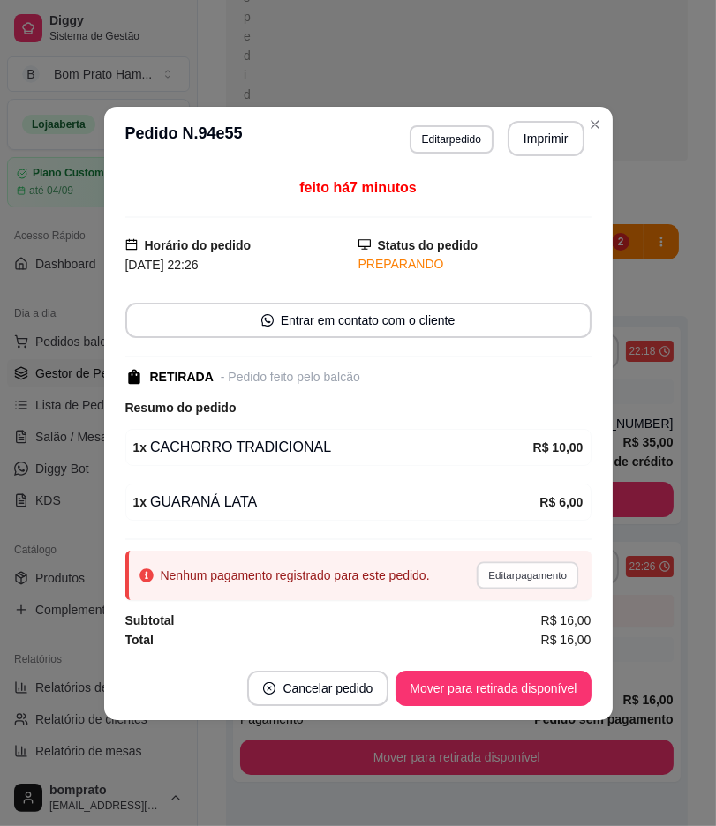
click at [552, 578] on button "Editar pagamento" at bounding box center [527, 574] width 102 height 27
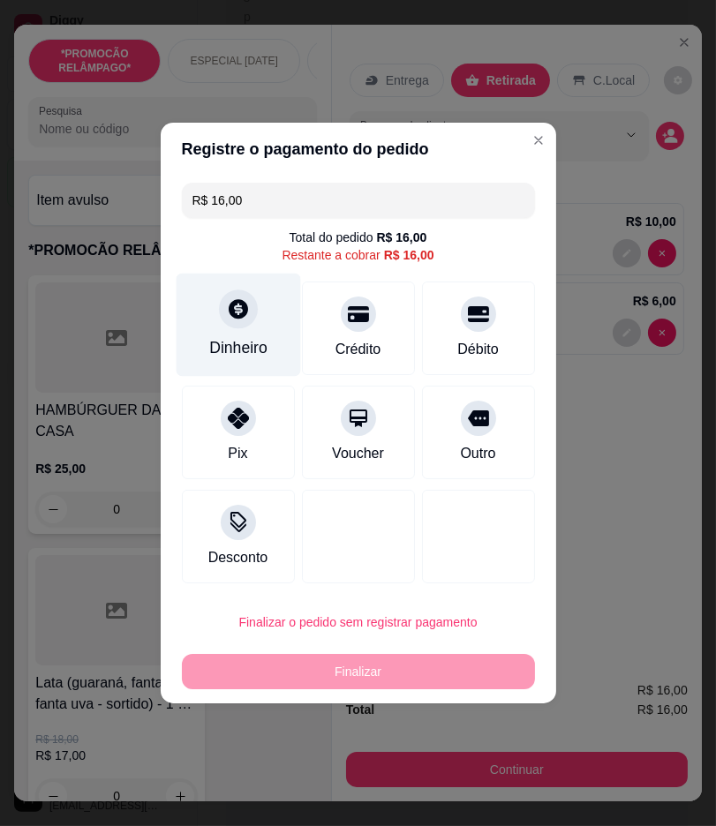
click at [245, 311] on icon at bounding box center [237, 308] width 23 height 23
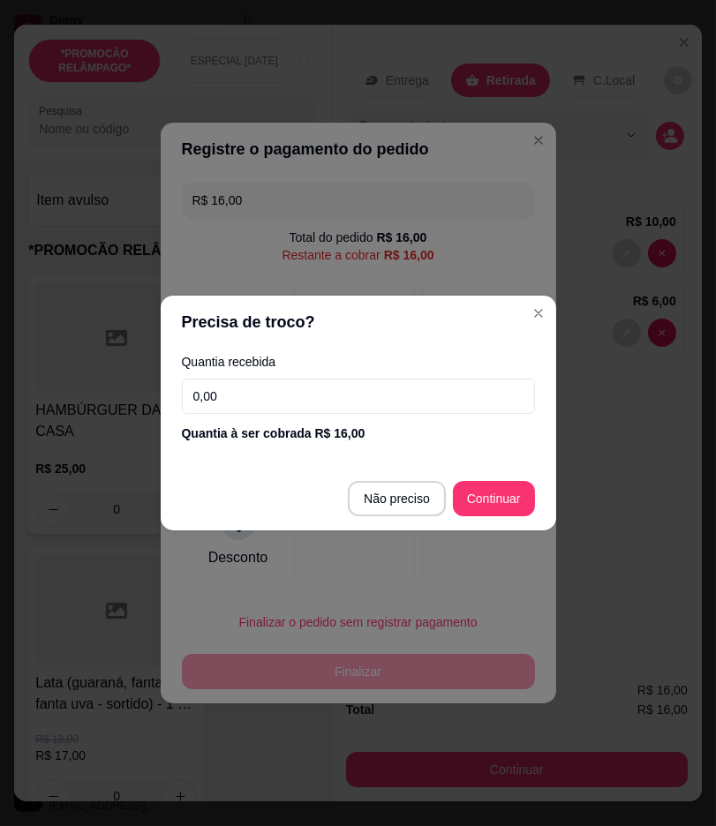
click at [292, 388] on input "0,00" at bounding box center [358, 396] width 353 height 35
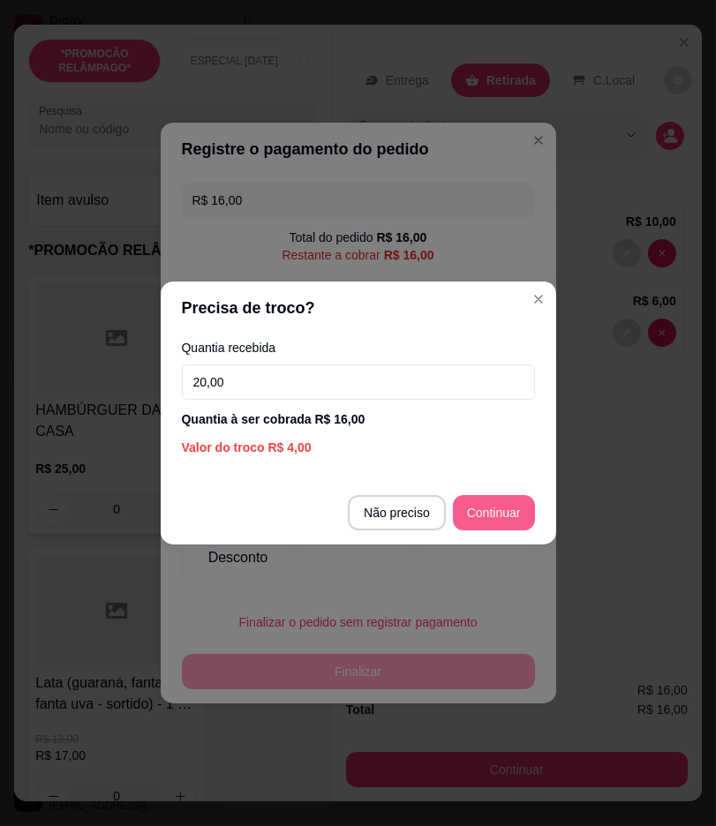
type input "20,00"
type input "R$ 0,00"
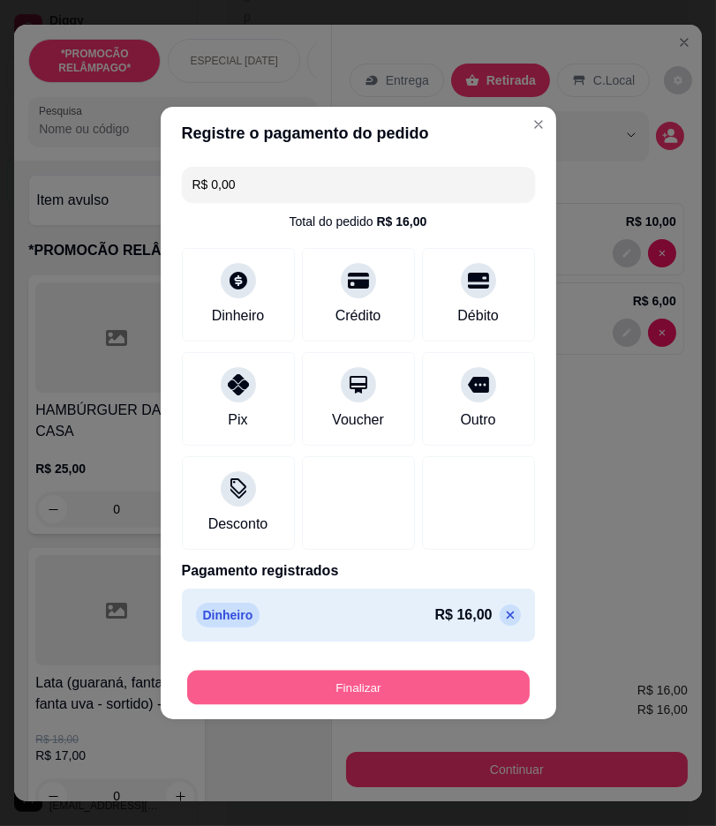
click at [498, 693] on button "Finalizar" at bounding box center [358, 688] width 342 height 34
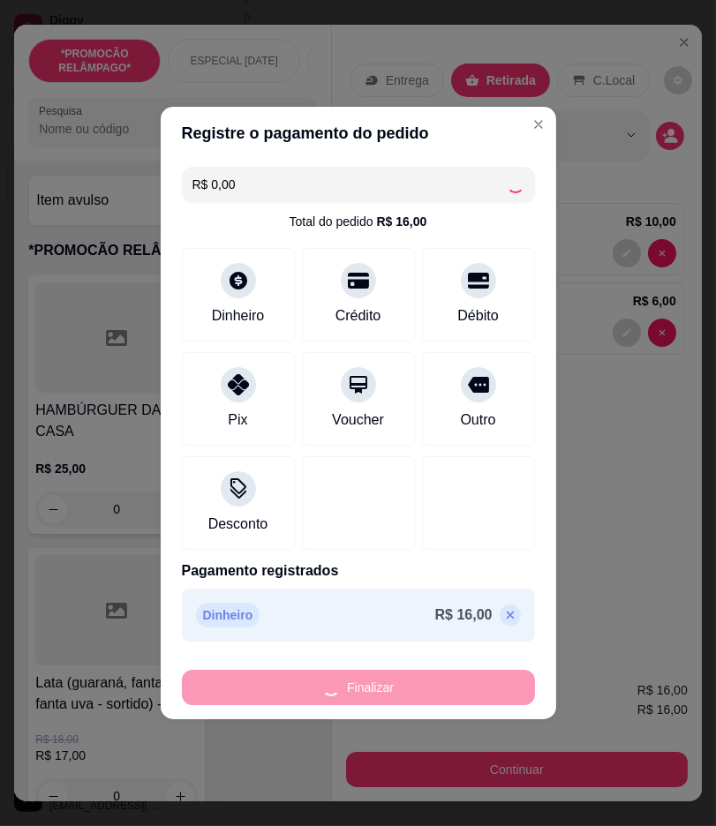
type input "0"
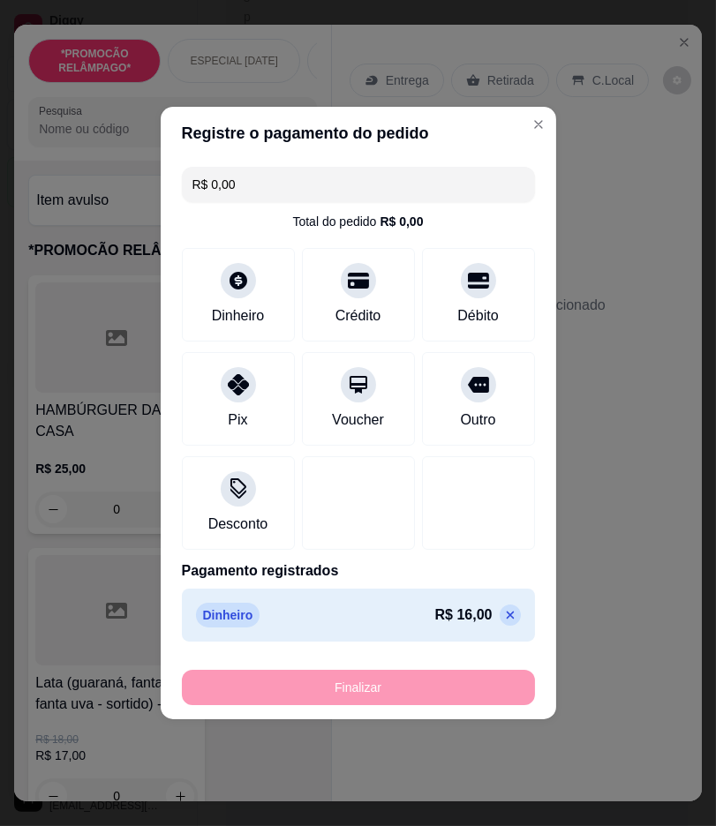
type input "-R$ 16,00"
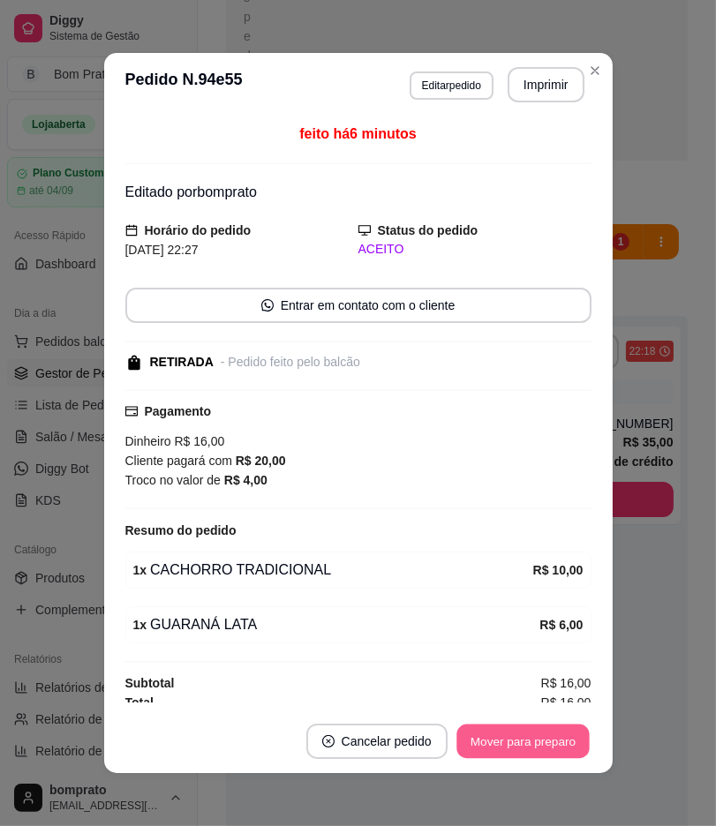
click at [531, 724] on div "Mover para preparo" at bounding box center [522, 741] width 137 height 35
click at [531, 728] on button "Mover para preparo" at bounding box center [522, 741] width 132 height 34
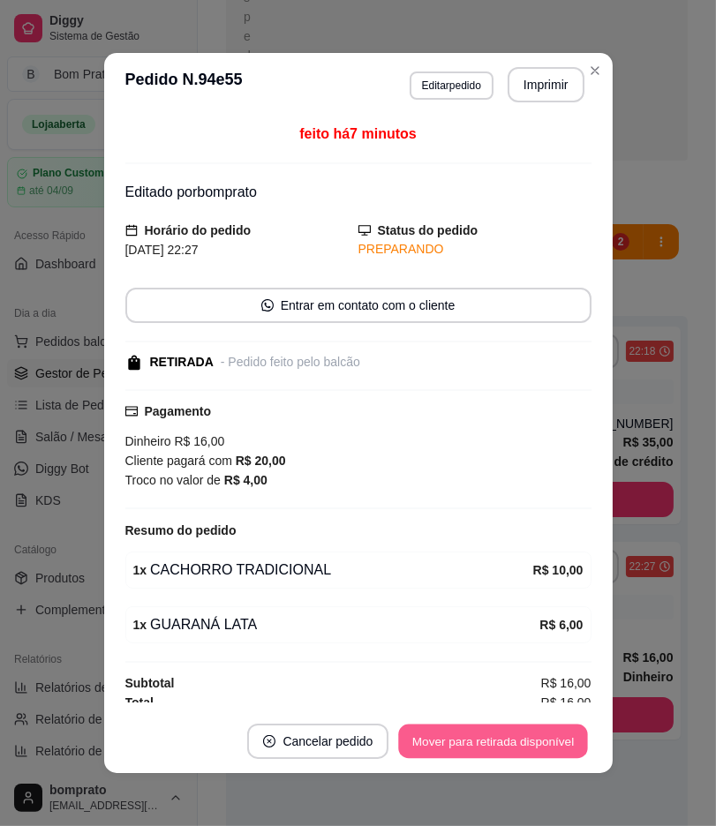
click at [531, 731] on button "Mover para retirada disponível" at bounding box center [493, 741] width 189 height 34
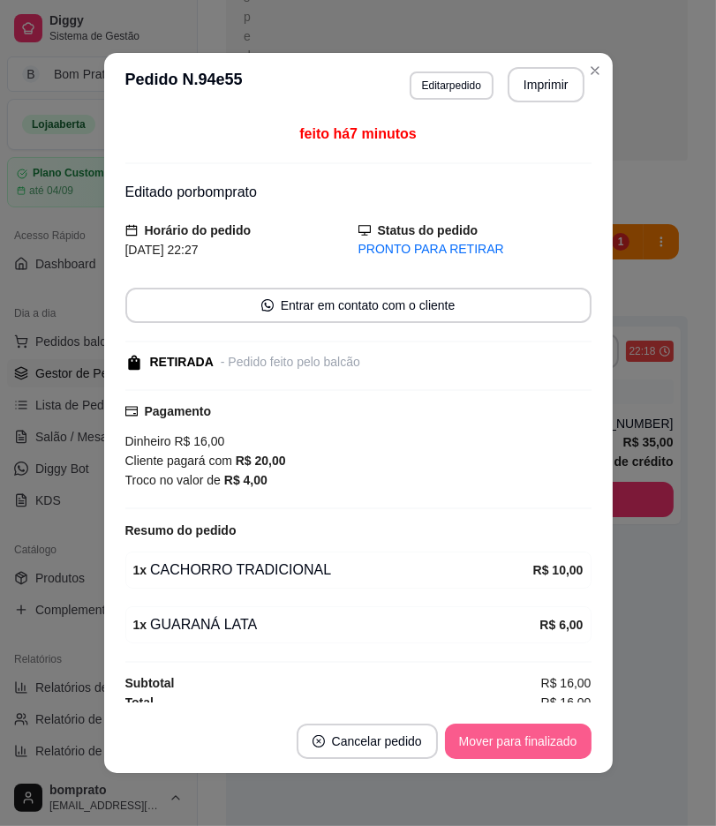
click at [529, 741] on button "Mover para finalizado" at bounding box center [518, 741] width 146 height 35
click at [596, 658] on div "feito há 7 minutos Editado por bomprato Horário do pedido [DATE] 22:27 Status d…" at bounding box center [358, 412] width 508 height 593
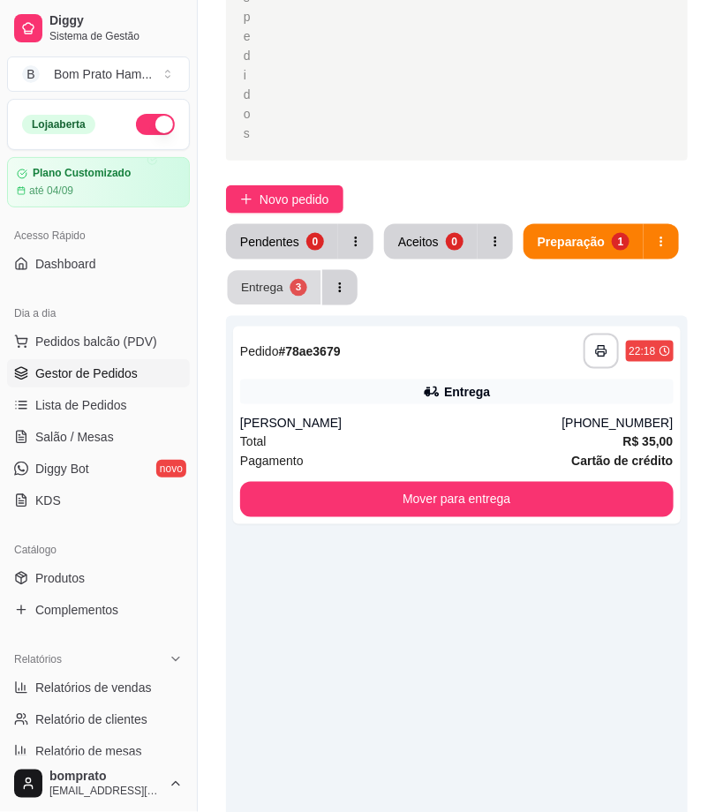
click at [287, 278] on button "Entrega 3" at bounding box center [275, 288] width 94 height 34
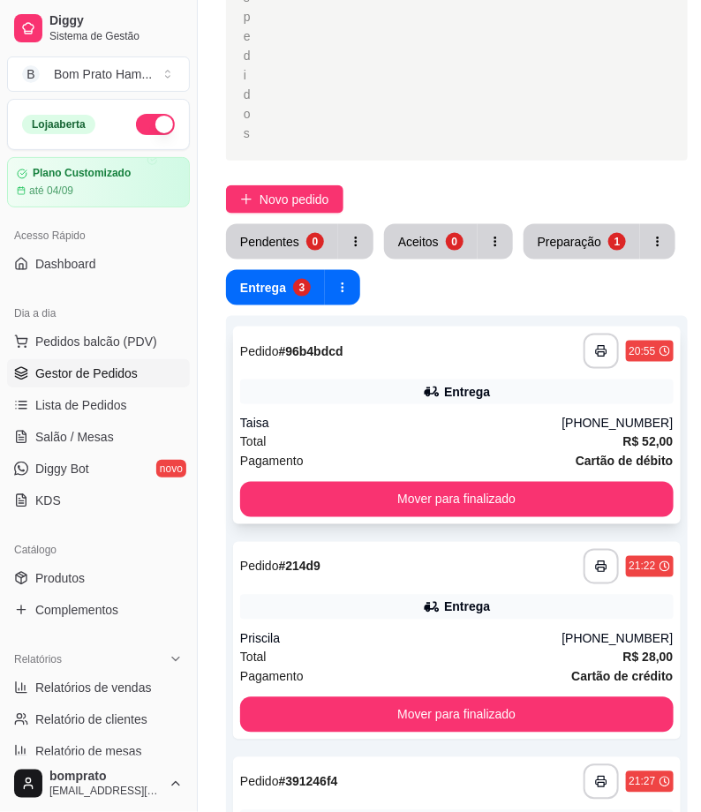
click at [409, 402] on div "Entrega" at bounding box center [456, 391] width 433 height 25
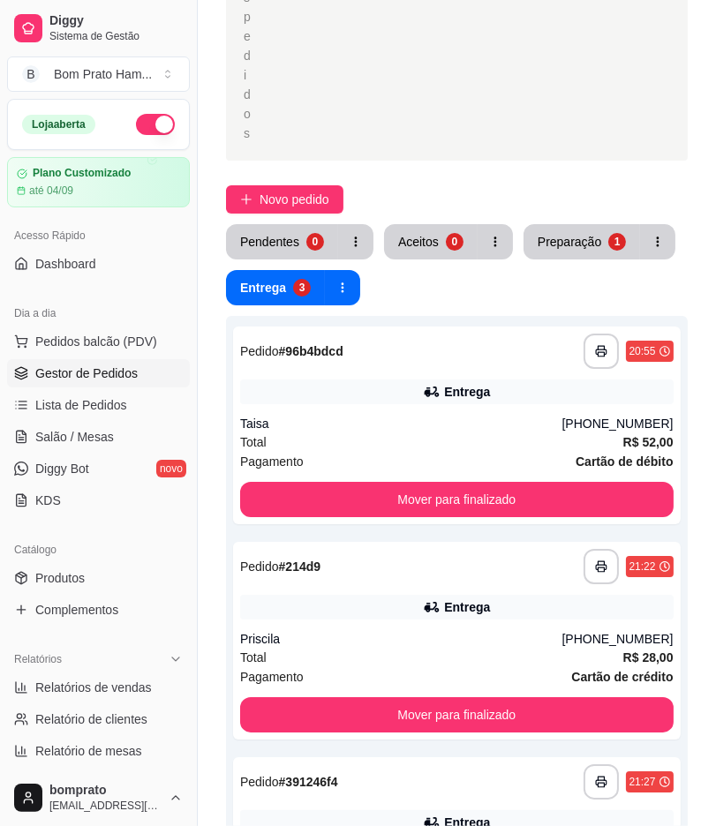
scroll to position [254, 0]
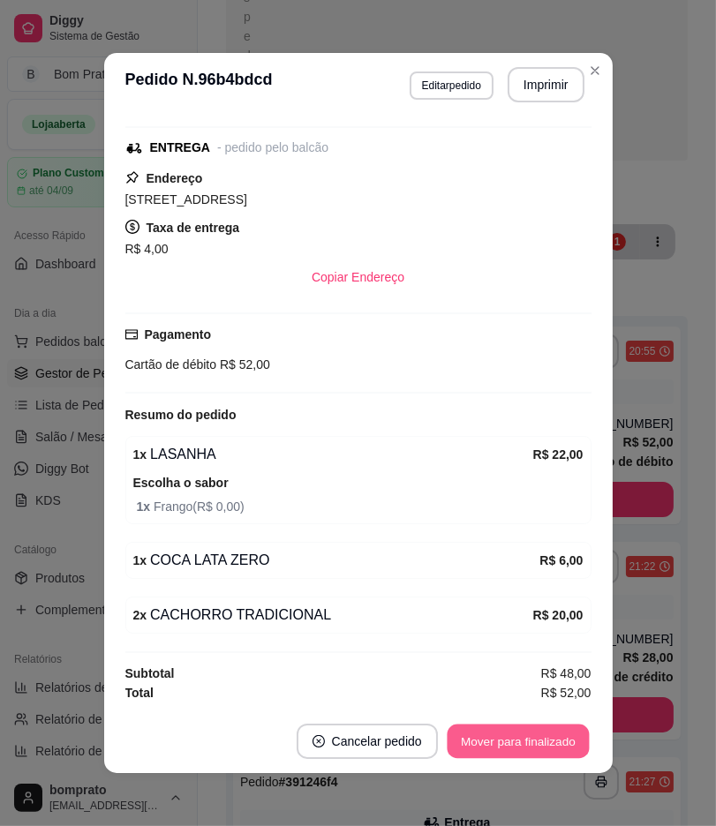
click at [550, 745] on button "Mover para finalizado" at bounding box center [517, 741] width 142 height 34
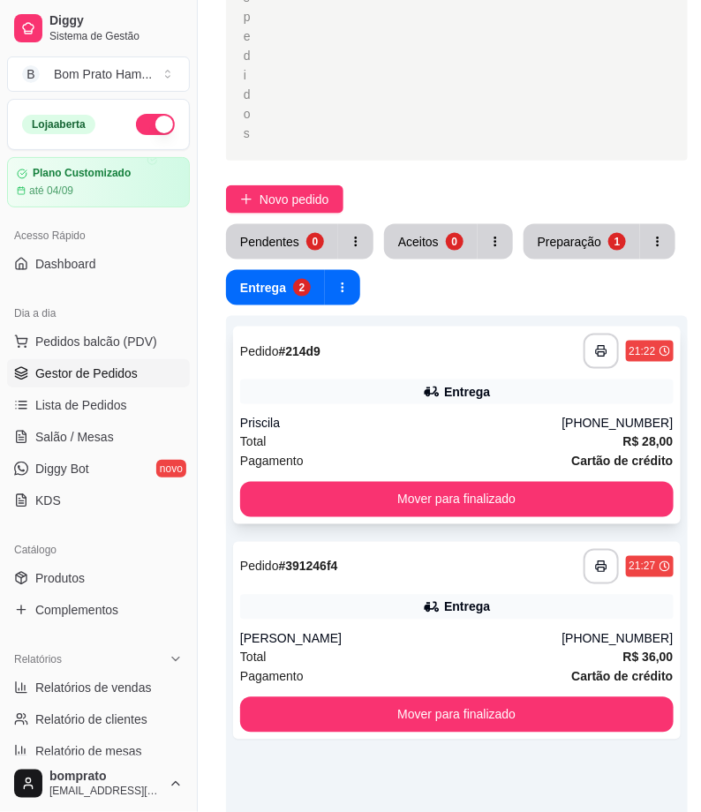
click at [413, 416] on div "Priscila" at bounding box center [401, 424] width 322 height 18
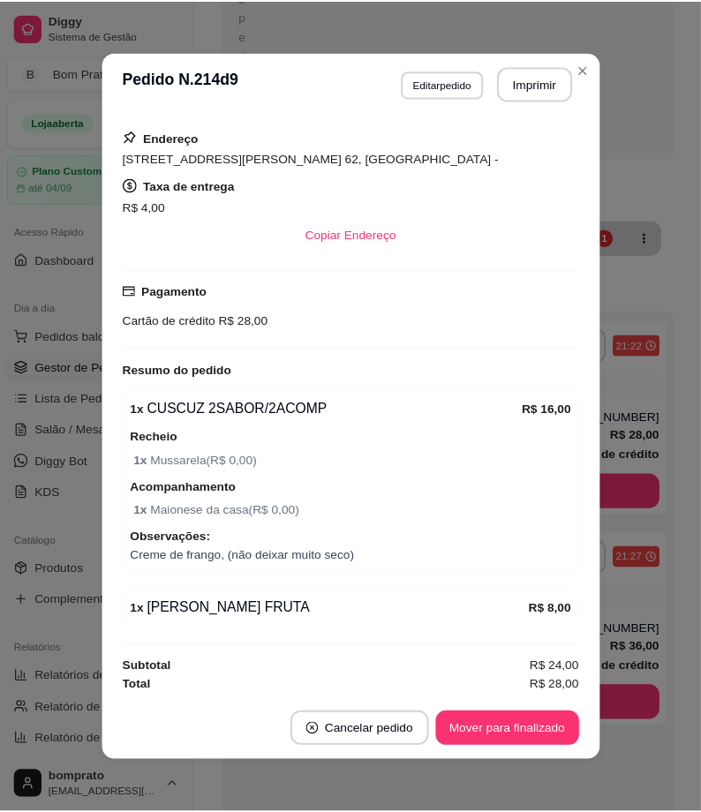
scroll to position [258, 0]
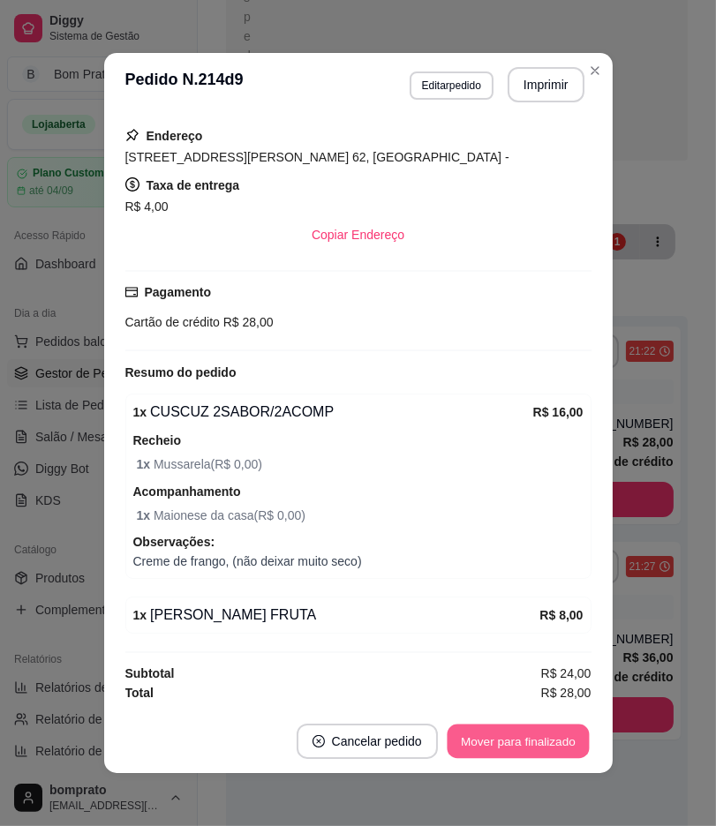
click at [522, 734] on button "Mover para finalizado" at bounding box center [517, 741] width 142 height 34
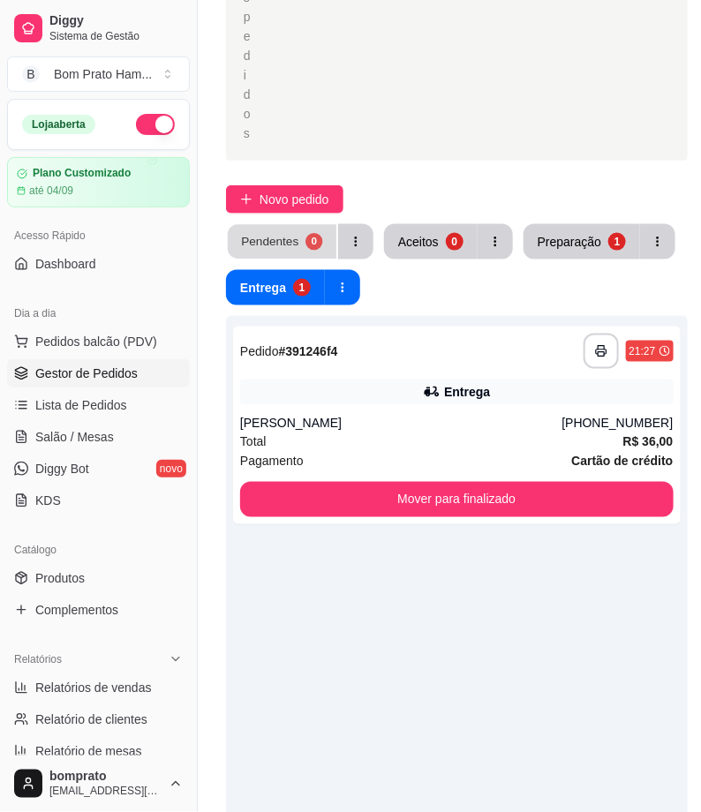
click at [289, 248] on div "Pendentes" at bounding box center [269, 241] width 57 height 17
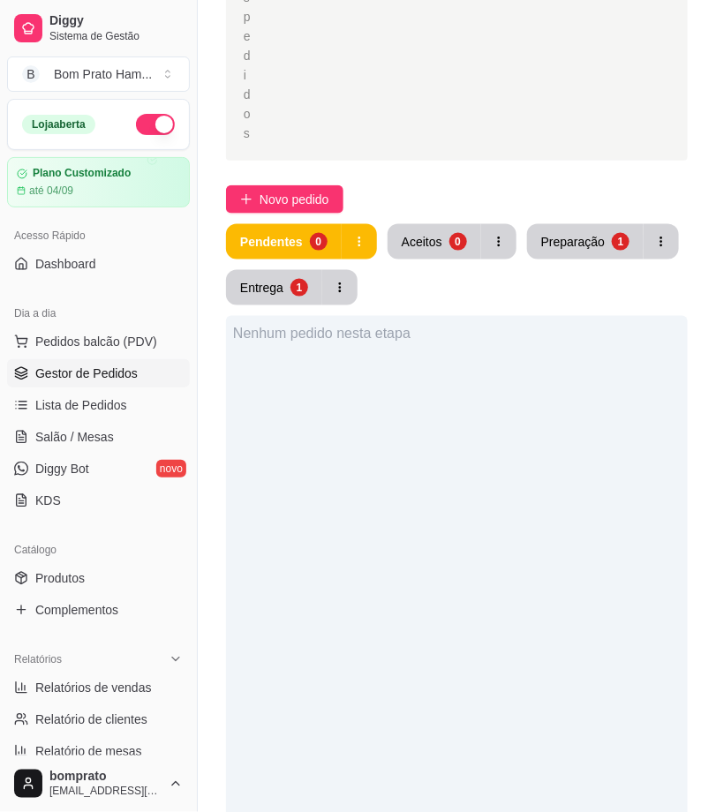
click at [569, 250] on button "Preparação 1" at bounding box center [585, 241] width 116 height 35
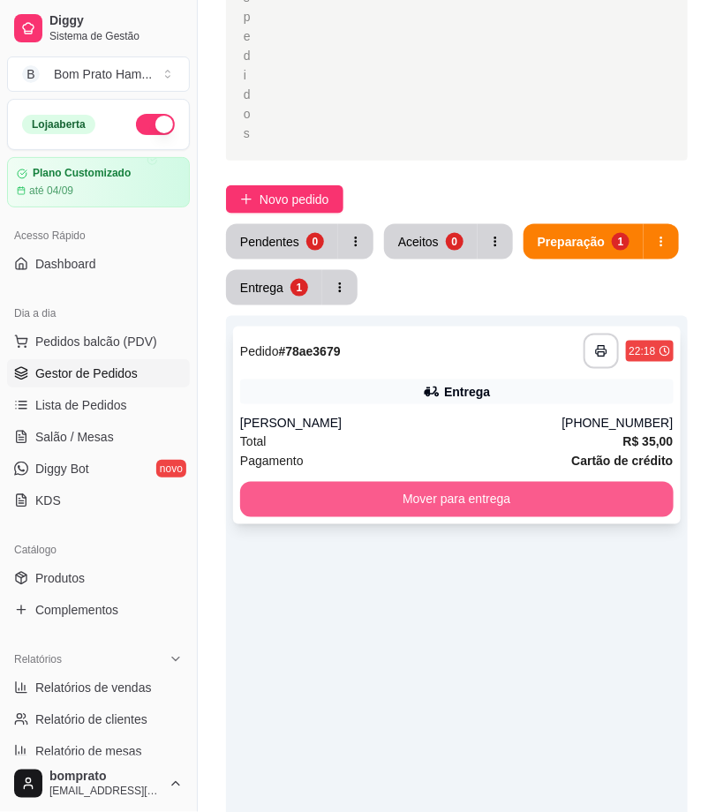
click at [514, 498] on button "Mover para entrega" at bounding box center [456, 499] width 433 height 35
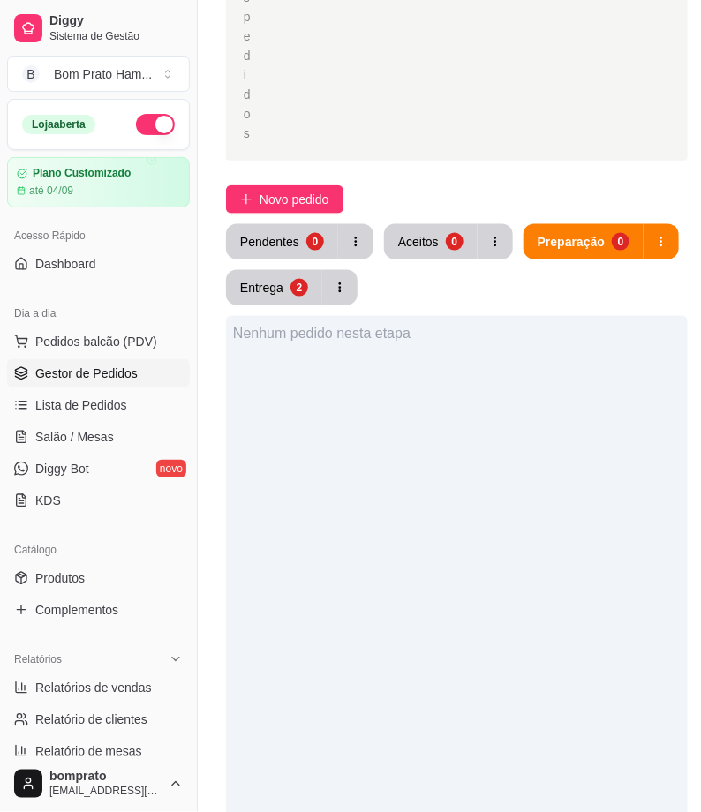
click at [248, 316] on div "Nenhum pedido nesta etapa" at bounding box center [456, 722] width 461 height 812
click at [253, 300] on button "Entrega 2" at bounding box center [275, 288] width 94 height 34
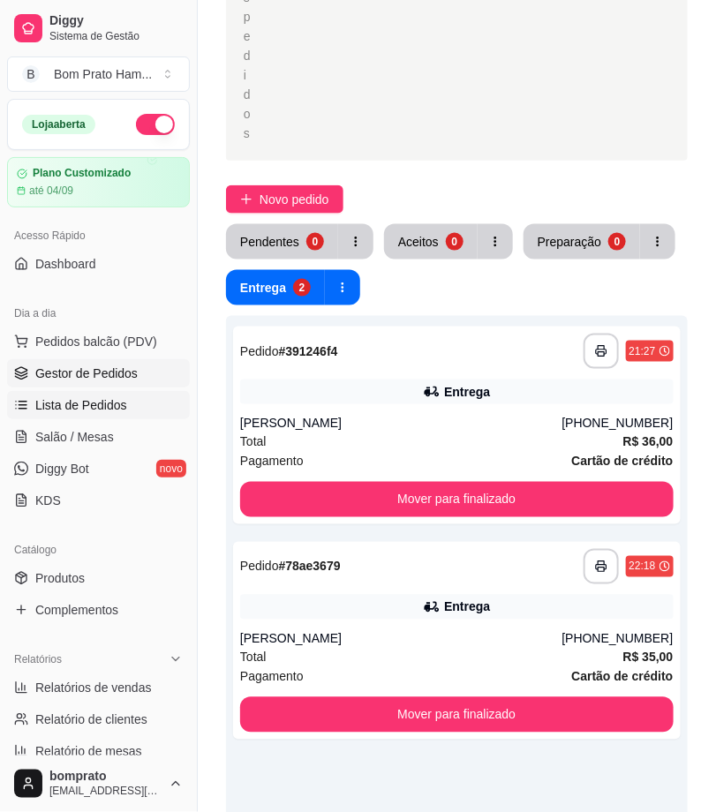
click at [124, 408] on link "Lista de Pedidos" at bounding box center [98, 405] width 183 height 28
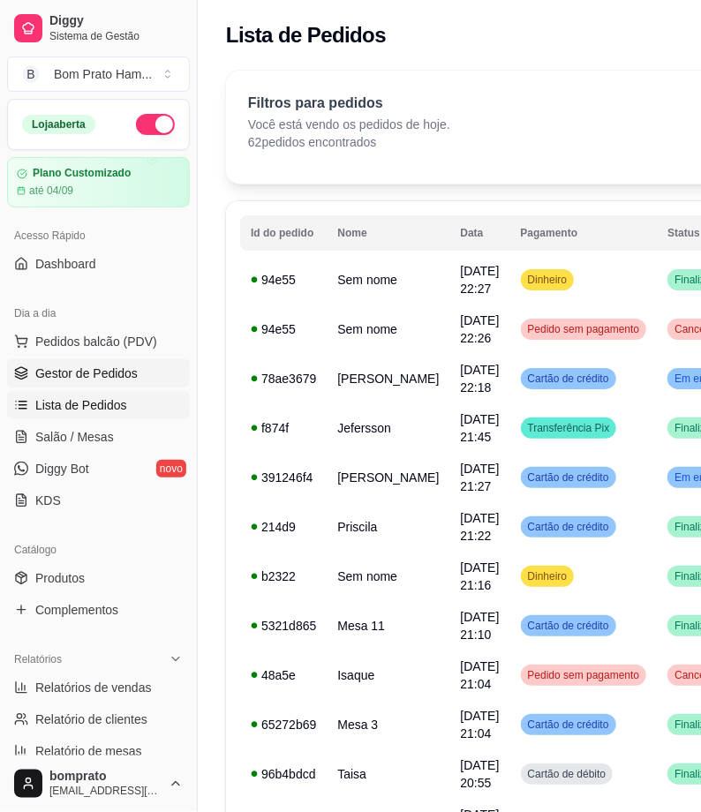
click at [101, 364] on span "Gestor de Pedidos" at bounding box center [86, 373] width 102 height 18
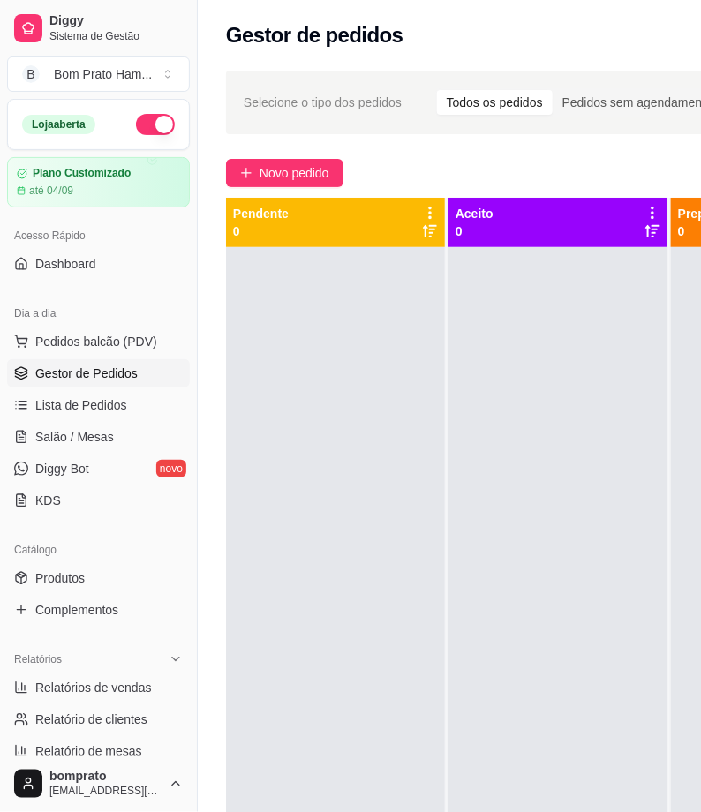
click at [426, 455] on div at bounding box center [335, 653] width 219 height 812
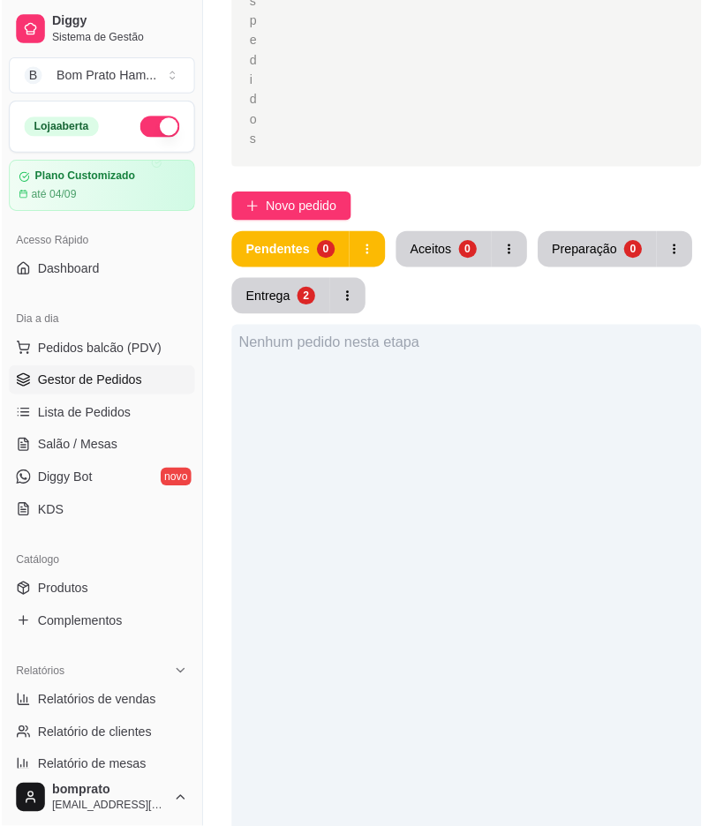
scroll to position [392, 0]
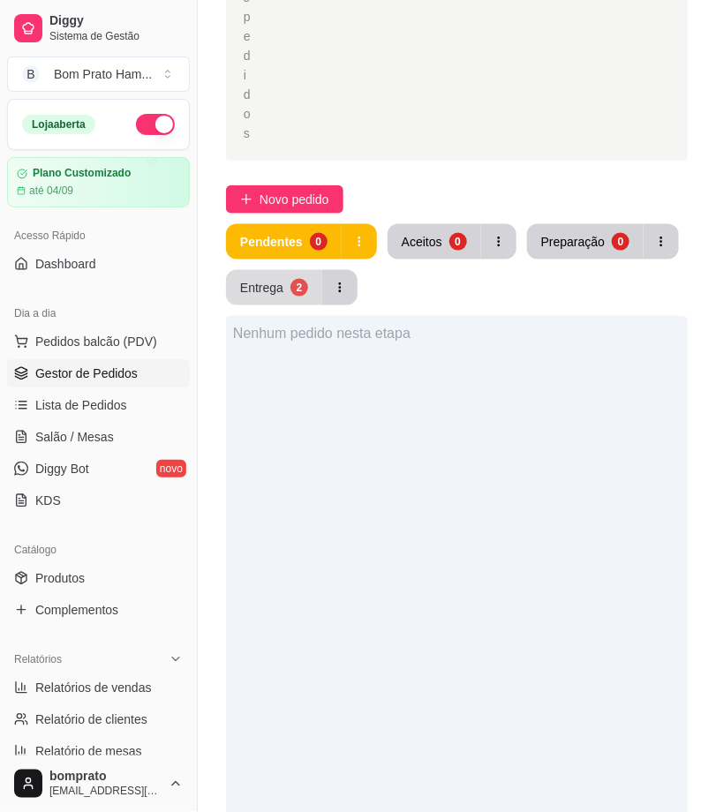
click at [287, 277] on button "Entrega 2" at bounding box center [274, 287] width 96 height 35
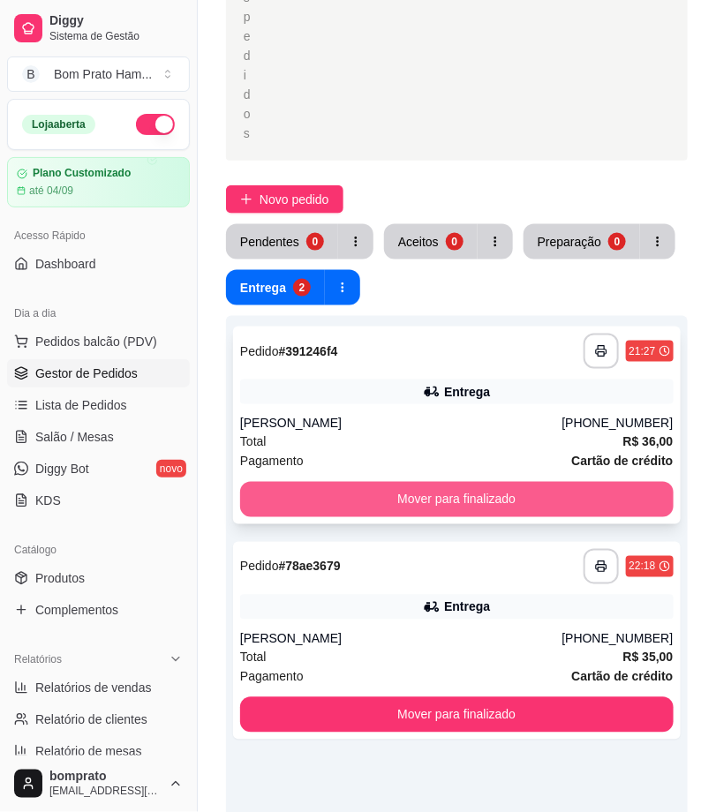
click at [496, 494] on button "Mover para finalizado" at bounding box center [456, 499] width 433 height 35
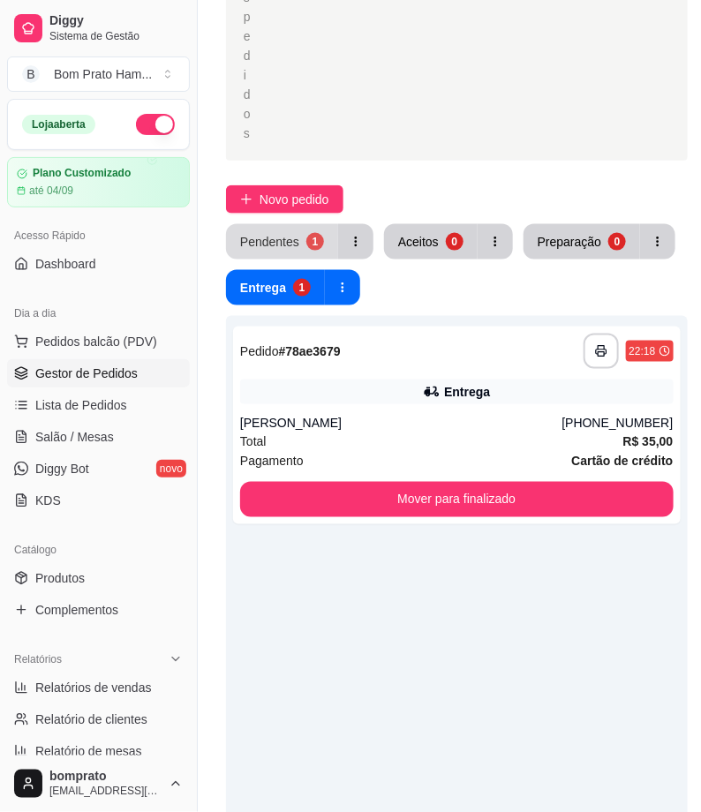
click at [306, 240] on div "1" at bounding box center [315, 242] width 18 height 18
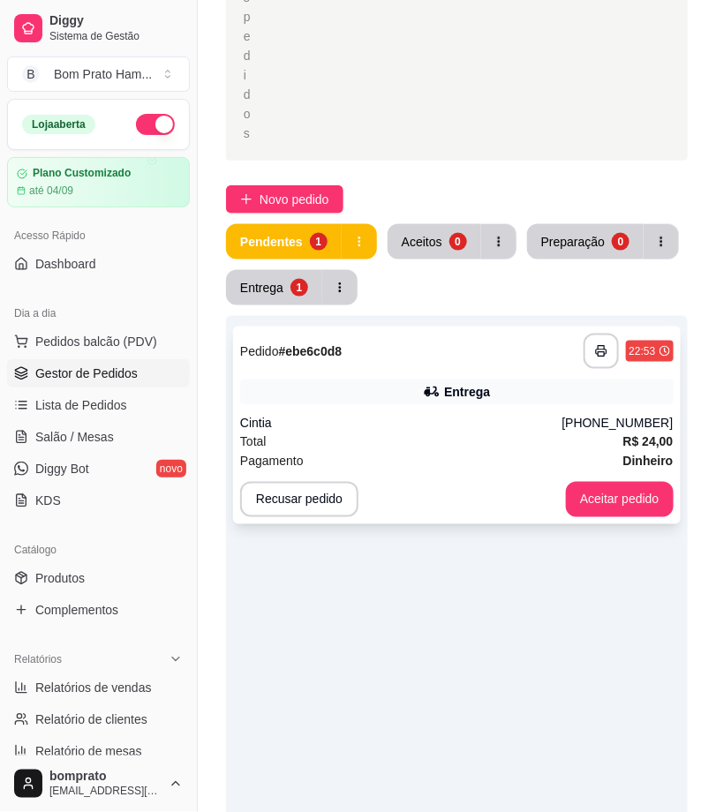
click at [499, 402] on div "Entrega" at bounding box center [456, 391] width 433 height 25
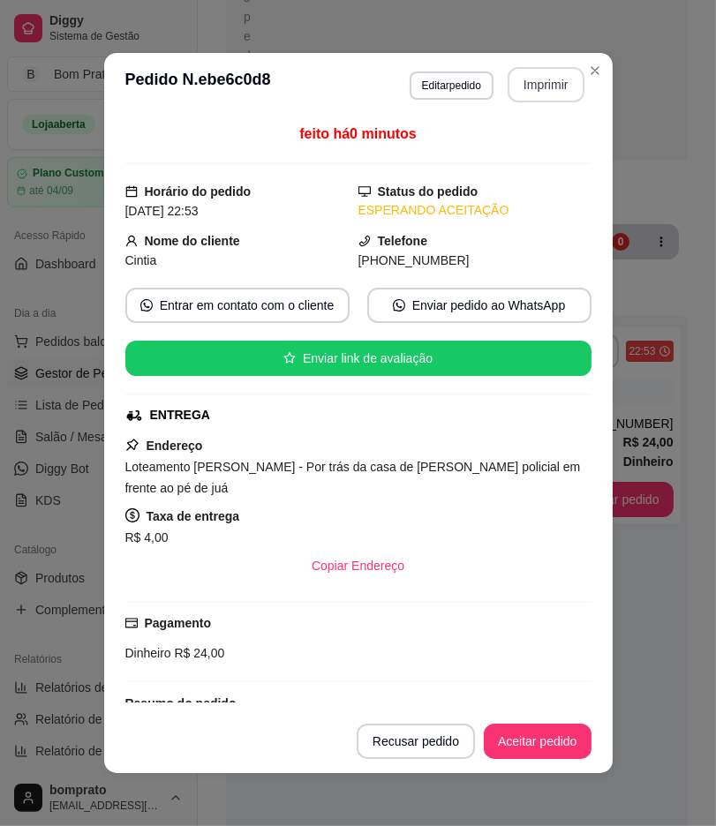
click at [543, 82] on button "Imprimir" at bounding box center [545, 84] width 77 height 35
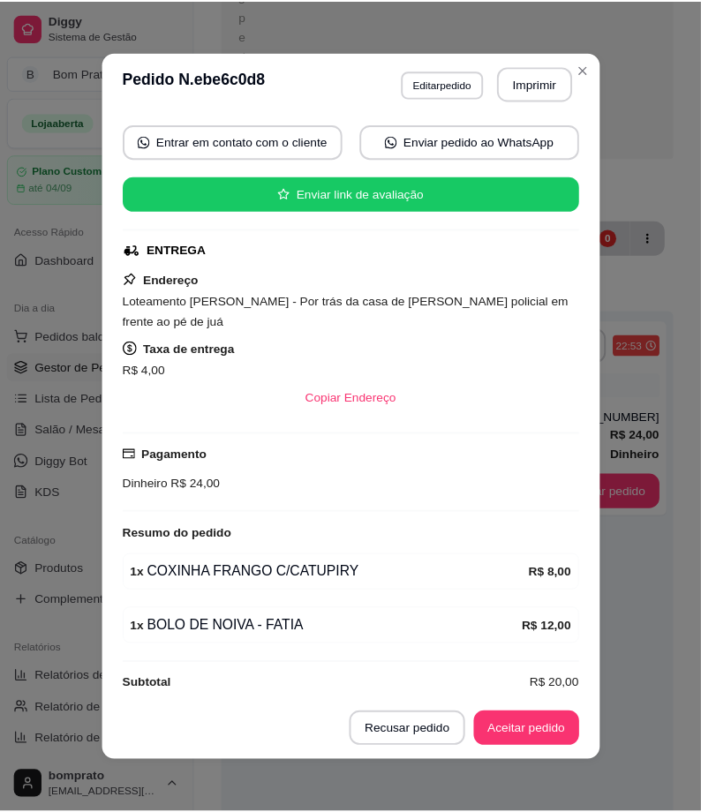
scroll to position [162, 0]
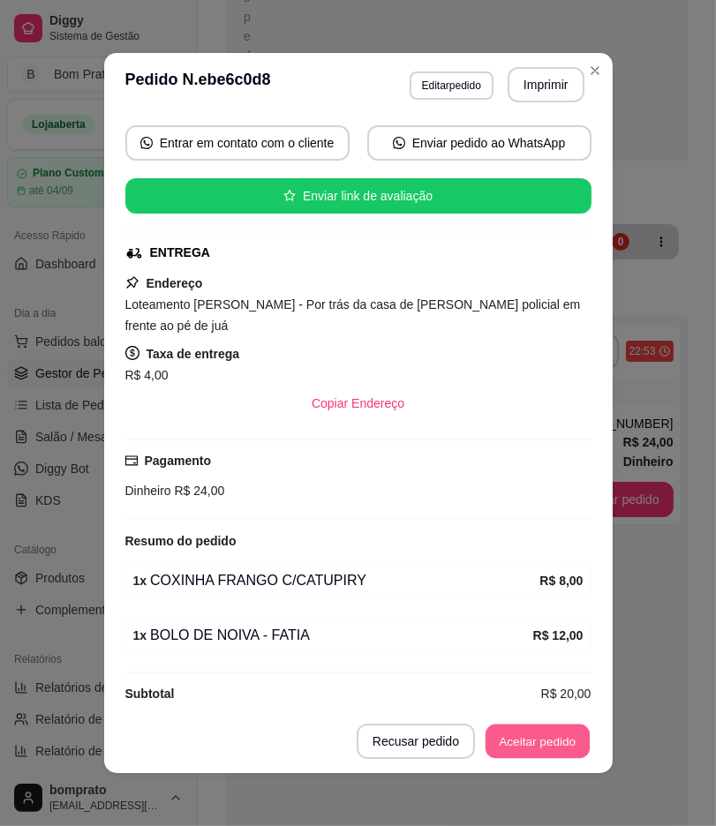
click at [535, 735] on button "Aceitar pedido" at bounding box center [537, 741] width 104 height 34
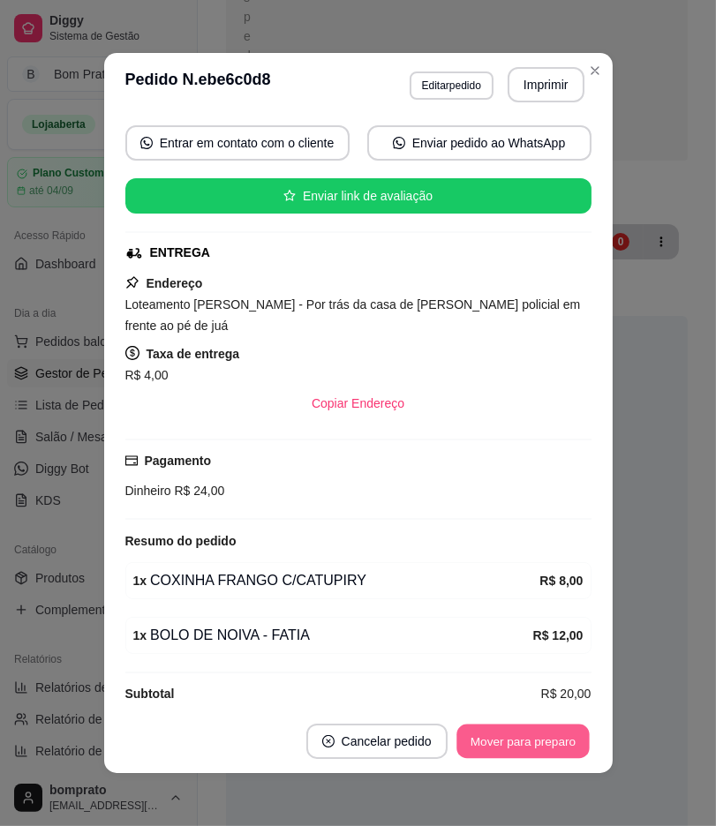
click at [551, 736] on button "Mover para preparo" at bounding box center [522, 741] width 132 height 34
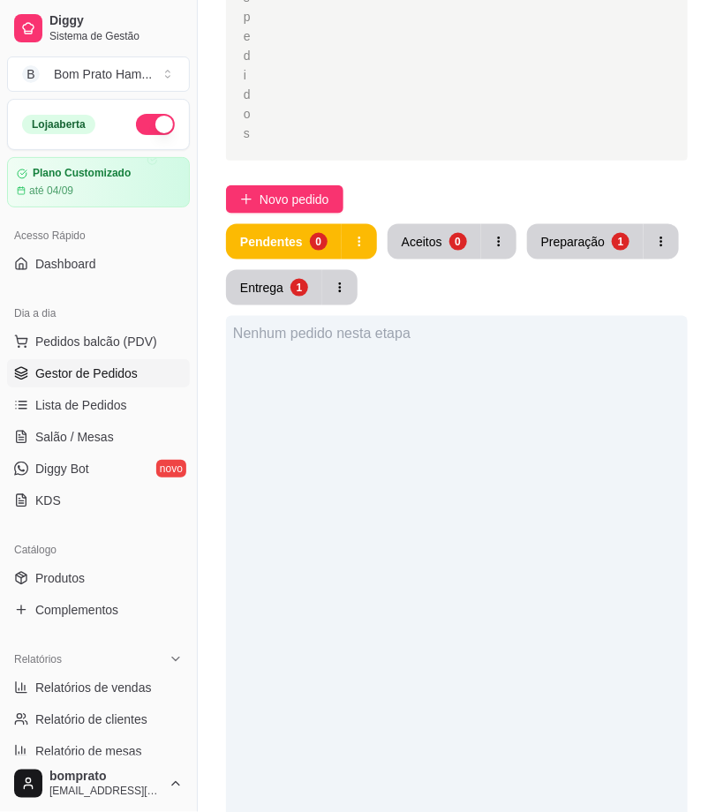
click at [483, 360] on div "Nenhum pedido nesta etapa" at bounding box center [456, 722] width 461 height 812
